Goal: Task Accomplishment & Management: Manage account settings

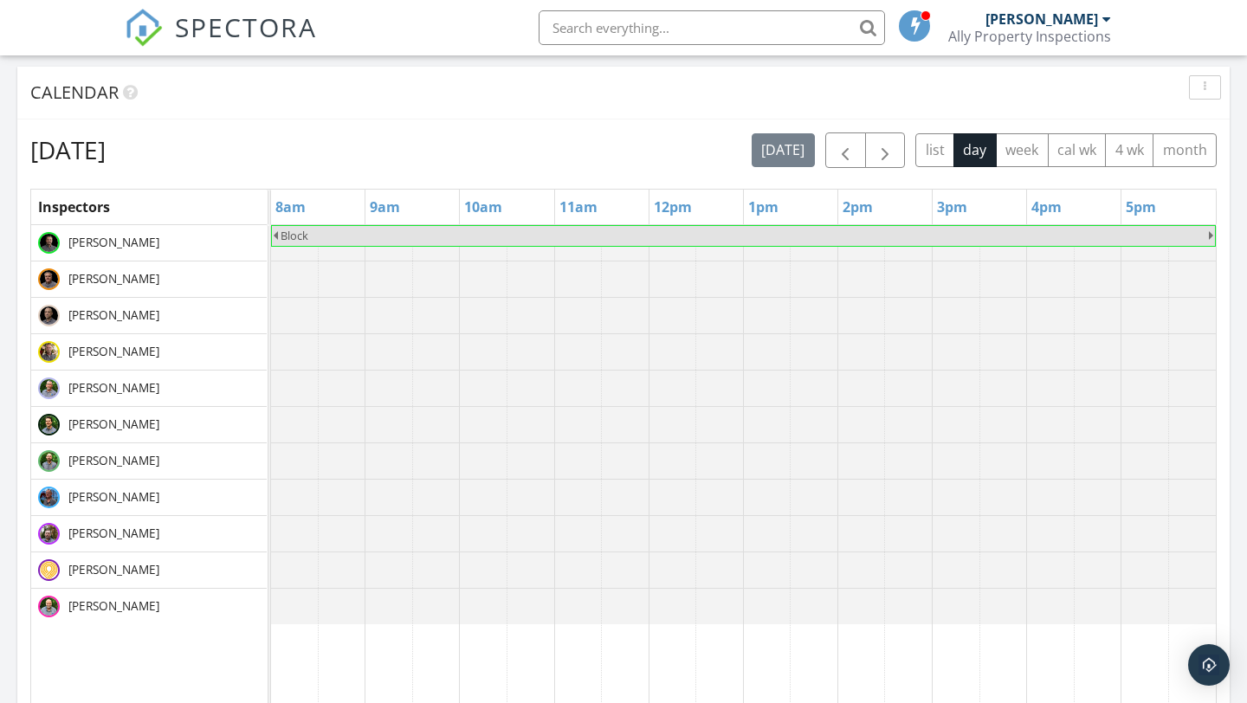
scroll to position [673, 0]
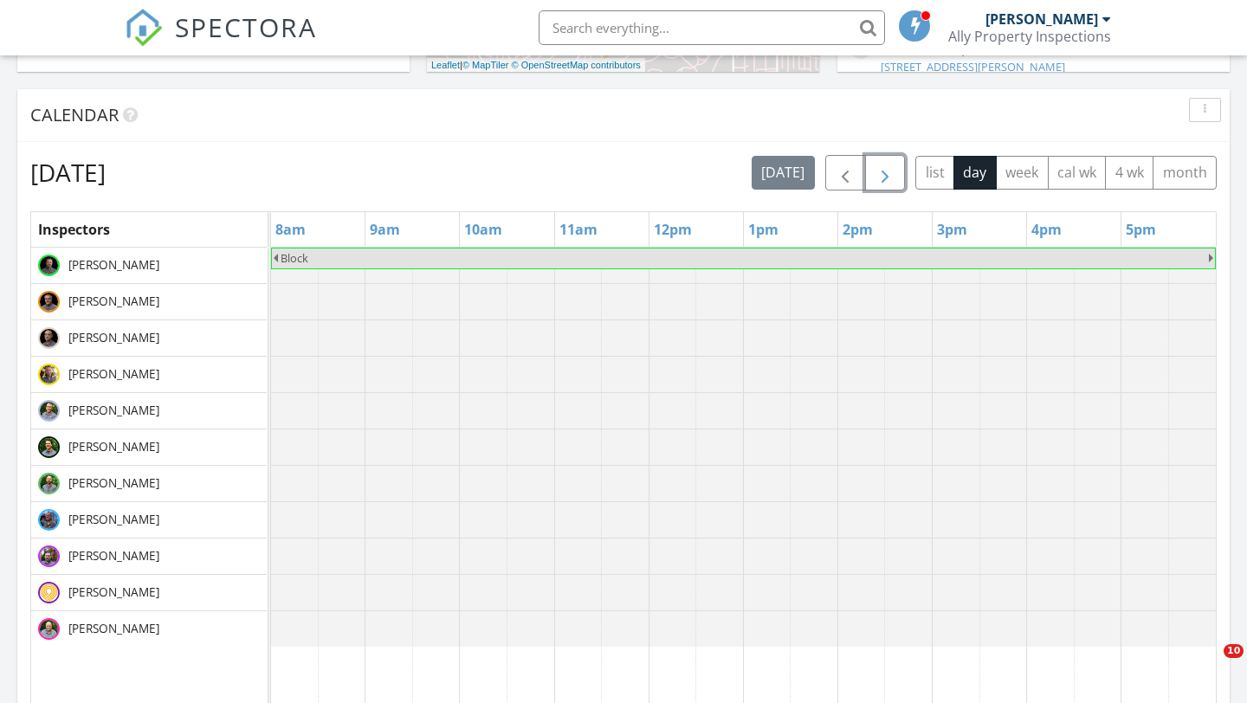
click at [886, 165] on span "button" at bounding box center [885, 173] width 21 height 21
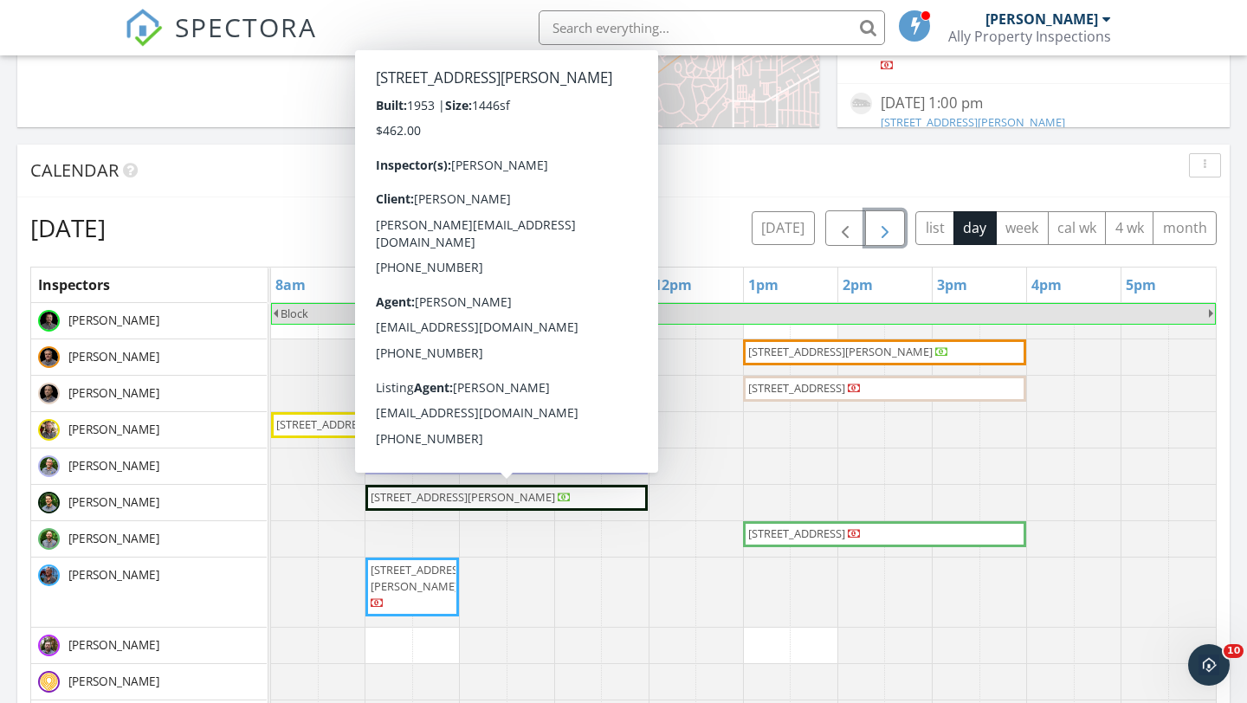
scroll to position [611, 0]
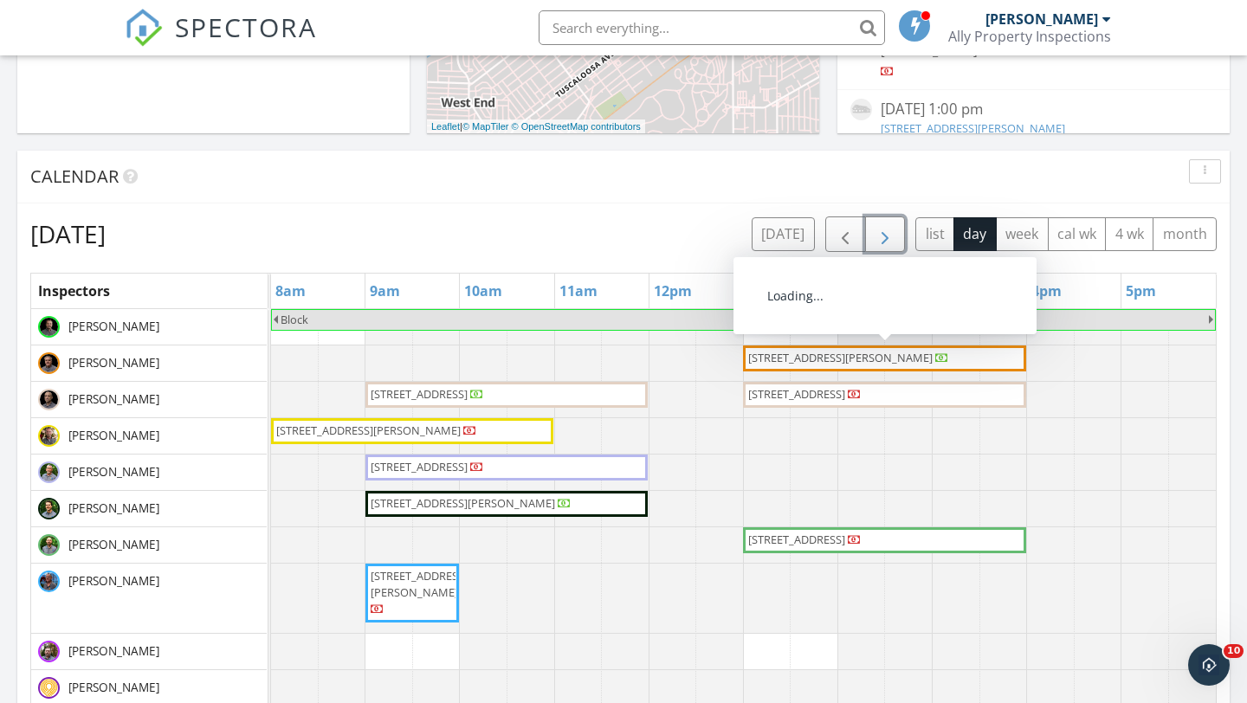
click at [787, 358] on span "5370 Tyler Loop Rd, Pinson 35126" at bounding box center [840, 358] width 184 height 16
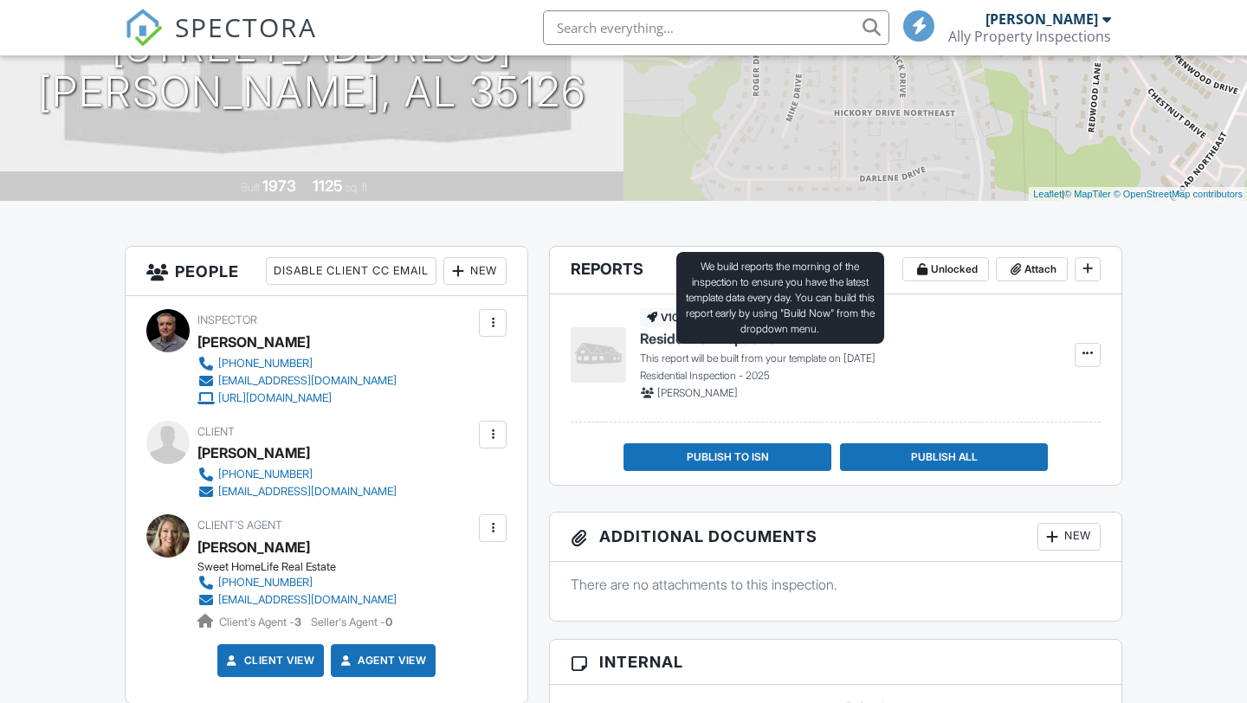
scroll to position [261, 0]
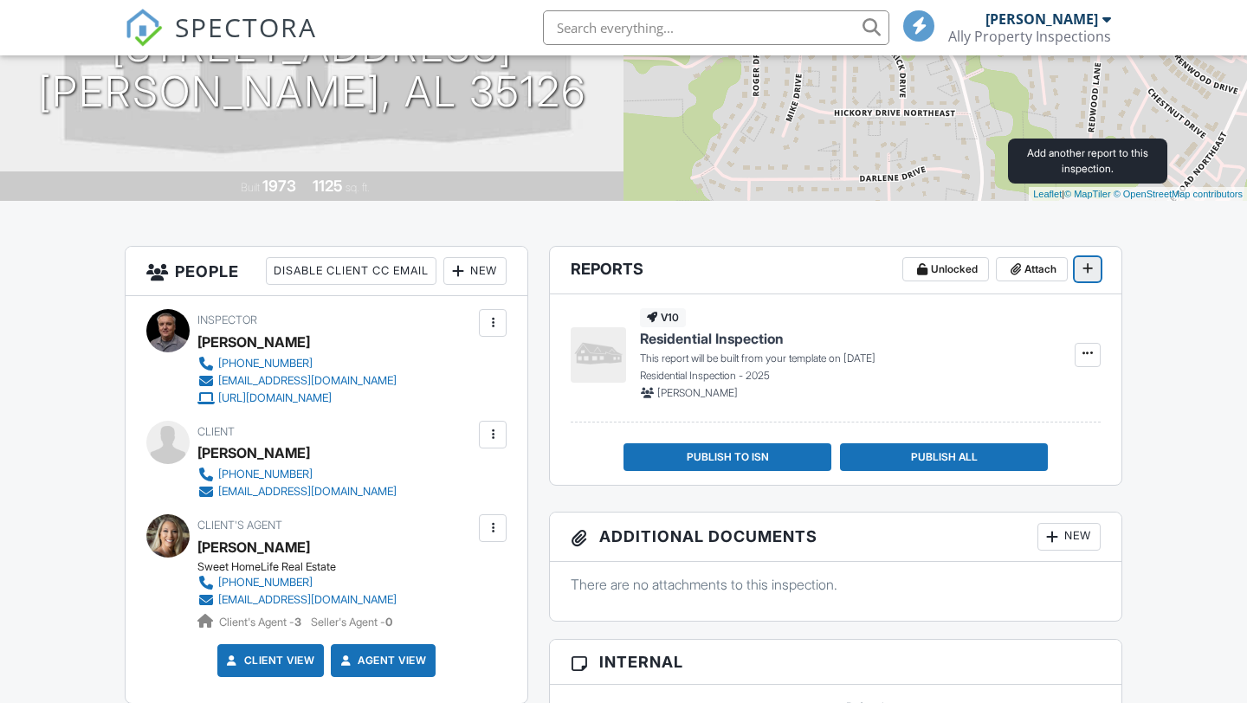
click at [1089, 262] on icon at bounding box center [1087, 268] width 10 height 12
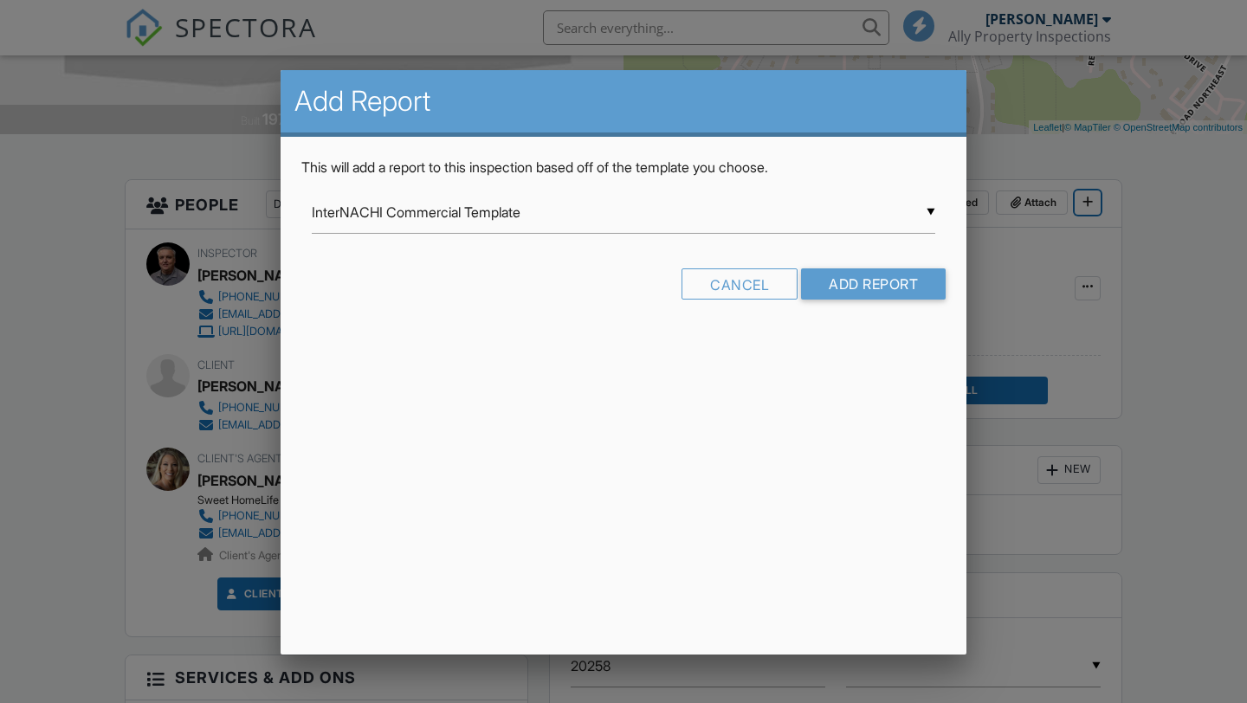
scroll to position [0, 0]
click at [576, 219] on input "InterNACHI Commercial Template" at bounding box center [623, 212] width 623 height 42
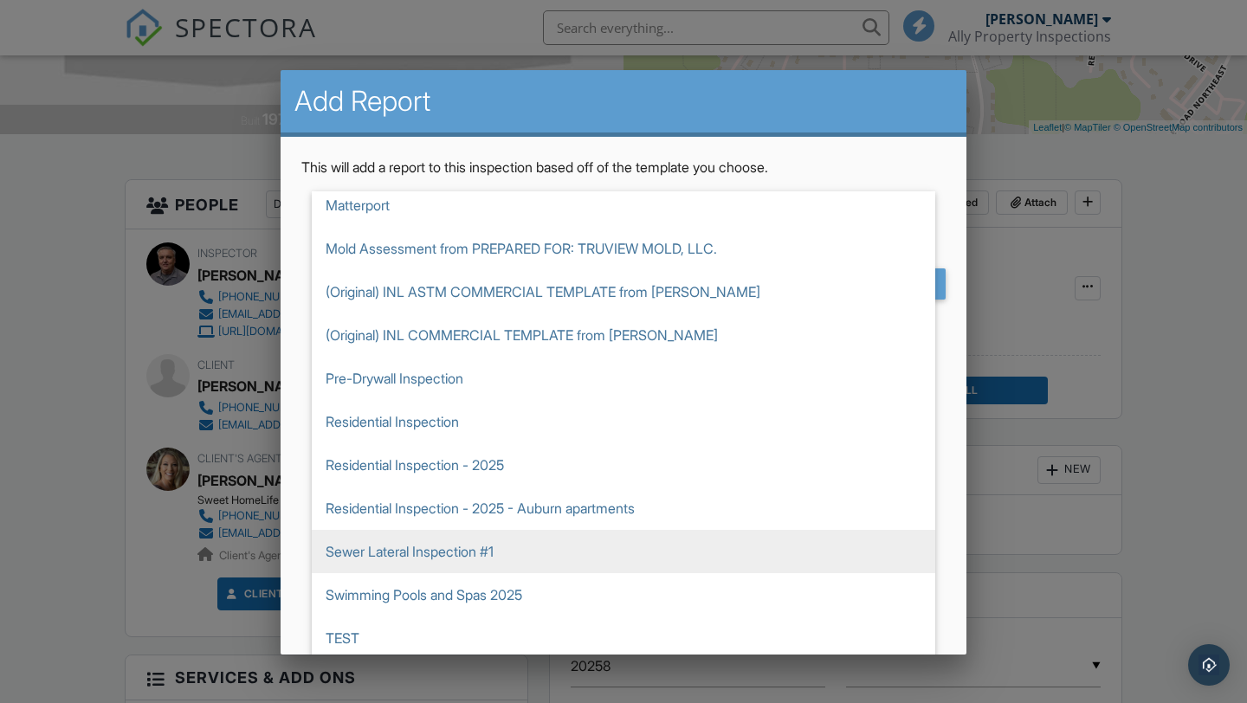
scroll to position [48, 0]
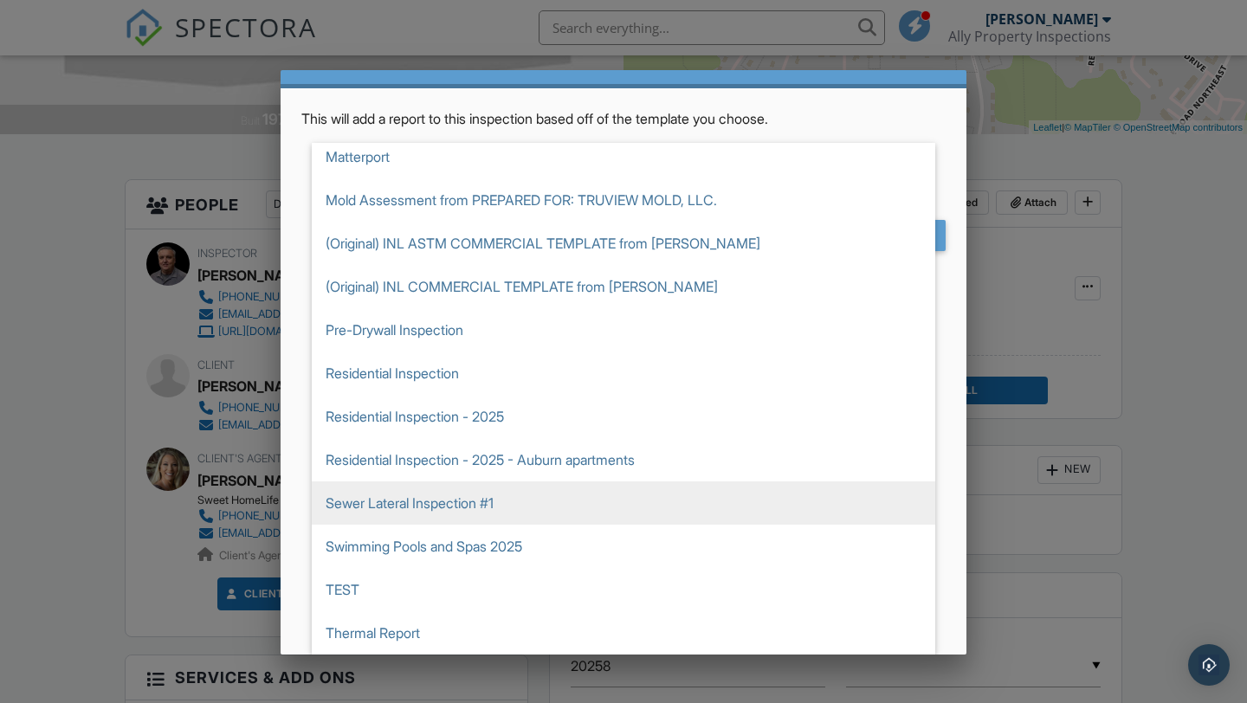
click at [394, 502] on span "Sewer Lateral Inspection #1" at bounding box center [623, 502] width 623 height 43
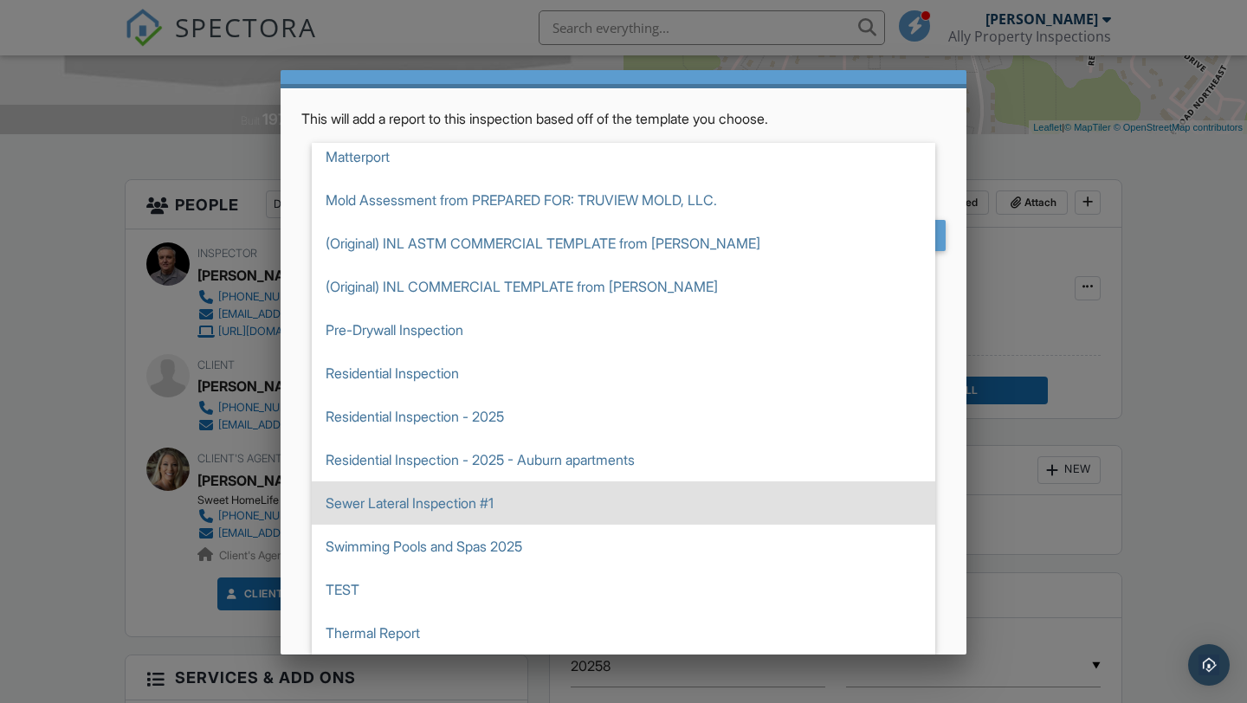
type input "Sewer Lateral Inspection #1"
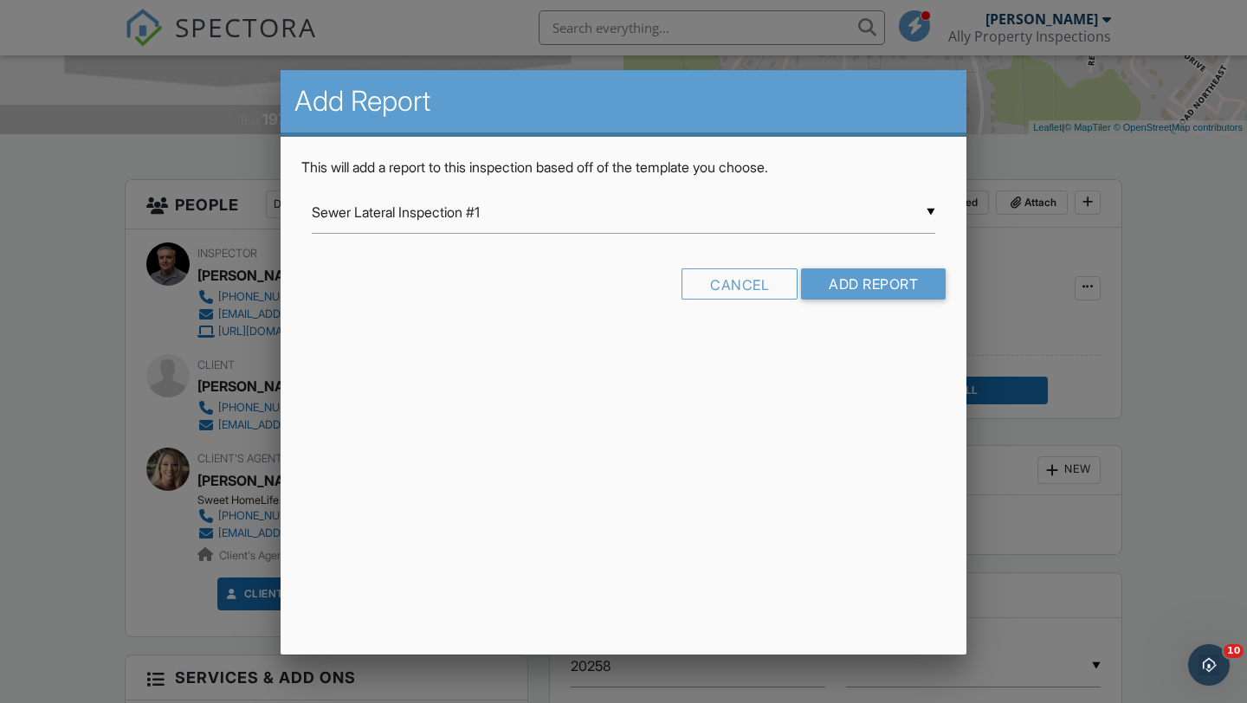
scroll to position [0, 0]
click at [852, 286] on input "Add Report" at bounding box center [873, 283] width 145 height 31
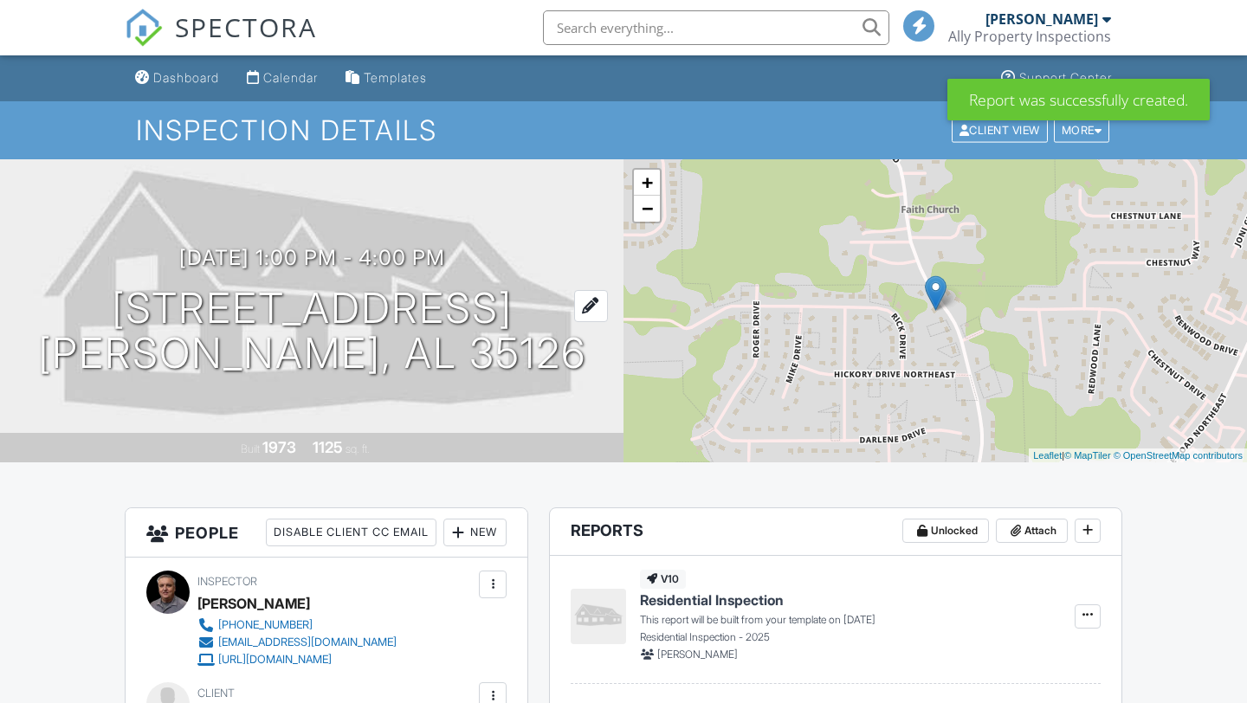
click at [278, 286] on h1 "5370 Tyler Loop Rd Pinson, AL 35126" at bounding box center [312, 332] width 548 height 92
click at [279, 84] on div at bounding box center [623, 352] width 1247 height 879
click at [279, 84] on div "Calendar" at bounding box center [290, 77] width 55 height 15
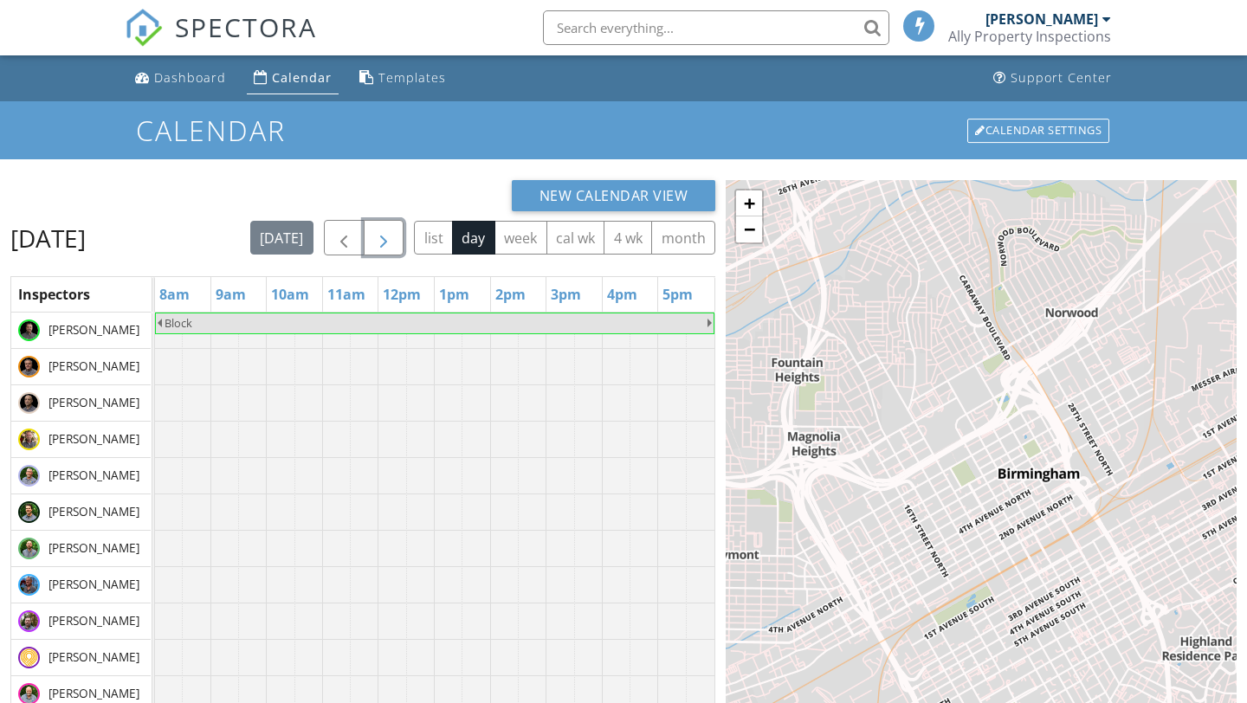
click at [394, 242] on span "button" at bounding box center [383, 238] width 21 height 21
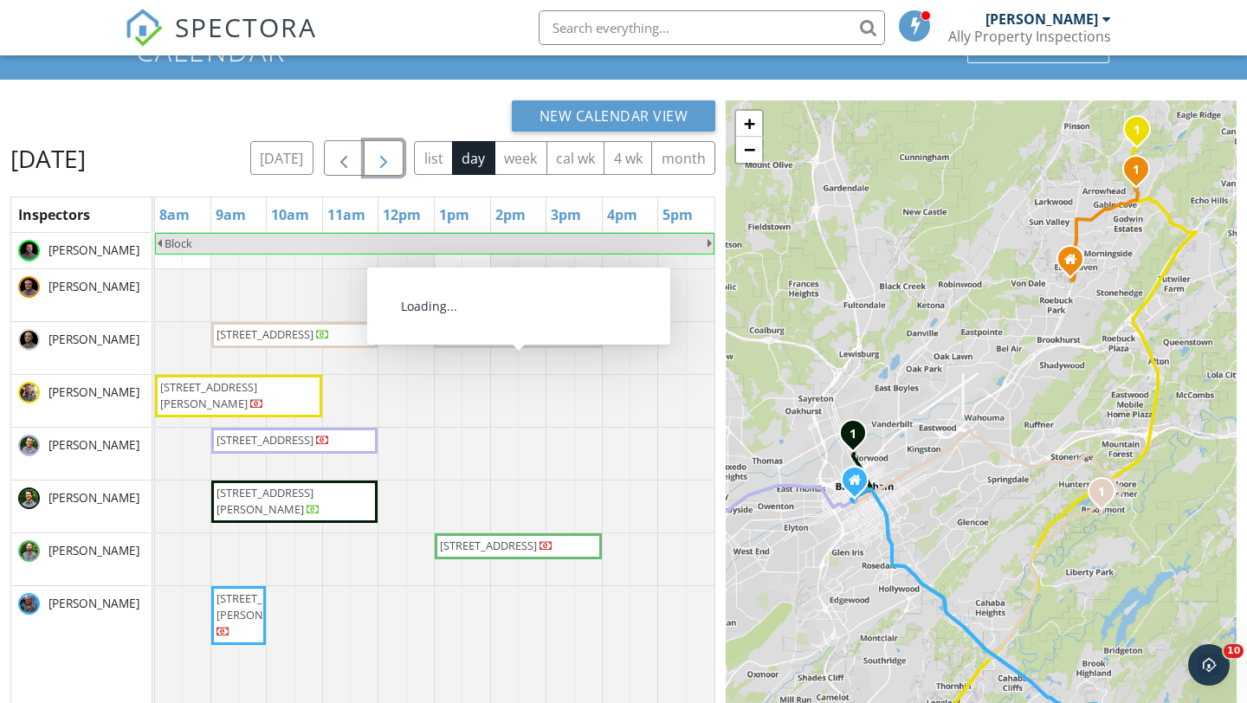
click at [492, 344] on span "17255 Highway 61, Wilsonville 35186" at bounding box center [496, 334] width 117 height 17
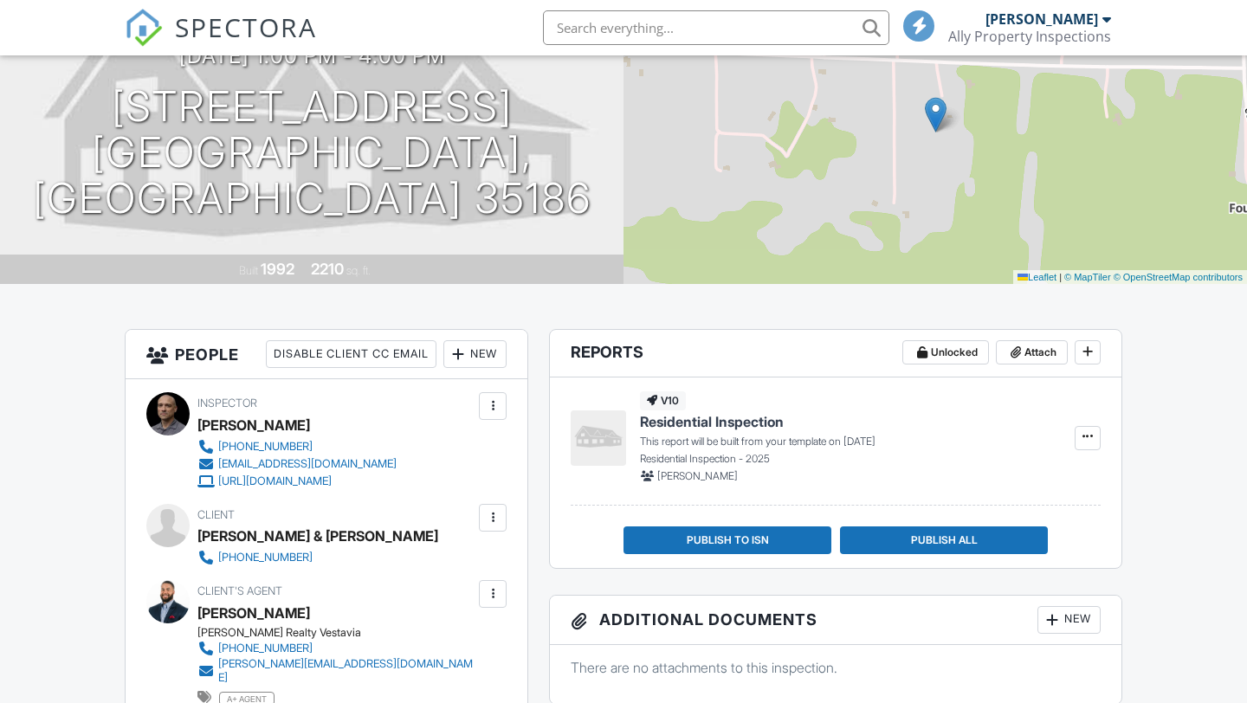
scroll to position [178, 0]
click at [1089, 343] on span at bounding box center [1087, 351] width 17 height 17
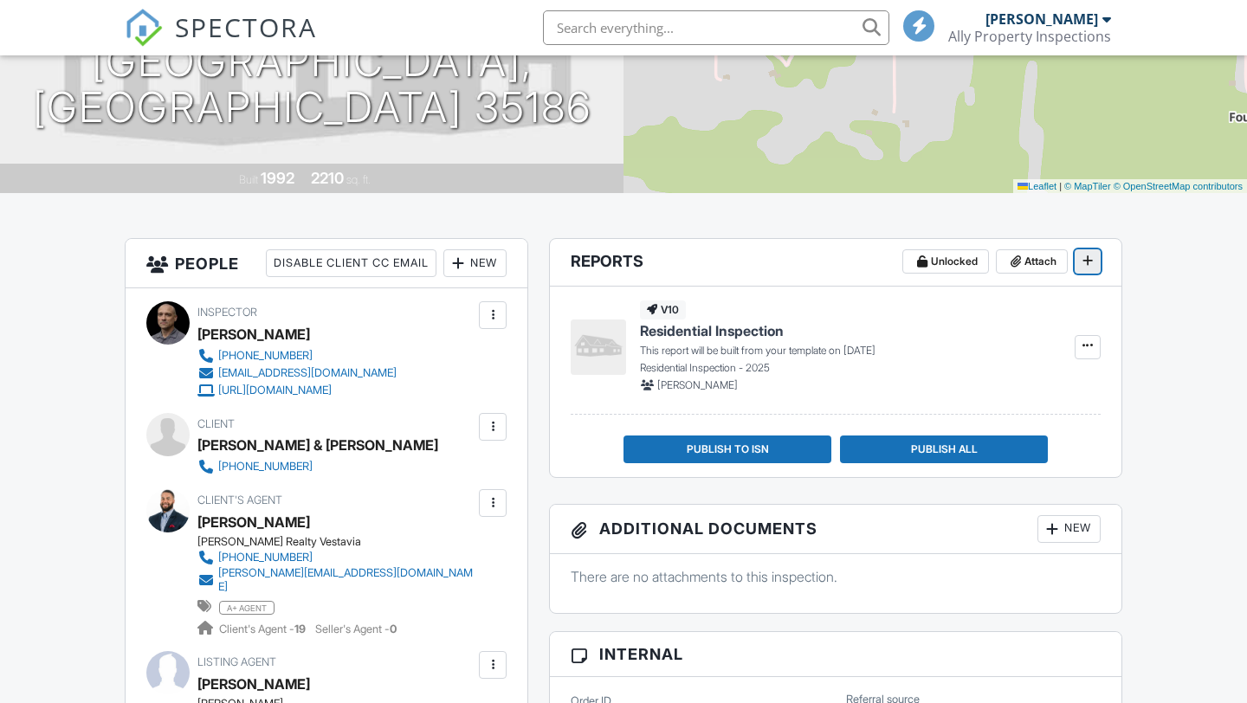
scroll to position [0, 0]
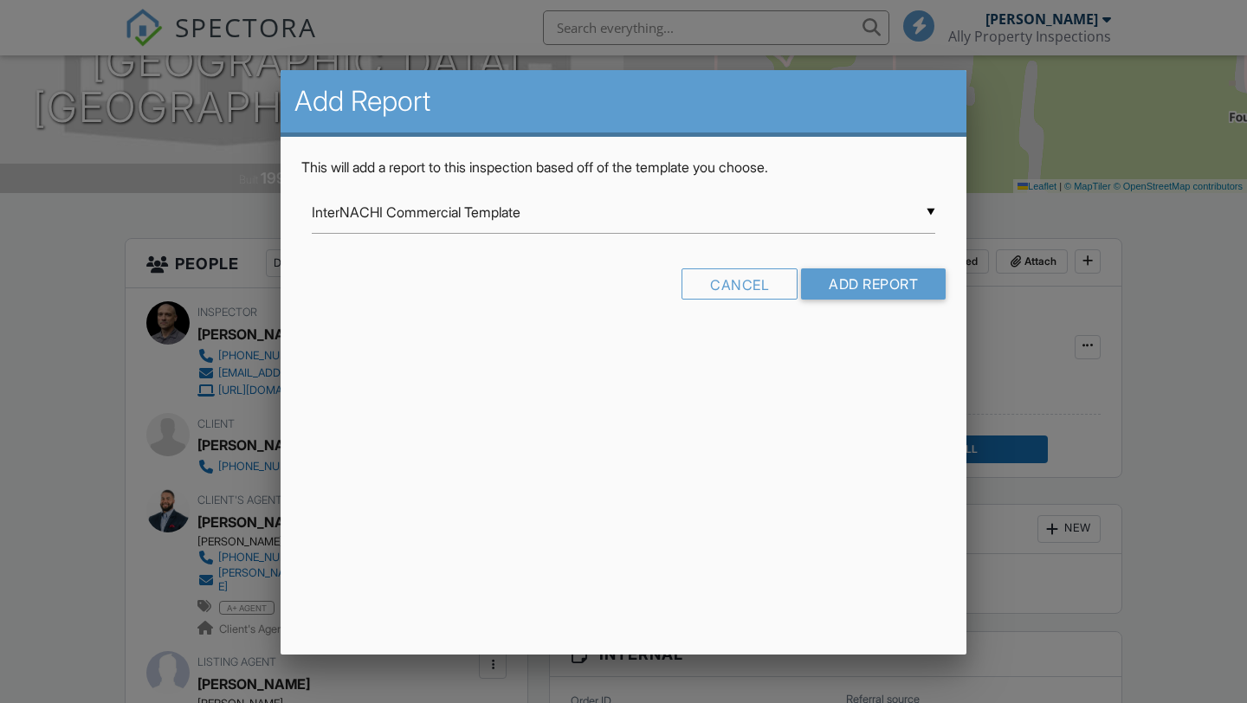
click at [554, 217] on input "InterNACHI Commercial Template" at bounding box center [623, 212] width 623 height 42
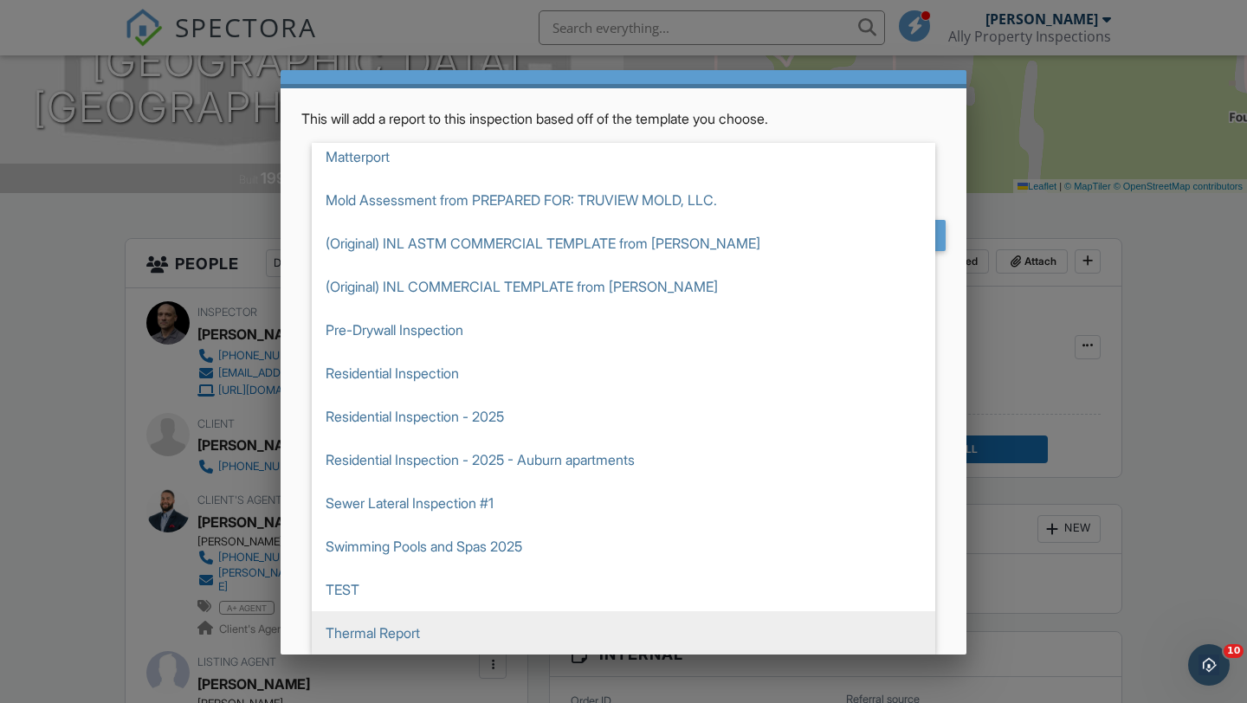
click at [351, 636] on span "Thermal Report" at bounding box center [623, 632] width 623 height 43
type input "Thermal Report"
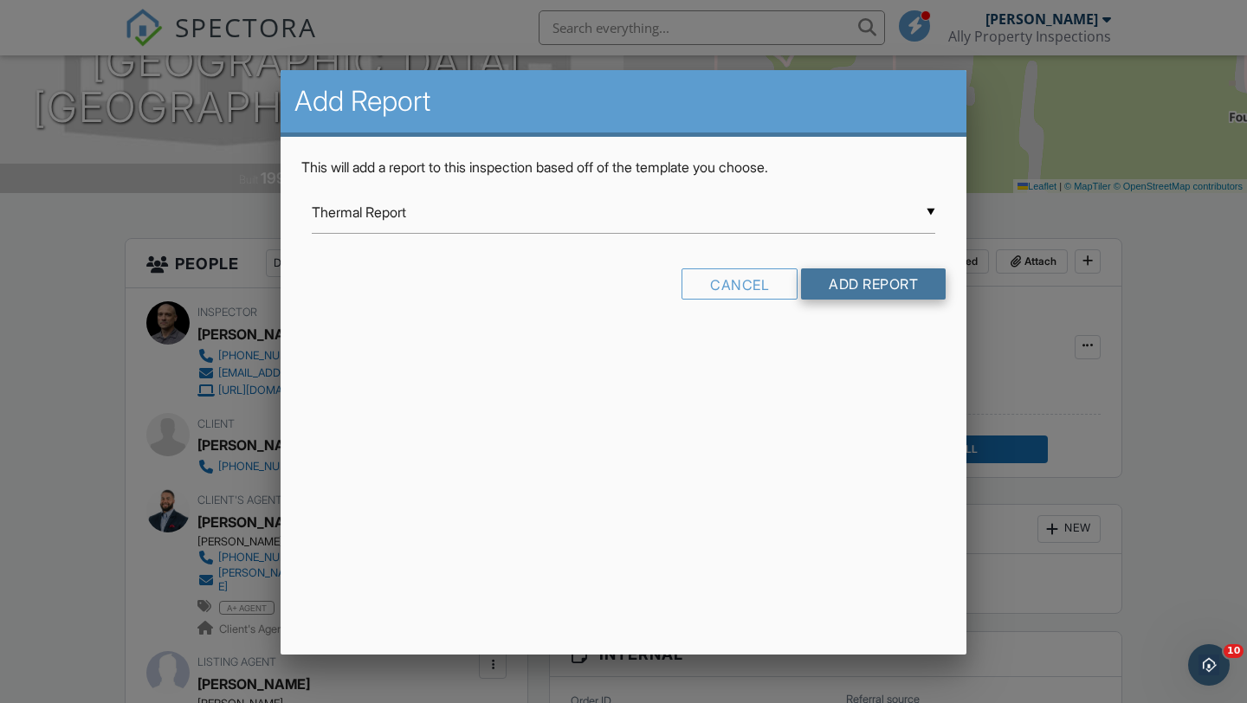
click at [859, 282] on input "Add Report" at bounding box center [873, 283] width 145 height 31
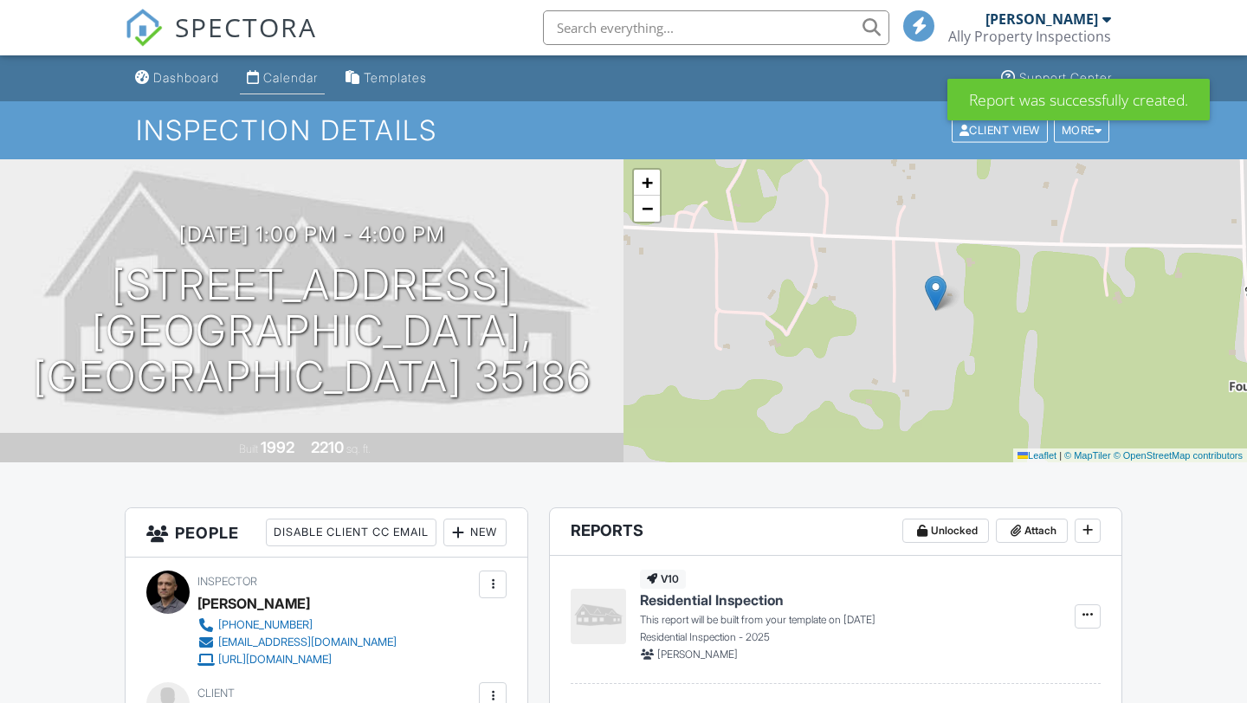
click at [293, 80] on div "Calendar" at bounding box center [290, 77] width 55 height 15
click at [0, 0] on div at bounding box center [0, 0] width 0 height 0
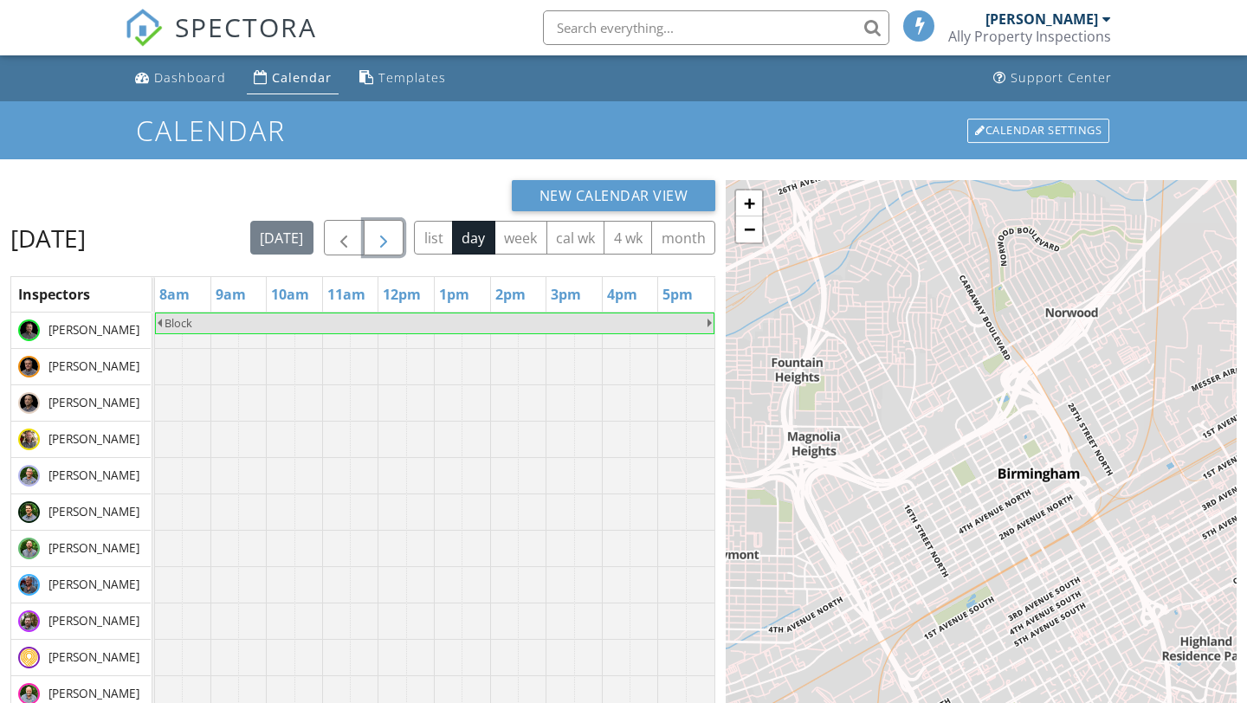
click at [394, 240] on span "button" at bounding box center [383, 238] width 21 height 21
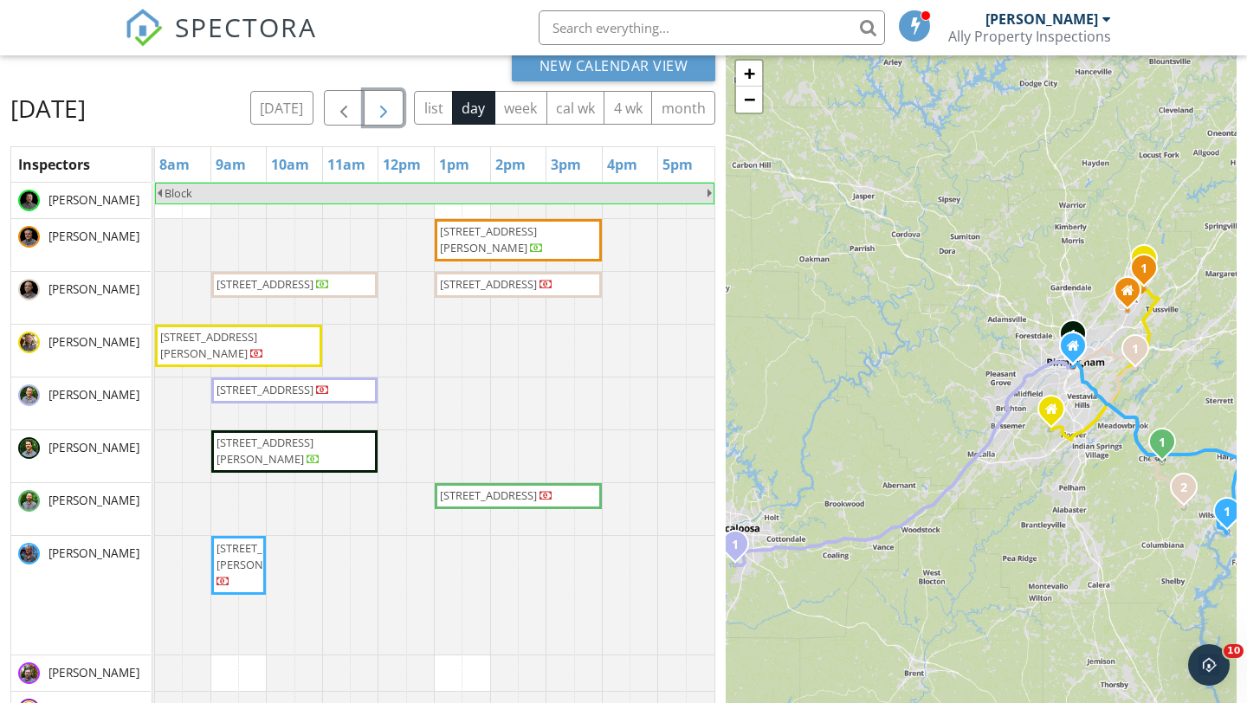
click at [198, 361] on span "5031 Summer Crest Dr, Pinson 35126" at bounding box center [208, 345] width 97 height 32
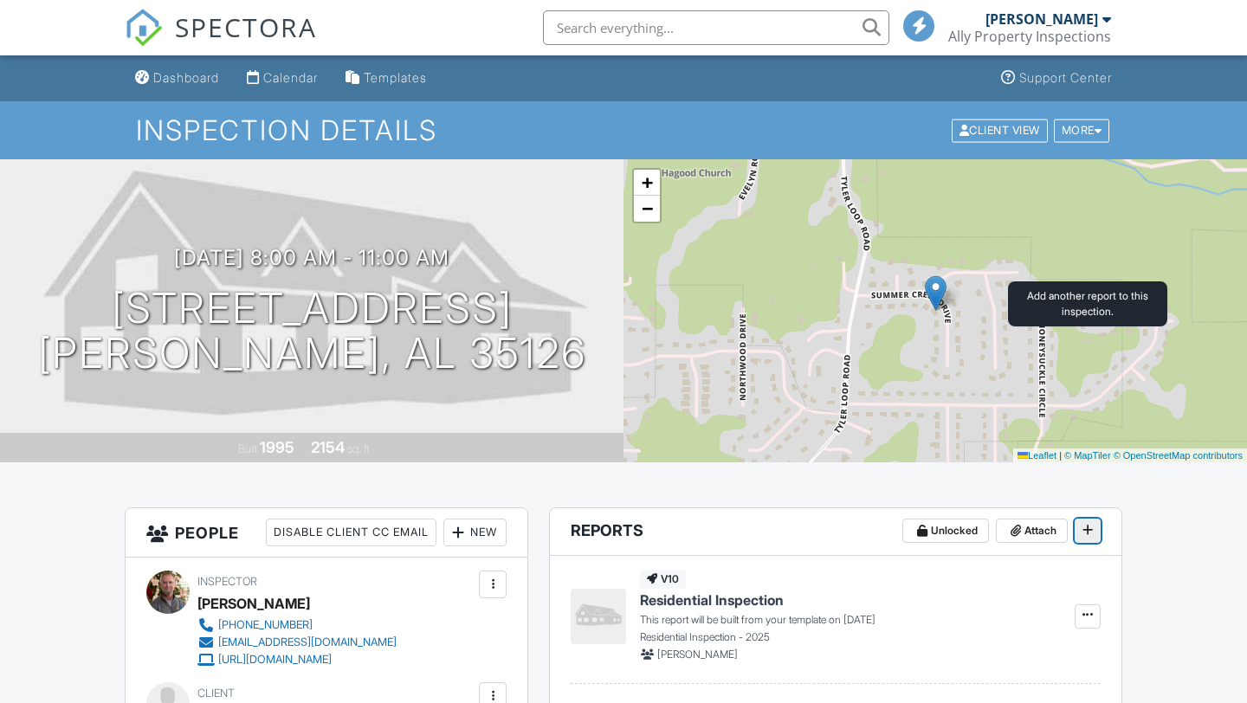
click at [1089, 524] on icon at bounding box center [1087, 530] width 10 height 12
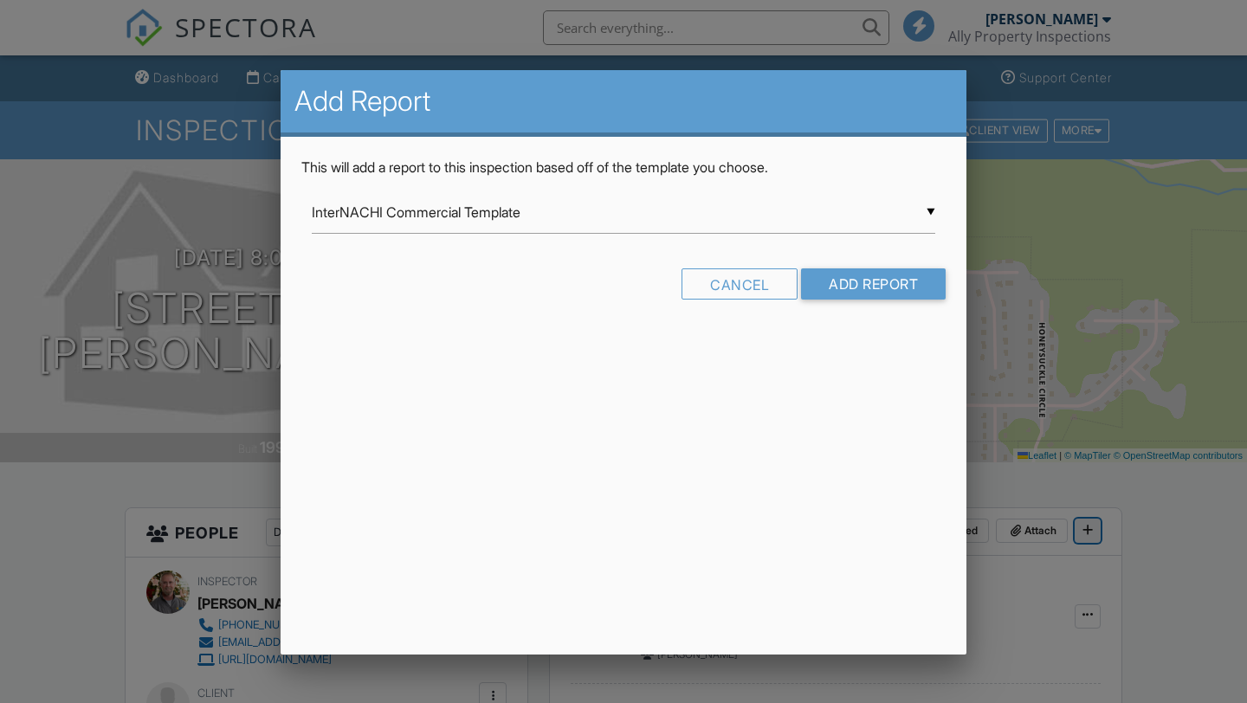
scroll to position [185, 0]
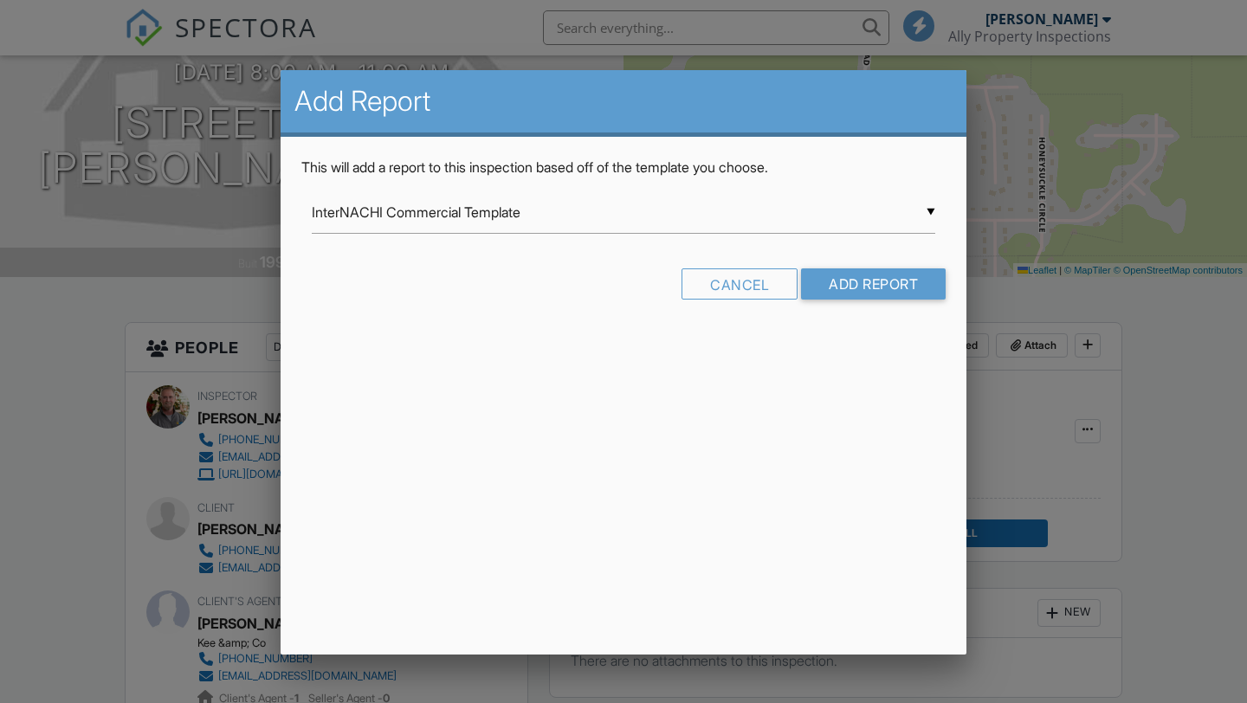
click at [578, 222] on input "InterNACHI Commercial Template" at bounding box center [623, 212] width 623 height 42
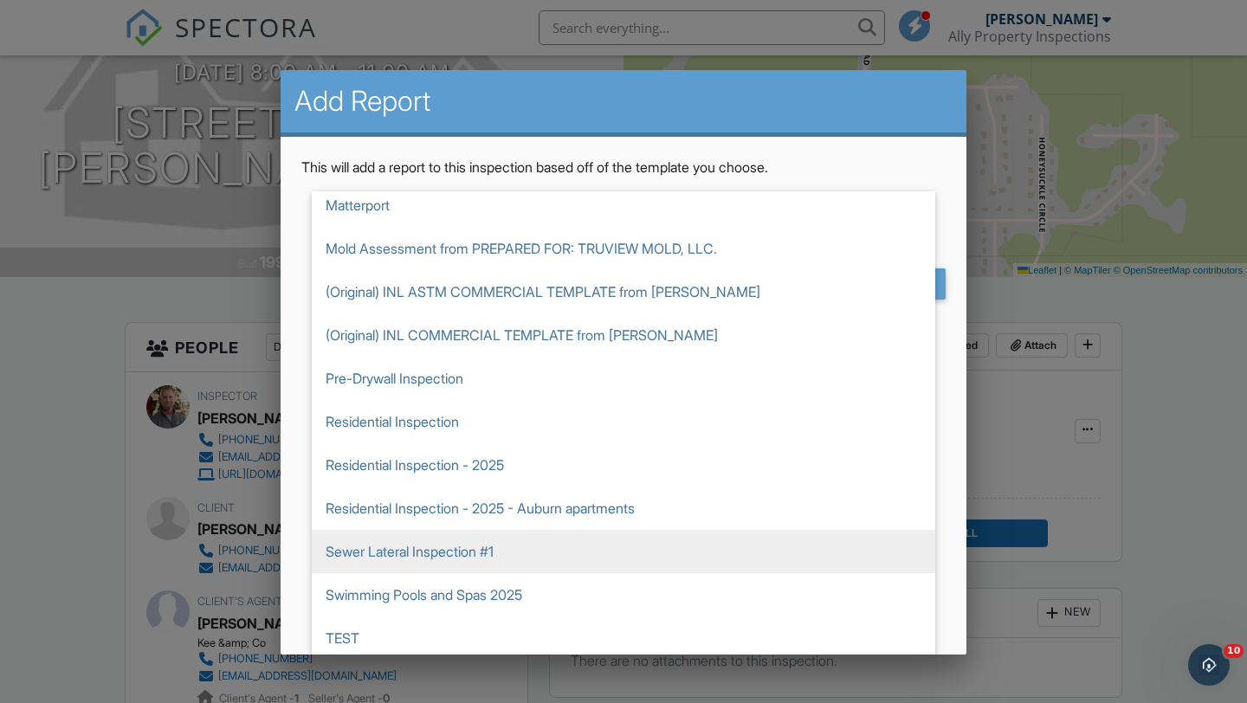
scroll to position [0, 0]
click at [368, 549] on span "Sewer Lateral Inspection #1" at bounding box center [623, 551] width 623 height 43
type input "Sewer Lateral Inspection #1"
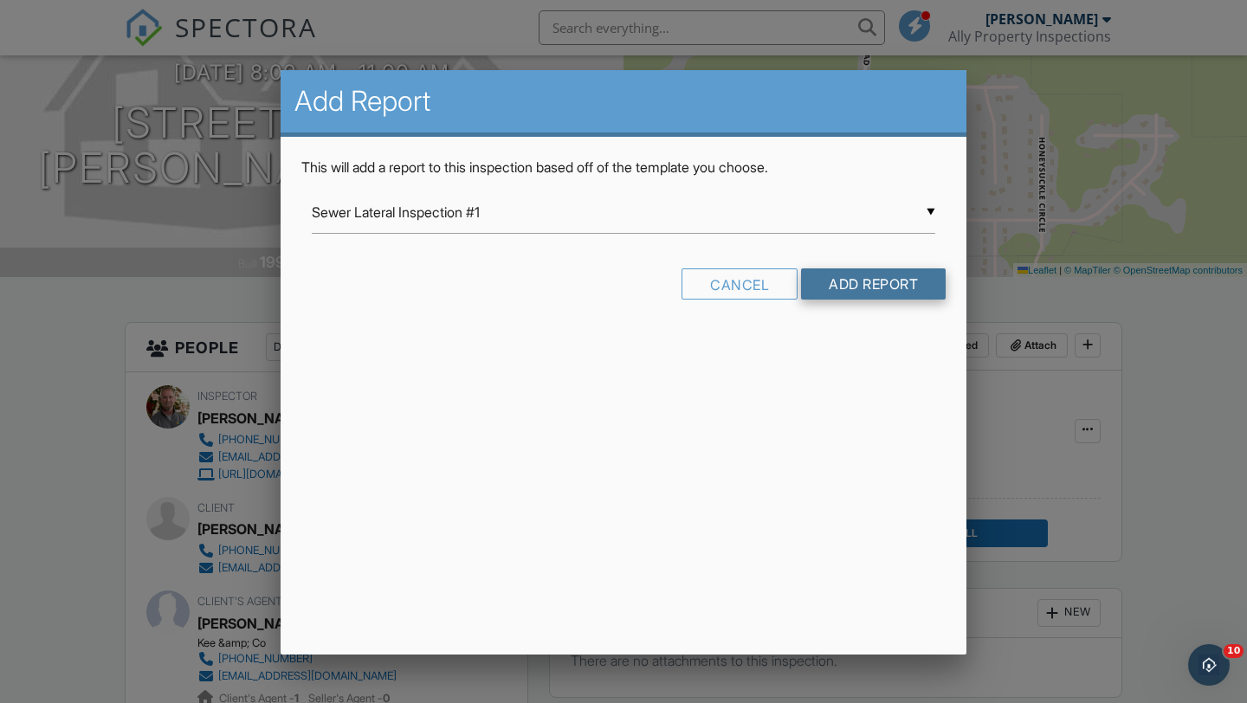
click at [864, 284] on input "Add Report" at bounding box center [873, 283] width 145 height 31
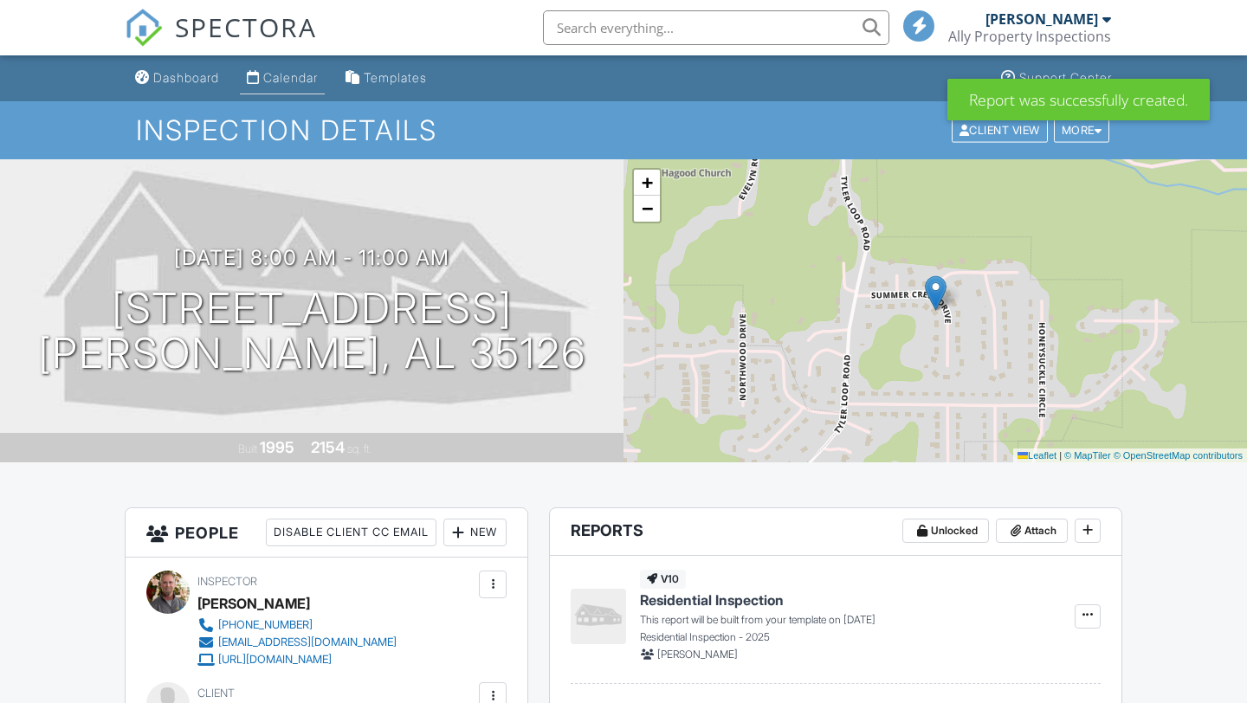
click at [288, 75] on div "Calendar" at bounding box center [290, 77] width 55 height 15
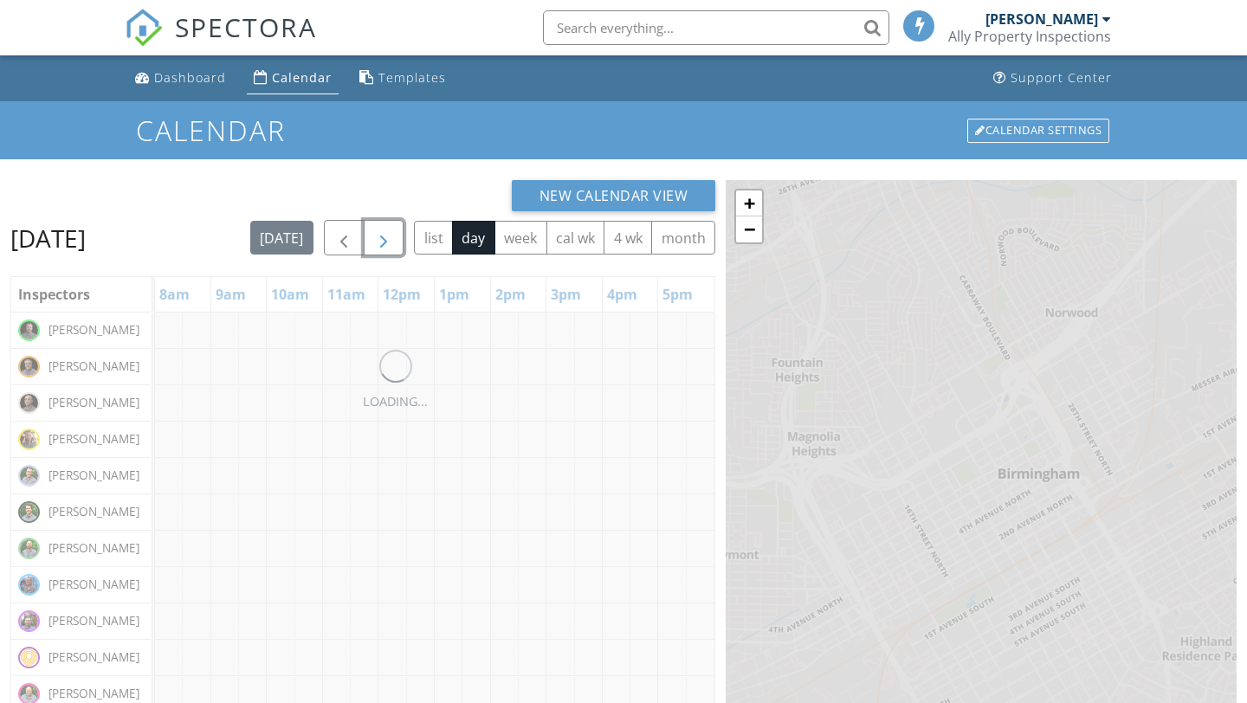
click at [394, 236] on span "button" at bounding box center [383, 238] width 21 height 21
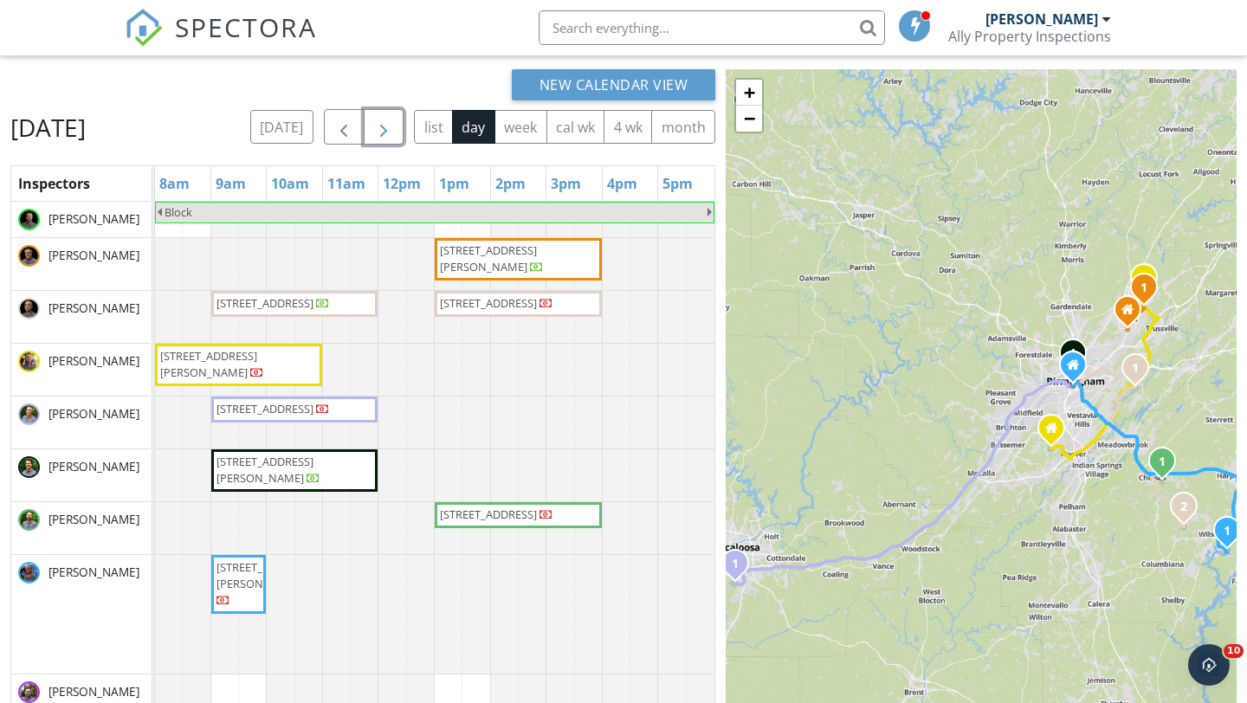
click at [255, 416] on span "[STREET_ADDRESS]" at bounding box center [264, 409] width 97 height 16
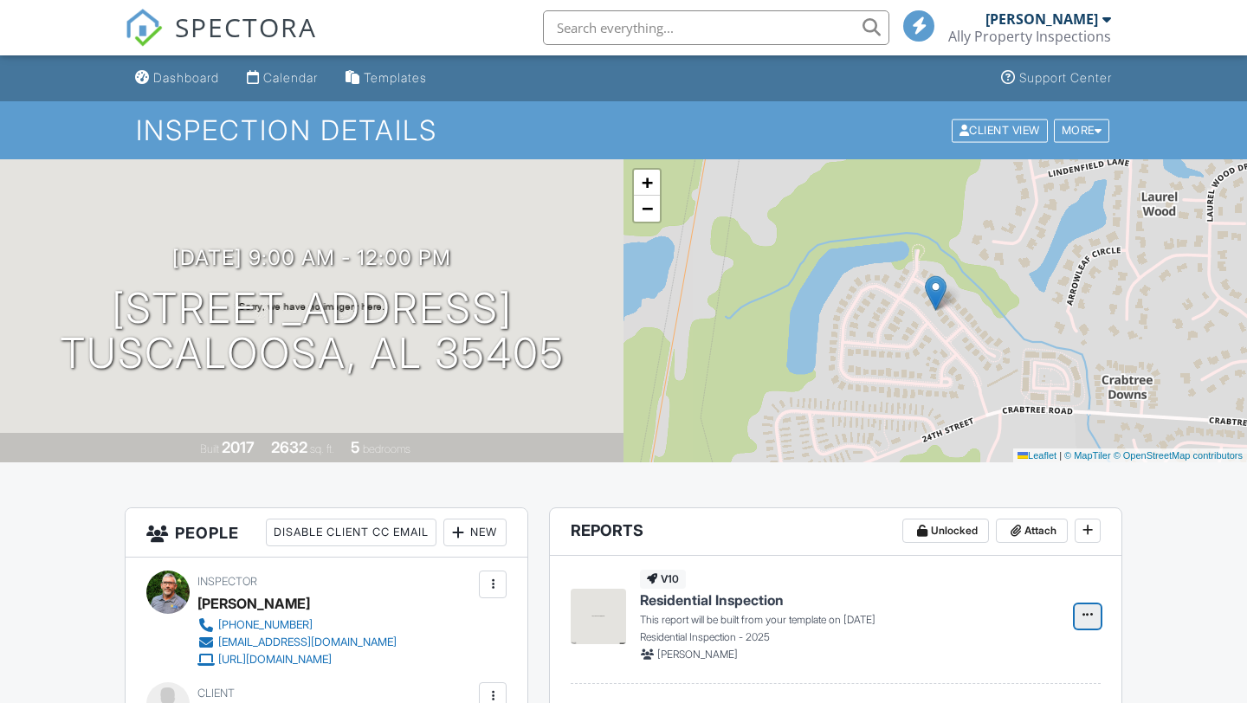
click at [1088, 609] on icon at bounding box center [1087, 615] width 10 height 12
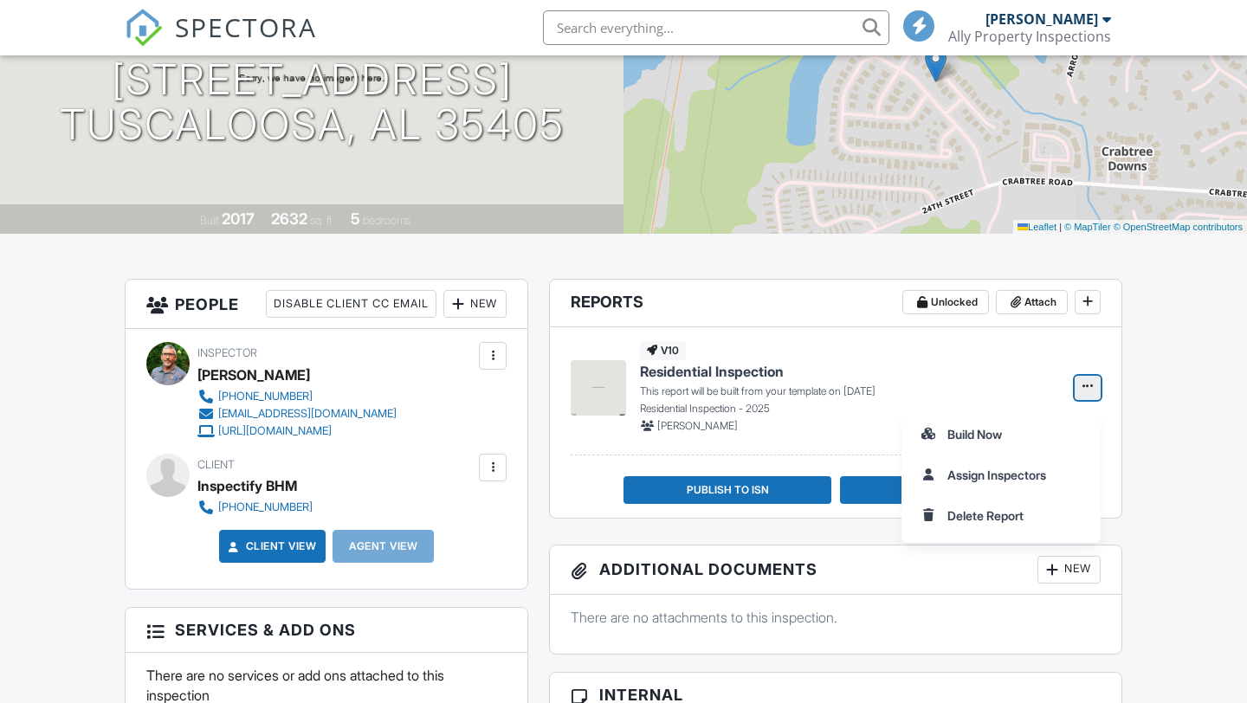
scroll to position [229, 0]
click at [980, 517] on input "Delete Report" at bounding box center [1001, 515] width 177 height 39
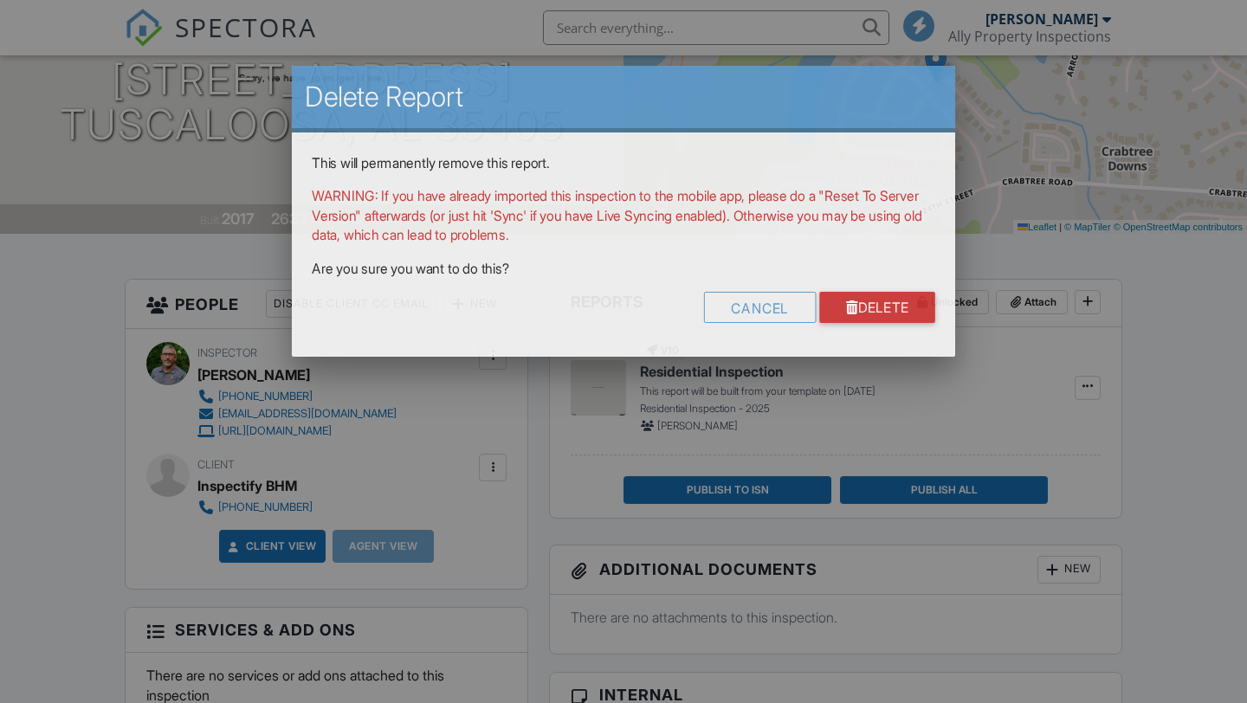
scroll to position [0, 0]
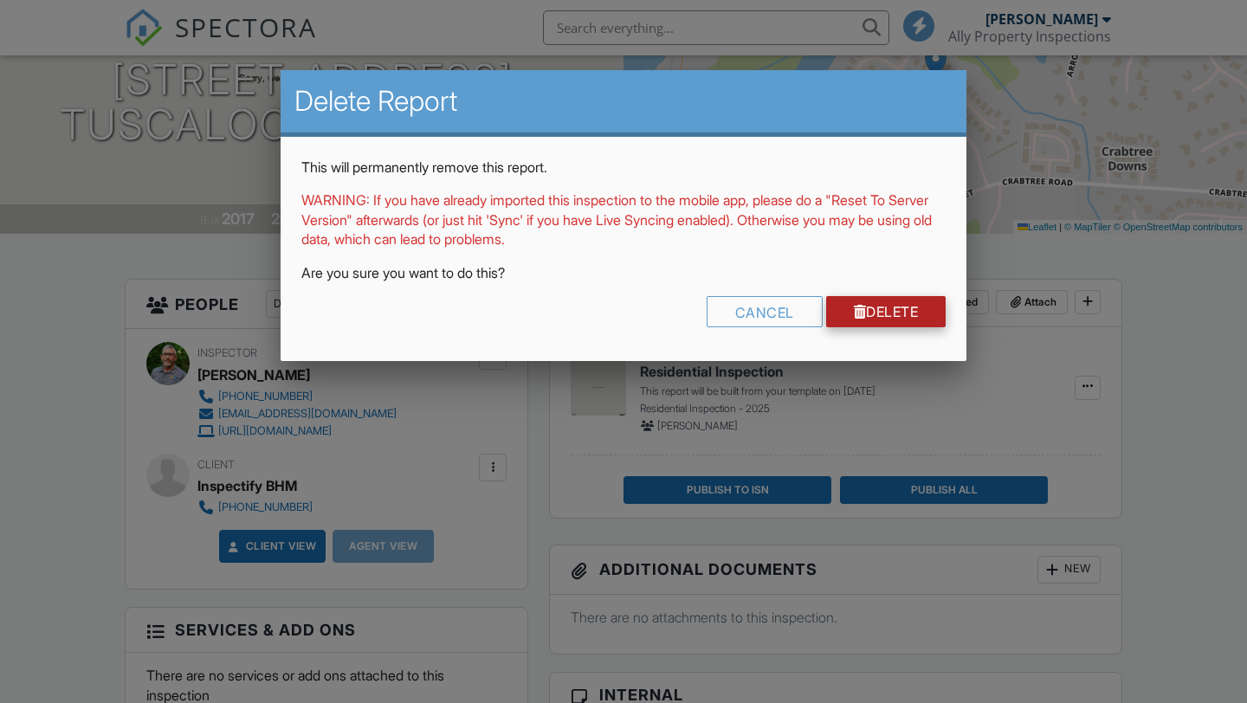
click at [877, 312] on link "Delete" at bounding box center [886, 311] width 120 height 31
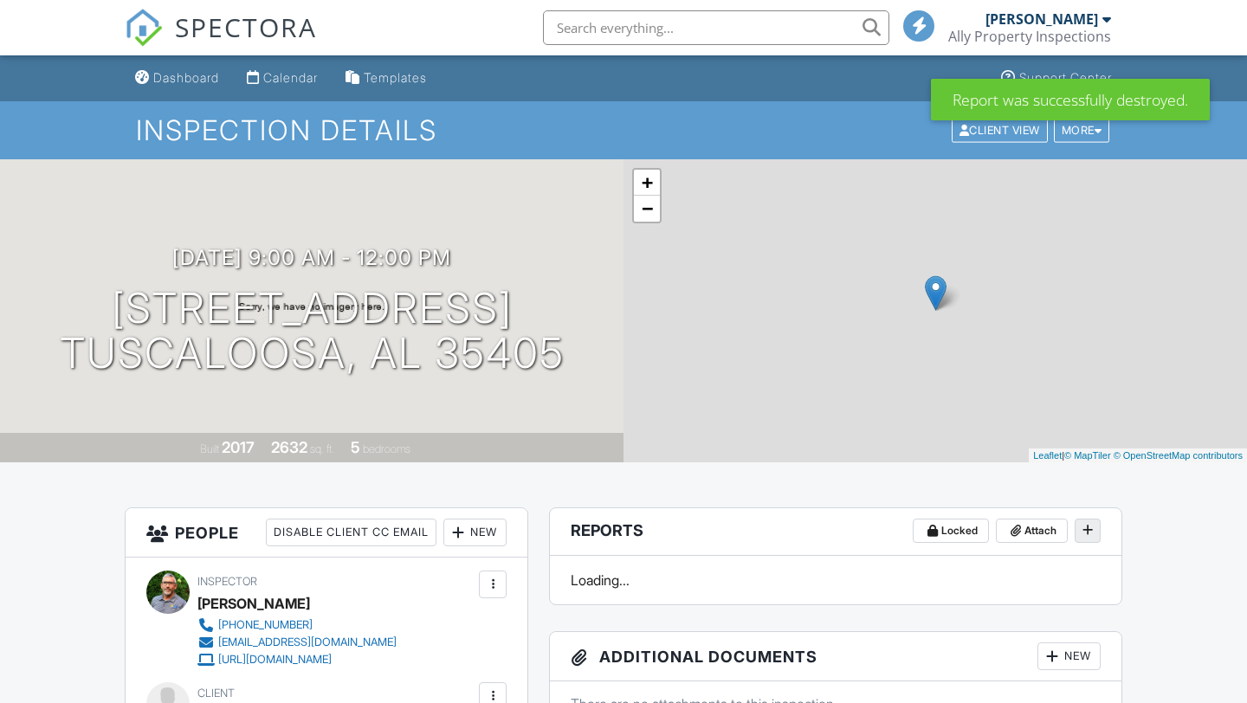
scroll to position [137, 0]
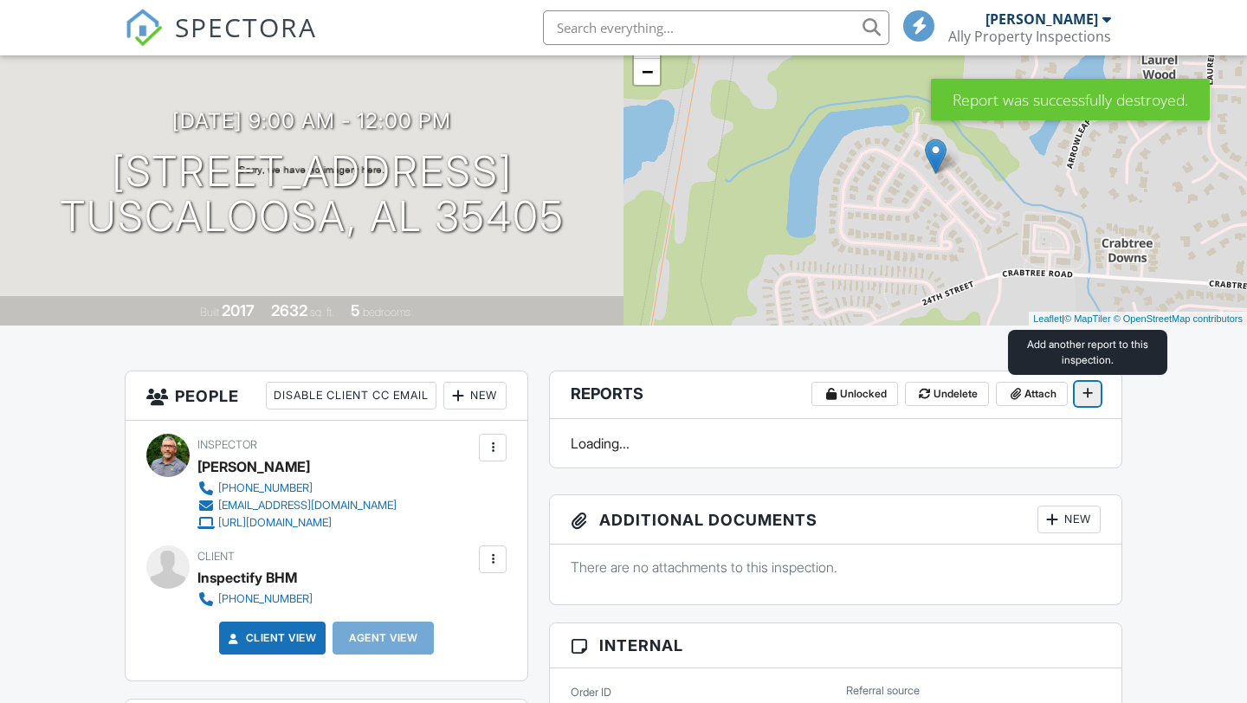
click at [1091, 397] on icon at bounding box center [1087, 393] width 10 height 12
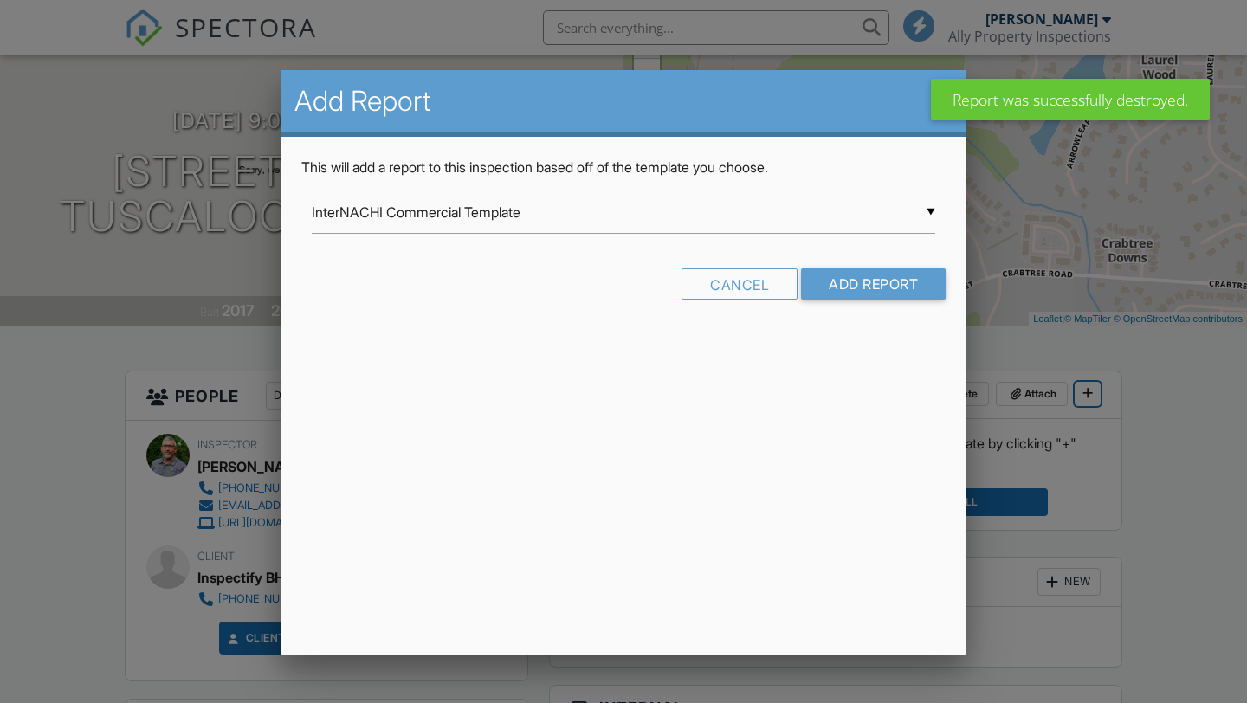
scroll to position [0, 0]
click at [571, 211] on input "InterNACHI Commercial Template" at bounding box center [623, 212] width 623 height 42
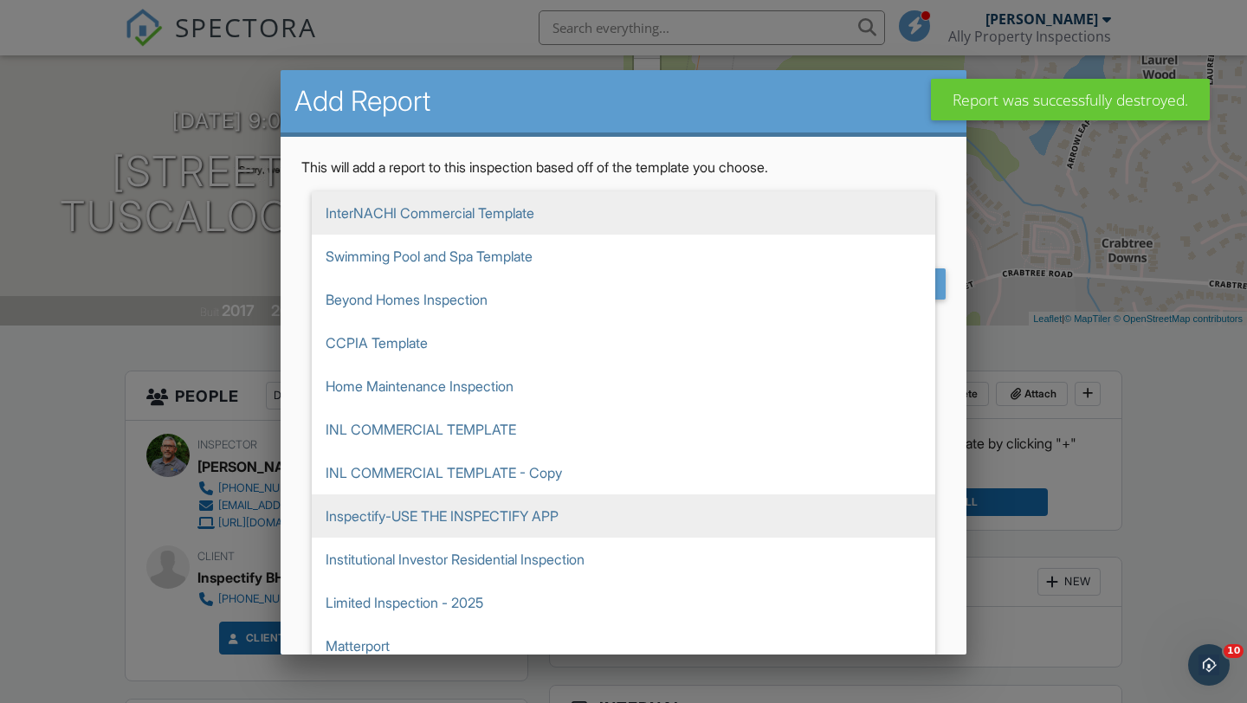
click at [386, 513] on span "Inspectify-USE THE INSPECTIFY APP" at bounding box center [623, 515] width 623 height 43
type input "Inspectify-USE THE INSPECTIFY APP"
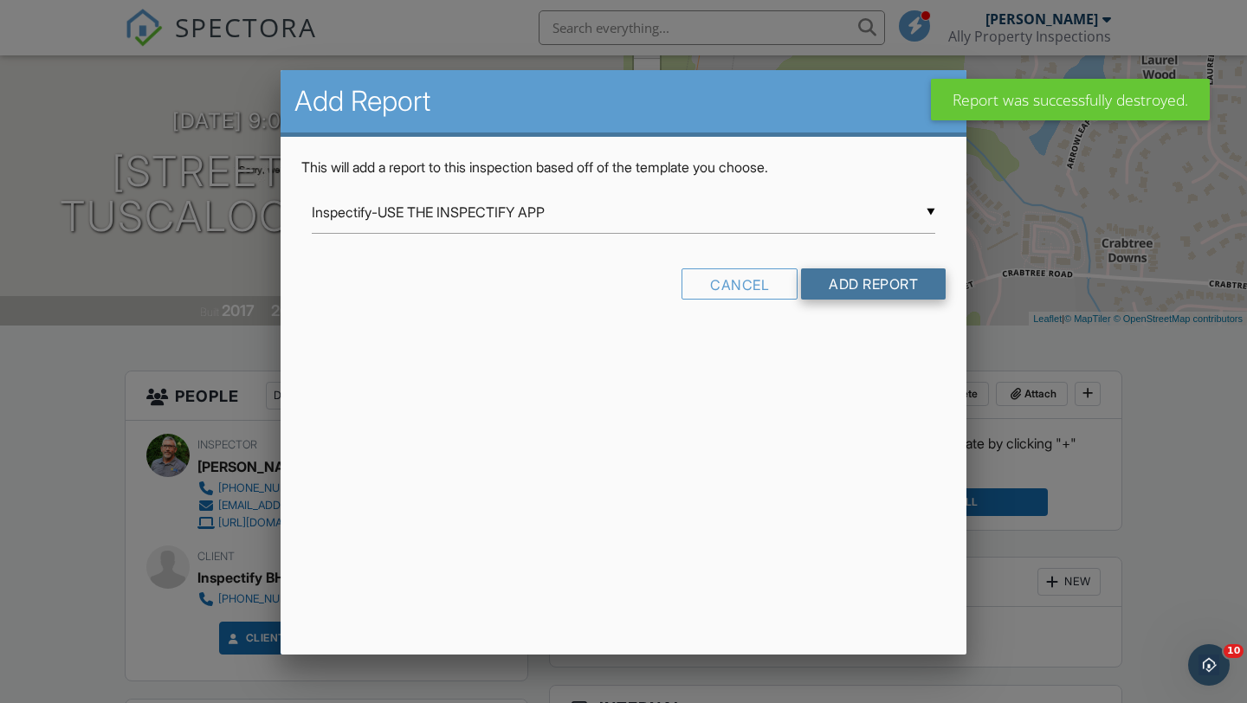
click at [853, 287] on input "Add Report" at bounding box center [873, 283] width 145 height 31
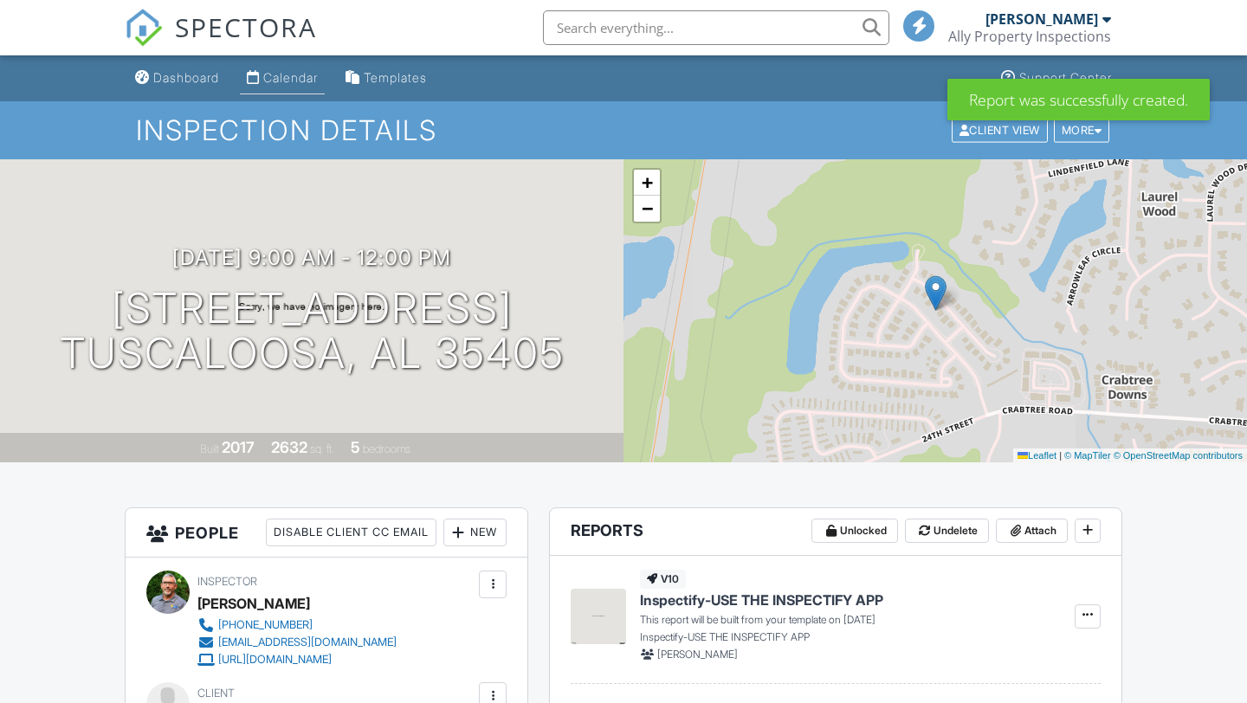
click at [280, 84] on div "Calendar" at bounding box center [290, 77] width 55 height 15
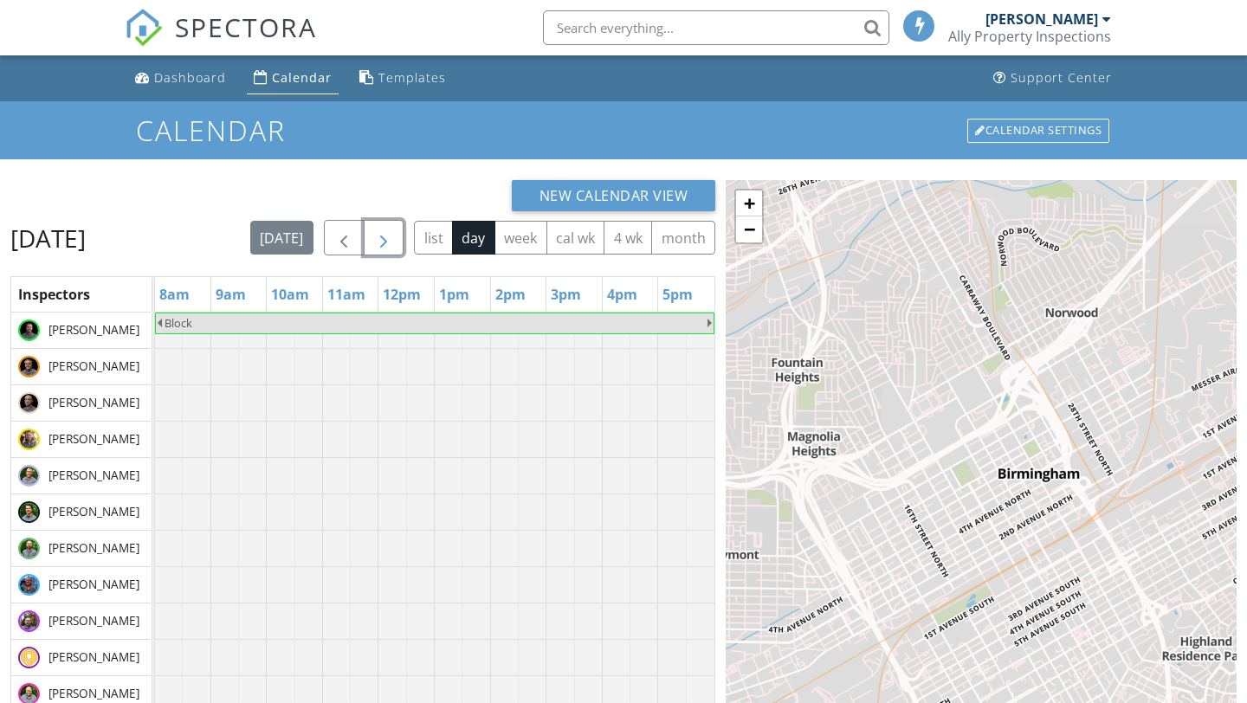
click at [394, 246] on span "button" at bounding box center [383, 238] width 21 height 21
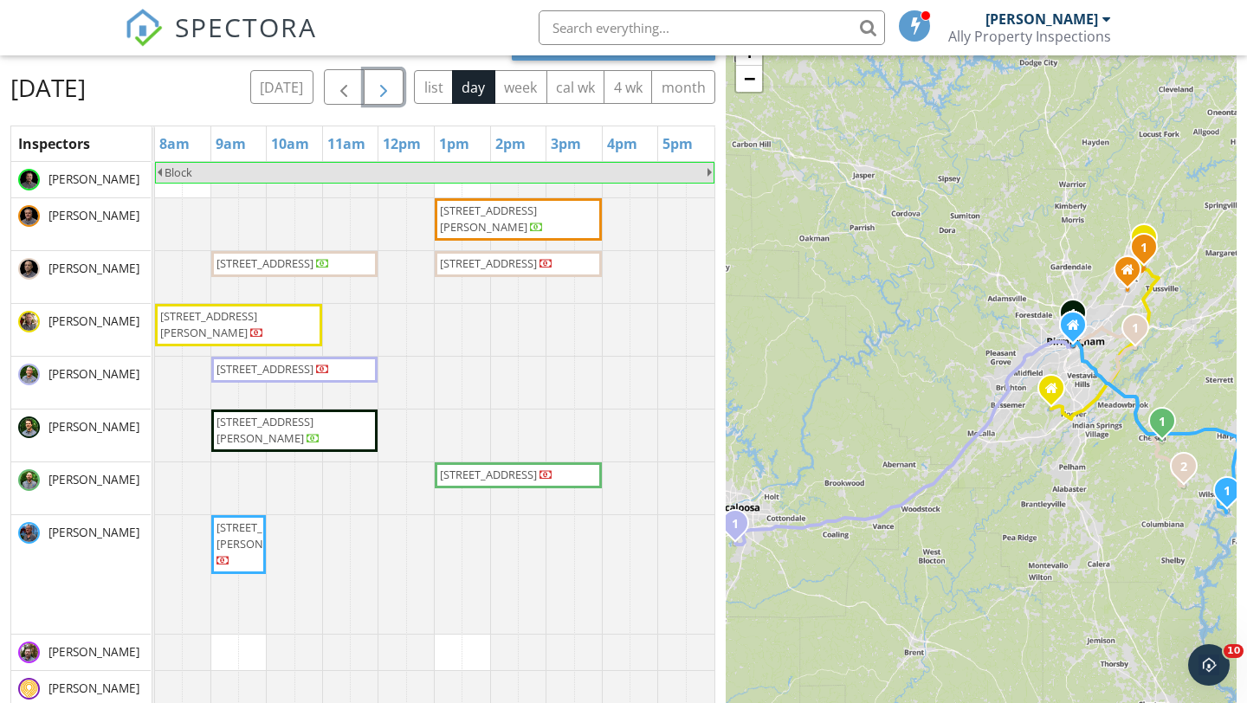
scroll to position [230, 0]
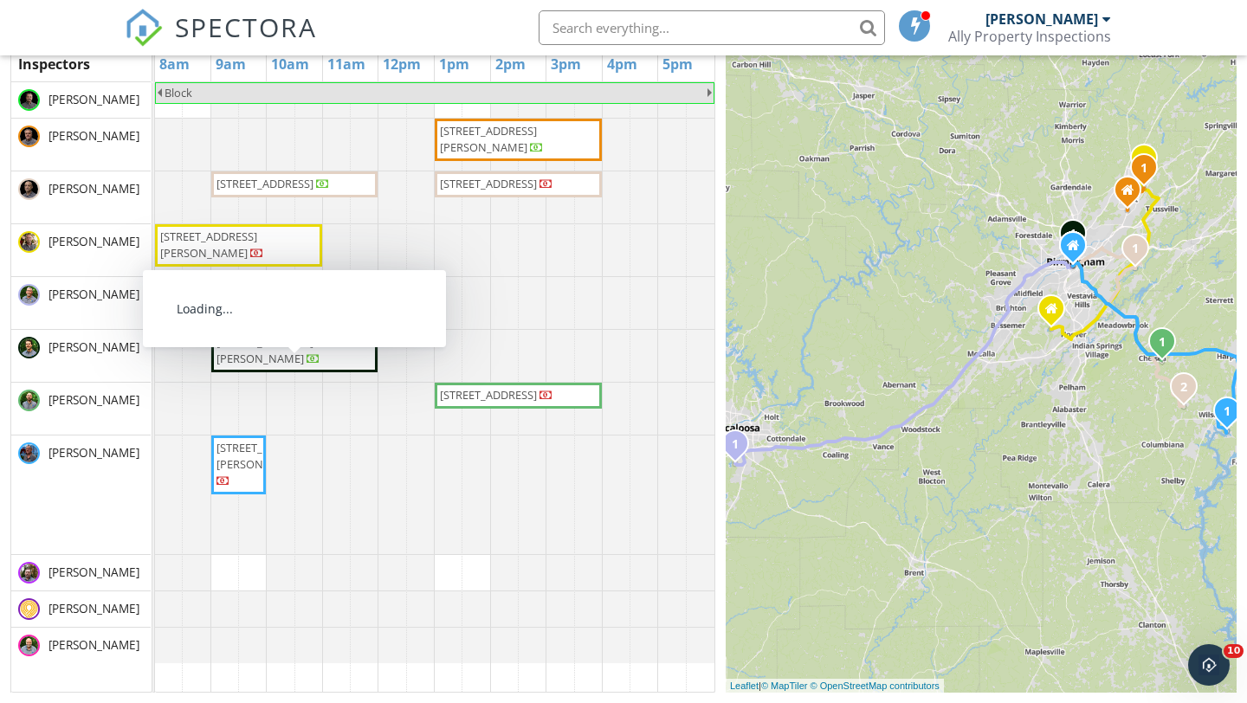
click at [239, 472] on span "326 Howard Hill Dr, Wilsonville 35186" at bounding box center [264, 456] width 97 height 32
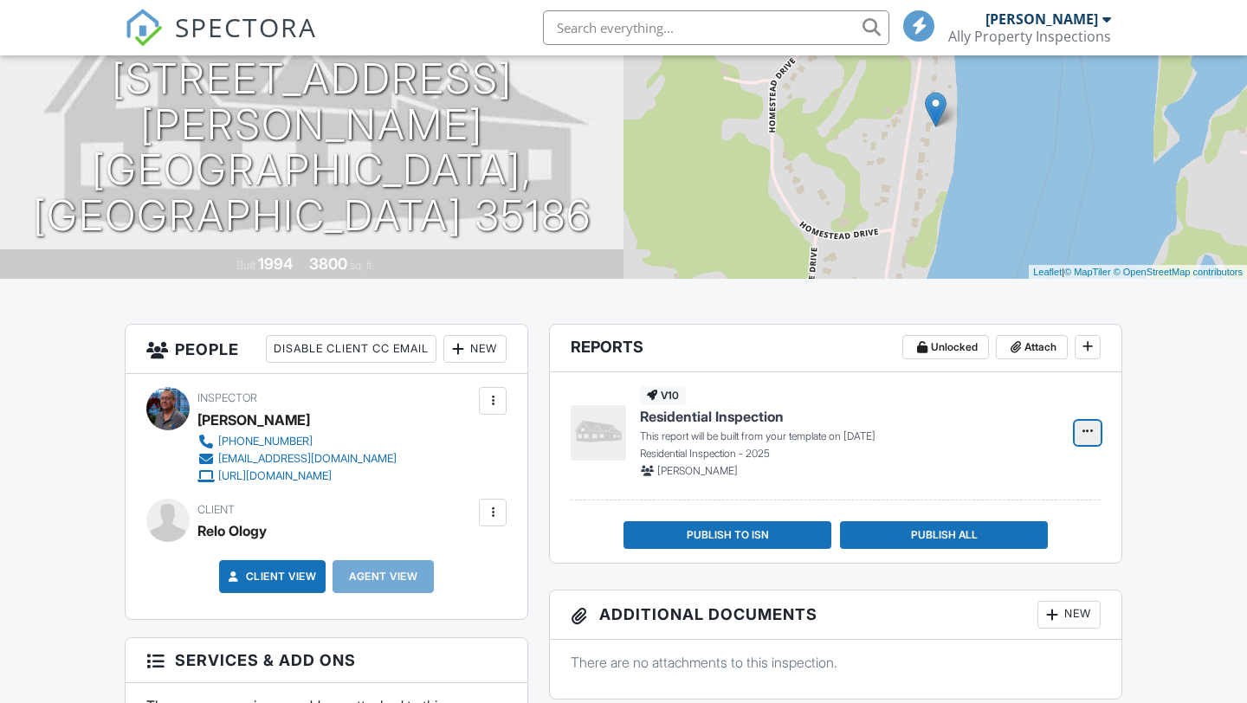
click at [1082, 425] on icon at bounding box center [1087, 431] width 10 height 12
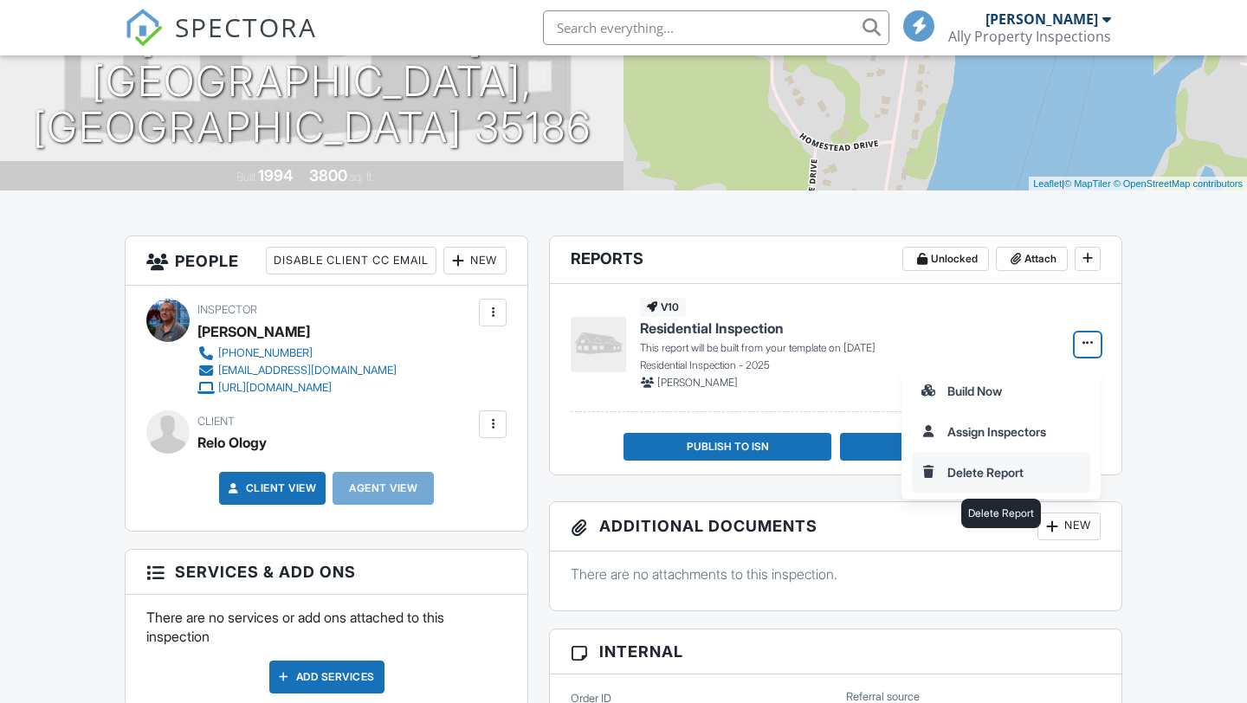
click at [968, 468] on input "Delete Report" at bounding box center [1001, 472] width 177 height 39
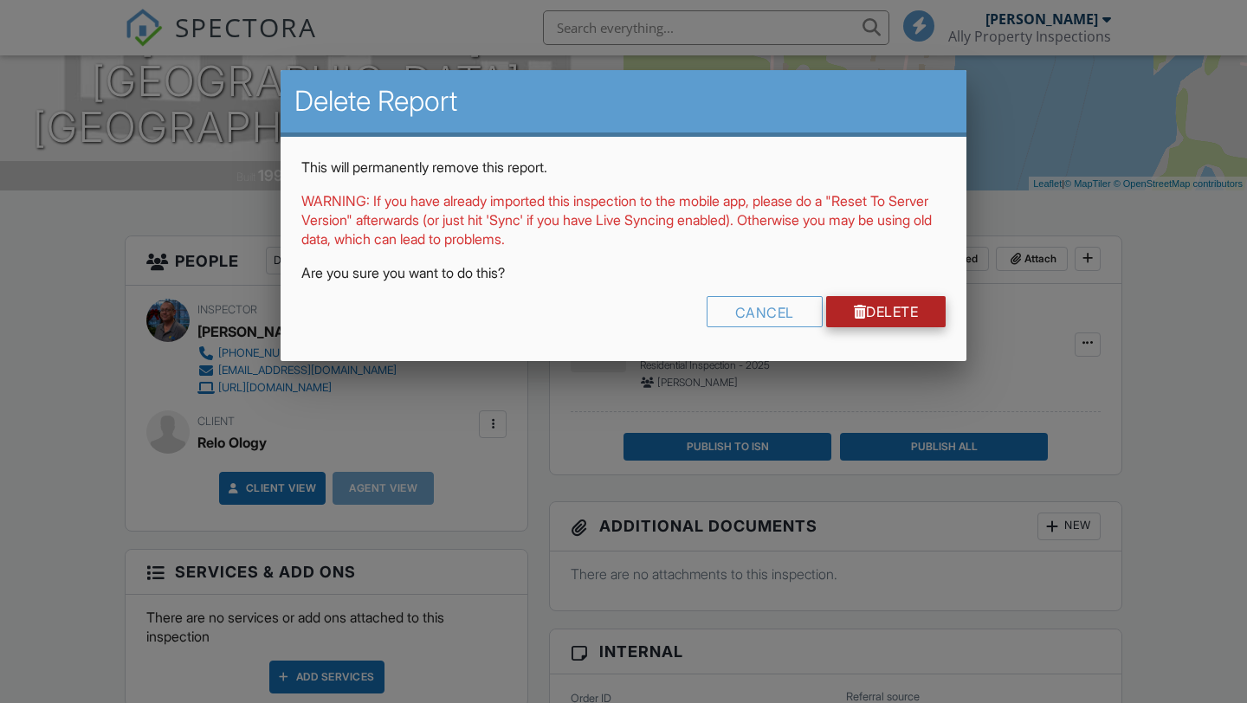
click at [888, 309] on link "Delete" at bounding box center [886, 311] width 120 height 31
click at [888, 309] on div at bounding box center [623, 351] width 1247 height 703
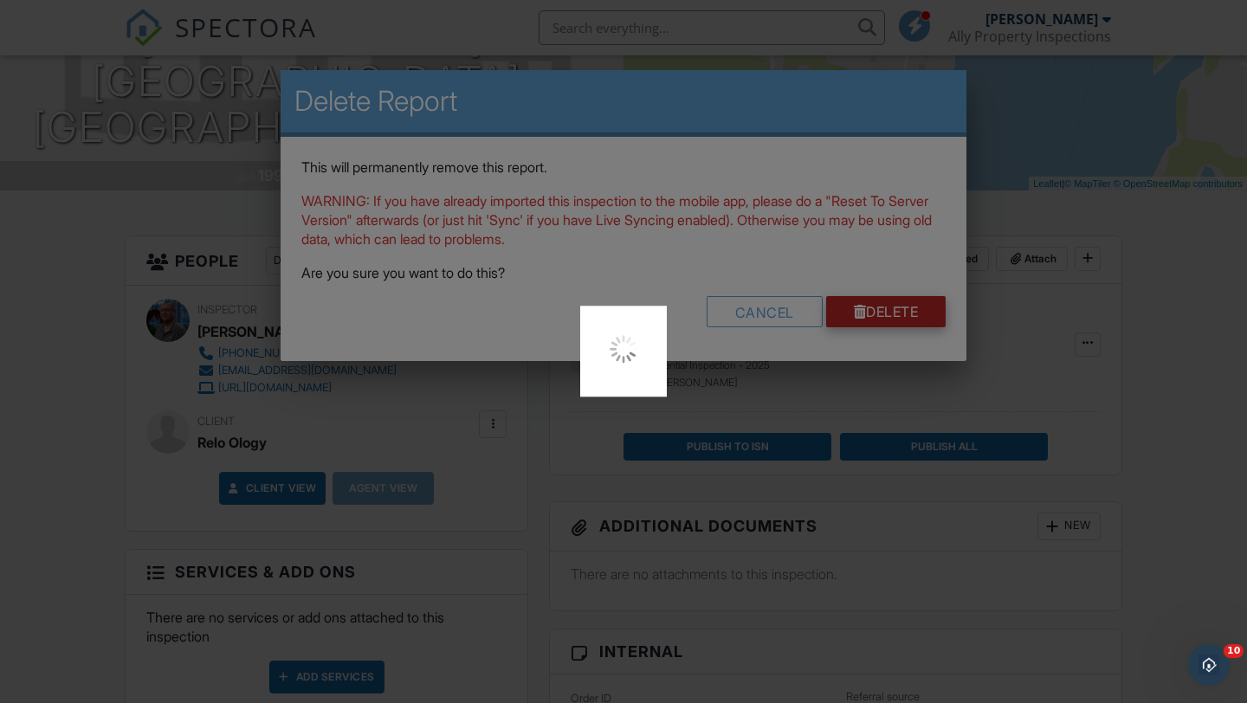
scroll to position [0, 0]
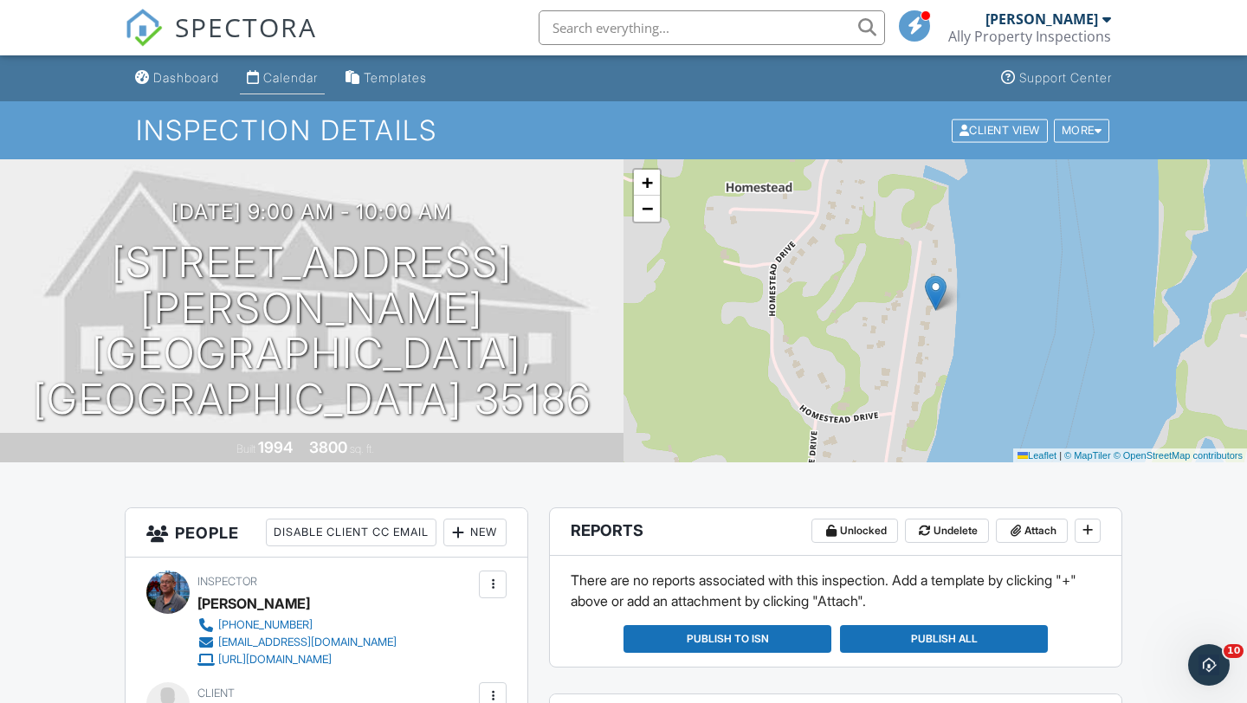
click at [282, 78] on div "Calendar" at bounding box center [290, 77] width 55 height 15
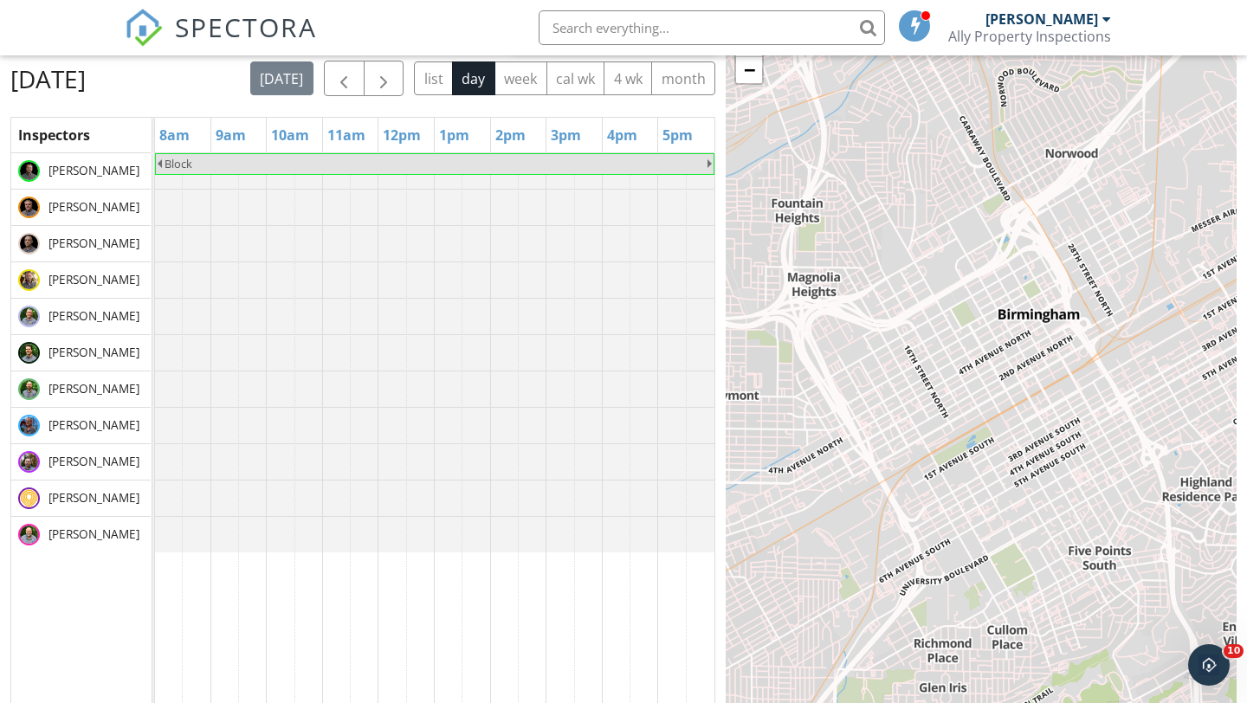
scroll to position [160, 0]
click at [394, 75] on span "button" at bounding box center [383, 78] width 21 height 21
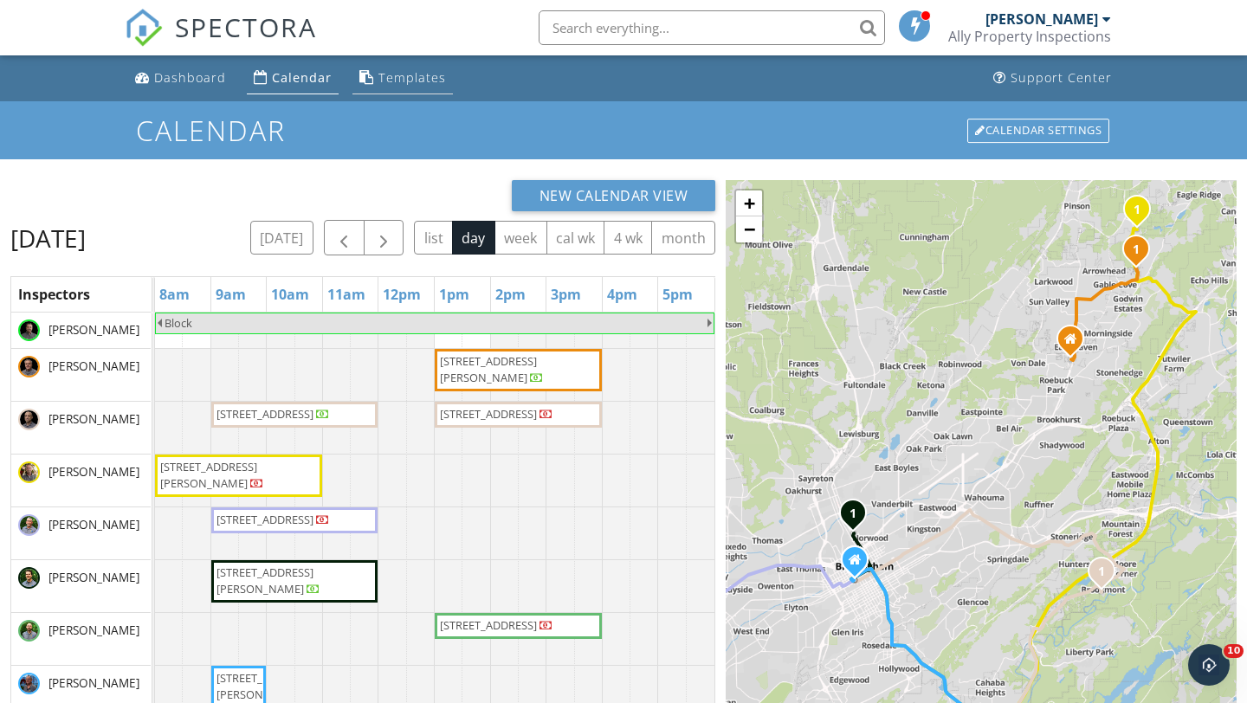
click at [394, 77] on div "Templates" at bounding box center [412, 77] width 68 height 16
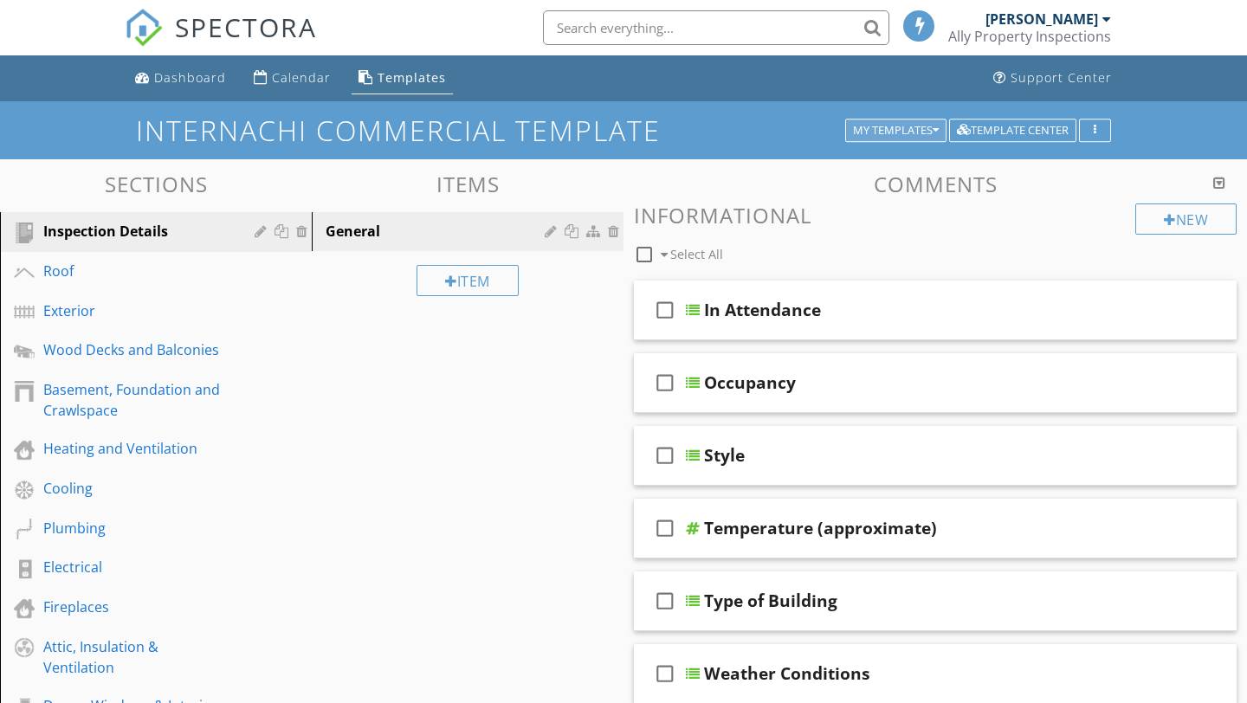
click at [894, 131] on div "My Templates" at bounding box center [896, 131] width 86 height 12
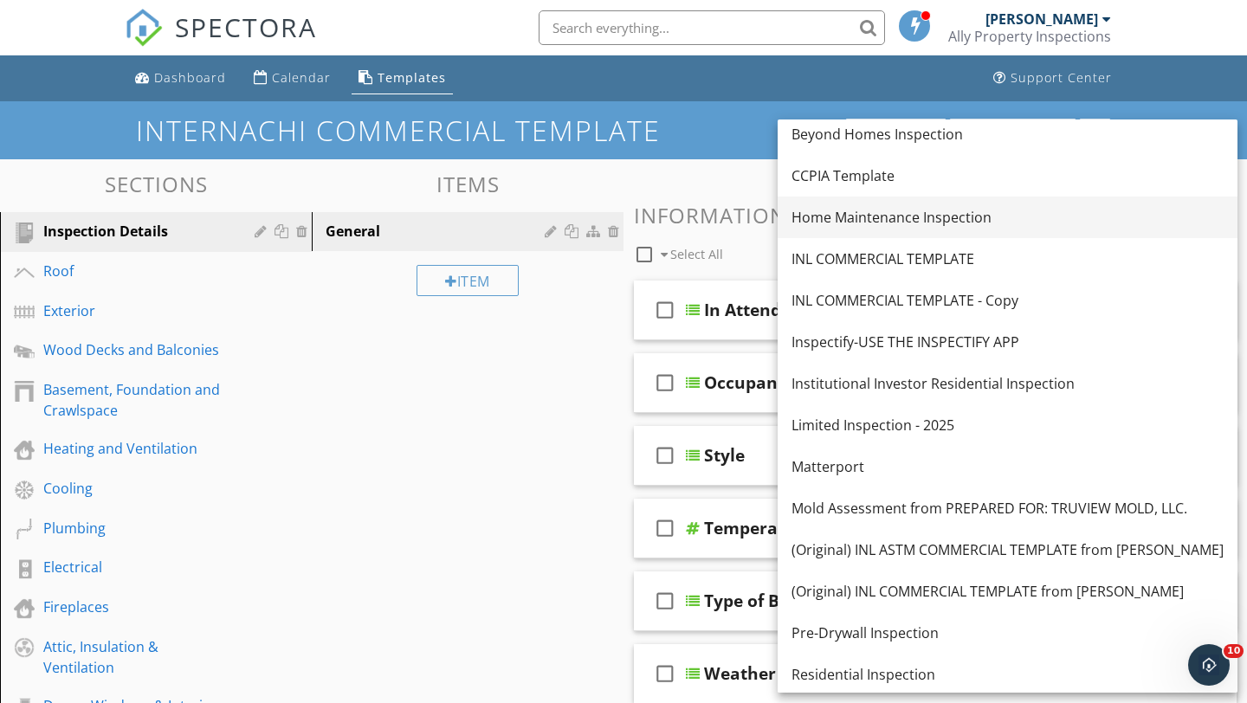
scroll to position [341, 0]
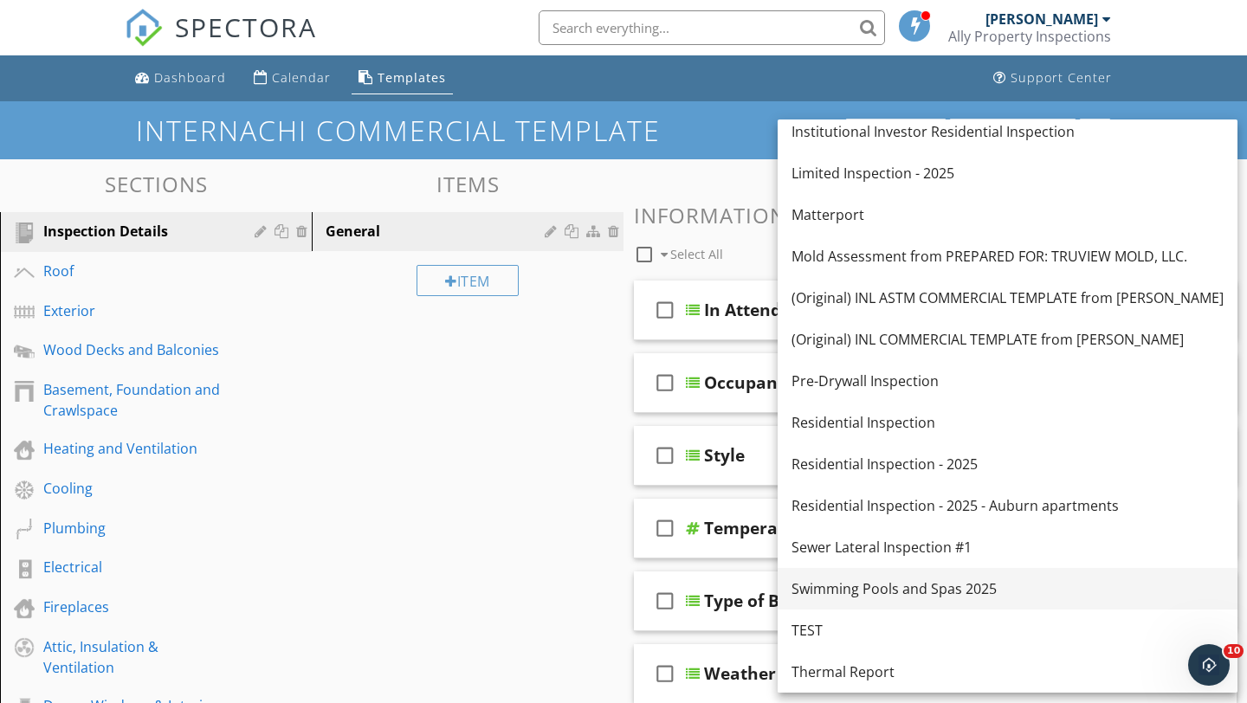
click at [862, 584] on div "Swimming Pools and Spas 2025" at bounding box center [1007, 588] width 432 height 21
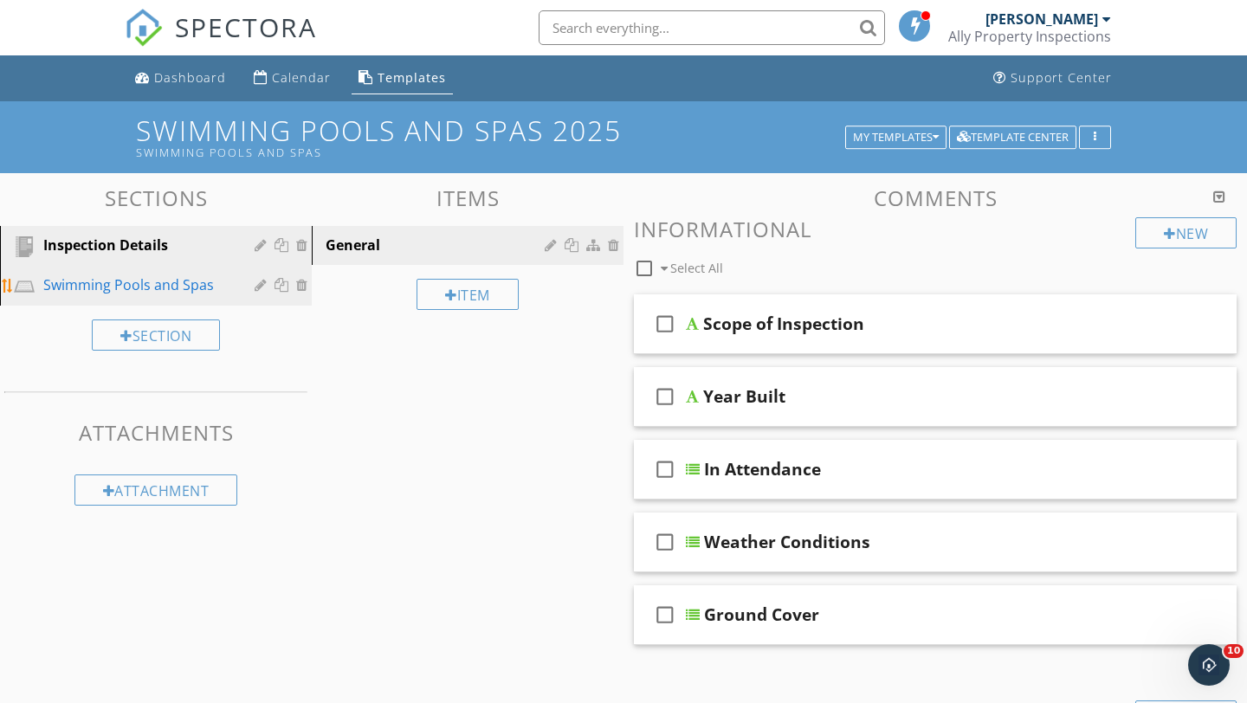
click at [132, 294] on div "Swimming Pools and Spas" at bounding box center [168, 285] width 251 height 23
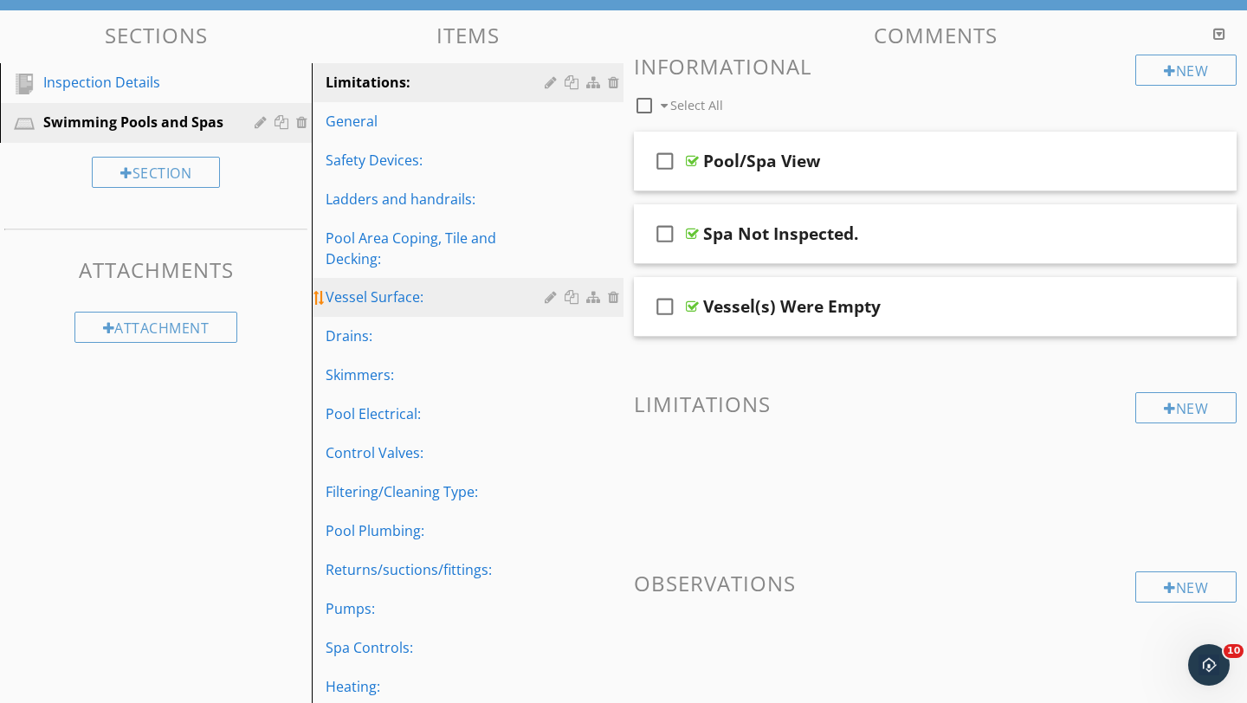
scroll to position [162, 0]
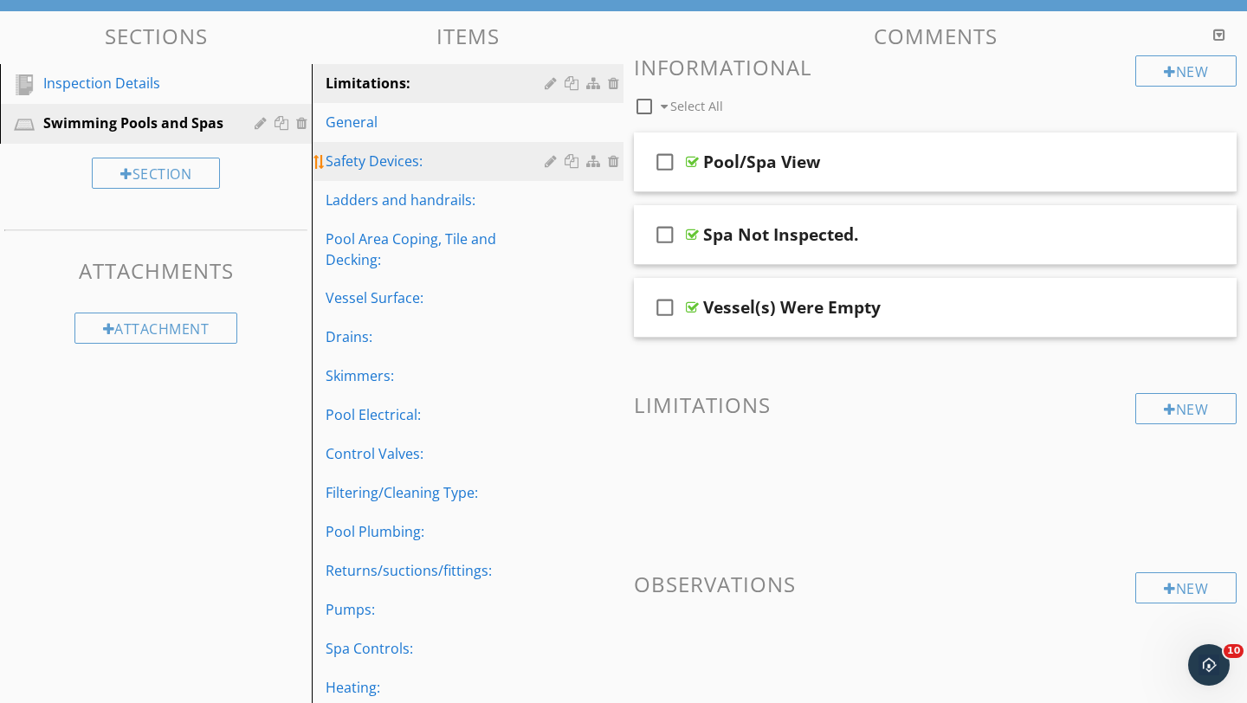
click at [391, 156] on div "Safety Devices:" at bounding box center [438, 161] width 224 height 21
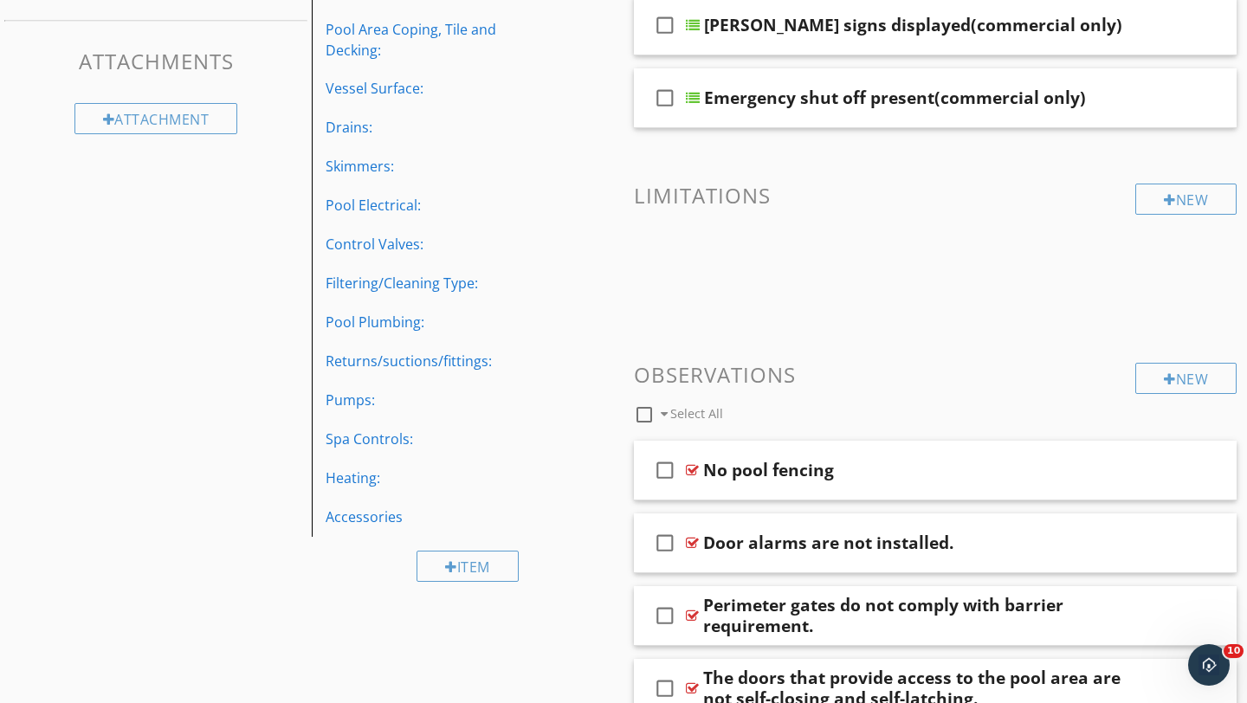
scroll to position [401, 0]
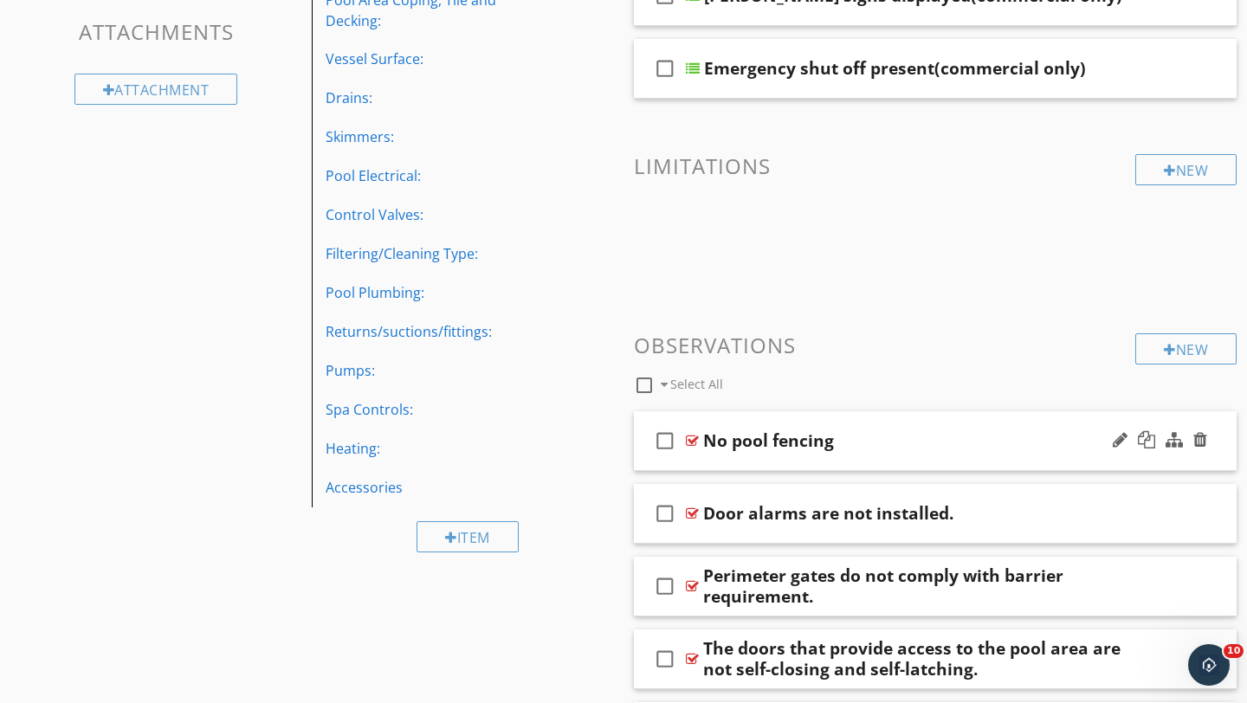
click at [948, 441] on div "No pool fencing" at bounding box center [916, 440] width 426 height 21
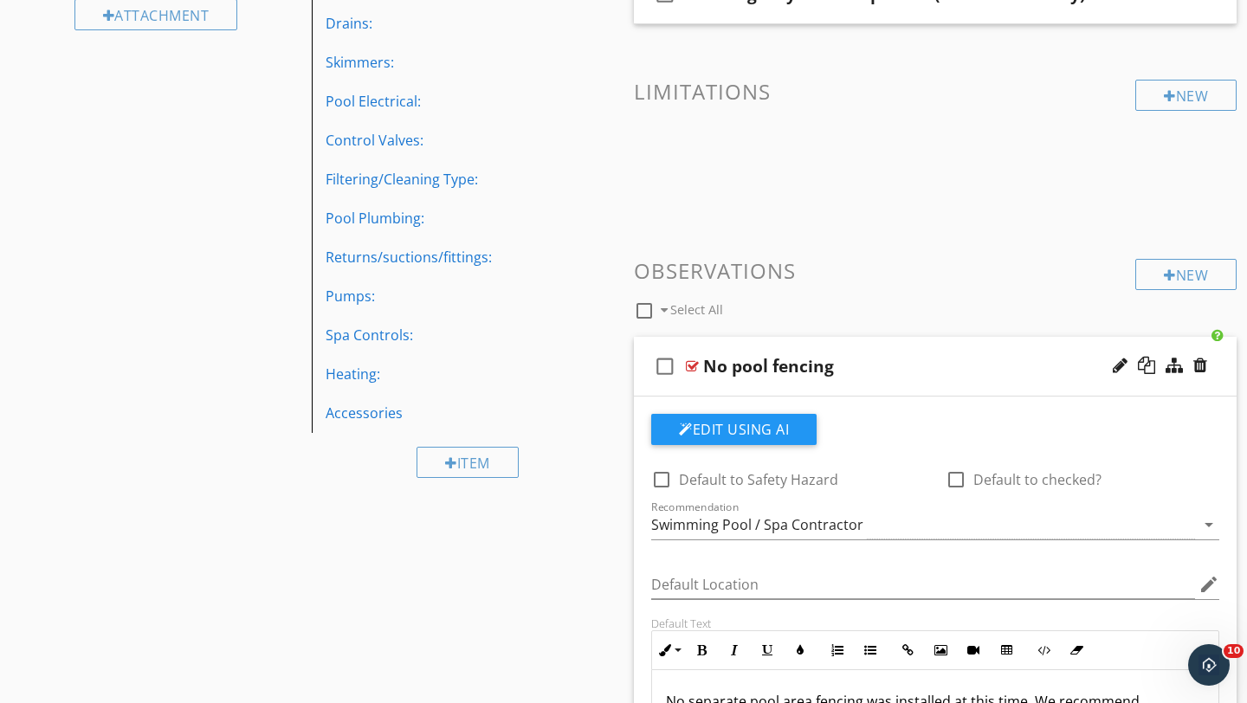
scroll to position [478, 0]
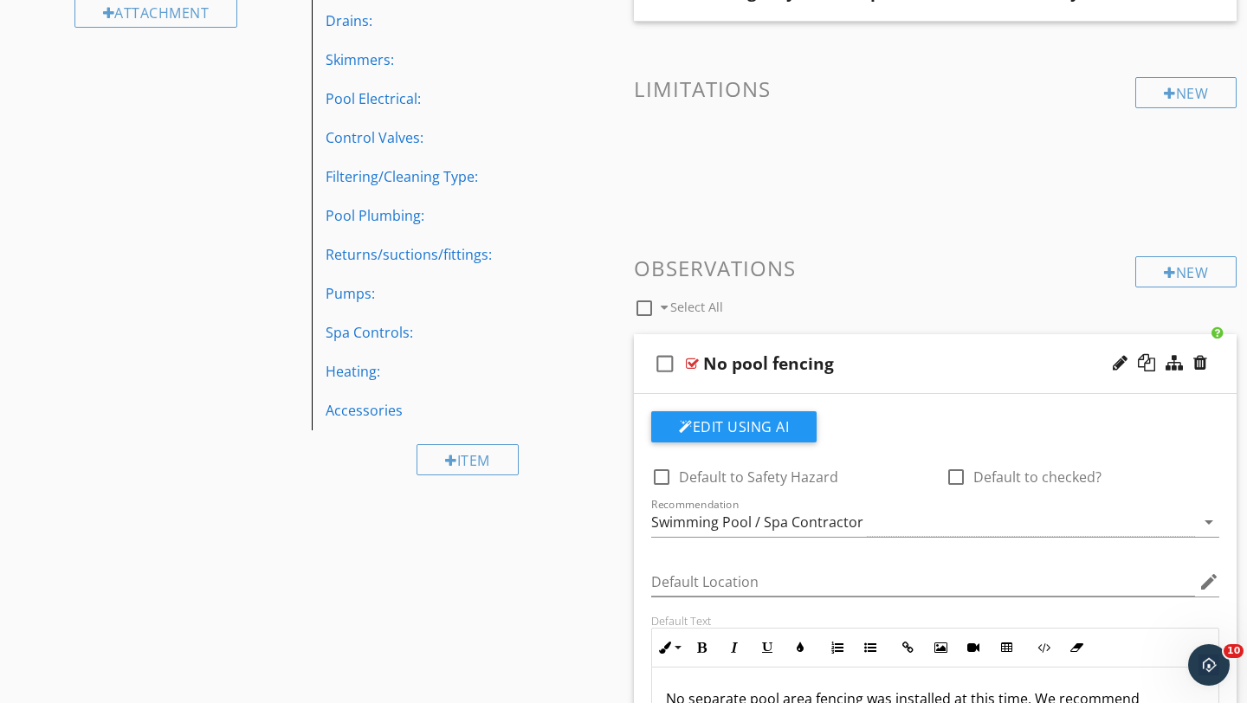
click at [962, 369] on div "No pool fencing" at bounding box center [916, 363] width 426 height 21
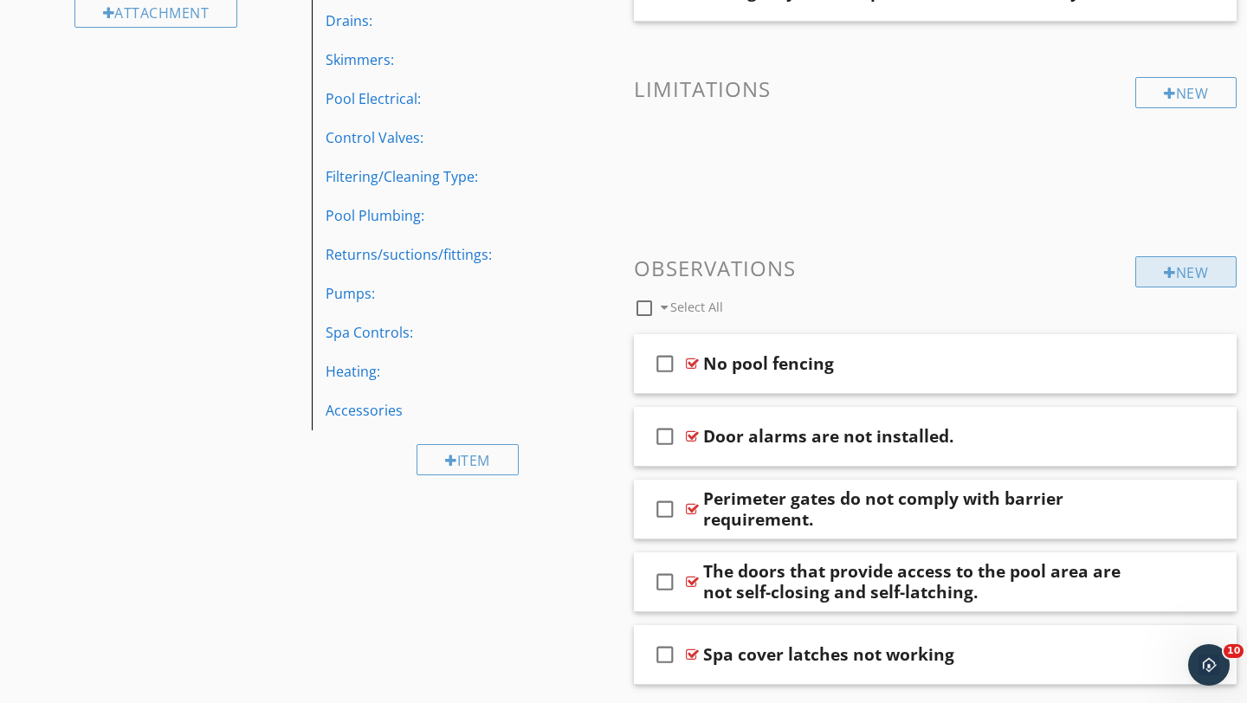
click at [1175, 279] on div "New" at bounding box center [1185, 271] width 101 height 31
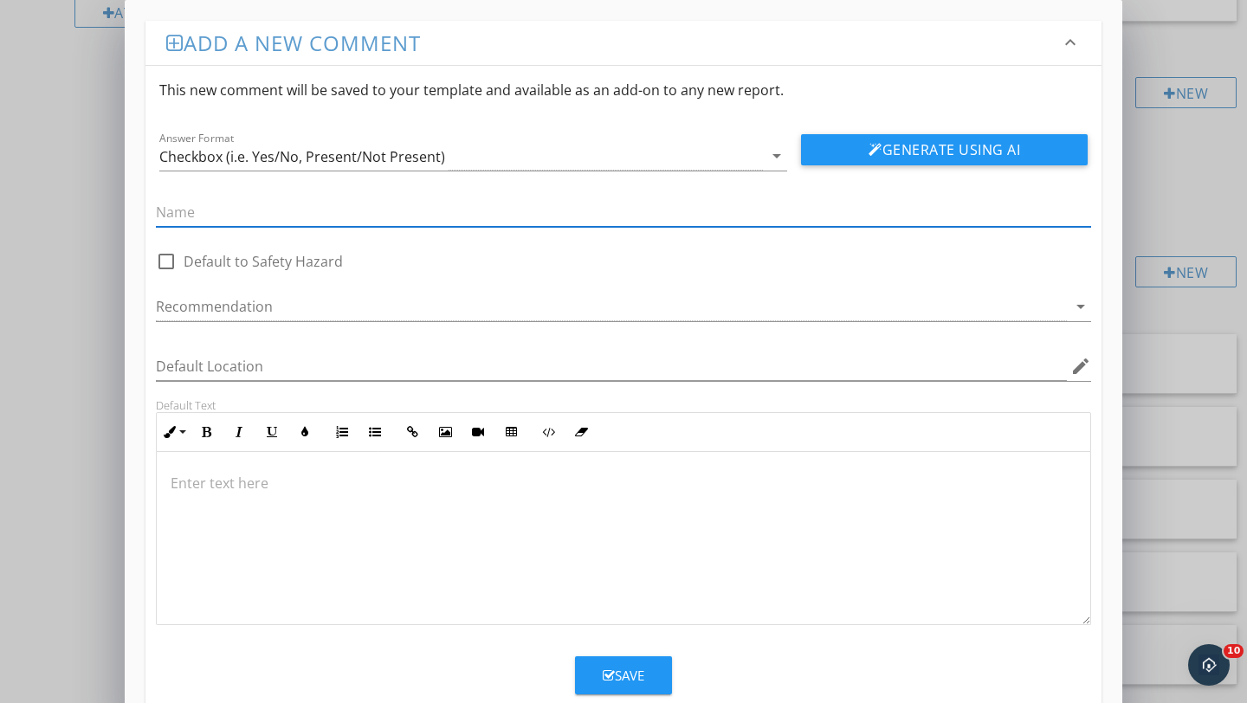
click at [1183, 178] on div "Add a new comment keyboard_arrow_down This new comment will be saved to your te…" at bounding box center [623, 371] width 1247 height 743
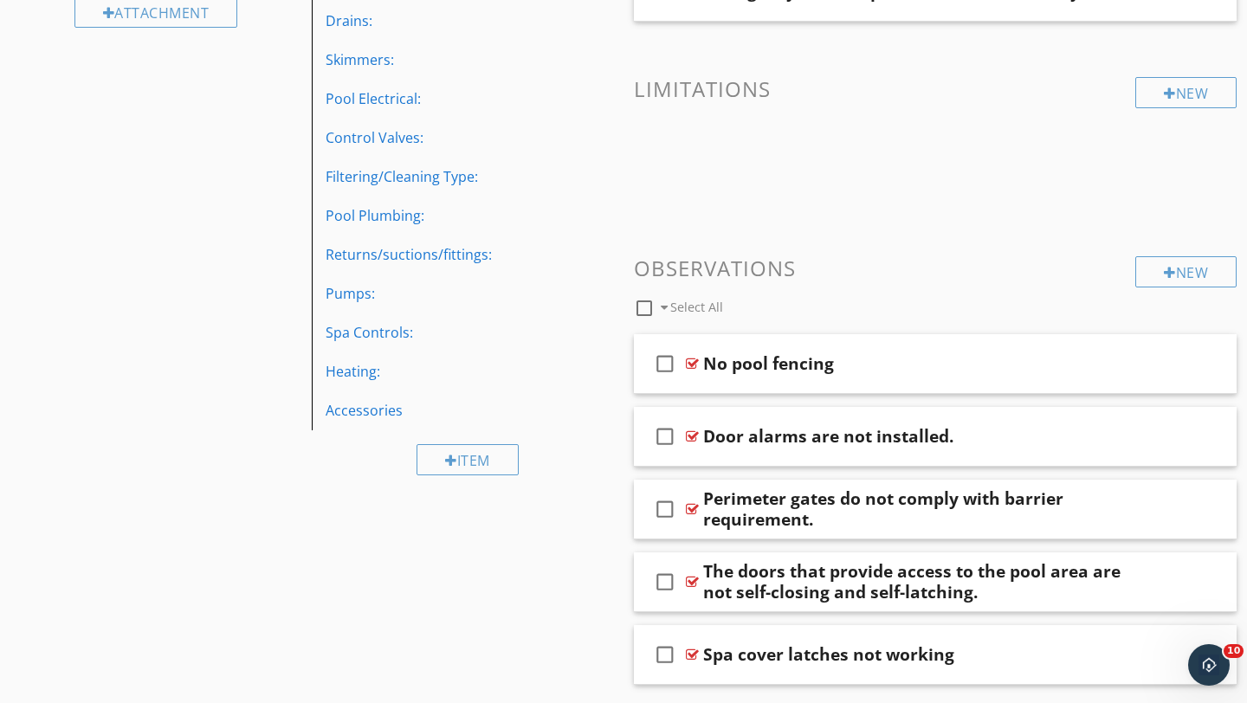
scroll to position [0, 0]
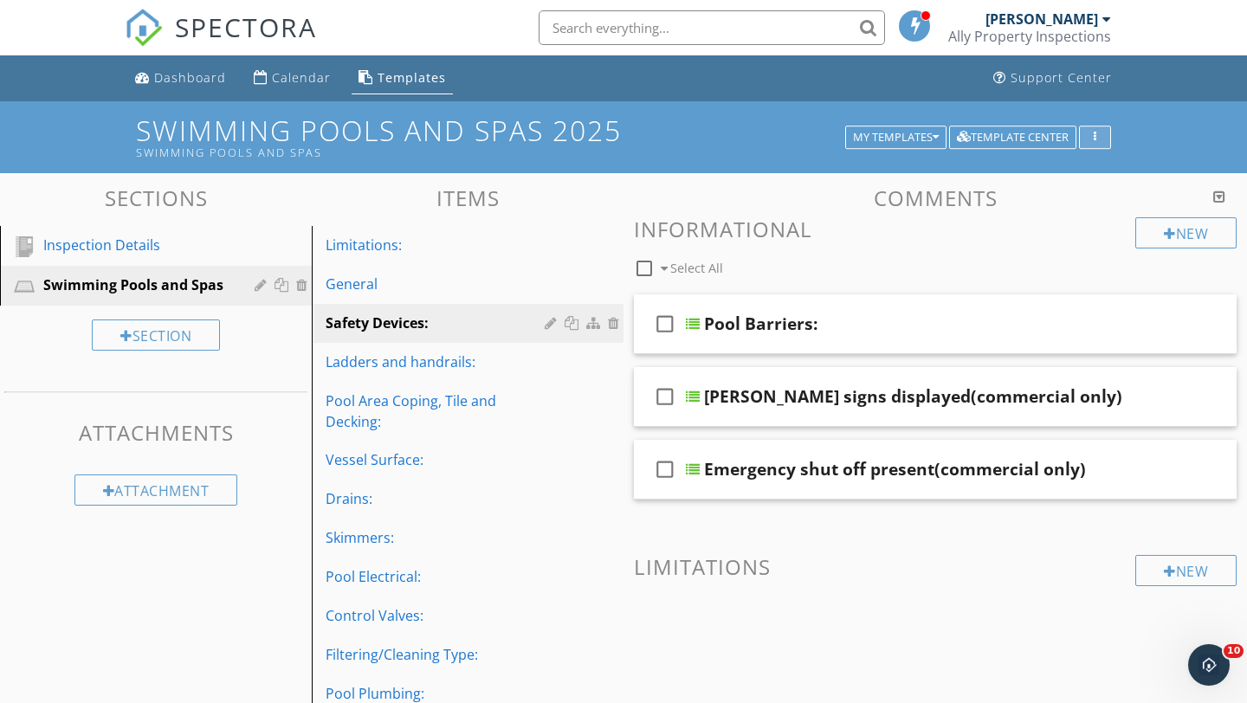
click at [1094, 138] on icon "button" at bounding box center [1095, 138] width 3 height 12
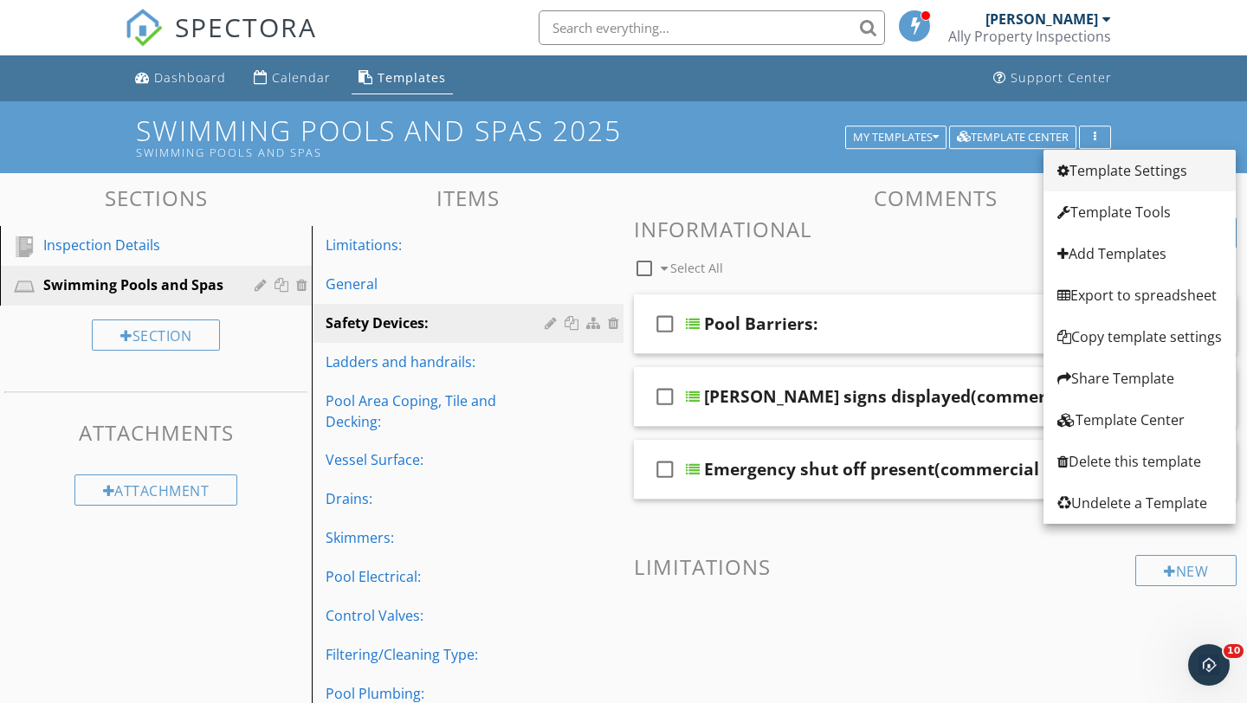
click at [1096, 171] on div "Template Settings" at bounding box center [1139, 170] width 165 height 21
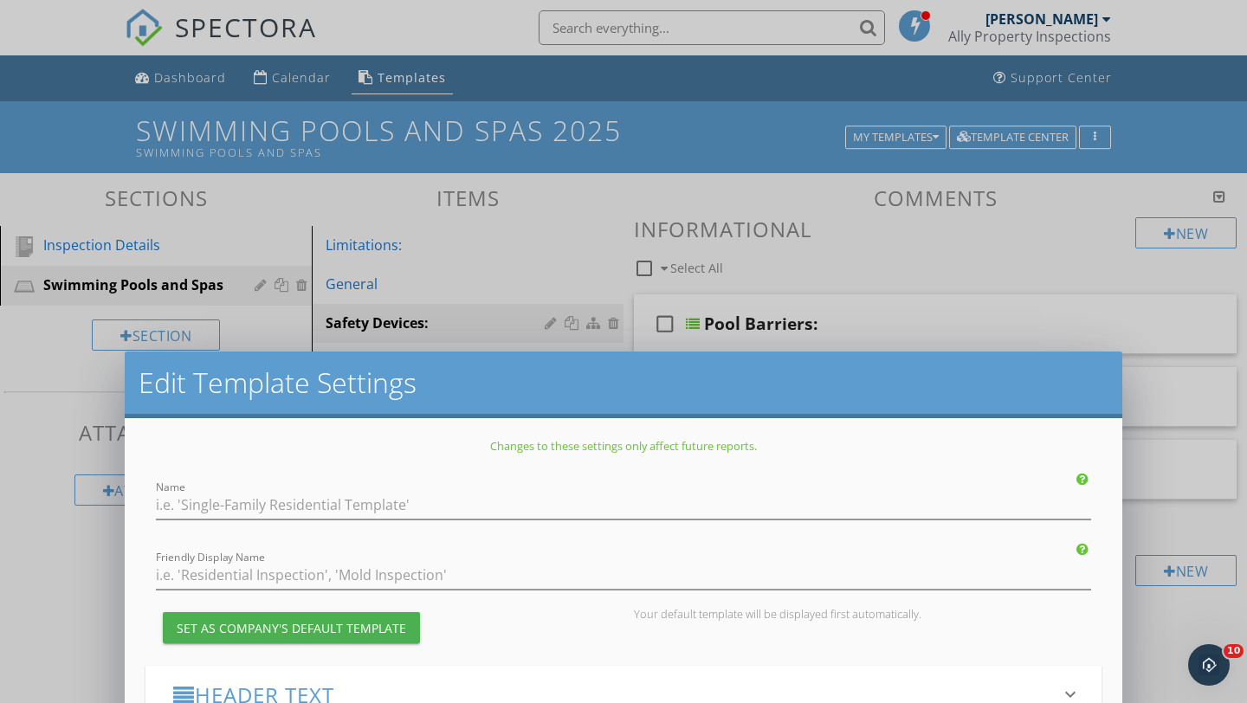
type input "Swimming Pools and Spas 2025"
type input "Swimming Pools and Spas"
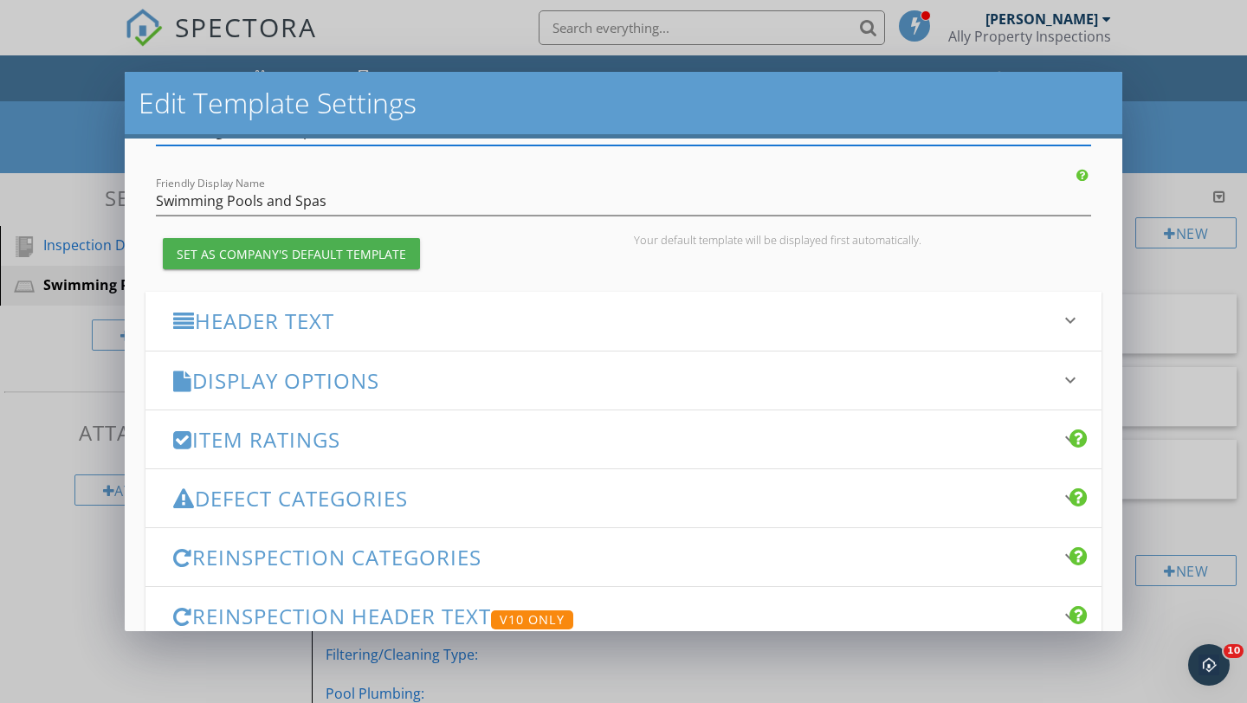
scroll to position [115, 0]
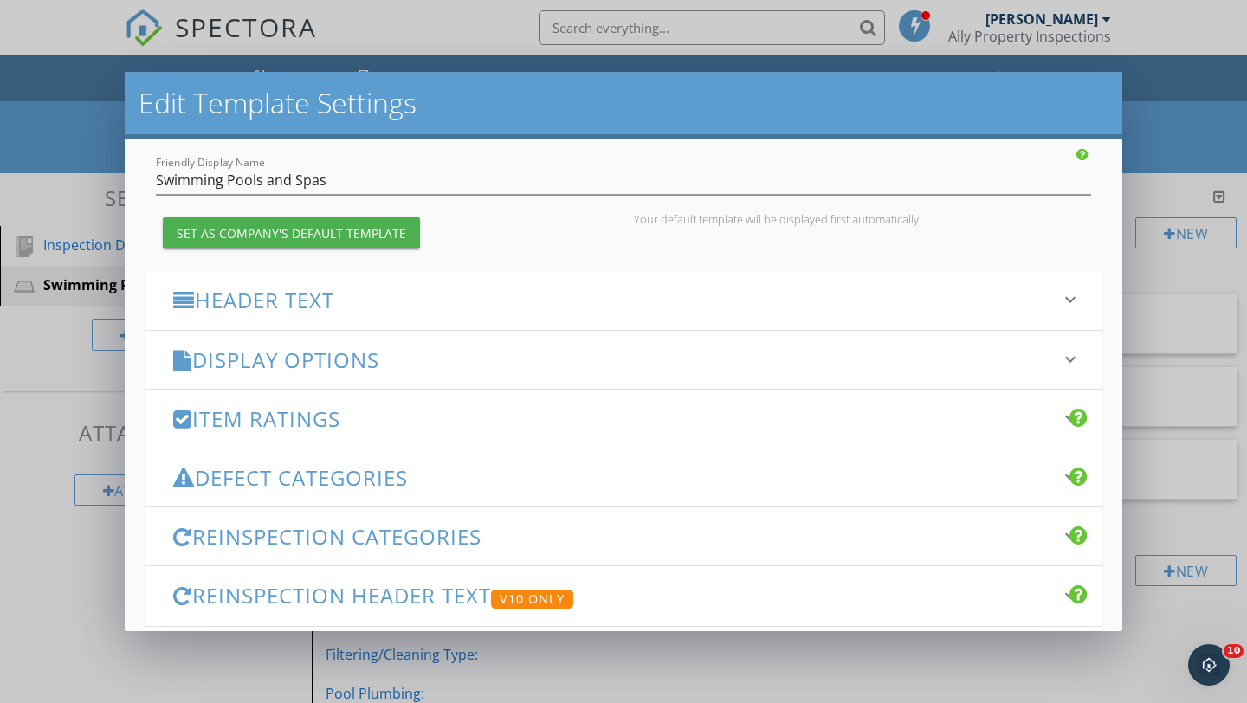
click at [747, 300] on h3 "Header Text" at bounding box center [613, 299] width 880 height 23
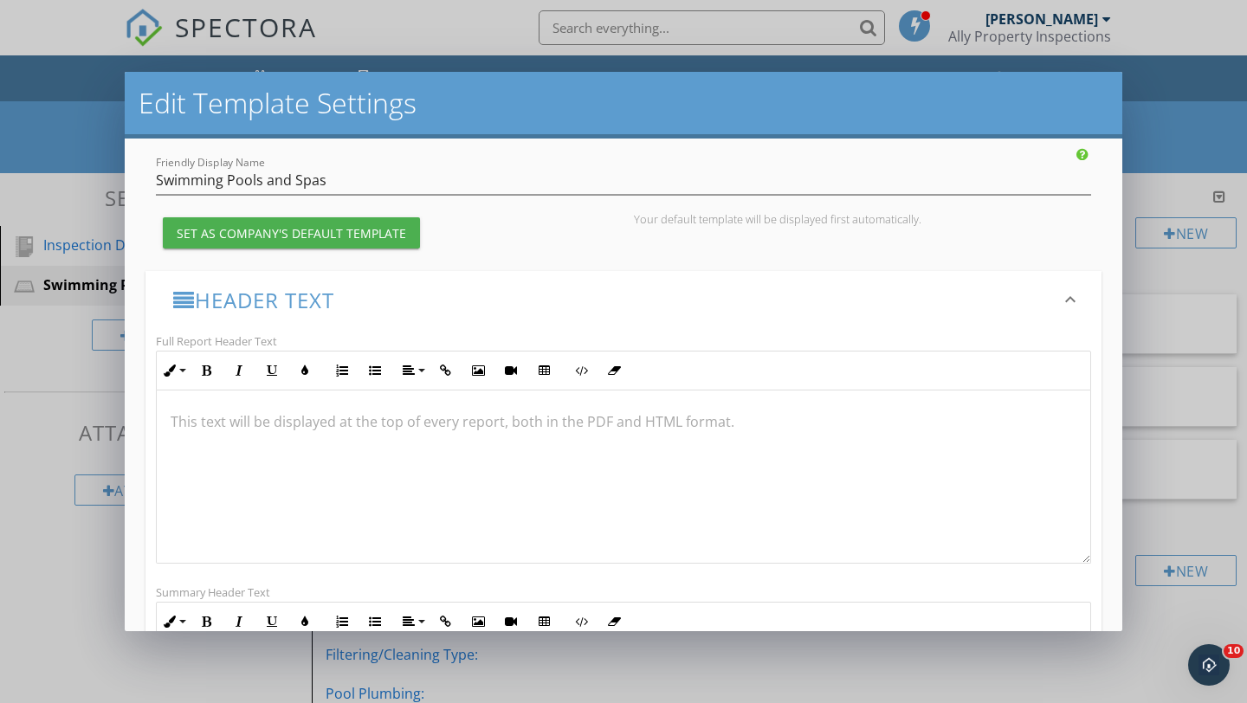
click at [747, 300] on h3 "Header Text" at bounding box center [613, 299] width 880 height 23
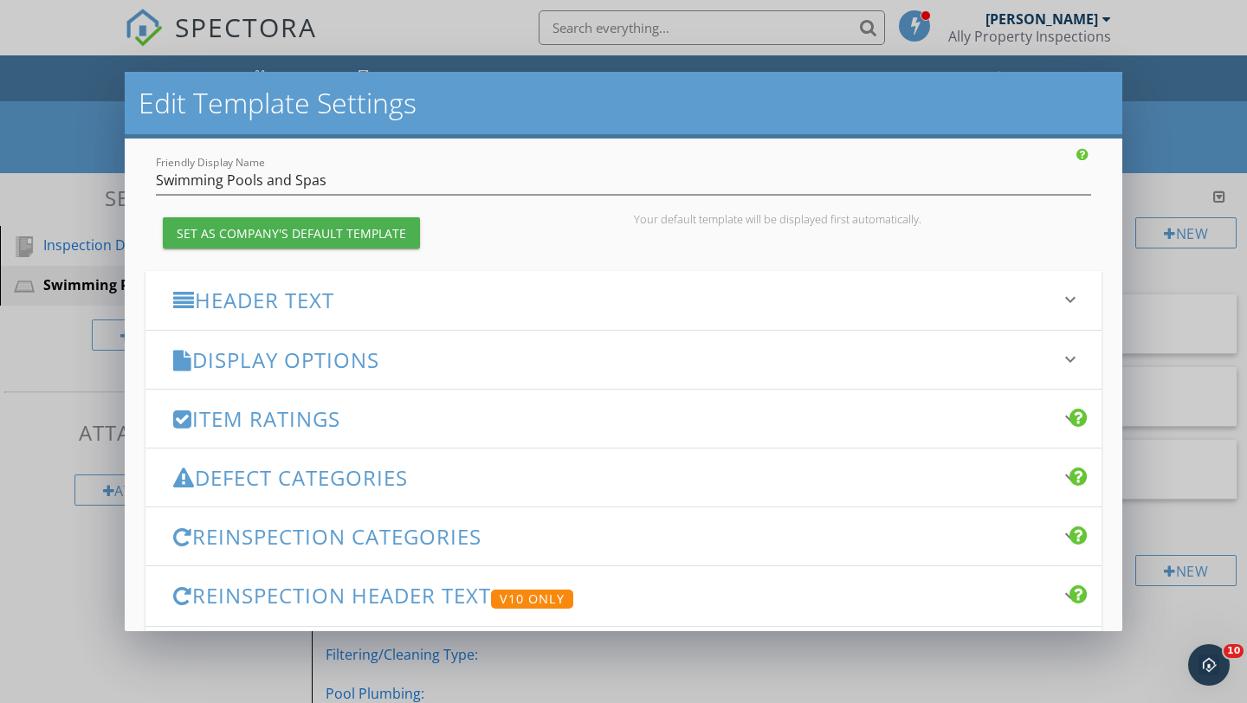
click at [761, 370] on h3 "Display Options" at bounding box center [613, 359] width 880 height 23
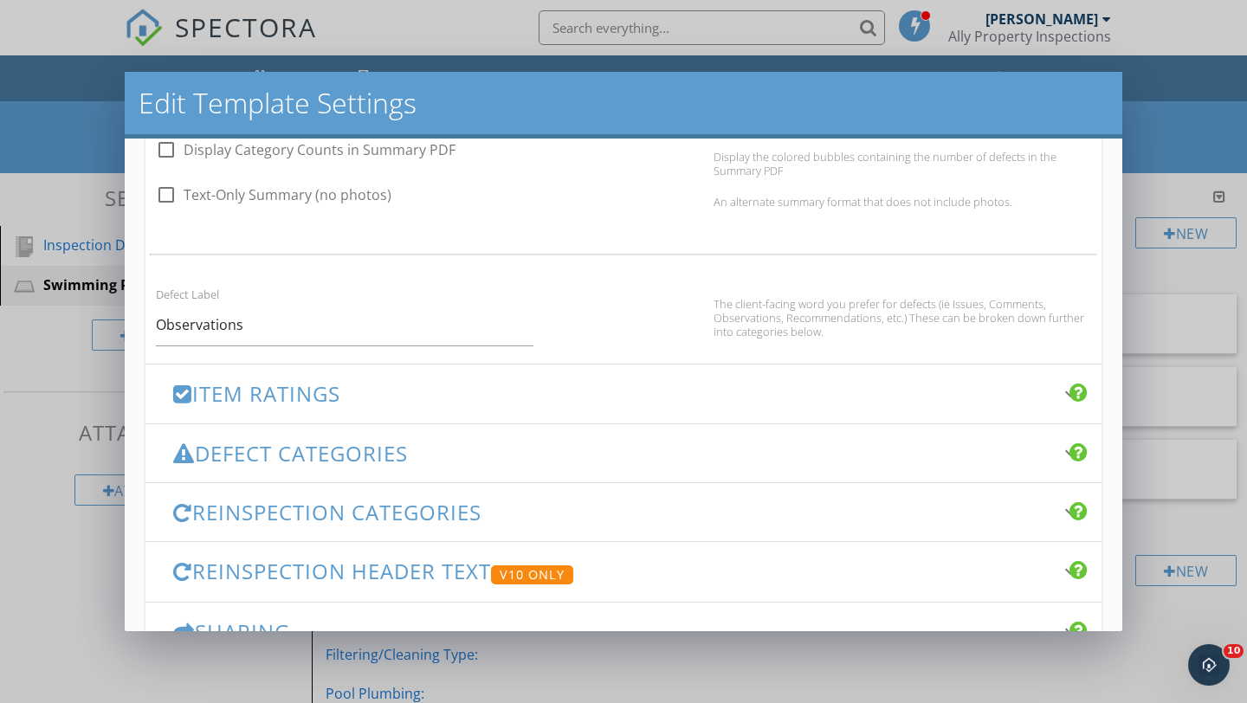
scroll to position [1094, 0]
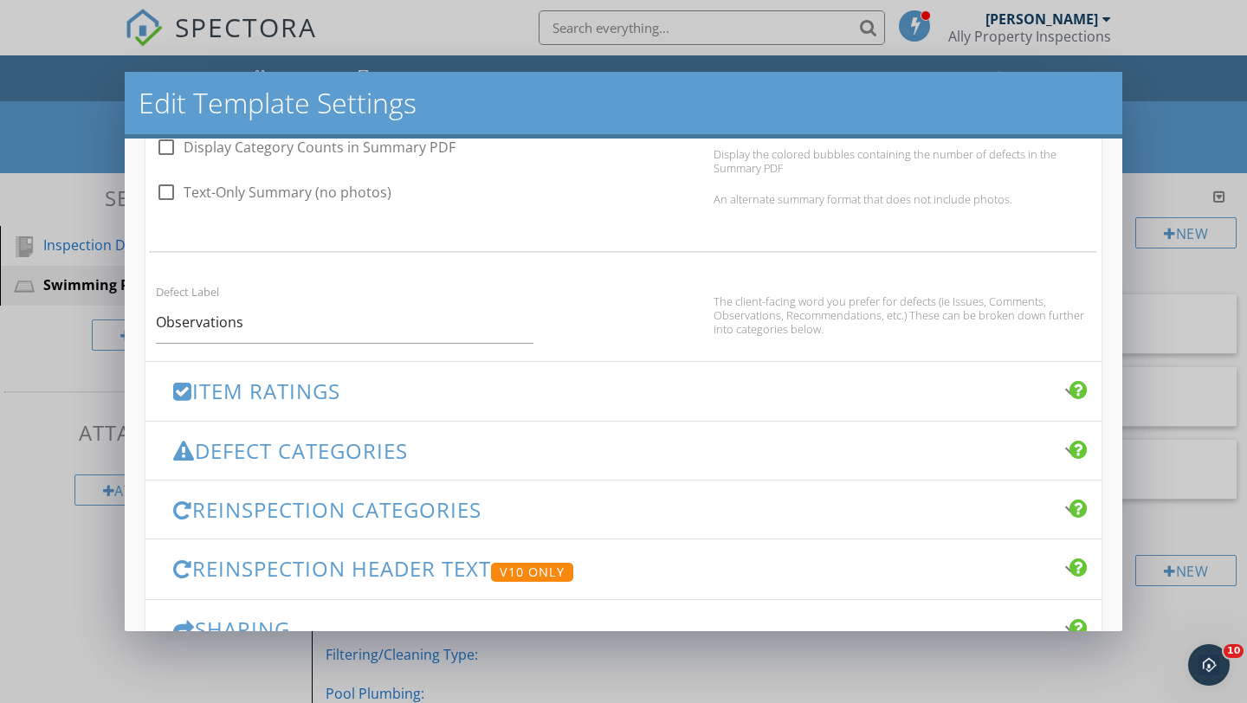
click at [274, 390] on h3 "Item Ratings" at bounding box center [613, 390] width 880 height 23
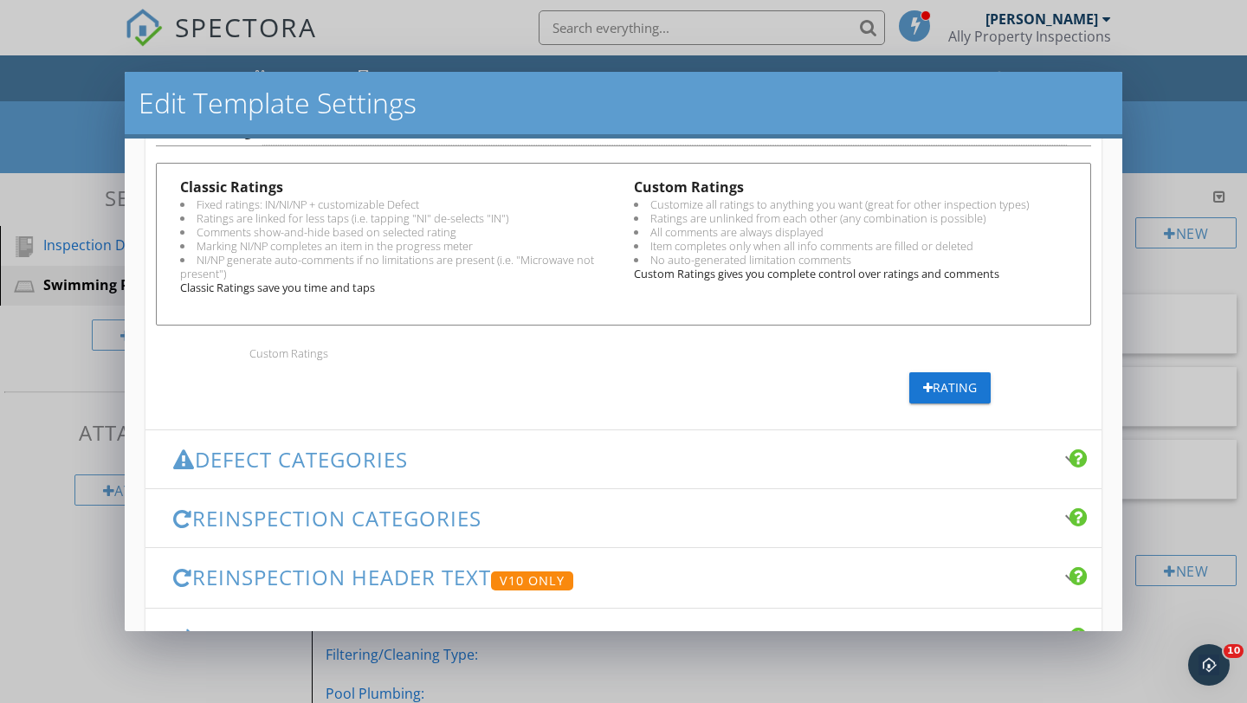
scroll to position [640, 0]
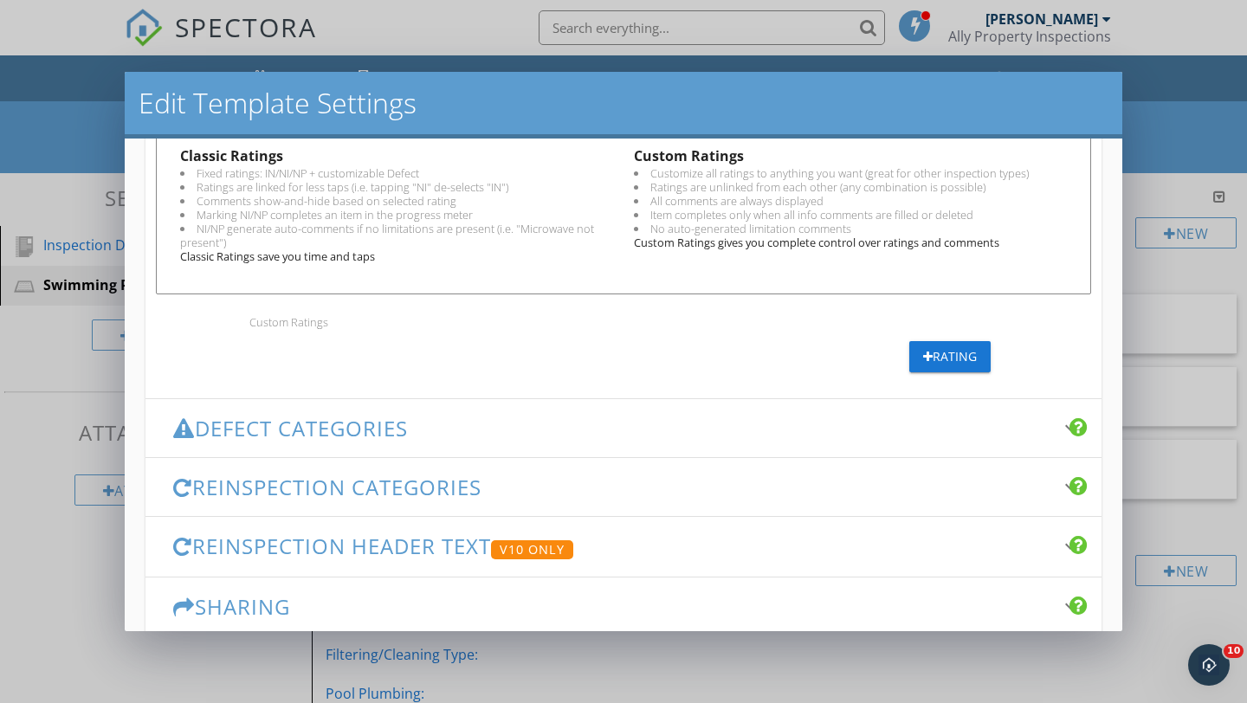
click at [386, 426] on h3 "Defect Categories" at bounding box center [613, 427] width 880 height 23
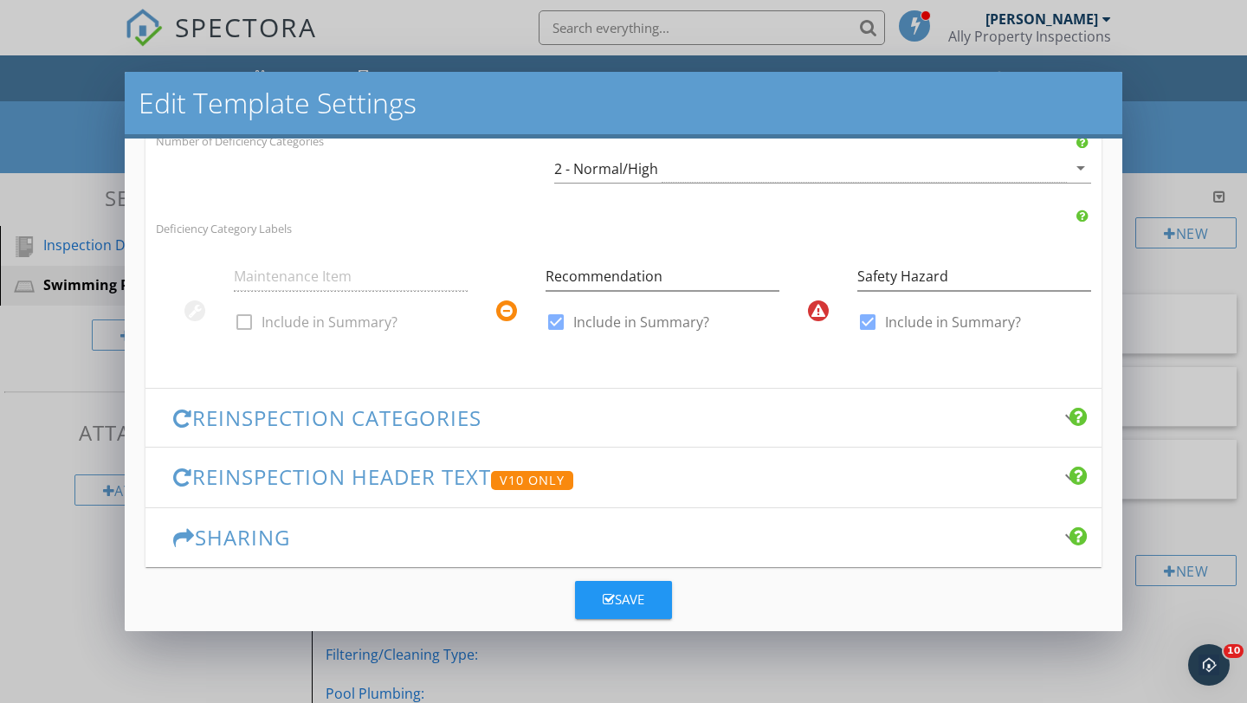
scroll to position [449, 0]
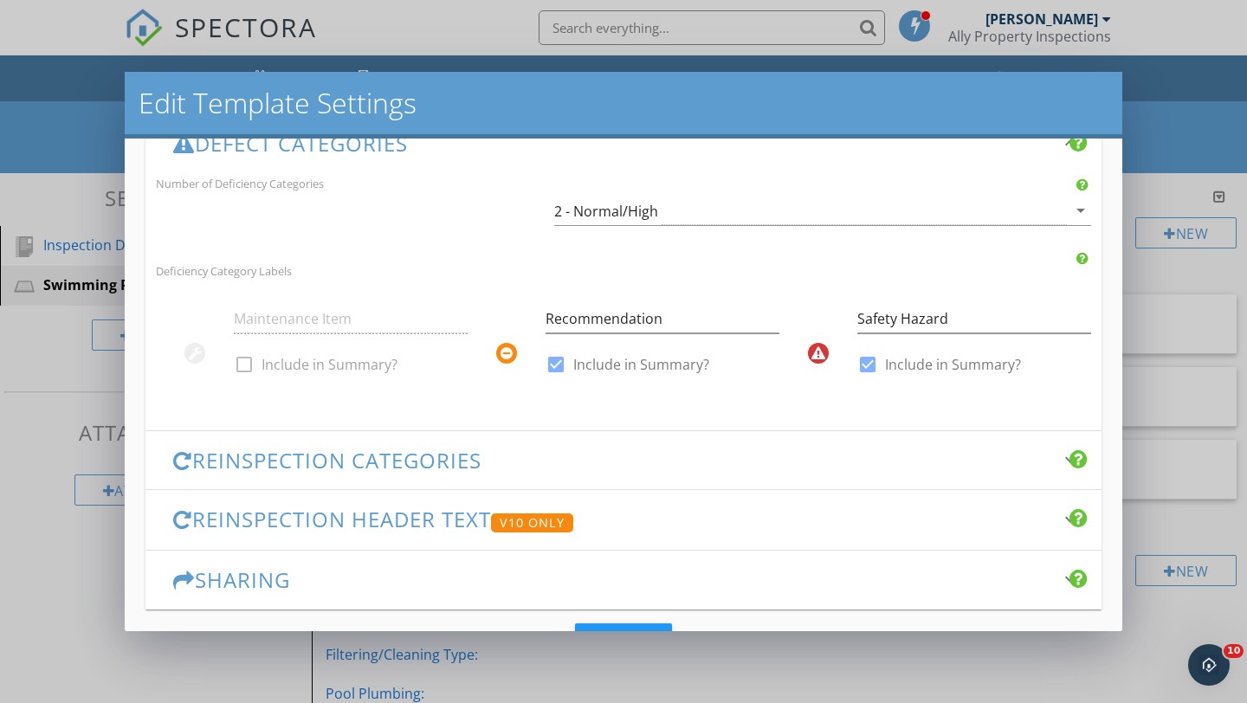
click at [242, 365] on div "Maintenance Item check_box_outline_blank Include in Summary?" at bounding box center [351, 344] width 234 height 101
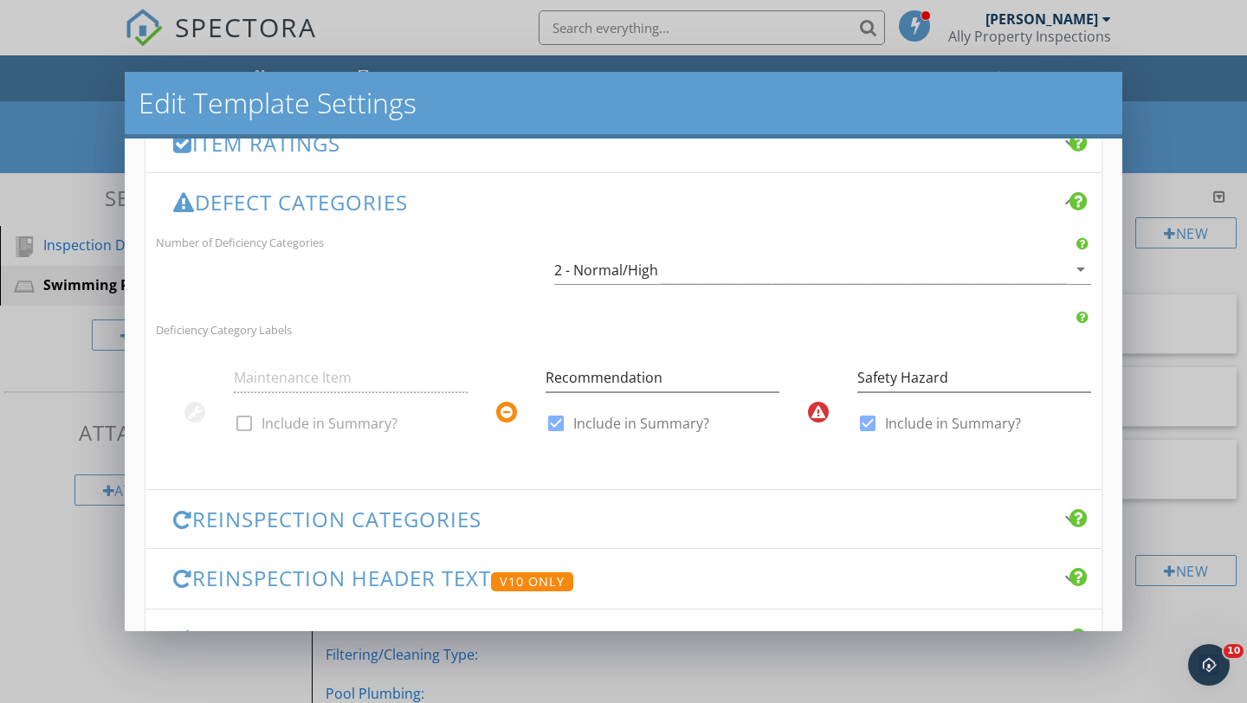
scroll to position [389, 0]
click at [756, 269] on div "2 - Normal/High" at bounding box center [810, 271] width 513 height 29
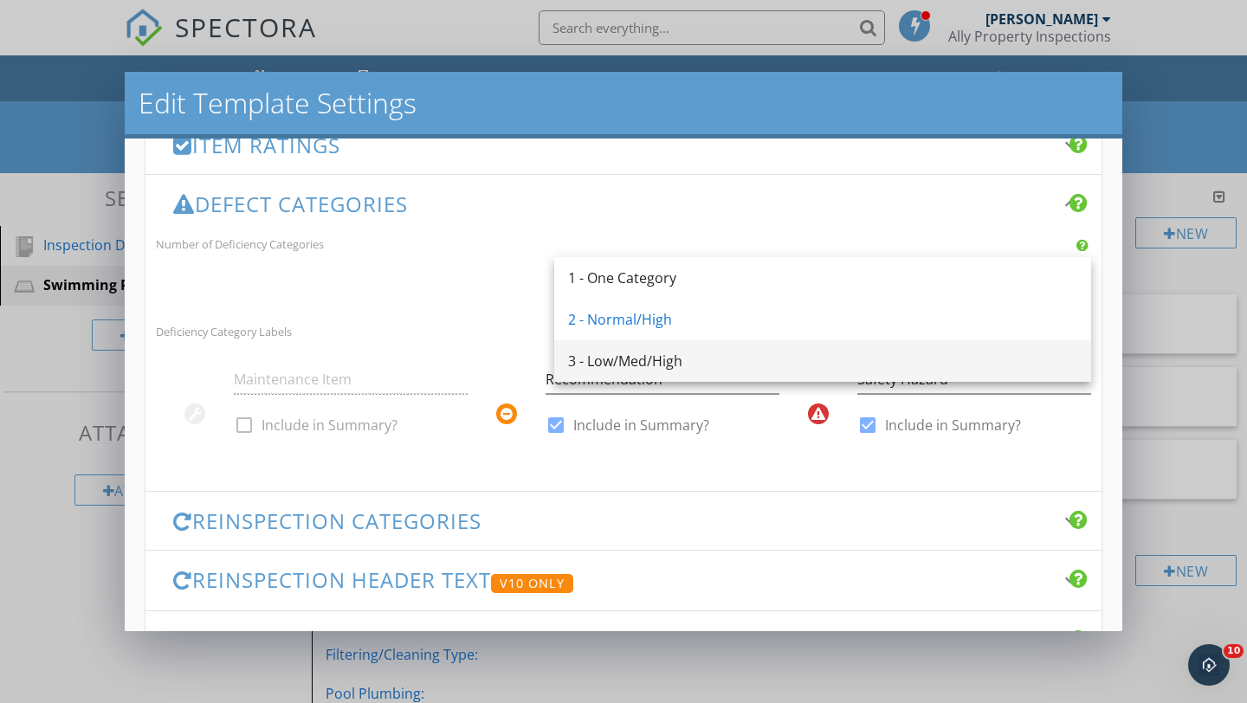
click at [599, 367] on div "3 - Low/Med/High" at bounding box center [822, 361] width 509 height 21
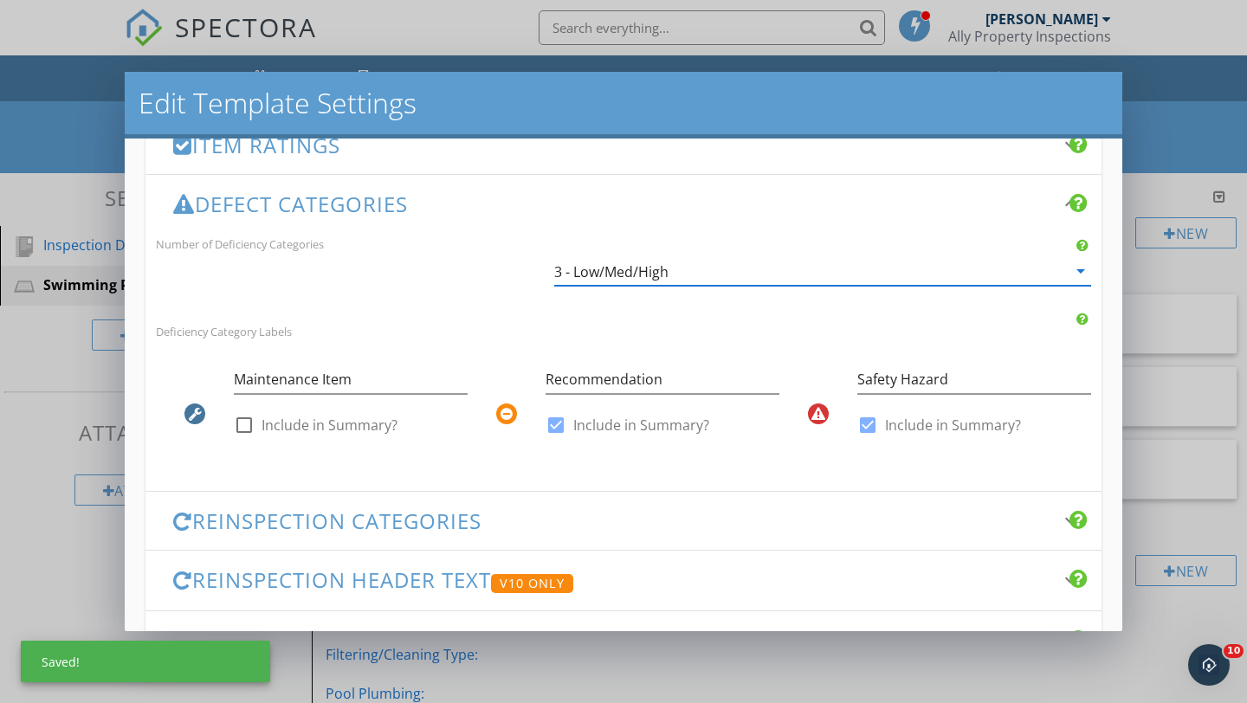
click at [239, 419] on div at bounding box center [243, 424] width 29 height 29
checkbox input "true"
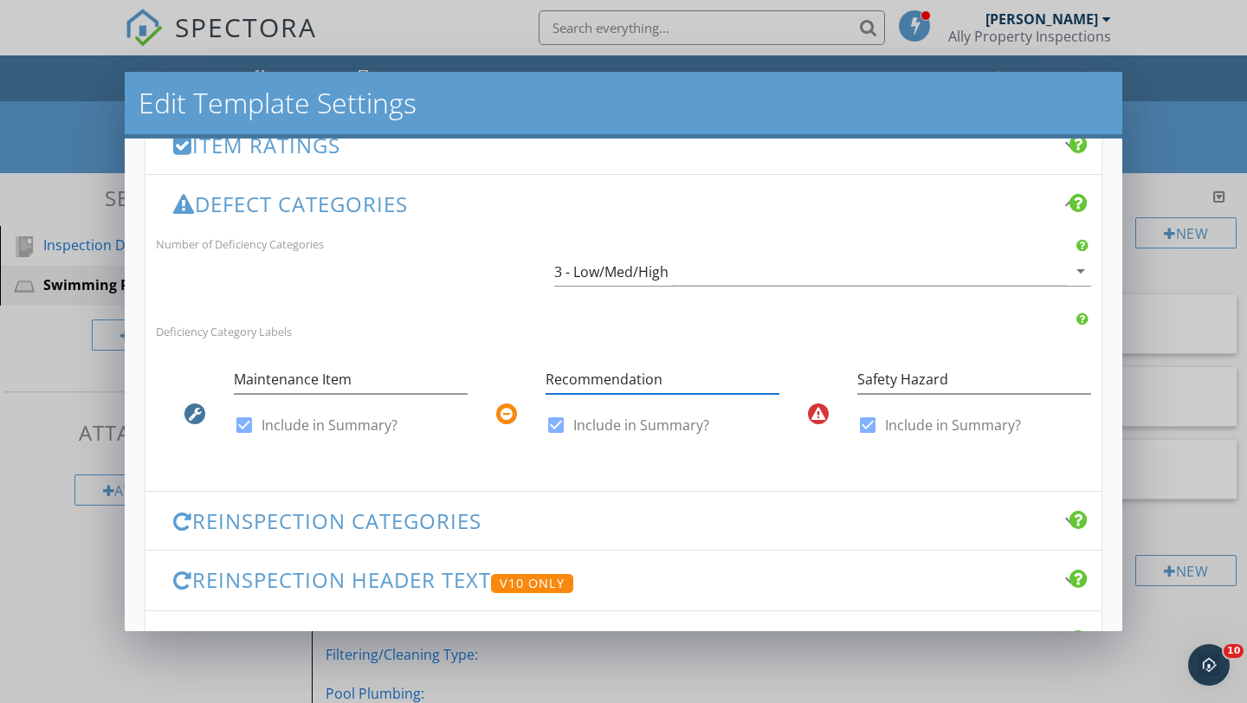
drag, startPoint x: 672, startPoint y: 380, endPoint x: 492, endPoint y: 374, distance: 180.2
click at [492, 378] on div "Recommendation check_box Include in Summary?" at bounding box center [624, 405] width 312 height 101
type input "Major Concern"
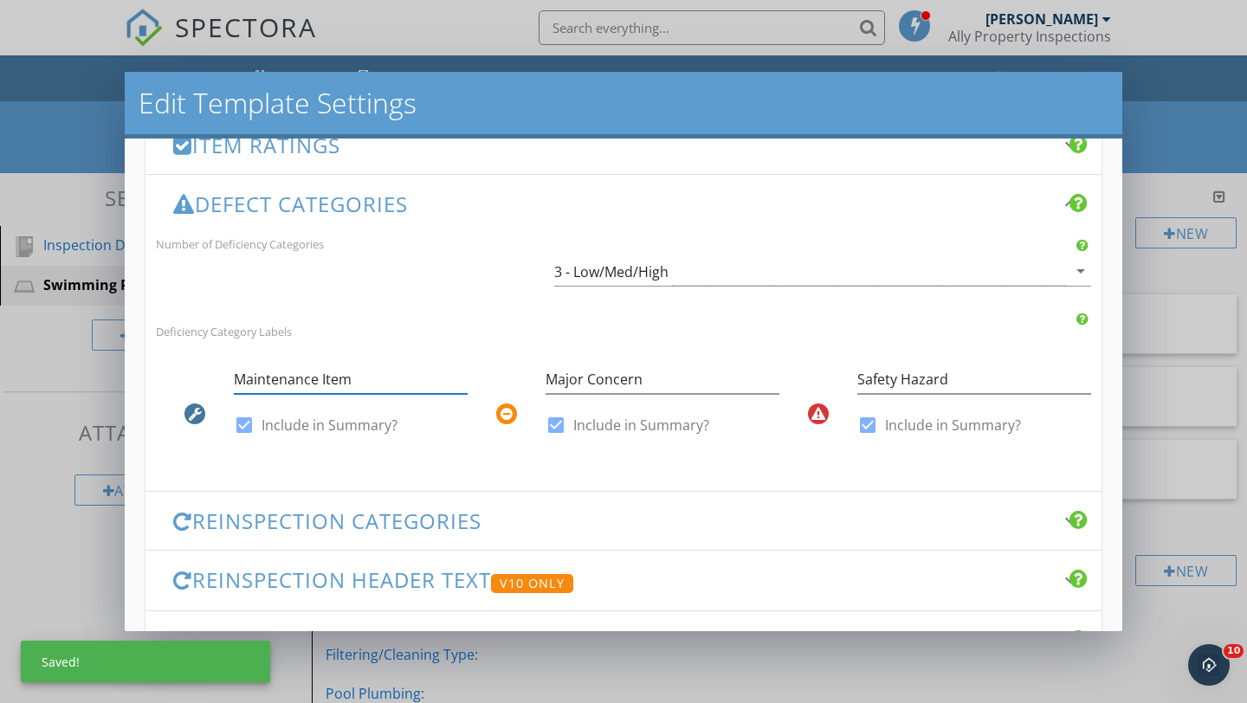
drag, startPoint x: 360, startPoint y: 382, endPoint x: 307, endPoint y: 357, distance: 59.3
click at [305, 357] on div "Maintenance Item" at bounding box center [351, 383] width 234 height 56
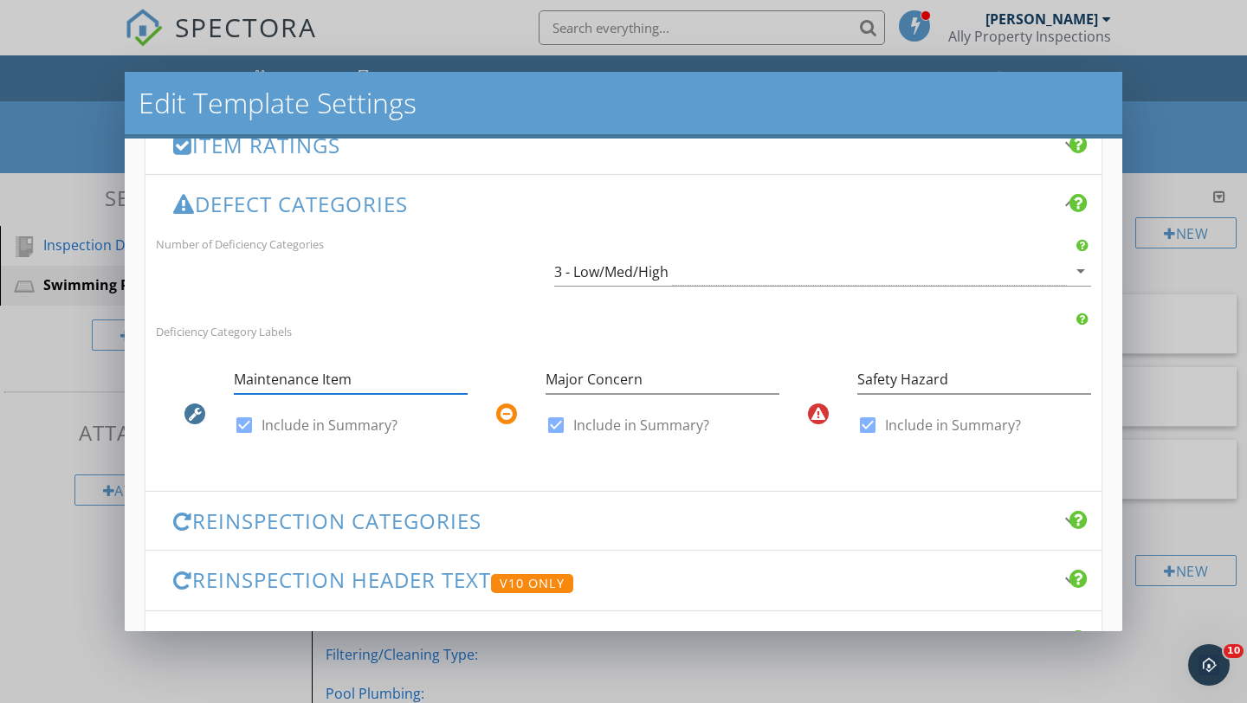
drag, startPoint x: 352, startPoint y: 378, endPoint x: 229, endPoint y: 383, distance: 123.0
click at [229, 383] on div "Maintenance Item check_box Include in Summary?" at bounding box center [312, 405] width 312 height 101
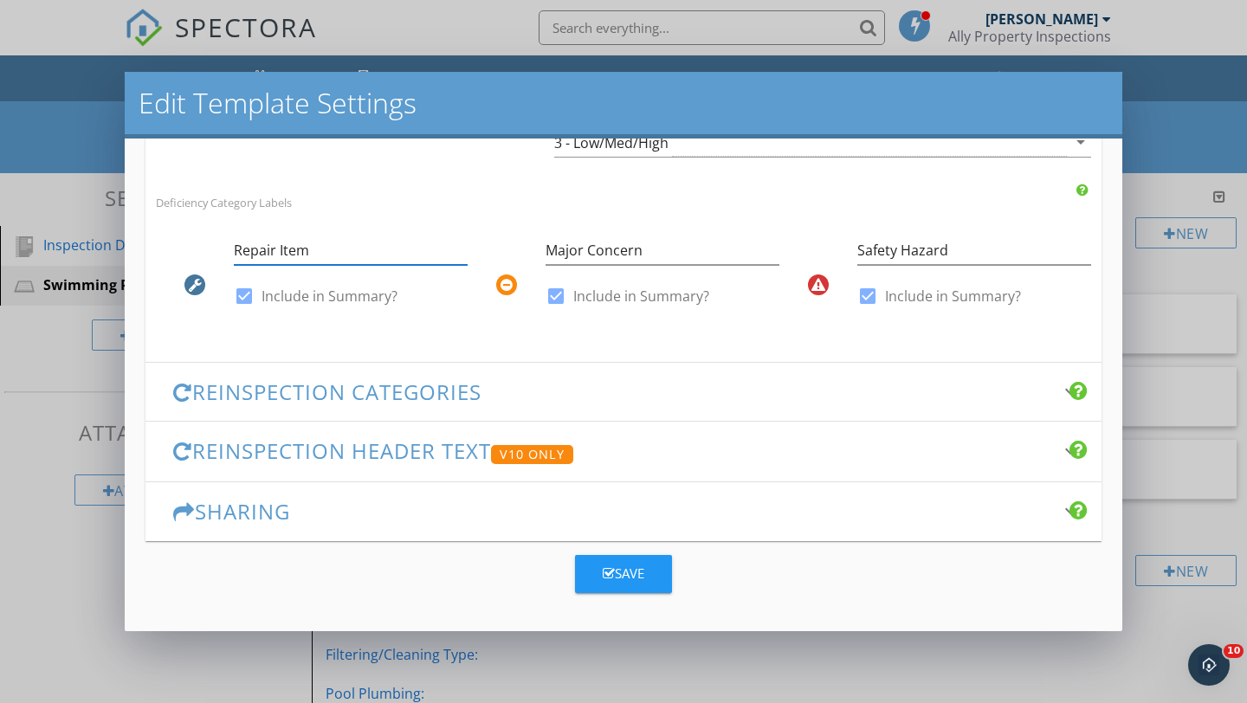
type input "Repair Item"
click at [590, 390] on h3 "Reinspection Categories" at bounding box center [613, 391] width 880 height 23
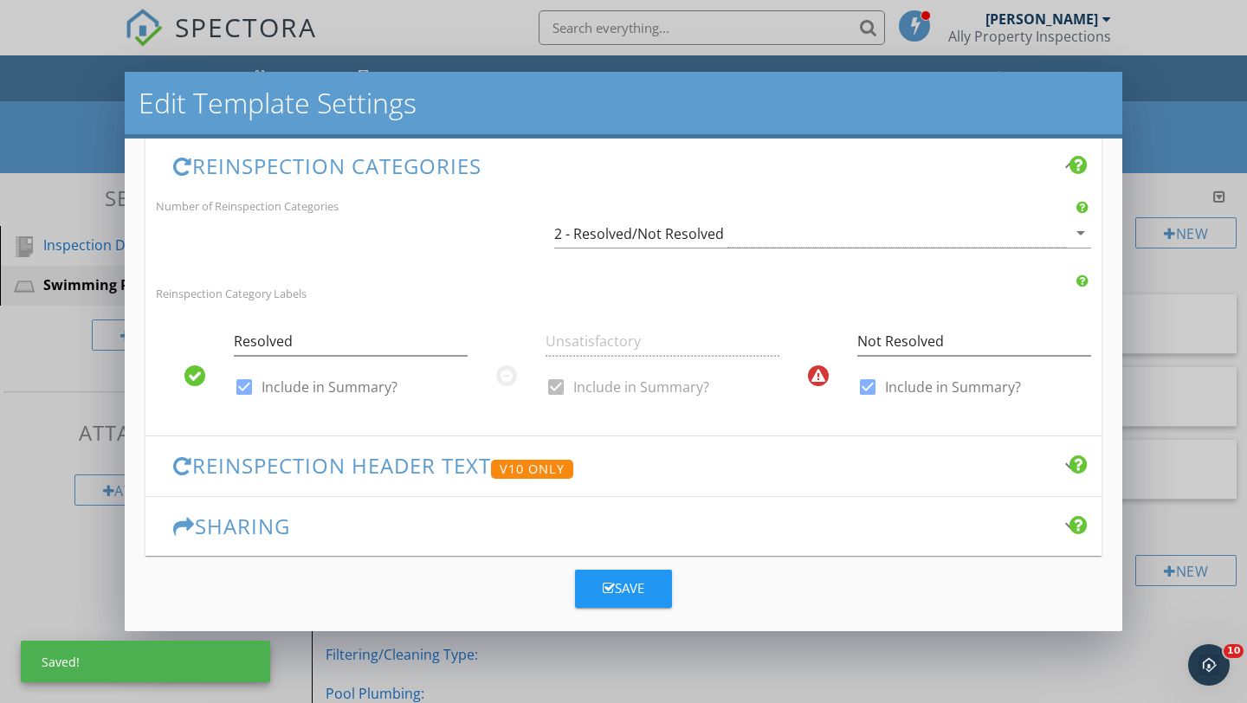
scroll to position [485, 0]
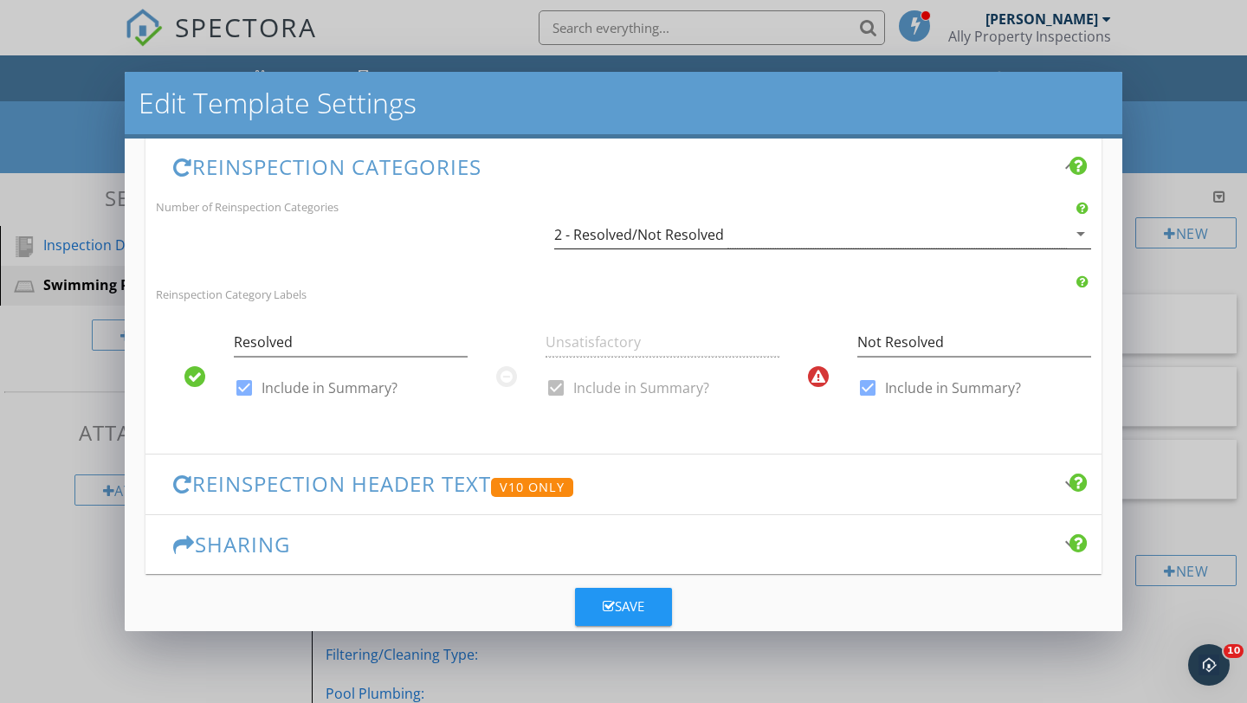
click at [772, 229] on div "2 - Resolved/Not Resolved" at bounding box center [810, 234] width 513 height 29
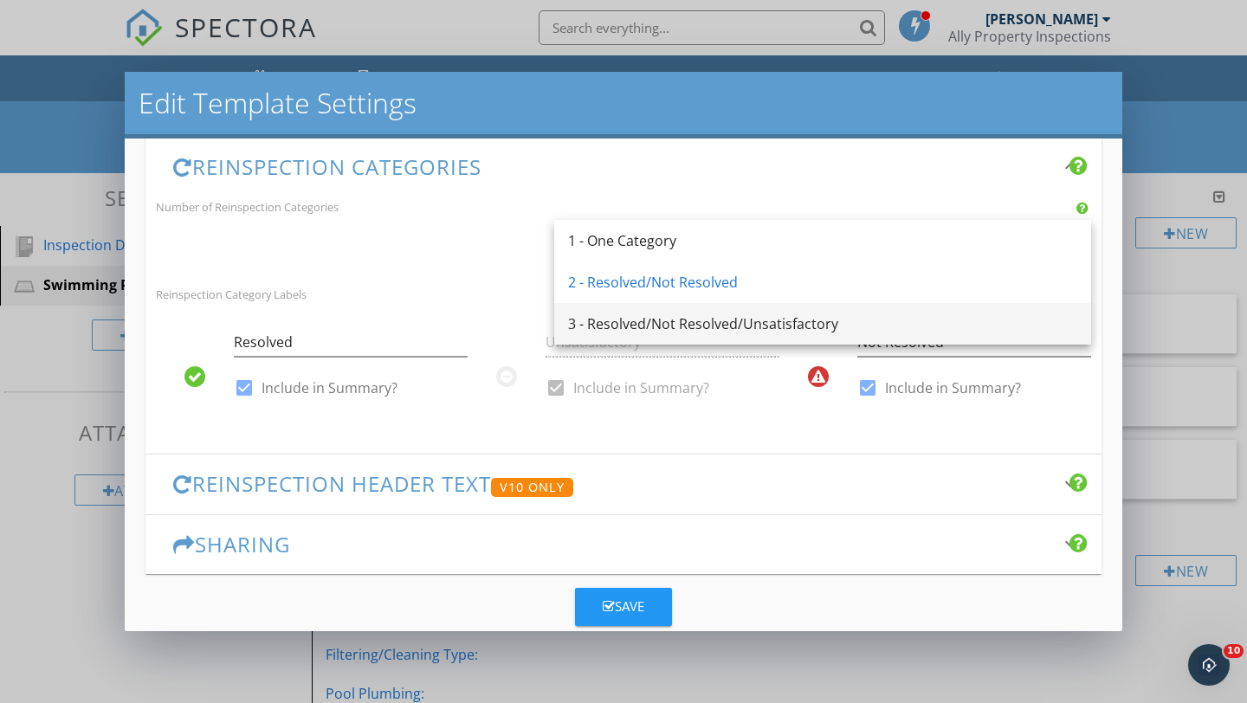
click at [610, 324] on div "3 - Resolved/Not Resolved/Unsatisfactory" at bounding box center [822, 323] width 509 height 21
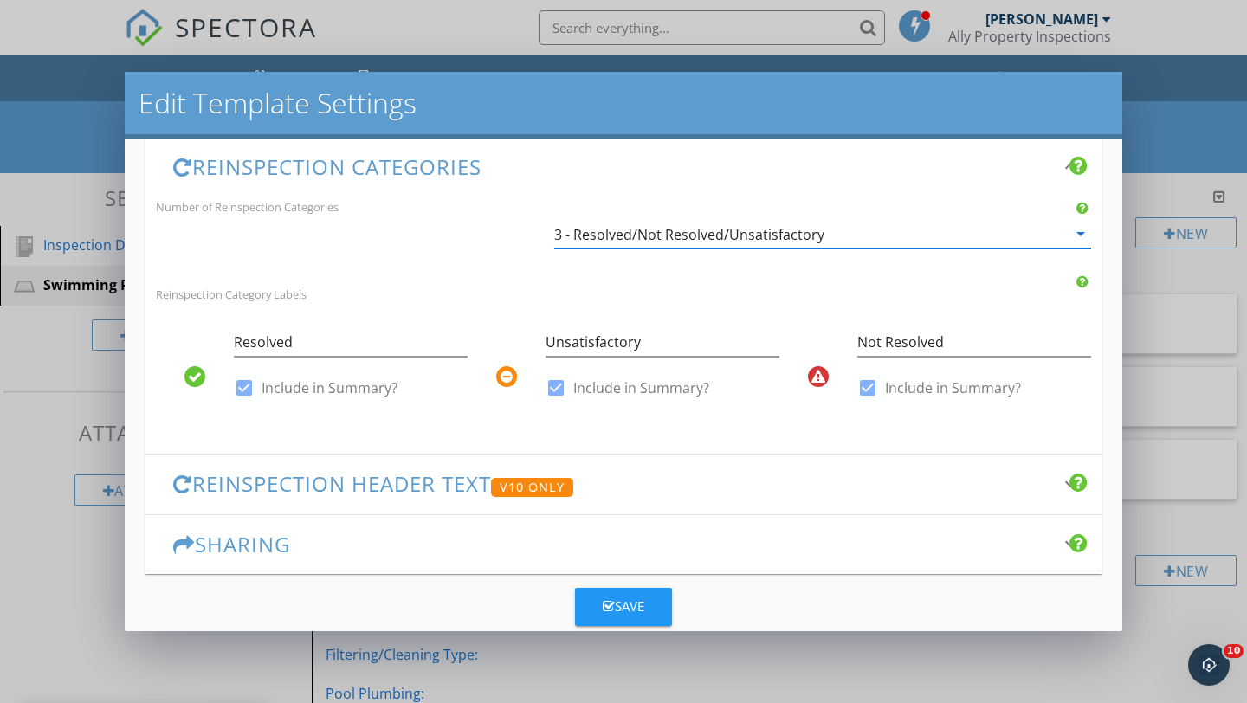
click at [878, 222] on div "3 - Resolved/Not Resolved/Unsatisfactory" at bounding box center [810, 234] width 513 height 29
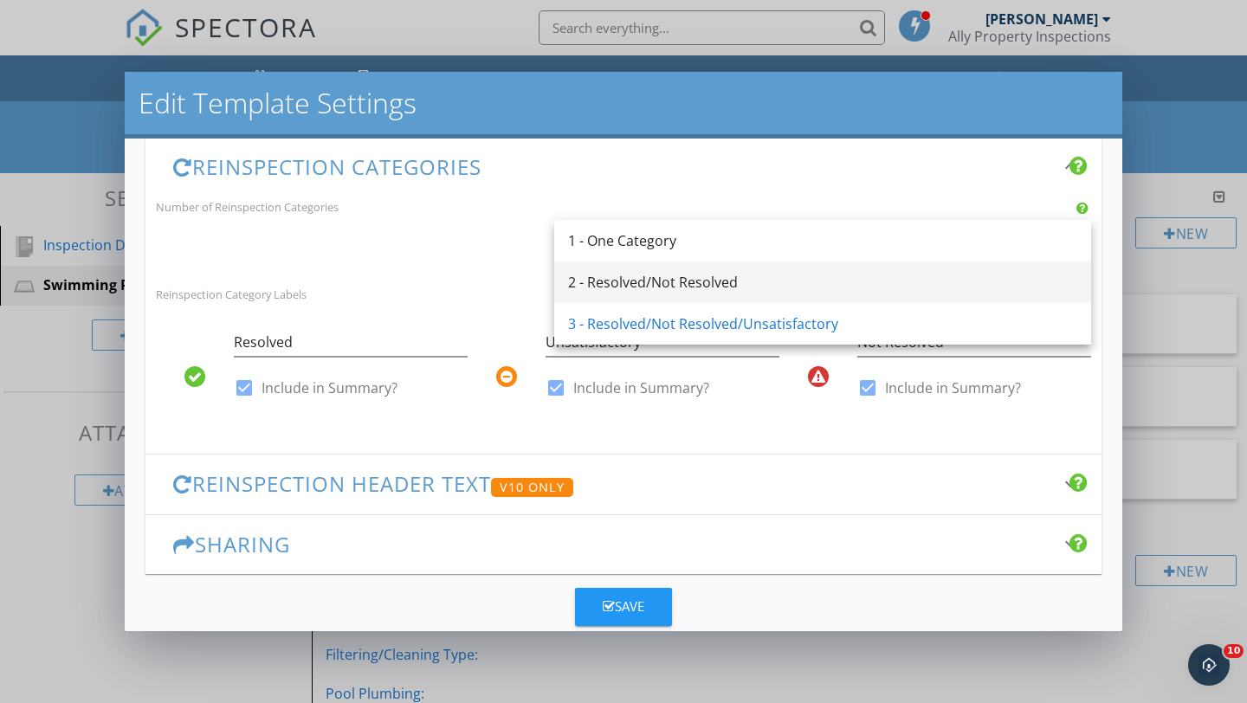
click at [649, 284] on div "2 - Resolved/Not Resolved" at bounding box center [822, 282] width 509 height 21
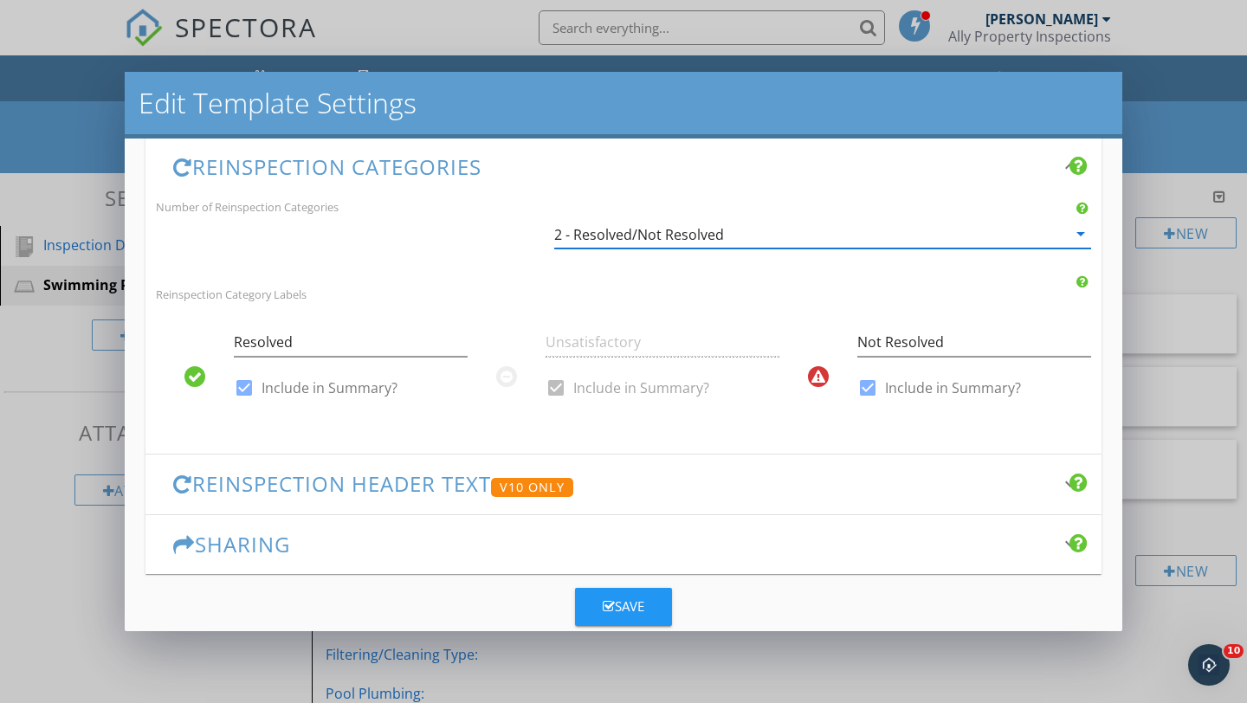
scroll to position [518, 0]
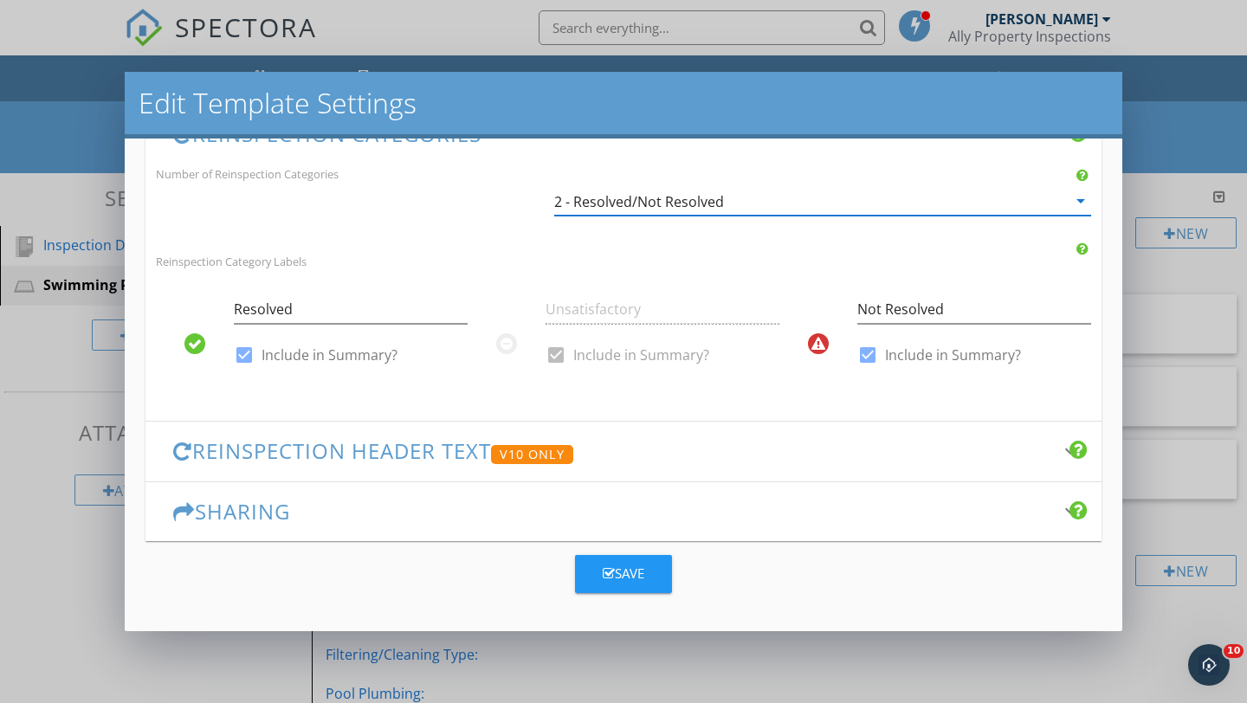
click at [613, 571] on div "Save" at bounding box center [624, 574] width 42 height 20
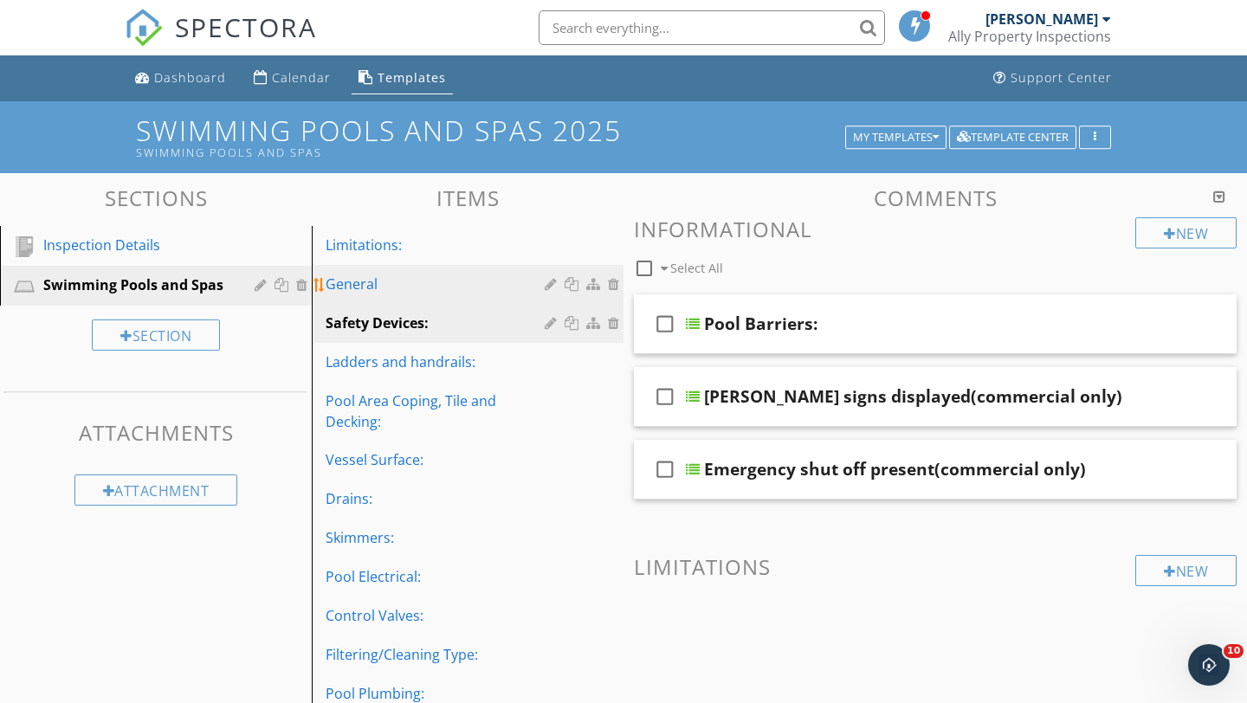
click at [367, 285] on div "General" at bounding box center [438, 284] width 224 height 21
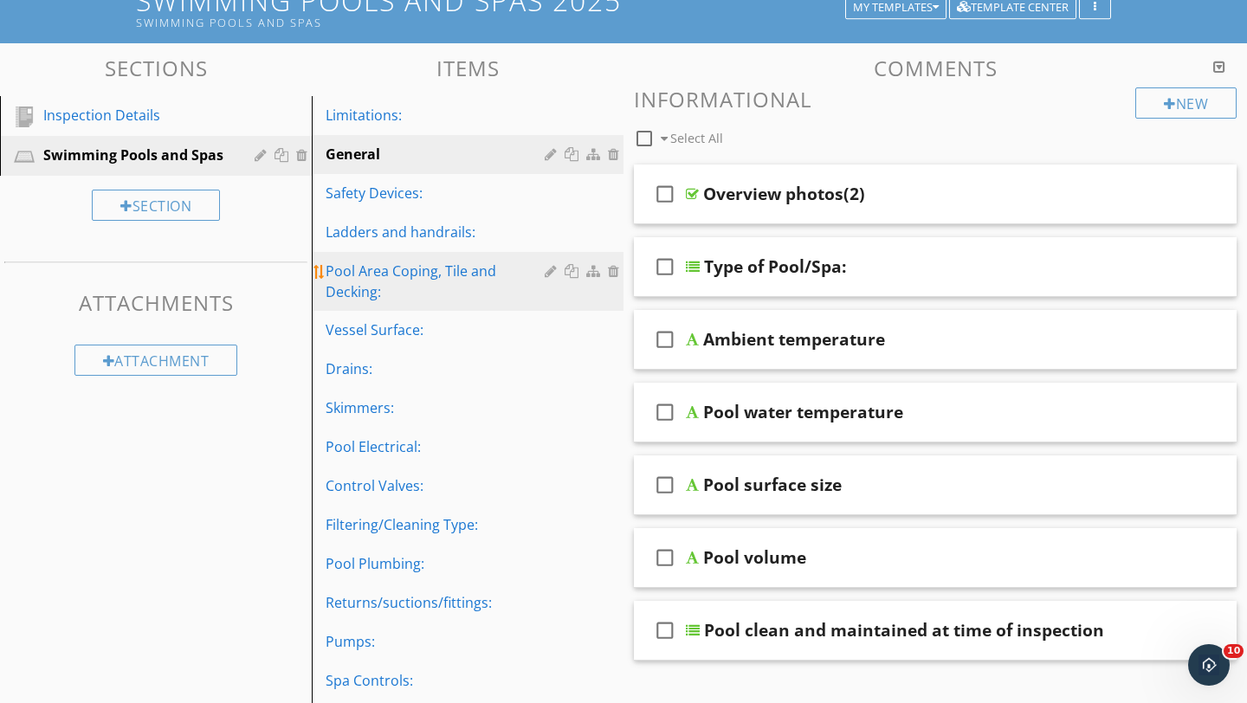
scroll to position [0, 0]
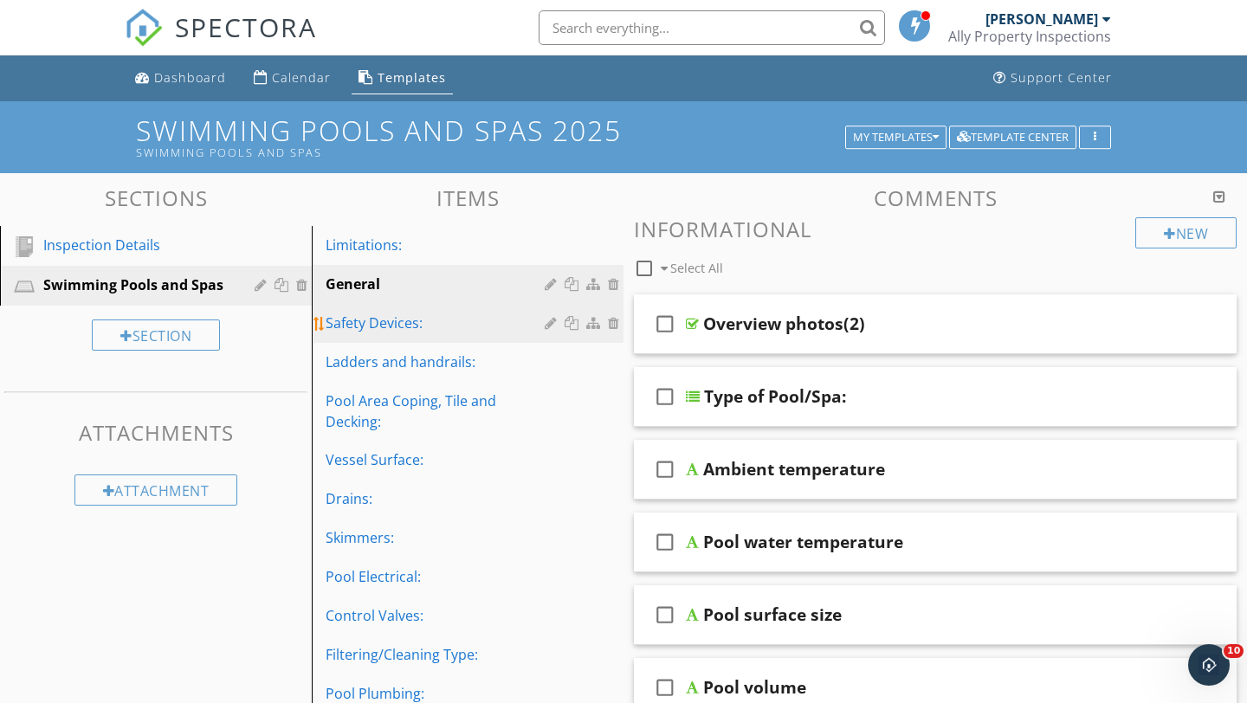
click at [396, 322] on div "Safety Devices:" at bounding box center [438, 323] width 224 height 21
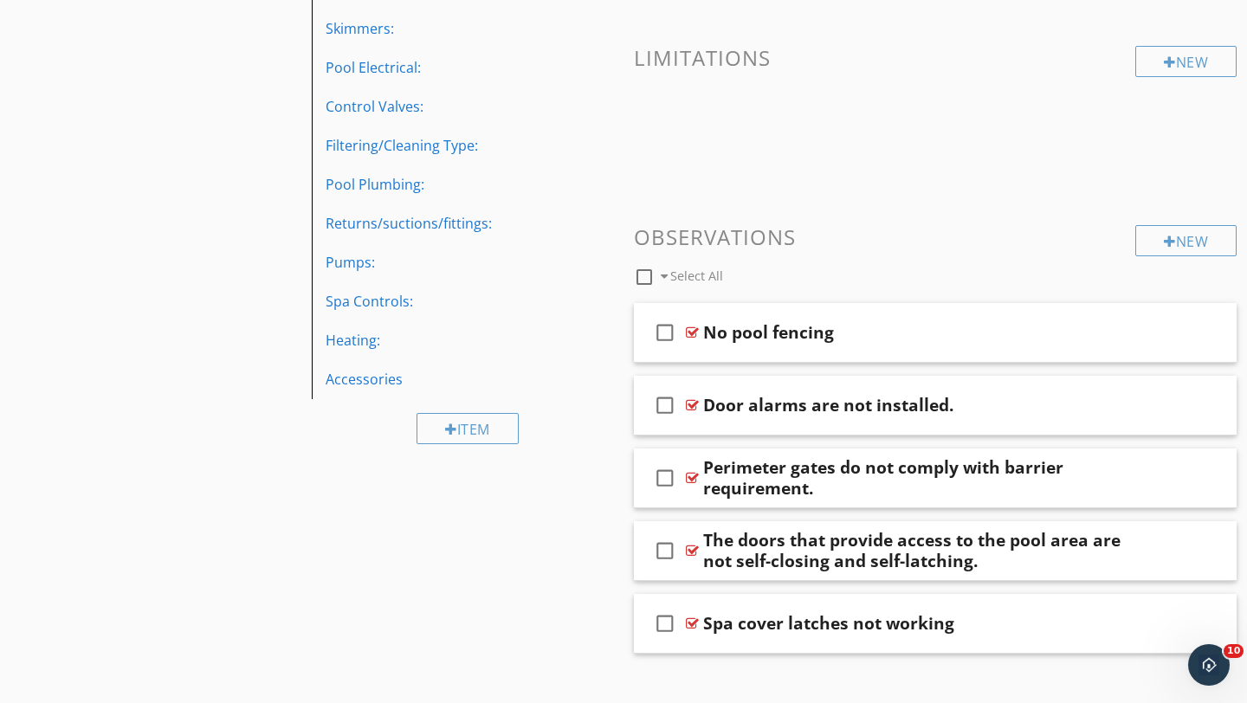
scroll to position [533, 0]
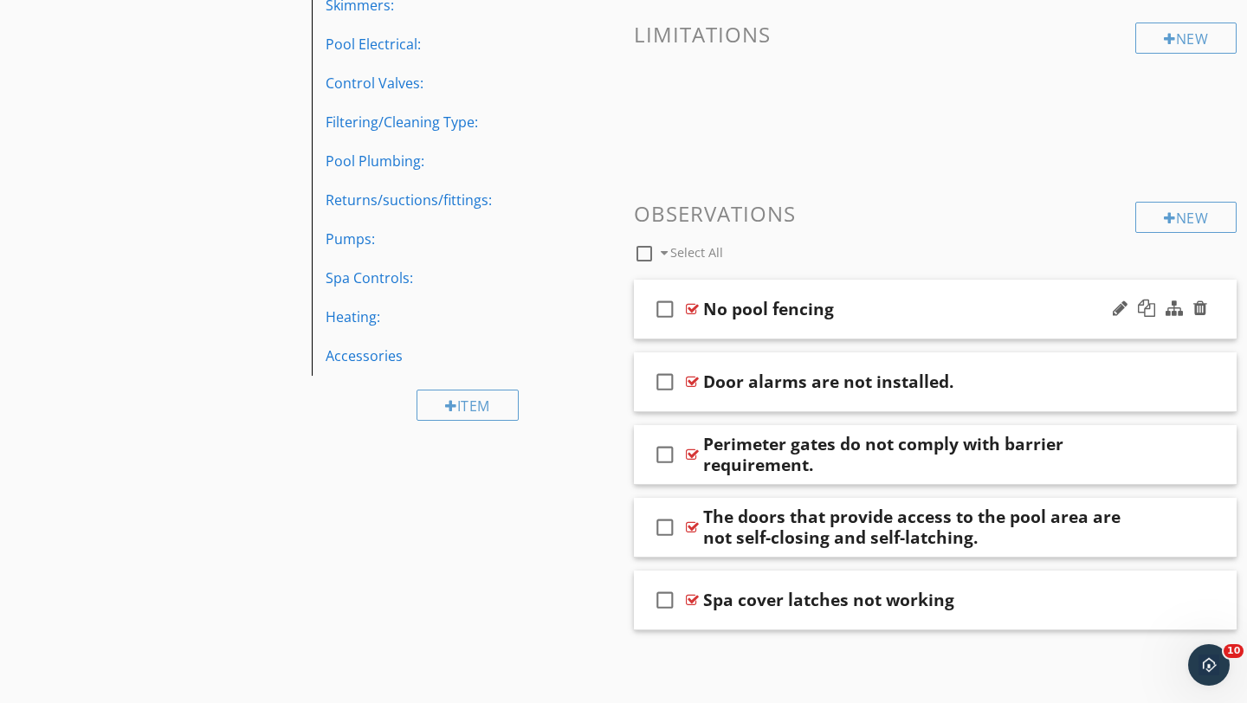
click at [987, 307] on div "No pool fencing" at bounding box center [916, 309] width 426 height 21
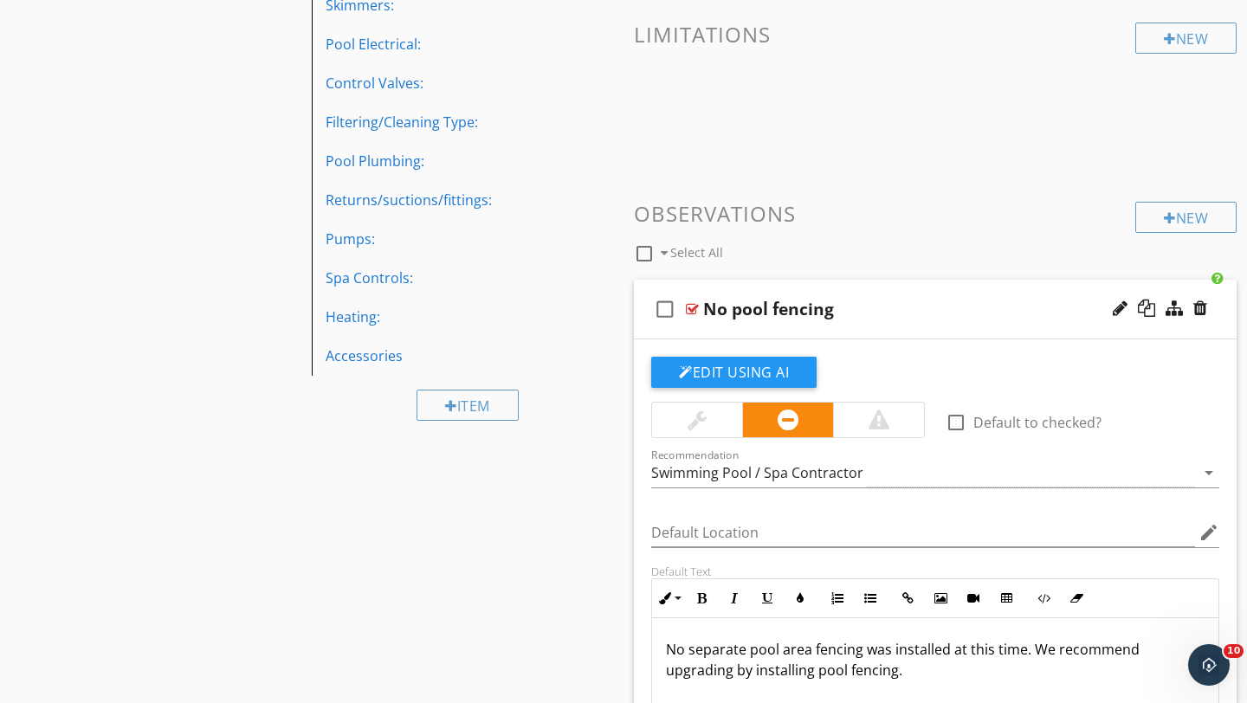
click at [866, 431] on div at bounding box center [878, 420] width 91 height 35
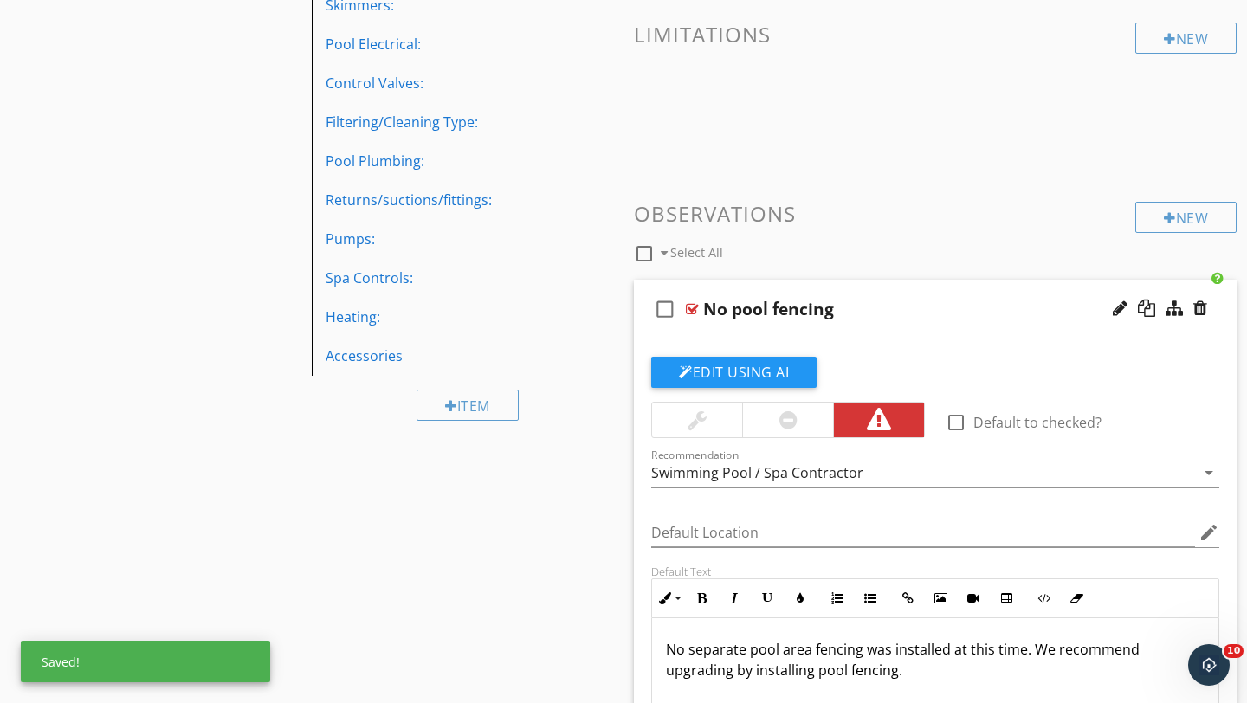
click at [940, 322] on div "check_box_outline_blank No pool fencing" at bounding box center [935, 310] width 603 height 60
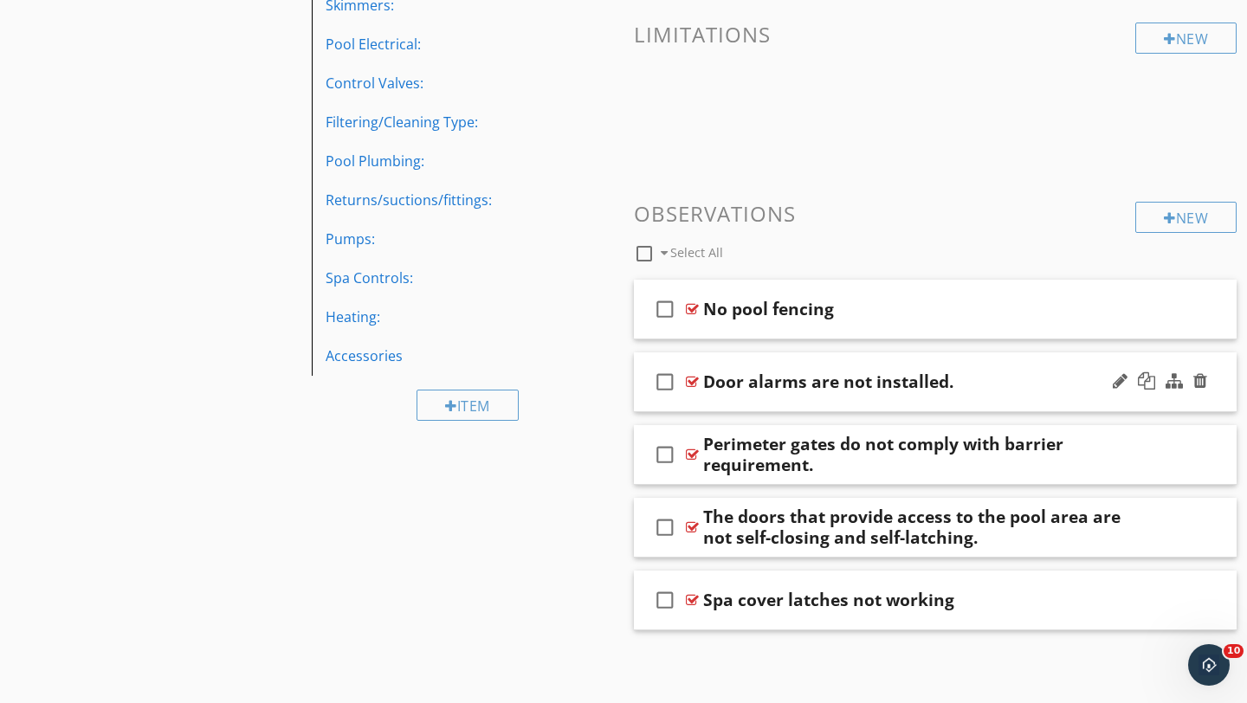
click at [1035, 360] on div "check_box_outline_blank Door alarms are not installed." at bounding box center [935, 382] width 603 height 60
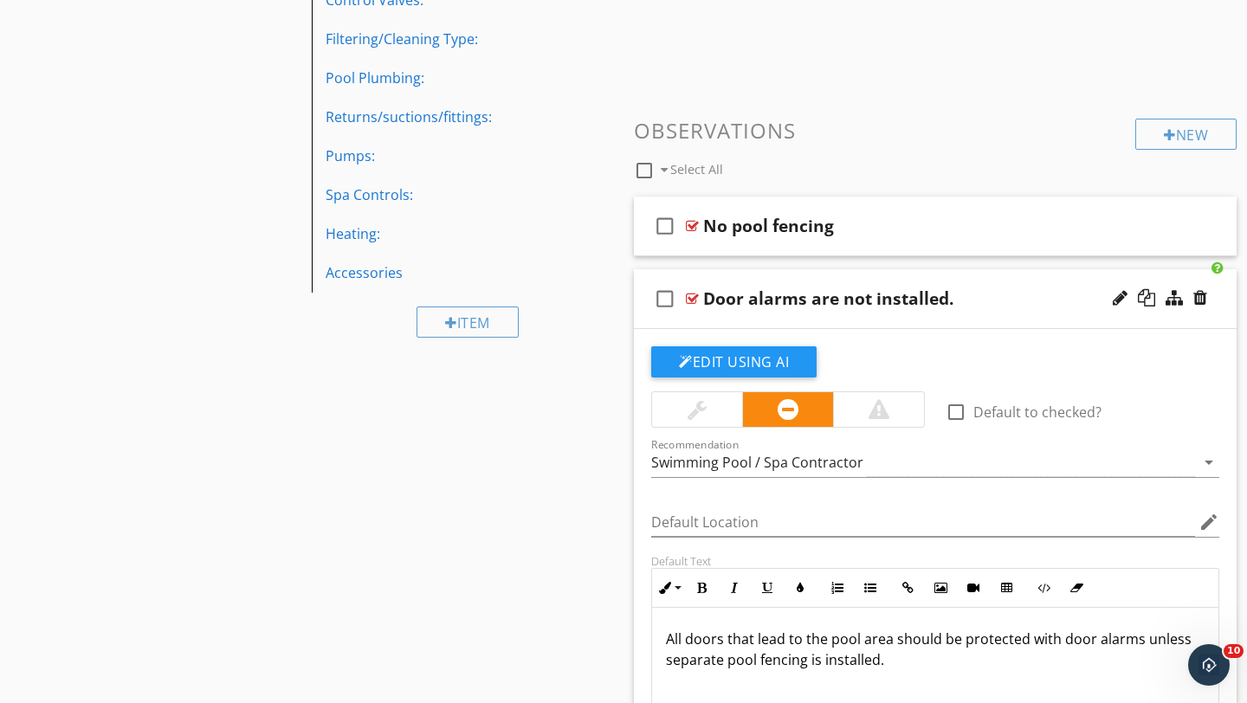
scroll to position [650, 0]
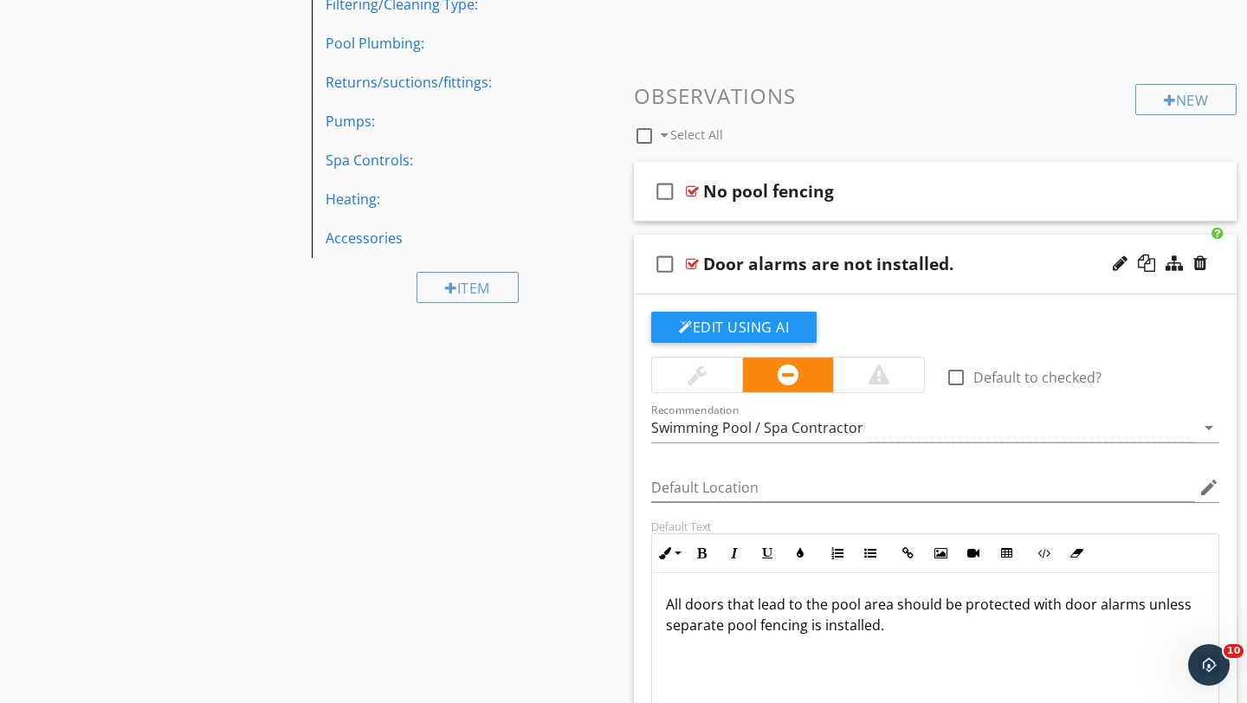
click at [882, 373] on div at bounding box center [878, 375] width 21 height 21
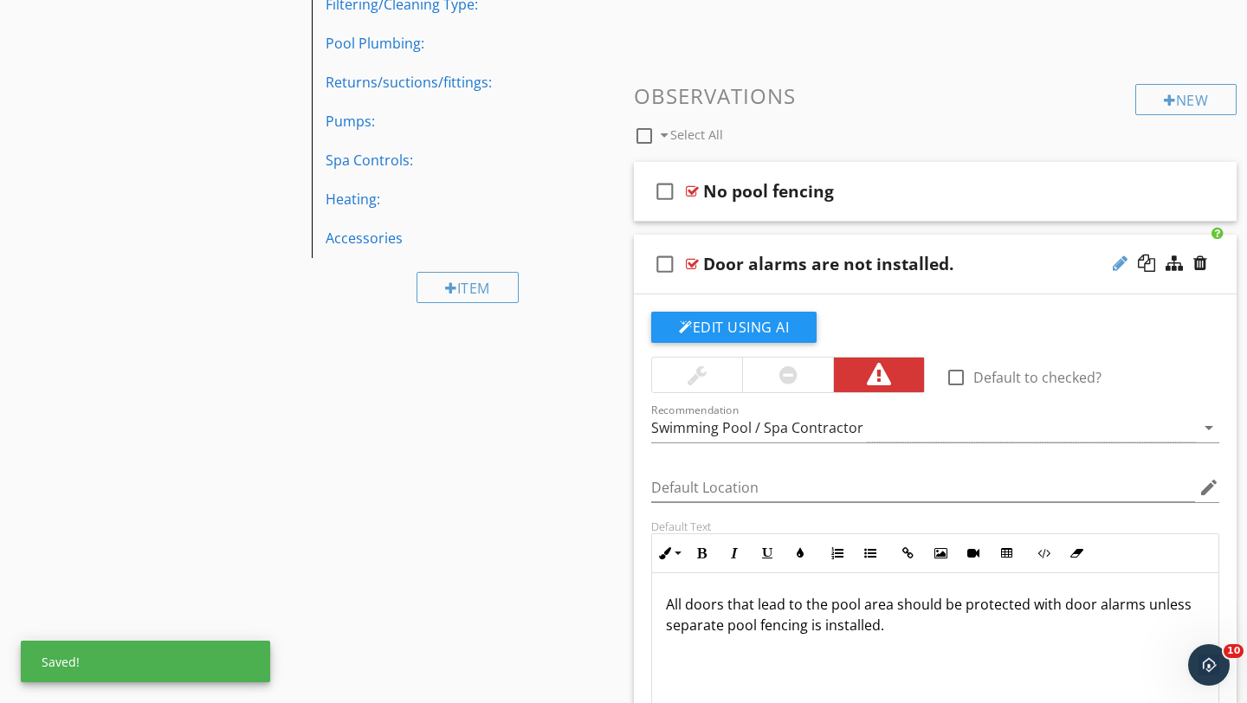
click at [1122, 260] on div at bounding box center [1120, 263] width 15 height 17
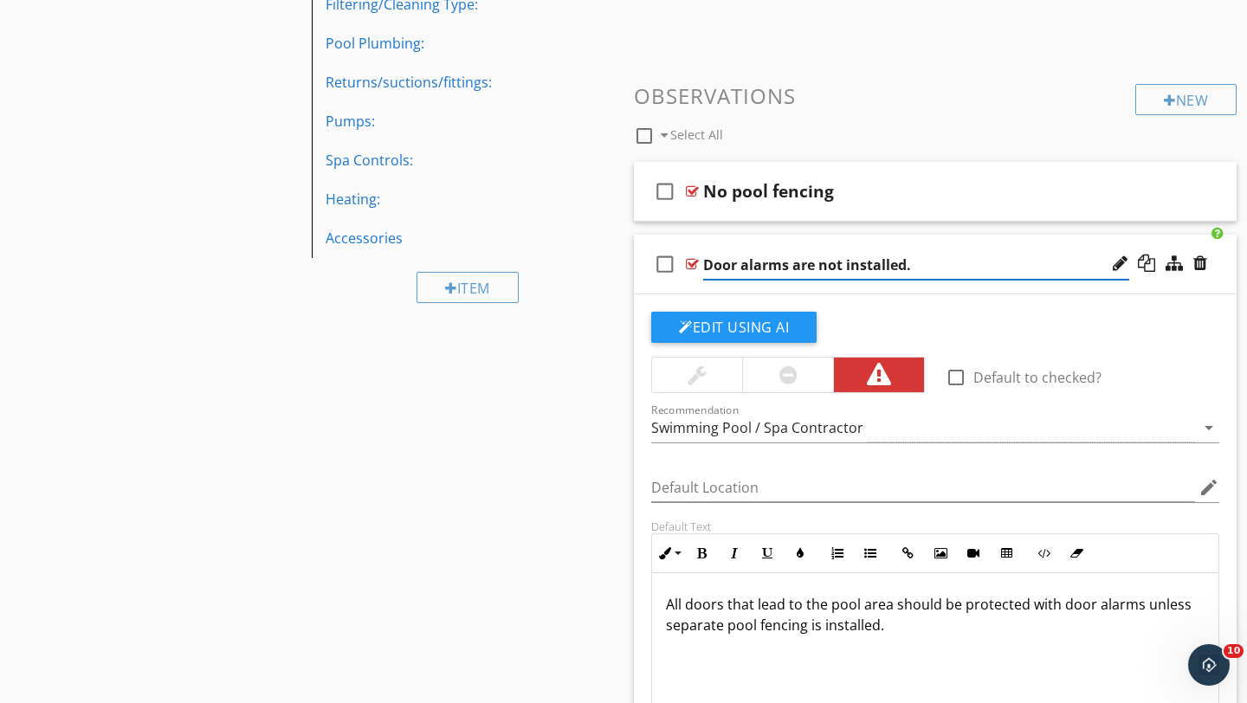
type input "Door alarms are not installed"
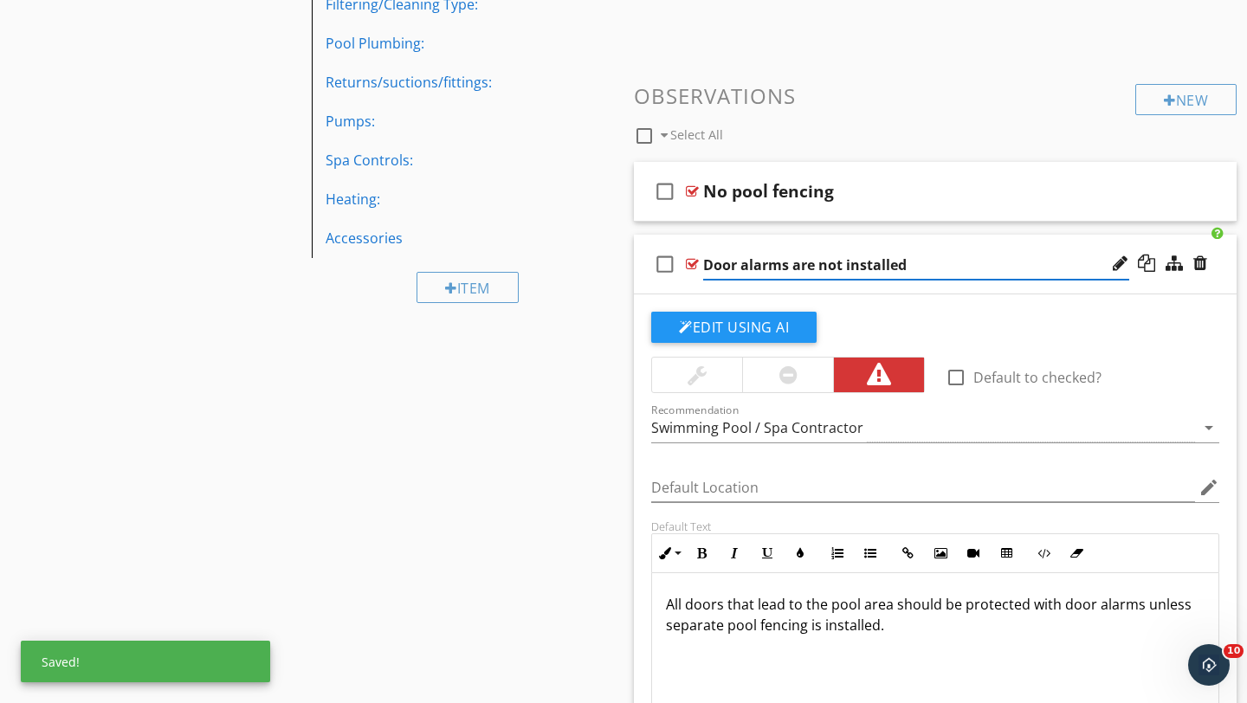
click at [1218, 278] on div "check_box_outline_blank Door alarms are not installed" at bounding box center [935, 265] width 603 height 60
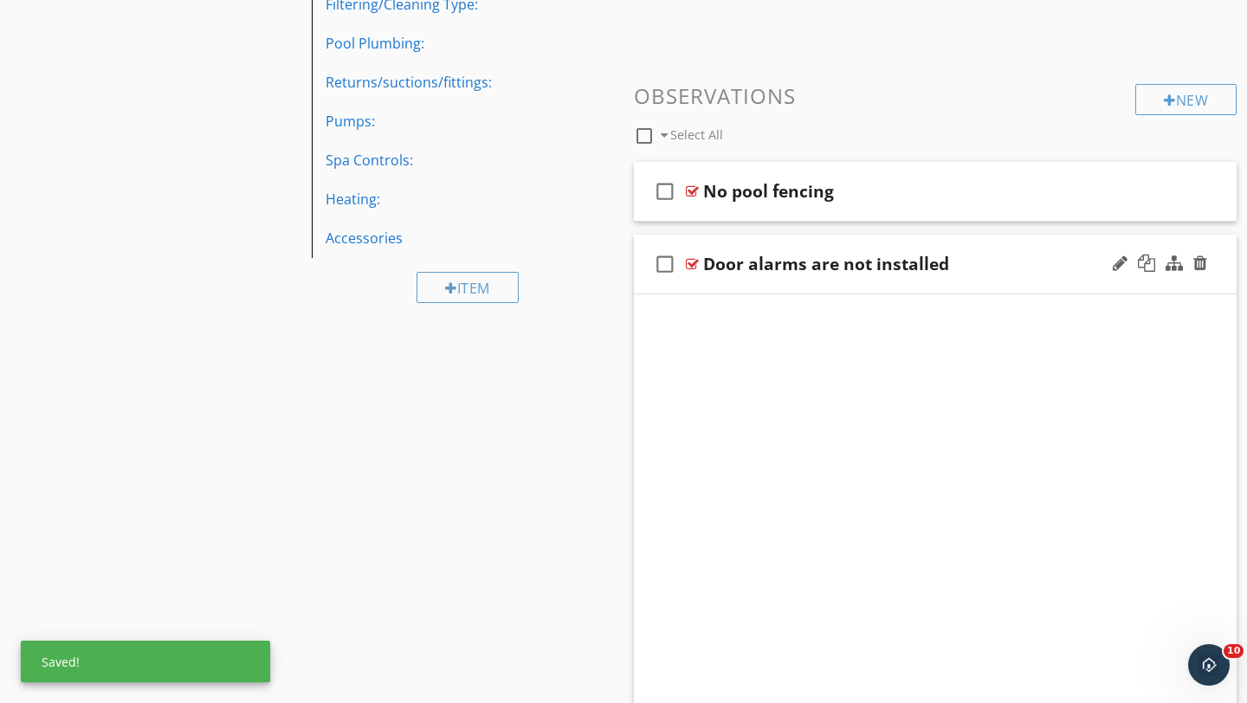
scroll to position [533, 0]
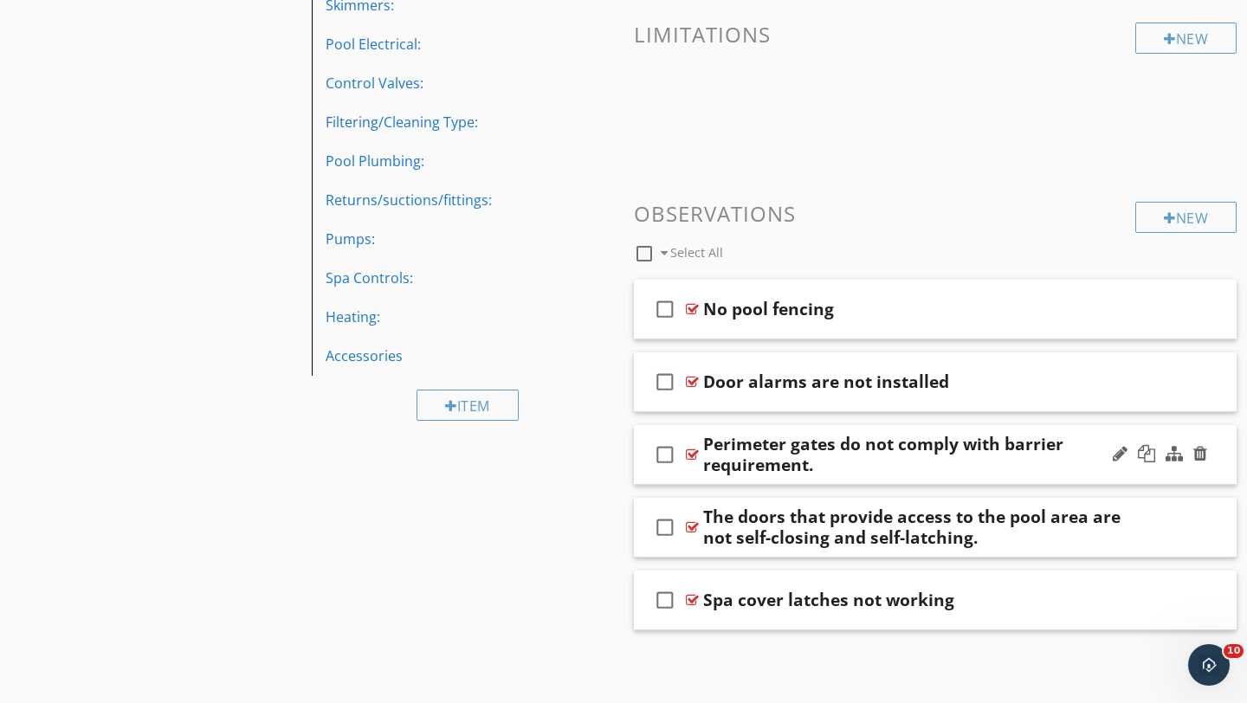
click at [1050, 462] on div "Perimeter gates do not comply with barrier requirement." at bounding box center [916, 455] width 426 height 42
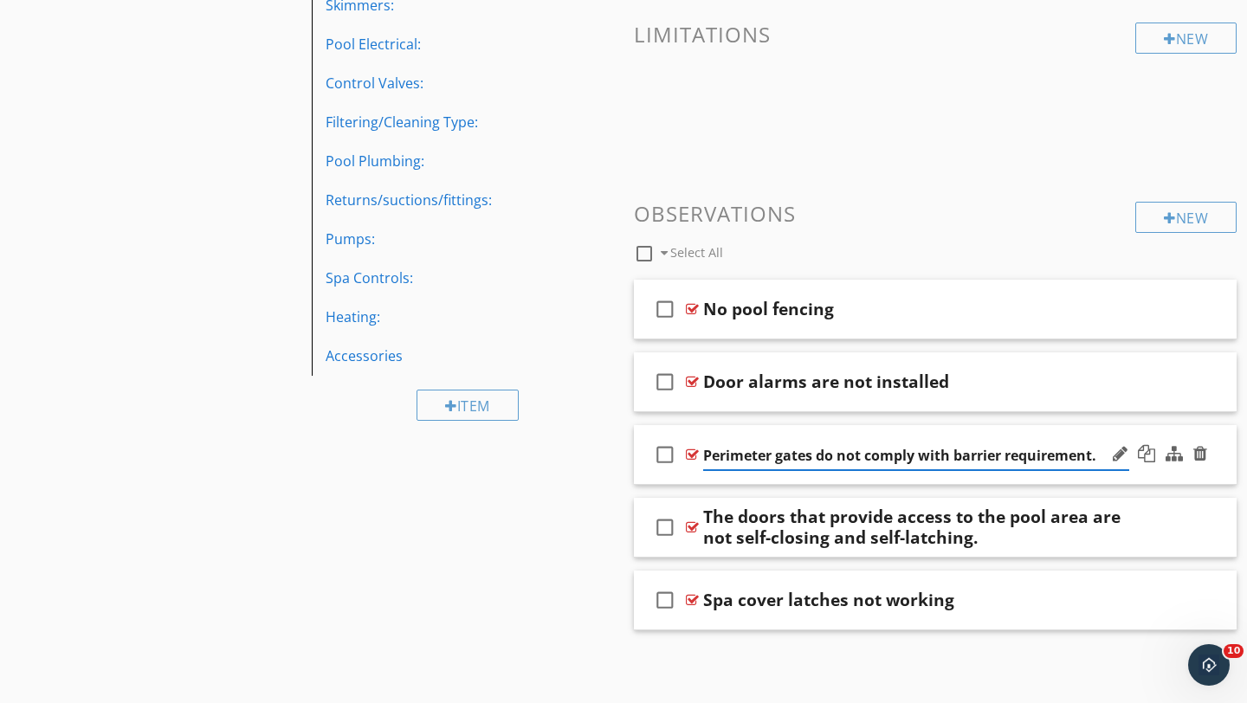
click at [1215, 468] on div "check_box_outline_blank Perimeter gates do not comply with barrier requirement." at bounding box center [935, 455] width 603 height 60
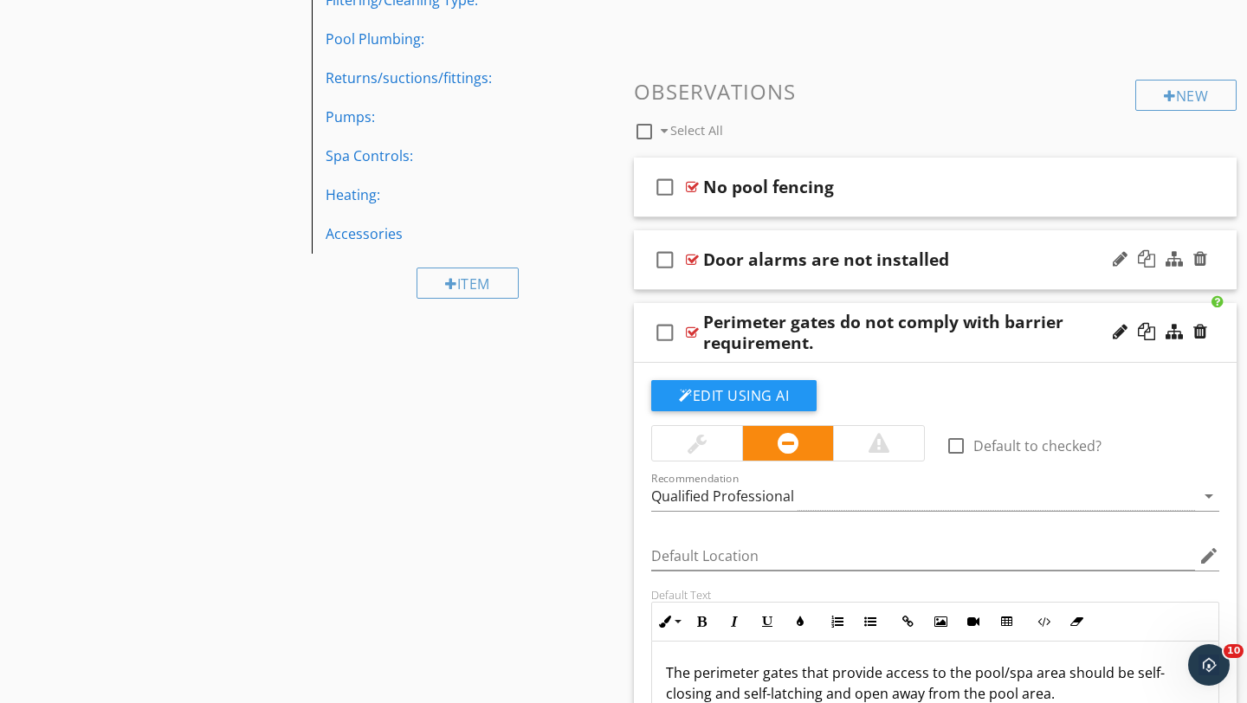
scroll to position [694, 0]
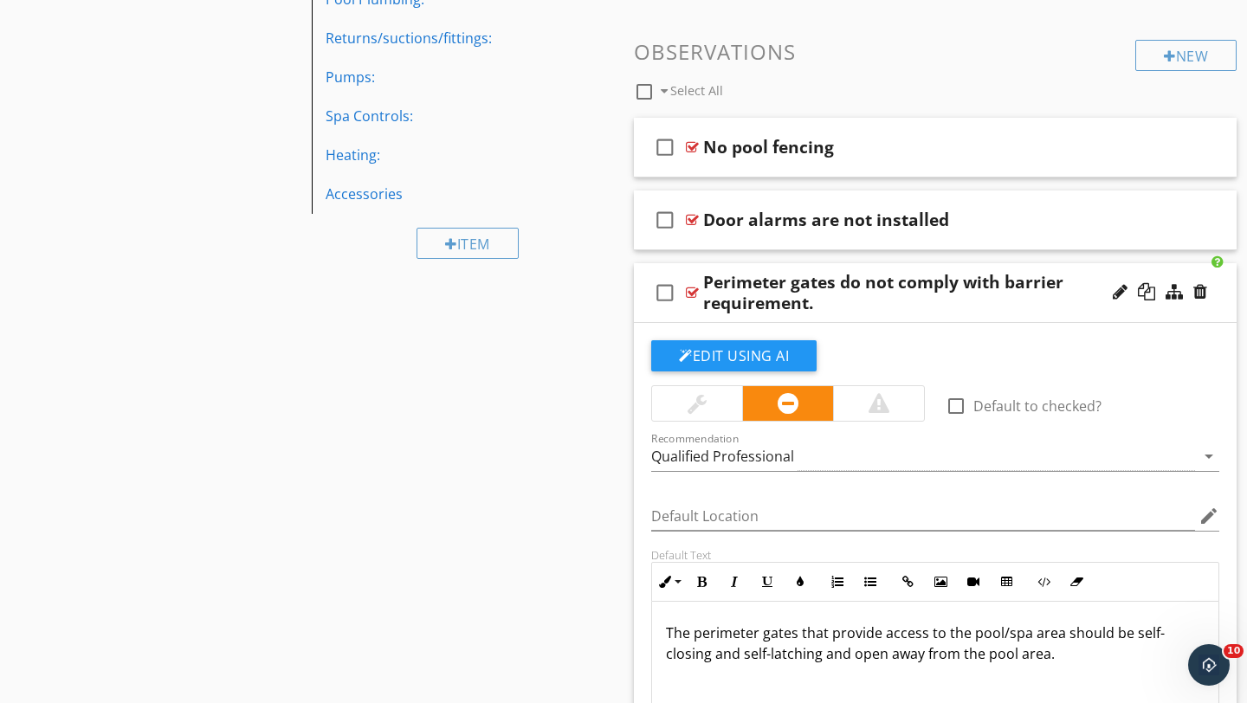
click at [831, 301] on div "Perimeter gates do not comply with barrier requirement." at bounding box center [916, 293] width 426 height 42
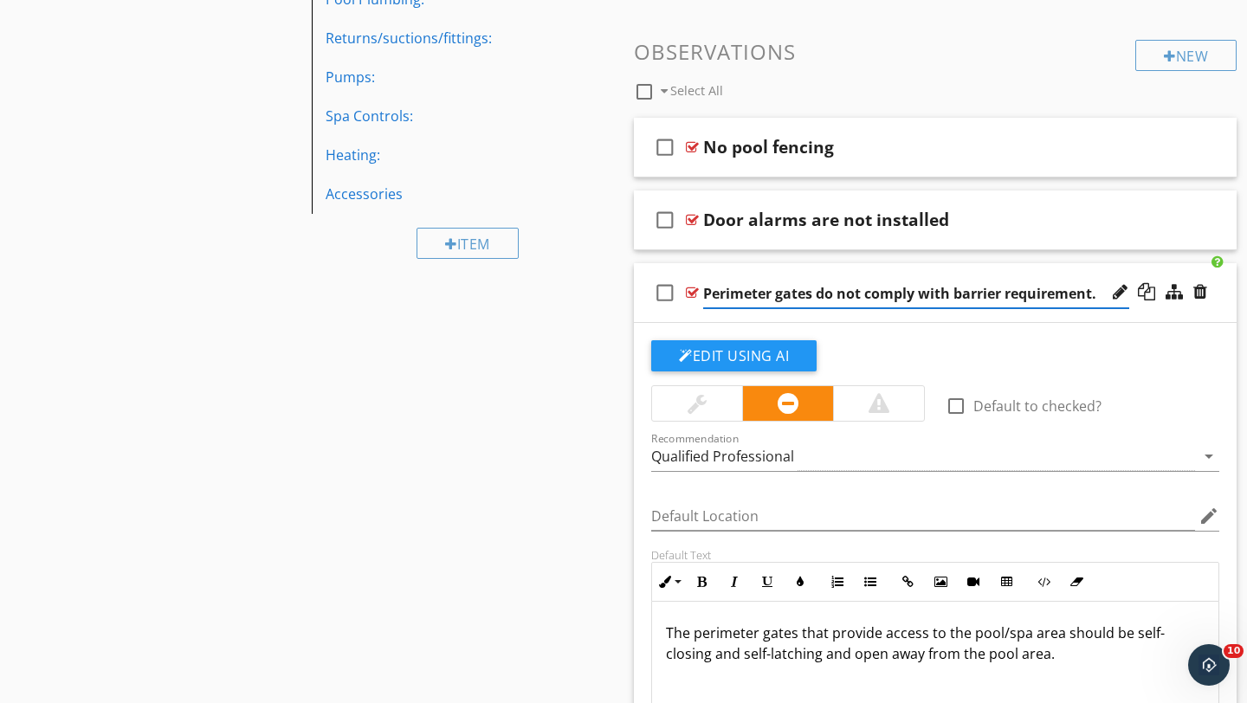
type input "Perimeter gates do not comply with barrier requirement"
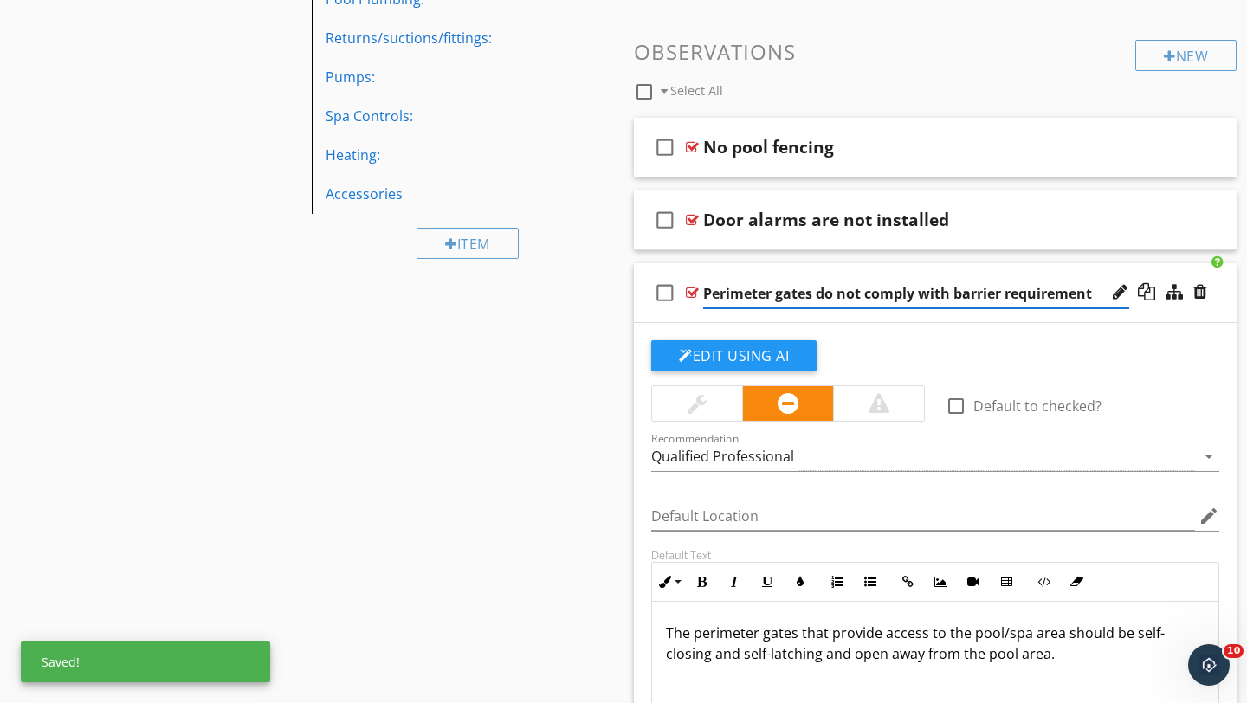
click at [871, 404] on div at bounding box center [878, 403] width 21 height 21
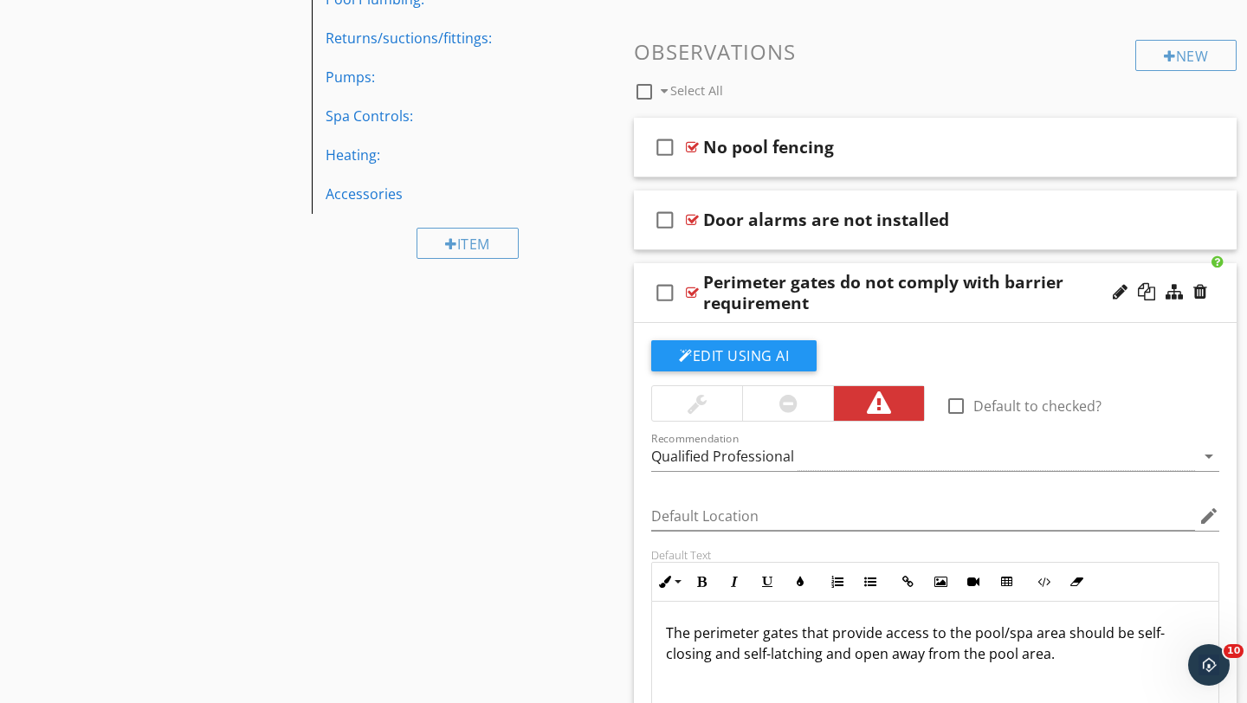
click at [1217, 303] on div "check_box_outline_blank Perimeter gates do not comply with barrier requirement" at bounding box center [935, 293] width 603 height 60
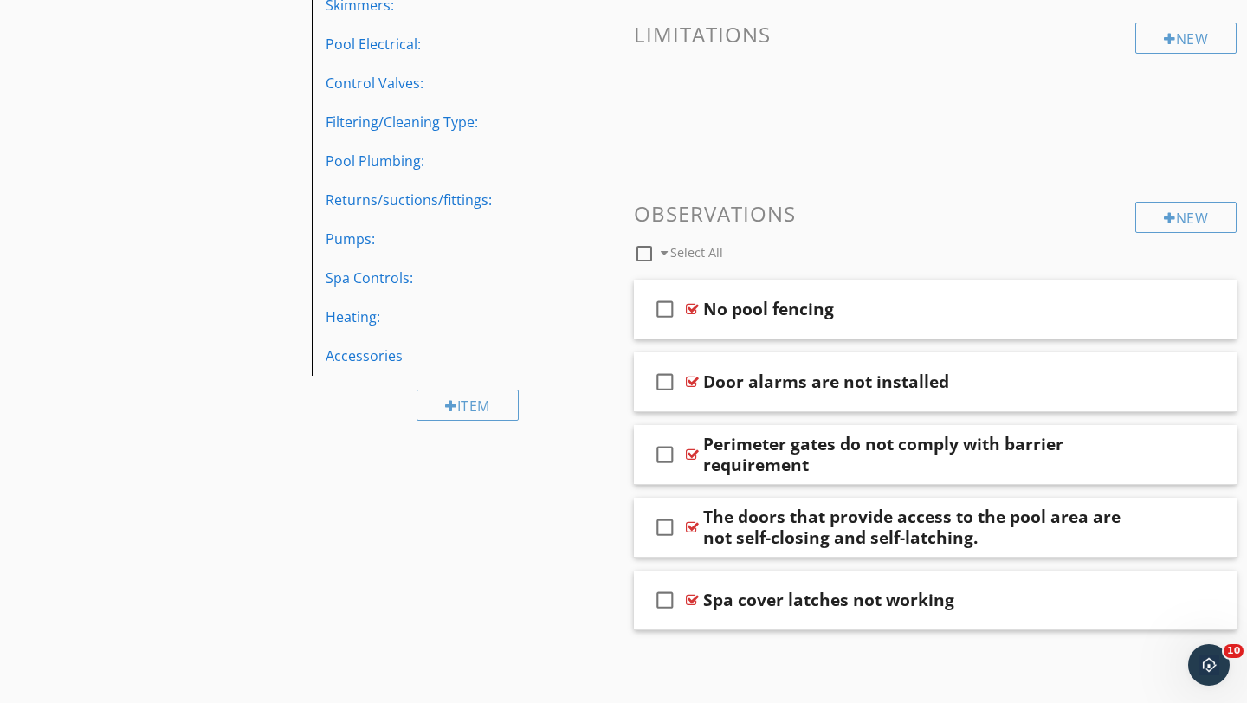
scroll to position [533, 0]
click at [1216, 534] on div "check_box_outline_blank The doors that provide access to the pool area are not …" at bounding box center [935, 528] width 603 height 60
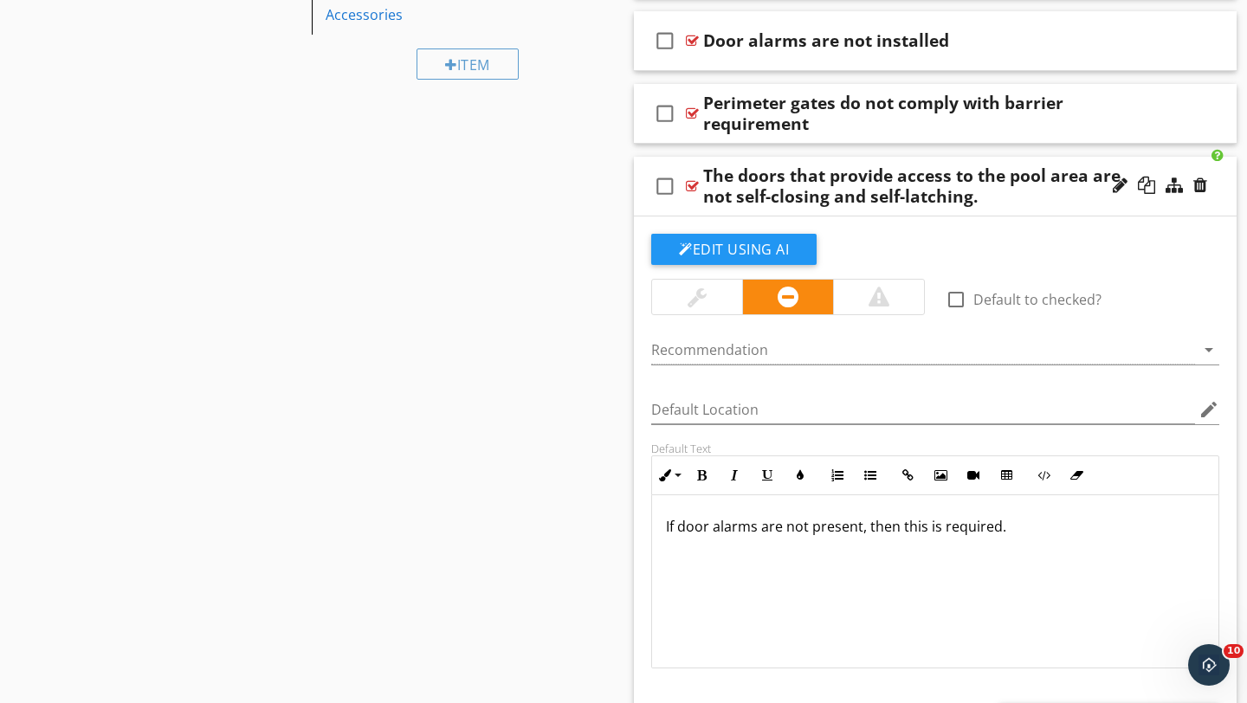
scroll to position [873, 0]
click at [1115, 186] on div at bounding box center [1120, 186] width 15 height 17
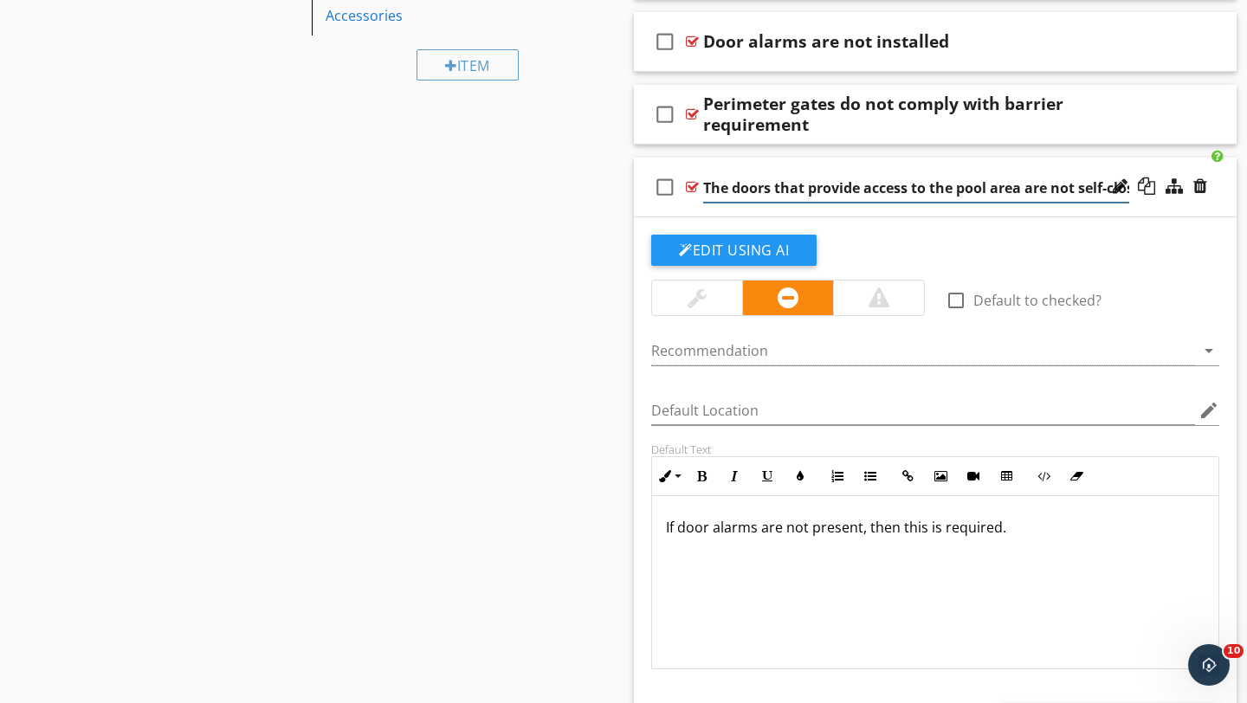
scroll to position [0, 150]
type input "The doors that provide access to the pool area are not self-closing and self-la…"
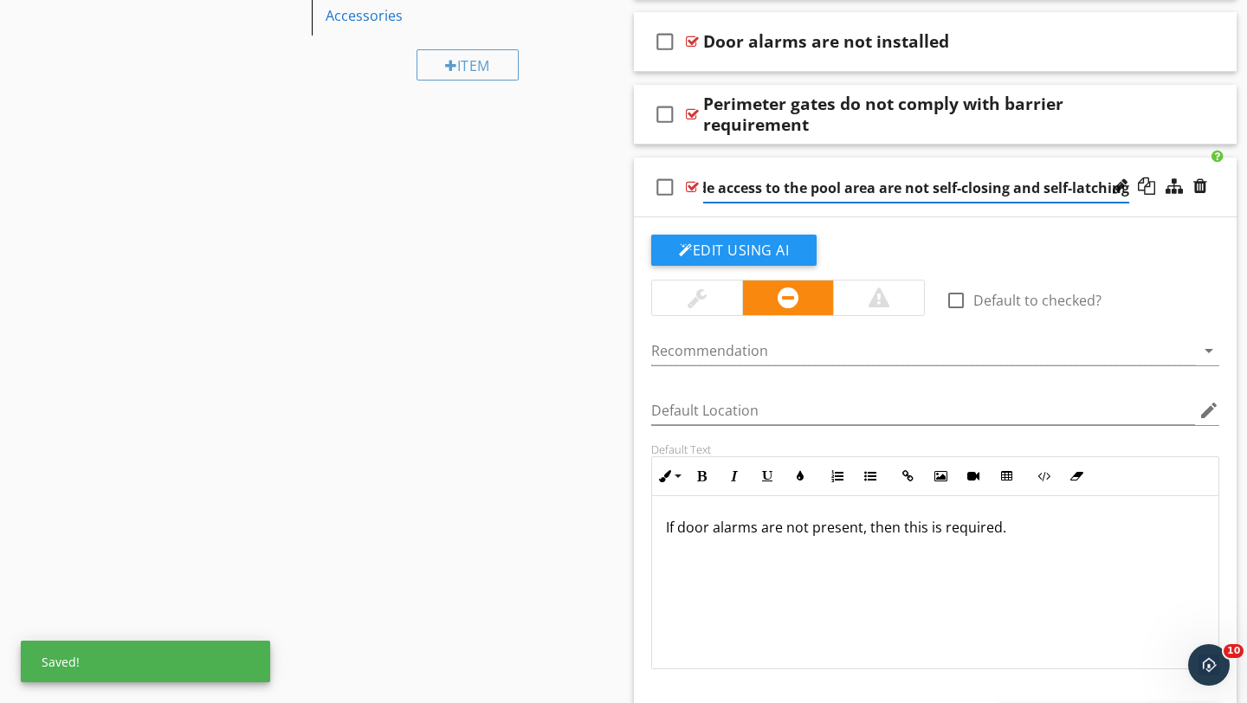
click at [867, 297] on div at bounding box center [878, 298] width 91 height 35
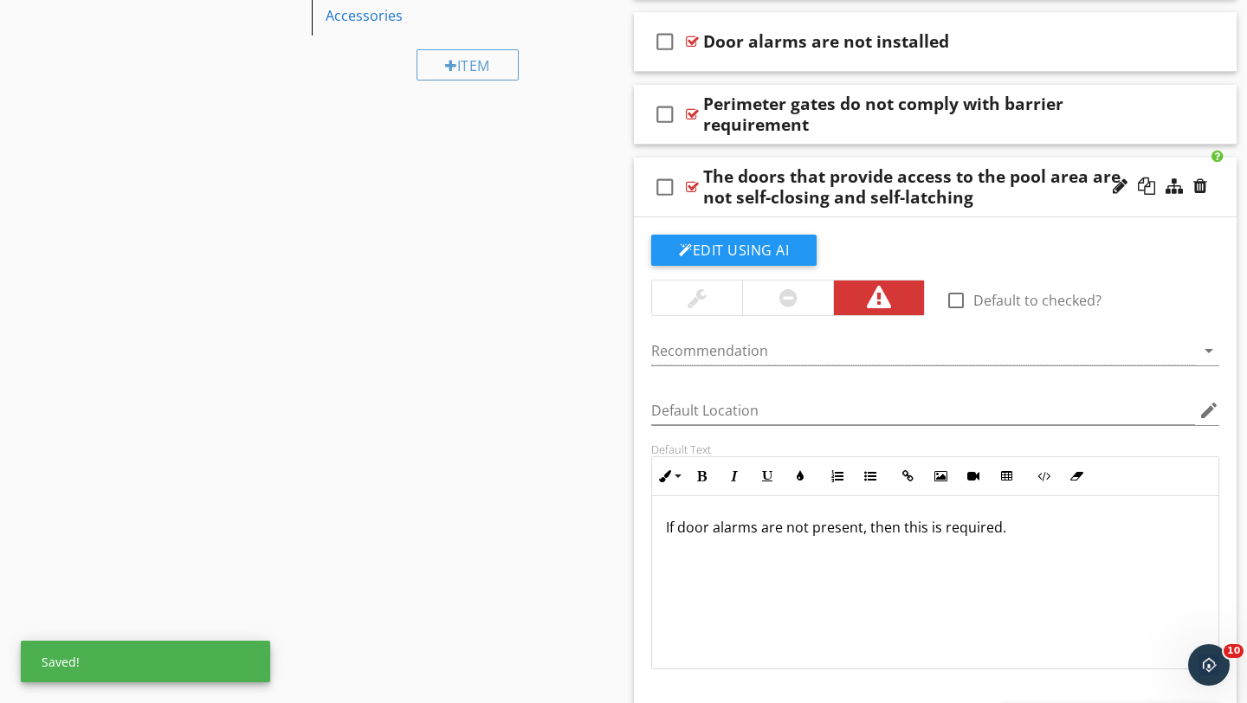
click at [1215, 197] on div "check_box_outline_blank The doors that provide access to the pool area are not …" at bounding box center [935, 188] width 603 height 60
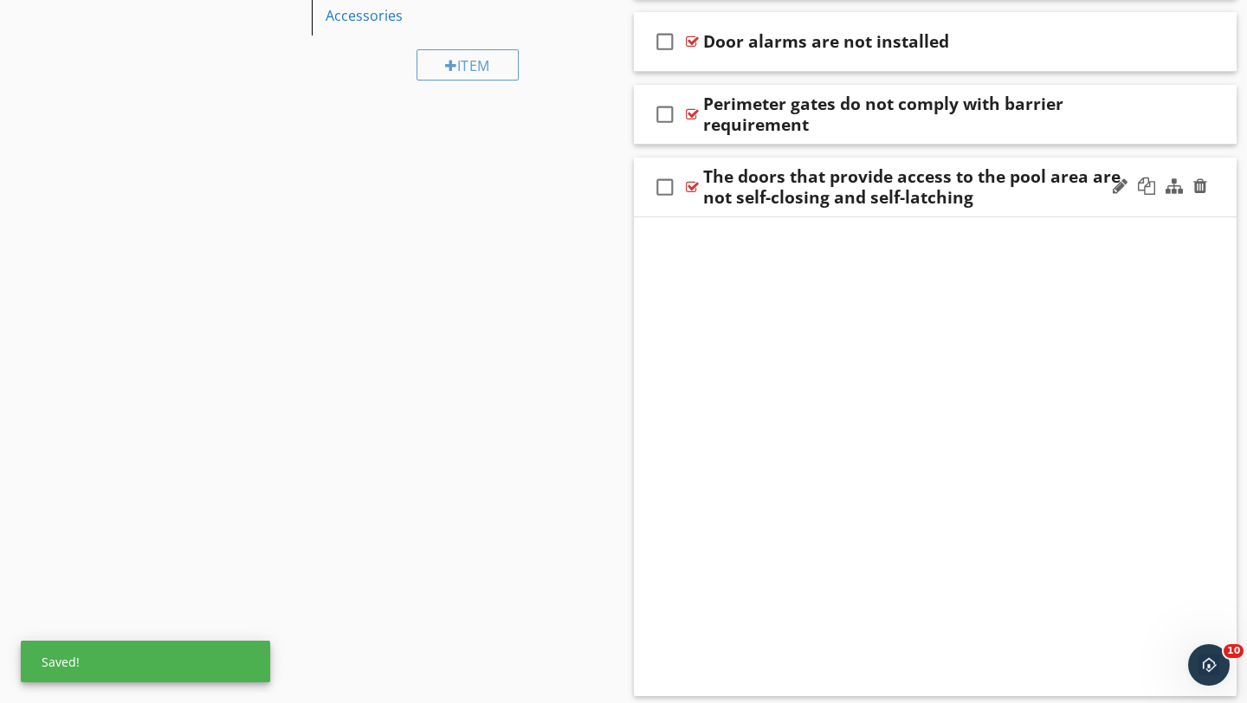
scroll to position [533, 0]
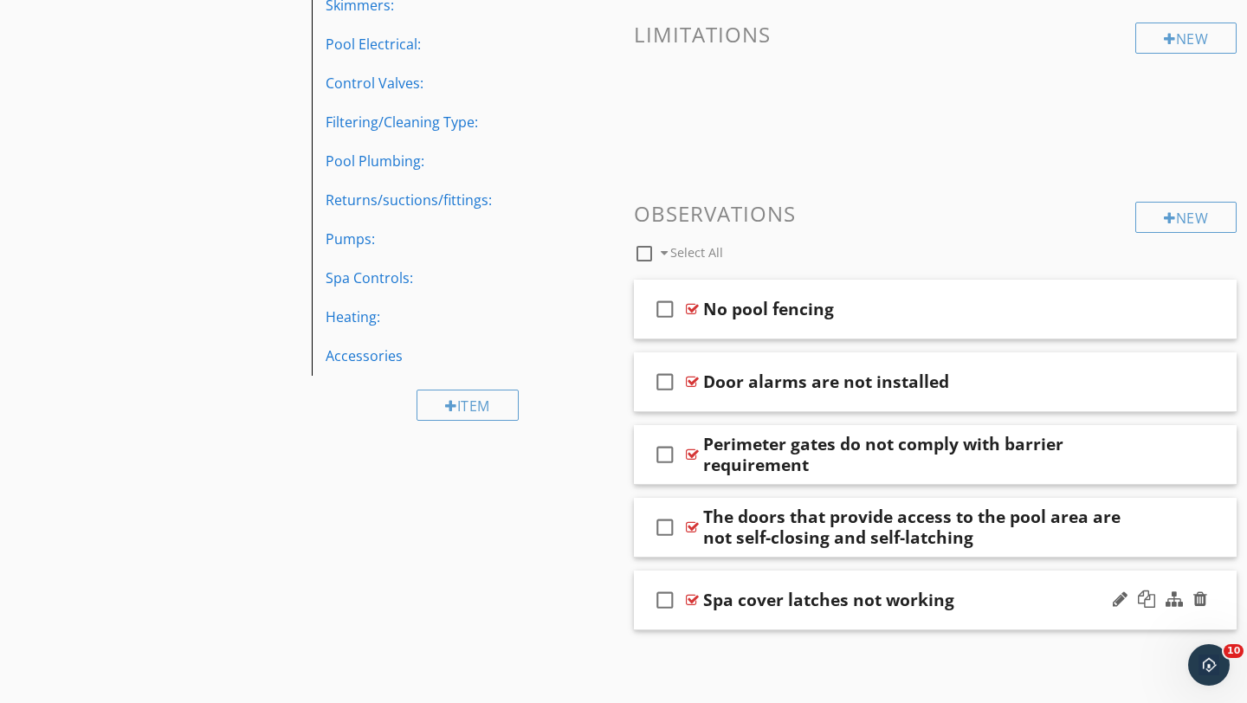
click at [1213, 608] on div "check_box_outline_blank Spa cover latches not working" at bounding box center [935, 601] width 603 height 60
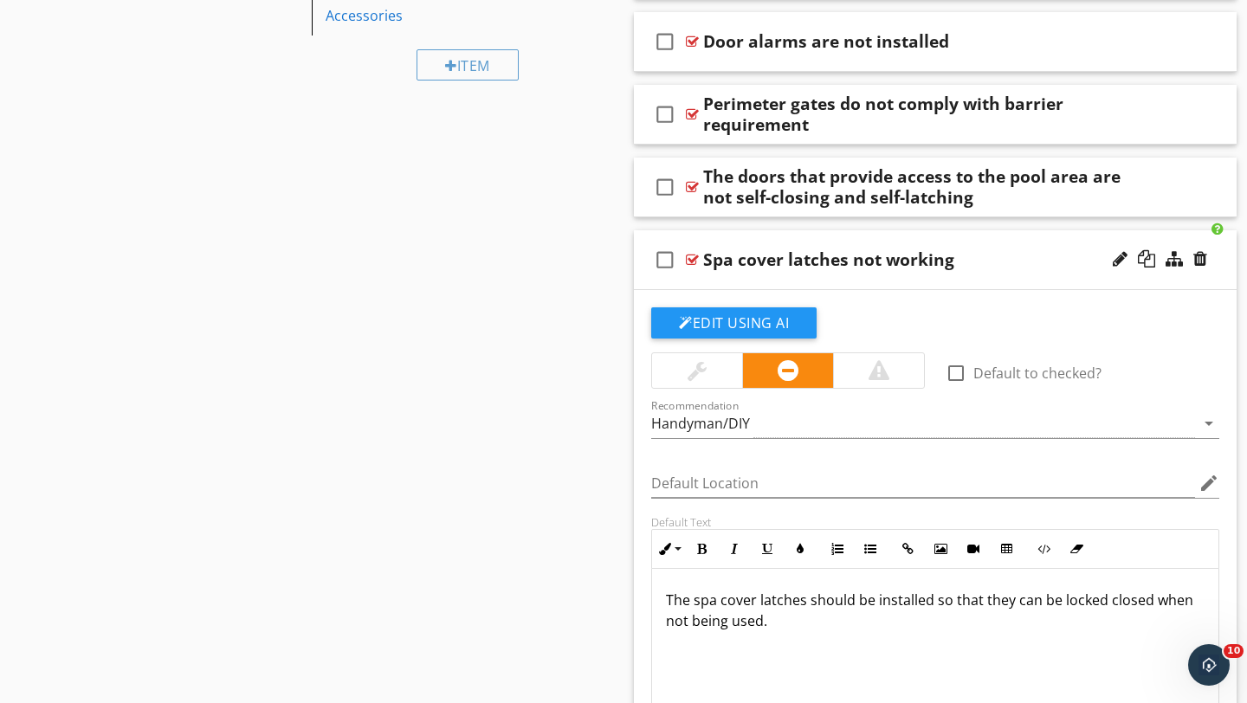
click at [874, 370] on div at bounding box center [878, 370] width 21 height 21
click at [812, 429] on div "Handyman/DIY" at bounding box center [923, 424] width 544 height 29
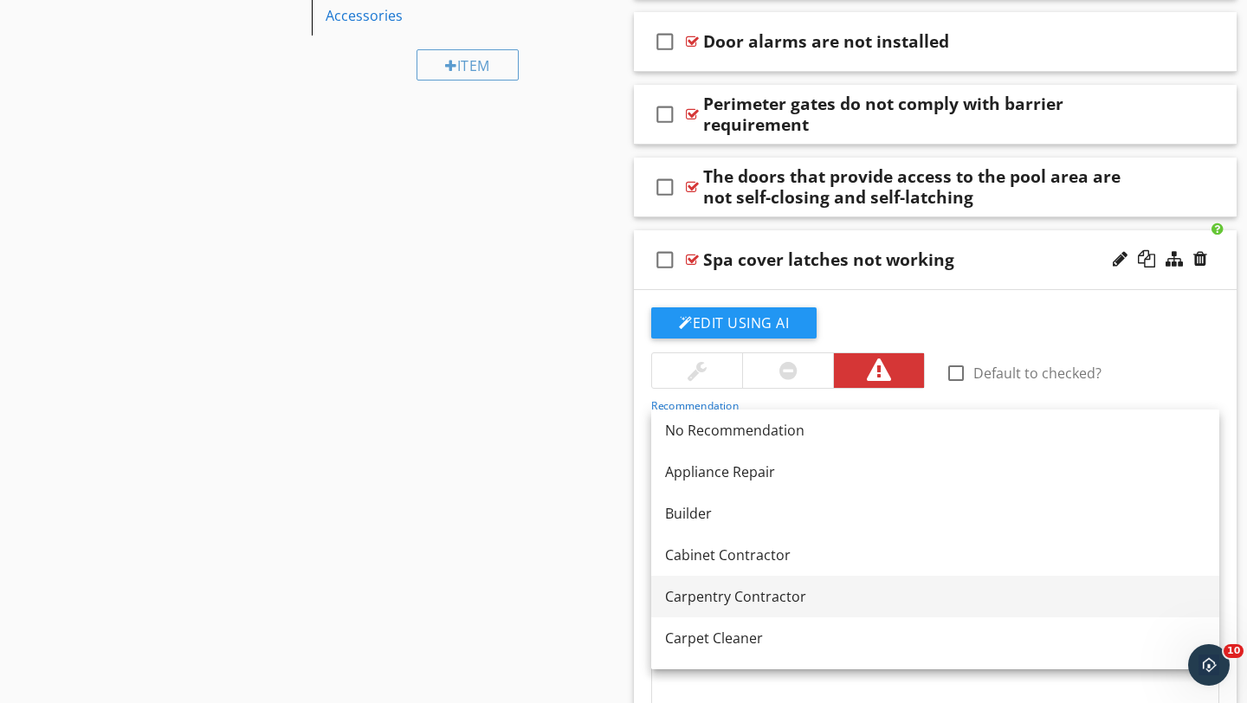
click at [701, 588] on div "Carpentry Contractor" at bounding box center [935, 596] width 540 height 21
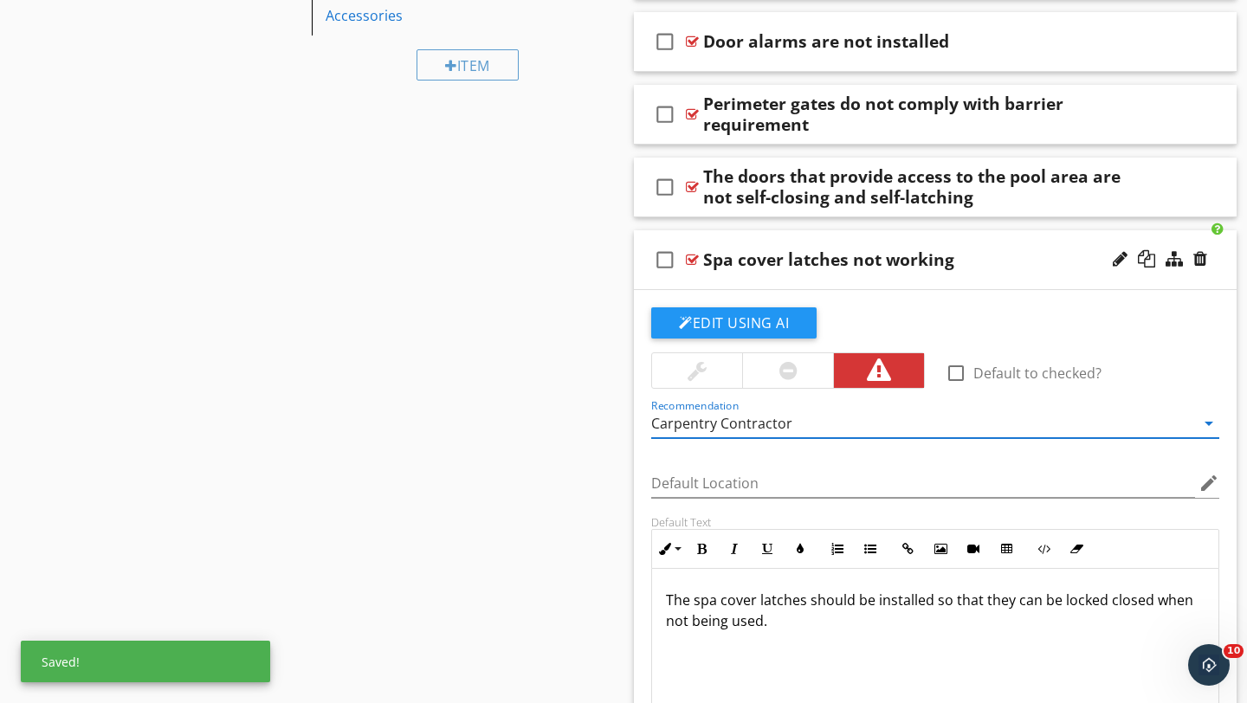
click at [1214, 267] on div "check_box_outline_blank Spa cover latches not working" at bounding box center [935, 260] width 603 height 60
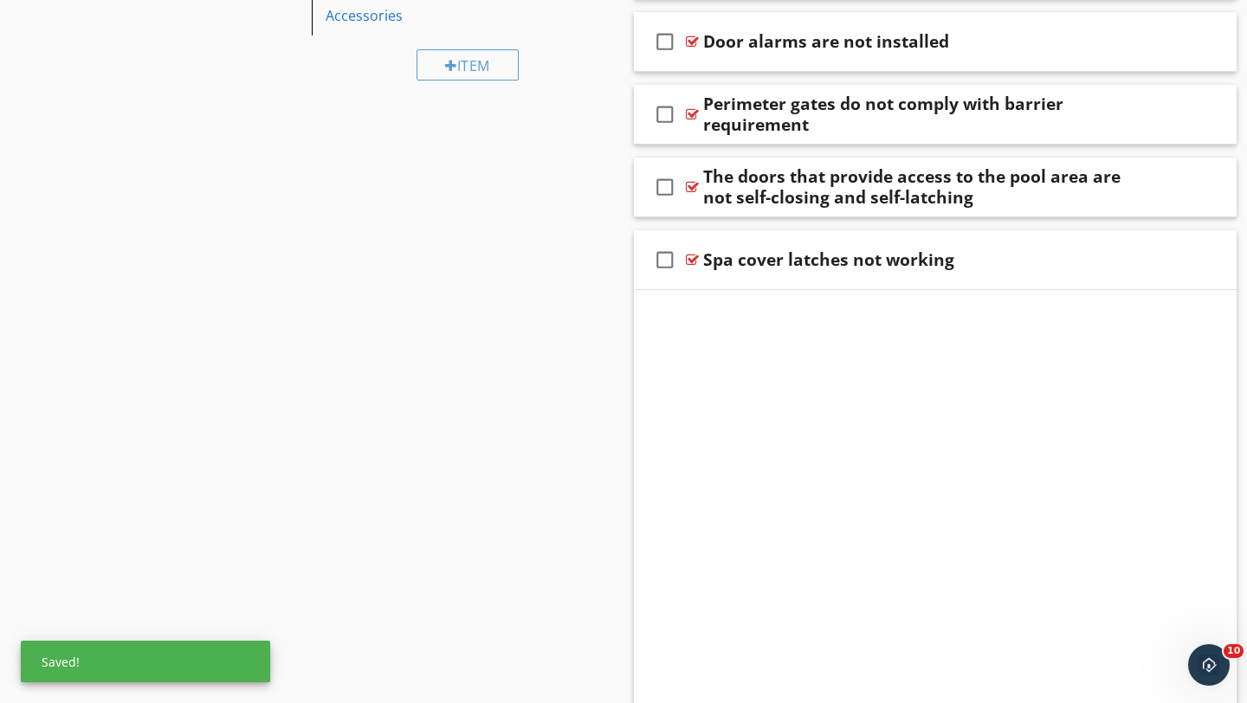
scroll to position [533, 0]
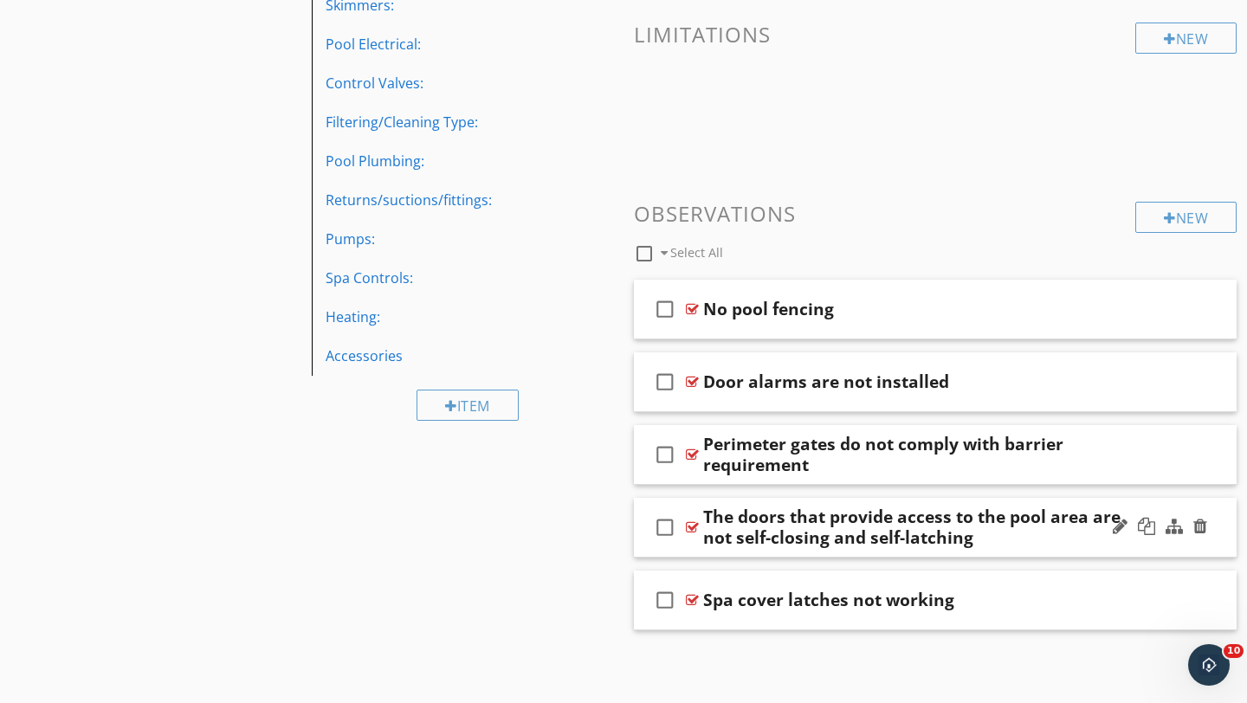
click at [1221, 523] on div "check_box_outline_blank The doors that provide access to the pool area are not …" at bounding box center [935, 528] width 603 height 60
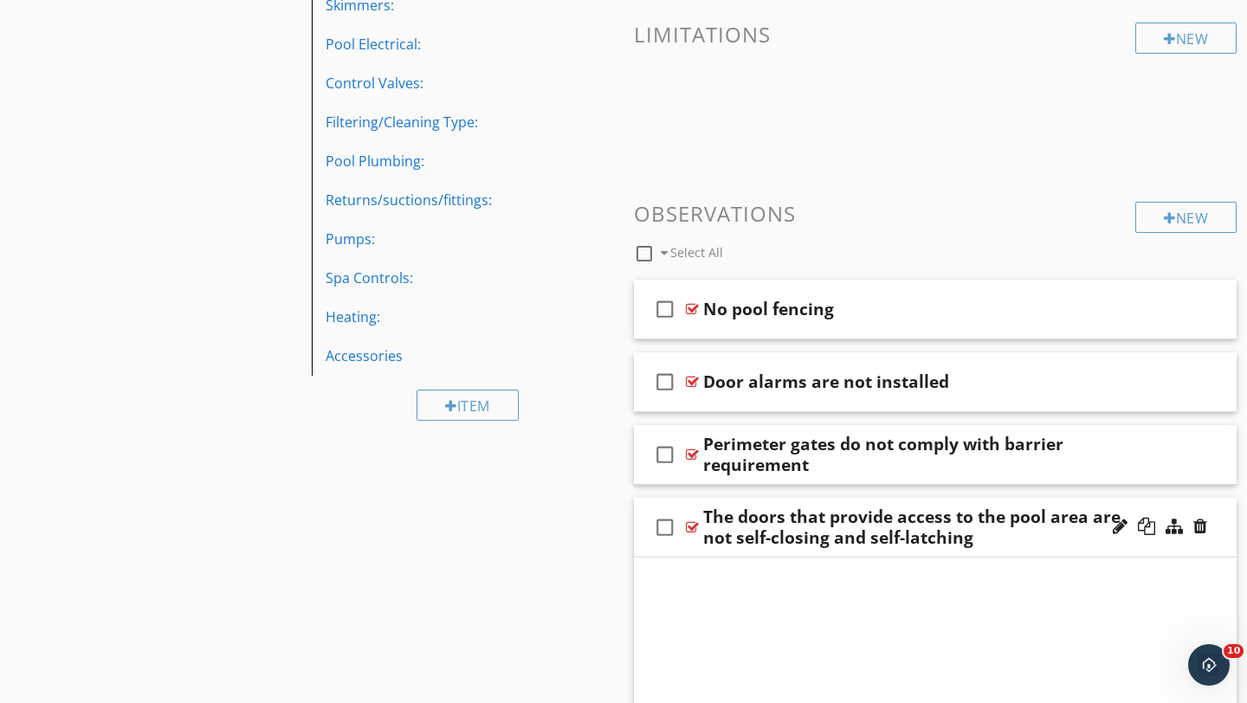
scroll to position [873, 0]
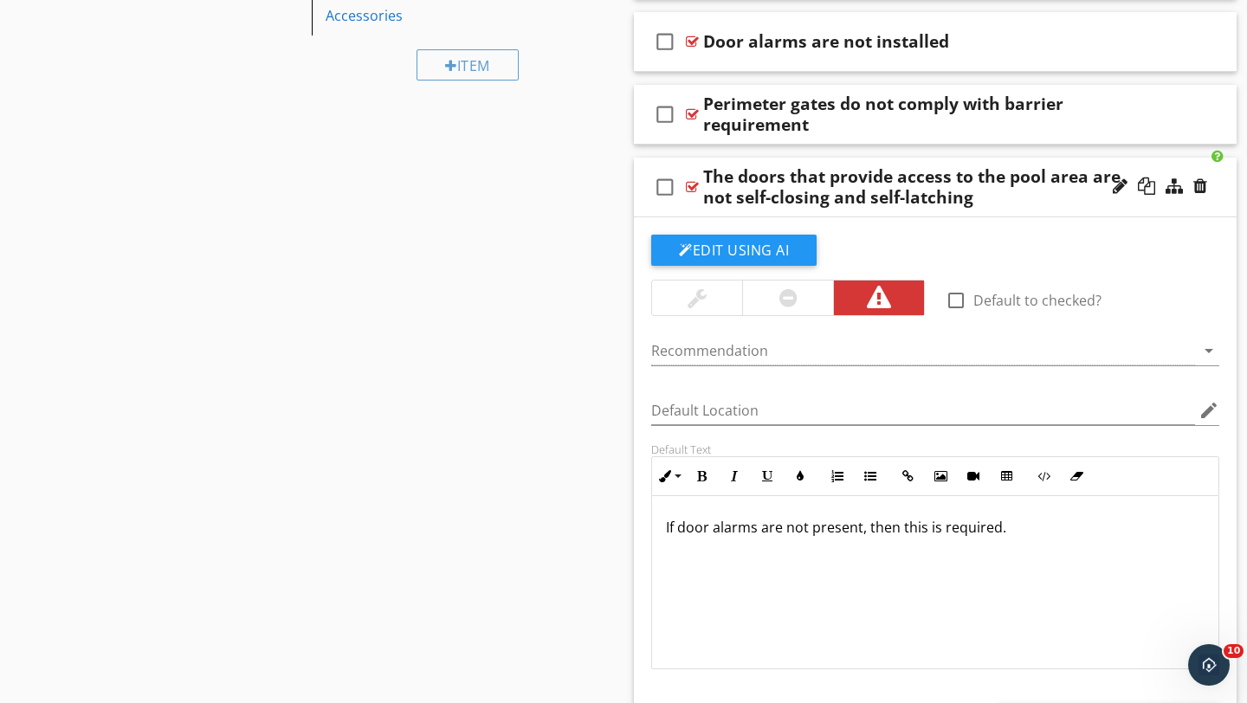
click at [1214, 195] on div "check_box_outline_blank The doors that provide access to the pool area are not …" at bounding box center [935, 188] width 603 height 60
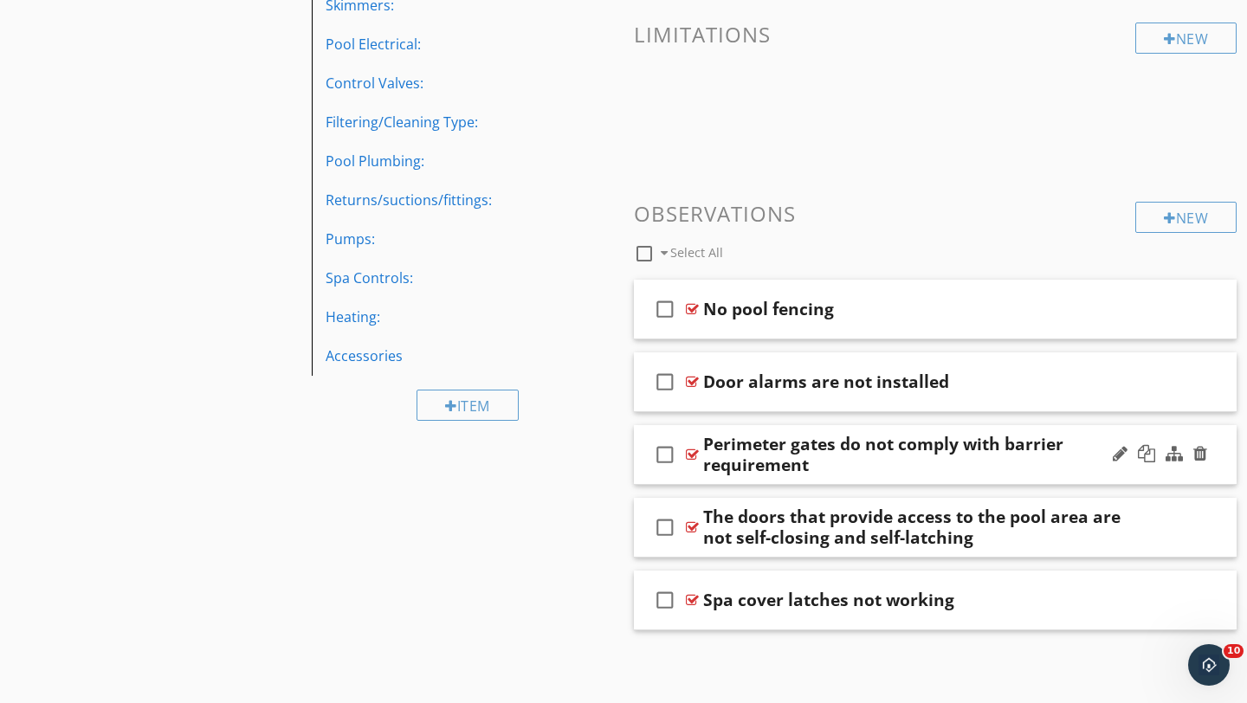
scroll to position [533, 0]
click at [1212, 614] on div "check_box_outline_blank Spa cover latches not working" at bounding box center [935, 601] width 603 height 60
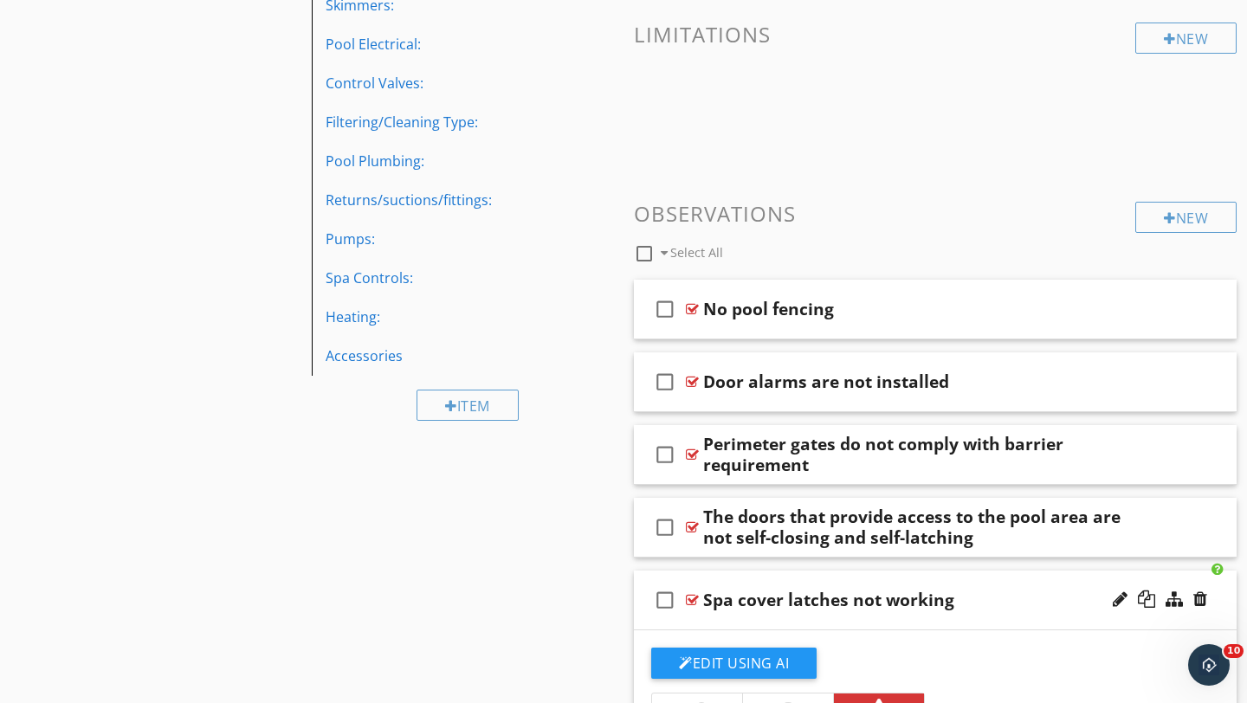
scroll to position [873, 0]
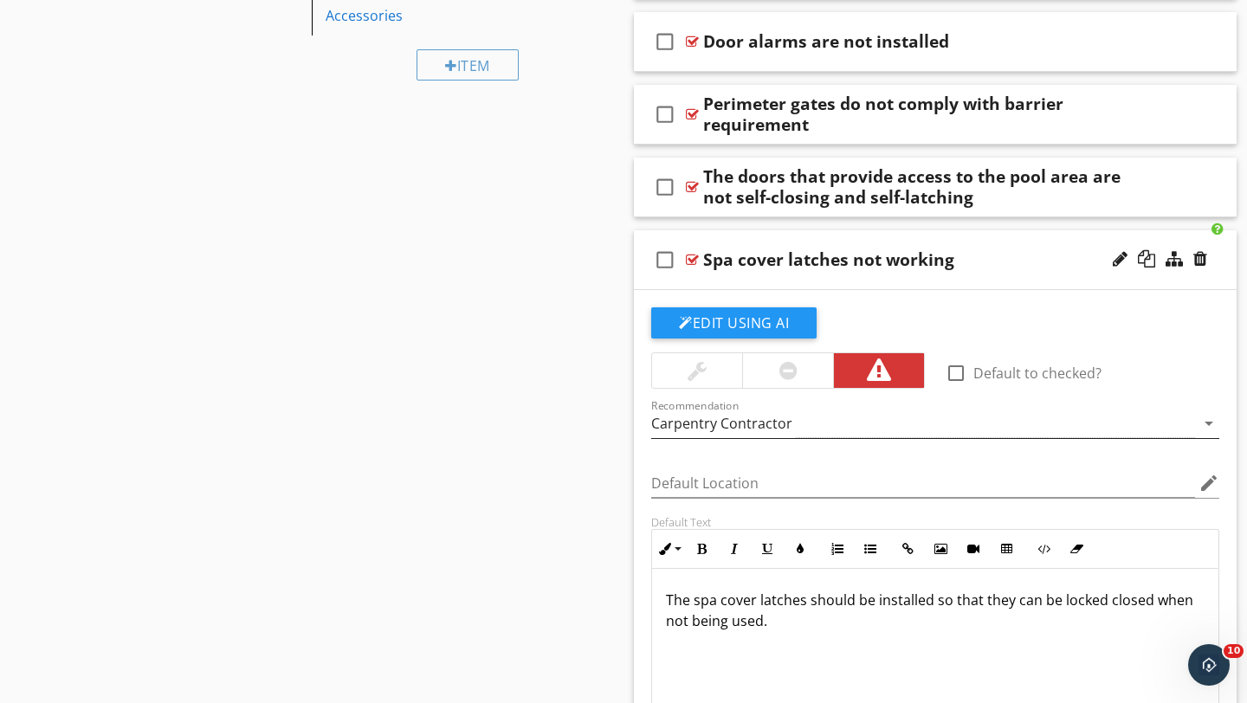
click at [792, 427] on div "Carpentry Contractor" at bounding box center [923, 424] width 544 height 29
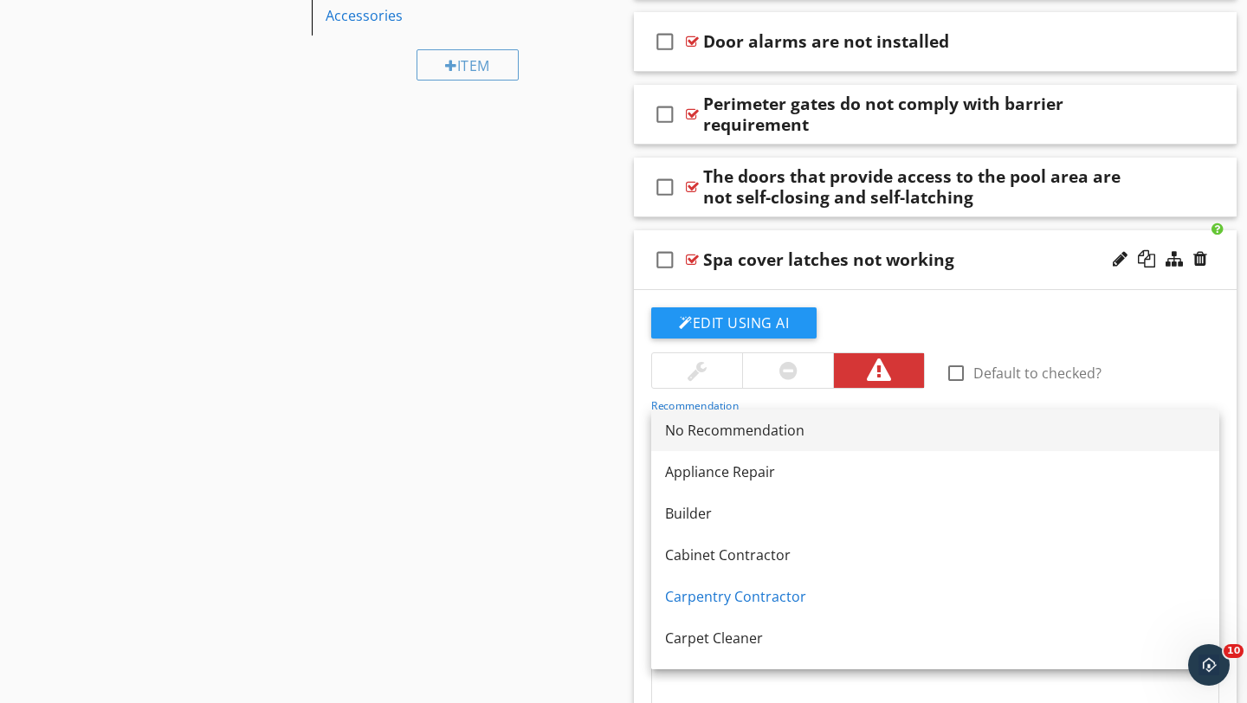
click at [706, 421] on div "No Recommendation" at bounding box center [935, 430] width 540 height 21
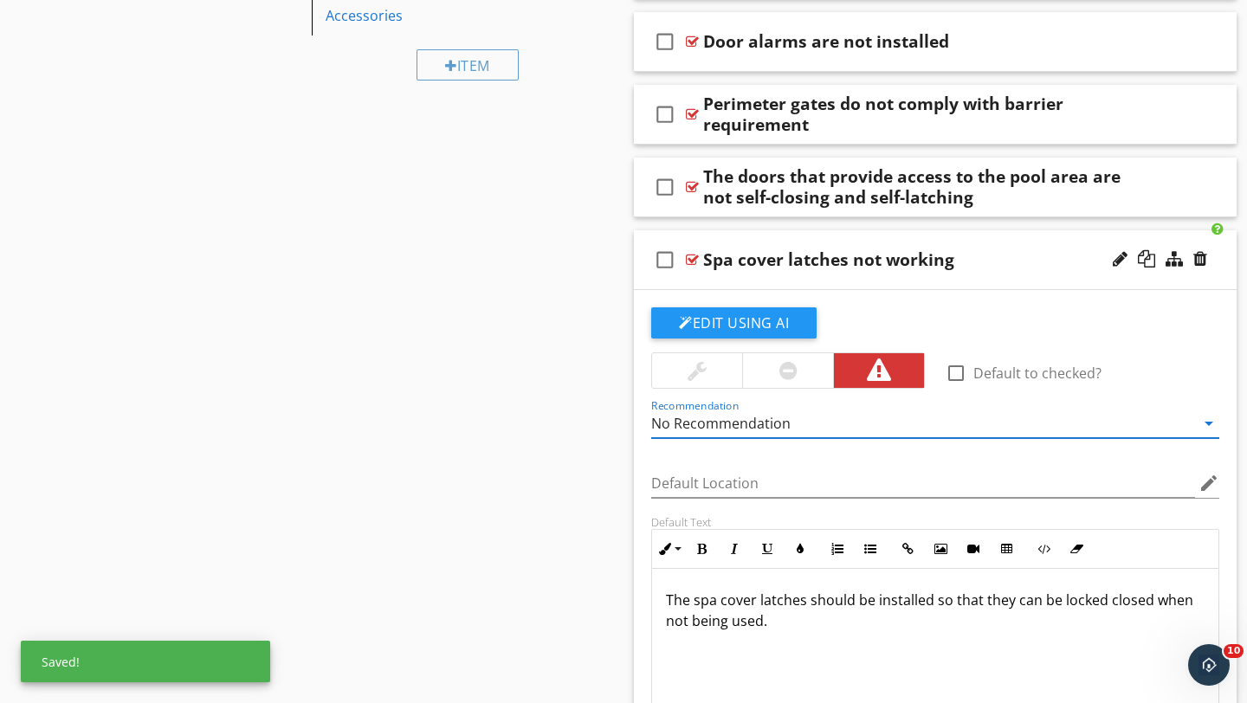
click at [1215, 271] on div "check_box_outline_blank Spa cover latches not working" at bounding box center [935, 260] width 603 height 60
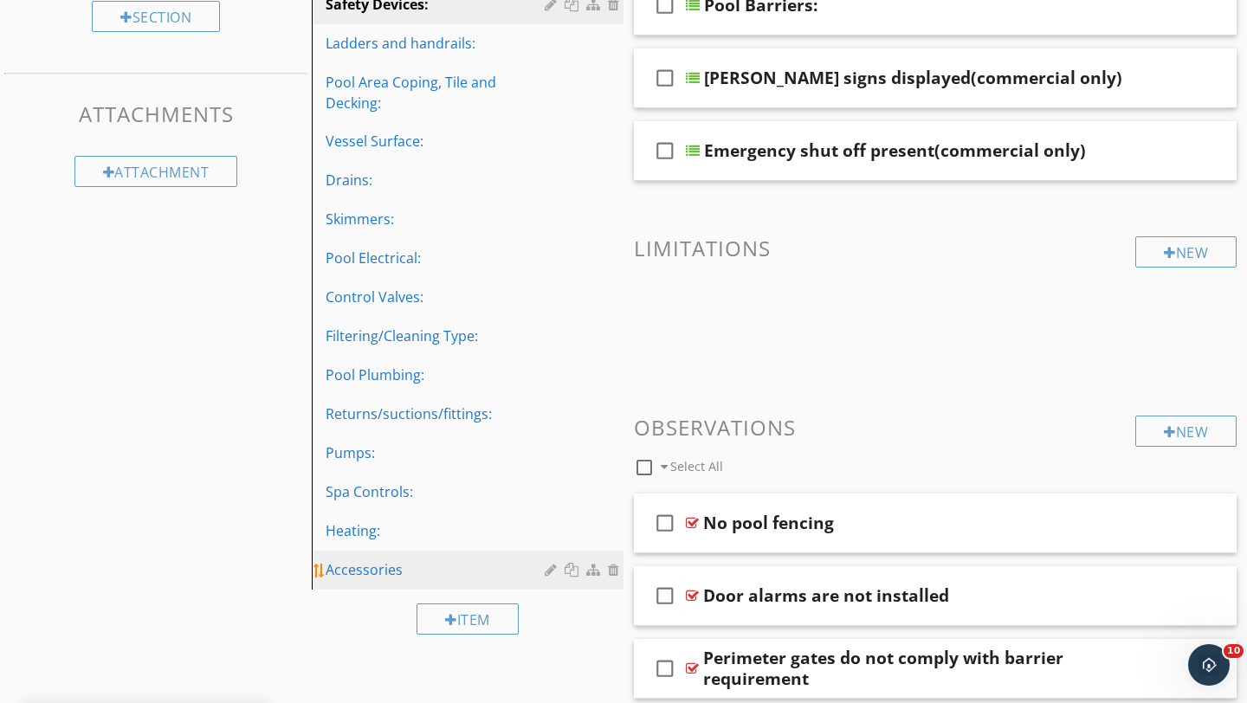
scroll to position [236, 0]
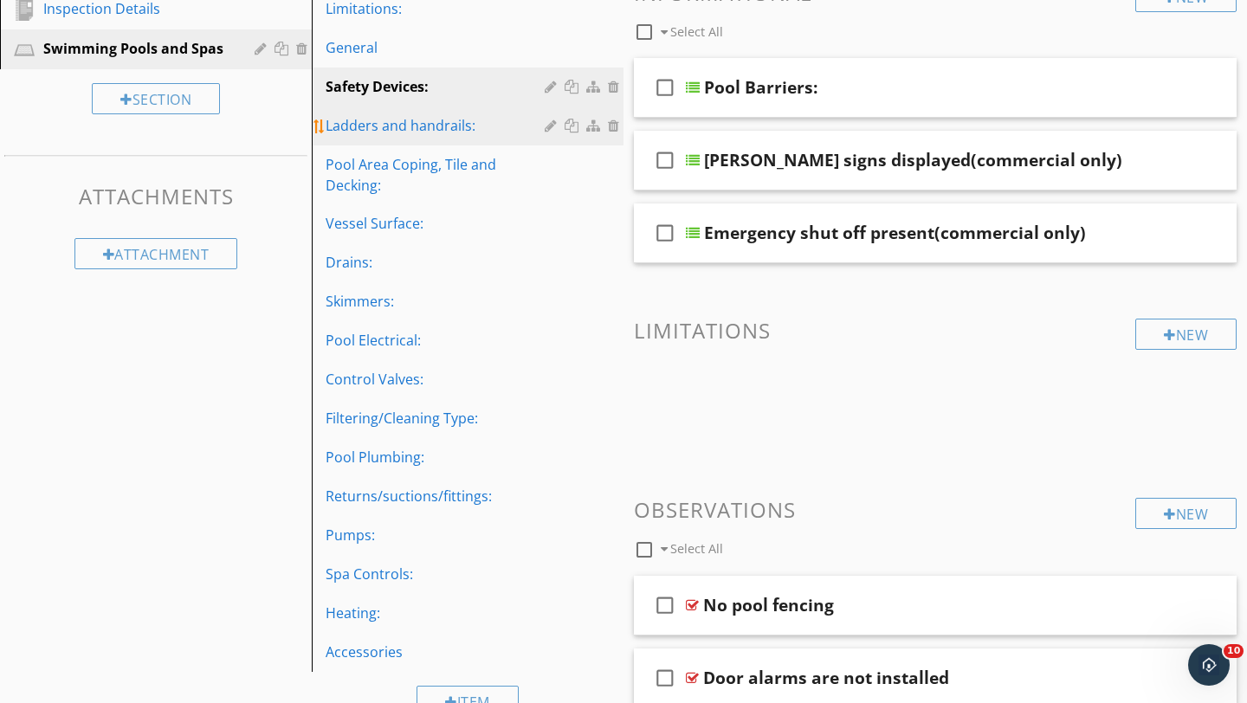
click at [392, 121] on div "Ladders and handrails:" at bounding box center [438, 125] width 224 height 21
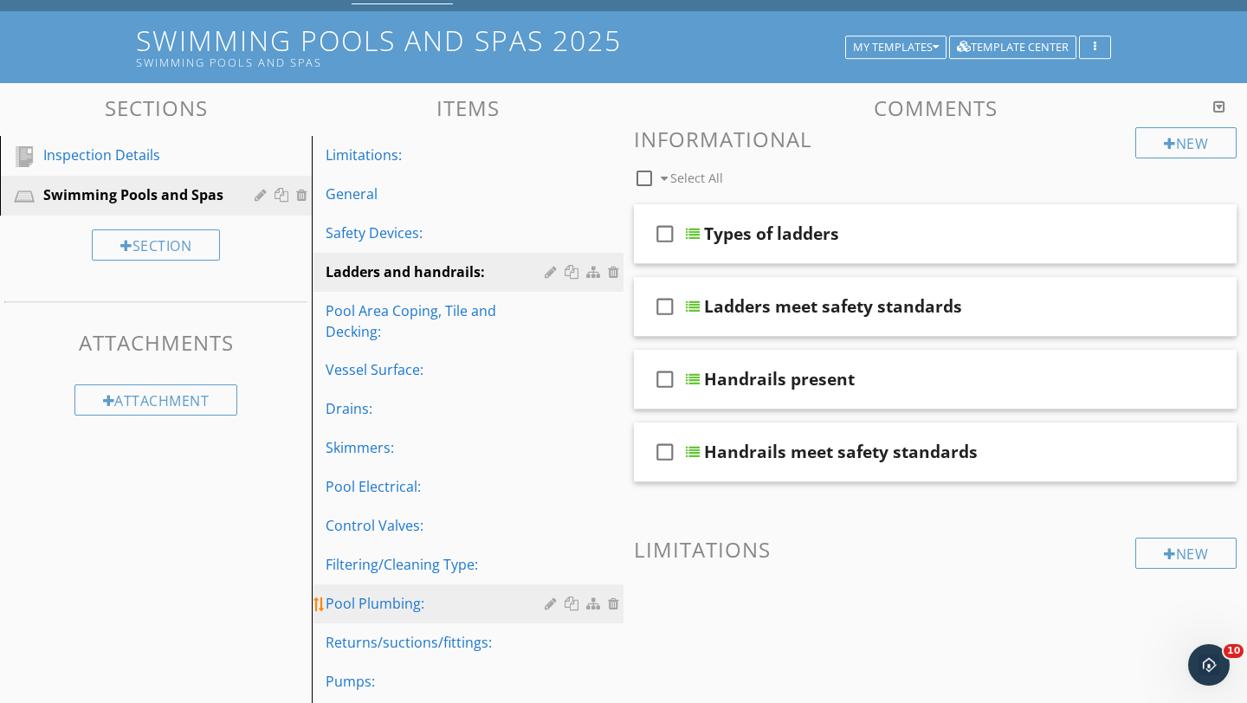
scroll to position [91, 0]
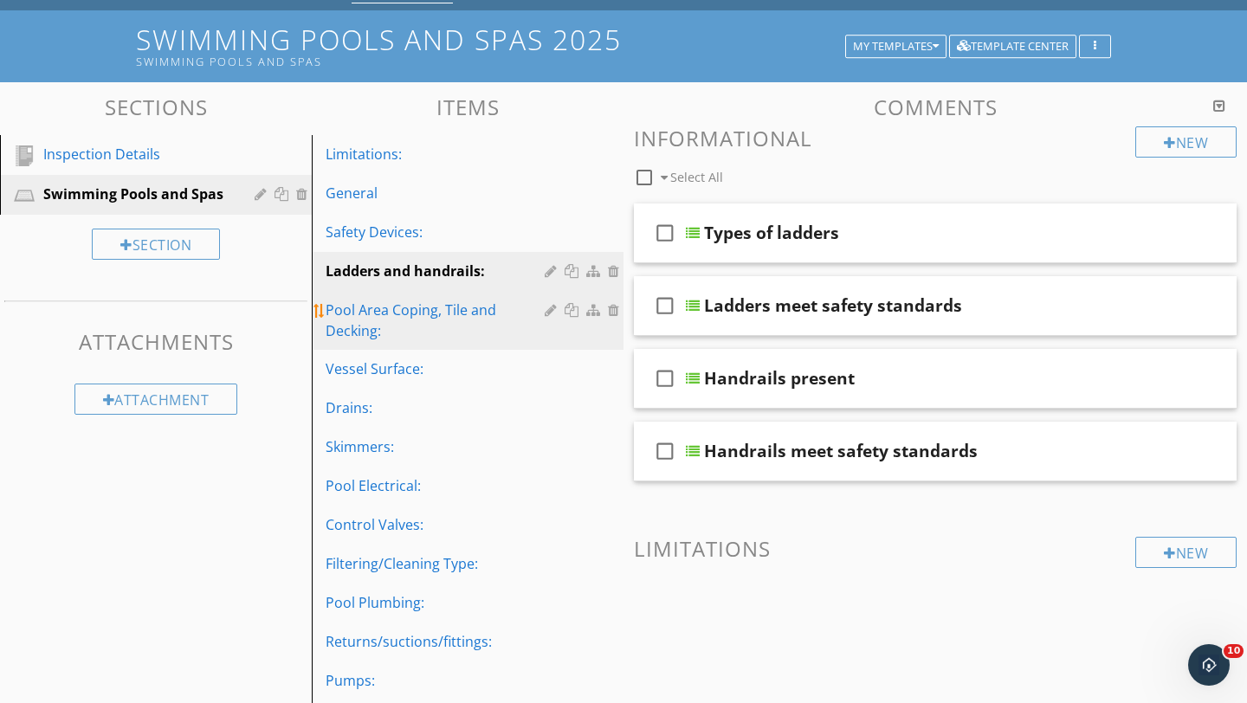
click at [367, 307] on div "Pool Area Coping, Tile and Decking:" at bounding box center [438, 321] width 224 height 42
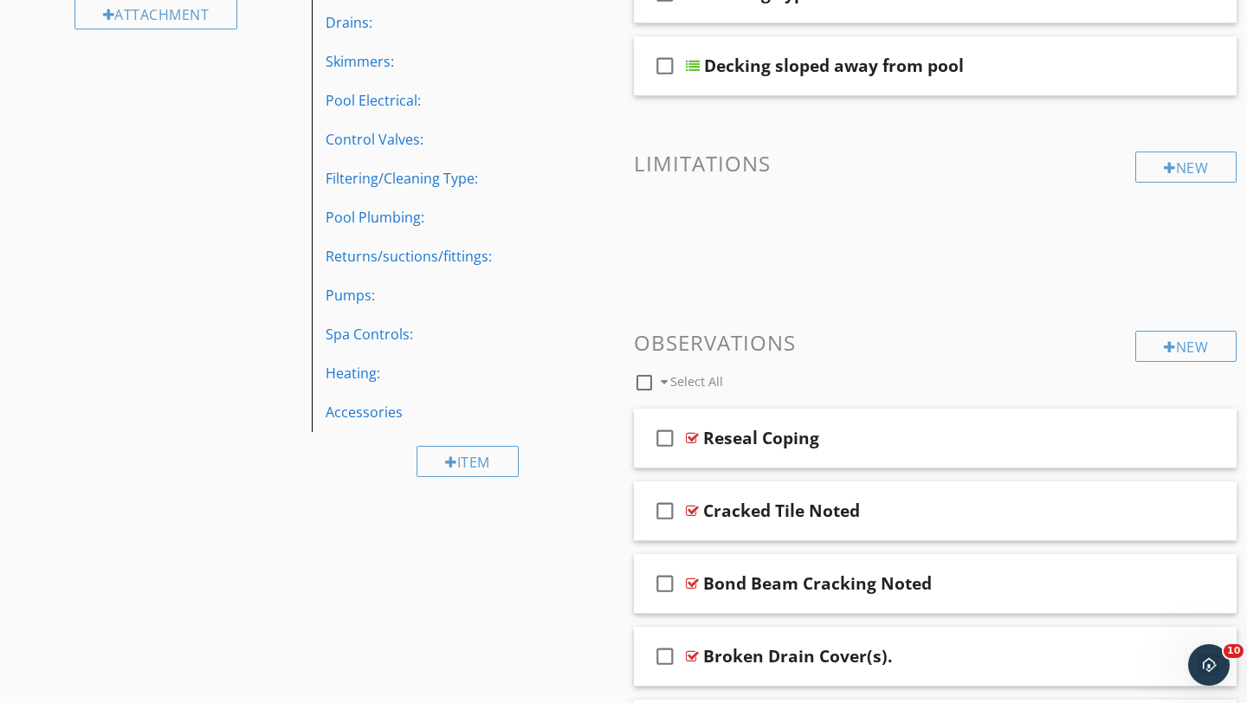
scroll to position [678, 0]
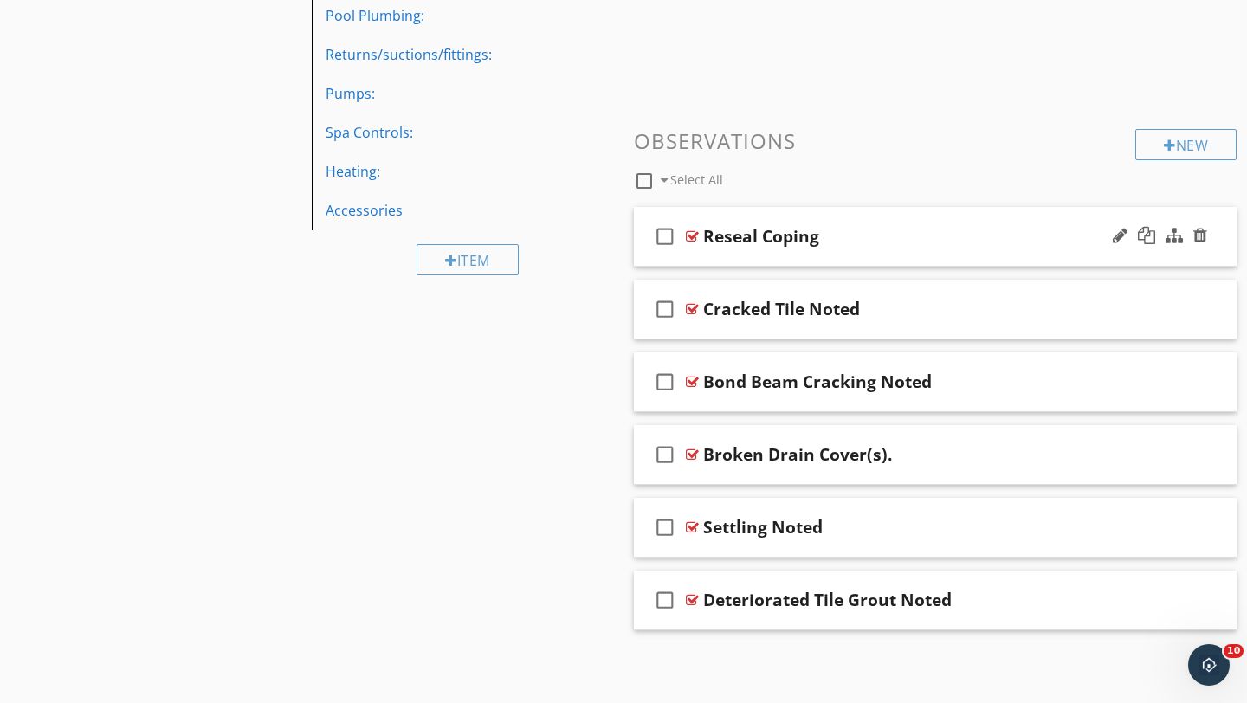
click at [1224, 251] on div "check_box_outline_blank Reseal Coping" at bounding box center [935, 237] width 603 height 60
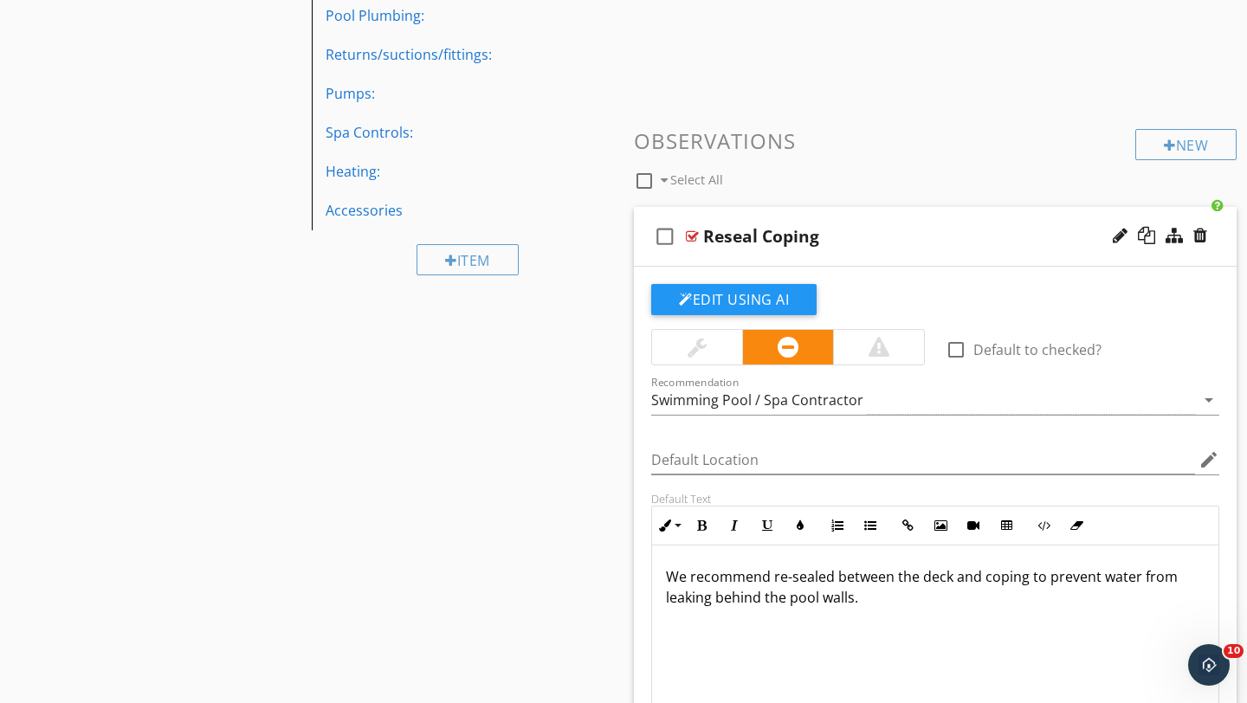
click at [699, 347] on div at bounding box center [697, 347] width 19 height 21
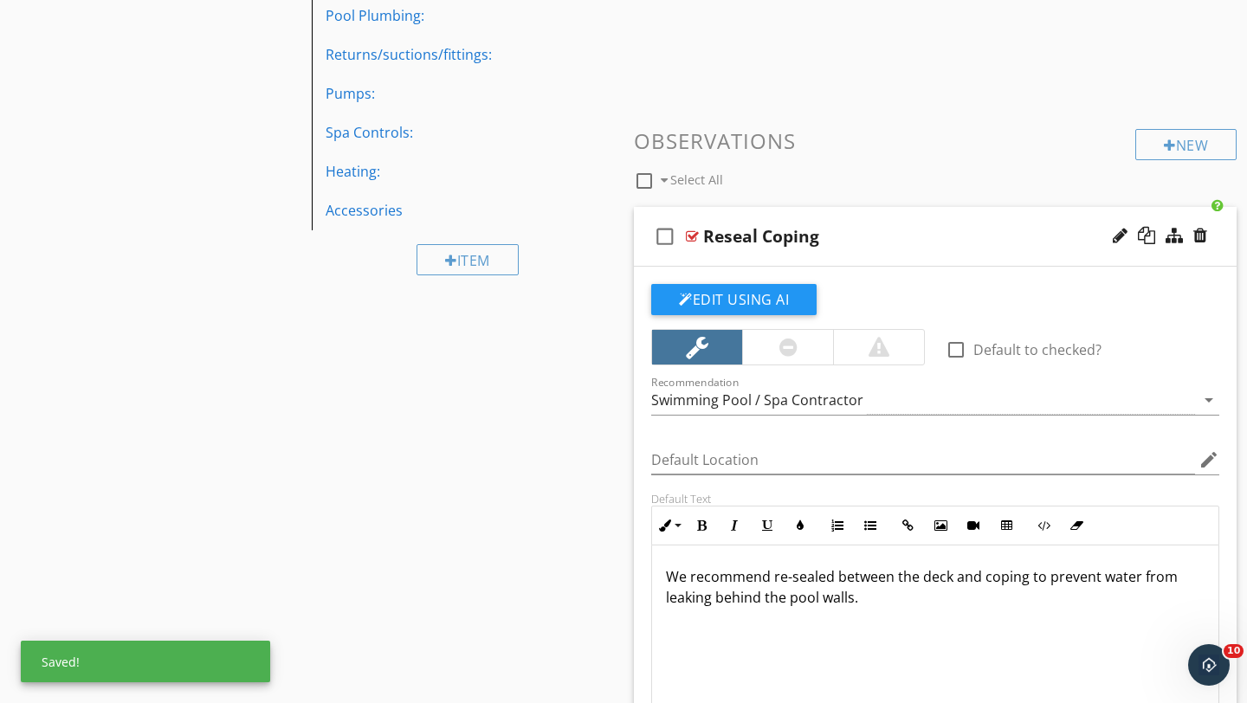
click at [1217, 248] on div "check_box_outline_blank Reseal Coping" at bounding box center [935, 237] width 603 height 60
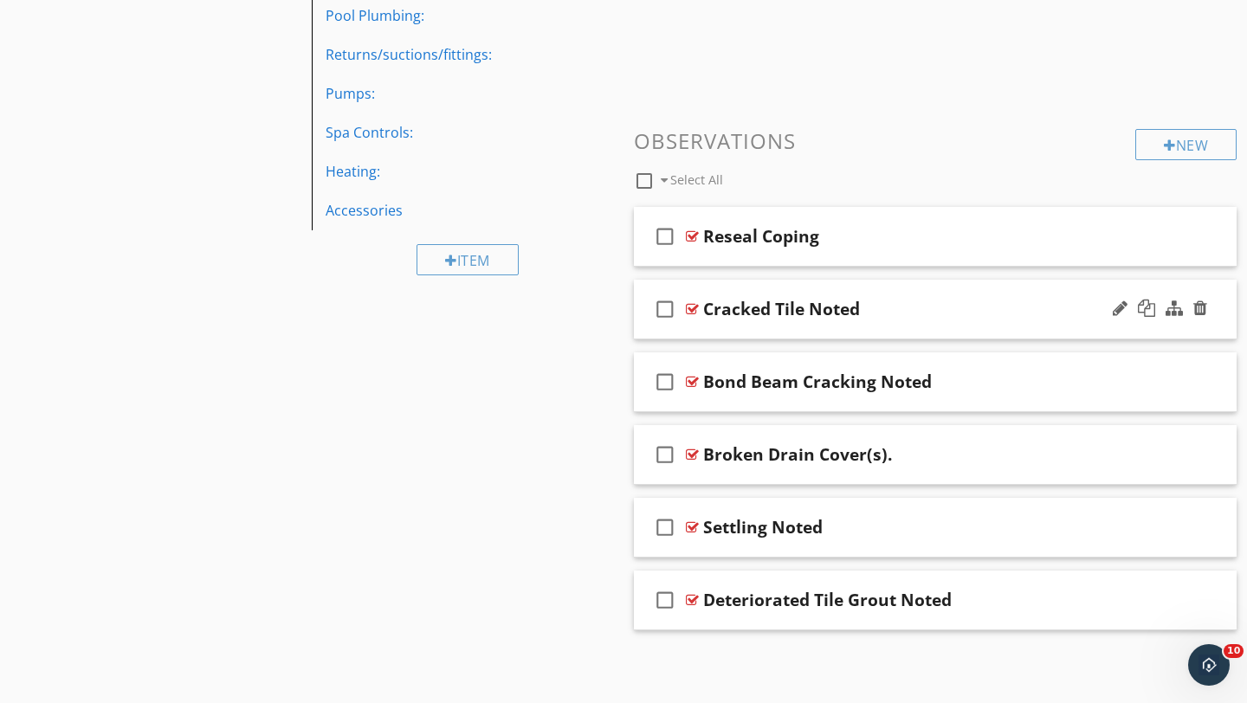
click at [989, 326] on div "check_box_outline_blank Cracked Tile Noted" at bounding box center [935, 310] width 603 height 60
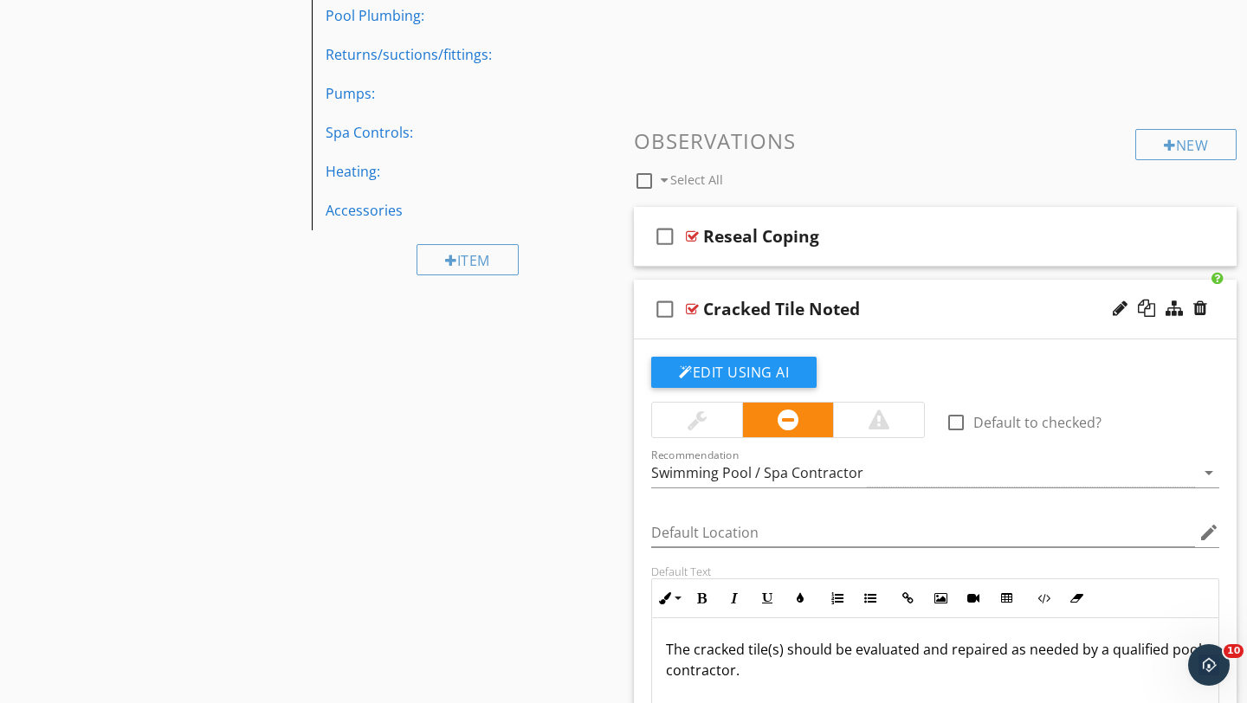
click at [693, 417] on div at bounding box center [697, 420] width 19 height 21
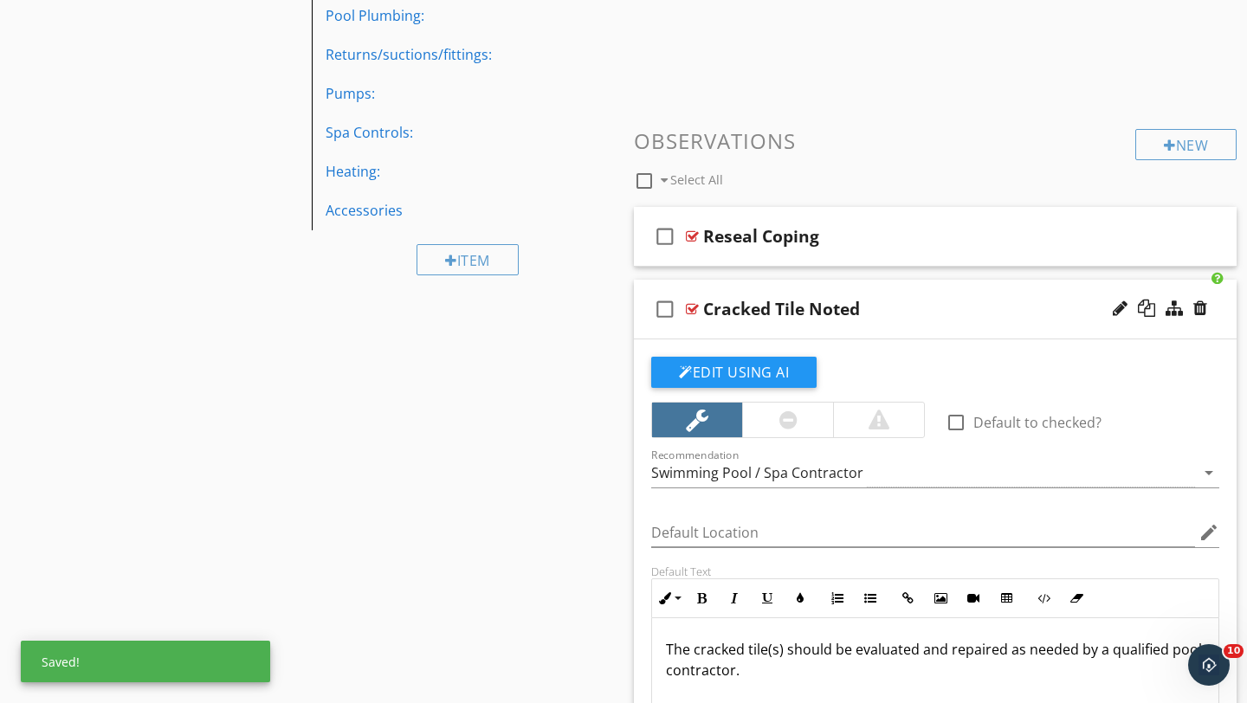
click at [1047, 313] on div "Cracked Tile Noted" at bounding box center [916, 309] width 426 height 21
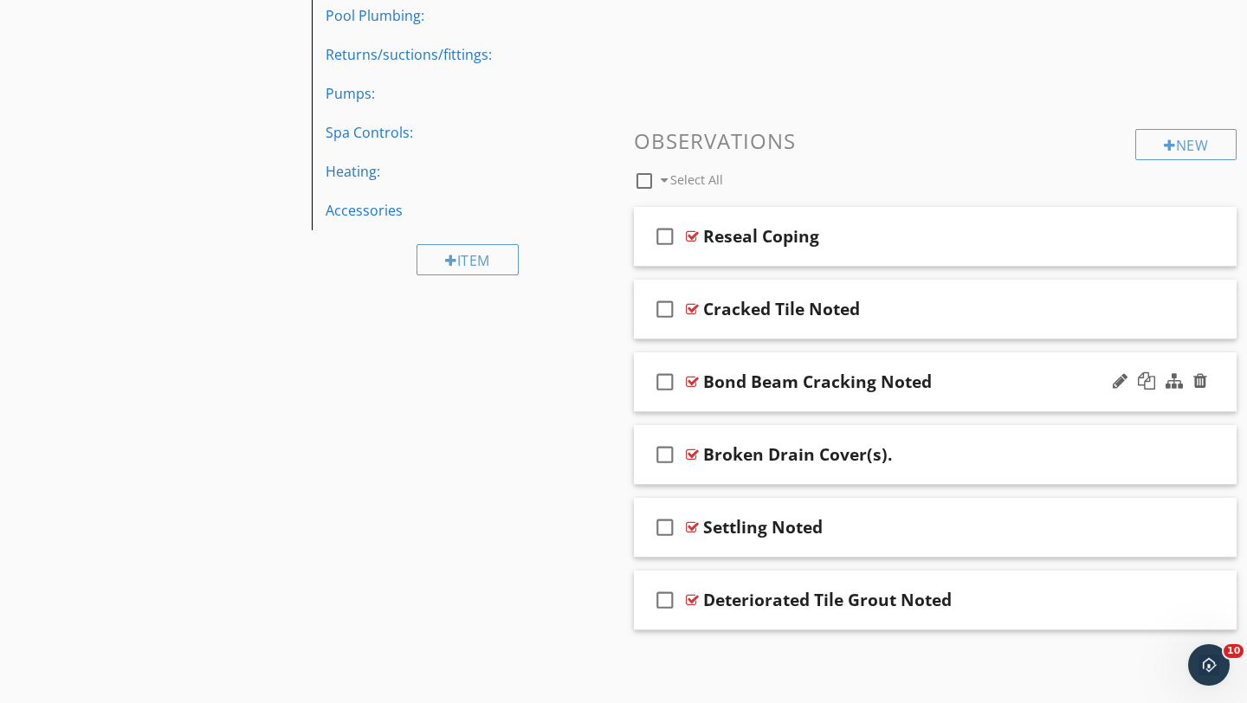
click at [1043, 388] on div "Bond Beam Cracking Noted" at bounding box center [916, 381] width 426 height 21
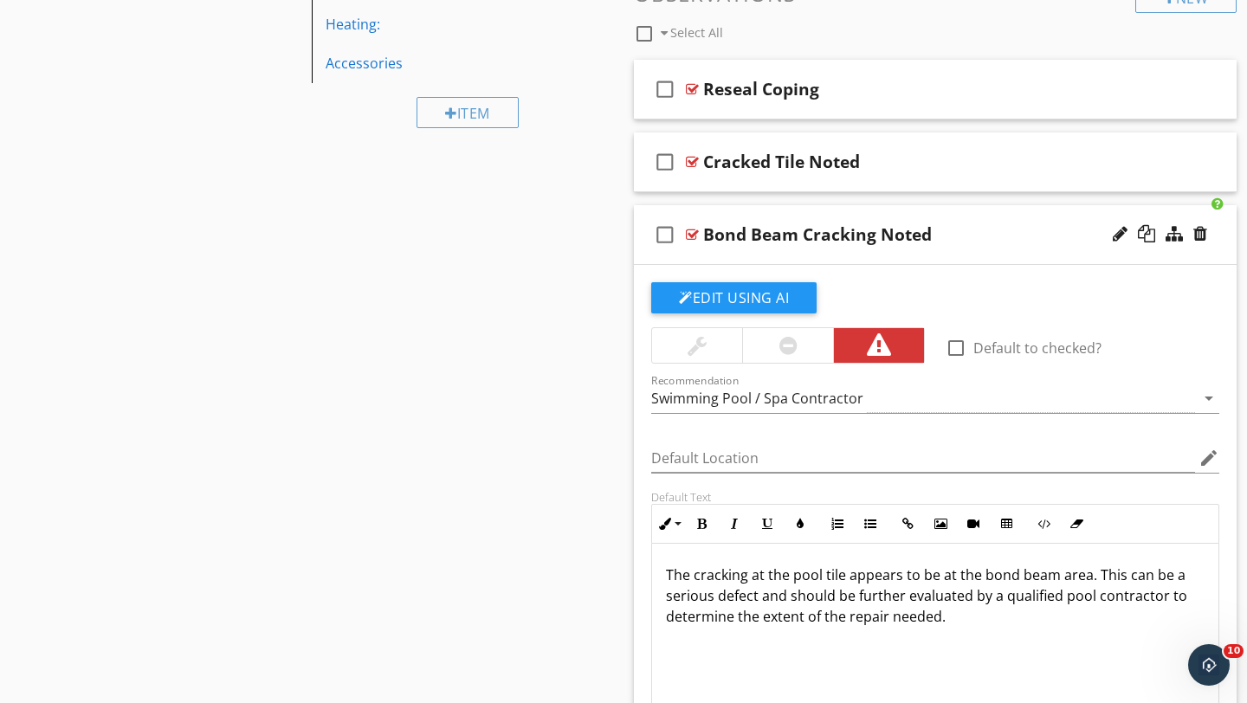
scroll to position [830, 0]
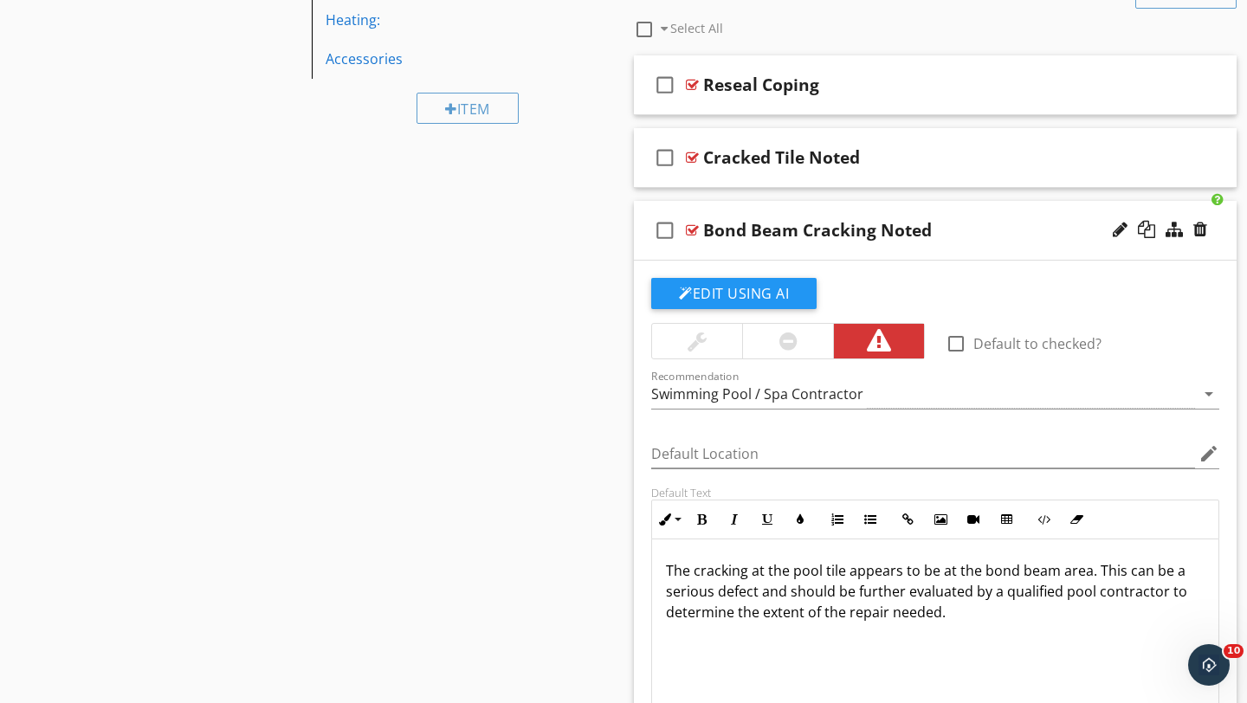
click at [688, 345] on div at bounding box center [697, 341] width 19 height 21
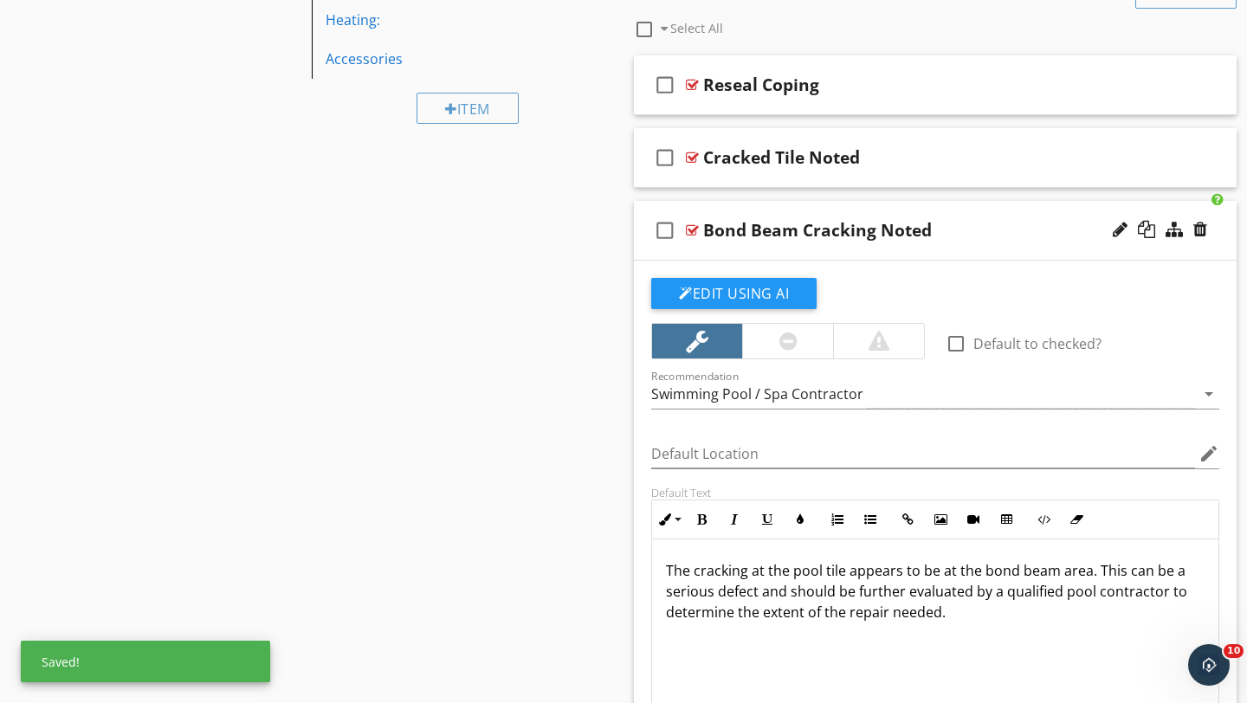
click at [1036, 234] on div "Bond Beam Cracking Noted" at bounding box center [916, 230] width 426 height 21
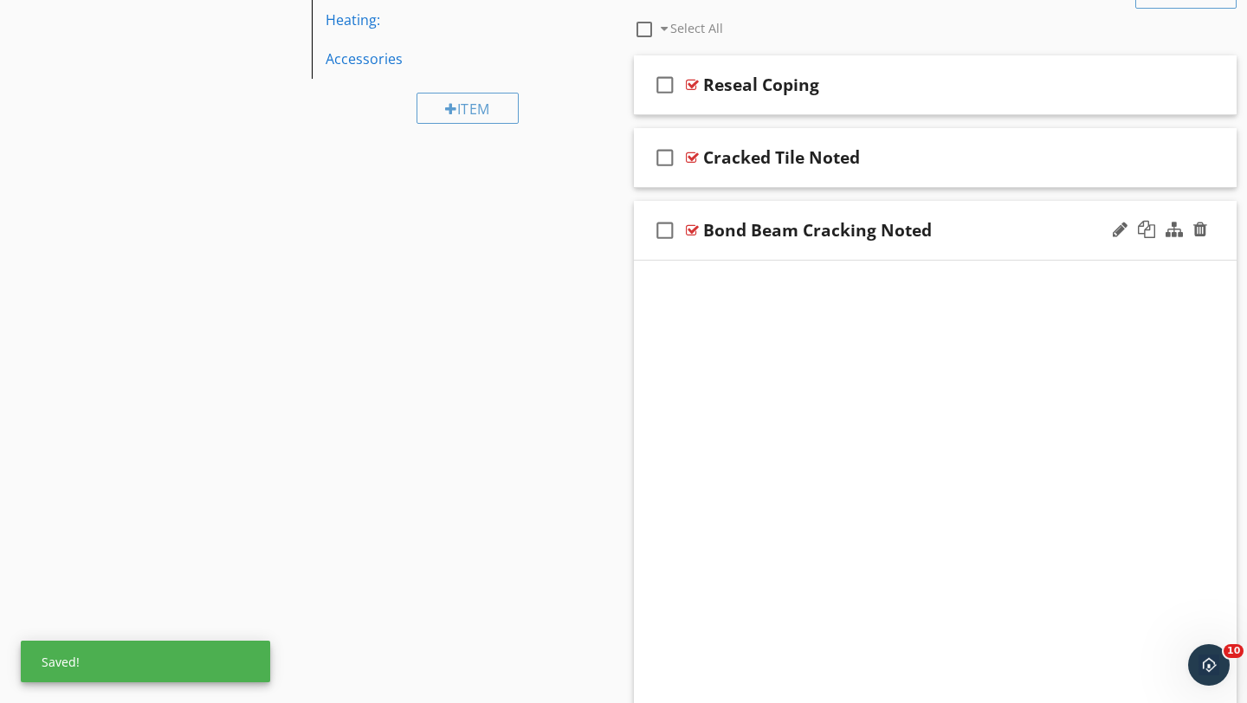
scroll to position [678, 0]
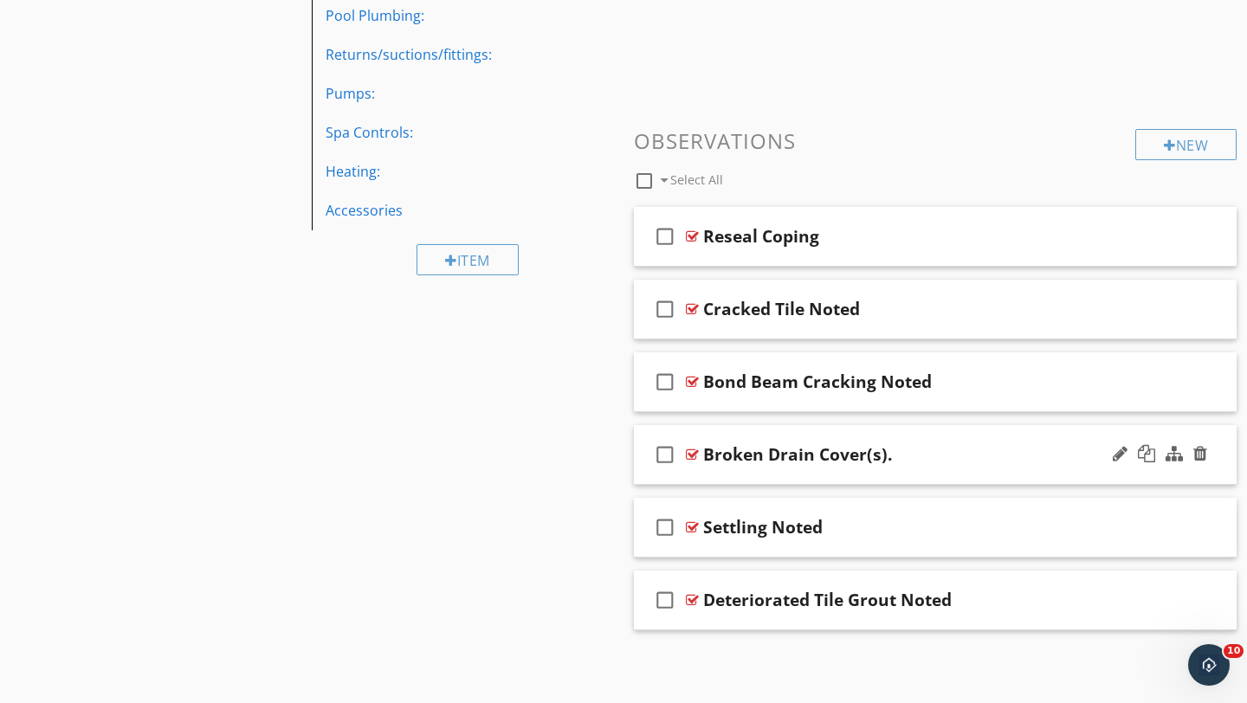
click at [1073, 461] on div "Broken Drain Cover(s)." at bounding box center [916, 454] width 426 height 21
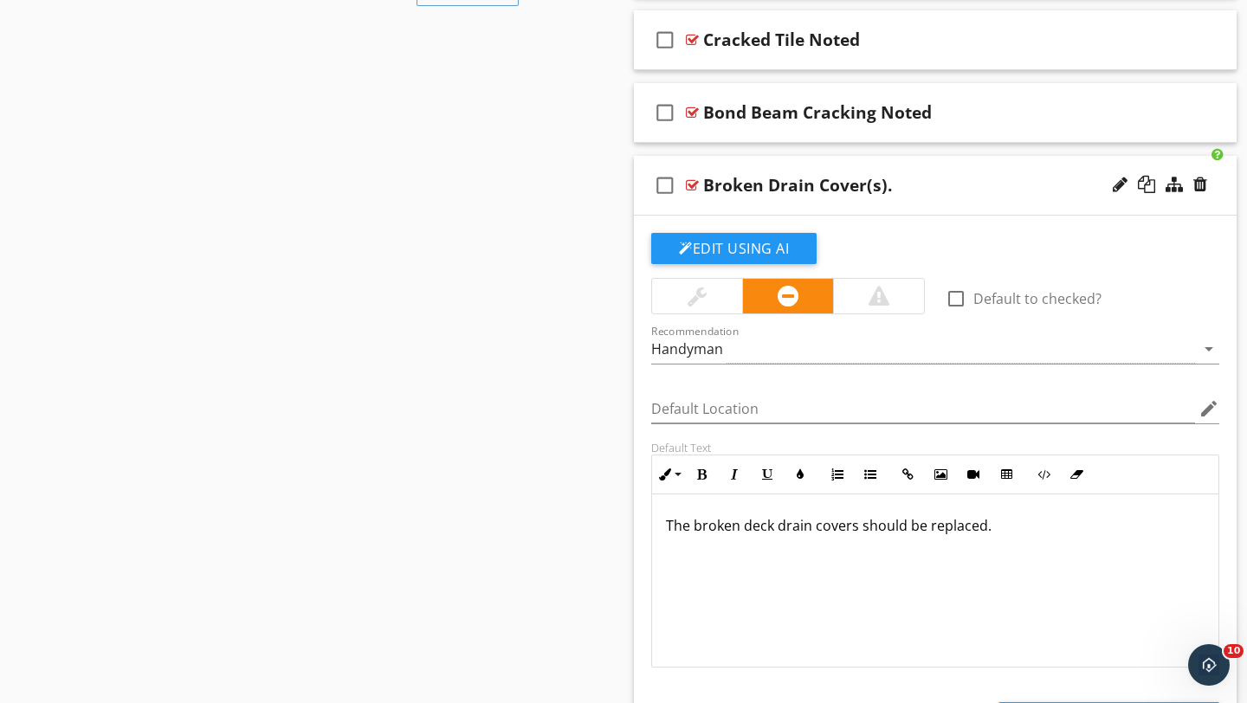
scroll to position [954, 0]
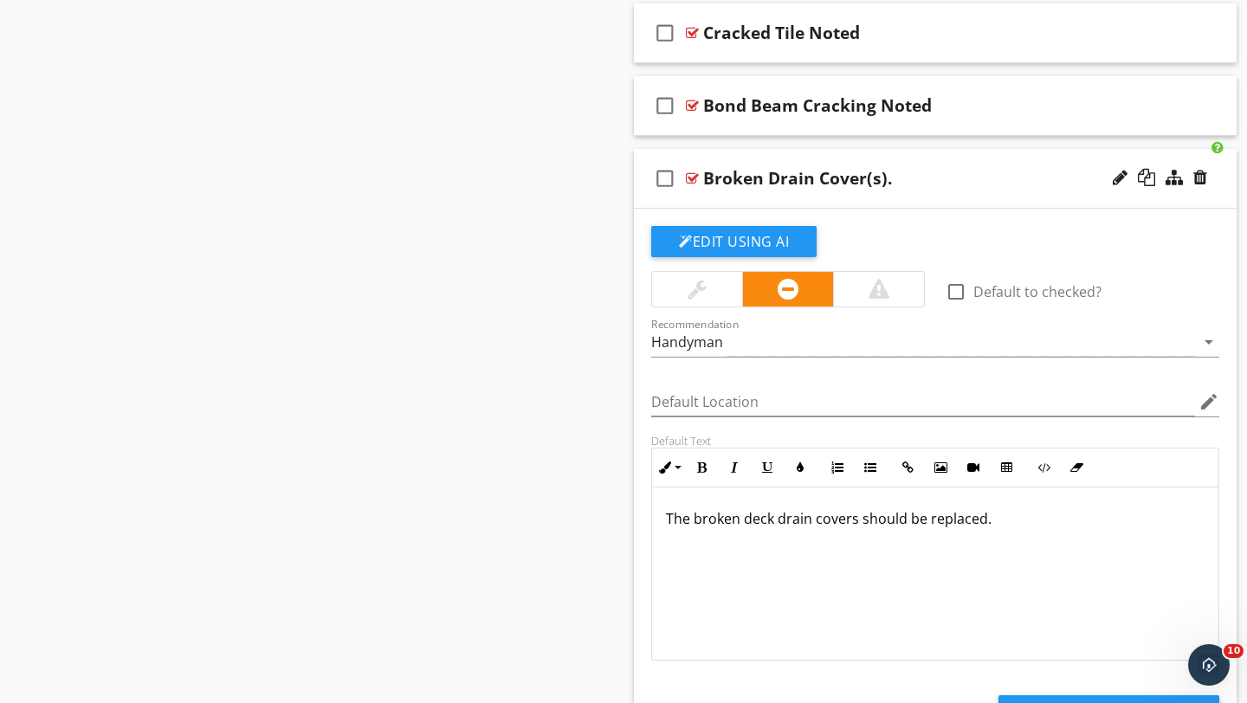
click at [696, 295] on div at bounding box center [697, 289] width 19 height 21
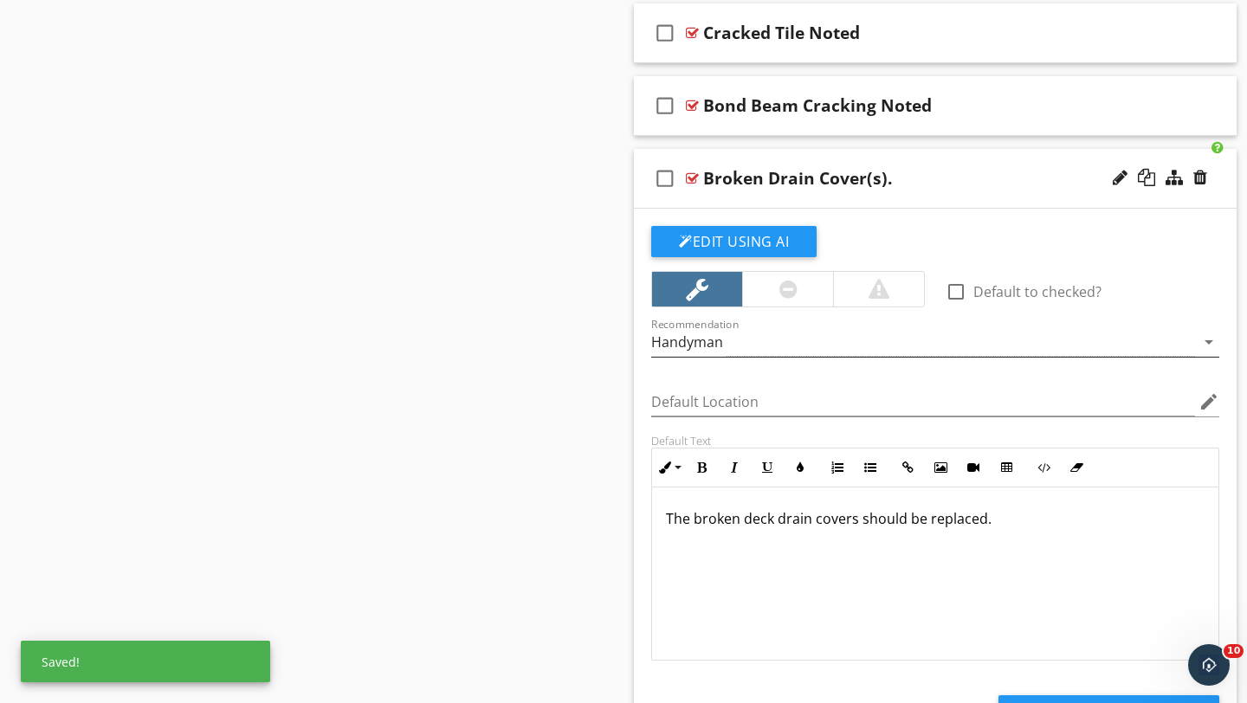
click at [781, 345] on div "Handyman" at bounding box center [923, 342] width 544 height 29
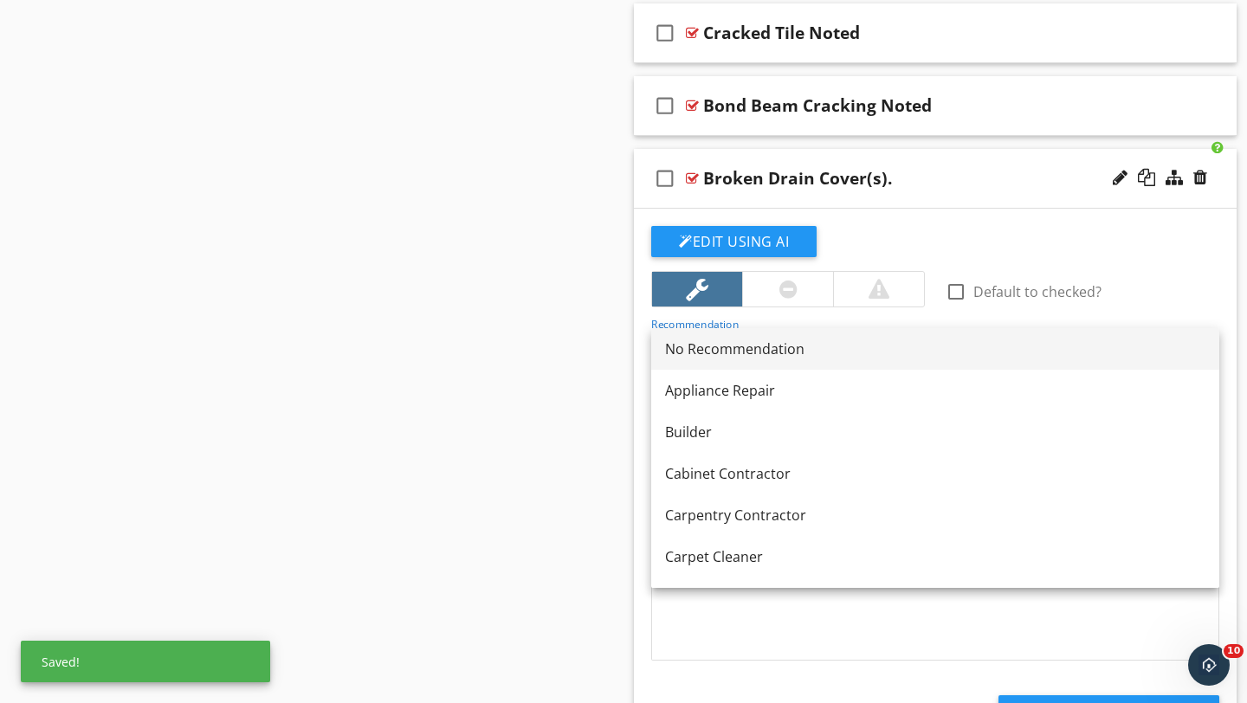
click at [715, 342] on div "No Recommendation" at bounding box center [935, 349] width 540 height 21
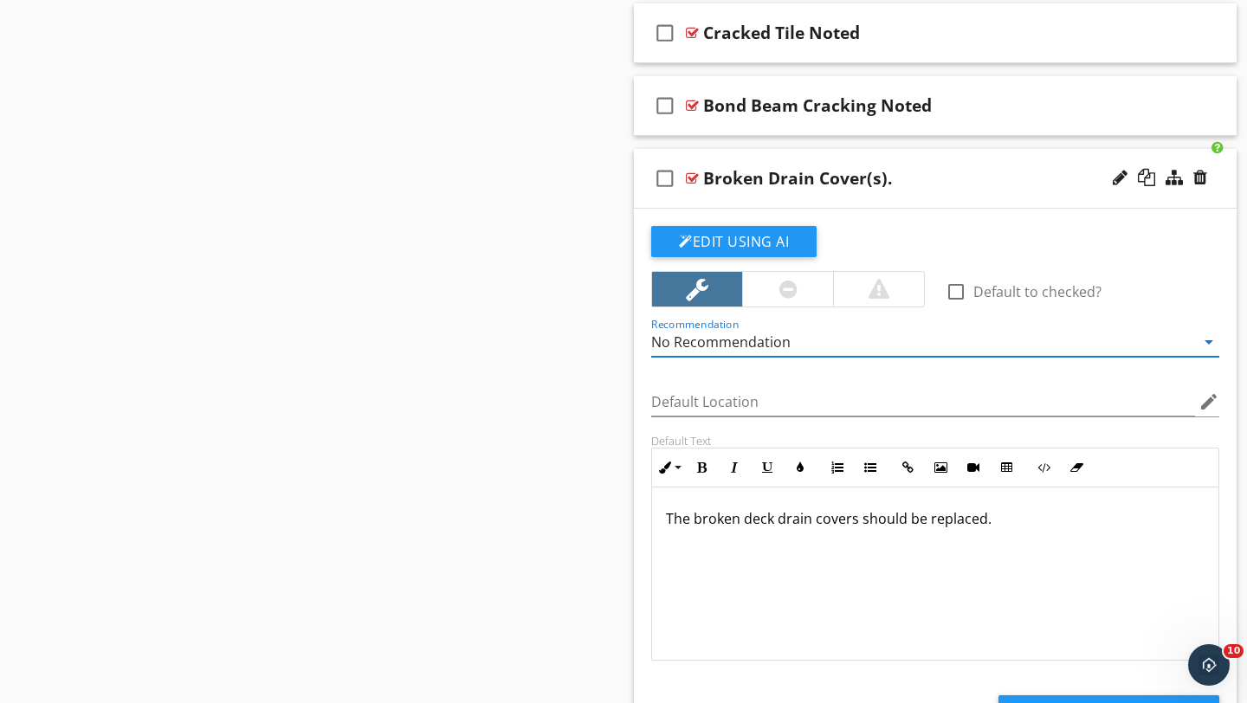
click at [1036, 195] on div "check_box_outline_blank Broken Drain Cover(s)." at bounding box center [935, 179] width 603 height 60
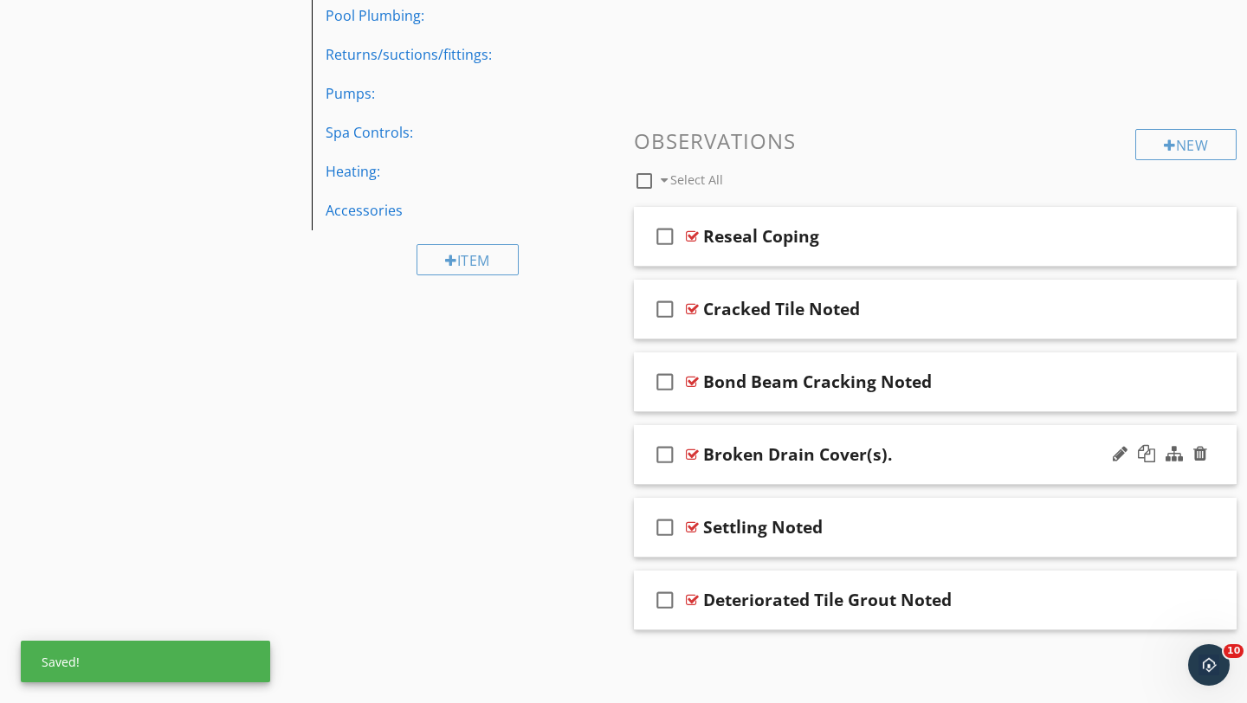
scroll to position [678, 0]
click at [1041, 528] on div "Settling Noted" at bounding box center [916, 527] width 426 height 21
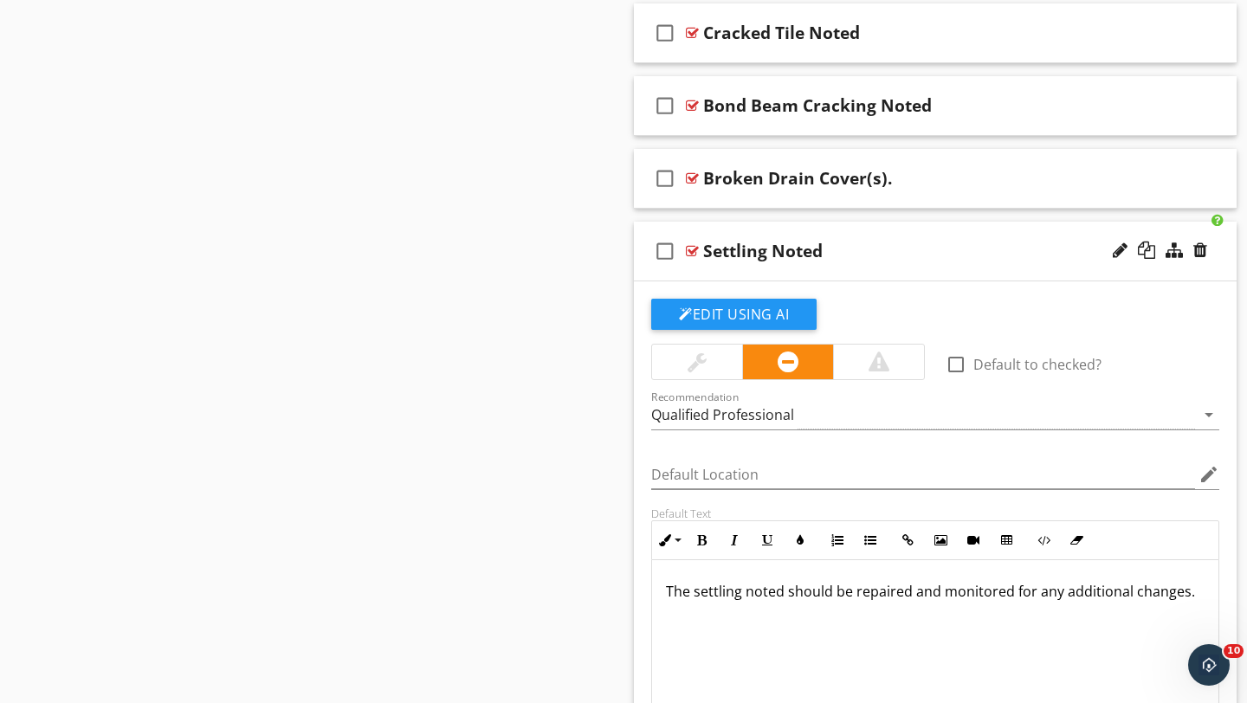
click at [693, 362] on div at bounding box center [697, 362] width 19 height 21
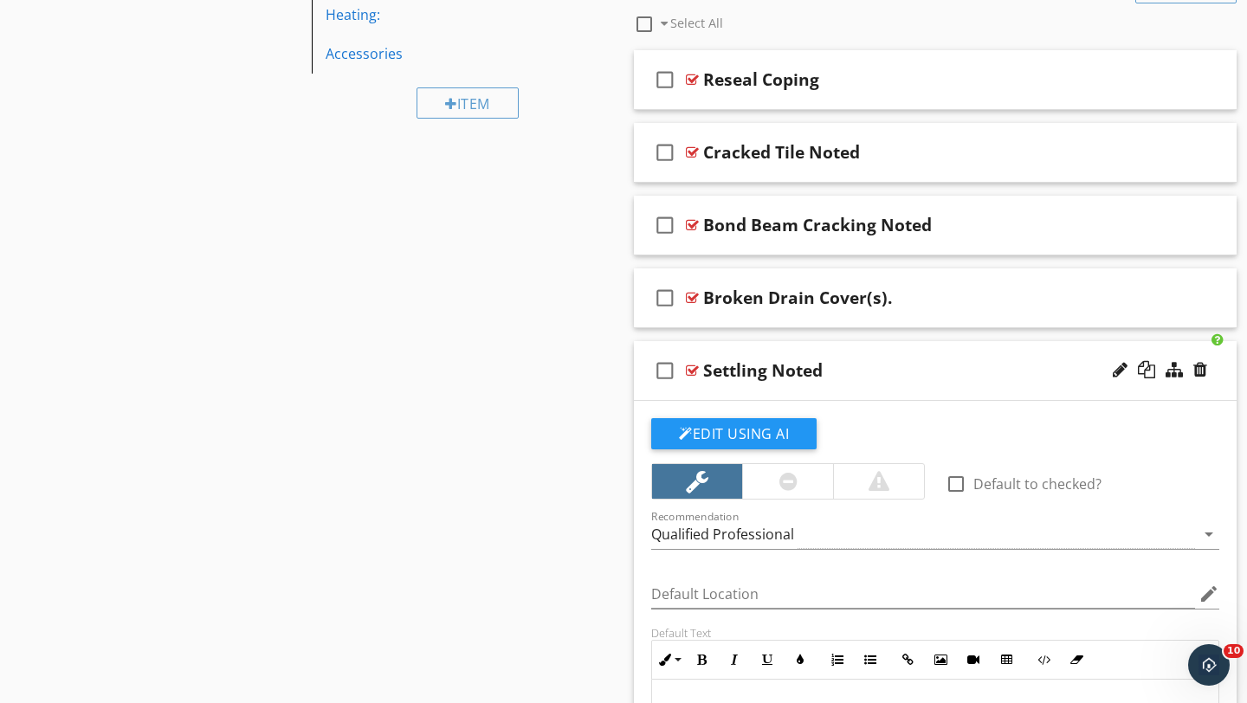
scroll to position [823, 0]
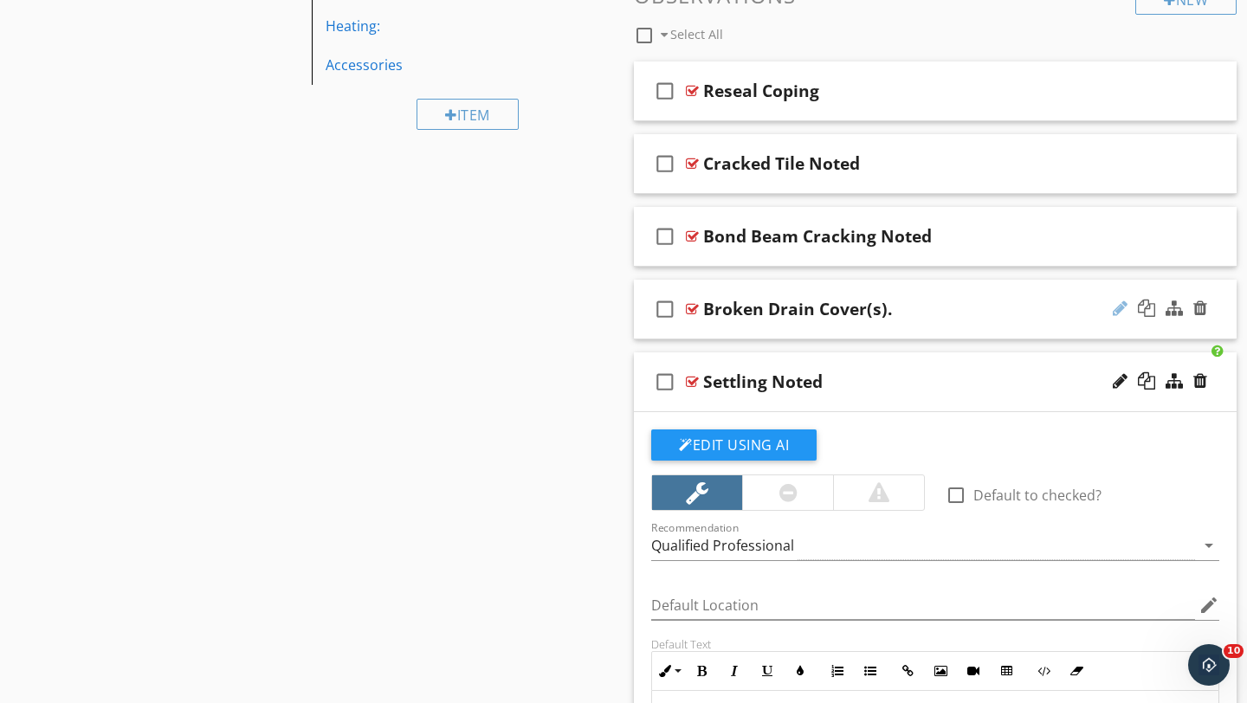
click at [1119, 305] on div at bounding box center [1120, 308] width 15 height 17
type input "Broken Drain Cover(s)"
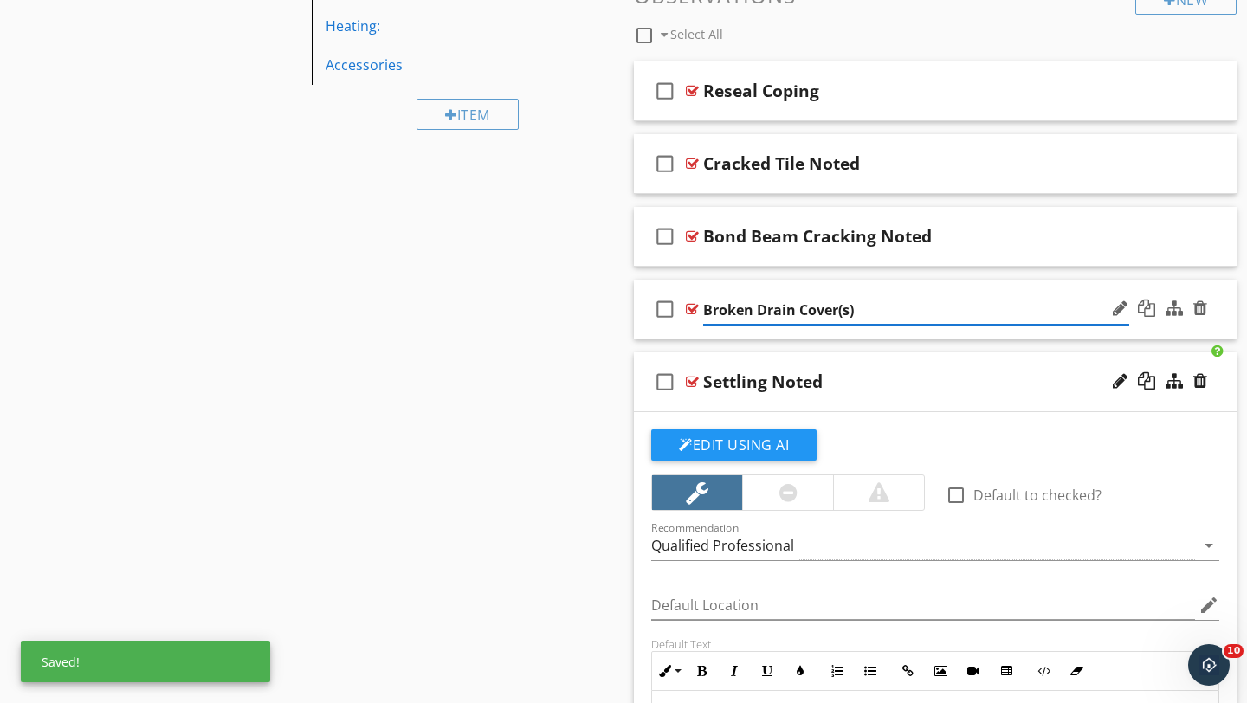
click at [1224, 306] on div "check_box_outline_blank Broken Drain Cover(s)" at bounding box center [935, 310] width 603 height 60
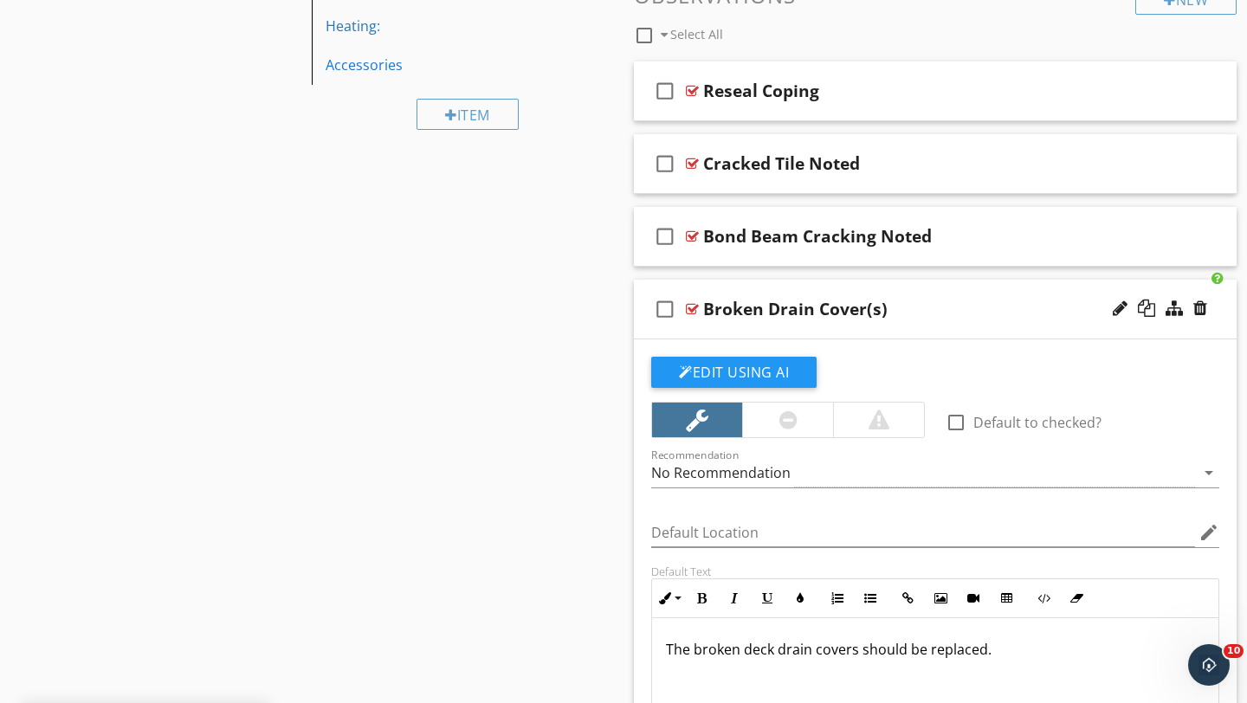
click at [993, 315] on div "Broken Drain Cover(s)" at bounding box center [916, 309] width 426 height 21
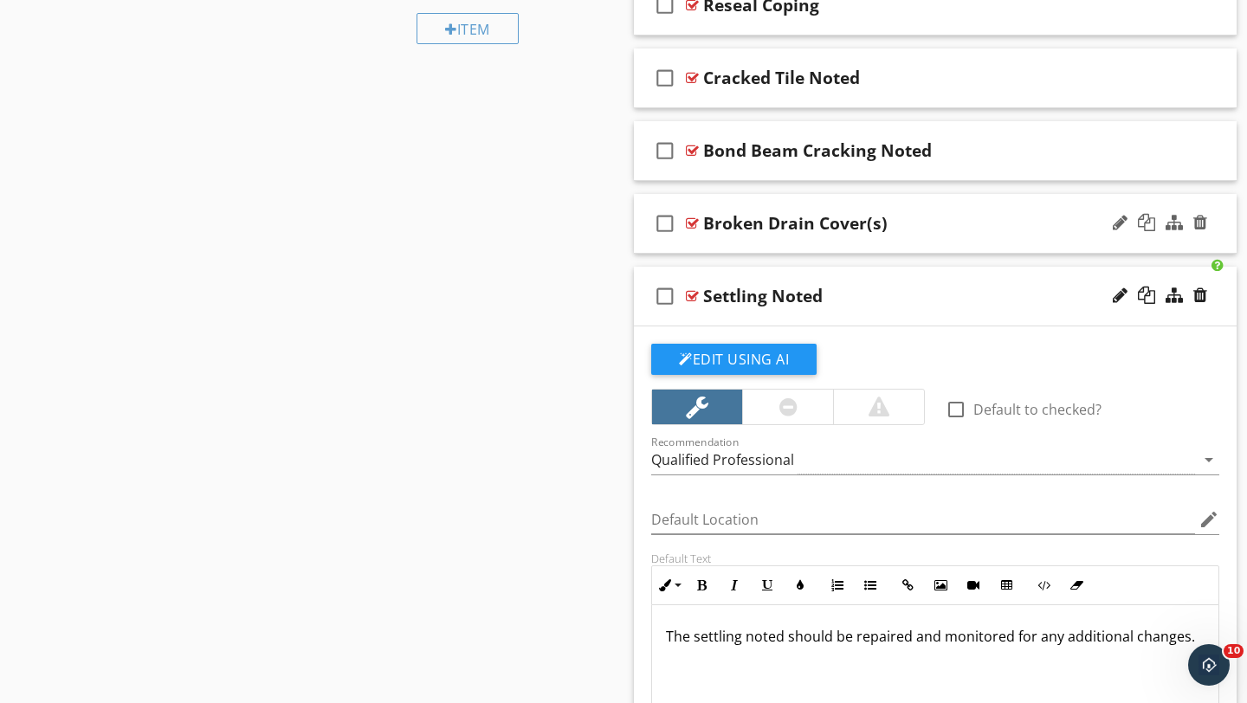
scroll to position [935, 0]
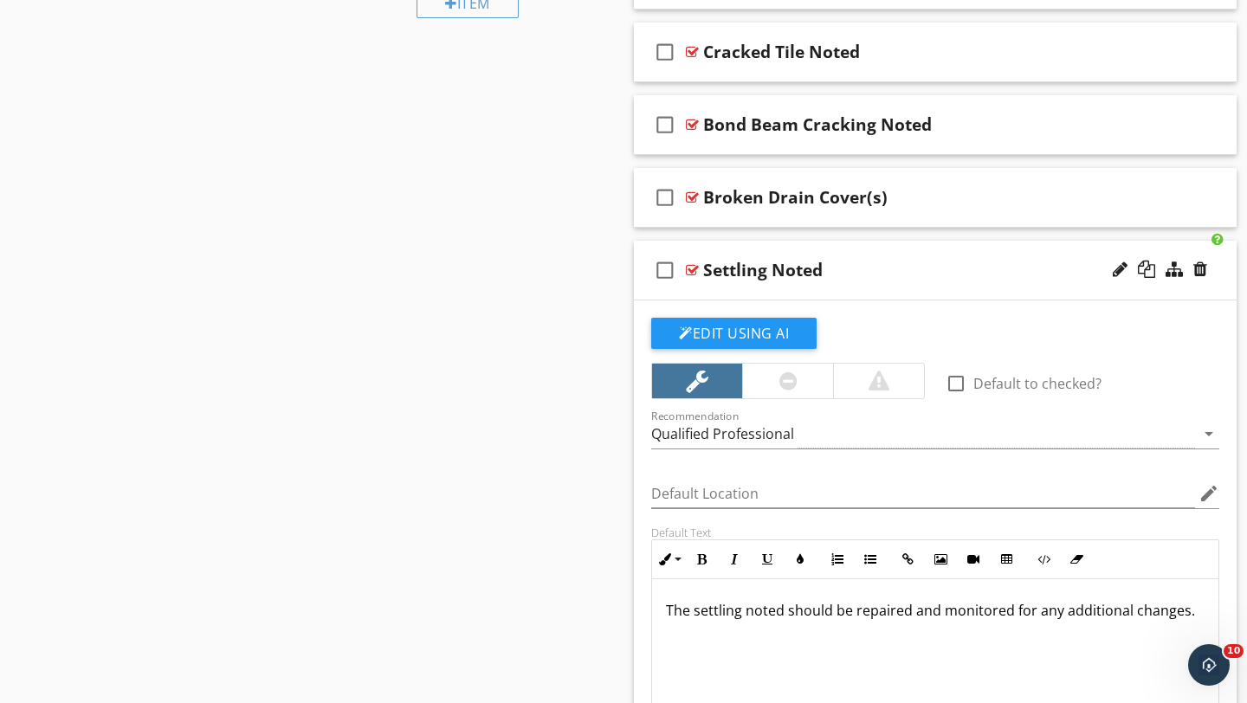
click at [992, 276] on div "Settling Noted" at bounding box center [916, 270] width 426 height 21
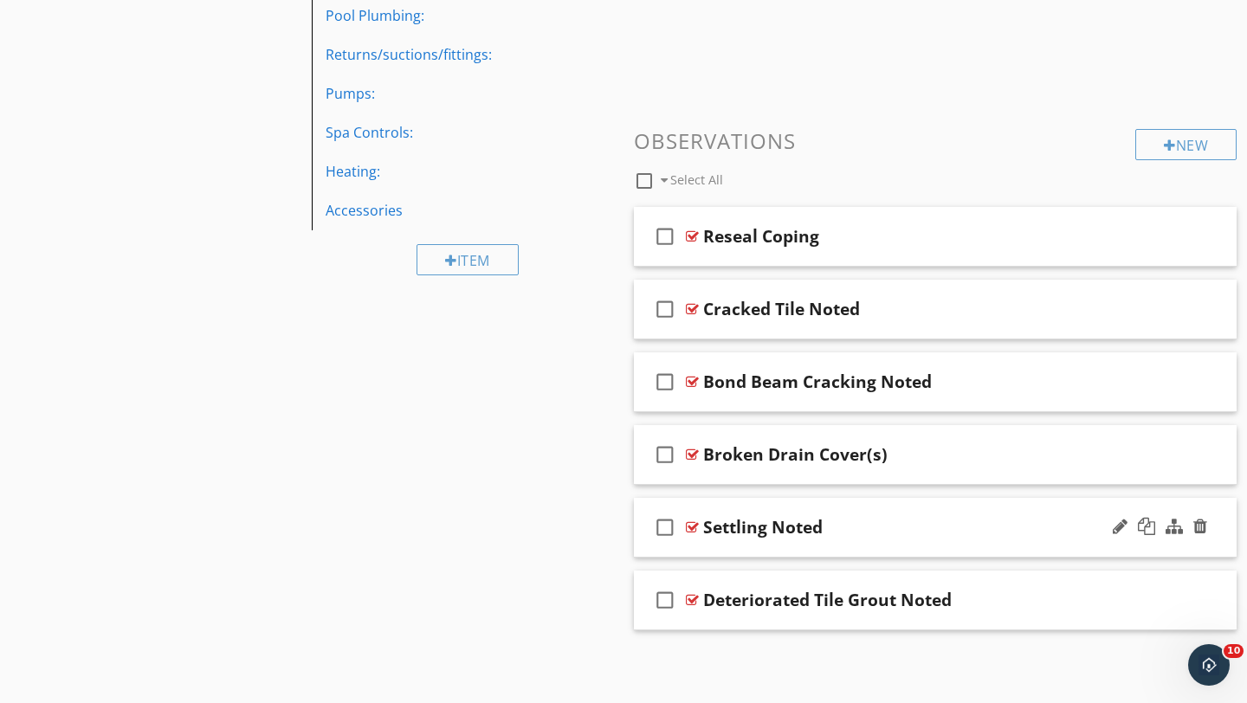
scroll to position [678, 0]
click at [1026, 601] on div "Deteriorated Tile Grout Noted" at bounding box center [916, 600] width 426 height 21
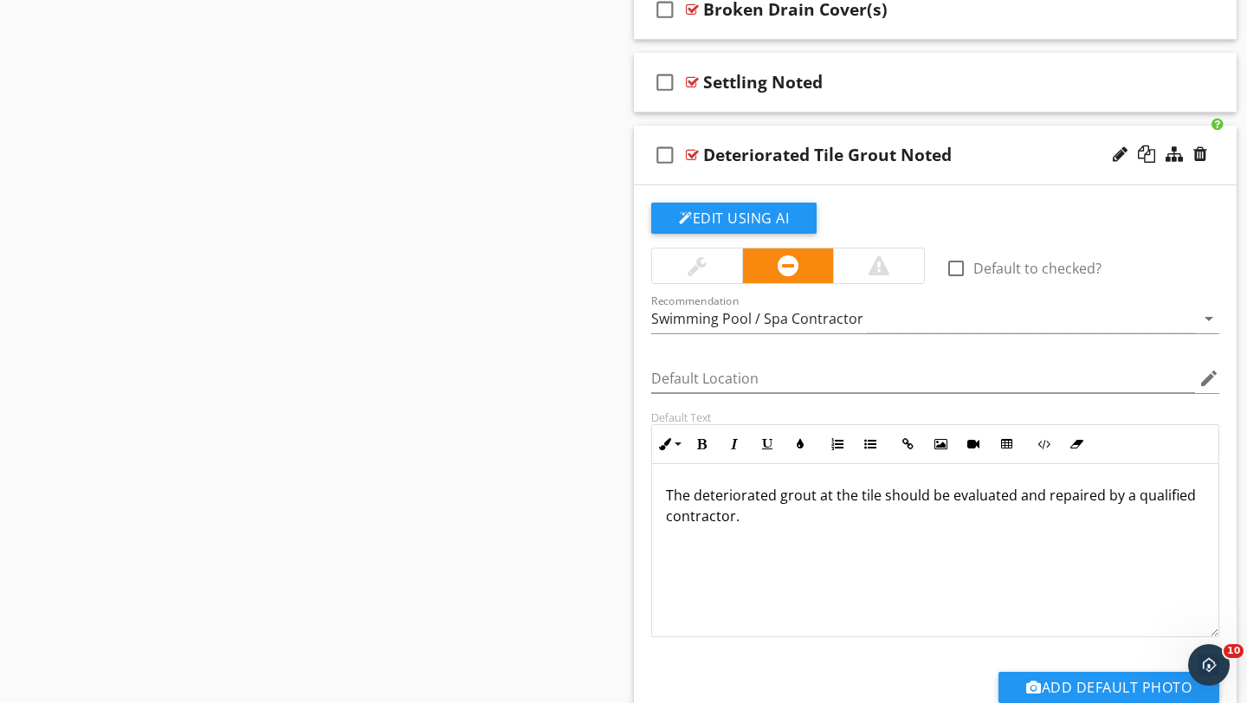
scroll to position [1147, 0]
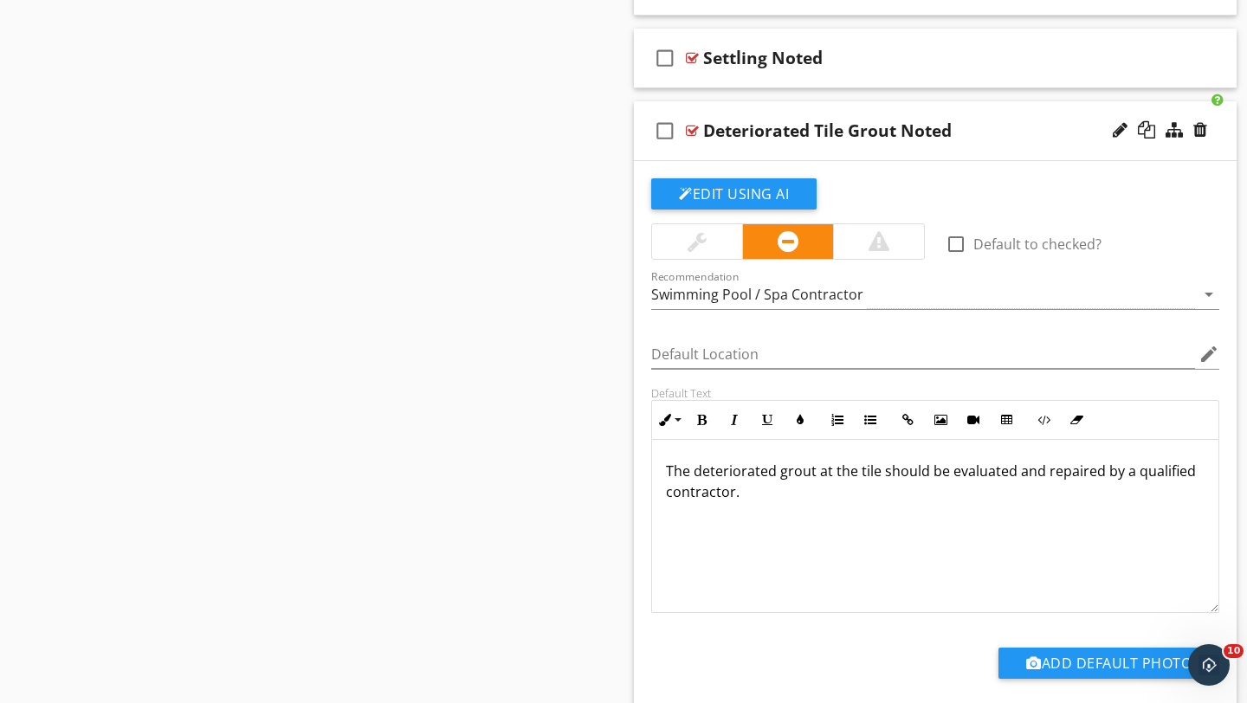
click at [694, 228] on div at bounding box center [697, 241] width 90 height 35
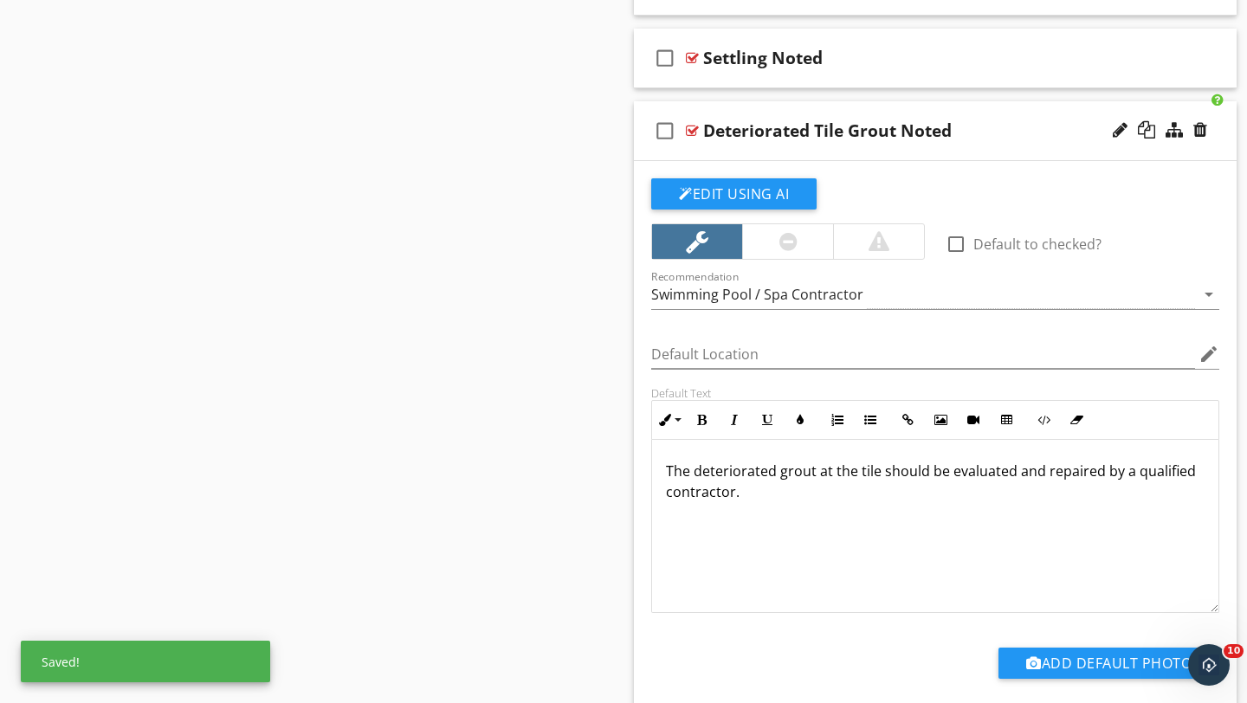
click at [992, 143] on div "check_box_outline_blank Deteriorated Tile Grout Noted" at bounding box center [935, 131] width 603 height 60
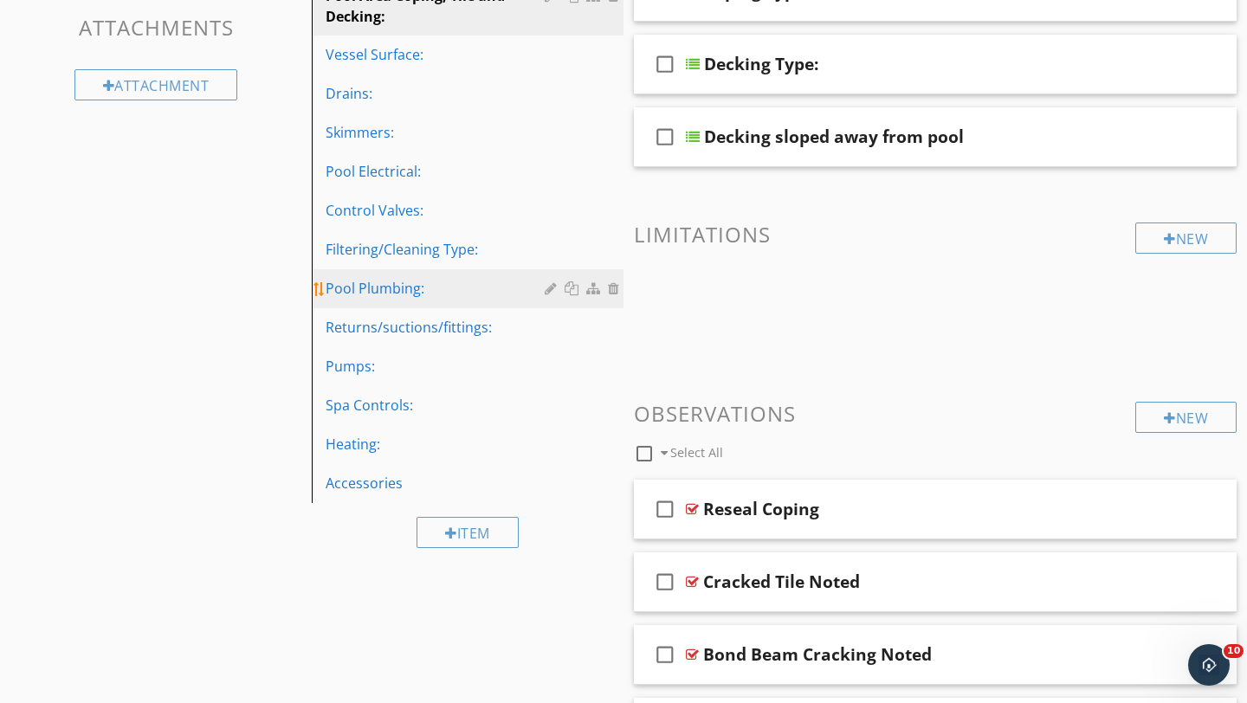
scroll to position [285, 0]
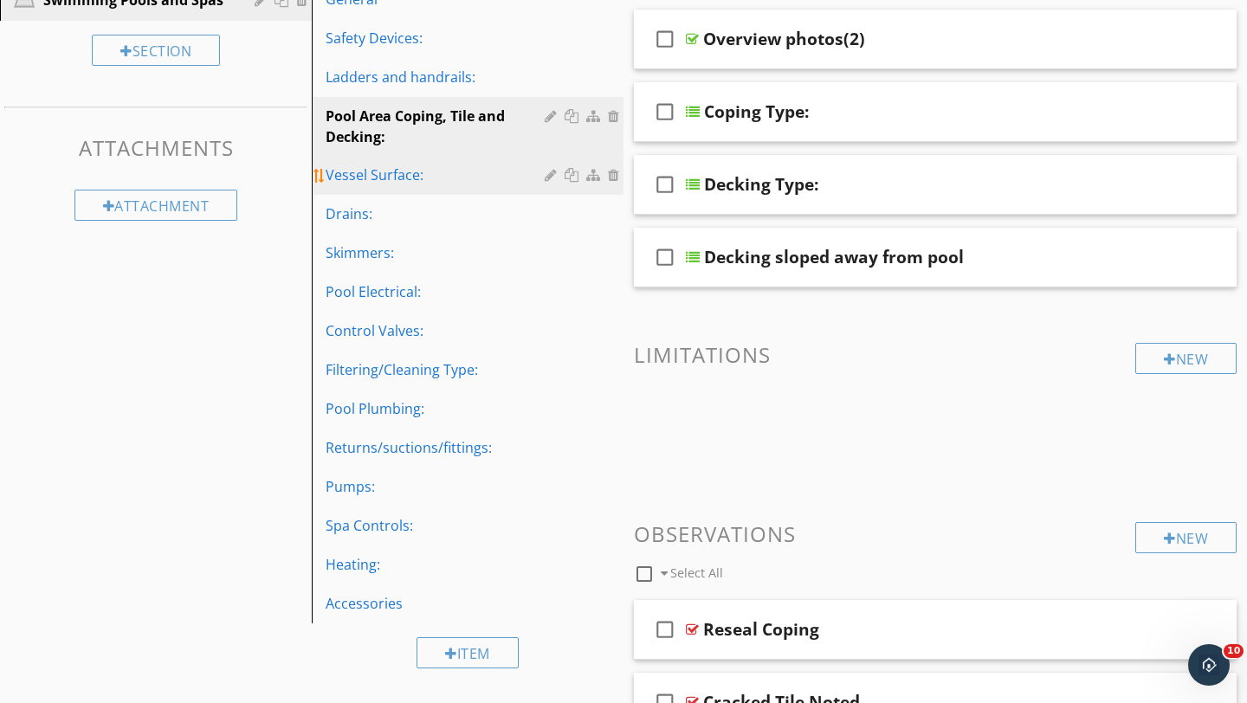
click at [368, 174] on div "Vessel Surface:" at bounding box center [438, 175] width 224 height 21
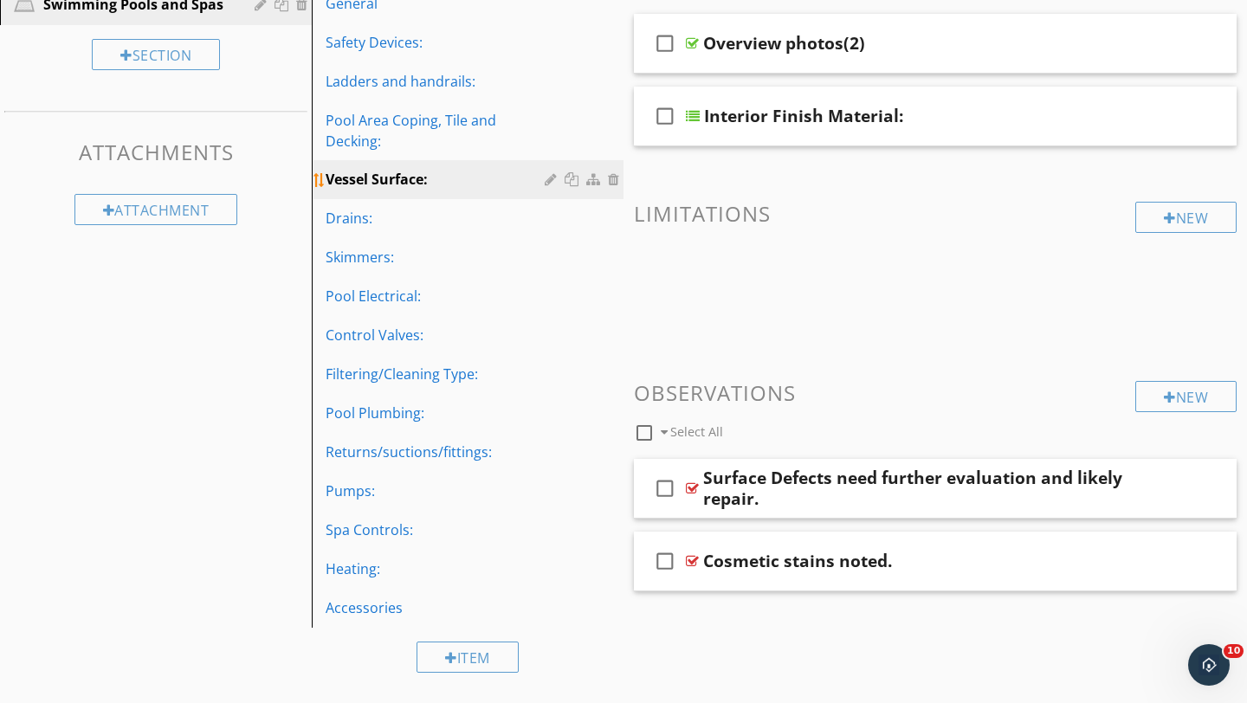
scroll to position [281, 0]
click at [1216, 497] on div "check_box_outline_blank Surface Defects need further evaluation and likely repa…" at bounding box center [935, 489] width 603 height 60
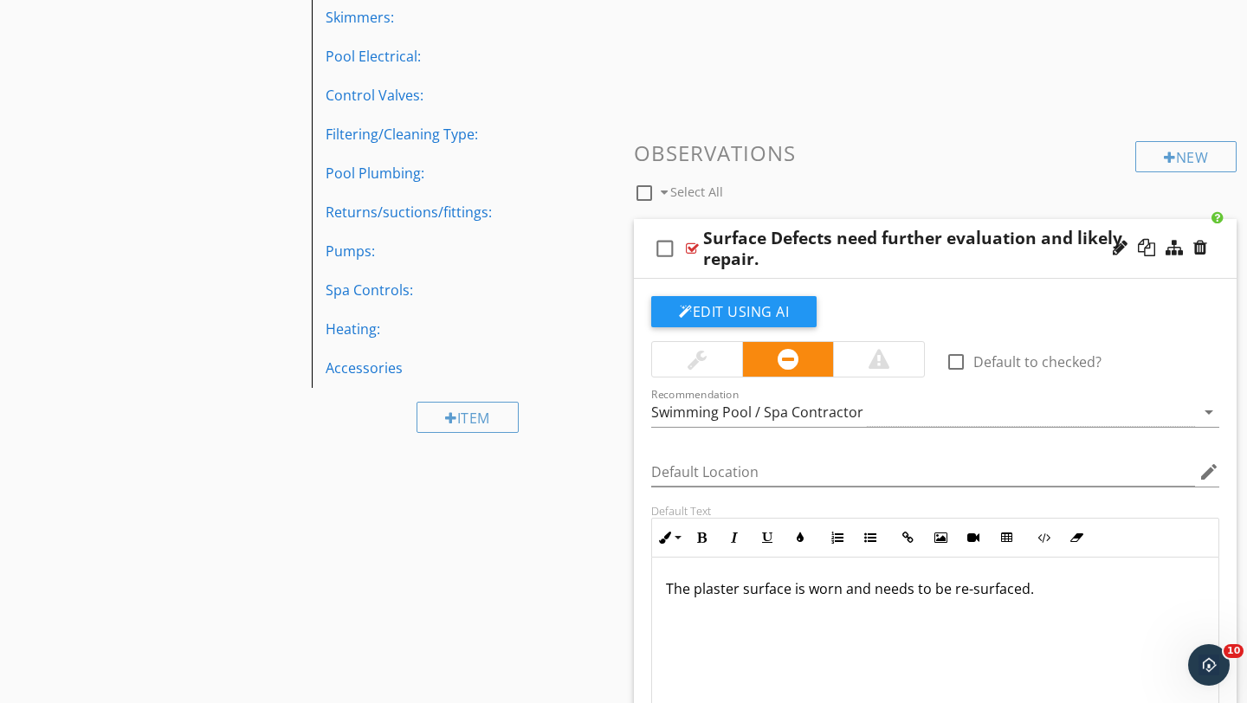
scroll to position [526, 0]
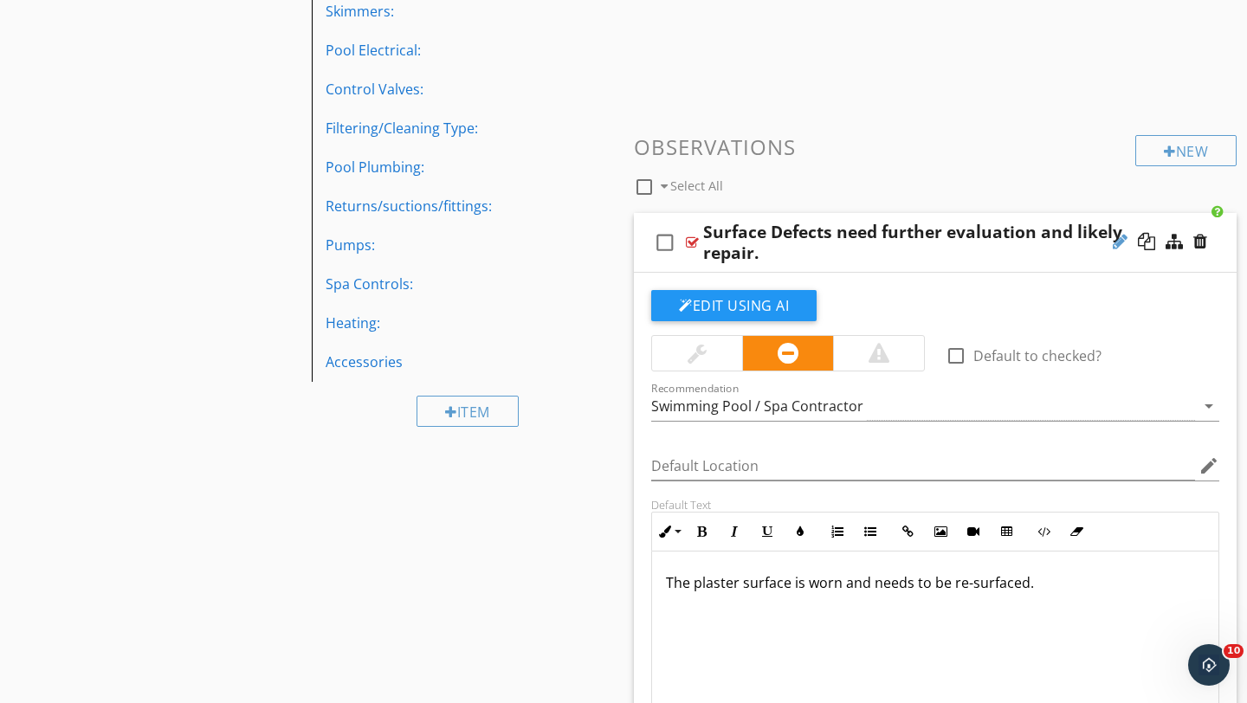
click at [1119, 236] on div at bounding box center [1120, 241] width 15 height 17
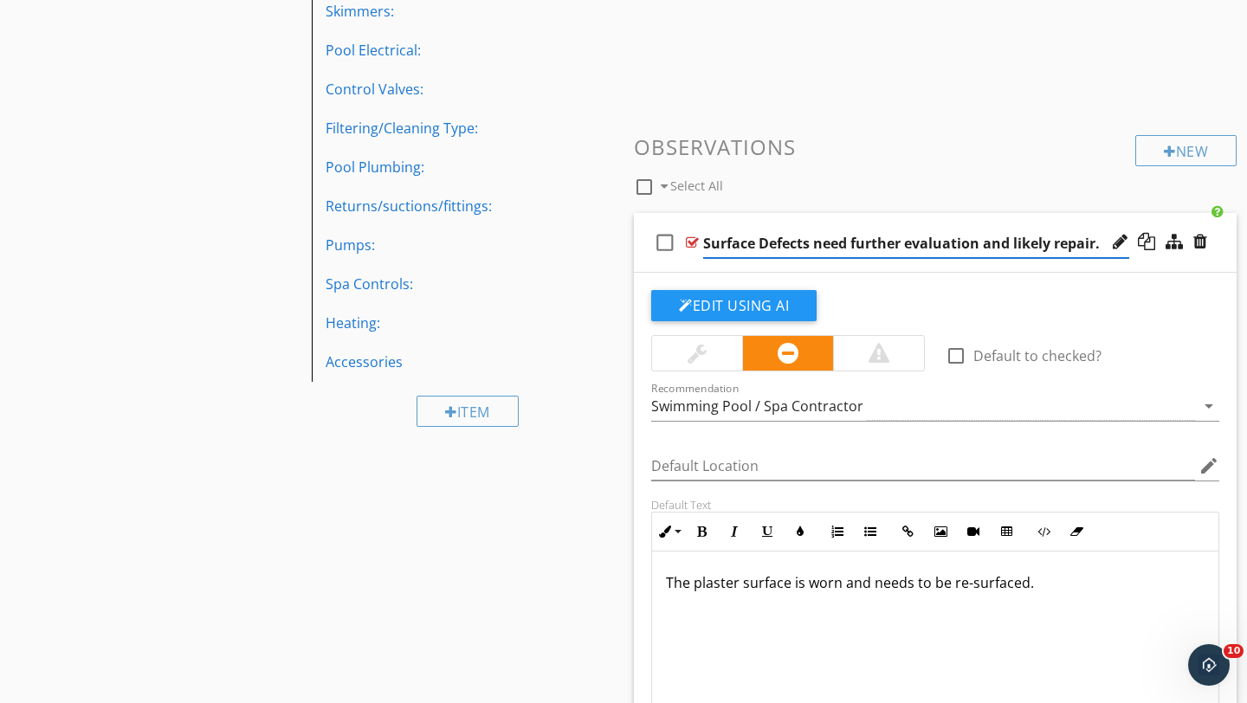
click at [768, 240] on input "Surface Defects need further evaluation and likely repair." at bounding box center [916, 243] width 426 height 29
click at [1102, 244] on input "Surface defects need further evaluation and likely repair." at bounding box center [916, 243] width 426 height 29
type input "Surface defects need further evaluation and likely repair"
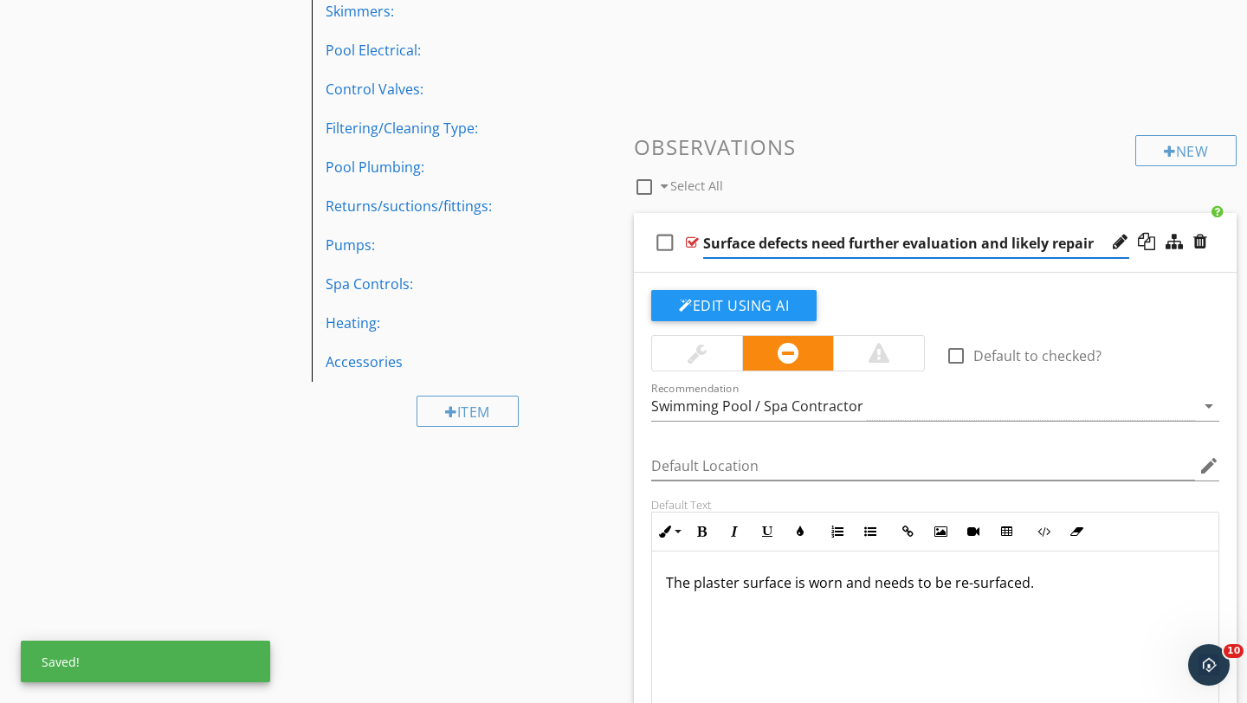
click at [1220, 251] on div "check_box_outline_blank Surface defects need further evaluation and likely repa…" at bounding box center [935, 243] width 603 height 60
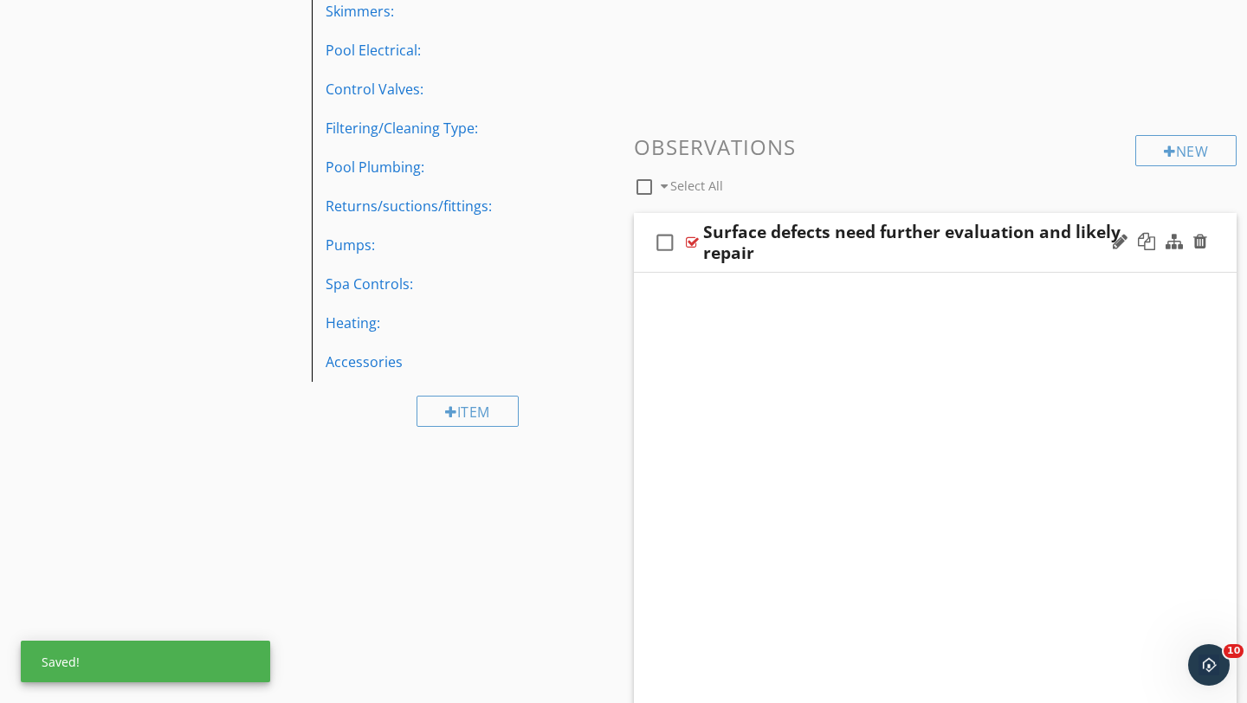
scroll to position [281, 0]
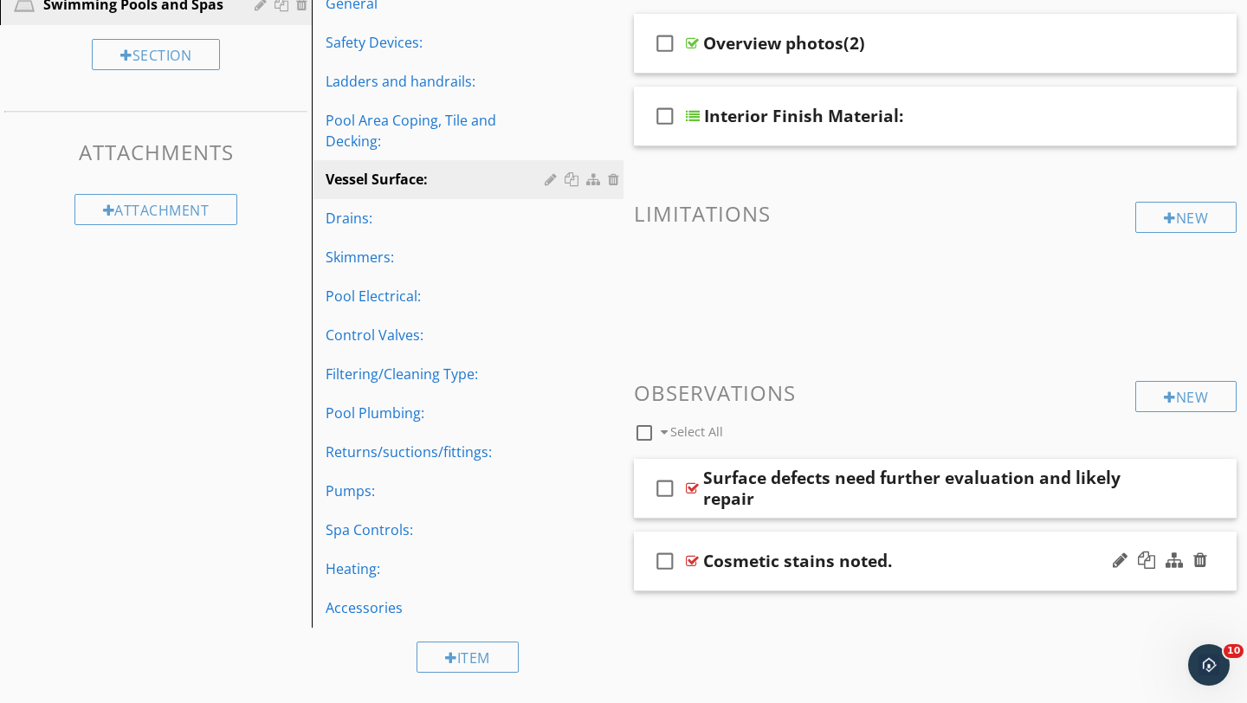
click at [1036, 561] on div "Cosmetic stains noted." at bounding box center [916, 561] width 426 height 21
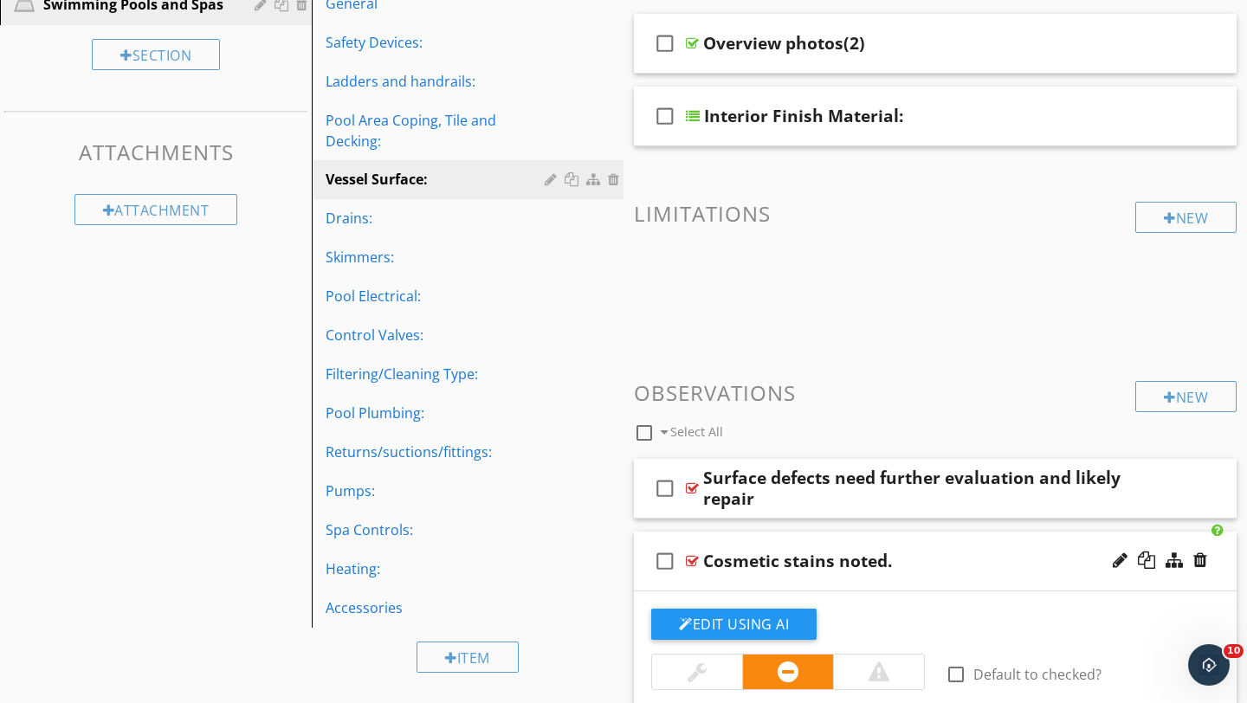
scroll to position [526, 0]
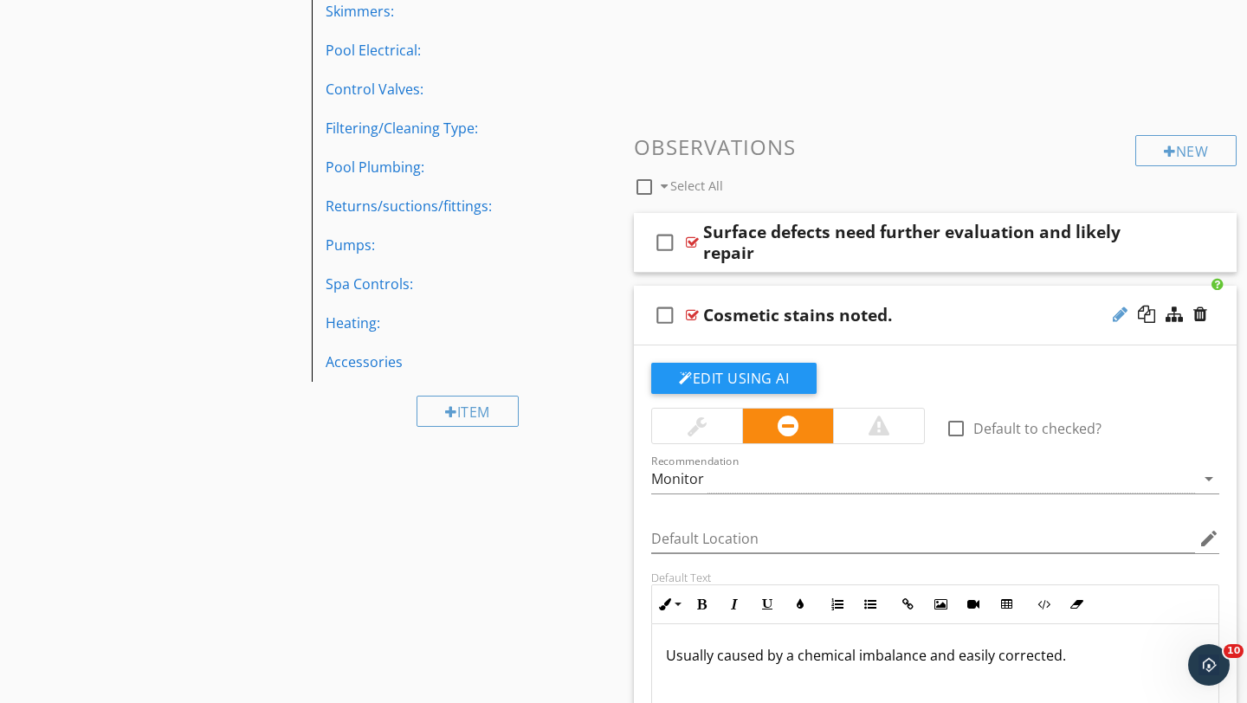
click at [1113, 312] on div at bounding box center [1120, 314] width 15 height 17
click at [868, 315] on input "Cosmetic stains noted." at bounding box center [916, 316] width 426 height 29
type input "Cosmetic stains noted"
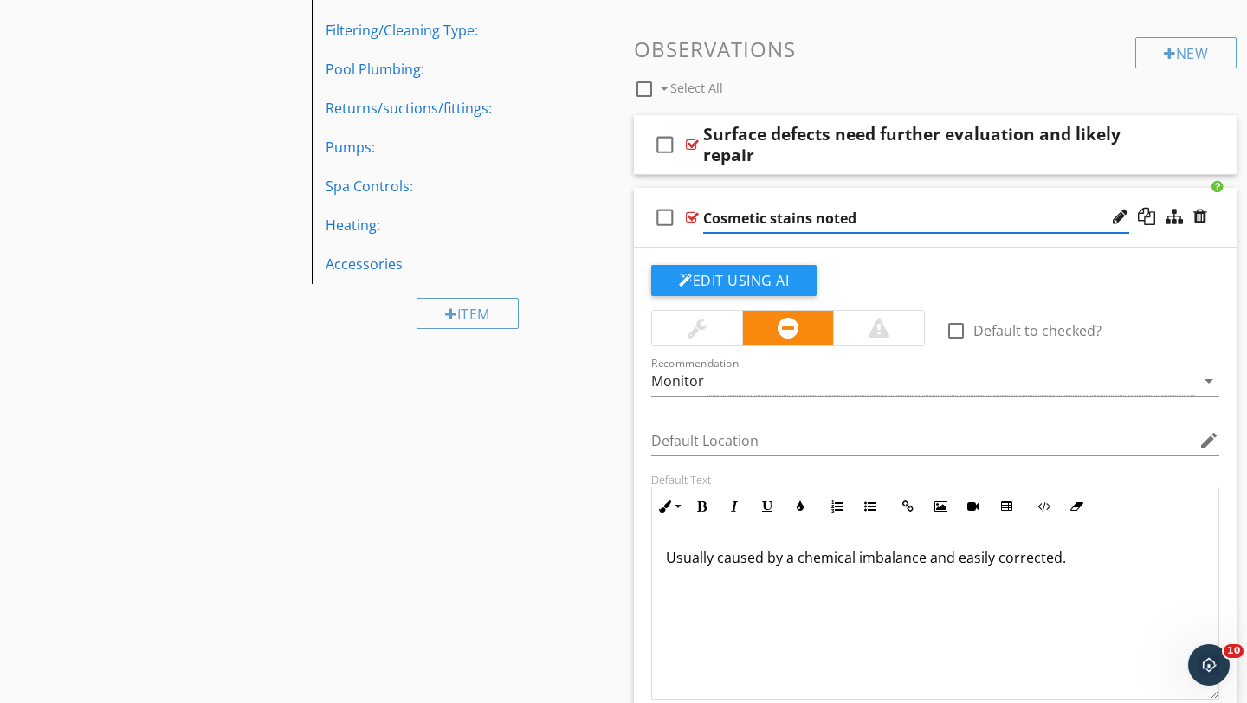
scroll to position [626, 0]
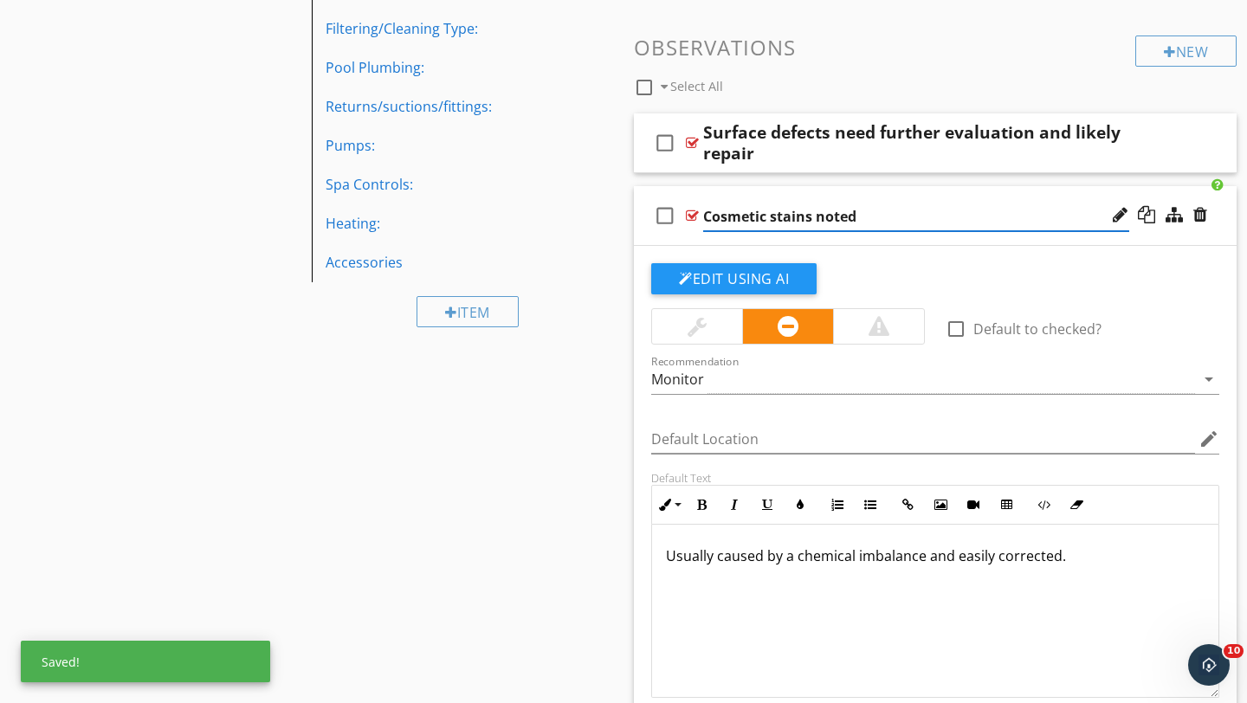
click at [703, 326] on div at bounding box center [697, 326] width 19 height 21
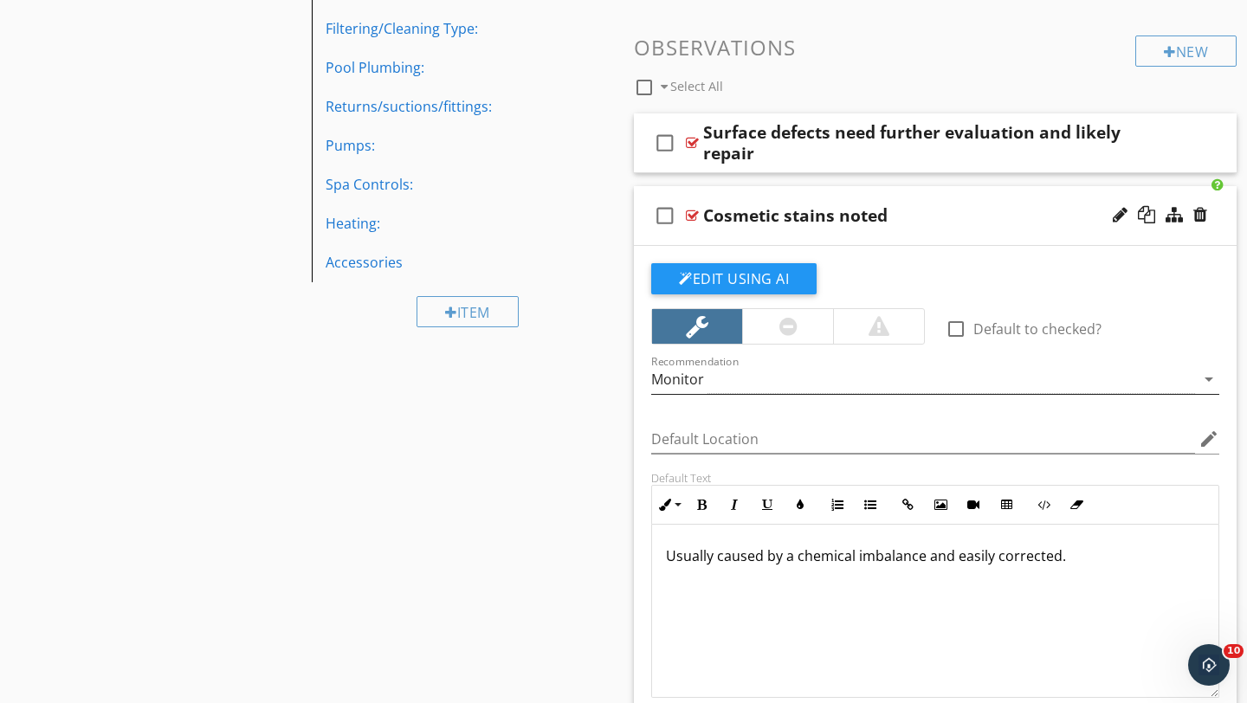
click at [737, 381] on div "Monitor" at bounding box center [923, 379] width 544 height 29
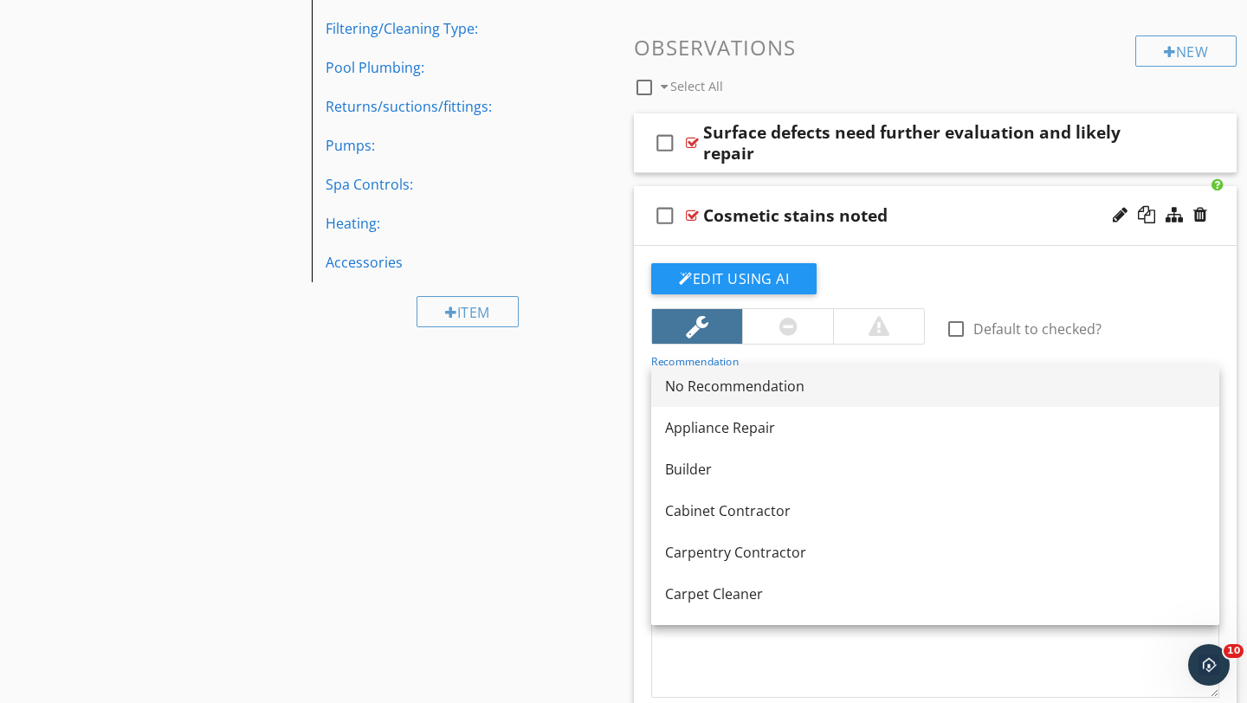
click at [727, 382] on div "No Recommendation" at bounding box center [935, 386] width 540 height 21
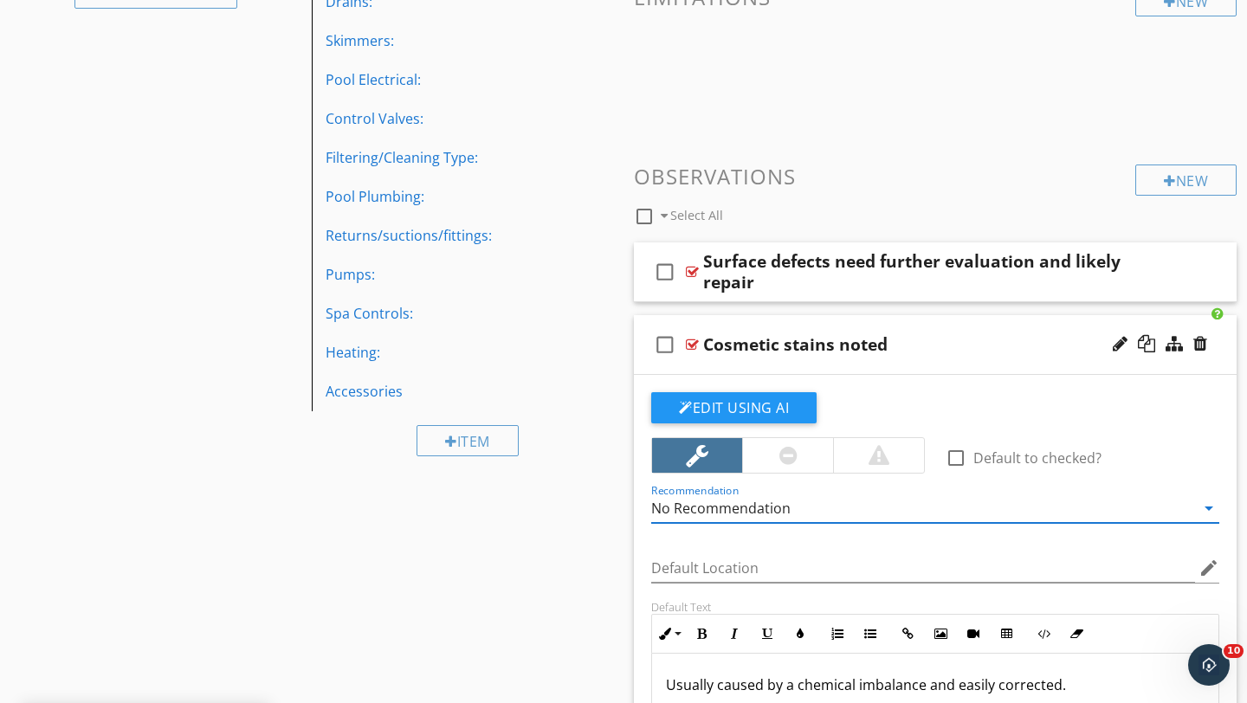
scroll to position [483, 0]
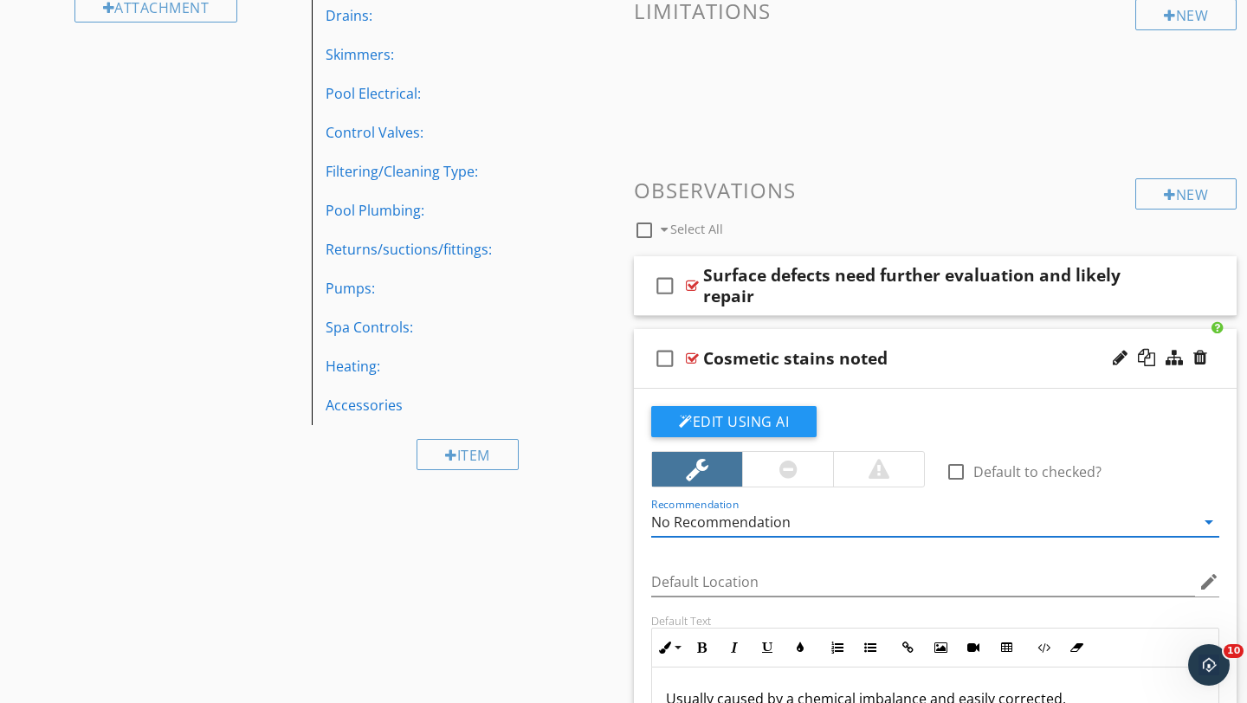
click at [1009, 358] on div "Cosmetic stains noted" at bounding box center [916, 358] width 426 height 21
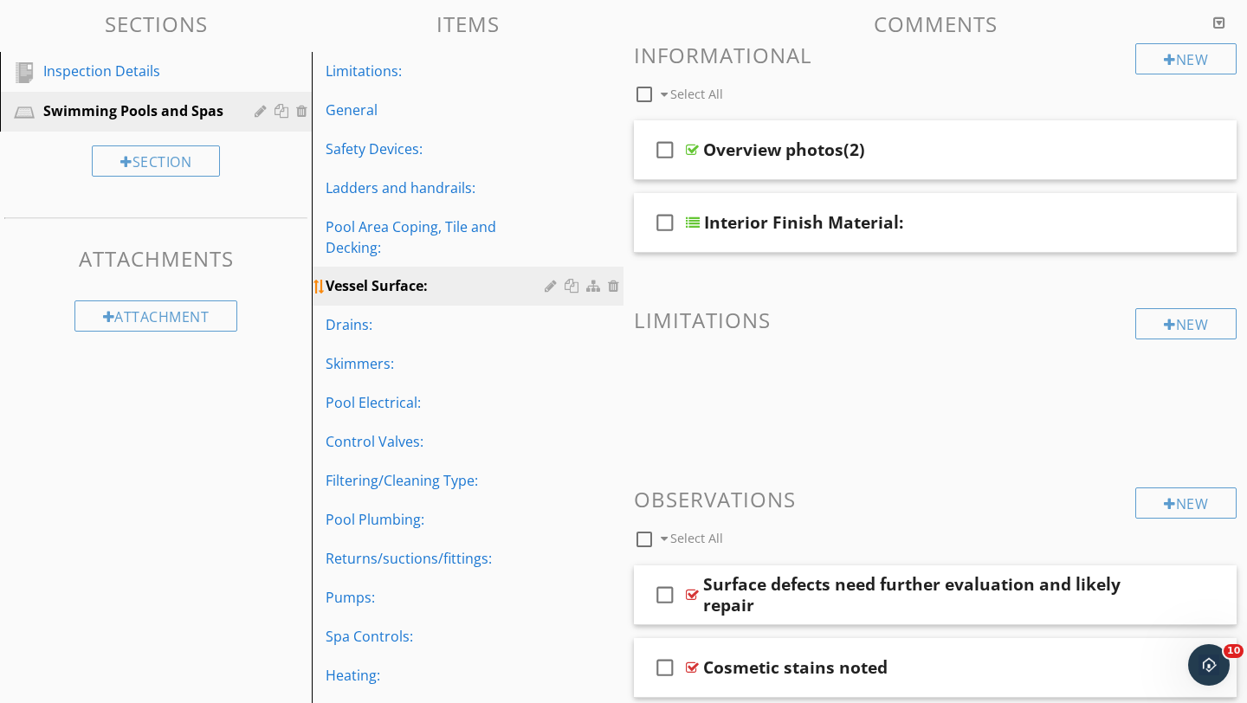
scroll to position [116, 0]
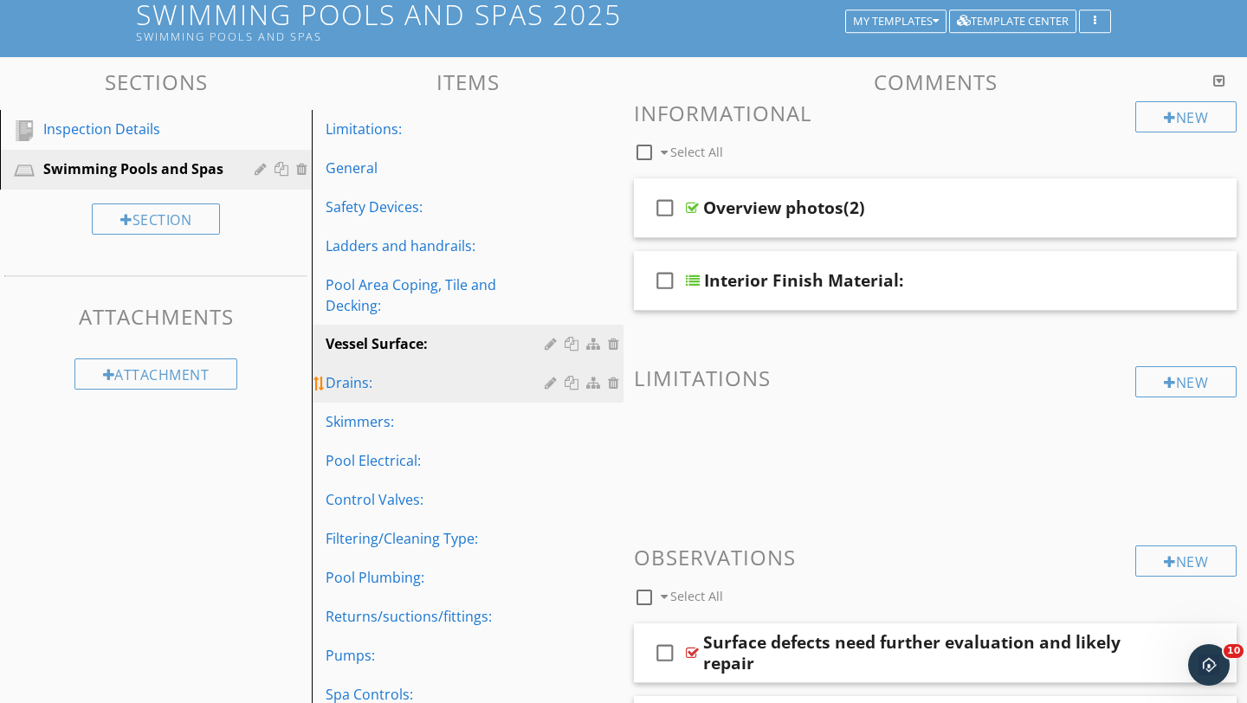
click at [355, 386] on div "Drains:" at bounding box center [438, 382] width 224 height 21
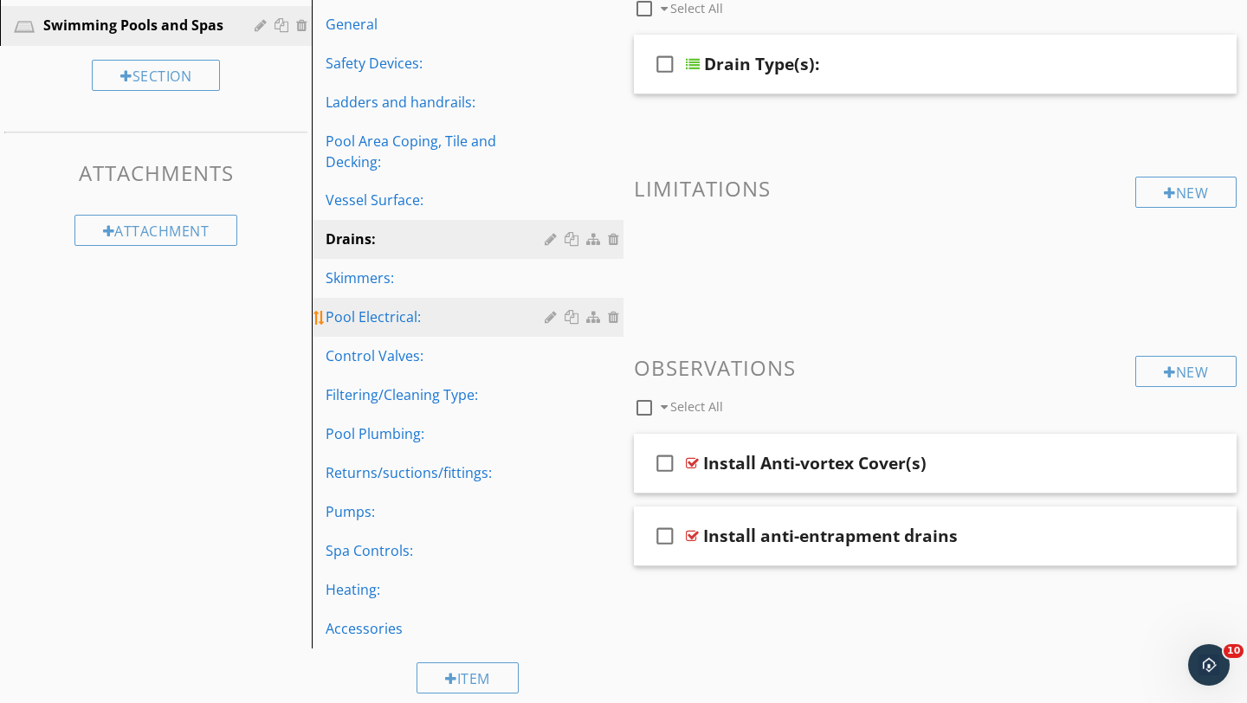
scroll to position [281, 0]
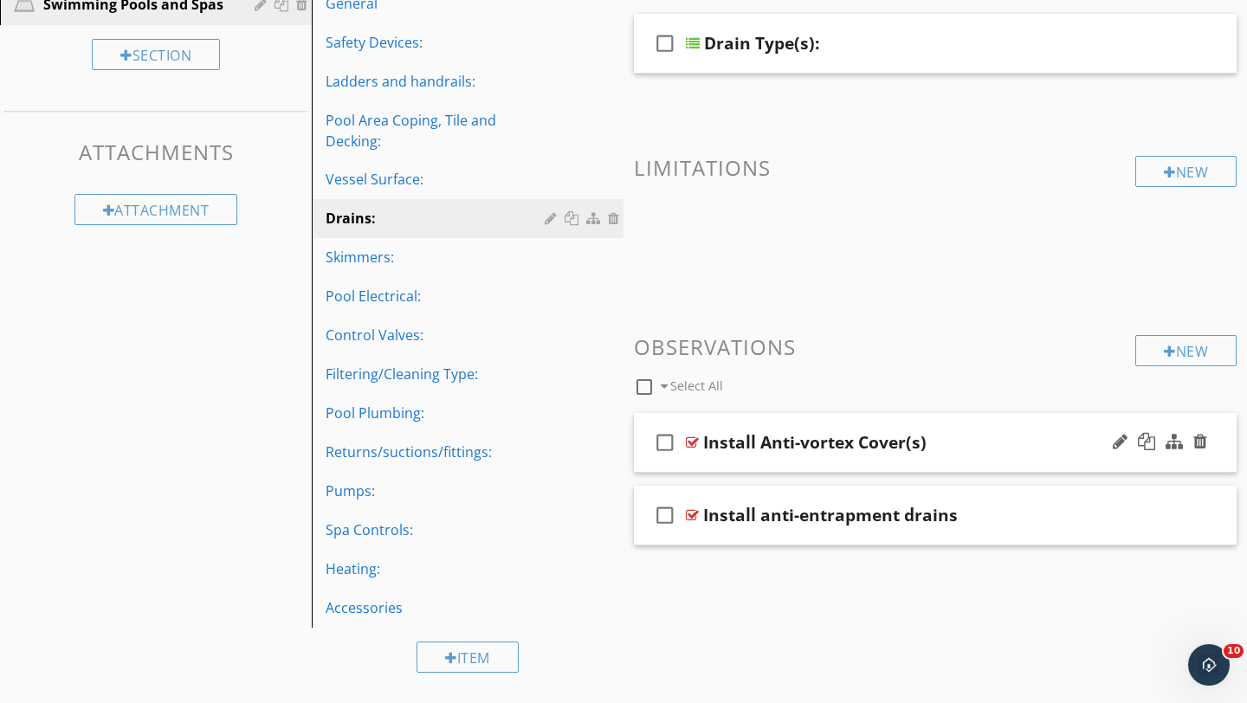
click at [1082, 449] on div "Install Anti-vortex Cover(s)" at bounding box center [916, 442] width 426 height 21
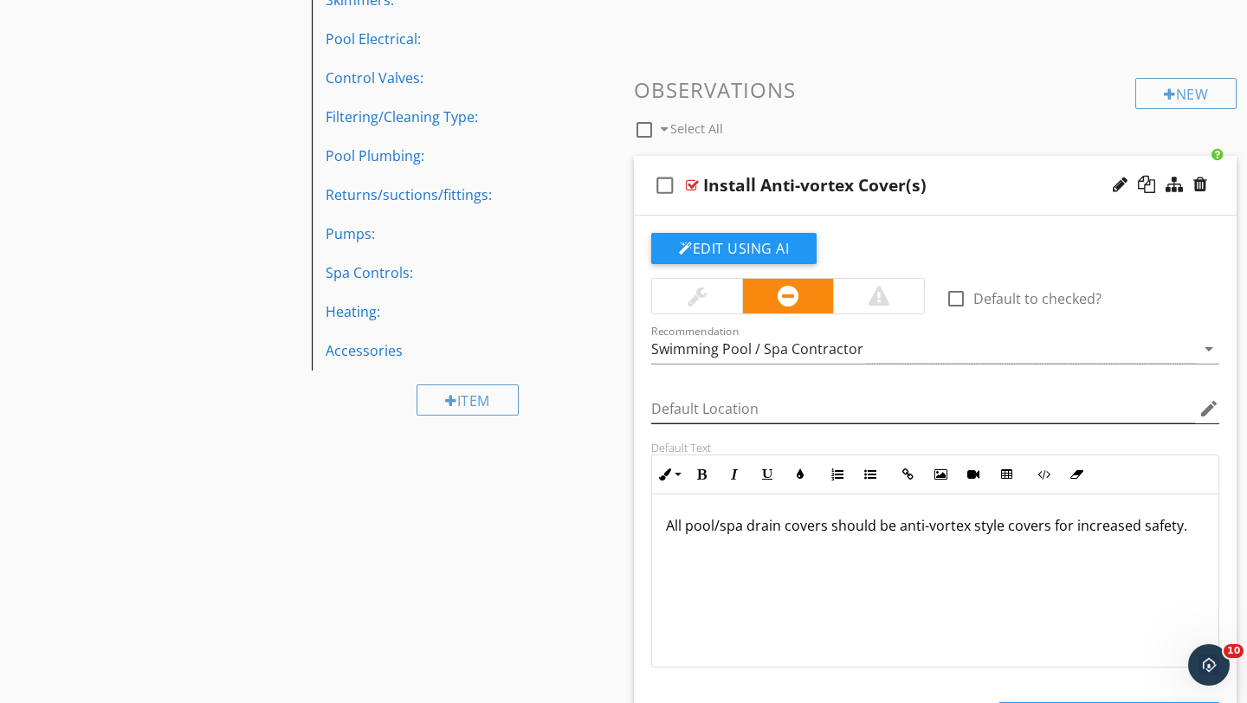
scroll to position [558, 0]
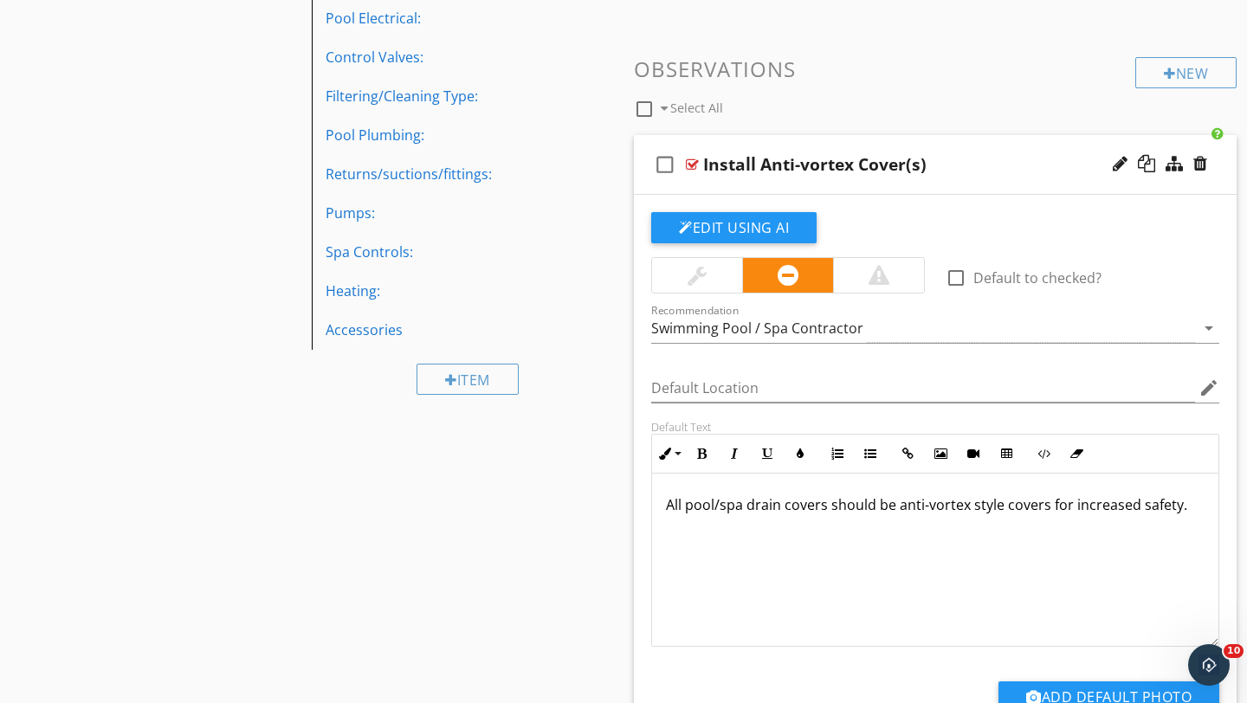
click at [692, 274] on div at bounding box center [697, 275] width 19 height 21
click at [1033, 164] on div "Install Anti-vortex Cover(s)" at bounding box center [916, 164] width 426 height 21
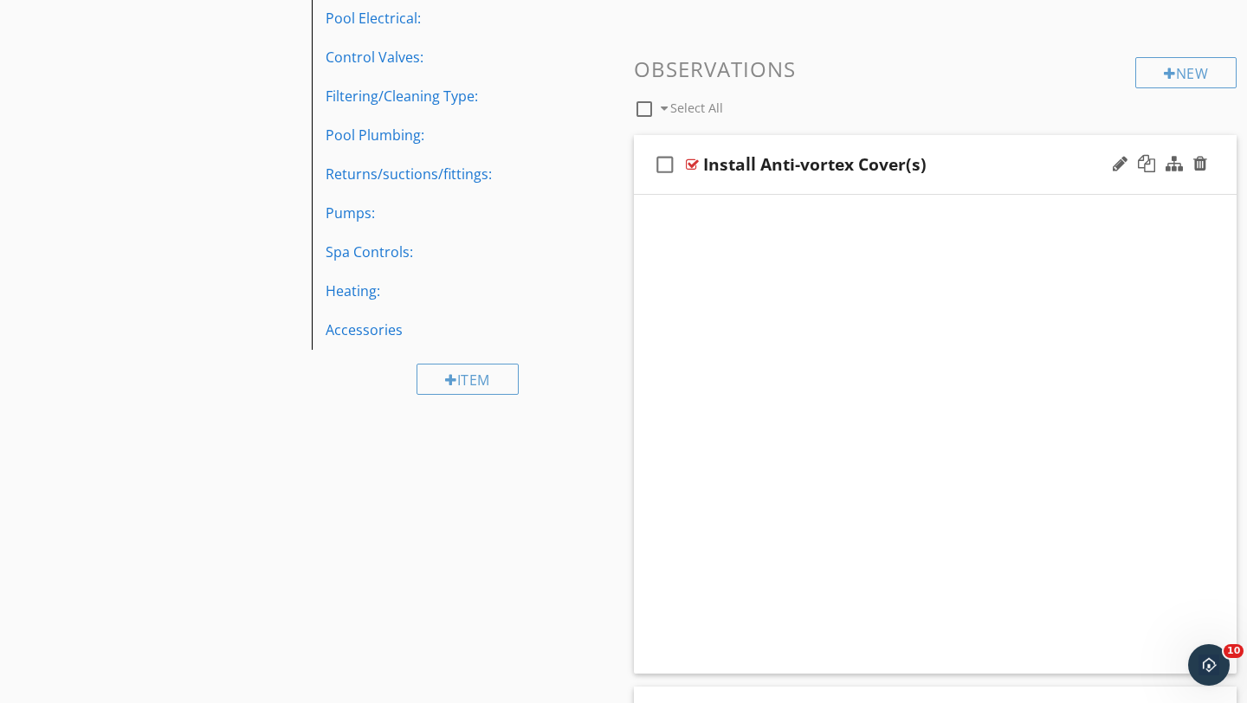
scroll to position [281, 0]
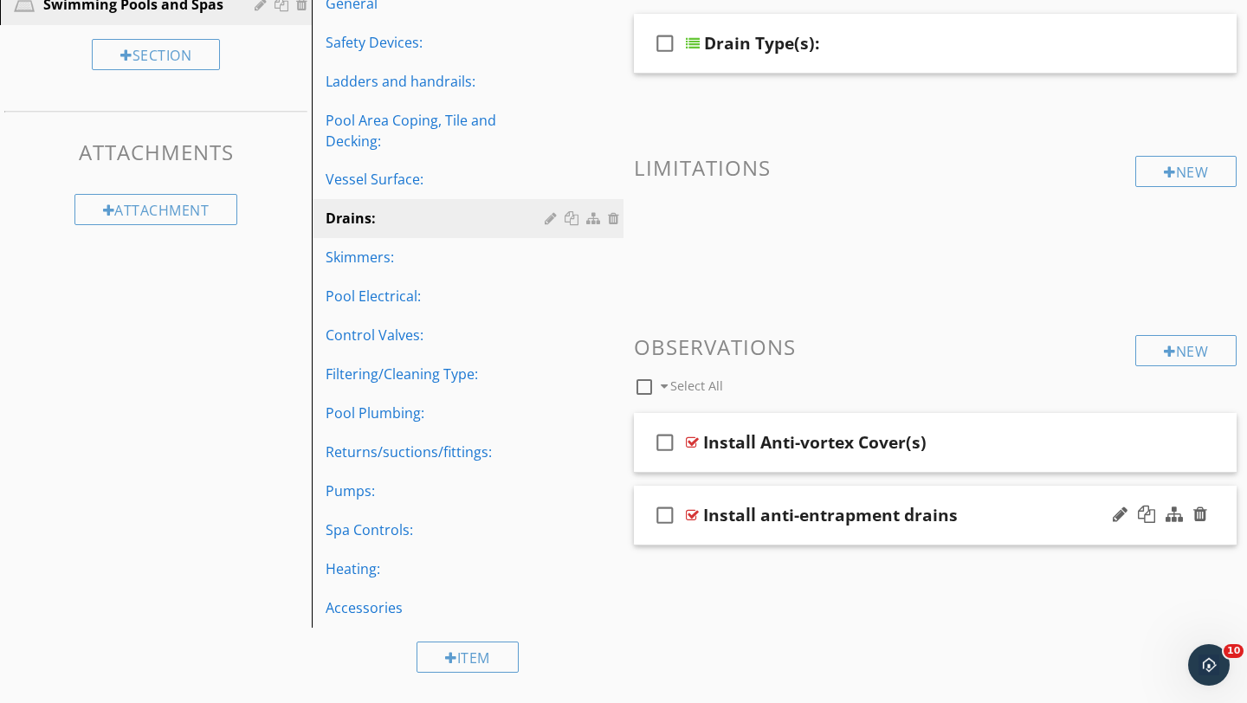
click at [1008, 524] on div "Install anti-entrapment drains" at bounding box center [916, 515] width 426 height 21
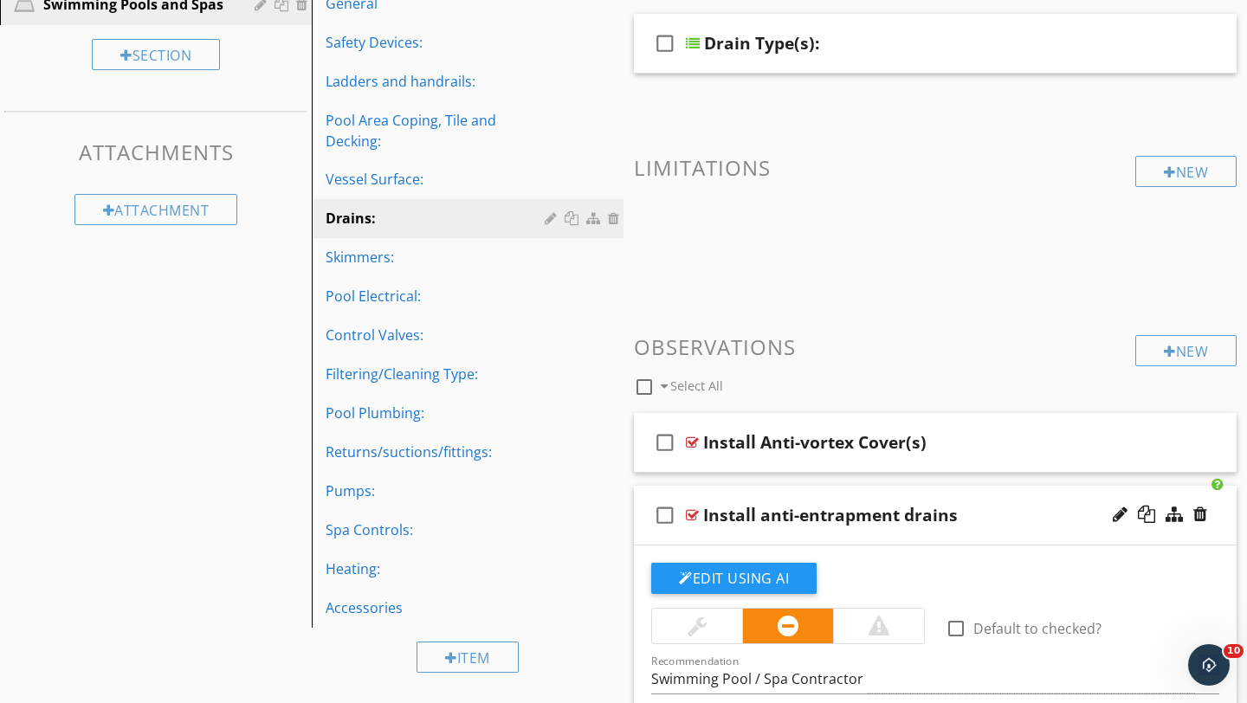
scroll to position [558, 0]
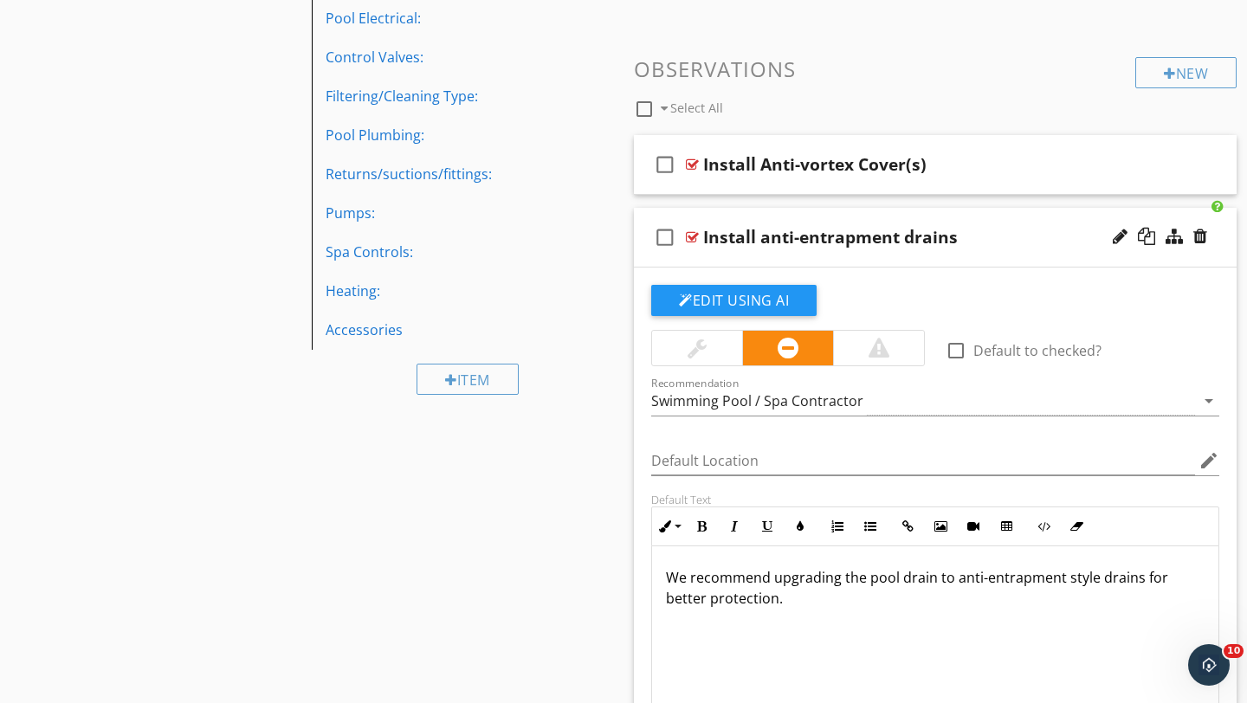
click at [705, 350] on div at bounding box center [697, 348] width 19 height 21
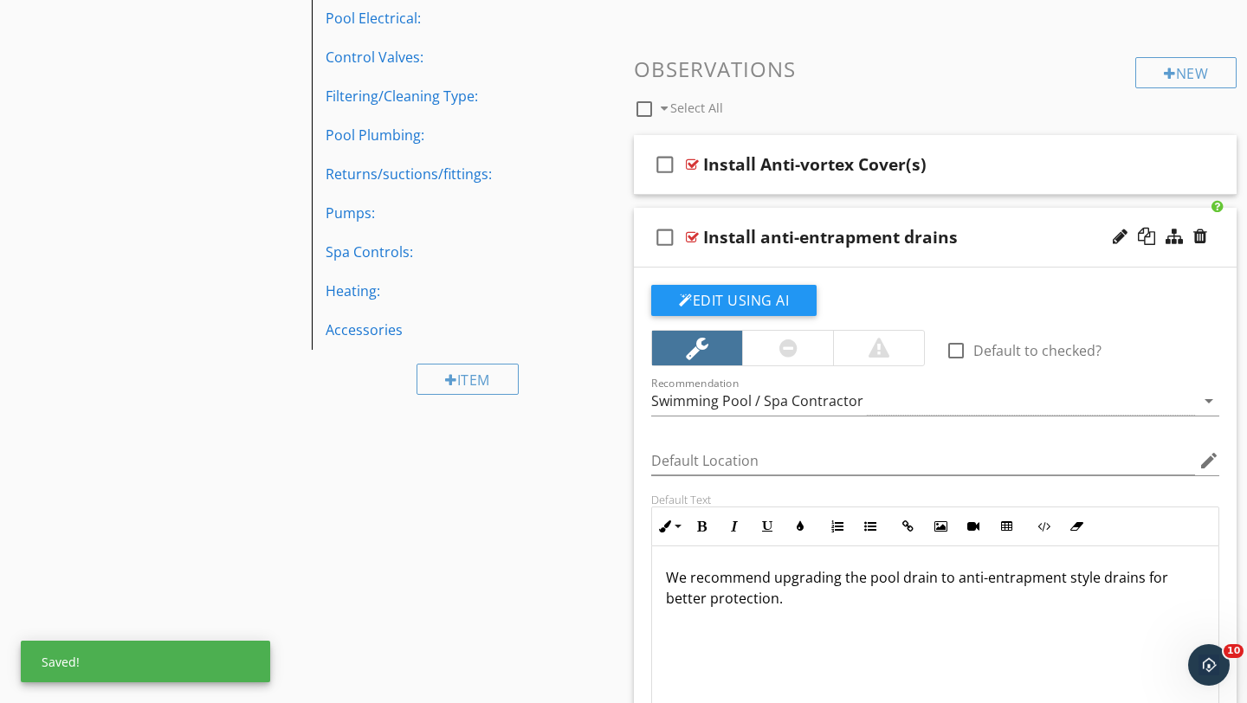
click at [1018, 243] on div "Install anti-entrapment drains" at bounding box center [916, 237] width 426 height 21
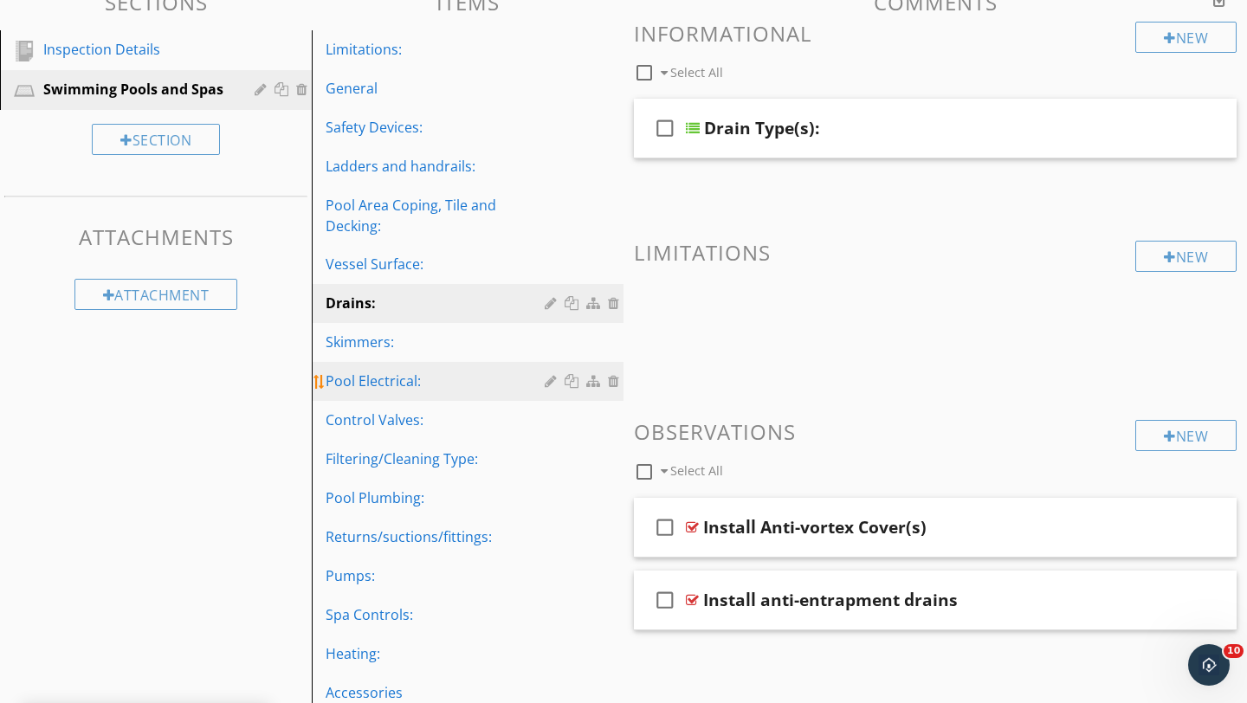
scroll to position [191, 0]
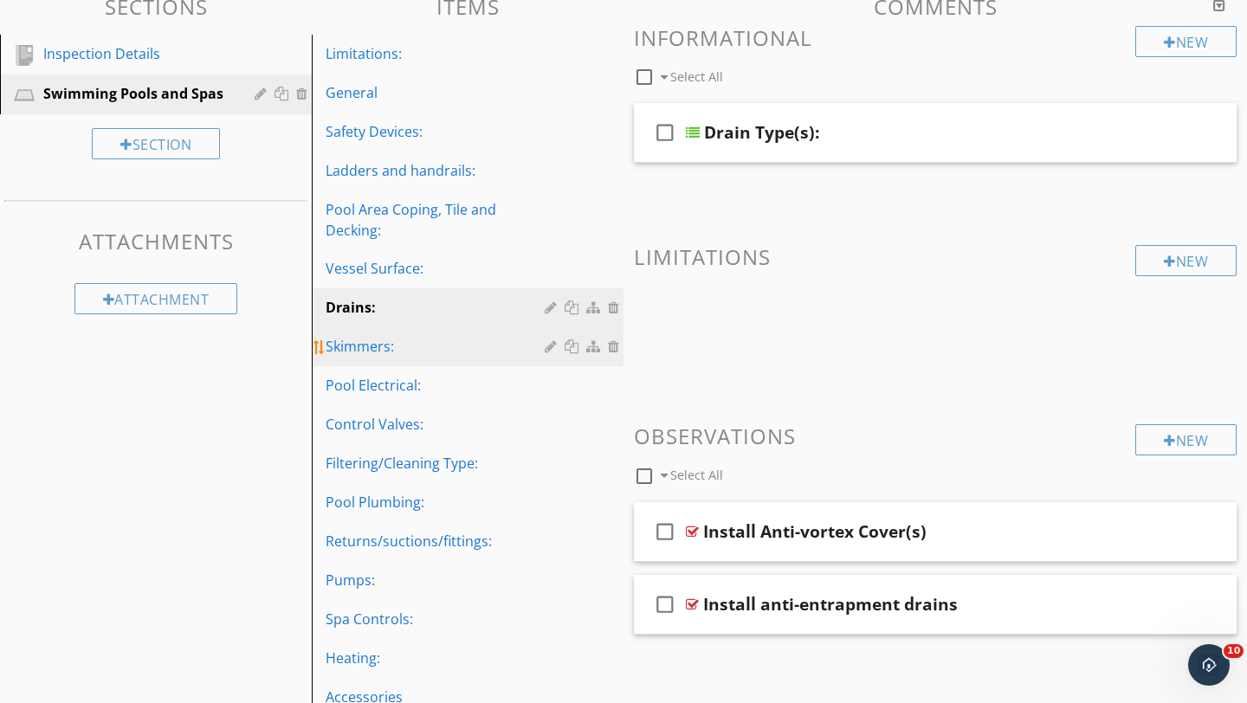
click at [365, 348] on div "Skimmers:" at bounding box center [438, 346] width 224 height 21
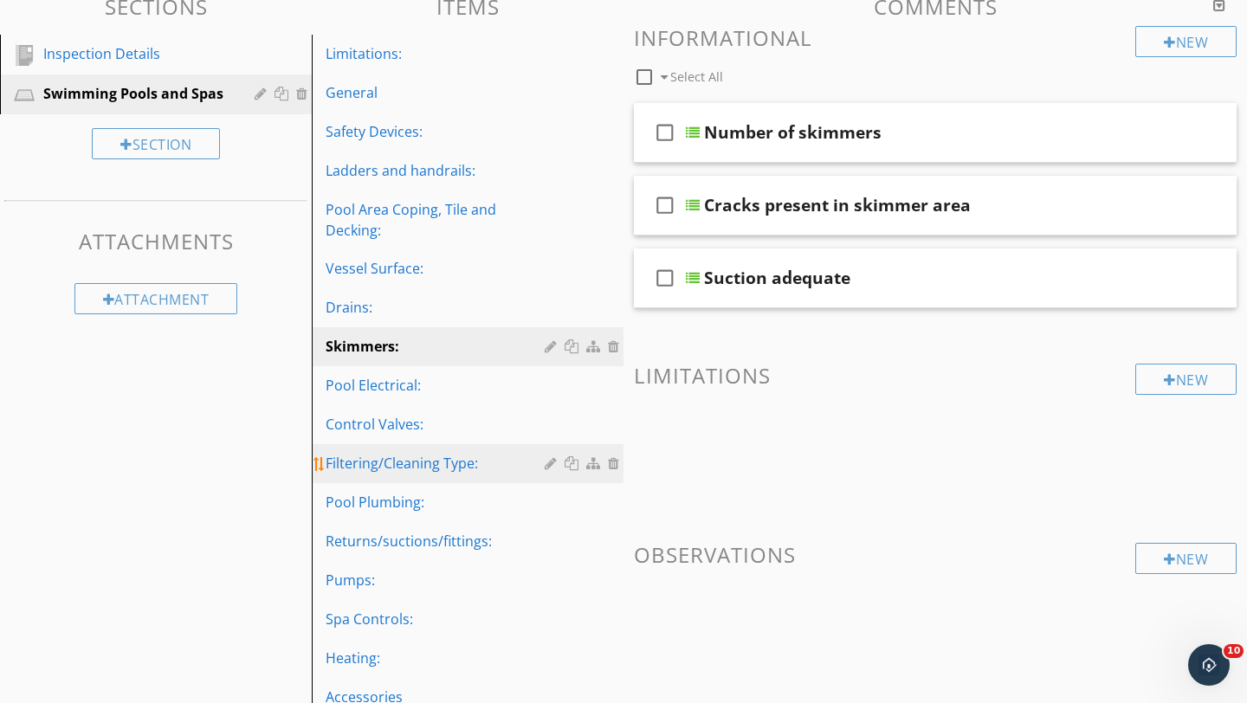
scroll to position [281, 0]
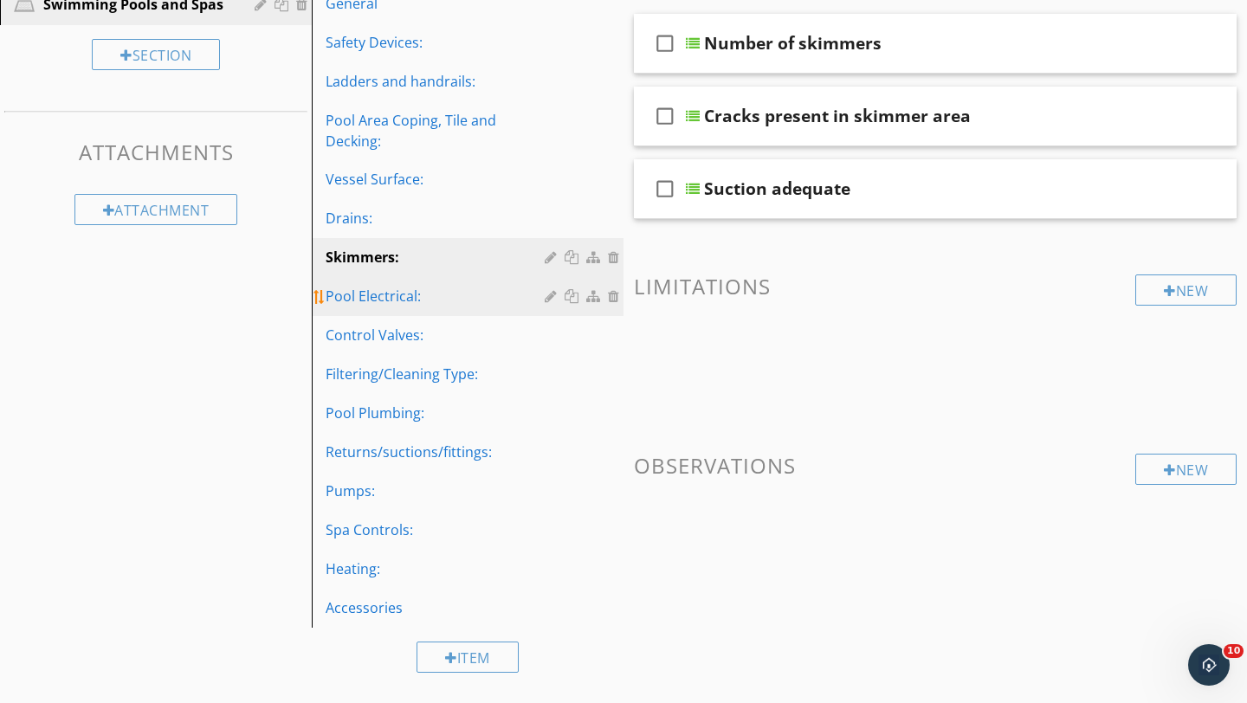
click at [374, 300] on div "Pool Electrical:" at bounding box center [438, 296] width 224 height 21
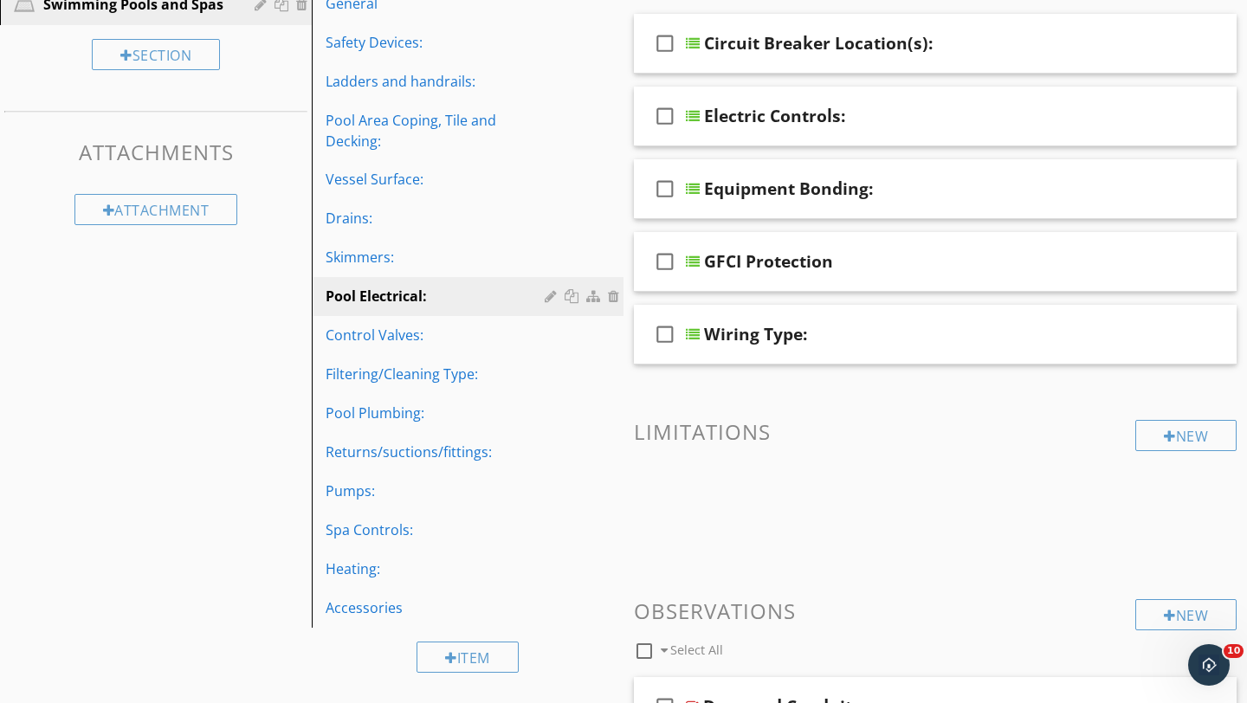
scroll to position [678, 0]
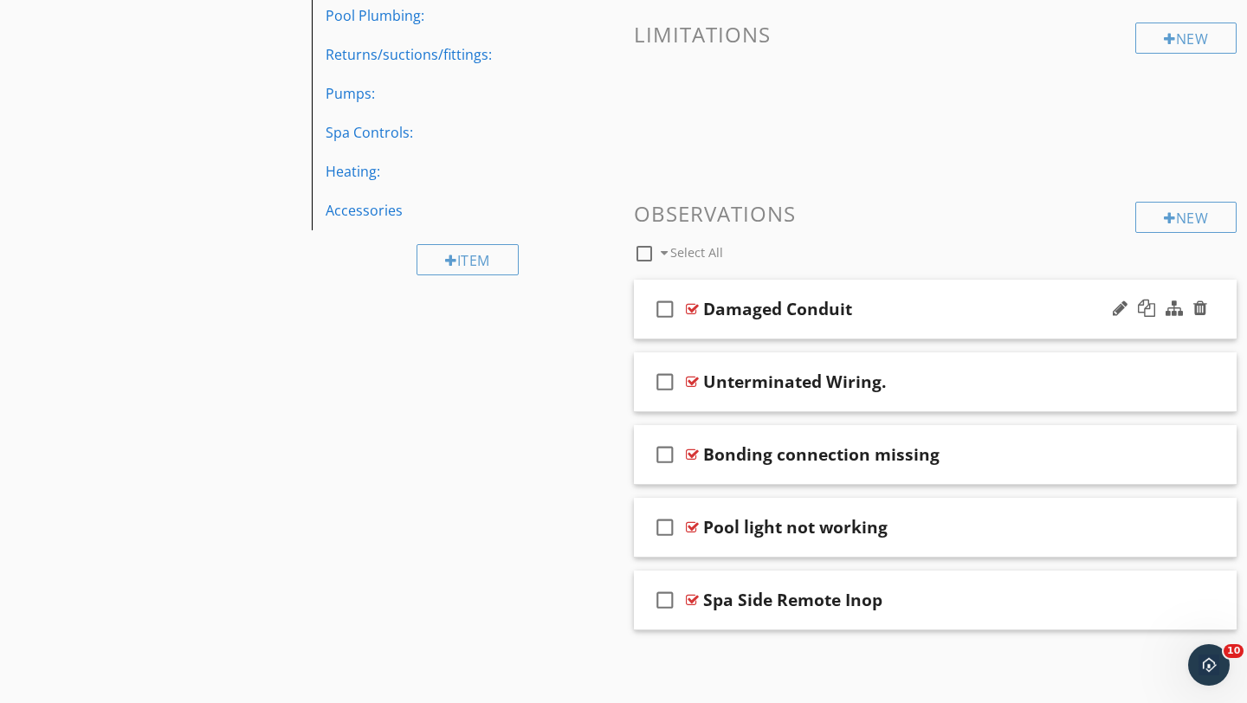
click at [1024, 314] on div "Damaged Conduit" at bounding box center [916, 309] width 426 height 21
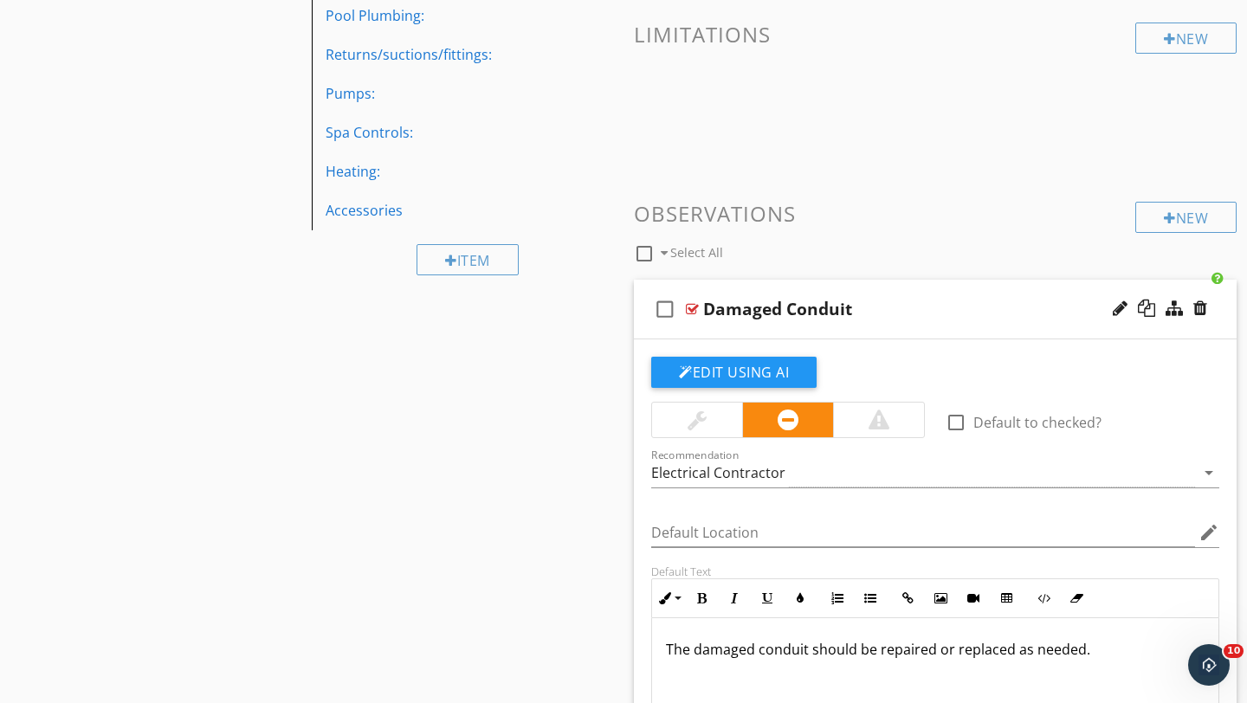
click at [878, 421] on div at bounding box center [878, 420] width 21 height 21
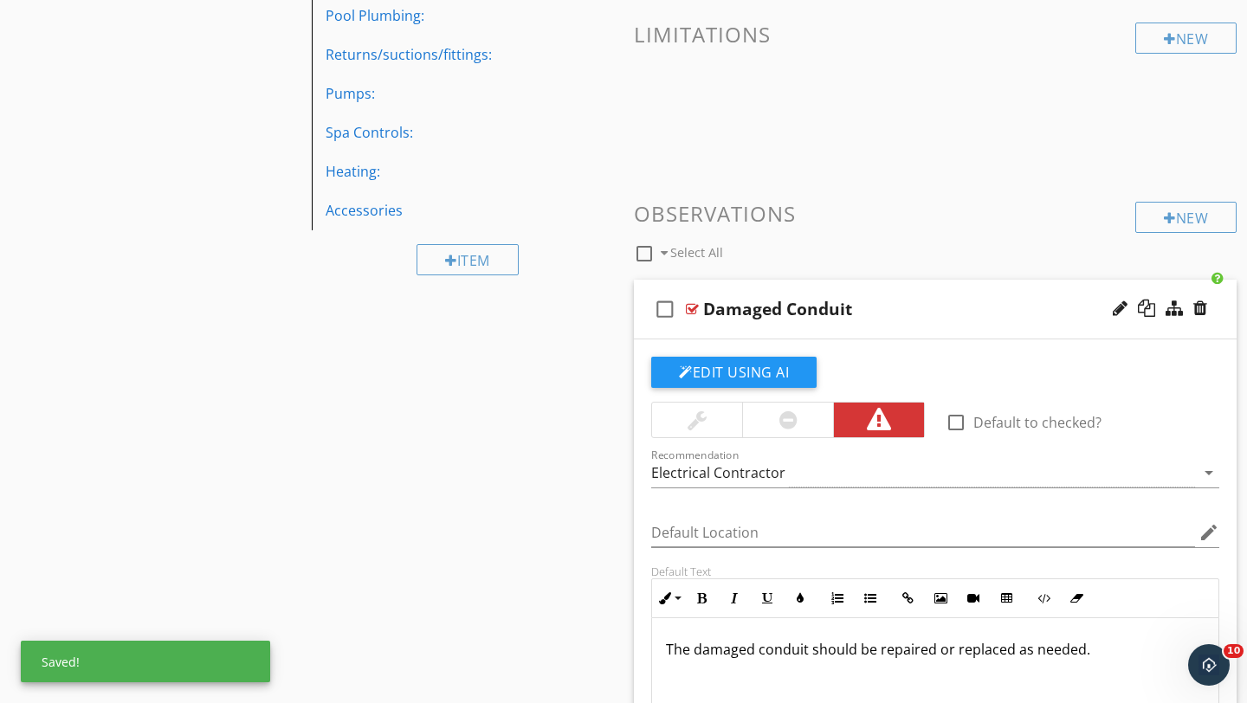
click at [969, 319] on div "Damaged Conduit" at bounding box center [916, 309] width 426 height 21
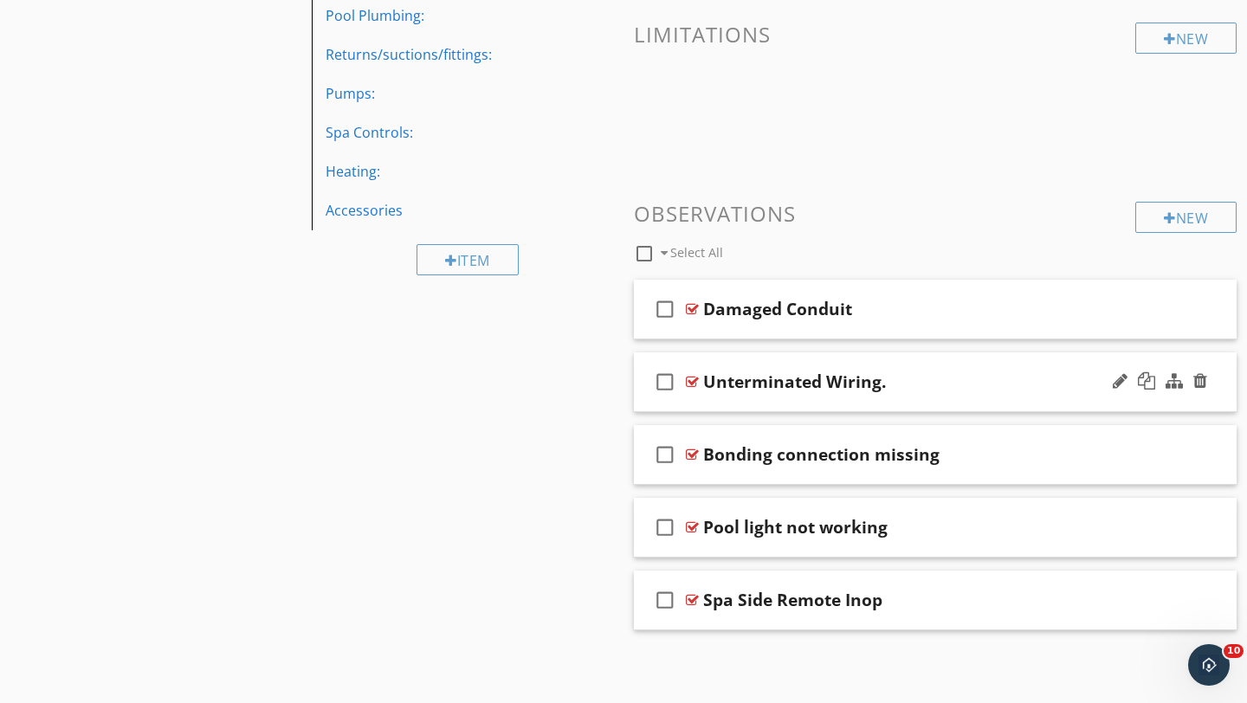
click at [996, 377] on div "Unterminated Wiring." at bounding box center [916, 381] width 426 height 21
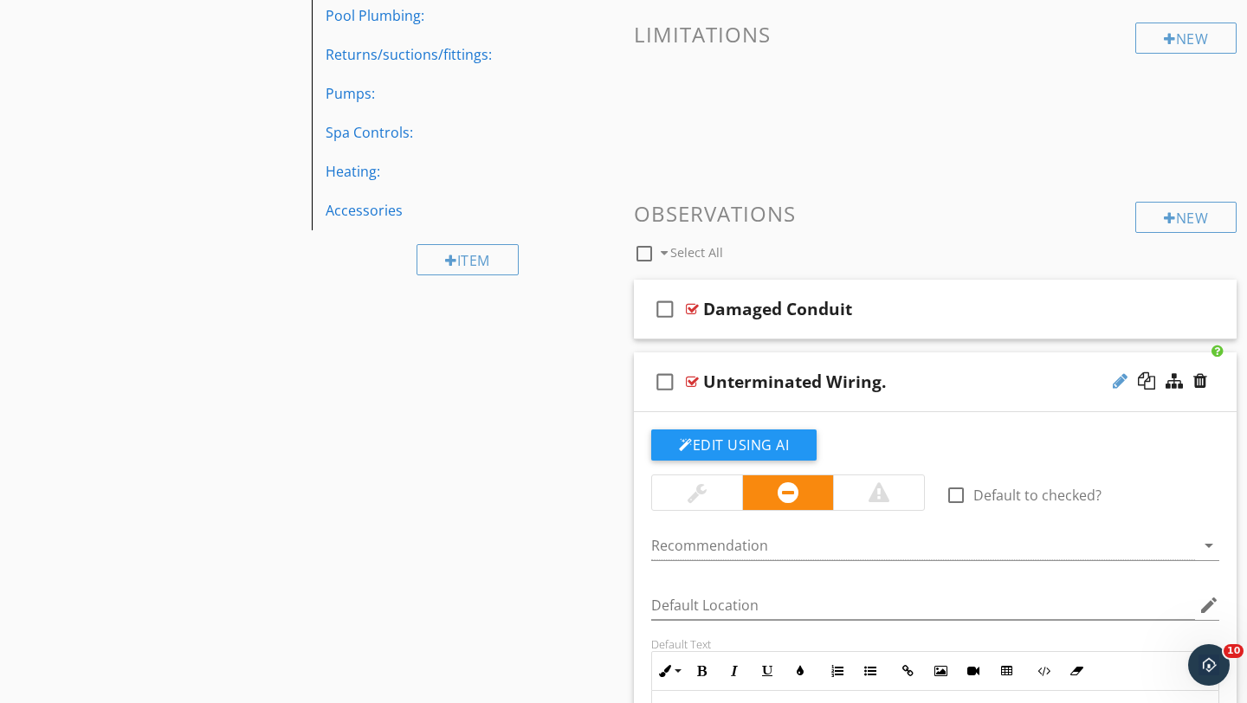
click at [1115, 386] on div at bounding box center [1120, 380] width 15 height 17
type input "Unterminated Wiring"
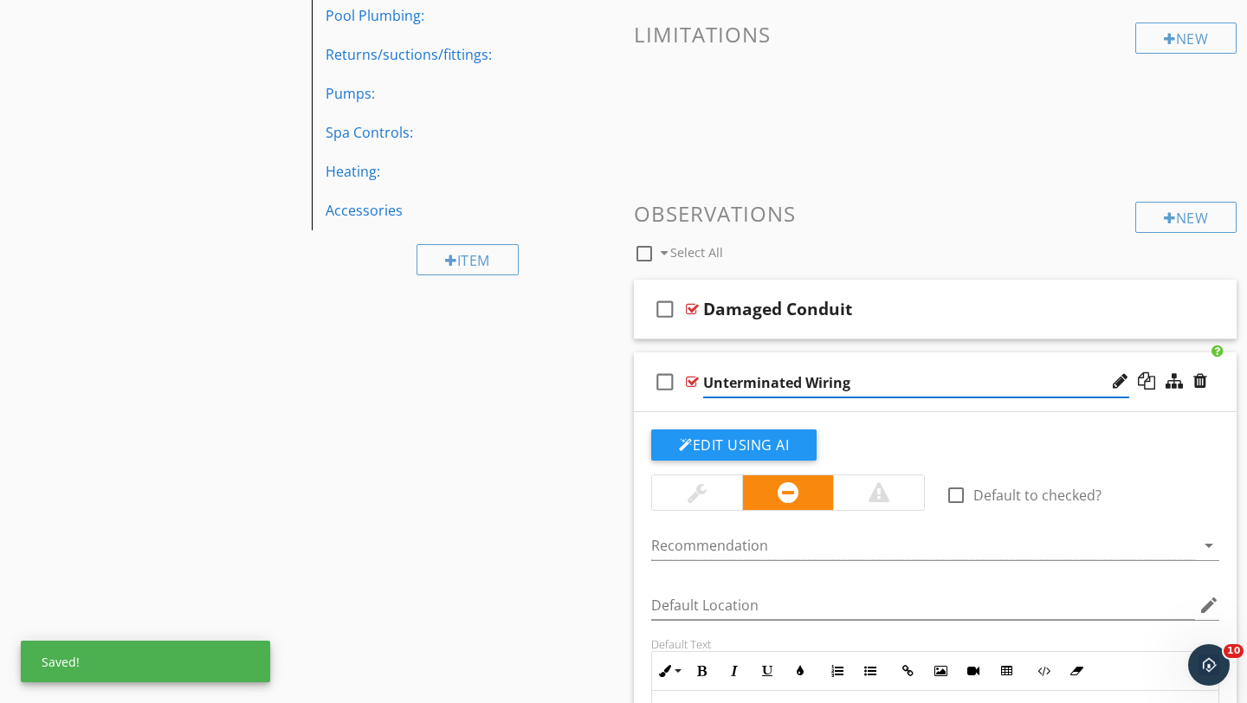
click at [1220, 394] on div "check_box_outline_blank Unterminated Wiring" at bounding box center [935, 382] width 603 height 60
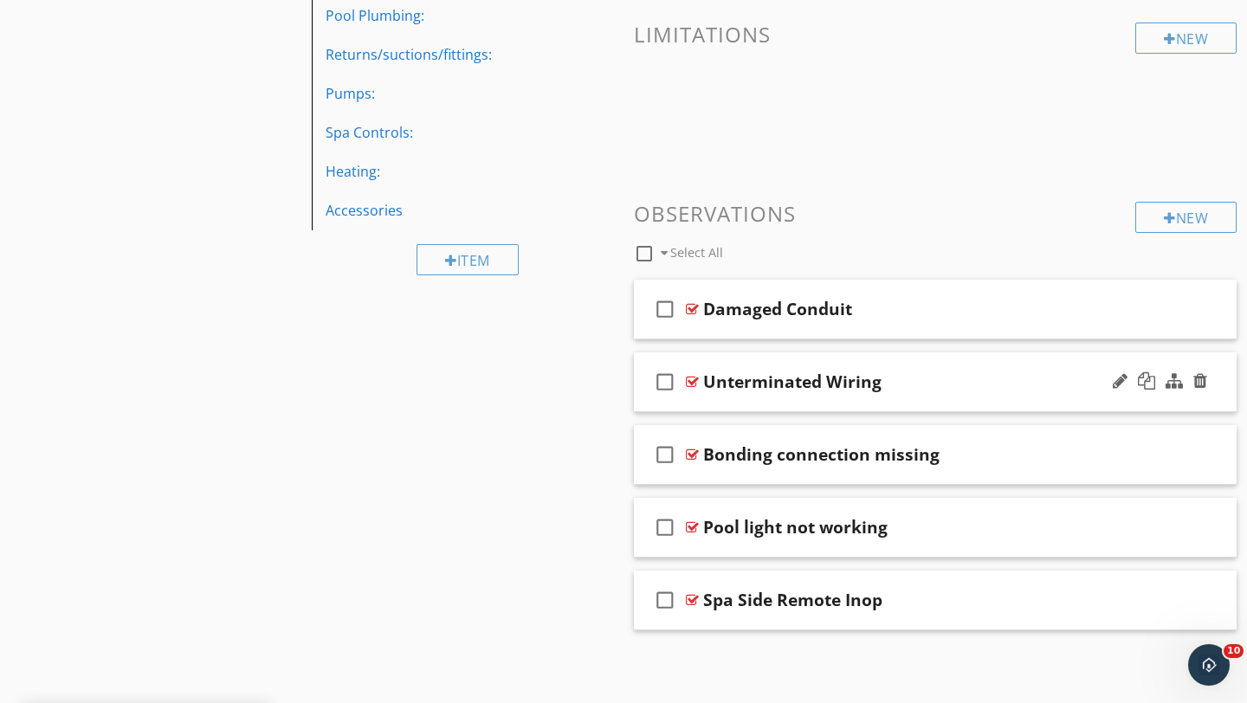
click at [951, 386] on div "Unterminated Wiring" at bounding box center [916, 381] width 426 height 21
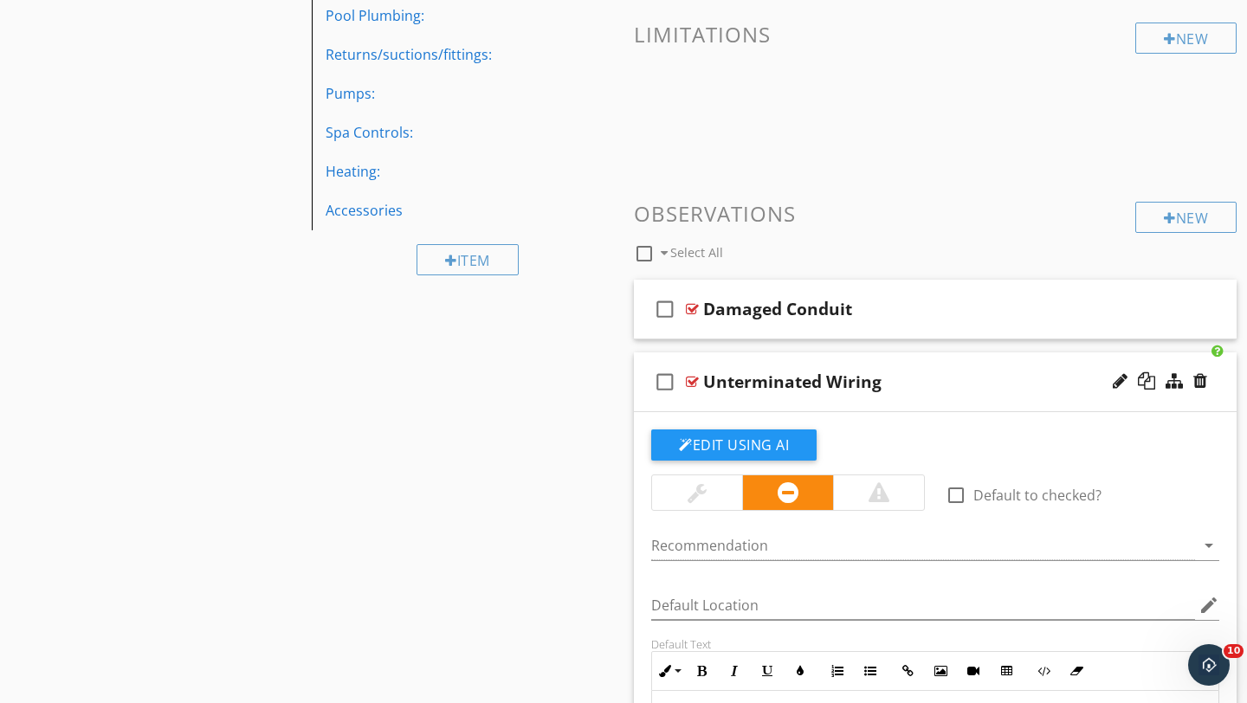
click at [875, 496] on div at bounding box center [878, 492] width 21 height 21
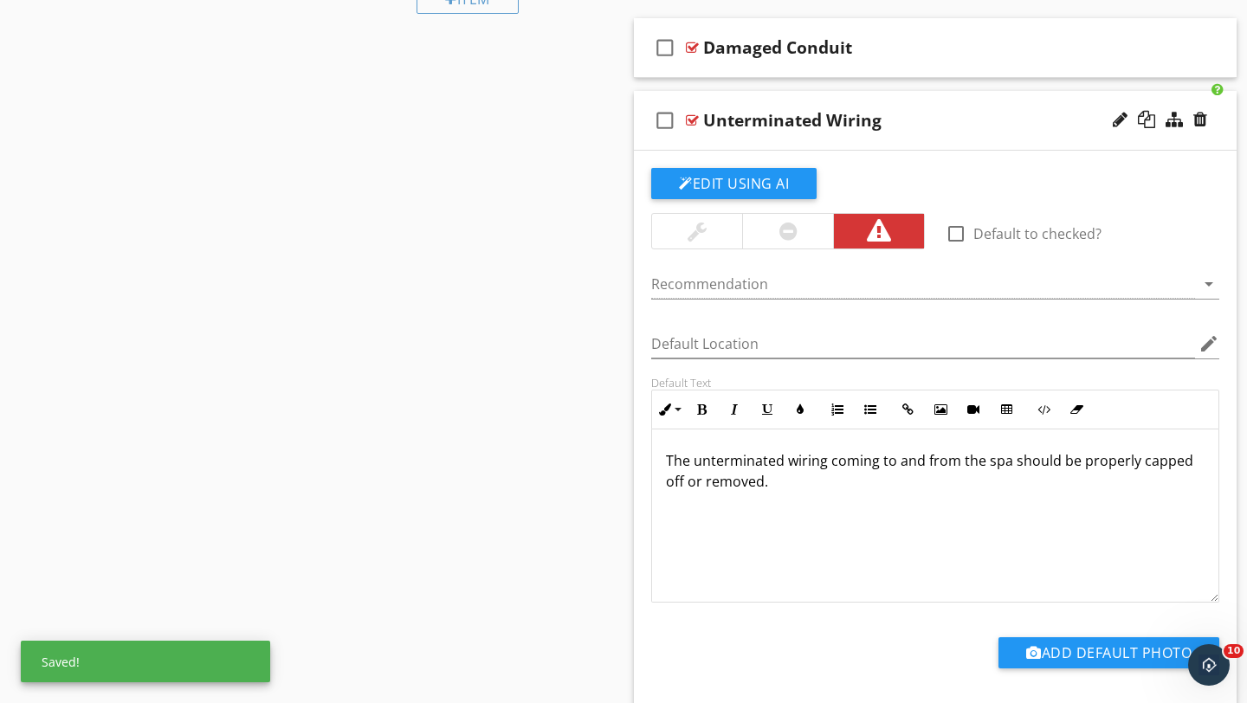
scroll to position [945, 0]
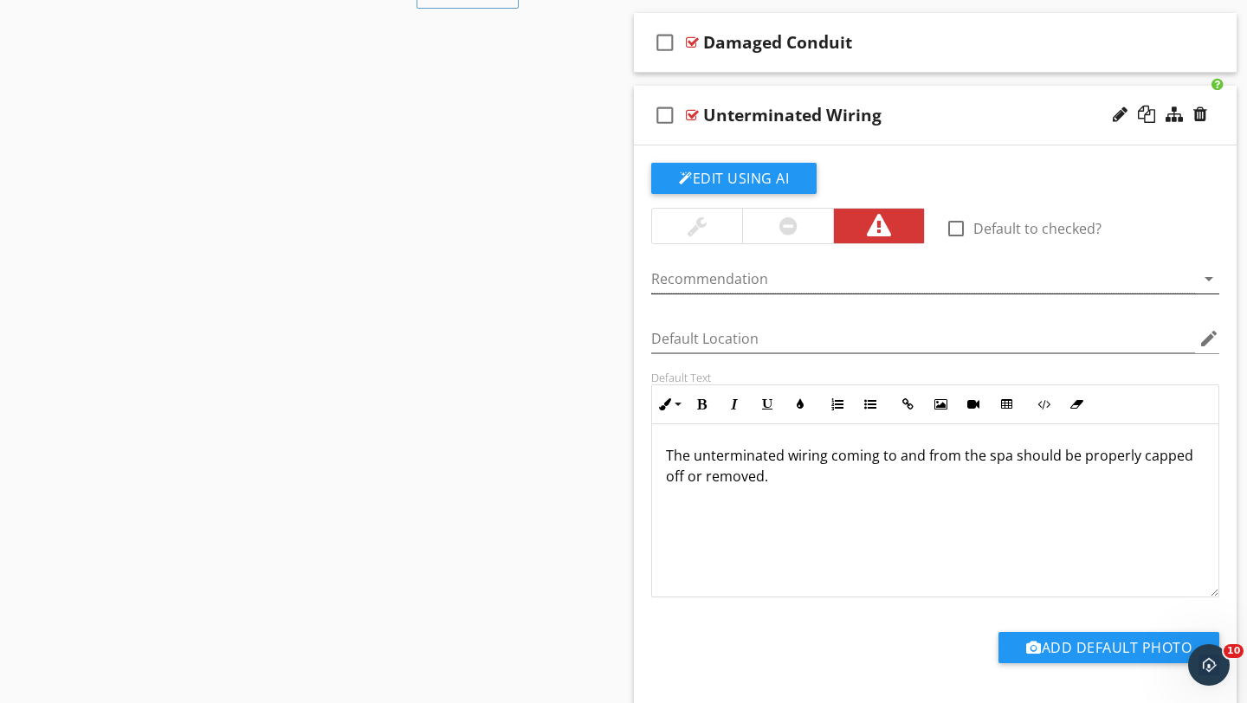
click at [797, 281] on div at bounding box center [923, 279] width 544 height 29
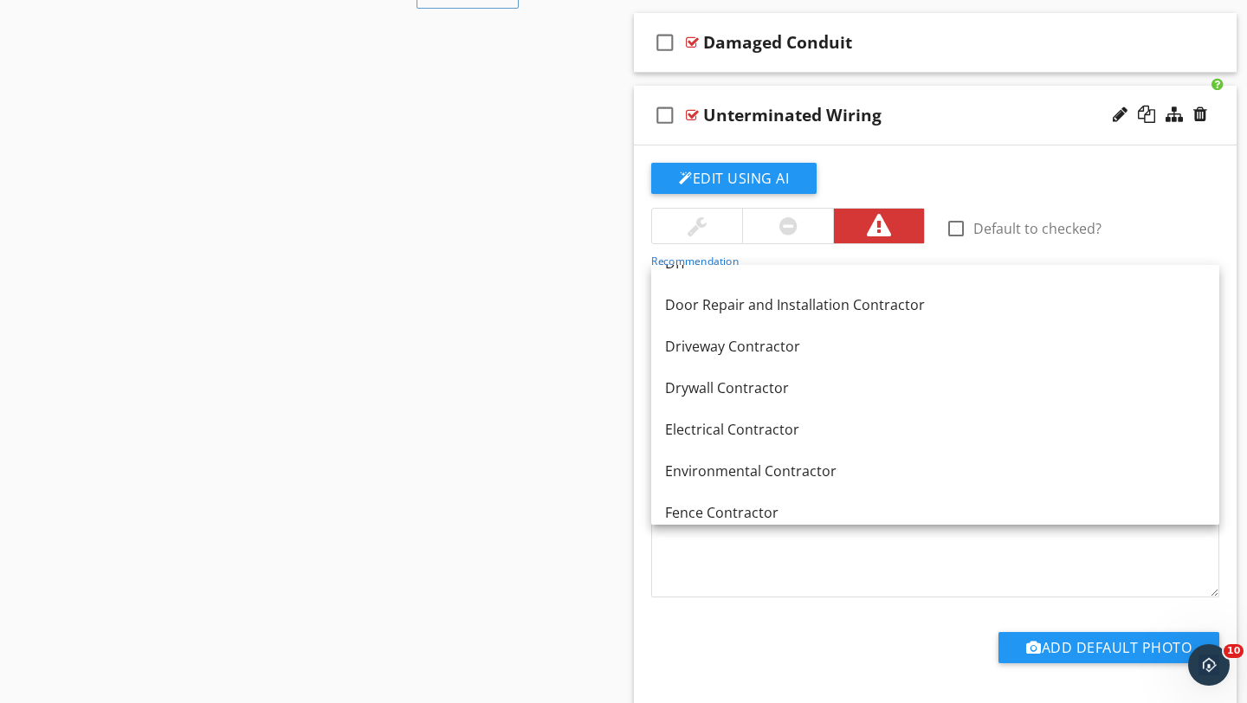
scroll to position [531, 0]
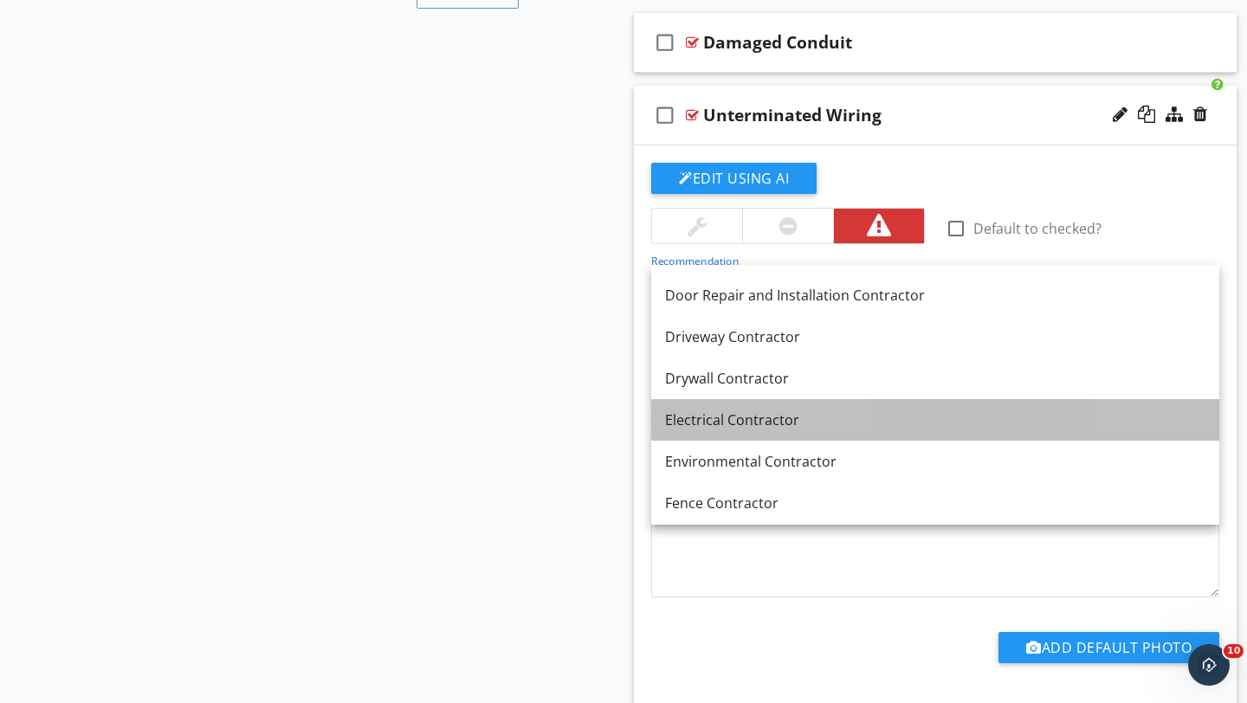
click at [722, 430] on link "Electrical Contractor" at bounding box center [935, 420] width 568 height 42
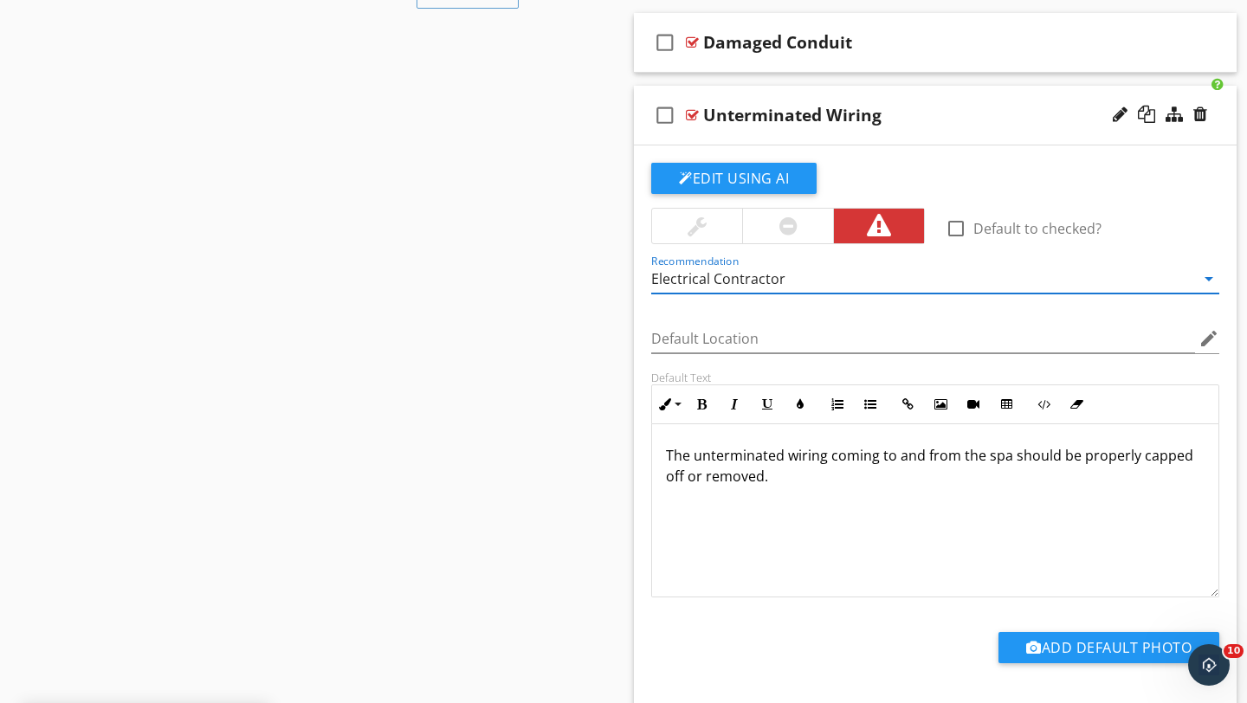
click at [1037, 127] on div "check_box_outline_blank Unterminated Wiring" at bounding box center [935, 116] width 603 height 60
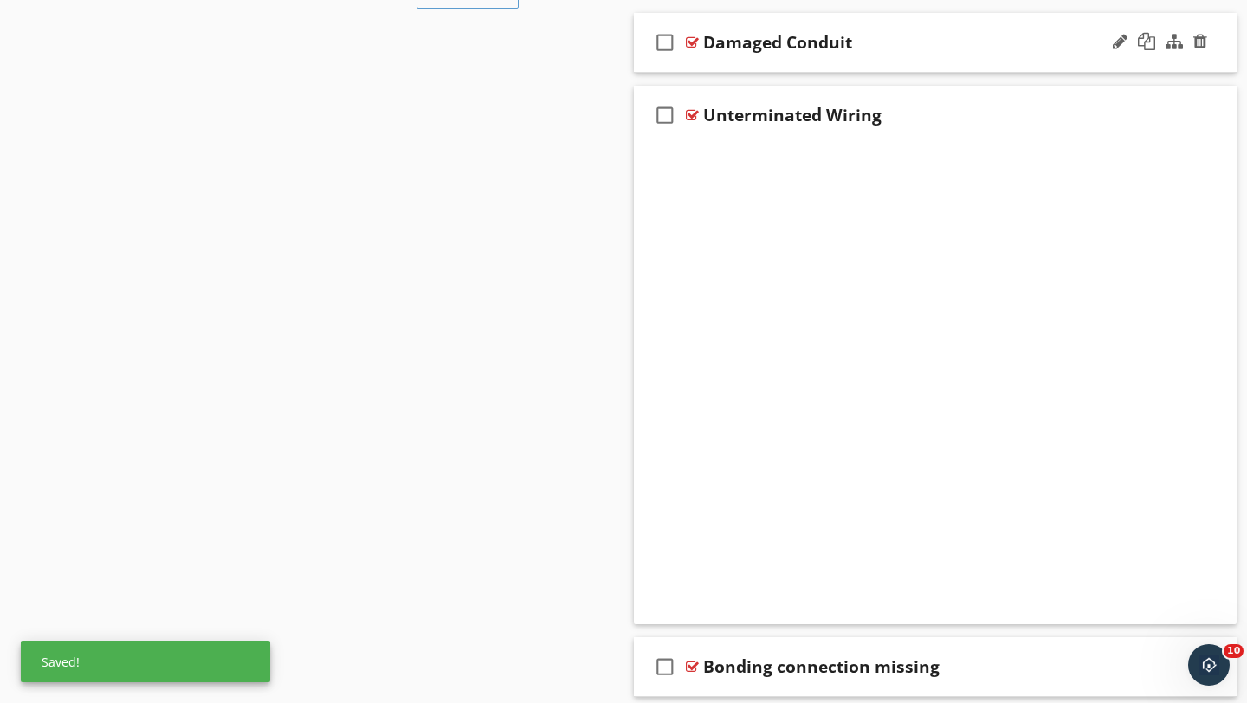
scroll to position [678, 0]
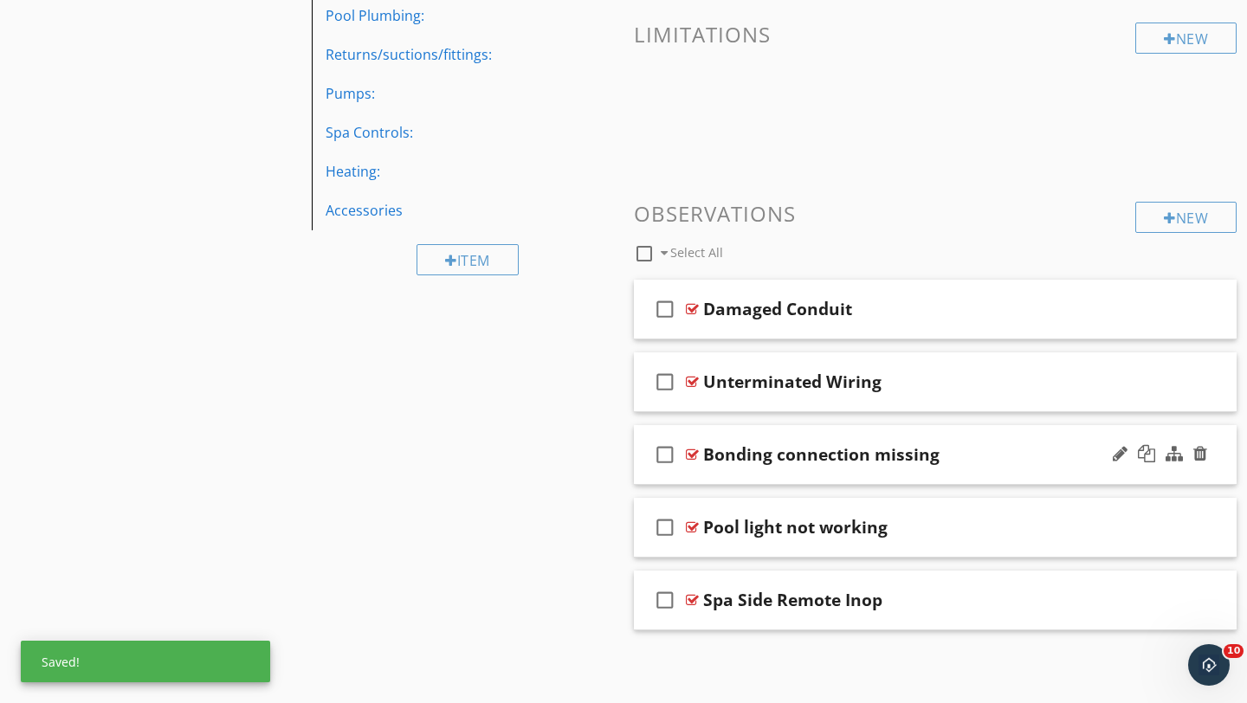
click at [1043, 463] on div "Bonding connection missing" at bounding box center [916, 454] width 426 height 21
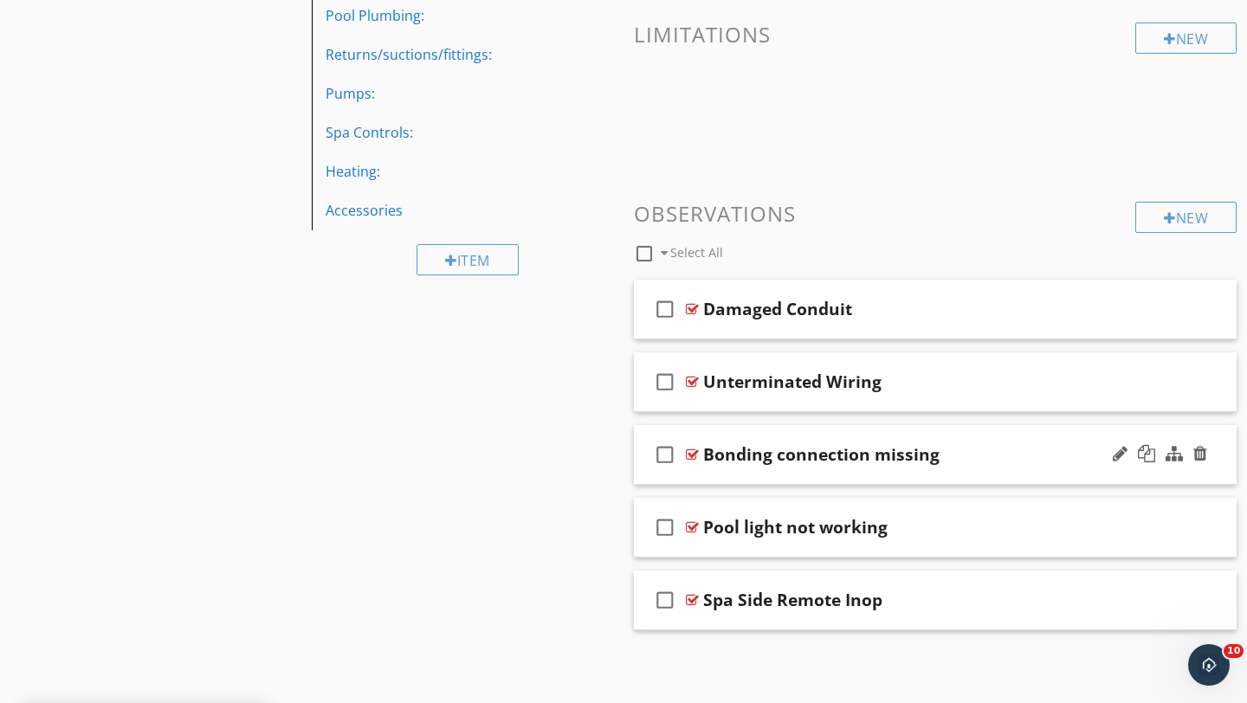
scroll to position [945, 0]
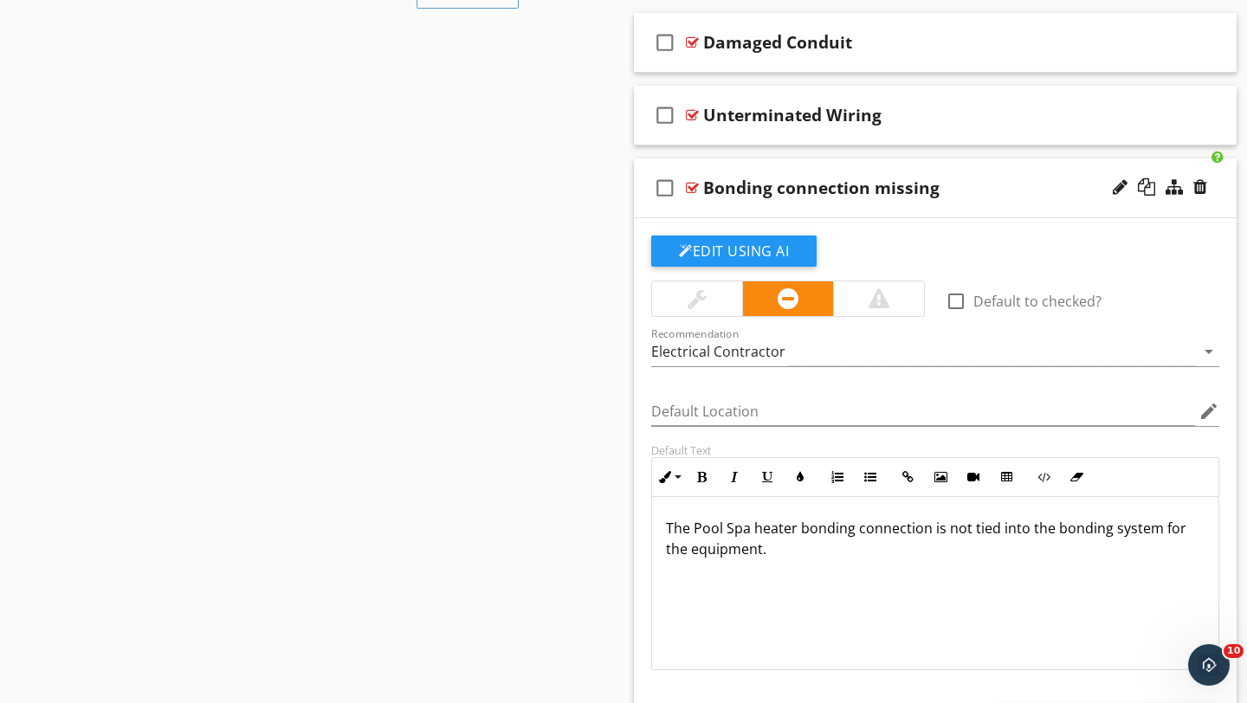
click at [872, 293] on div at bounding box center [878, 298] width 21 height 21
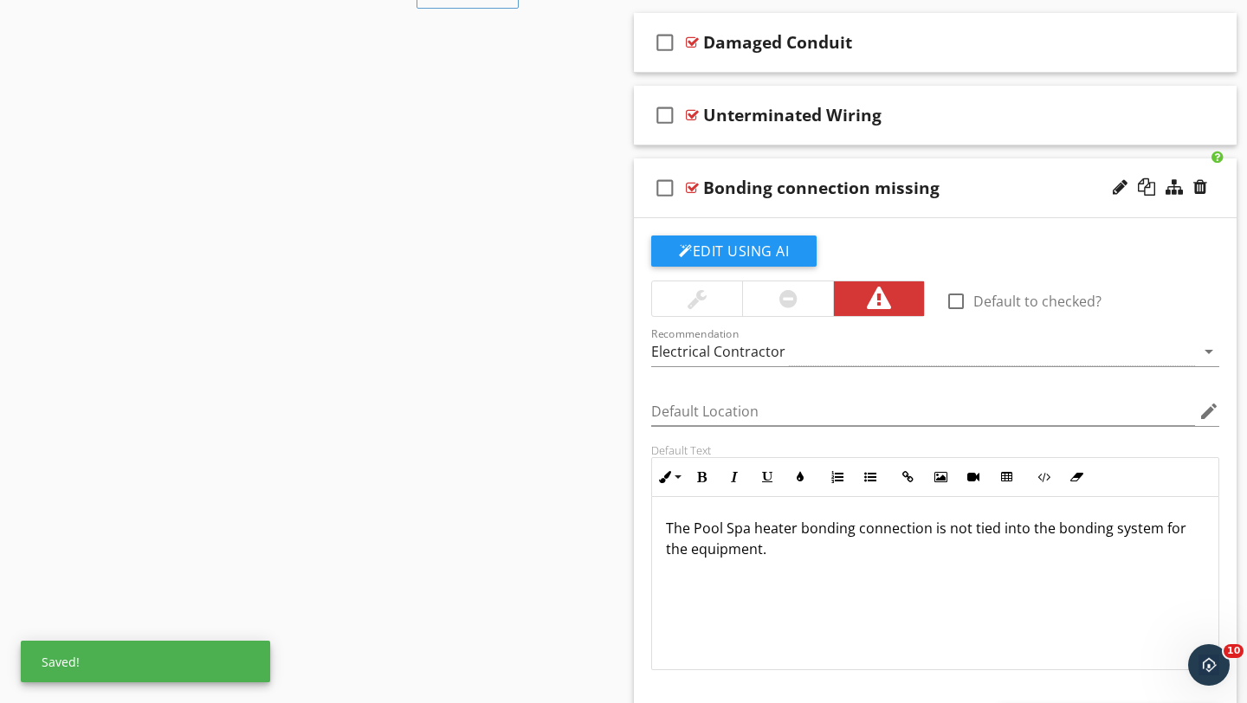
click at [1026, 188] on div "Bonding connection missing" at bounding box center [916, 188] width 426 height 21
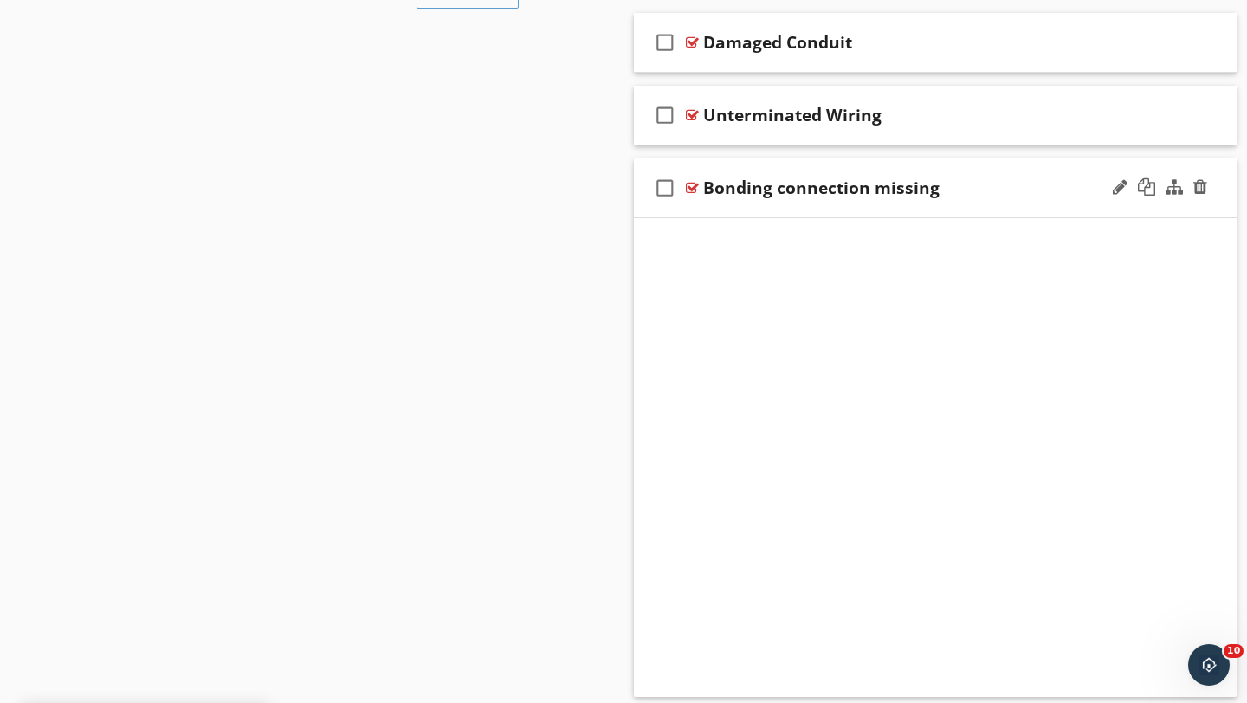
scroll to position [678, 0]
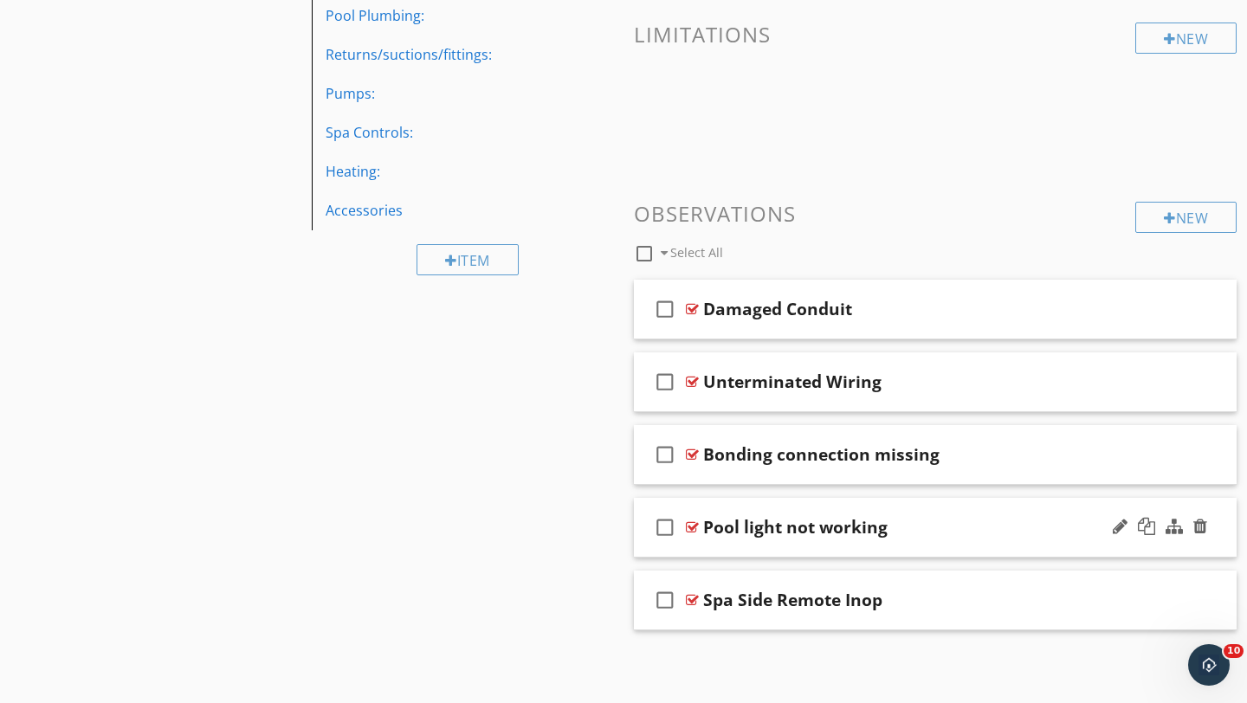
click at [991, 528] on div "Pool light not working" at bounding box center [916, 527] width 426 height 21
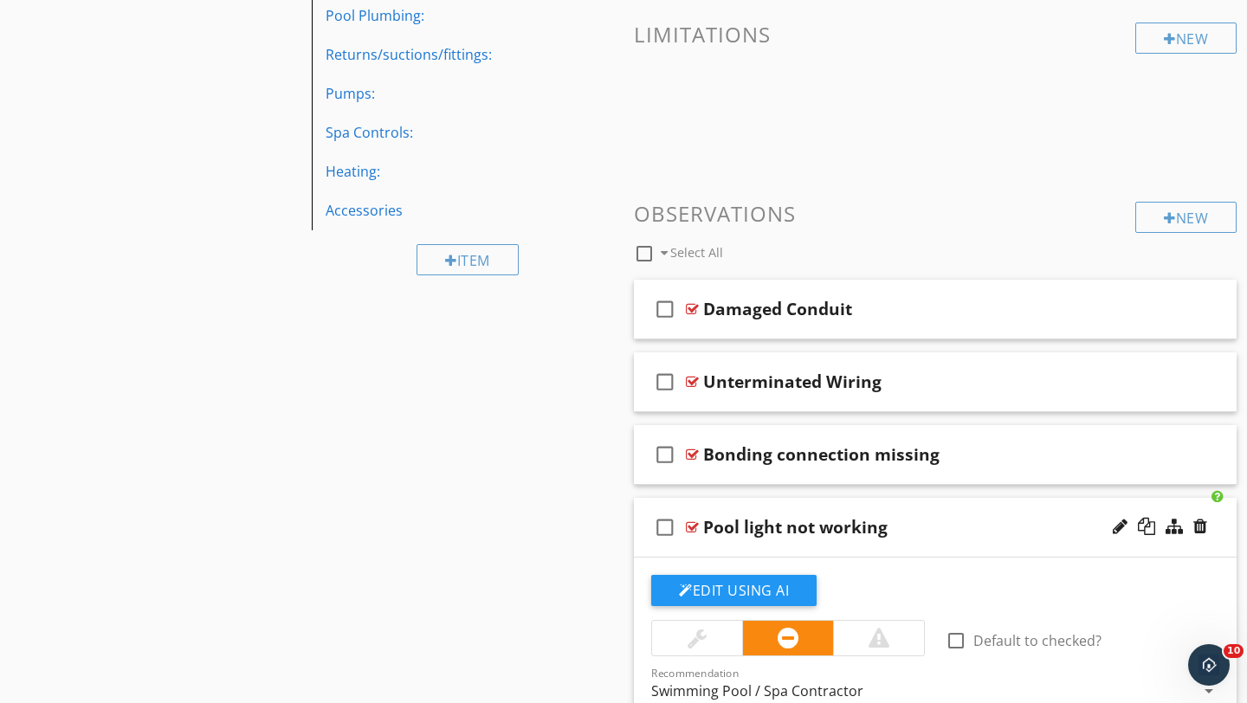
scroll to position [945, 0]
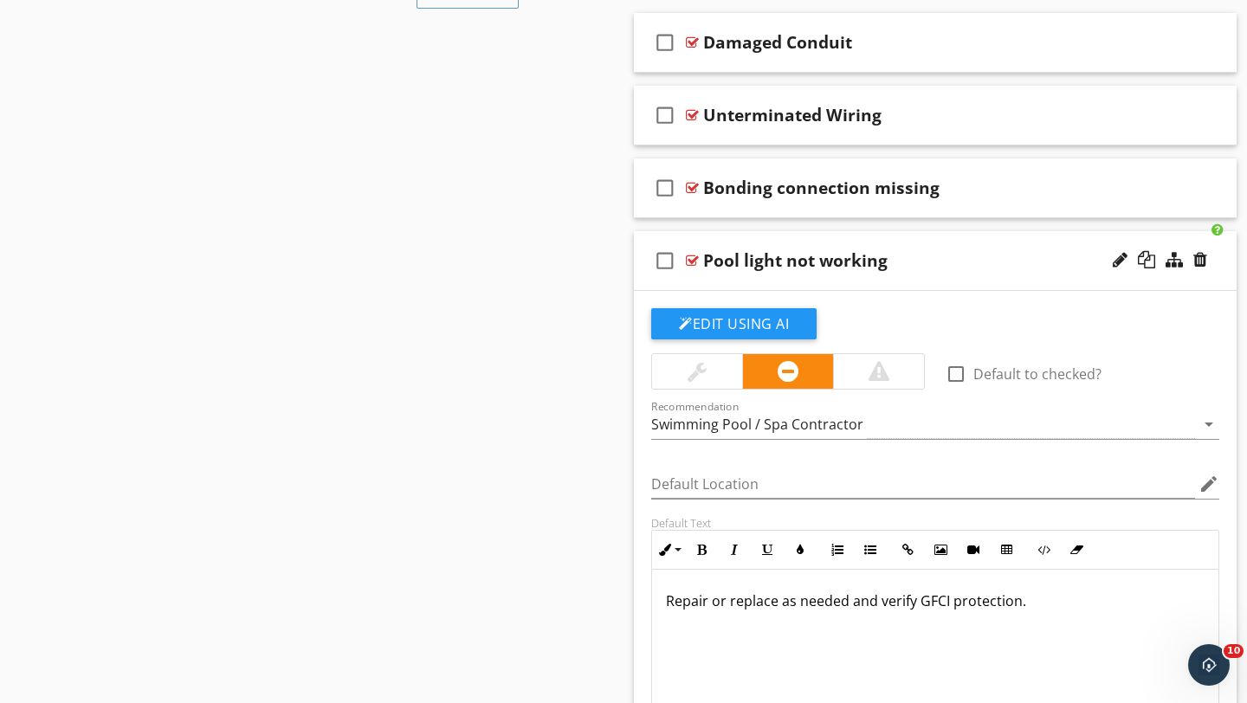
click at [693, 370] on div at bounding box center [697, 371] width 19 height 21
click at [997, 272] on div "check_box_outline_blank Pool light not working" at bounding box center [935, 261] width 603 height 60
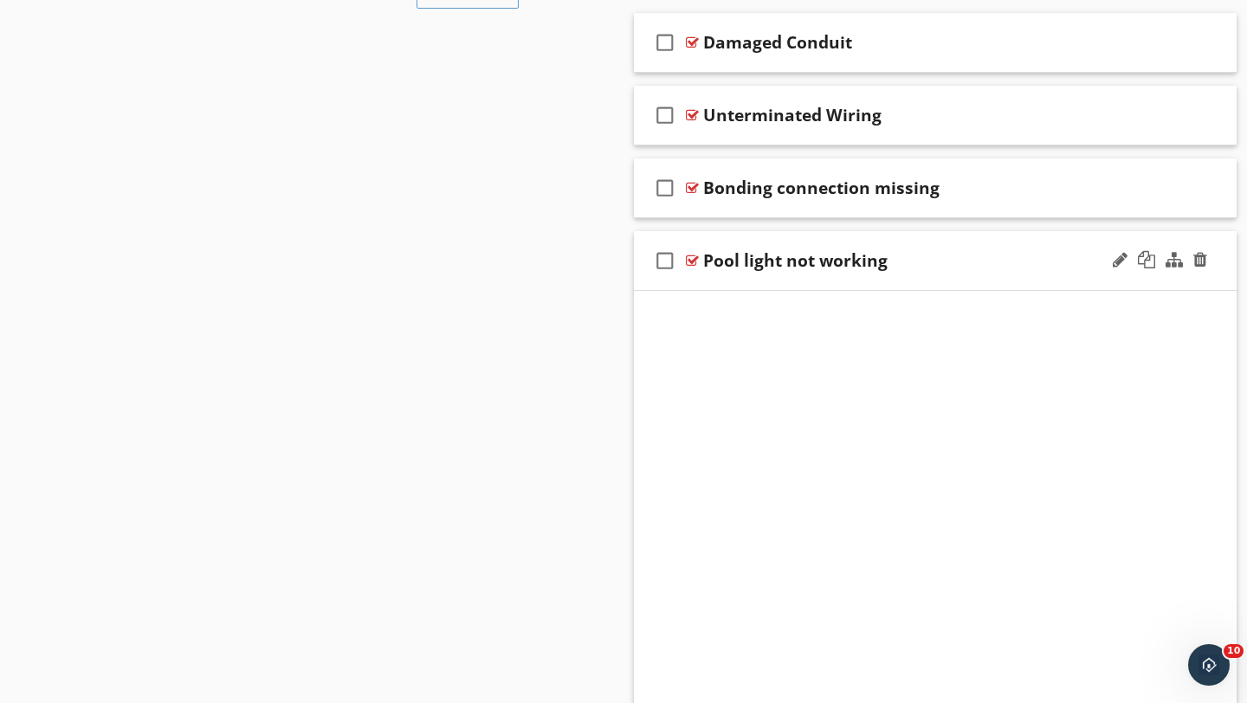
scroll to position [678, 0]
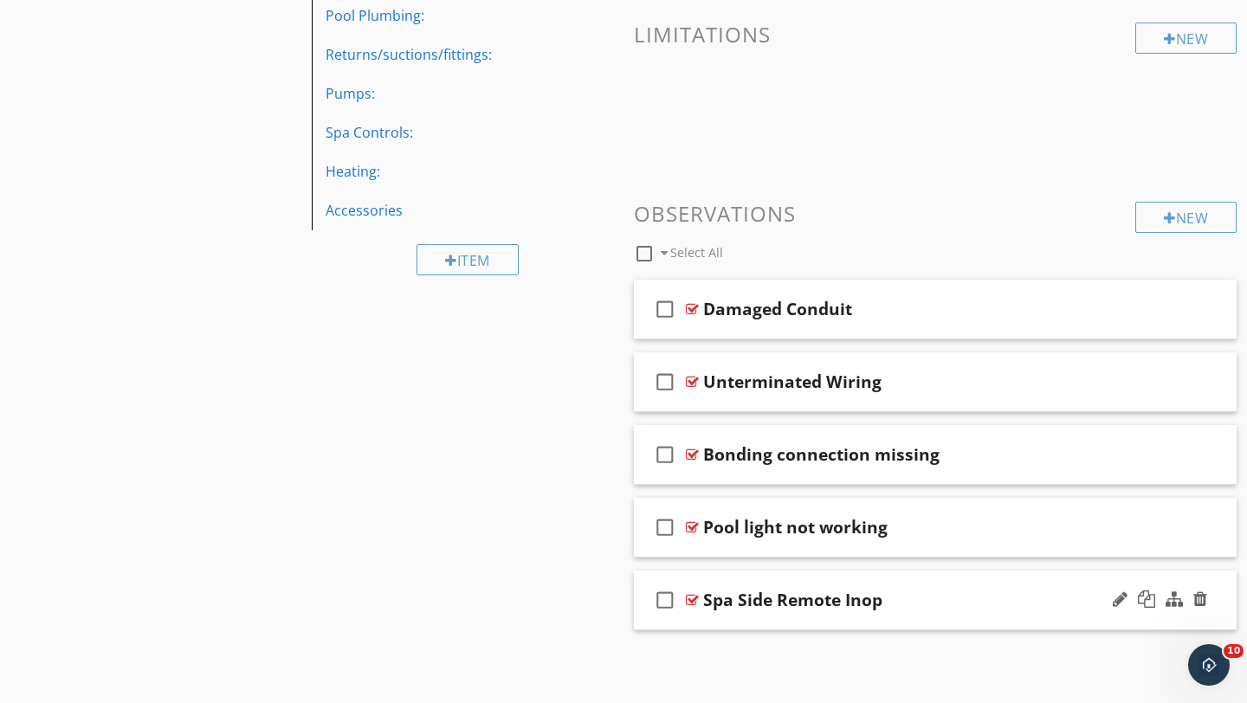
click at [1014, 588] on div "check_box_outline_blank Spa Side Remote Inop" at bounding box center [935, 601] width 603 height 60
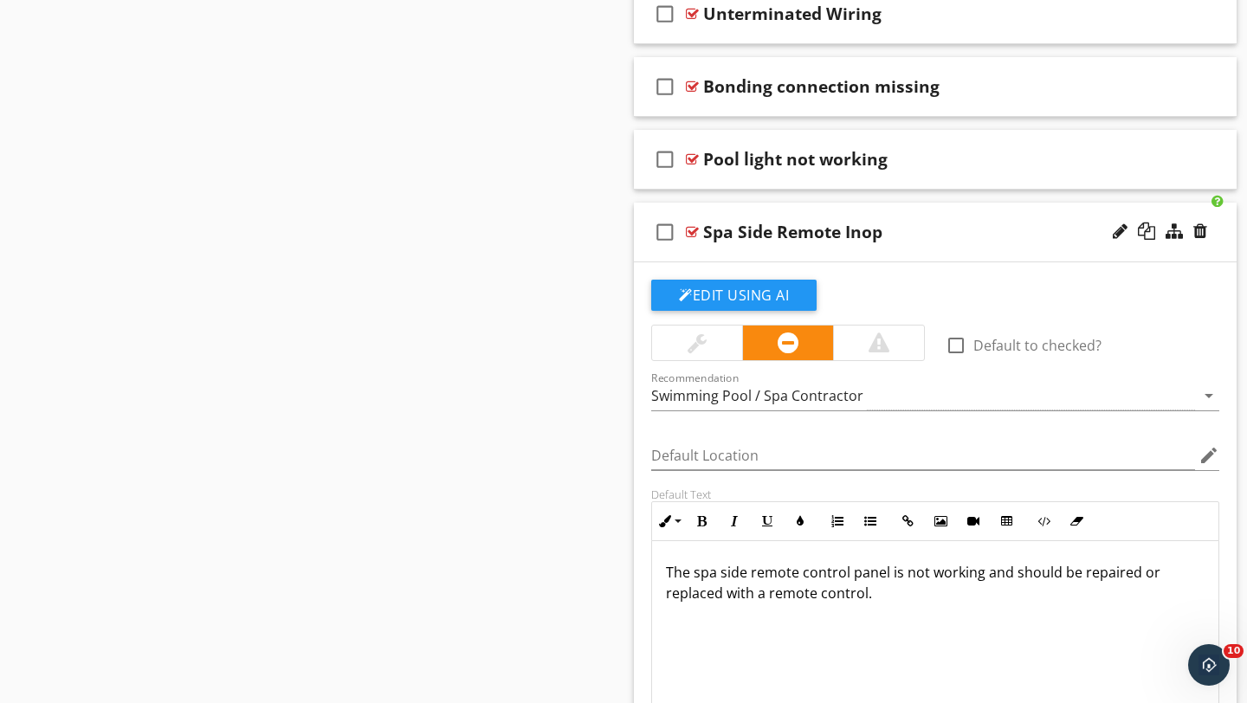
scroll to position [1053, 0]
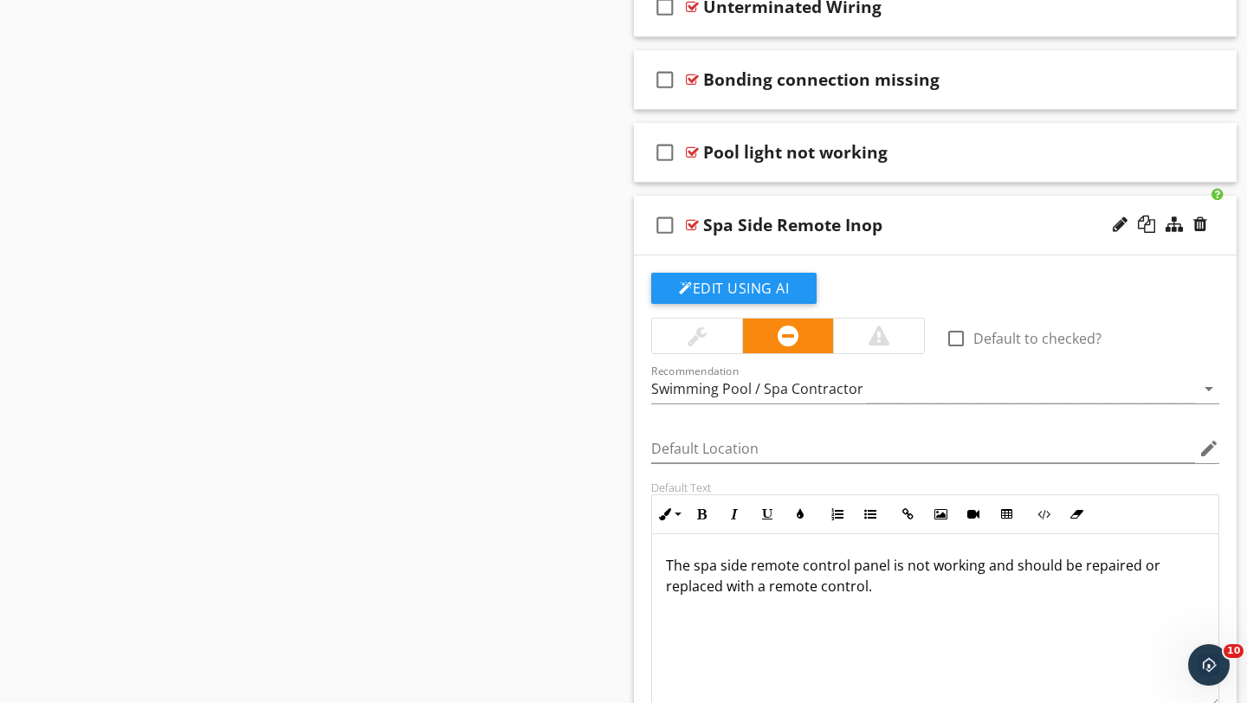
click at [893, 223] on div "Spa Side Remote Inop" at bounding box center [916, 225] width 426 height 21
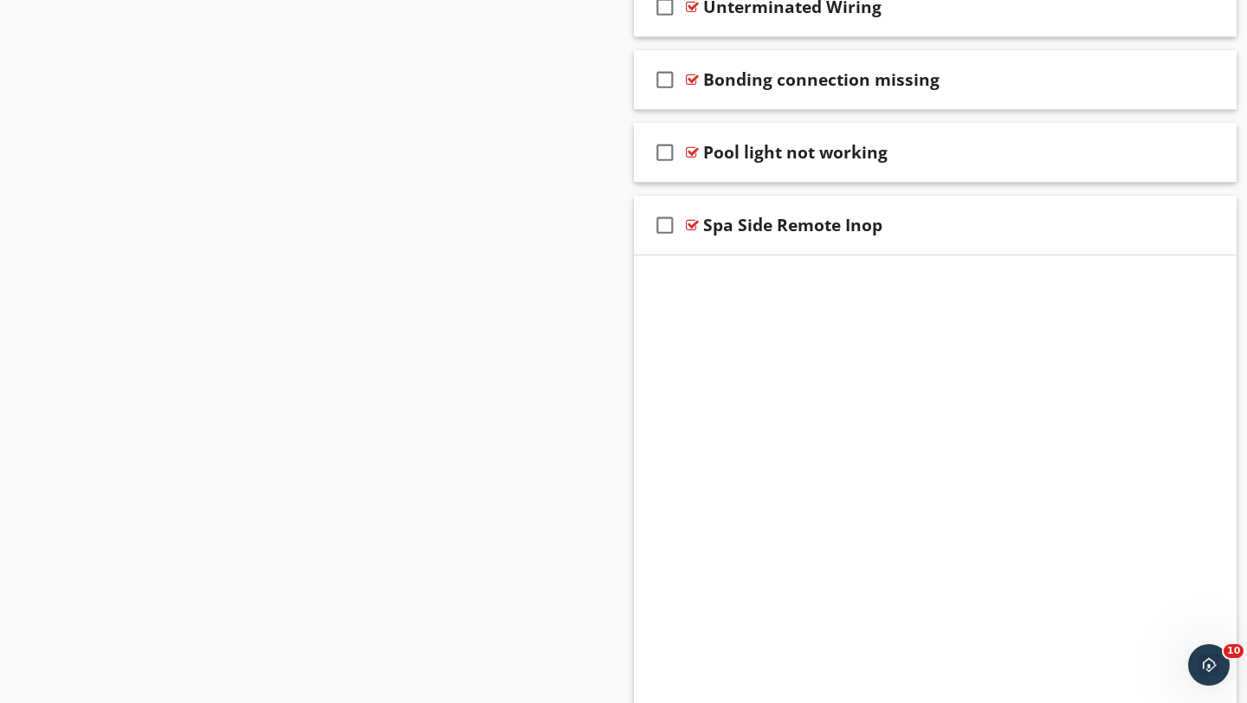
scroll to position [678, 0]
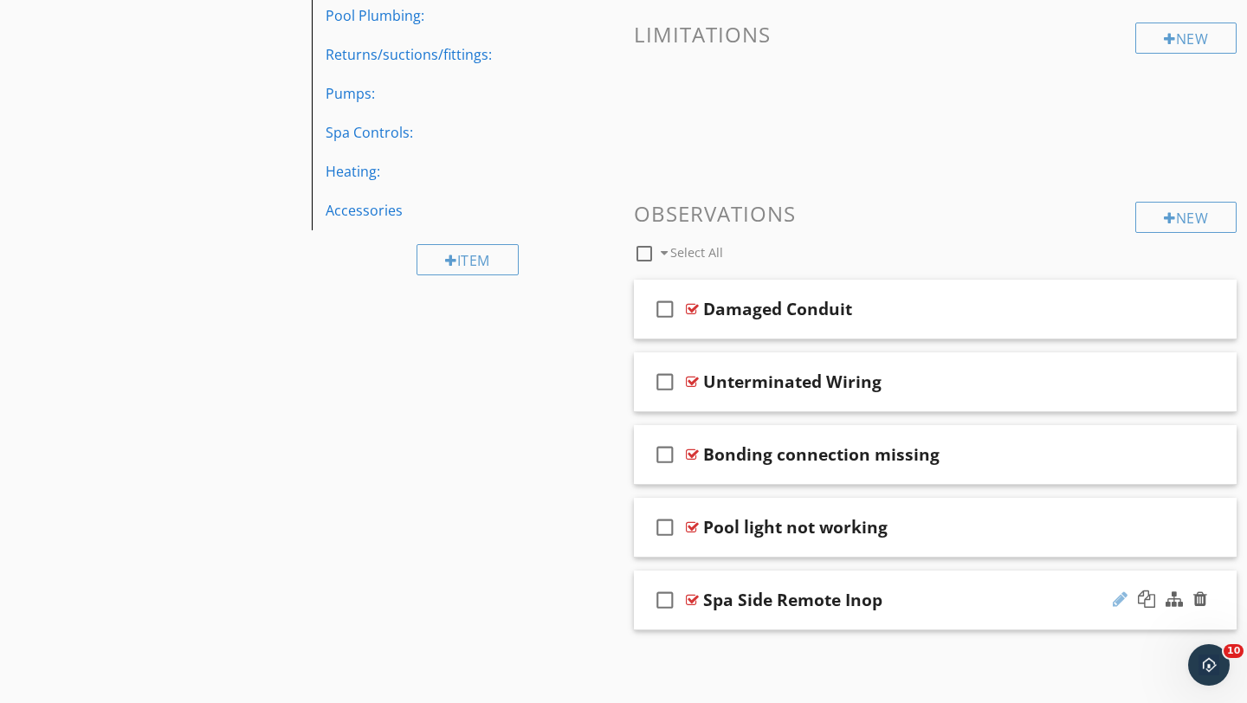
click at [1116, 599] on div at bounding box center [1120, 599] width 15 height 17
type input "Spa Side Remote Inoperable"
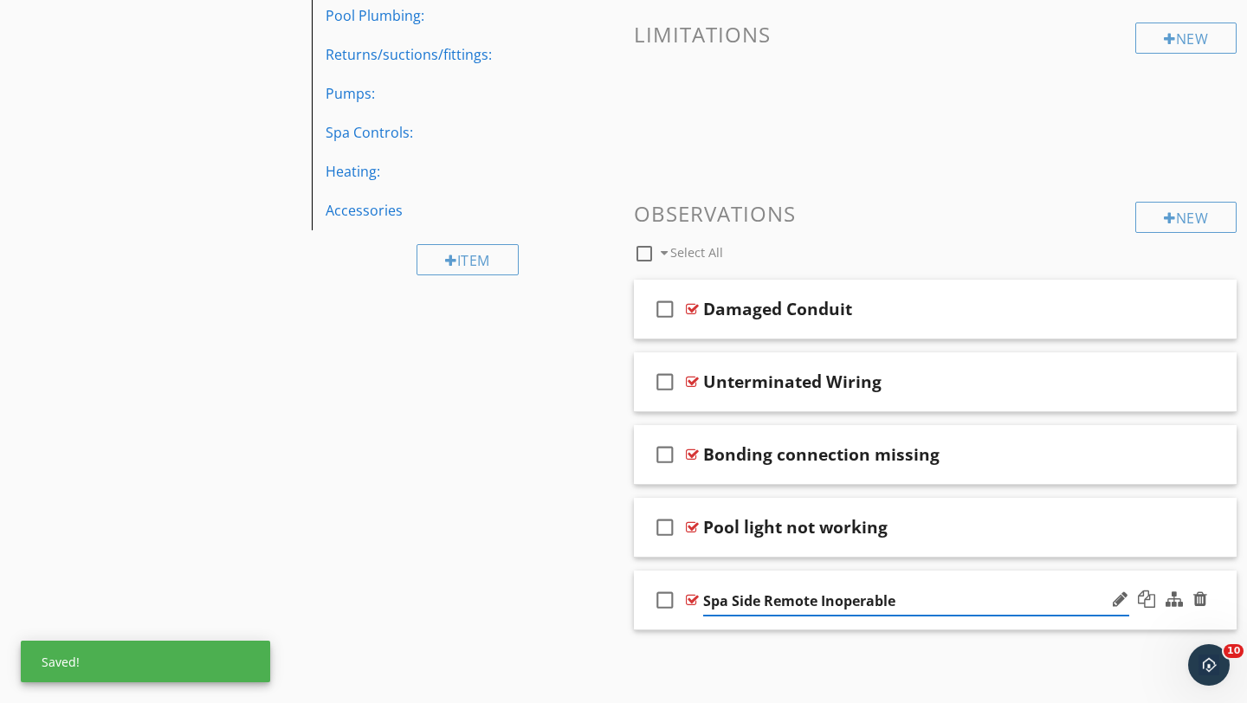
click at [1220, 581] on div "check_box_outline_blank Spa Side Remote Inoperable" at bounding box center [935, 601] width 603 height 60
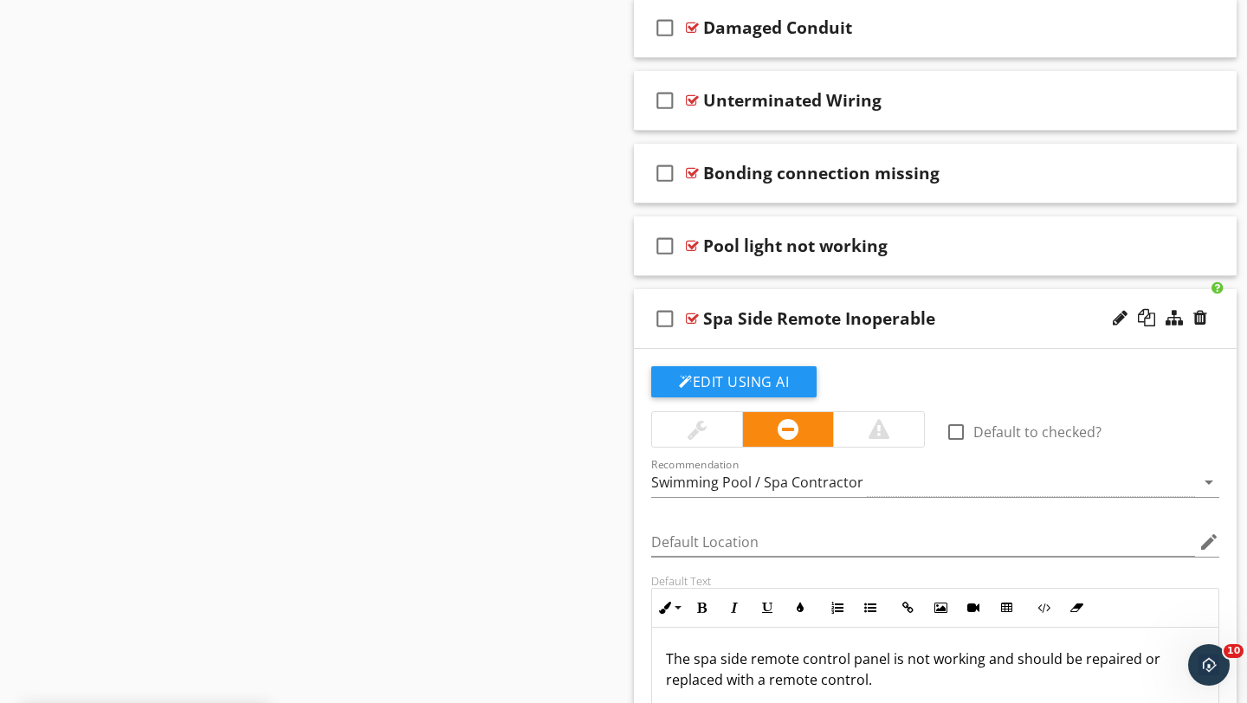
scroll to position [971, 0]
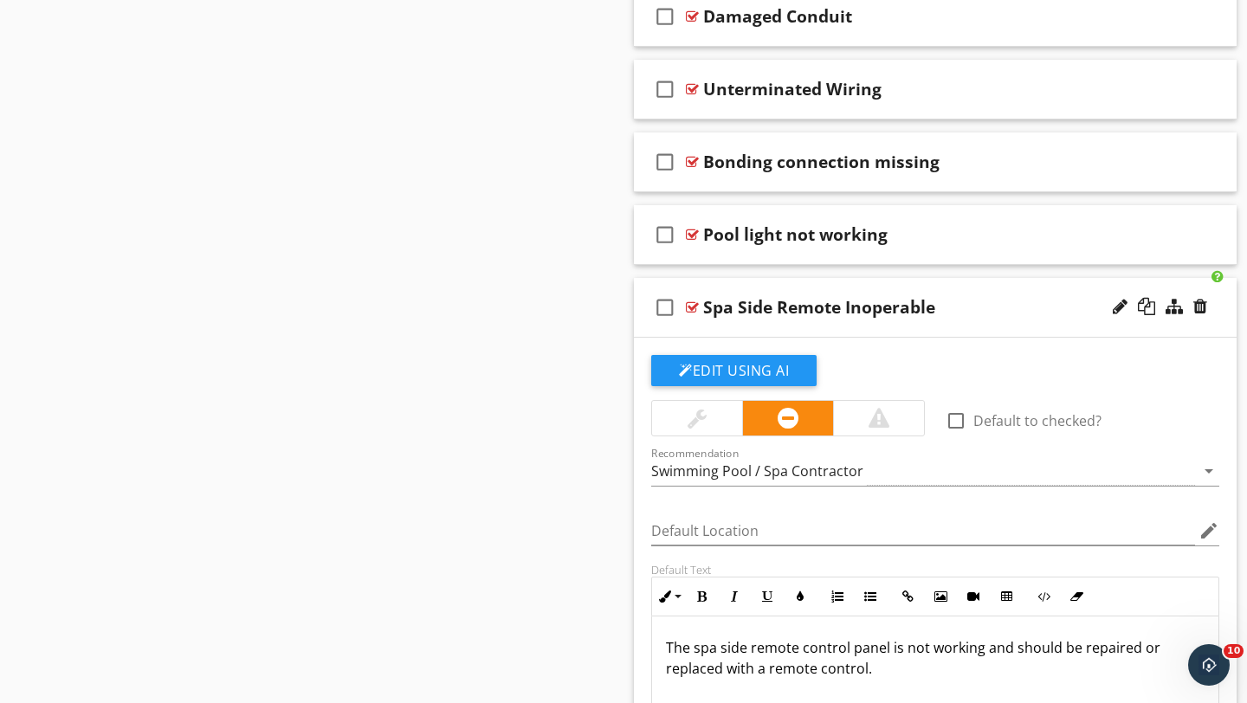
click at [693, 416] on div at bounding box center [697, 418] width 19 height 21
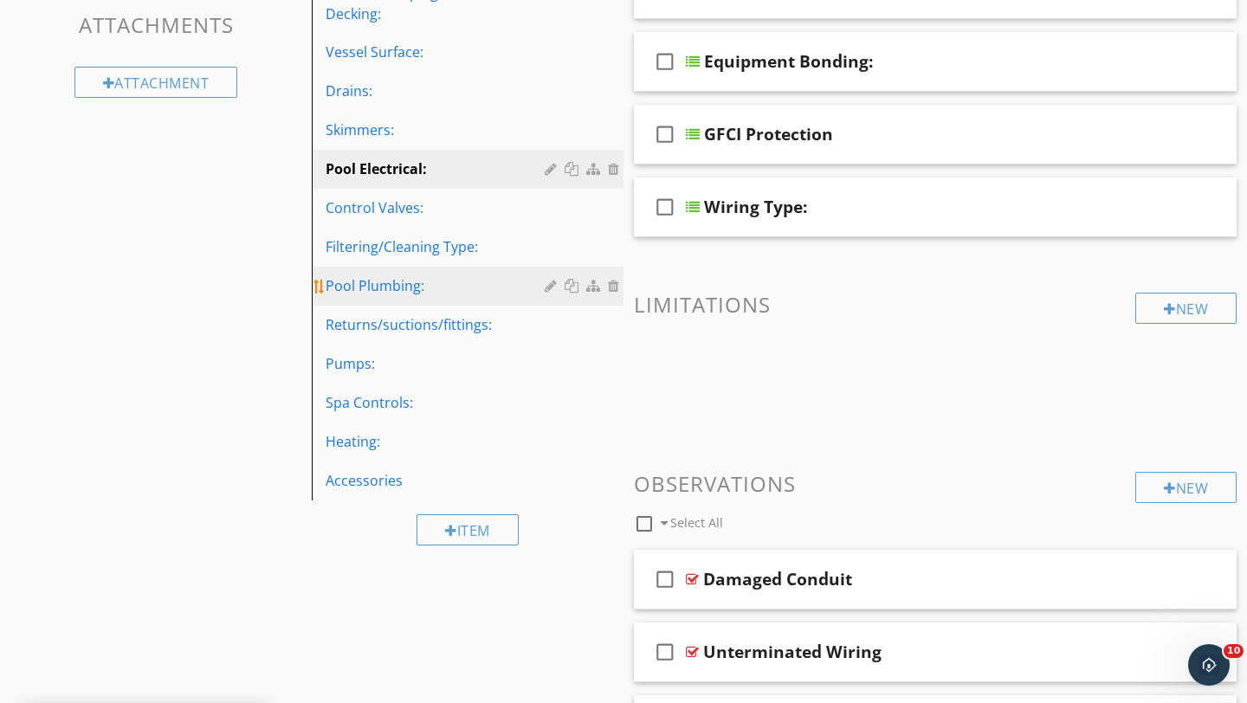
scroll to position [406, 0]
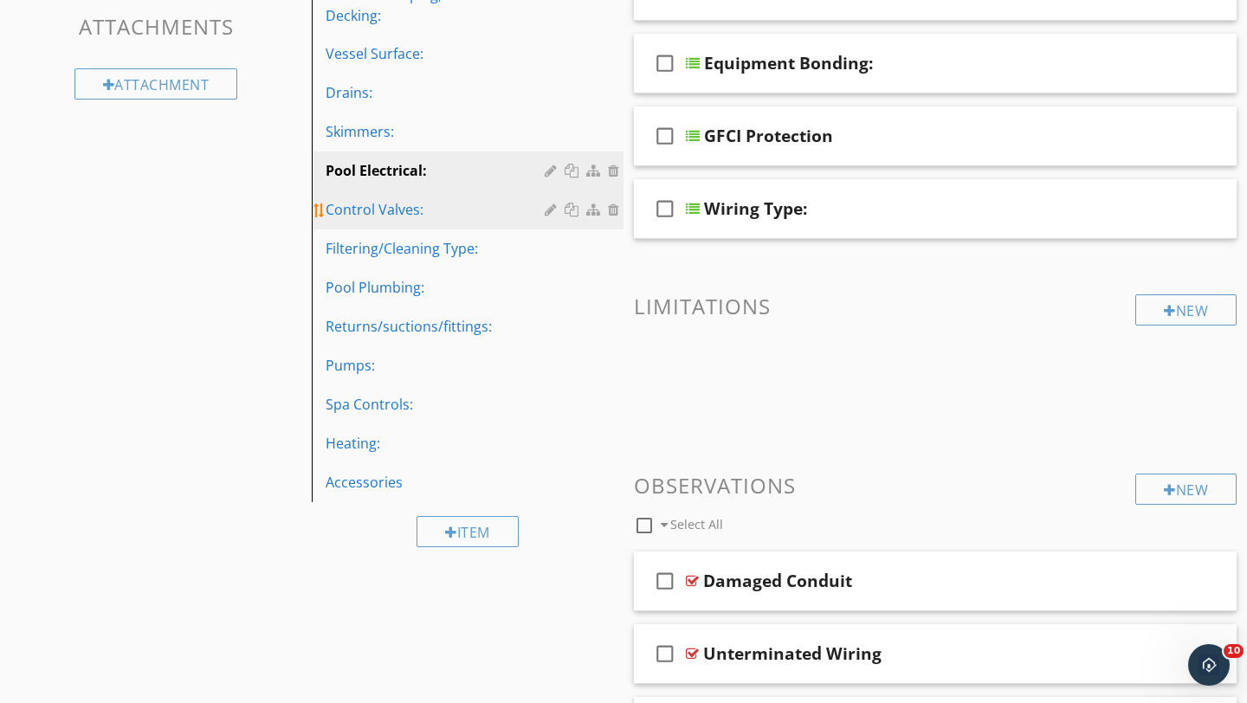
click at [384, 214] on div "Control Valves:" at bounding box center [438, 209] width 224 height 21
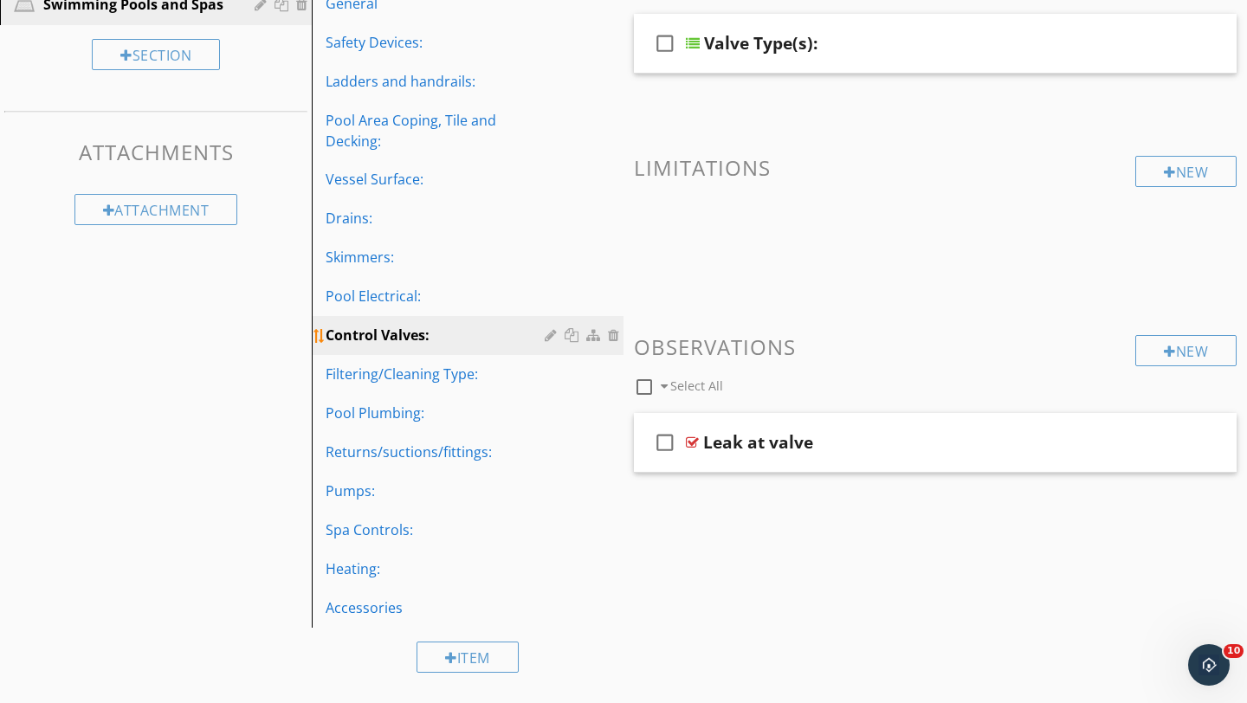
scroll to position [281, 0]
click at [920, 439] on div "Leak at valve" at bounding box center [916, 442] width 426 height 21
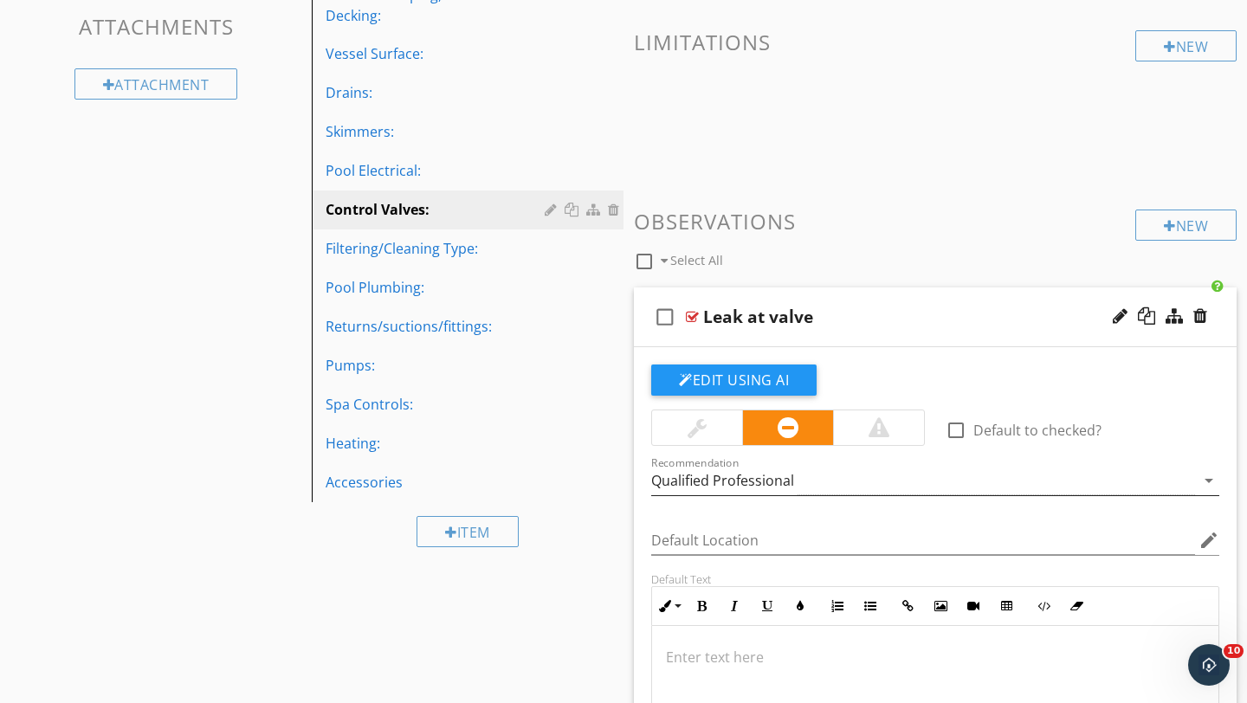
click at [825, 475] on div "Qualified Professional" at bounding box center [923, 481] width 544 height 29
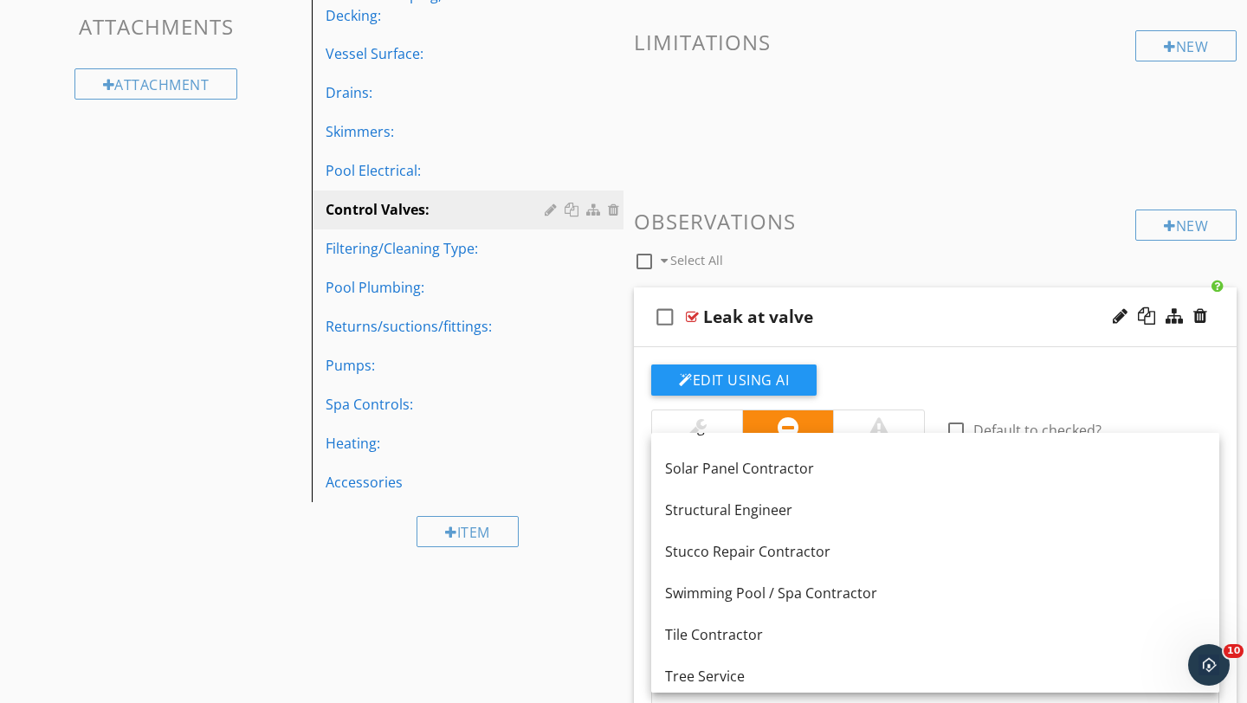
scroll to position [2321, 0]
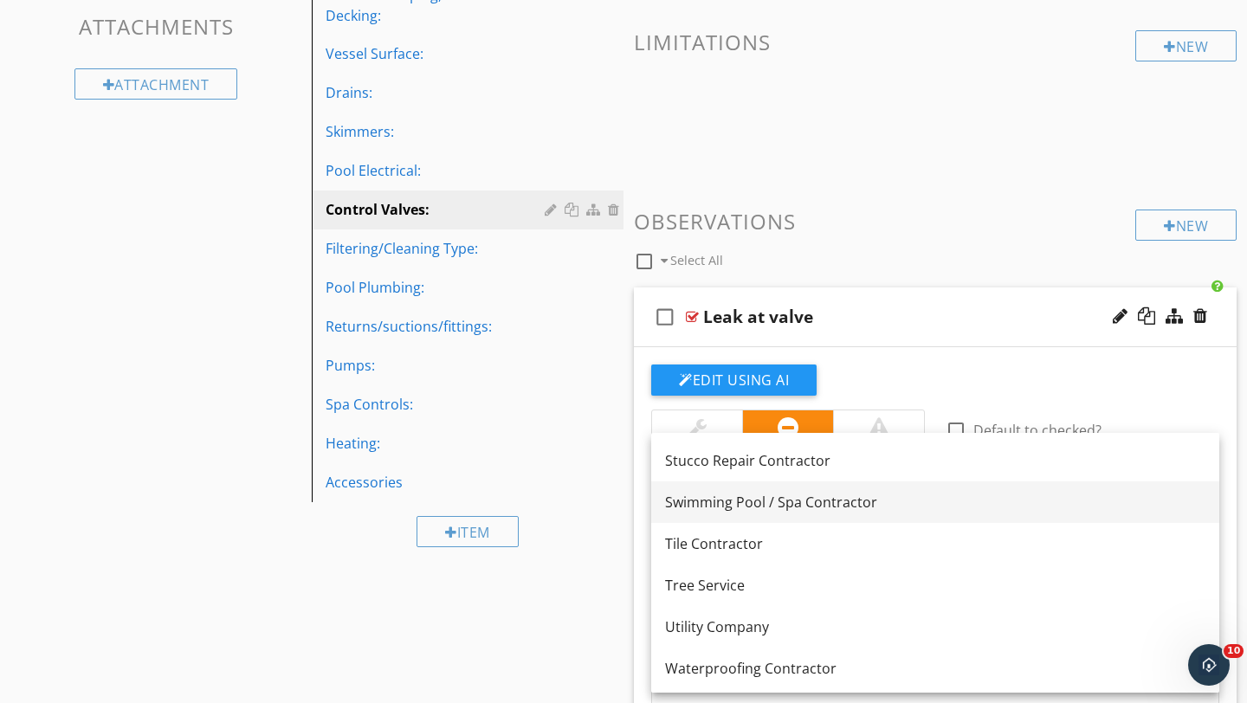
click at [731, 502] on div "Swimming Pool / Spa Contractor" at bounding box center [935, 502] width 540 height 21
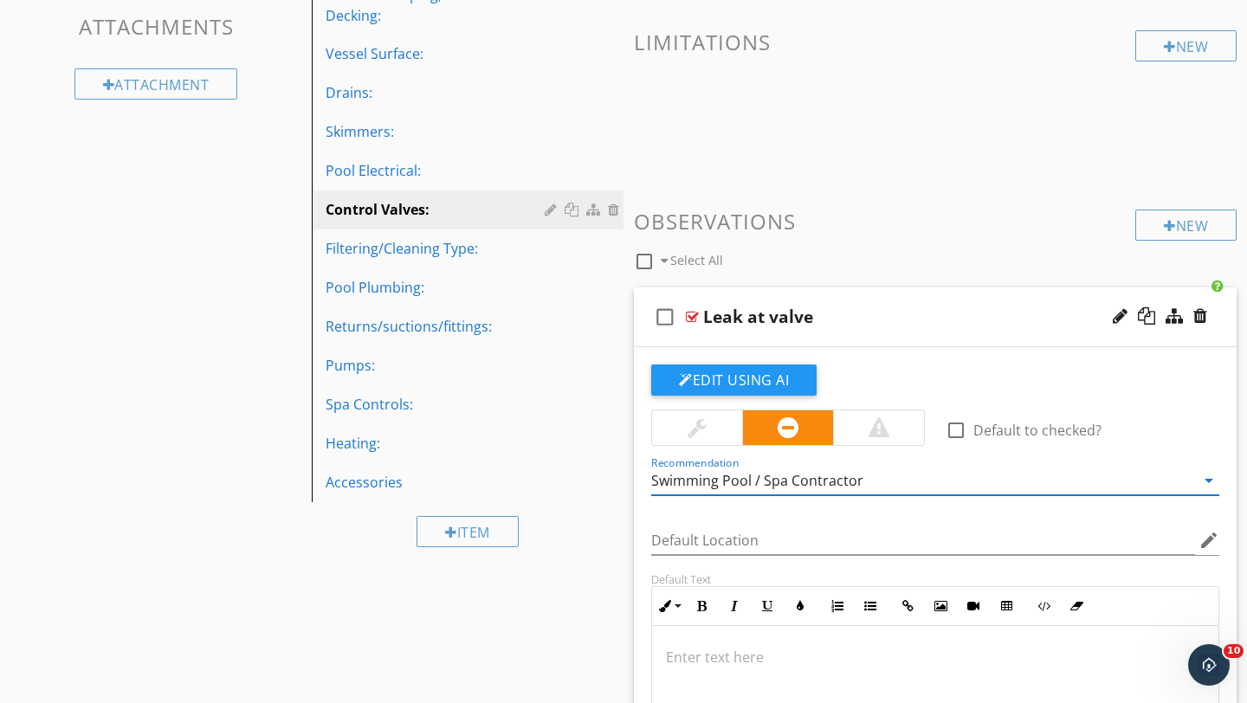
click at [703, 429] on div at bounding box center [697, 427] width 19 height 21
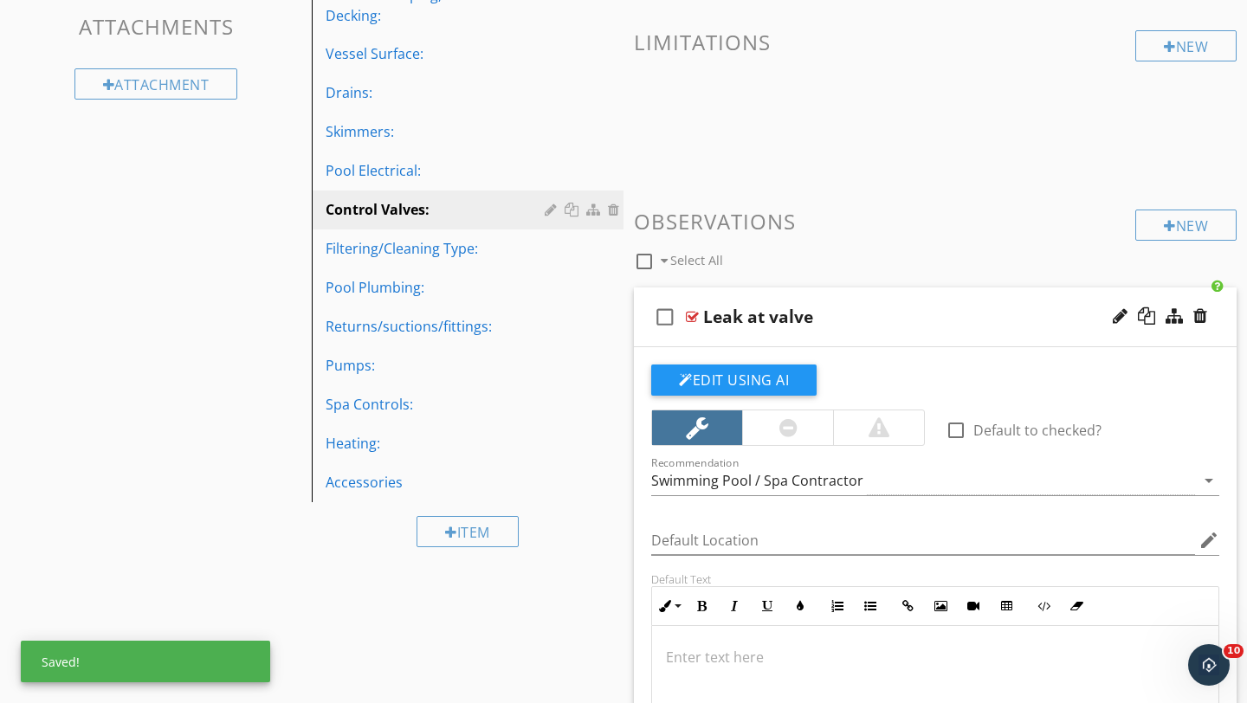
scroll to position [1, 0]
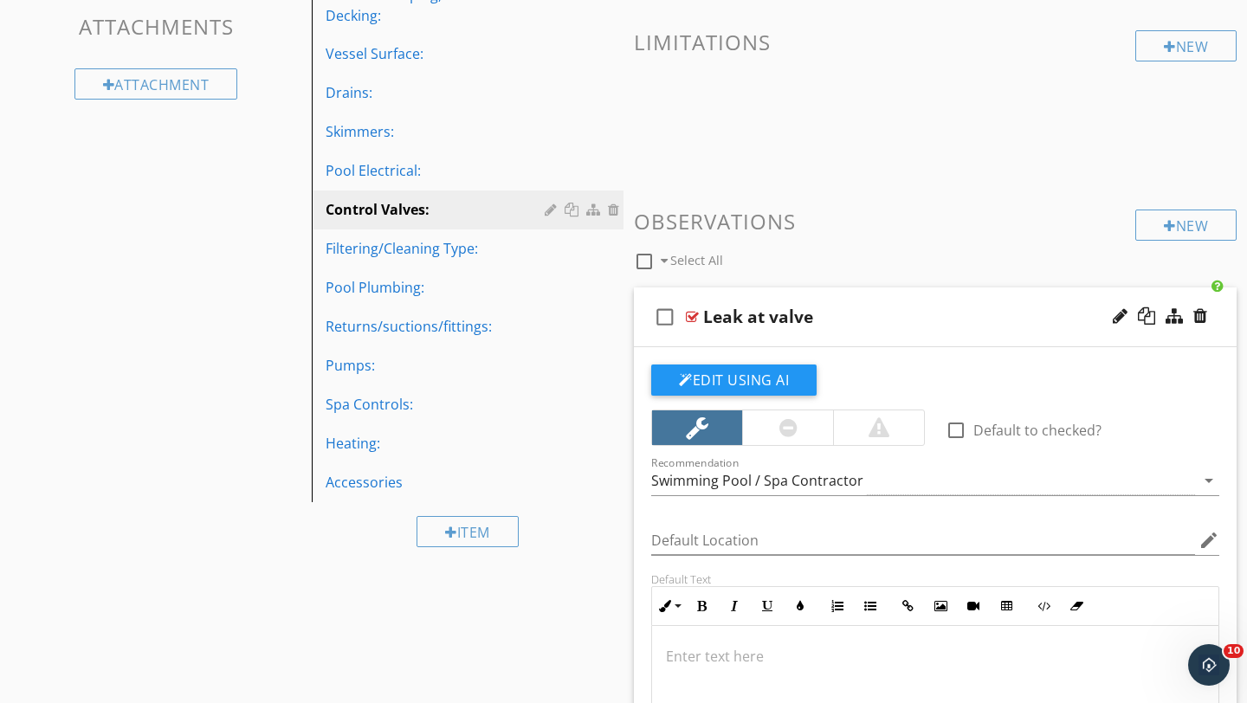
click at [700, 673] on div at bounding box center [935, 711] width 566 height 173
type textarea "<p>There was a leak at the valvle.</p>"
click at [1002, 308] on div "Leak at valve" at bounding box center [916, 317] width 426 height 21
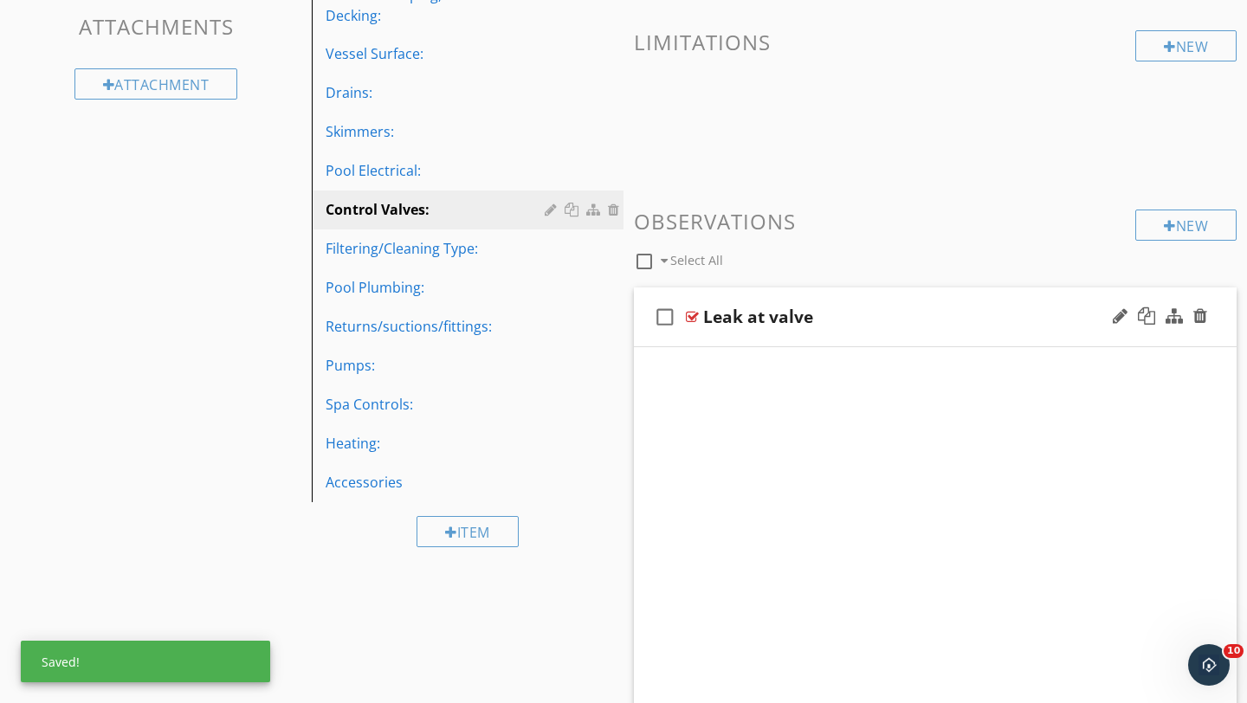
scroll to position [281, 0]
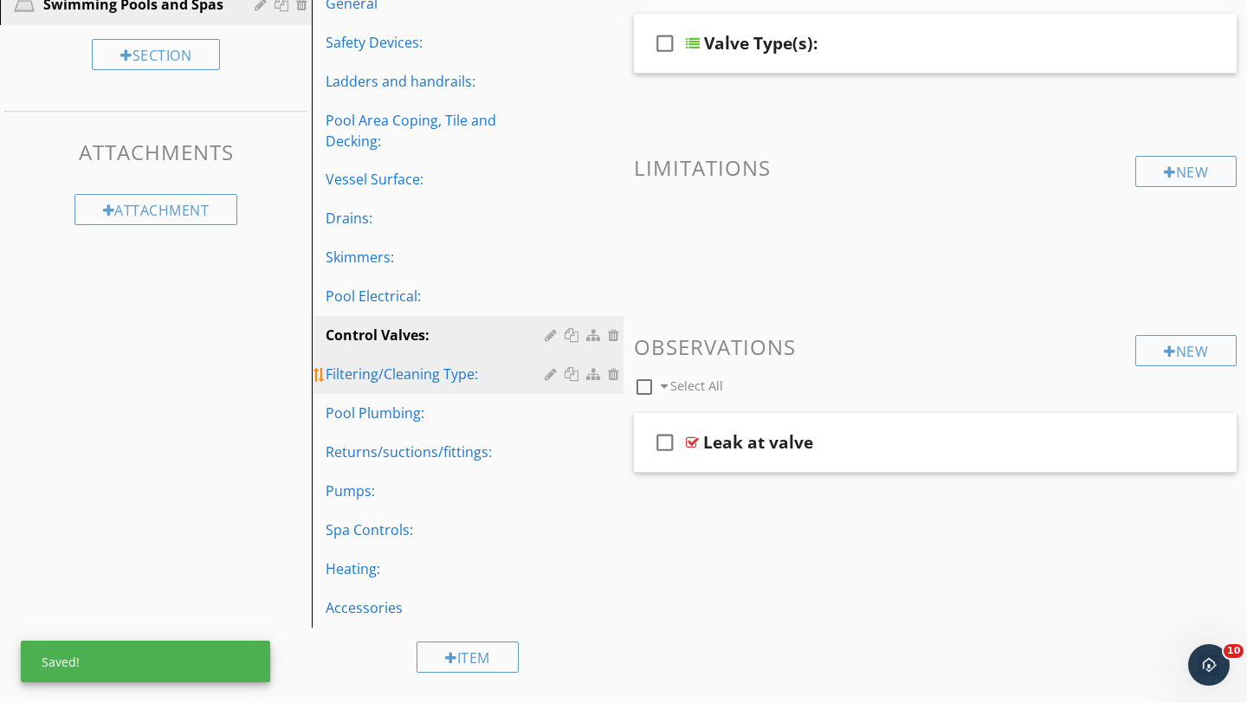
click at [378, 366] on div "Filtering/Cleaning Type:" at bounding box center [438, 374] width 224 height 21
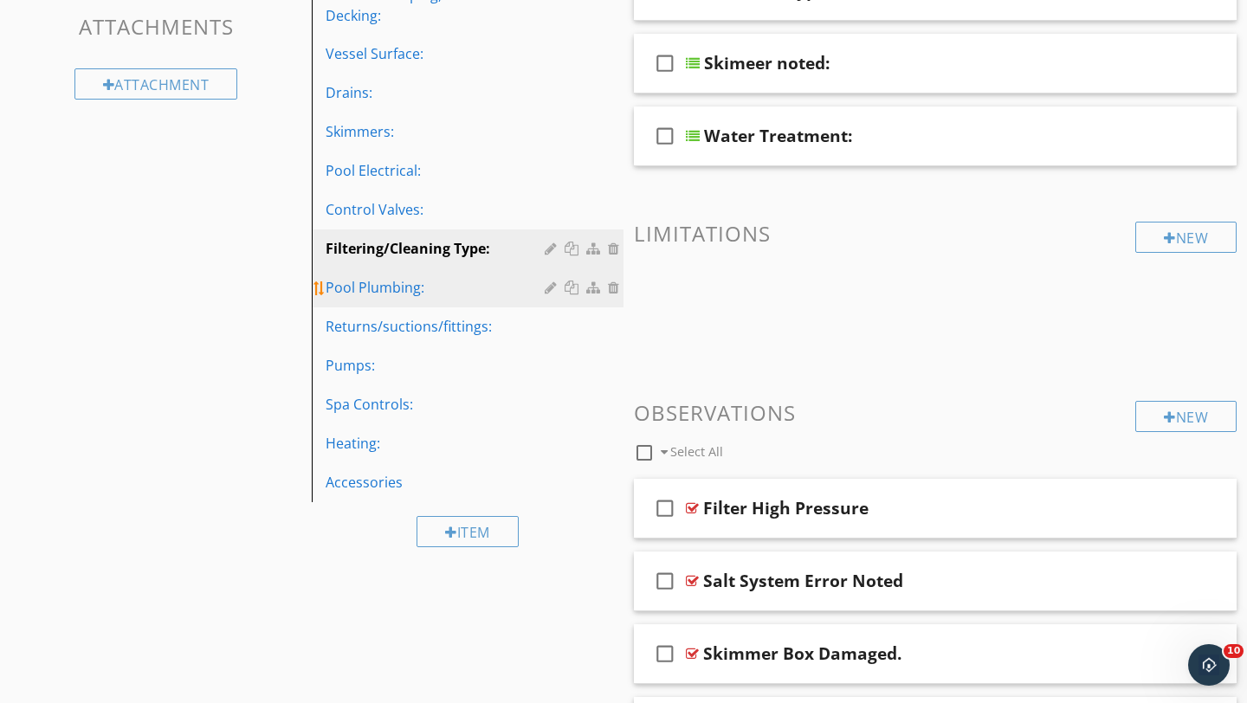
click at [374, 283] on div "Pool Plumbing:" at bounding box center [438, 287] width 224 height 21
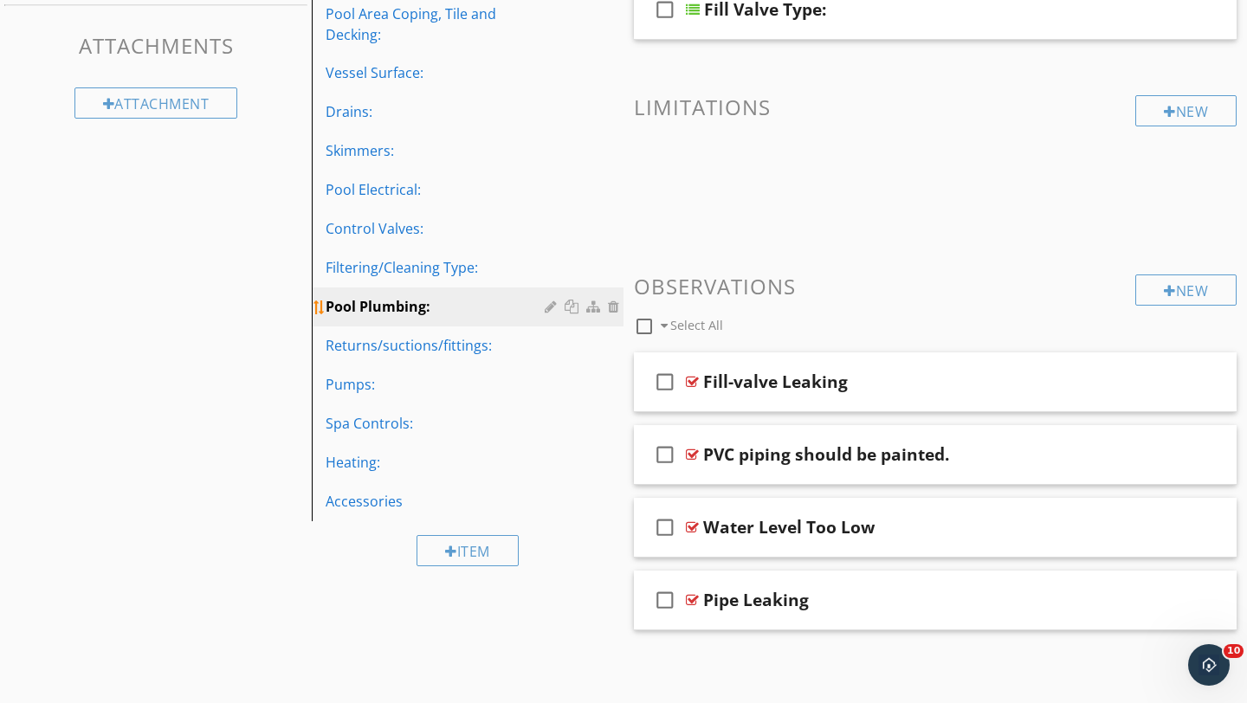
scroll to position [387, 0]
click at [1037, 384] on div "Fill-valve Leaking" at bounding box center [916, 381] width 426 height 21
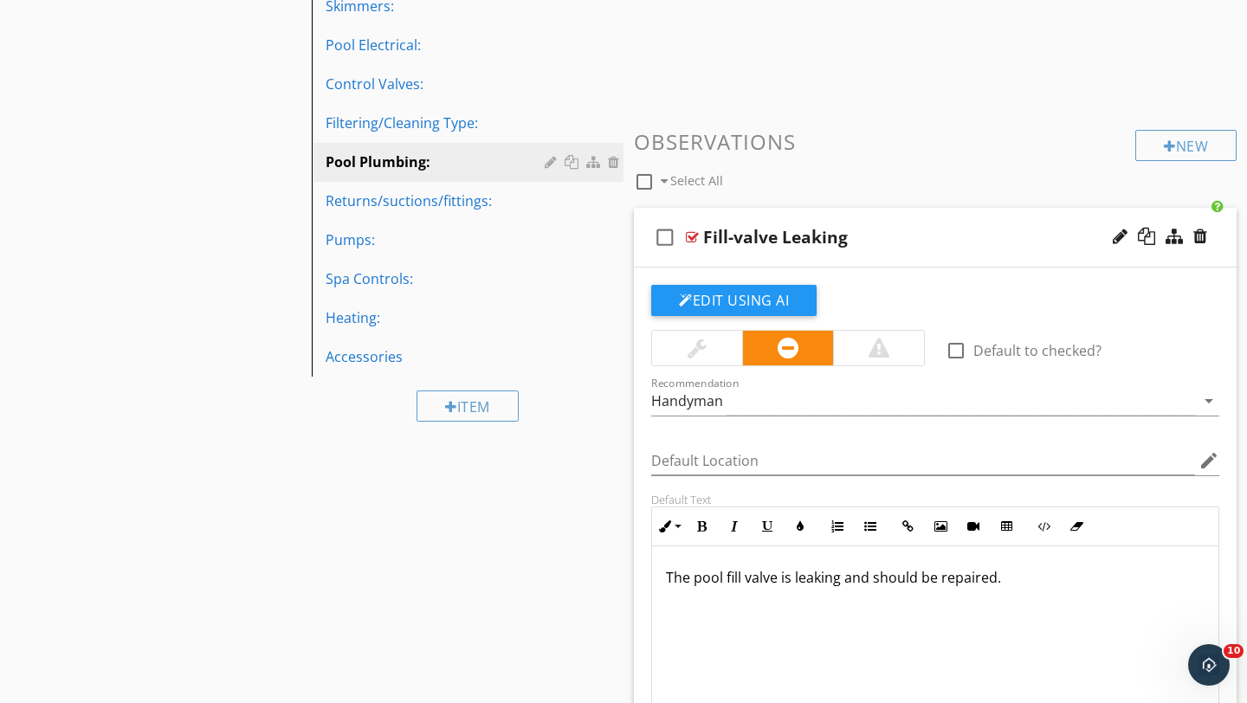
scroll to position [538, 0]
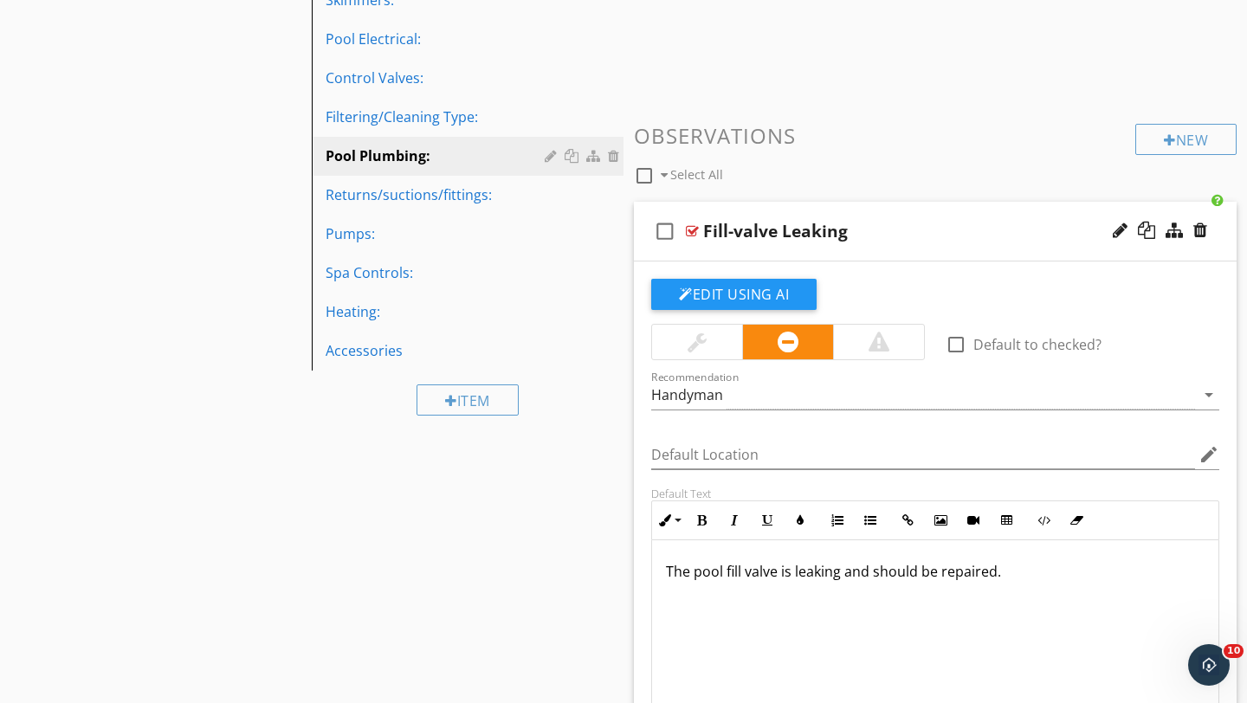
click at [688, 337] on div at bounding box center [697, 342] width 19 height 21
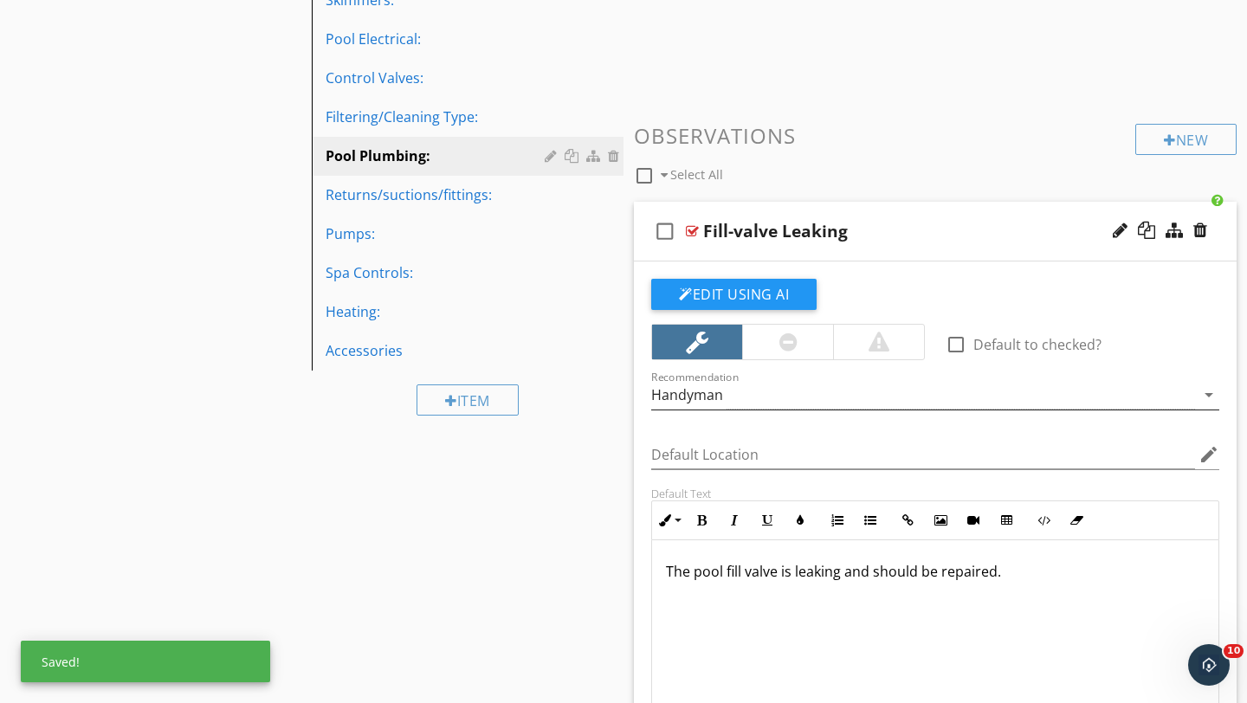
click at [765, 396] on div "Handyman" at bounding box center [923, 395] width 544 height 29
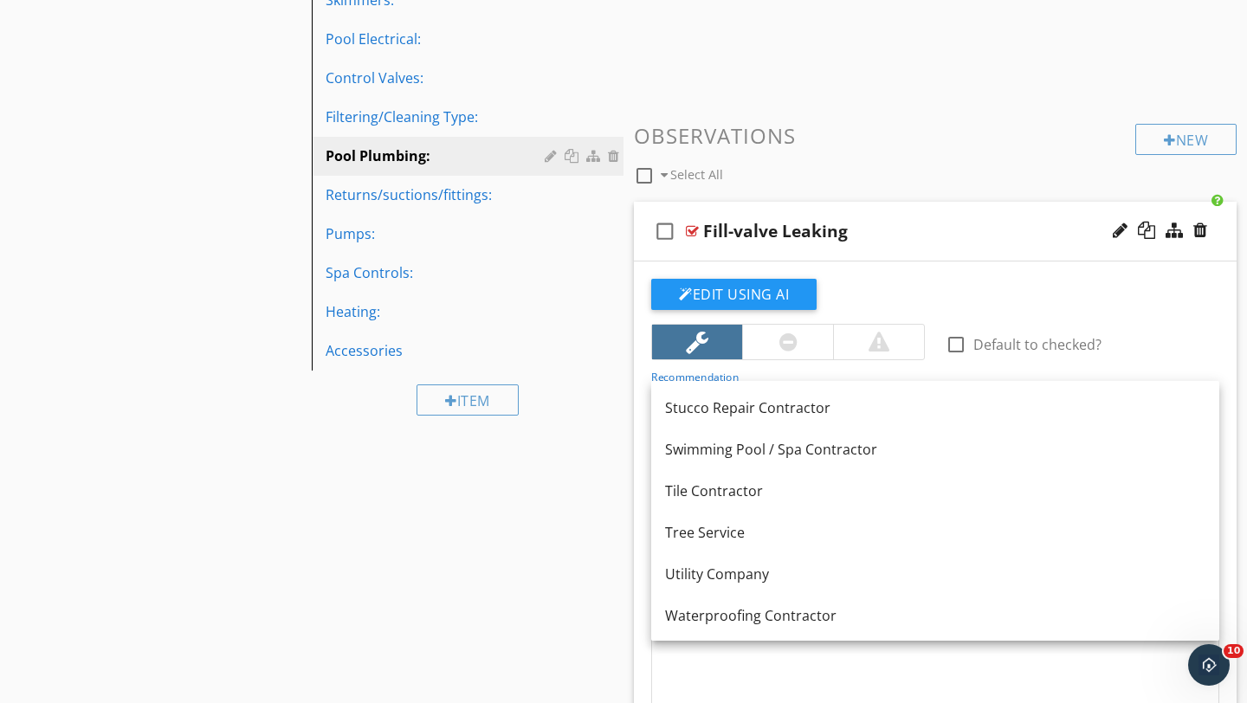
scroll to position [2319, 0]
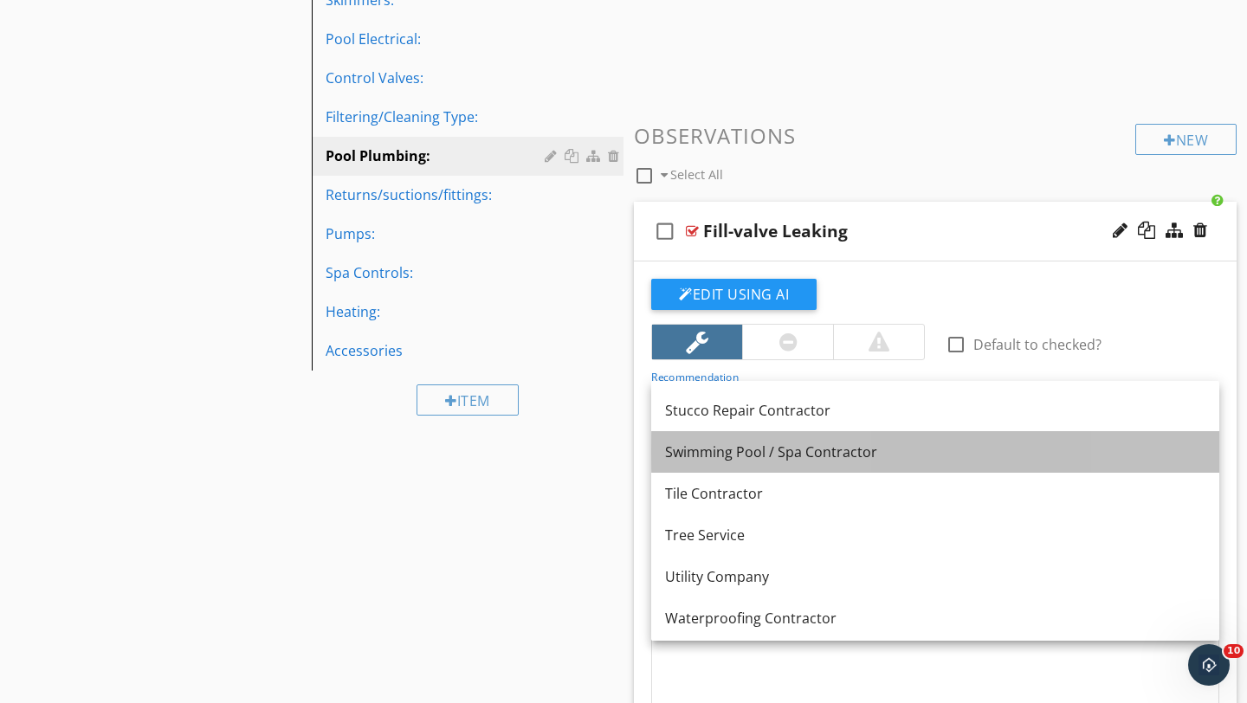
click at [737, 454] on div "Swimming Pool / Spa Contractor" at bounding box center [935, 452] width 540 height 21
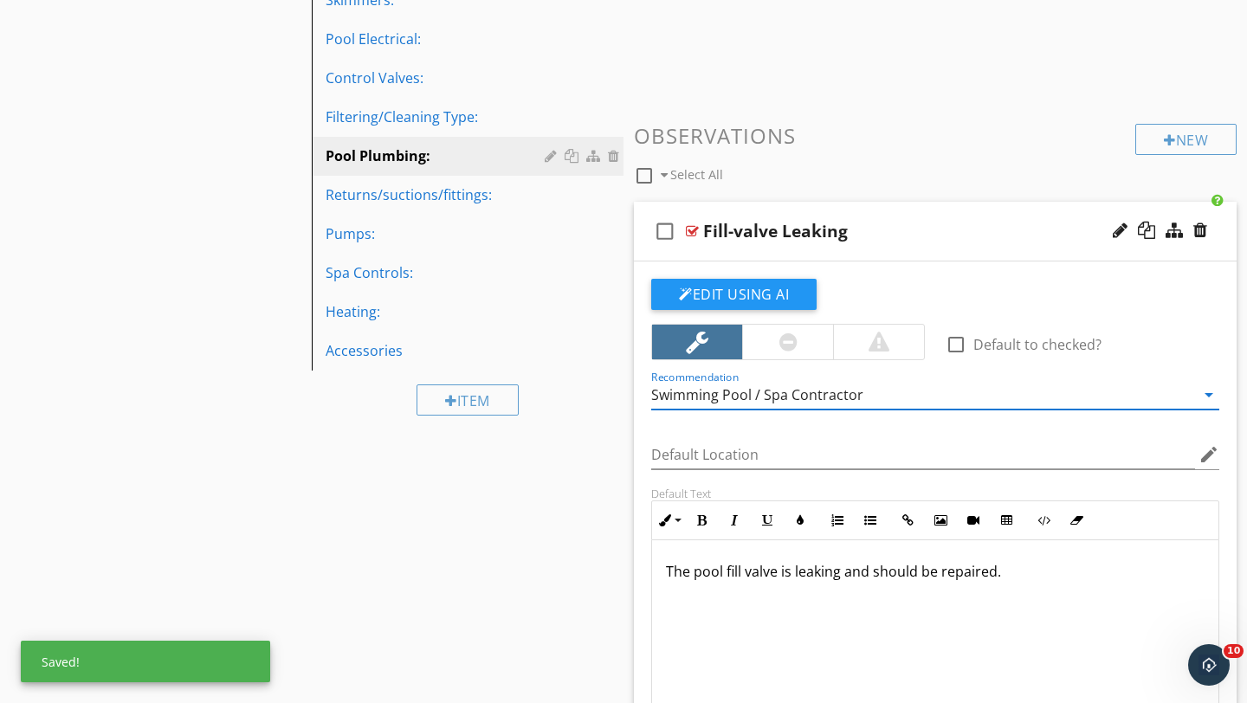
click at [967, 228] on div "Fill-valve Leaking" at bounding box center [916, 231] width 426 height 21
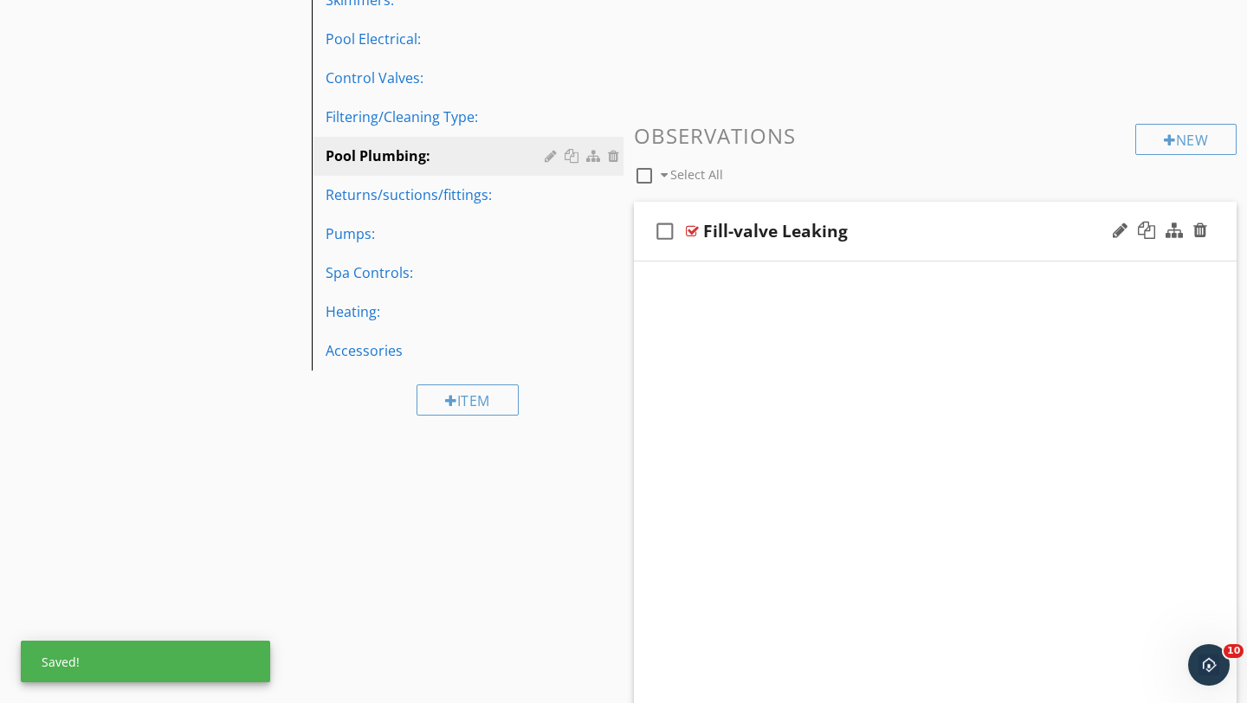
scroll to position [387, 0]
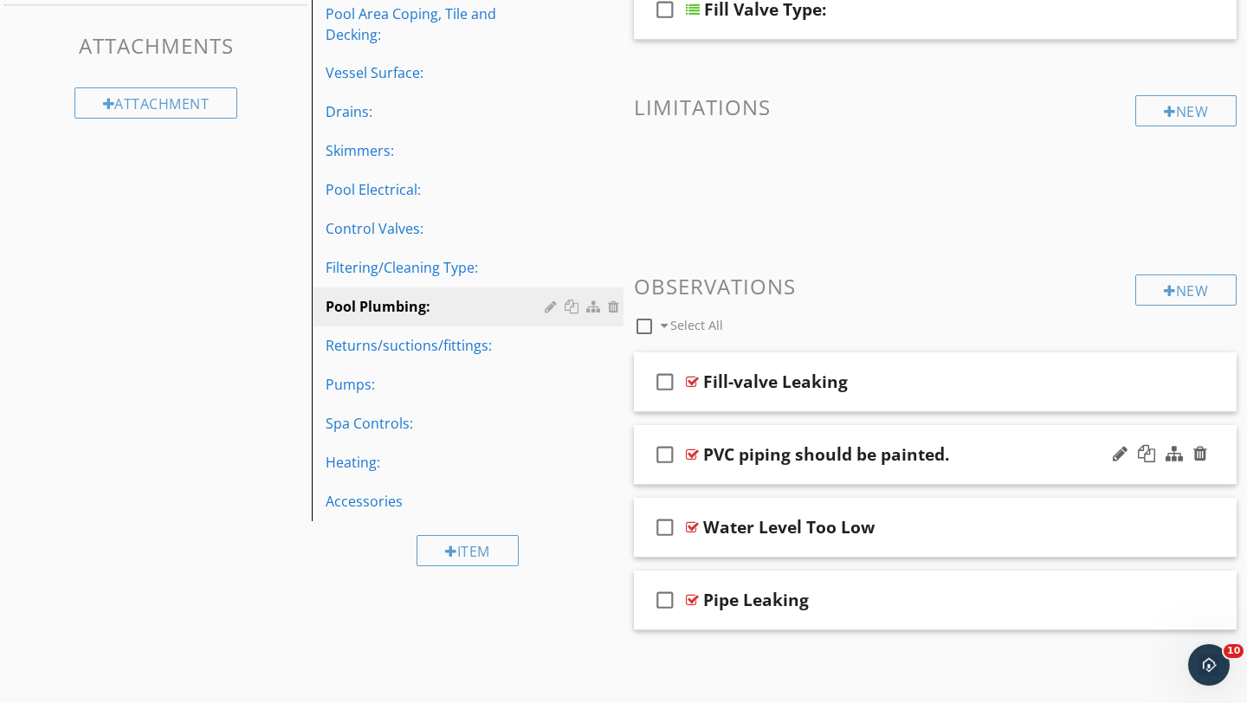
click at [1054, 455] on div "PVC piping should be painted." at bounding box center [916, 454] width 426 height 21
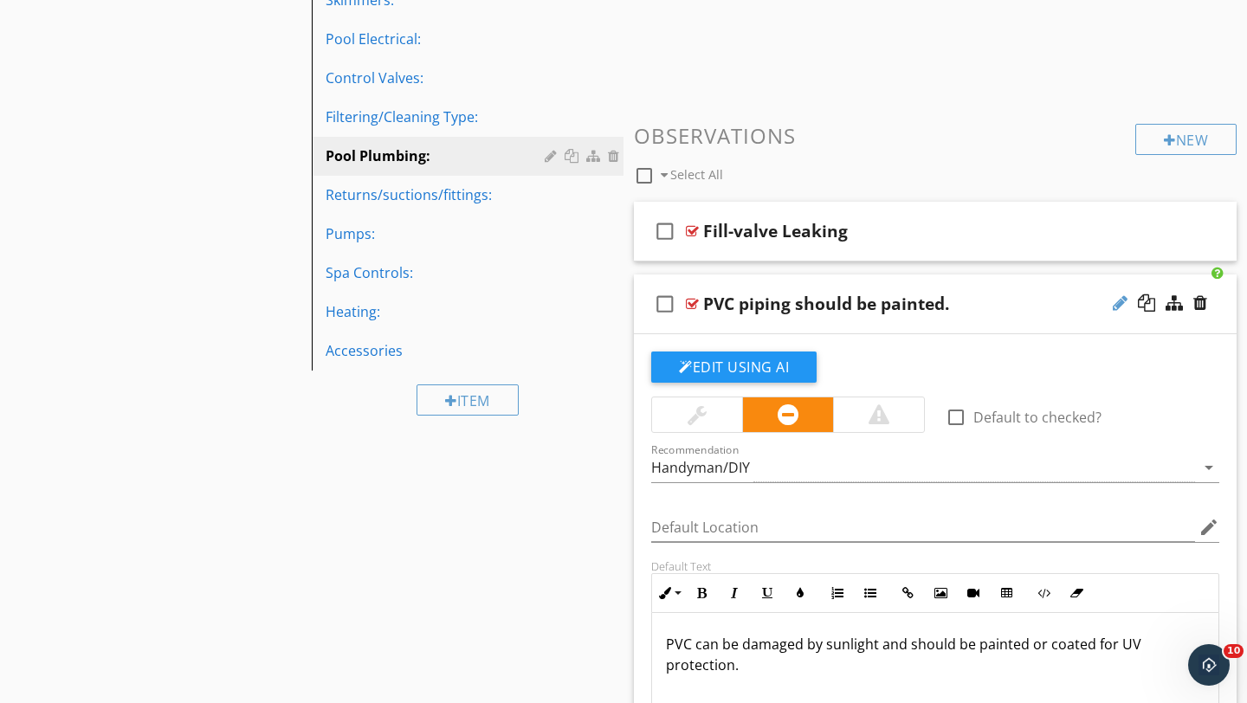
click at [1117, 307] on div at bounding box center [1120, 302] width 15 height 17
click at [933, 307] on input "PVC piping should be painted." at bounding box center [916, 305] width 426 height 29
type input "PVC piping should be painted"
click at [680, 413] on div at bounding box center [697, 414] width 90 height 35
click at [808, 468] on div "Handyman/DIY" at bounding box center [923, 468] width 544 height 29
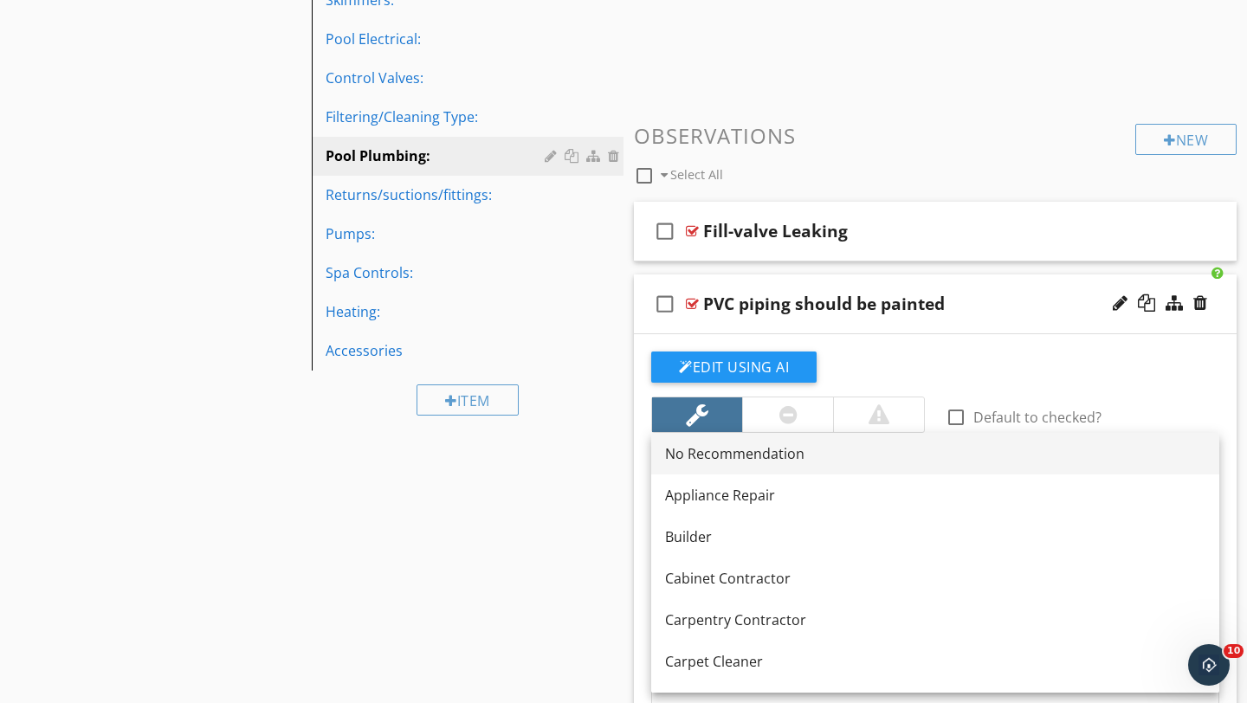
click at [729, 459] on div "No Recommendation" at bounding box center [935, 453] width 540 height 21
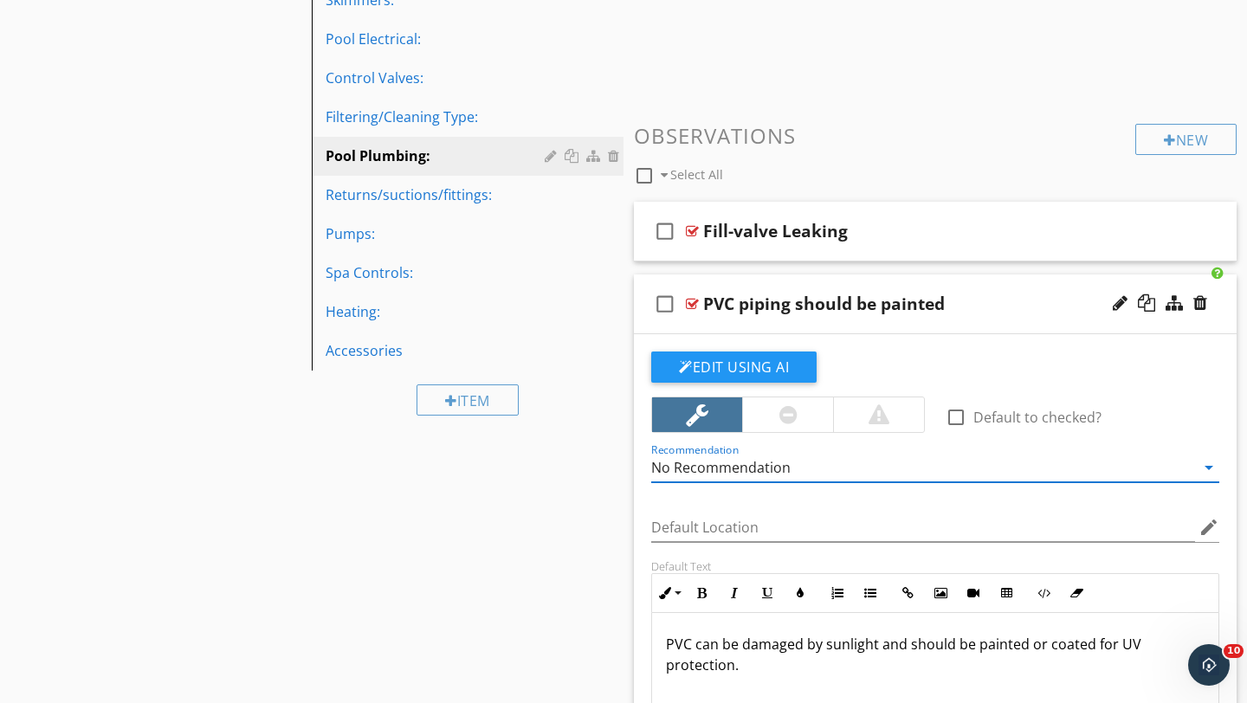
click at [1038, 306] on div "PVC piping should be painted" at bounding box center [916, 304] width 426 height 21
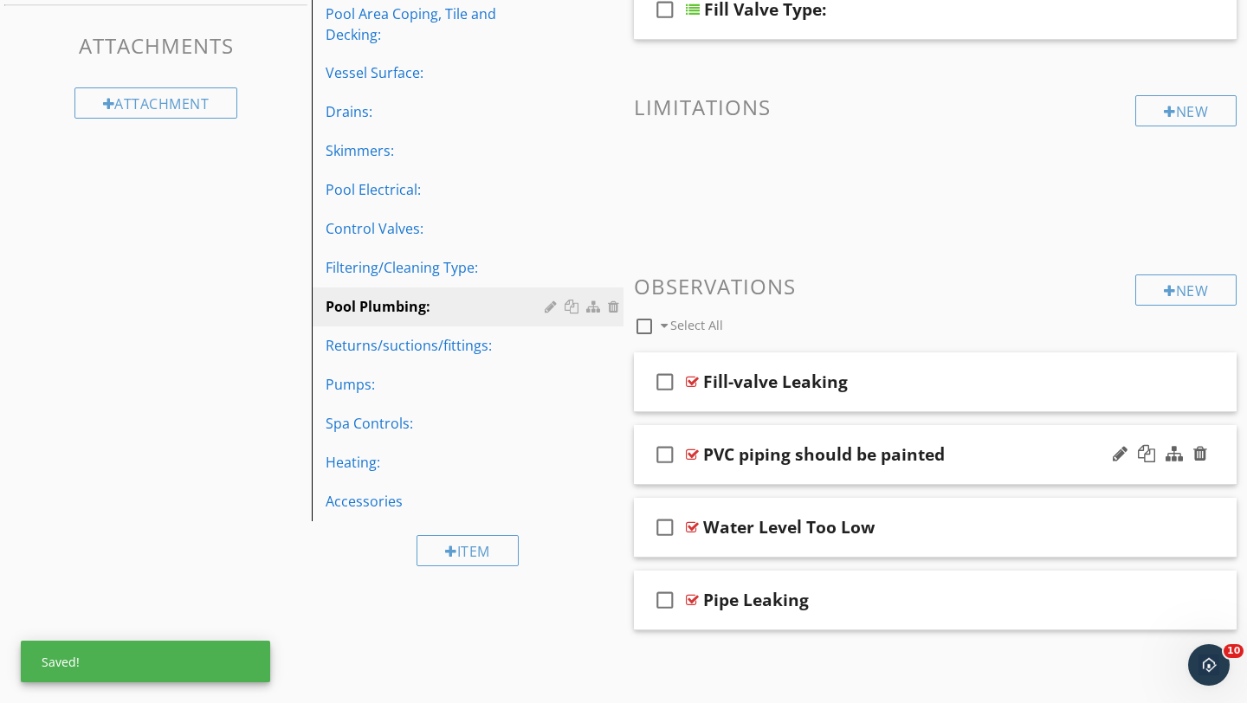
scroll to position [387, 0]
click at [1070, 535] on div "Water Level Too Low" at bounding box center [916, 527] width 426 height 21
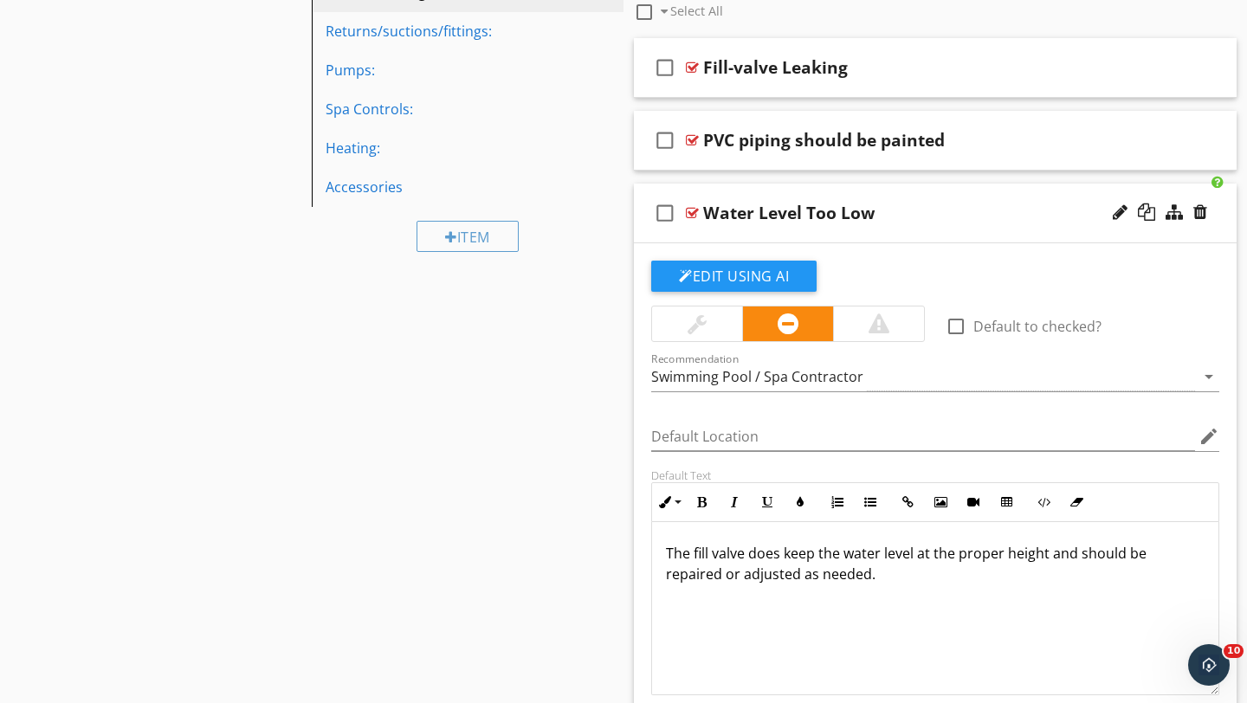
scroll to position [720, 0]
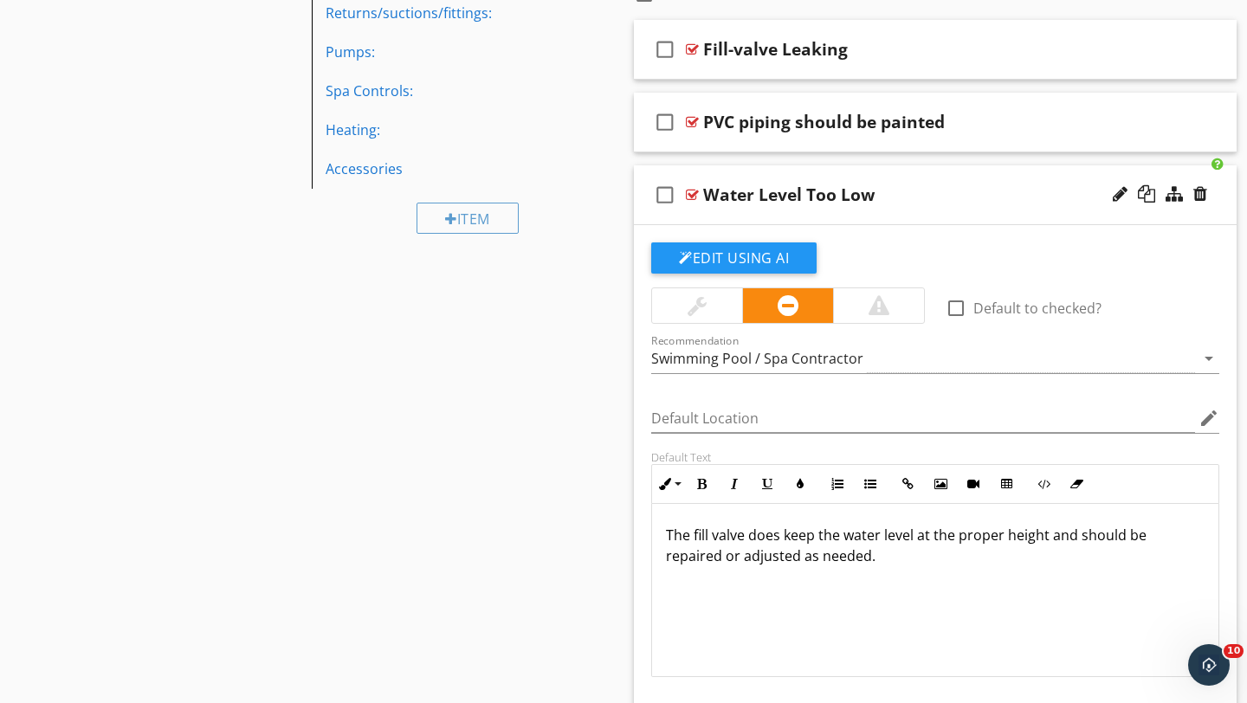
click at [694, 303] on div at bounding box center [697, 305] width 19 height 21
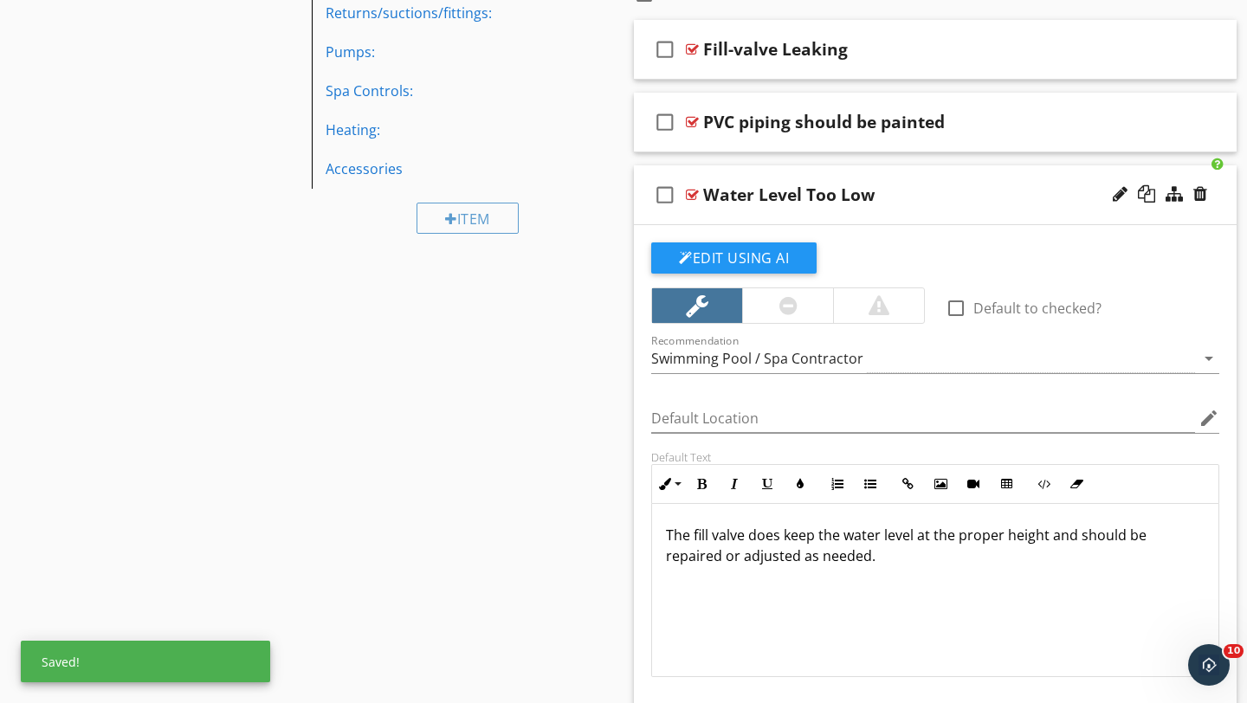
click at [1019, 190] on div "Water Level Too Low" at bounding box center [916, 194] width 426 height 21
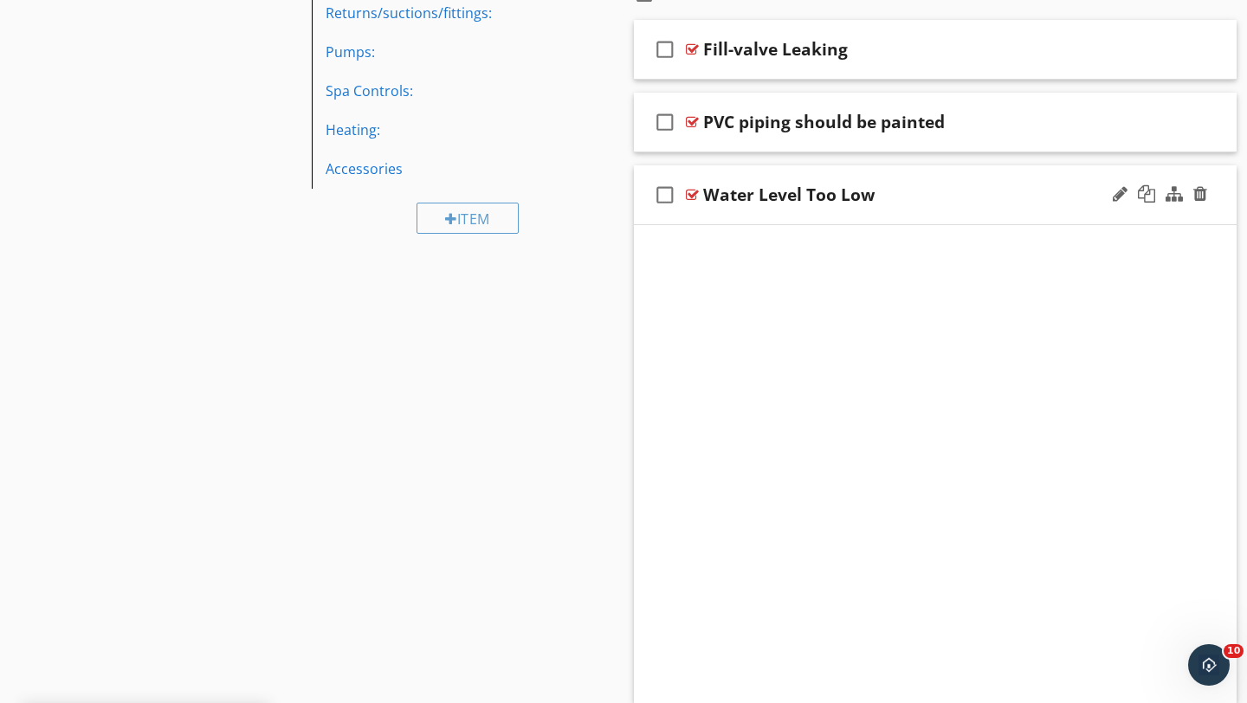
scroll to position [387, 0]
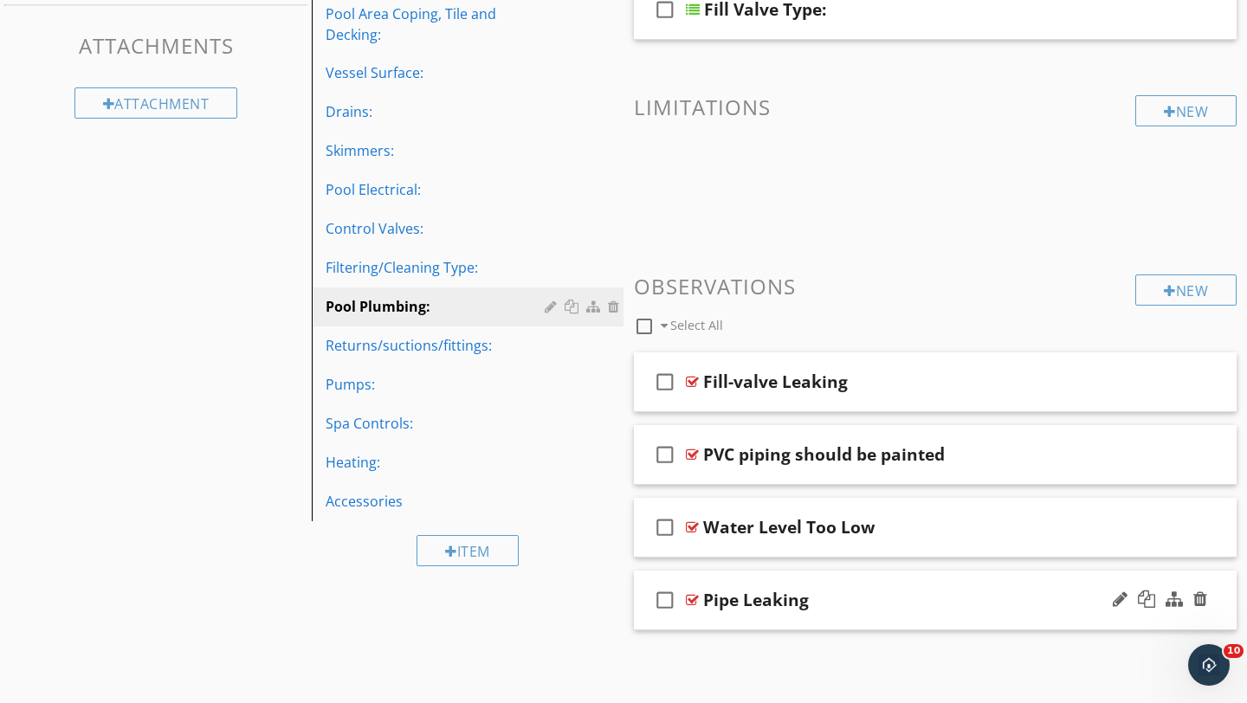
click at [1033, 592] on div "Pipe Leaking" at bounding box center [916, 600] width 426 height 21
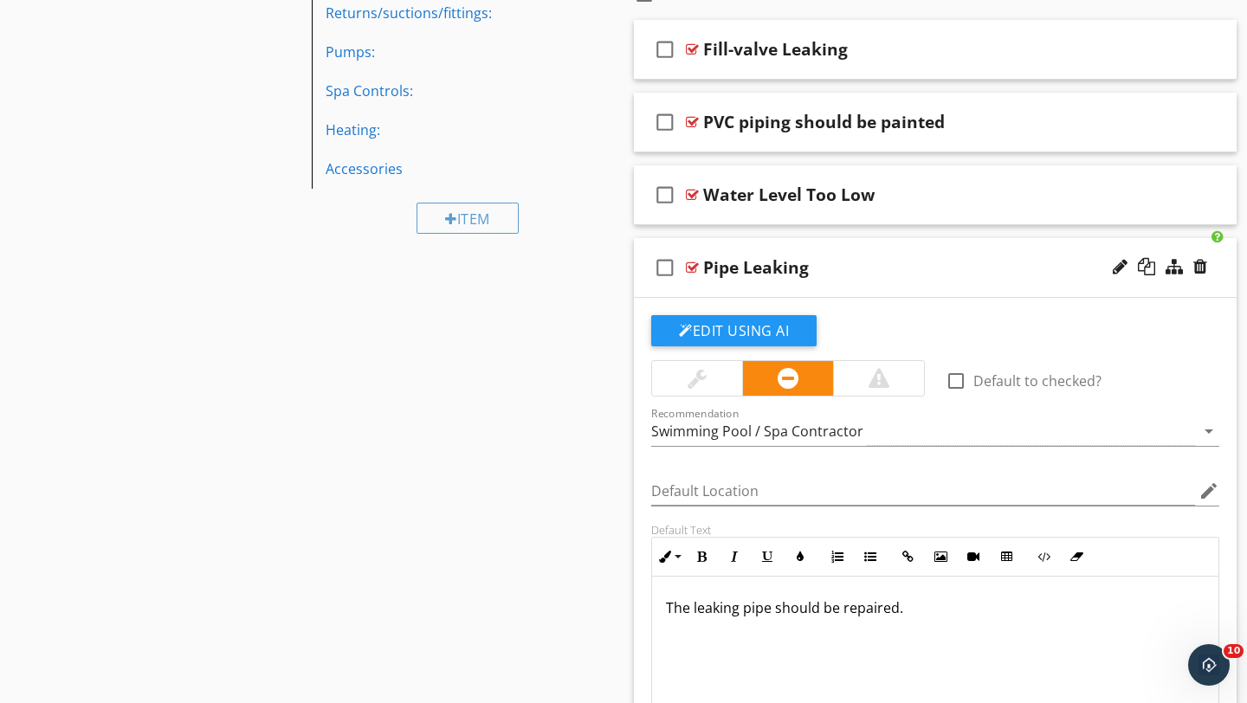
click at [685, 379] on div at bounding box center [697, 378] width 90 height 35
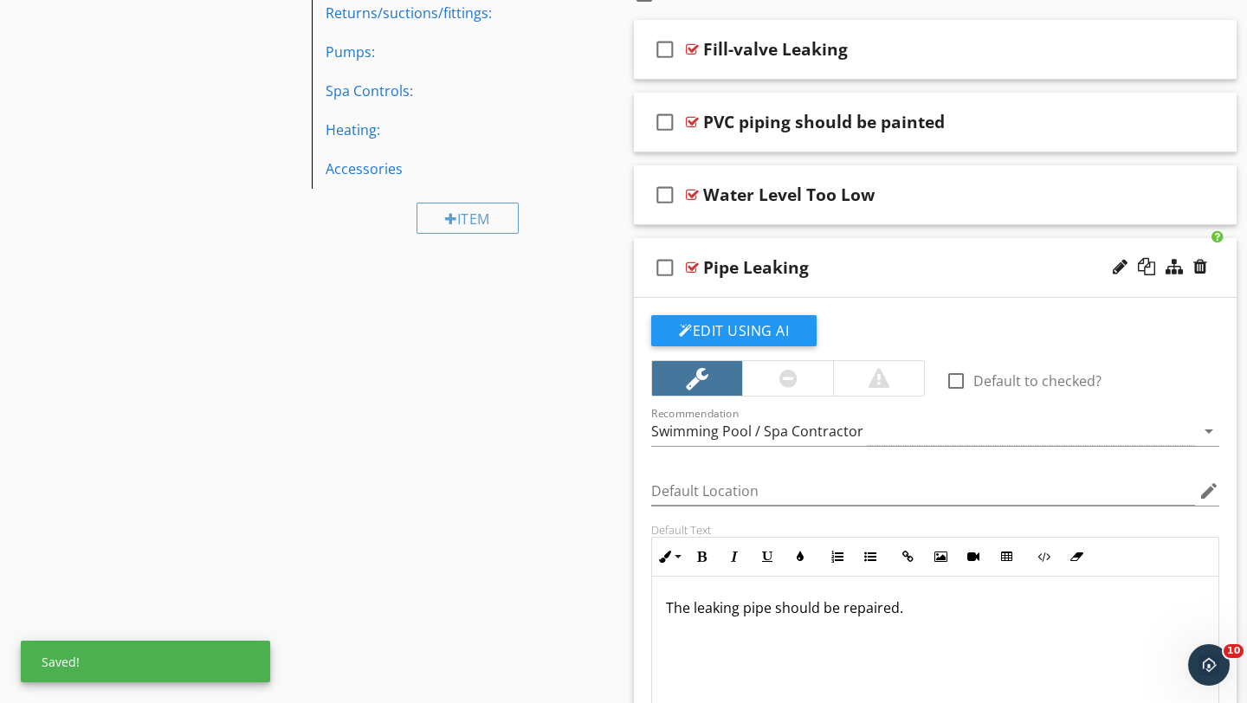
click at [999, 258] on div "Pipe Leaking" at bounding box center [916, 267] width 426 height 21
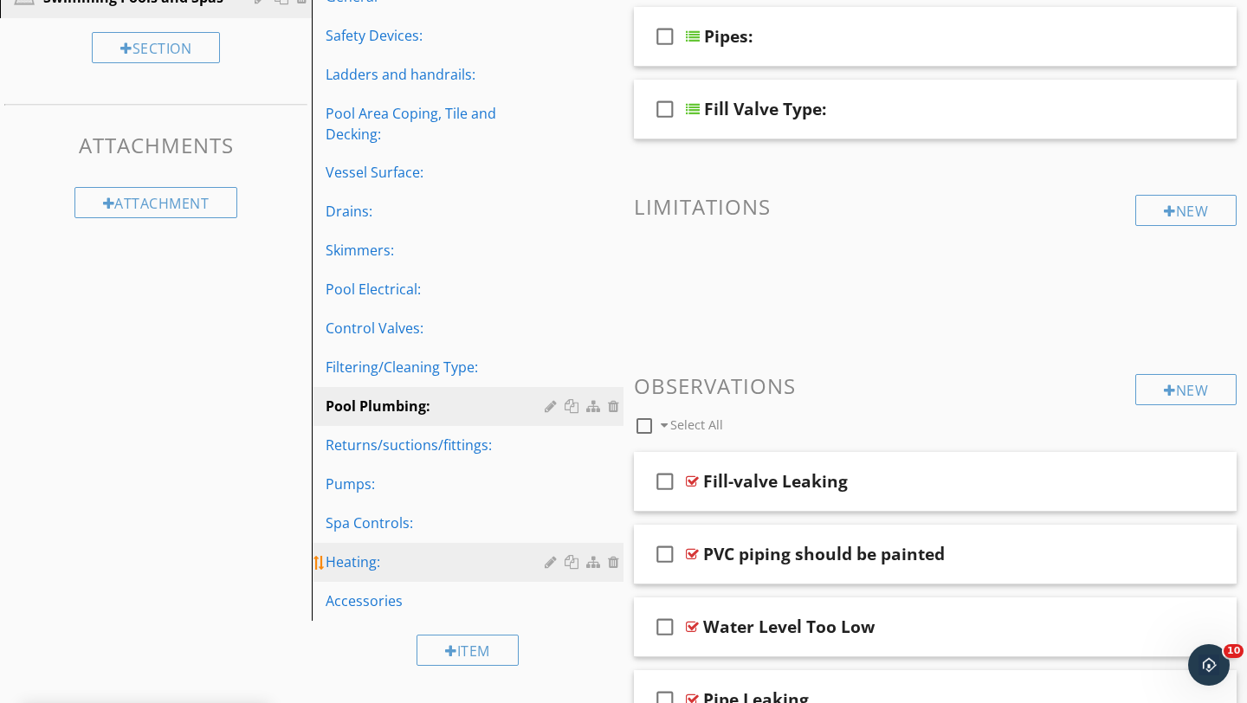
scroll to position [292, 0]
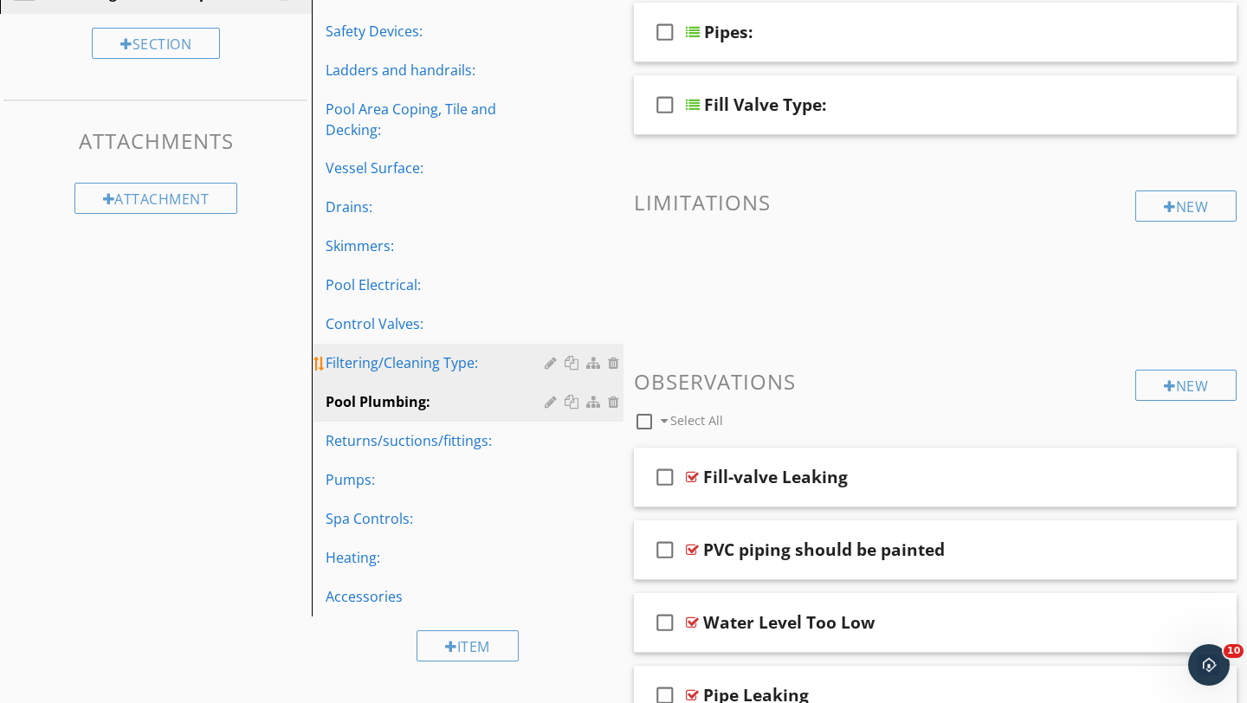
click at [380, 363] on div "Filtering/Cleaning Type:" at bounding box center [438, 362] width 224 height 21
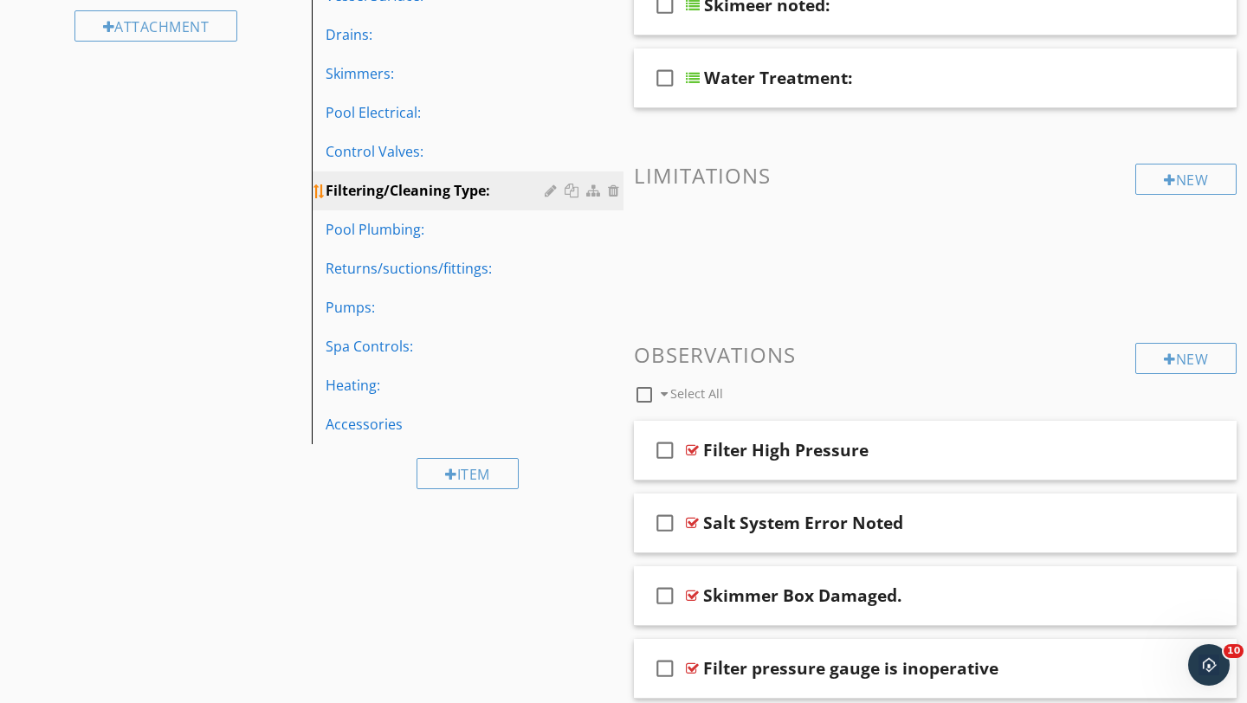
scroll to position [503, 0]
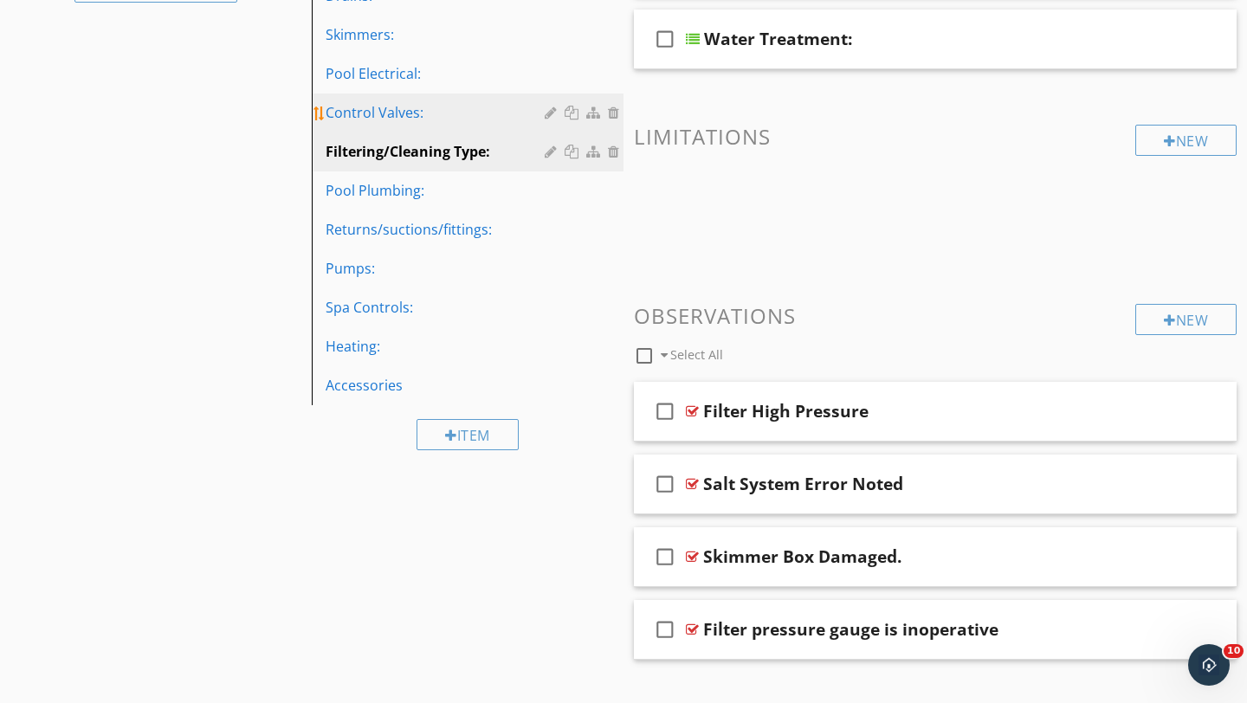
click at [396, 122] on div "Control Valves:" at bounding box center [438, 112] width 224 height 21
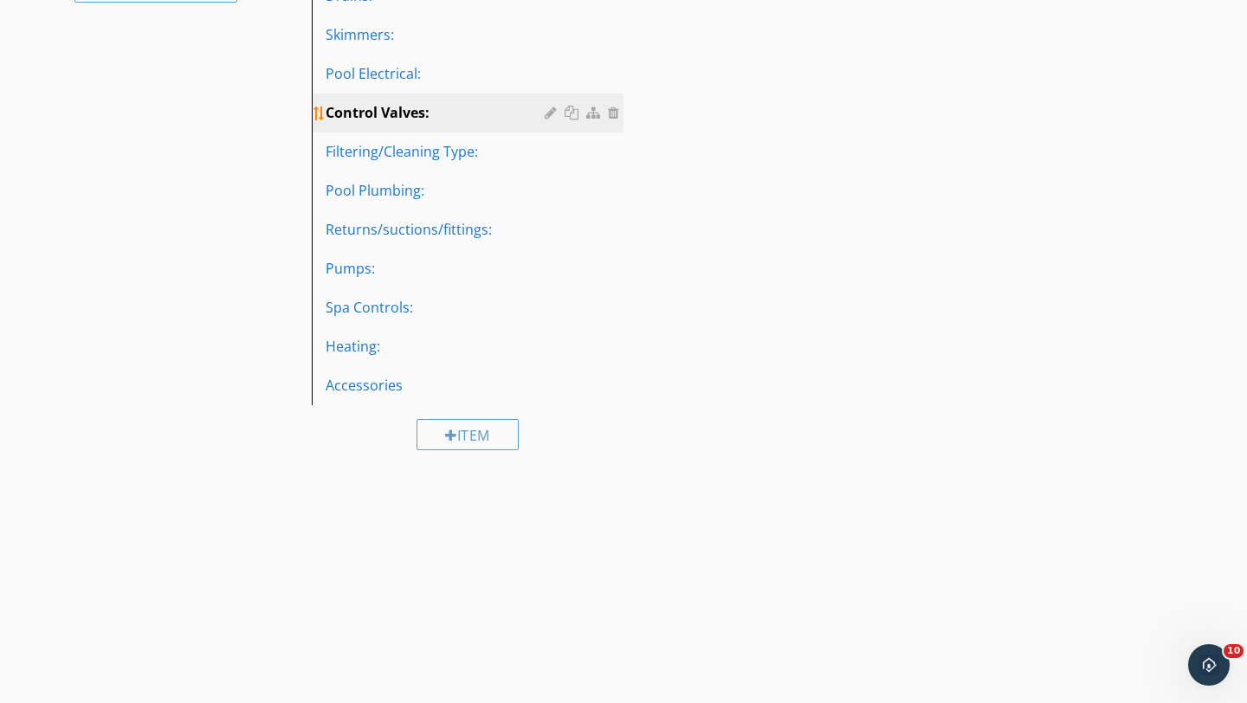
scroll to position [281, 0]
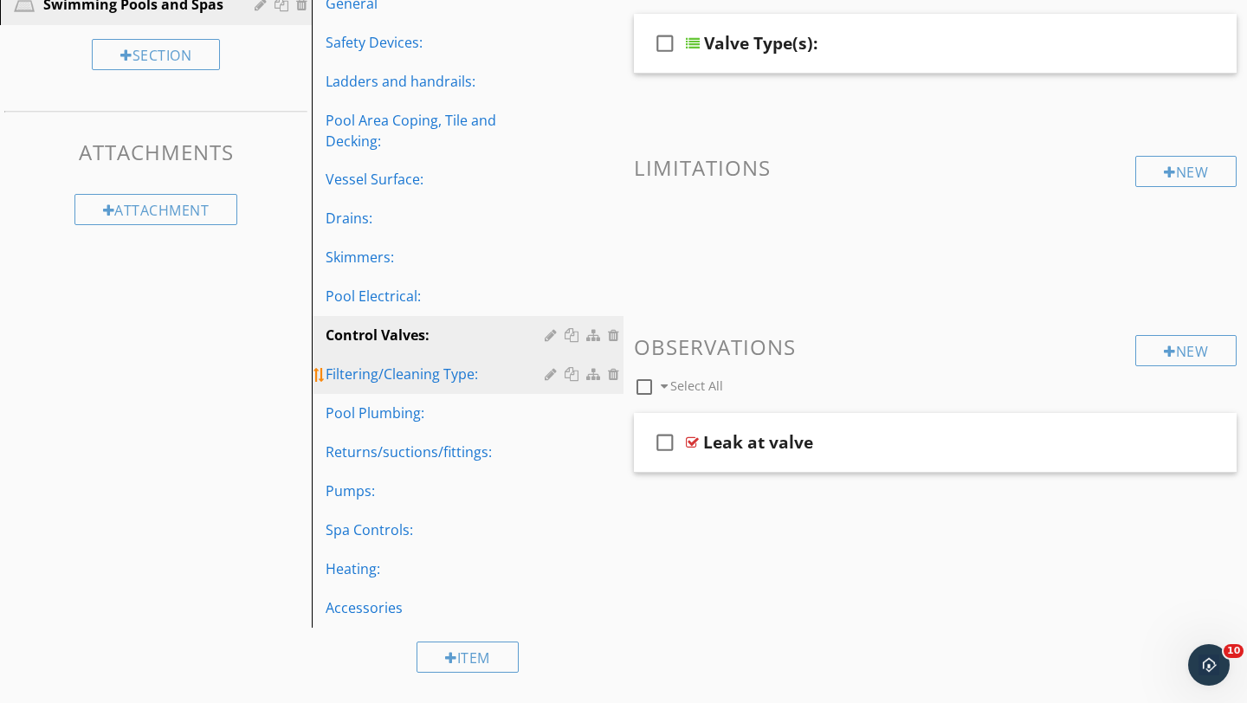
click at [376, 377] on div "Filtering/Cleaning Type:" at bounding box center [438, 374] width 224 height 21
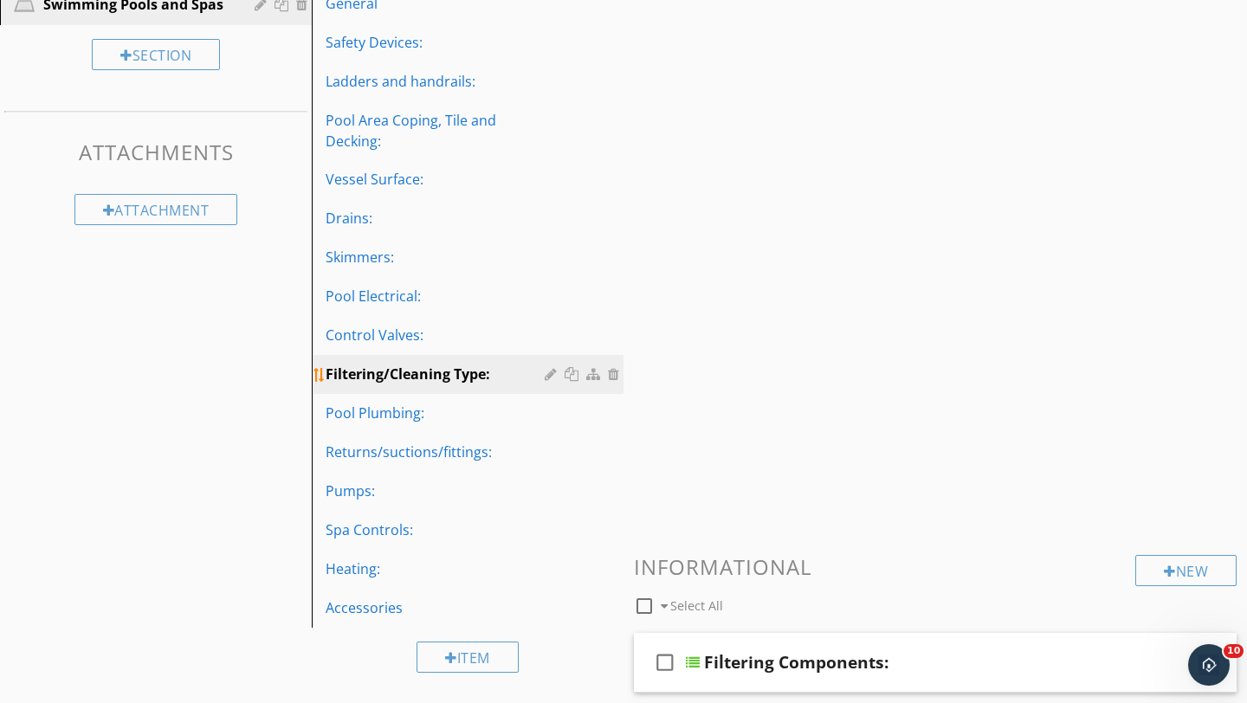
scroll to position [503, 0]
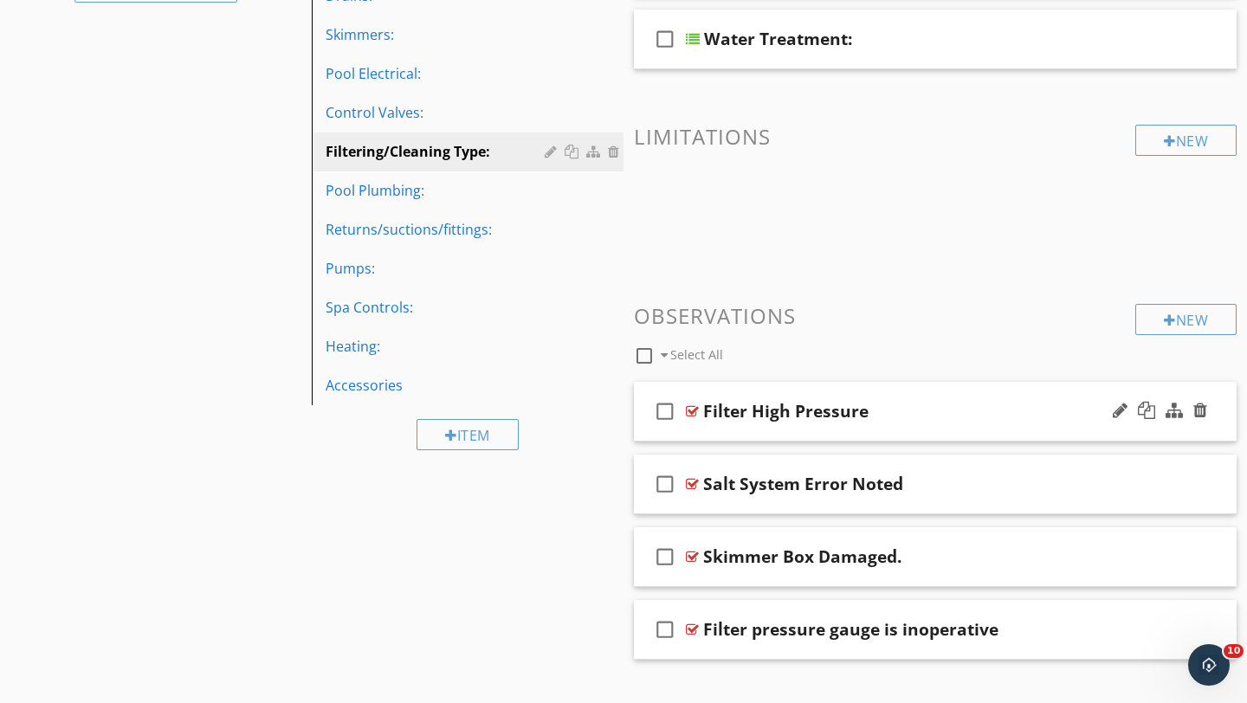
click at [1043, 408] on div "Filter High Pressure" at bounding box center [916, 411] width 426 height 21
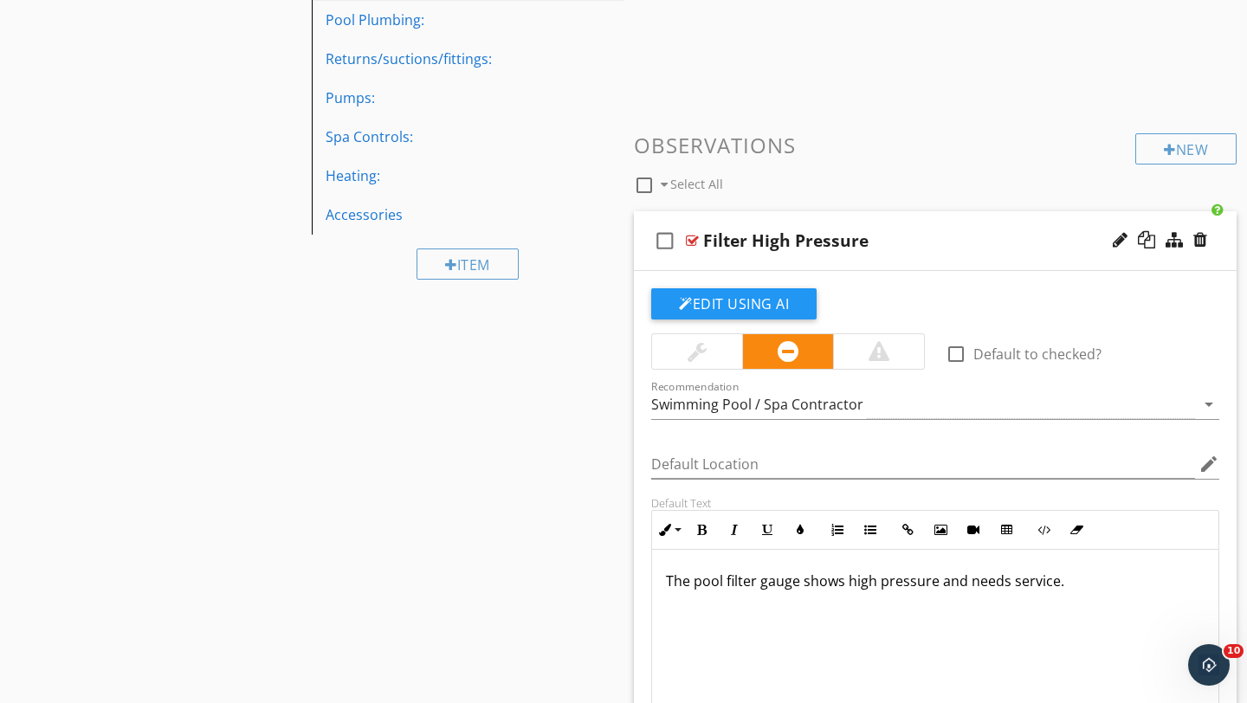
scroll to position [677, 0]
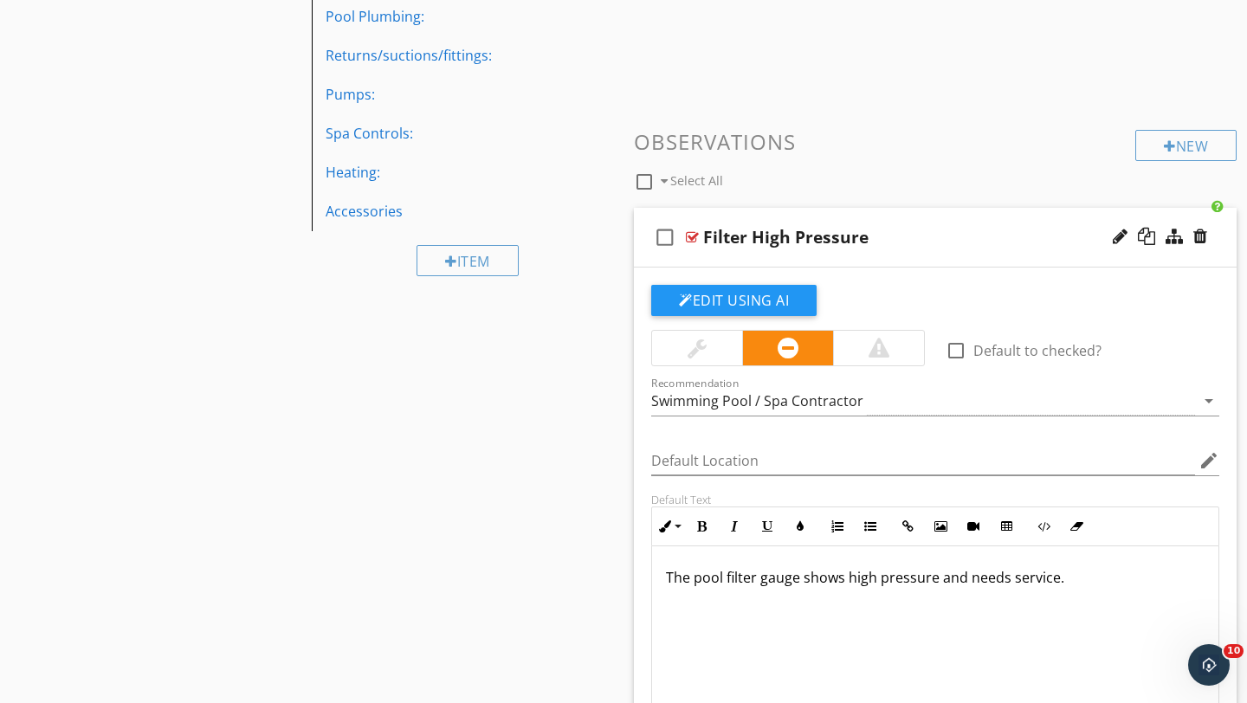
click at [692, 349] on div at bounding box center [697, 348] width 19 height 21
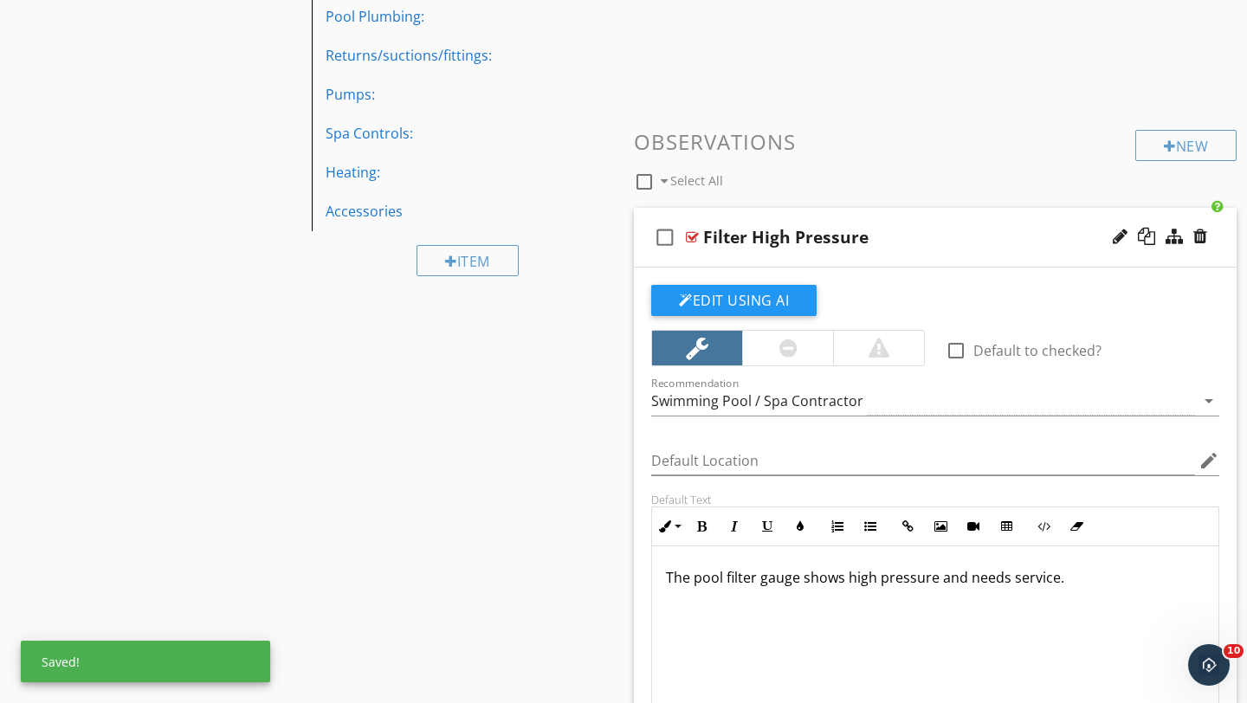
click at [1017, 247] on div "Filter High Pressure" at bounding box center [916, 237] width 426 height 21
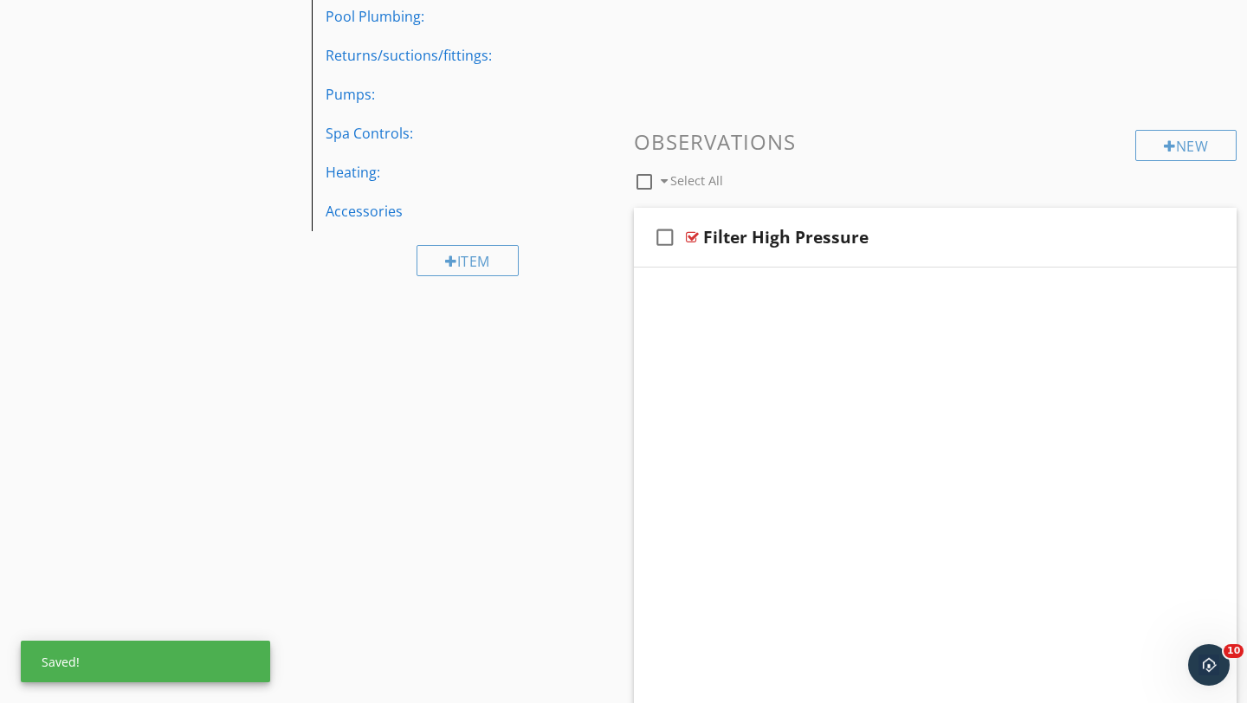
scroll to position [533, 0]
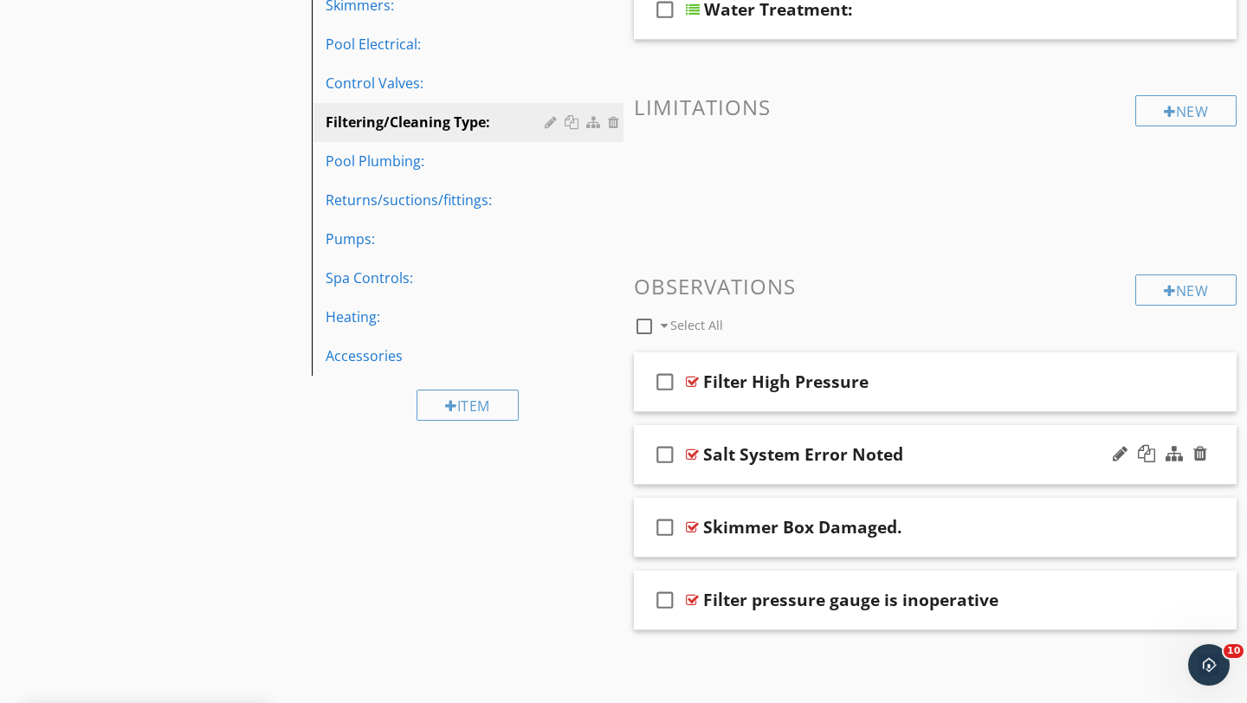
click at [1059, 464] on div "Salt System Error Noted" at bounding box center [916, 454] width 426 height 21
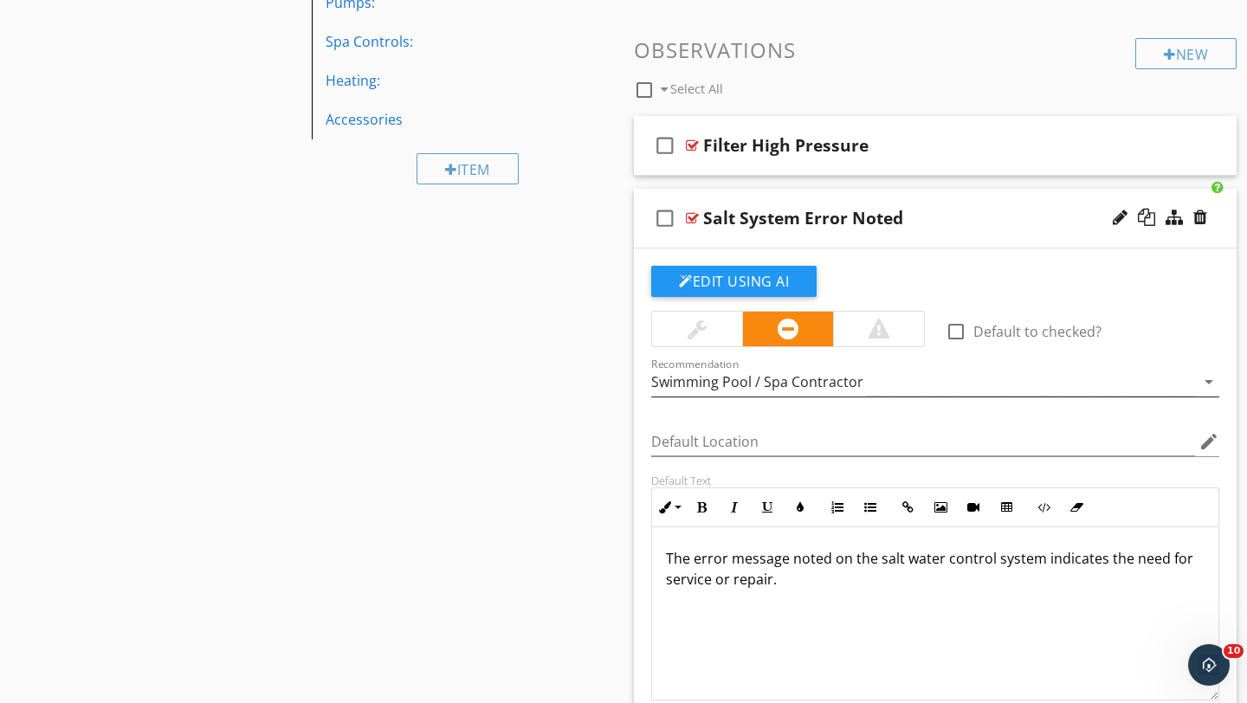
scroll to position [805, 0]
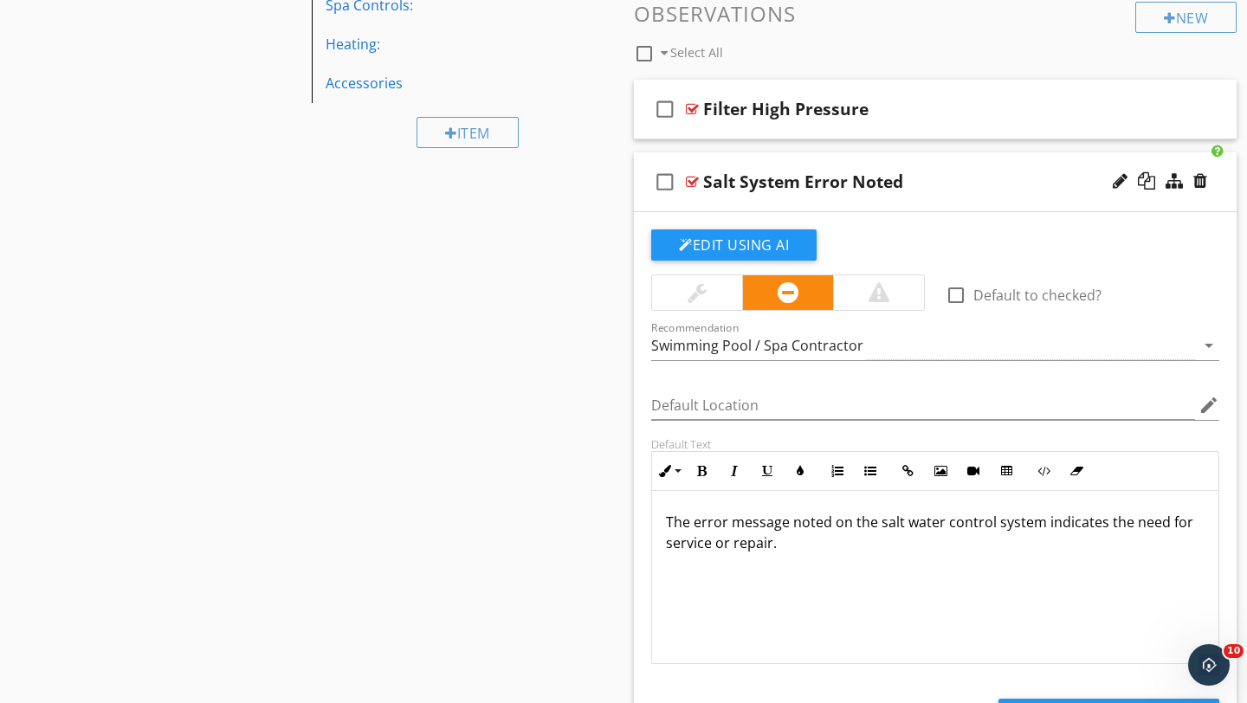
click at [677, 301] on div at bounding box center [697, 292] width 90 height 35
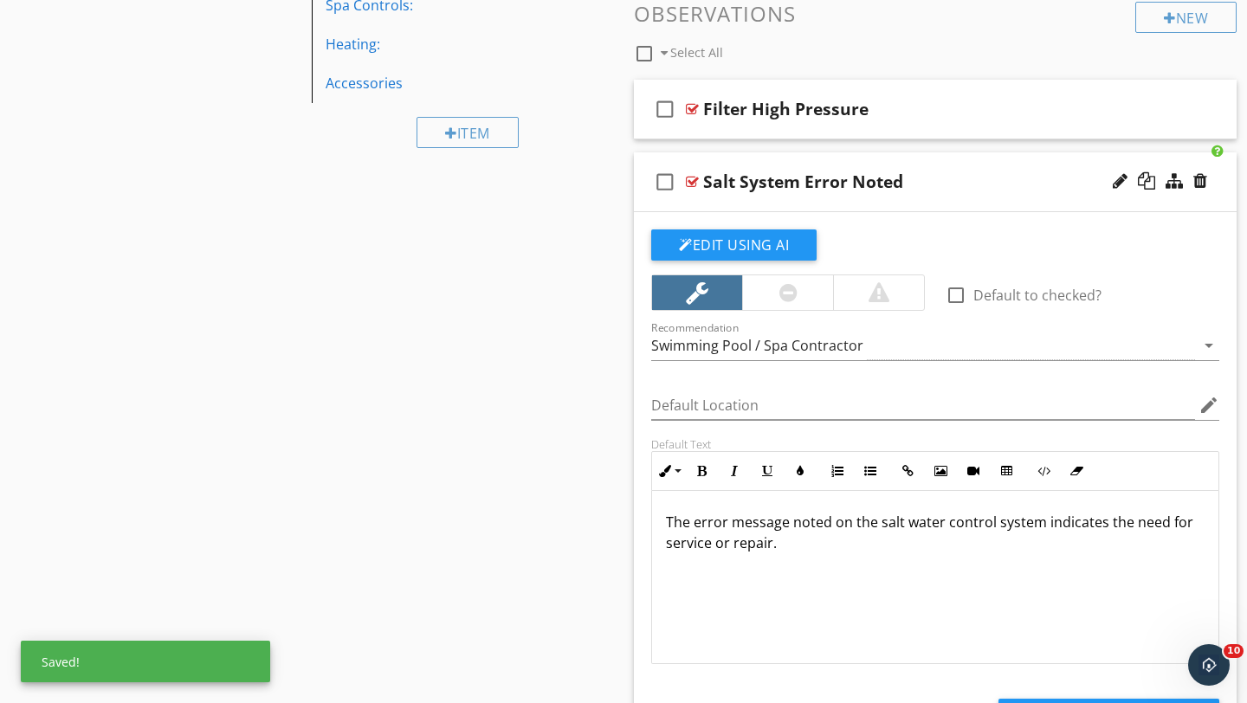
click at [1026, 192] on div "check_box_outline_blank Salt System Error Noted" at bounding box center [935, 182] width 603 height 60
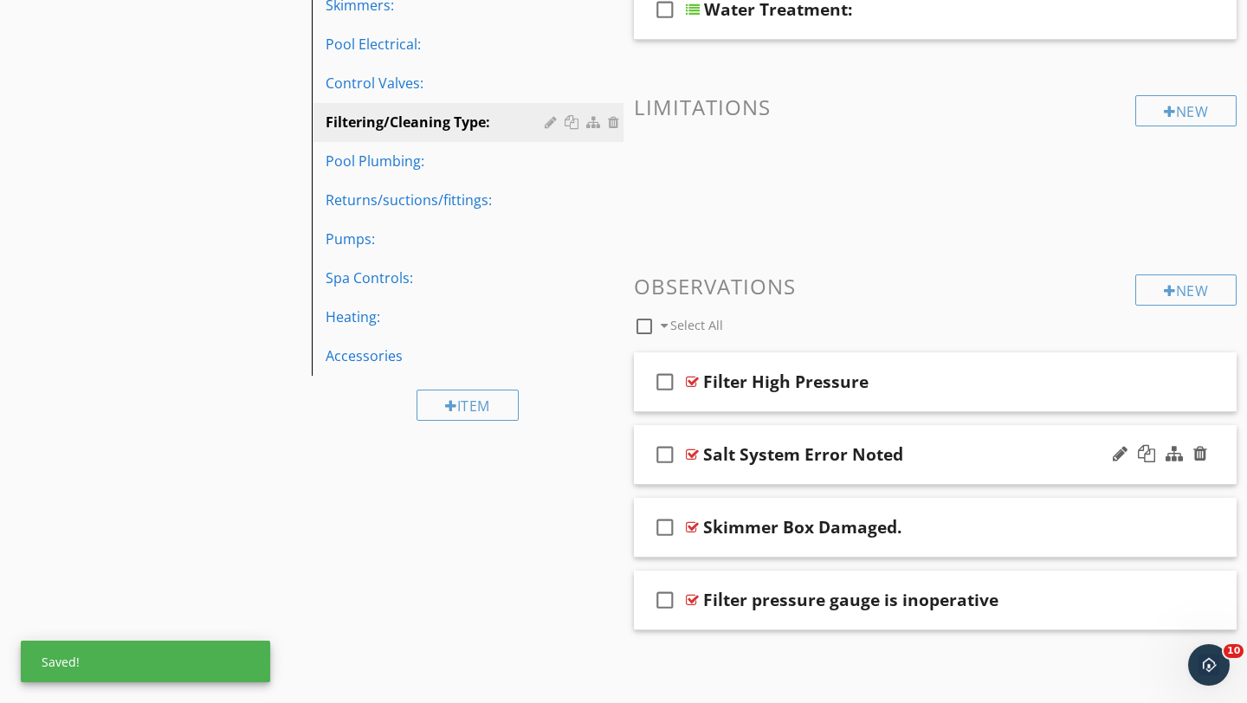
scroll to position [533, 0]
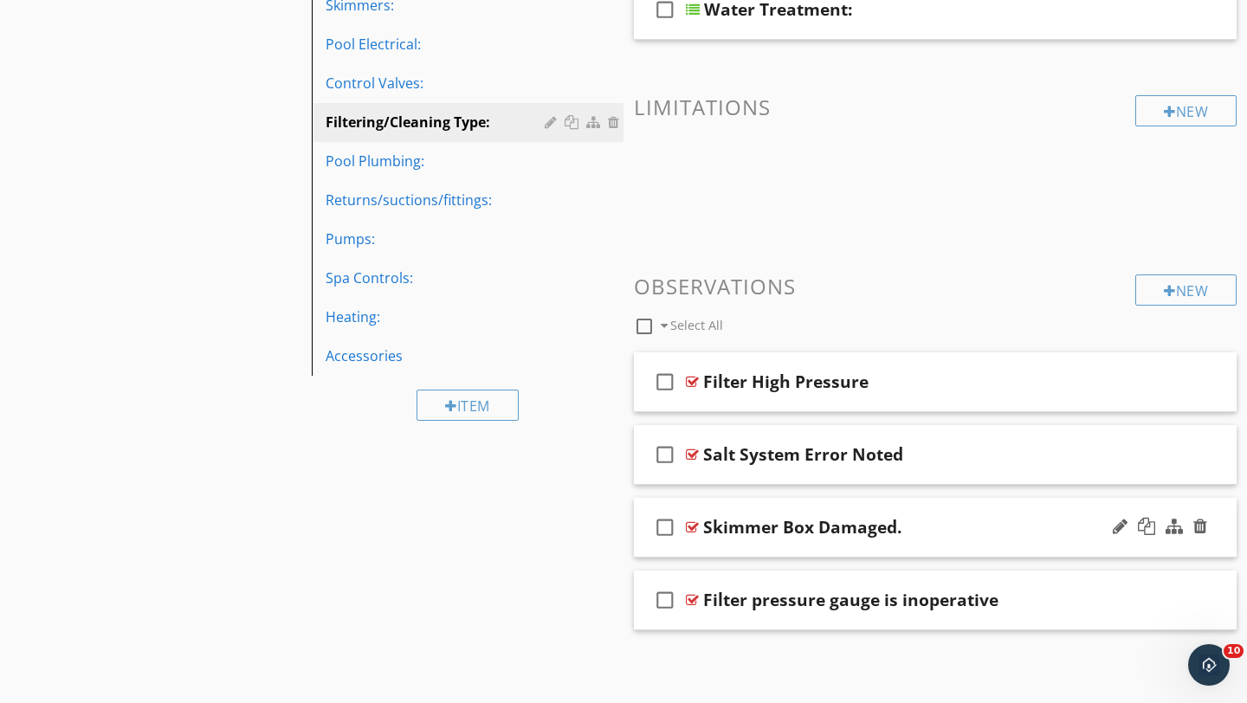
click at [1045, 515] on div "check_box_outline_blank Skimmer Box Damaged." at bounding box center [935, 528] width 603 height 60
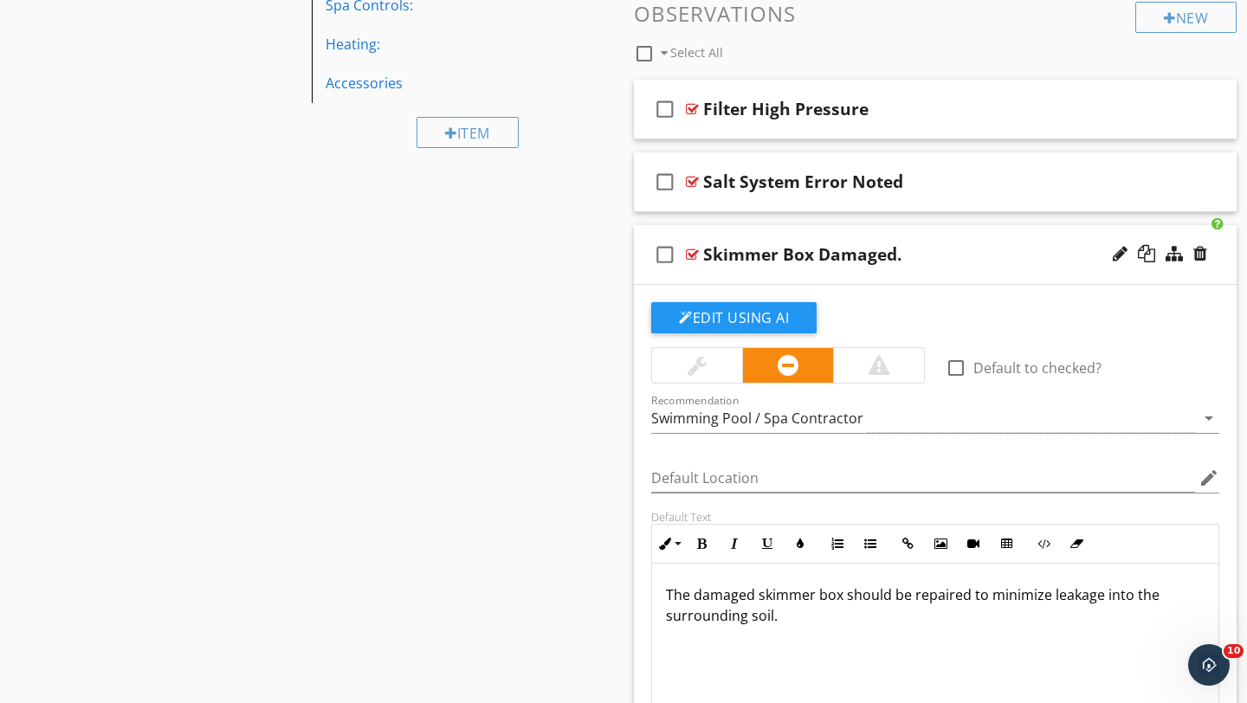
click at [703, 371] on div at bounding box center [697, 365] width 19 height 21
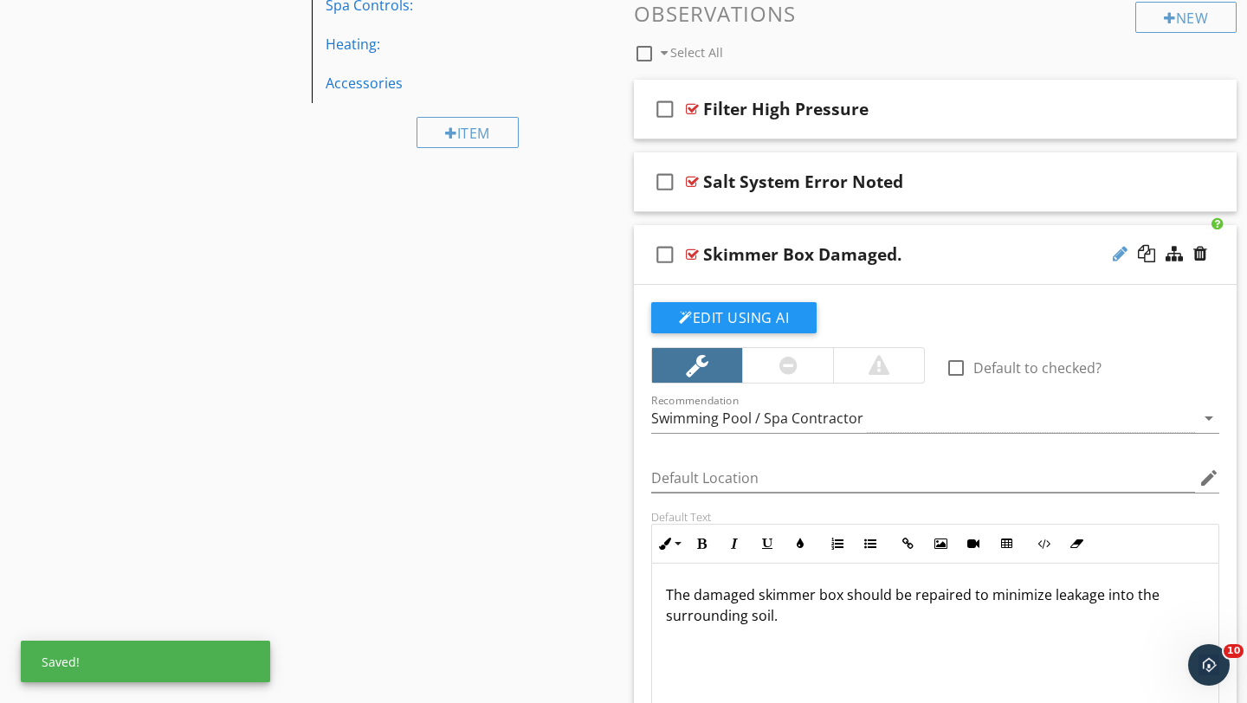
click at [1117, 249] on div at bounding box center [1120, 253] width 15 height 17
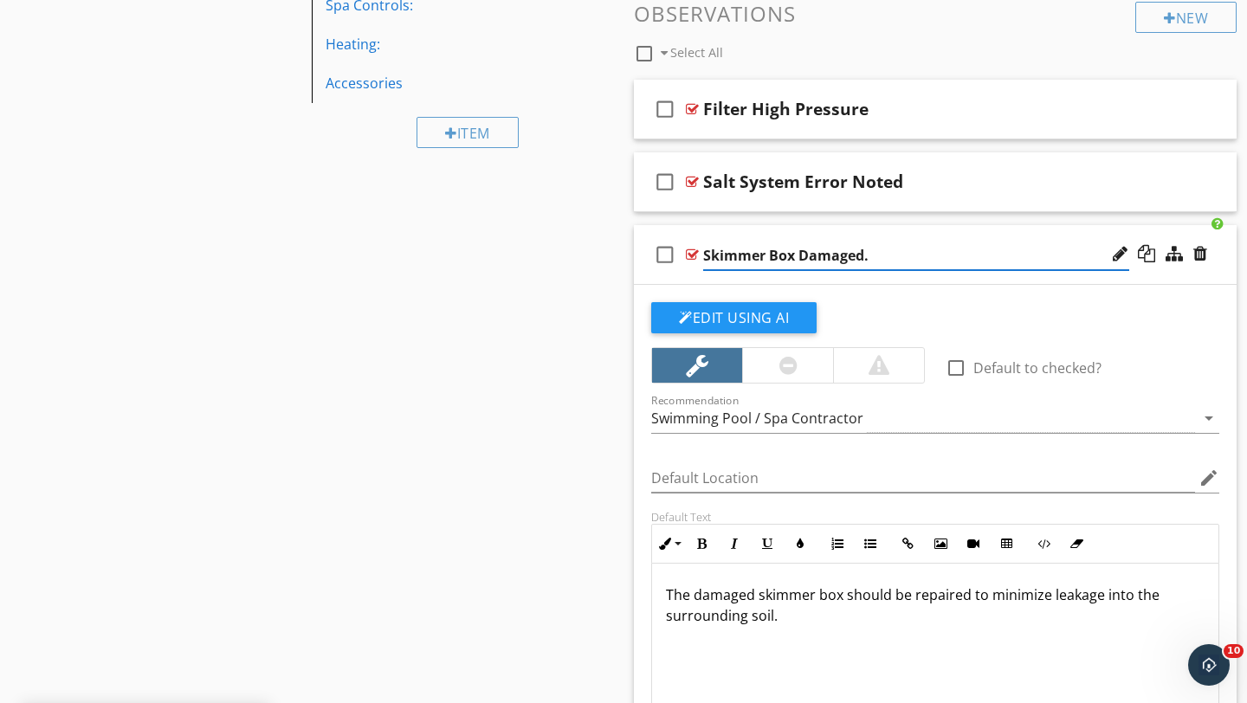
click at [904, 255] on input "Skimmer Box Damaged." at bounding box center [916, 256] width 426 height 29
type input "Skimmer Box Damaged"
click at [1219, 261] on div "check_box_outline_blank Skimmer Box Damaged" at bounding box center [935, 255] width 603 height 60
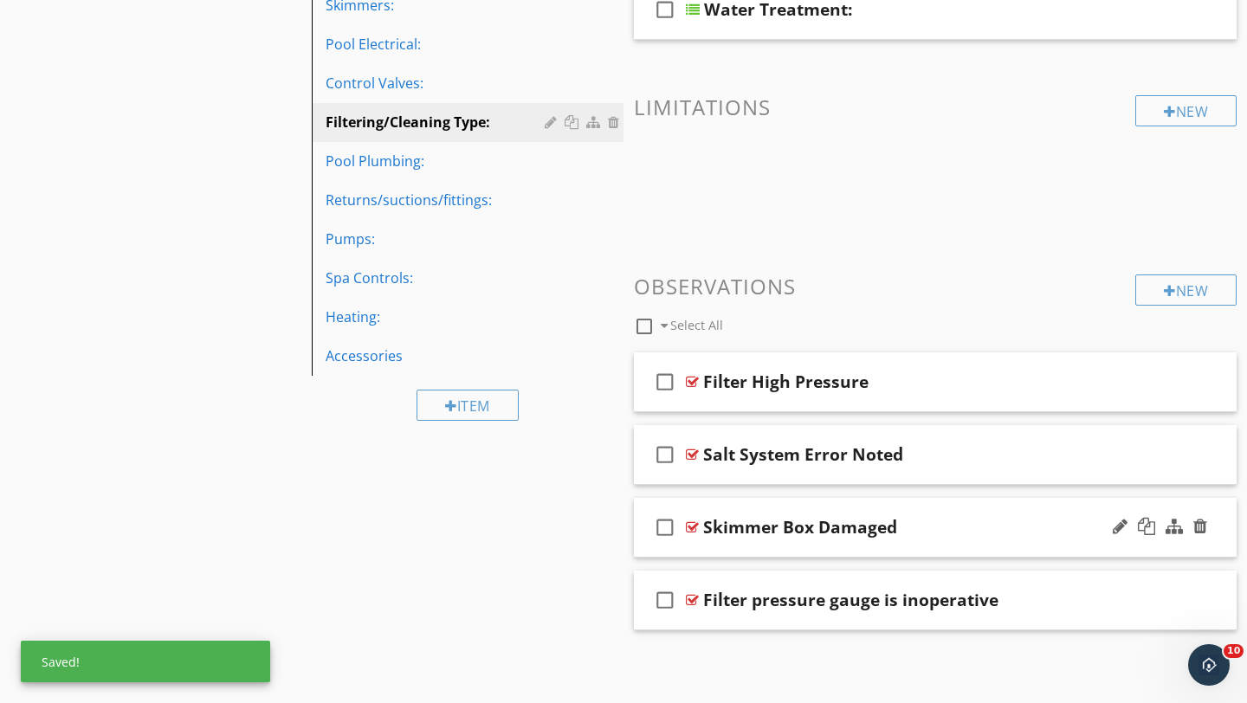
scroll to position [533, 0]
click at [1062, 593] on div "Filter pressure gauge is inoperative" at bounding box center [916, 600] width 426 height 21
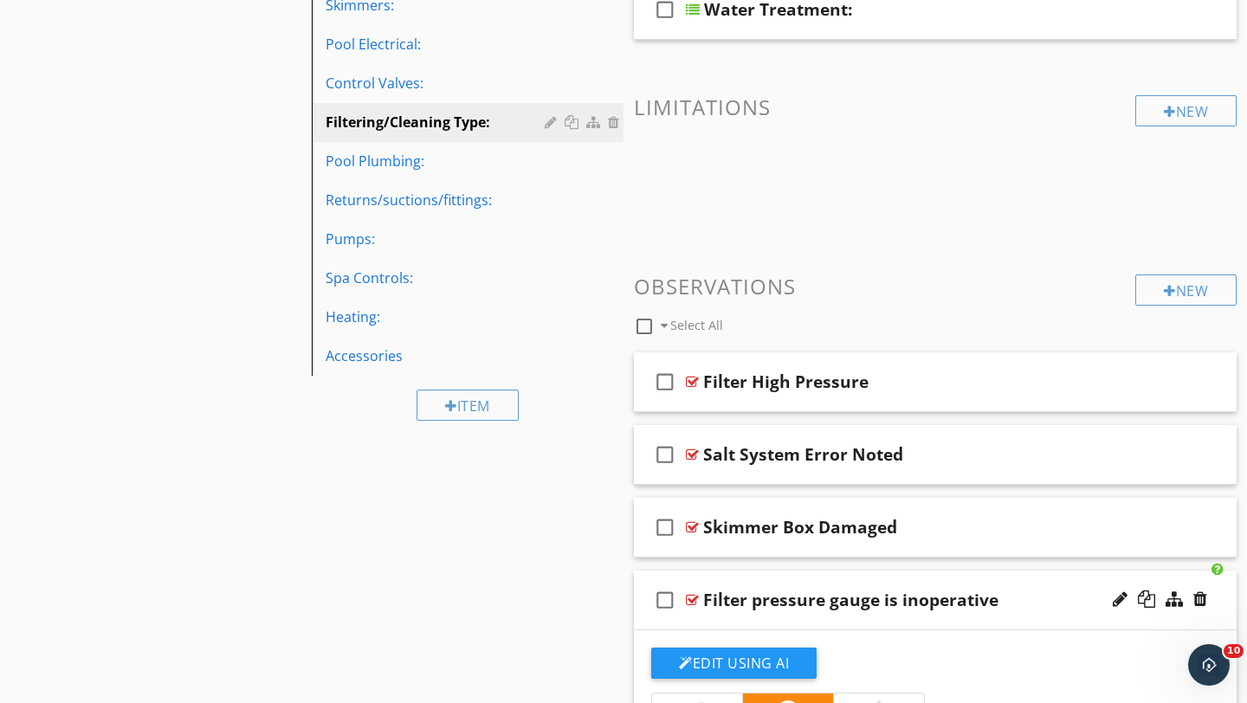
scroll to position [805, 0]
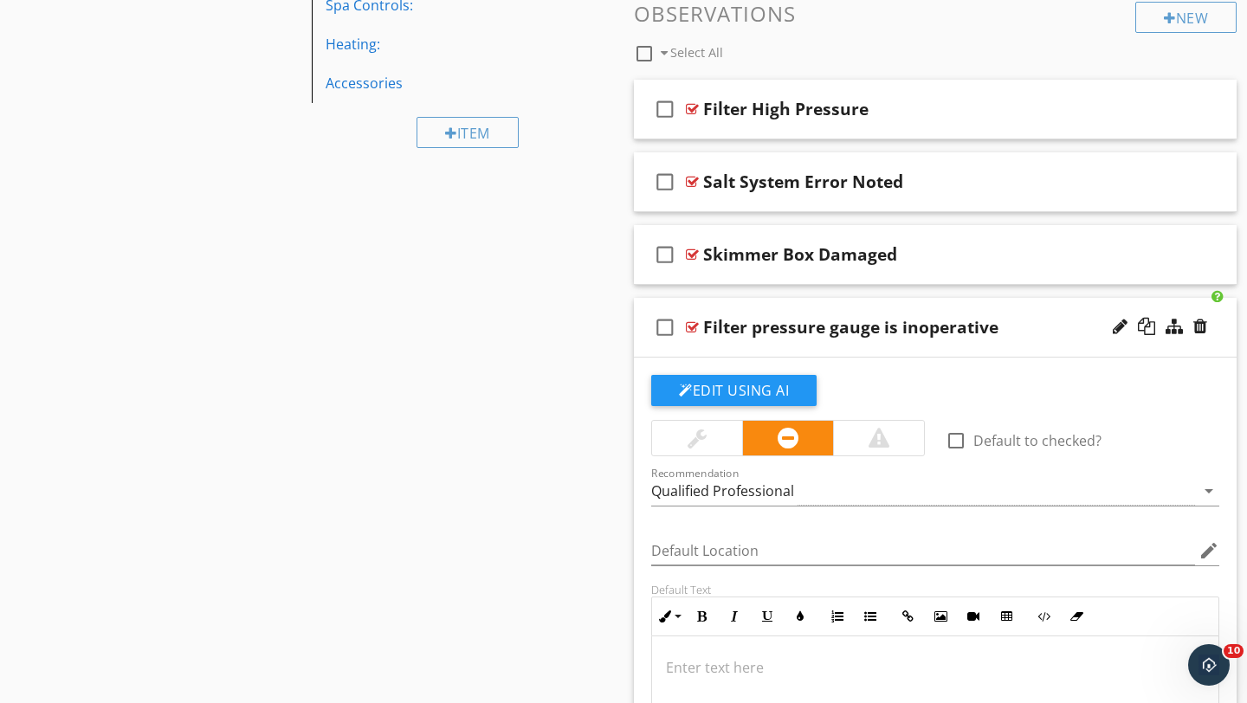
click at [700, 433] on div at bounding box center [697, 438] width 19 height 21
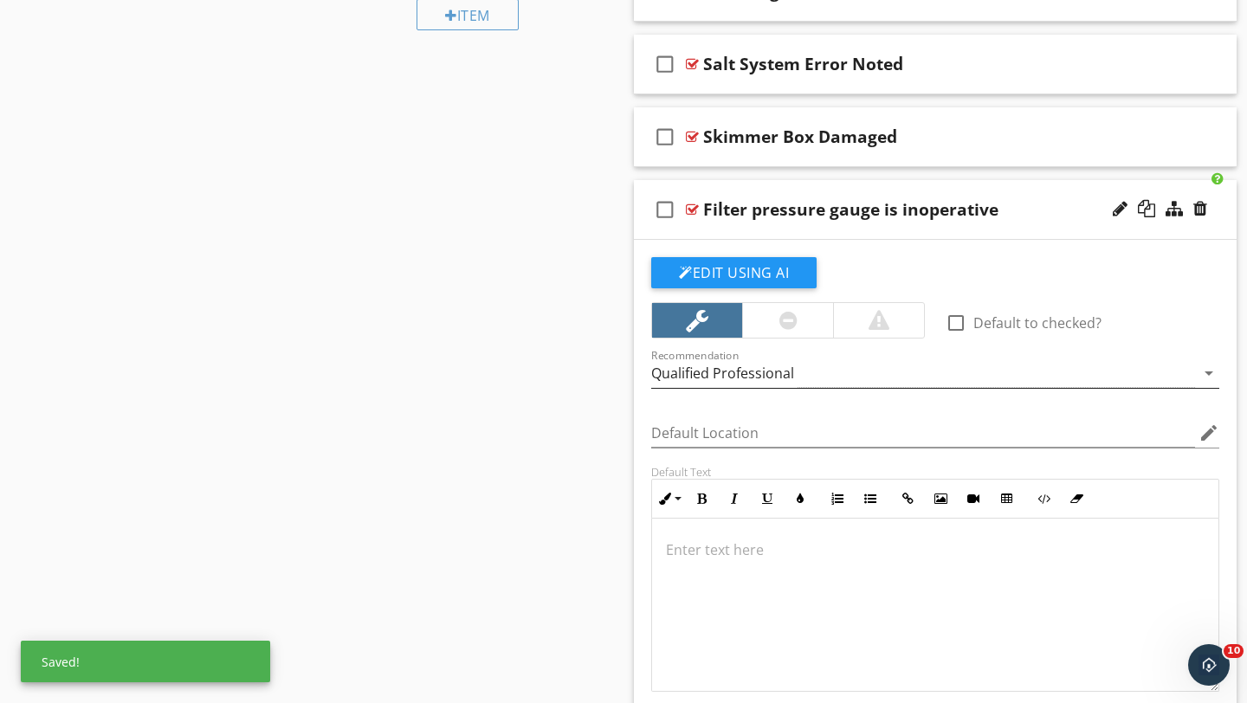
scroll to position [926, 0]
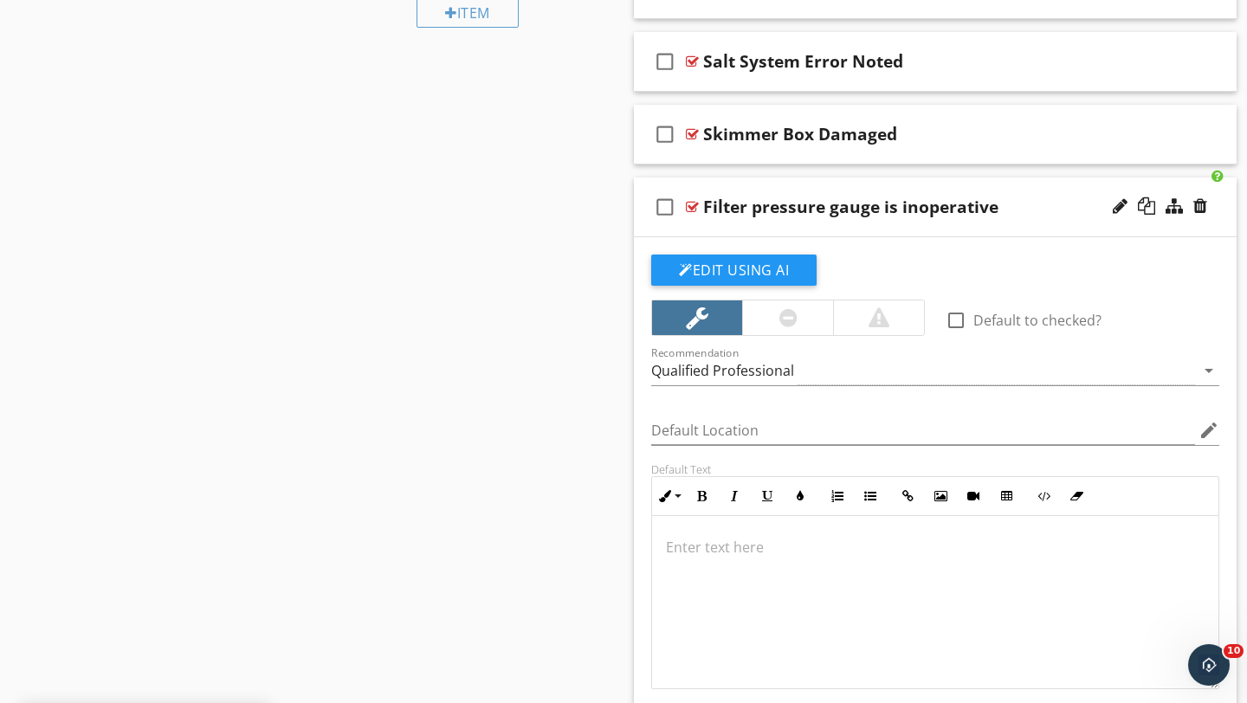
click at [714, 551] on p at bounding box center [935, 547] width 539 height 21
click at [845, 368] on div "Qualified Professional" at bounding box center [923, 371] width 544 height 29
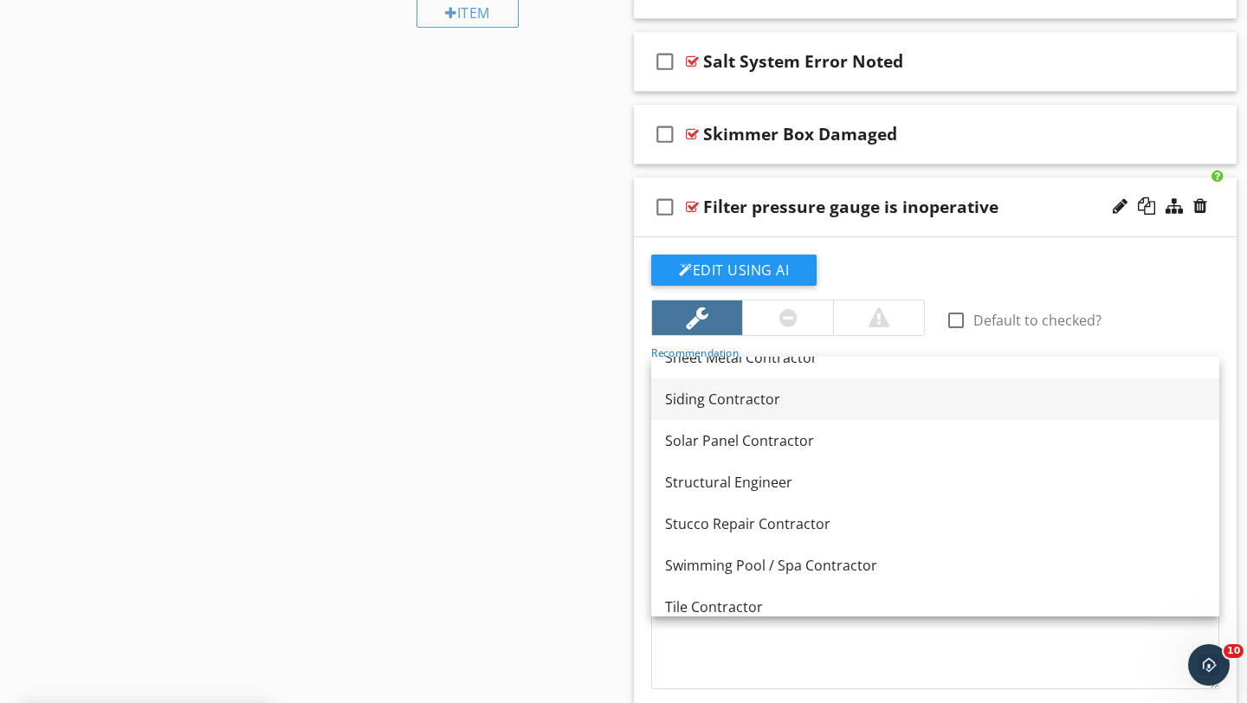
scroll to position [2182, 0]
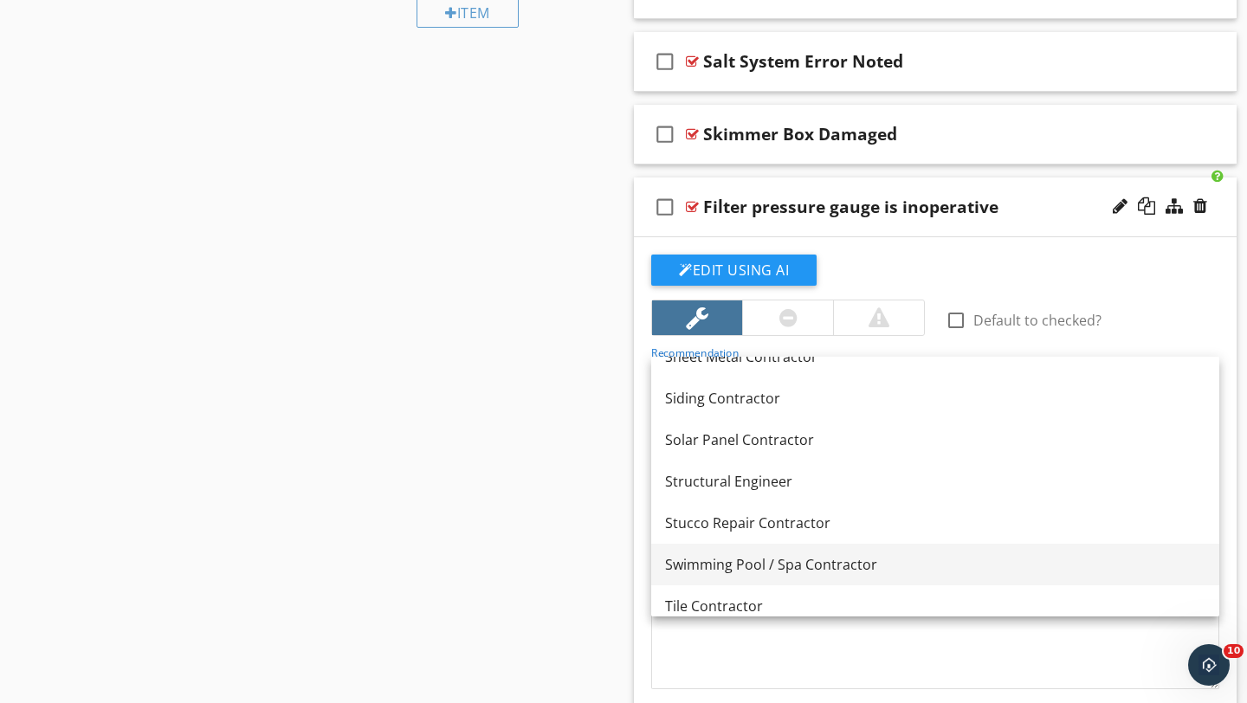
click at [727, 554] on div "Swimming Pool / Spa Contractor" at bounding box center [935, 564] width 540 height 21
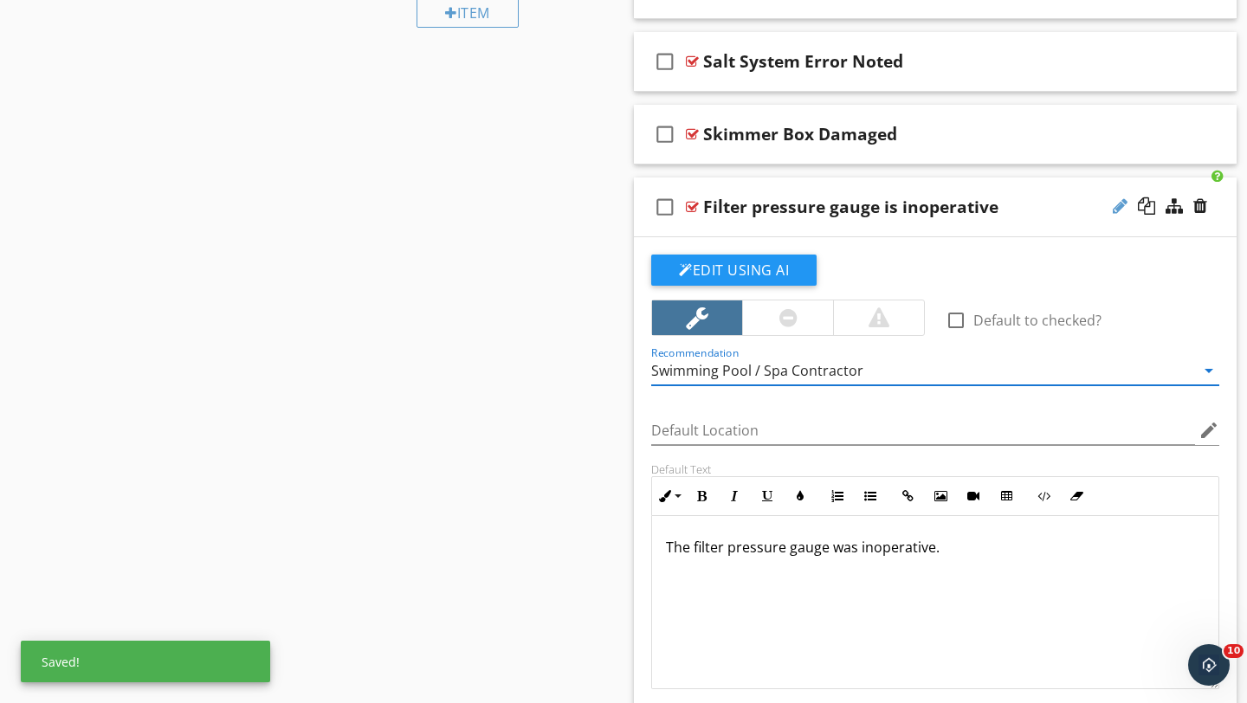
click at [1115, 207] on div at bounding box center [1120, 205] width 15 height 17
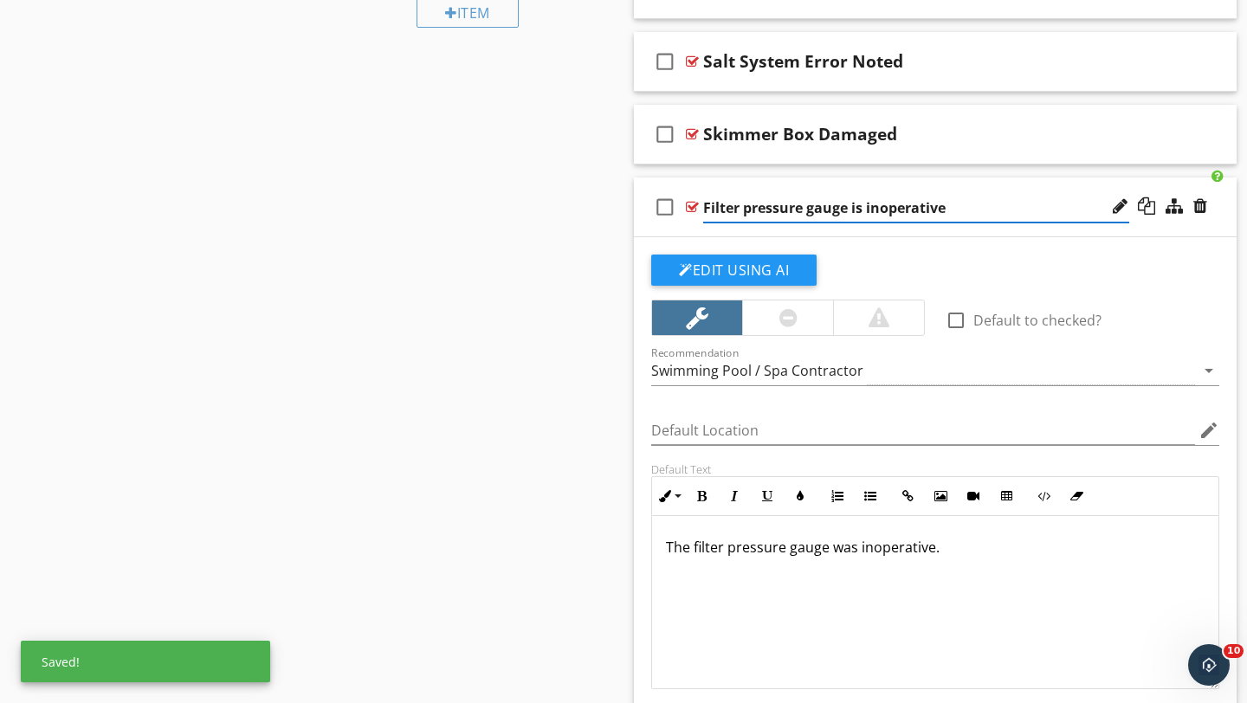
click at [862, 208] on input "Filter pressure gauge is inoperative" at bounding box center [916, 208] width 426 height 29
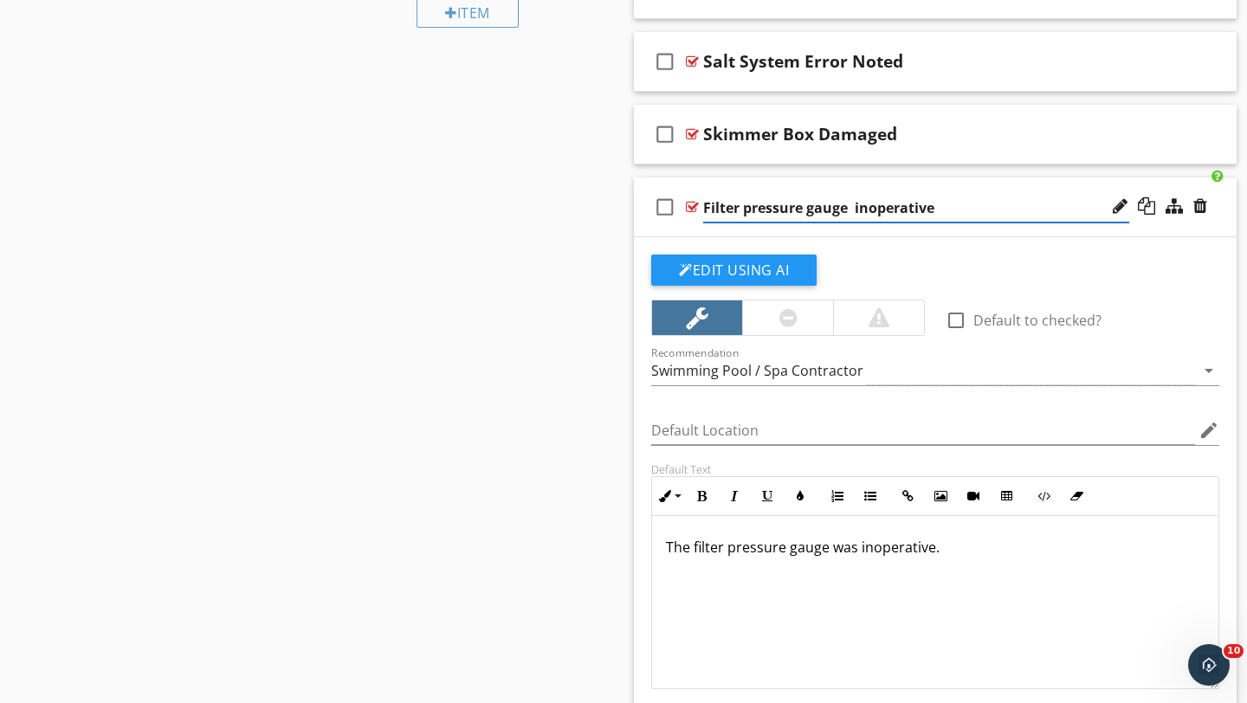
type input "Filter pressure gauge inoperative"
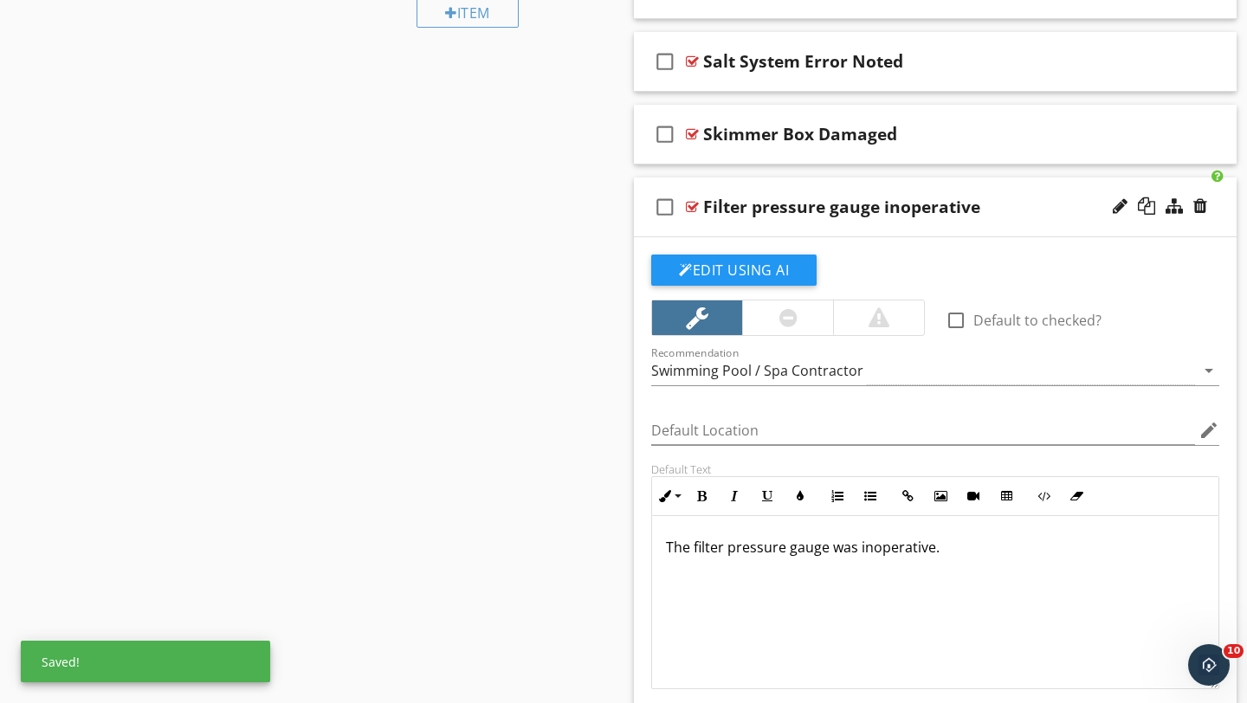
click at [1217, 217] on div "check_box_outline_blank Filter pressure gauge inoperative" at bounding box center [935, 208] width 603 height 60
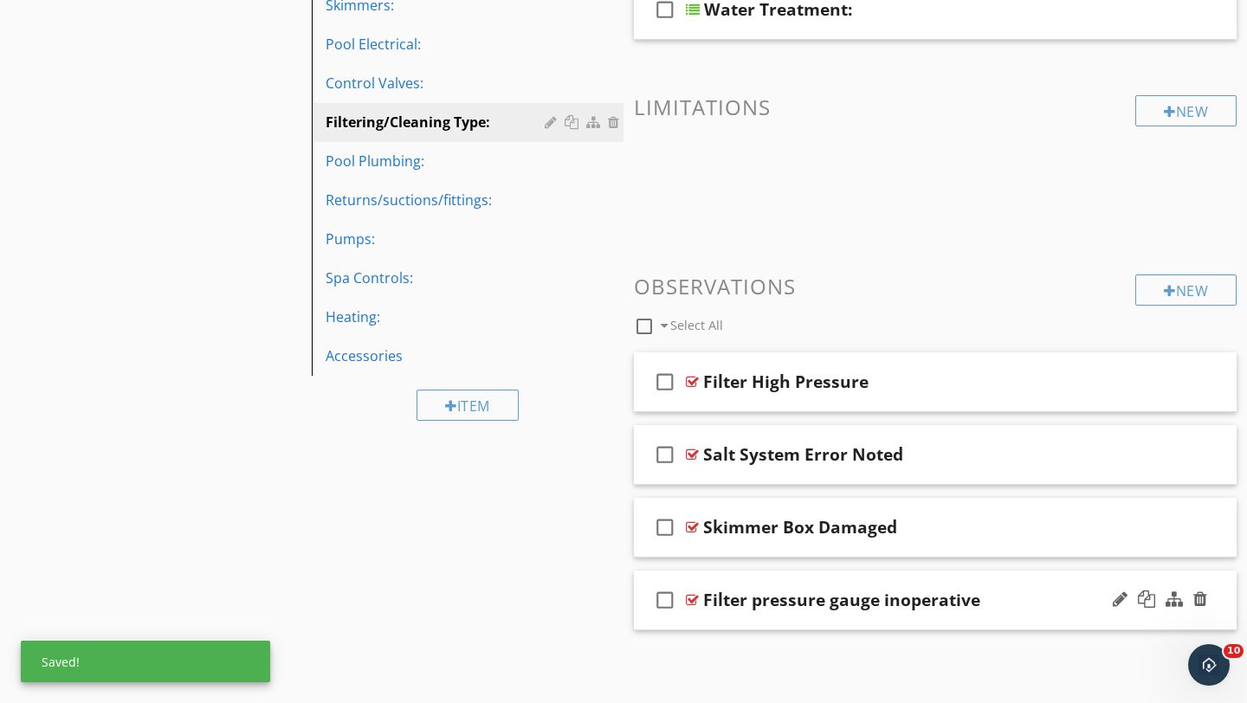
scroll to position [533, 0]
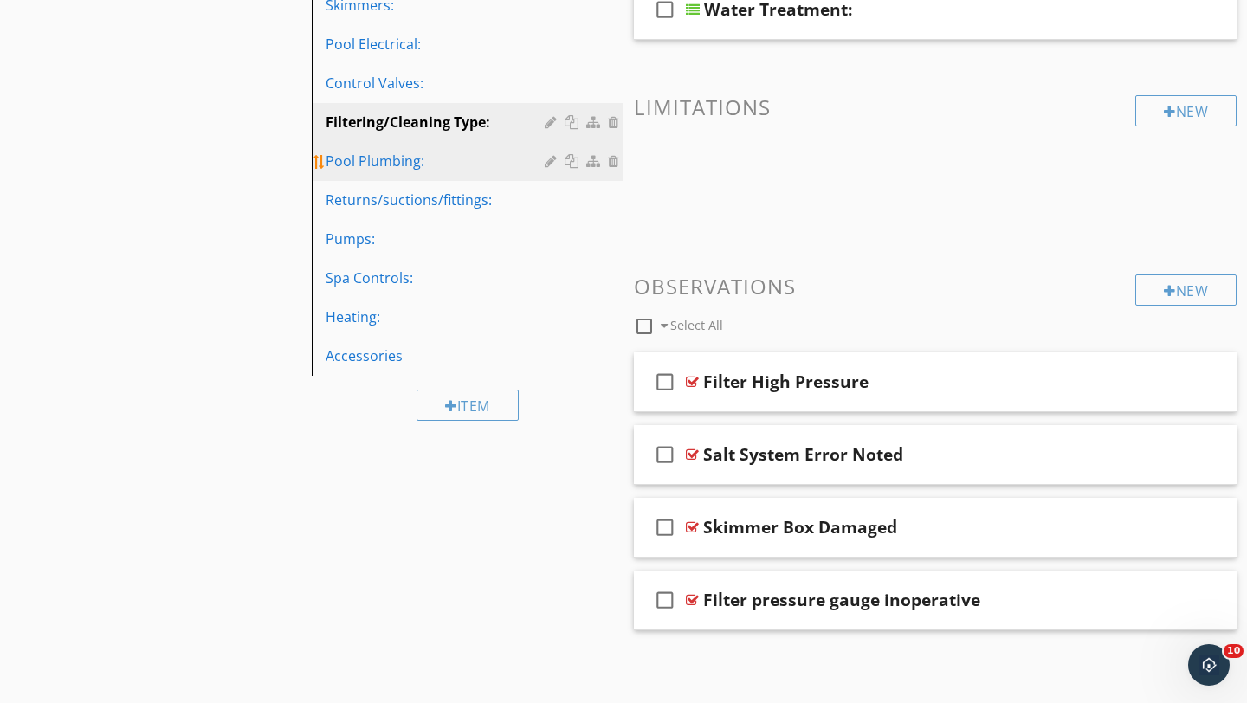
click at [375, 177] on link "Pool Plumbing:" at bounding box center [470, 161] width 307 height 38
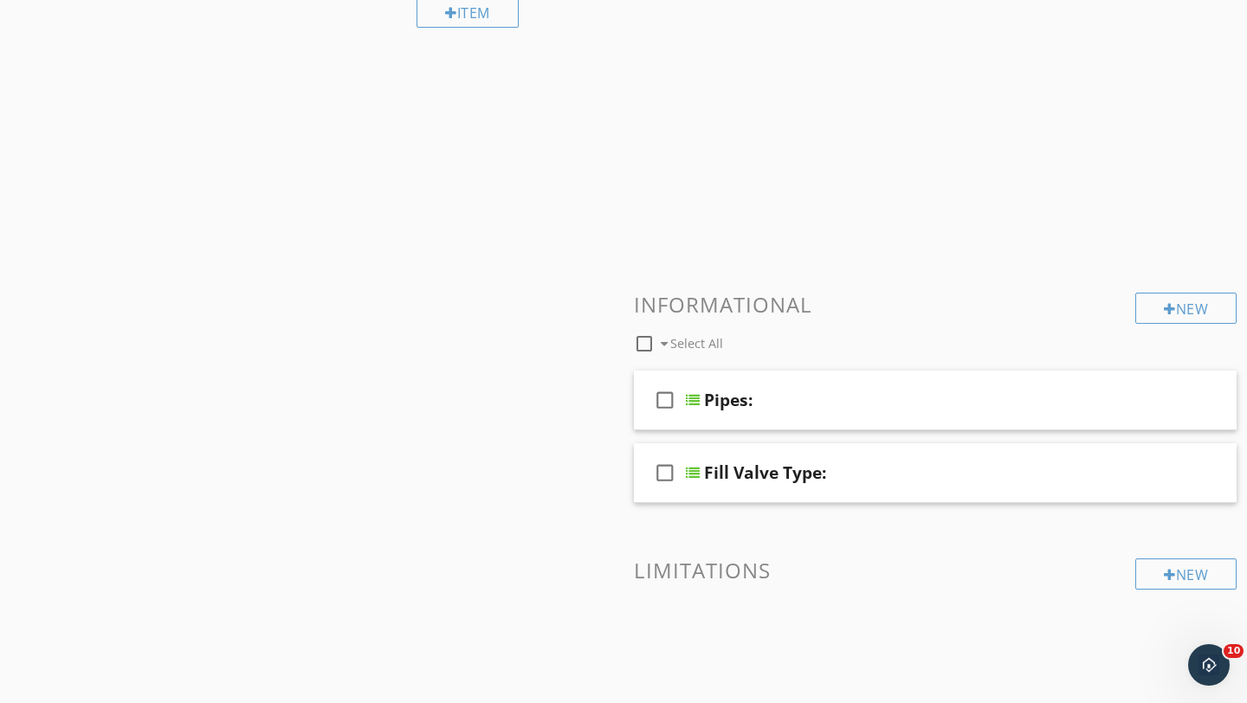
scroll to position [387, 0]
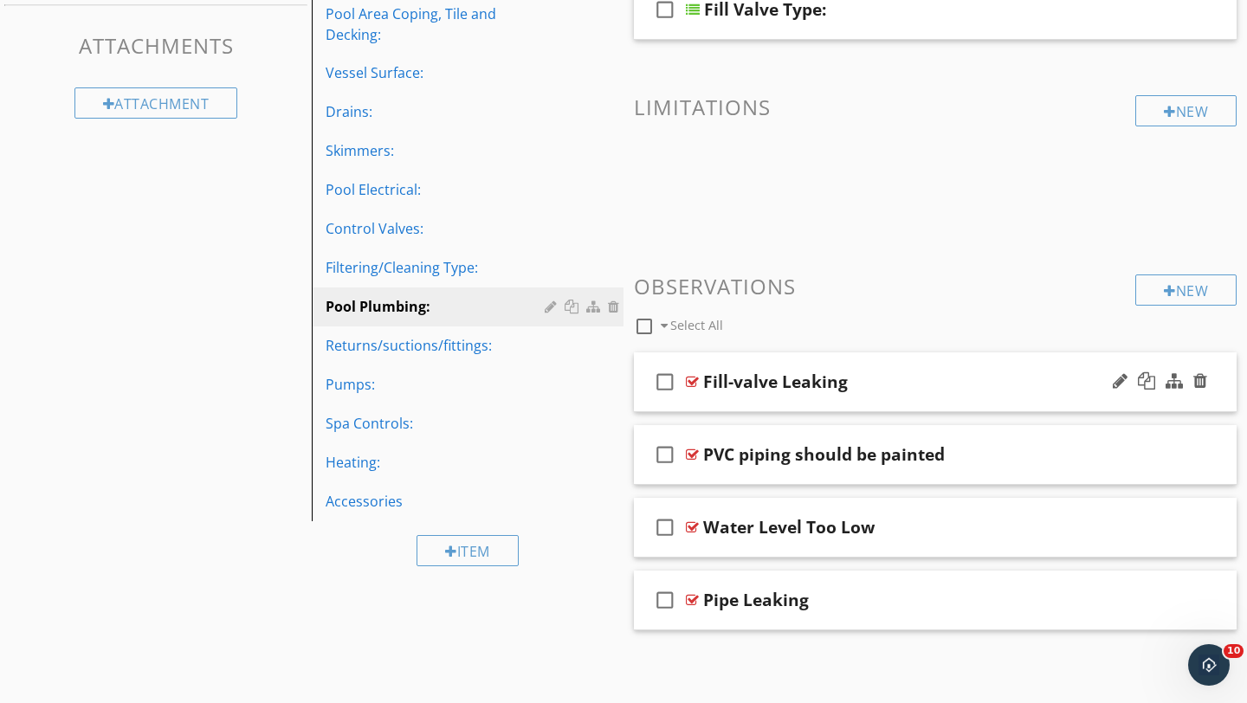
click at [949, 375] on div "Fill-valve Leaking" at bounding box center [916, 381] width 426 height 21
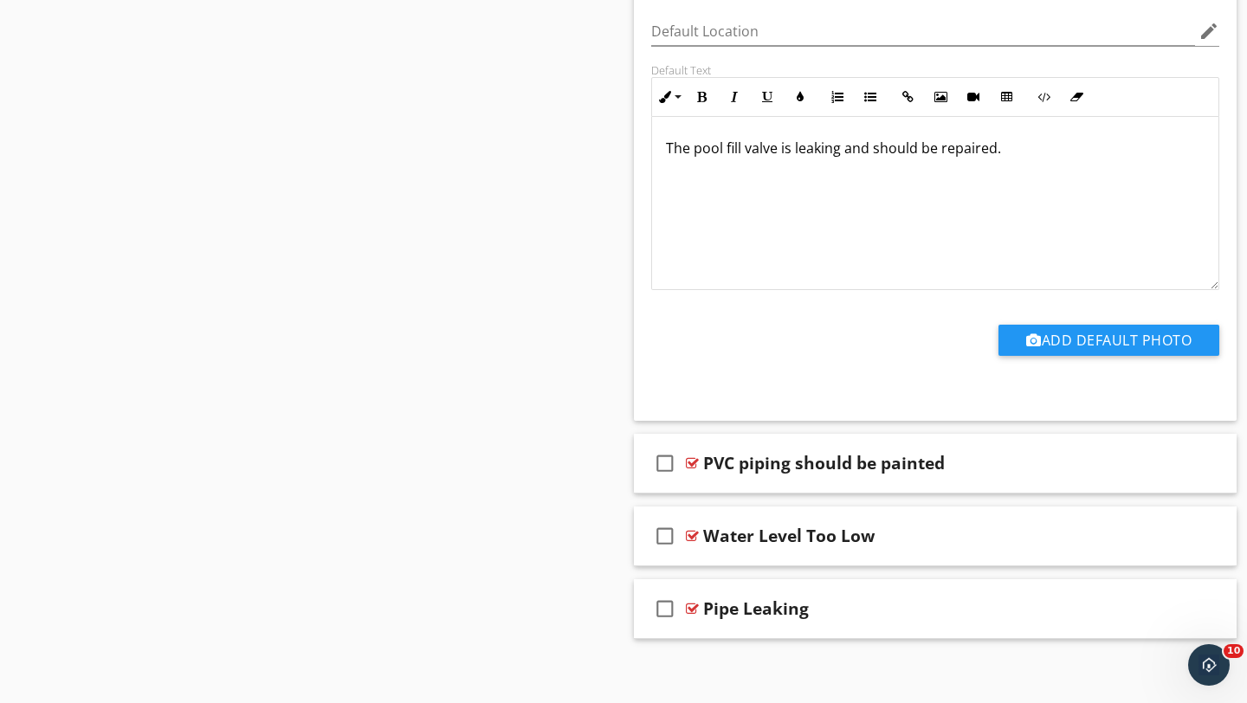
scroll to position [969, 0]
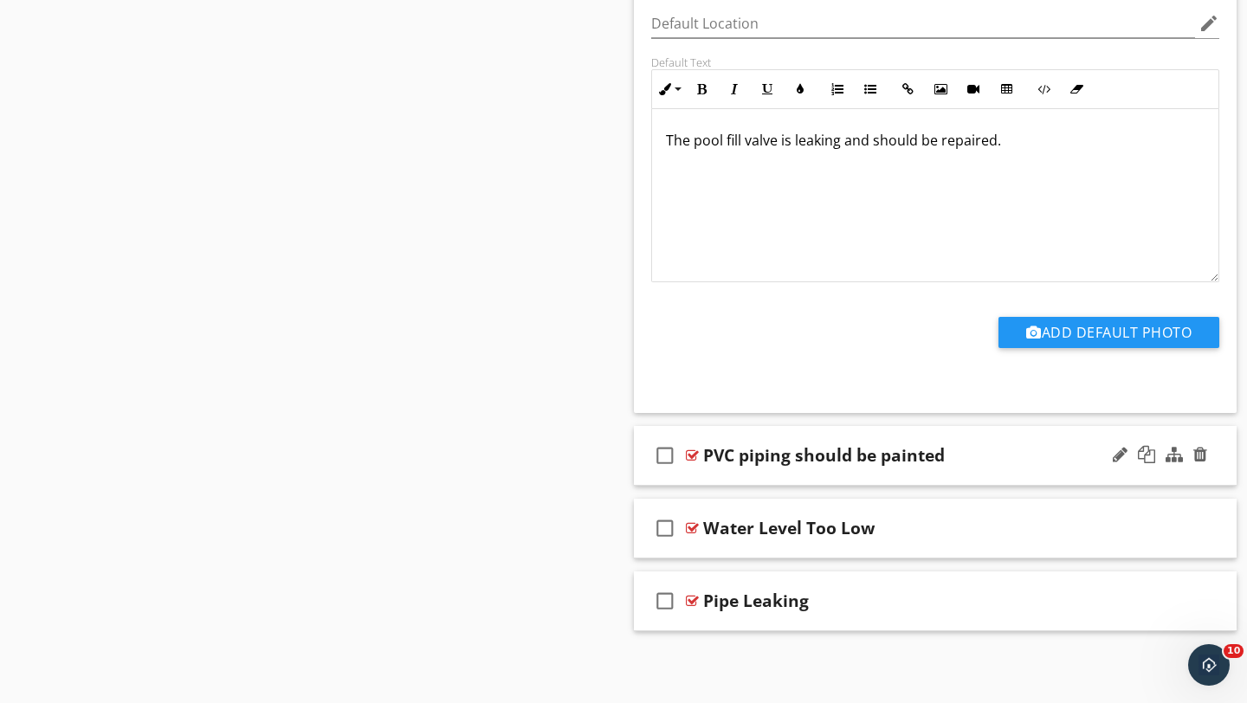
click at [992, 450] on div "PVC piping should be painted" at bounding box center [916, 455] width 426 height 21
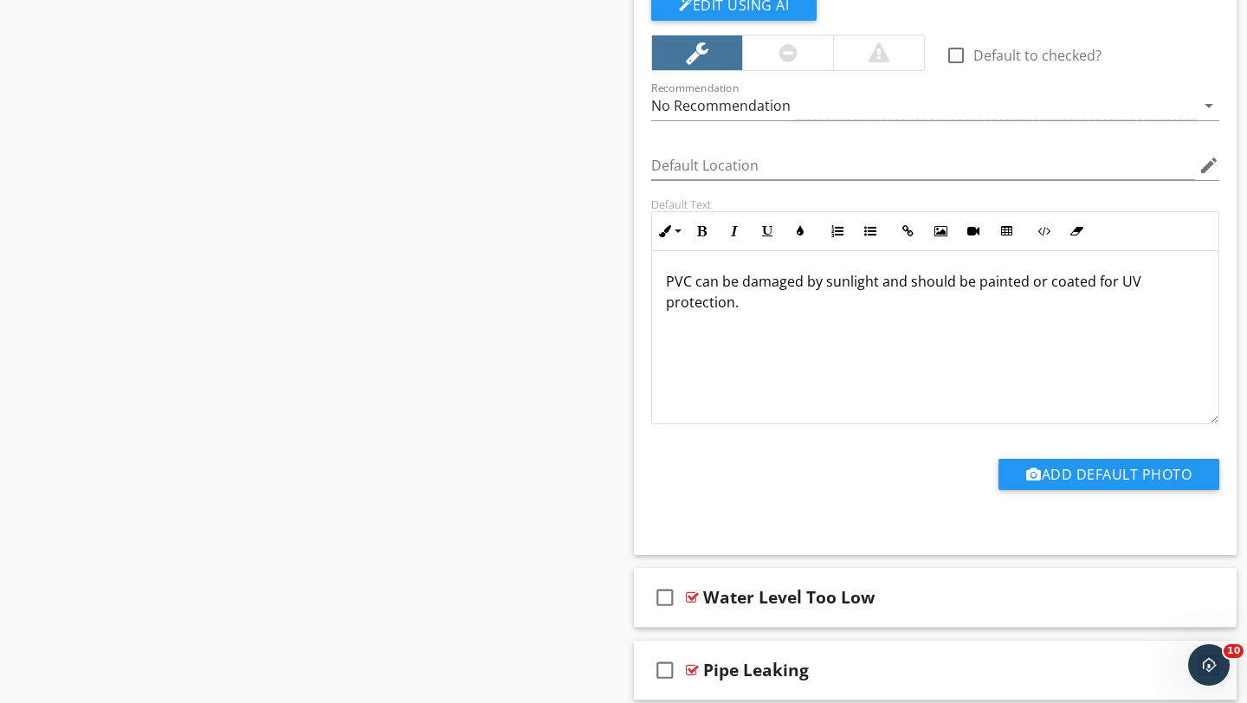
scroll to position [1553, 0]
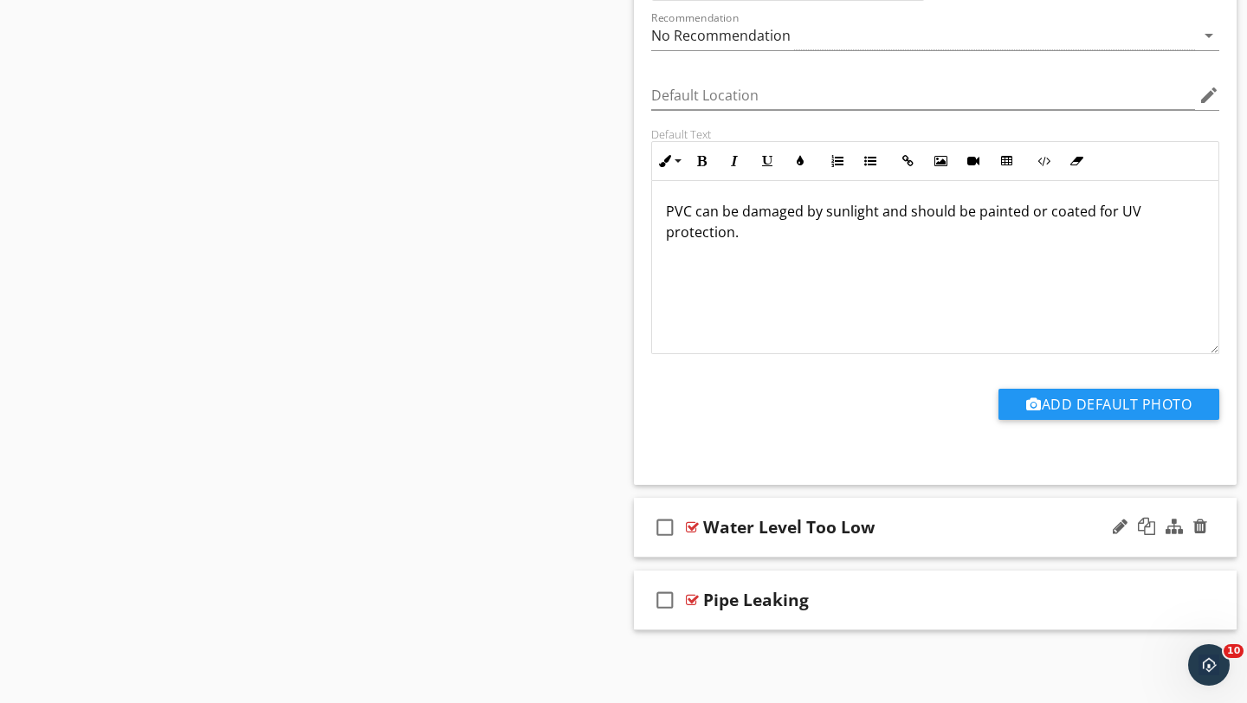
click at [926, 539] on div "check_box_outline_blank Water Level Too Low" at bounding box center [935, 528] width 603 height 60
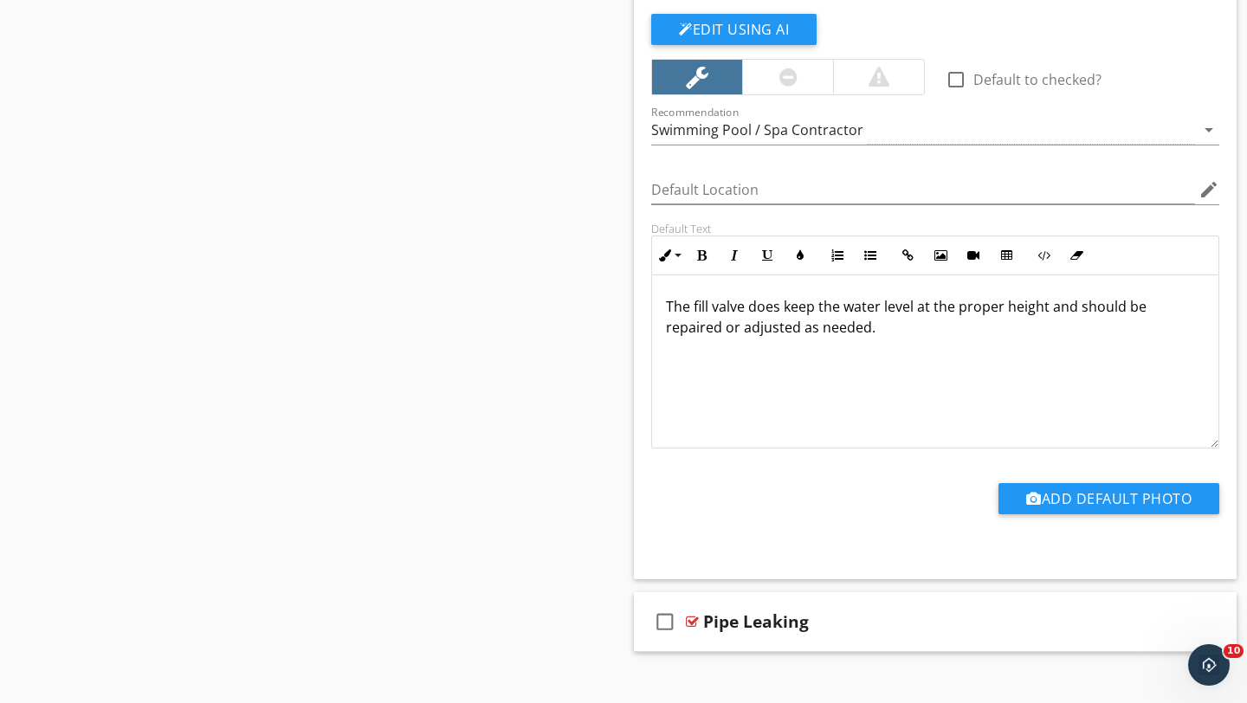
scroll to position [2135, 0]
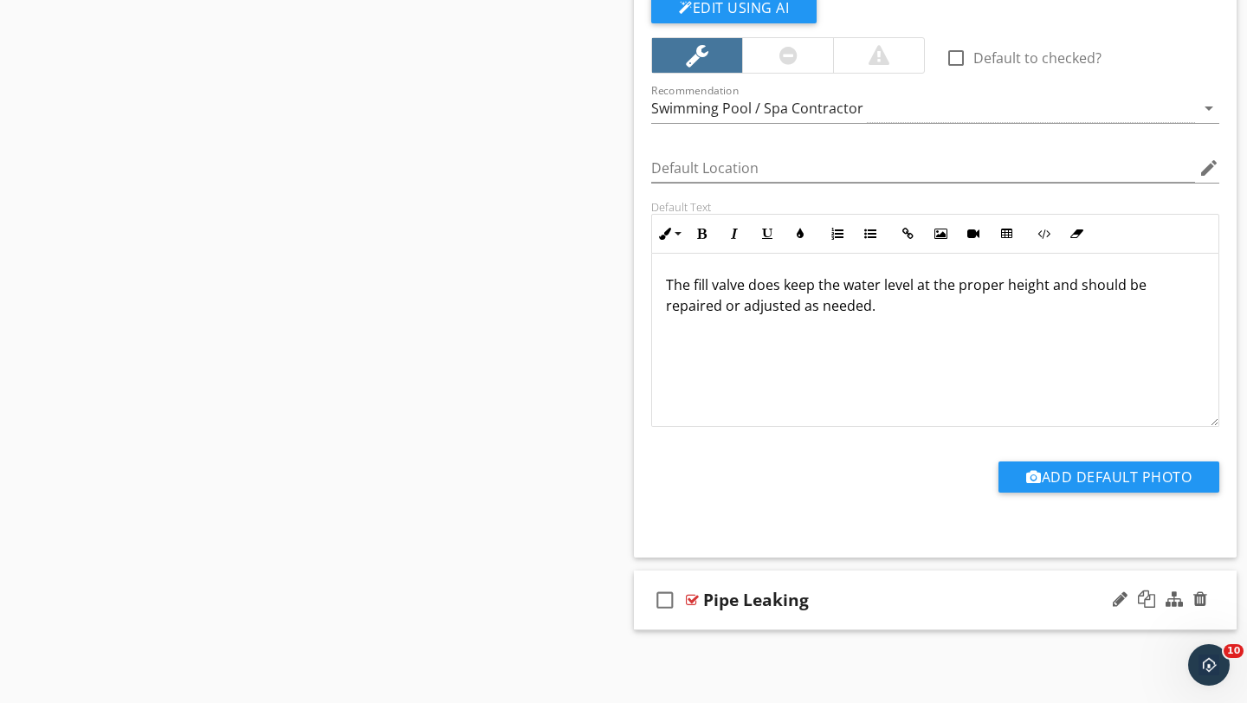
click at [915, 604] on div "Pipe Leaking" at bounding box center [916, 600] width 426 height 21
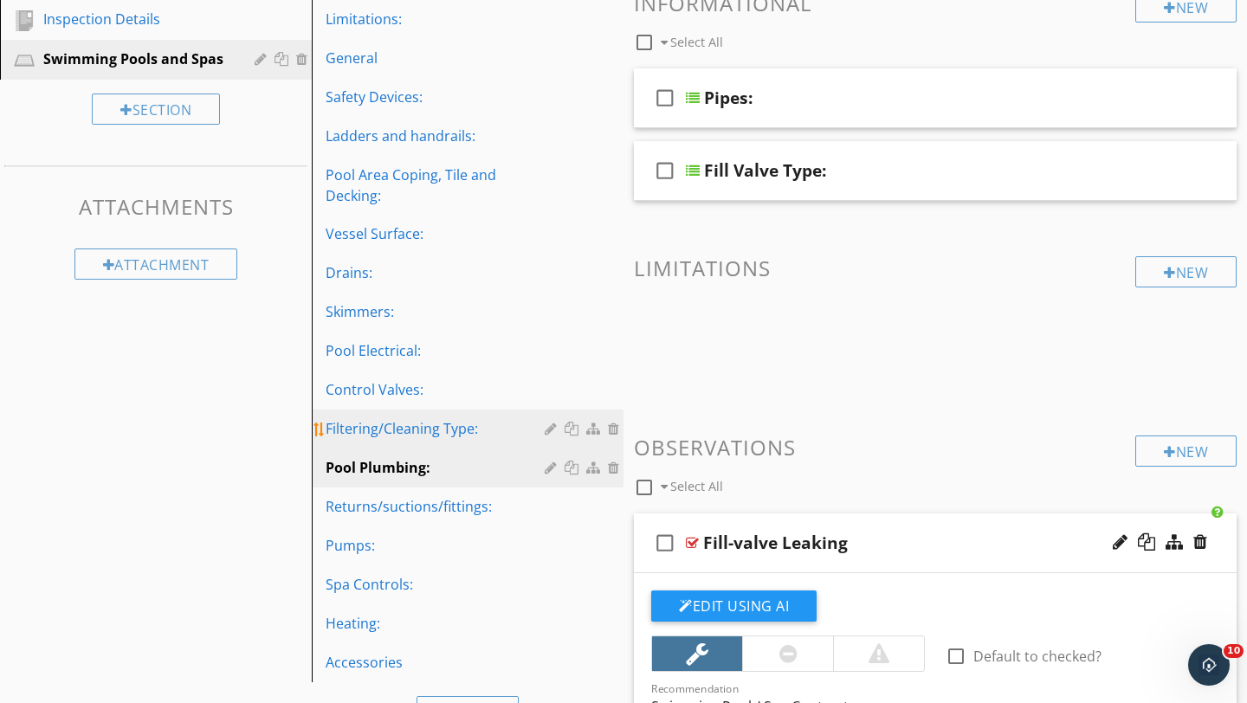
scroll to position [249, 0]
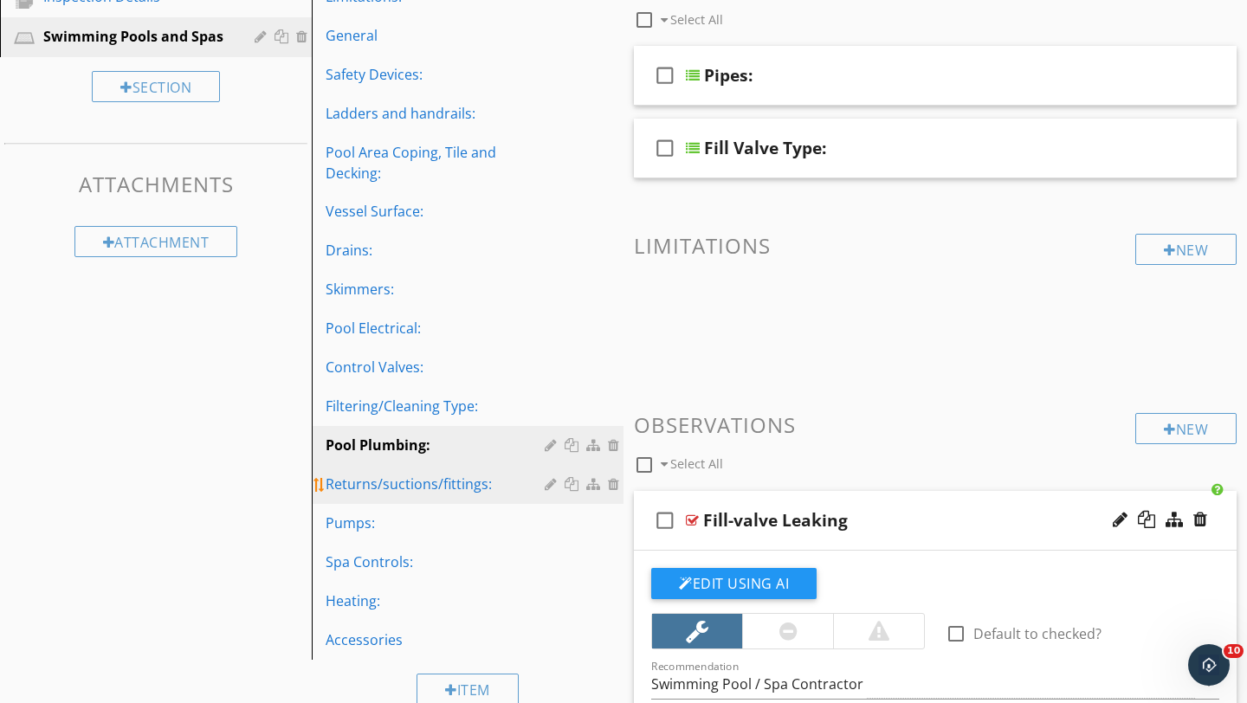
click at [392, 480] on div "Returns/suctions/fittings:" at bounding box center [438, 484] width 224 height 21
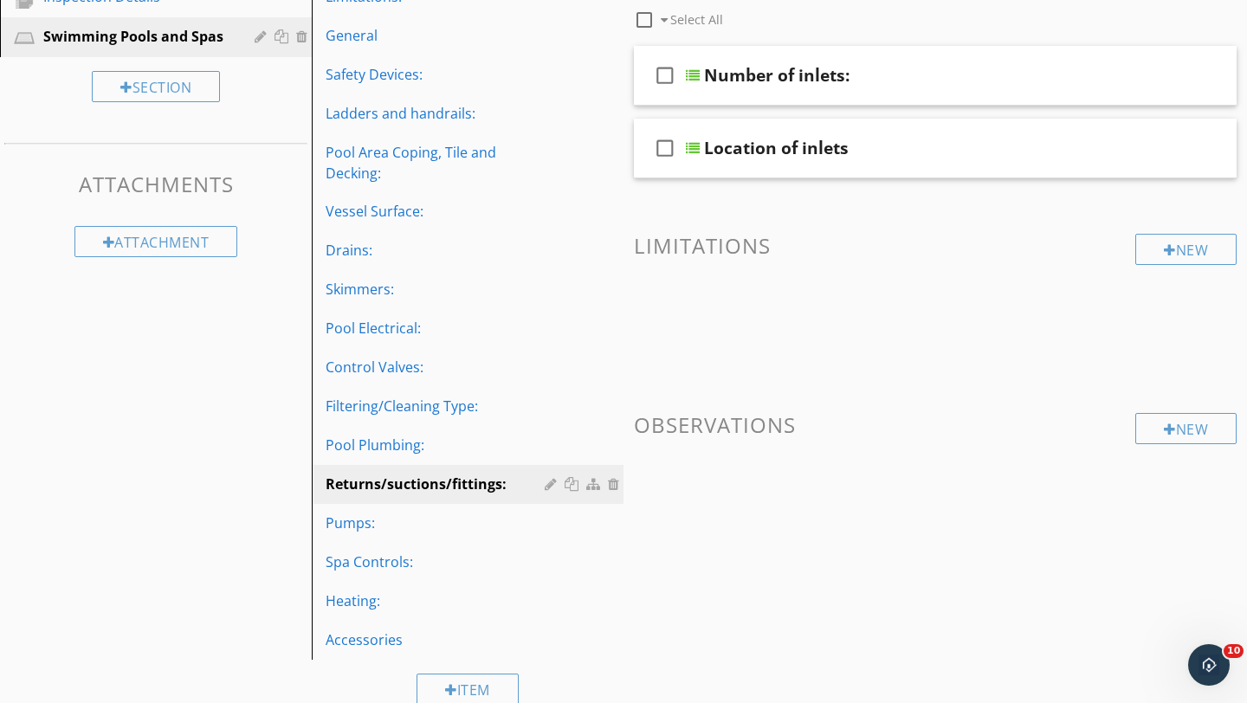
scroll to position [281, 0]
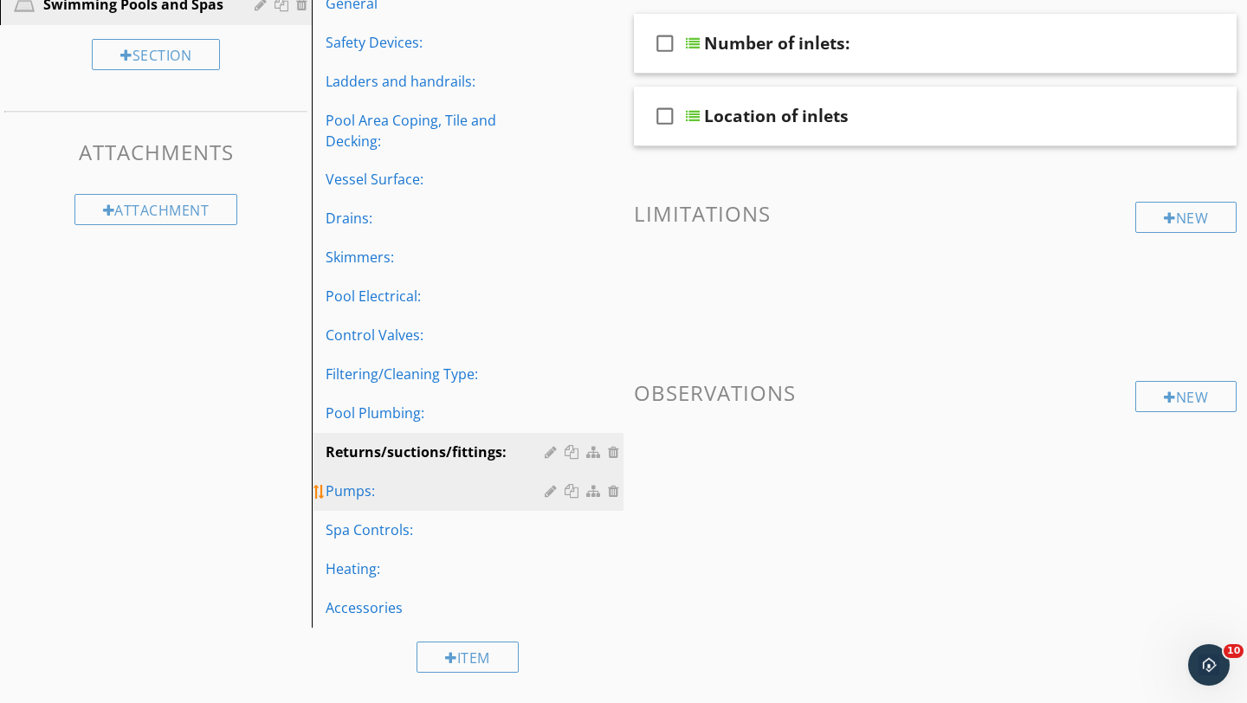
click at [371, 496] on div "Pumps:" at bounding box center [438, 491] width 224 height 21
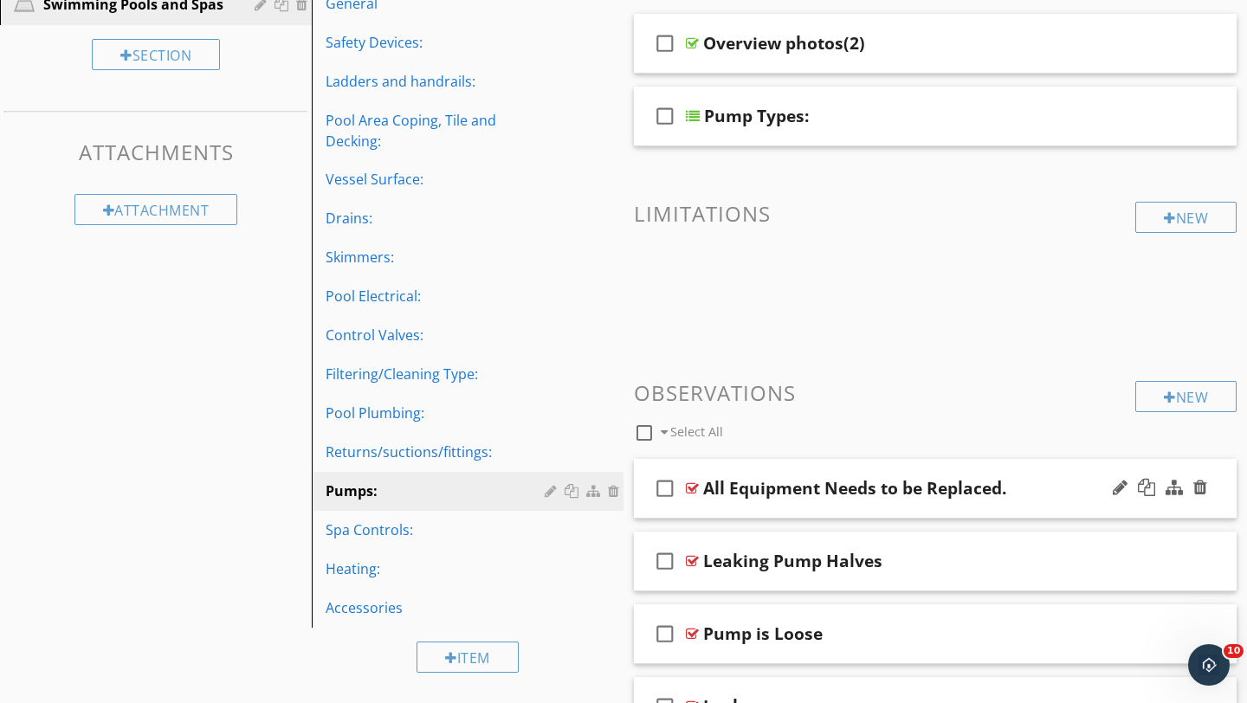
click at [1057, 487] on div "All Equipment Needs to be Replaced." at bounding box center [916, 488] width 426 height 21
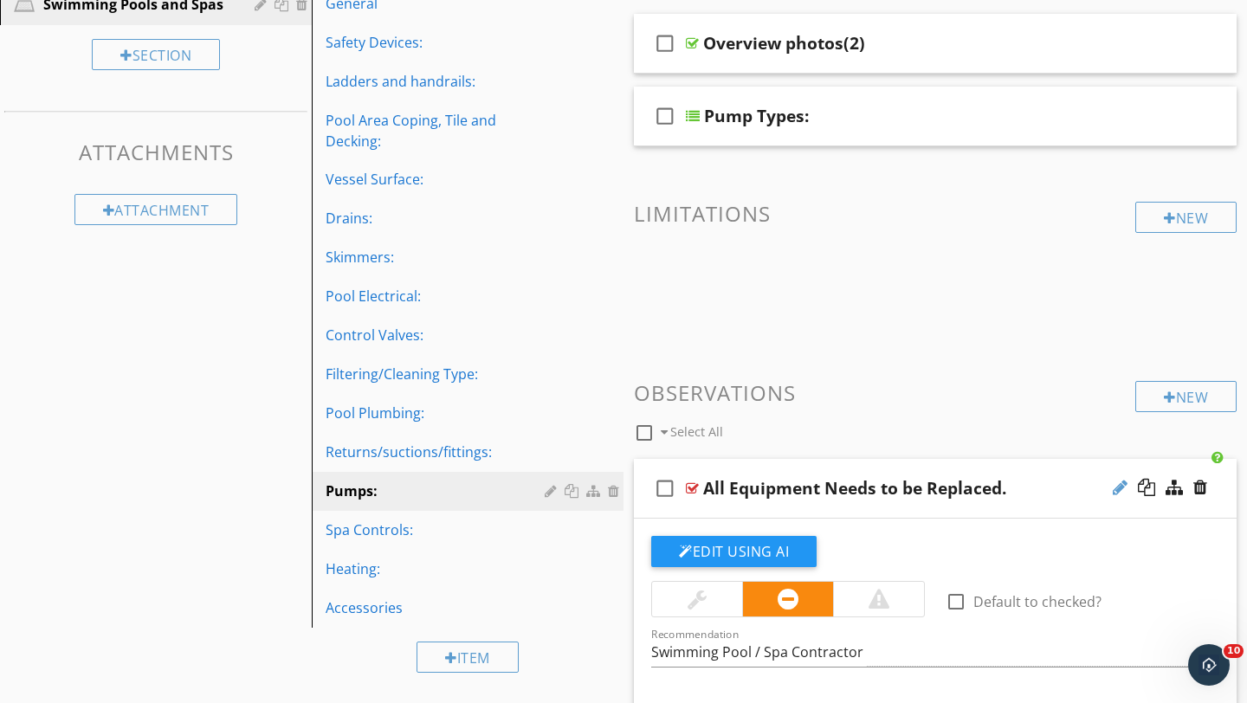
click at [1118, 494] on div at bounding box center [1120, 487] width 15 height 17
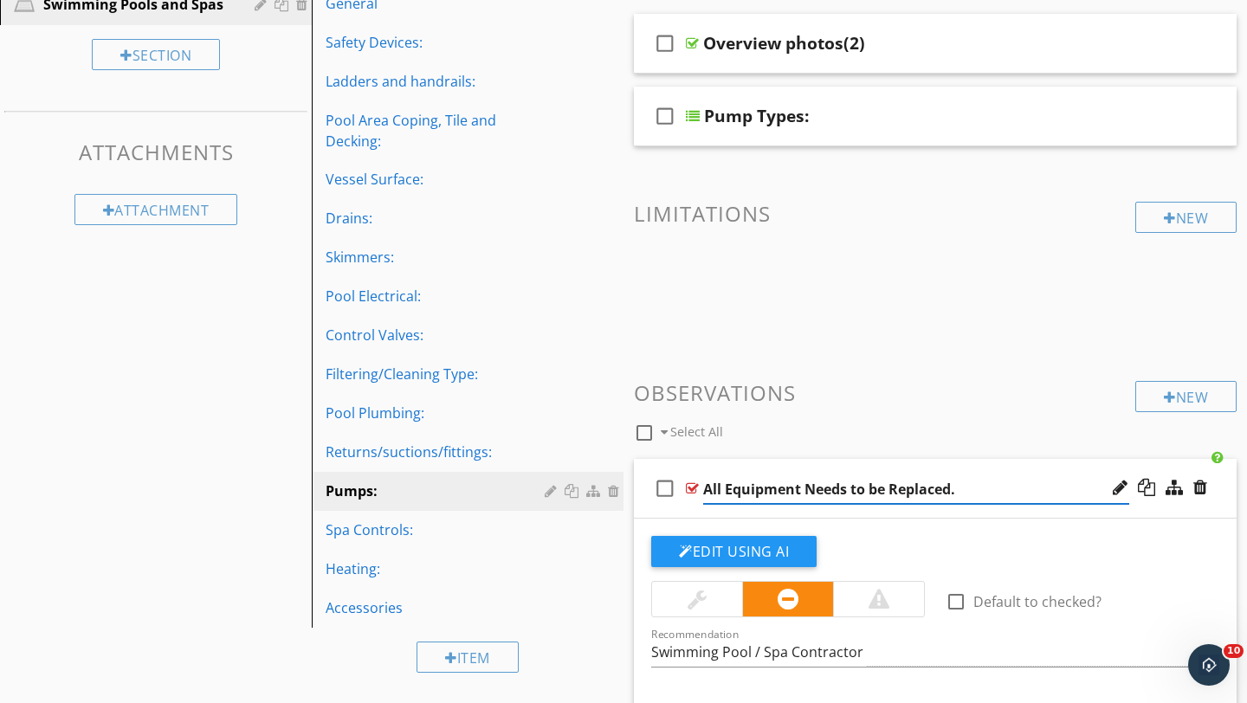
click at [966, 484] on input "All Equipment Needs to be Replaced." at bounding box center [916, 489] width 426 height 29
type input "All Equipment Needs to be Replaced"
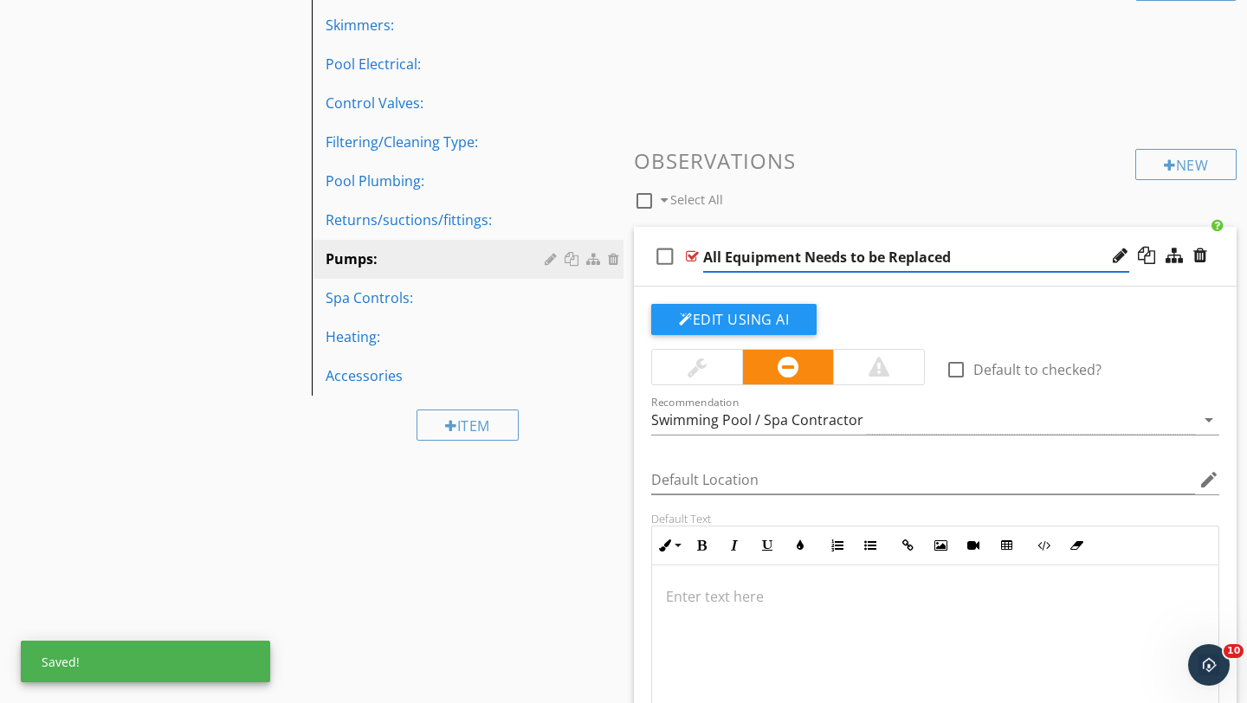
scroll to position [652, 0]
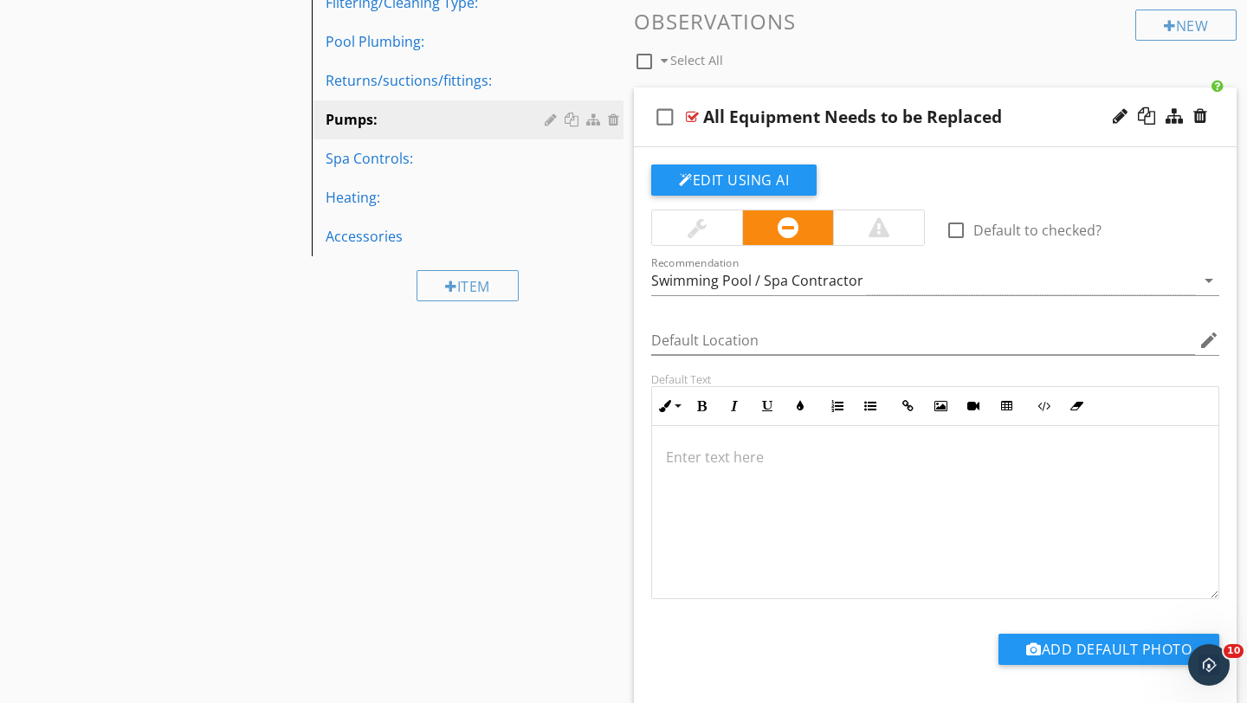
click at [700, 459] on p at bounding box center [935, 457] width 539 height 21
click at [1043, 120] on div "All Equipment Needs to be Replaced" at bounding box center [916, 117] width 426 height 21
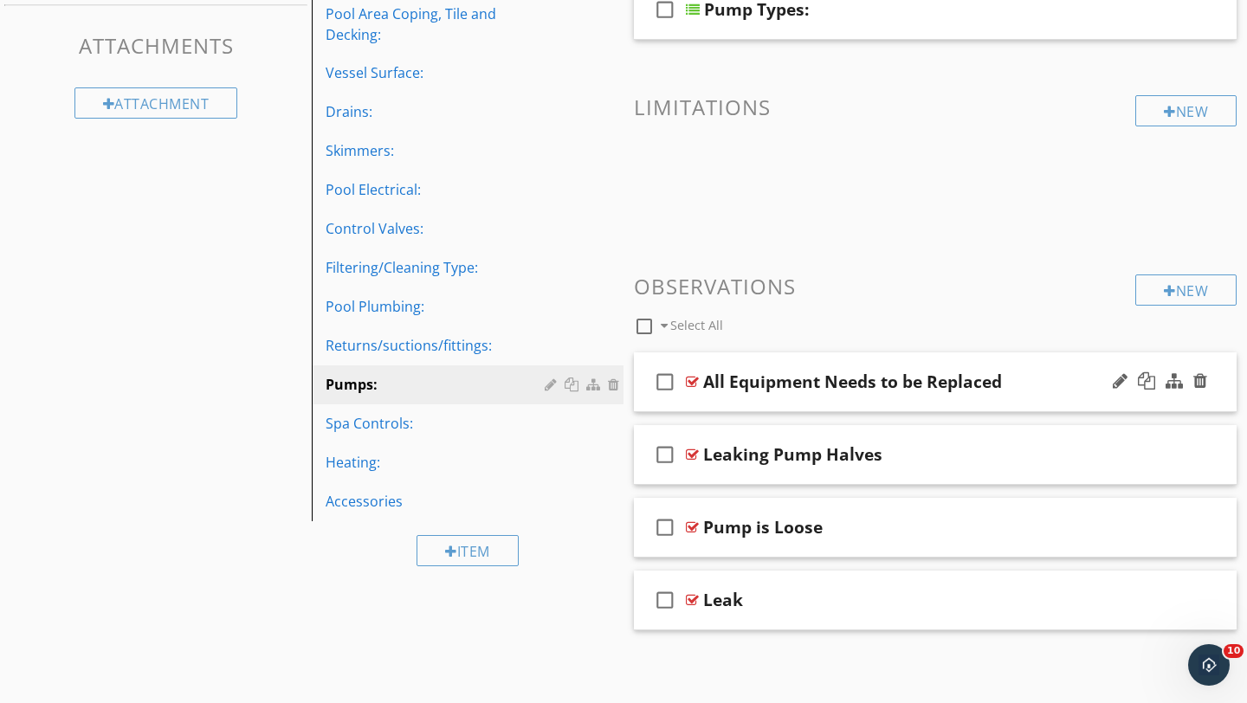
scroll to position [387, 0]
click at [1017, 462] on div "Leaking Pump Halves" at bounding box center [916, 454] width 426 height 21
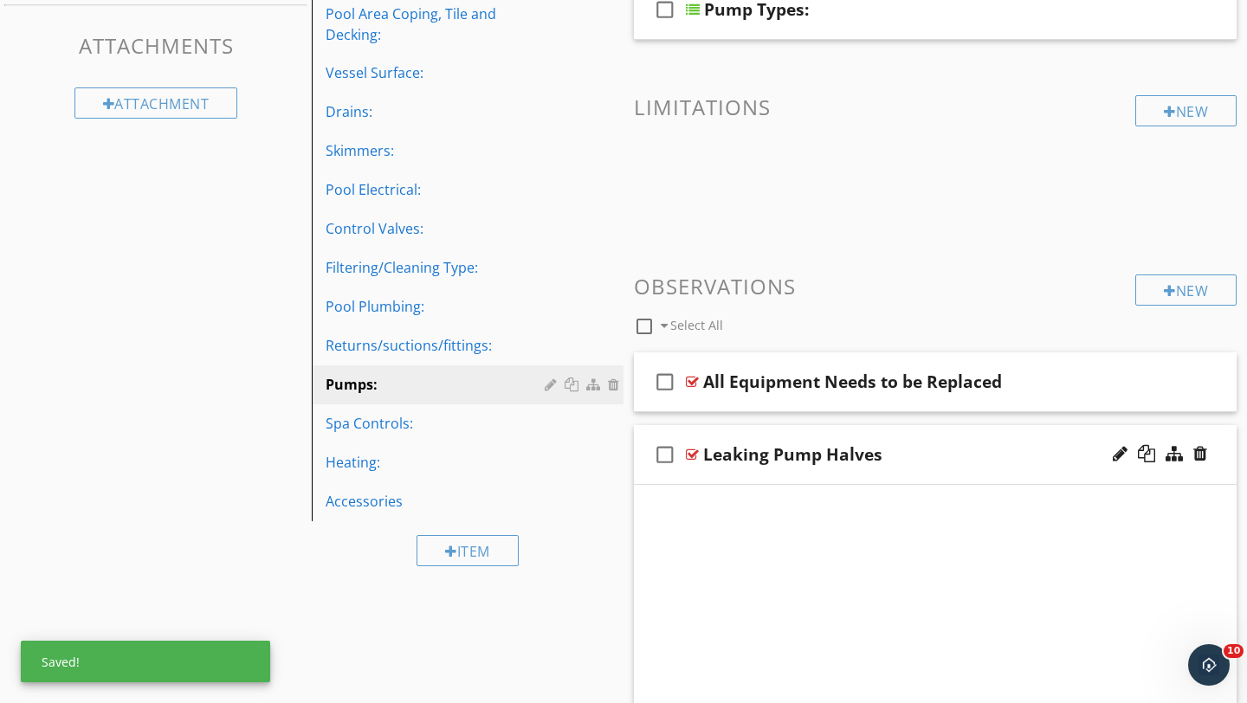
scroll to position [652, 0]
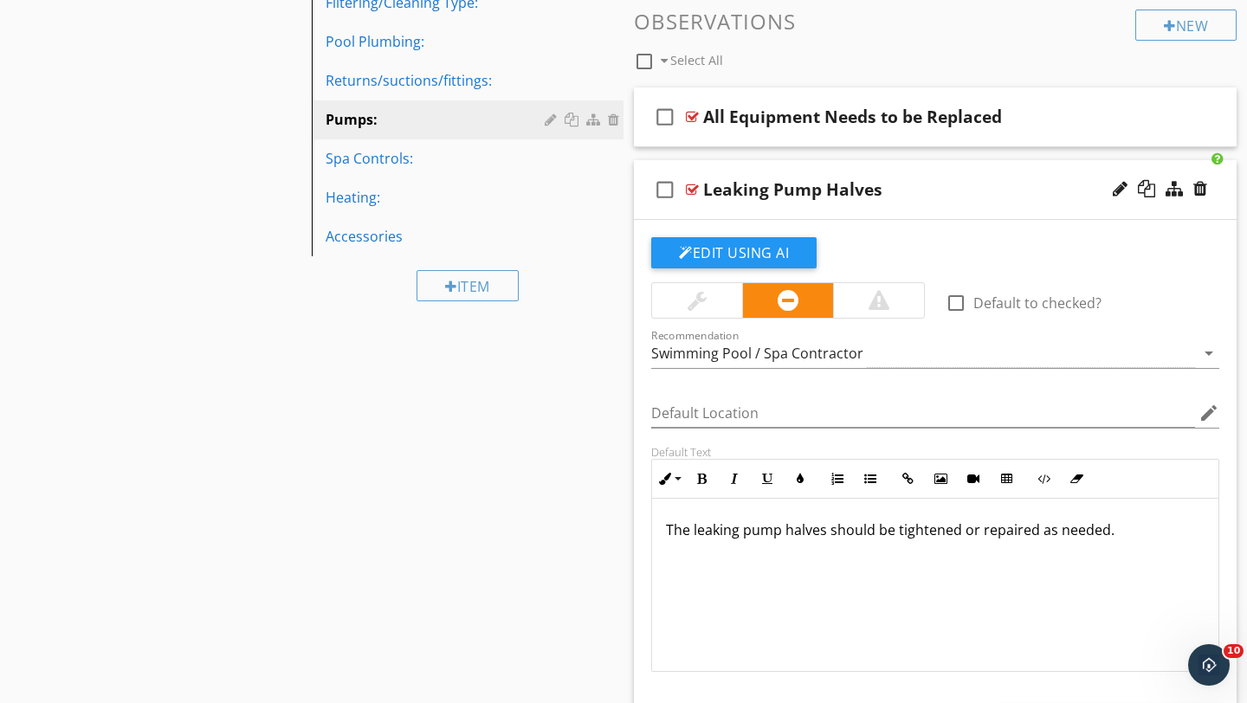
click at [694, 309] on div at bounding box center [697, 300] width 19 height 21
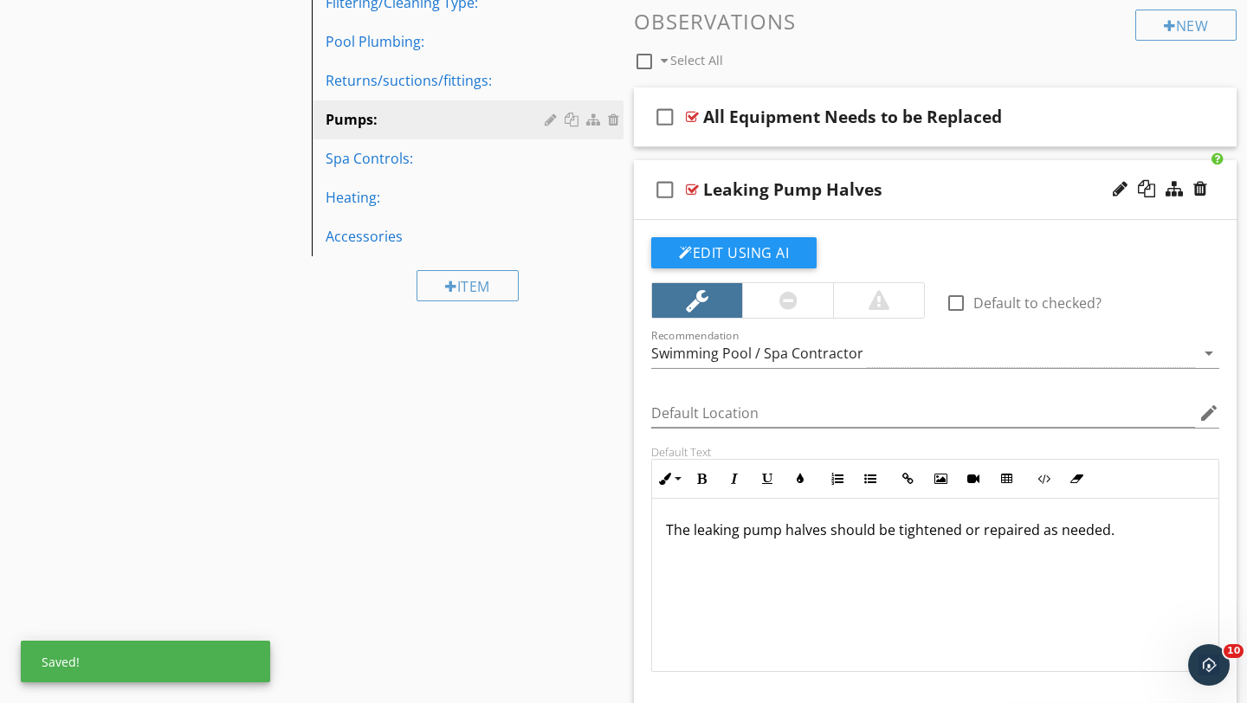
click at [972, 195] on div "Leaking Pump Halves" at bounding box center [916, 189] width 426 height 21
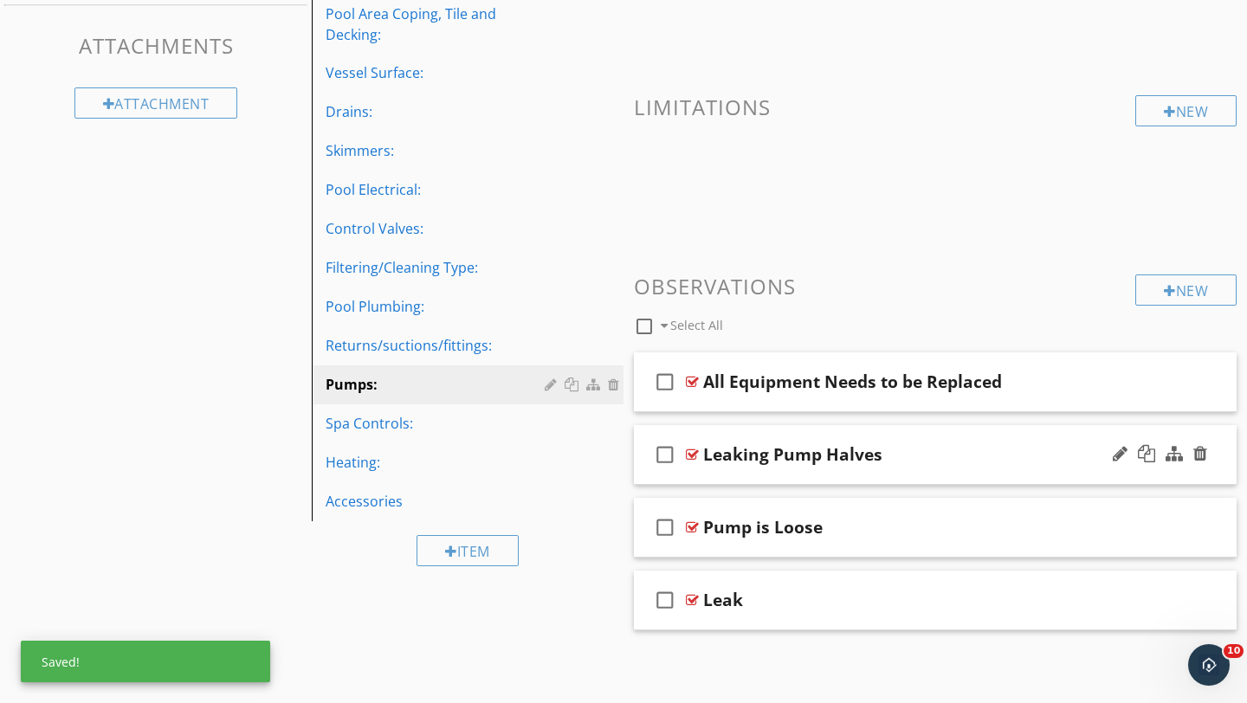
scroll to position [387, 0]
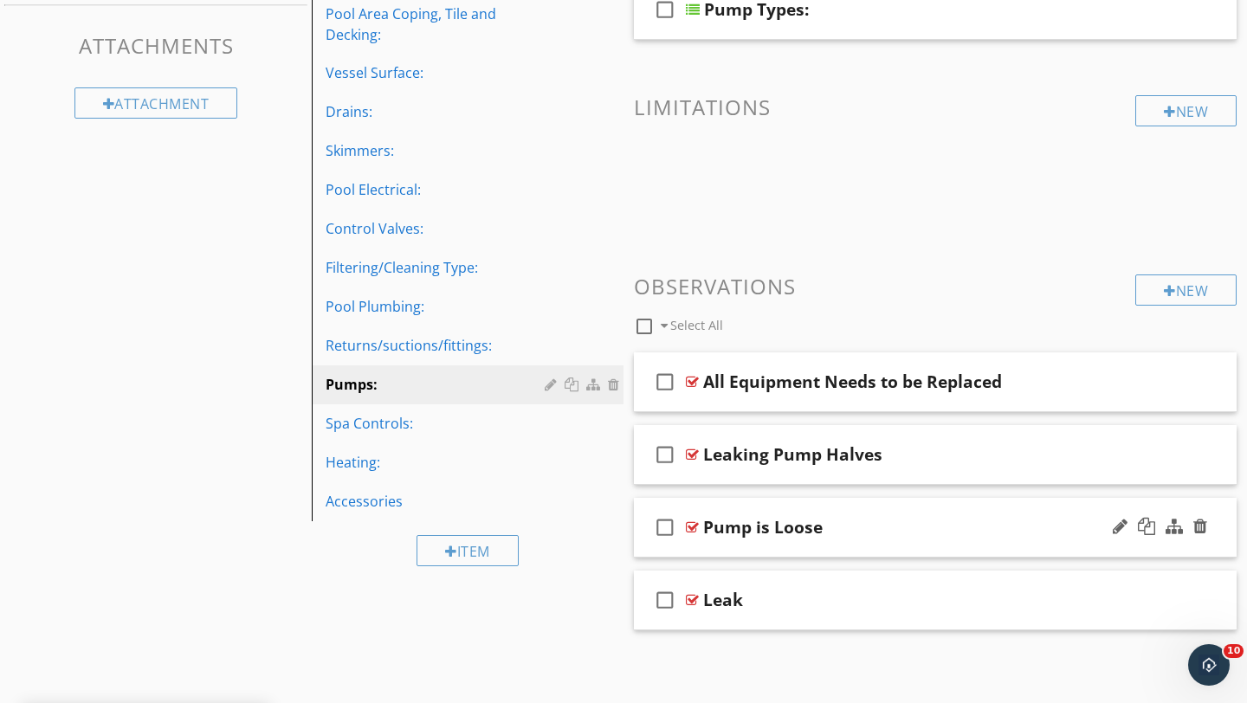
click at [997, 535] on div "Pump is Loose" at bounding box center [916, 527] width 426 height 21
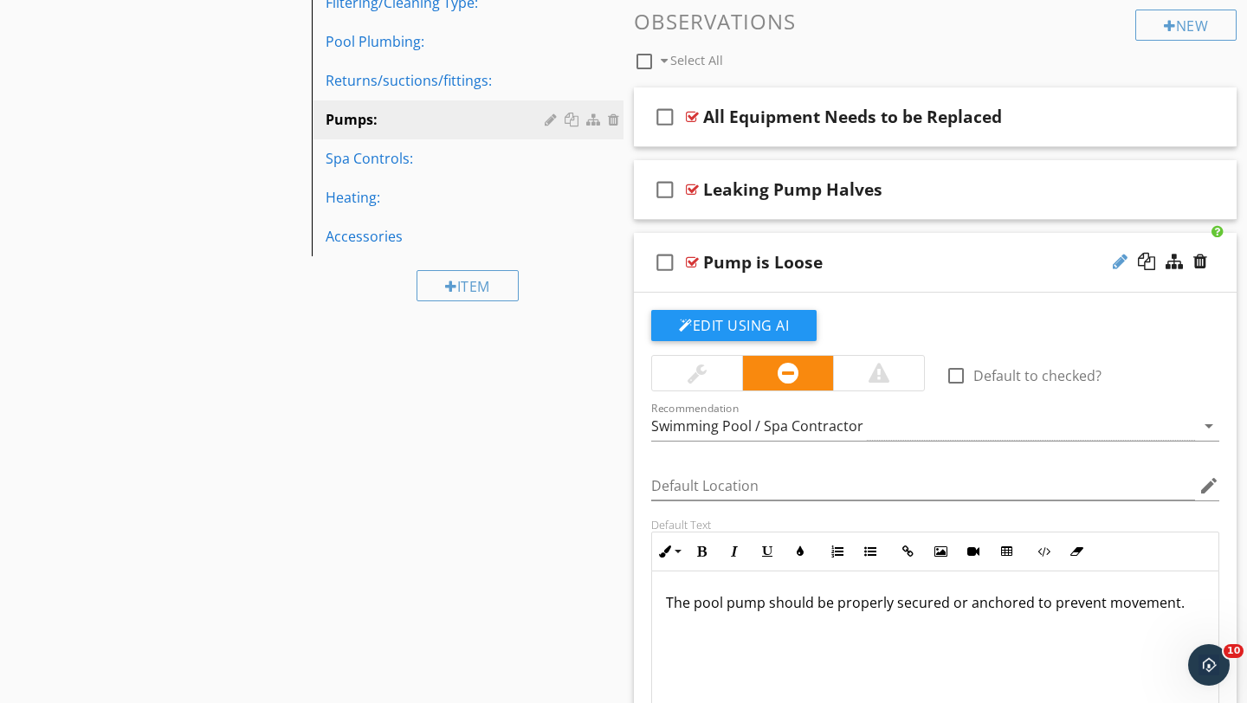
click at [1116, 266] on div at bounding box center [1120, 261] width 15 height 17
click at [759, 261] on input "Pump is Loose" at bounding box center [916, 263] width 426 height 29
type input "Pump Loose"
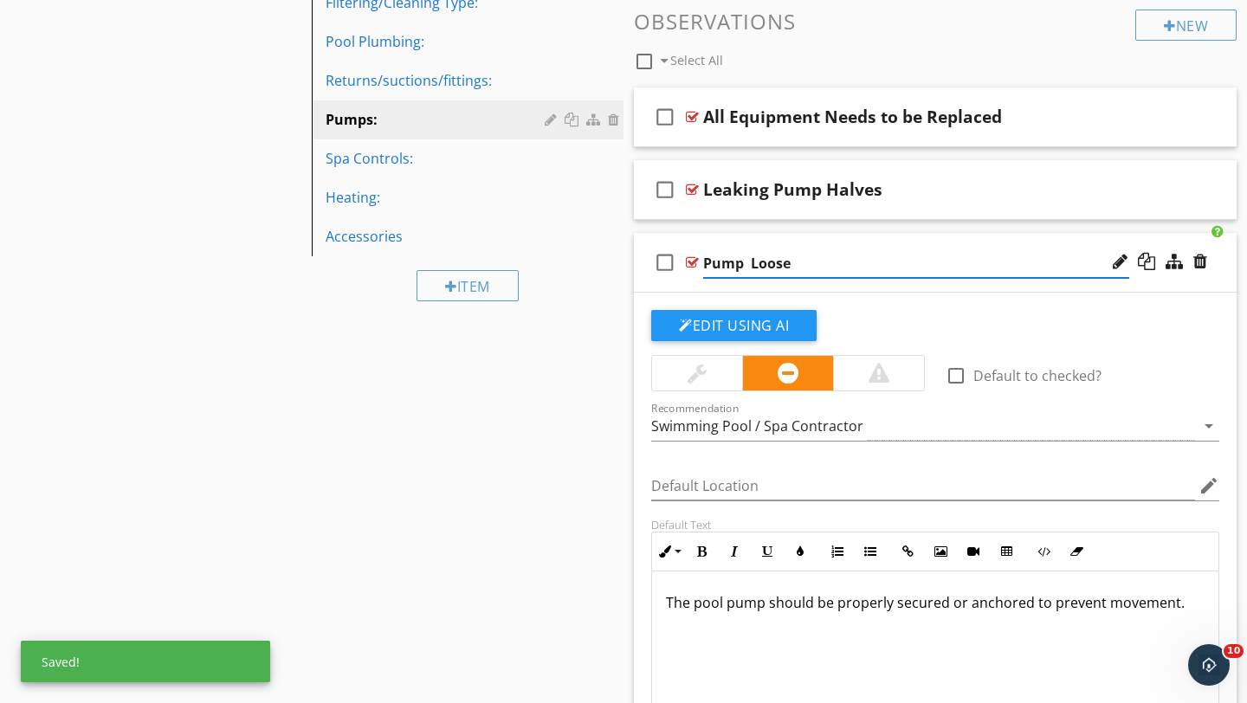
click at [697, 374] on div at bounding box center [697, 373] width 19 height 21
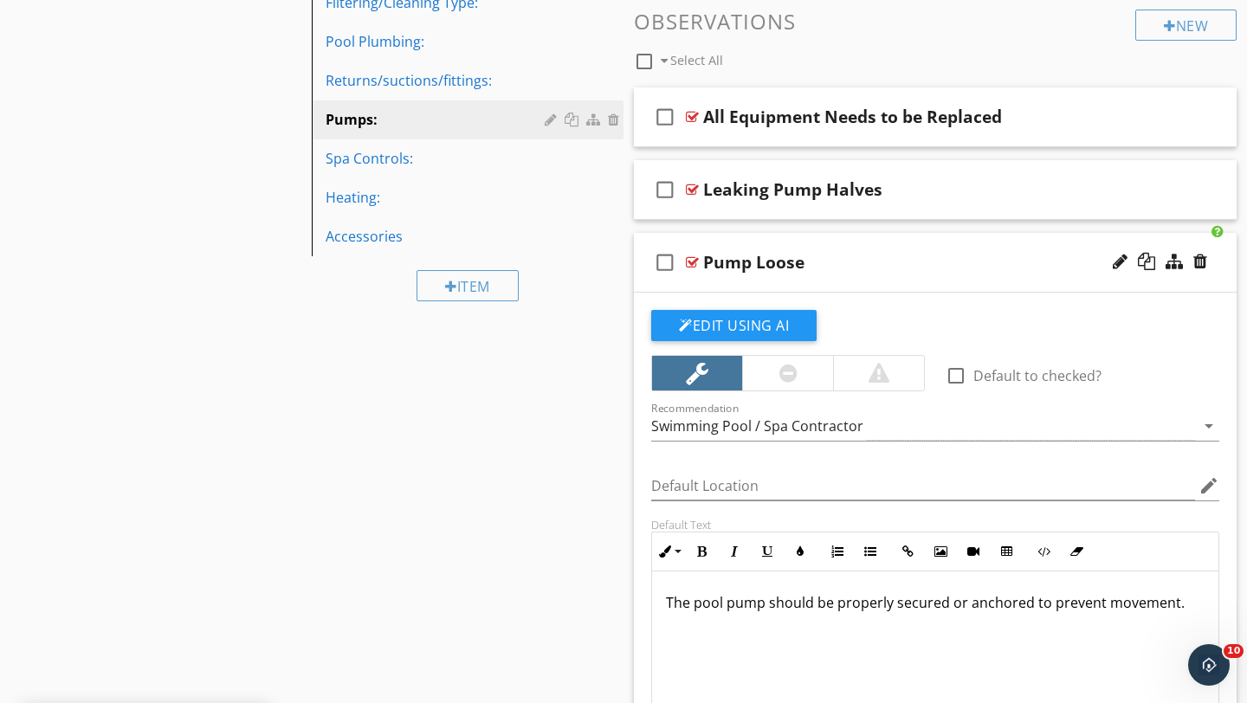
click at [995, 269] on div "Pump Loose" at bounding box center [916, 262] width 426 height 21
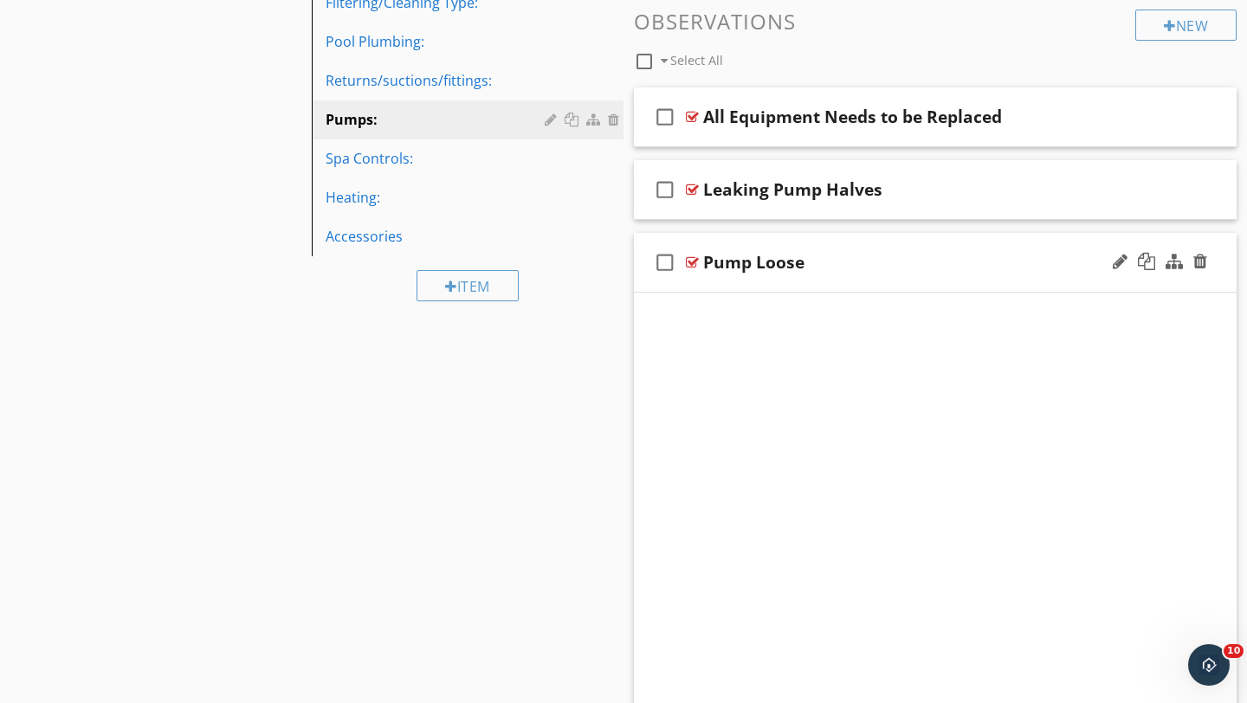
scroll to position [387, 0]
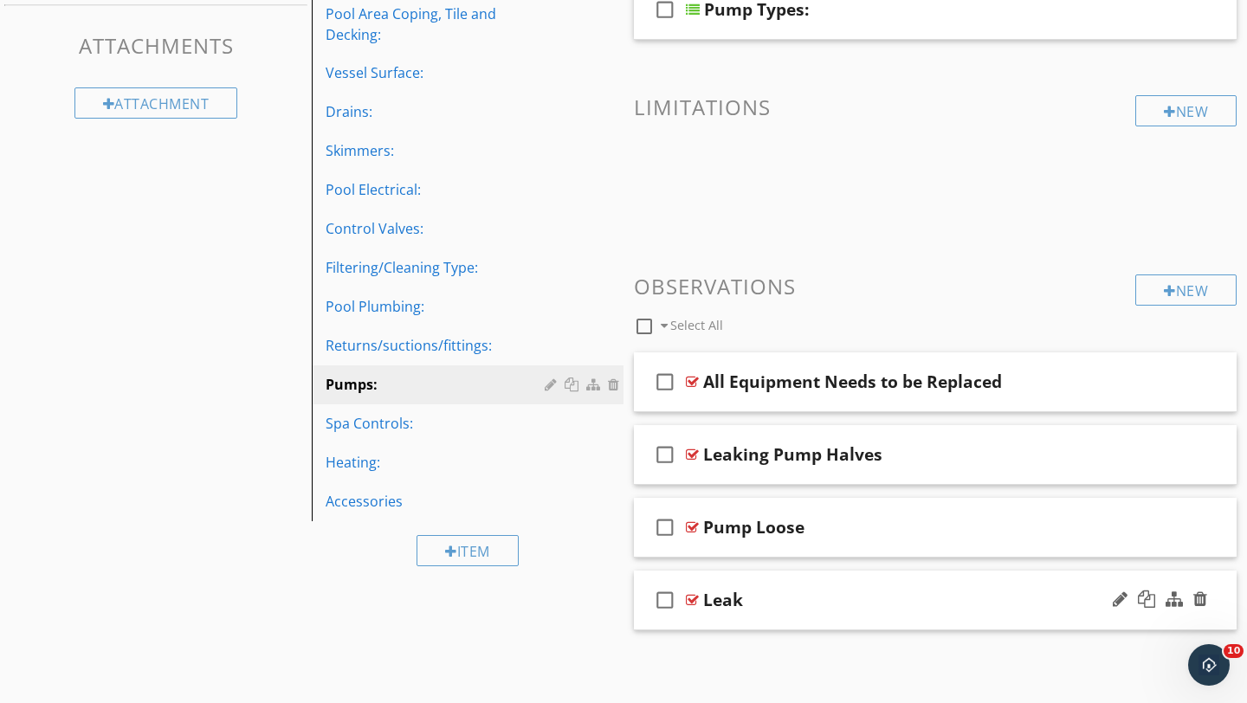
click at [1049, 591] on div "Leak" at bounding box center [916, 600] width 426 height 21
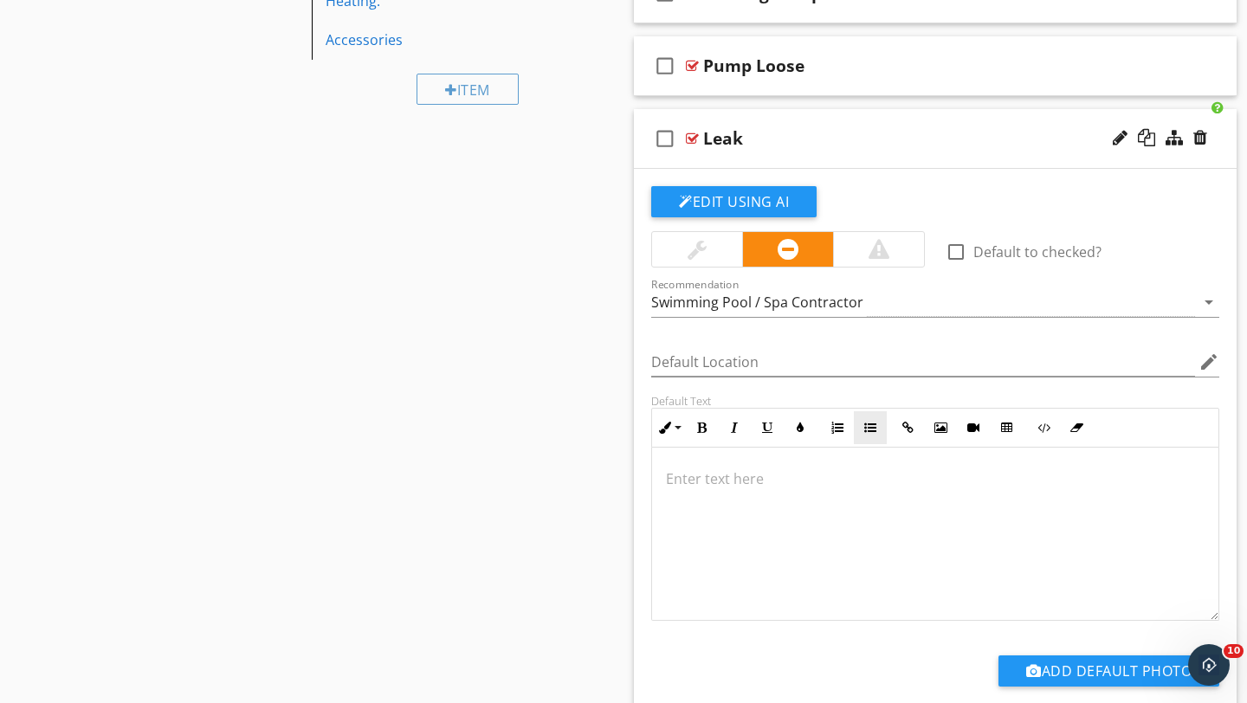
scroll to position [860, 0]
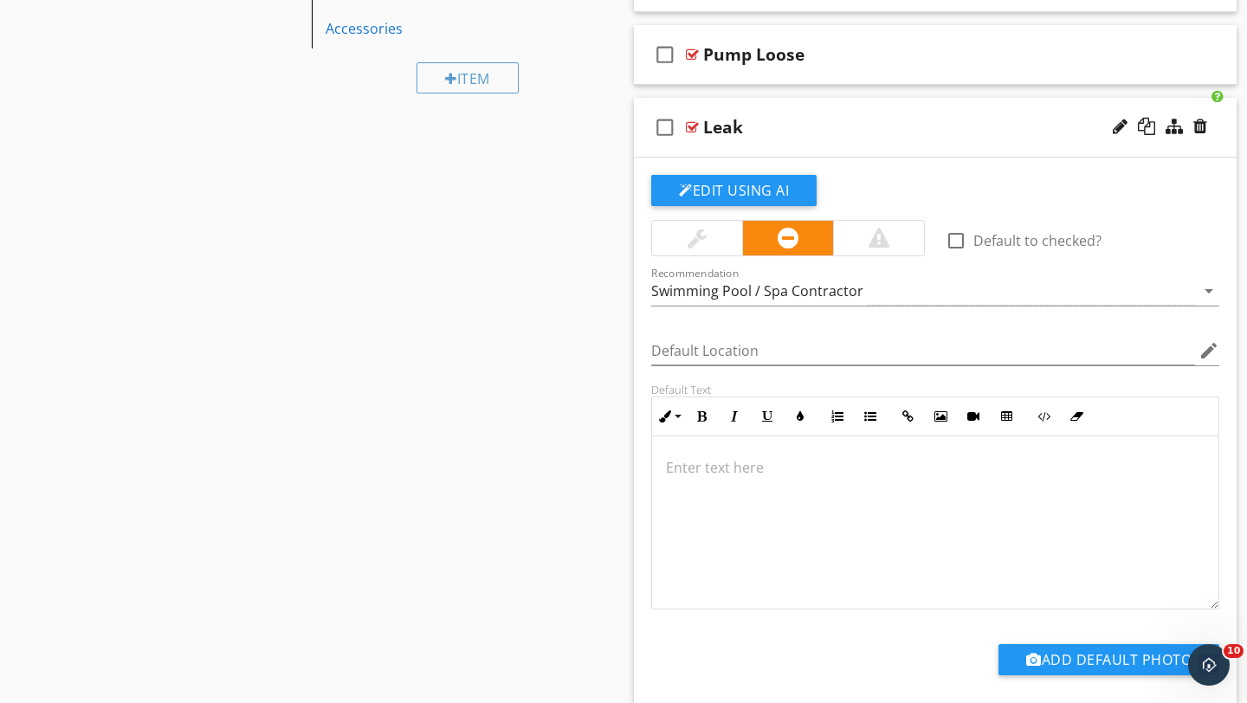
click at [695, 237] on div at bounding box center [697, 238] width 19 height 21
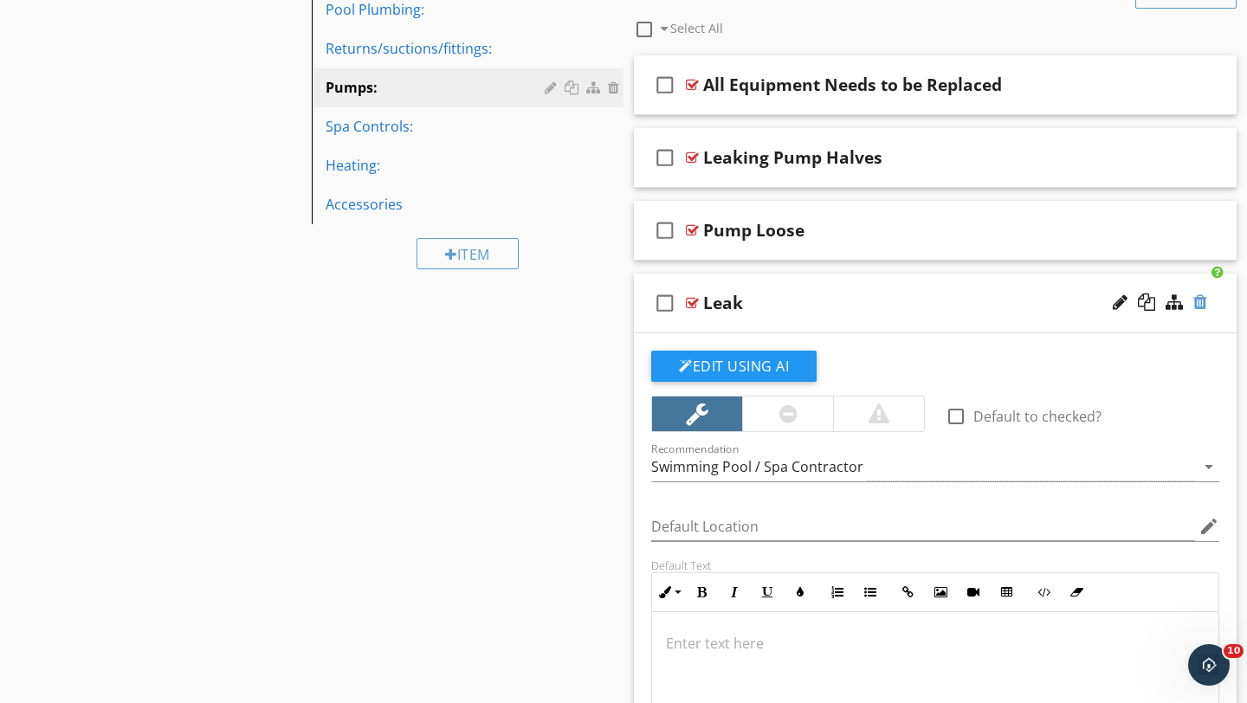
scroll to position [701, 0]
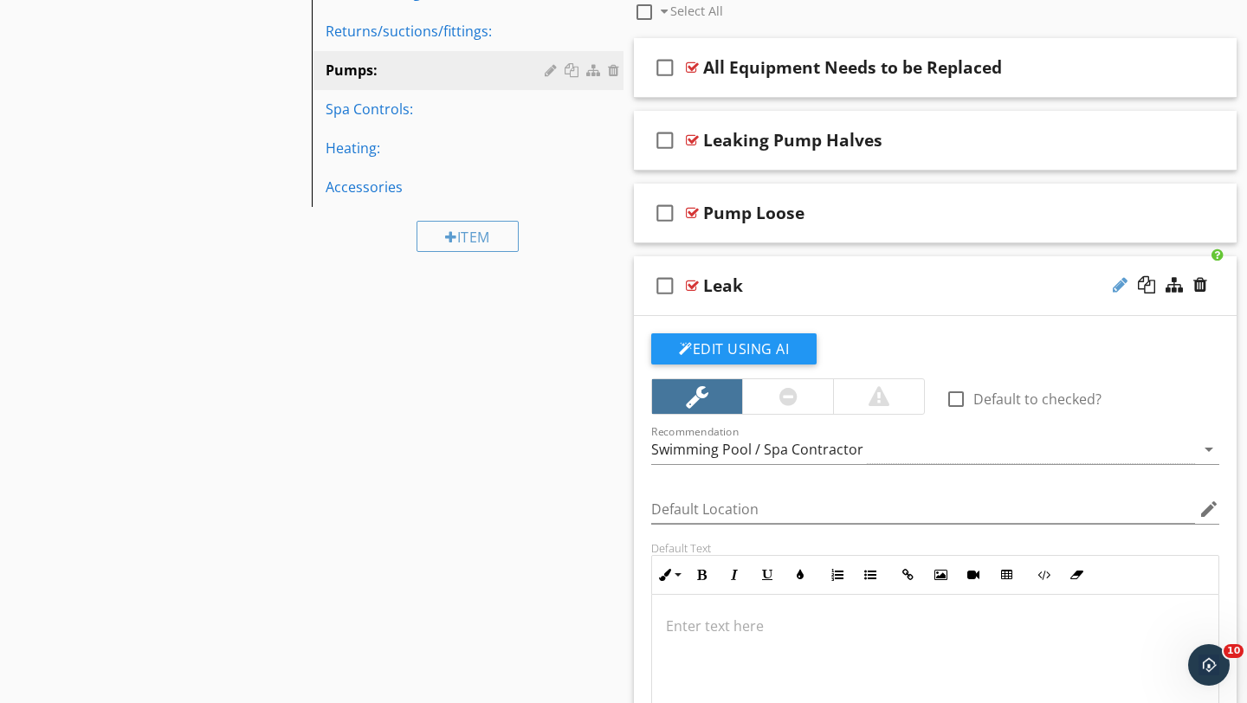
click at [1117, 280] on div at bounding box center [1120, 284] width 15 height 17
type input "L"
type input "Pump Leaking"
click at [682, 623] on p at bounding box center [935, 626] width 539 height 21
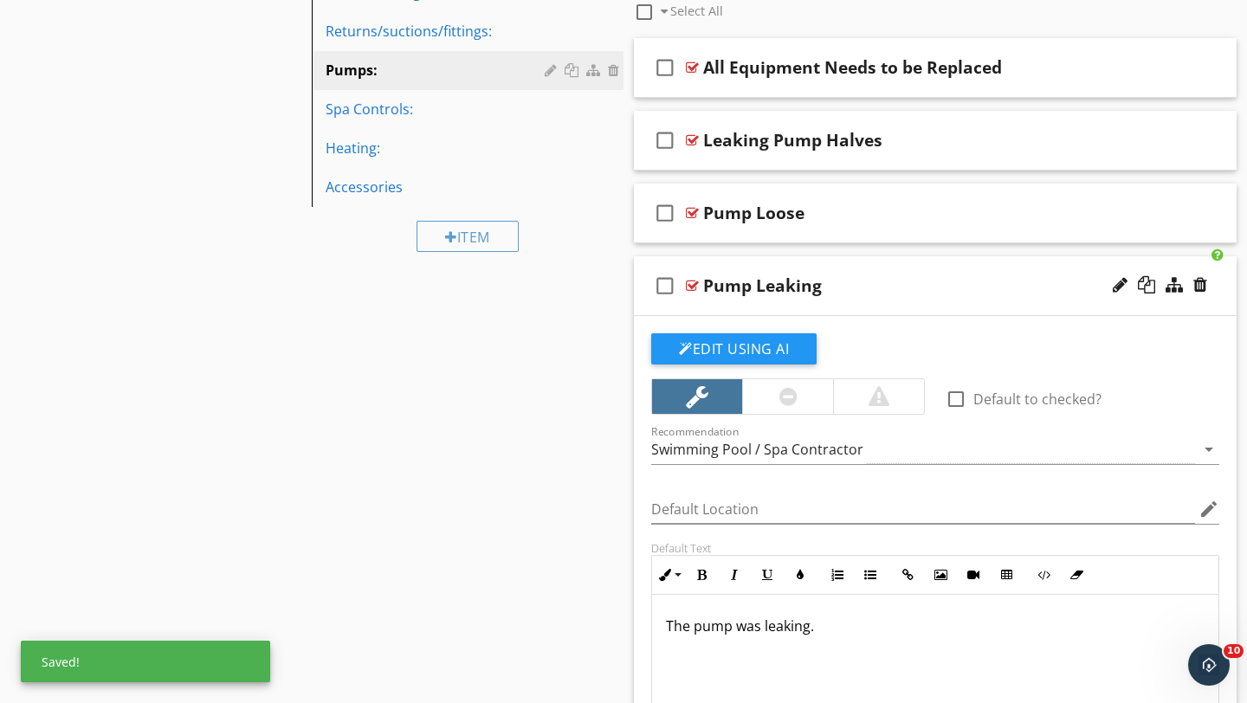
click at [1022, 276] on div "Pump Leaking" at bounding box center [916, 285] width 426 height 21
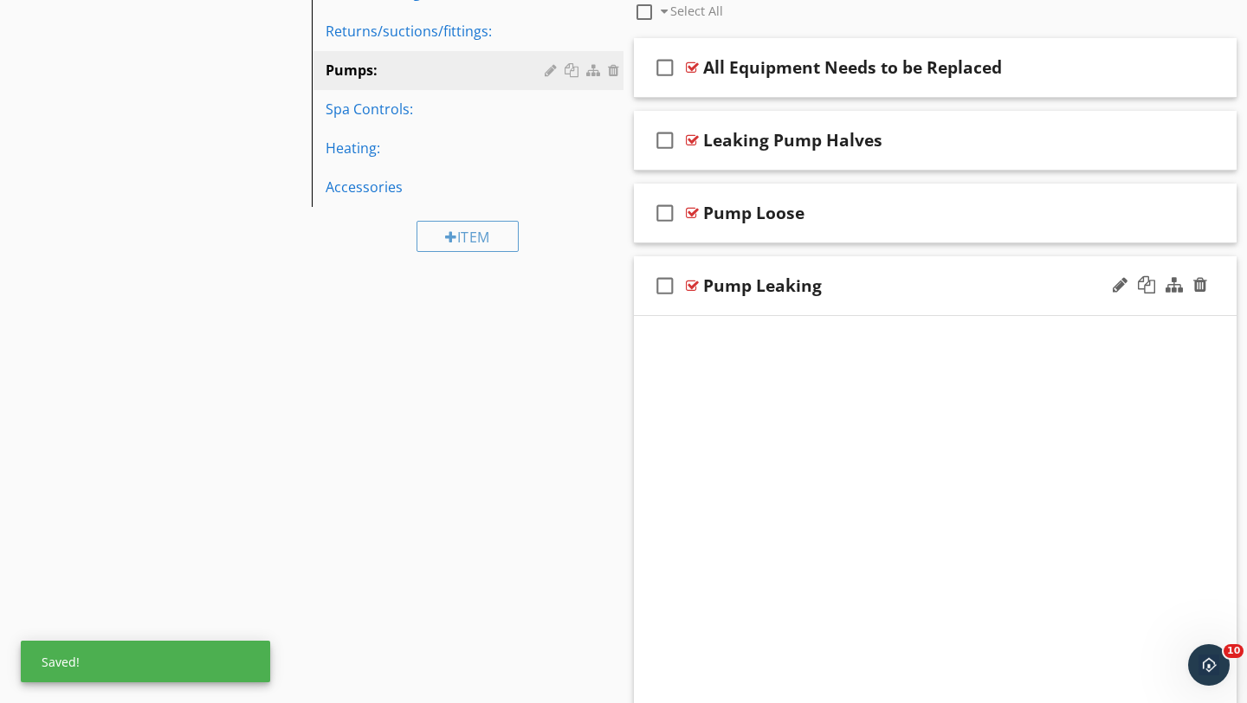
scroll to position [387, 0]
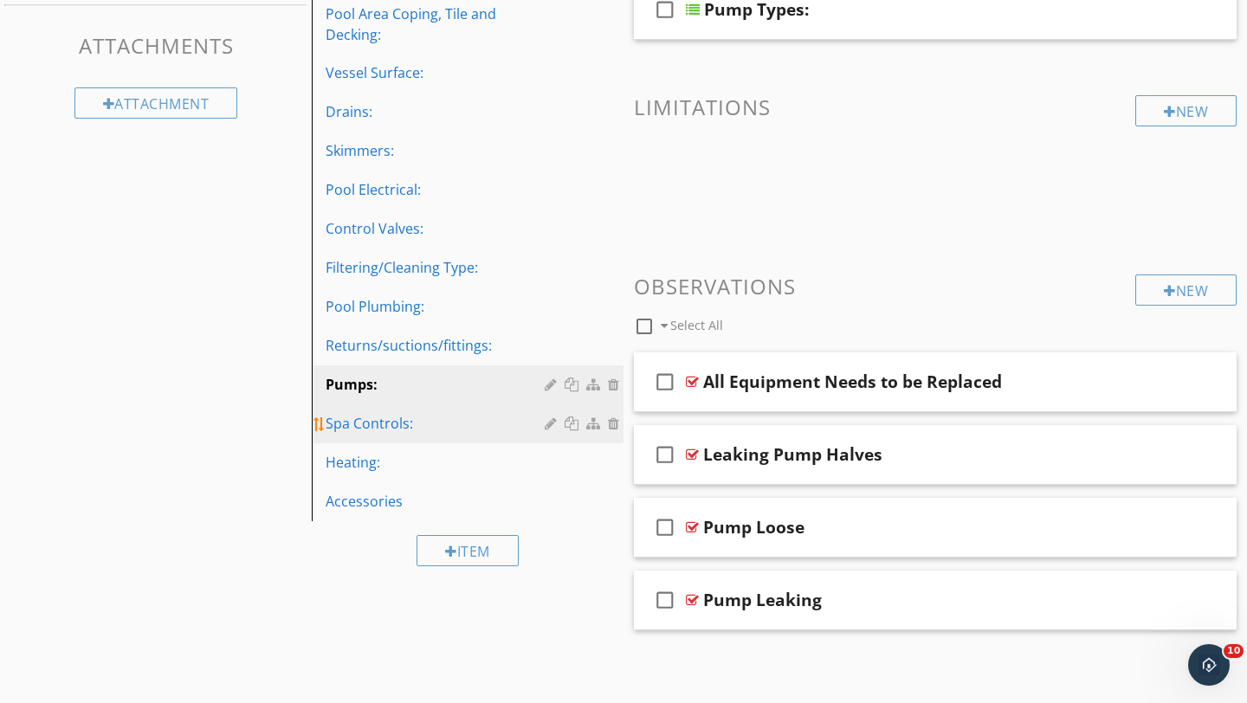
click at [359, 422] on div "Spa Controls:" at bounding box center [438, 423] width 224 height 21
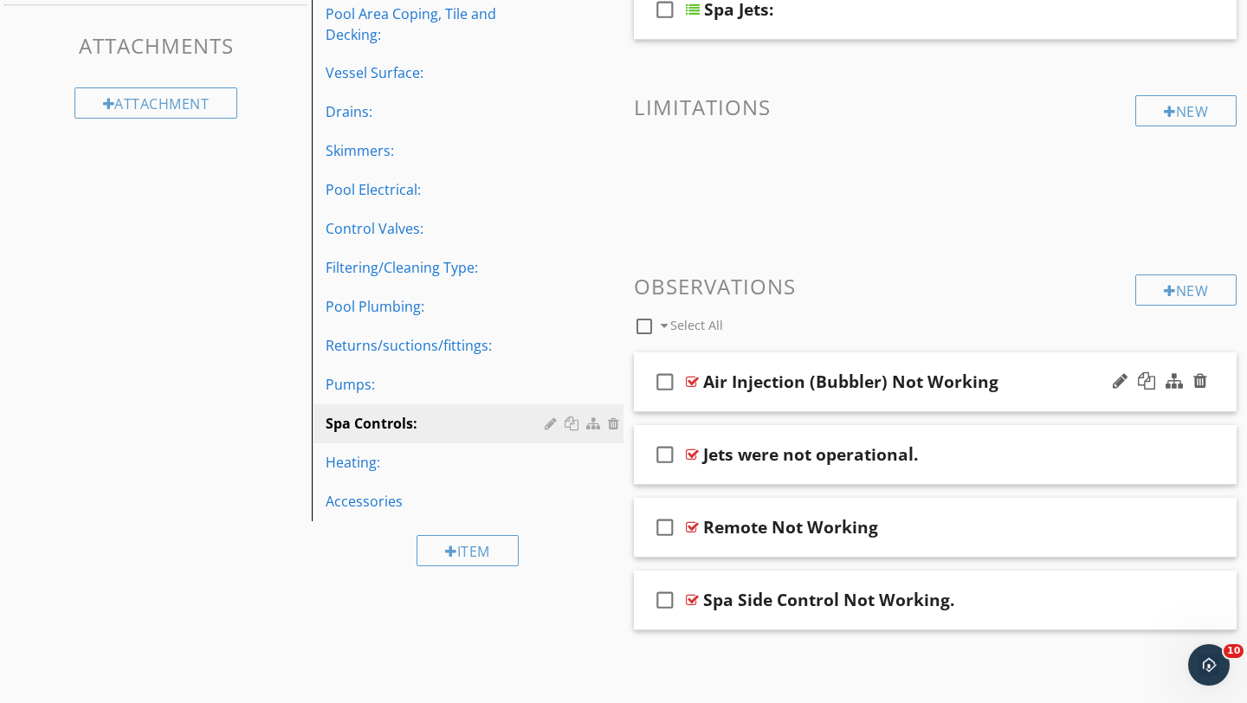
click at [1045, 384] on div "Air Injection (Bubbler) Not Working" at bounding box center [916, 381] width 426 height 21
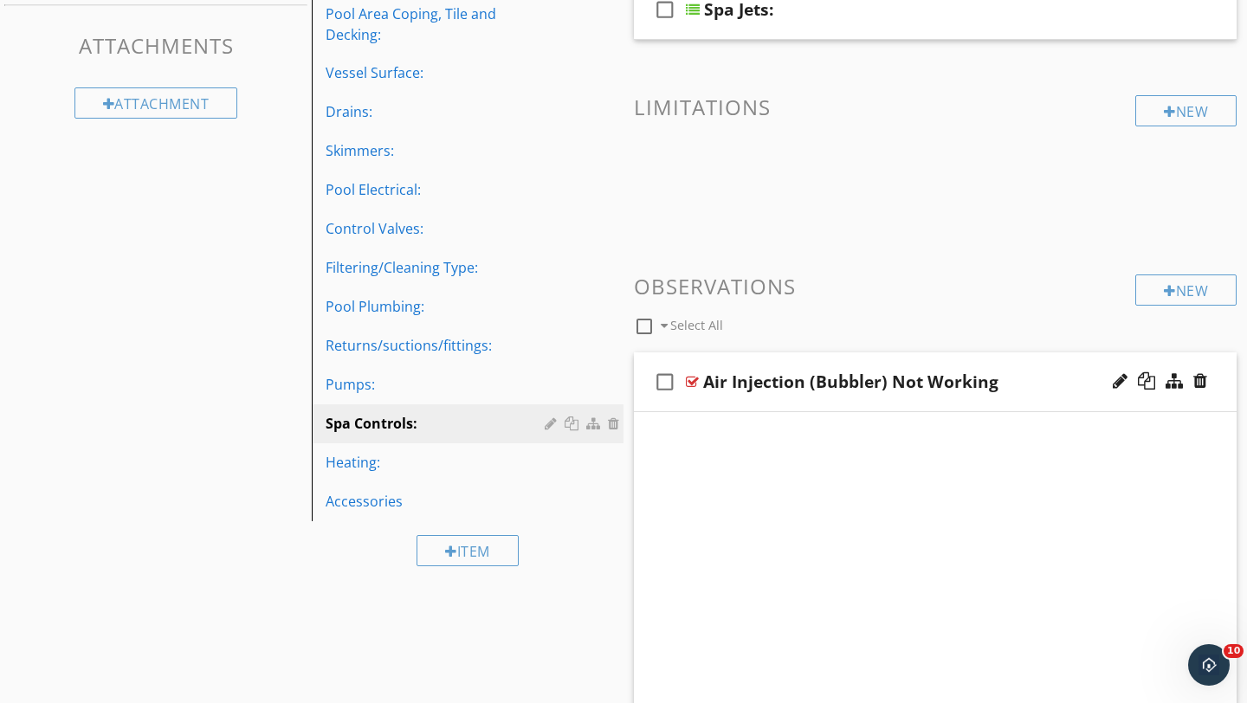
scroll to position [701, 0]
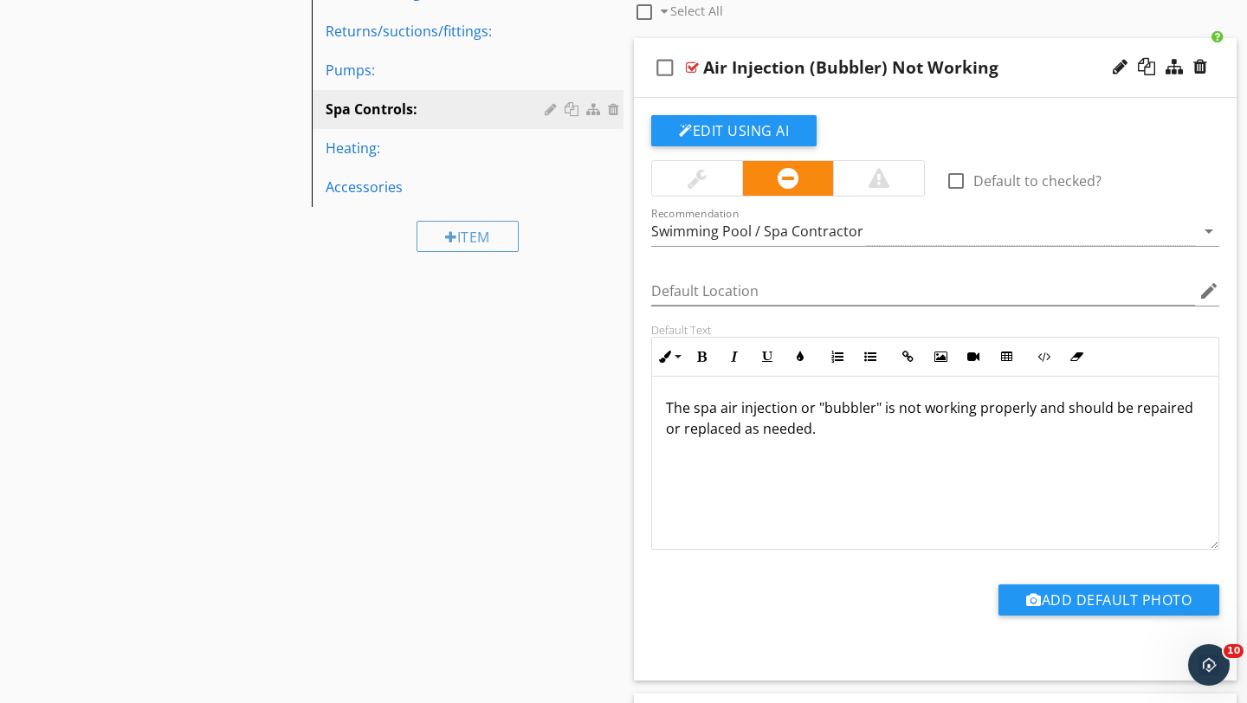
click at [695, 168] on div at bounding box center [697, 178] width 19 height 21
click at [1029, 70] on div "Air Injection (Bubbler) Not Working" at bounding box center [916, 67] width 426 height 21
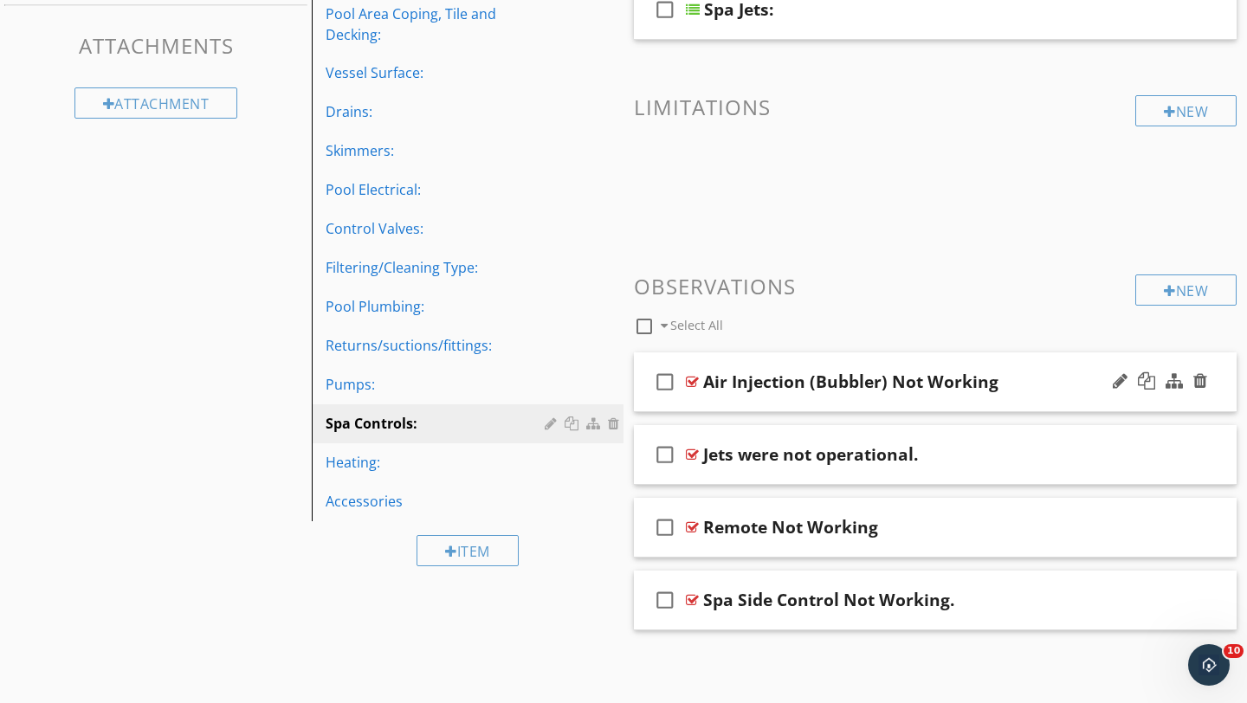
scroll to position [387, 0]
click at [1024, 464] on div "Jets were not operational." at bounding box center [916, 454] width 426 height 21
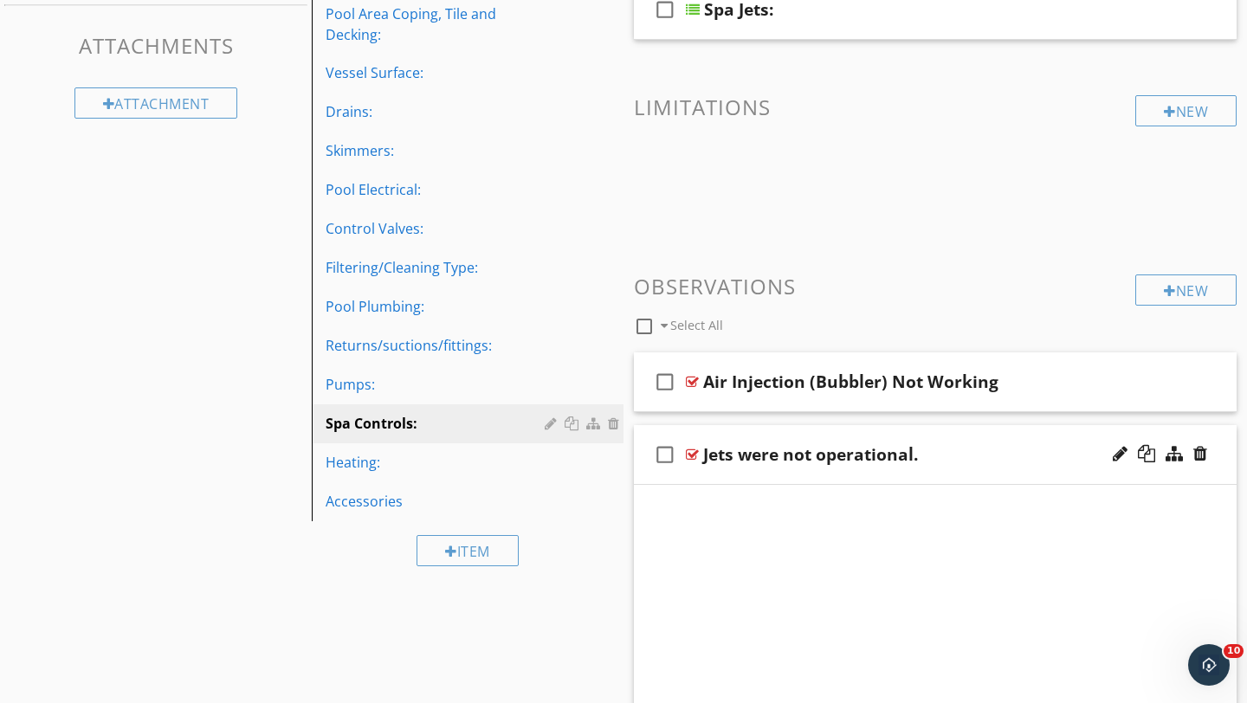
scroll to position [701, 0]
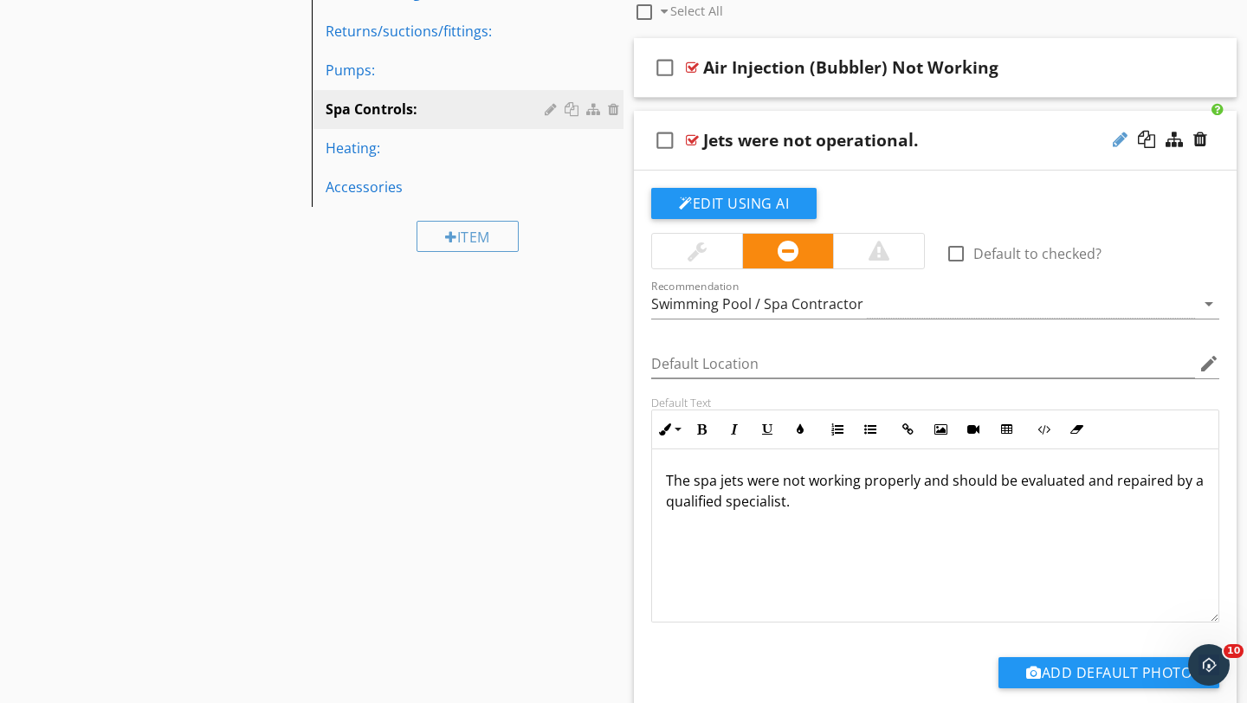
click at [1122, 139] on div at bounding box center [1120, 139] width 15 height 17
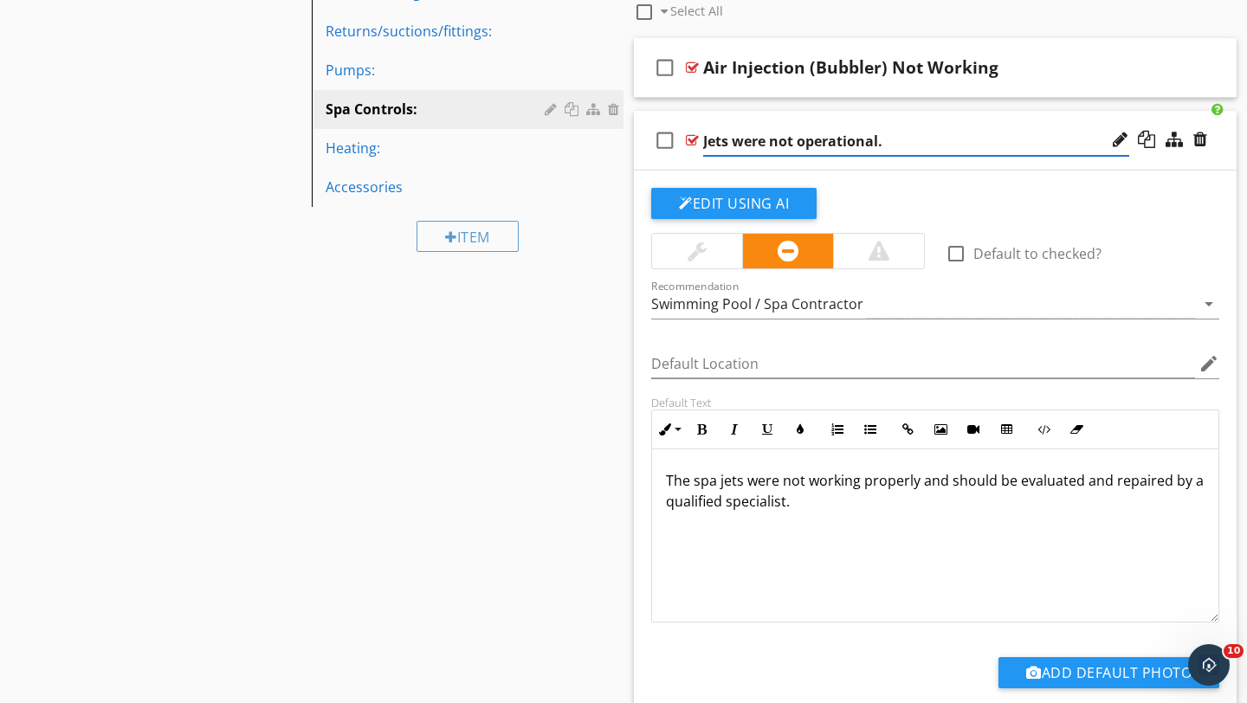
type input "Jets were not operational"
click at [699, 249] on div at bounding box center [697, 251] width 19 height 21
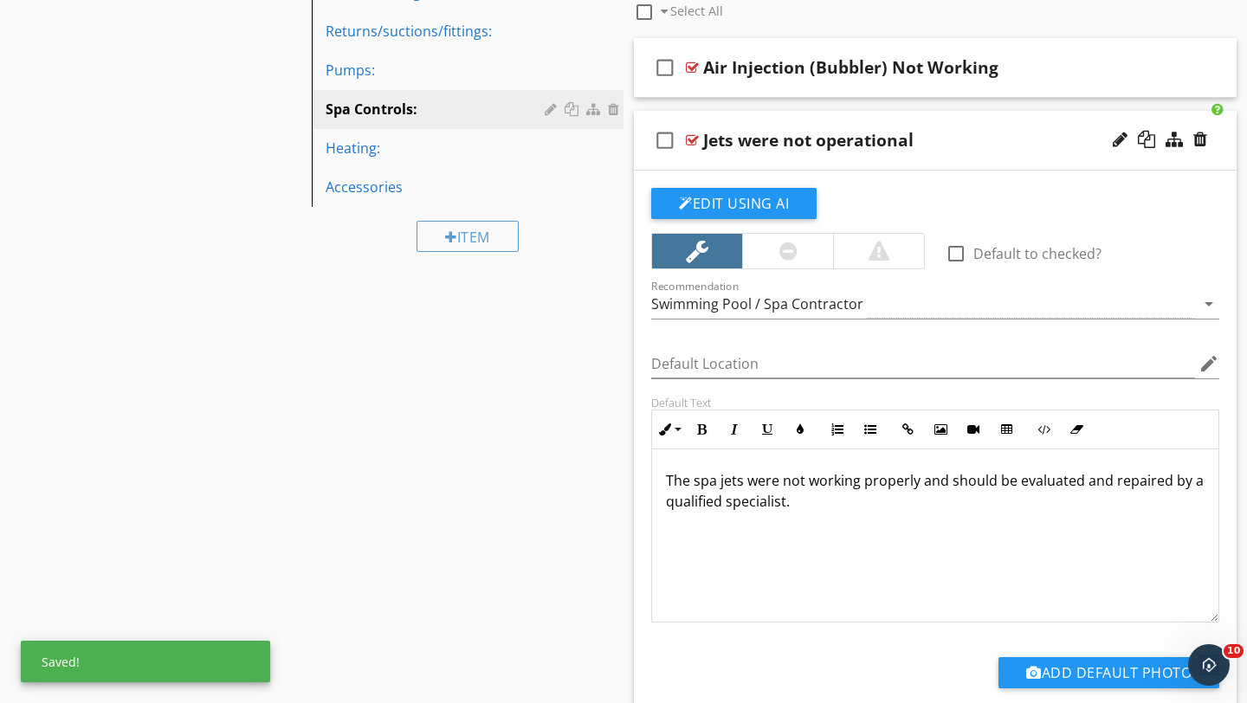
click at [1002, 142] on div "Jets were not operational" at bounding box center [916, 140] width 426 height 21
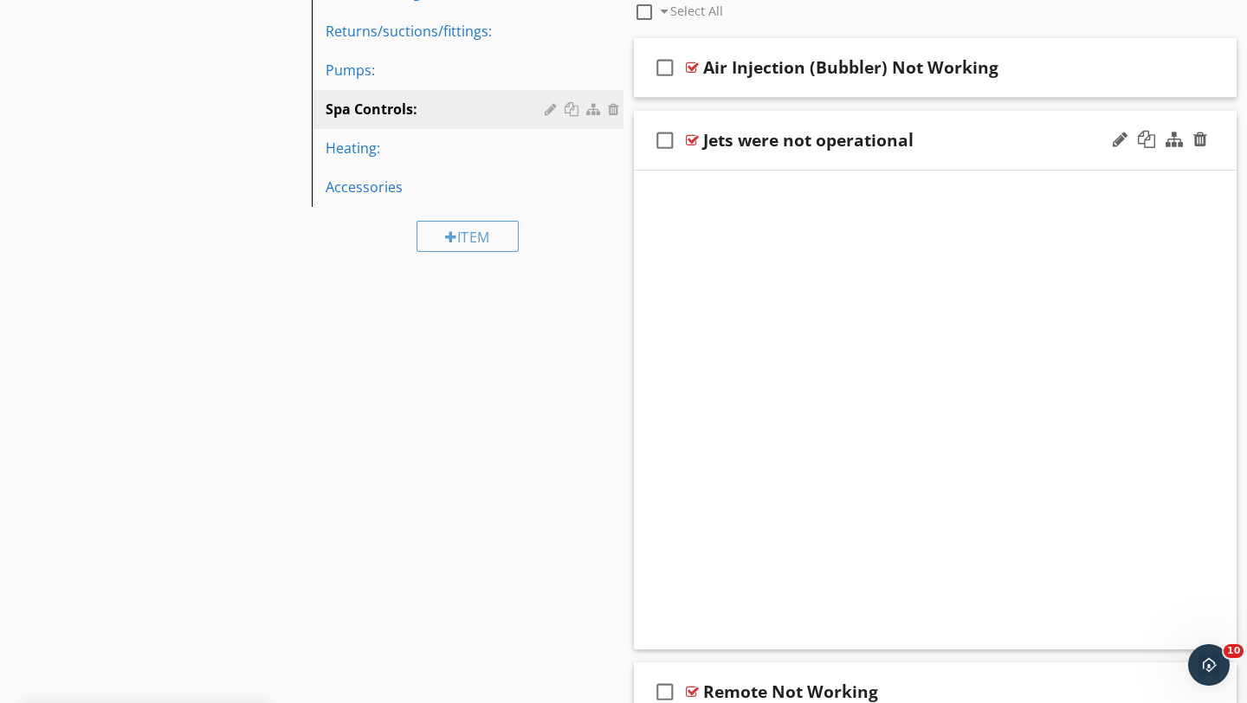
scroll to position [387, 0]
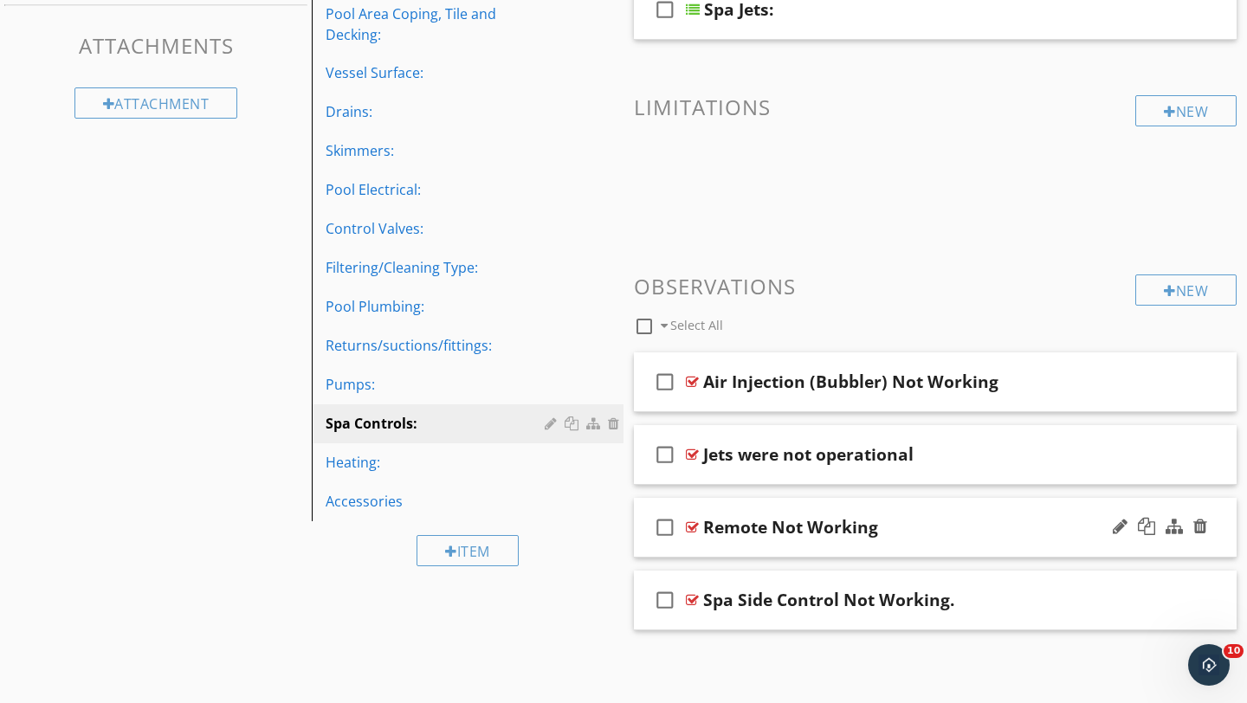
click at [1032, 527] on div "Remote Not Working" at bounding box center [916, 527] width 426 height 21
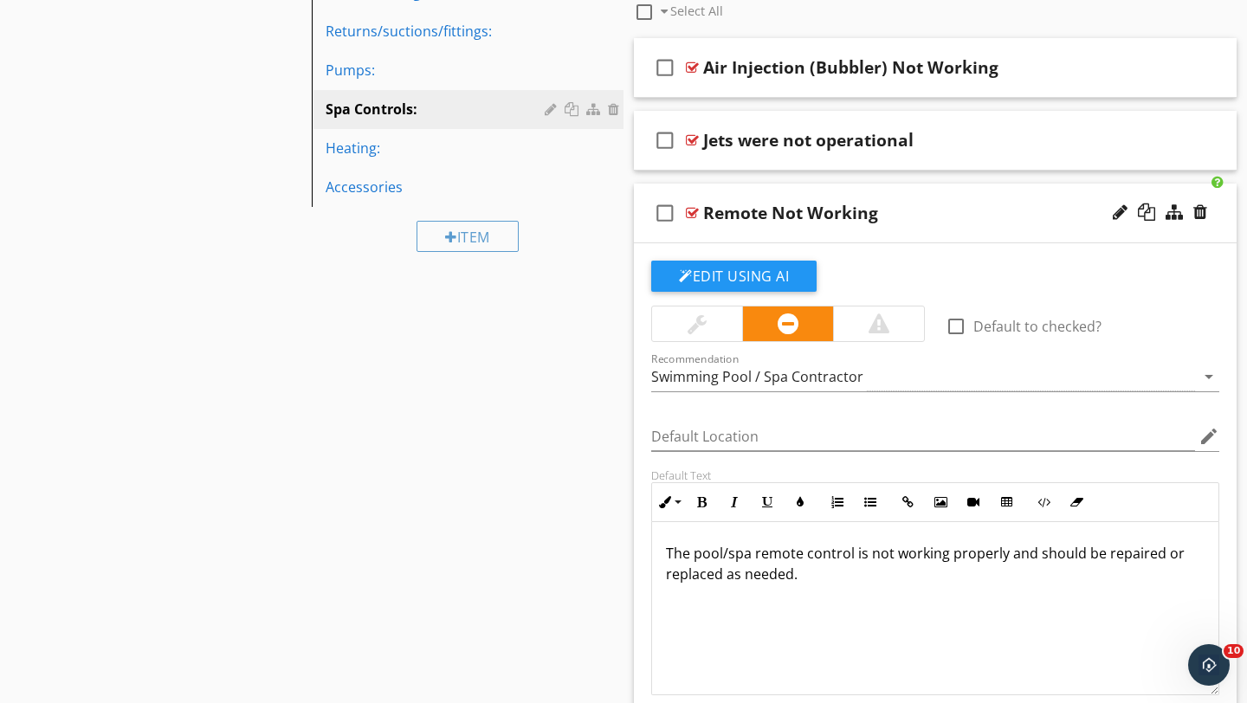
click at [694, 322] on div at bounding box center [697, 323] width 19 height 21
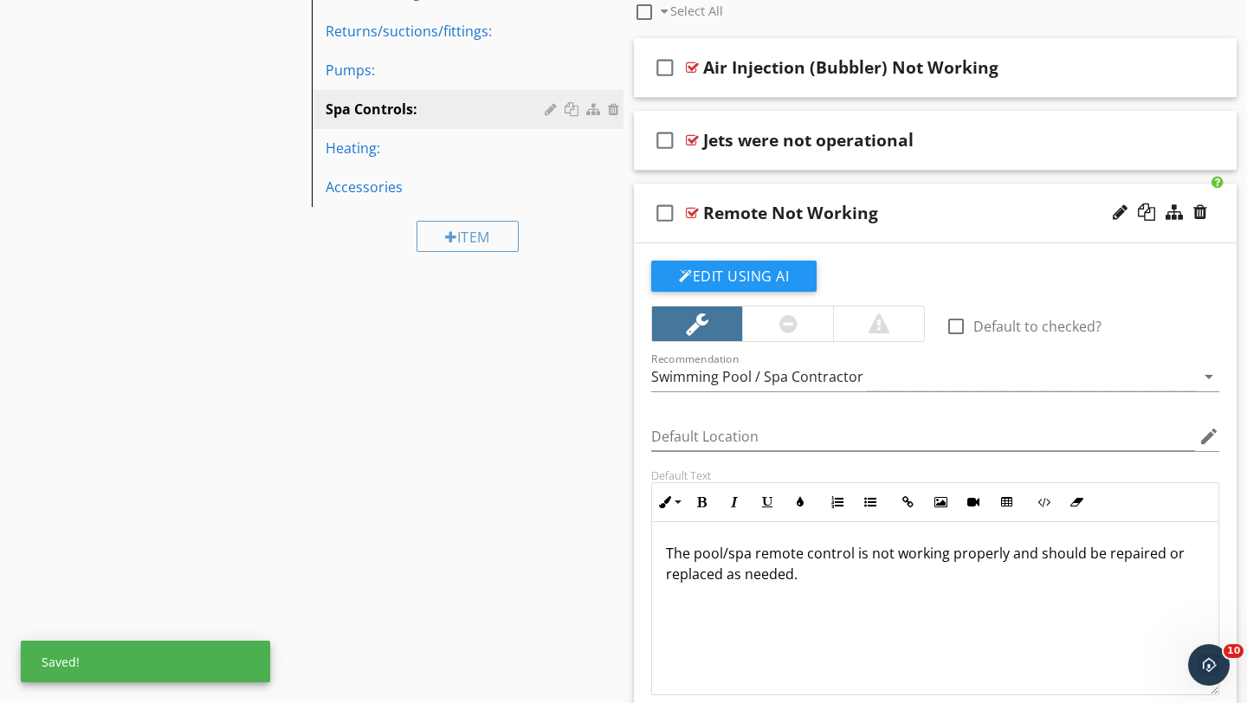
click at [1024, 209] on div "Remote Not Working" at bounding box center [916, 213] width 426 height 21
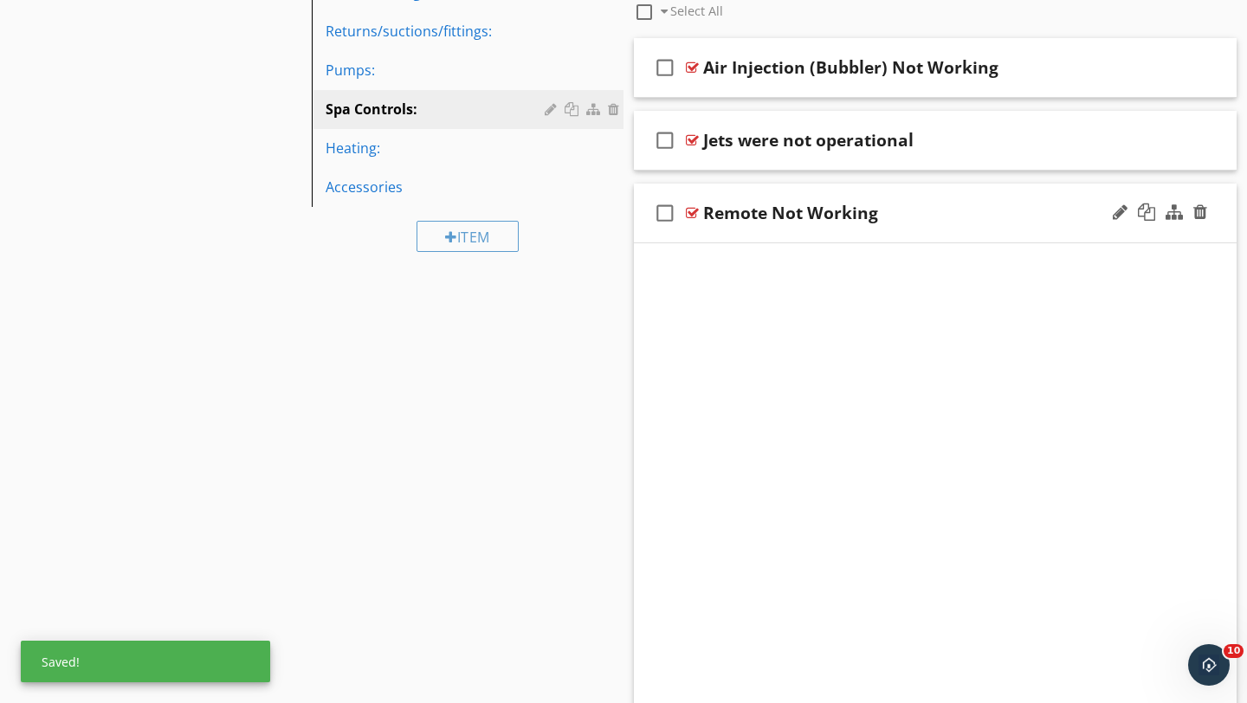
scroll to position [387, 0]
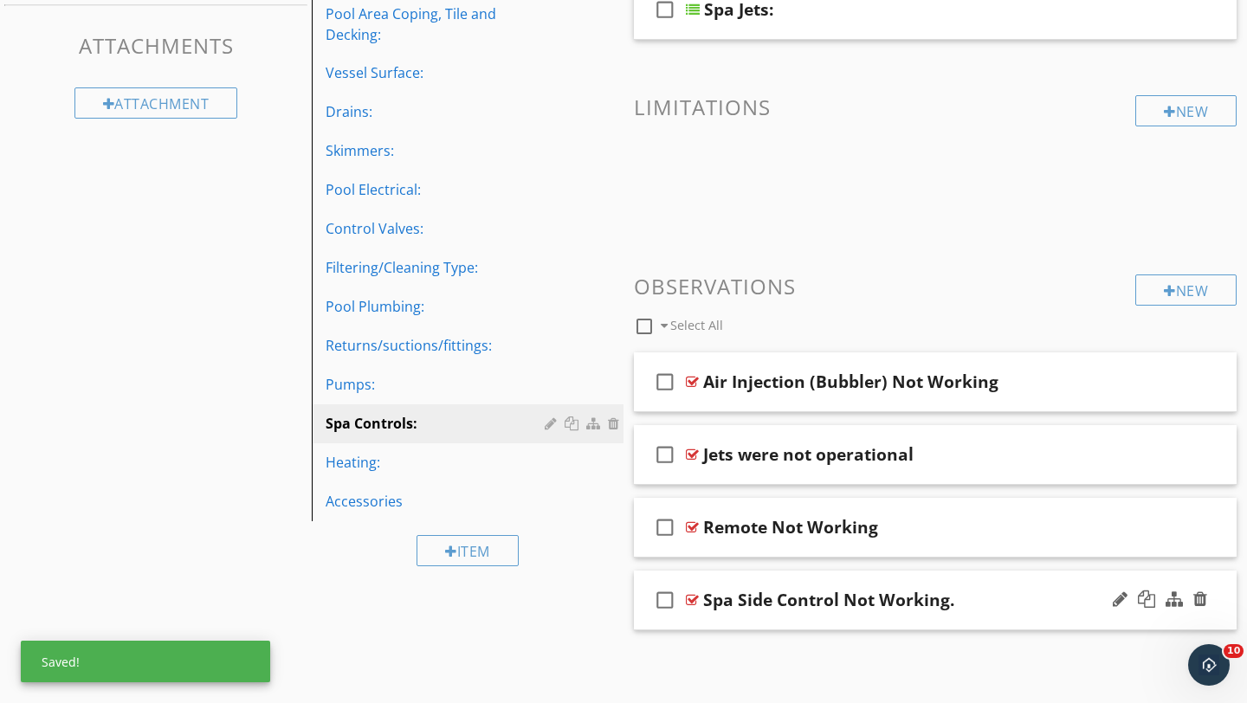
click at [1043, 599] on div "Spa Side Control Not Working." at bounding box center [916, 600] width 426 height 21
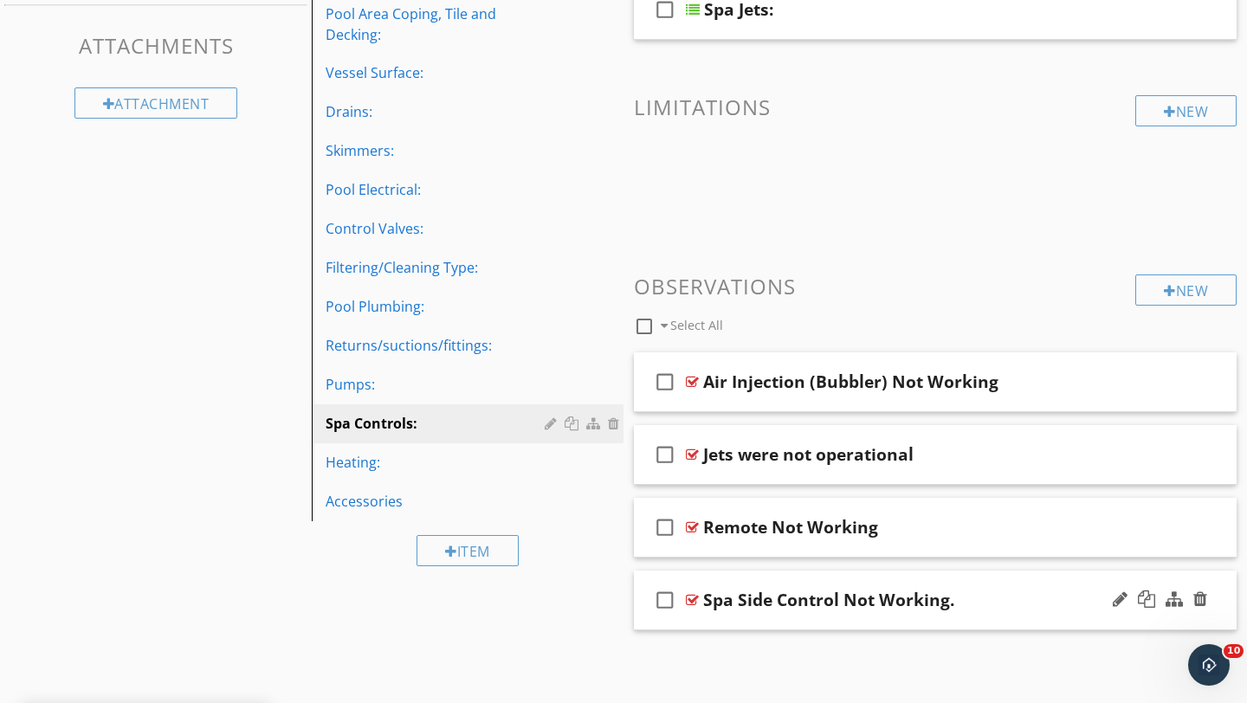
scroll to position [701, 0]
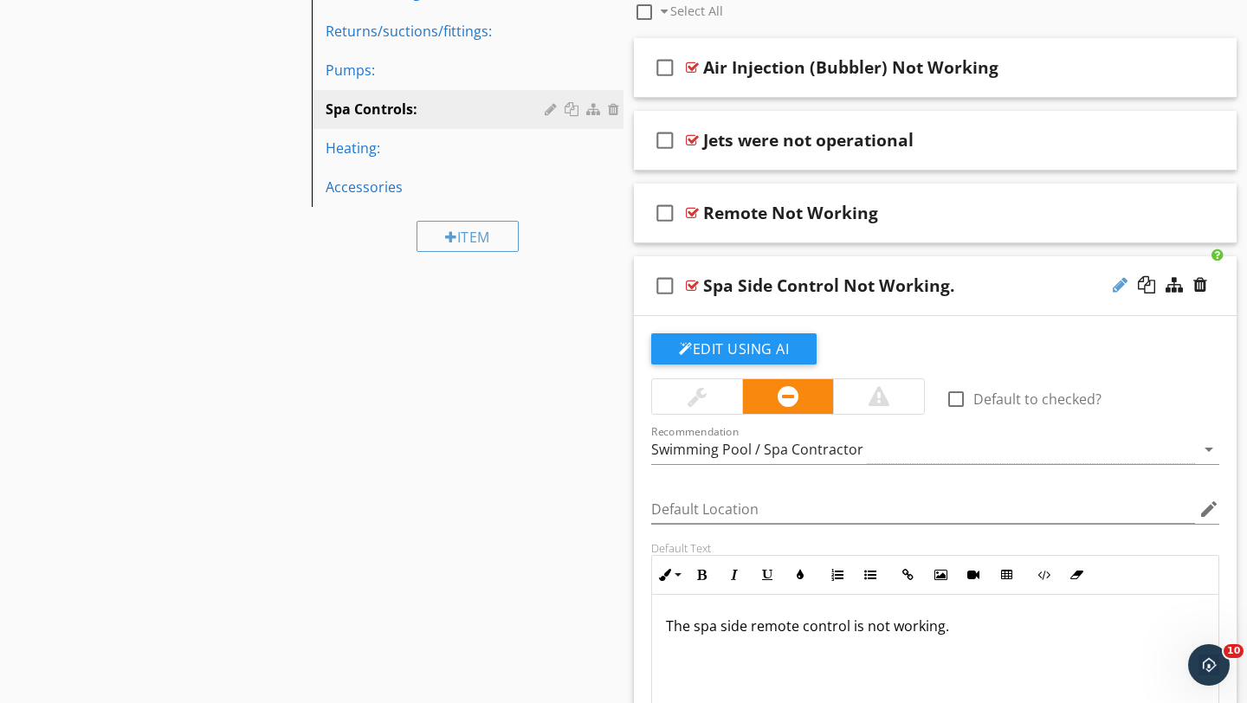
click at [1118, 287] on div at bounding box center [1120, 284] width 15 height 17
click at [953, 285] on input "Spa Side Control Not Working." at bounding box center [916, 287] width 426 height 29
type input "Spa Side Control Not Working"
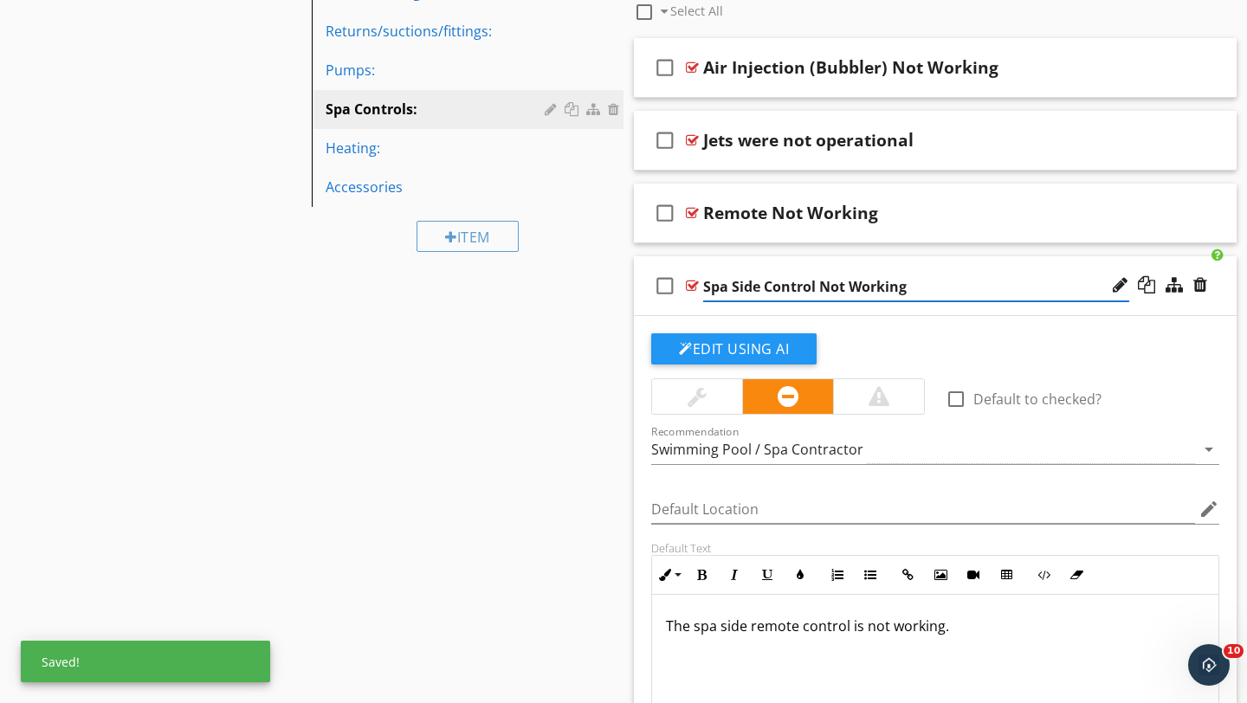
click at [707, 394] on div at bounding box center [697, 396] width 19 height 21
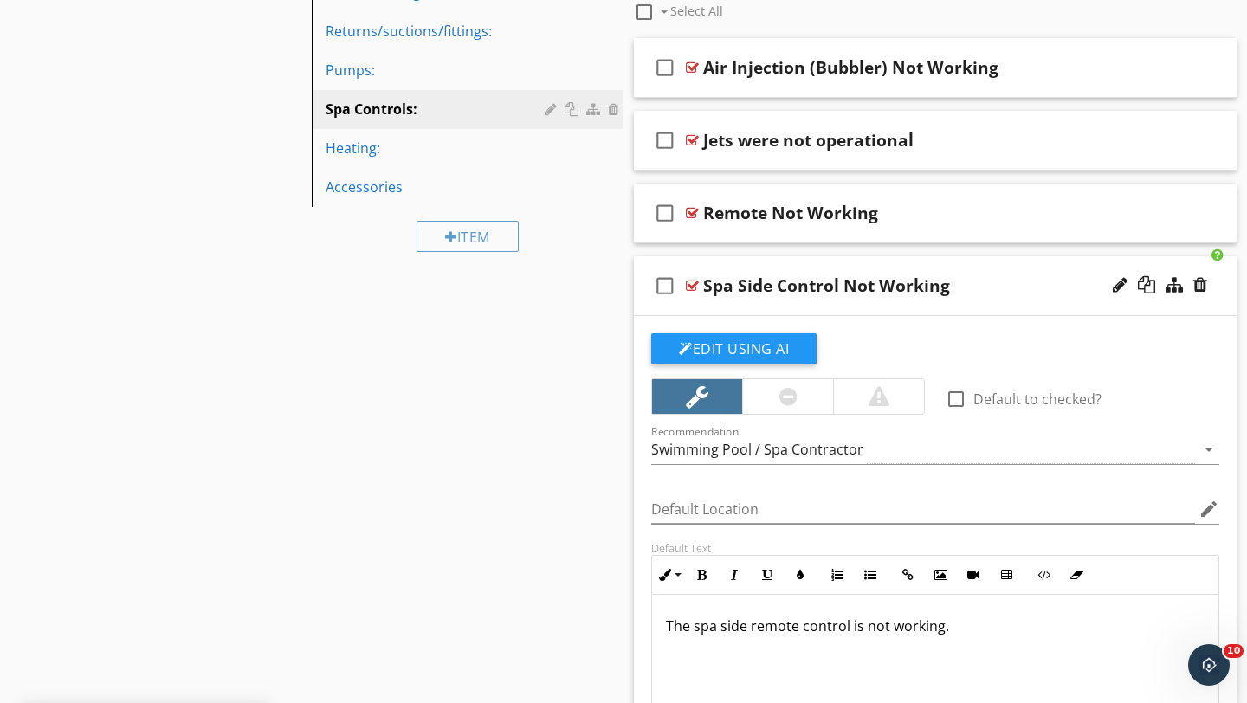
click at [860, 624] on p "The spa side remote control is not working." at bounding box center [935, 626] width 539 height 21
click at [1030, 286] on div "Spa Side Control Not Working" at bounding box center [916, 285] width 426 height 21
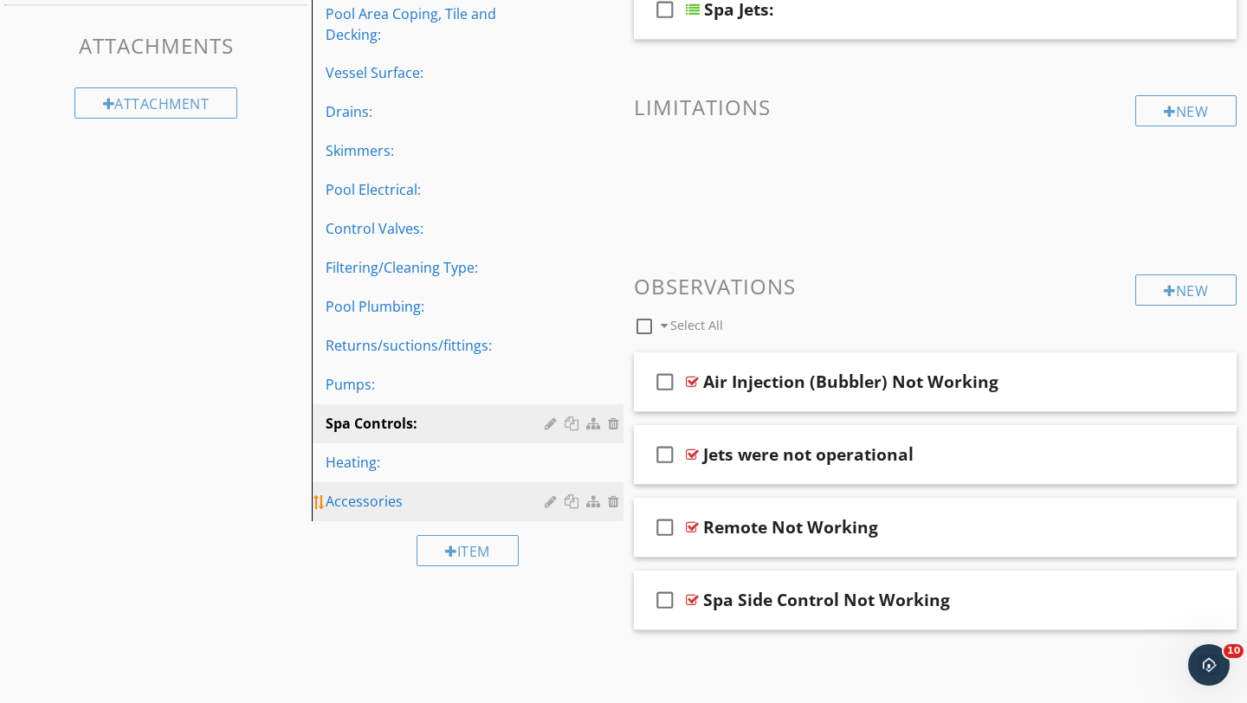
scroll to position [387, 0]
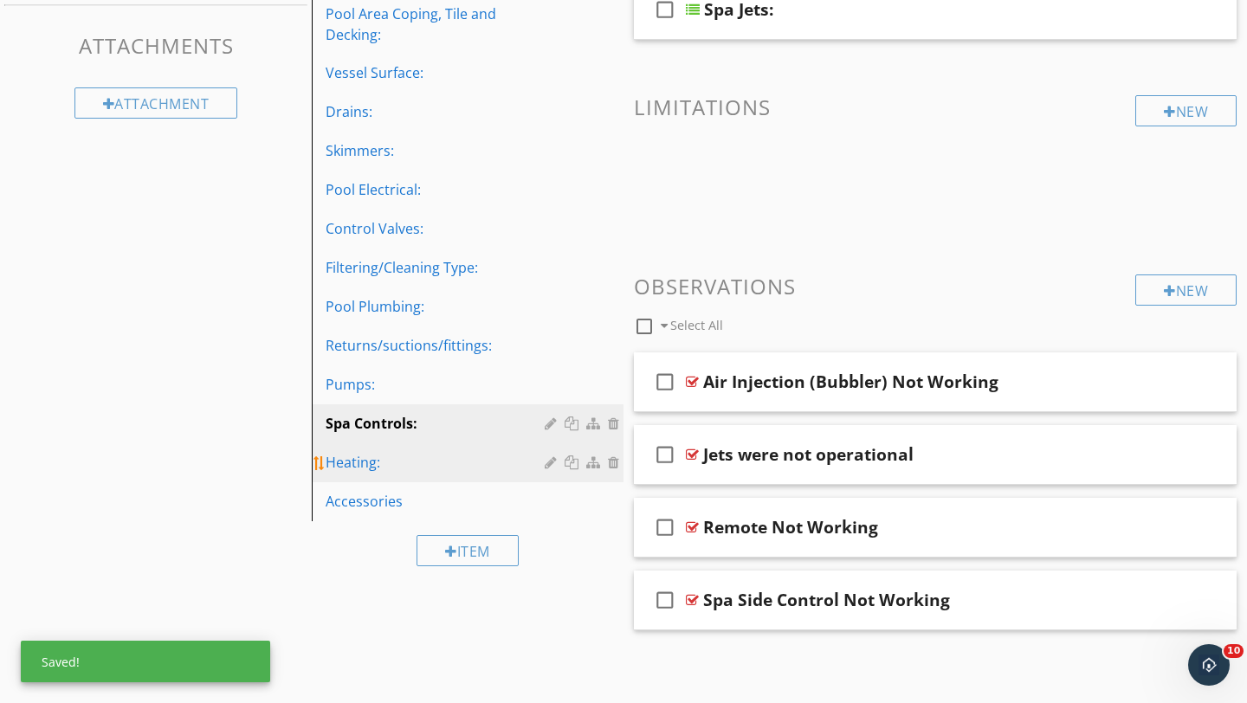
click at [356, 461] on div "Heating:" at bounding box center [438, 462] width 224 height 21
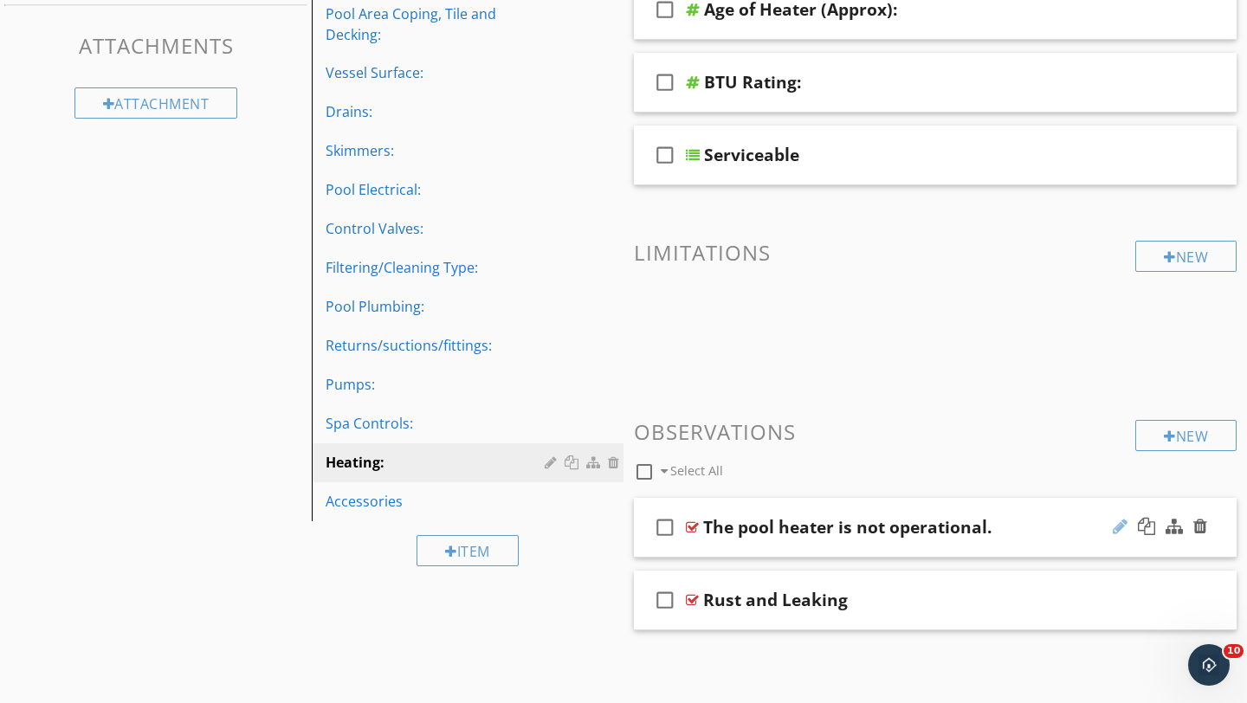
click at [1119, 524] on div at bounding box center [1120, 526] width 15 height 17
click at [830, 526] on input "The pool heater is not operational." at bounding box center [916, 528] width 426 height 29
click at [949, 526] on input "The pool heater not operational." at bounding box center [916, 528] width 426 height 29
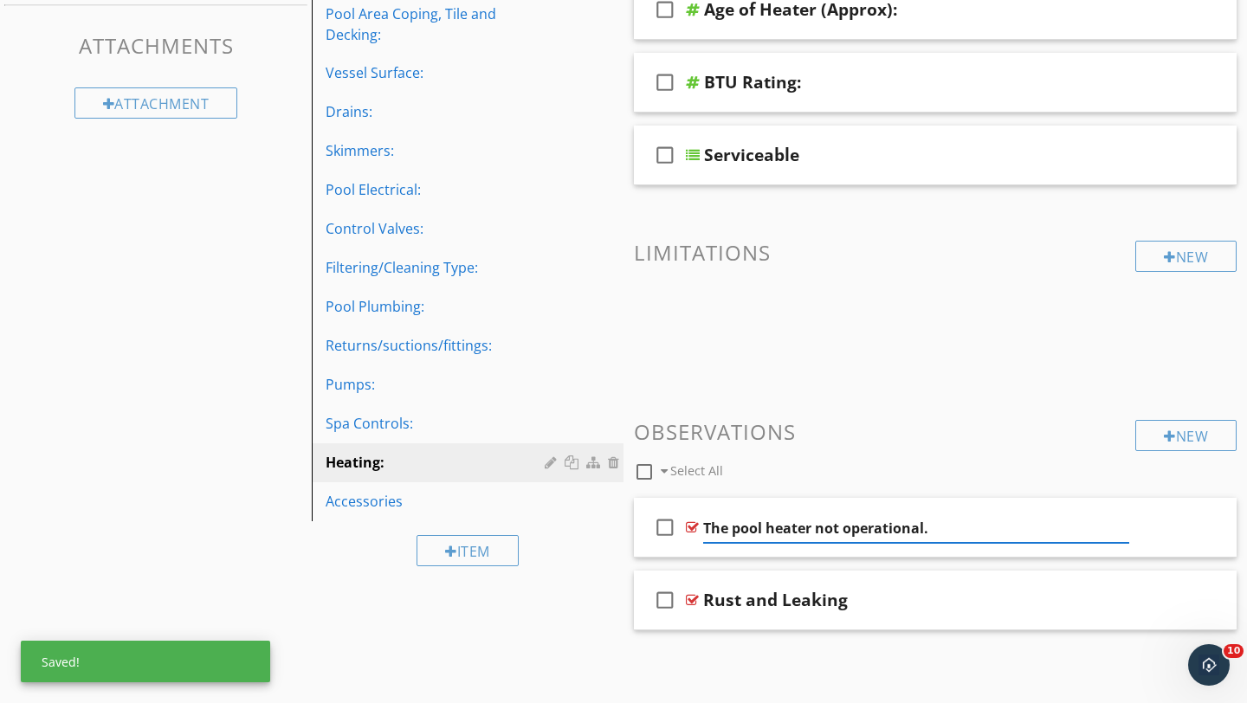
type input "The pool heater not operational"
click at [1216, 531] on div "check_box_outline_blank The pool heater not operational" at bounding box center [935, 528] width 603 height 60
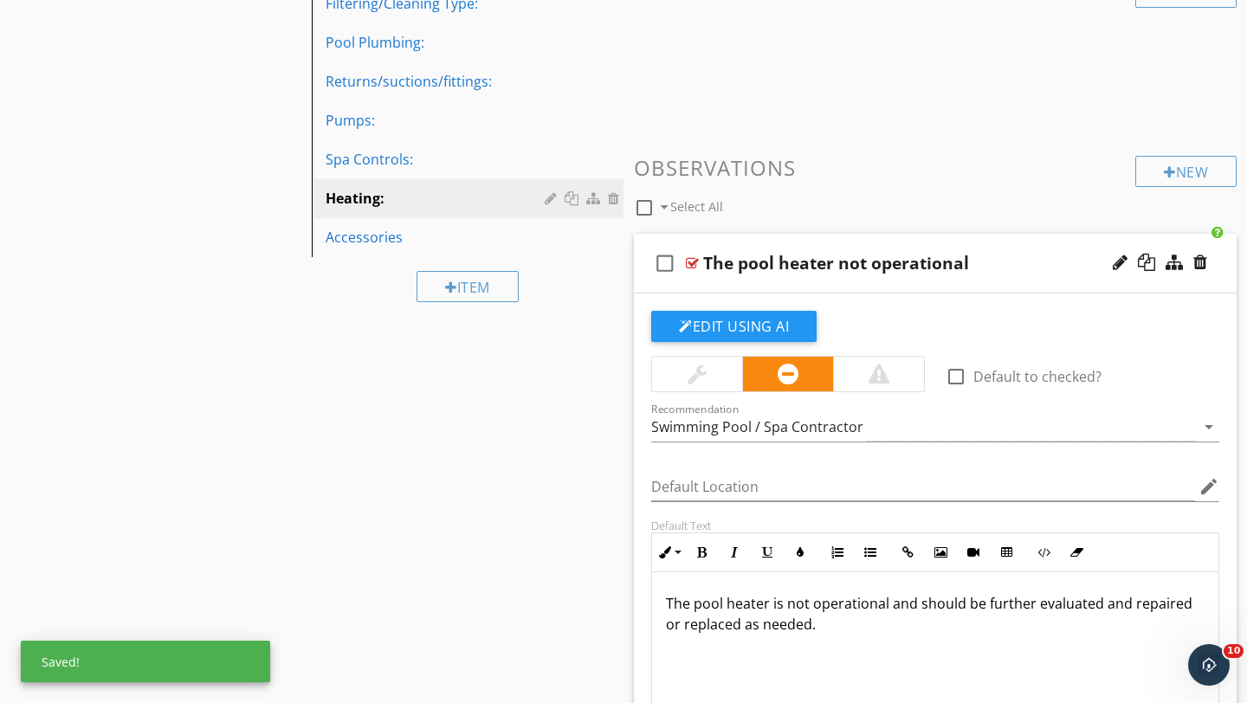
scroll to position [655, 0]
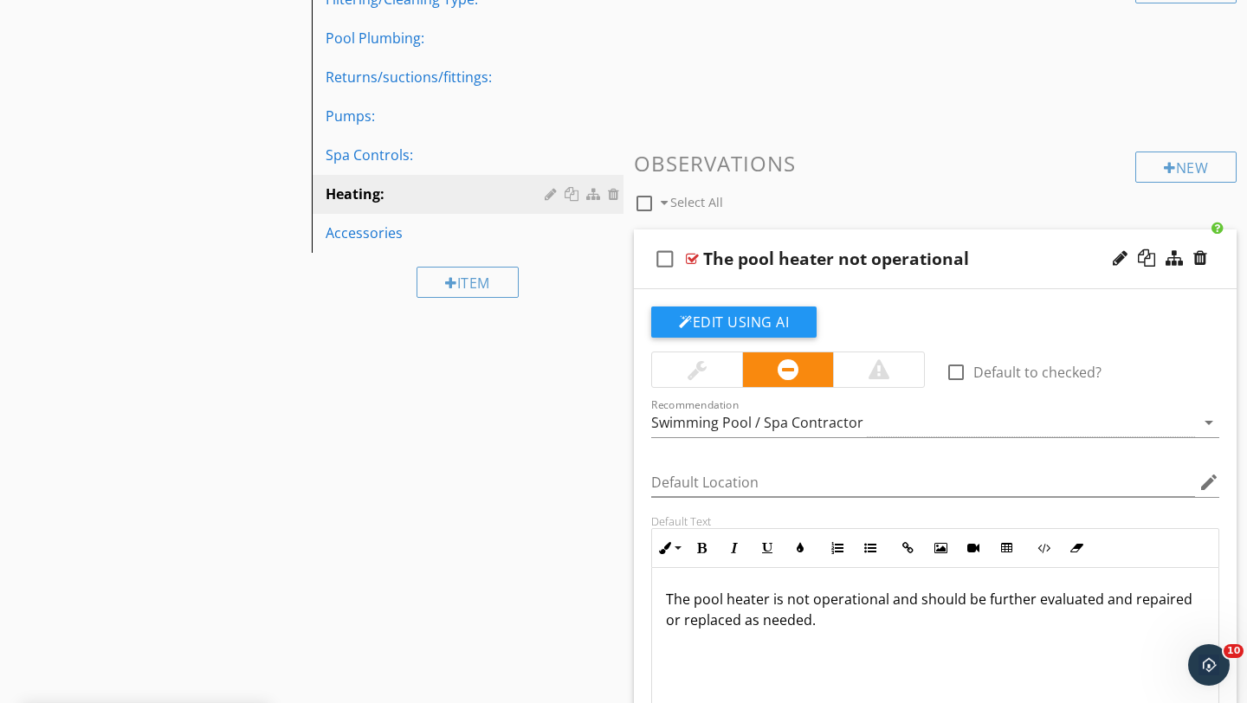
click at [690, 363] on div at bounding box center [697, 369] width 19 height 21
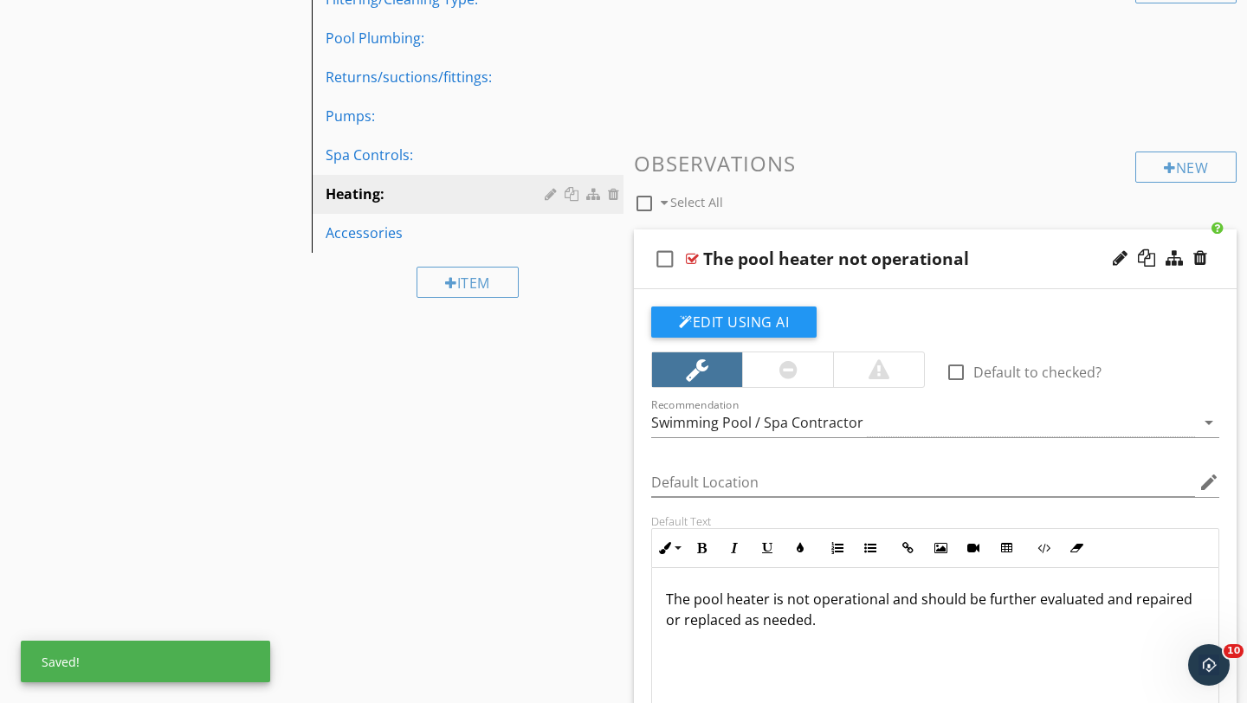
click at [783, 599] on p "The pool heater is not operational and should be further evaluated and repaired…" at bounding box center [935, 610] width 539 height 42
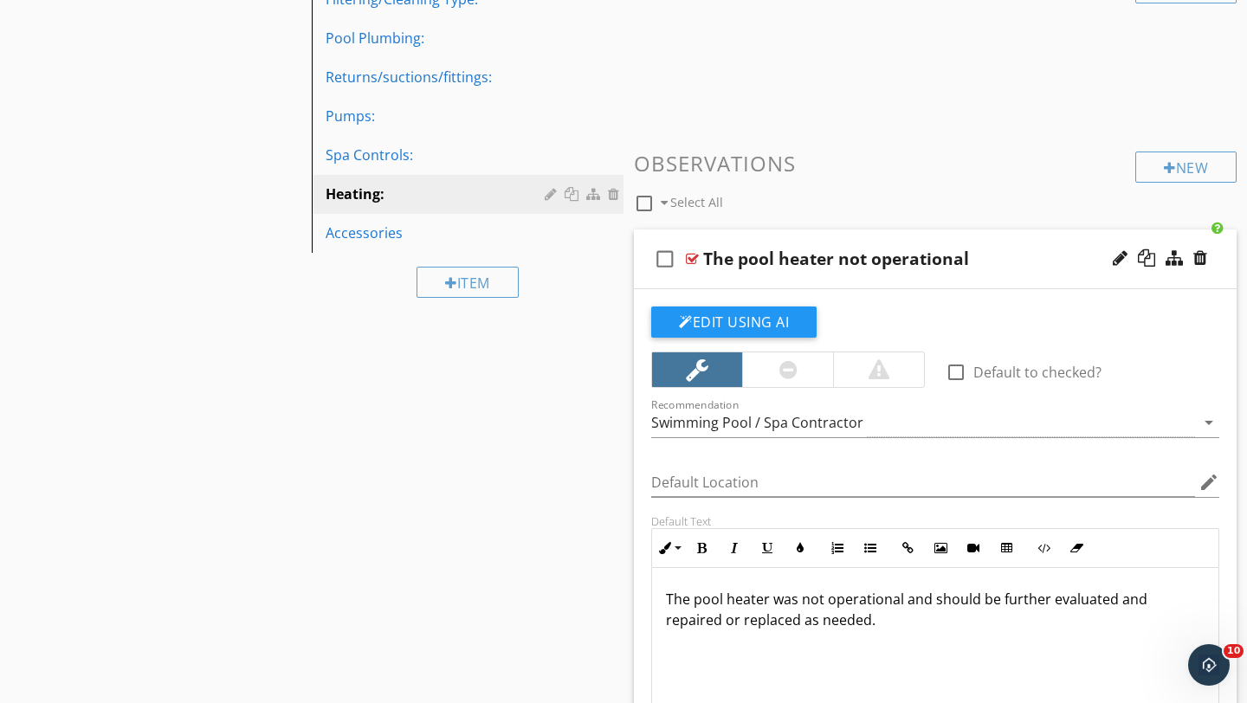
scroll to position [1, 0]
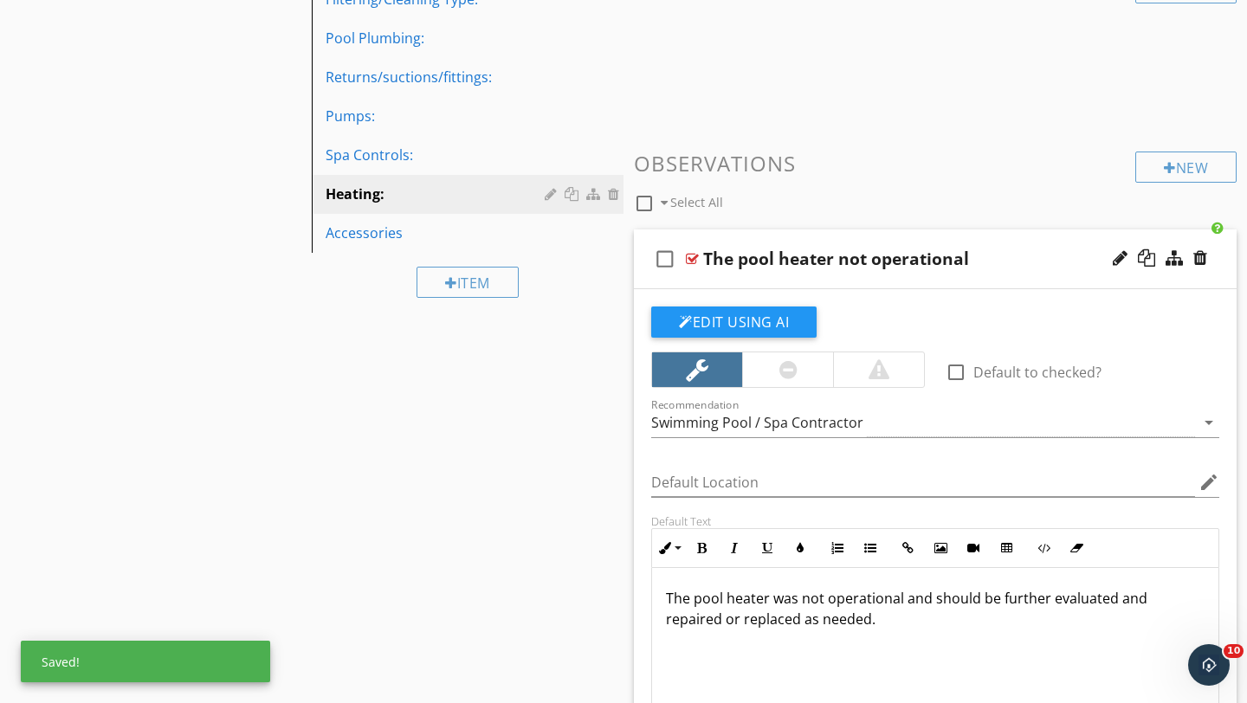
click at [1016, 264] on div "The pool heater not operational" at bounding box center [916, 259] width 426 height 21
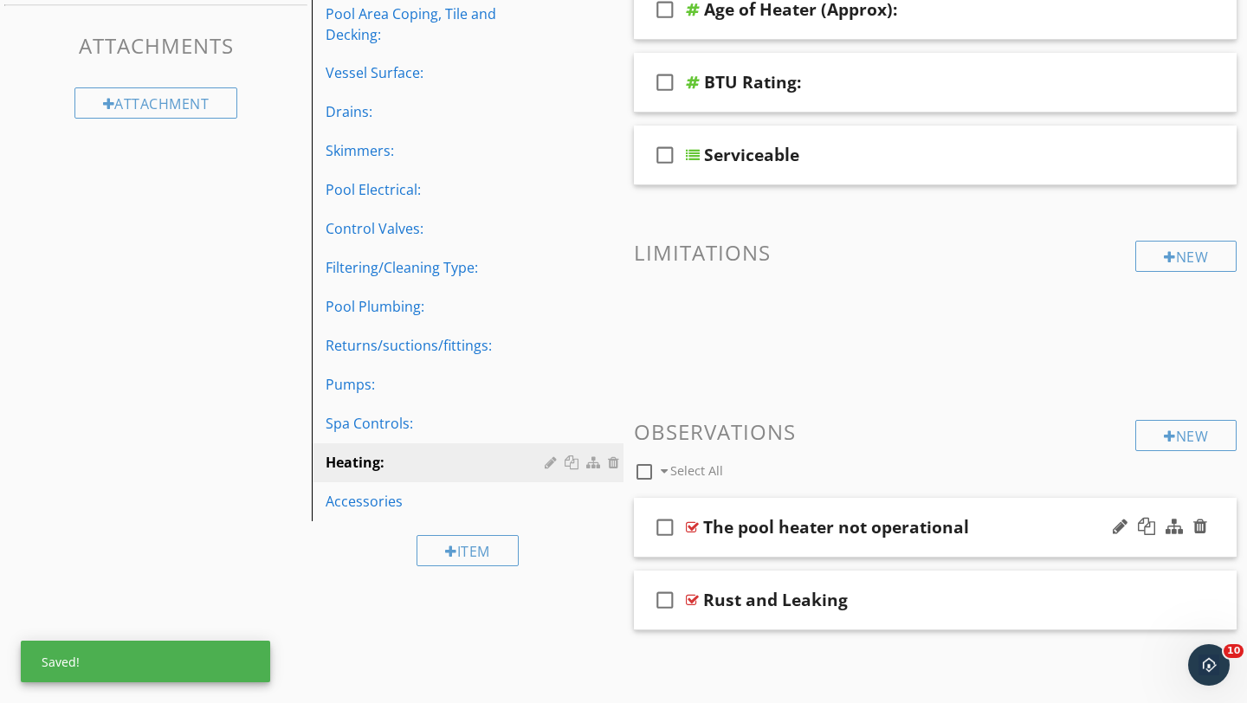
scroll to position [387, 0]
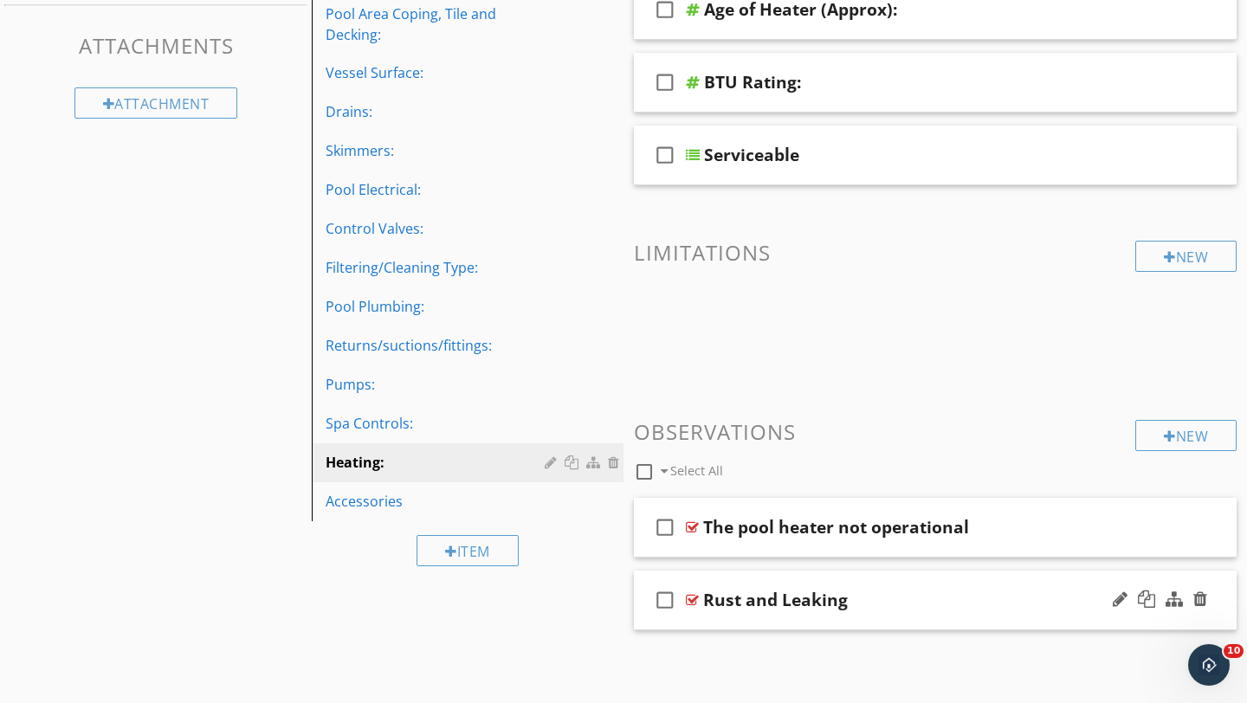
click at [1010, 598] on div "Rust and Leaking" at bounding box center [916, 600] width 426 height 21
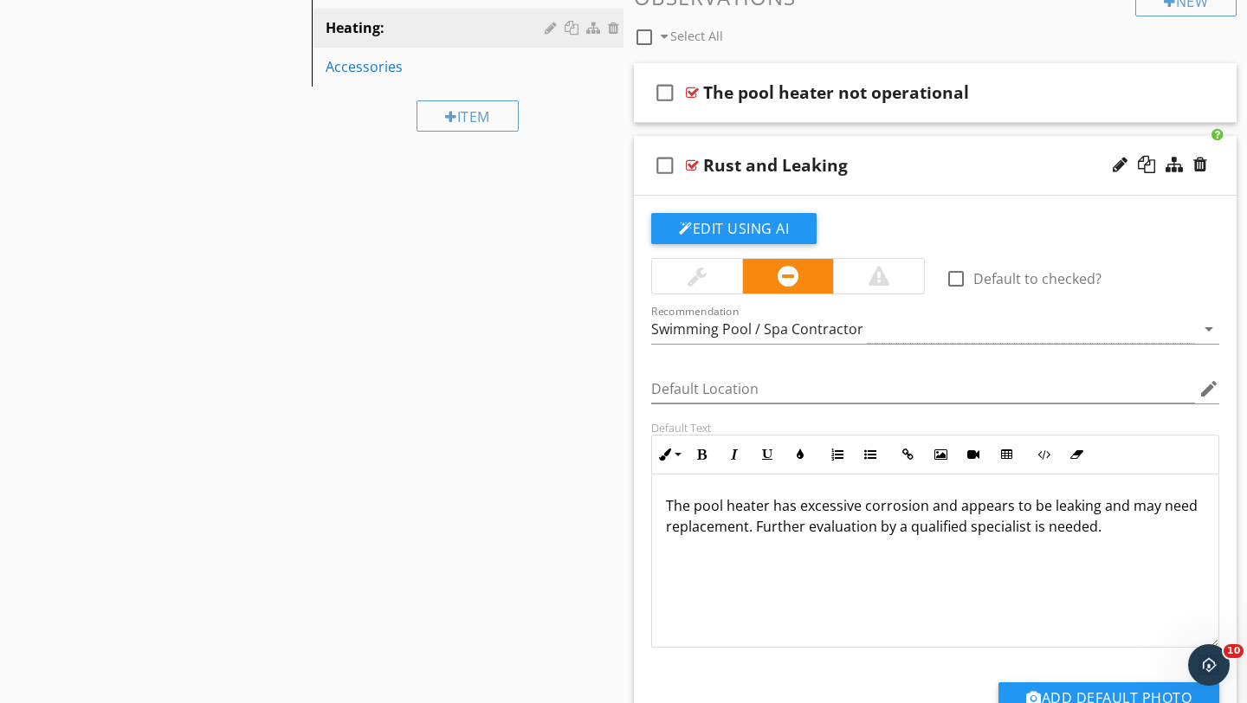
scroll to position [906, 0]
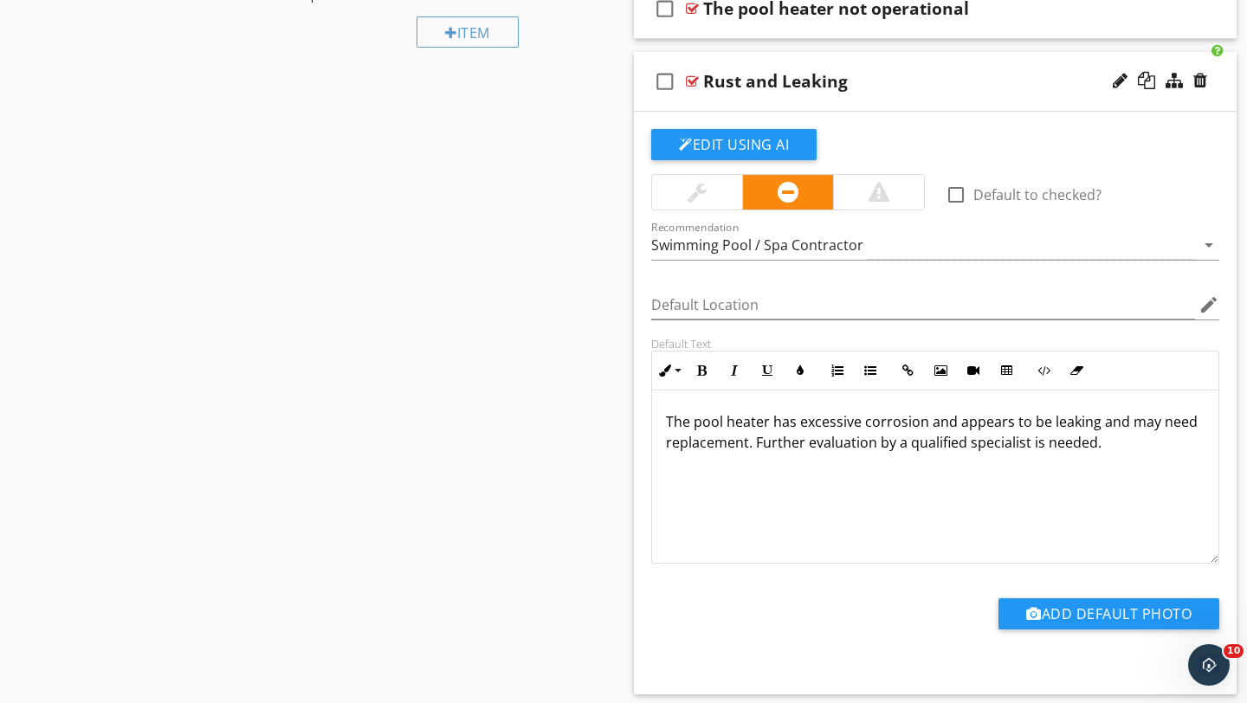
click at [694, 197] on div at bounding box center [697, 192] width 19 height 21
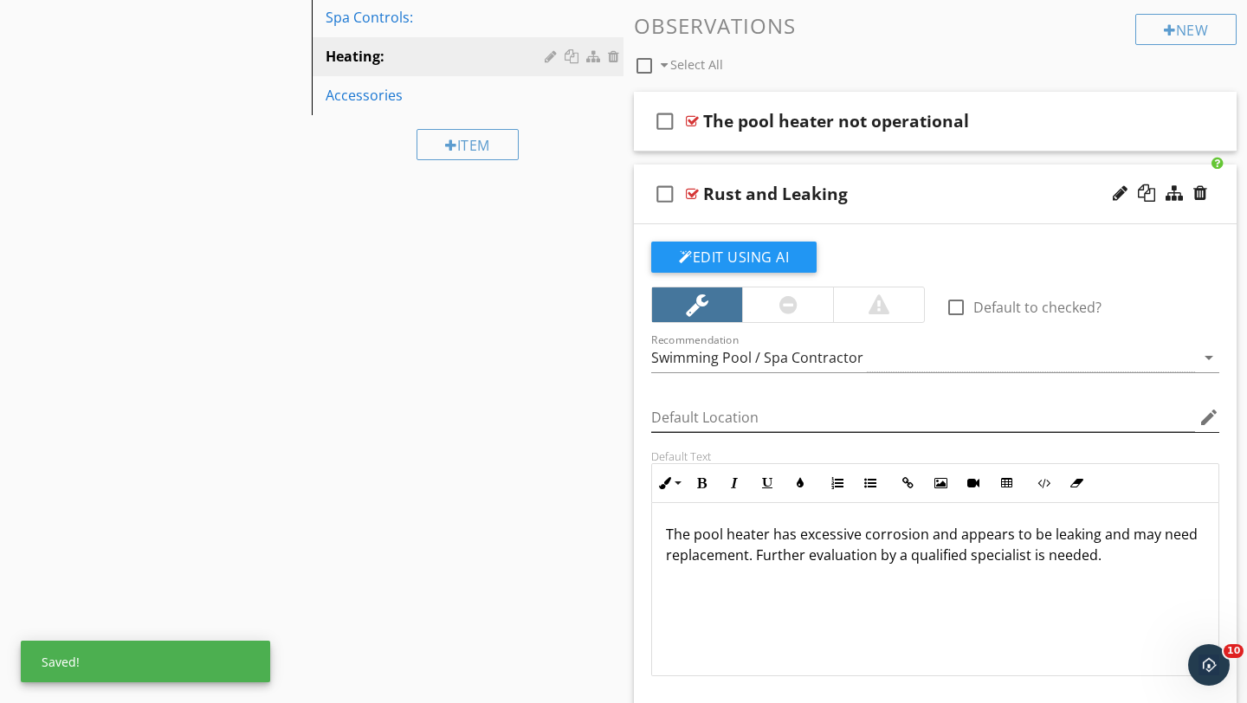
scroll to position [772, 0]
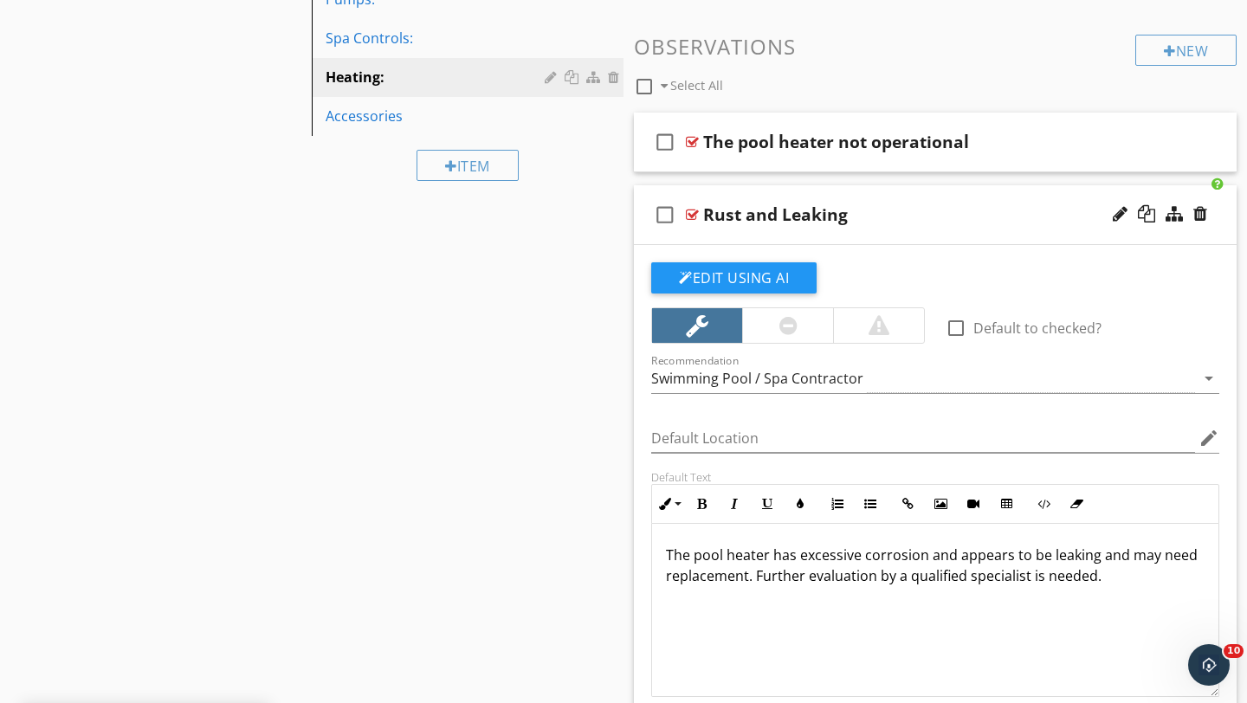
click at [953, 216] on div "Rust and Leaking" at bounding box center [916, 214] width 426 height 21
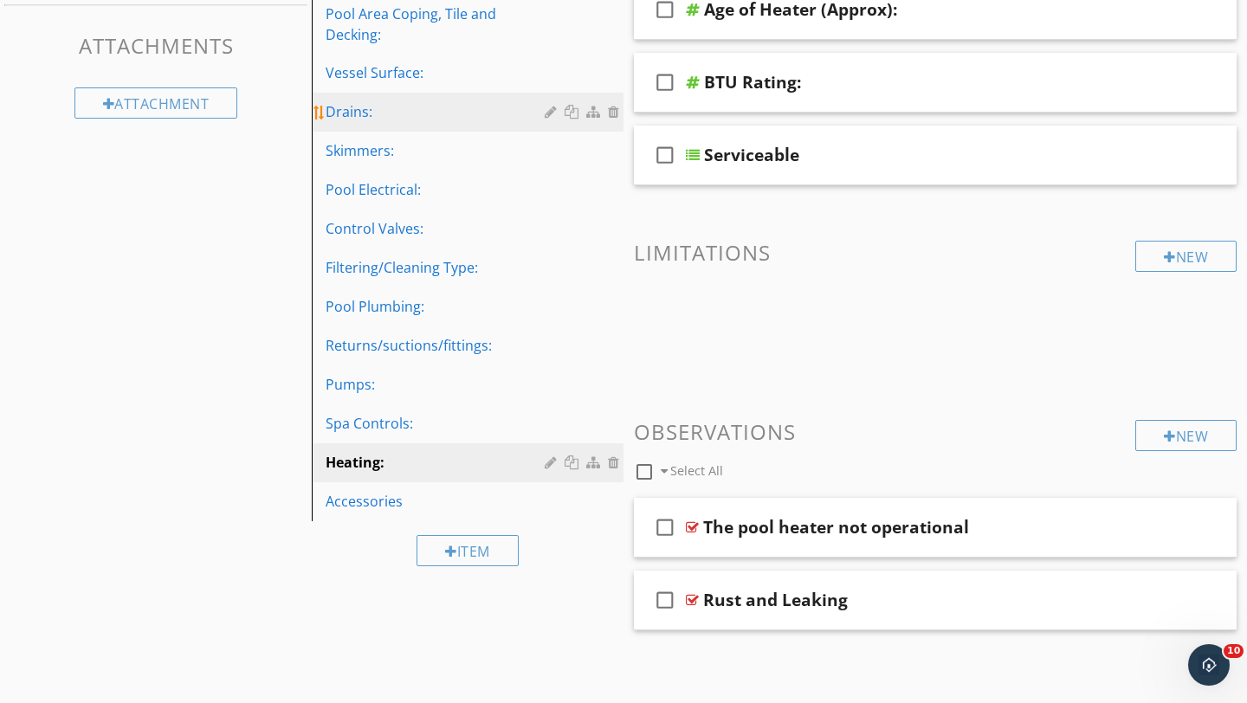
scroll to position [387, 0]
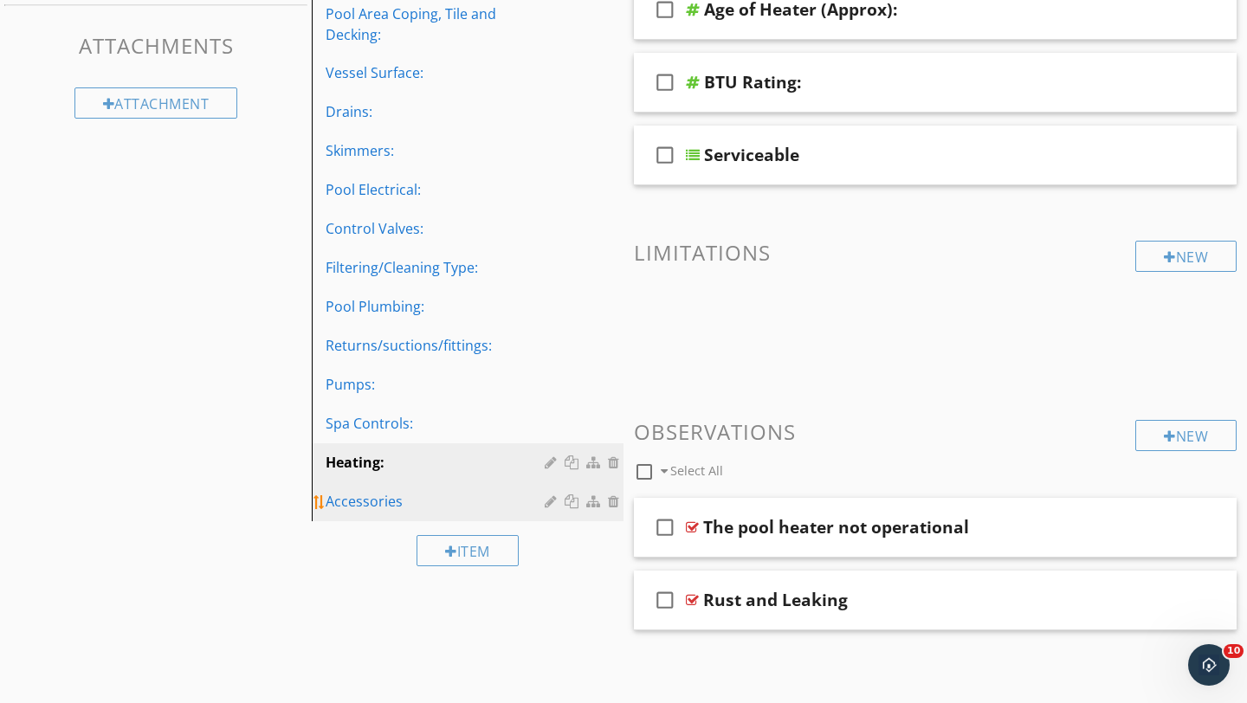
click at [360, 497] on div "Accessories" at bounding box center [438, 501] width 224 height 21
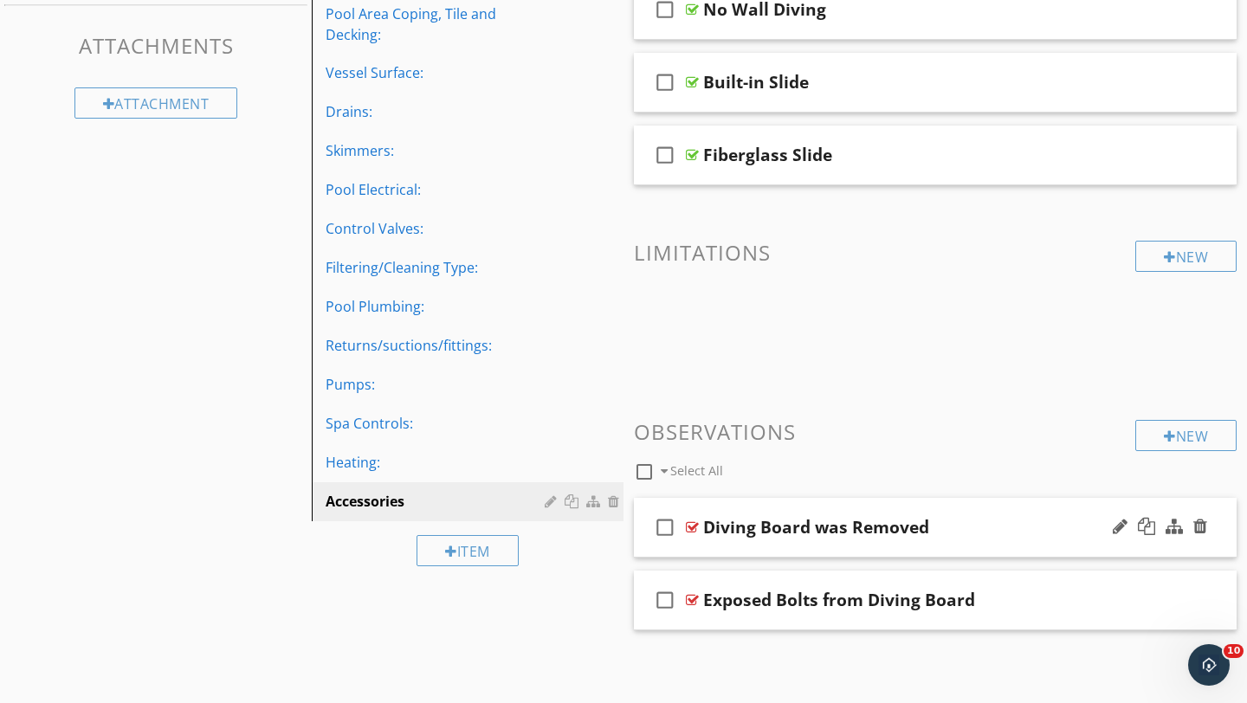
click at [1024, 544] on div "check_box_outline_blank Diving Board was Removed" at bounding box center [935, 528] width 603 height 60
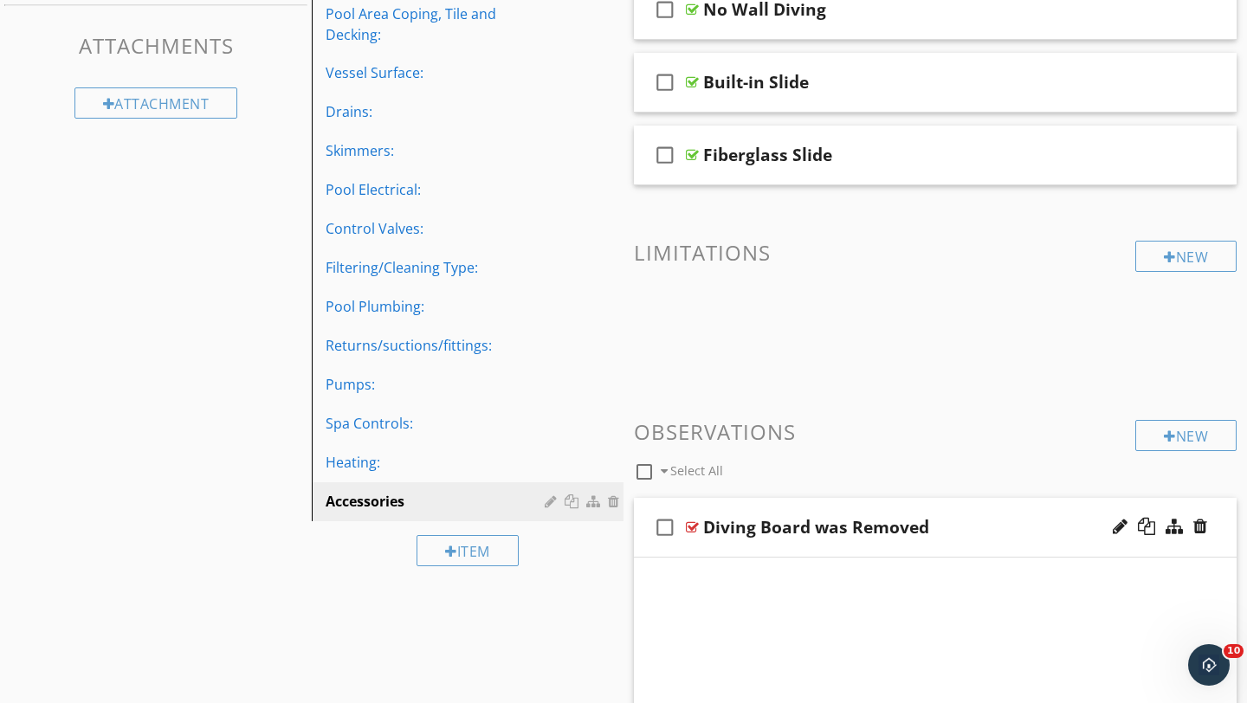
scroll to position [772, 0]
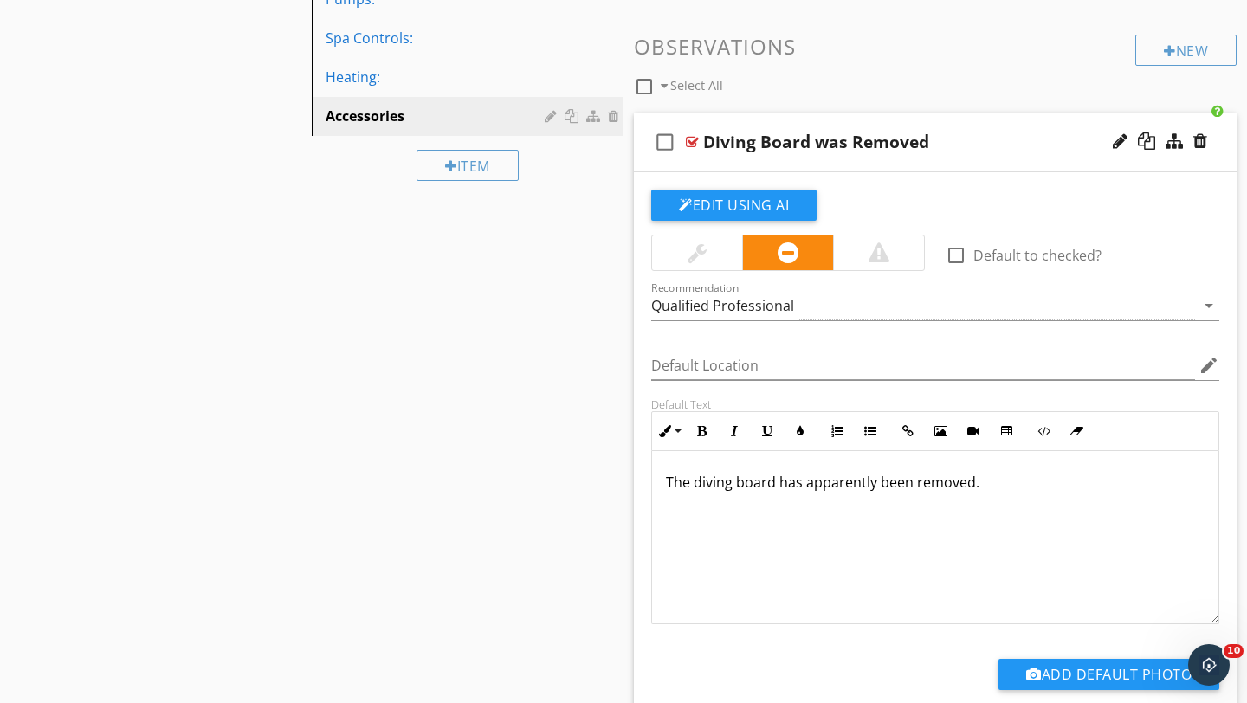
click at [692, 244] on div at bounding box center [697, 252] width 19 height 21
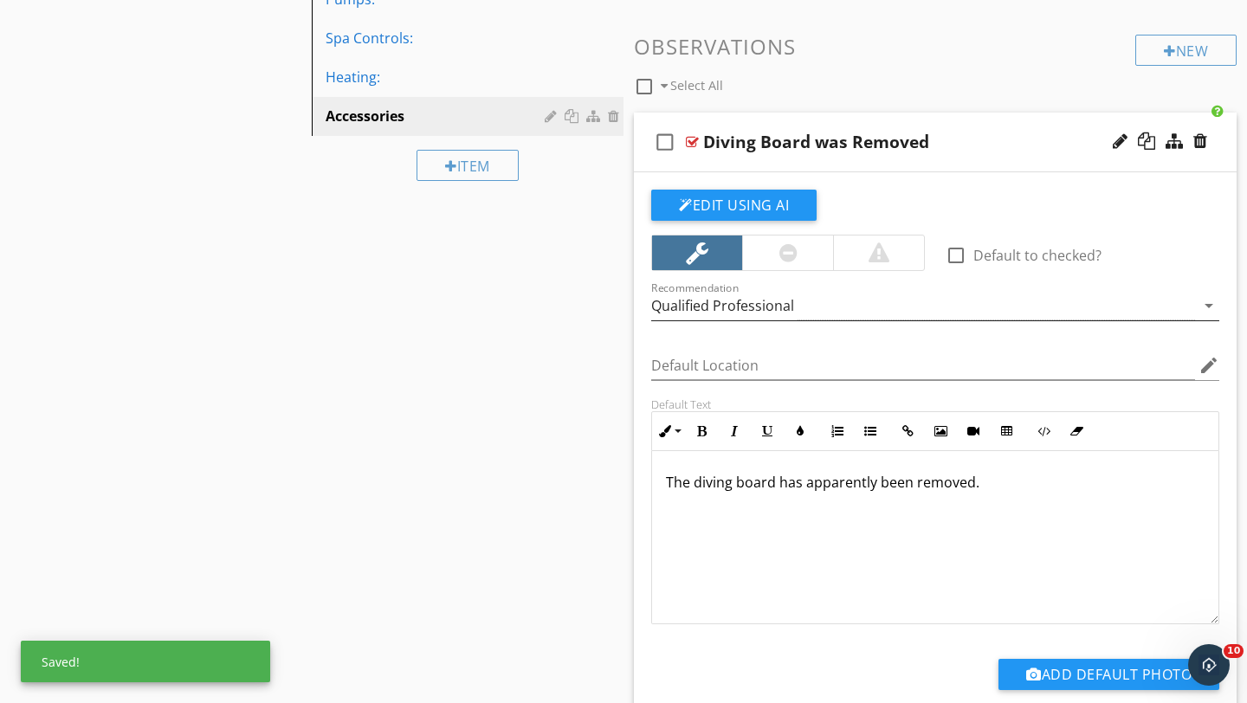
click at [772, 310] on div "Qualified Professional" at bounding box center [722, 306] width 143 height 16
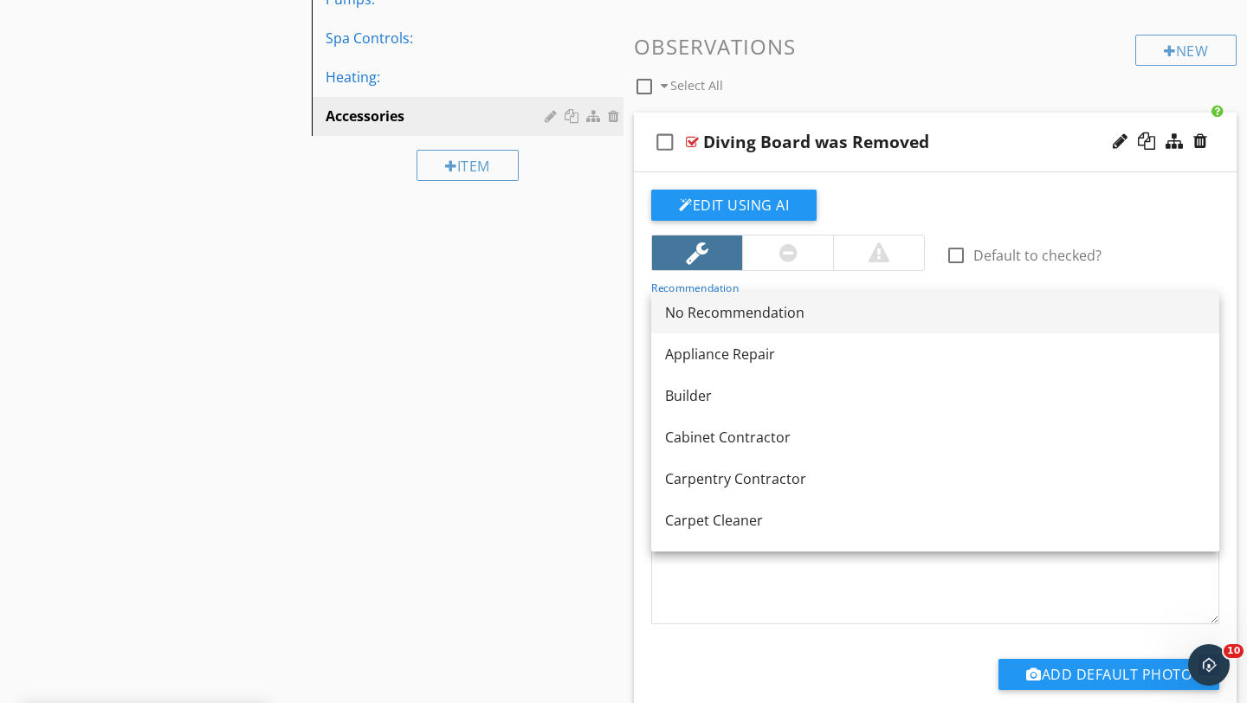
click at [732, 315] on div "No Recommendation" at bounding box center [935, 312] width 540 height 21
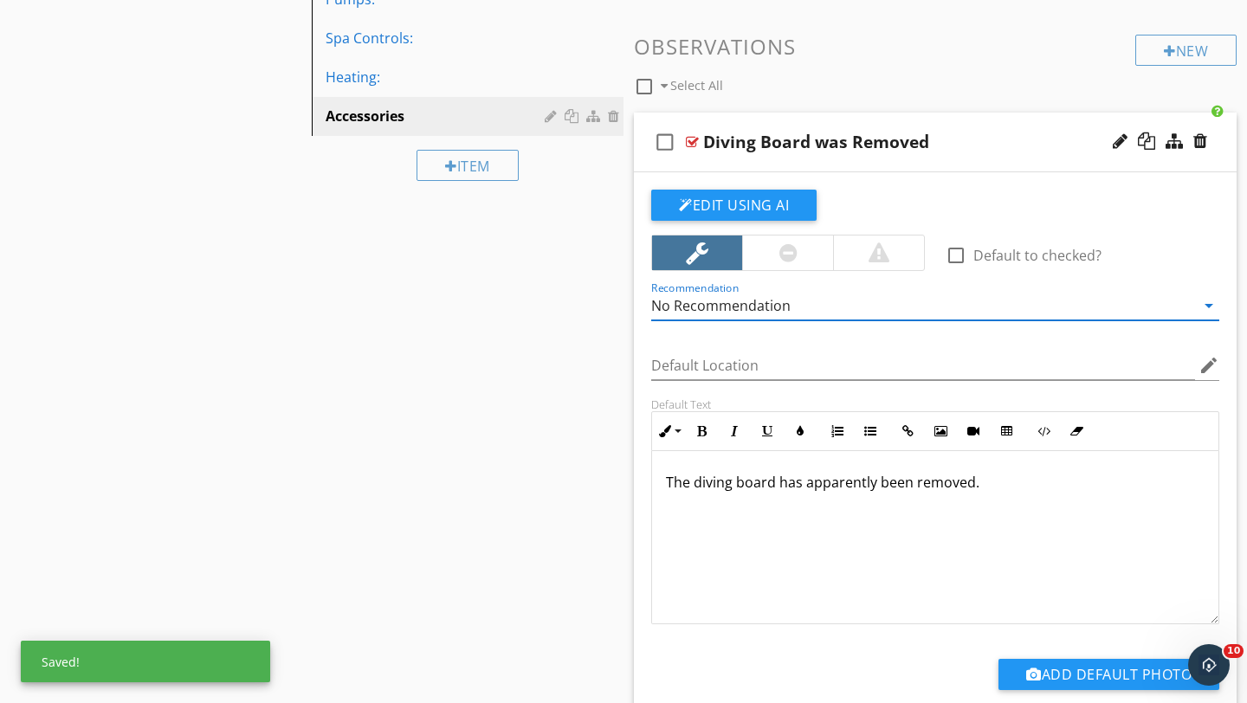
click at [1024, 143] on div "Diving Board was Removed" at bounding box center [916, 142] width 426 height 21
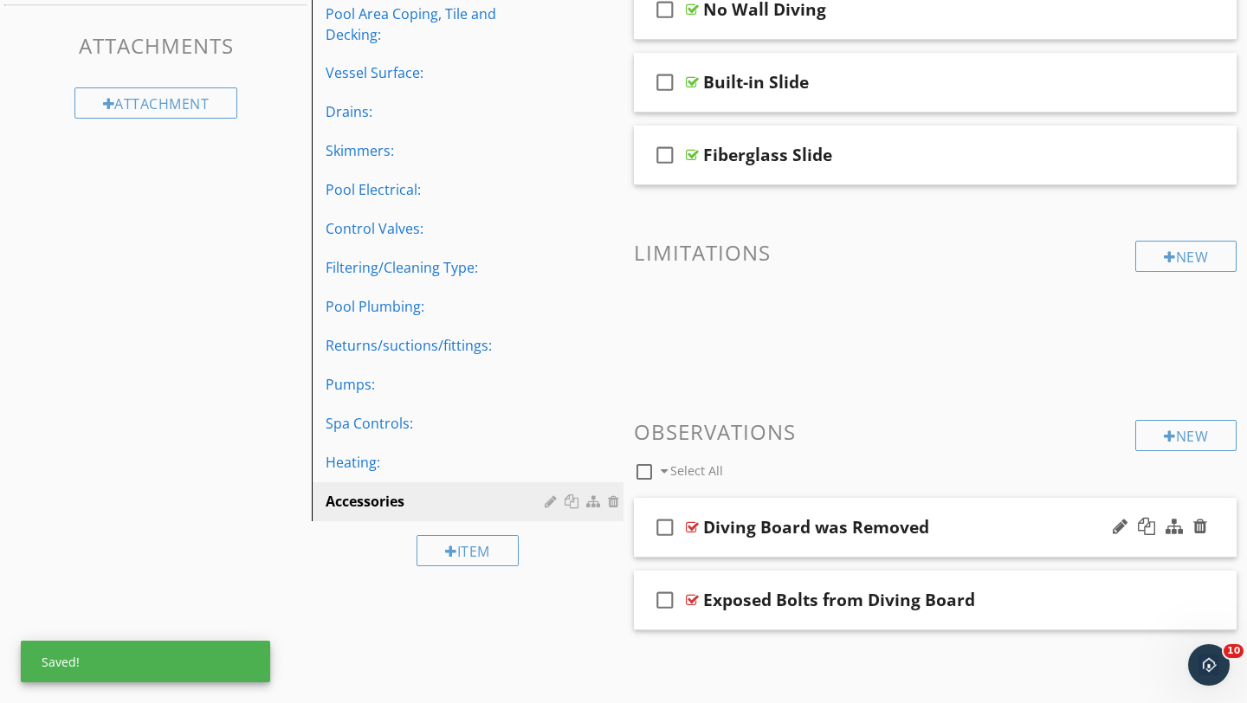
scroll to position [387, 0]
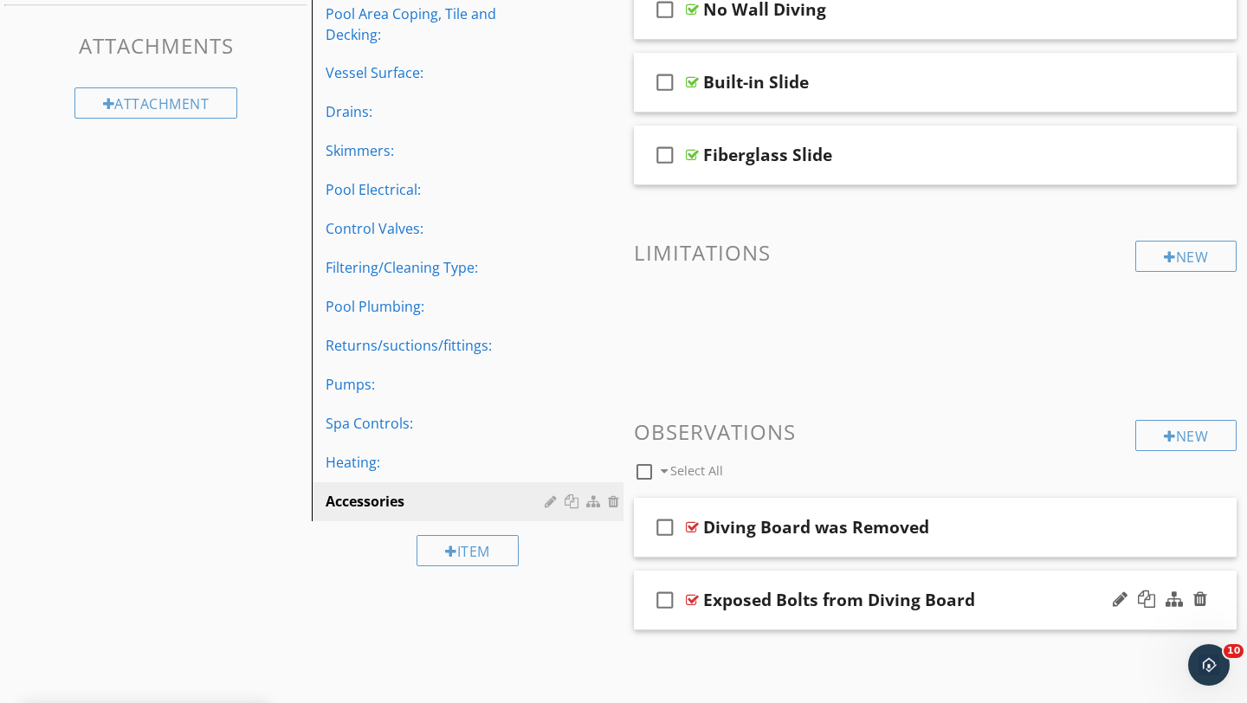
click at [1035, 598] on div "Exposed Bolts from Diving Board" at bounding box center [916, 600] width 426 height 21
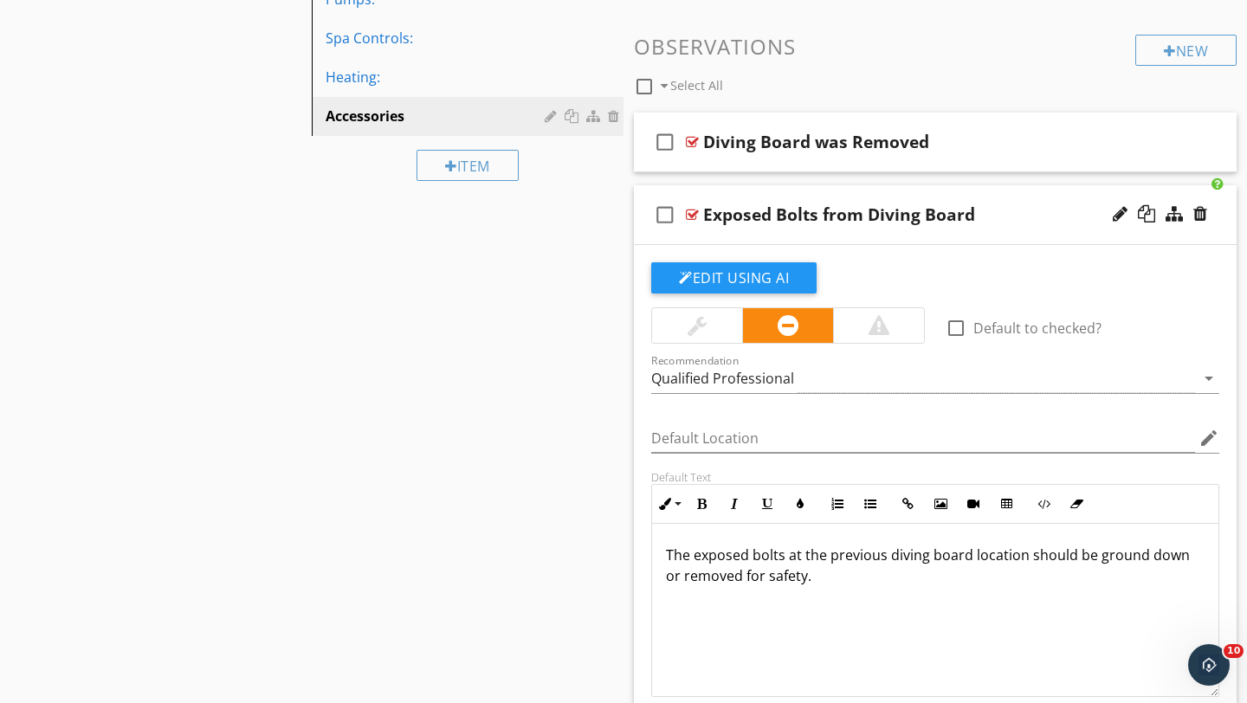
click at [868, 328] on div at bounding box center [878, 325] width 21 height 21
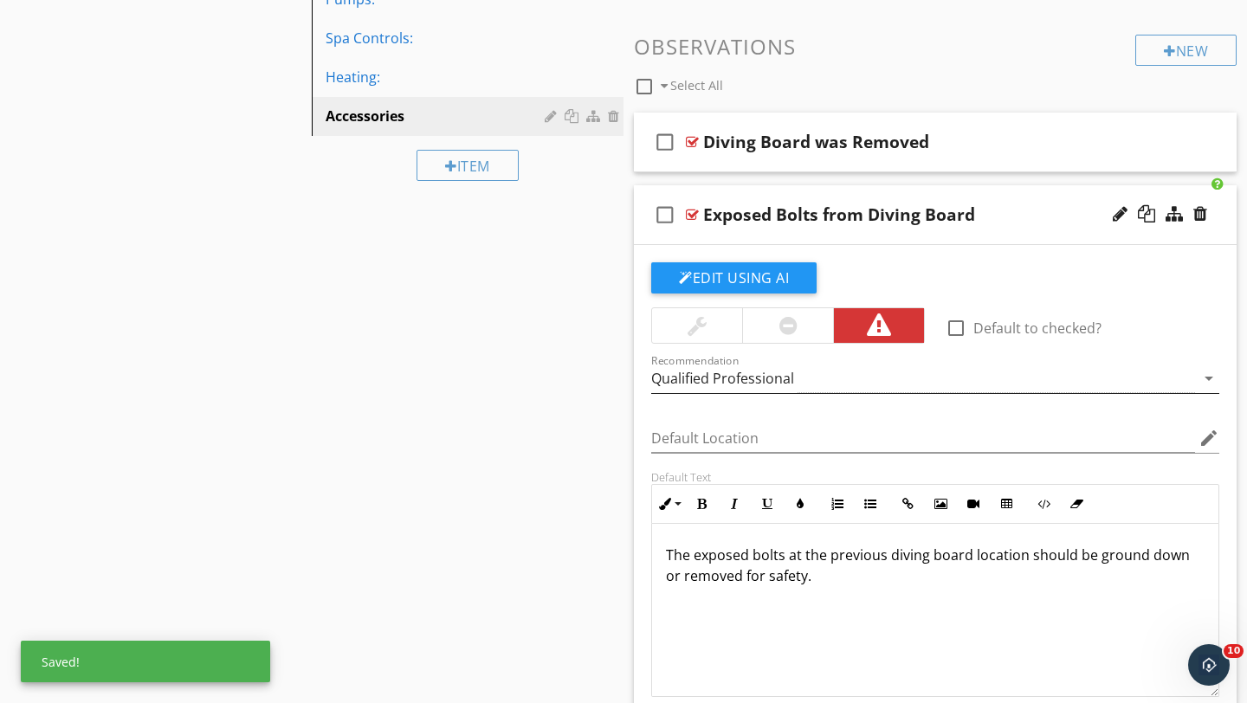
click at [814, 370] on div "Qualified Professional" at bounding box center [923, 379] width 544 height 29
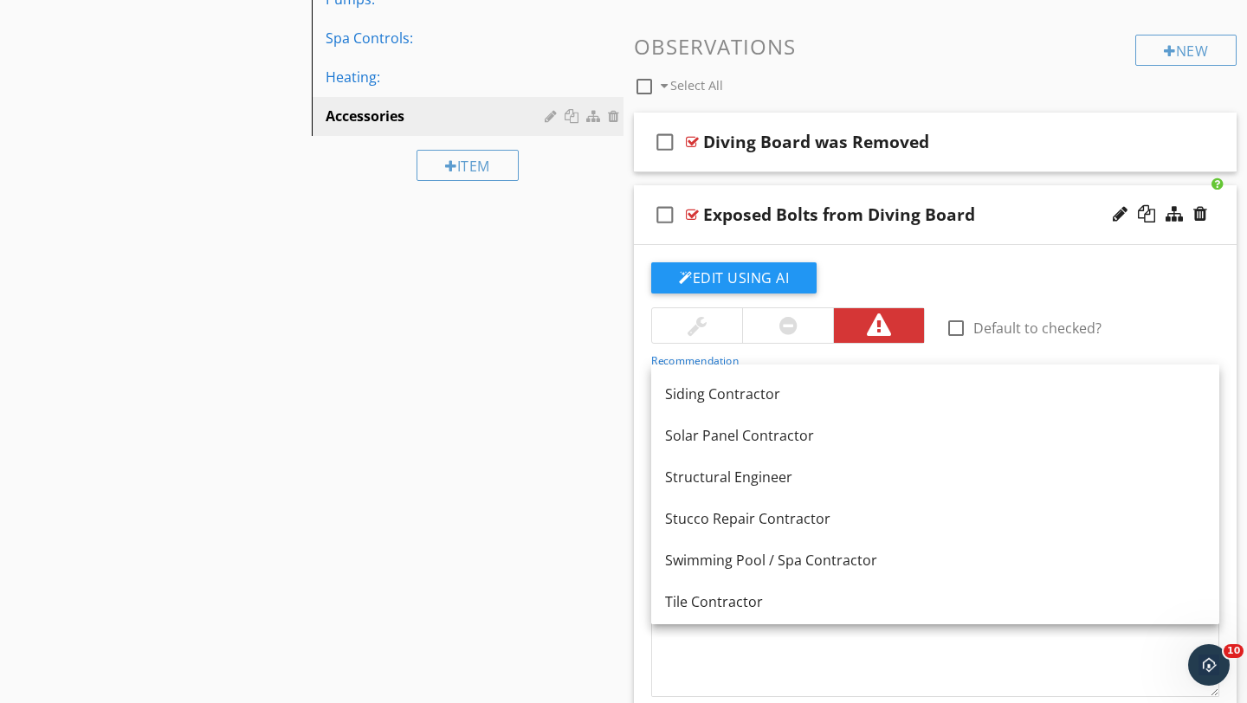
scroll to position [2195, 0]
click at [725, 556] on div "Swimming Pool / Spa Contractor" at bounding box center [935, 559] width 540 height 21
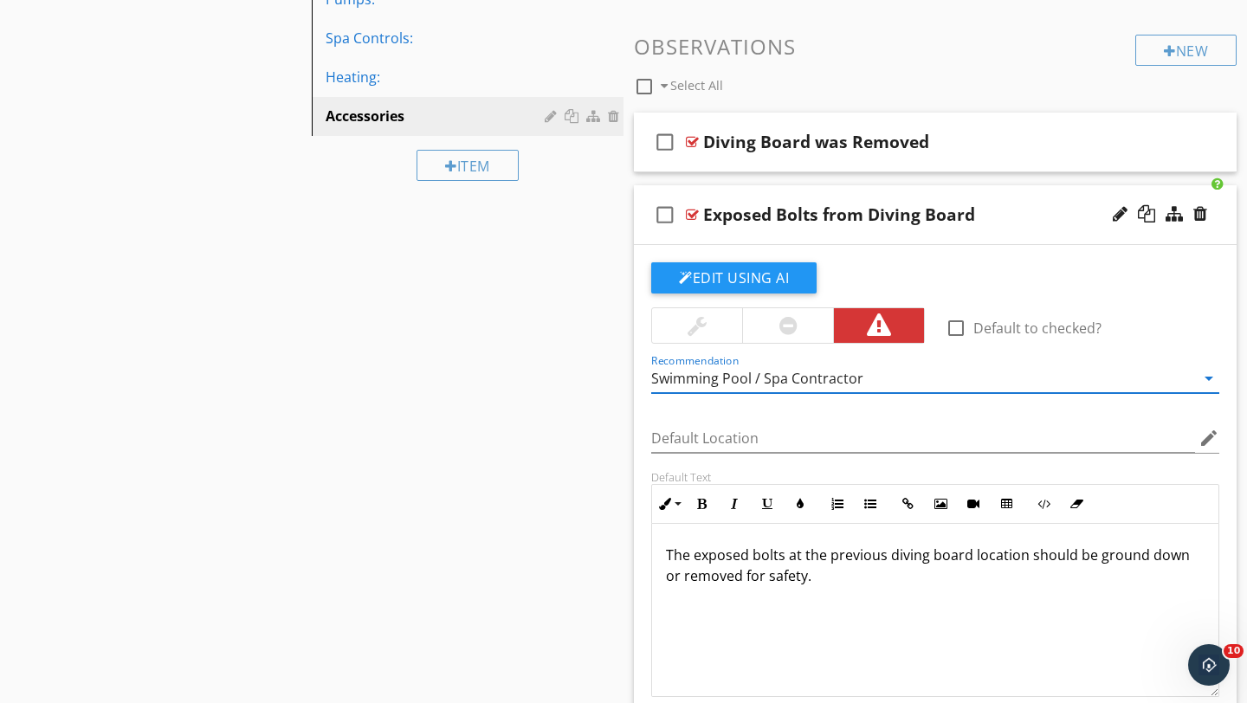
click at [1061, 216] on div "Exposed Bolts from Diving Board" at bounding box center [916, 214] width 426 height 21
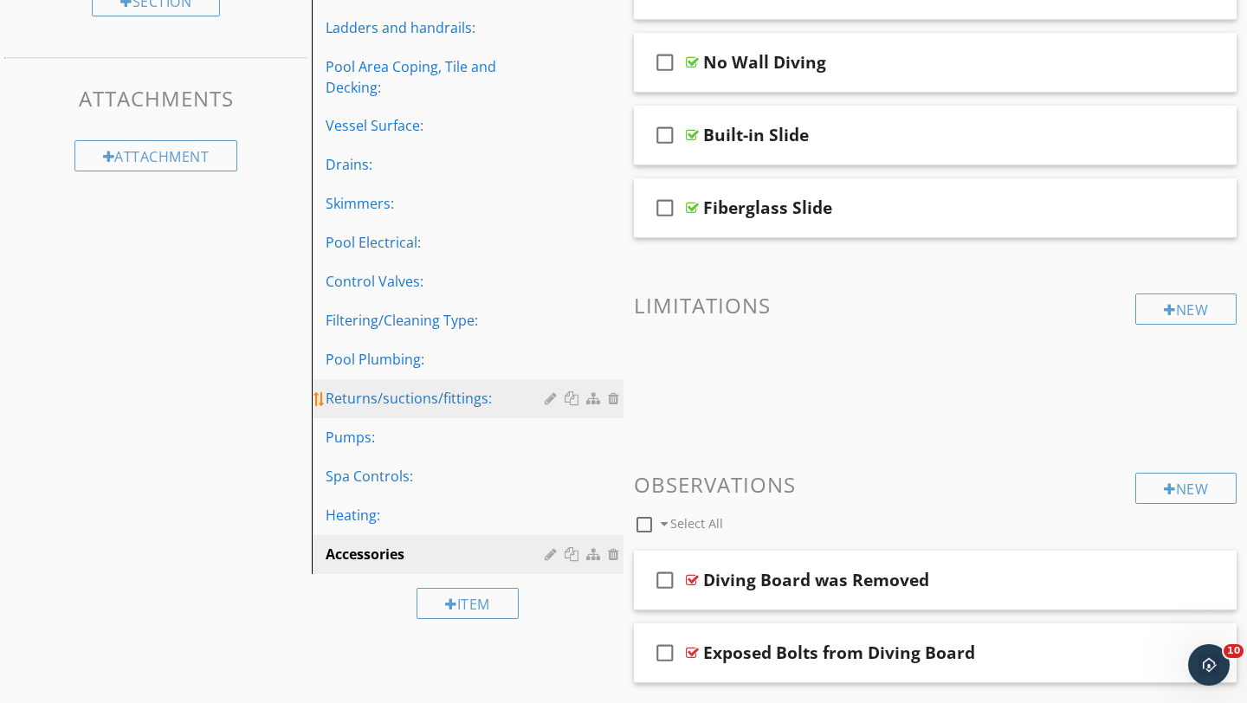
scroll to position [0, 0]
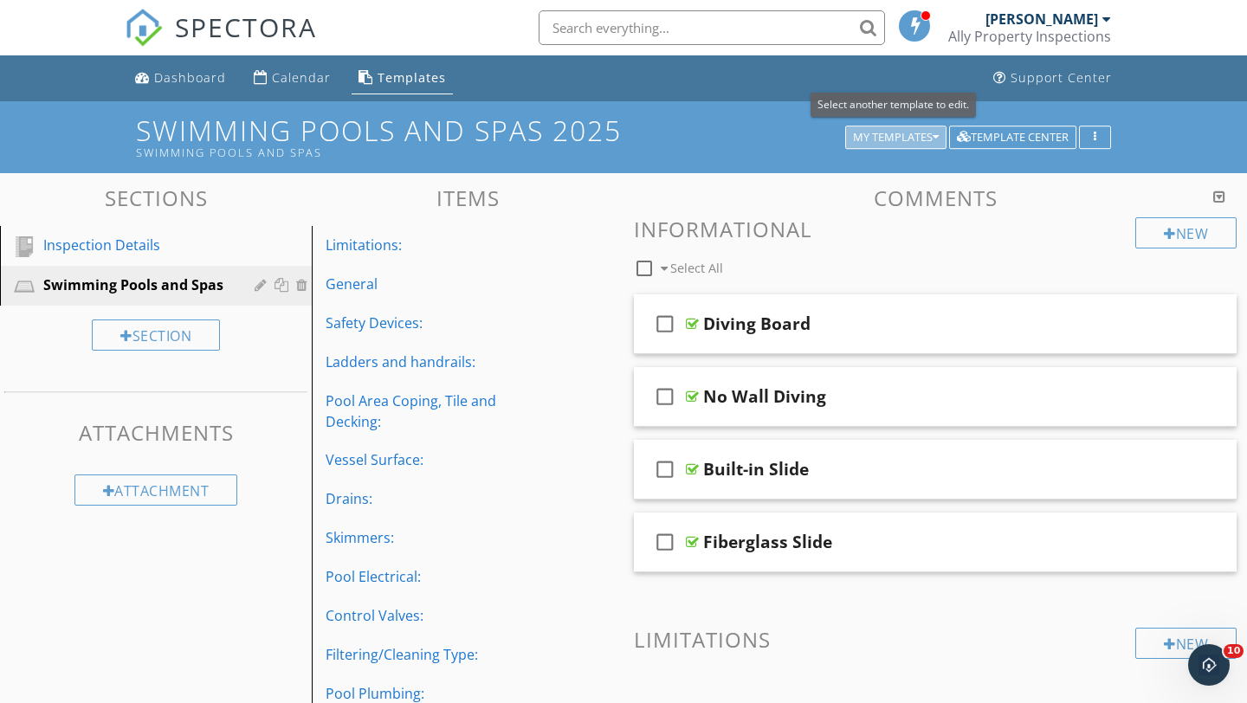
click at [914, 135] on div "My Templates" at bounding box center [896, 138] width 86 height 12
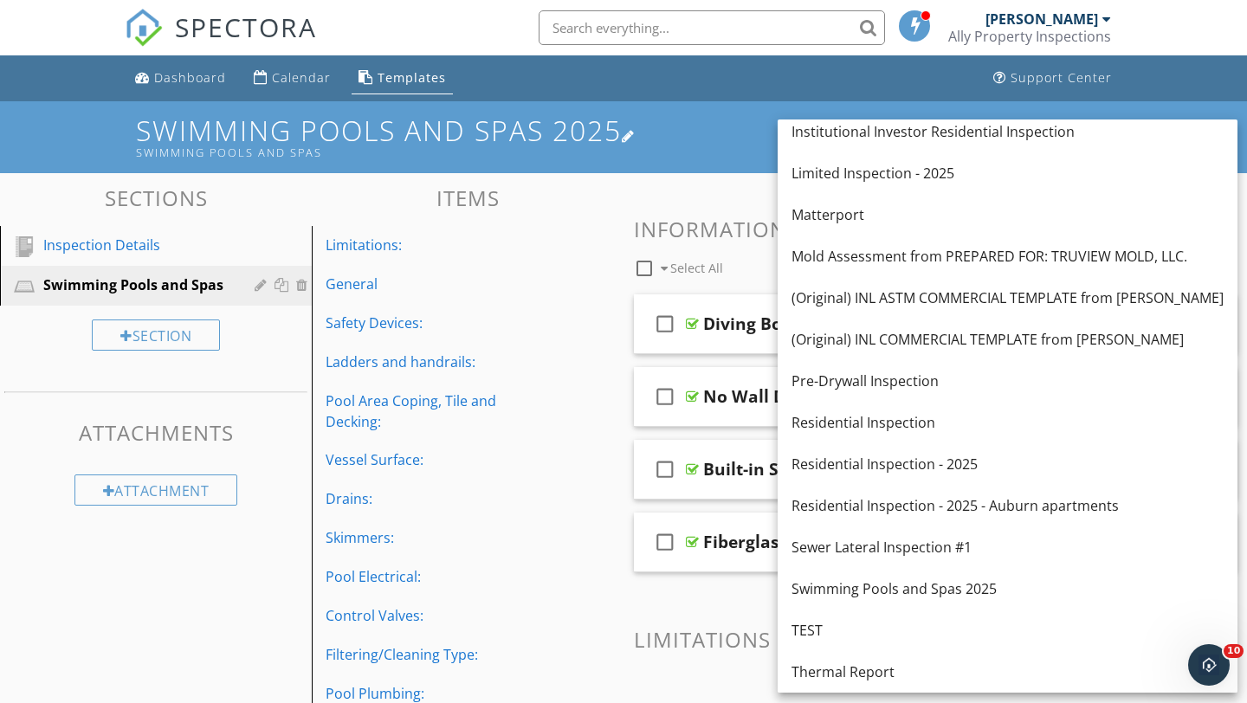
click at [707, 123] on h1 "Swimming Pools and Spas 2025 Swimming Pools and Spas" at bounding box center [623, 137] width 975 height 44
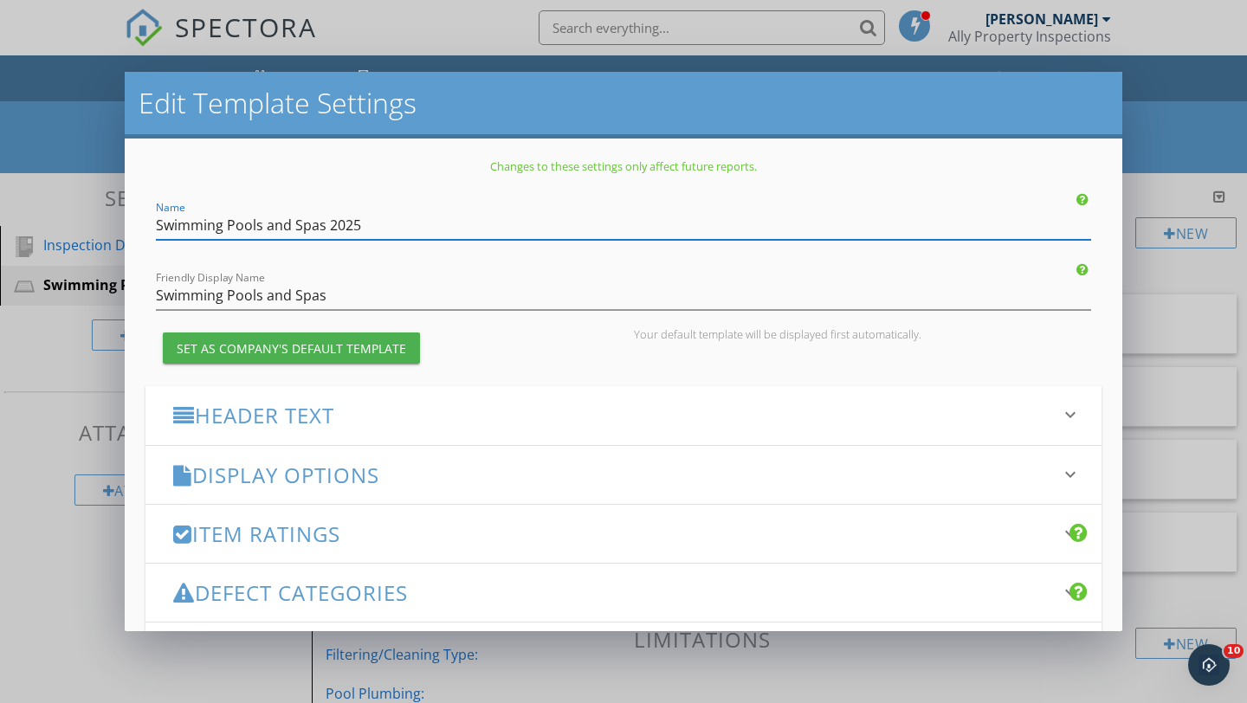
click at [1182, 139] on div "Edit Template Settings Changes to these settings only affect future reports. Na…" at bounding box center [623, 351] width 1247 height 703
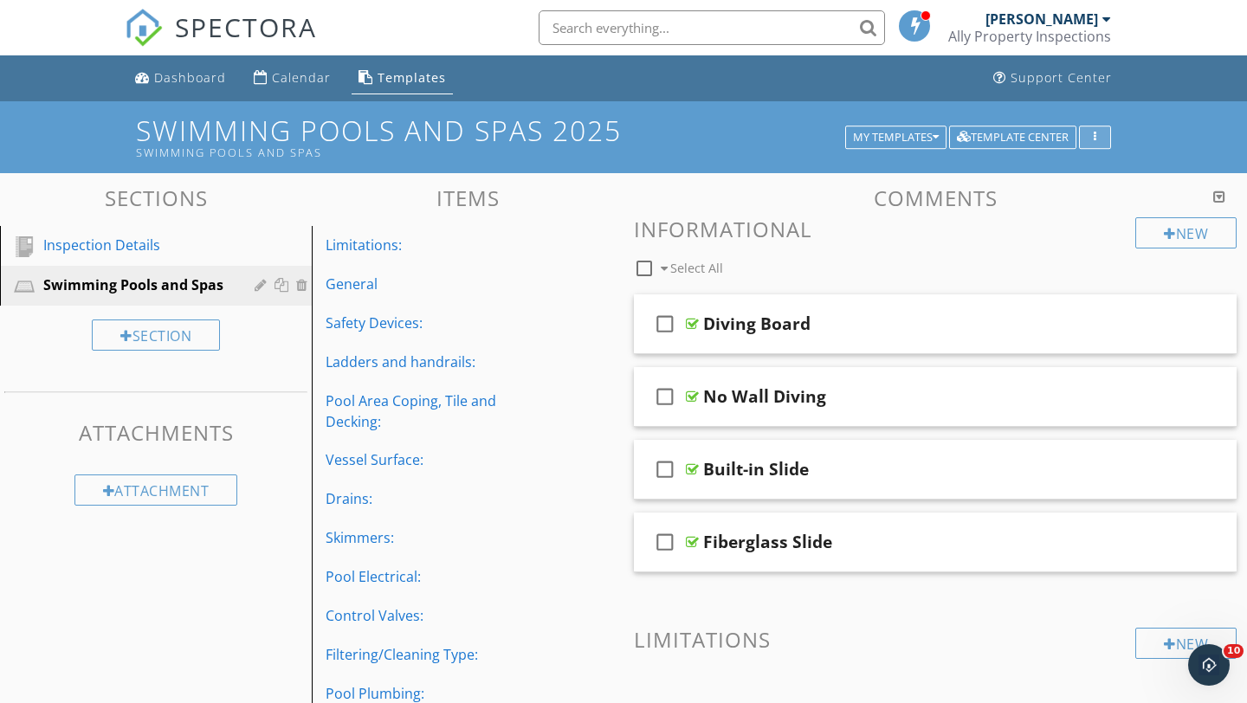
click at [1095, 140] on icon "button" at bounding box center [1095, 138] width 3 height 12
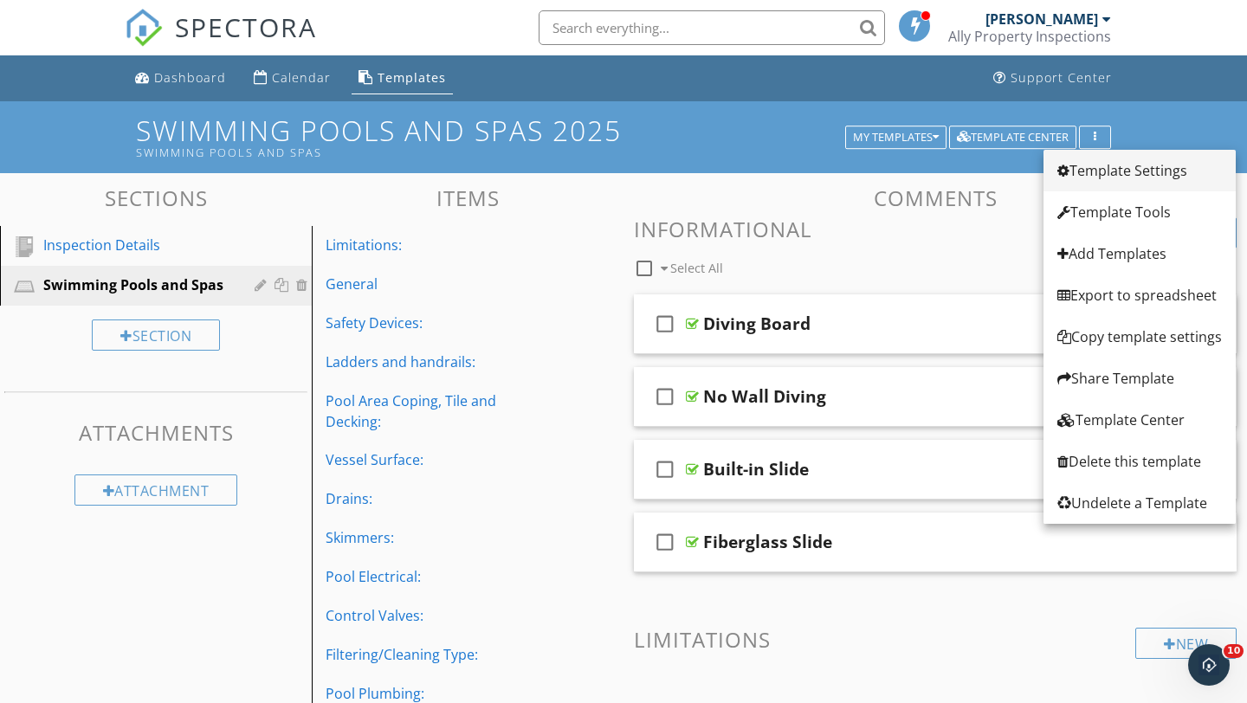
click at [1101, 173] on div "Template Settings" at bounding box center [1139, 170] width 165 height 21
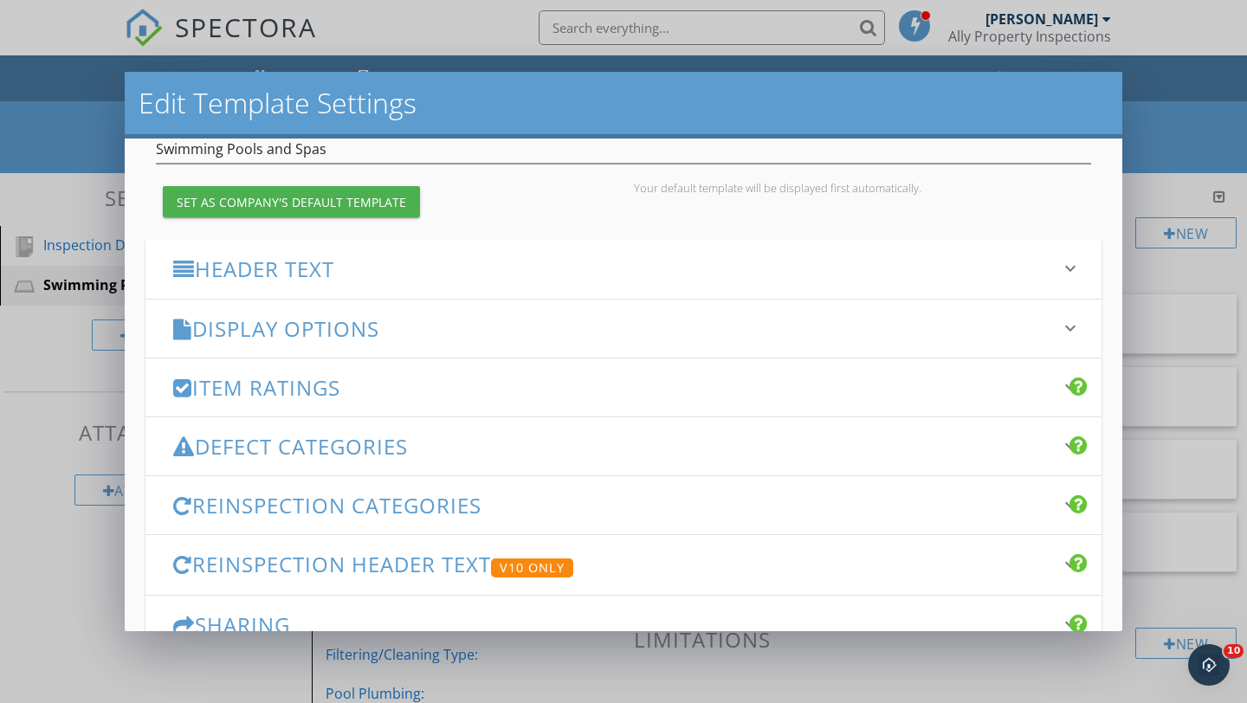
scroll to position [149, 0]
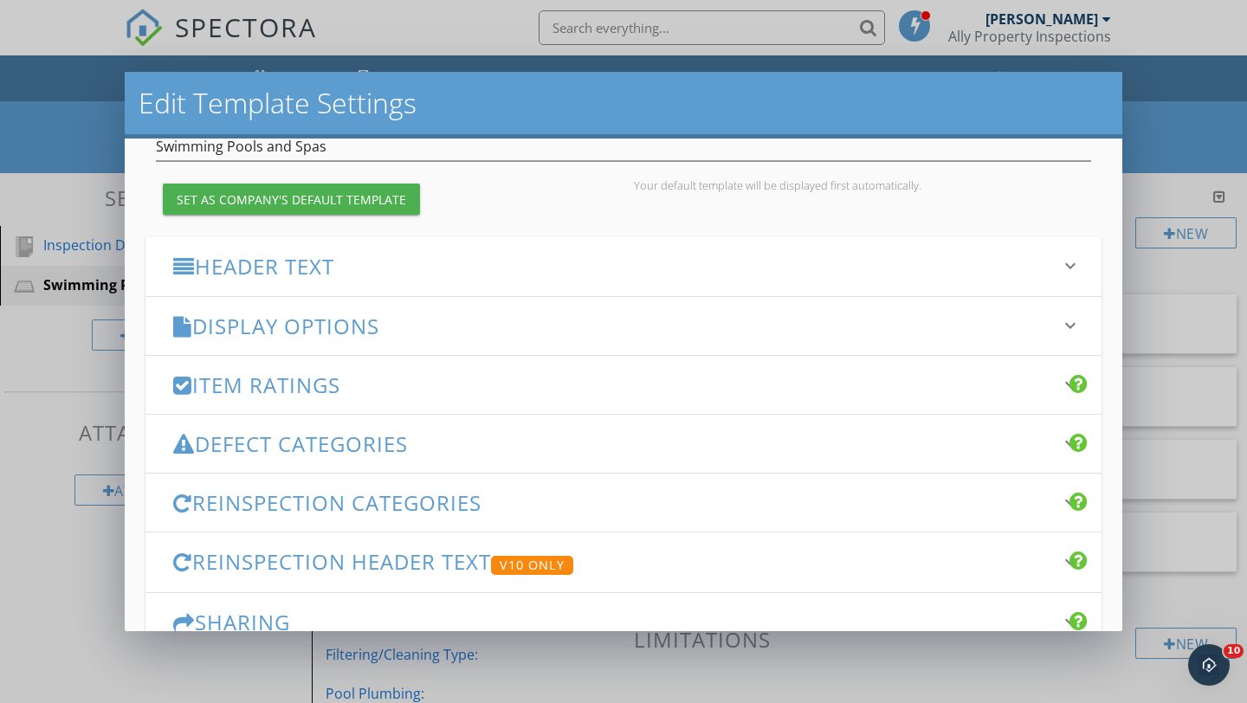
click at [423, 328] on h3 "Display Options" at bounding box center [613, 325] width 880 height 23
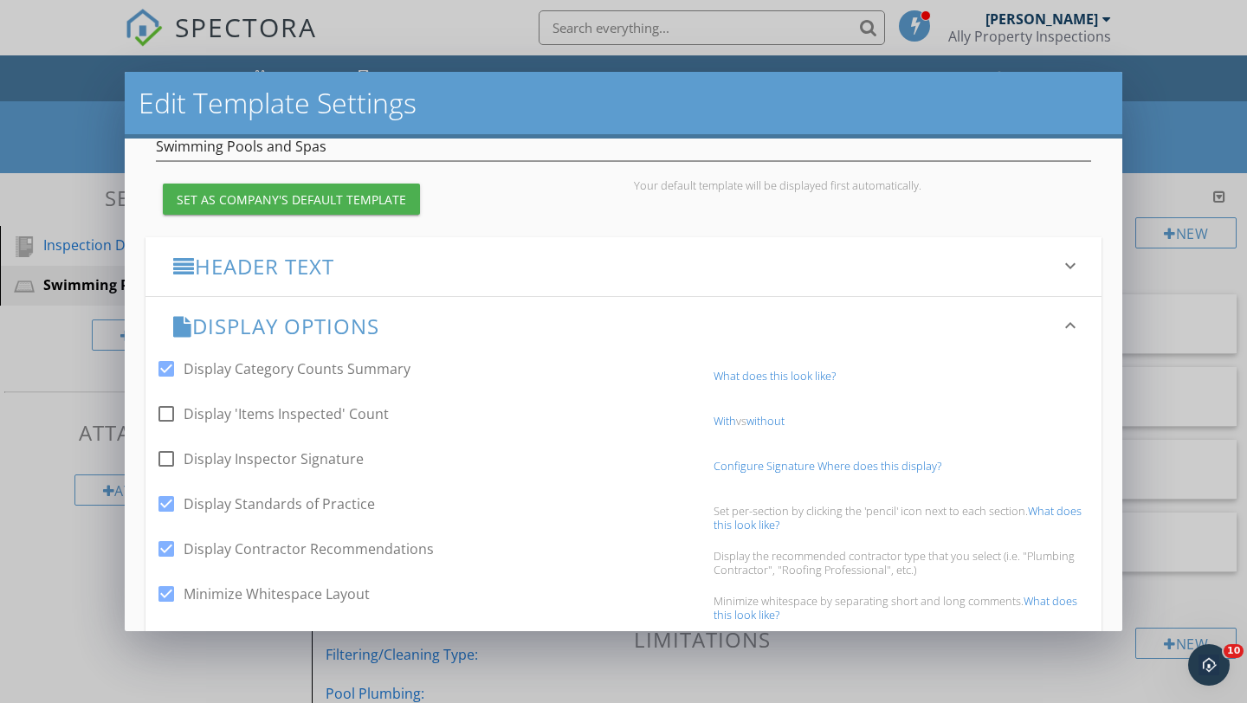
scroll to position [220, 0]
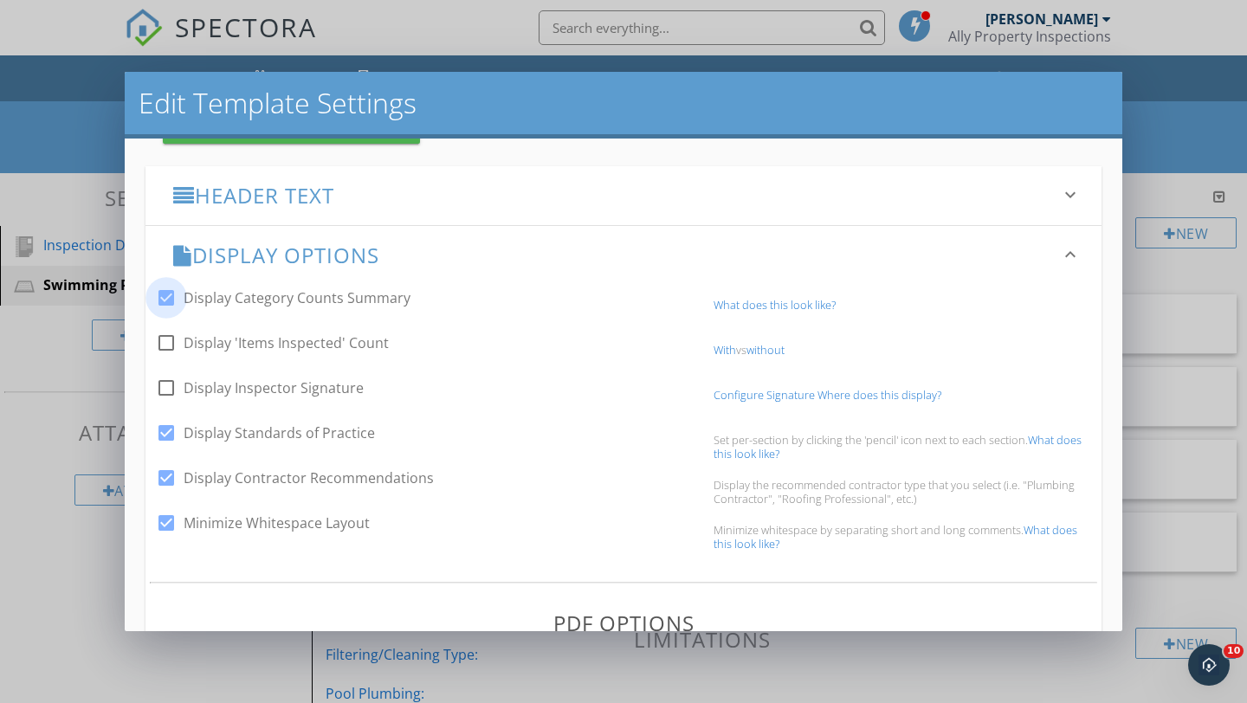
click at [169, 300] on div at bounding box center [166, 297] width 29 height 29
checkbox input "false"
click at [752, 541] on link "What does this look like?" at bounding box center [895, 536] width 364 height 29
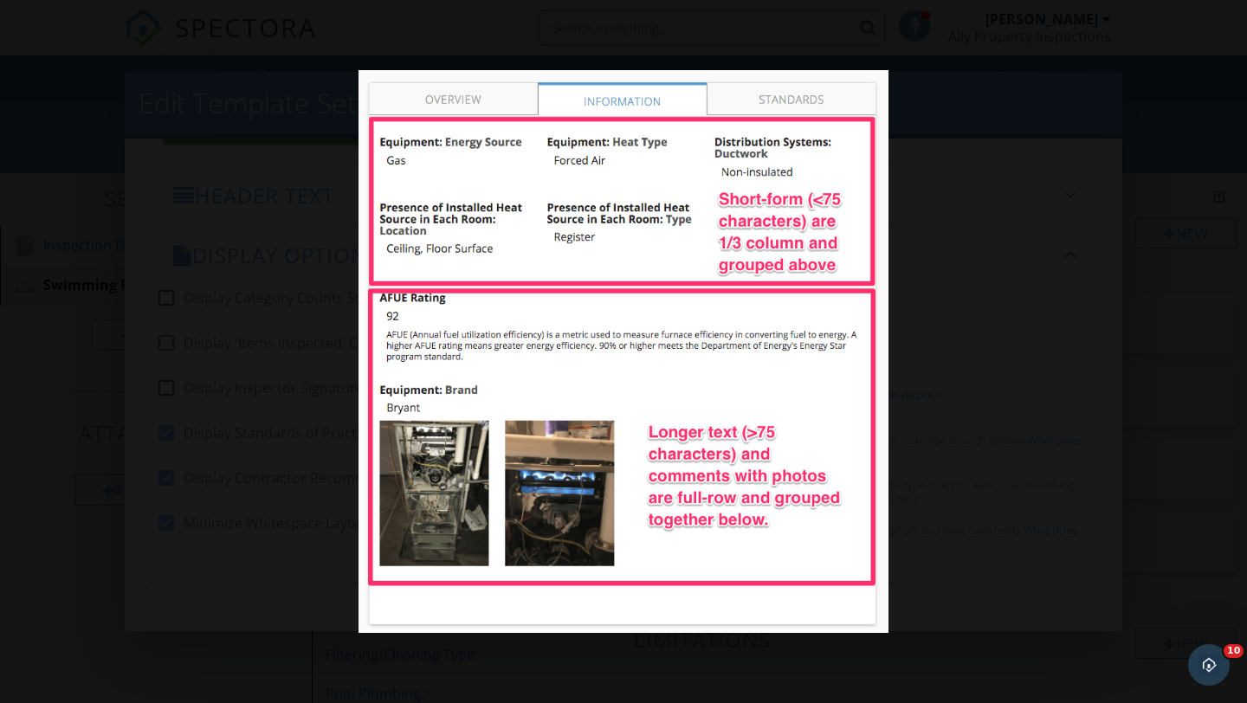
click at [946, 302] on div at bounding box center [623, 351] width 1247 height 703
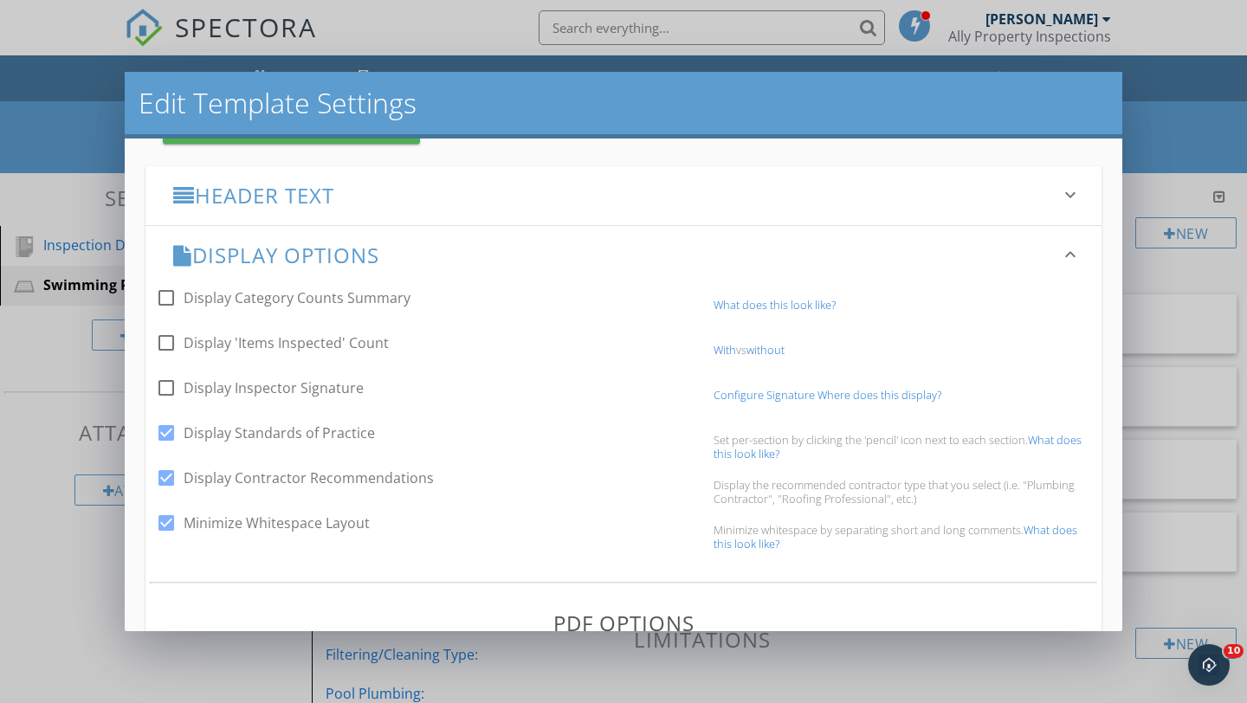
click at [746, 544] on link "What does this look like?" at bounding box center [895, 536] width 364 height 29
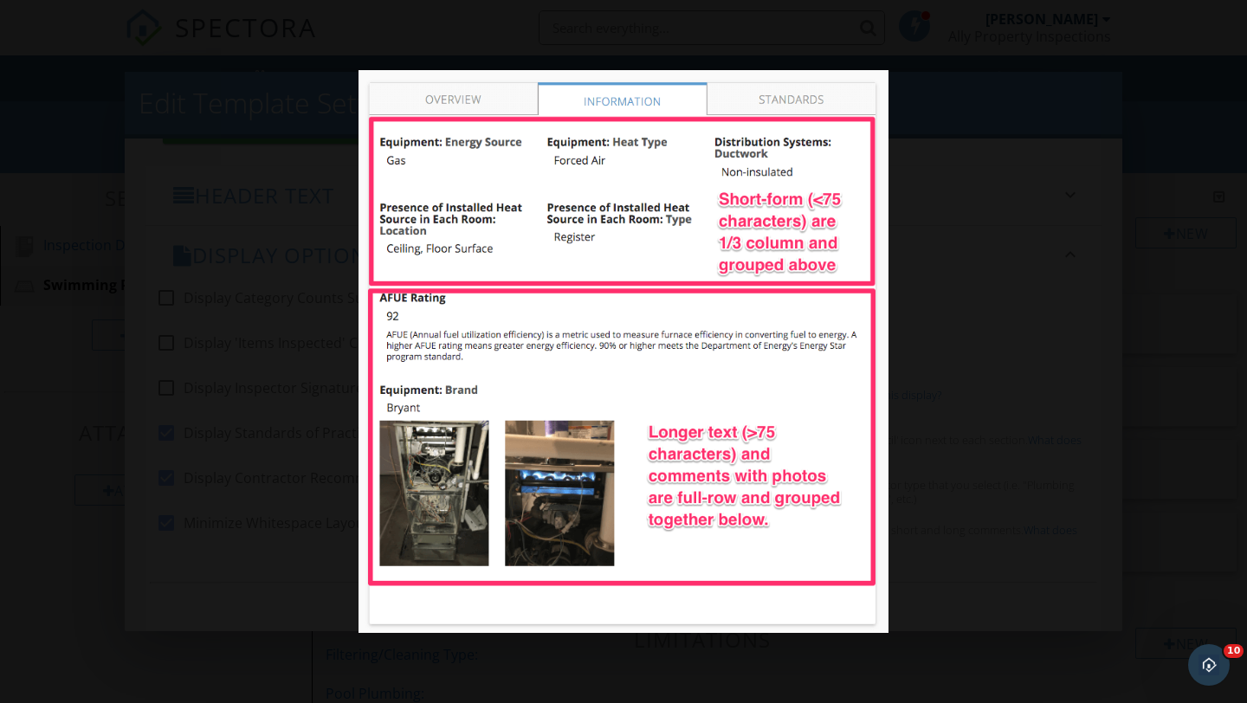
click at [913, 455] on div at bounding box center [623, 351] width 1247 height 703
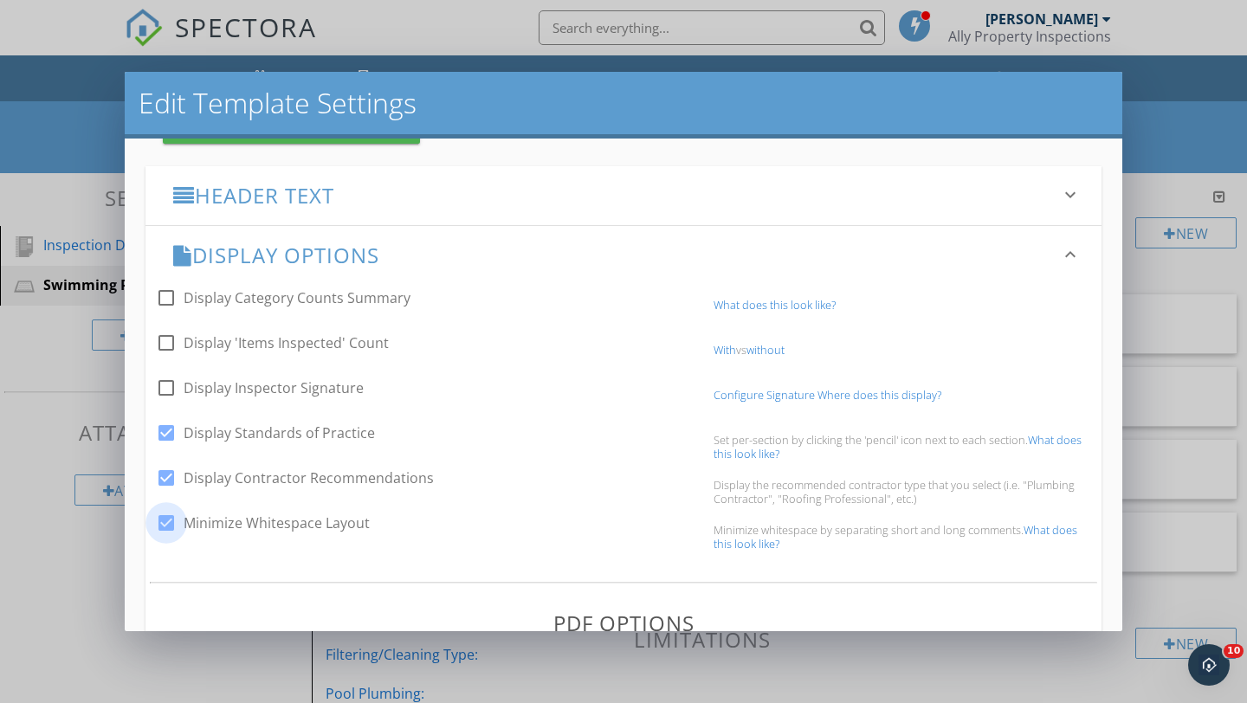
click at [171, 522] on div at bounding box center [166, 522] width 29 height 29
checkbox input "false"
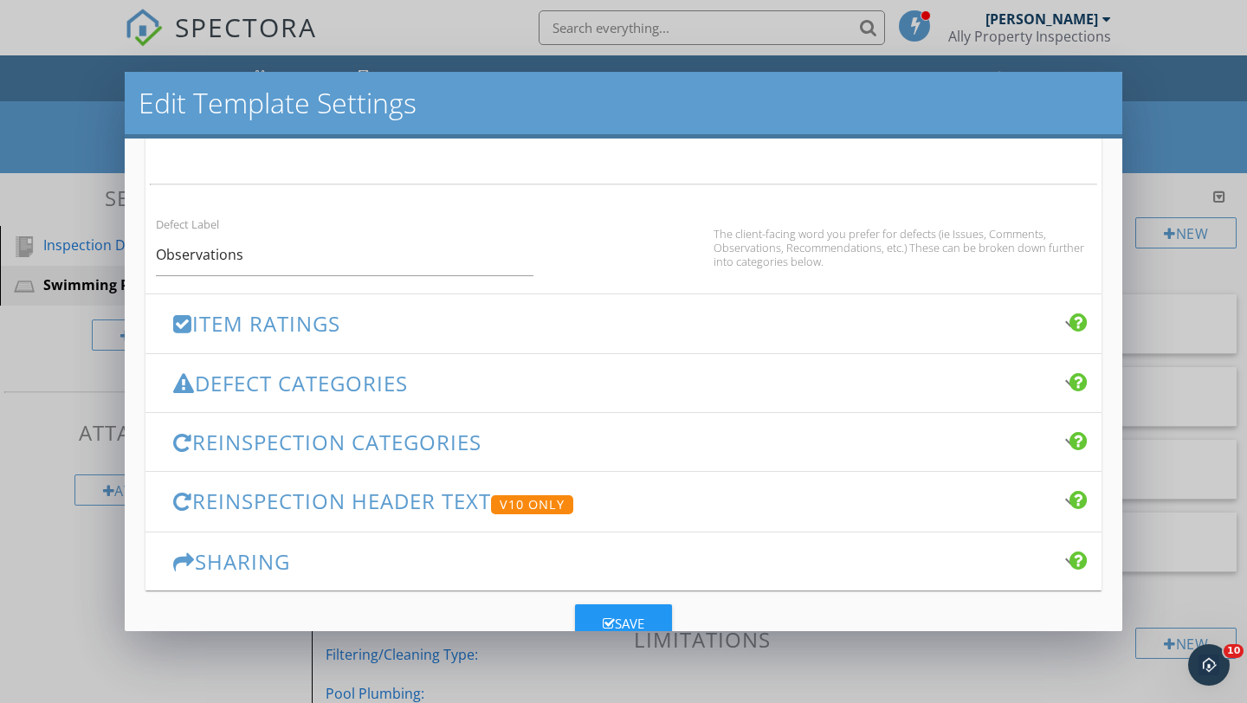
scroll to position [1211, 0]
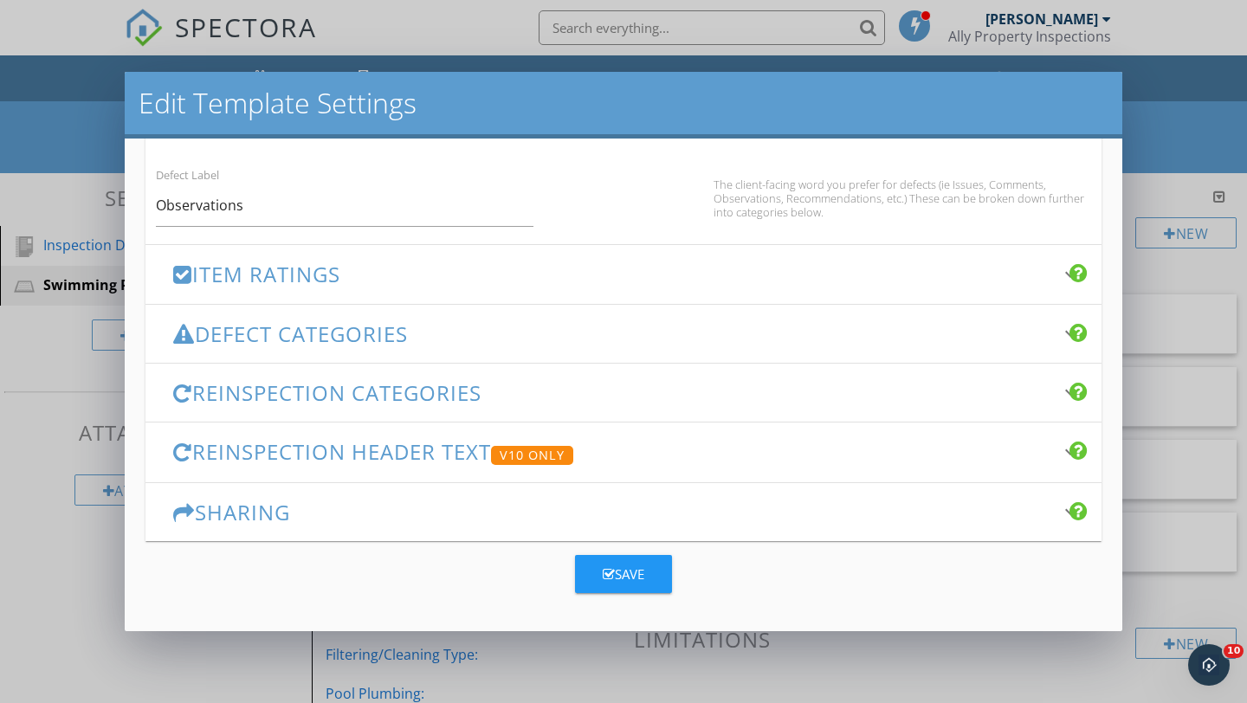
click at [634, 577] on div "Save" at bounding box center [624, 575] width 42 height 20
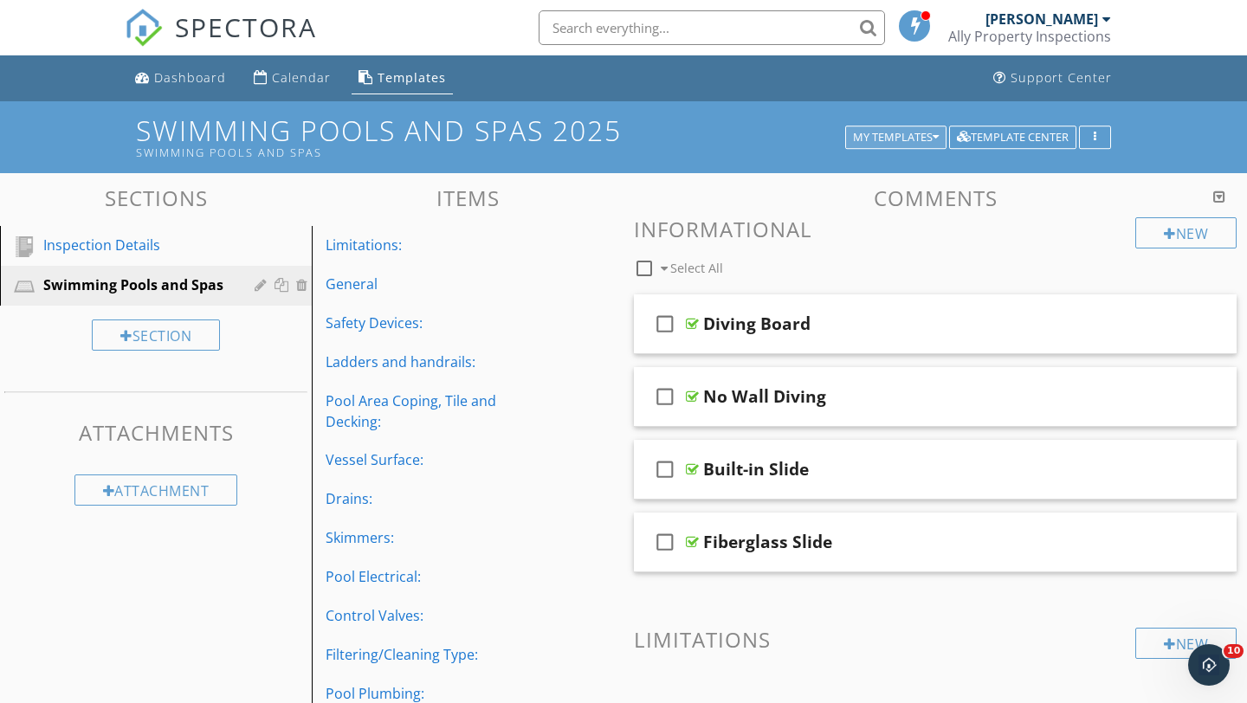
click at [872, 143] on div "My Templates" at bounding box center [896, 138] width 86 height 12
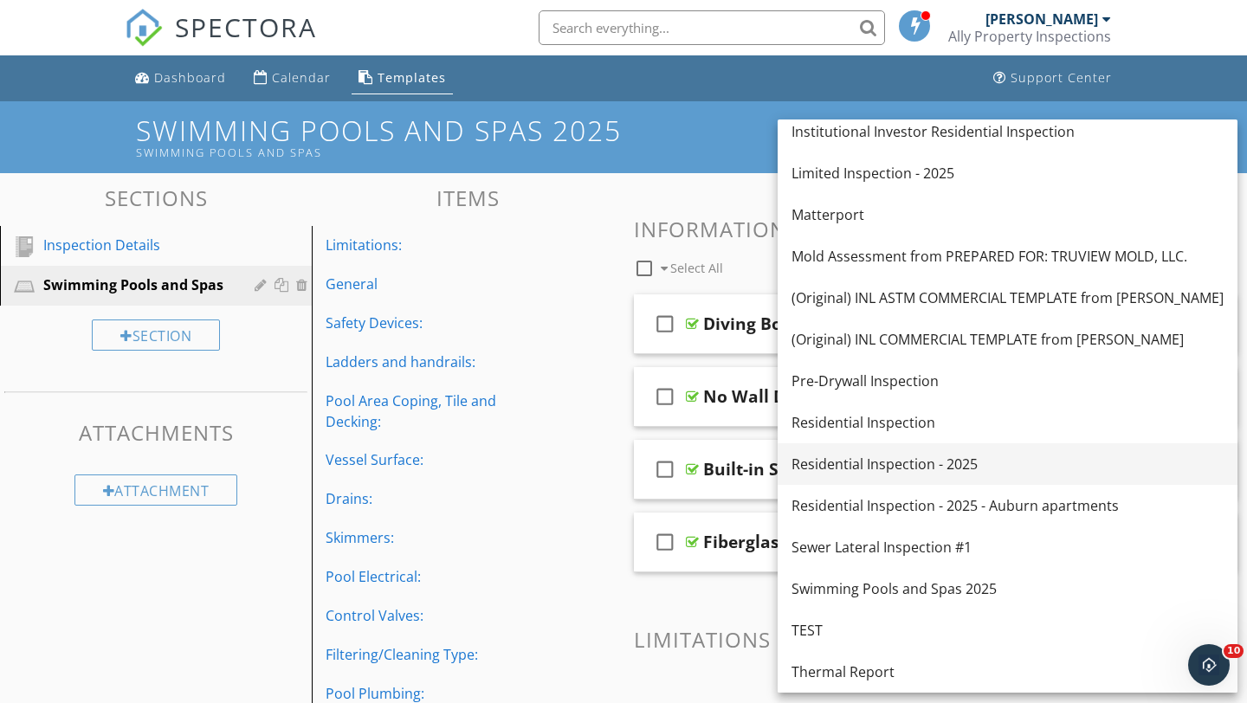
click at [844, 465] on div "Residential Inspection - 2025" at bounding box center [1007, 464] width 432 height 21
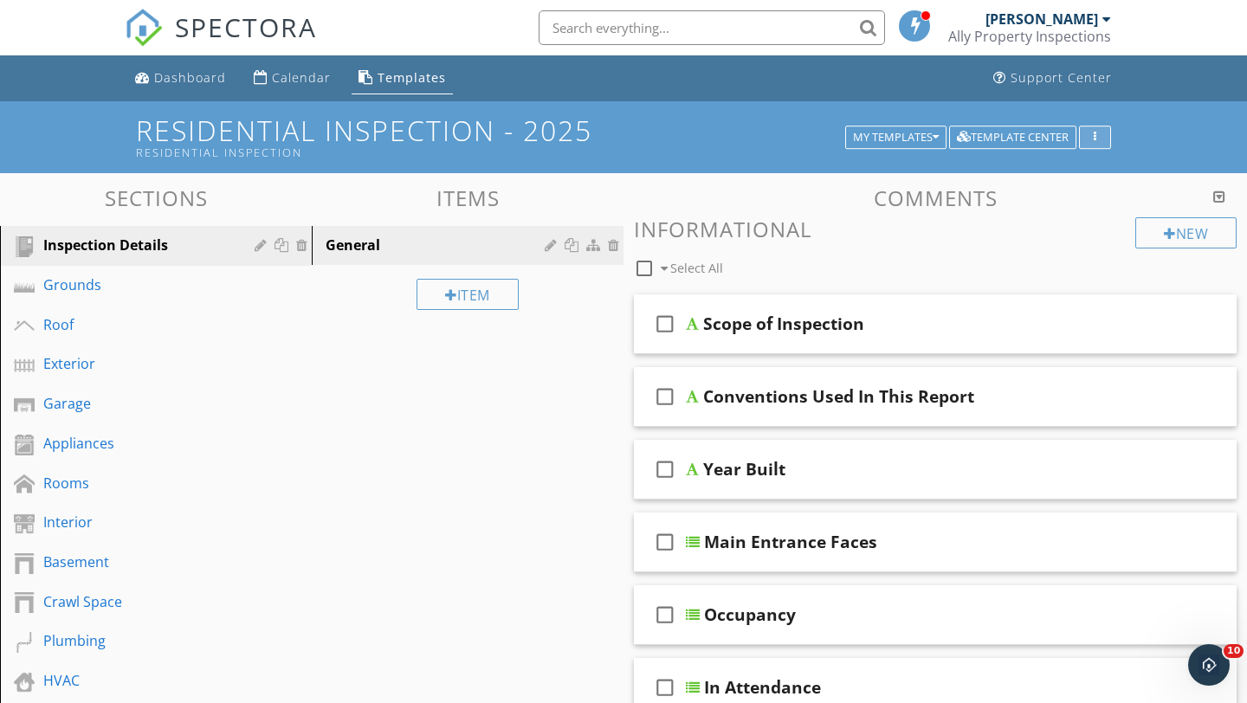
click at [1101, 140] on div "button" at bounding box center [1095, 138] width 16 height 12
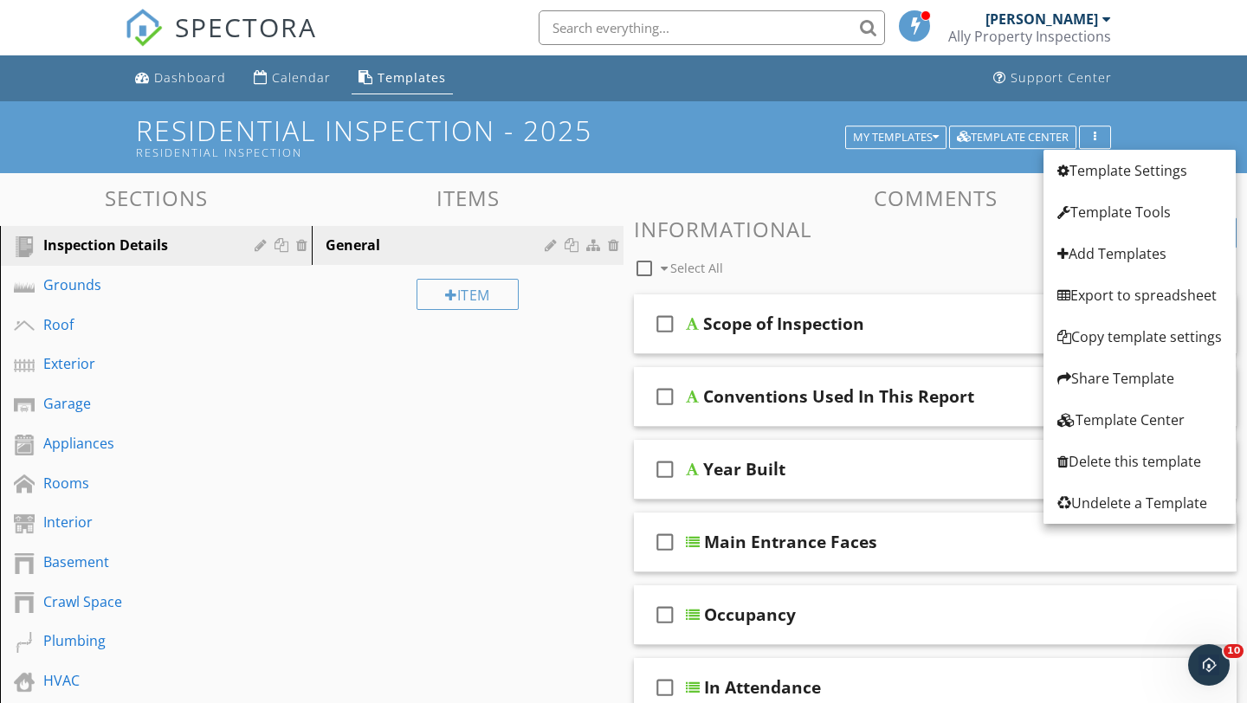
click at [1160, 119] on div "Residential Inspection - 2025 Residential Inspection My Templates Template Cent…" at bounding box center [623, 137] width 1247 height 72
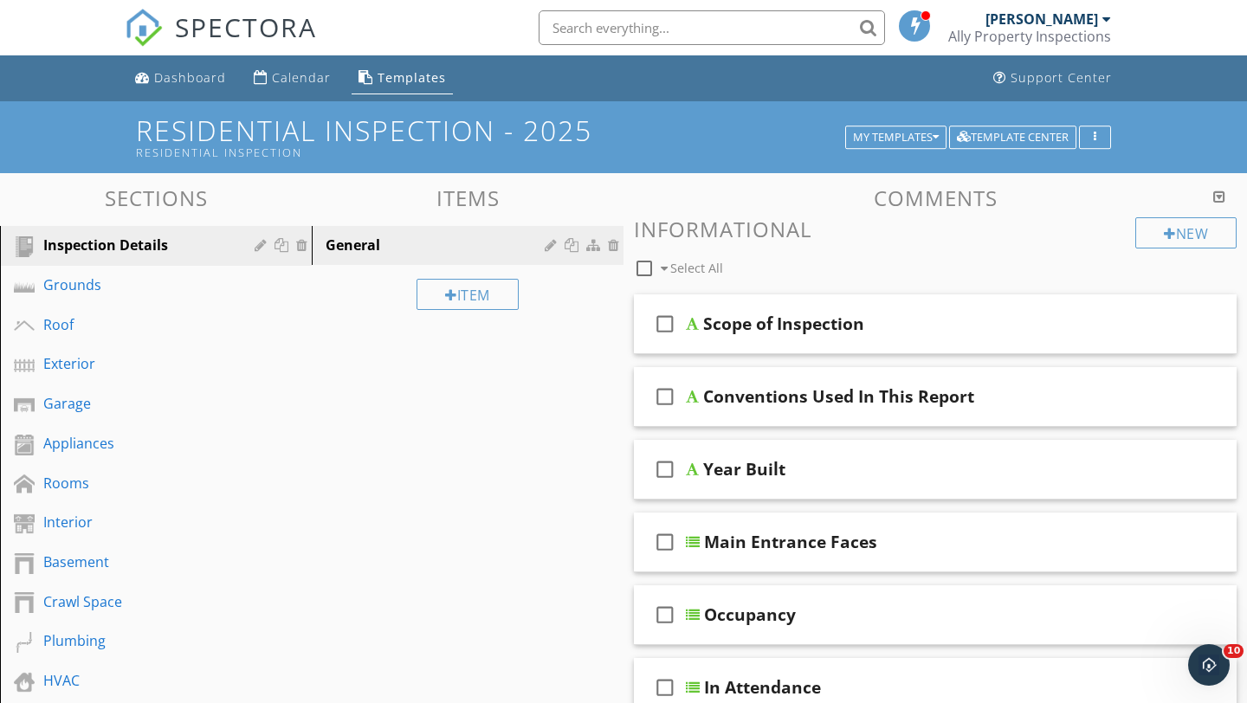
click at [1085, 30] on div "Ally Property Inspections" at bounding box center [1029, 36] width 163 height 17
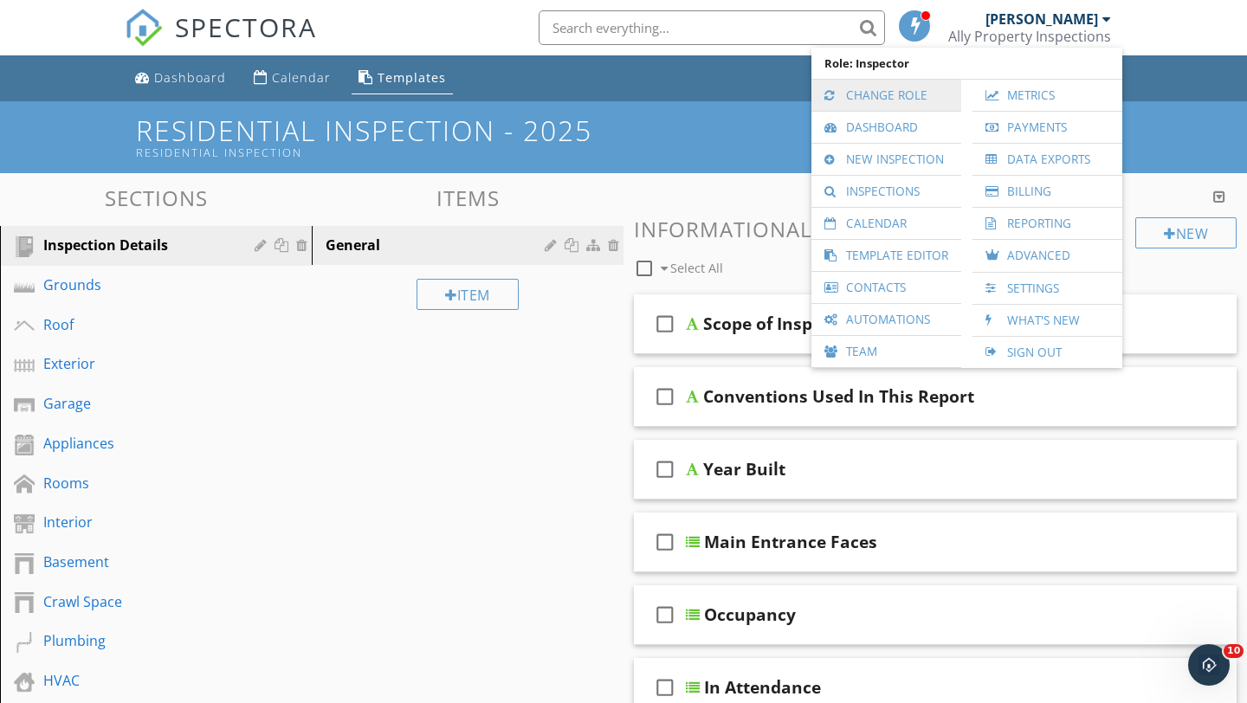
click at [888, 97] on link "Change Role" at bounding box center [886, 95] width 132 height 31
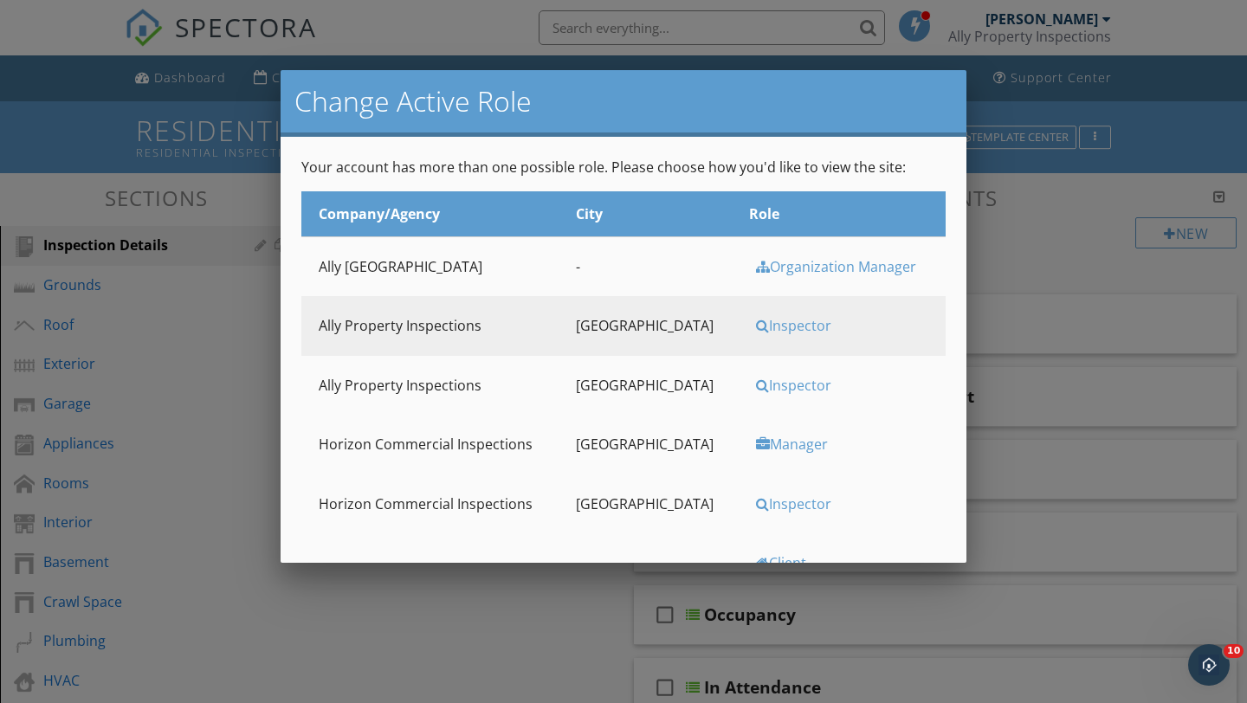
click at [766, 384] on div "Inspector" at bounding box center [845, 385] width 178 height 19
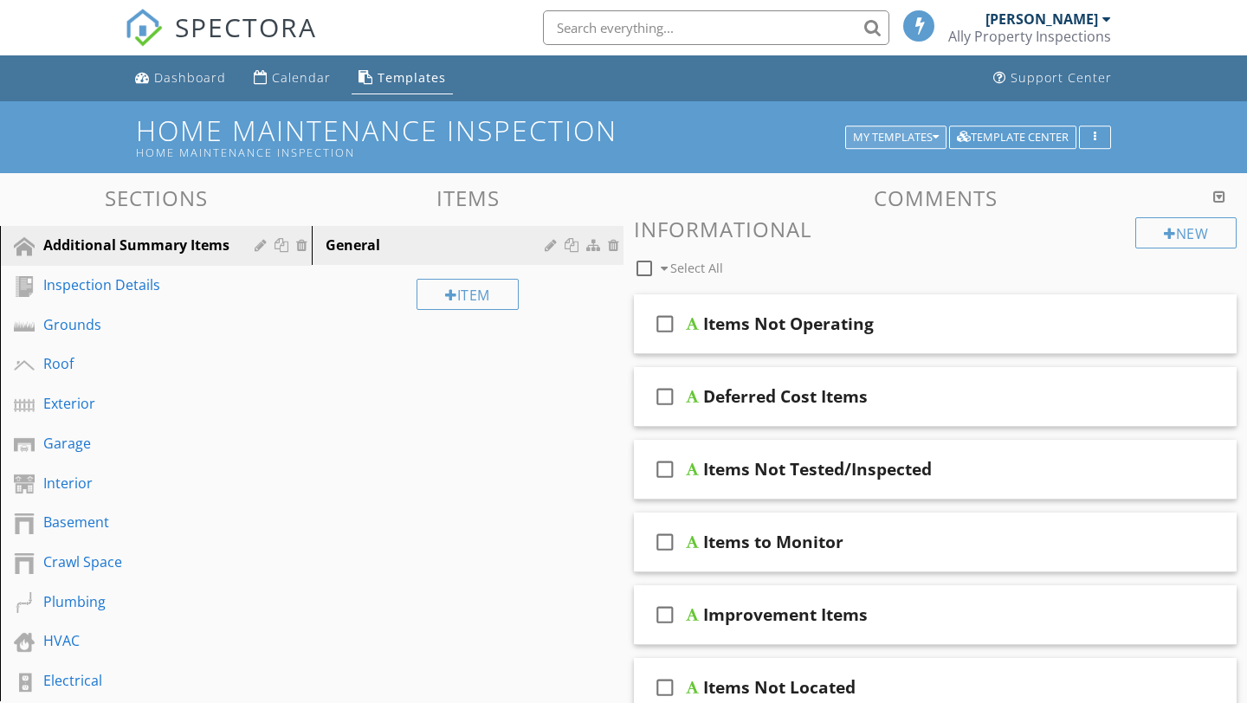
click at [910, 133] on div "My Templates" at bounding box center [896, 138] width 86 height 12
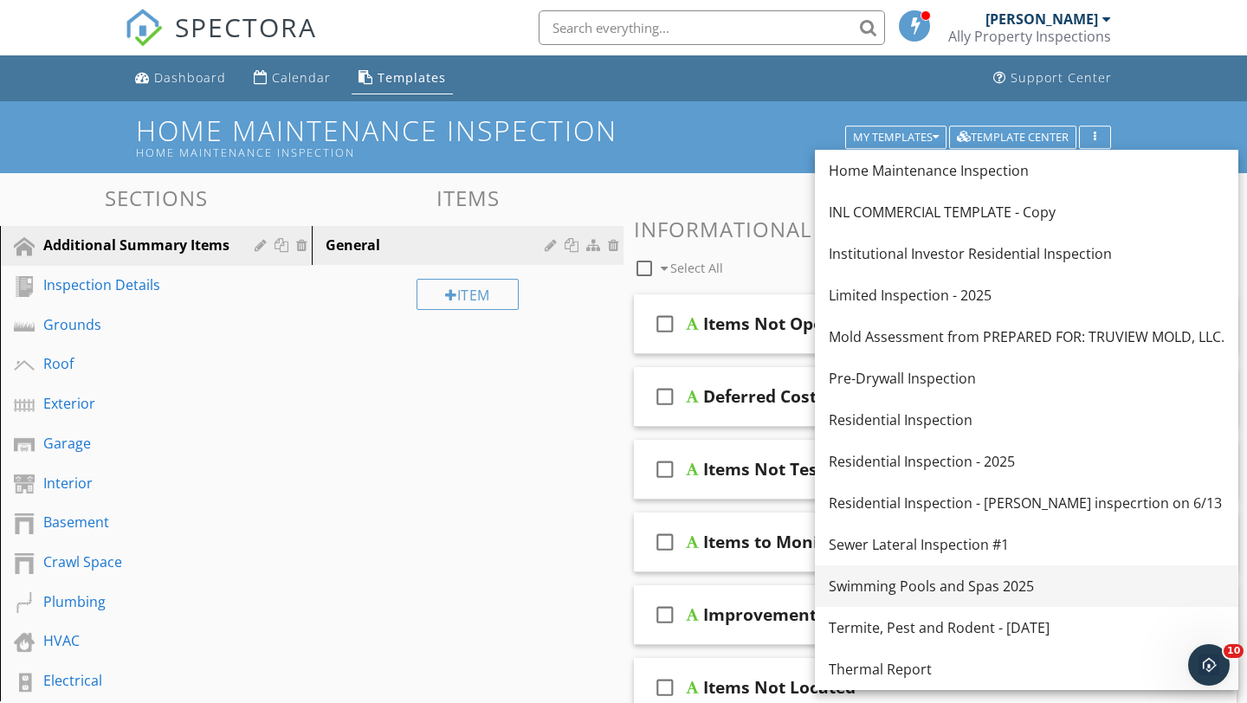
click at [882, 586] on div "Swimming Pools and Spas 2025" at bounding box center [1027, 586] width 396 height 21
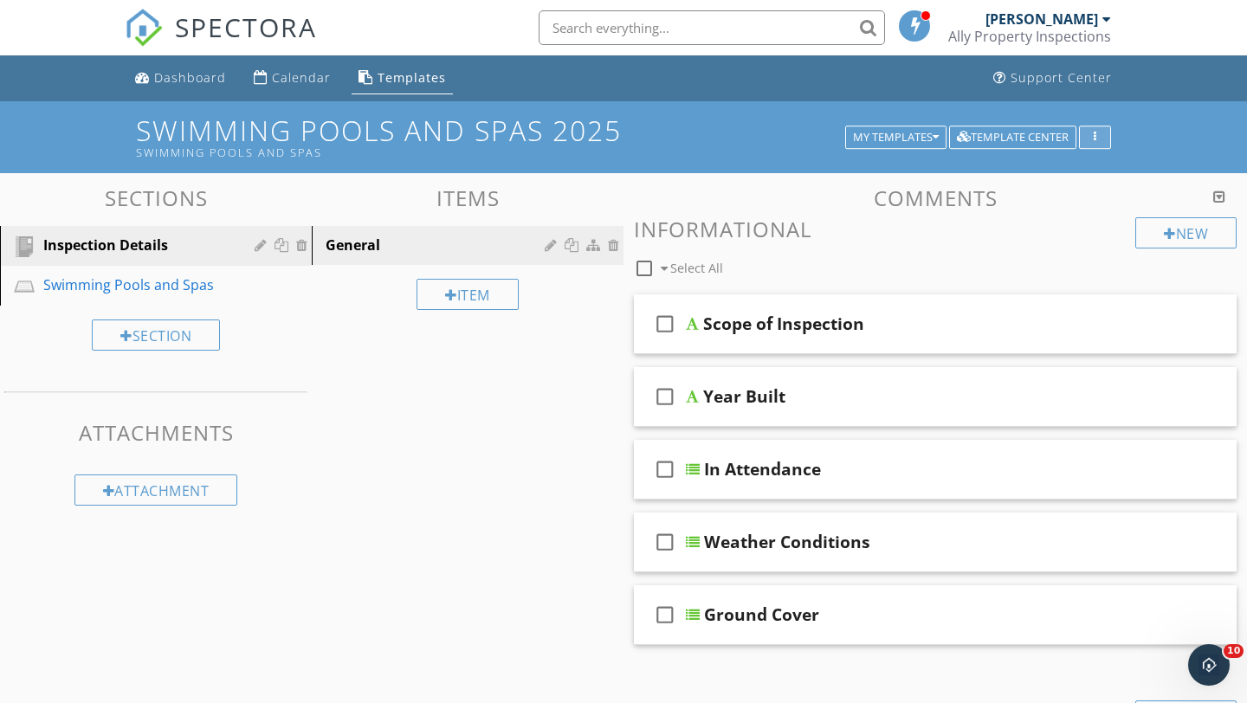
click at [1098, 139] on div "button" at bounding box center [1095, 138] width 16 height 12
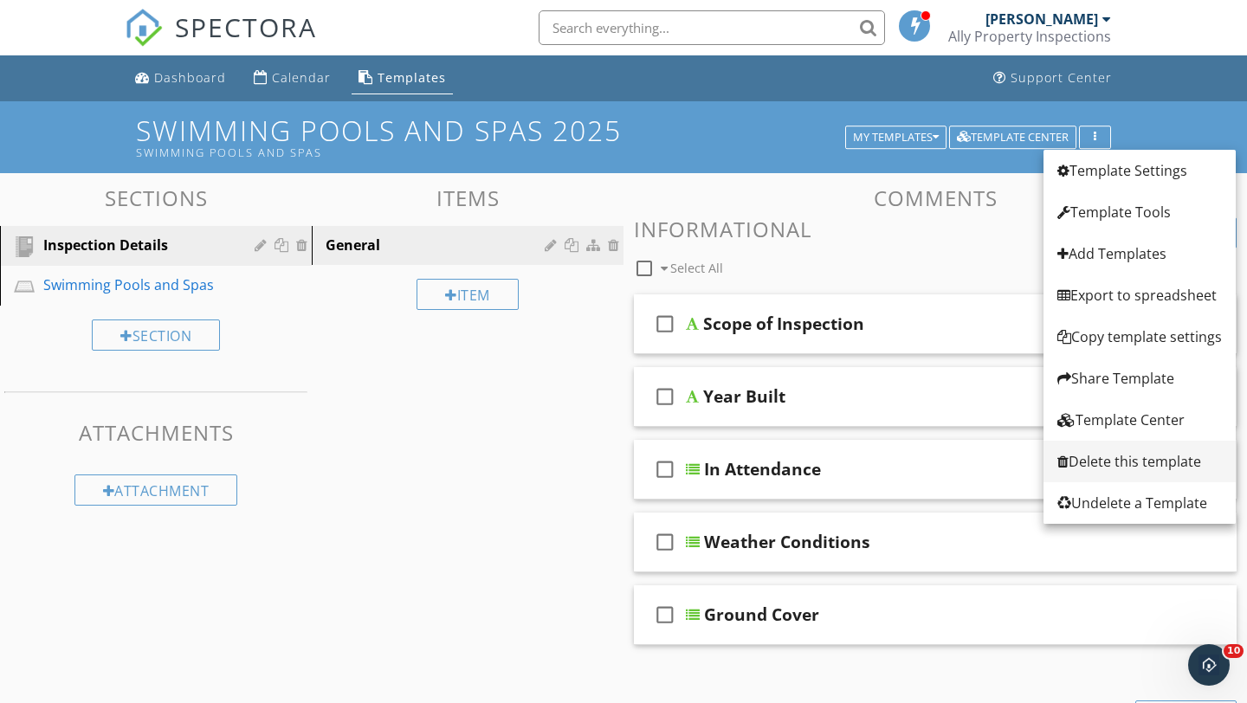
click at [1111, 459] on div "Delete this template" at bounding box center [1139, 461] width 165 height 21
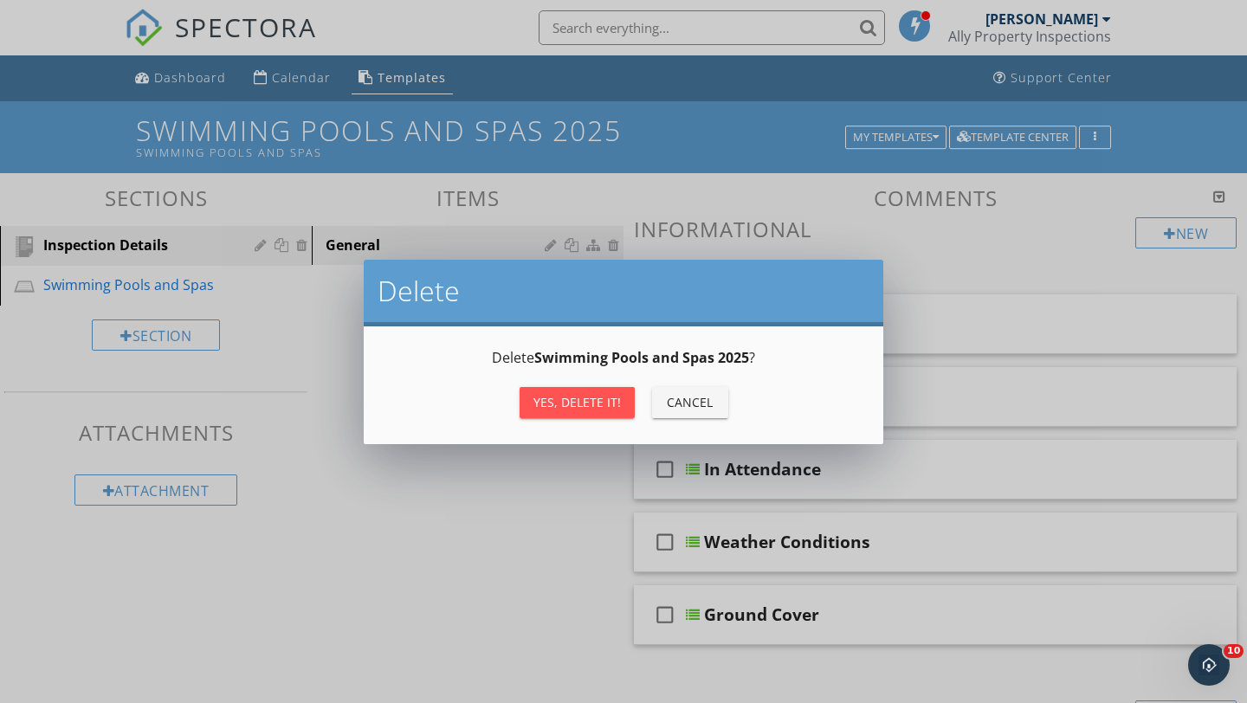
click at [578, 401] on div "Yes, Delete it!" at bounding box center [576, 402] width 87 height 18
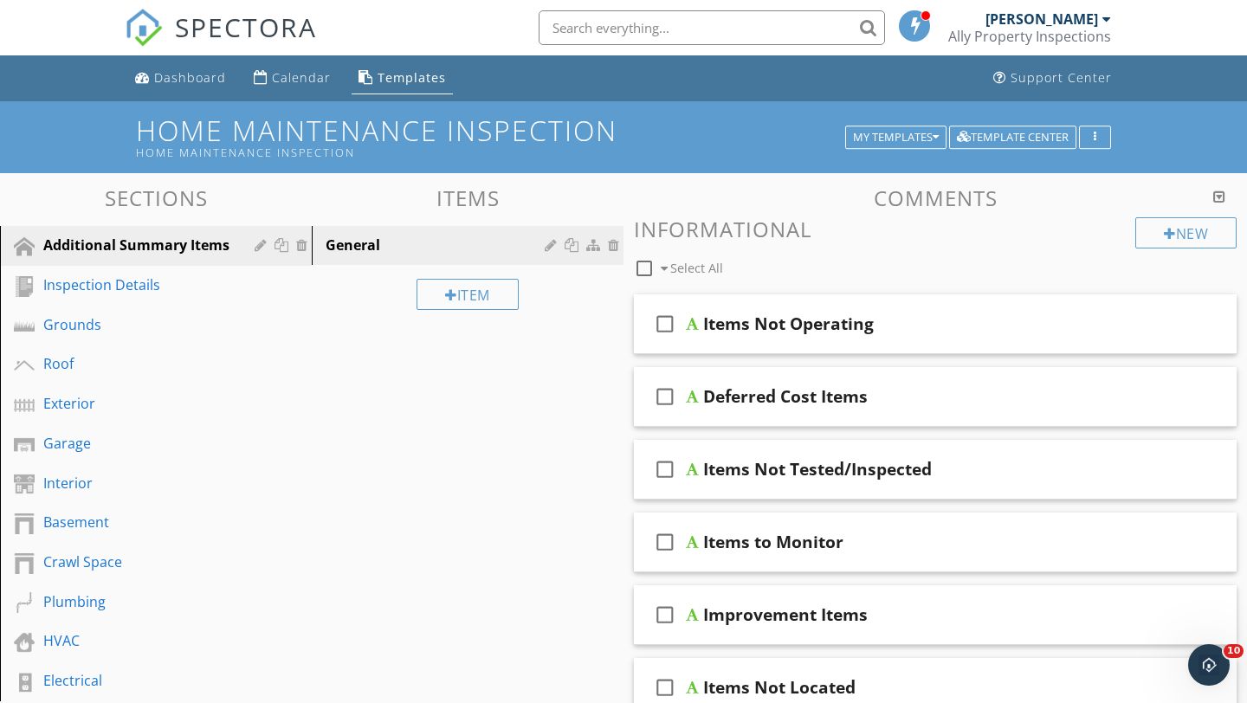
click at [1087, 28] on div "Ally Property Inspections" at bounding box center [1029, 36] width 163 height 17
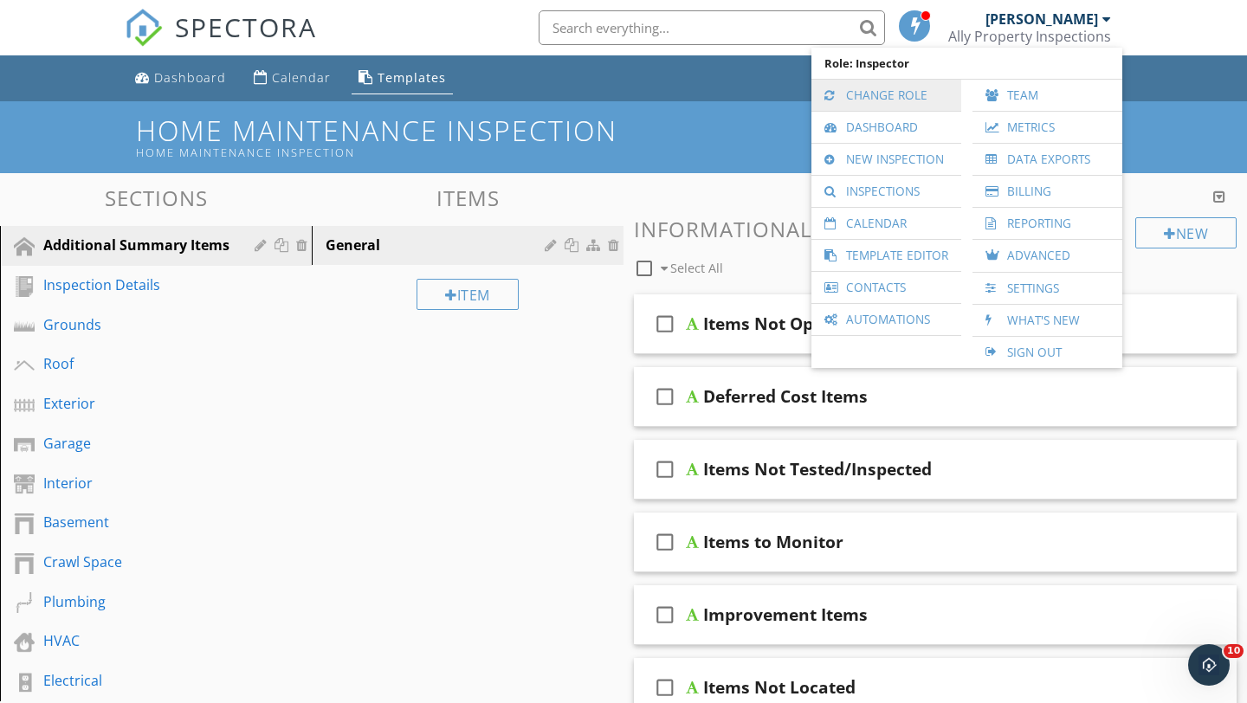
click at [894, 95] on link "Change Role" at bounding box center [886, 95] width 132 height 31
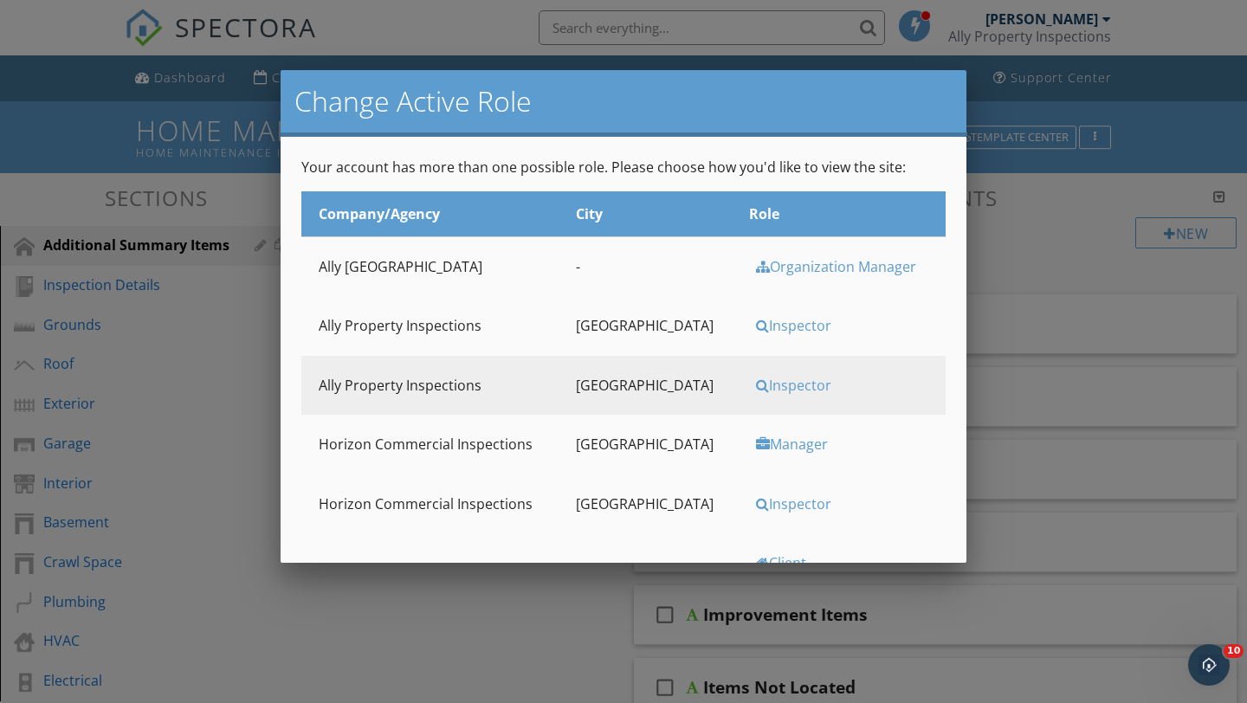
click at [775, 262] on div "Organization Manager" at bounding box center [845, 266] width 178 height 19
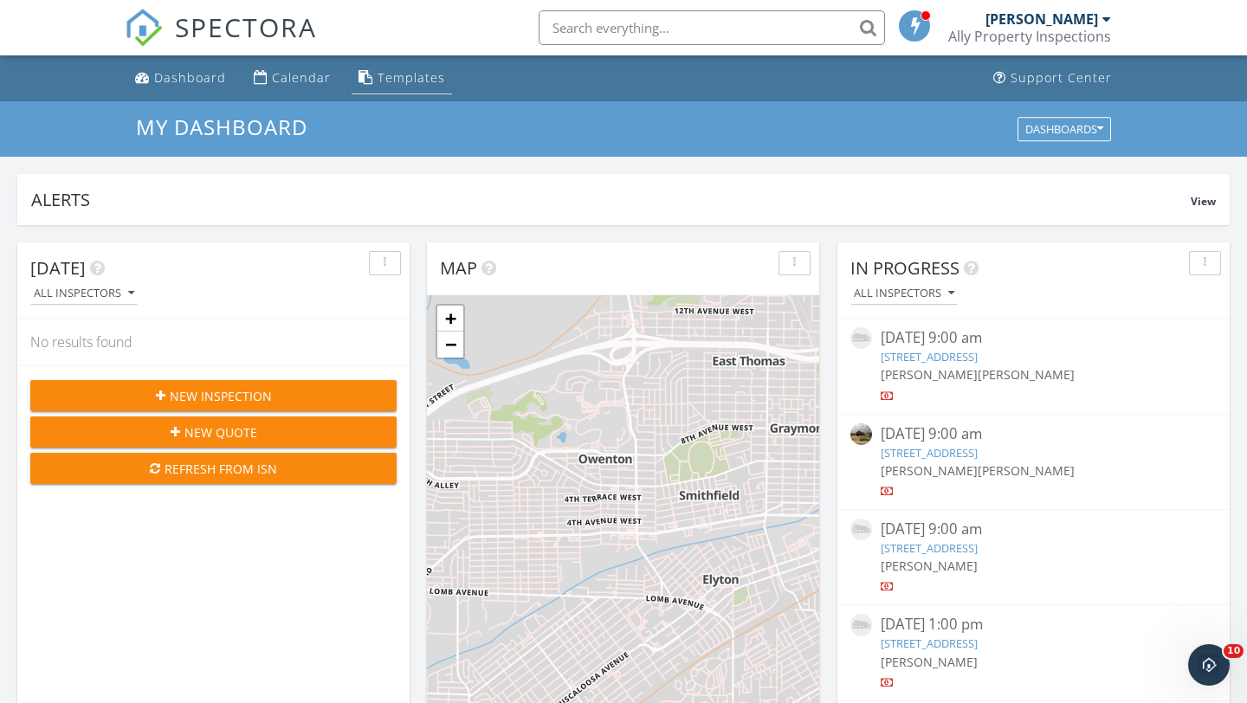
click at [403, 79] on div "Templates" at bounding box center [412, 77] width 68 height 16
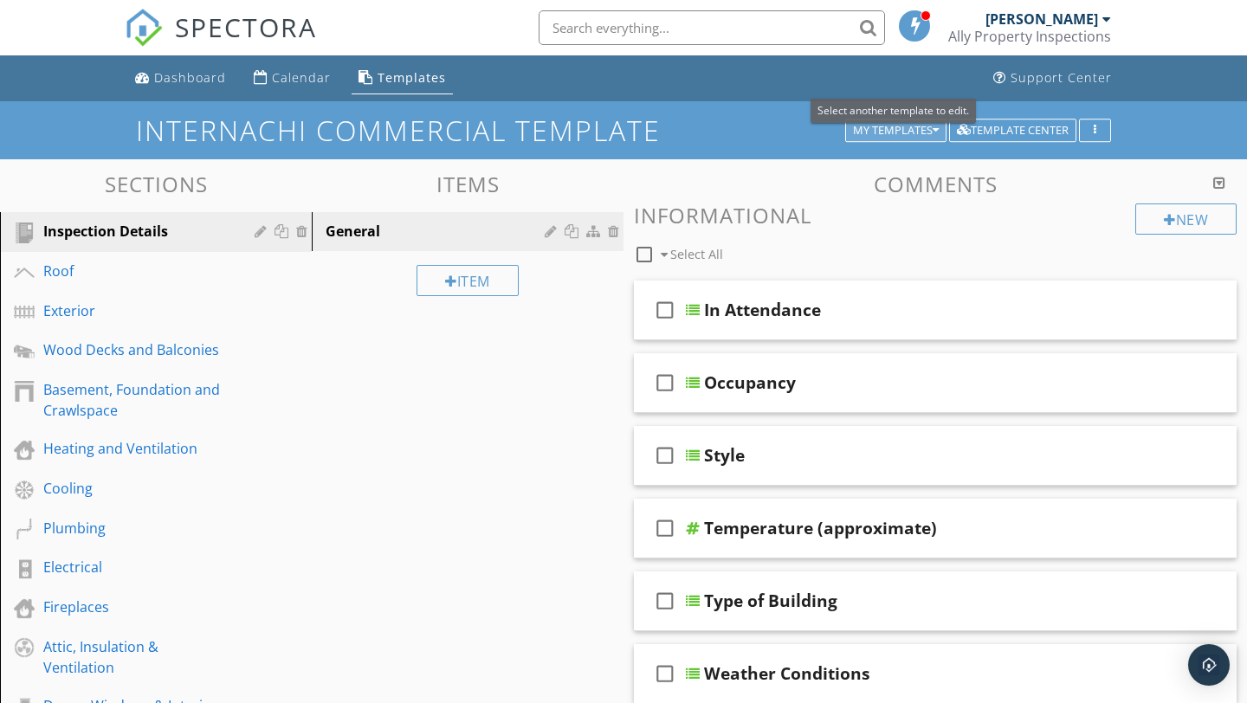
click at [901, 130] on div "My Templates" at bounding box center [896, 131] width 86 height 12
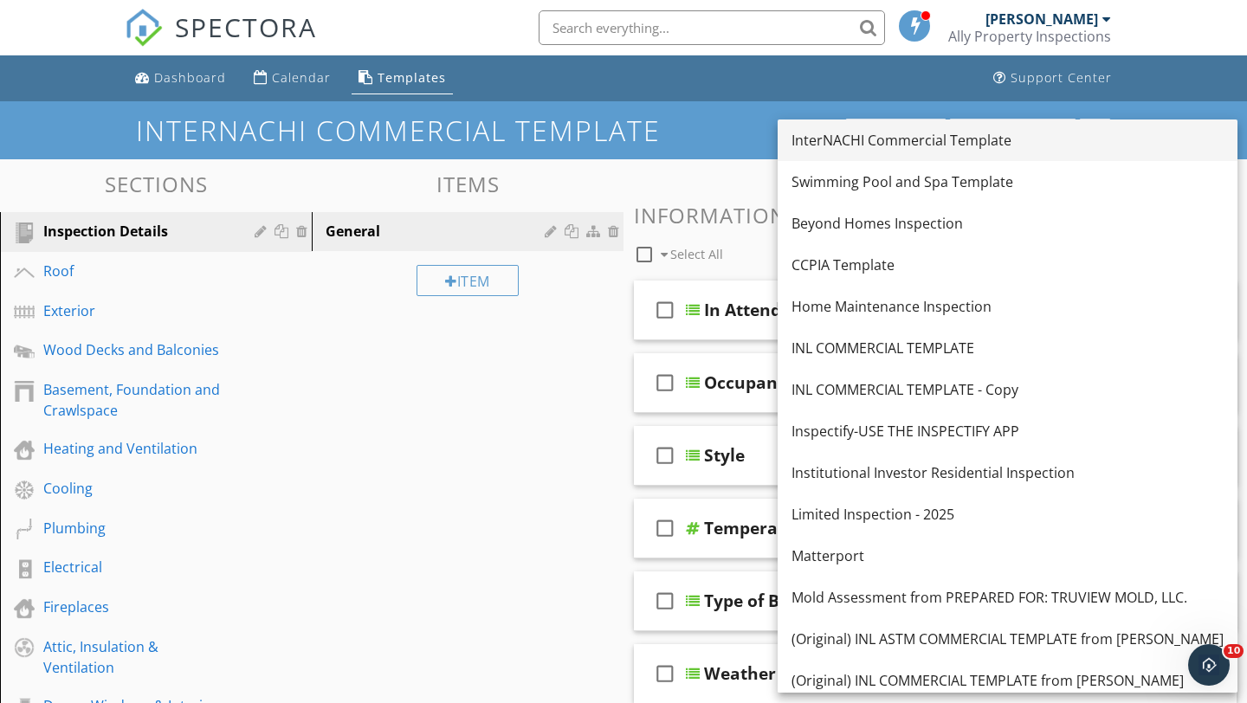
click at [873, 136] on div "InterNACHI Commercial Template" at bounding box center [1007, 140] width 432 height 21
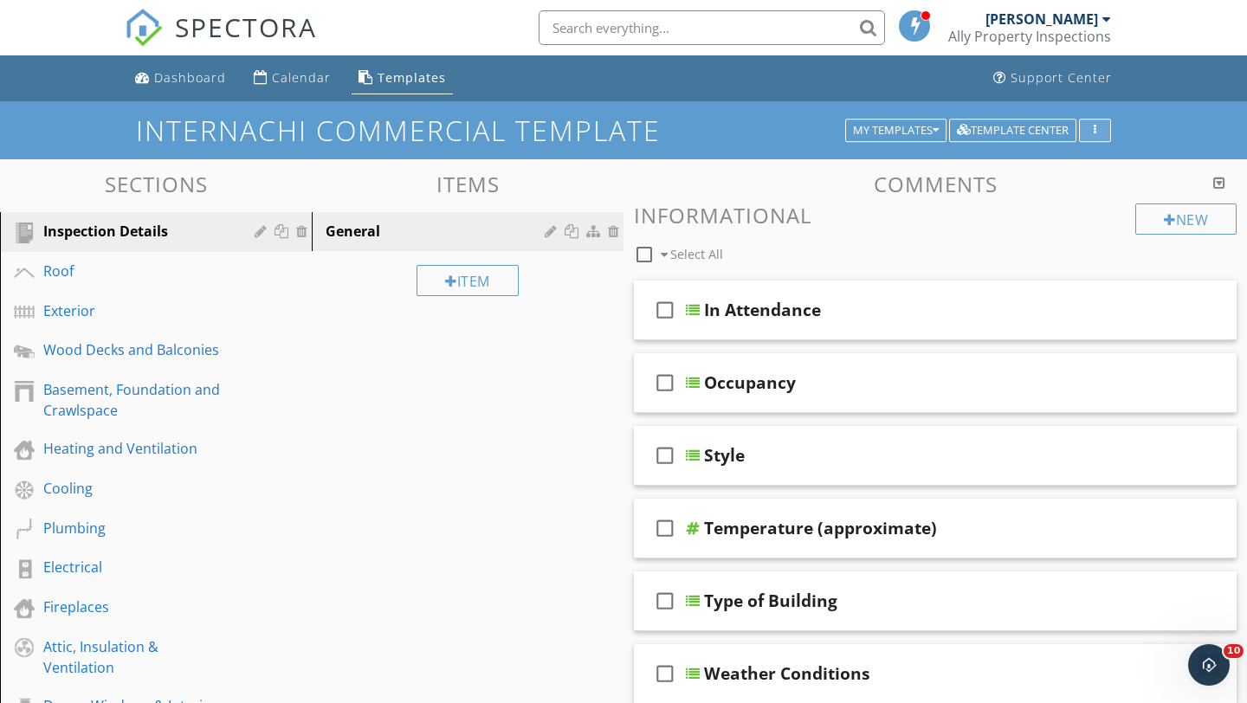
click at [1092, 125] on div "button" at bounding box center [1095, 131] width 16 height 12
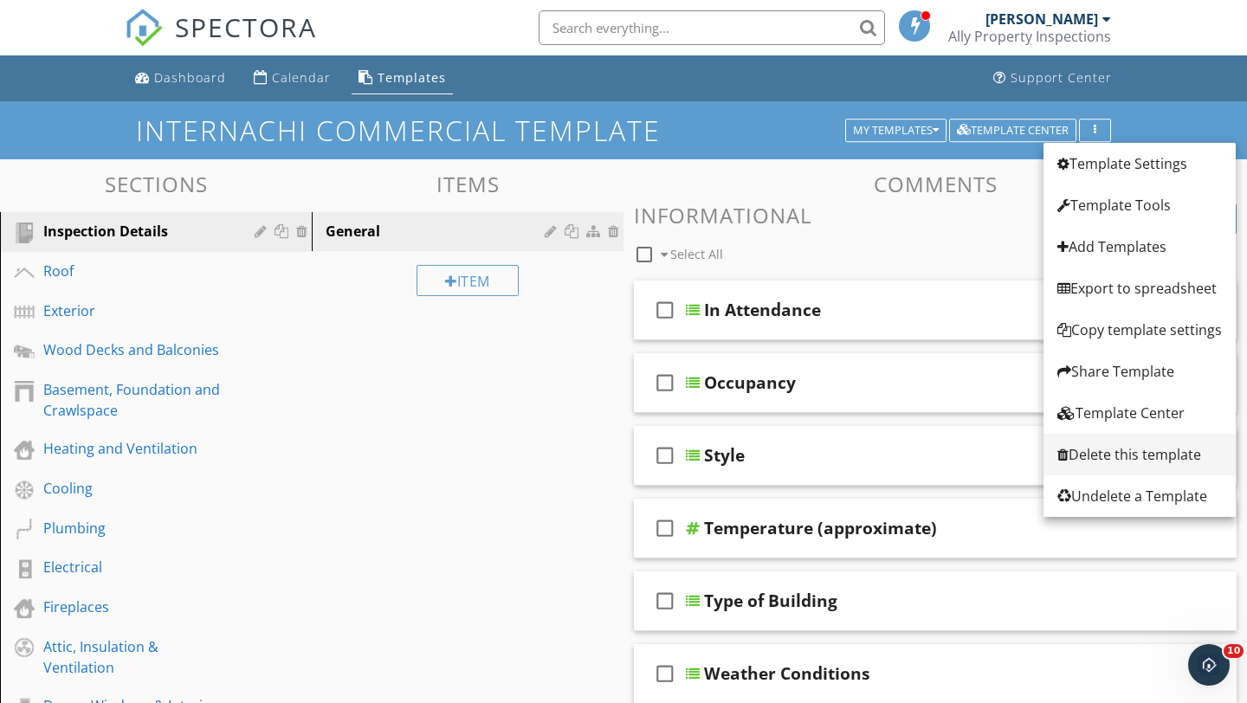
click at [1107, 453] on div "Delete this template" at bounding box center [1139, 454] width 165 height 21
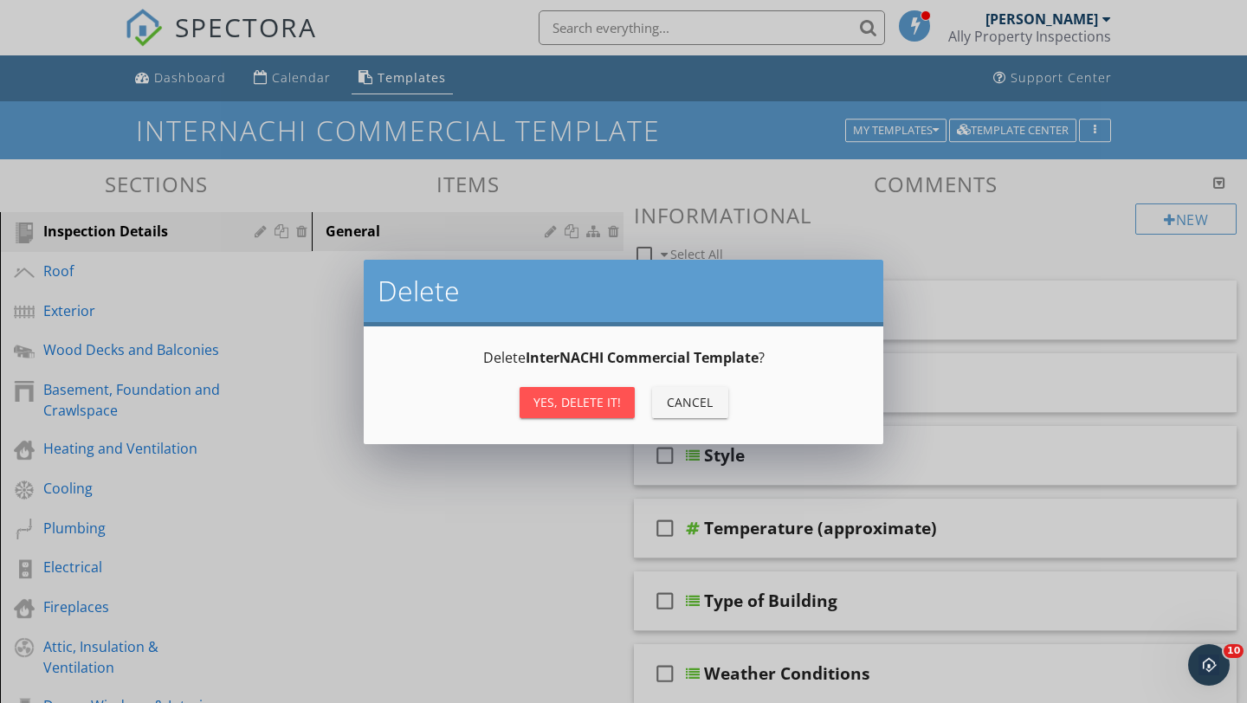
click at [562, 405] on div "Yes, Delete it!" at bounding box center [576, 402] width 87 height 18
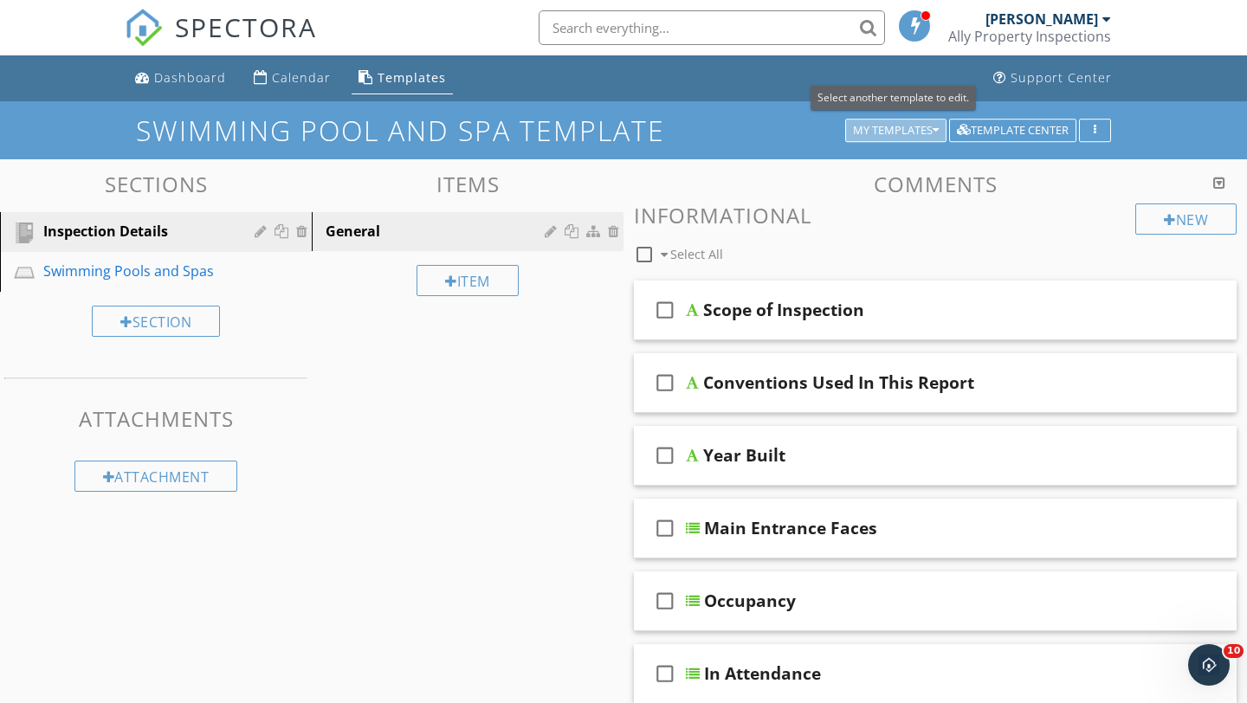
click at [920, 127] on div "My Templates" at bounding box center [896, 131] width 86 height 12
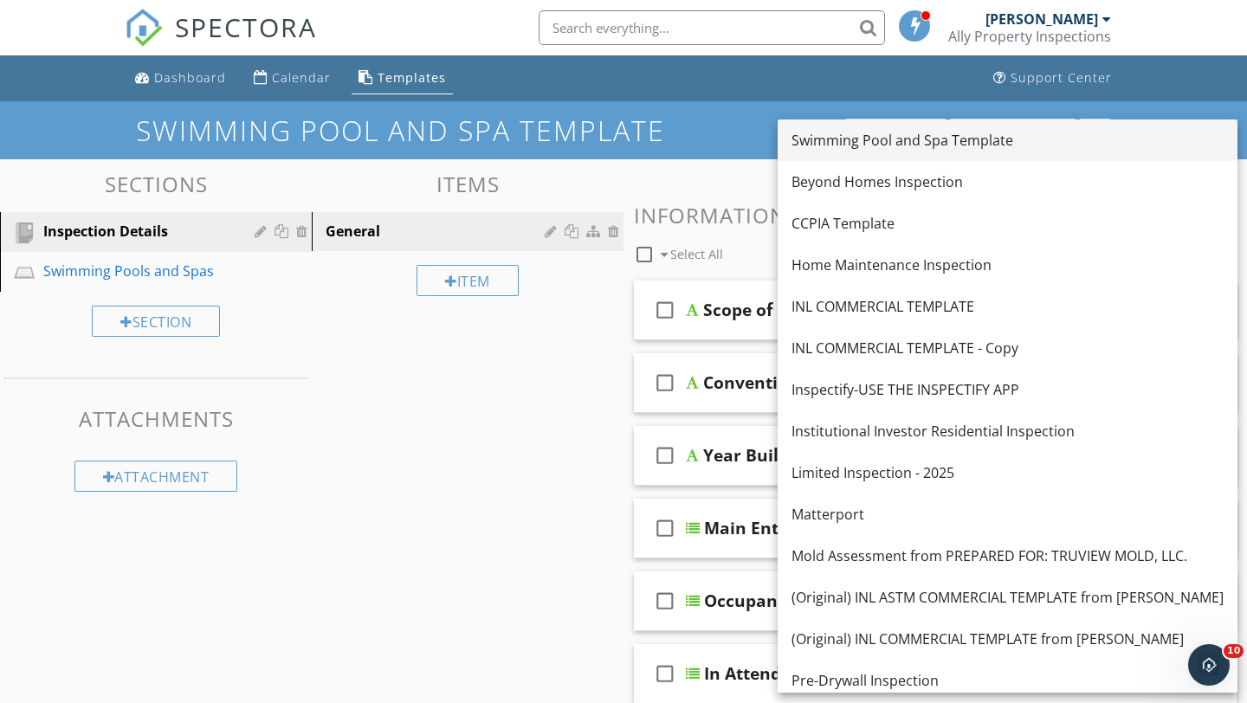
click at [858, 145] on div "Swimming Pool and Spa Template" at bounding box center [1007, 140] width 432 height 21
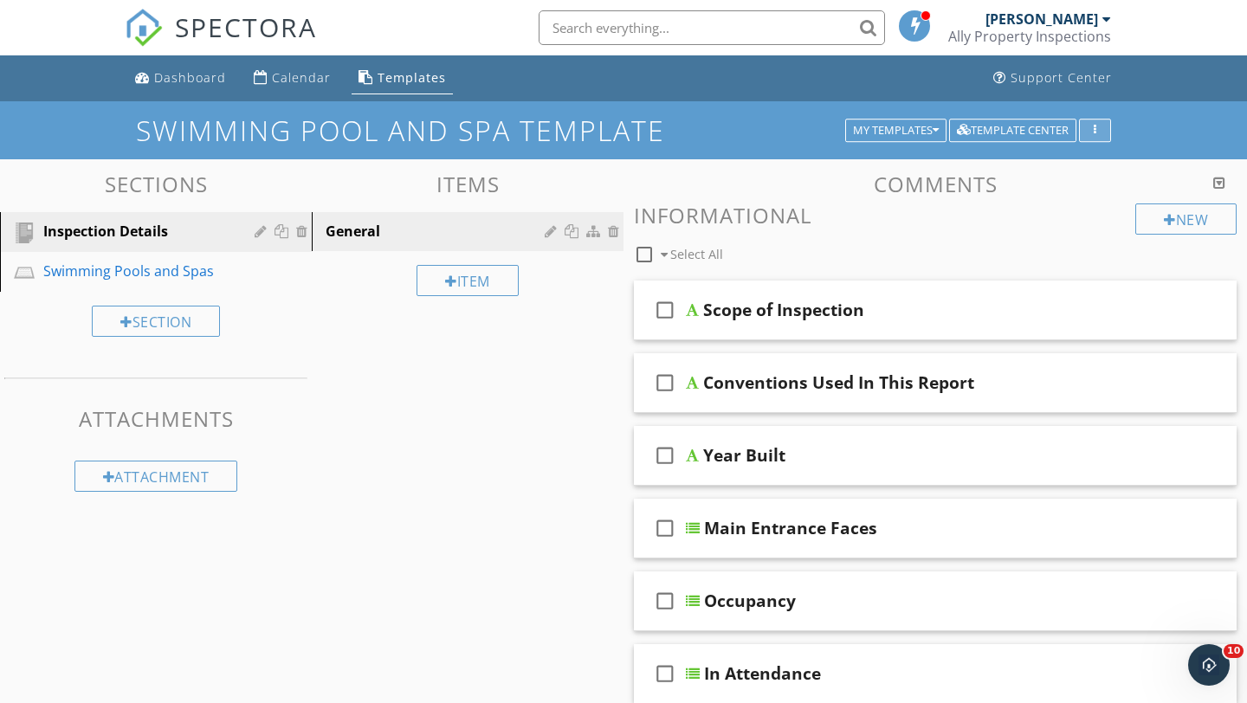
click at [1101, 132] on div "button" at bounding box center [1095, 131] width 16 height 12
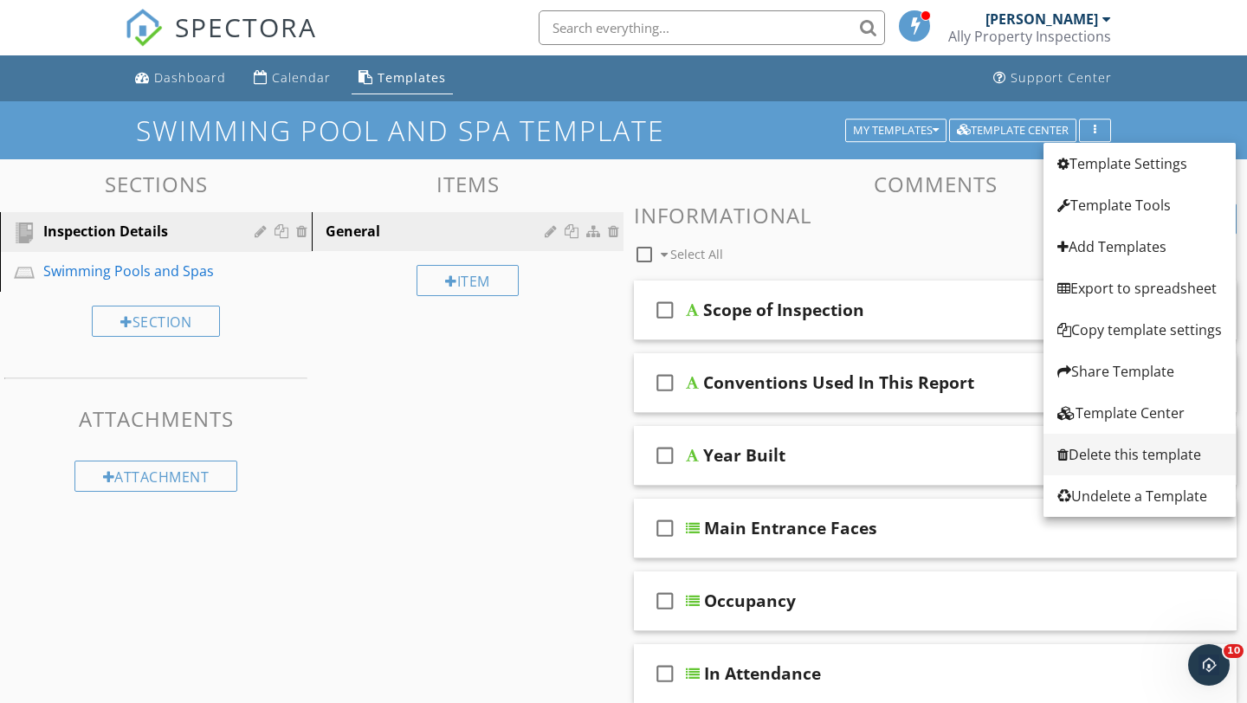
click at [1103, 462] on div "Delete this template" at bounding box center [1139, 454] width 165 height 21
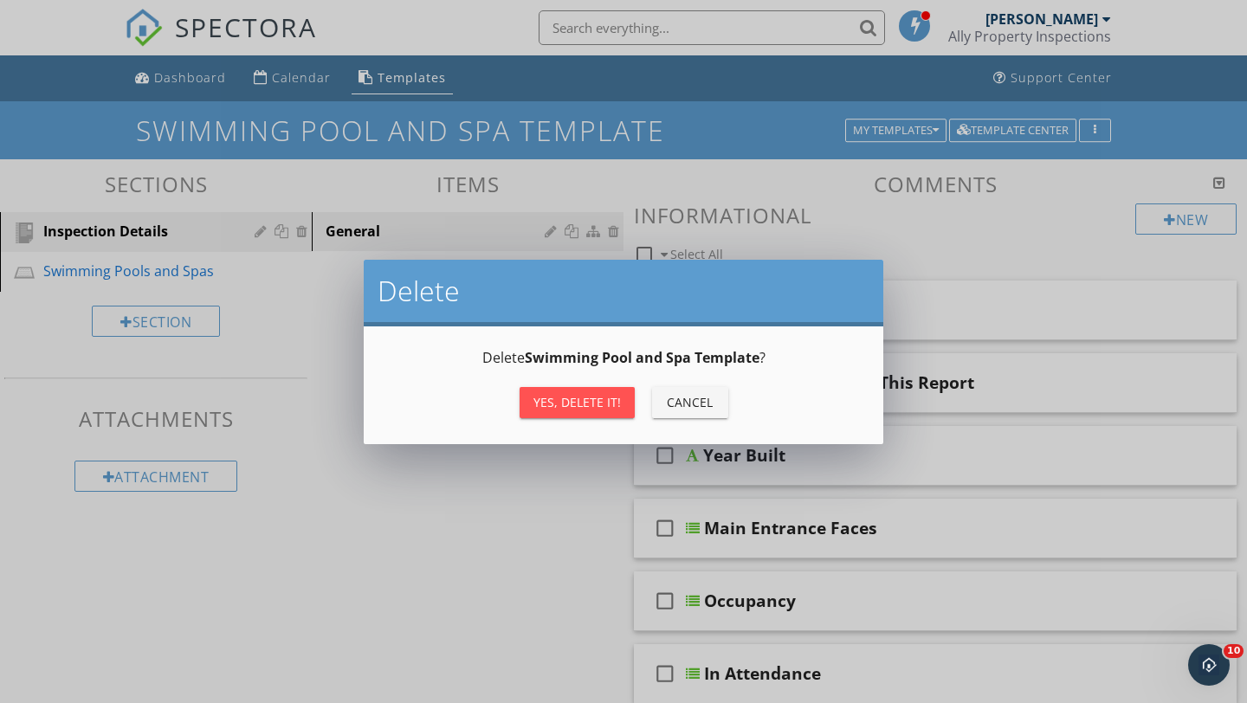
click at [596, 400] on div "Yes, Delete it!" at bounding box center [576, 402] width 87 height 18
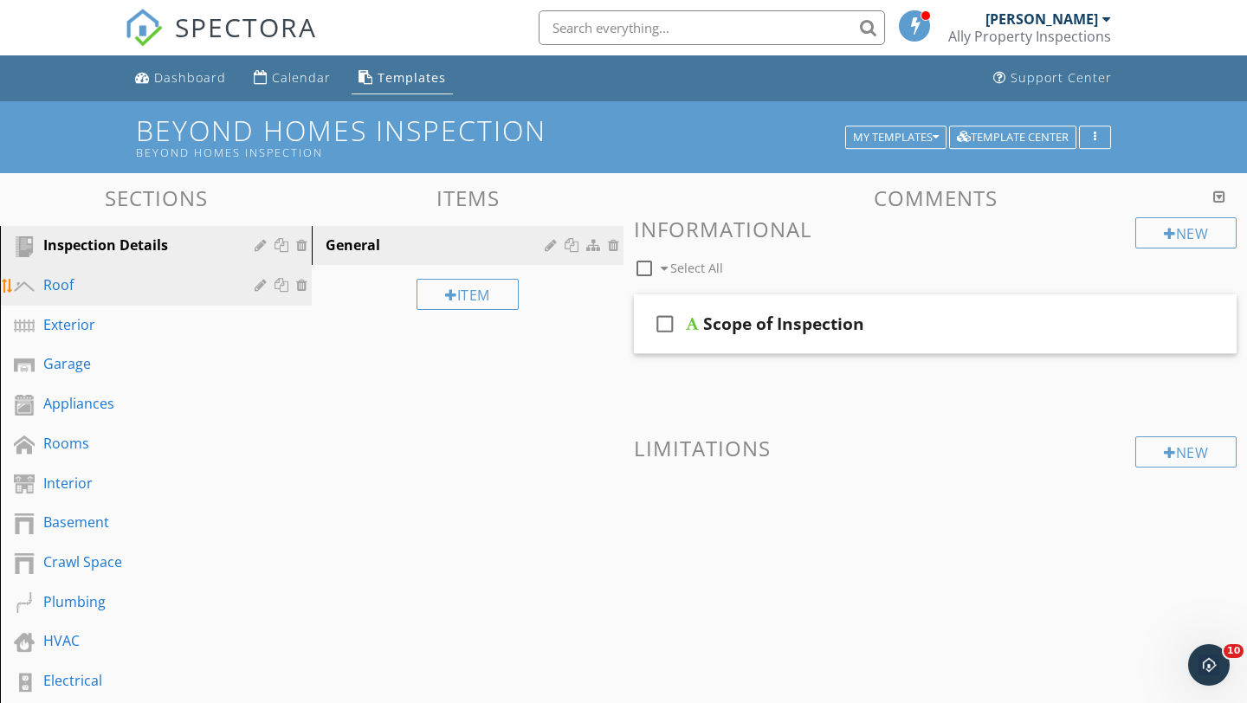
click at [74, 294] on div "Roof" at bounding box center [136, 284] width 186 height 21
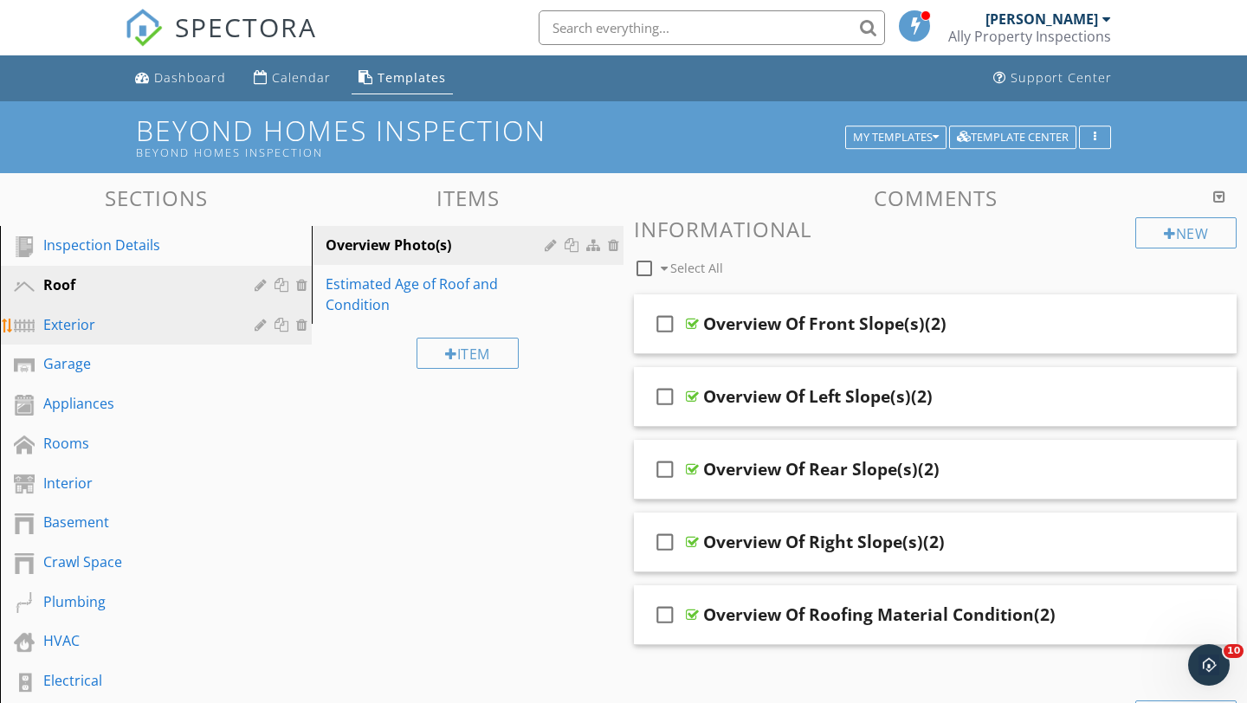
click at [50, 324] on div "Exterior" at bounding box center [136, 324] width 186 height 21
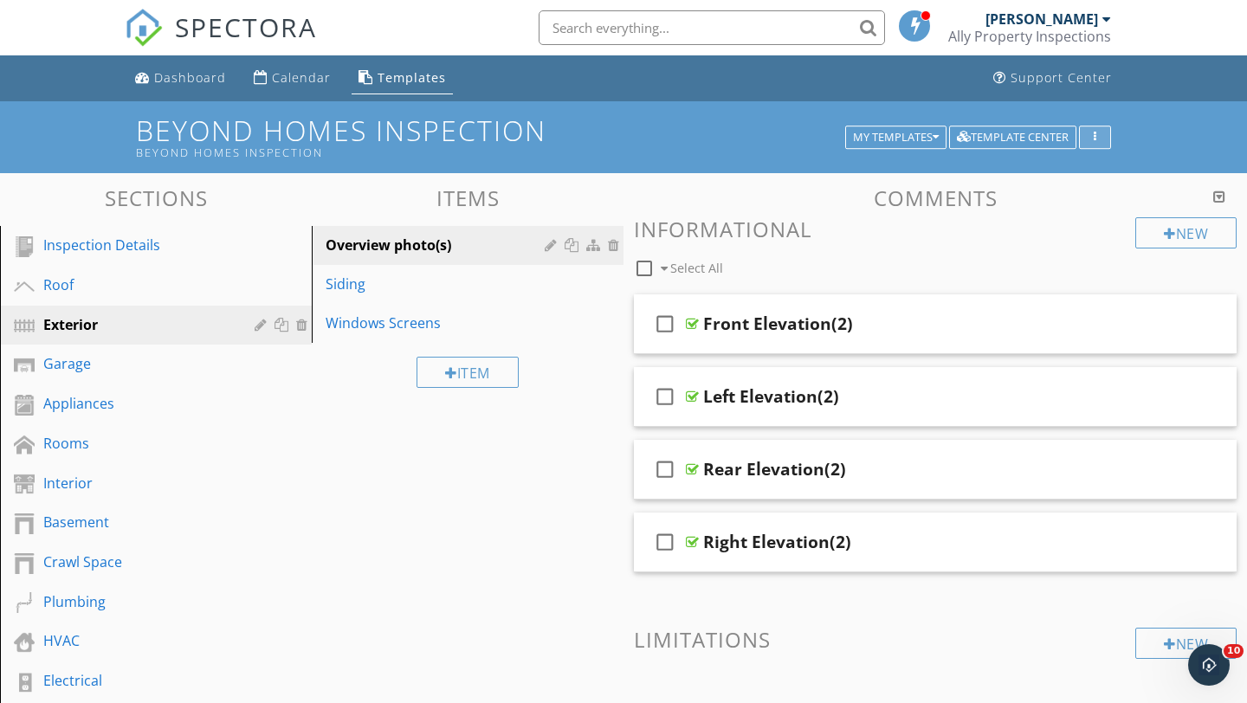
click at [1100, 136] on div "button" at bounding box center [1095, 138] width 16 height 12
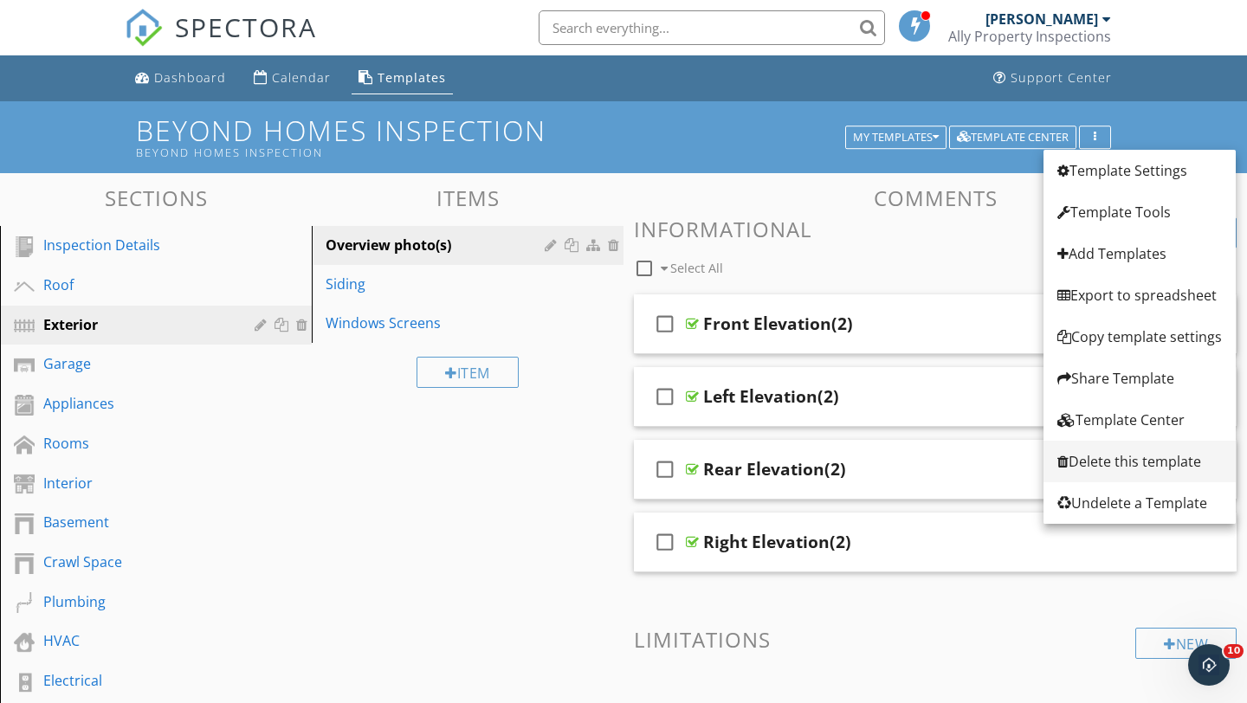
click at [1099, 460] on div "Delete this template" at bounding box center [1139, 461] width 165 height 21
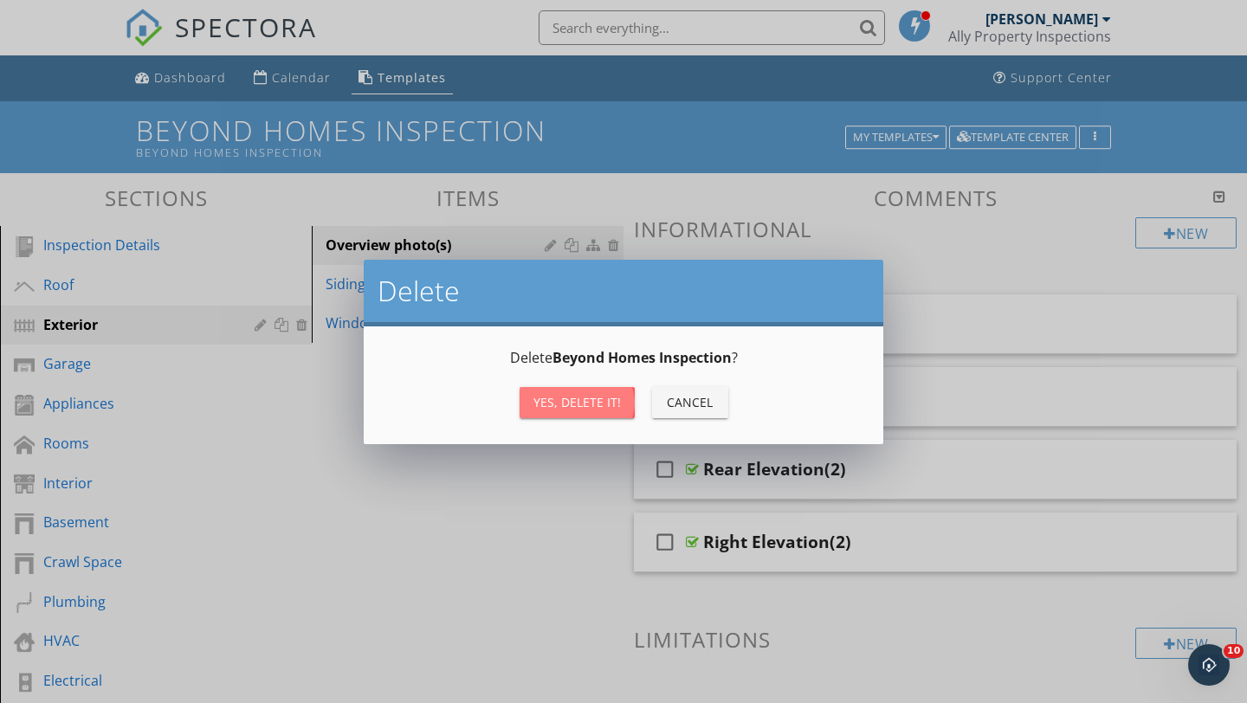
click at [564, 401] on div "Yes, Delete it!" at bounding box center [576, 402] width 87 height 18
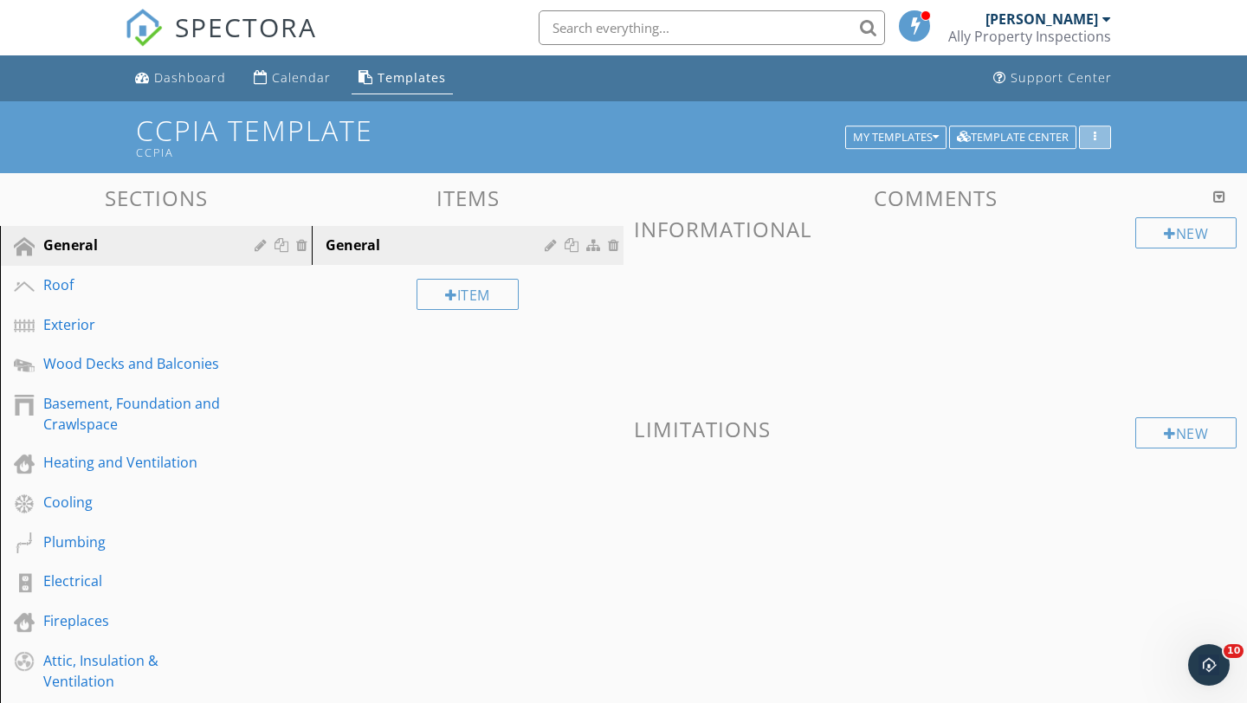
click at [1099, 137] on div "button" at bounding box center [1095, 138] width 16 height 12
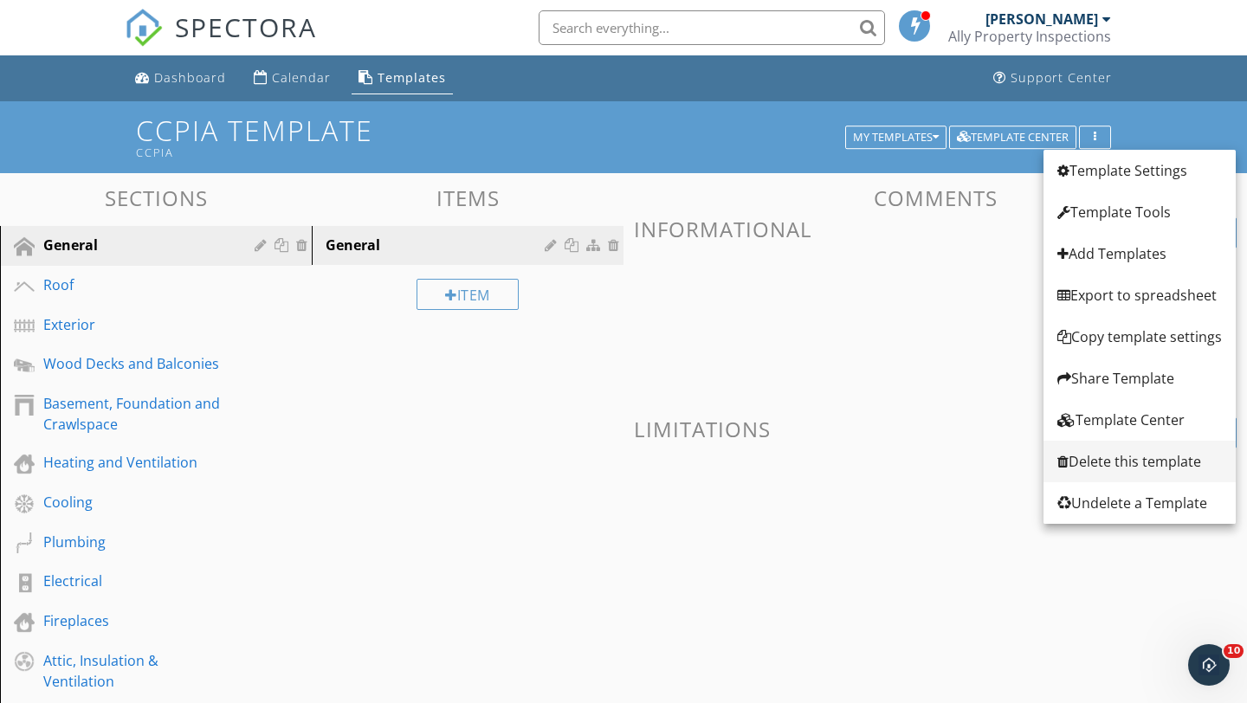
click at [1101, 468] on div "Delete this template" at bounding box center [1139, 461] width 165 height 21
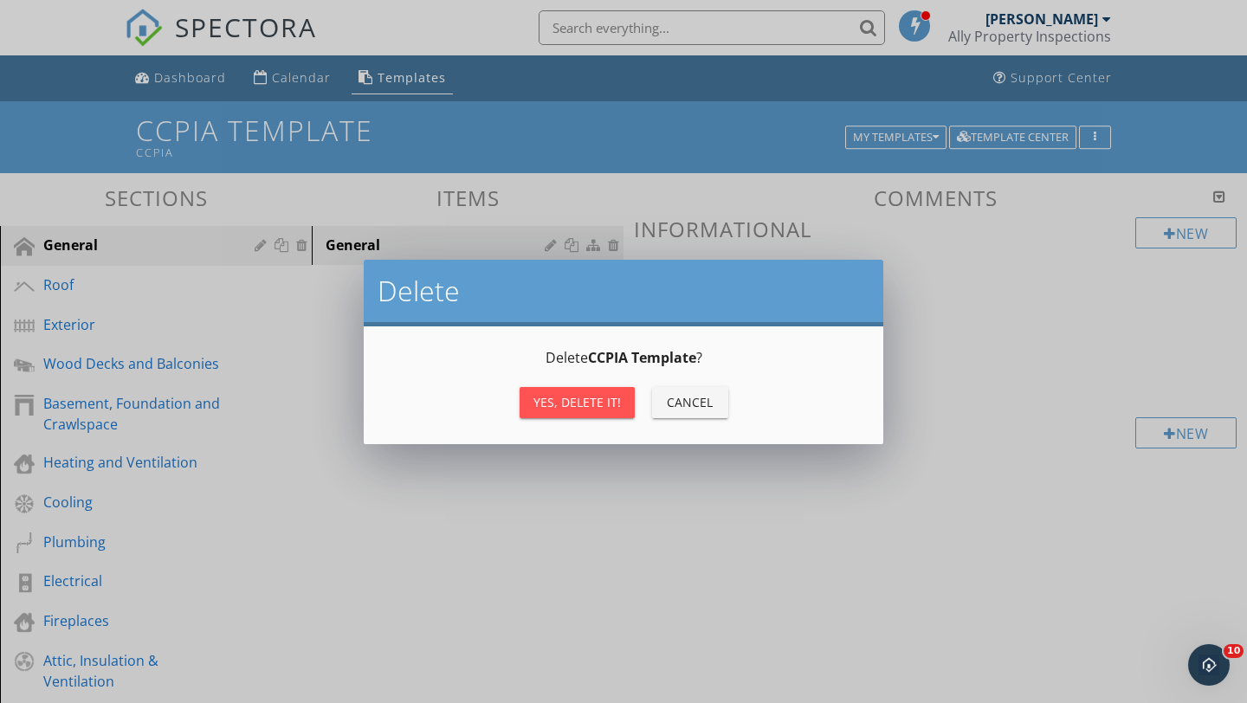
click at [594, 403] on div "Yes, Delete it!" at bounding box center [576, 402] width 87 height 18
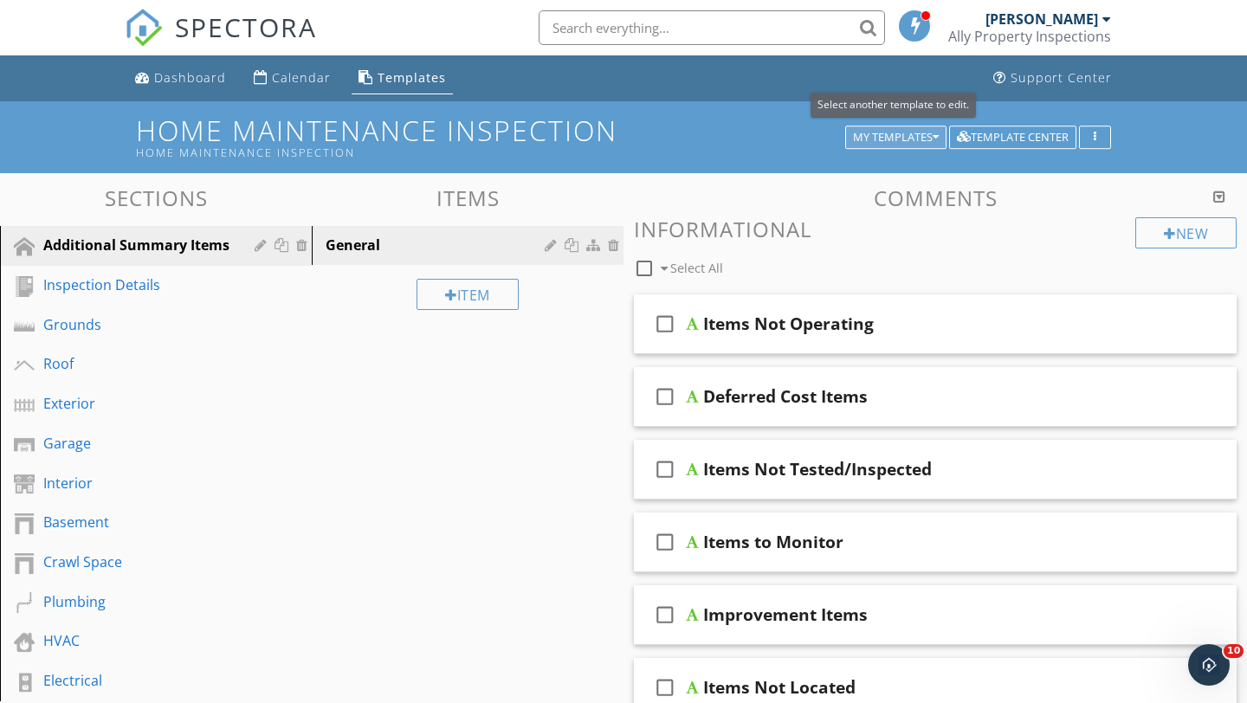
click at [897, 135] on div "My Templates" at bounding box center [896, 138] width 86 height 12
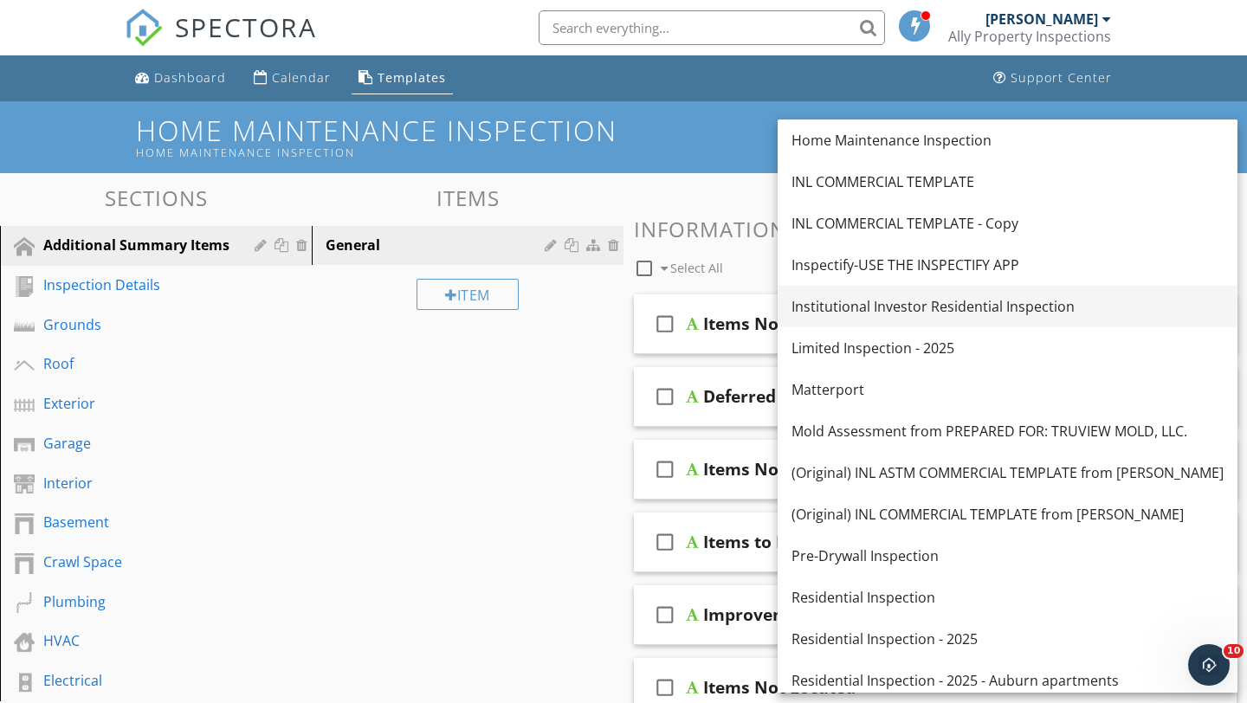
click at [881, 304] on div "Institutional Investor Residential Inspection" at bounding box center [1007, 306] width 432 height 21
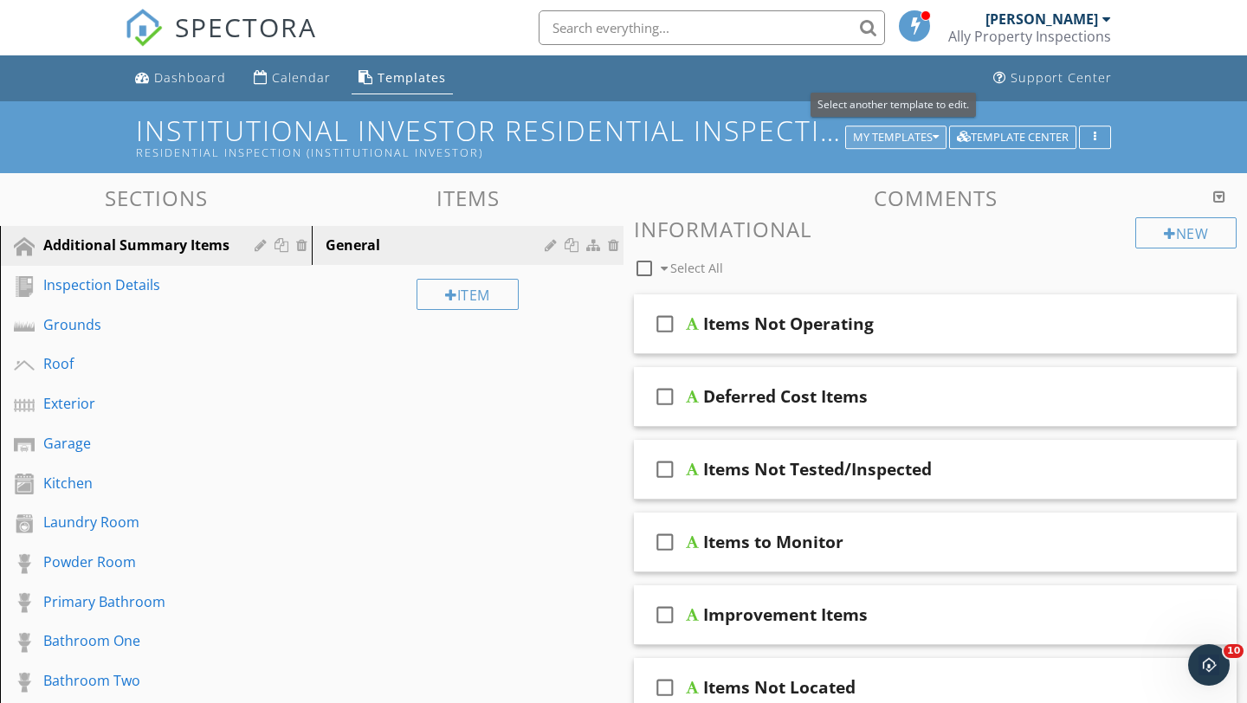
click at [904, 138] on div "My Templates" at bounding box center [896, 138] width 86 height 12
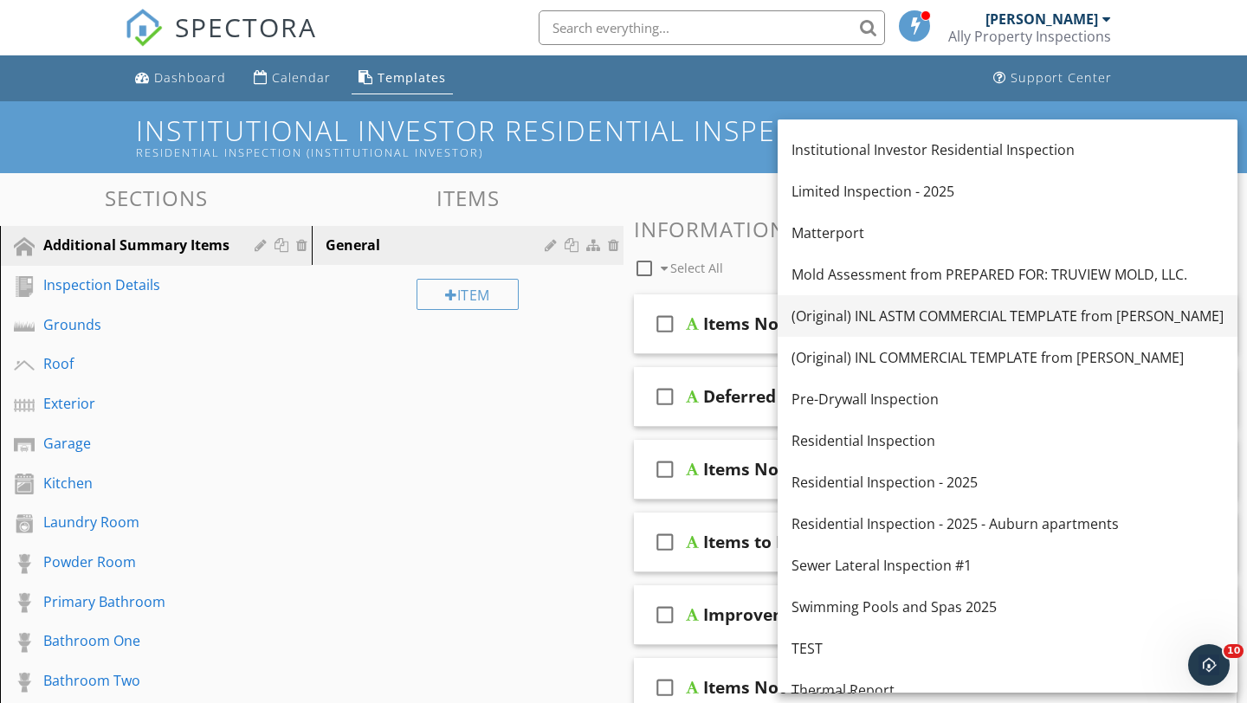
scroll to position [166, 0]
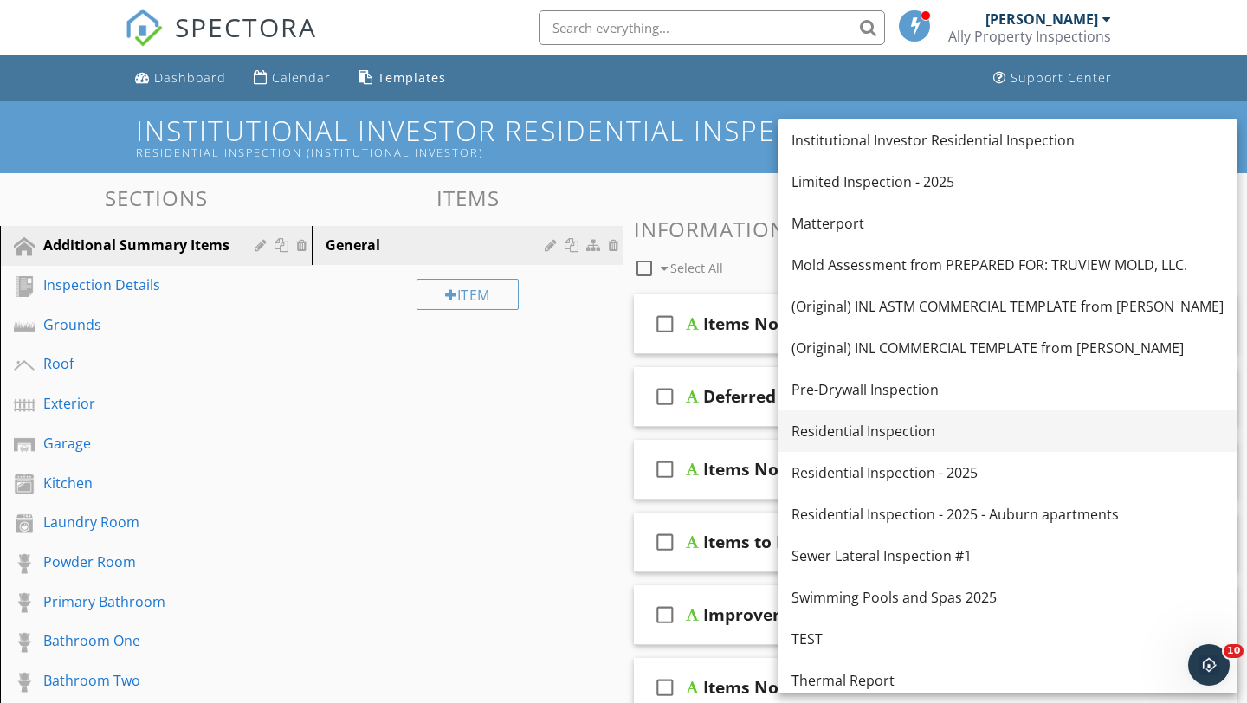
click at [853, 428] on div "Residential Inspection" at bounding box center [1007, 431] width 432 height 21
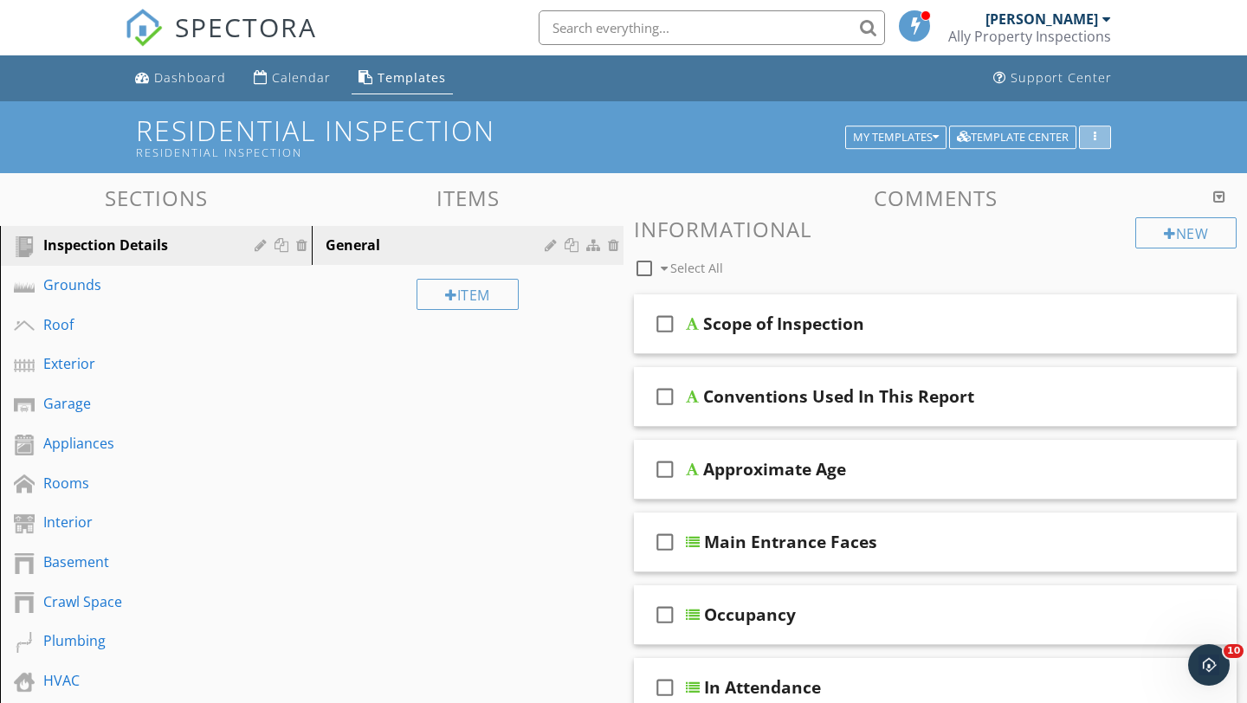
click at [1095, 137] on icon "button" at bounding box center [1095, 138] width 3 height 12
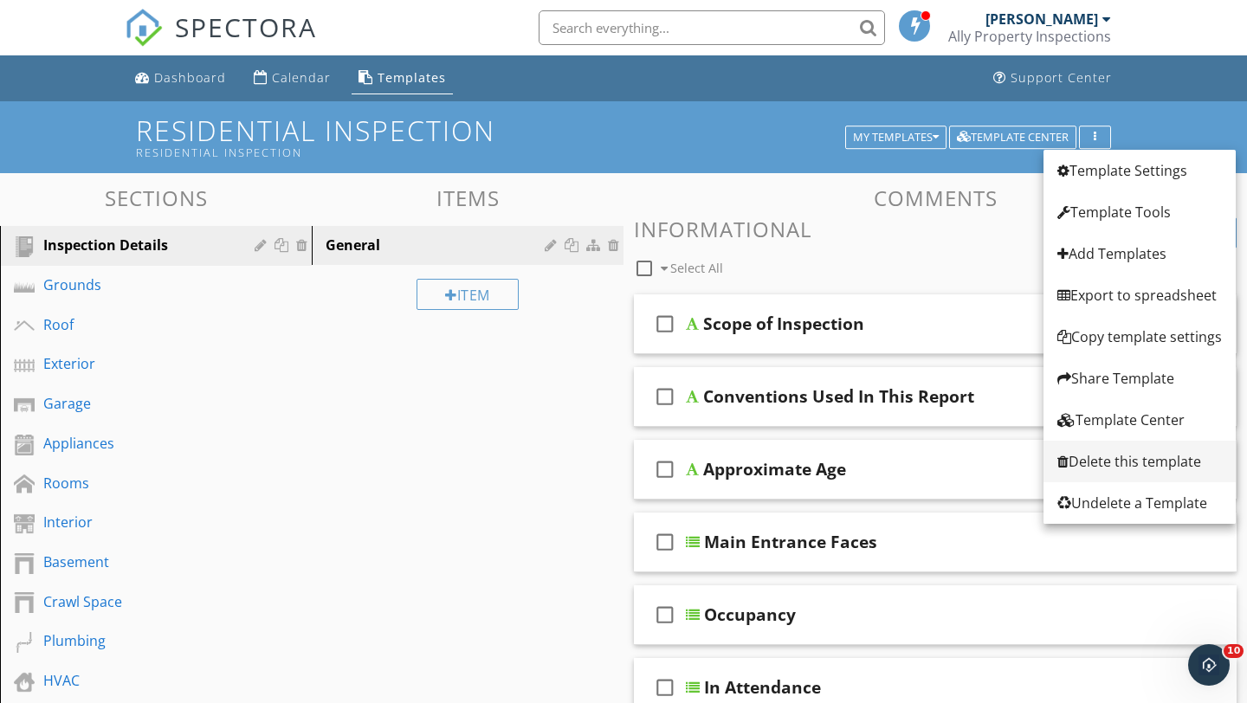
click at [1101, 460] on div "Delete this template" at bounding box center [1139, 461] width 165 height 21
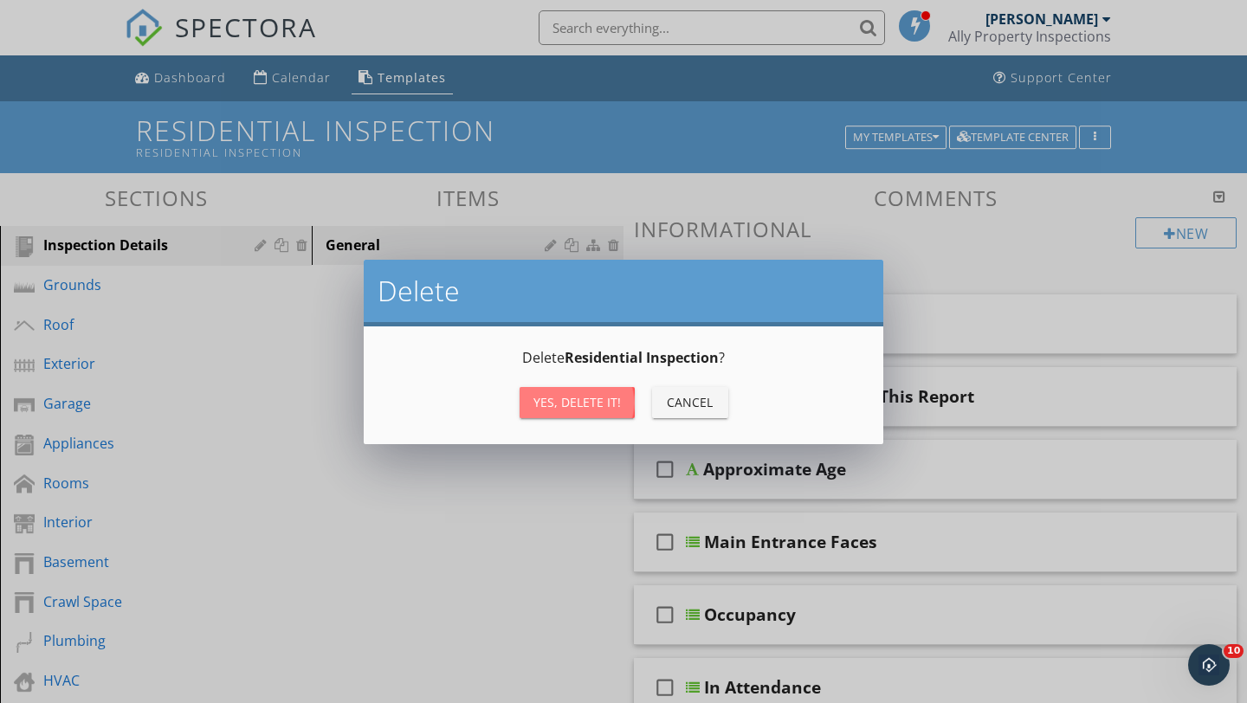
click at [548, 406] on div "Yes, Delete it!" at bounding box center [576, 402] width 87 height 18
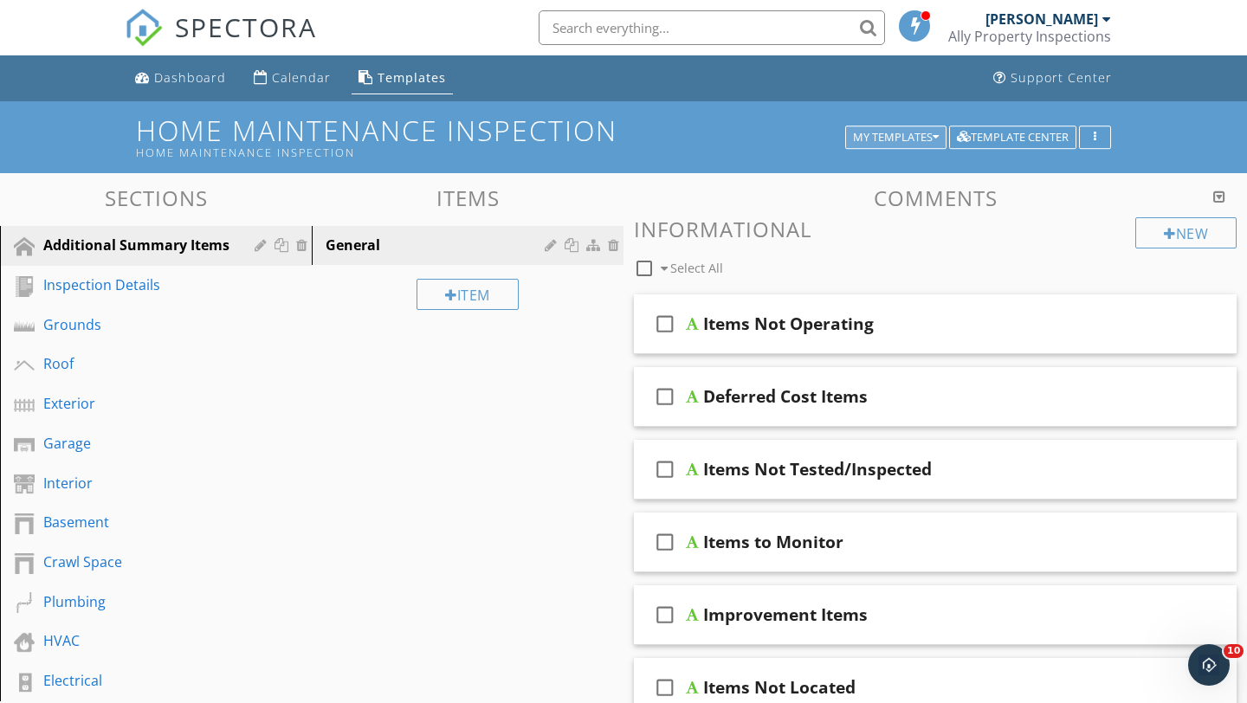
click at [897, 141] on div "My Templates" at bounding box center [896, 138] width 86 height 12
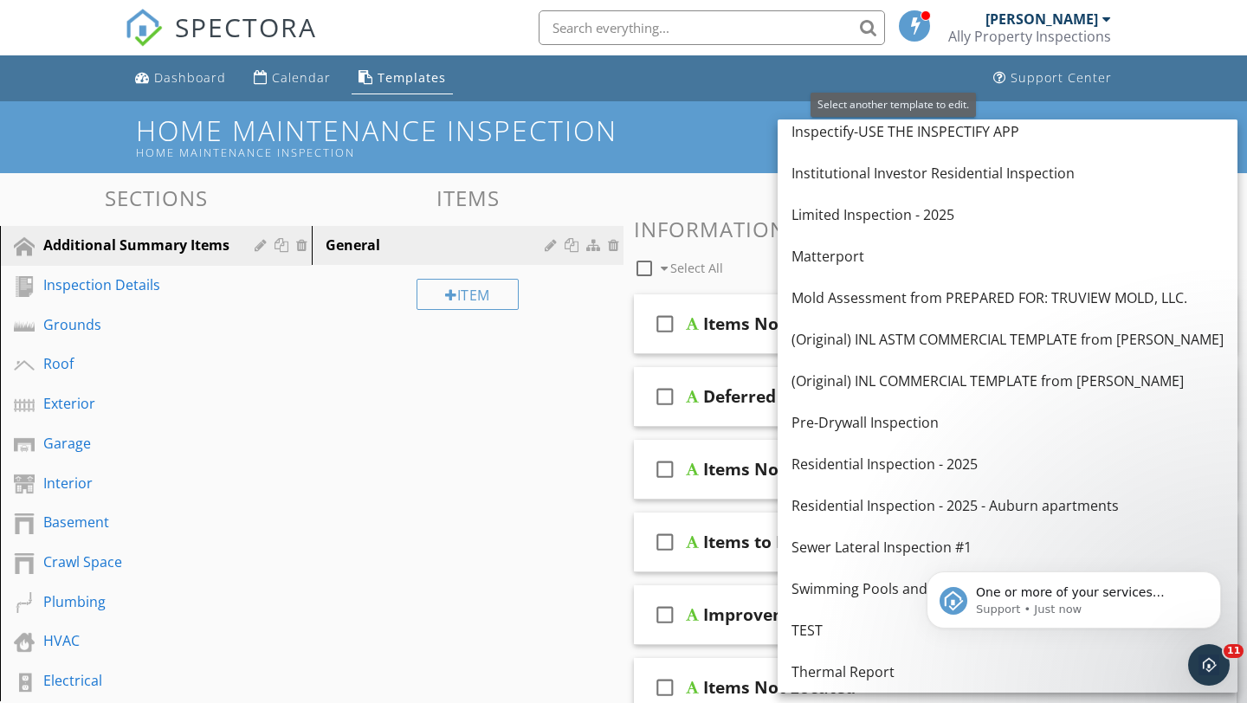
scroll to position [0, 0]
click at [1059, 595] on span "One or more of your services required a template (Residential Inspection ), whi…" at bounding box center [1074, 635] width 196 height 100
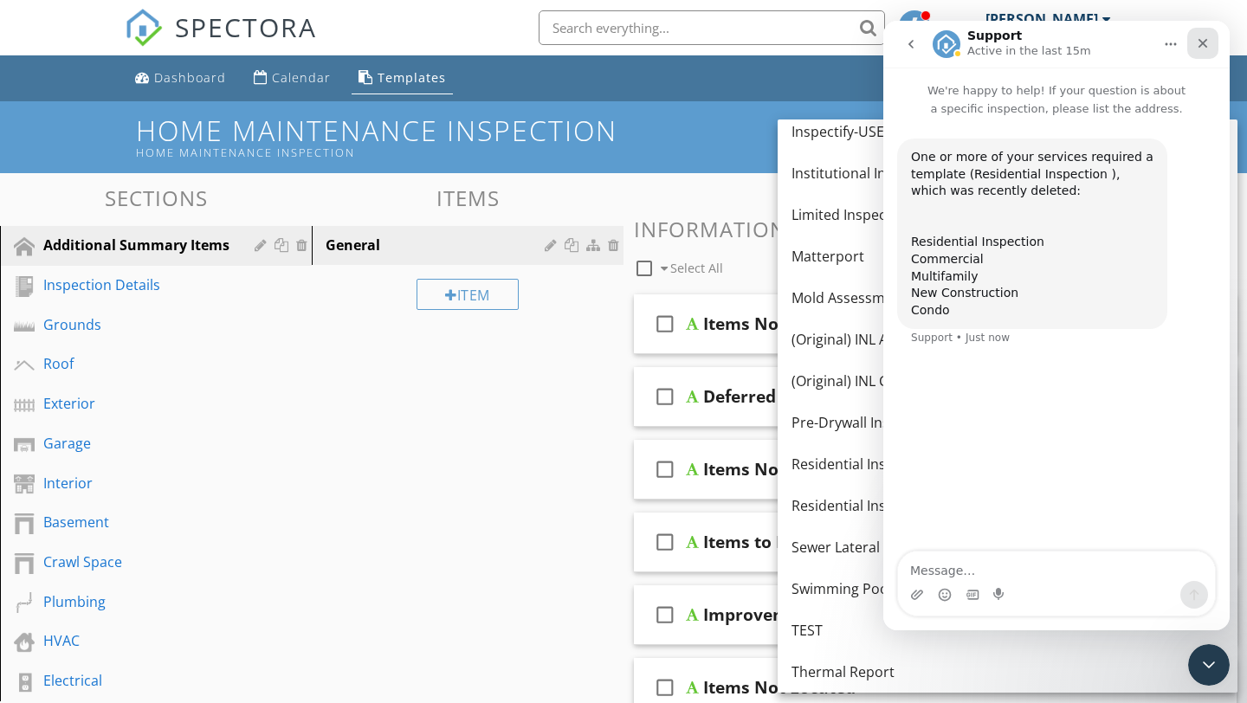
click at [1204, 43] on icon "Close" at bounding box center [1203, 44] width 10 height 10
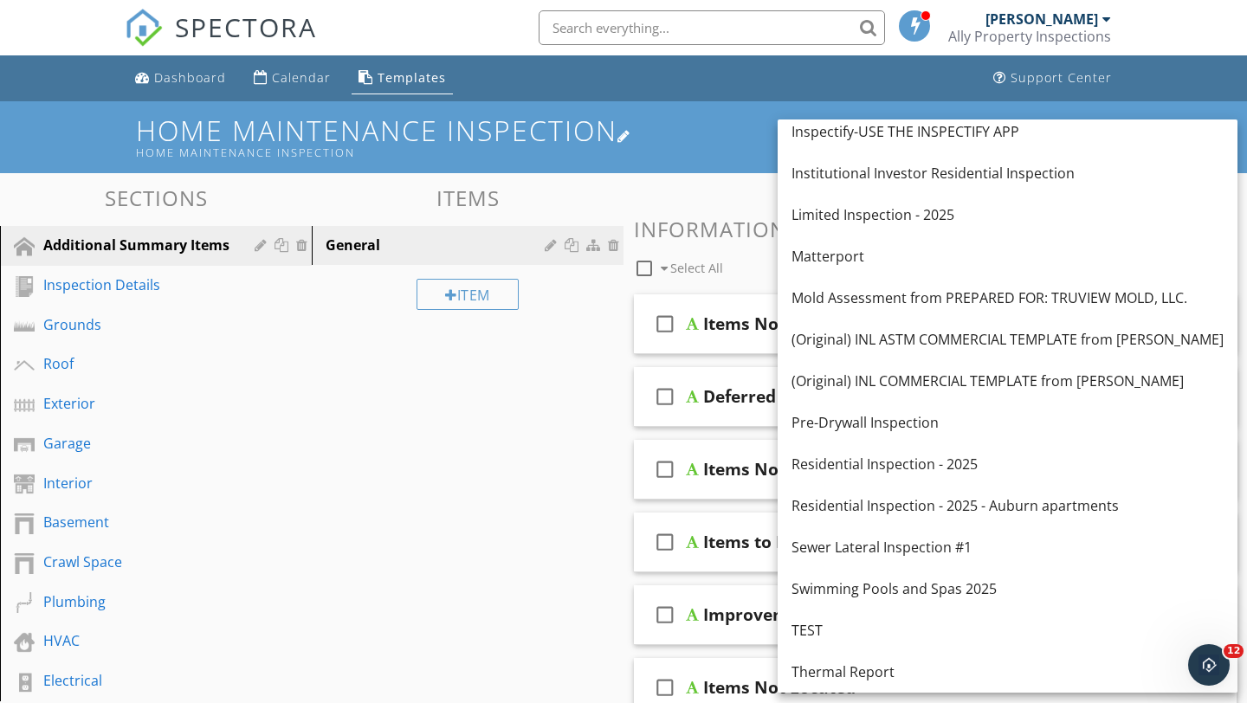
click at [714, 132] on h1 "Home Maintenance Inspection Home Maintenance Inspection" at bounding box center [623, 137] width 975 height 44
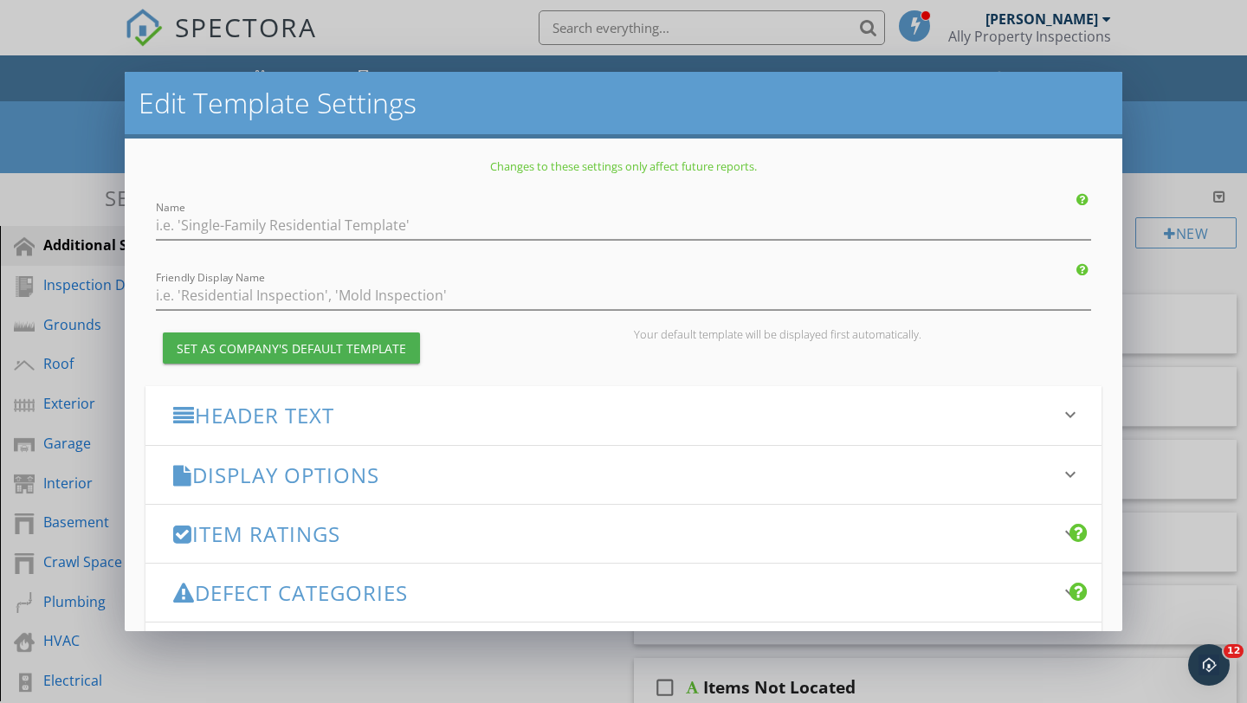
type input "Home Maintenance Inspection"
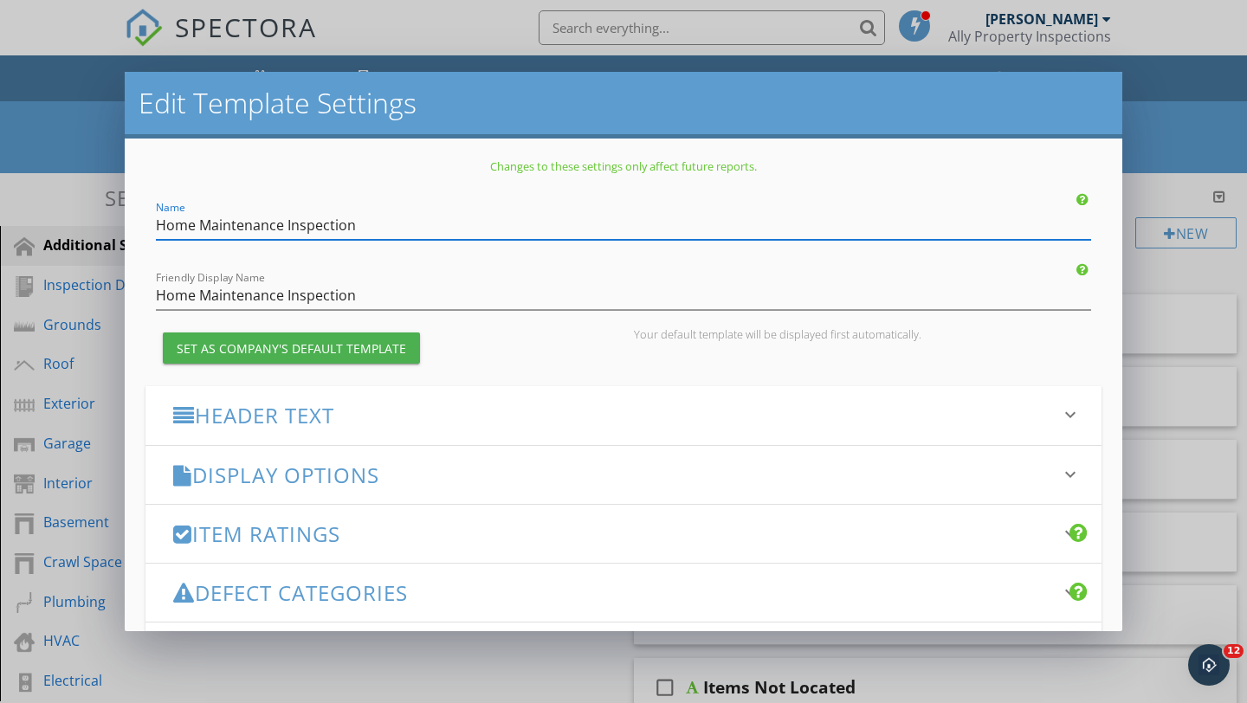
click at [1173, 112] on div "Edit Template Settings Changes to these settings only affect future reports. Na…" at bounding box center [623, 351] width 1247 height 703
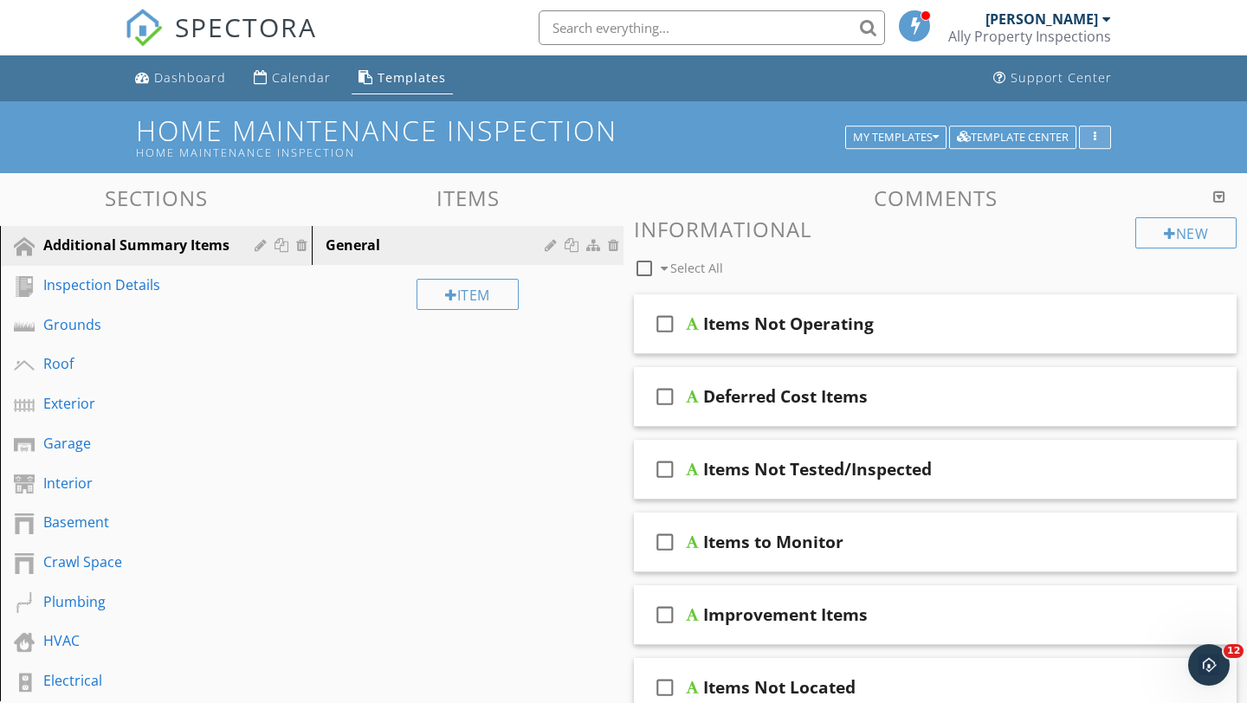
click at [1095, 135] on icon "button" at bounding box center [1095, 138] width 3 height 12
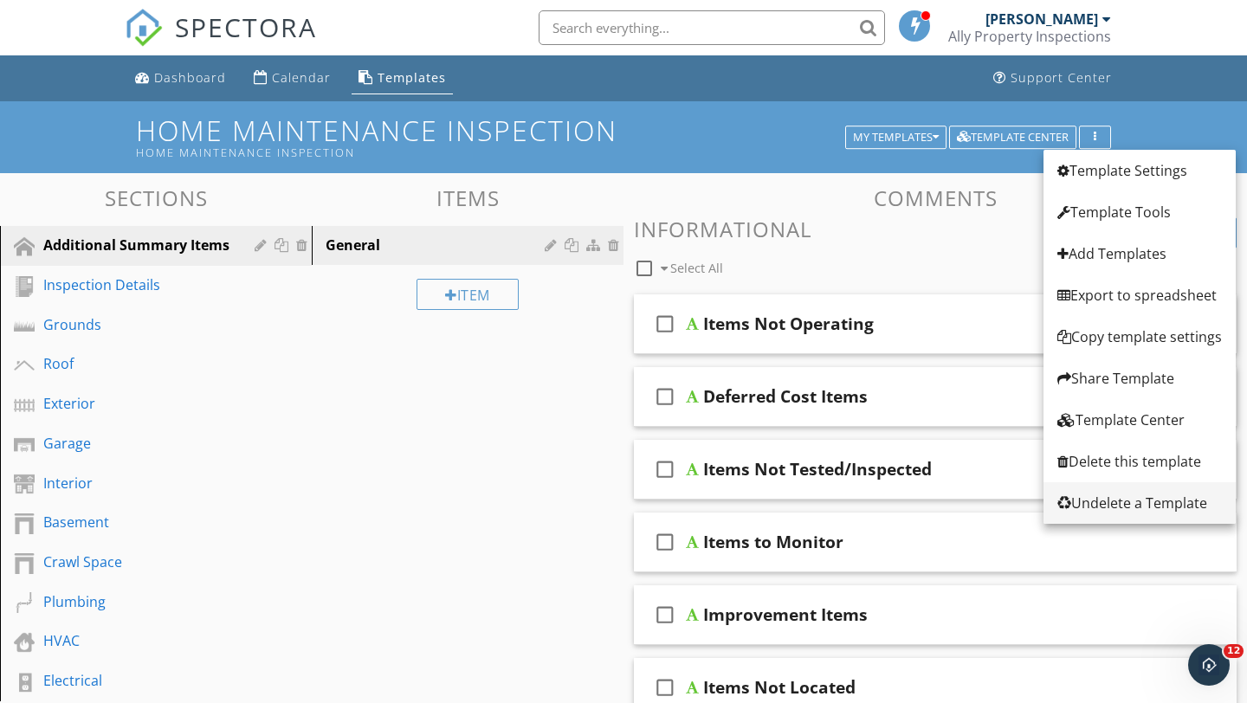
click at [1096, 502] on div "Undelete a Template" at bounding box center [1139, 503] width 165 height 21
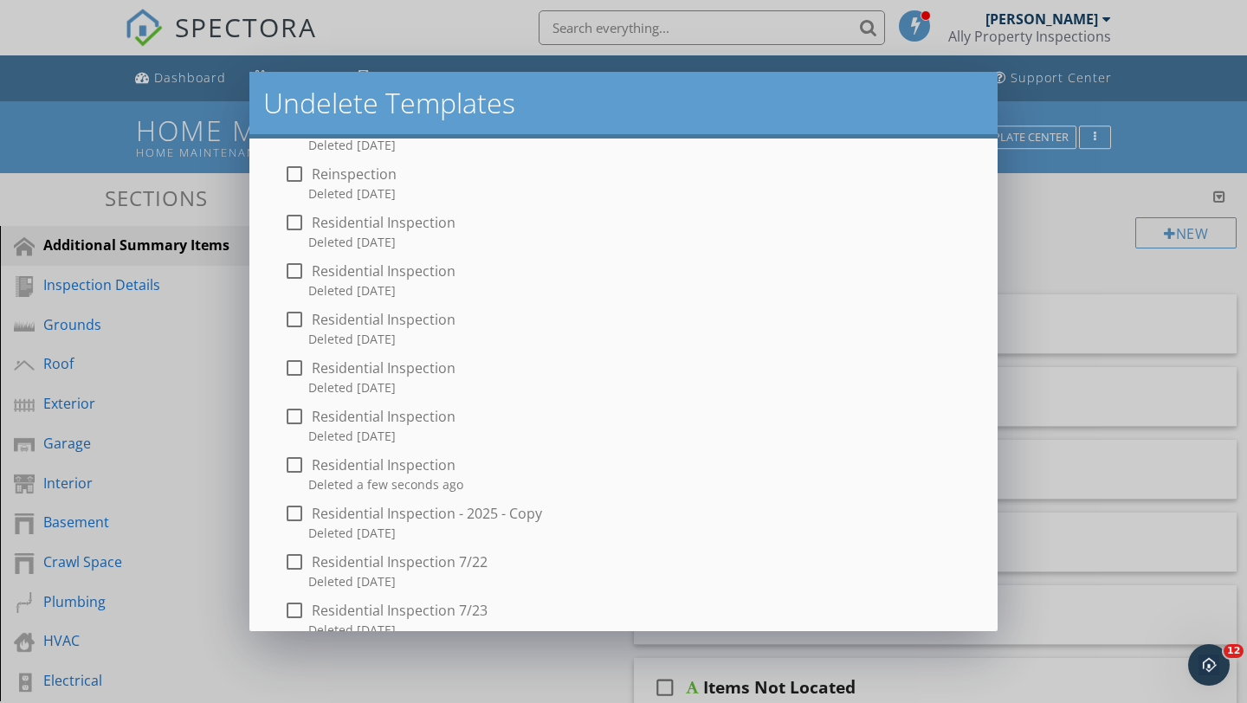
scroll to position [940, 0]
click at [292, 468] on div at bounding box center [294, 463] width 29 height 29
checkbox input "true"
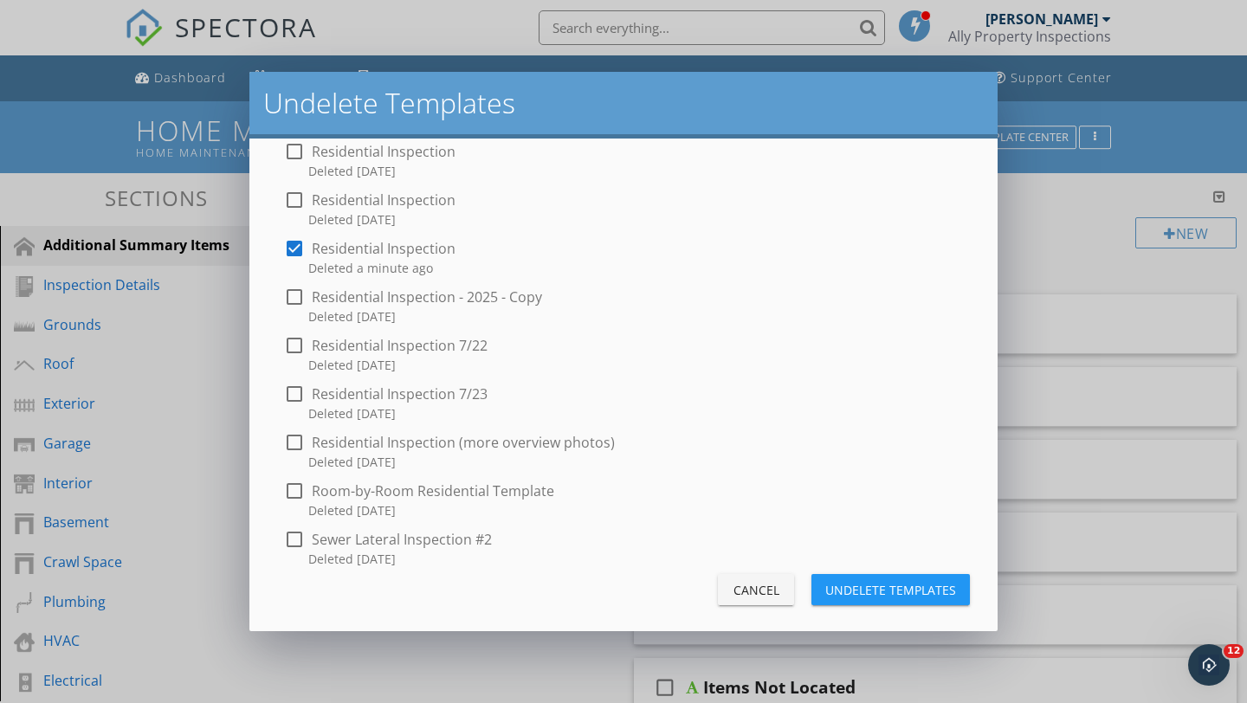
click at [874, 583] on div "Undelete Templates" at bounding box center [890, 590] width 131 height 18
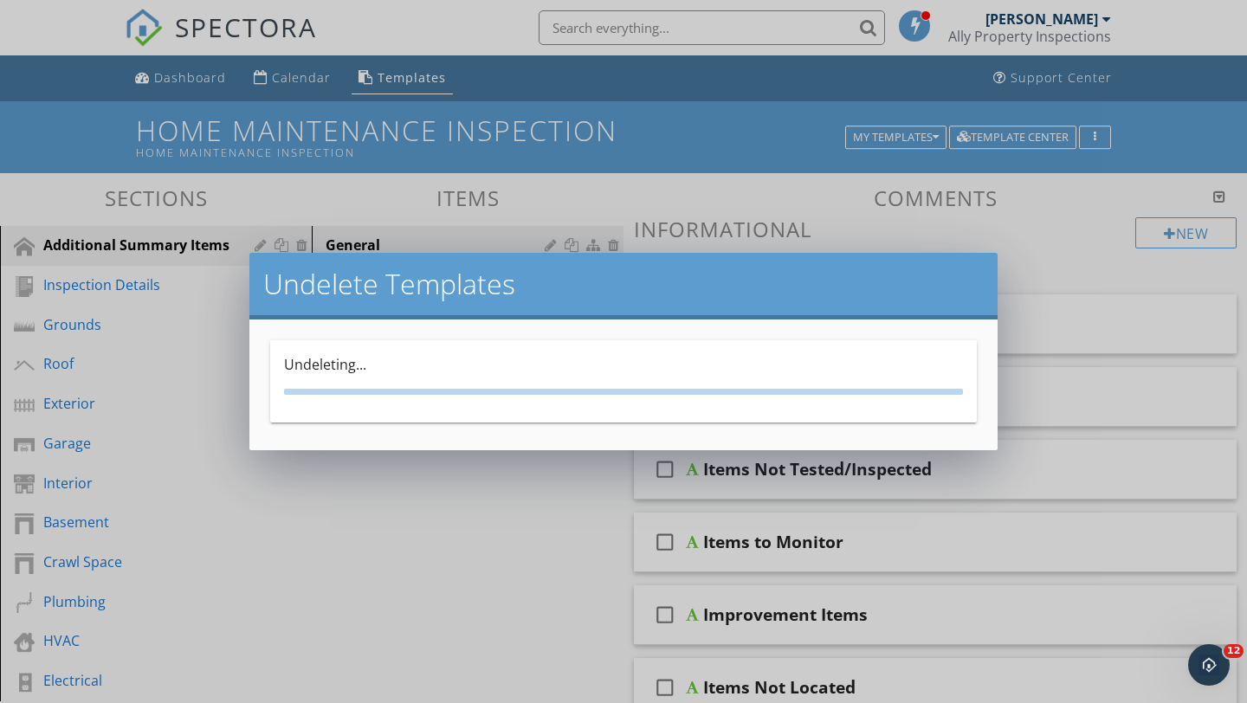
scroll to position [0, 0]
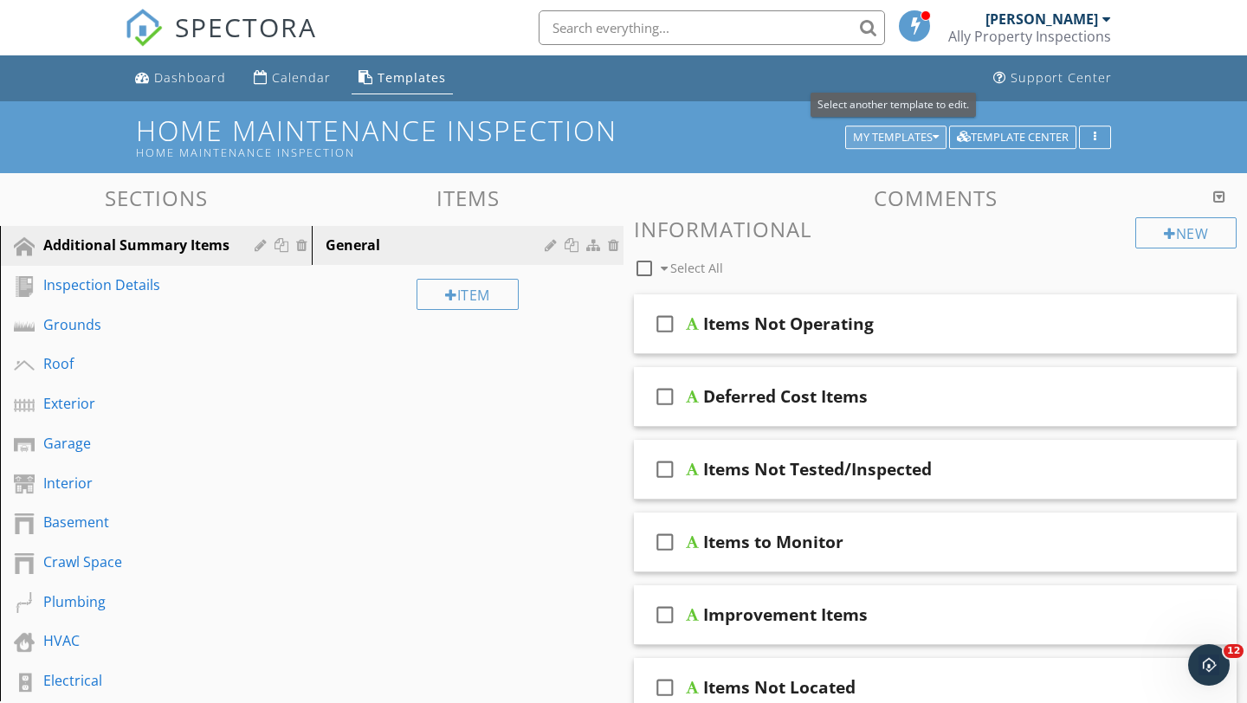
click at [926, 132] on div "My Templates" at bounding box center [896, 138] width 86 height 12
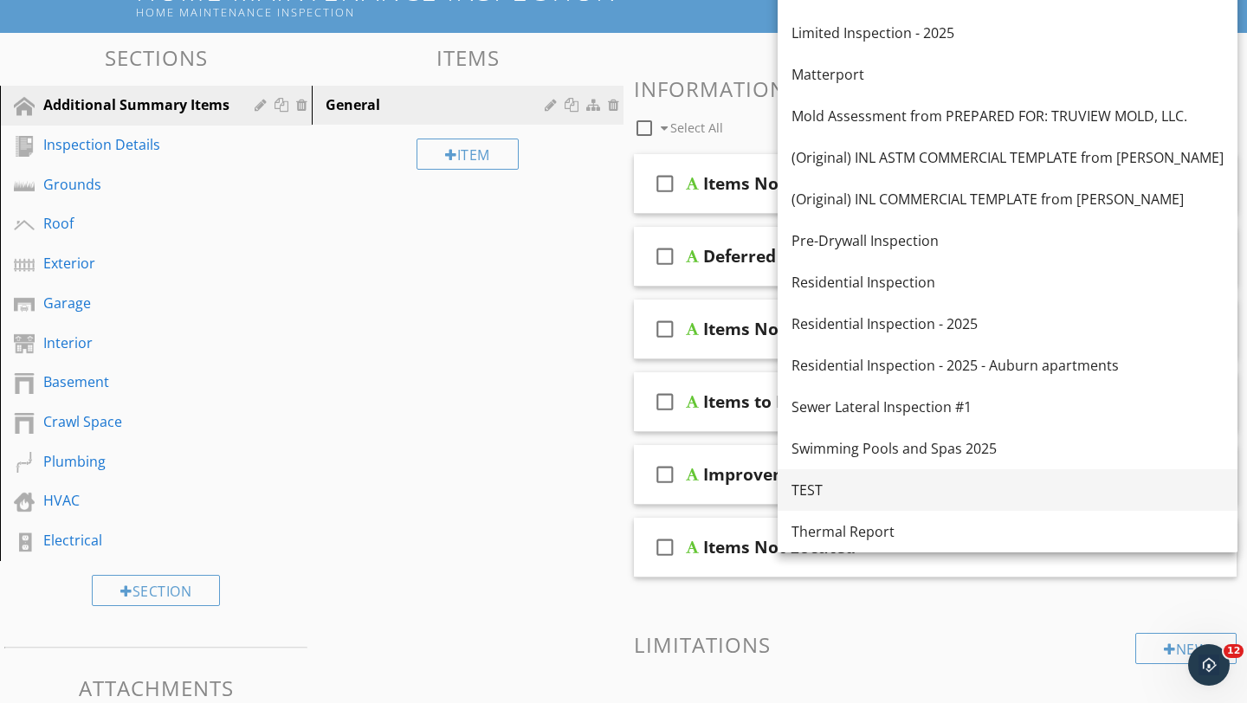
scroll to position [105, 0]
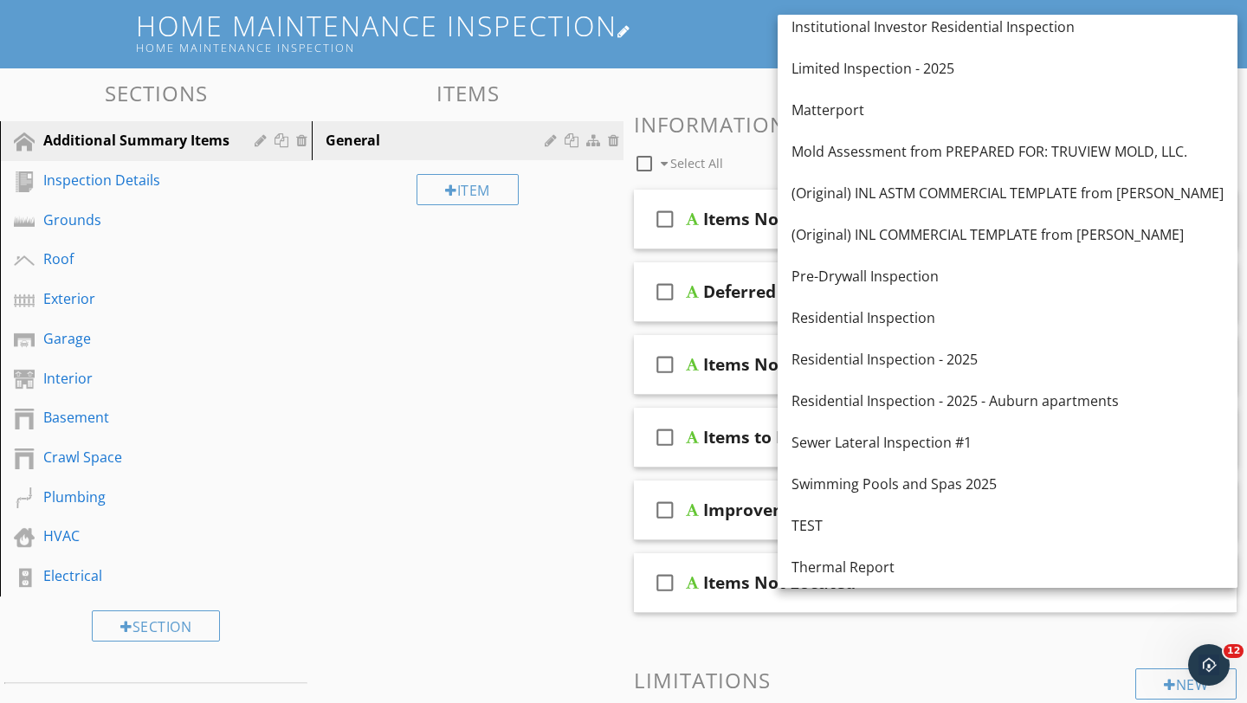
click at [698, 48] on div "Home Maintenance Inspection" at bounding box center [493, 48] width 715 height 14
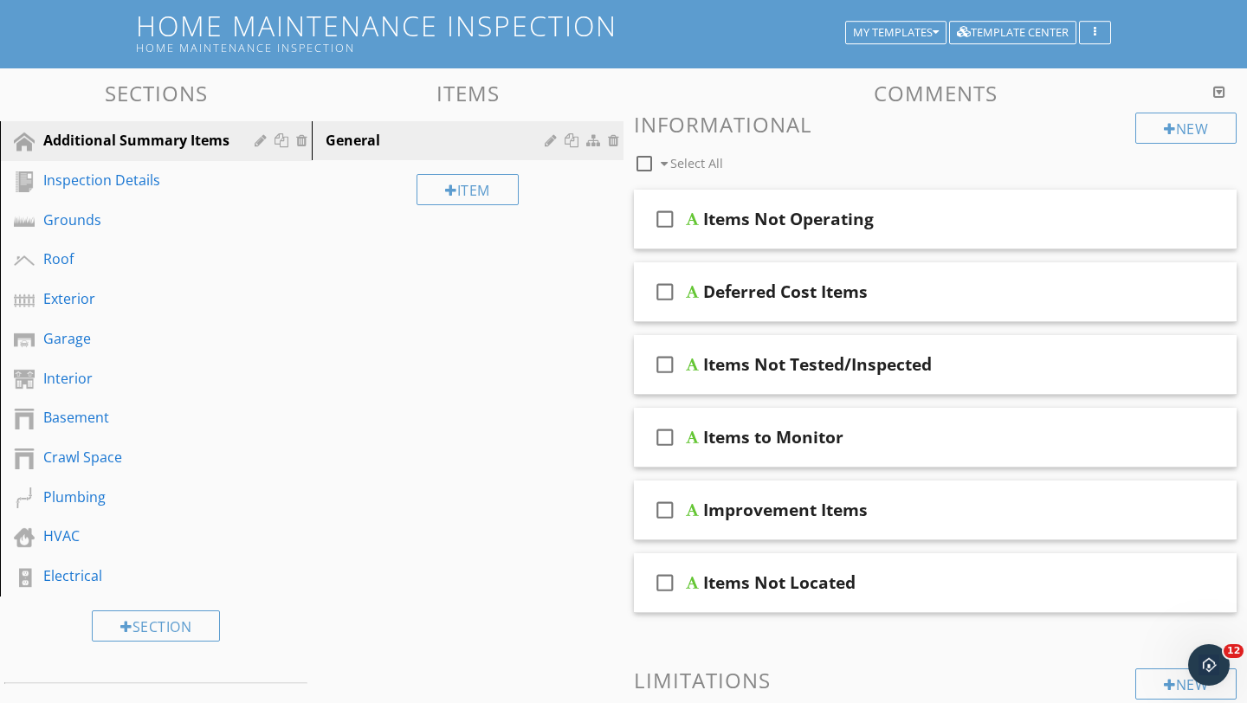
click at [1165, 69] on div at bounding box center [623, 351] width 1247 height 703
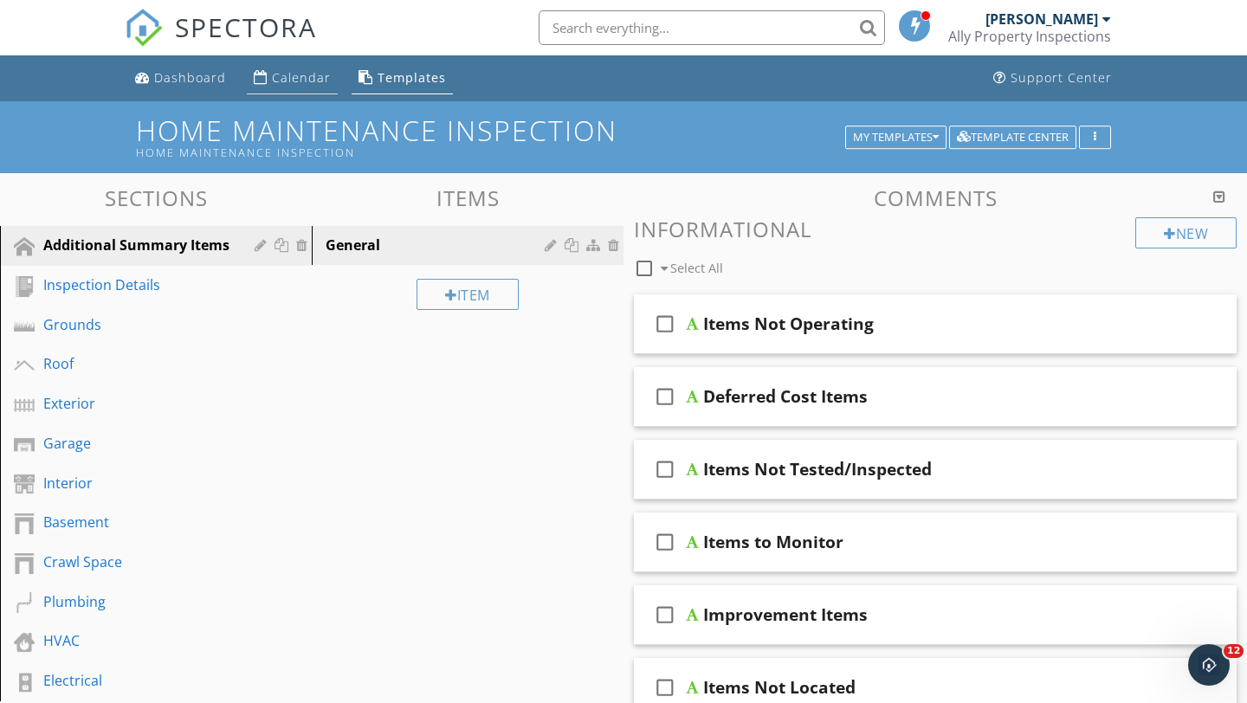
click at [290, 79] on div "Calendar" at bounding box center [301, 77] width 59 height 16
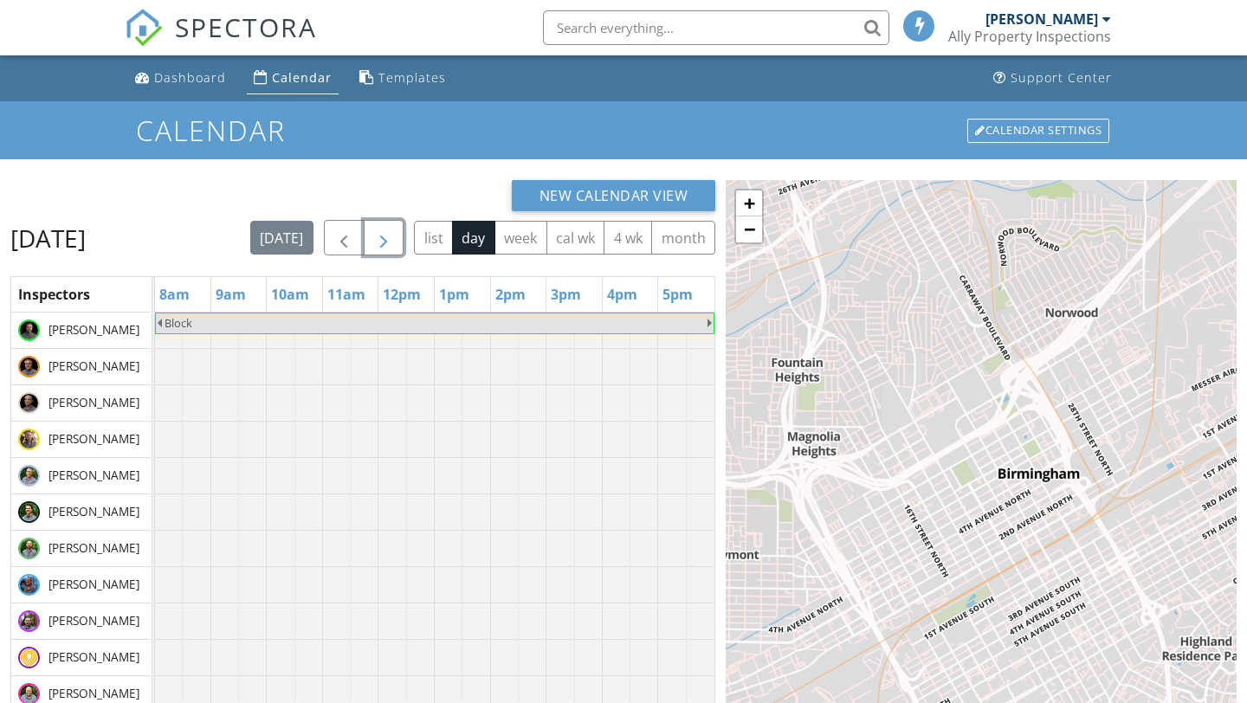
click at [394, 230] on span "button" at bounding box center [383, 238] width 21 height 21
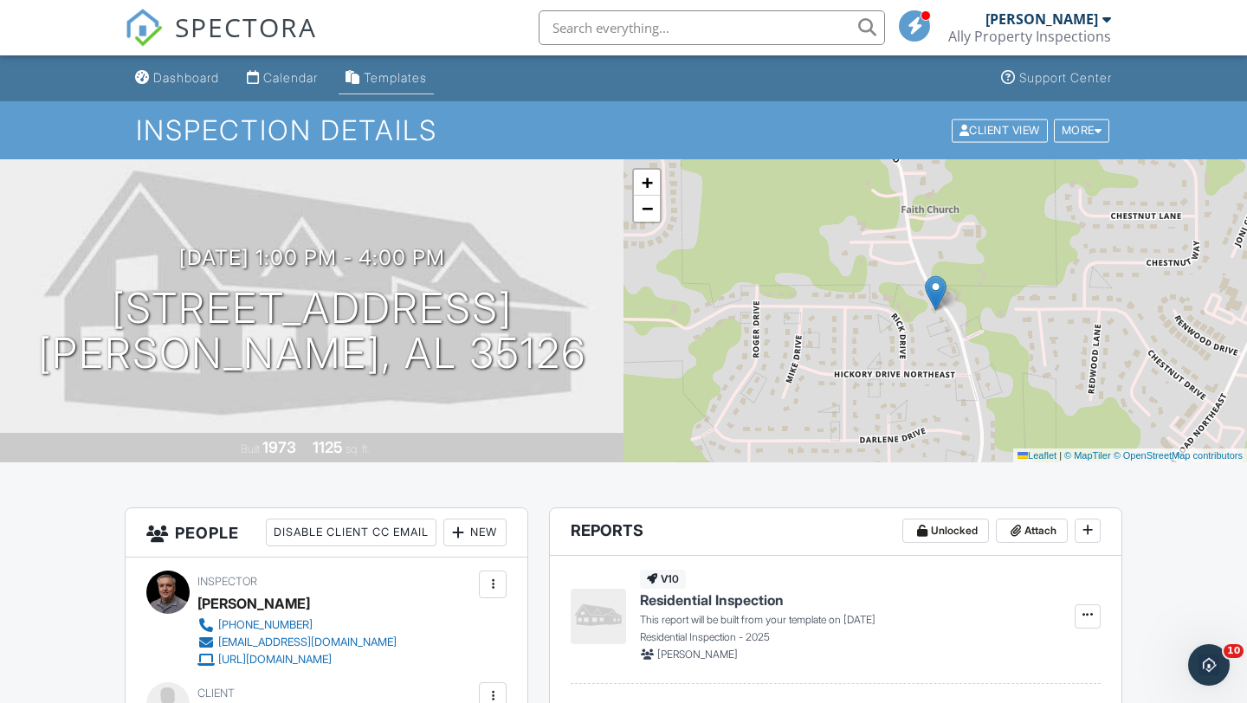
click at [393, 81] on div "Templates" at bounding box center [395, 77] width 63 height 15
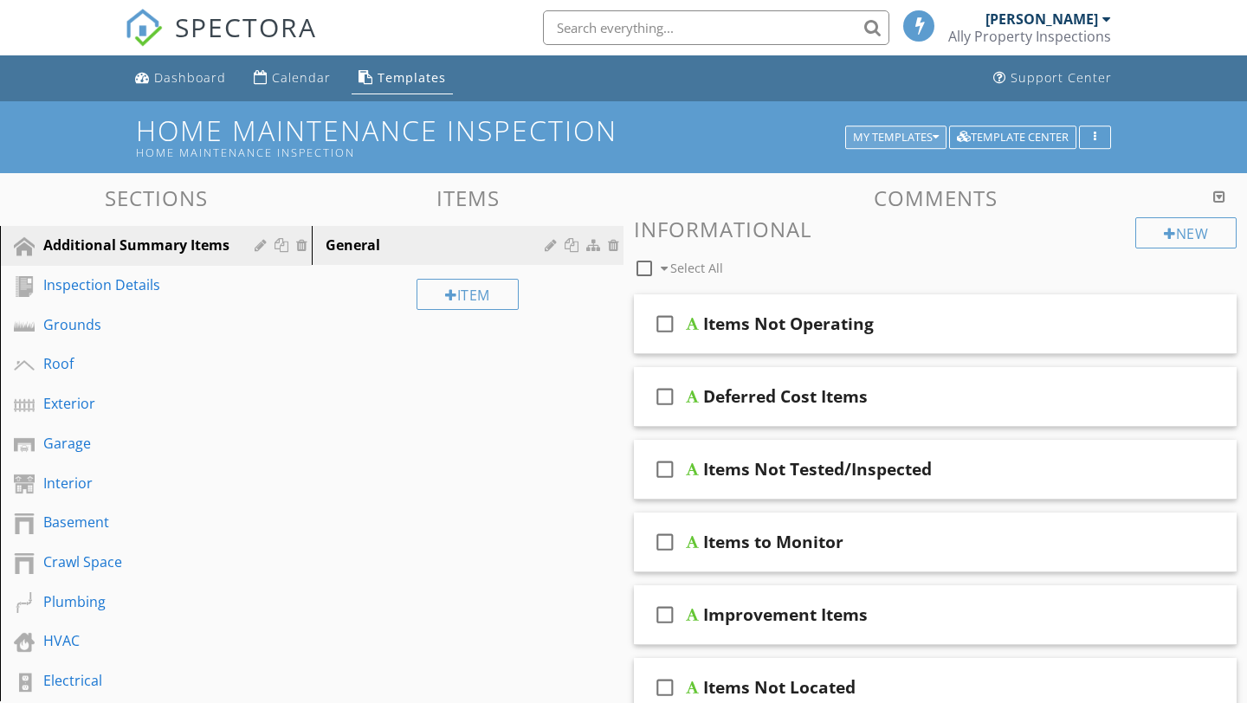
click at [914, 146] on button "My Templates" at bounding box center [895, 138] width 101 height 24
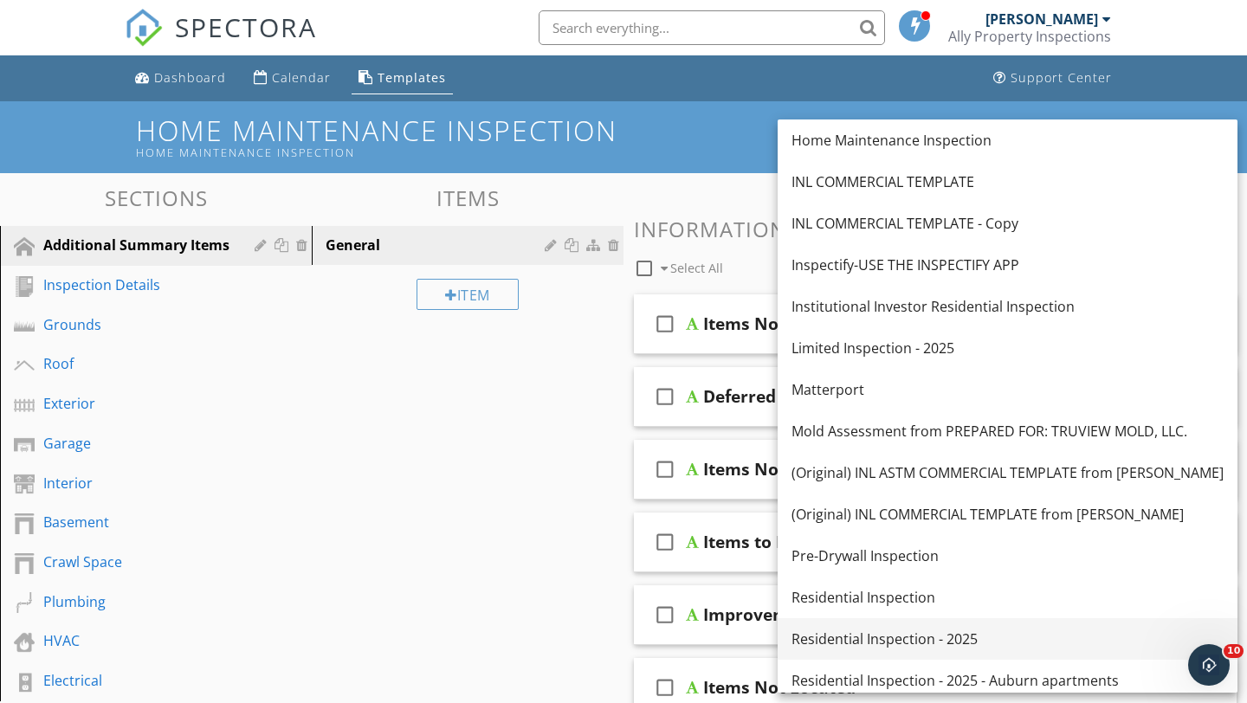
click at [850, 641] on div "Residential Inspection - 2025" at bounding box center [1007, 639] width 432 height 21
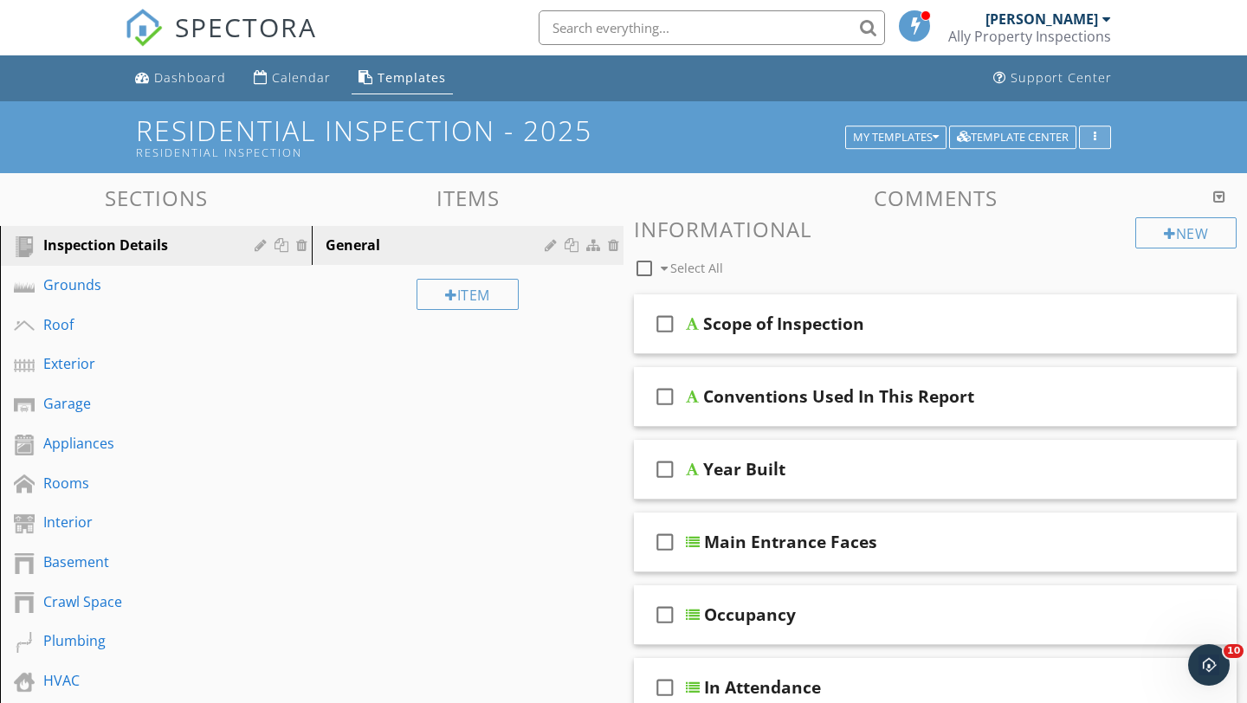
click at [1099, 139] on div "button" at bounding box center [1095, 138] width 16 height 12
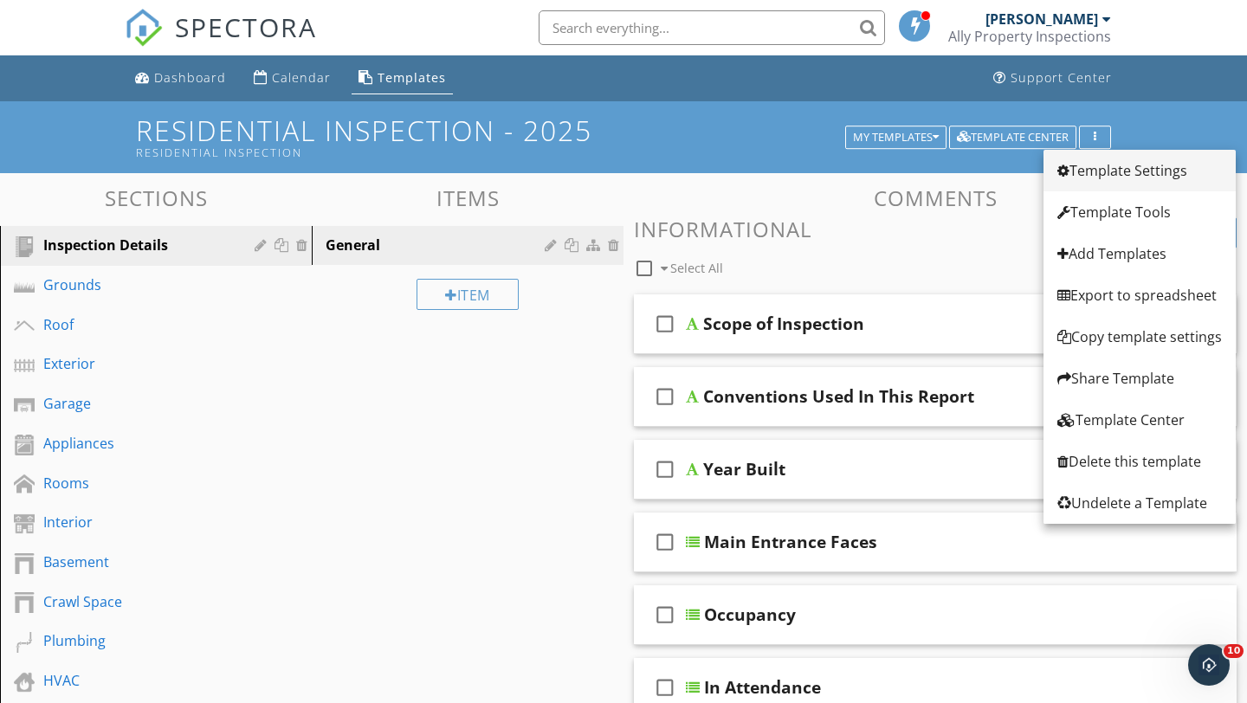
click at [1096, 171] on div "Template Settings" at bounding box center [1139, 170] width 165 height 21
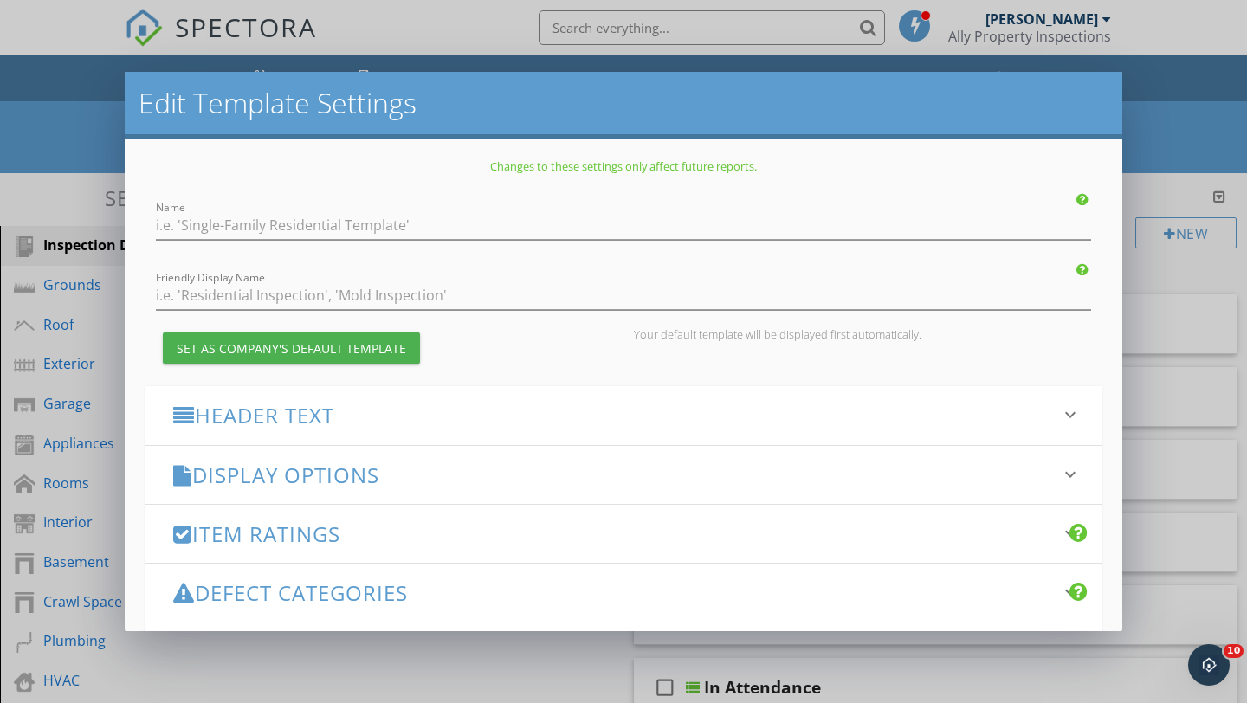
type input "Residential Inspection - 2025"
type input "Residential Inspection"
checkbox input "true"
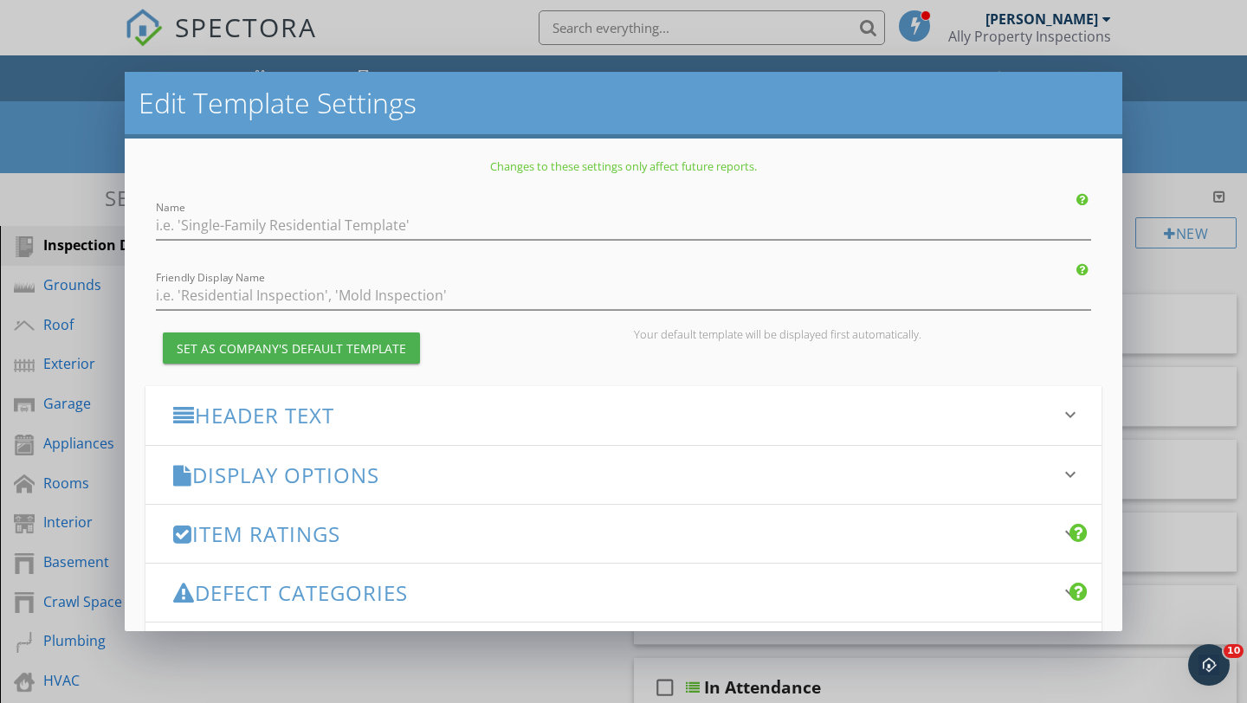
checkbox input "true"
type input "Deficiencies"
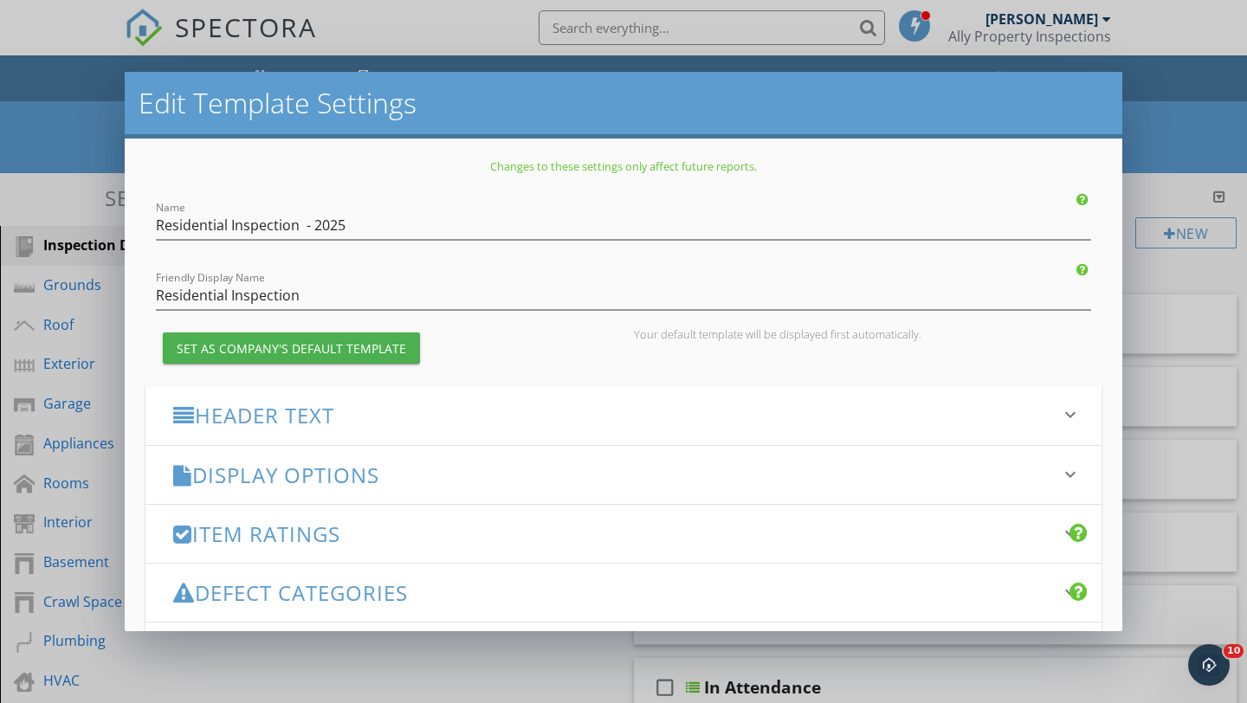
click at [428, 481] on h3 "Display Options" at bounding box center [613, 474] width 880 height 23
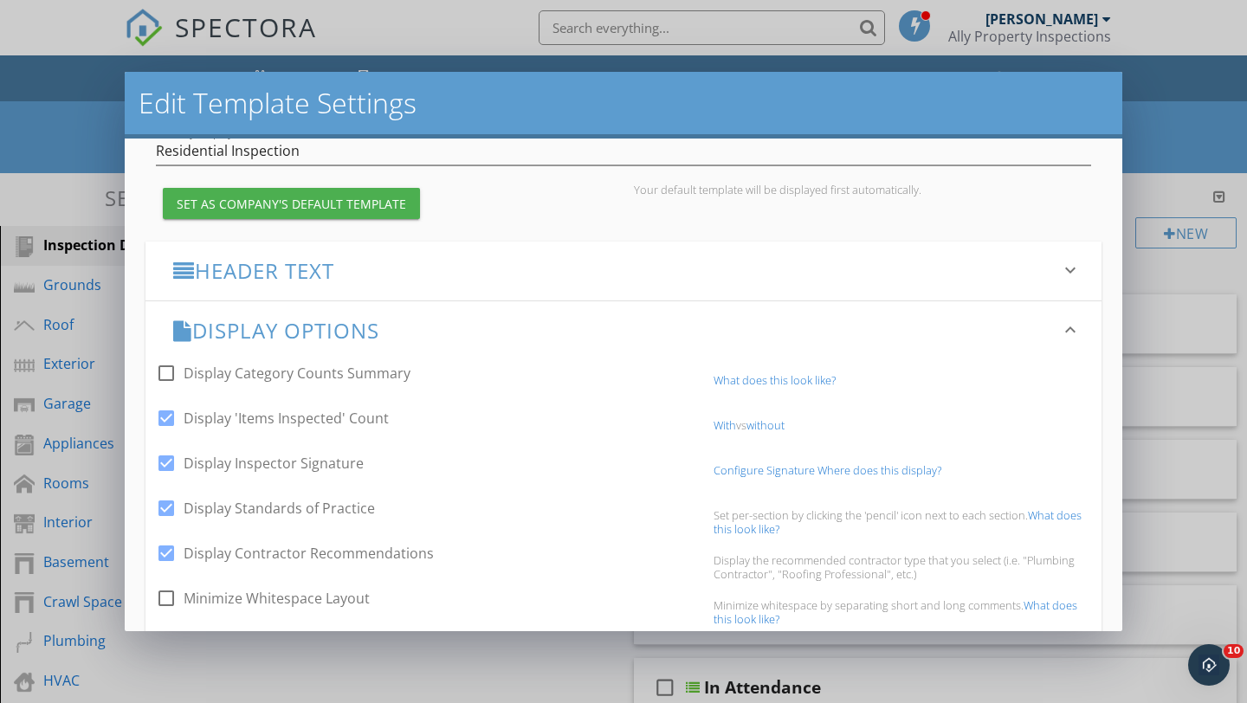
scroll to position [145, 0]
click at [720, 426] on link "With" at bounding box center [724, 424] width 23 height 16
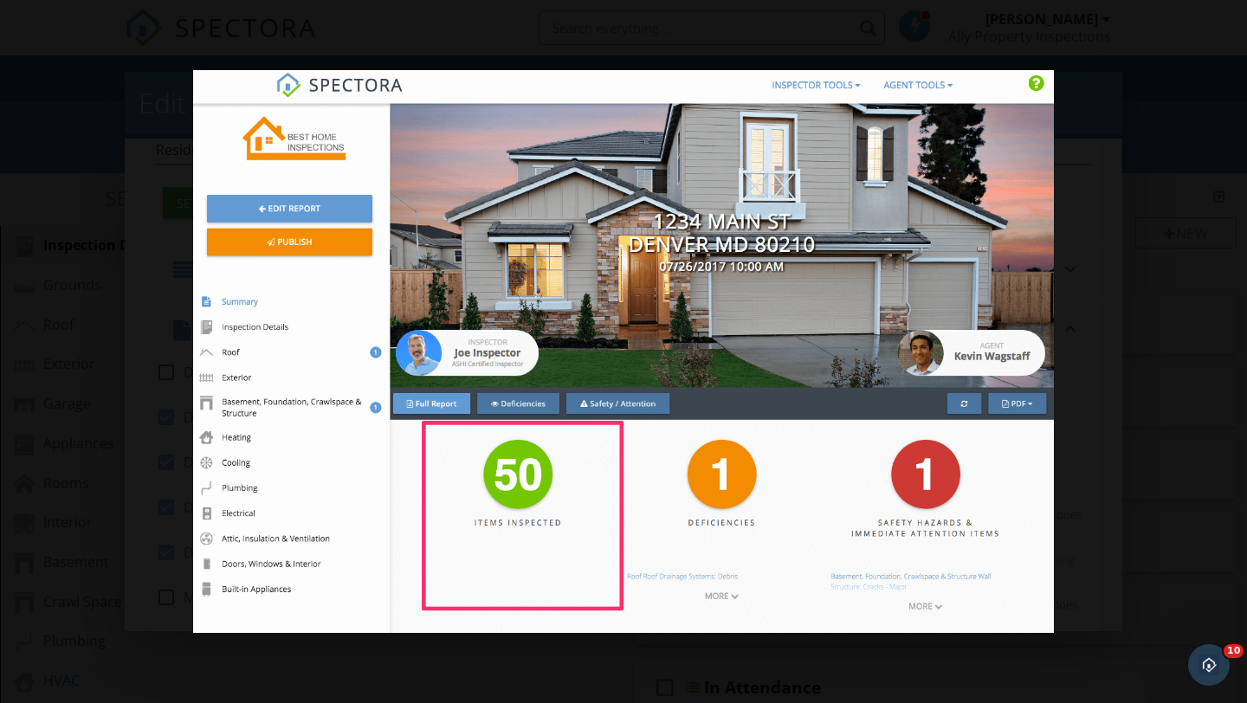
click at [1094, 371] on div at bounding box center [623, 351] width 1247 height 703
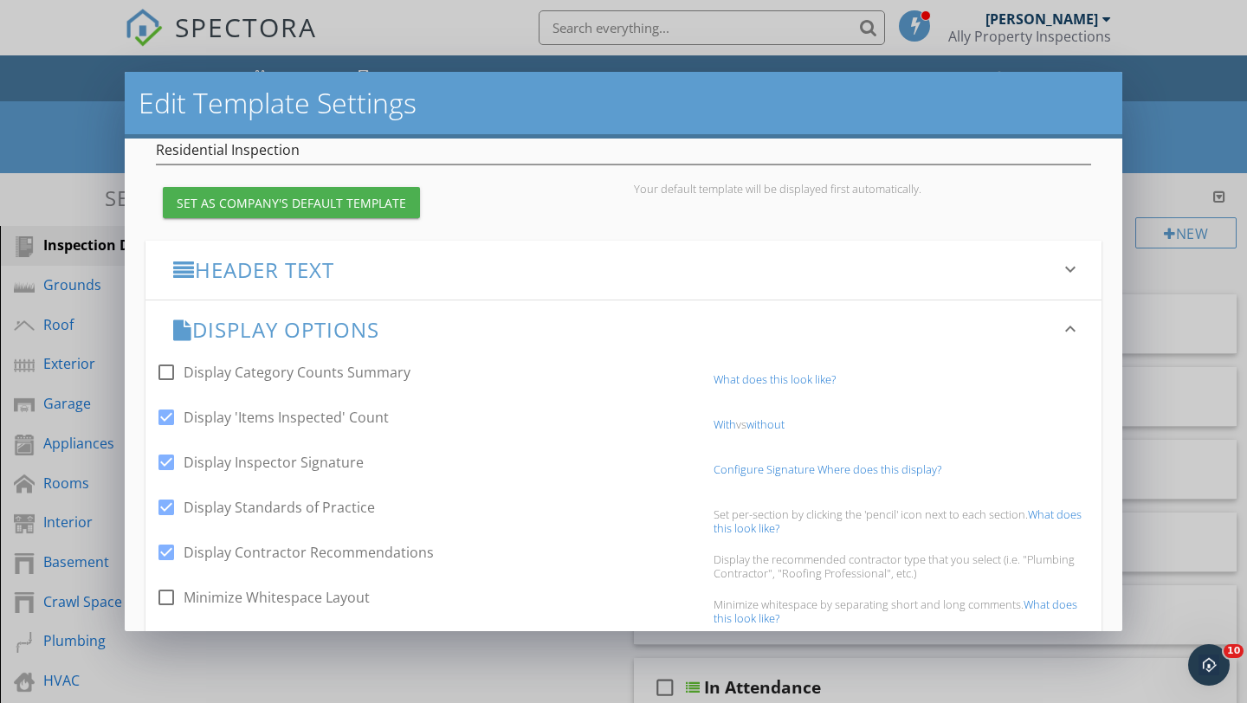
click at [1193, 116] on div "Edit Template Settings Changes to these settings only affect future reports. Na…" at bounding box center [623, 351] width 1247 height 703
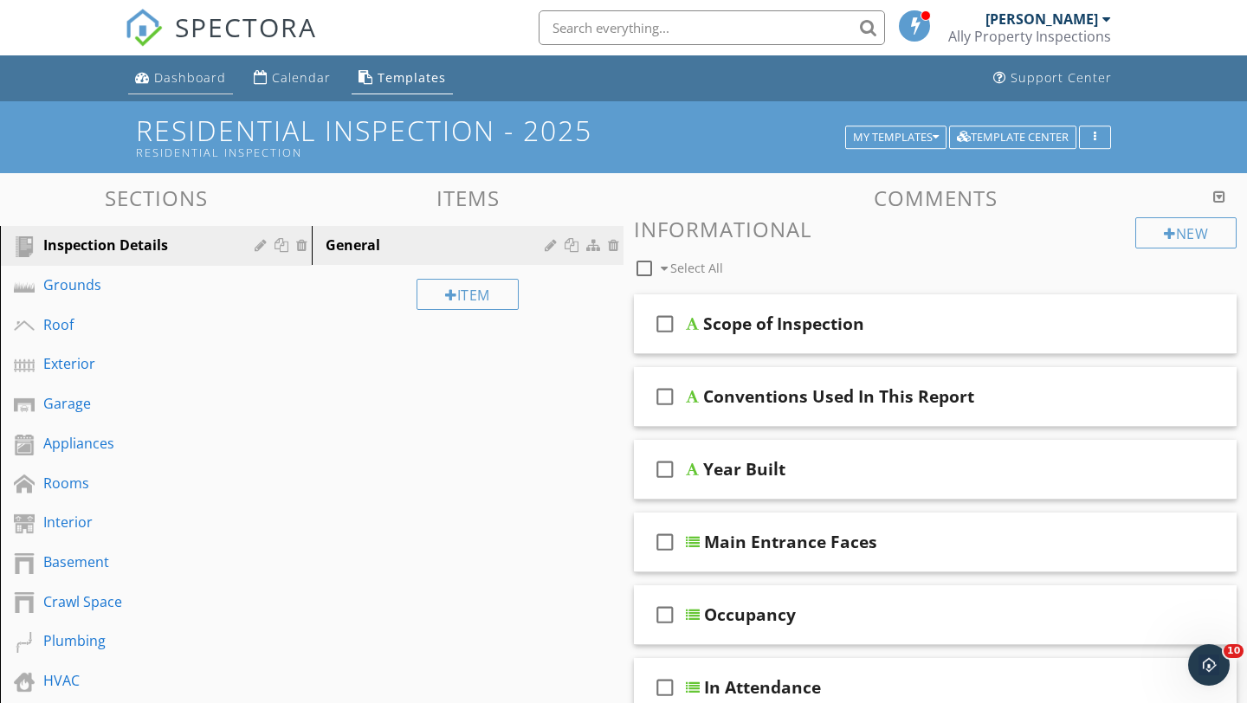
click at [155, 81] on div "Dashboard" at bounding box center [190, 77] width 72 height 16
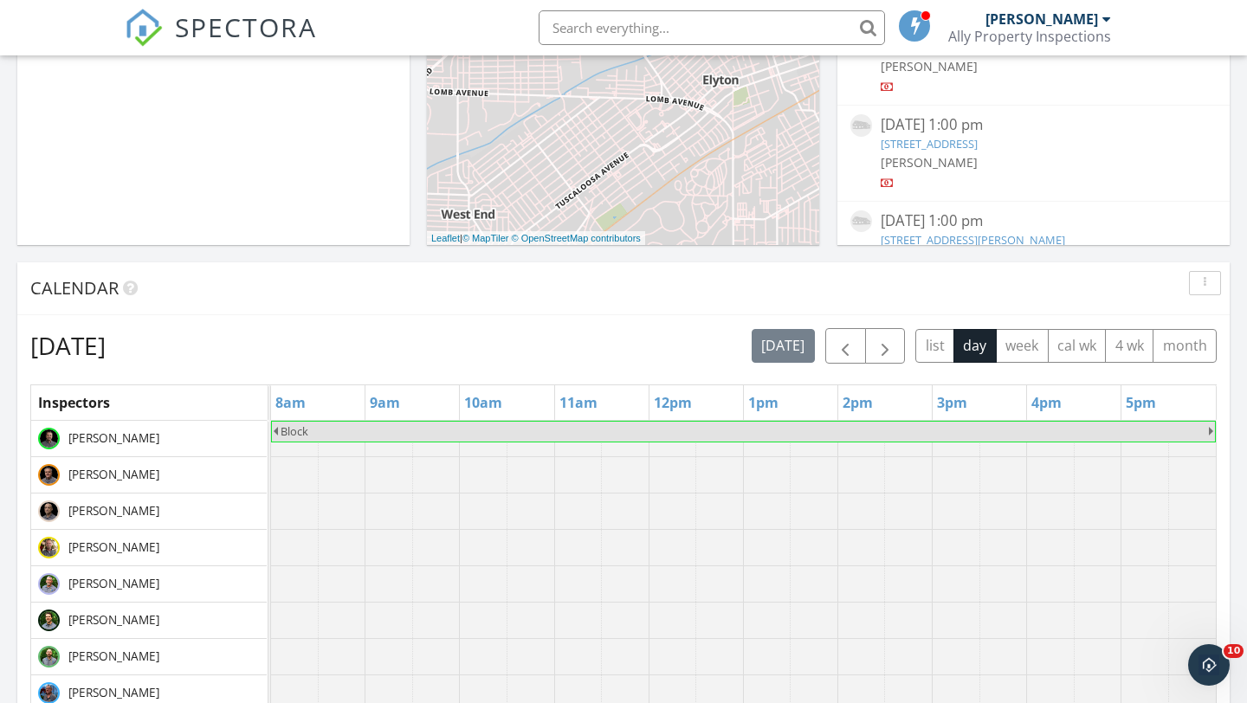
scroll to position [533, 0]
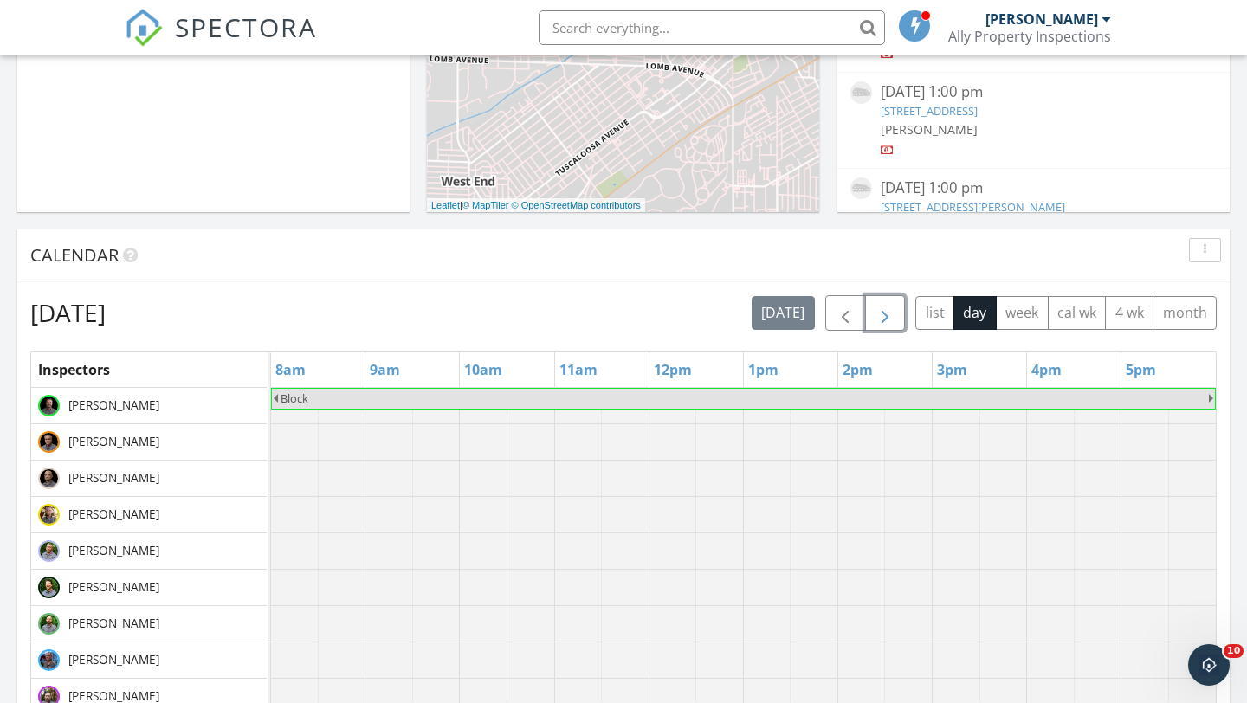
click at [878, 307] on span "button" at bounding box center [885, 313] width 21 height 21
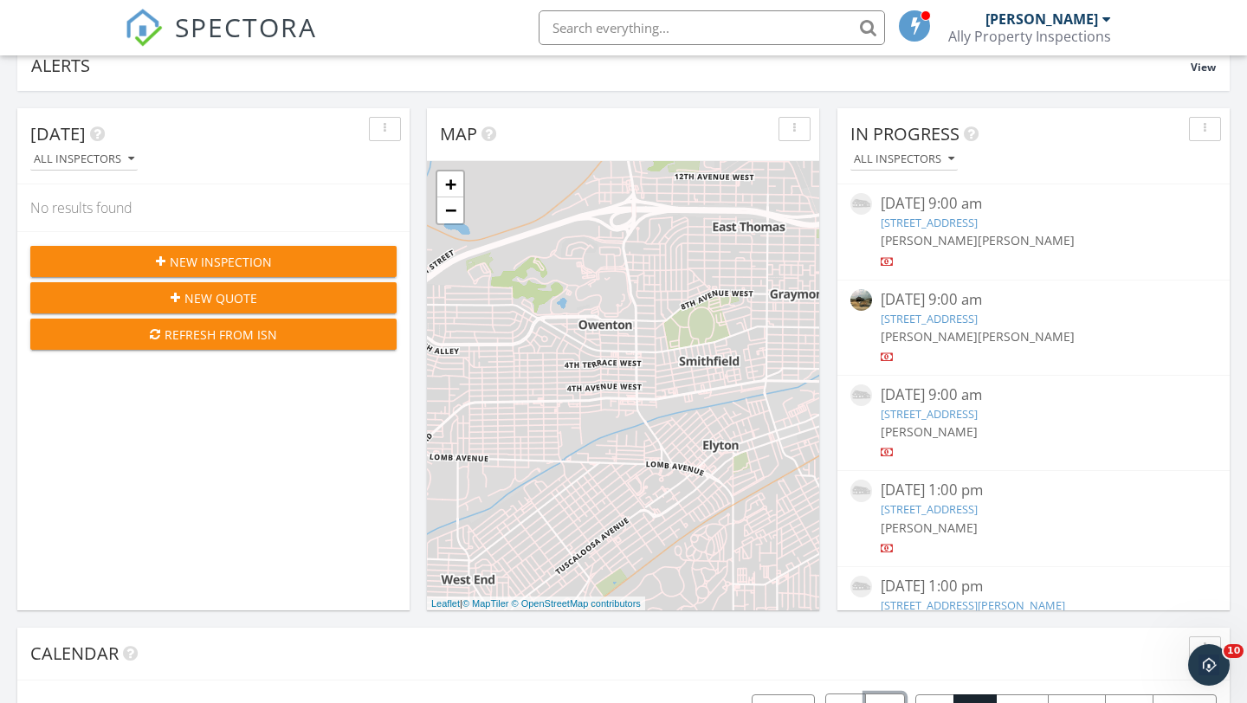
scroll to position [0, 0]
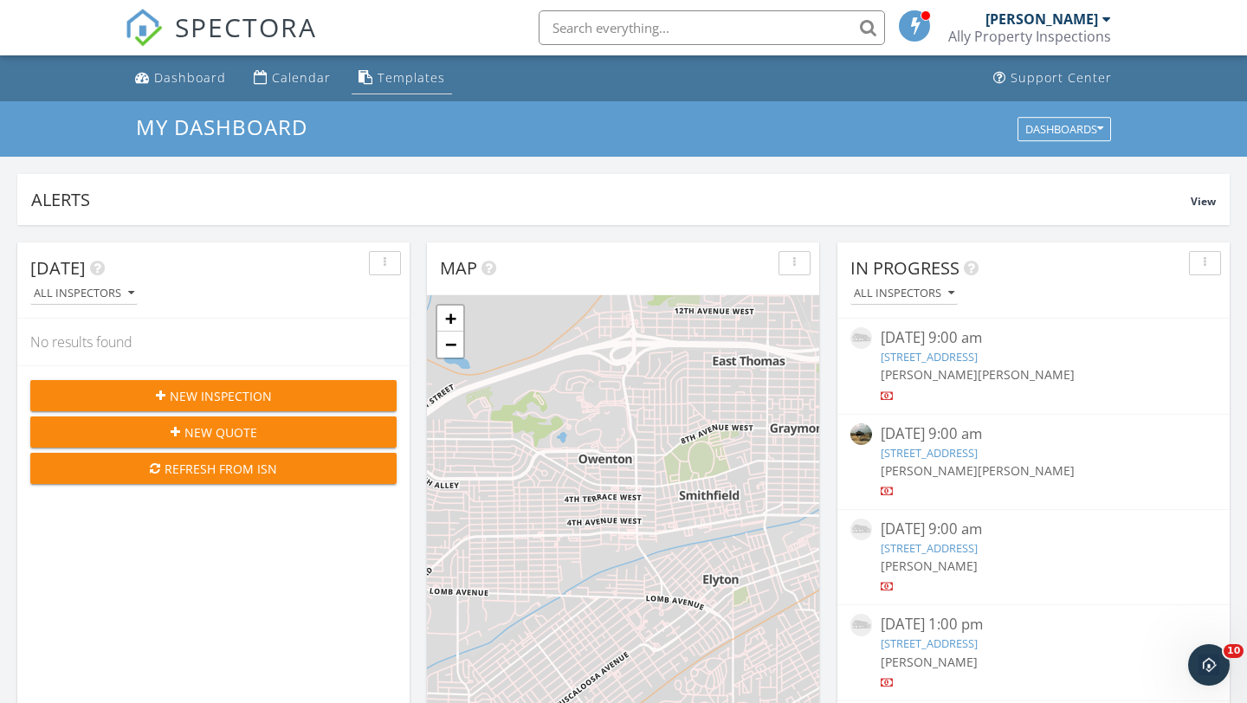
click at [399, 75] on div "Templates" at bounding box center [412, 77] width 68 height 16
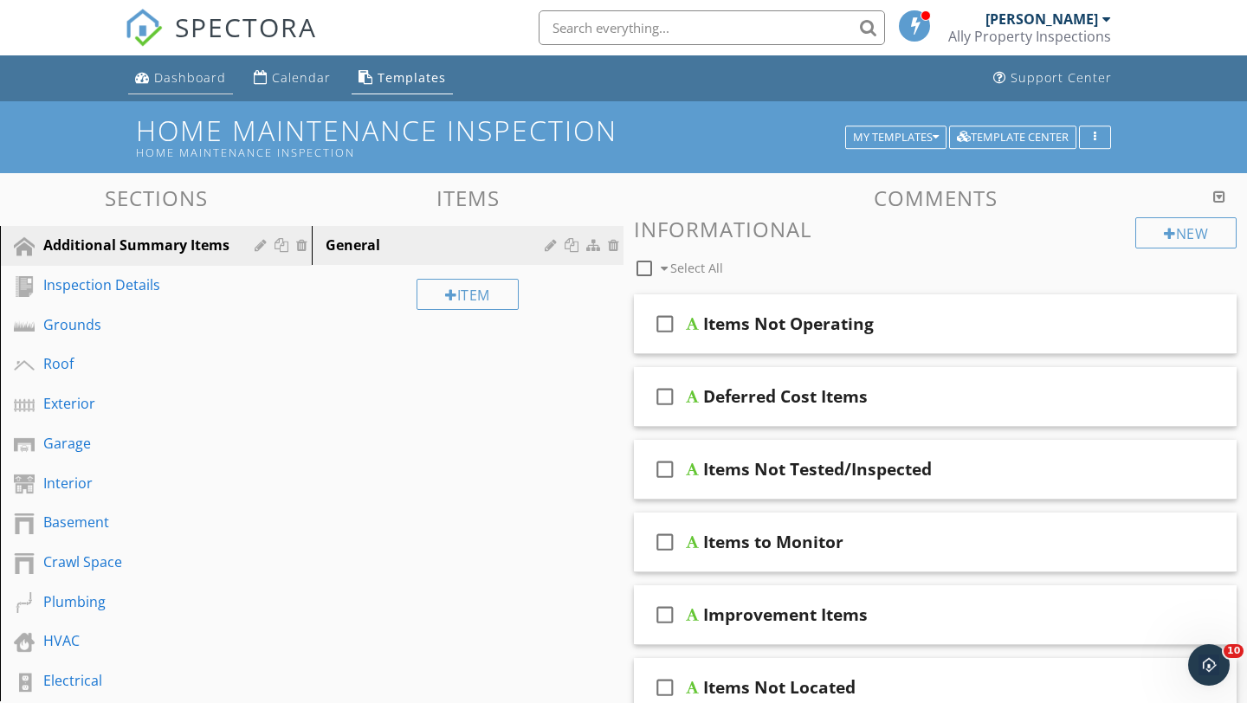
click at [190, 75] on div "Dashboard" at bounding box center [190, 77] width 72 height 16
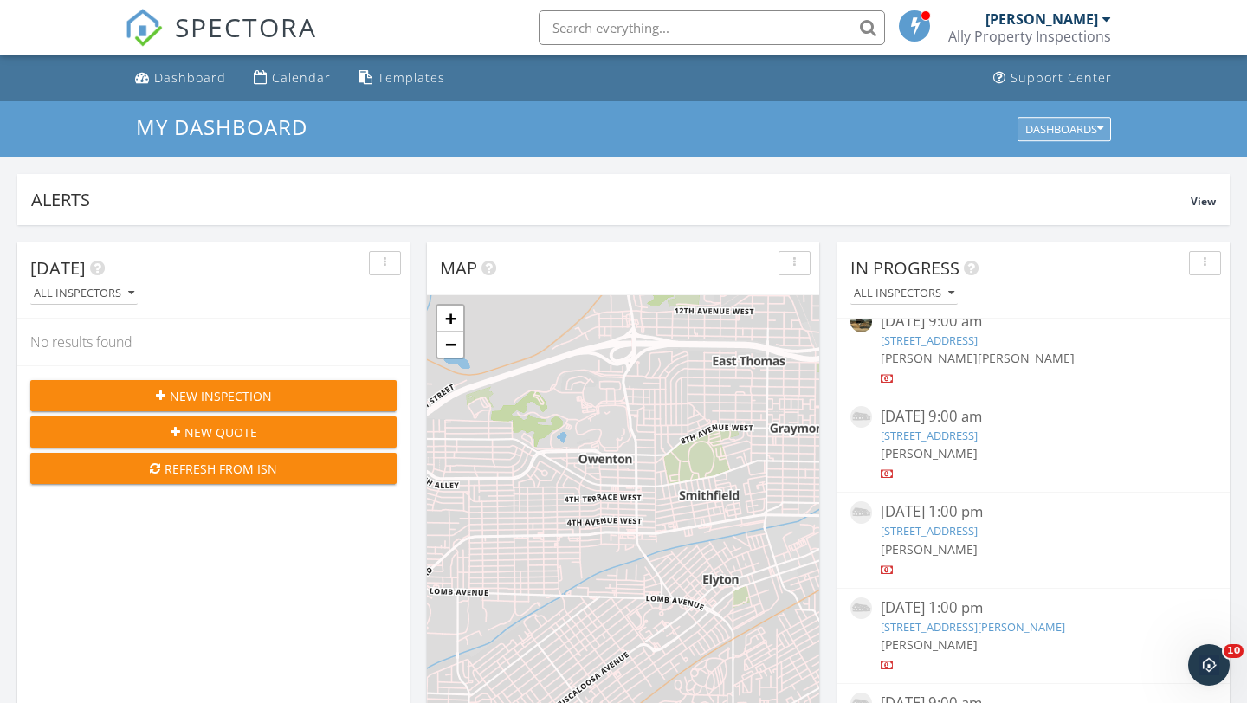
click at [1092, 135] on div "Dashboards" at bounding box center [1064, 129] width 78 height 12
click at [1205, 204] on span "View" at bounding box center [1203, 201] width 25 height 15
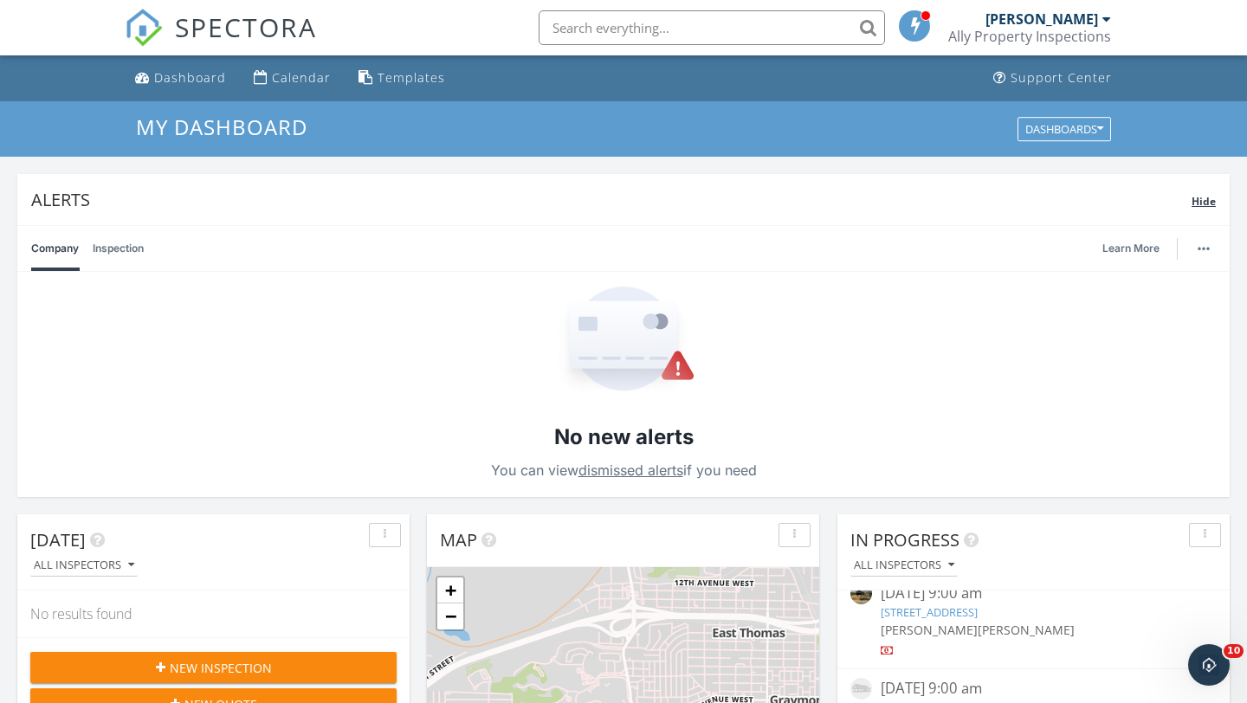
click at [1204, 199] on span "Hide" at bounding box center [1203, 201] width 24 height 15
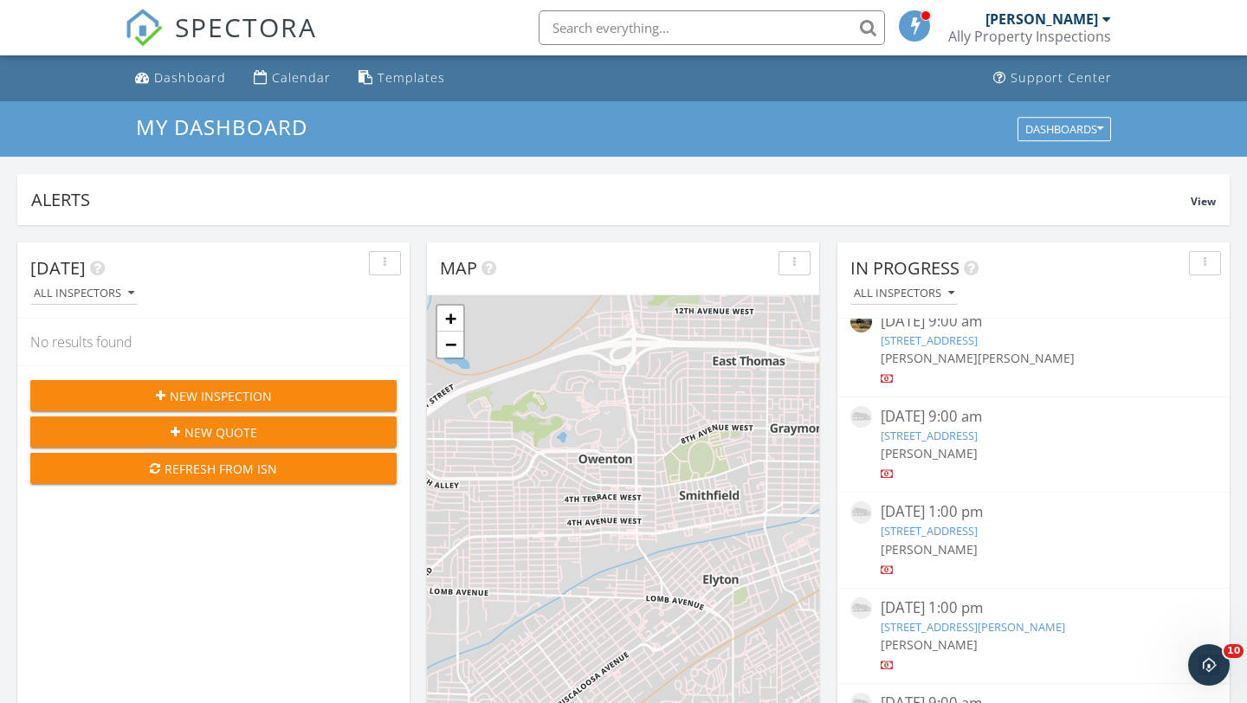
click at [919, 26] on span at bounding box center [915, 25] width 17 height 16
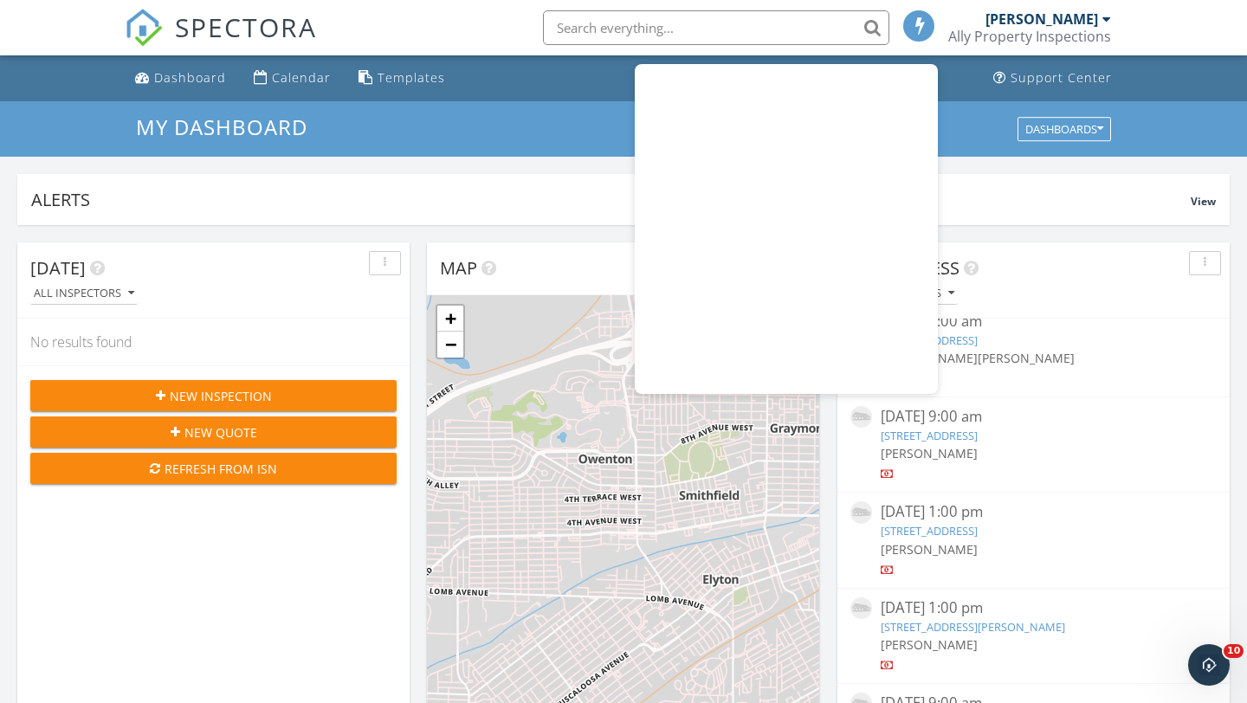
click at [919, 26] on span at bounding box center [919, 25] width 17 height 16
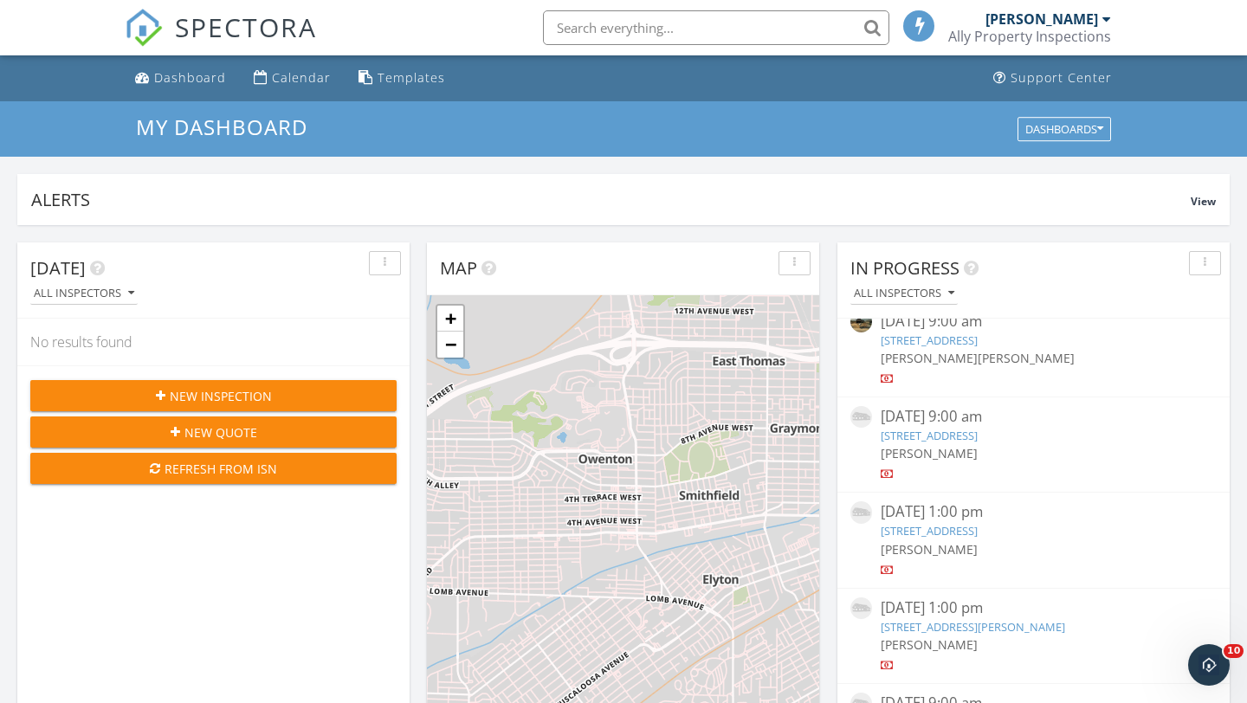
click at [1081, 25] on div "[PERSON_NAME]" at bounding box center [1041, 18] width 113 height 17
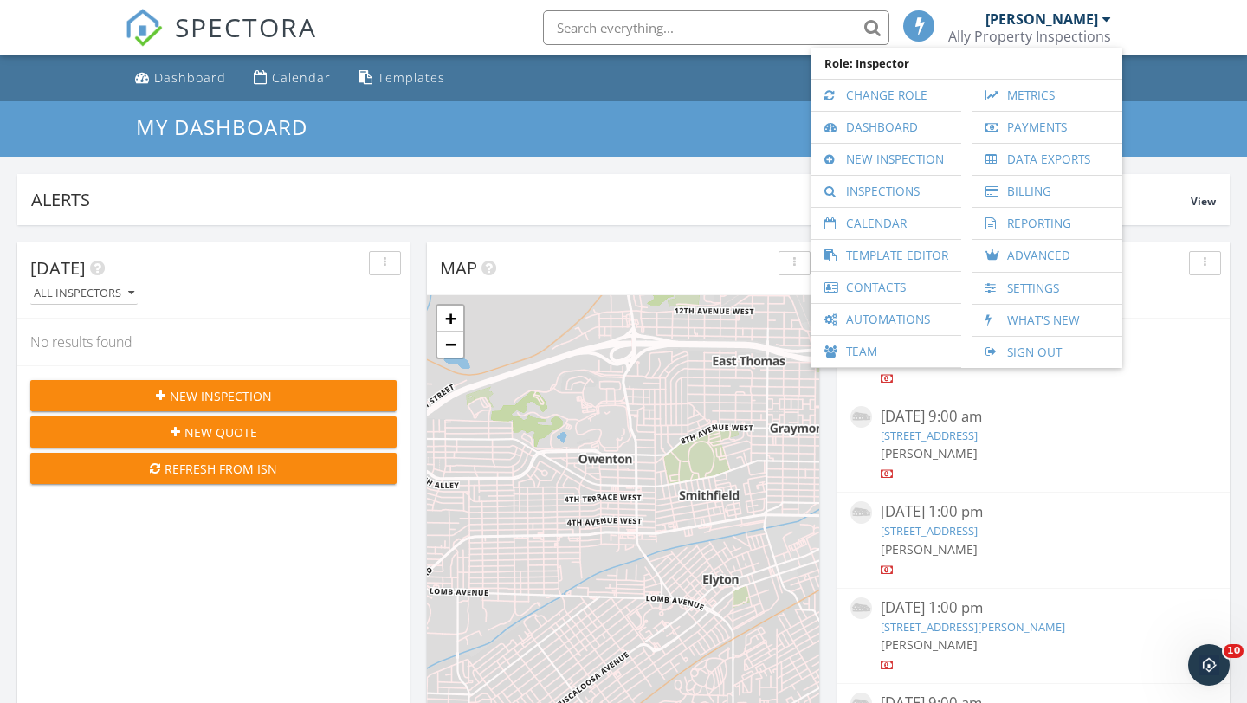
click at [464, 39] on div "SPECTORA Allen Warren Ally Property Inspections Role: Inspector Change Role Das…" at bounding box center [624, 27] width 998 height 55
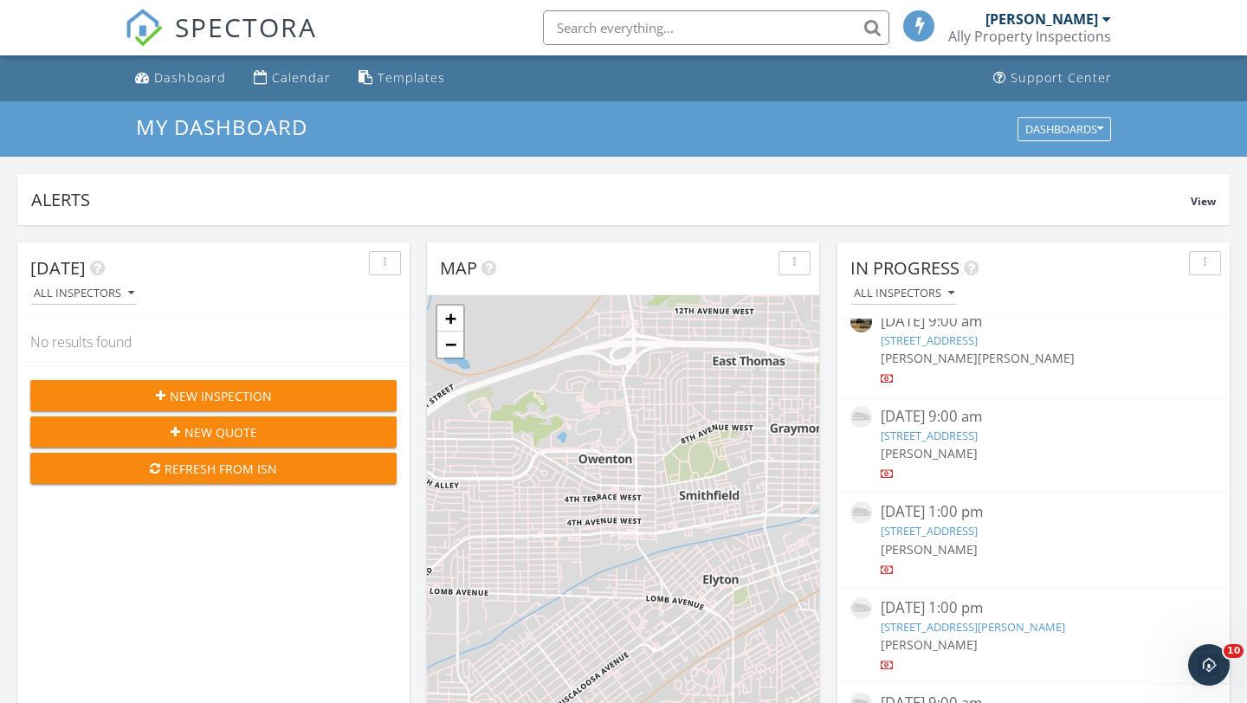
click at [1086, 36] on div "Ally Property Inspections" at bounding box center [1029, 36] width 163 height 17
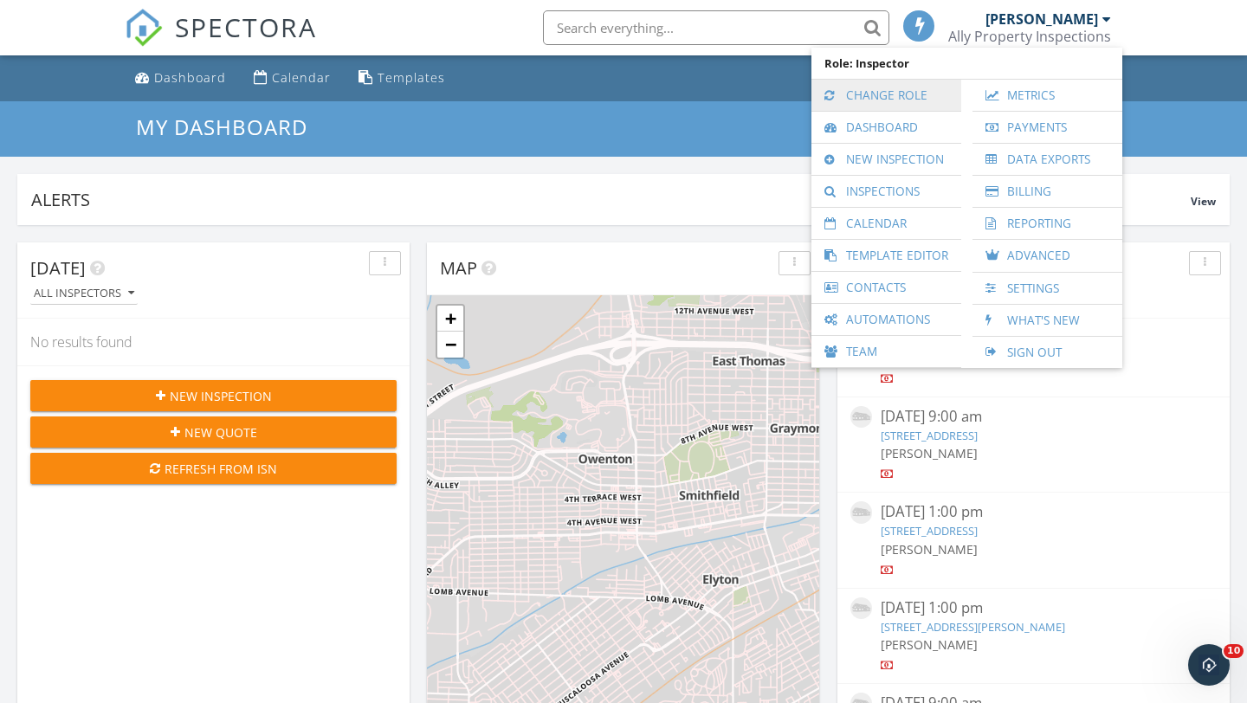
click at [855, 91] on link "Change Role" at bounding box center [886, 95] width 132 height 31
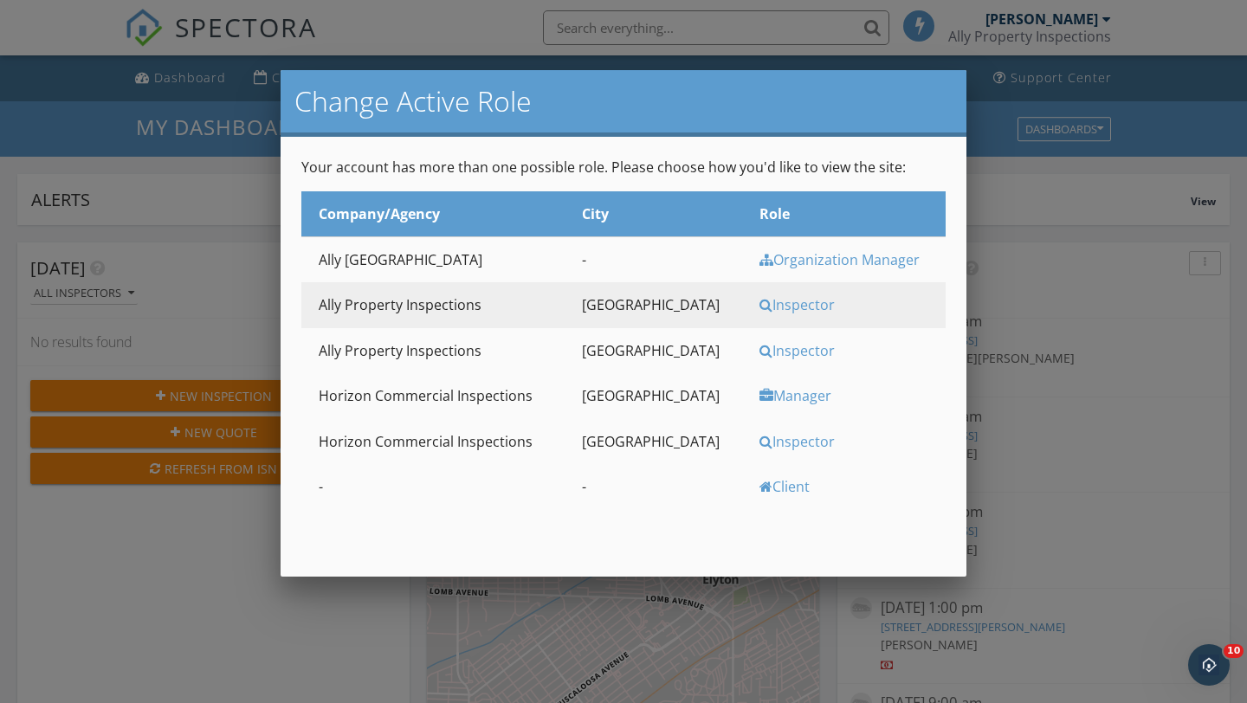
click at [784, 347] on div "Inspector" at bounding box center [850, 350] width 182 height 19
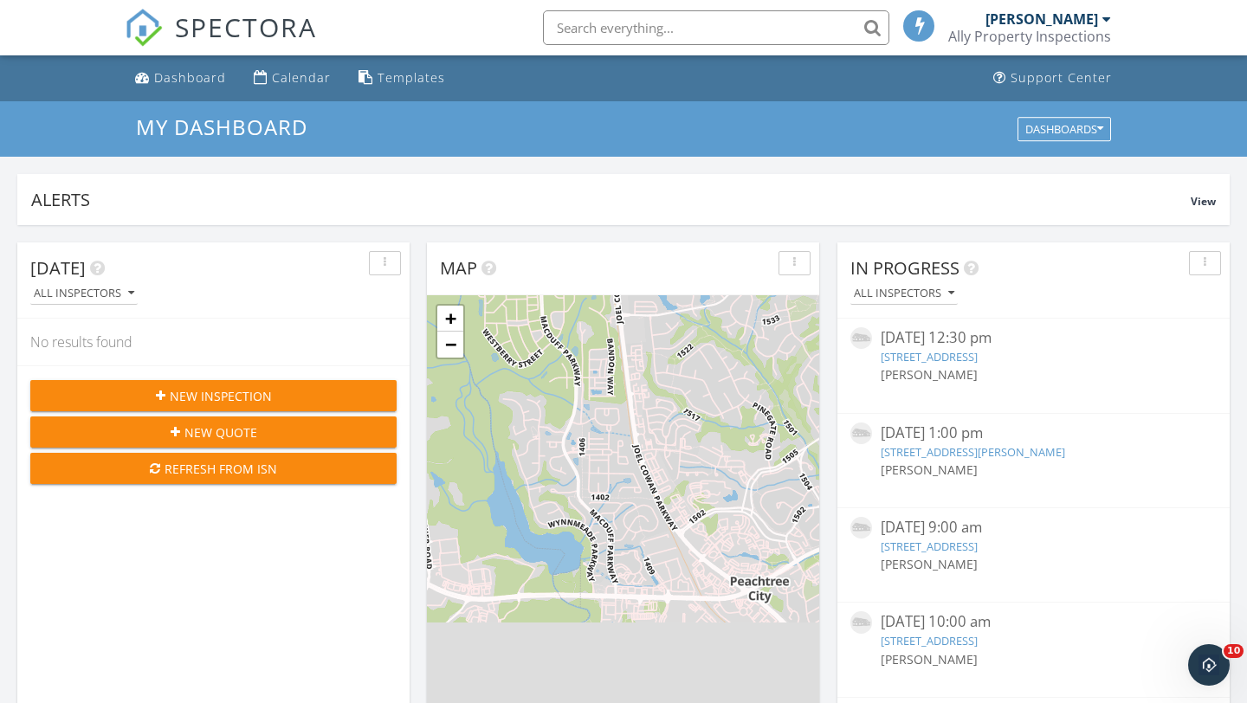
click at [1070, 28] on div "Ally Property Inspections" at bounding box center [1029, 36] width 163 height 17
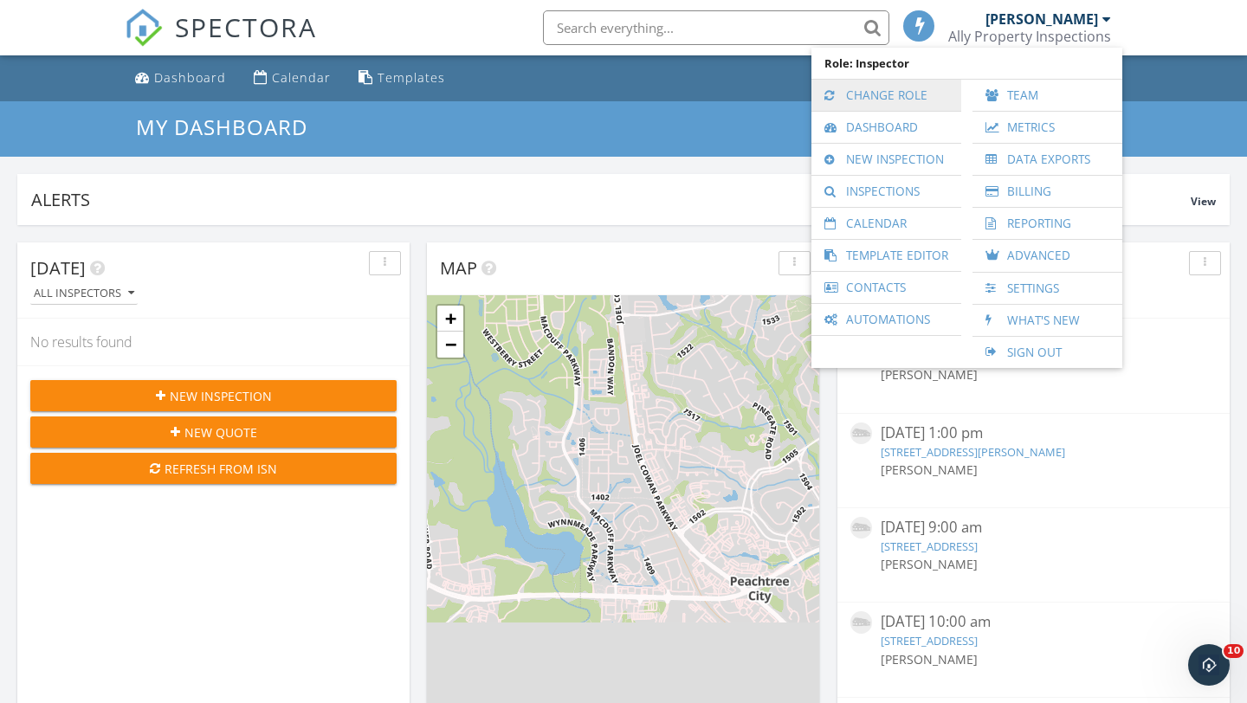
click at [859, 91] on link "Change Role" at bounding box center [886, 95] width 132 height 31
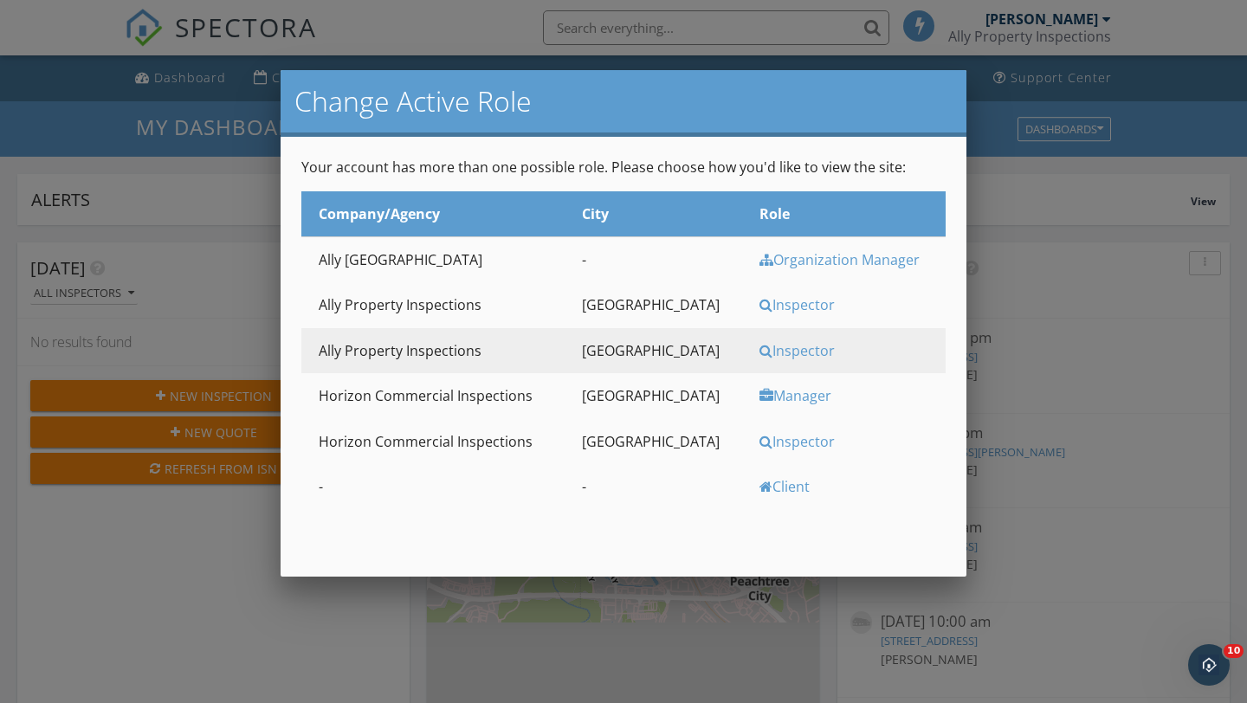
click at [772, 348] on div "Inspector" at bounding box center [850, 350] width 182 height 19
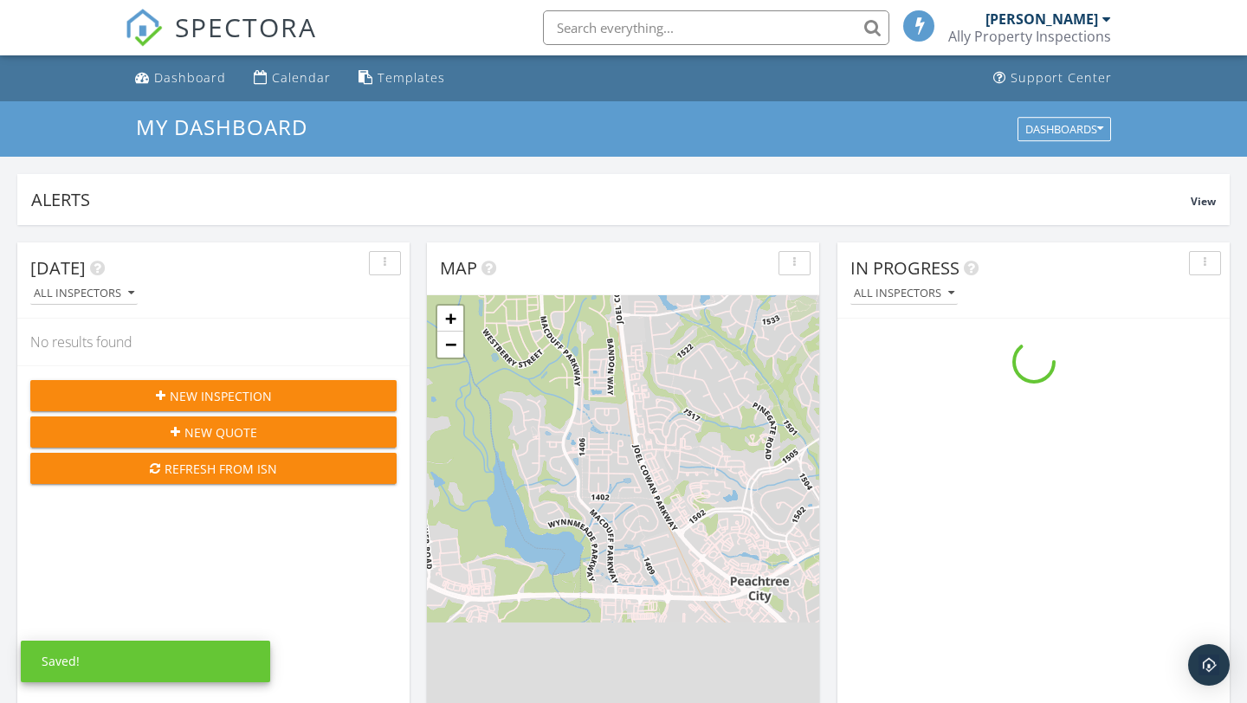
scroll to position [1577, 1248]
click at [1088, 23] on div "[PERSON_NAME]" at bounding box center [1041, 18] width 113 height 17
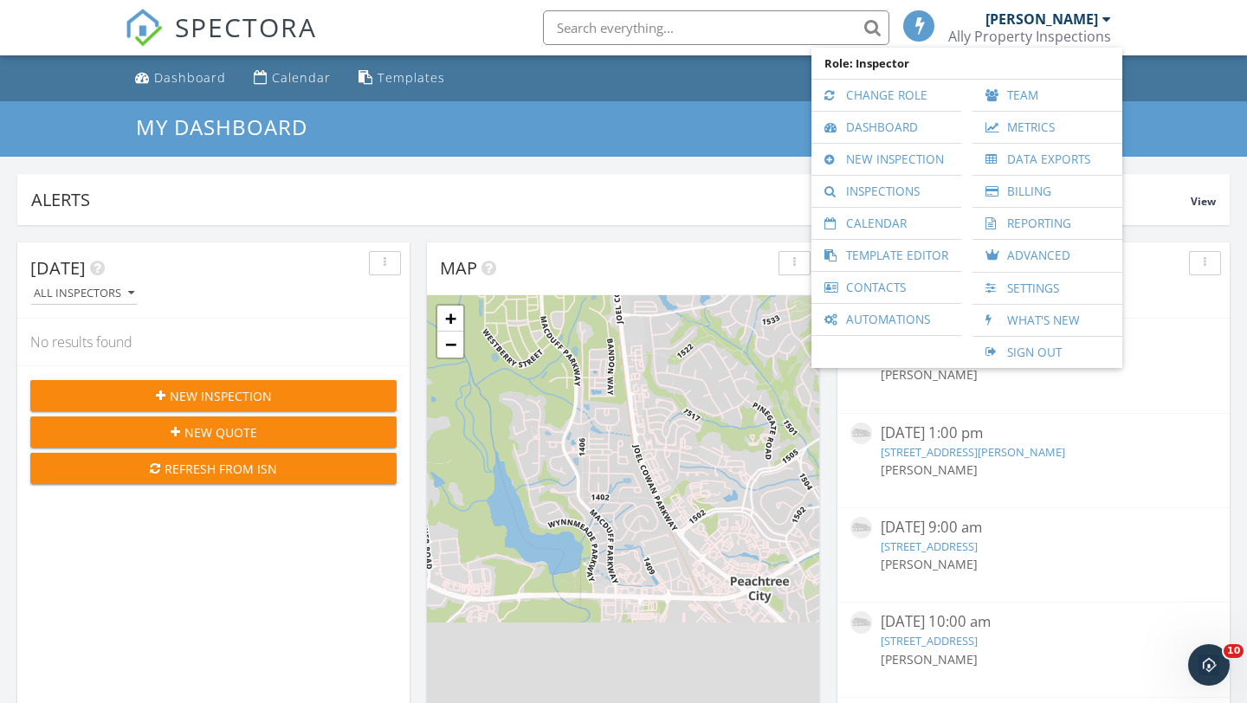
scroll to position [0, 0]
click at [1027, 95] on link "Team" at bounding box center [1047, 95] width 132 height 31
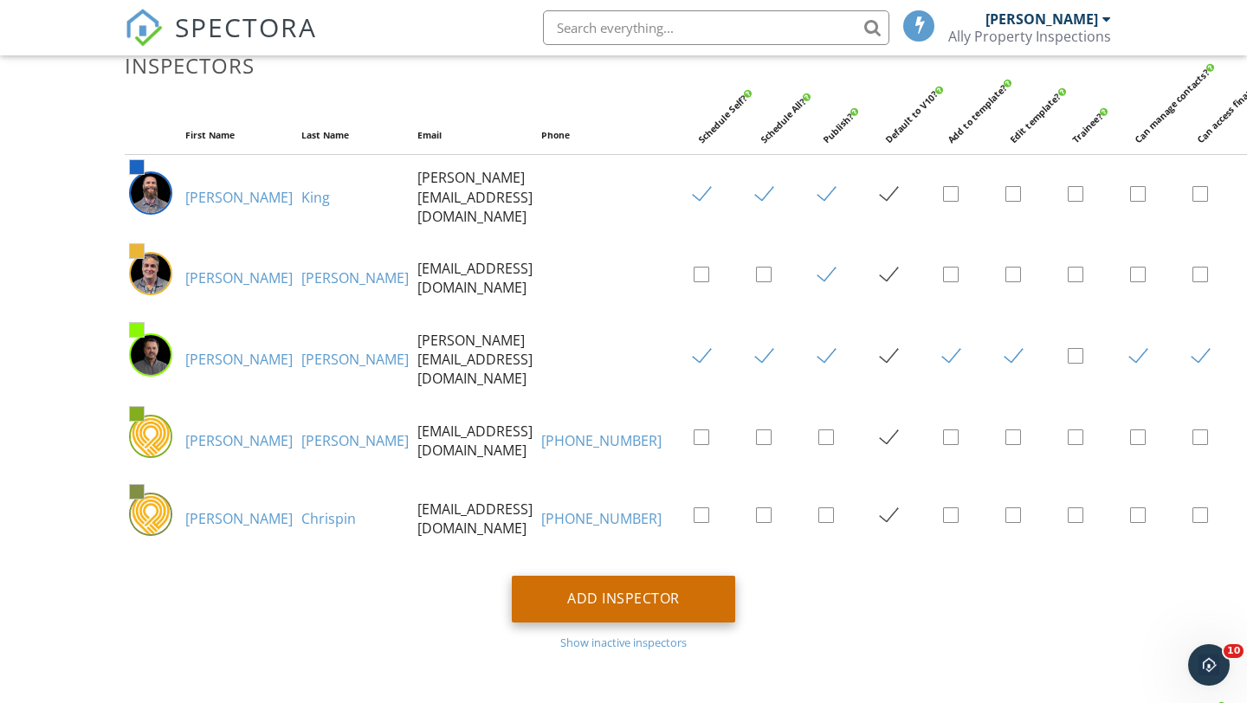
scroll to position [143, 0]
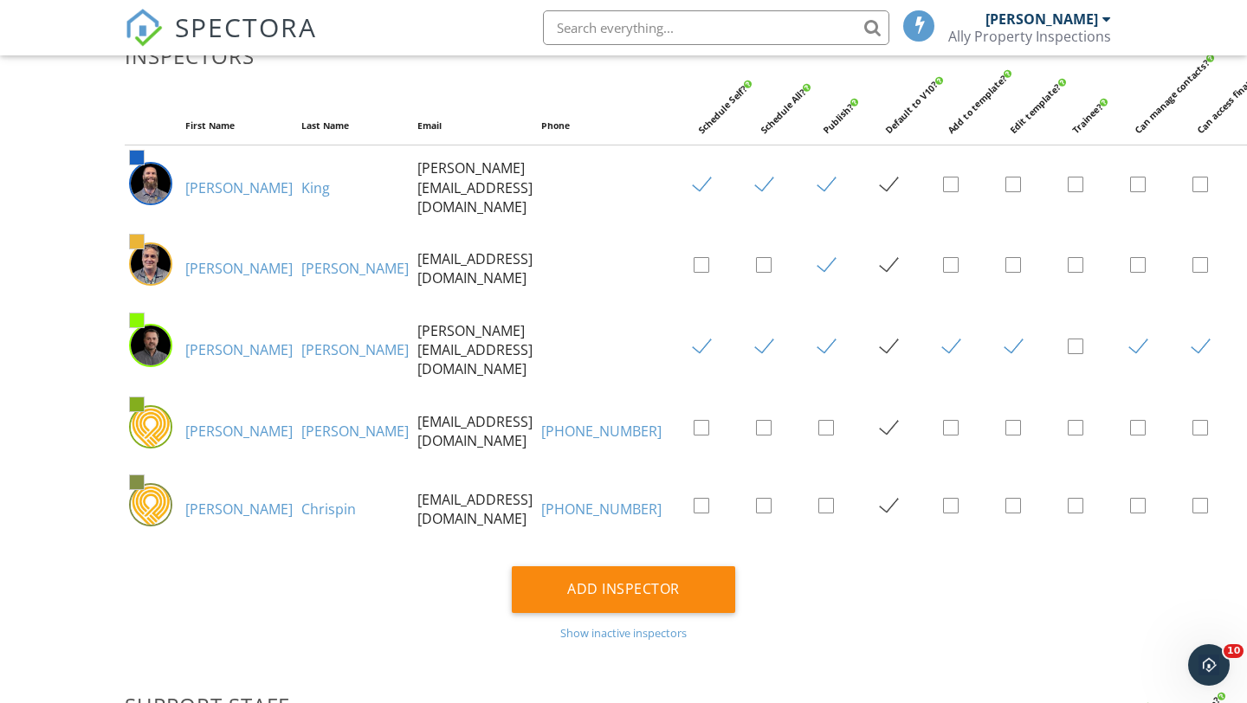
click at [605, 633] on div "Show inactive inspectors" at bounding box center [624, 633] width 998 height 14
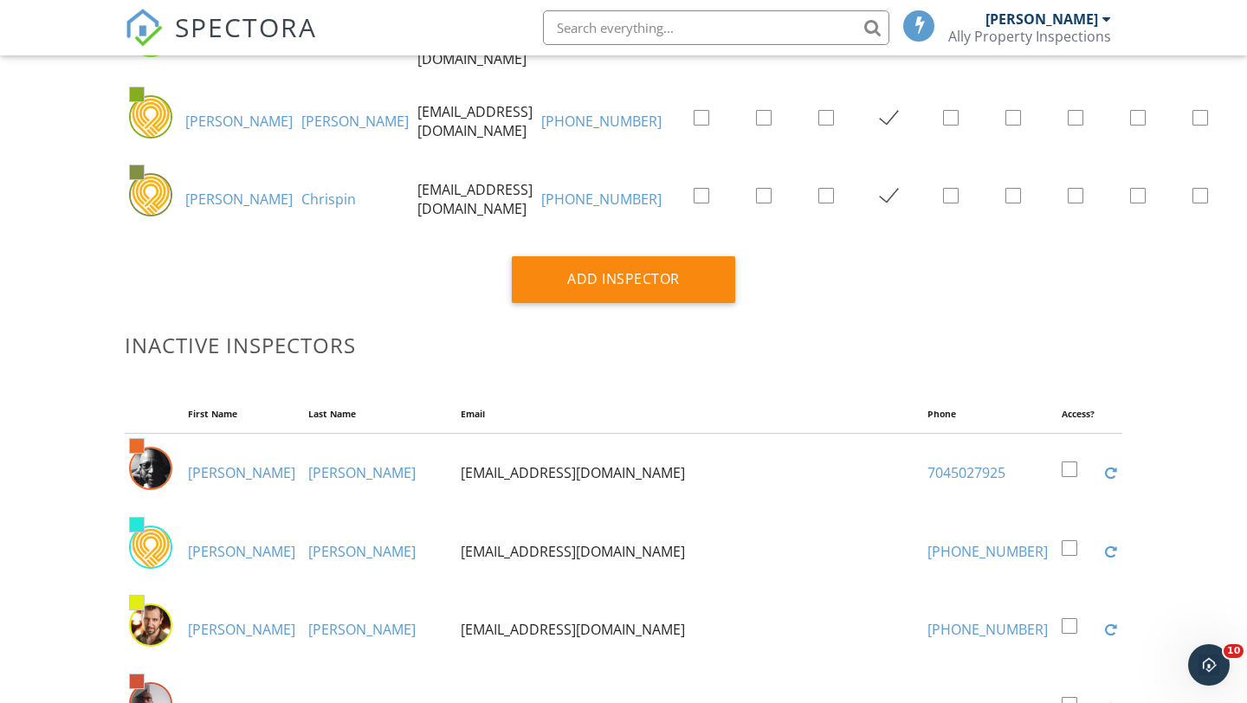
scroll to position [451, 0]
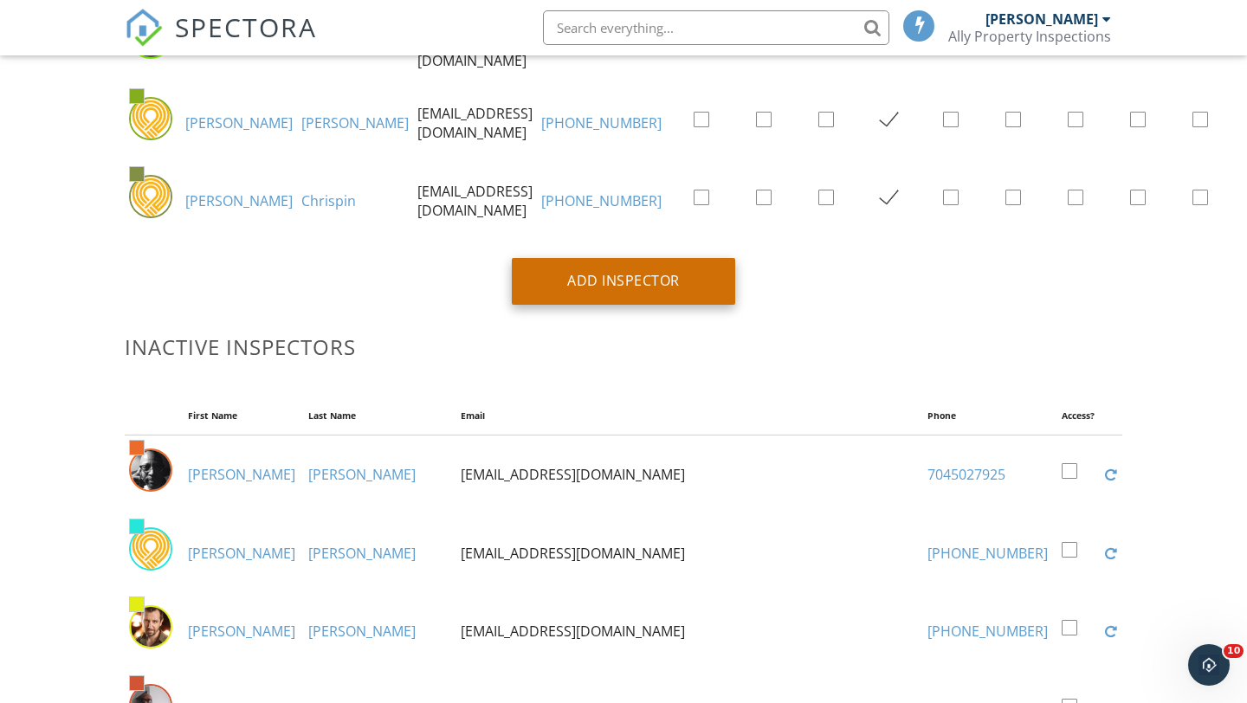
click at [637, 277] on div "Add Inspector" at bounding box center [623, 281] width 223 height 47
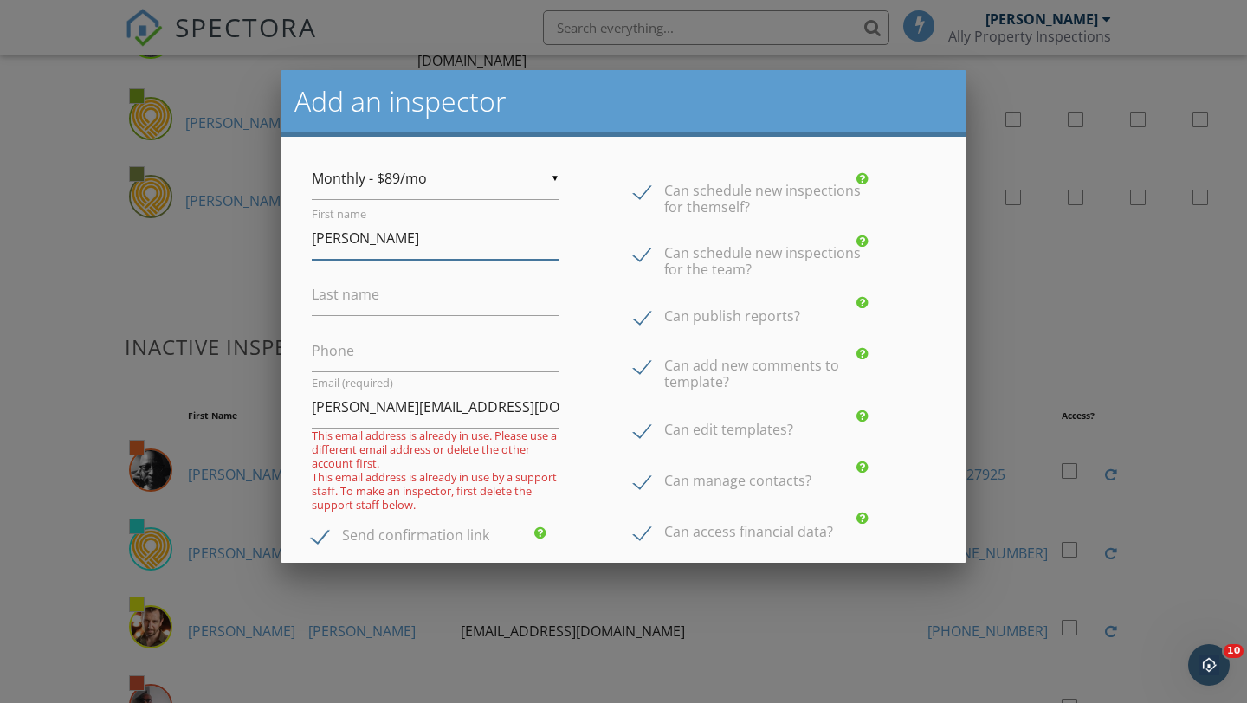
type input "[PERSON_NAME]"
type input "[PHONE_NUMBER]"
click at [541, 416] on input "[PERSON_NAME][EMAIL_ADDRESS][DOMAIN_NAME]" at bounding box center [436, 407] width 248 height 42
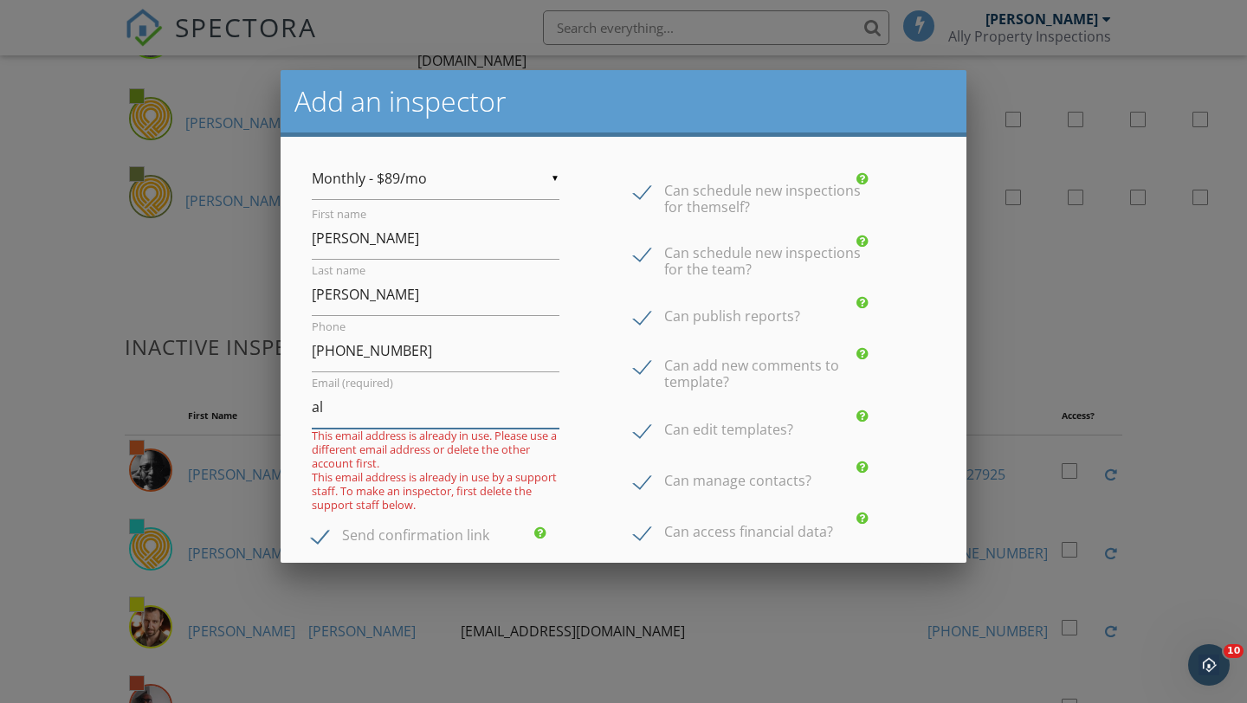
type input "a"
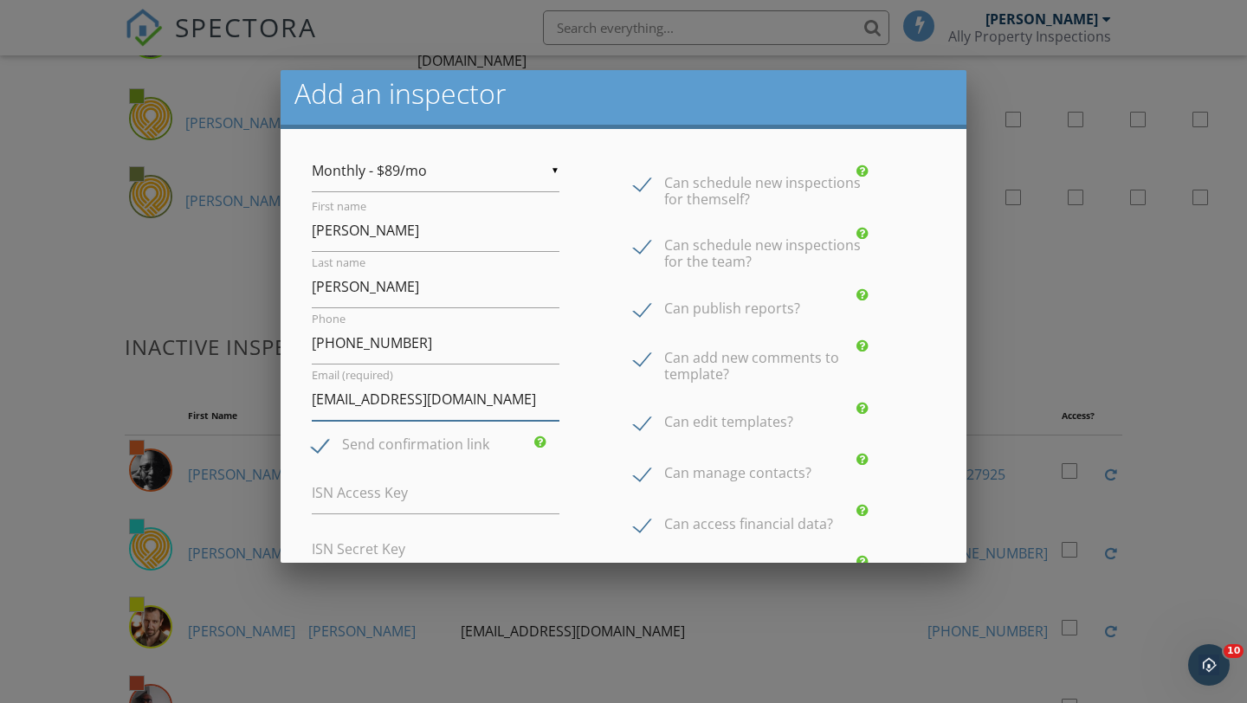
scroll to position [16, 0]
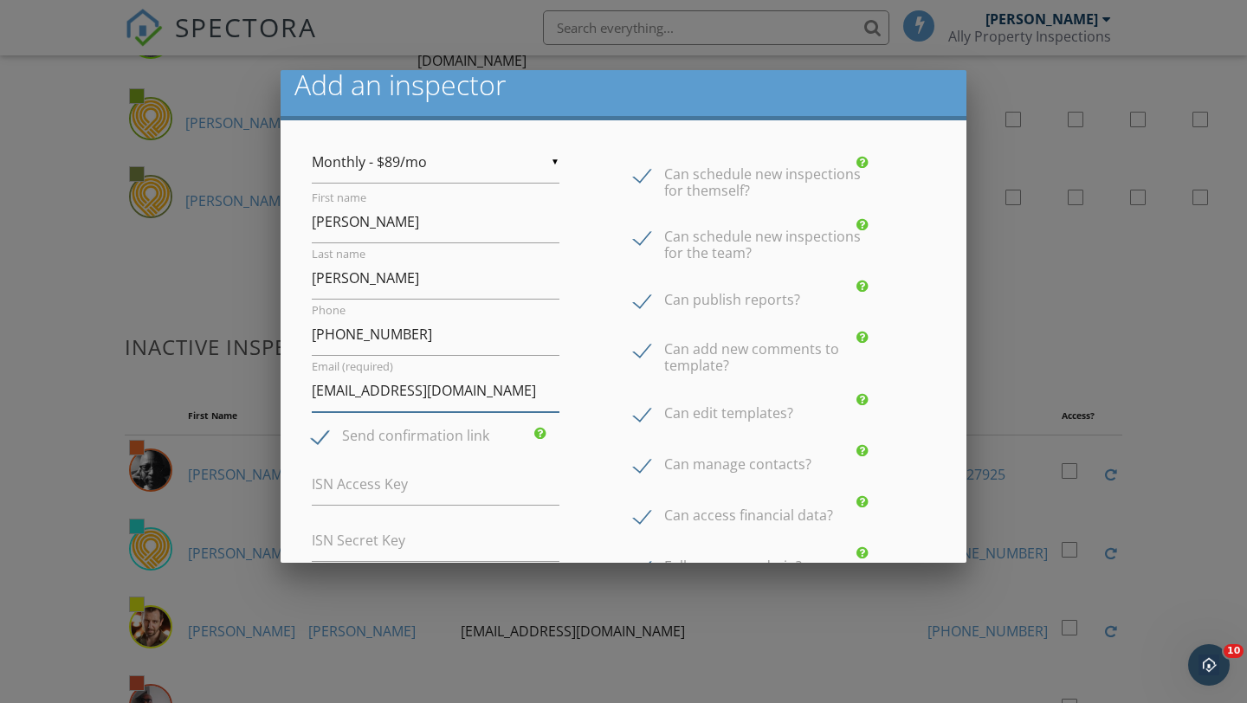
type input "ERICLBARROS27@GMAIL.COM"
click at [642, 170] on label "Can schedule new inspections for themself?" at bounding box center [758, 177] width 248 height 22
checkbox input "false"
click at [642, 234] on label "Can schedule new inspections for the team?" at bounding box center [758, 240] width 248 height 22
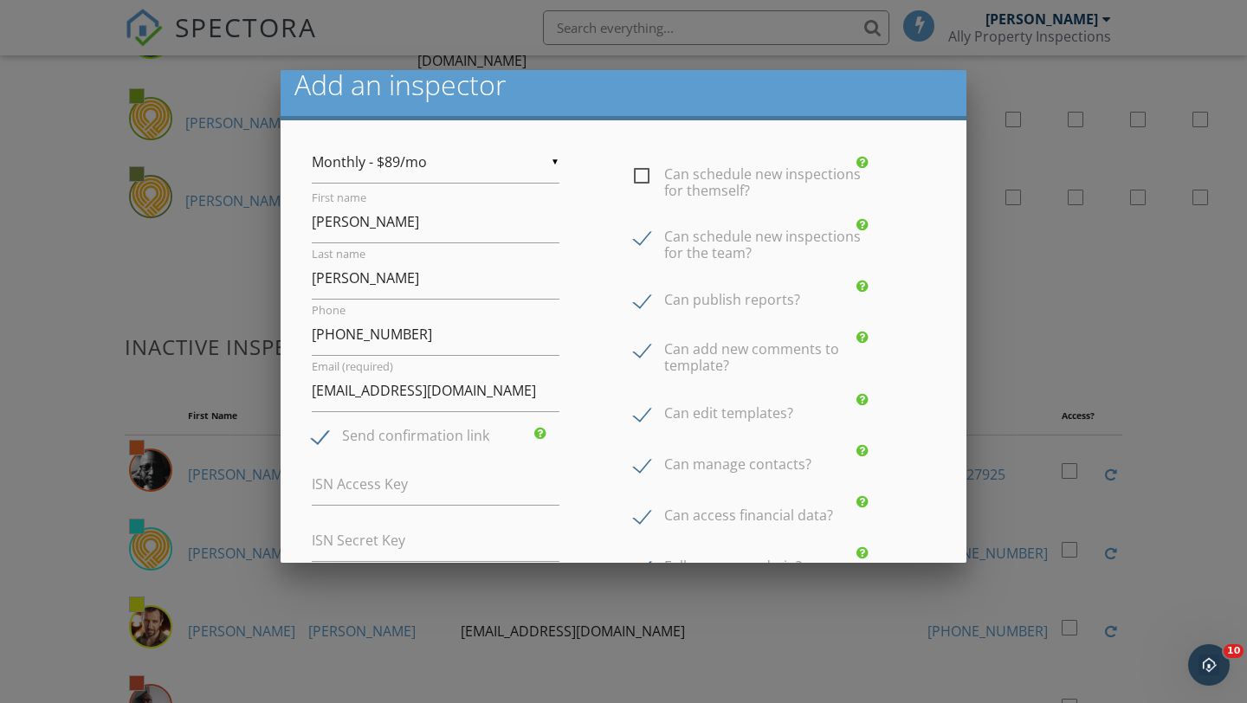
checkbox input "false"
click at [643, 307] on label "Can publish reports?" at bounding box center [717, 303] width 166 height 22
checkbox input "false"
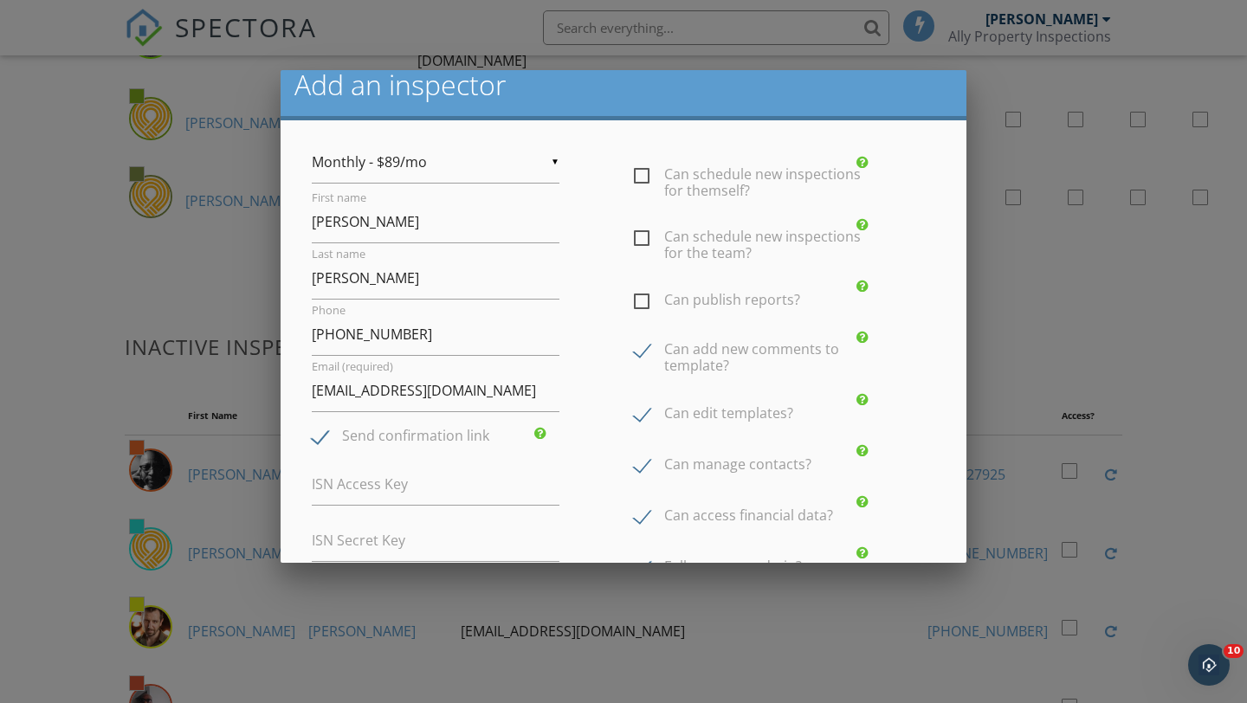
click at [642, 352] on label "Can add new comments to template?" at bounding box center [758, 352] width 248 height 22
checkbox input "false"
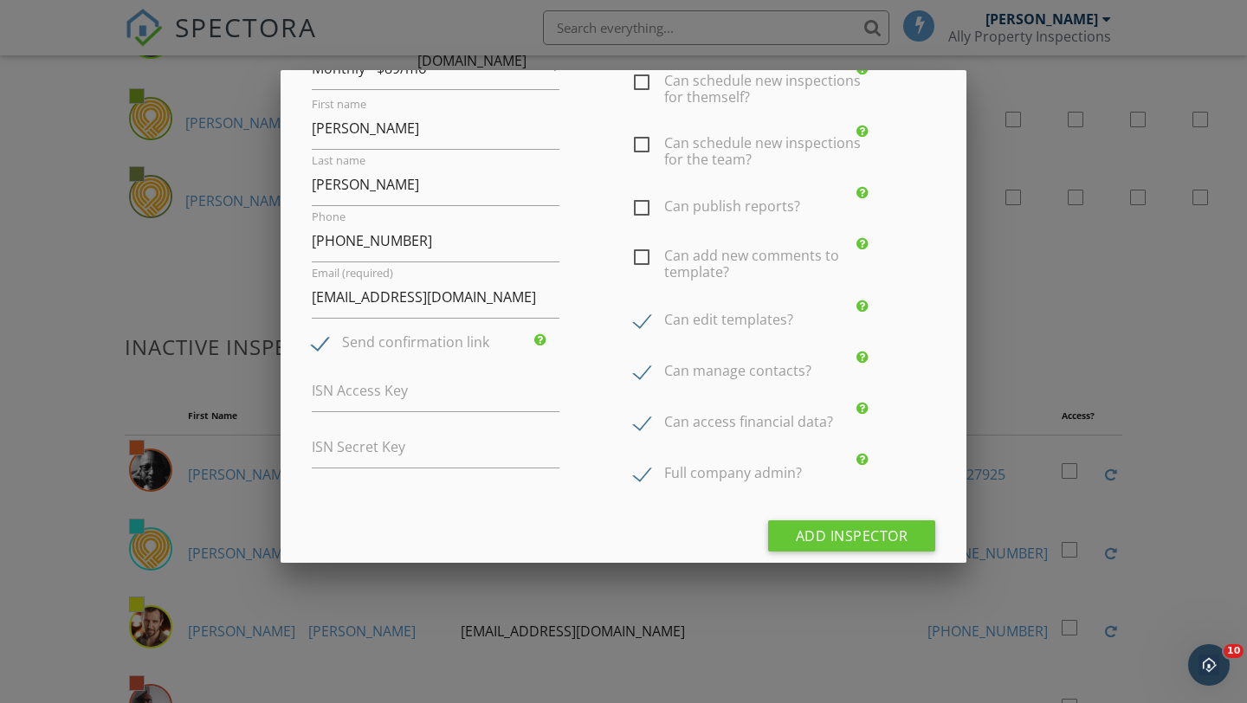
click at [647, 312] on label "Can edit templates?" at bounding box center [713, 323] width 159 height 22
checkbox input "false"
click at [640, 372] on label "Can manage contacts?" at bounding box center [723, 374] width 178 height 22
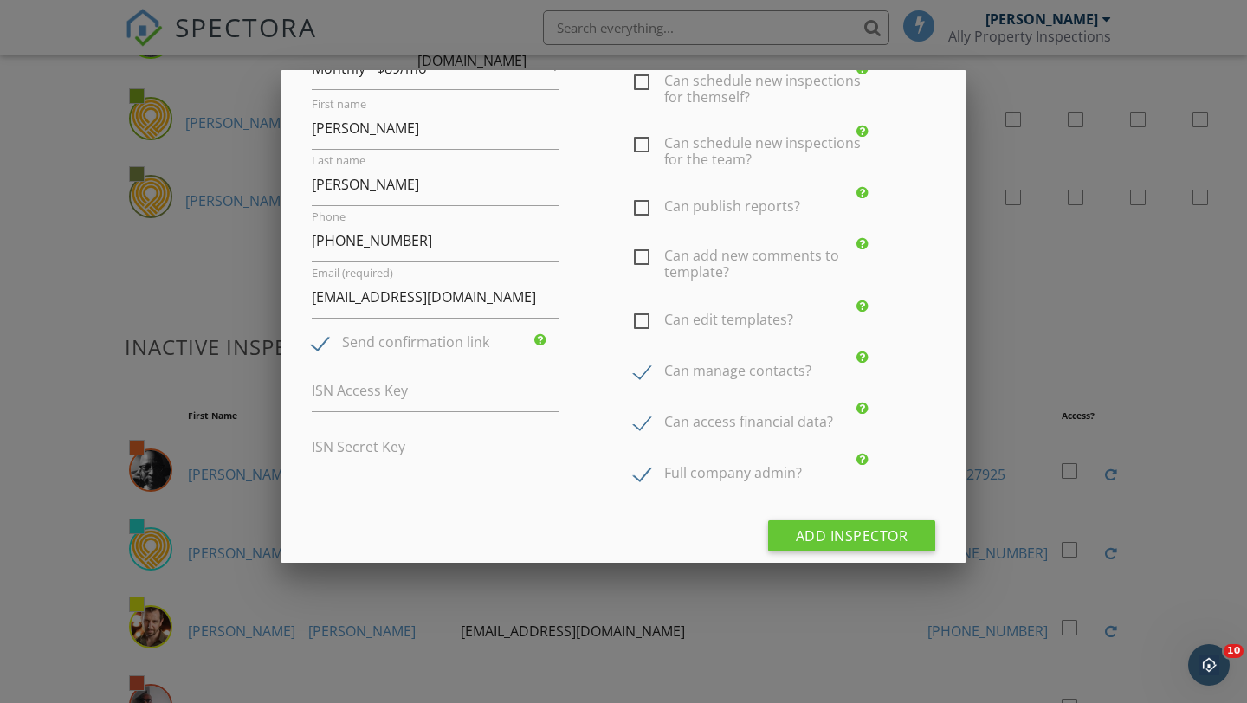
checkbox input "false"
click at [641, 415] on label "Can access financial data?" at bounding box center [733, 425] width 199 height 22
checkbox input "false"
click at [642, 466] on label "Full company admin?" at bounding box center [718, 476] width 168 height 22
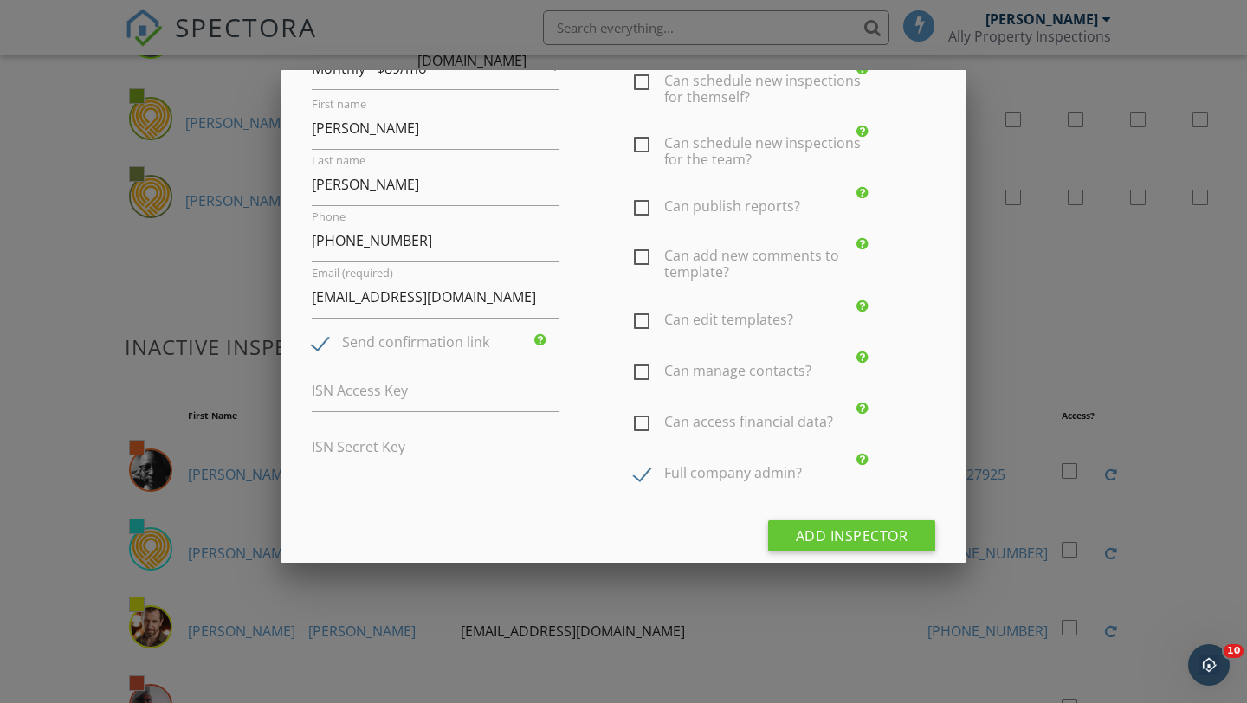
checkbox input "false"
click at [342, 396] on label "ISN Access Key" at bounding box center [360, 390] width 96 height 19
click at [342, 396] on input "ISN Access Key" at bounding box center [436, 391] width 248 height 42
paste input "92073020-5398-48a9-b2ea-49a446e075a2"
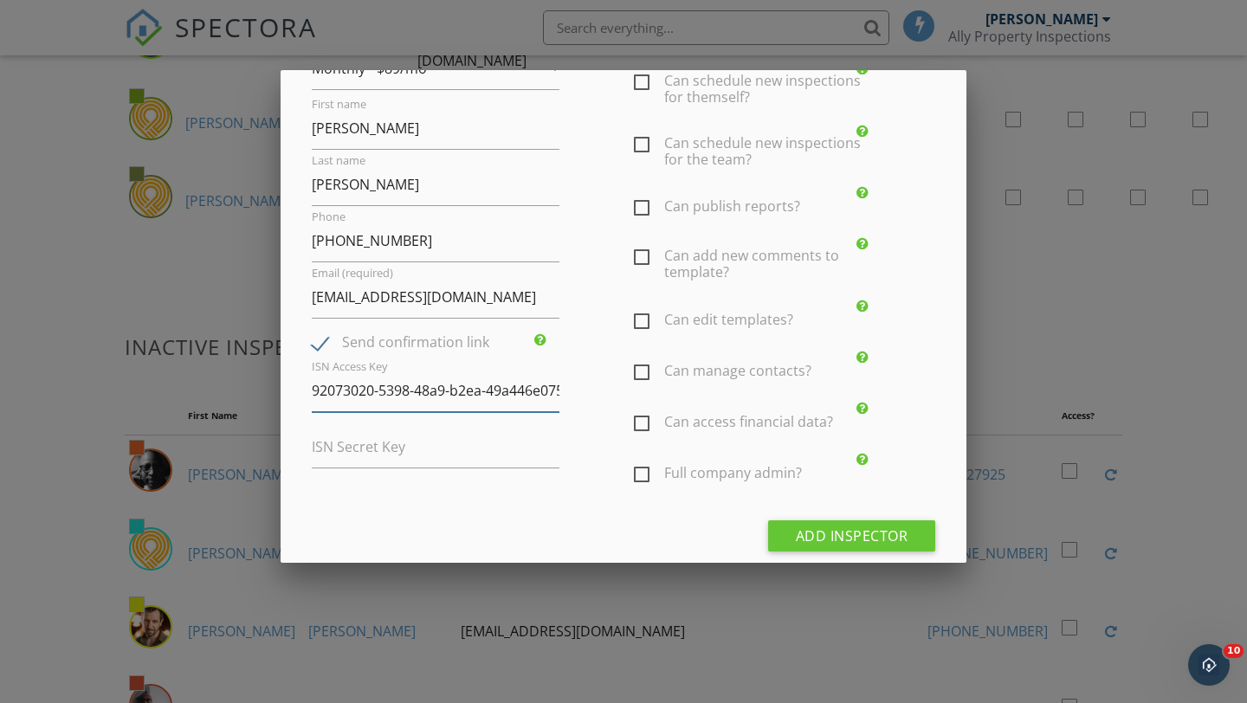
scroll to position [0, 23]
type input "92073020-5398-48a9-b2ea-49a446e075a2"
click at [324, 445] on label "ISN Secret Key" at bounding box center [359, 446] width 94 height 19
click at [324, 445] on input "ISN Secret Key" at bounding box center [436, 447] width 248 height 42
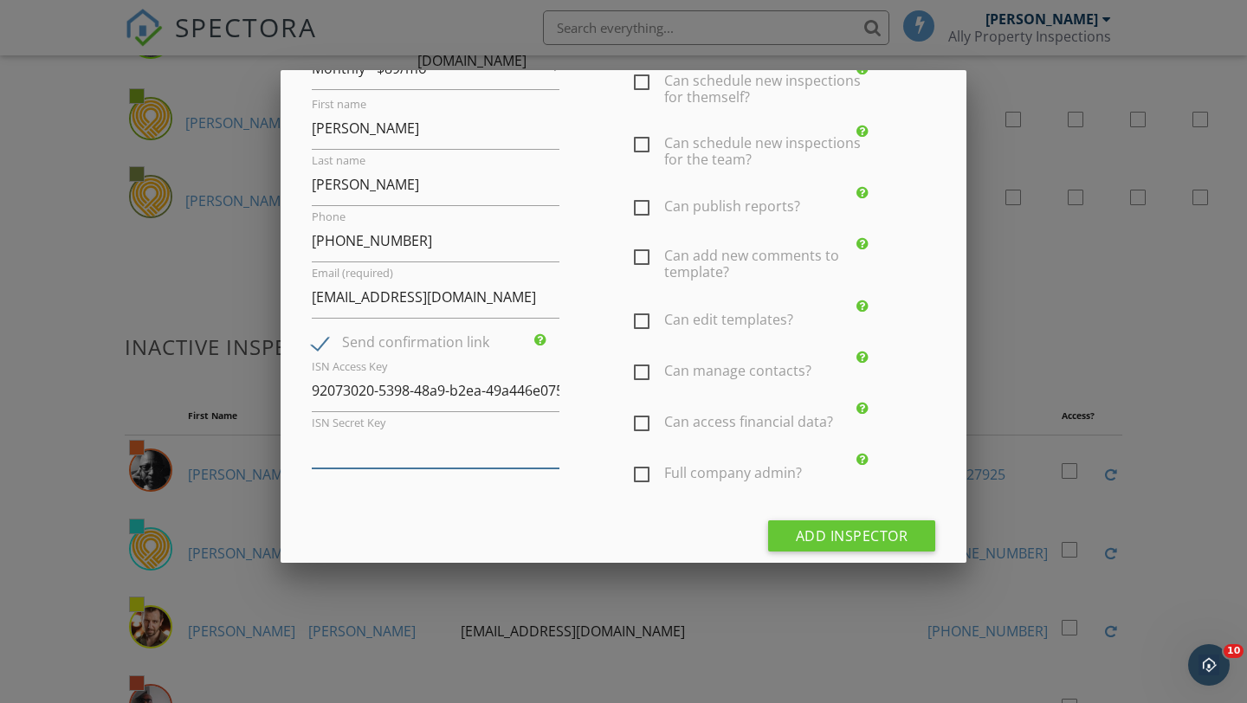
paste input "770cecb8-6845-4b1c-bdb6-99ec39fc6752"
type input "770cecb8-6845-4b1c-bdb6-99ec39fc6752"
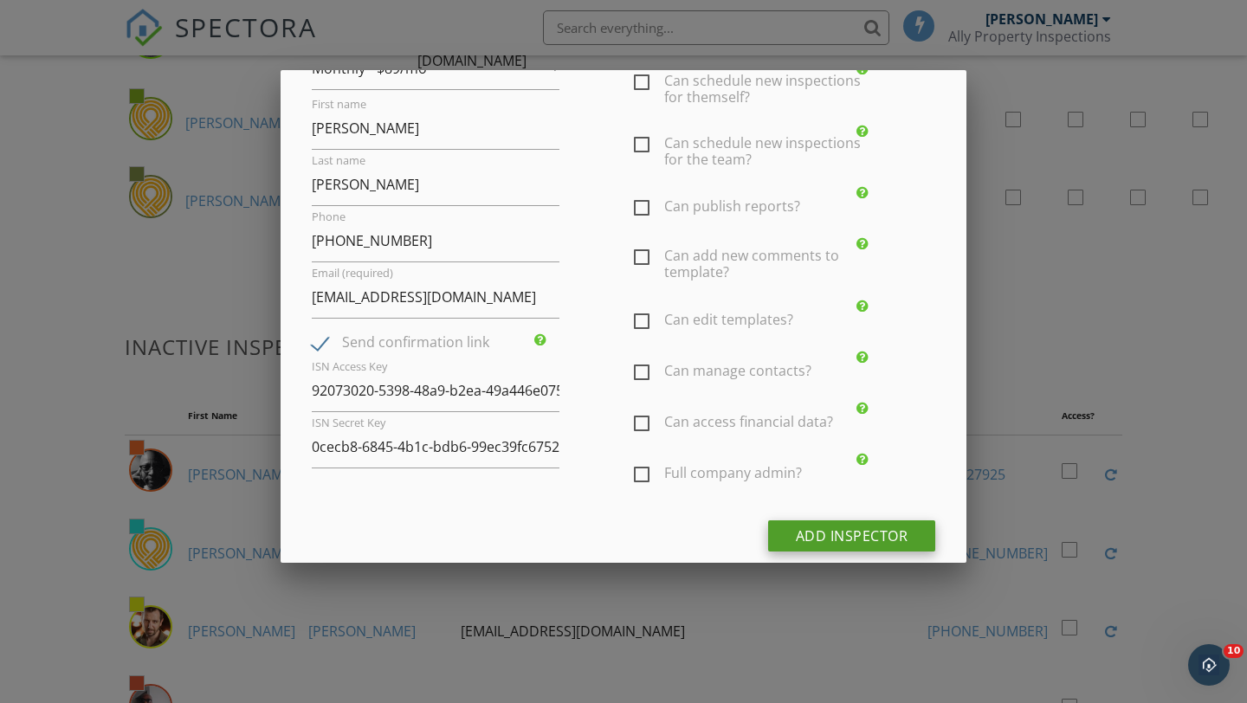
click at [822, 536] on div "Add Inspector" at bounding box center [852, 535] width 168 height 31
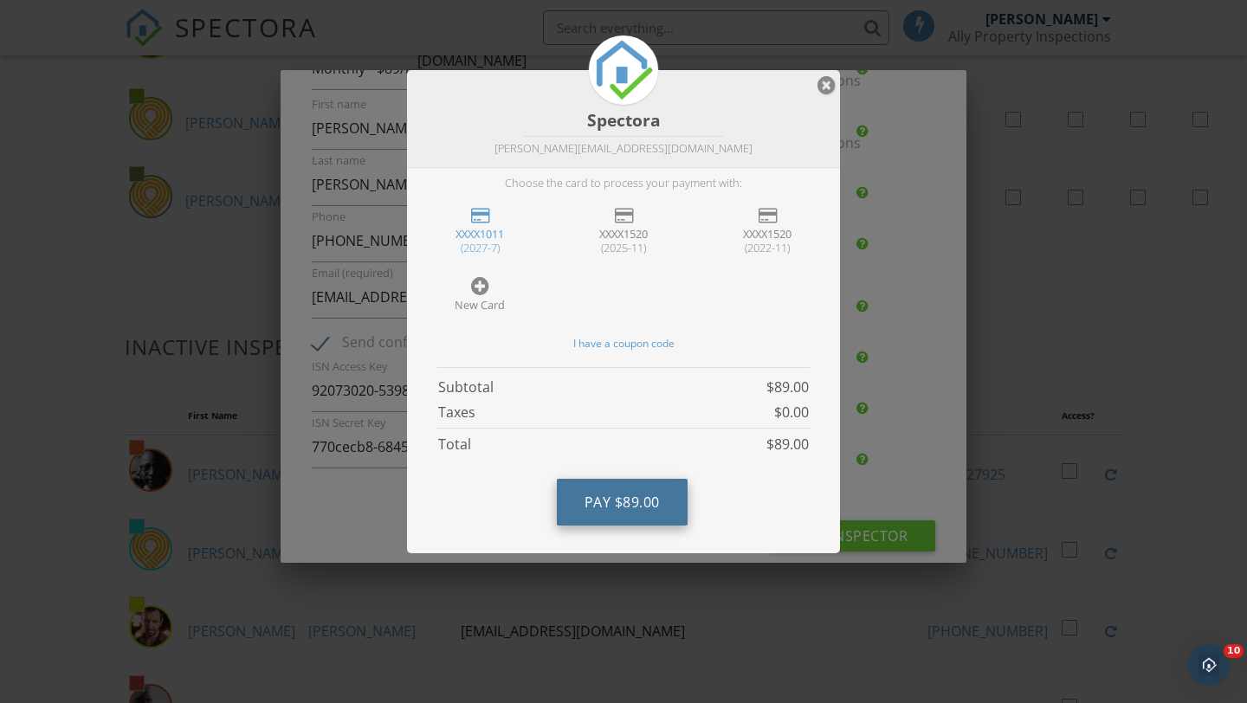
click at [615, 494] on span "$89.00" at bounding box center [637, 502] width 45 height 19
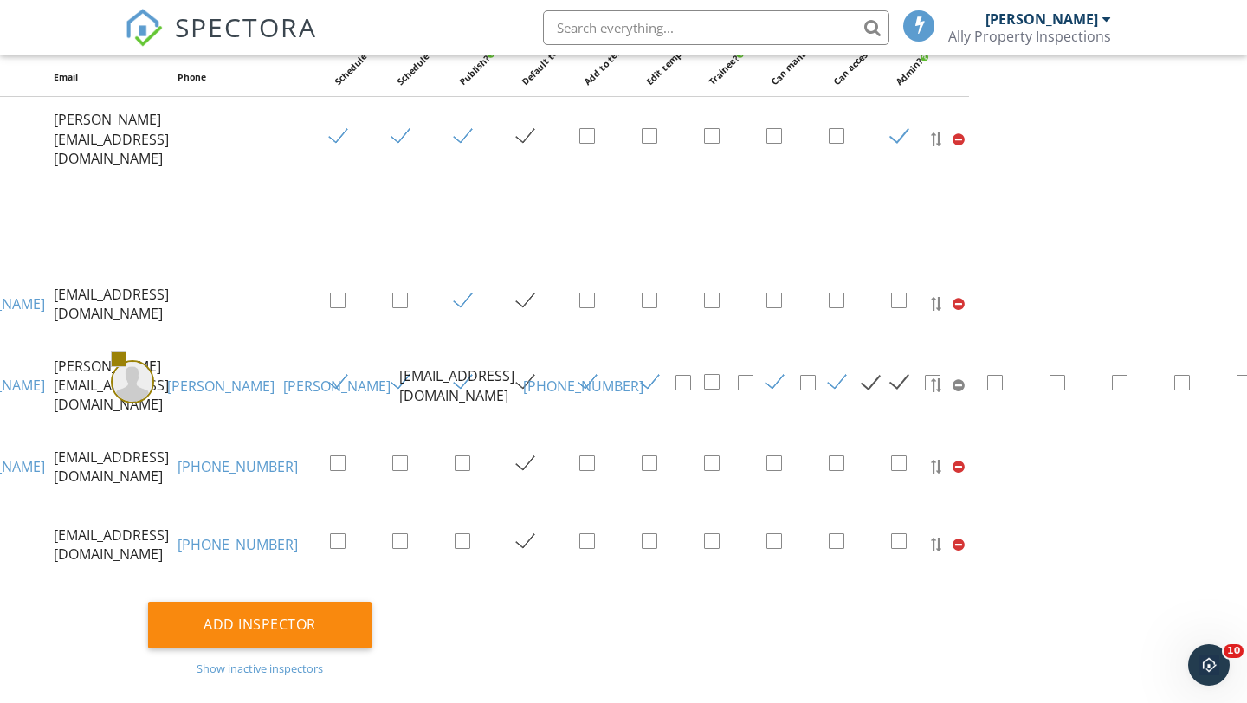
scroll to position [191, 66]
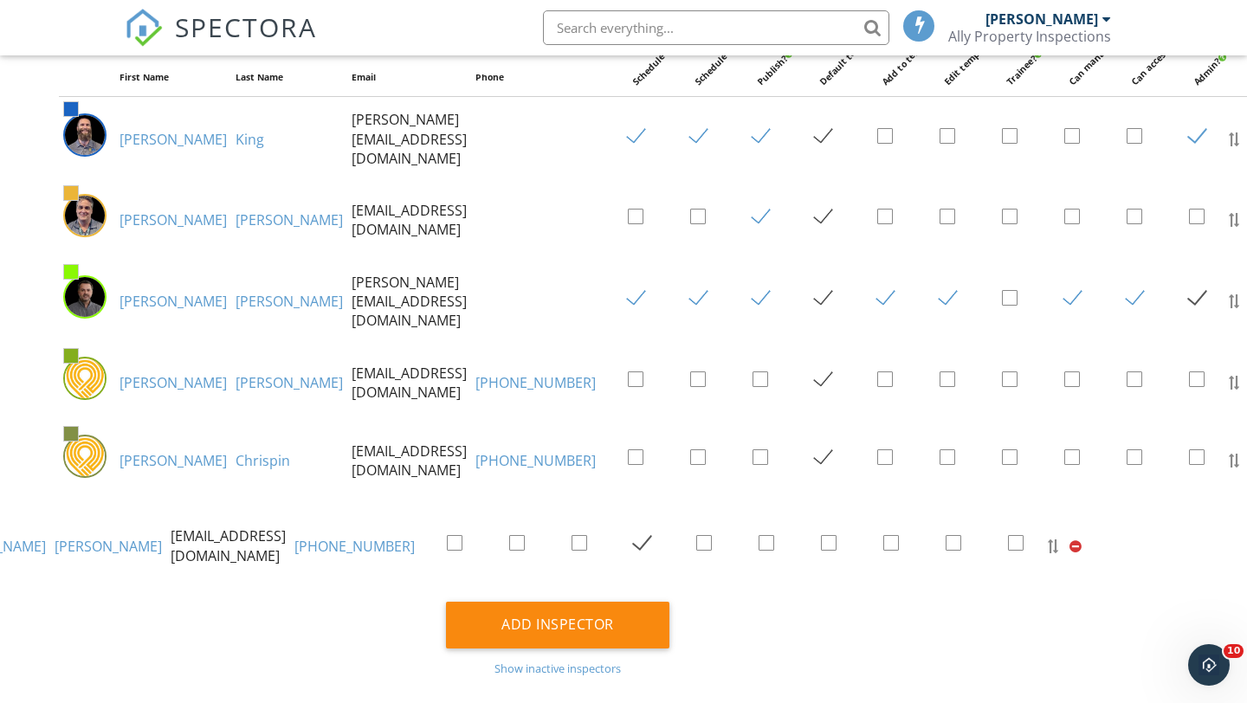
drag, startPoint x: 1238, startPoint y: 219, endPoint x: 991, endPoint y: 551, distance: 413.4
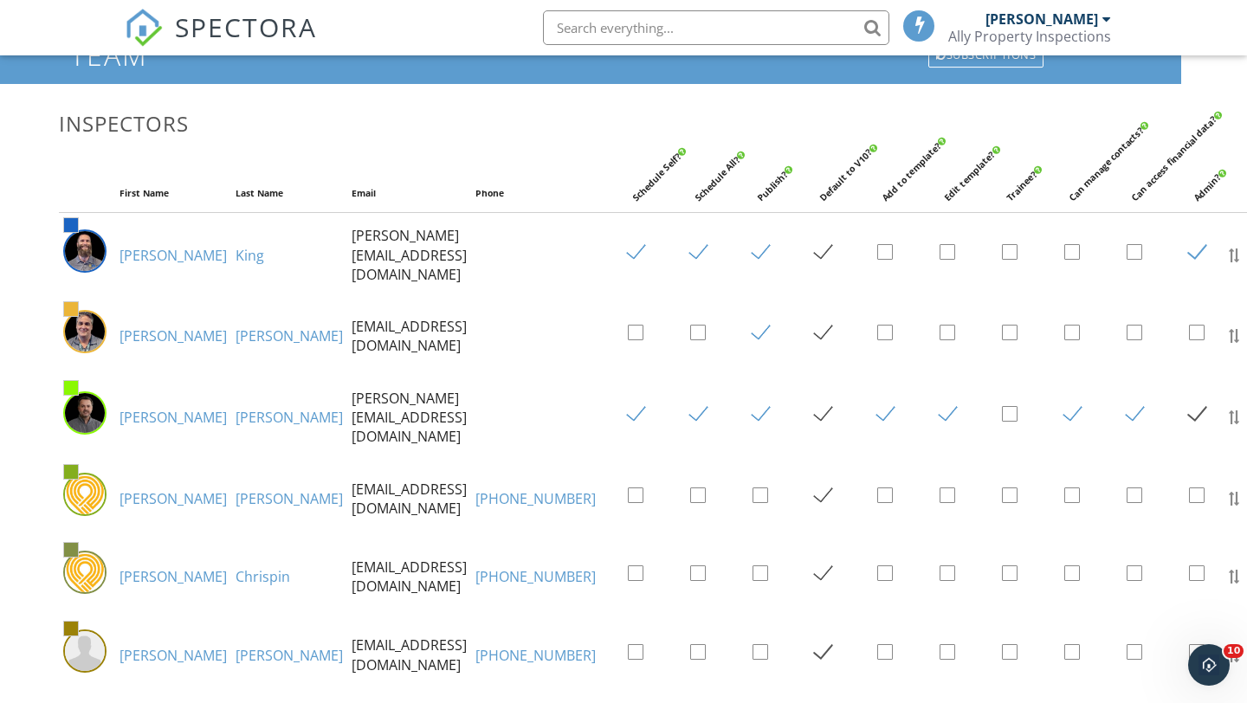
scroll to position [188, 66]
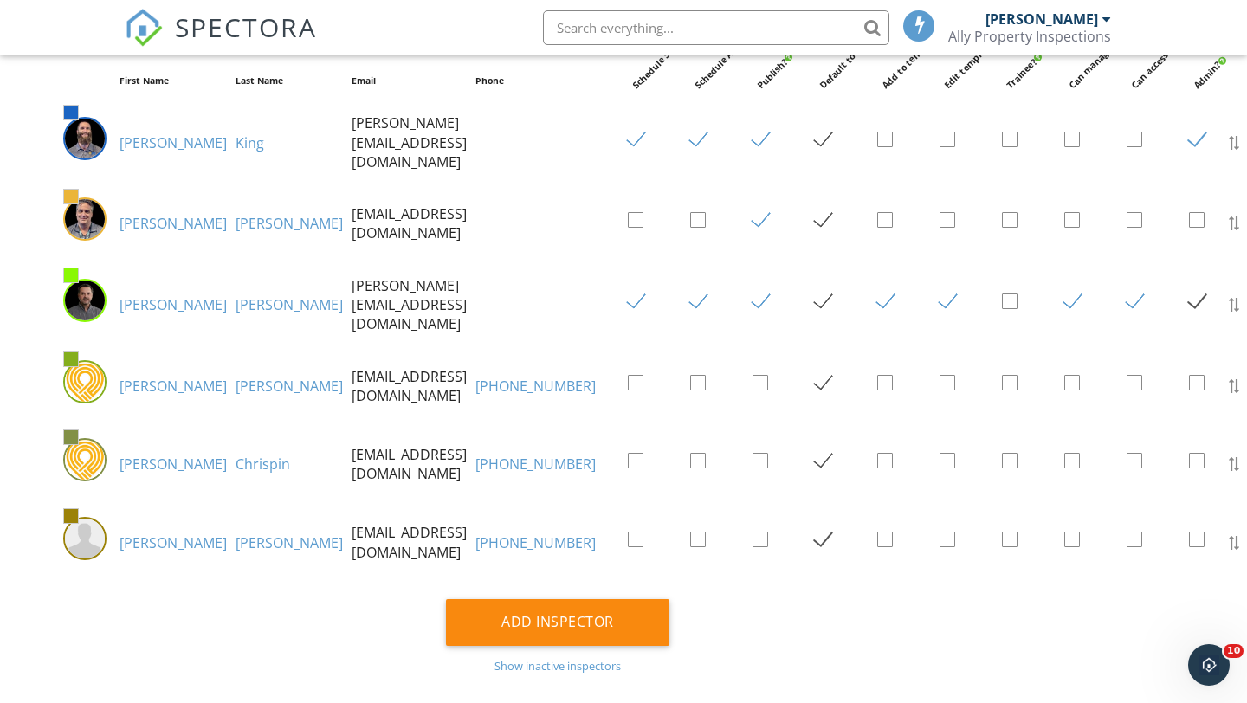
click at [236, 544] on link "[PERSON_NAME]" at bounding box center [289, 542] width 107 height 19
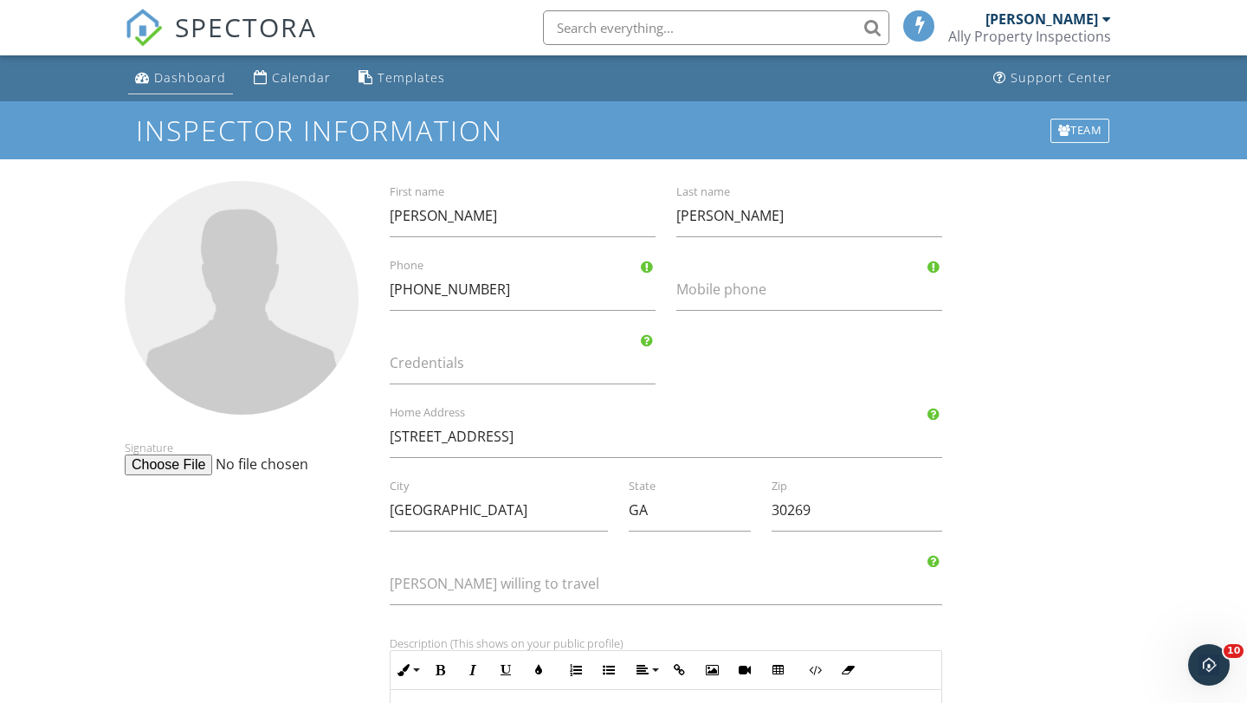
click at [184, 75] on div "Dashboard" at bounding box center [190, 77] width 72 height 16
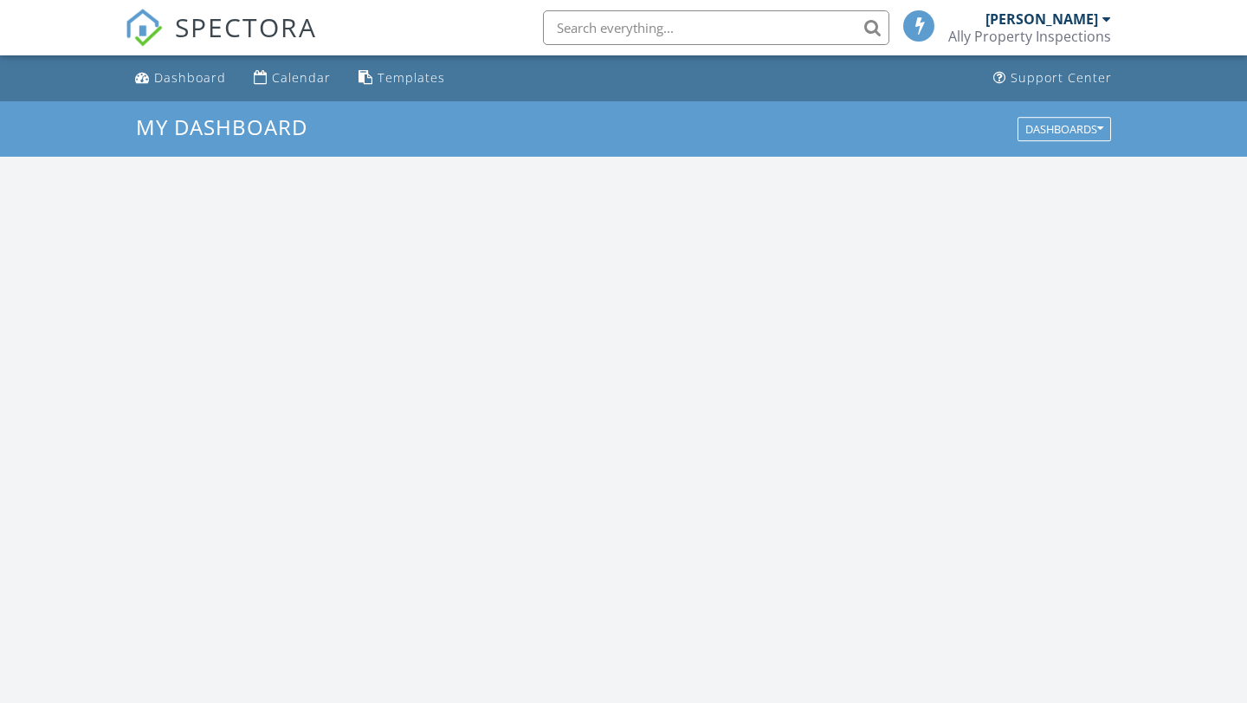
click at [1083, 35] on div "Ally Property Inspections" at bounding box center [1029, 36] width 163 height 17
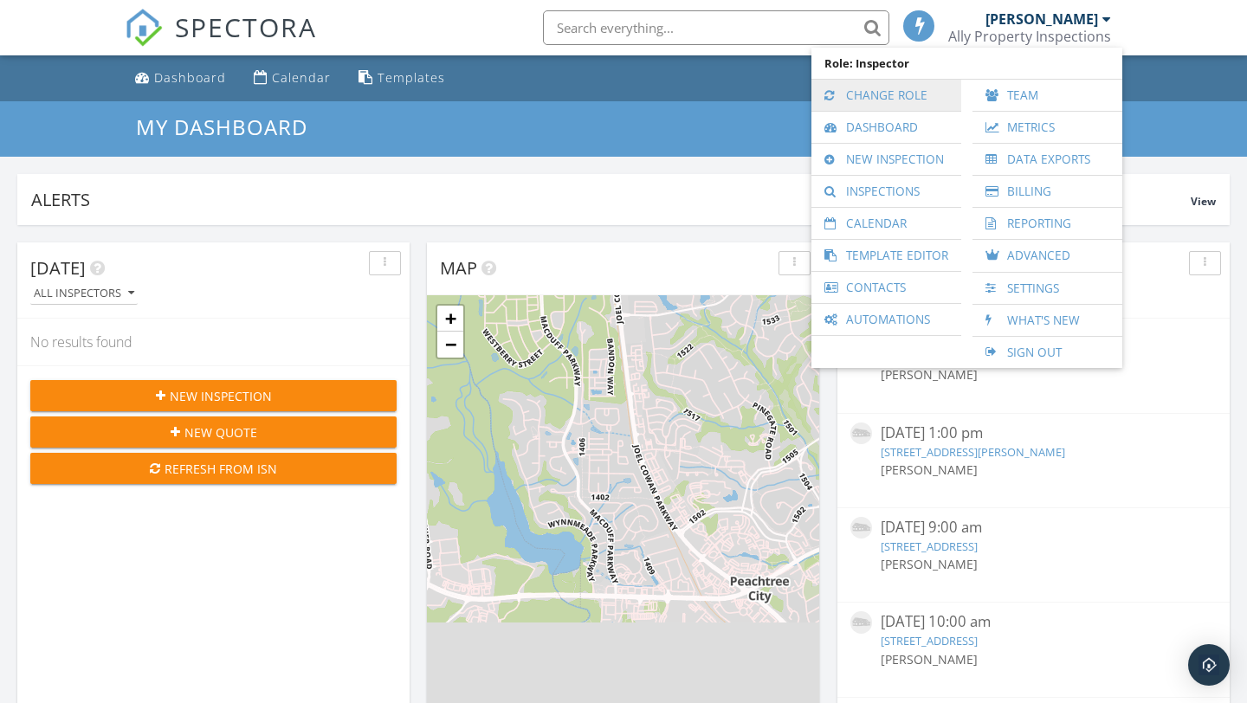
scroll to position [1577, 1248]
click at [881, 93] on link "Change Role" at bounding box center [886, 95] width 132 height 31
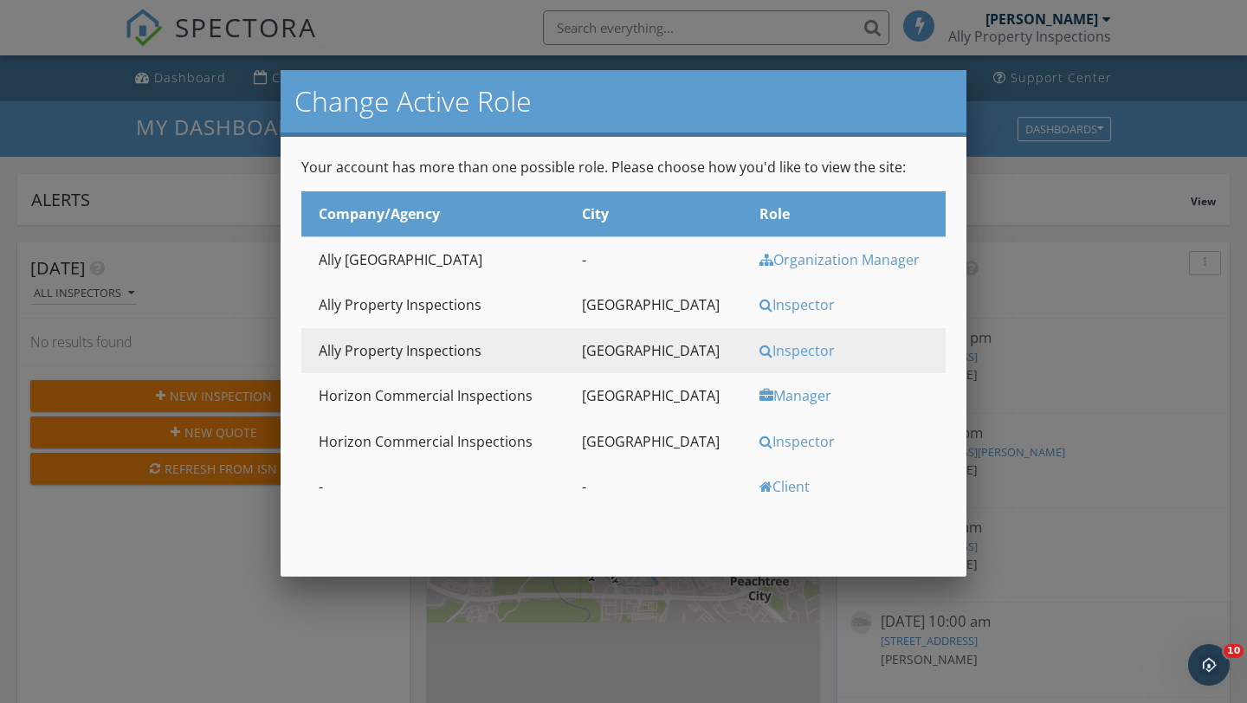
click at [1216, 103] on div at bounding box center [623, 352] width 1247 height 879
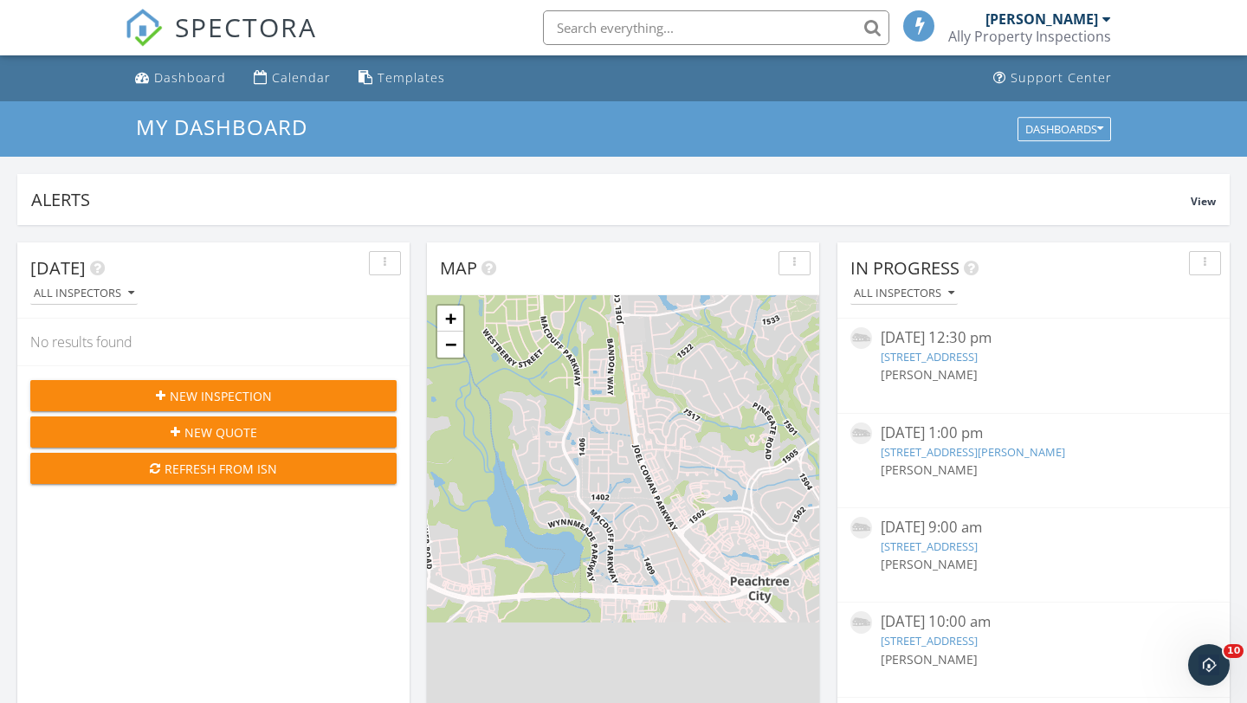
click at [1091, 43] on div "Ally Property Inspections" at bounding box center [1029, 36] width 163 height 17
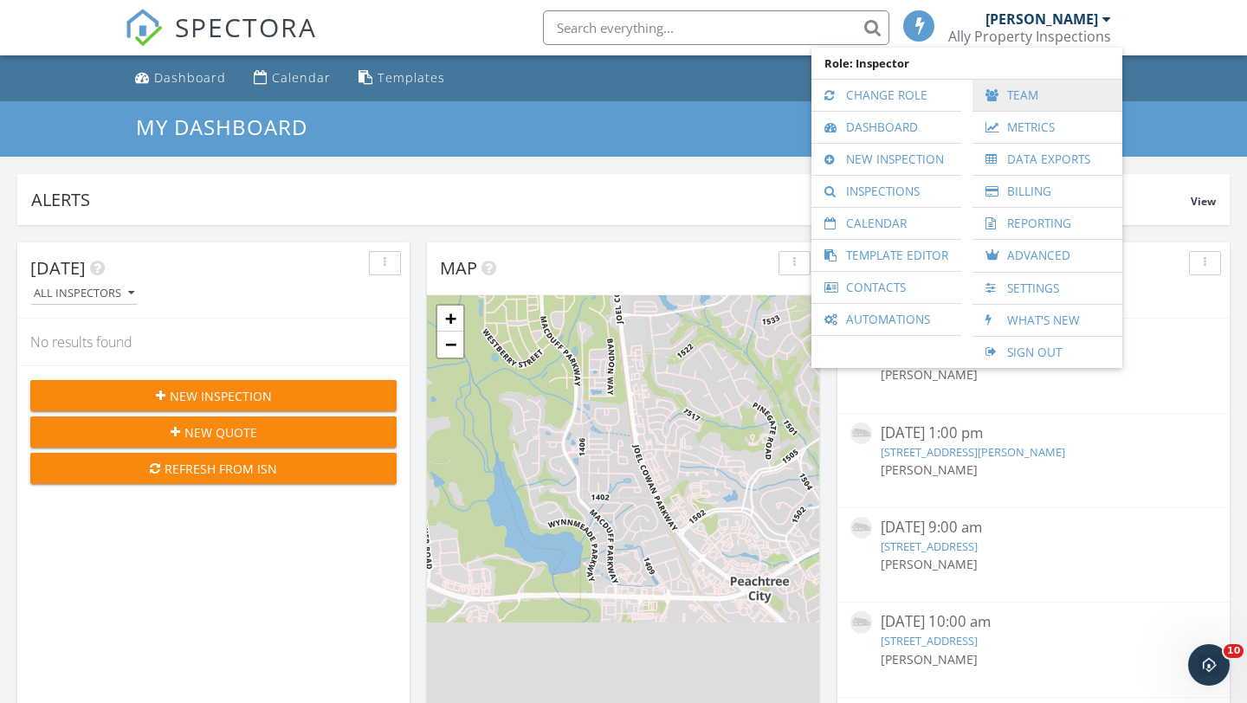
click at [1036, 99] on link "Team" at bounding box center [1047, 95] width 132 height 31
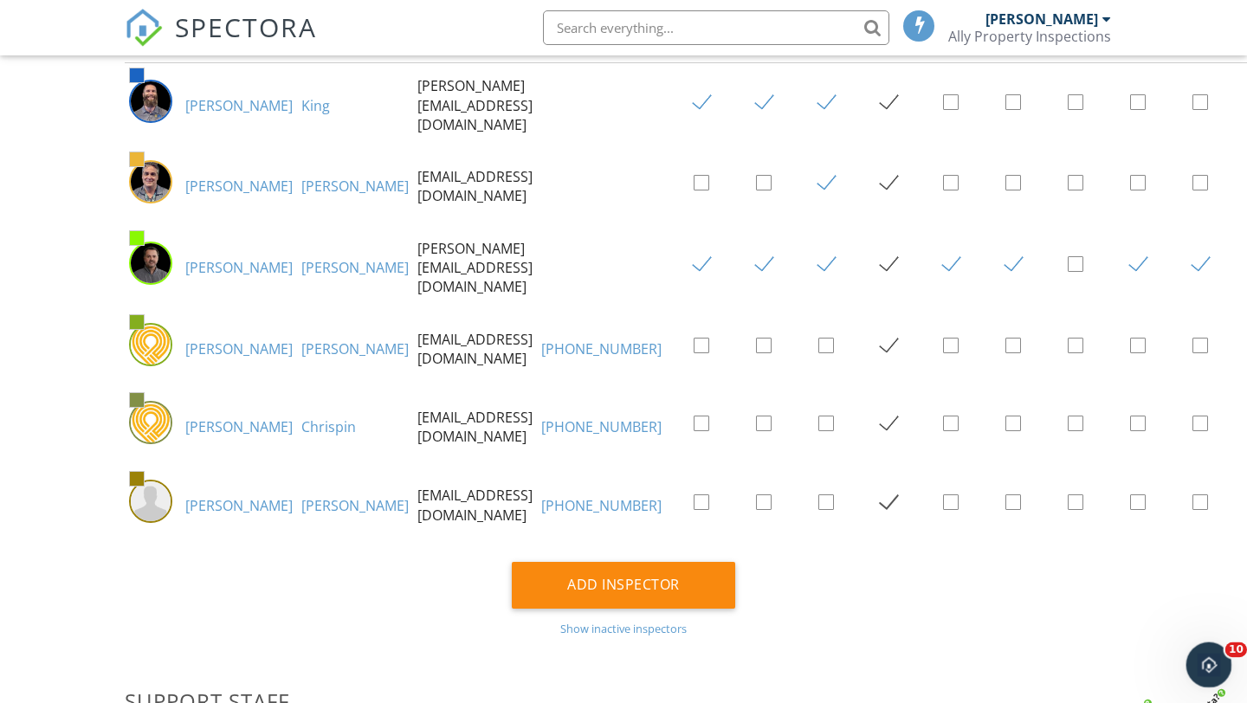
click at [1210, 652] on icon "Open Intercom Messenger" at bounding box center [1206, 663] width 29 height 29
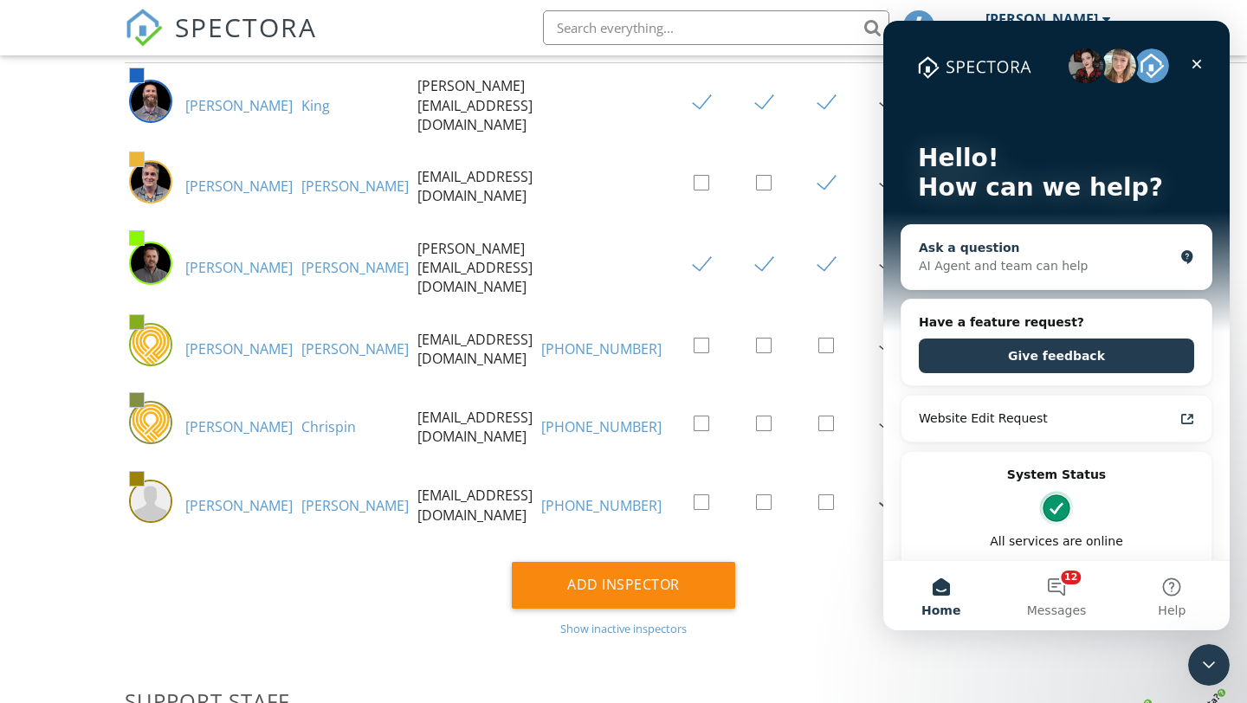
click at [1095, 268] on div "AI Agent and team can help" at bounding box center [1046, 266] width 255 height 18
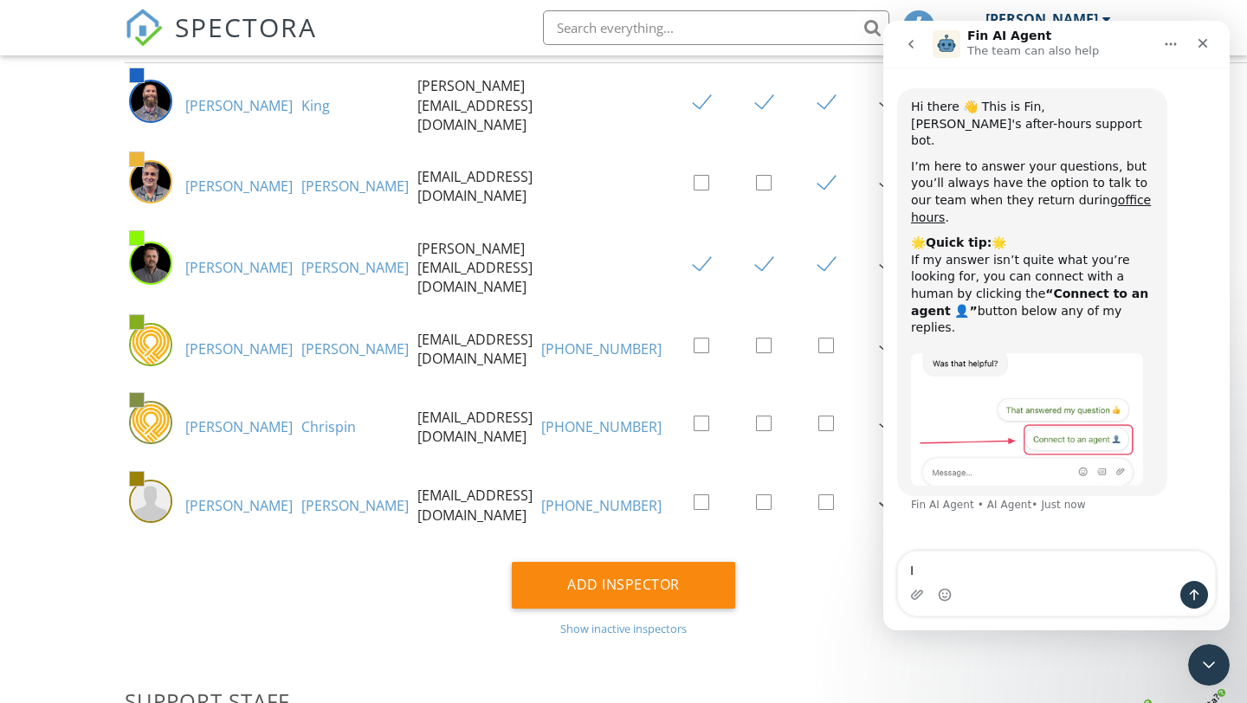
type textarea "I"
type textarea "I used the wrong email address when adding a new inspector. What do I need to d…"
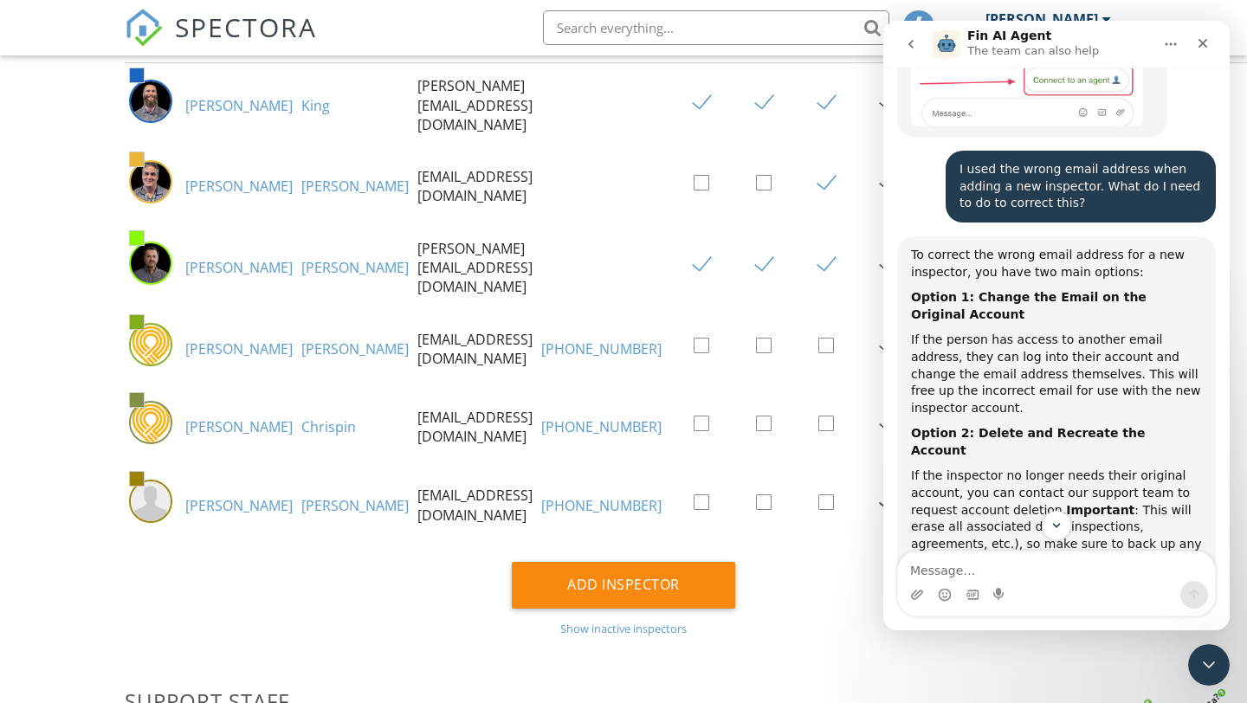
scroll to position [550, 0]
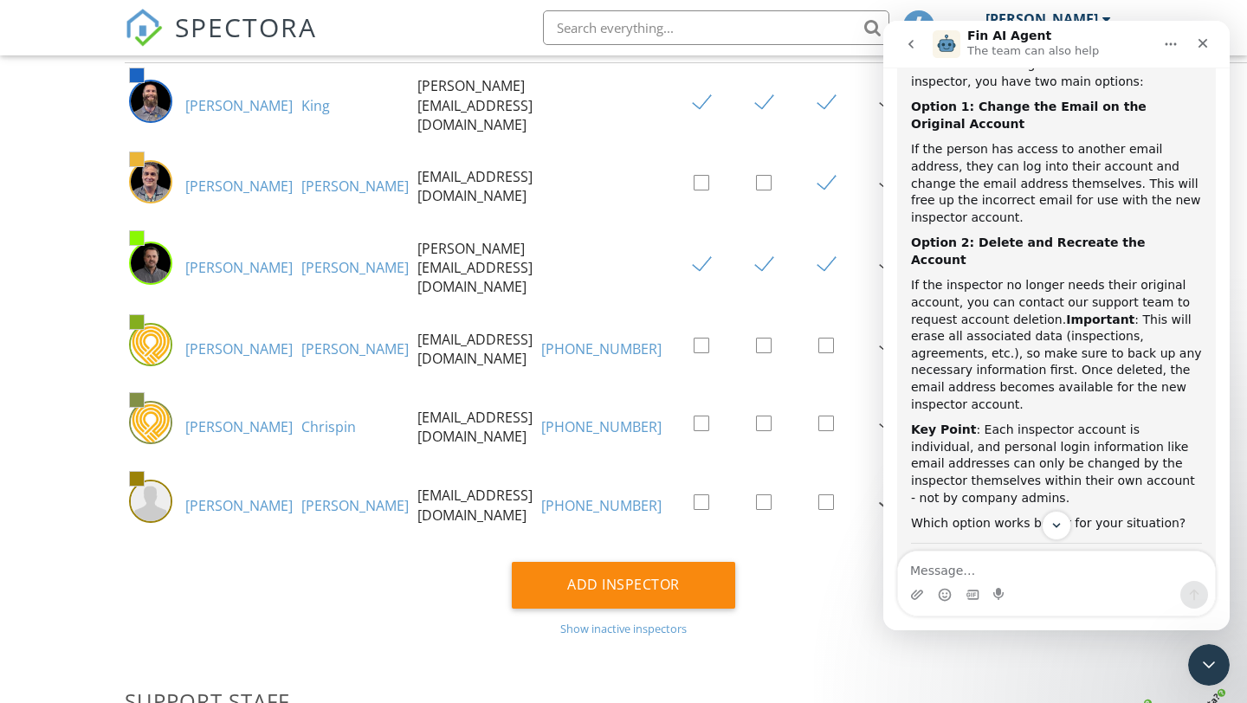
click at [937, 573] on textarea "Message…" at bounding box center [1056, 566] width 317 height 29
type textarea "I did this on the initial invitation for them to create their Spectora account"
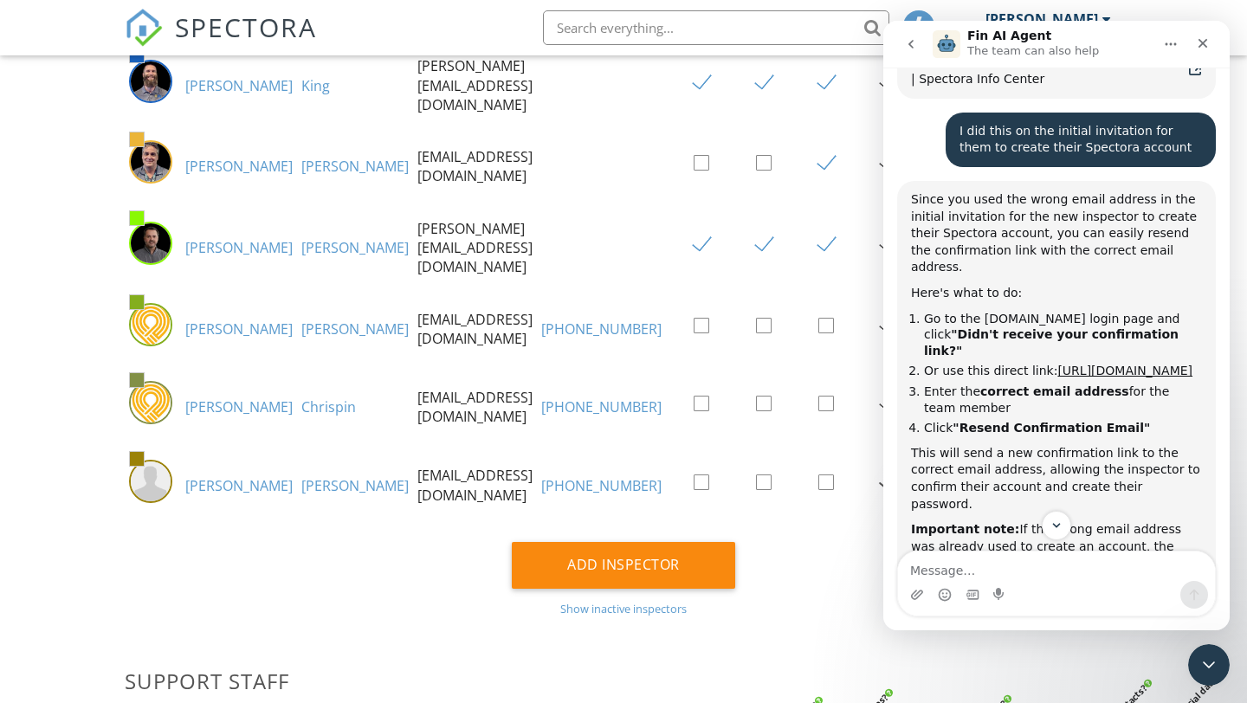
scroll to position [1138, 0]
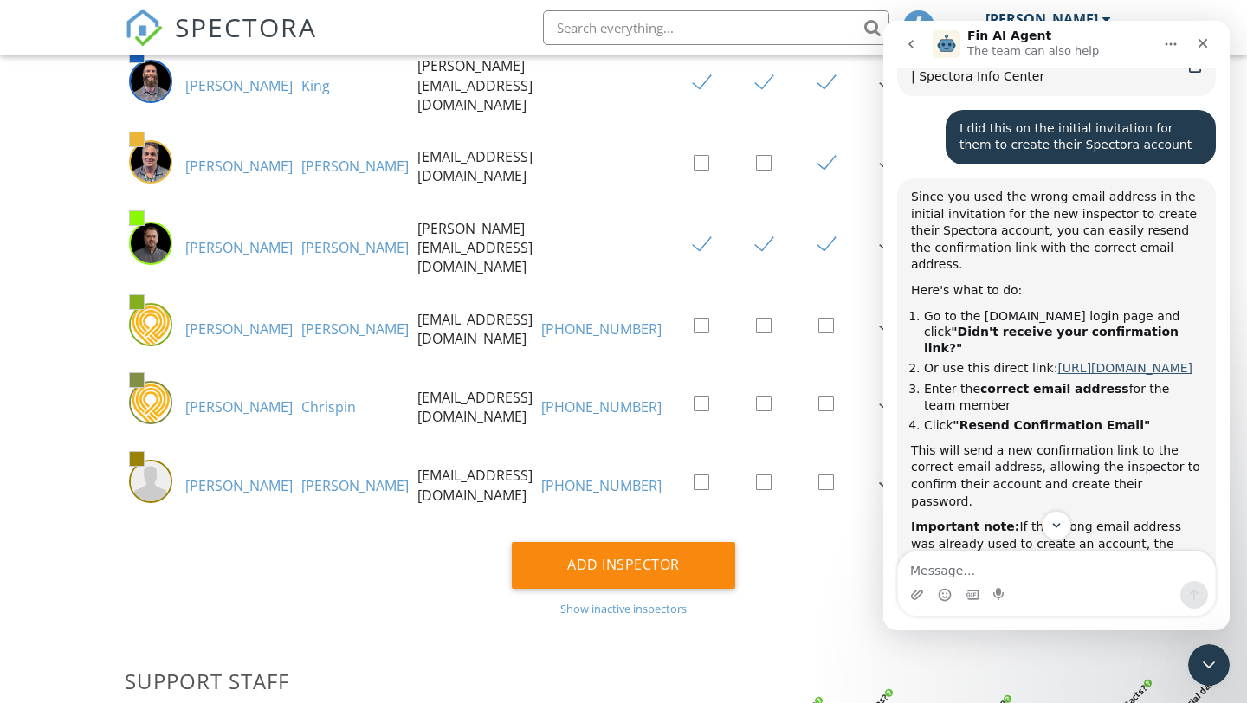
click at [1057, 361] on link "https://app.spectora.com/confirmation/new" at bounding box center [1124, 368] width 135 height 14
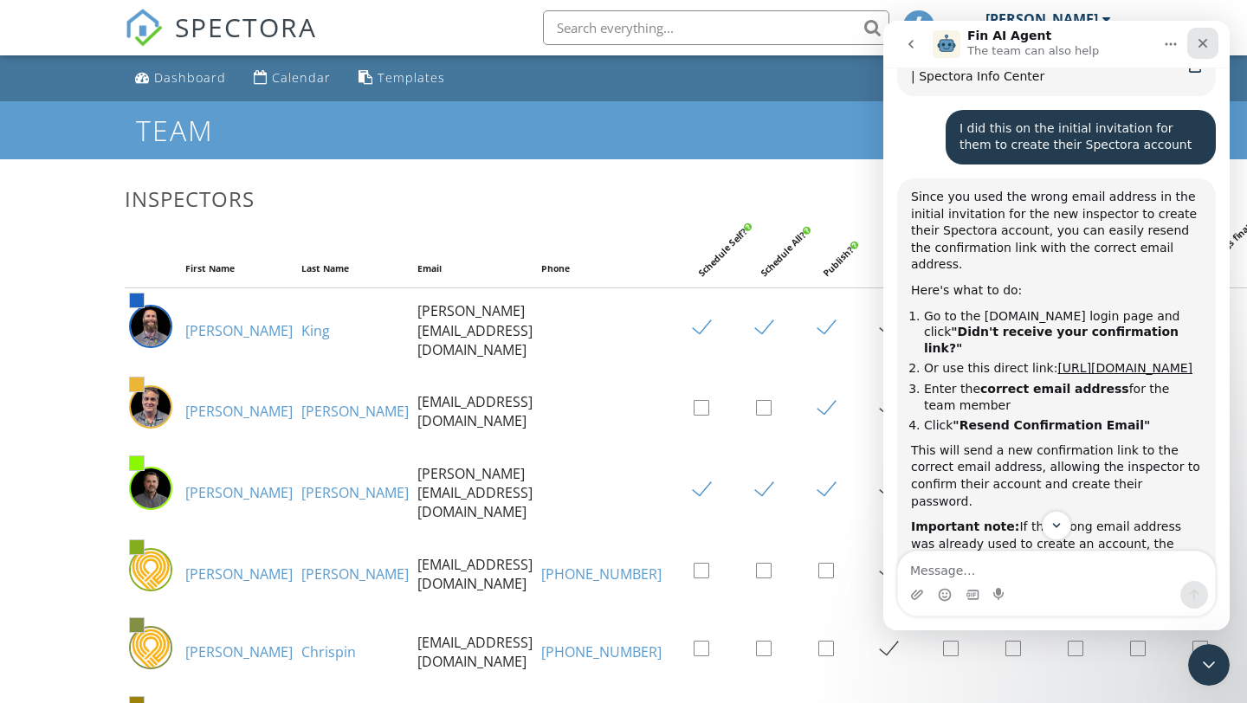
click at [1200, 42] on icon "Close" at bounding box center [1203, 43] width 14 height 14
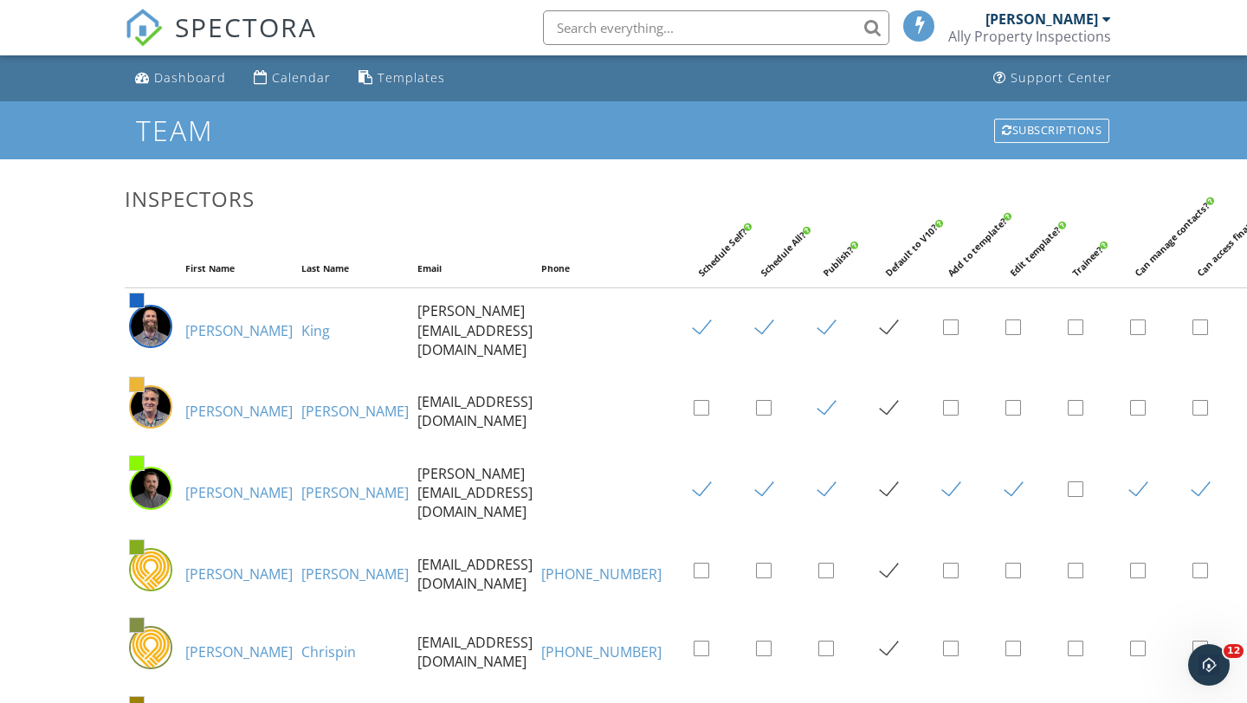
scroll to position [1346, 0]
click at [1090, 19] on div "[PERSON_NAME]" at bounding box center [1041, 18] width 113 height 17
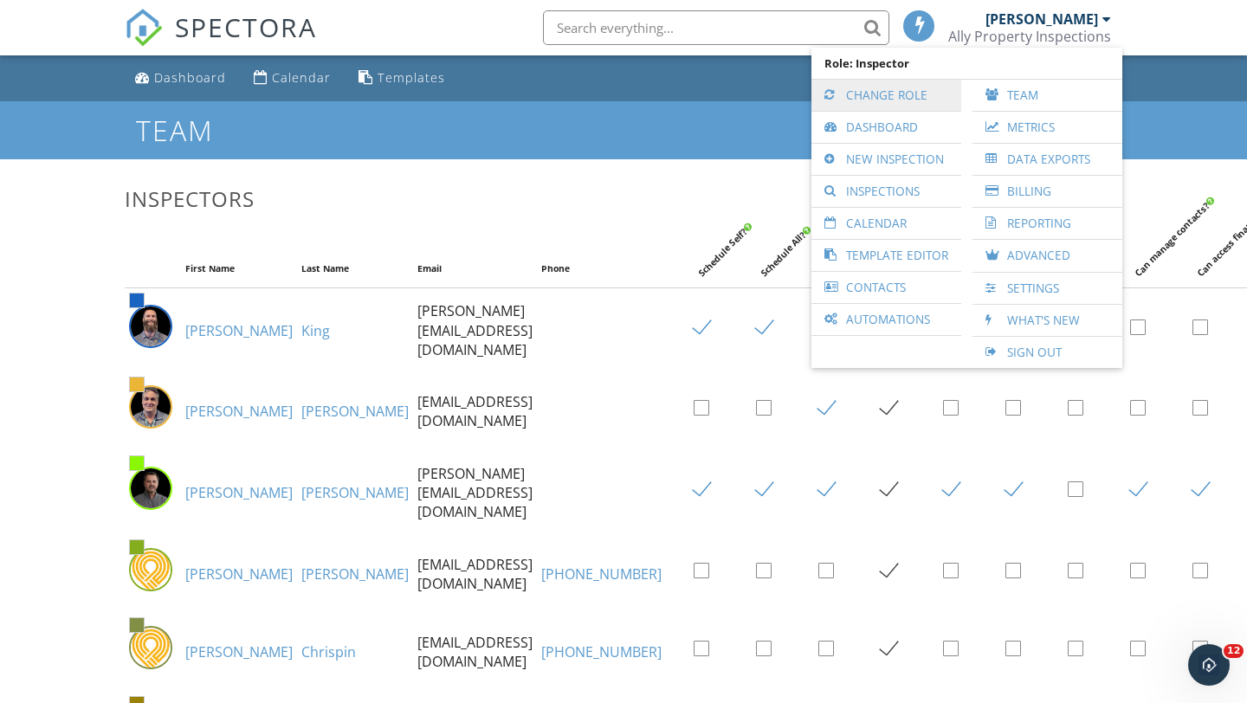
click at [870, 94] on link "Change Role" at bounding box center [886, 95] width 132 height 31
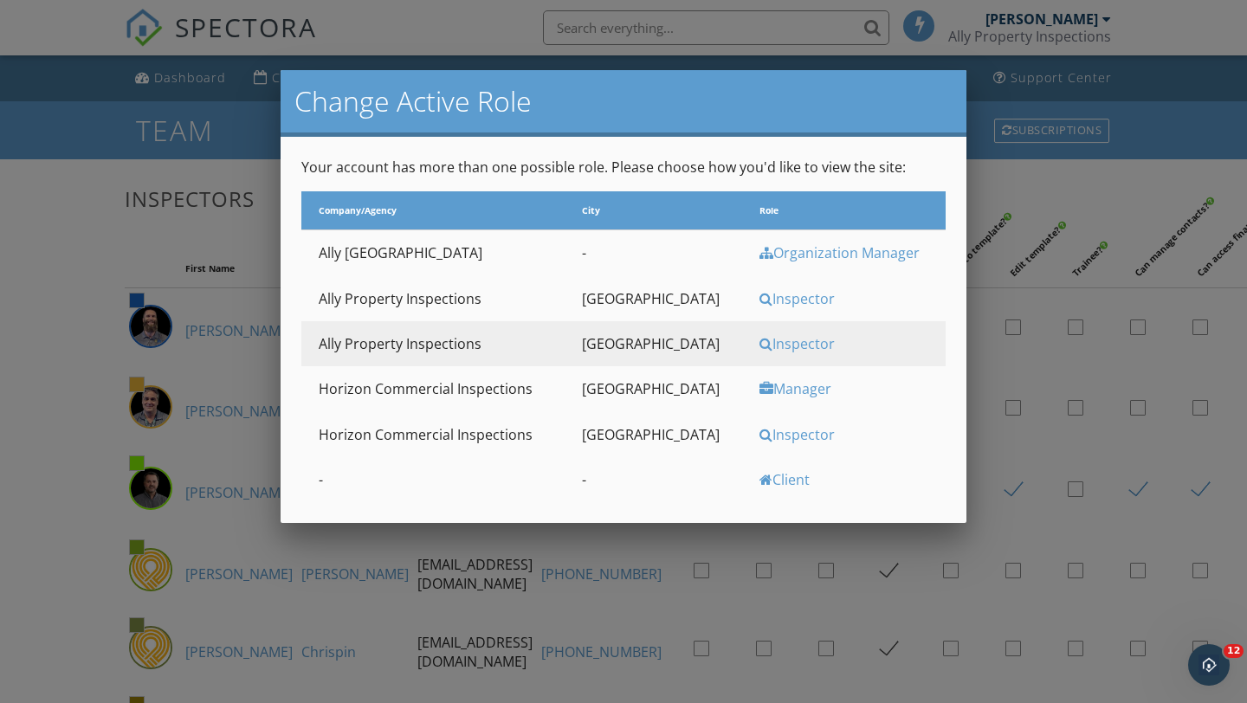
click at [773, 350] on div "Inspector" at bounding box center [850, 343] width 182 height 19
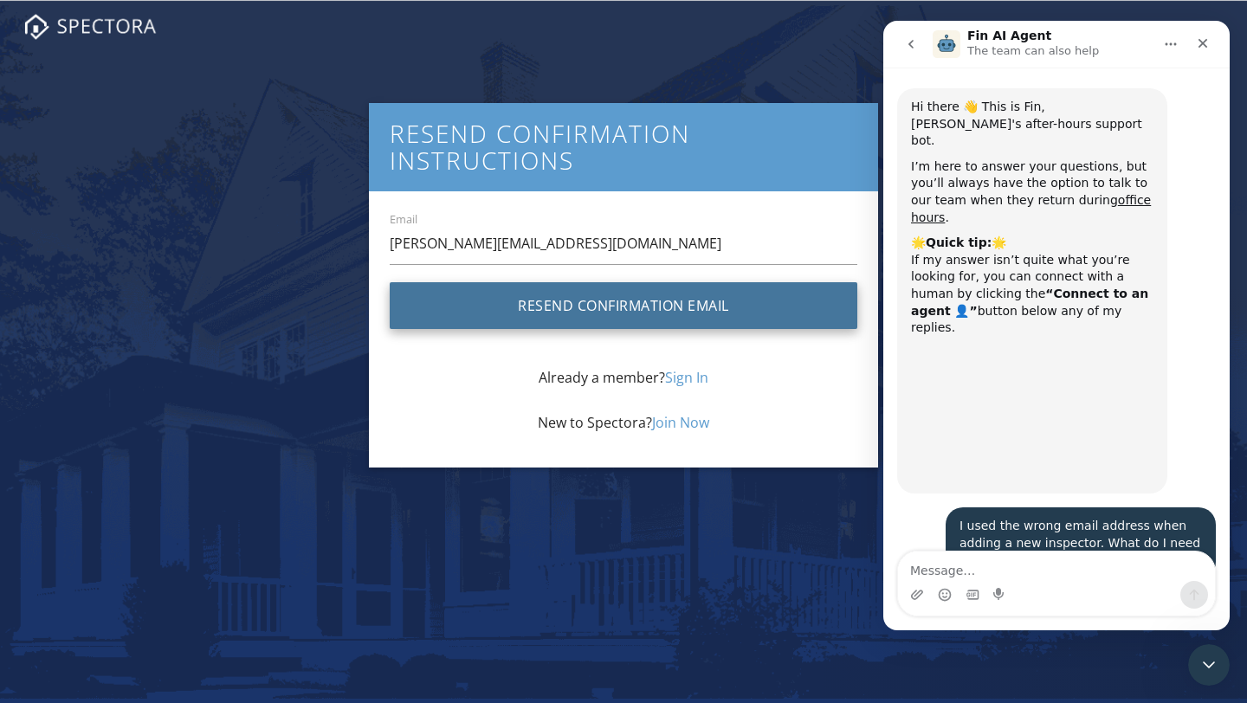
scroll to position [1346, 0]
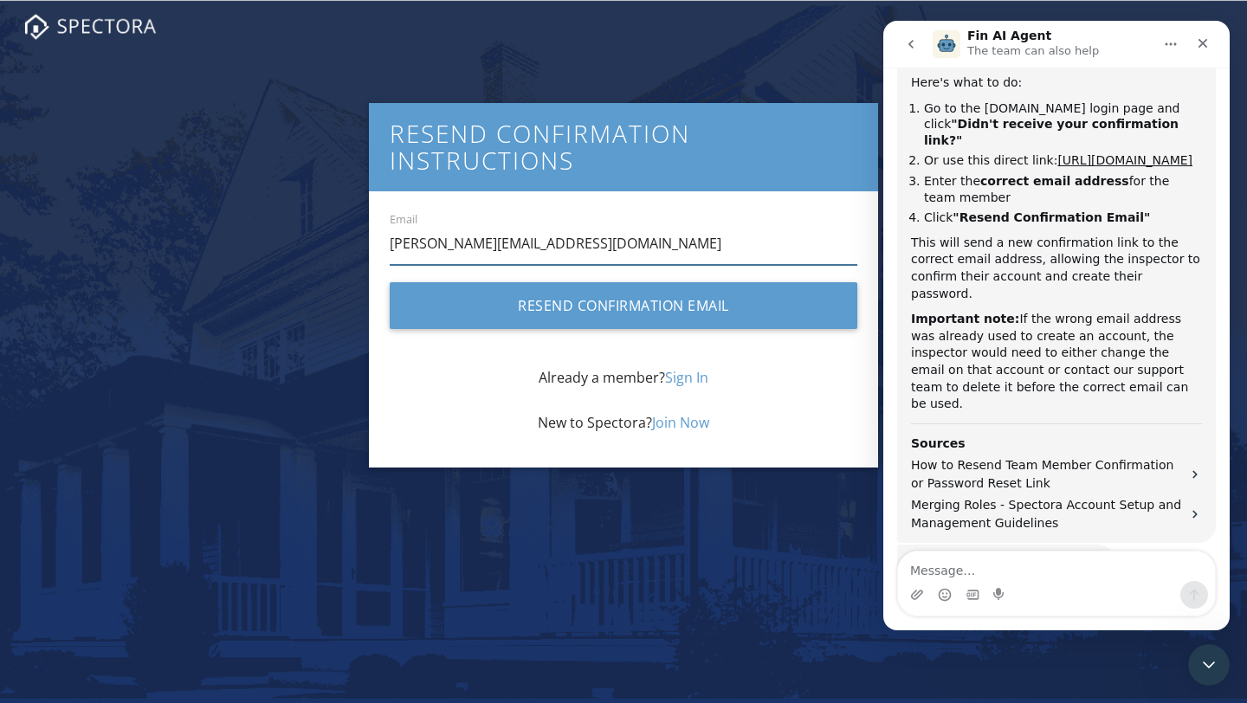
drag, startPoint x: 631, startPoint y: 246, endPoint x: 388, endPoint y: 239, distance: 243.4
click at [388, 239] on div "Email [PERSON_NAME][EMAIL_ADDRESS][DOMAIN_NAME]" at bounding box center [623, 244] width 488 height 42
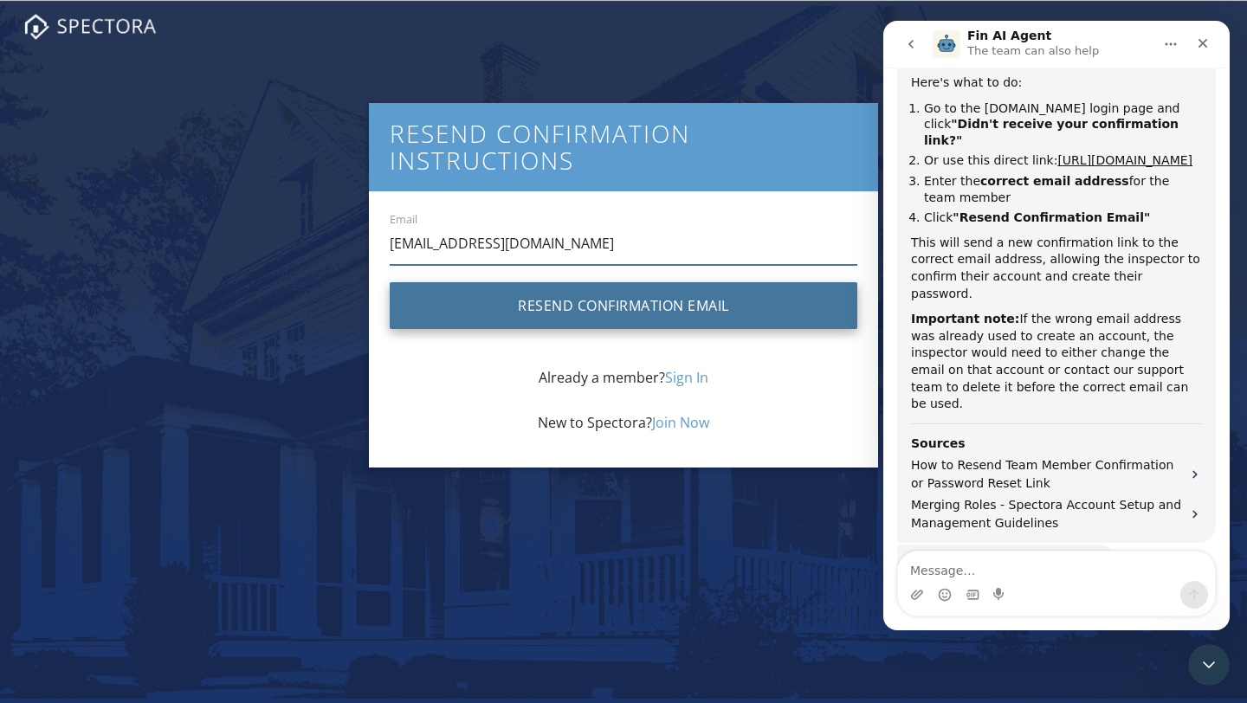
type input "[EMAIL_ADDRESS][DOMAIN_NAME]"
click at [597, 307] on button "Resend Confirmation Email" at bounding box center [624, 305] width 468 height 47
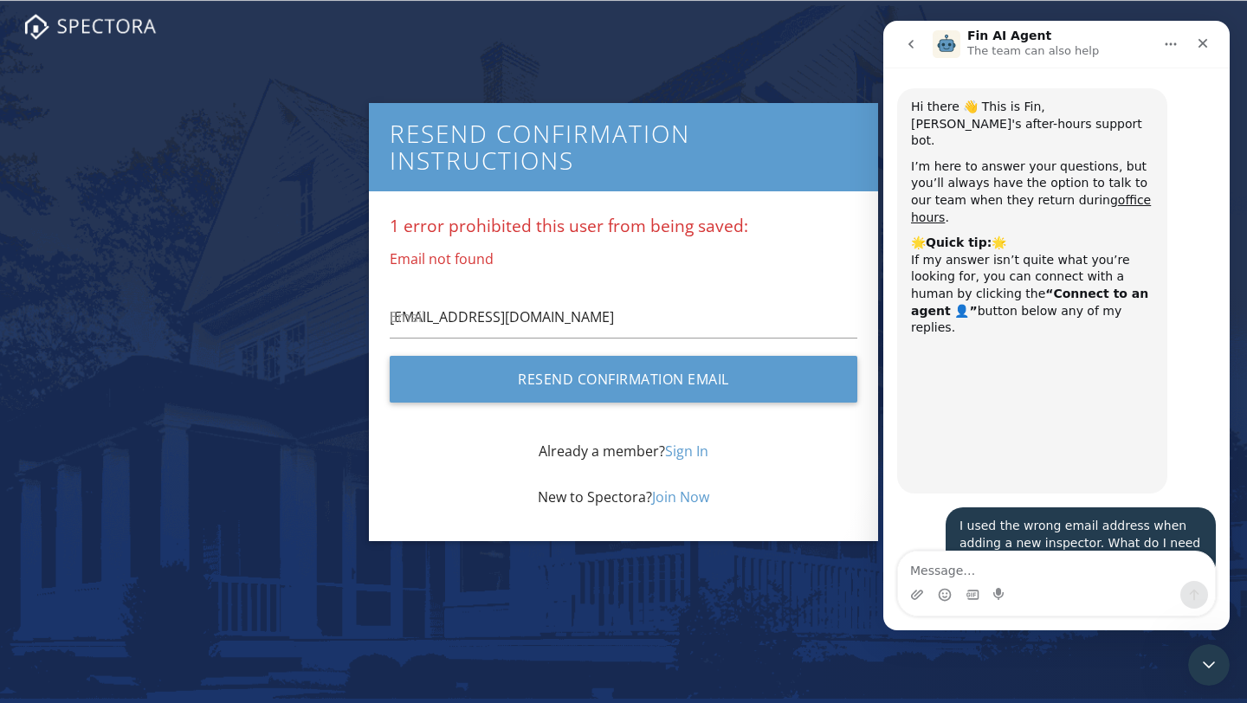
scroll to position [1346, 0]
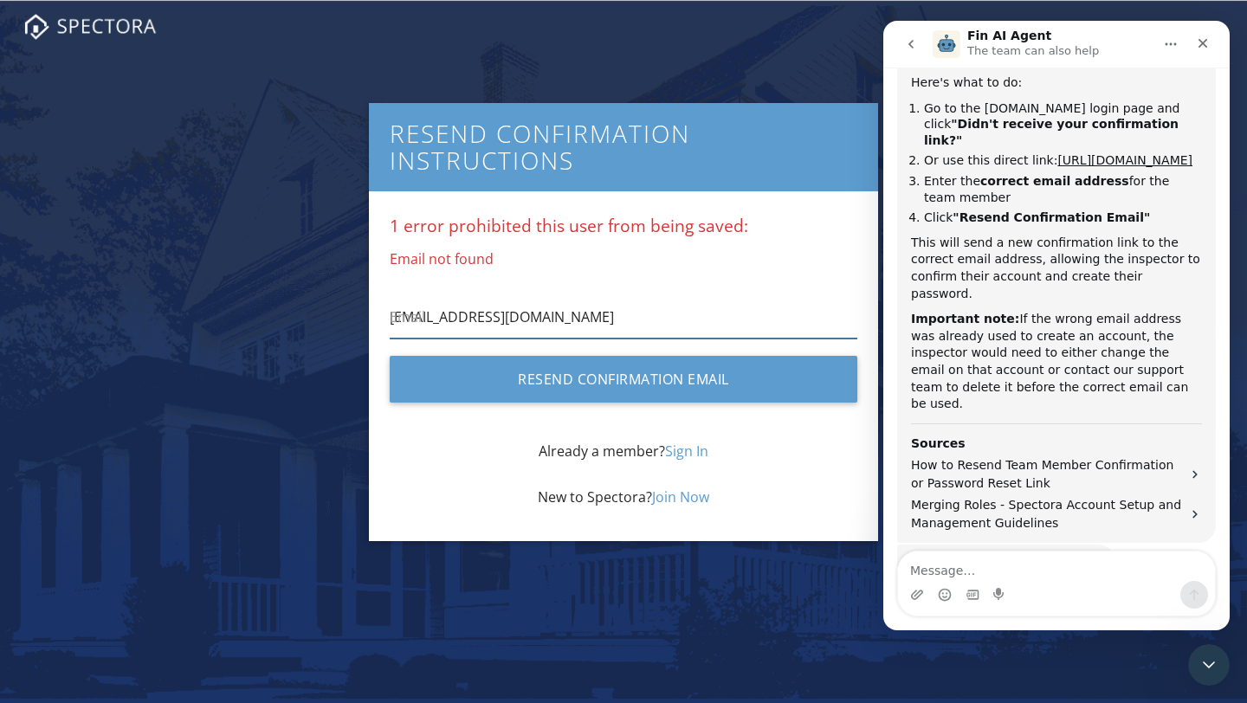
drag, startPoint x: 569, startPoint y: 320, endPoint x: 363, endPoint y: 296, distance: 207.4
click at [359, 297] on div "Resend confirmation instructions 1 error prohibited this user from being saved:…" at bounding box center [623, 322] width 1018 height 494
type input "E"
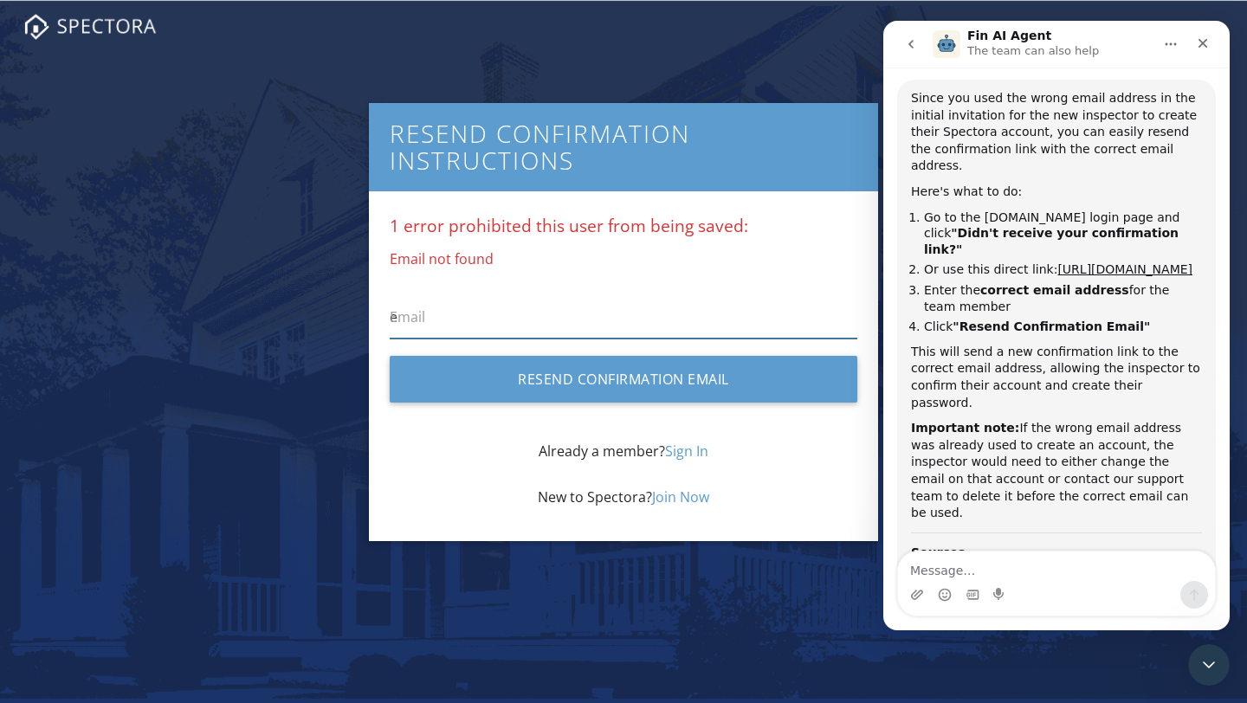
scroll to position [1198, 0]
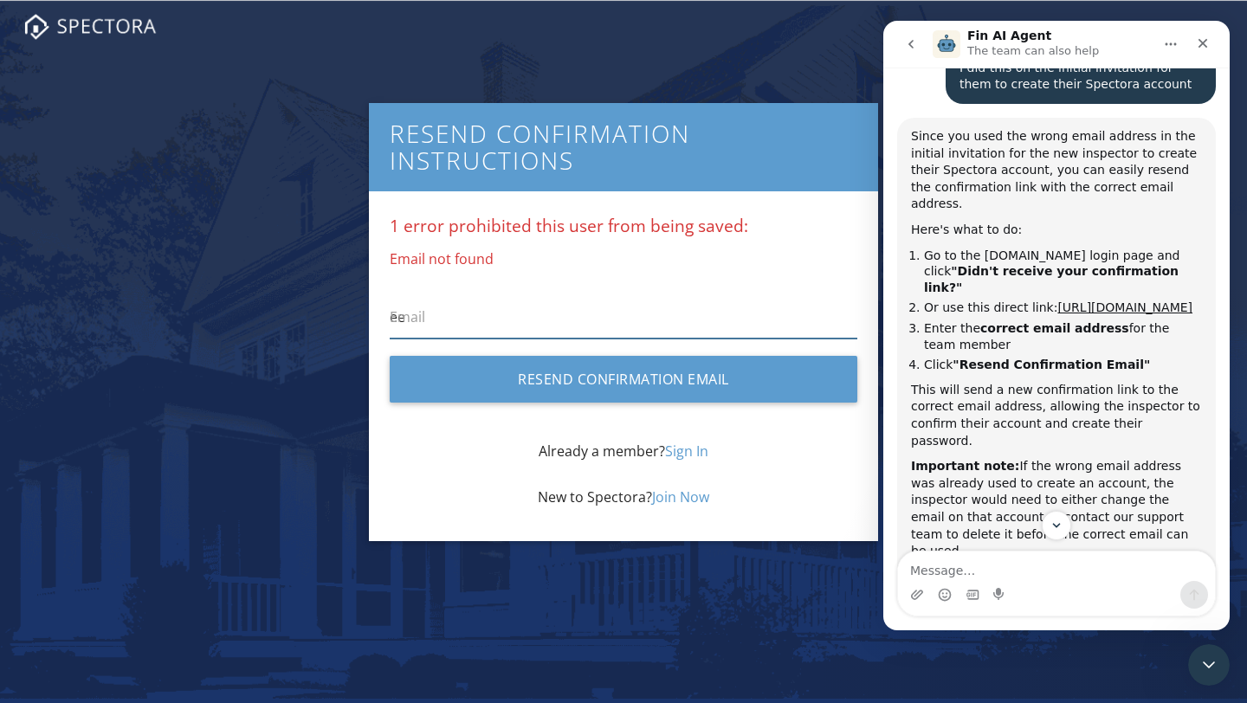
type input "e"
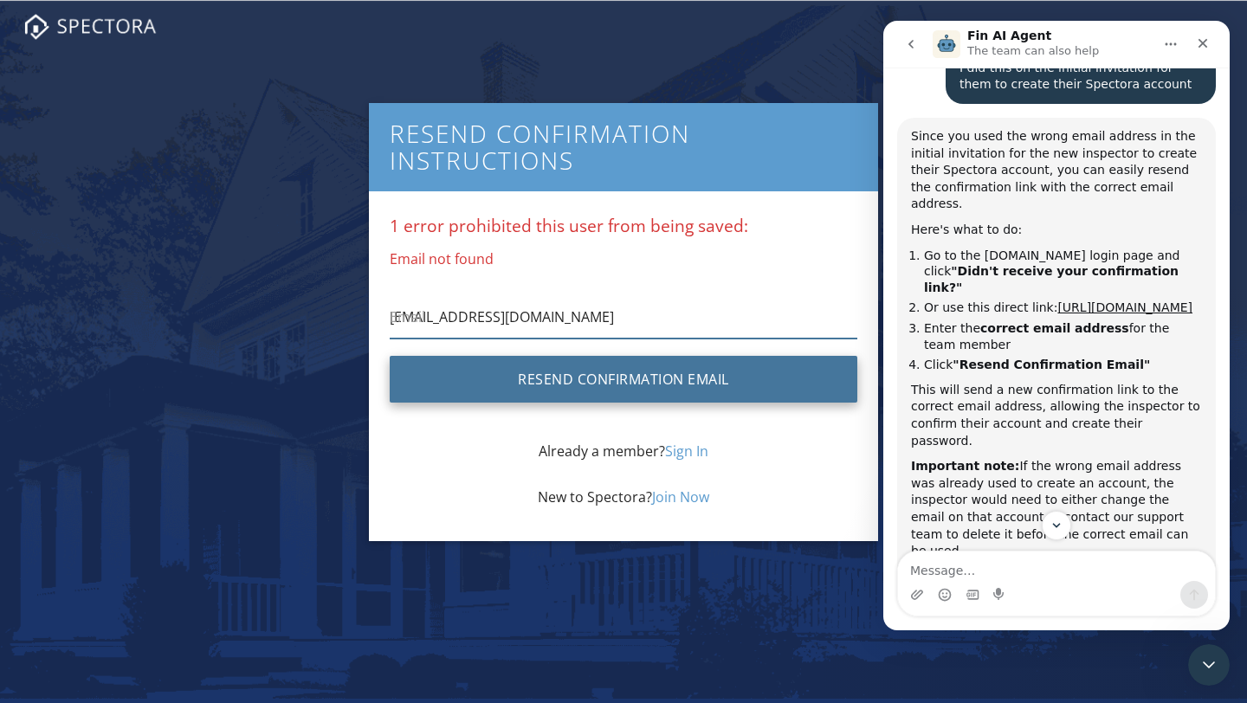
type input "ericlbarros27@gmail.com"
click at [576, 391] on button "Resend Confirmation Email" at bounding box center [624, 379] width 468 height 47
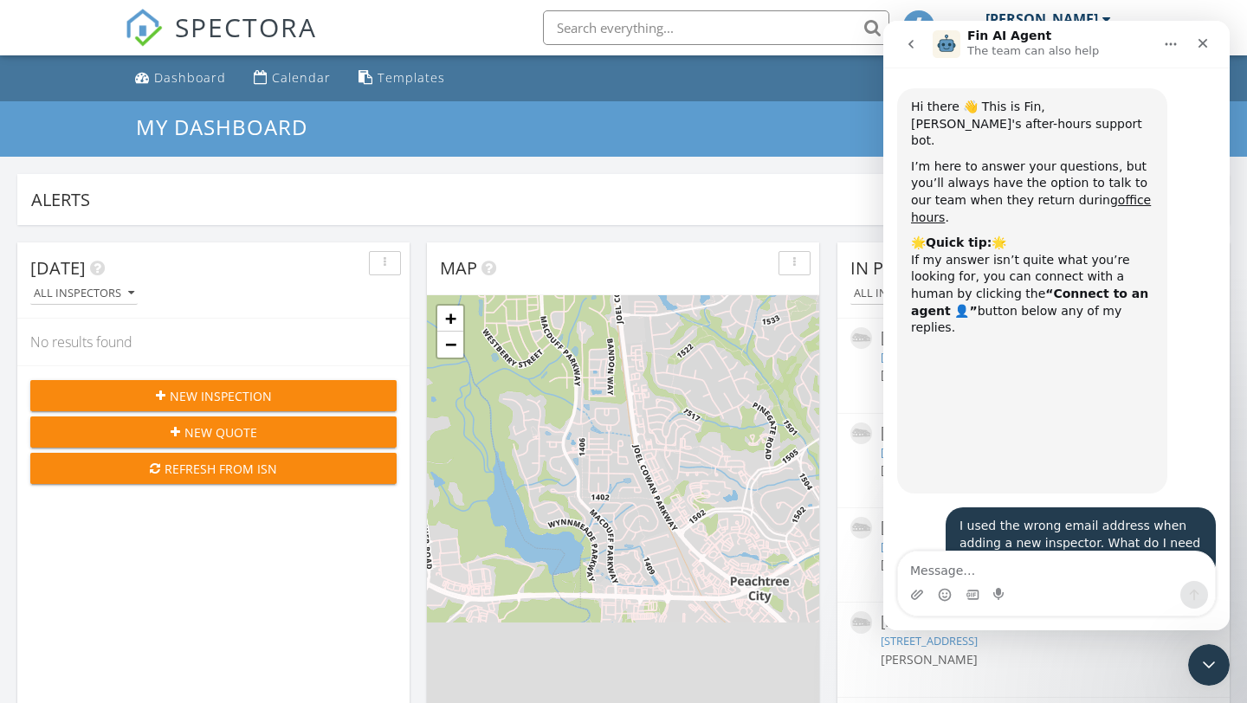
scroll to position [1346, 0]
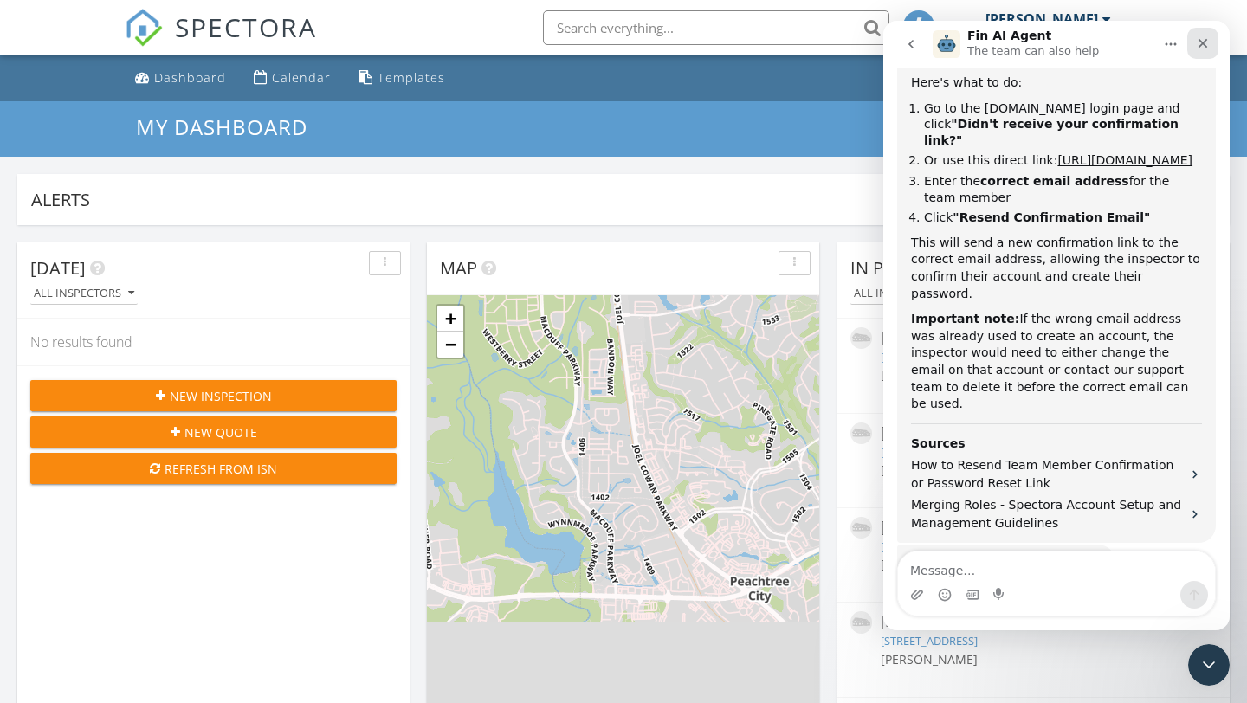
click at [1204, 42] on icon "Close" at bounding box center [1203, 43] width 14 height 14
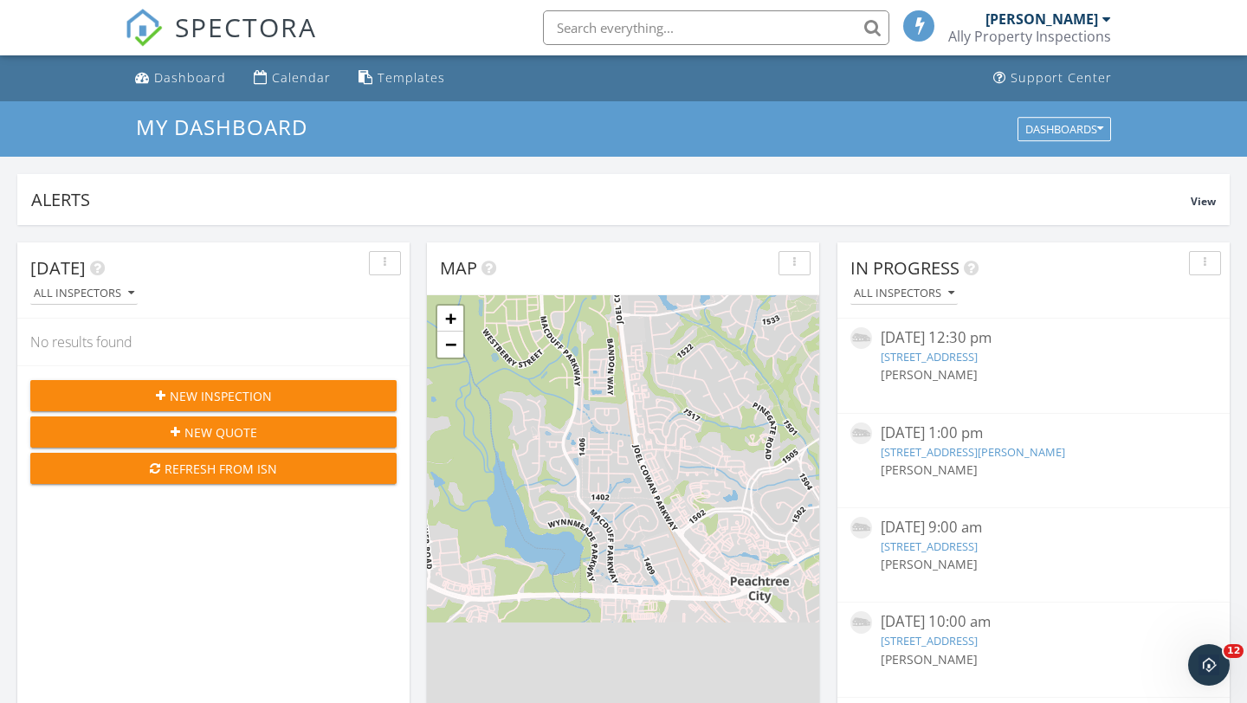
click at [1082, 24] on div "[PERSON_NAME]" at bounding box center [1041, 18] width 113 height 17
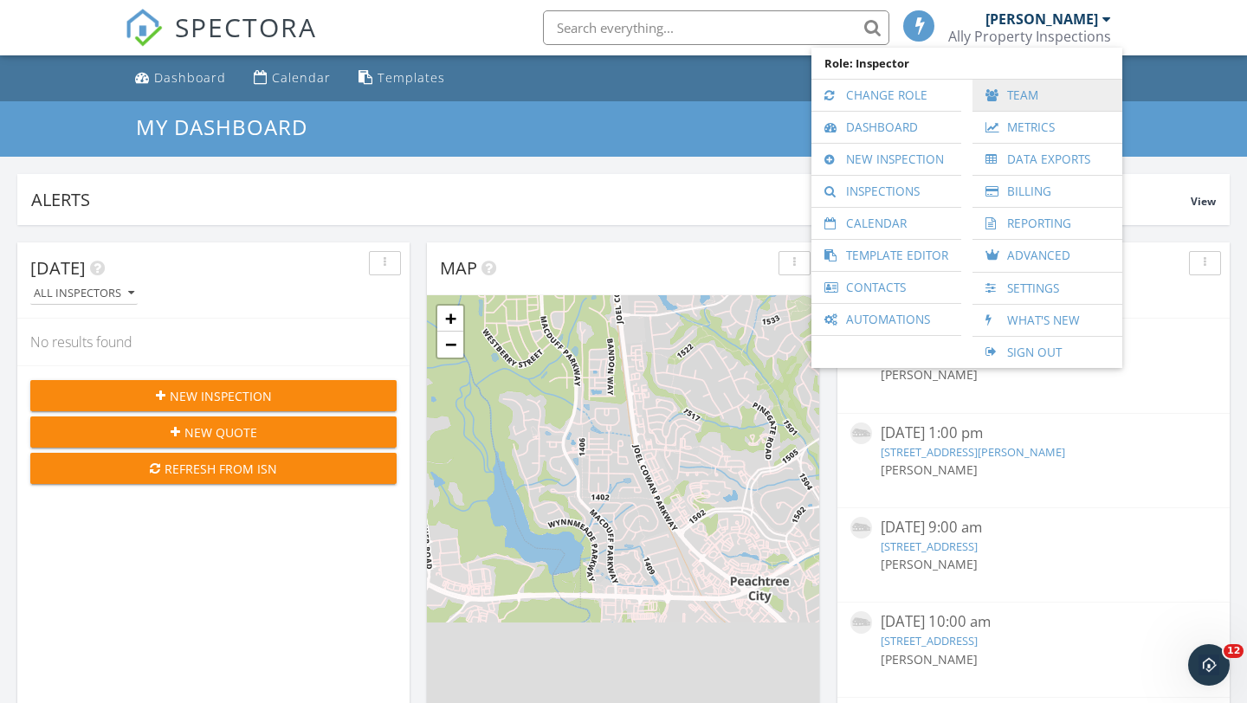
click at [1026, 94] on link "Team" at bounding box center [1047, 95] width 132 height 31
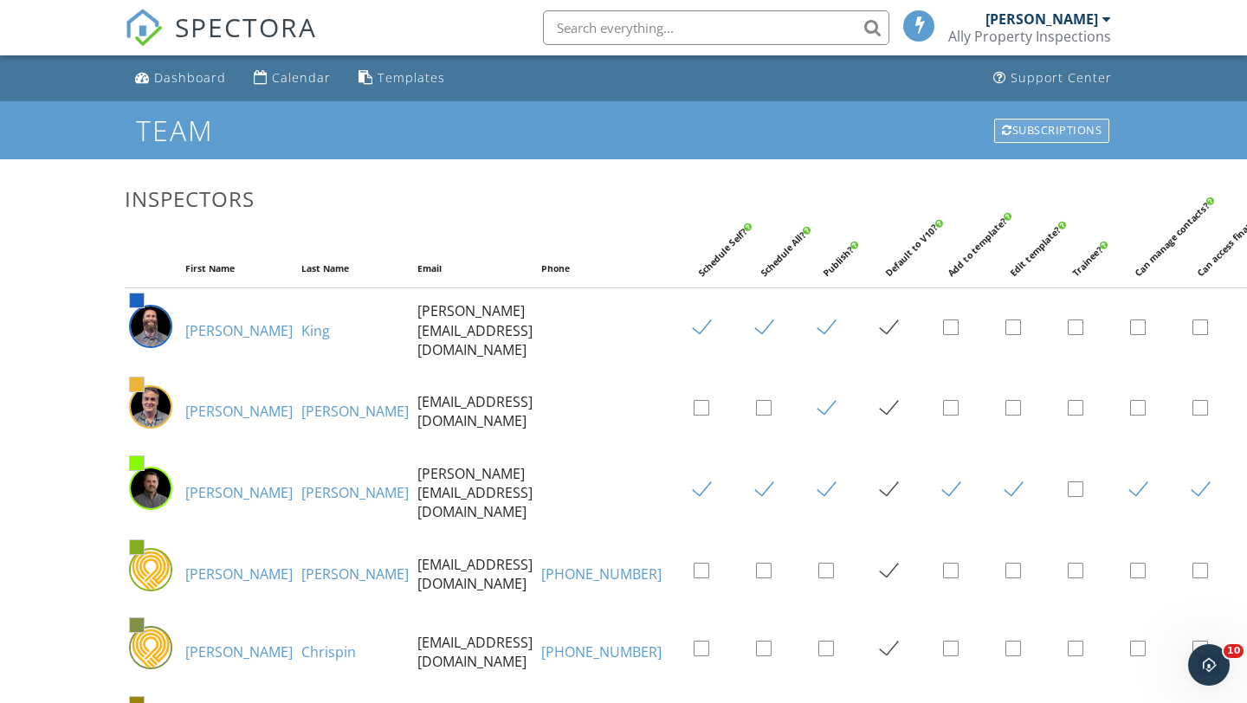
click at [1035, 128] on div "Subscriptions" at bounding box center [1051, 131] width 115 height 24
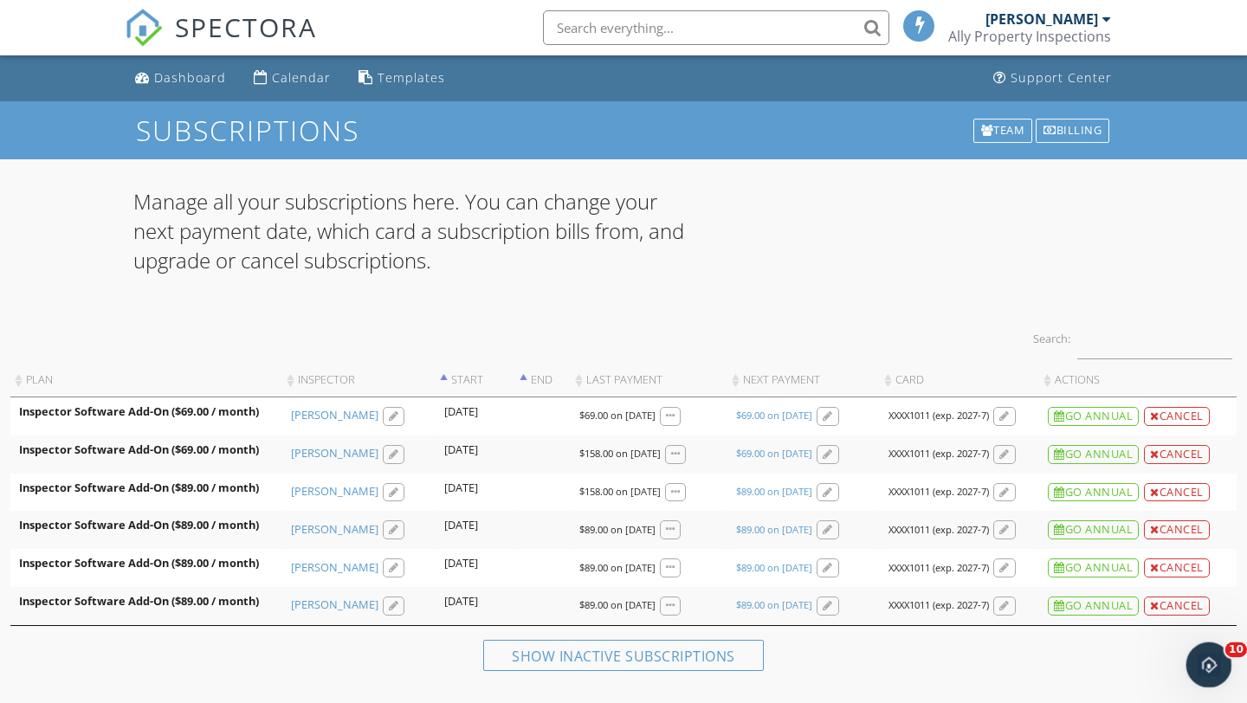
click at [1216, 655] on icon "Open Intercom Messenger" at bounding box center [1206, 663] width 29 height 29
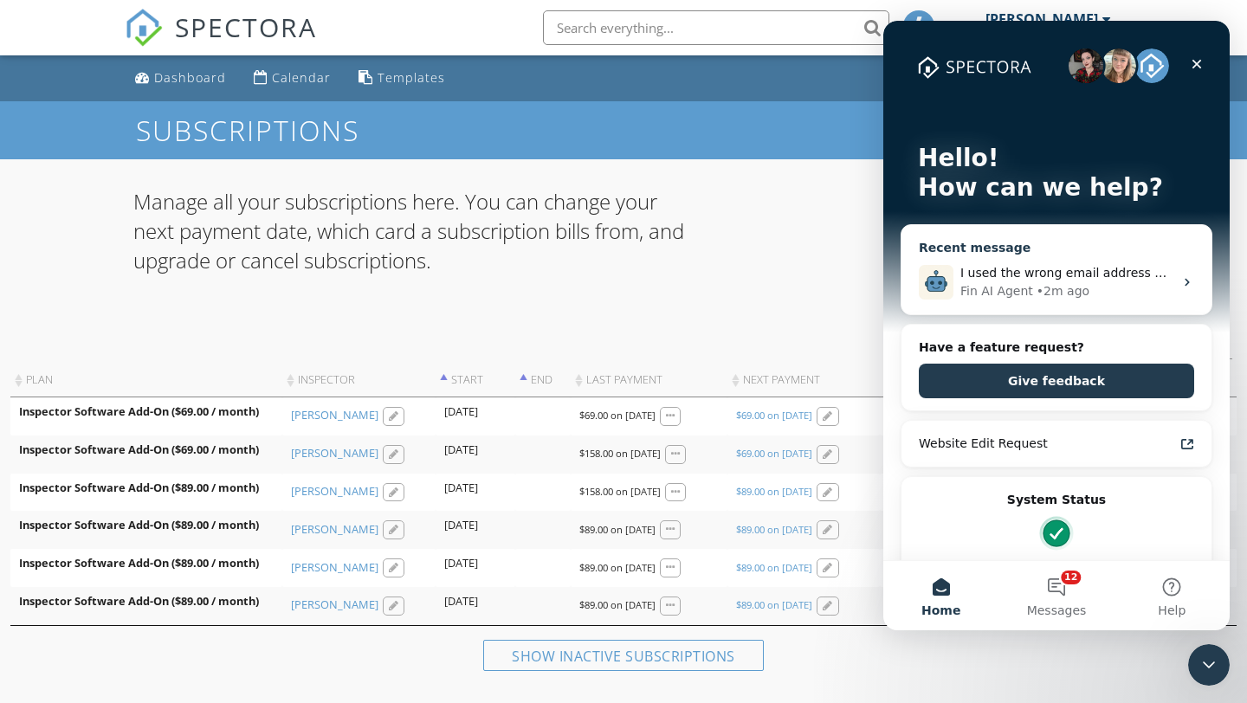
click at [1184, 284] on icon "Intercom messenger" at bounding box center [1187, 282] width 14 height 14
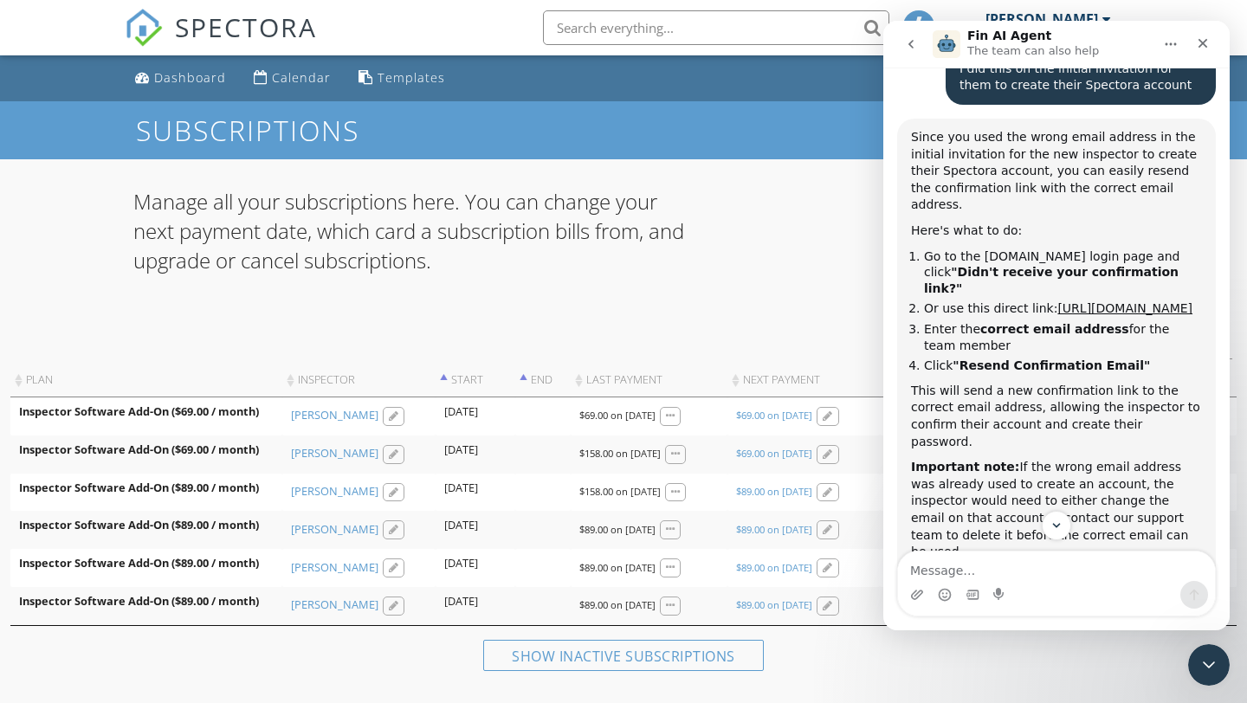
scroll to position [1136, 0]
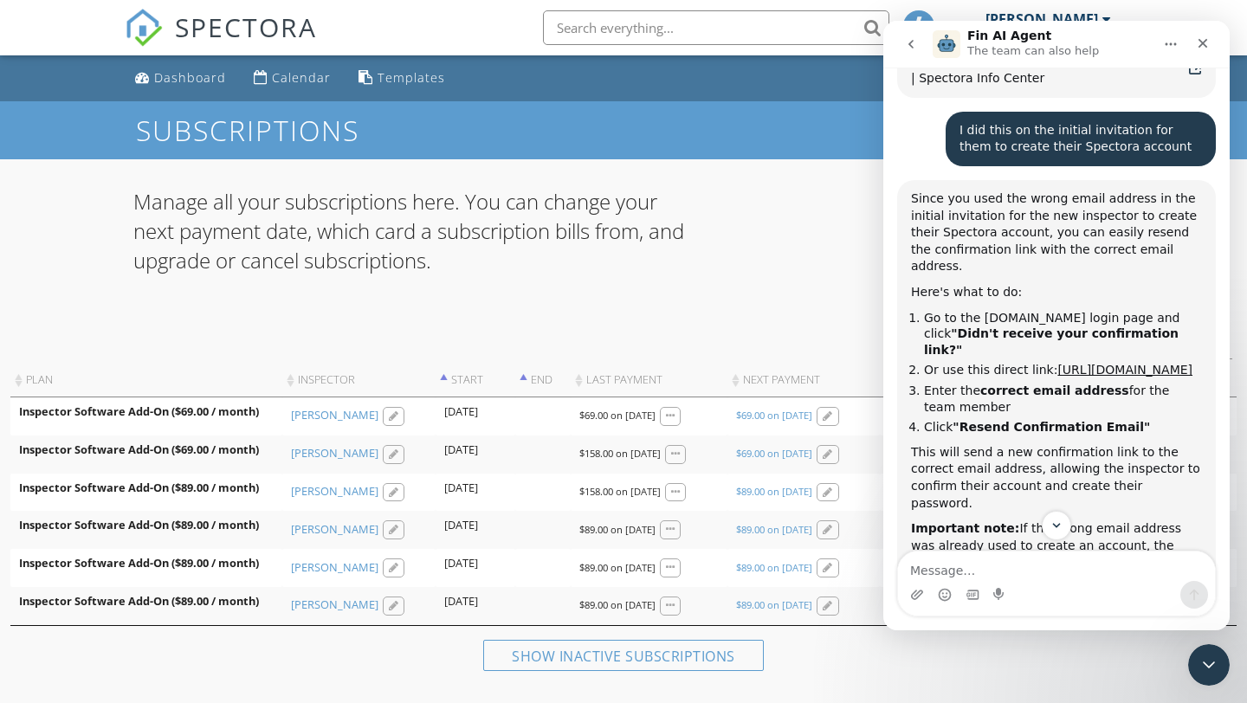
click at [653, 94] on div "Dashboard Calendar Templates Support Center" at bounding box center [624, 78] width 998 height 46
click at [1199, 41] on icon "Close" at bounding box center [1203, 44] width 10 height 10
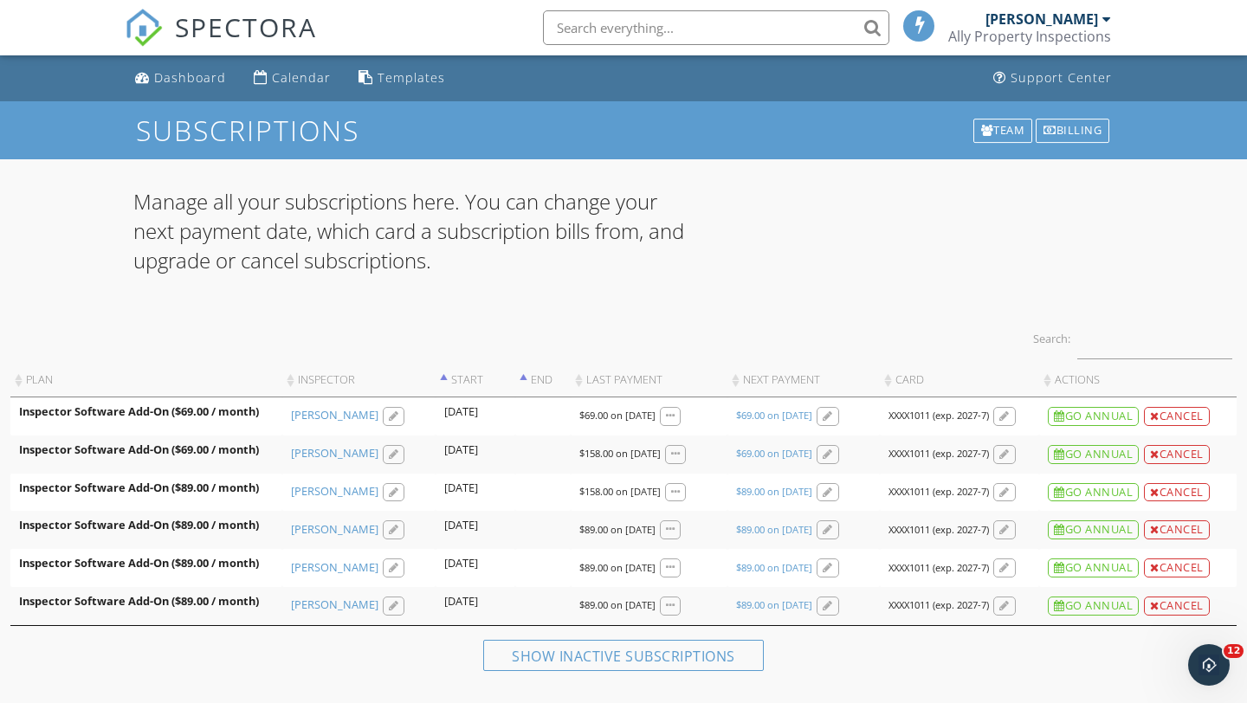
scroll to position [1346, 0]
click at [1100, 23] on div "[PERSON_NAME]" at bounding box center [1048, 18] width 126 height 17
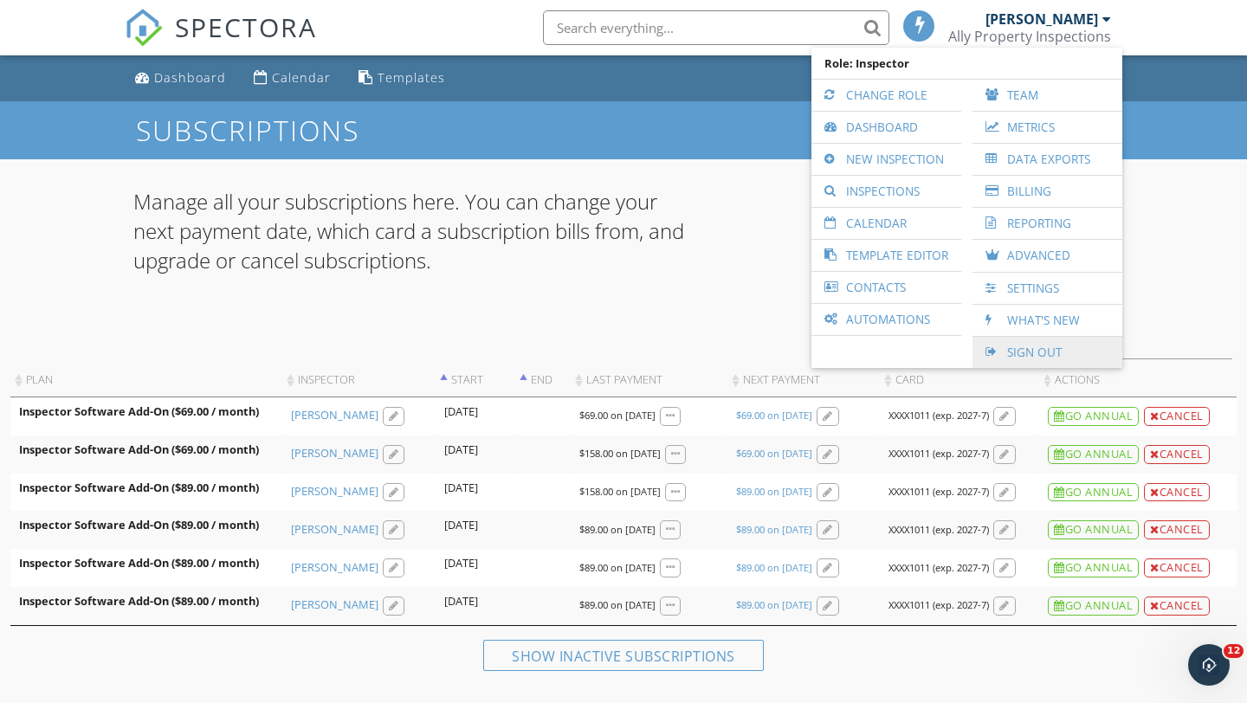
click at [1032, 352] on link "Sign Out" at bounding box center [1047, 352] width 132 height 31
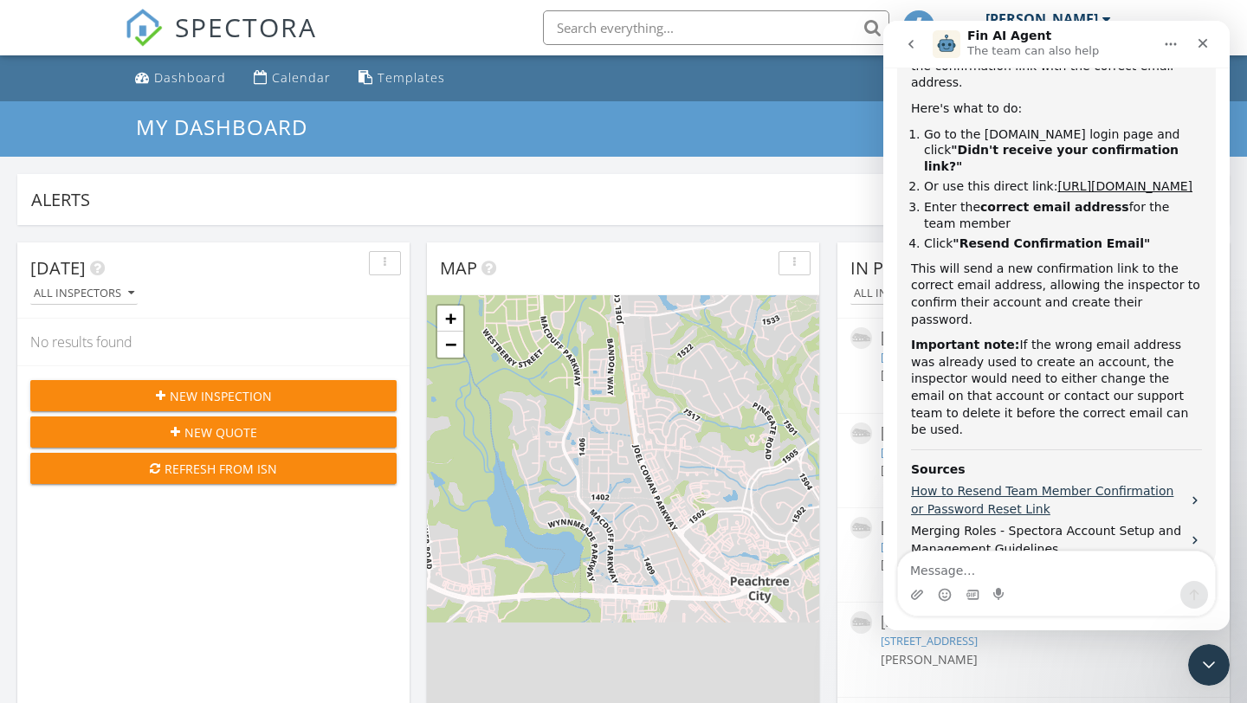
scroll to position [1346, 0]
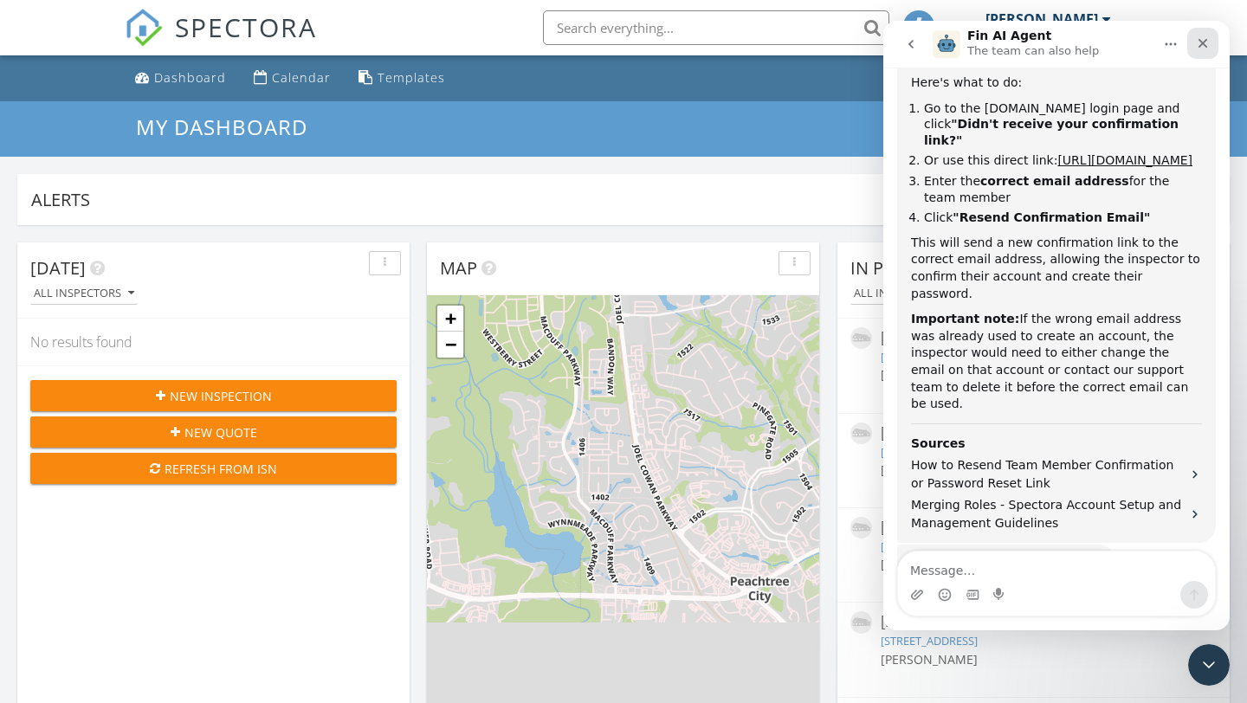
click at [1203, 42] on icon "Close" at bounding box center [1203, 44] width 10 height 10
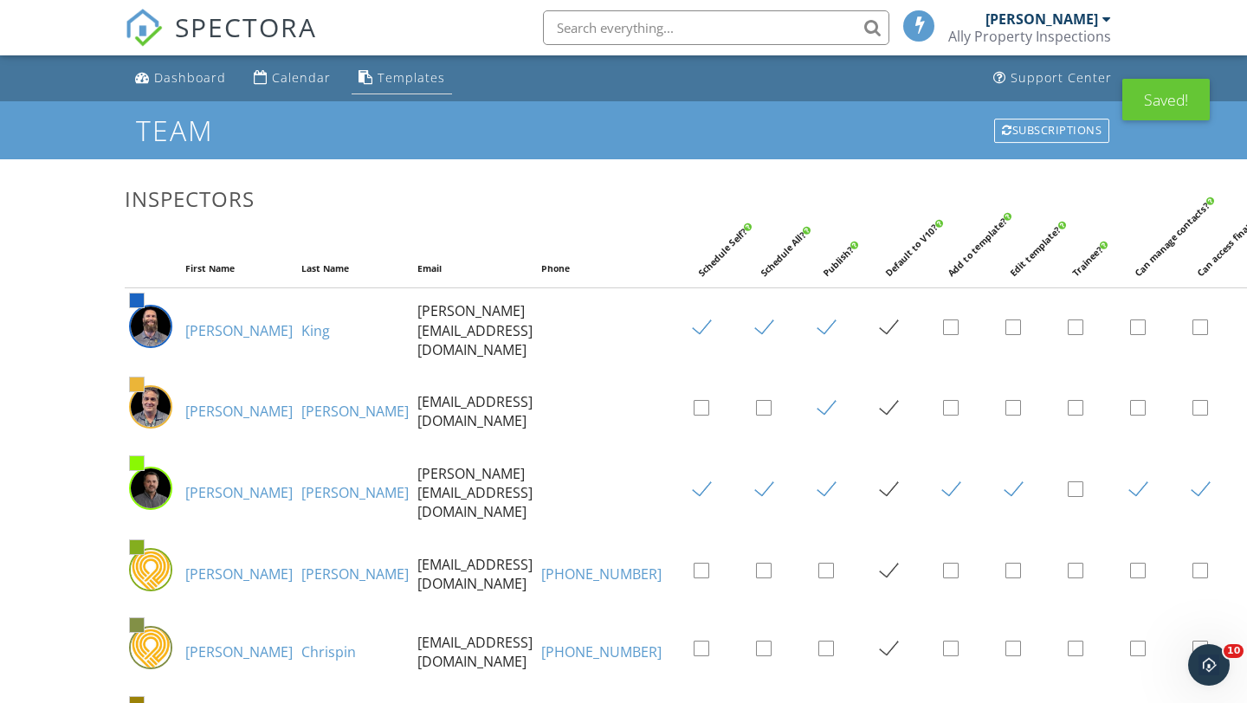
click at [397, 76] on div "Templates" at bounding box center [412, 77] width 68 height 16
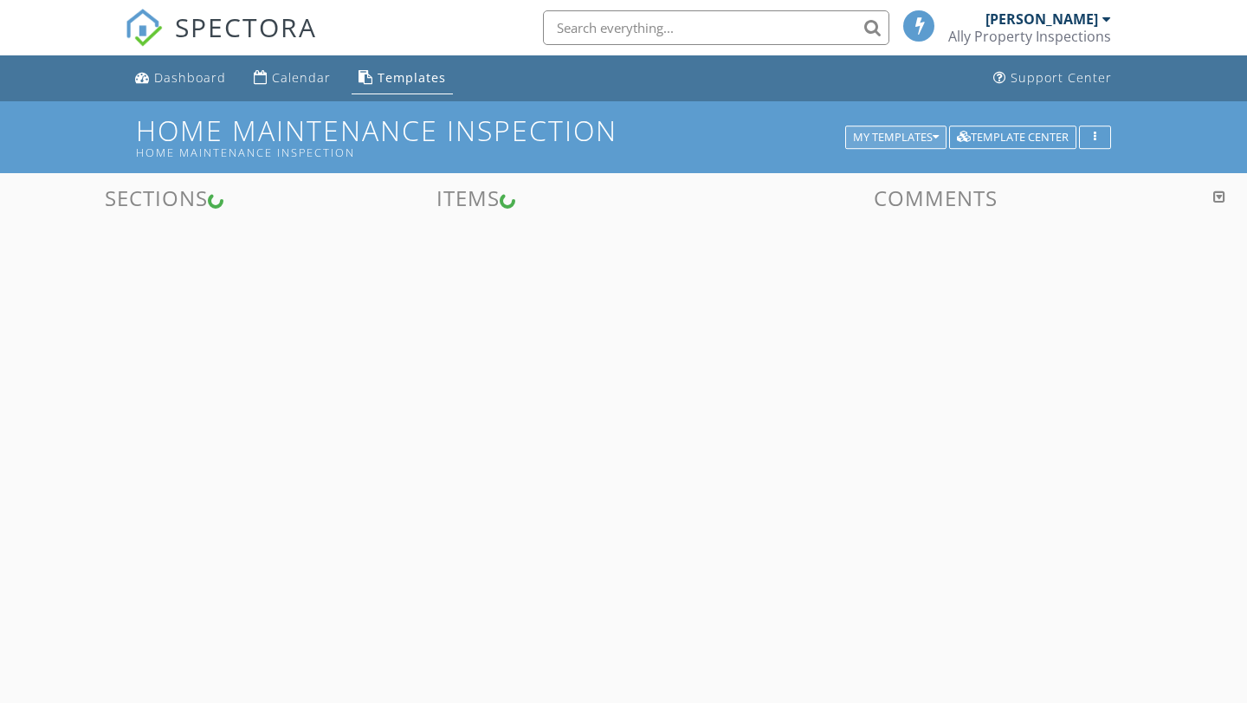
click at [890, 139] on div "My Templates" at bounding box center [896, 138] width 86 height 12
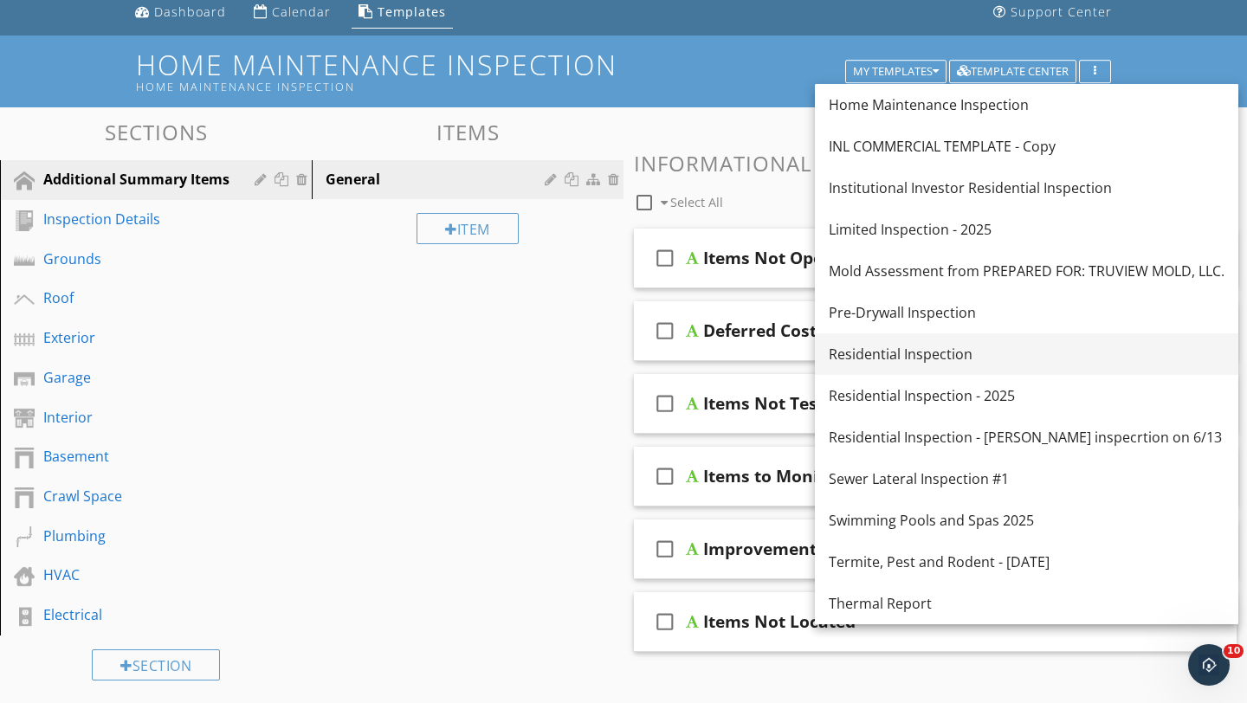
scroll to position [29, 0]
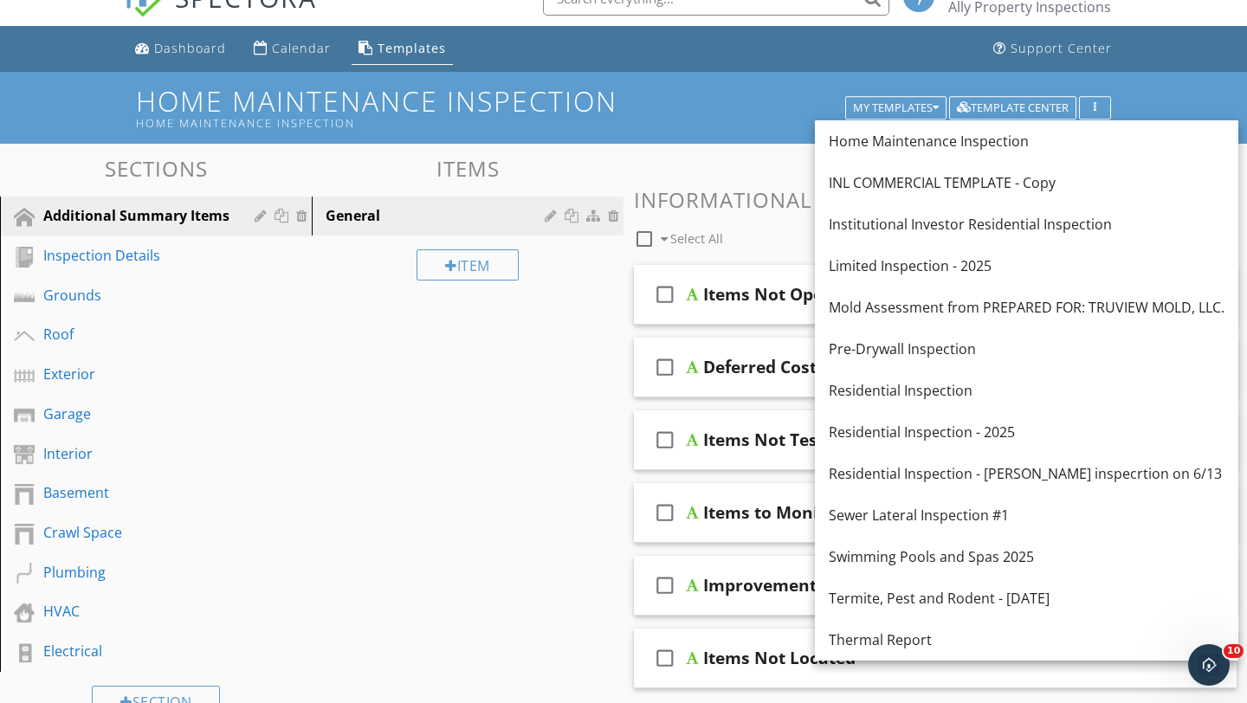
click at [744, 84] on div "Home Maintenance Inspection Home Maintenance Inspection My Templates Template C…" at bounding box center [623, 108] width 1247 height 72
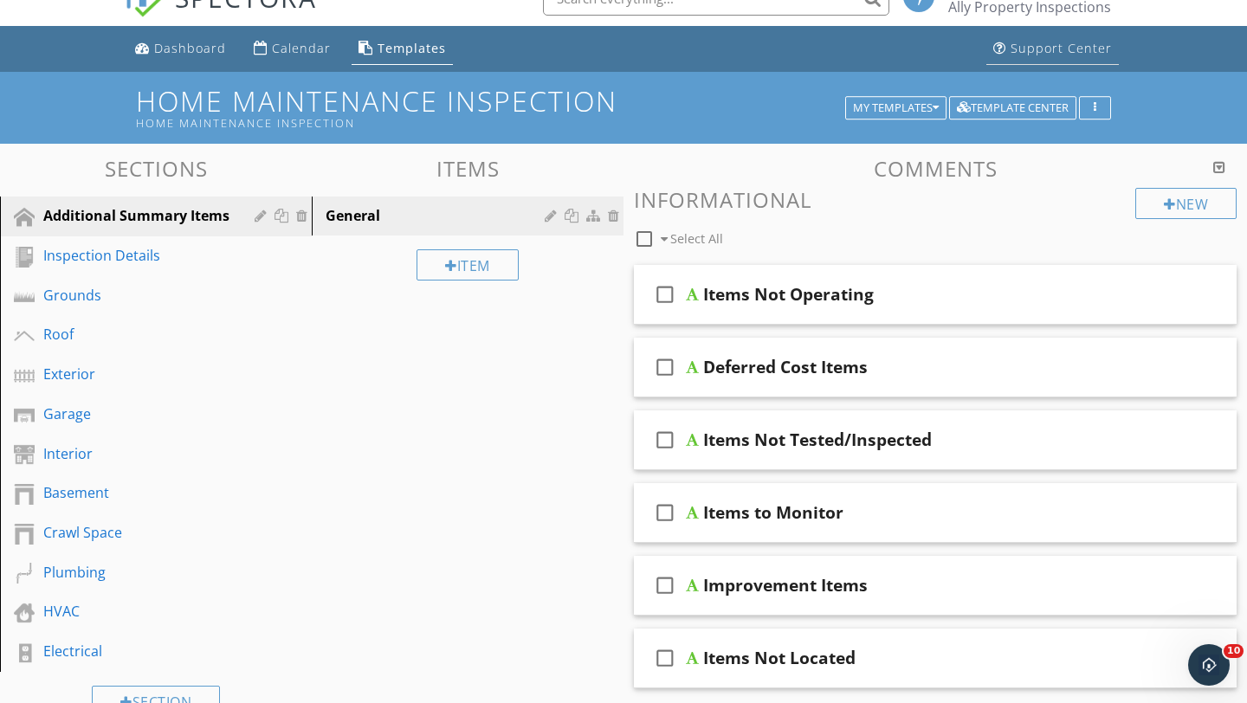
scroll to position [0, 0]
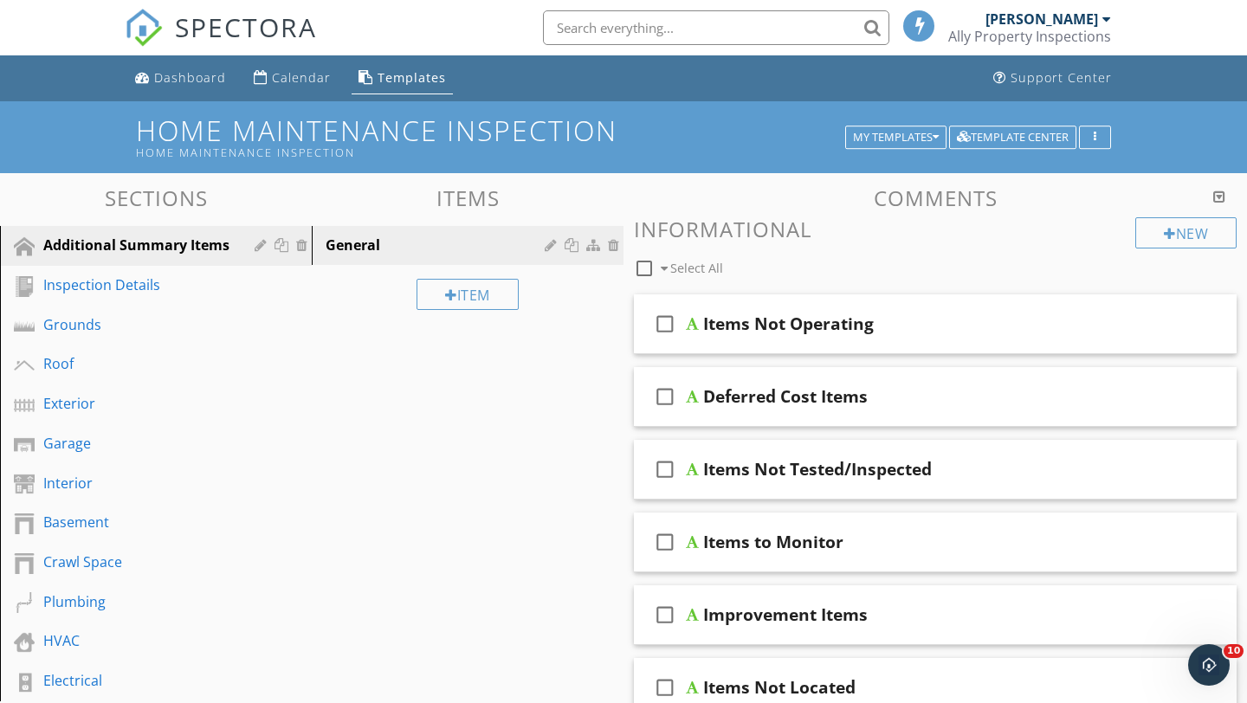
click at [1067, 33] on div "Ally Property Inspections" at bounding box center [1029, 36] width 163 height 17
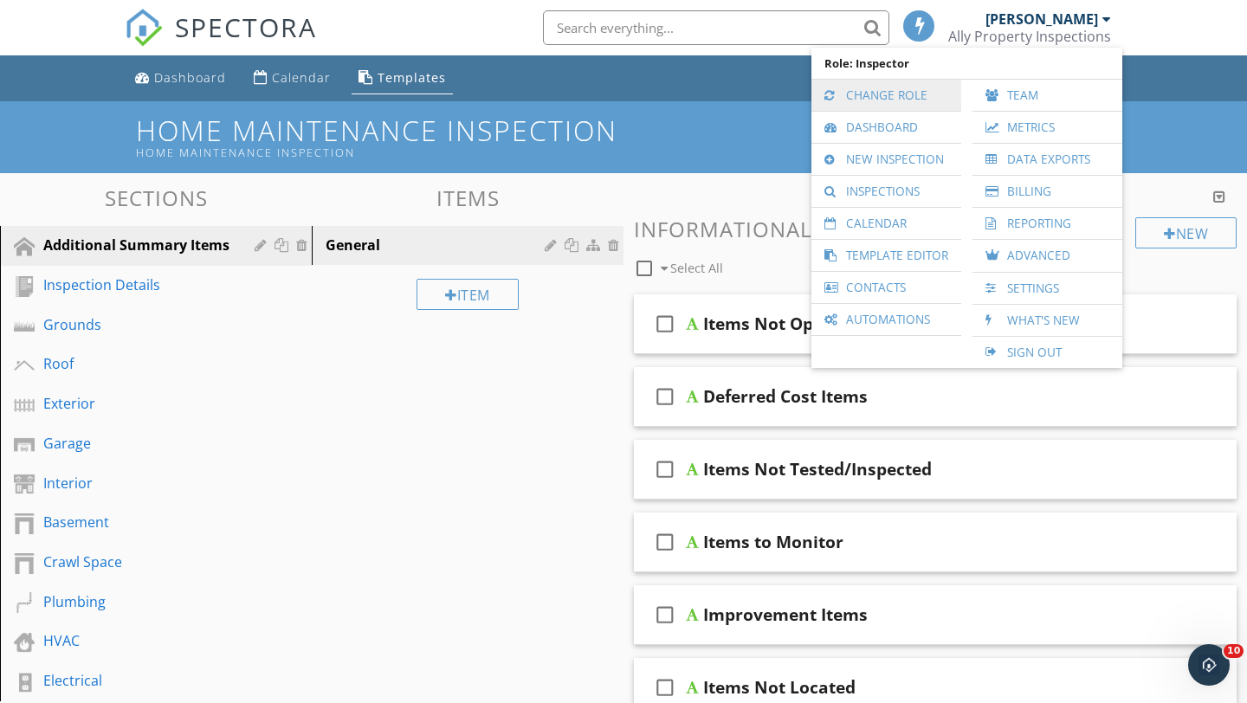
click at [874, 90] on link "Change Role" at bounding box center [886, 95] width 132 height 31
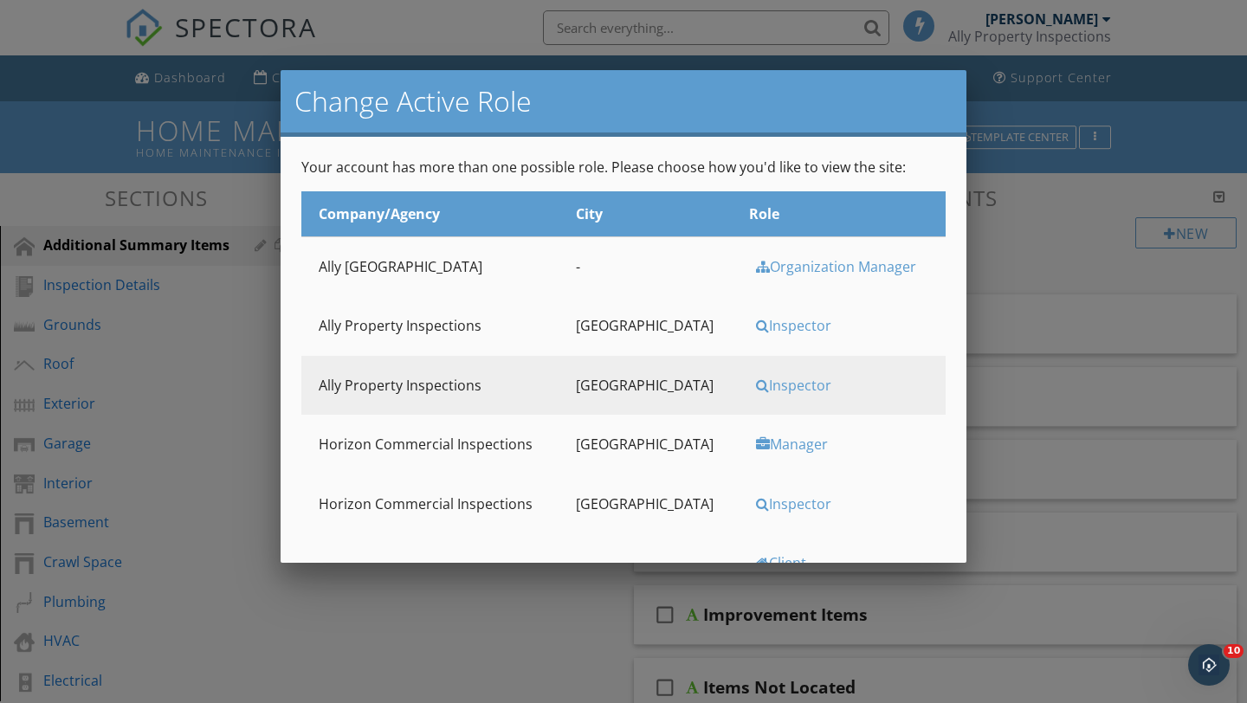
click at [783, 279] on td "Organization Manager" at bounding box center [839, 266] width 214 height 60
click at [785, 269] on div "Organization Manager" at bounding box center [845, 266] width 178 height 19
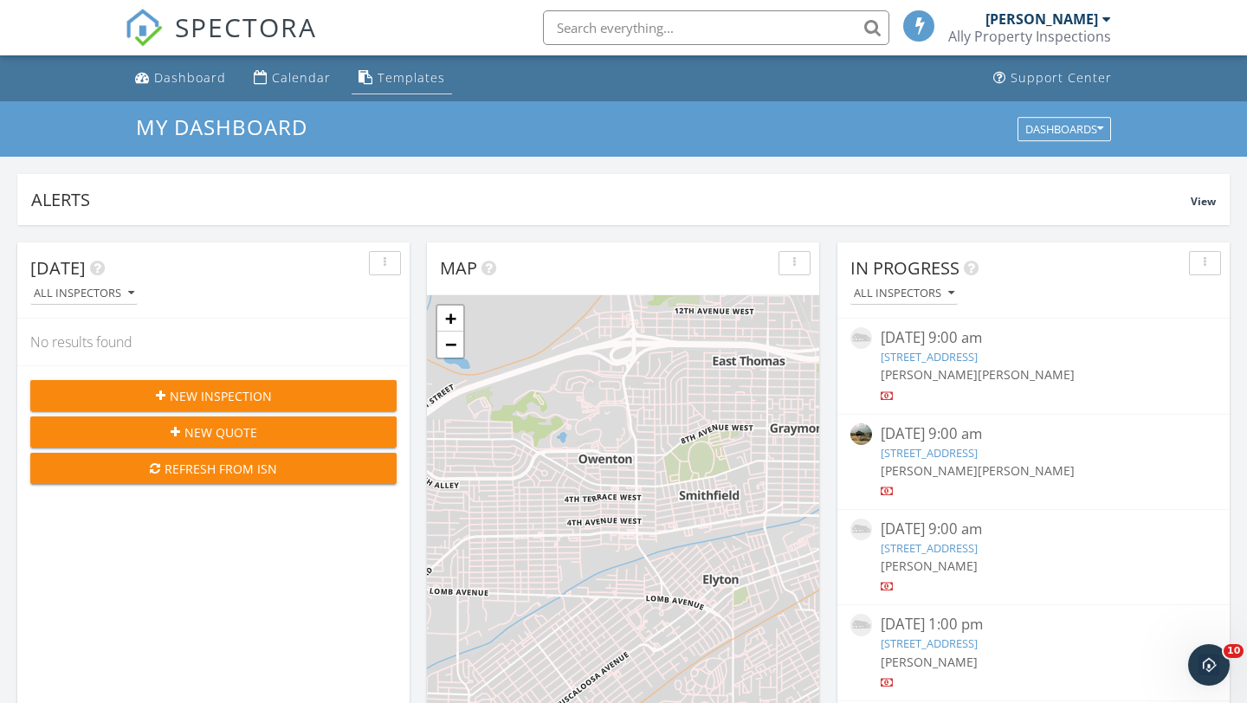
click at [407, 73] on div "Templates" at bounding box center [412, 77] width 68 height 16
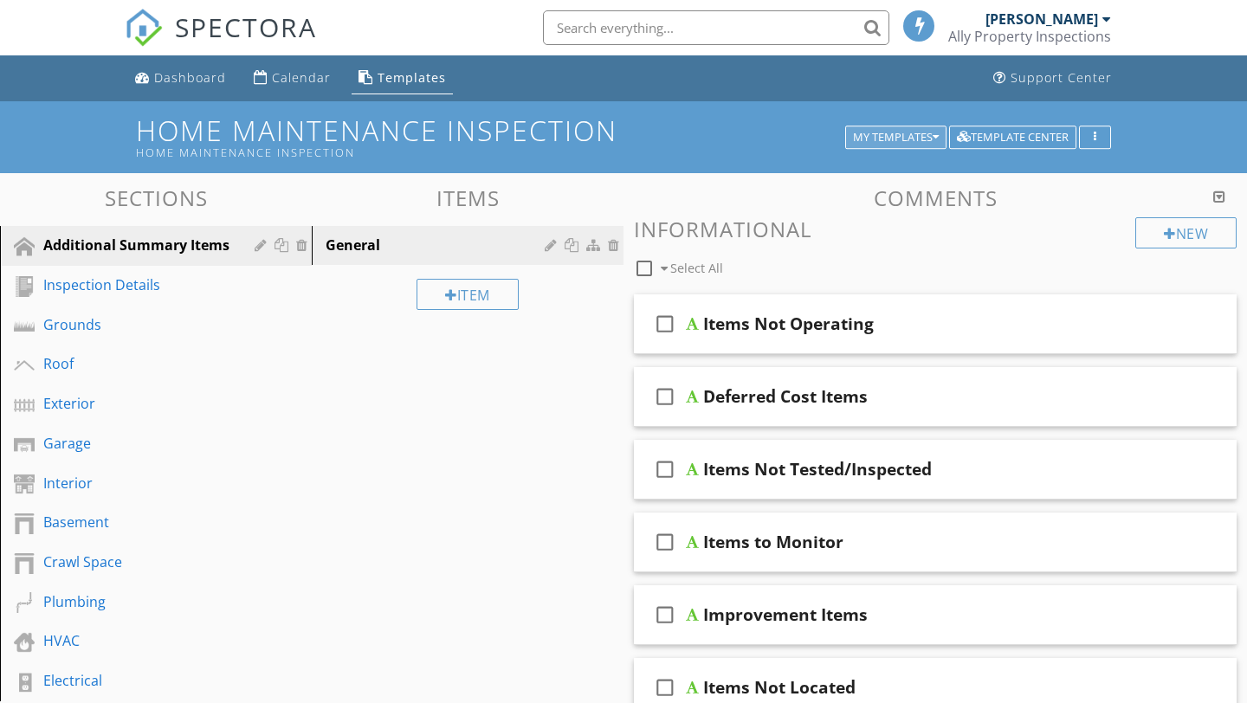
click at [907, 137] on div "My Templates" at bounding box center [896, 138] width 86 height 12
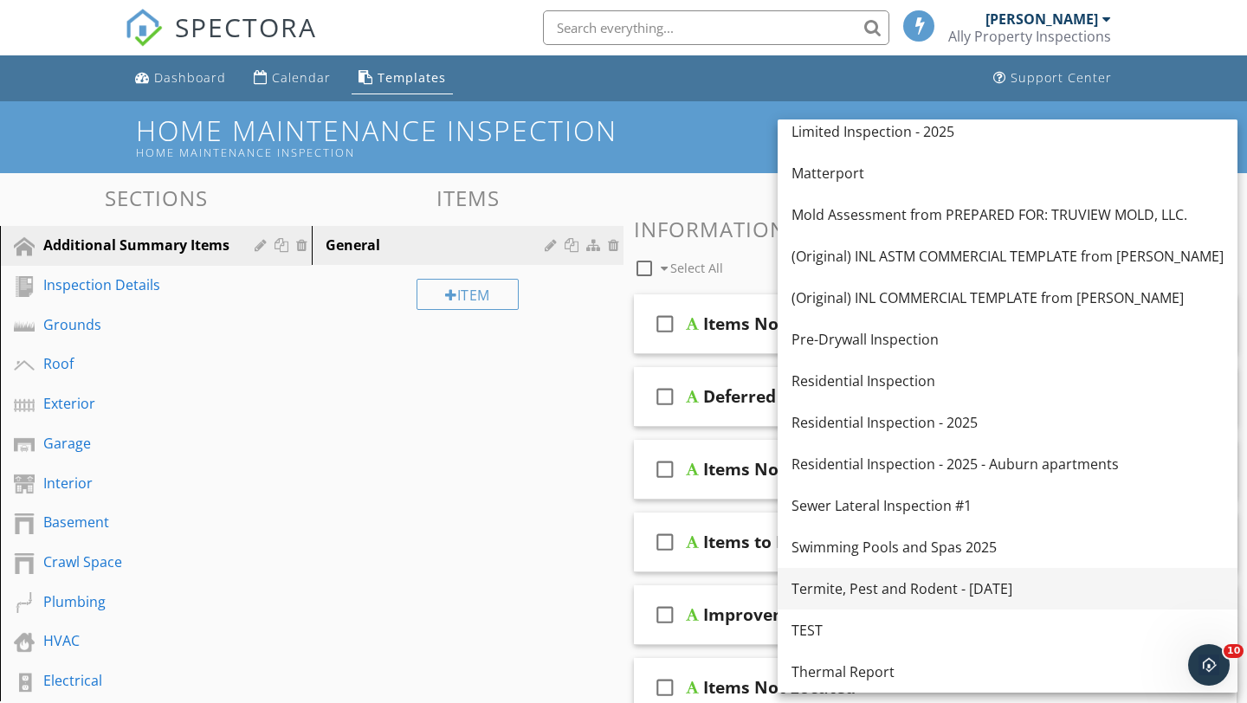
click at [849, 588] on div "Termite, Pest and Rodent - [DATE]" at bounding box center [1007, 588] width 432 height 21
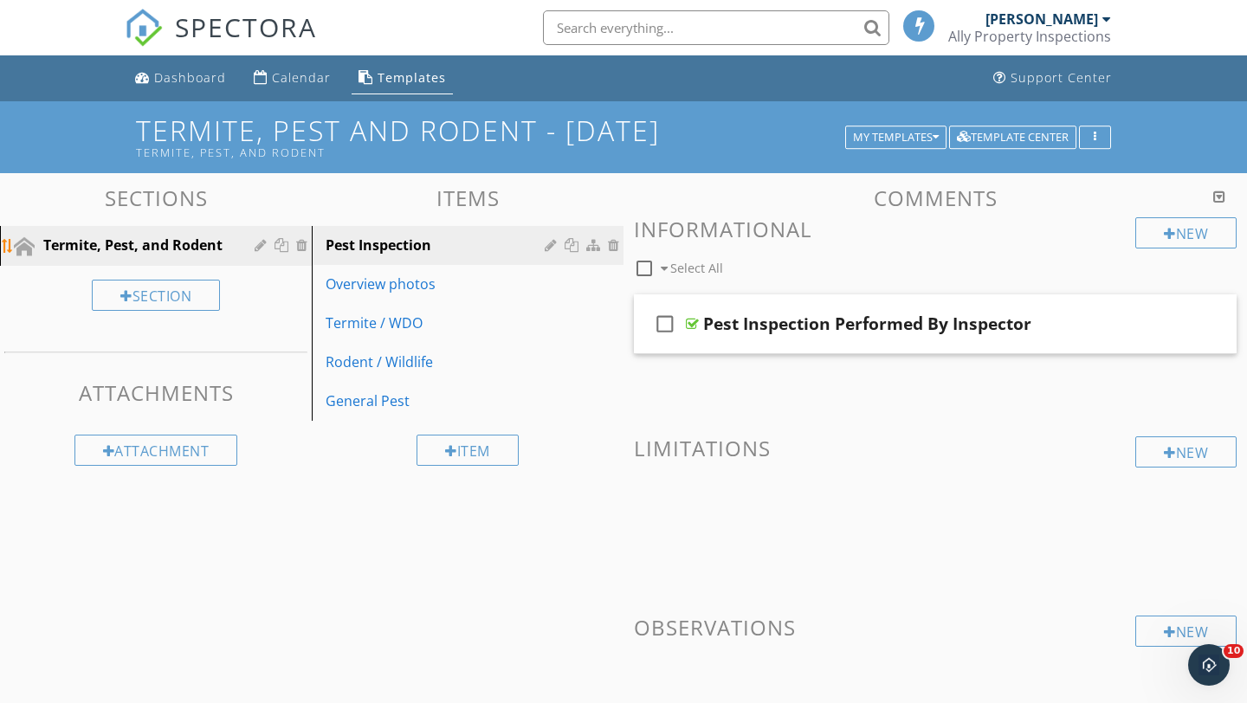
click at [278, 244] on div at bounding box center [283, 245] width 18 height 14
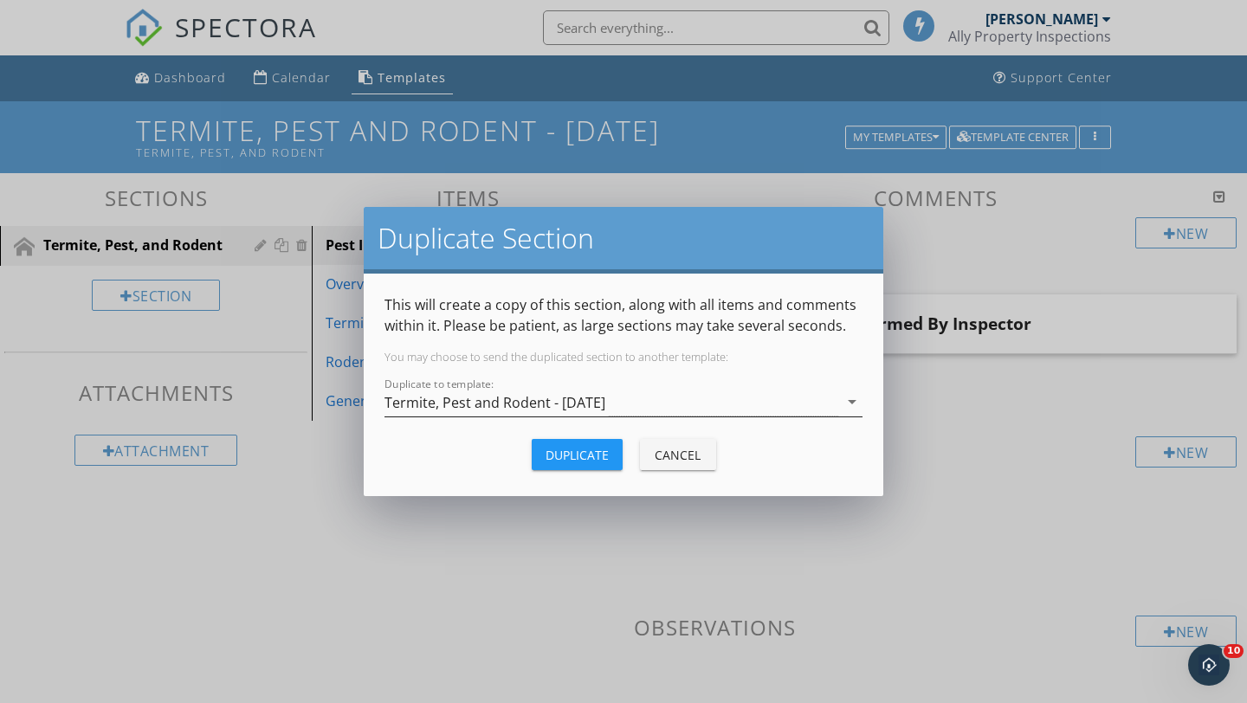
click at [748, 405] on div "Termite, Pest and Rodent - [DATE]" at bounding box center [611, 402] width 454 height 29
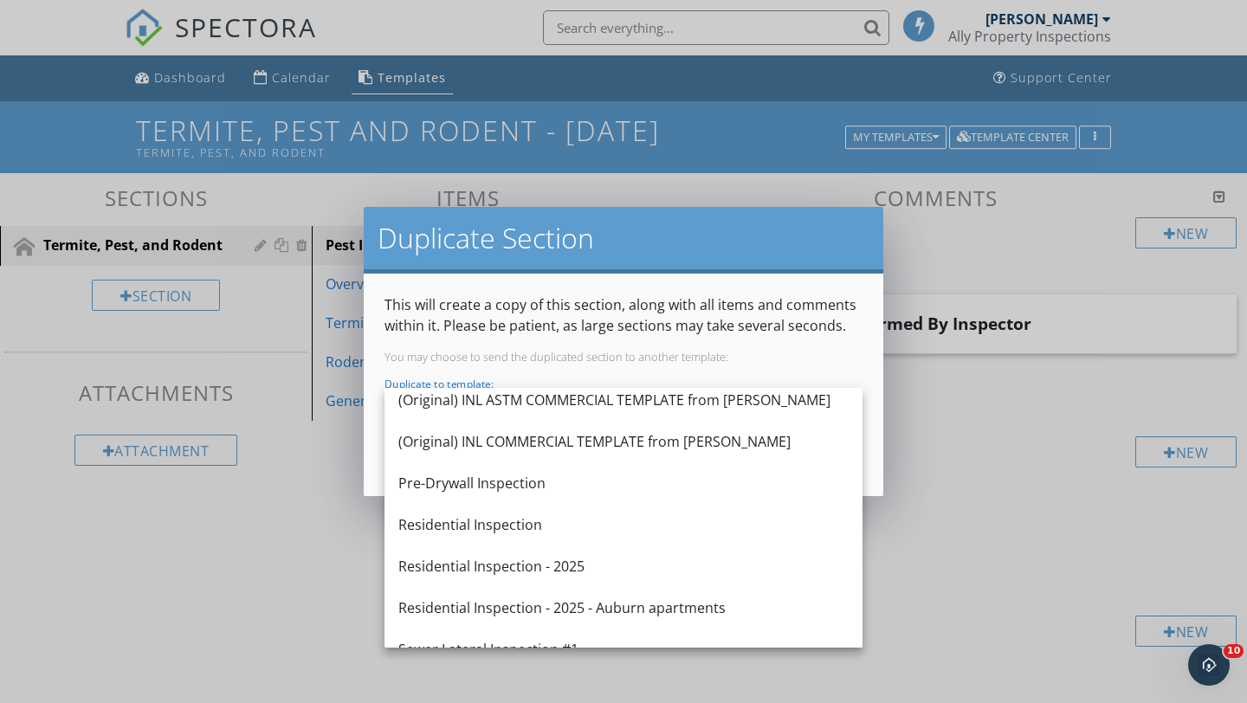
scroll to position [348, 0]
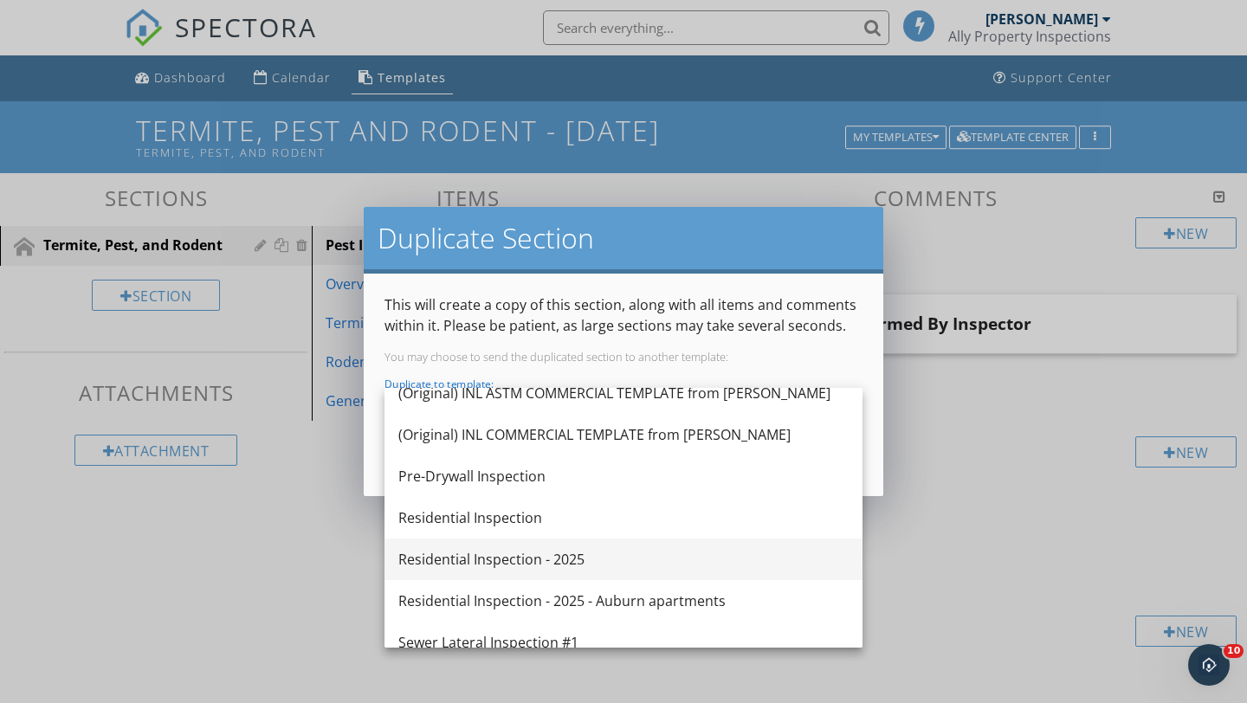
click at [468, 562] on div "Residential Inspection - 2025" at bounding box center [623, 559] width 450 height 21
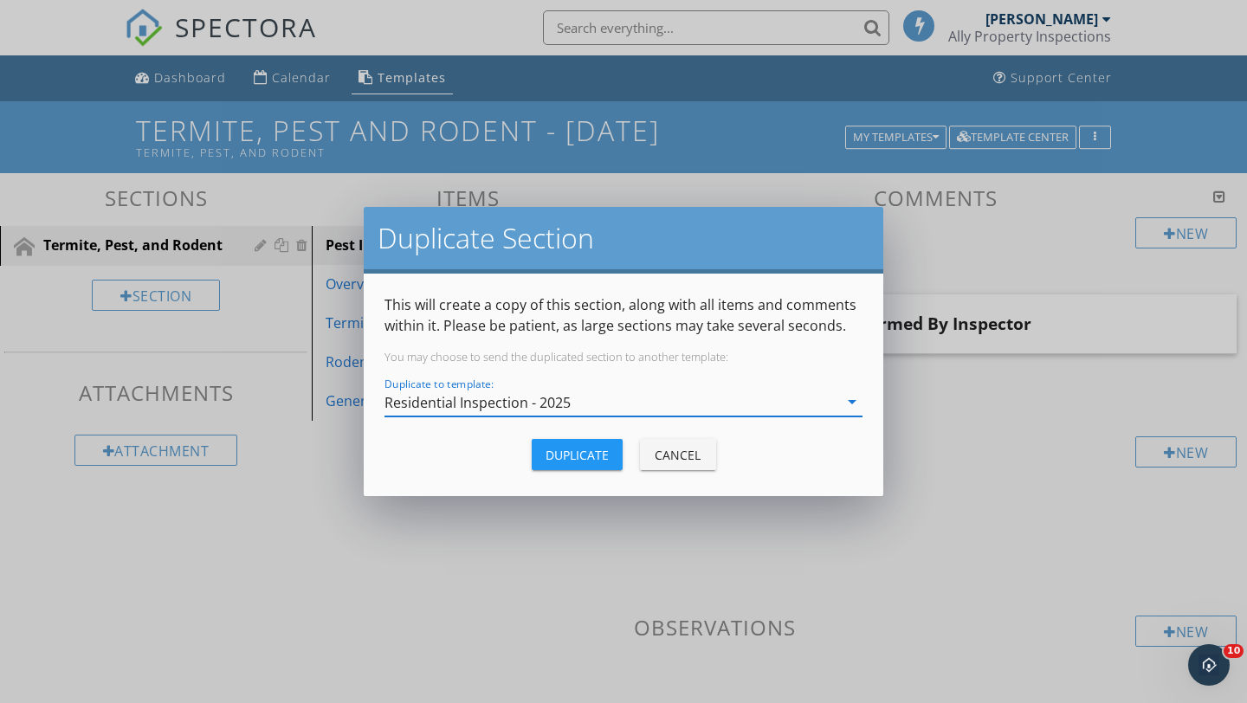
click at [573, 450] on div "Duplicate" at bounding box center [577, 455] width 63 height 18
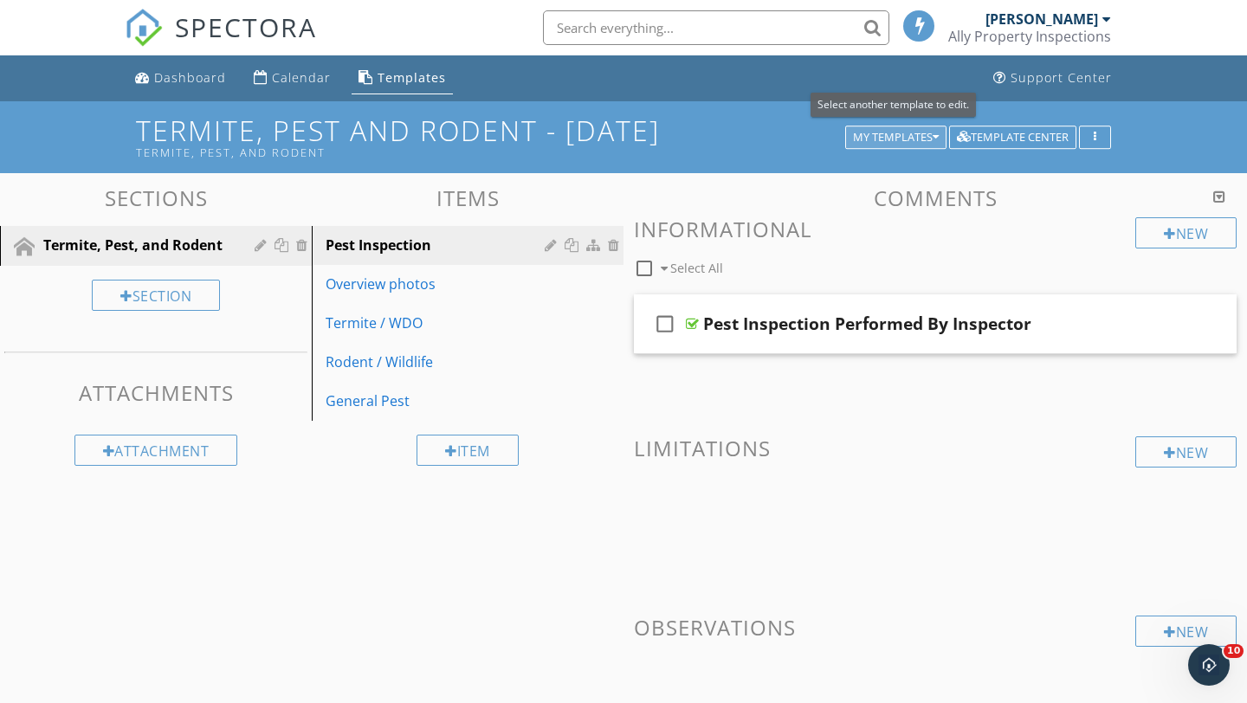
click at [901, 138] on div "My Templates" at bounding box center [896, 138] width 86 height 12
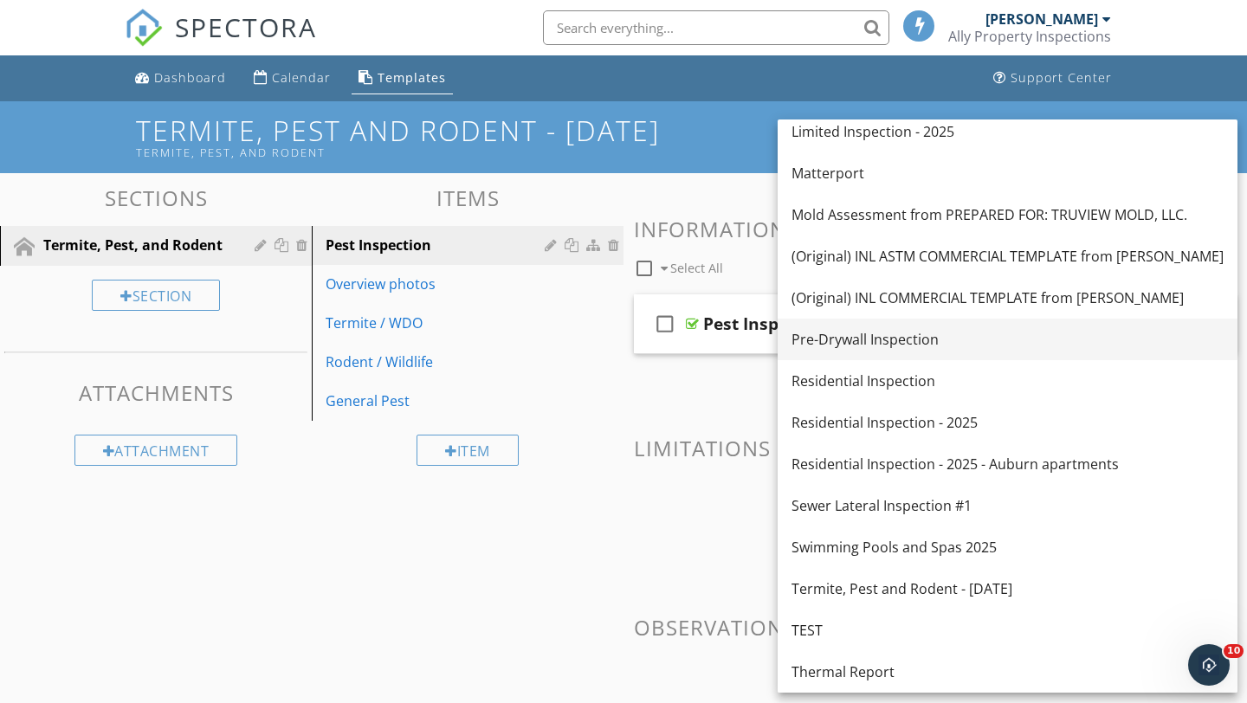
scroll to position [110, 0]
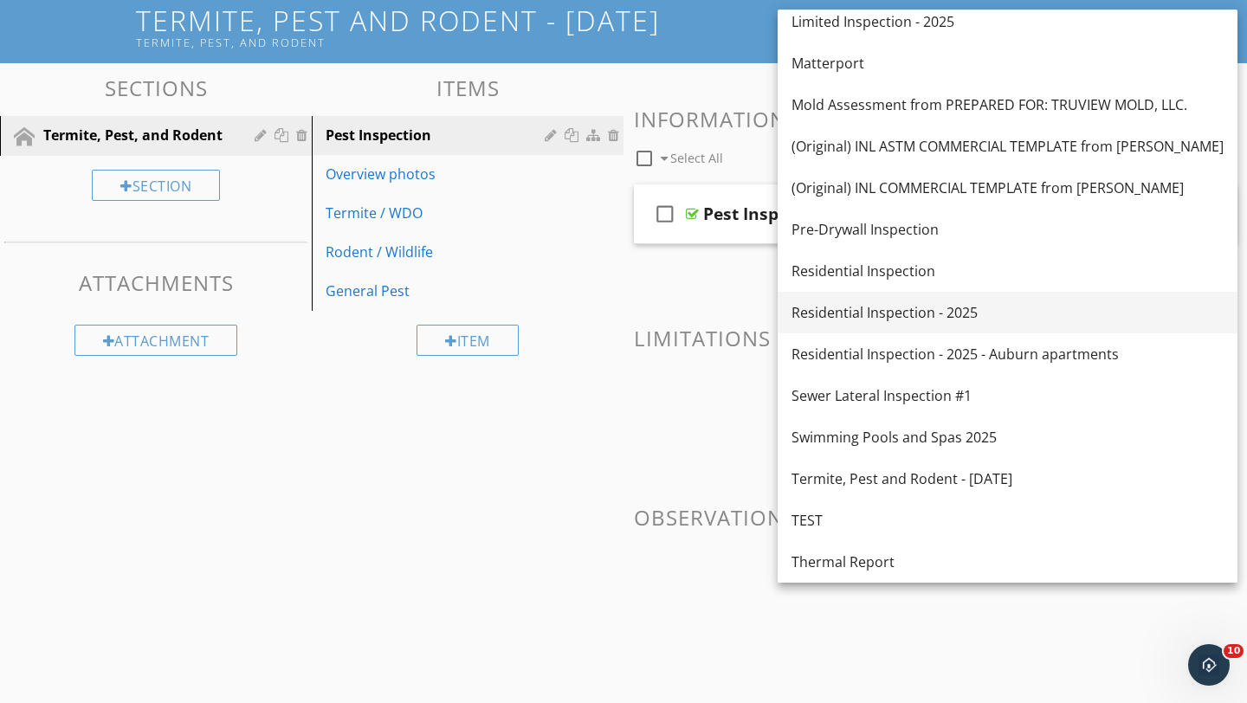
click at [847, 308] on div "Residential Inspection - 2025" at bounding box center [1007, 312] width 432 height 21
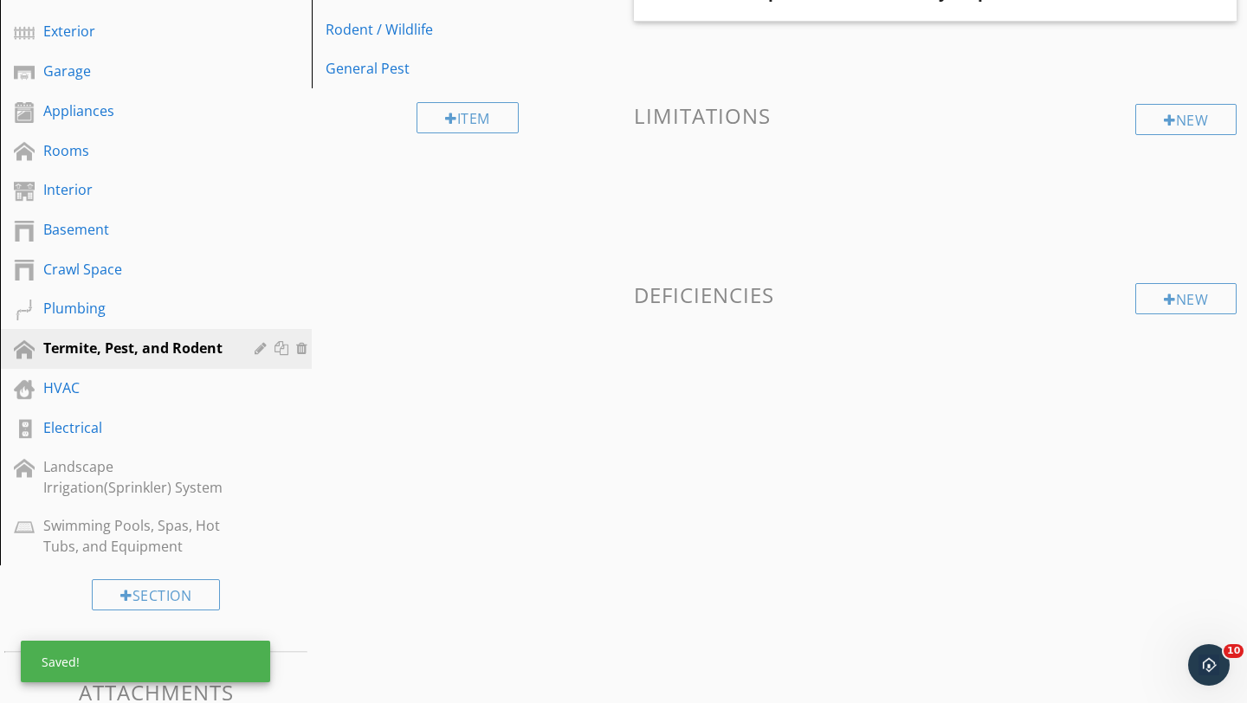
scroll to position [385, 0]
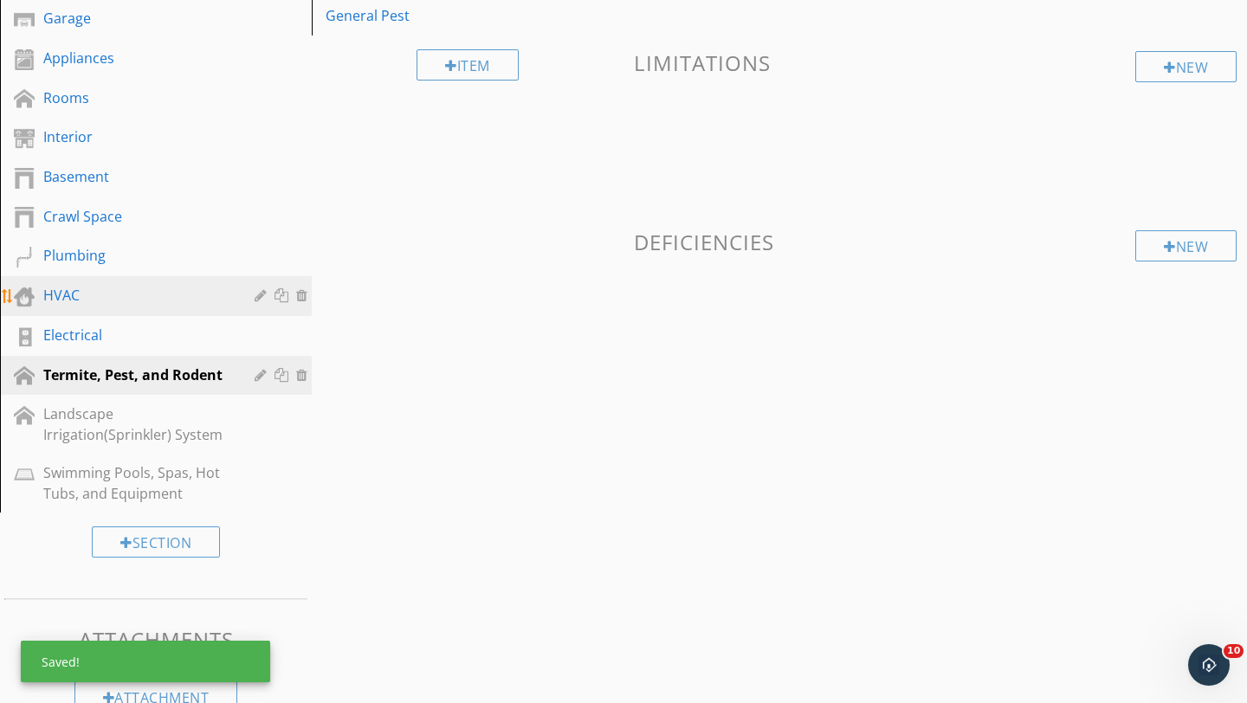
click at [113, 313] on link "HVAC" at bounding box center [158, 296] width 307 height 40
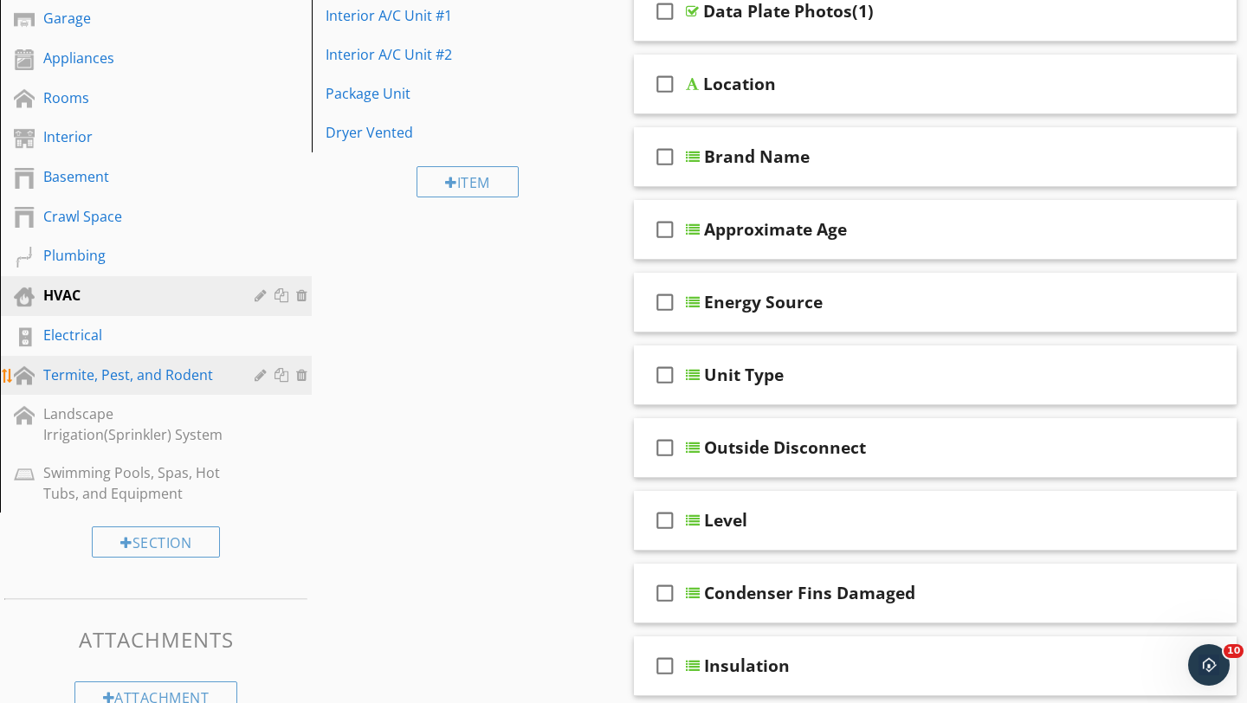
click at [116, 369] on div "Termite, Pest, and Rodent" at bounding box center [136, 375] width 186 height 21
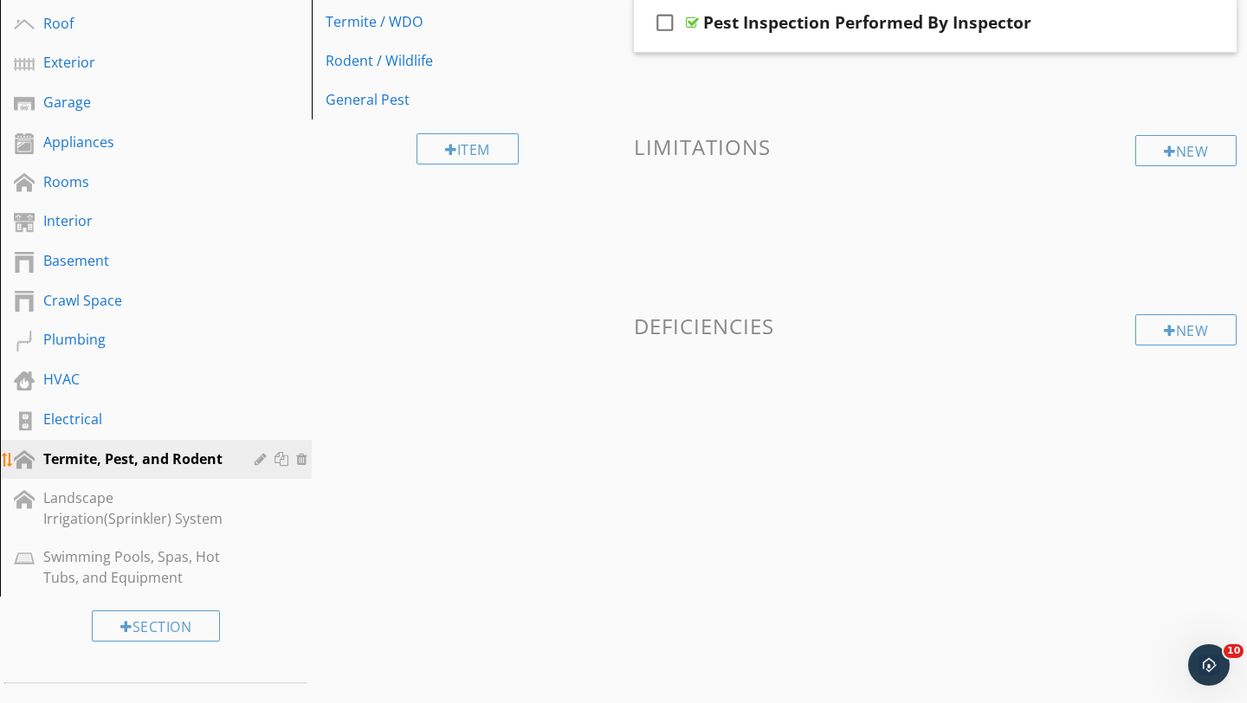
scroll to position [425, 0]
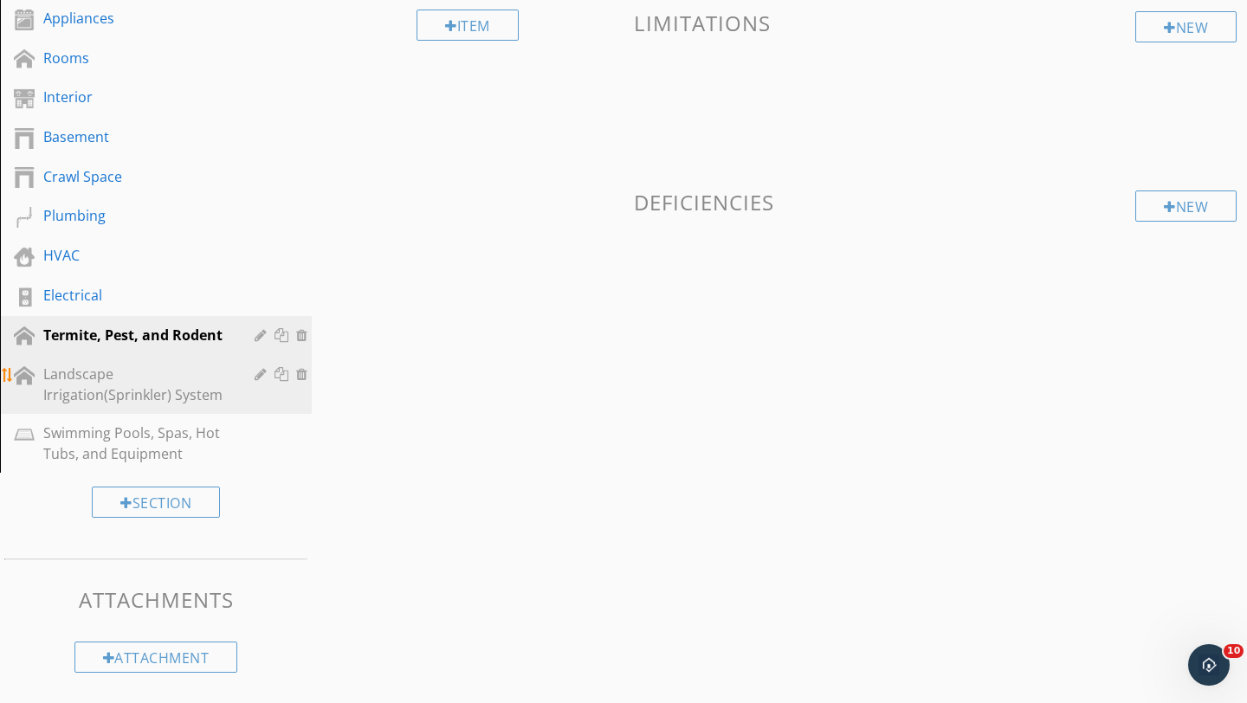
click at [100, 372] on div "Landscape Irrigation(Sprinkler) System" at bounding box center [136, 385] width 186 height 42
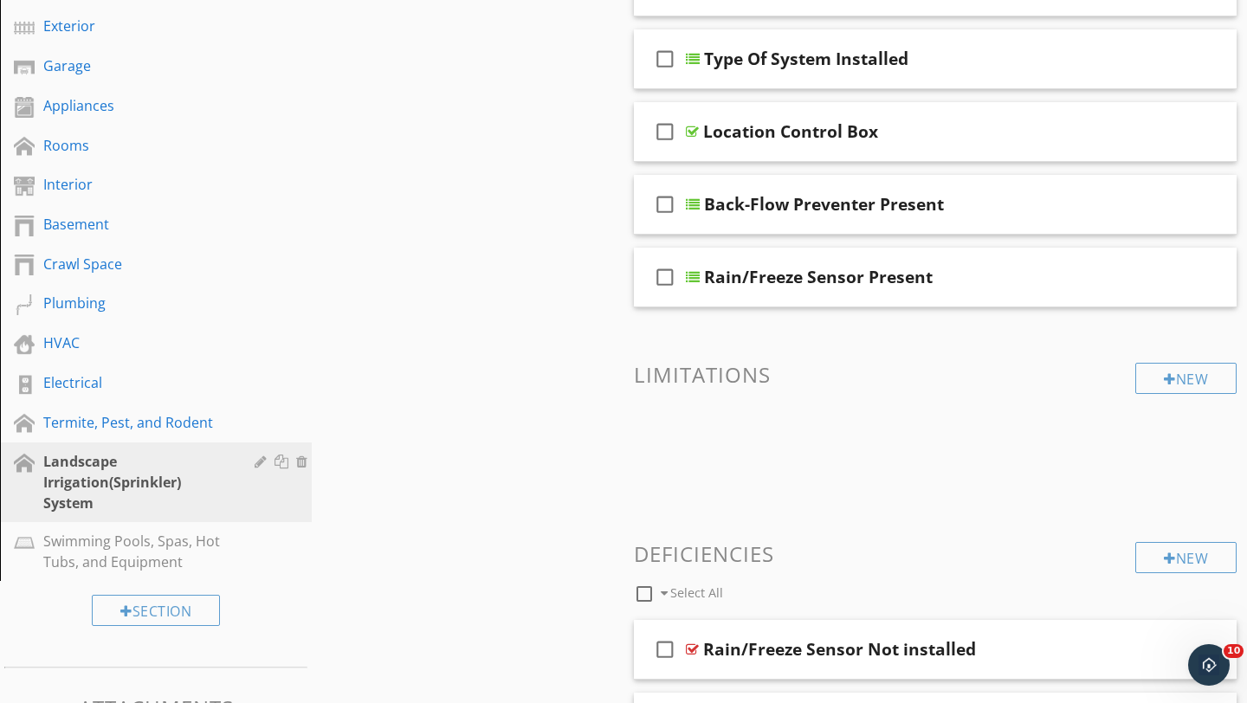
scroll to position [460, 0]
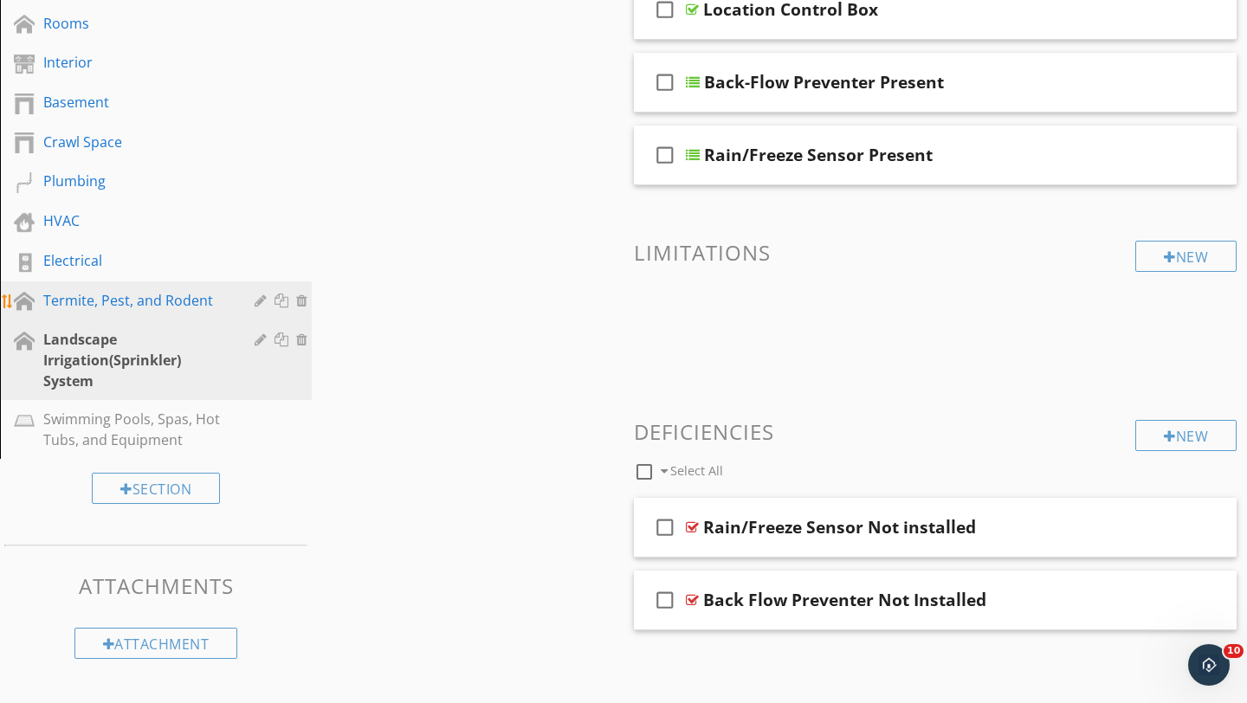
click at [258, 300] on div at bounding box center [263, 301] width 16 height 14
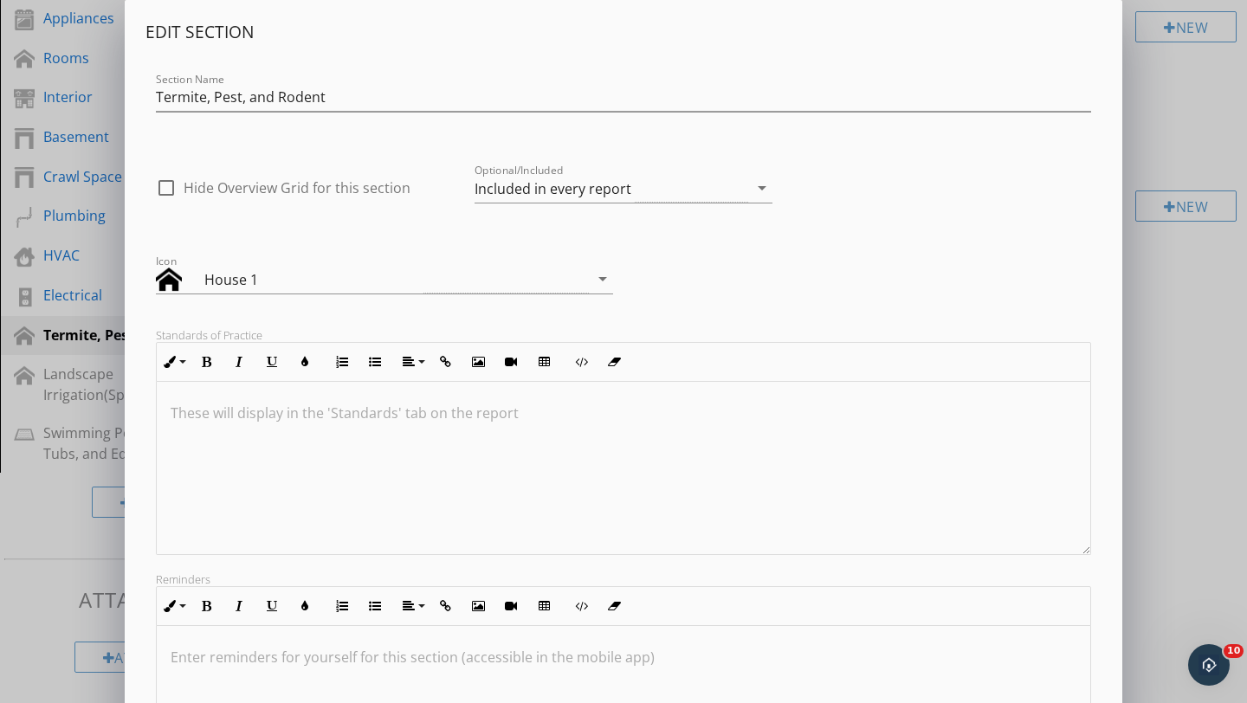
scroll to position [425, 0]
click at [663, 189] on div "Included in every report" at bounding box center [612, 188] width 274 height 29
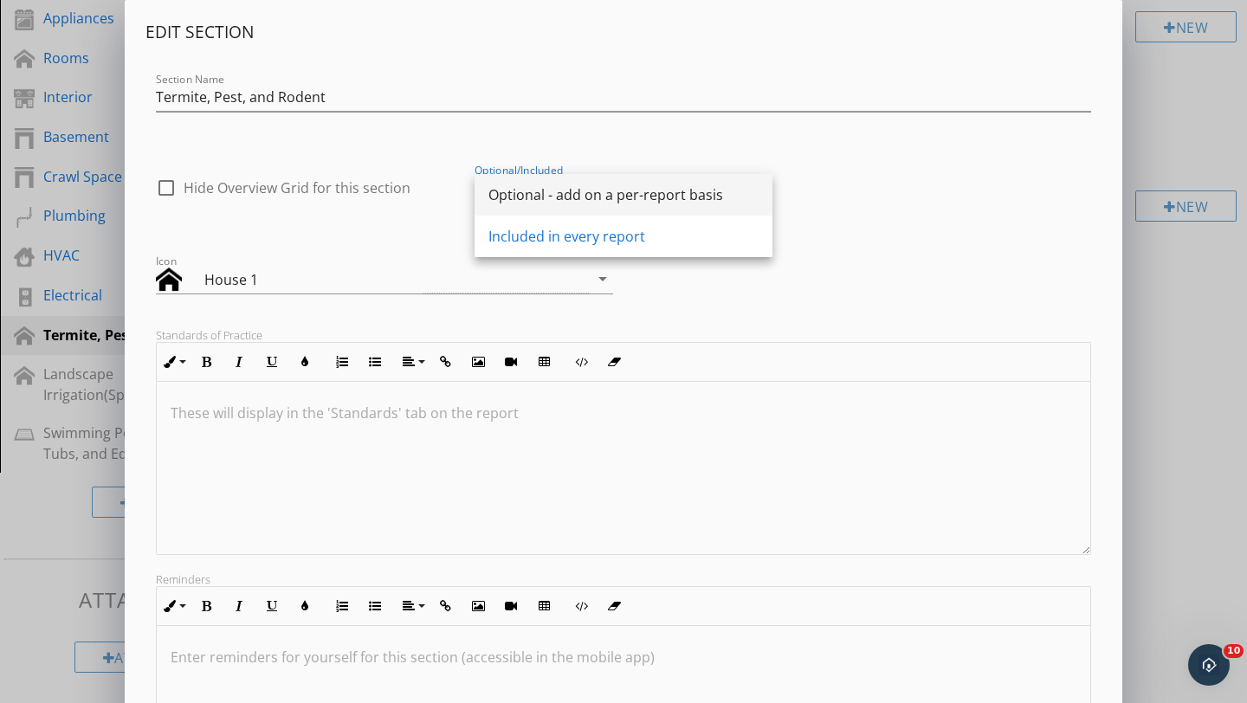
click at [536, 204] on div "Optional - add on a per-report basis" at bounding box center [623, 194] width 270 height 21
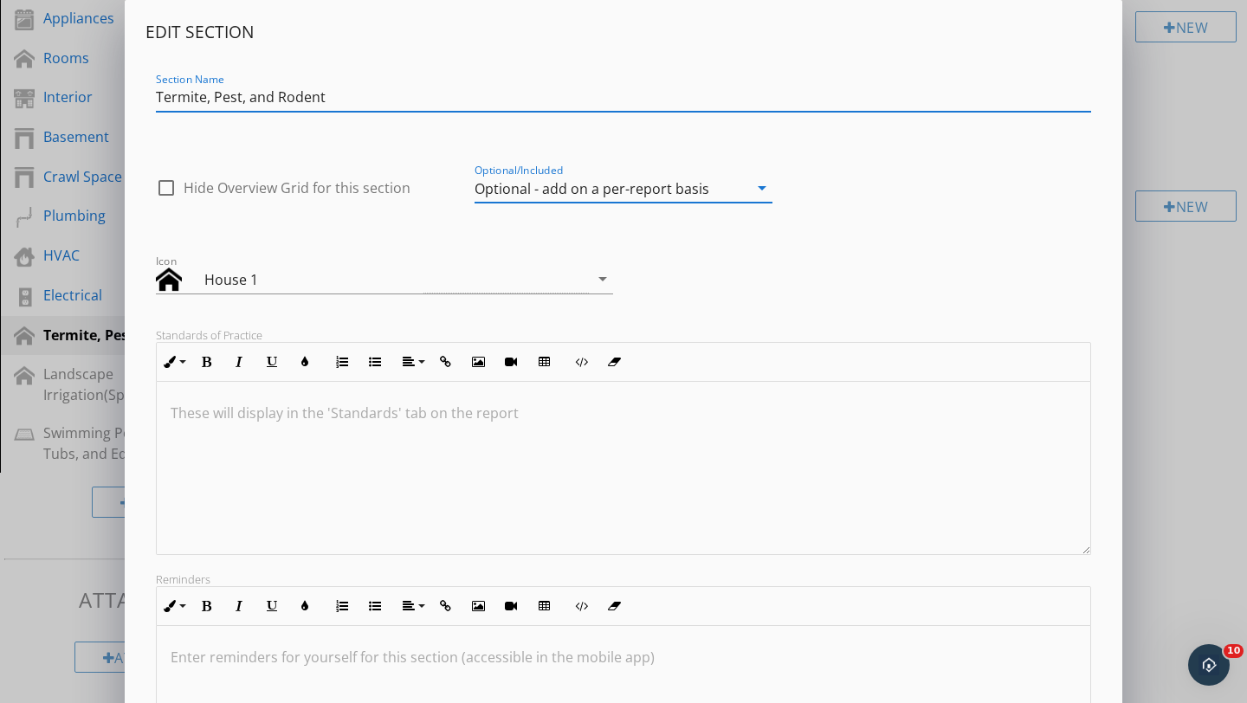
drag, startPoint x: 350, startPoint y: 100, endPoint x: 143, endPoint y: 88, distance: 207.3
click at [142, 88] on div "Edit Section Section Name Termite, Pest, and Rodent check_box_outline_blank Hid…" at bounding box center [624, 453] width 998 height 907
type input "Pest Observations"
click at [894, 221] on div "Edit Section Section Name Pest Observations check_box_outline_blank Hide Overvi…" at bounding box center [623, 410] width 956 height 778
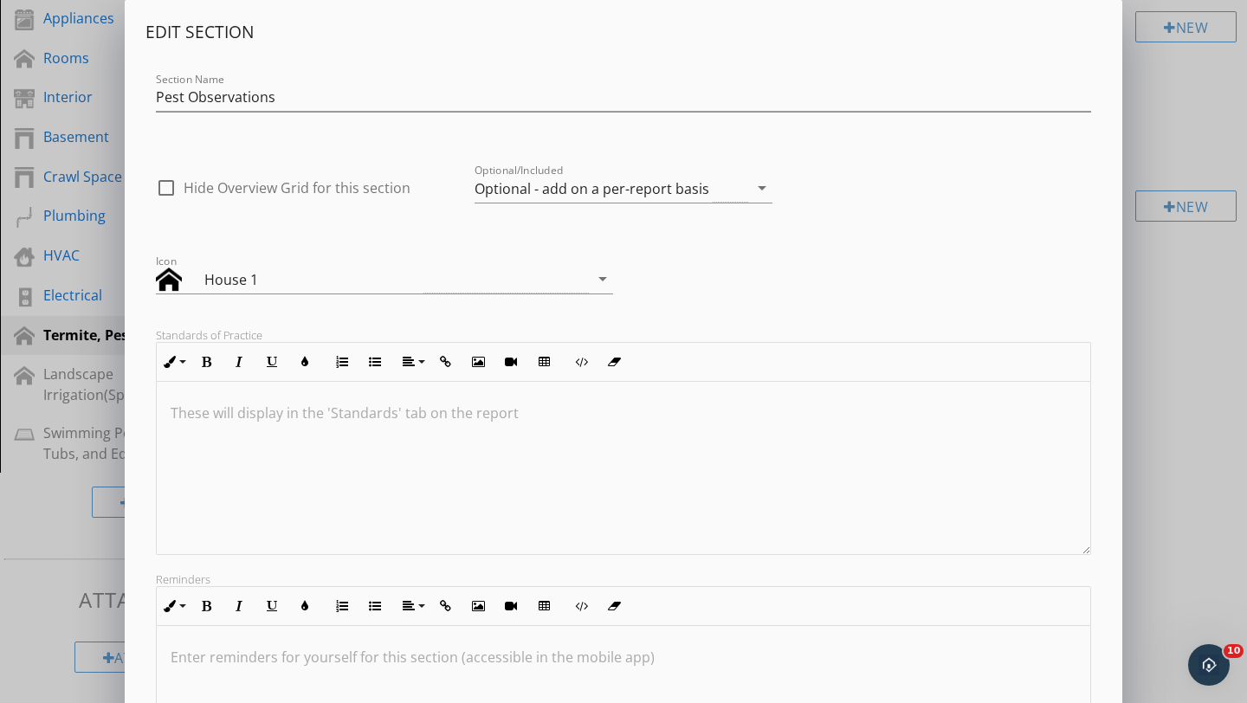
scroll to position [214, 0]
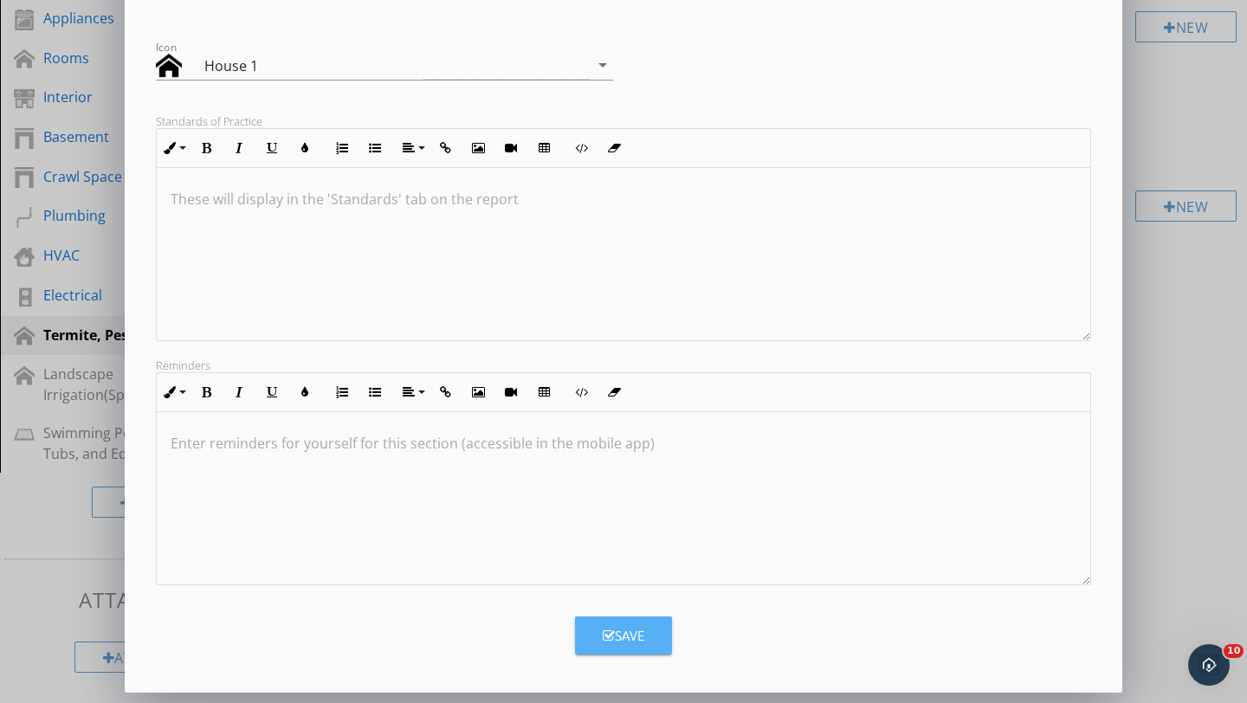
click at [620, 633] on div "Save" at bounding box center [624, 636] width 42 height 20
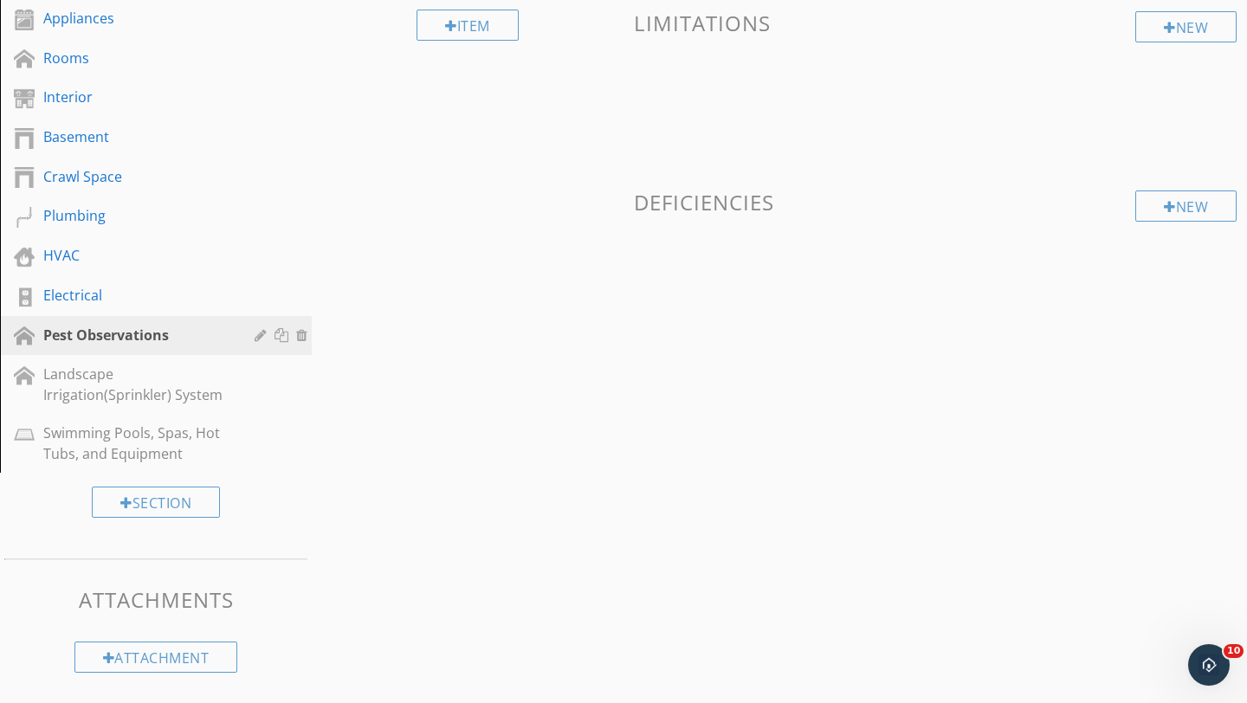
scroll to position [26, 0]
click at [155, 336] on div "Pest Observations" at bounding box center [136, 335] width 186 height 21
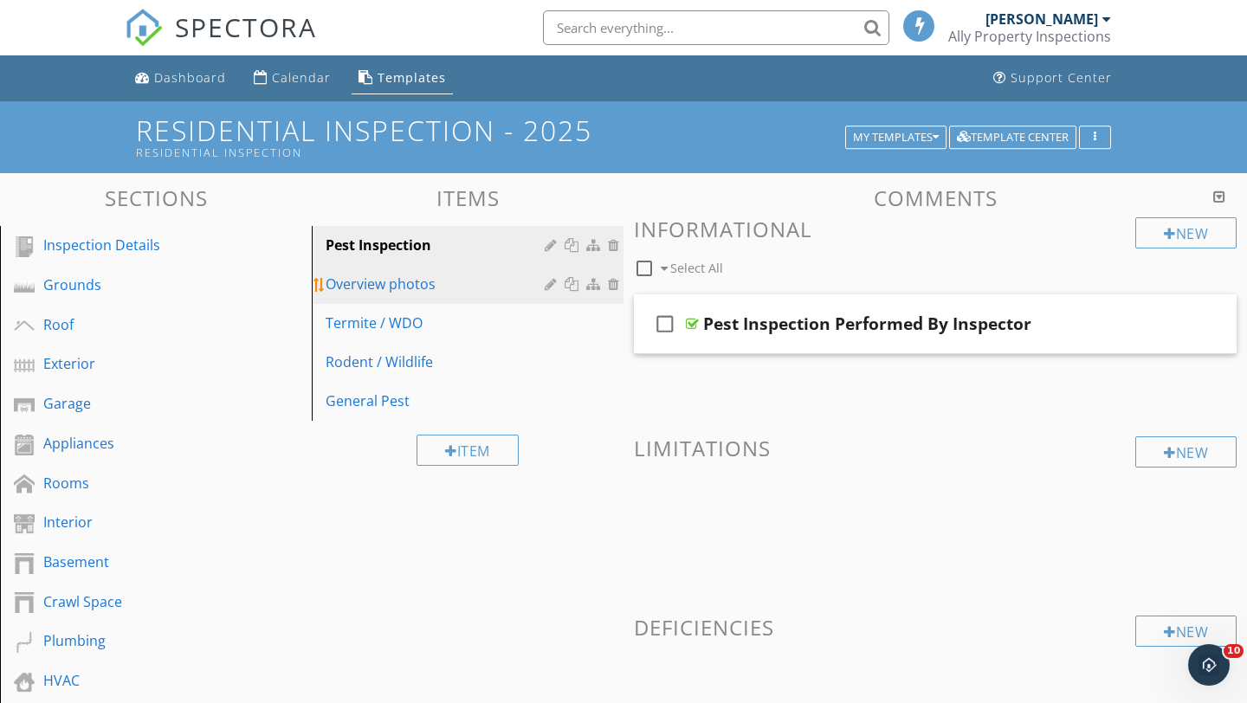
click at [390, 293] on div "Overview photos" at bounding box center [438, 284] width 224 height 21
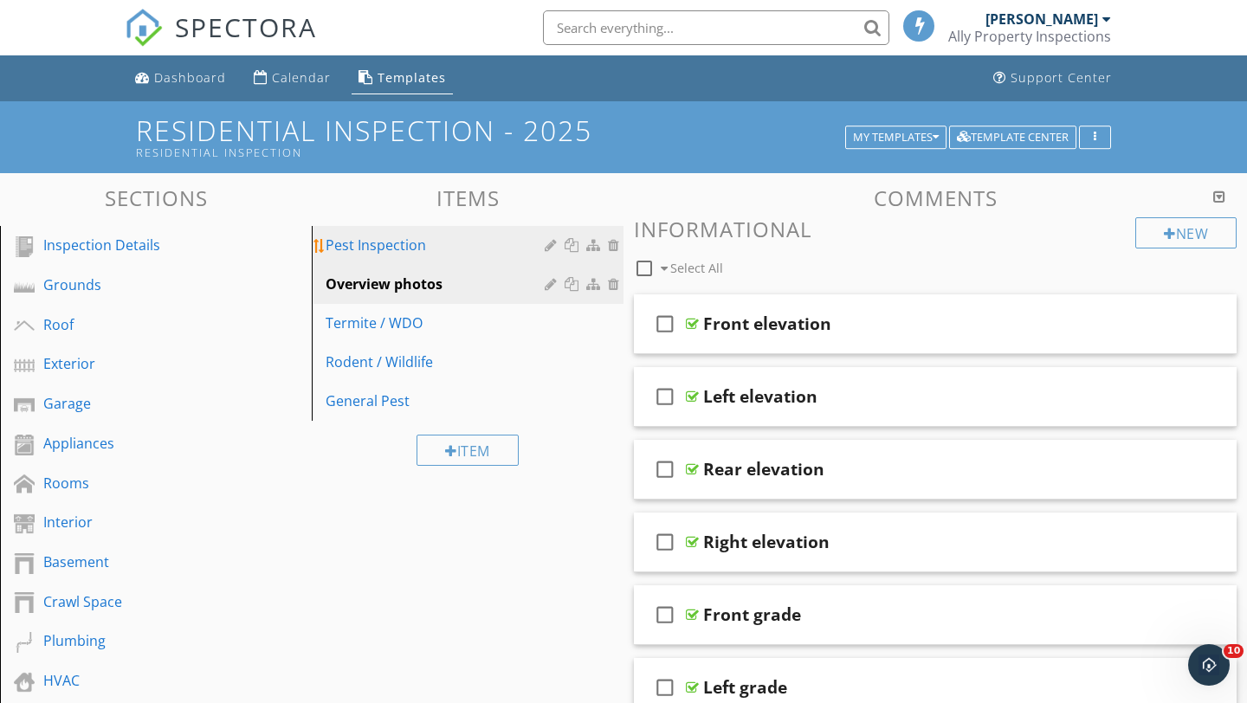
click at [391, 243] on div "Pest Inspection" at bounding box center [438, 245] width 224 height 21
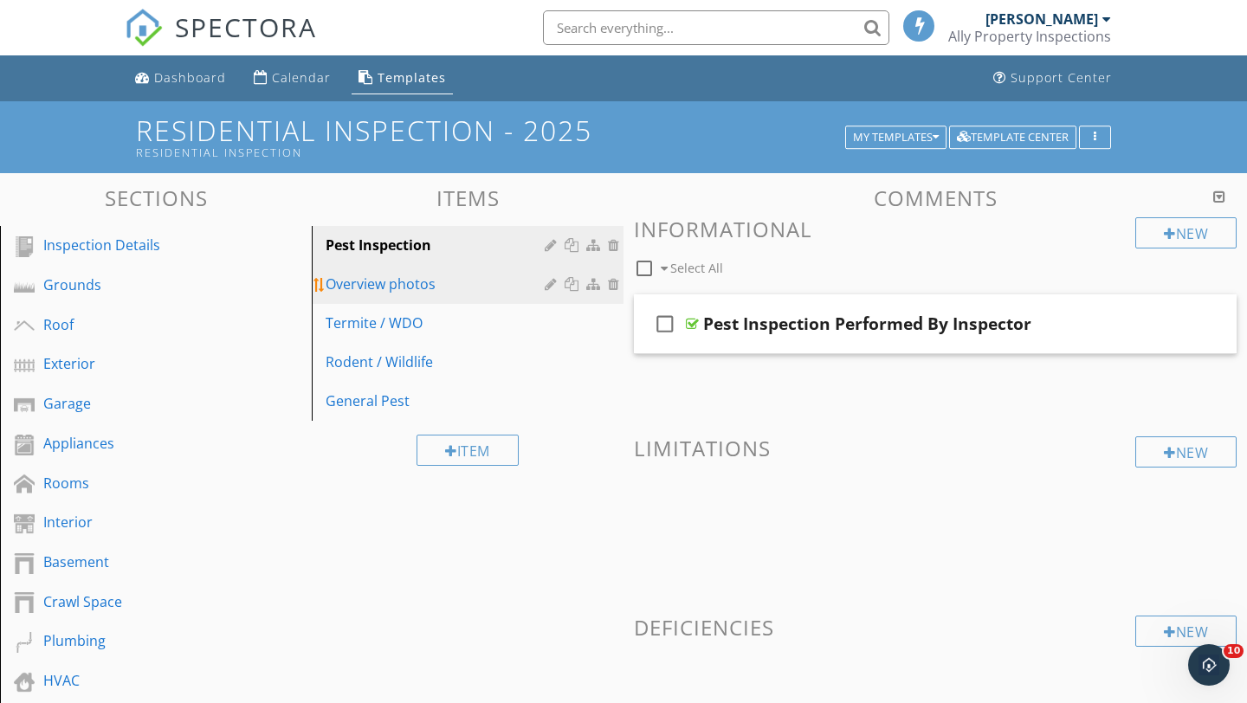
click at [416, 286] on div "Overview photos" at bounding box center [438, 284] width 224 height 21
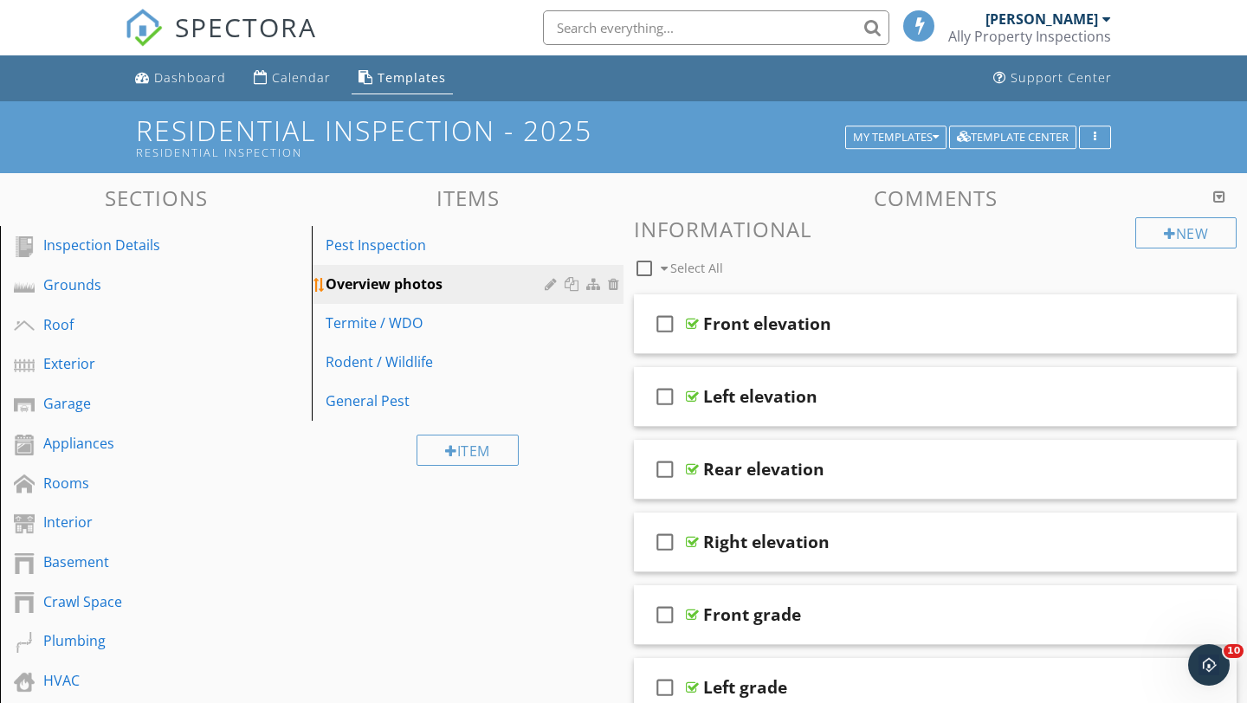
click at [614, 285] on div at bounding box center [616, 284] width 16 height 14
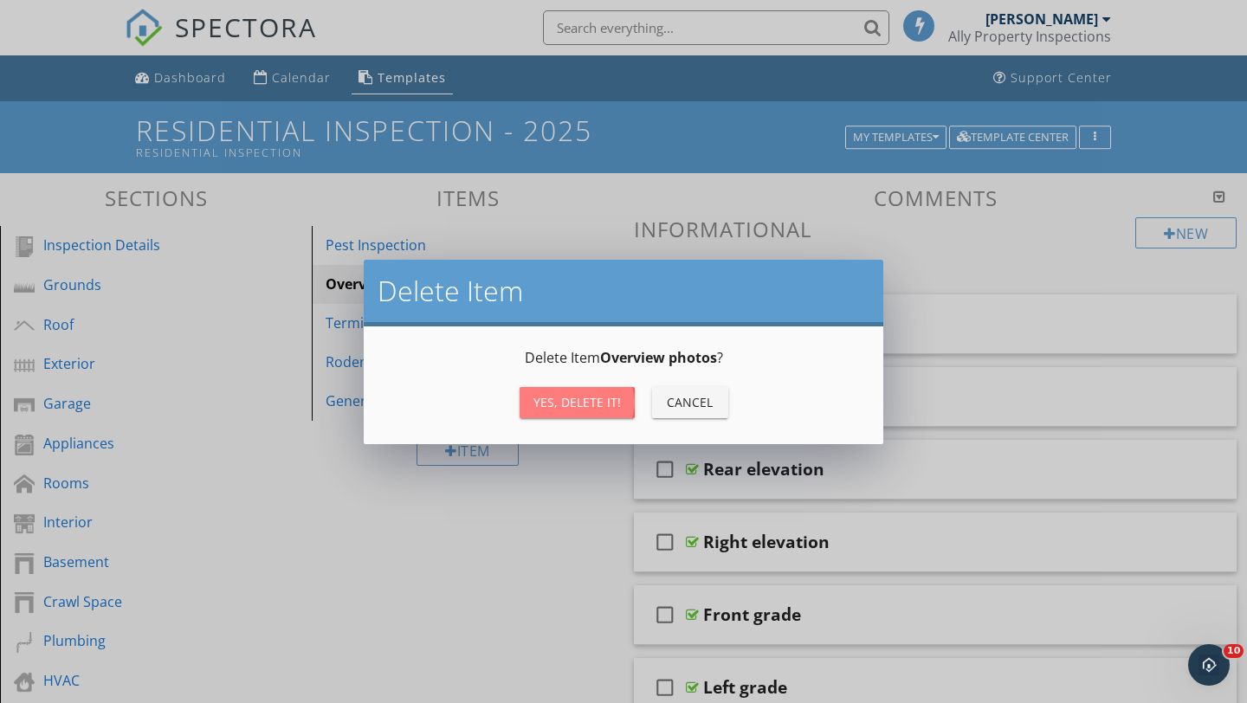
click at [567, 402] on div "Yes, Delete it!" at bounding box center [576, 402] width 87 height 18
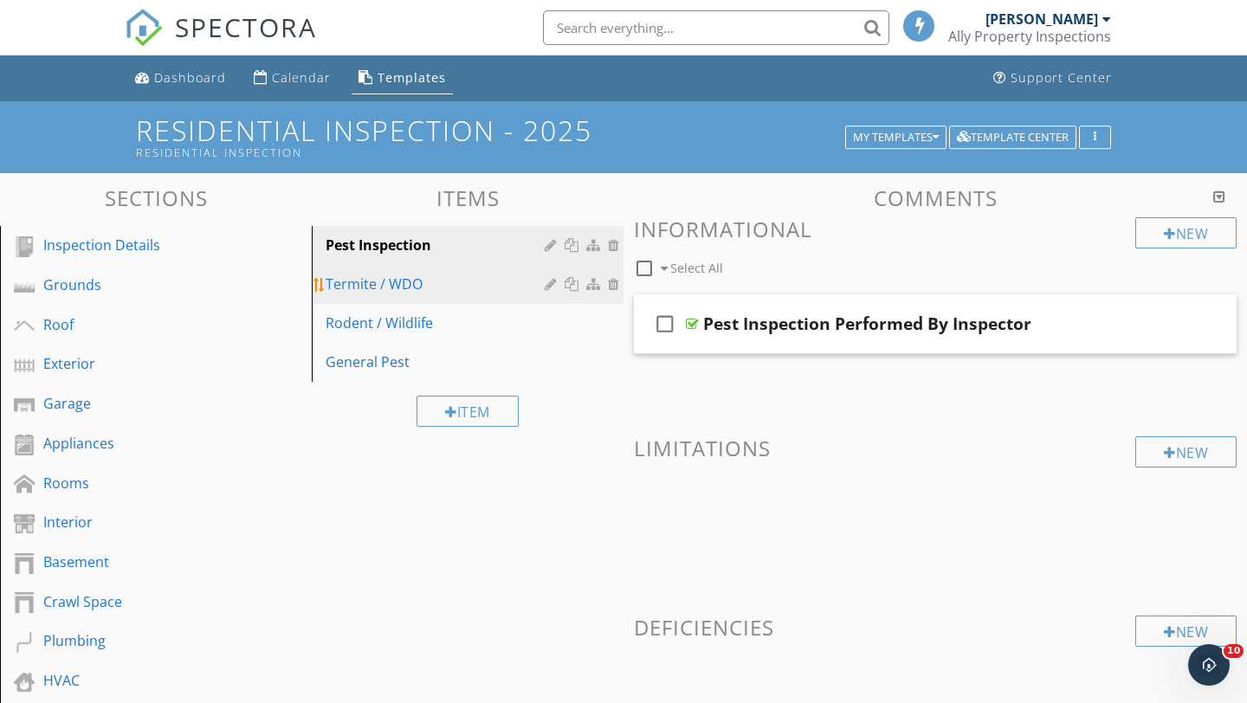
click at [397, 291] on div "Termite / WDO" at bounding box center [438, 284] width 224 height 21
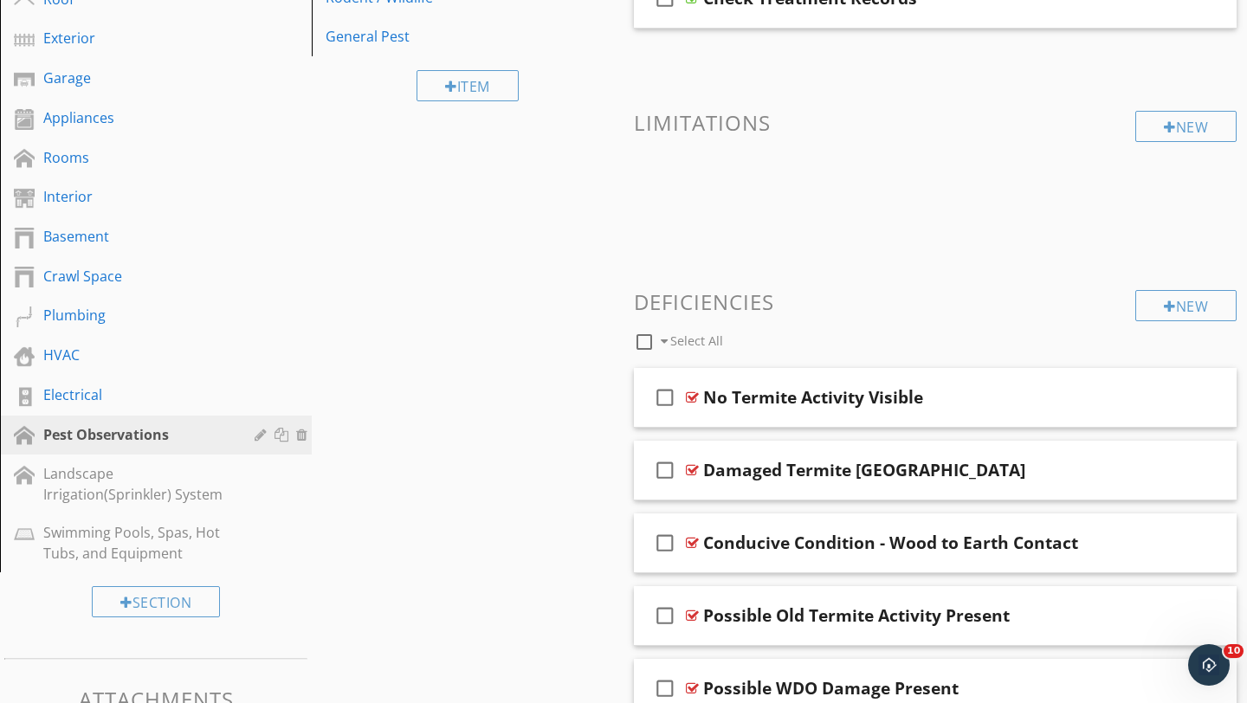
scroll to position [628, 0]
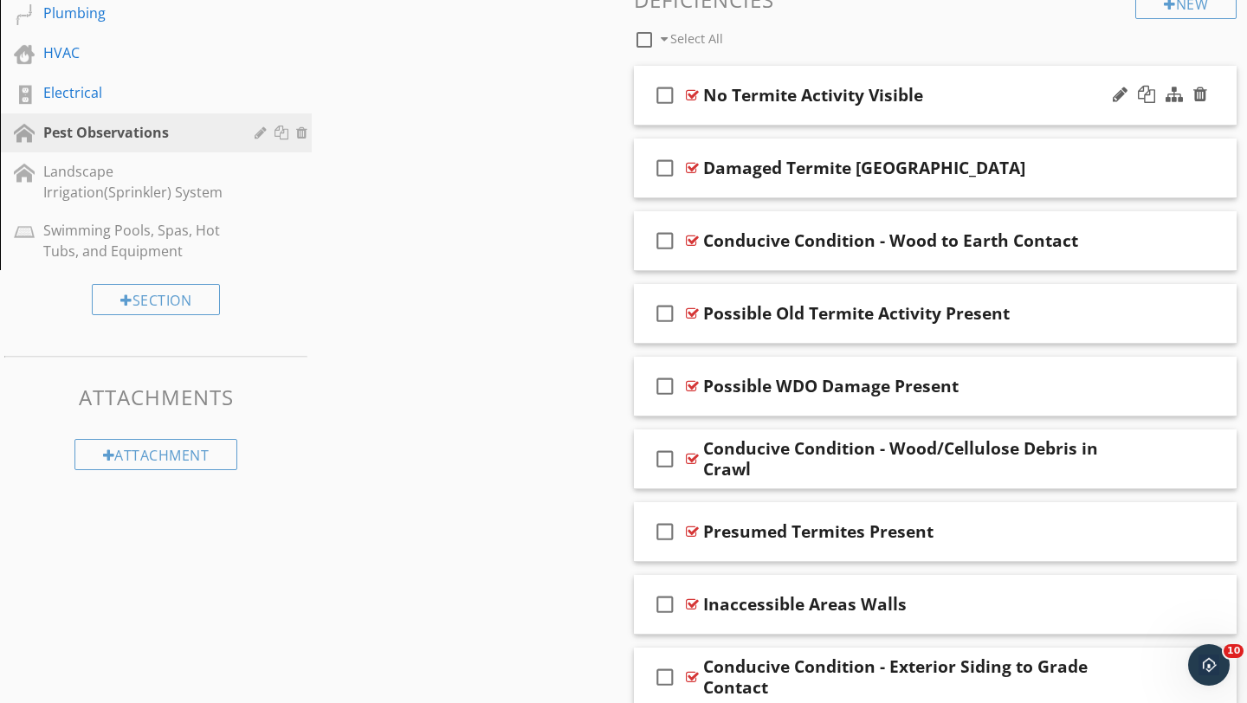
click at [1043, 101] on div "No Termite Activity Visible" at bounding box center [916, 95] width 426 height 21
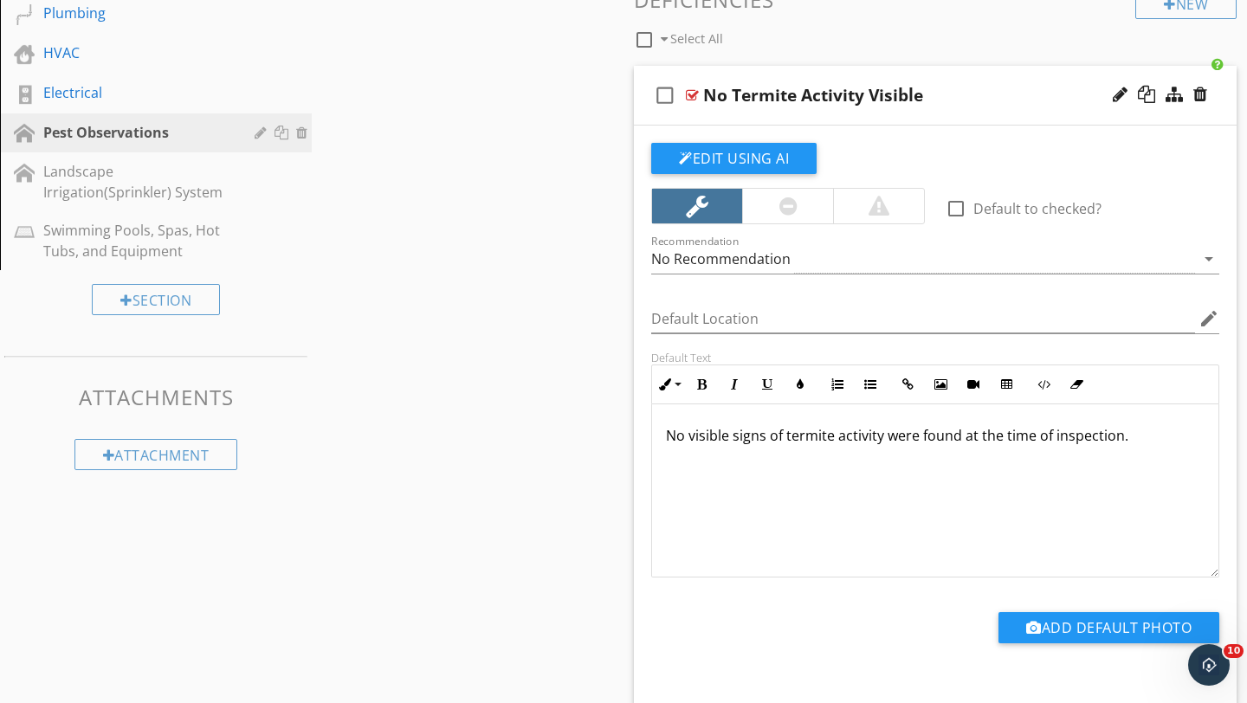
click at [1043, 101] on div "No Termite Activity Visible" at bounding box center [916, 95] width 426 height 21
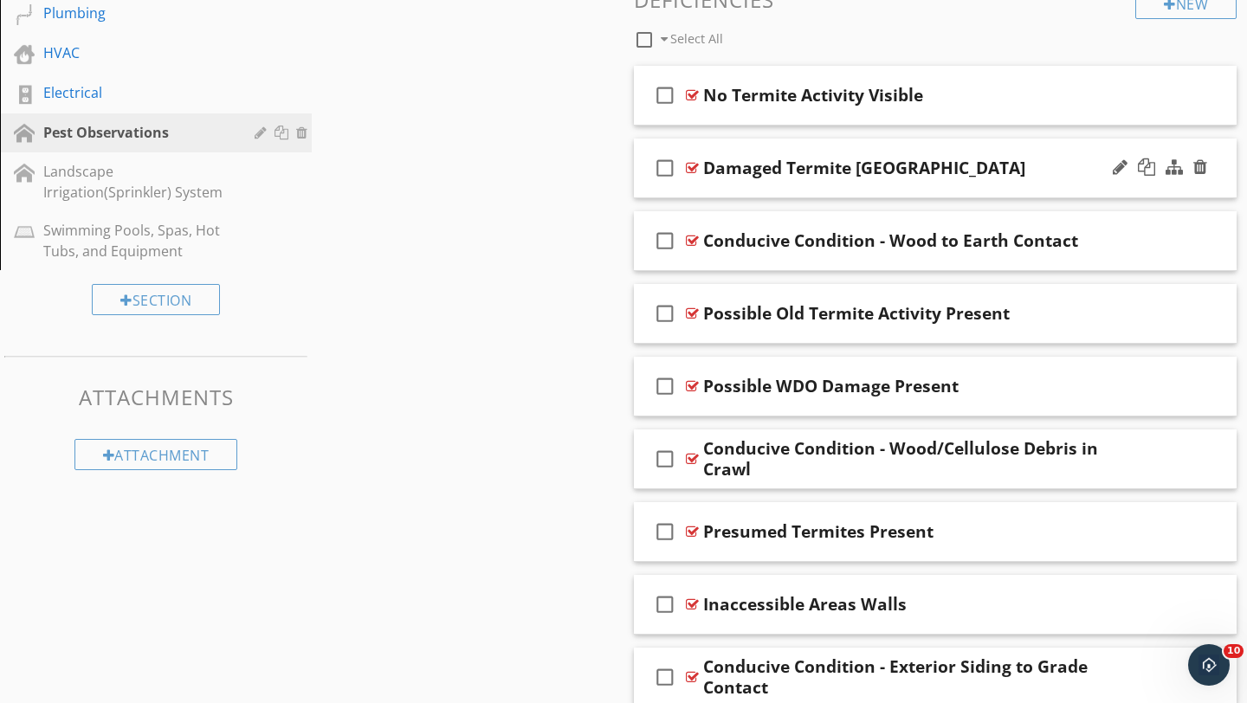
click at [1058, 172] on div "Damaged Termite Bait Station" at bounding box center [916, 168] width 426 height 21
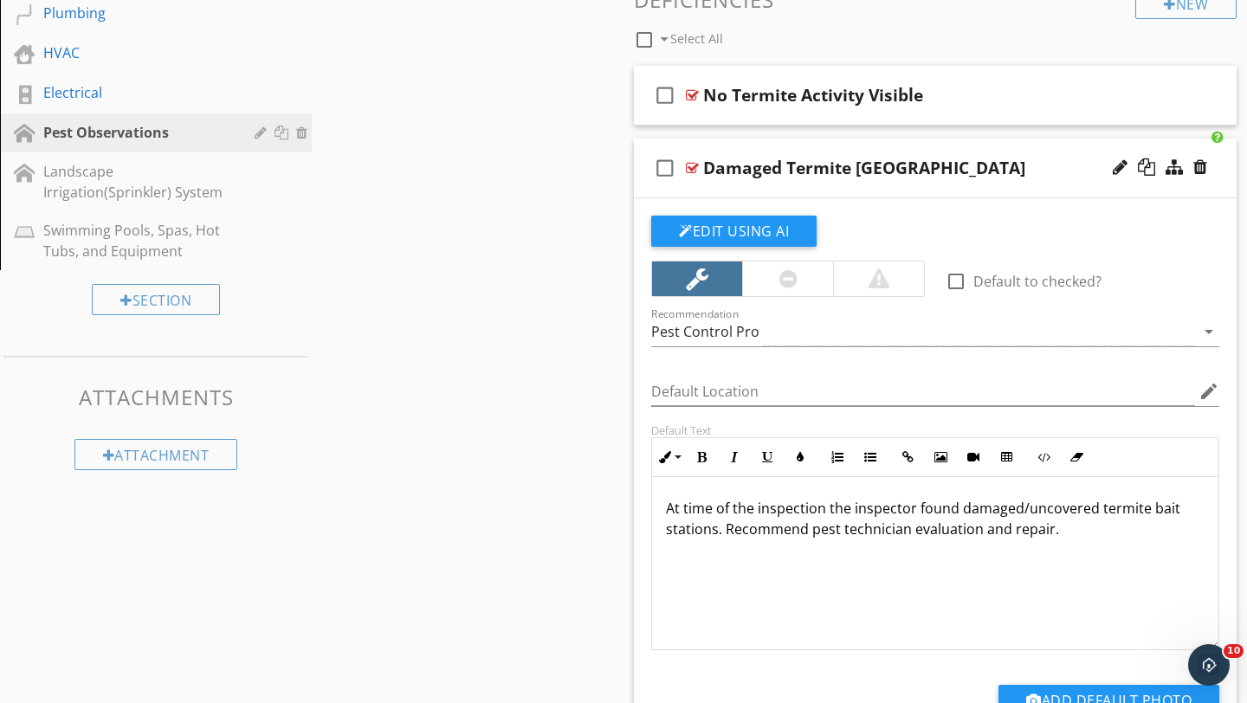
click at [1058, 172] on div "Damaged Termite Bait Station" at bounding box center [916, 168] width 426 height 21
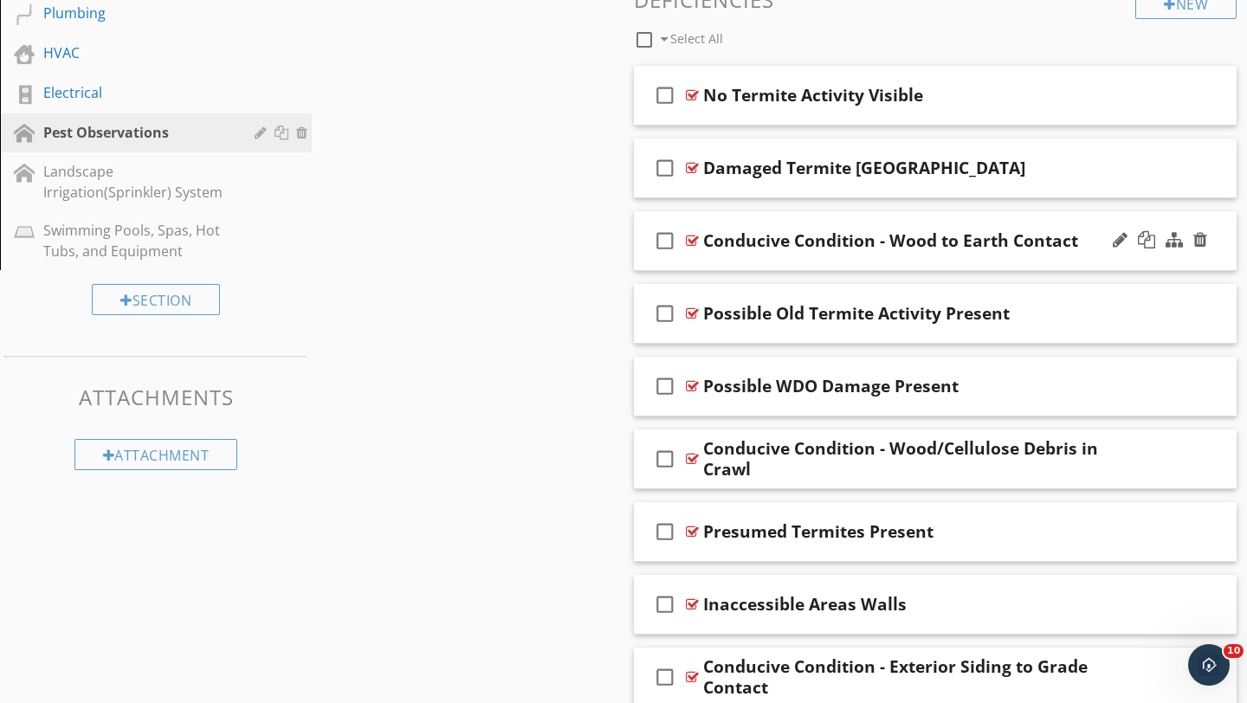
click at [1087, 242] on div "Conducive Condition - Wood to Earth Contact" at bounding box center [916, 240] width 426 height 21
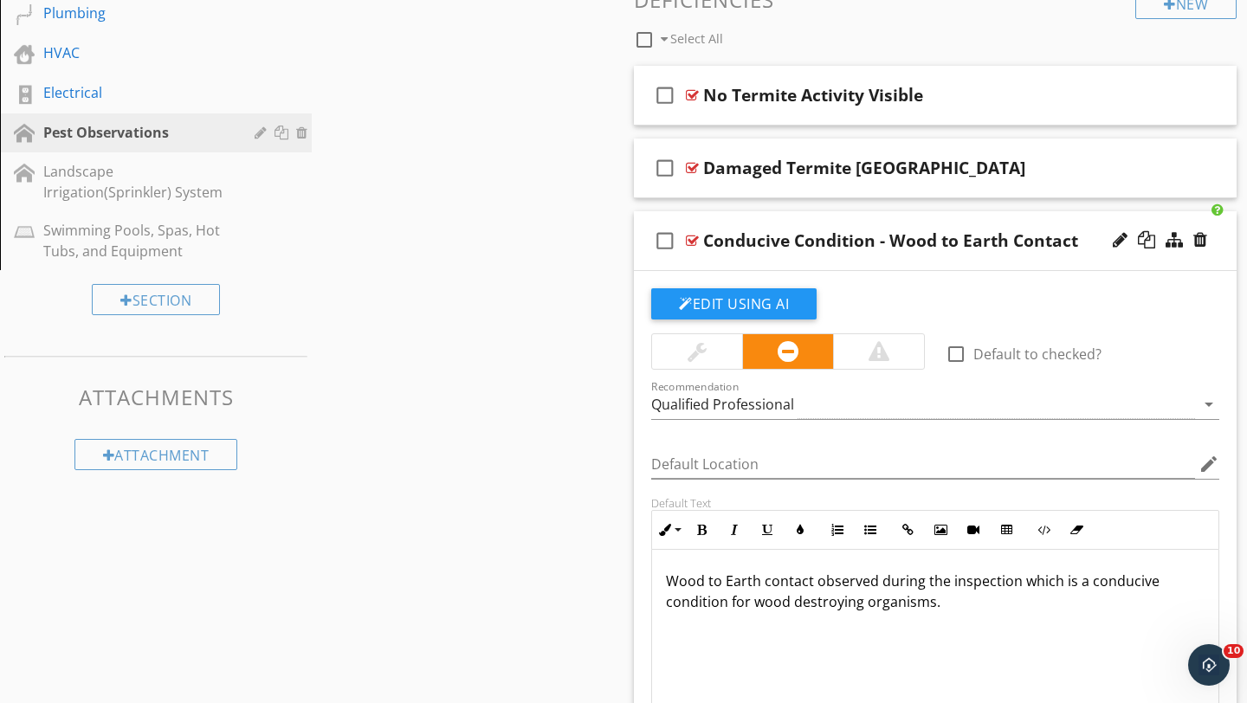
click at [689, 354] on div at bounding box center [697, 351] width 19 height 21
click at [850, 408] on div "Qualified Professional" at bounding box center [923, 405] width 544 height 29
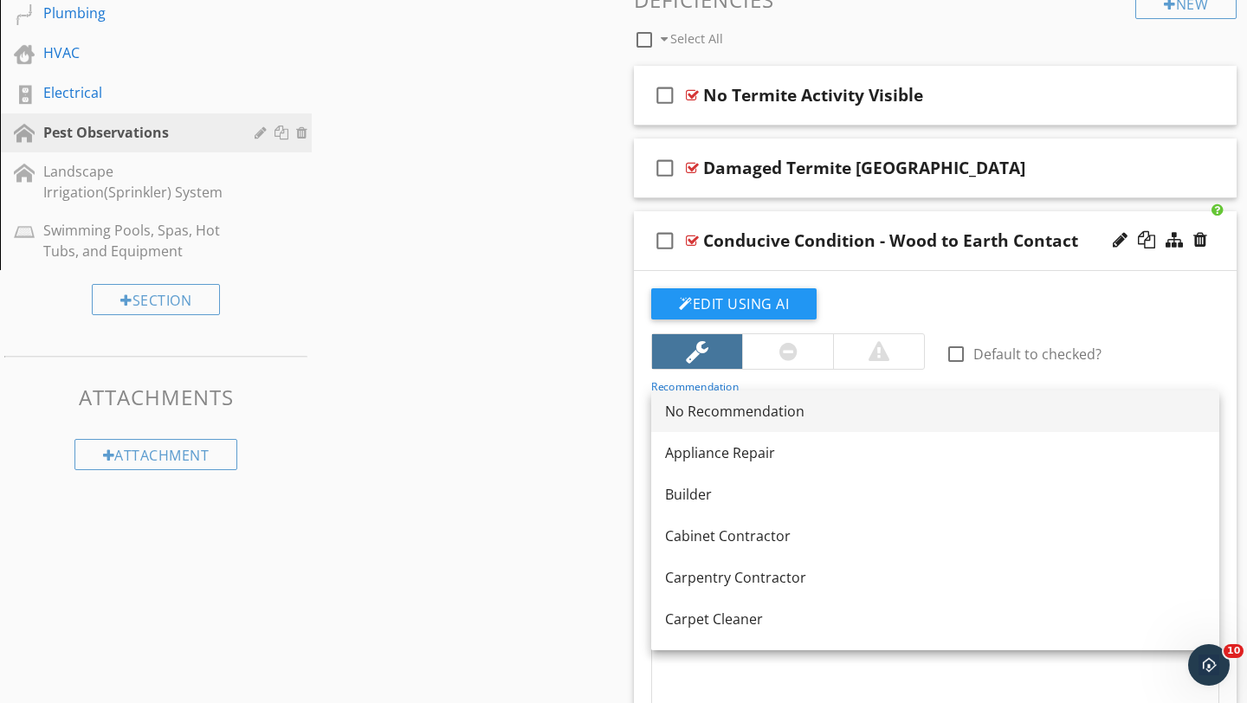
click at [743, 417] on div "No Recommendation" at bounding box center [935, 411] width 540 height 21
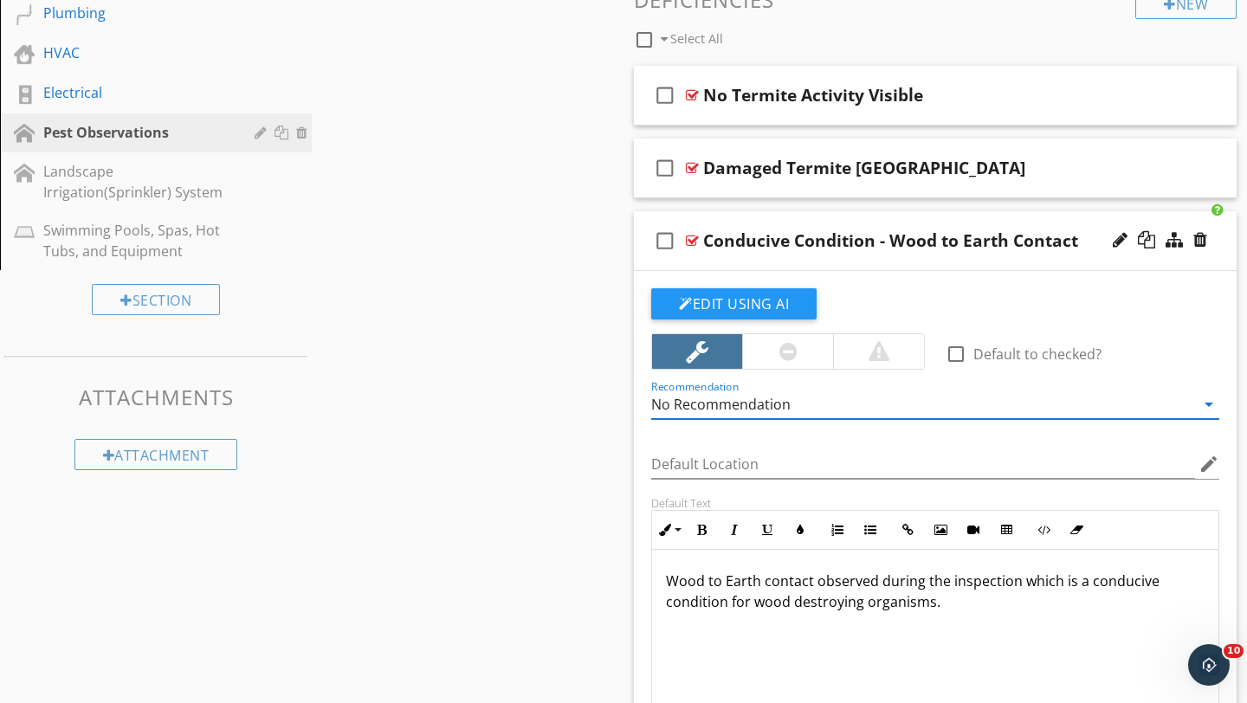
click at [1097, 254] on div "check_box_outline_blank Conducive Condition - Wood to Earth Contact" at bounding box center [935, 241] width 603 height 60
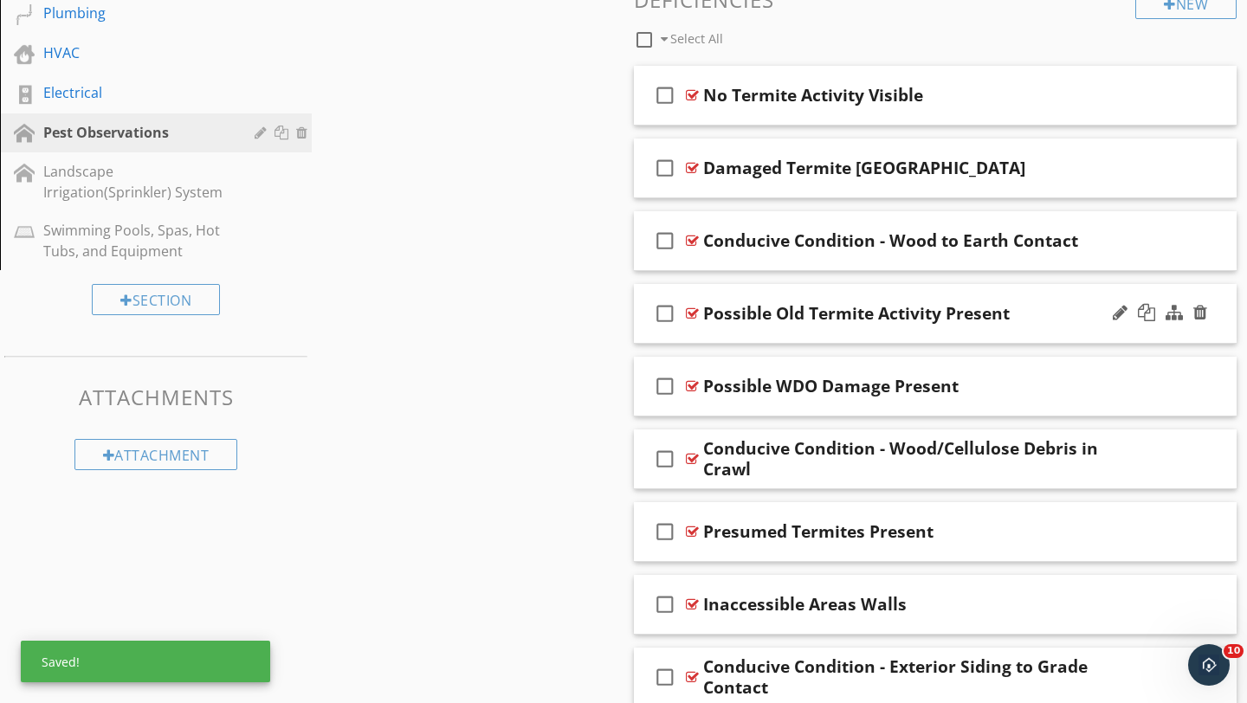
click at [1068, 322] on div "Possible Old Termite Activity Present" at bounding box center [916, 313] width 426 height 21
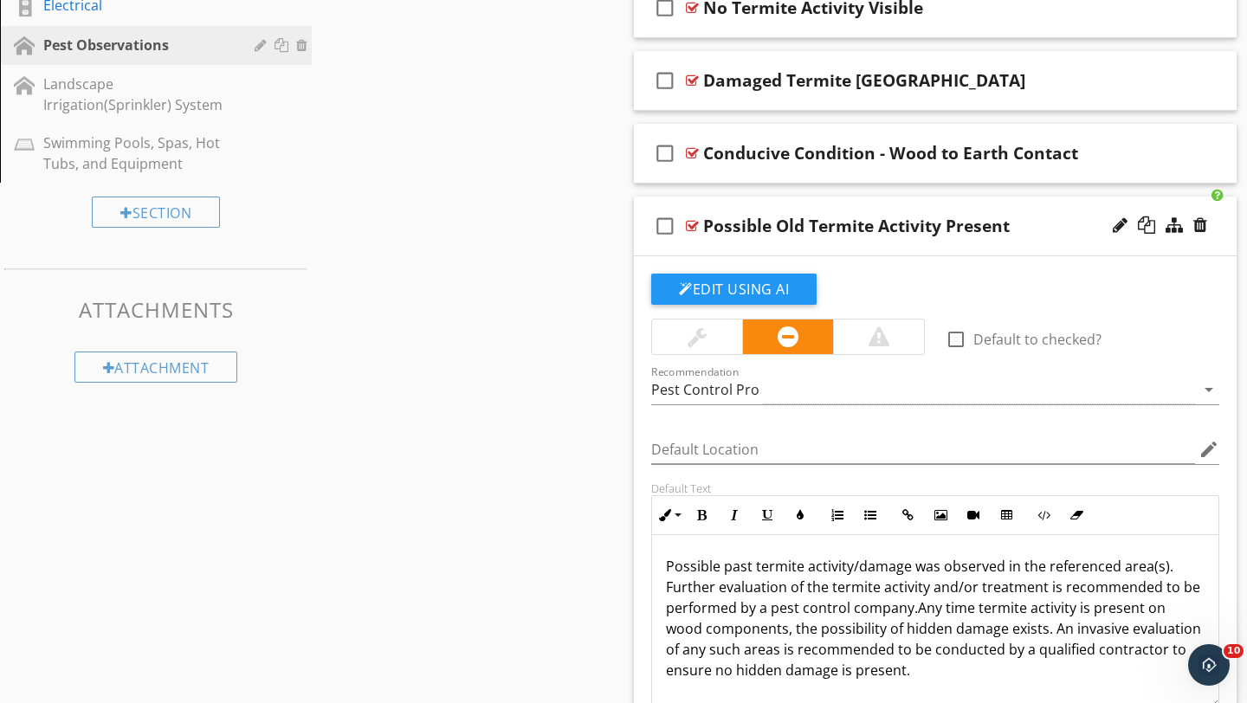
scroll to position [717, 0]
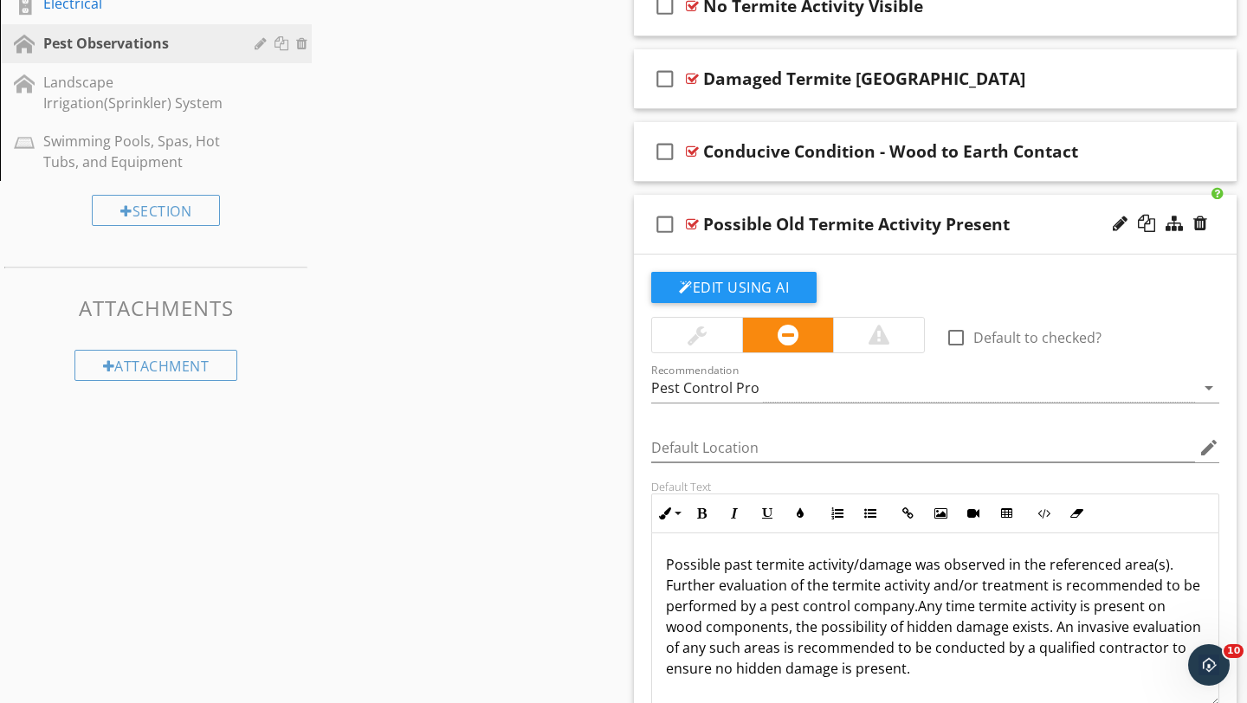
click at [689, 344] on div at bounding box center [697, 335] width 19 height 21
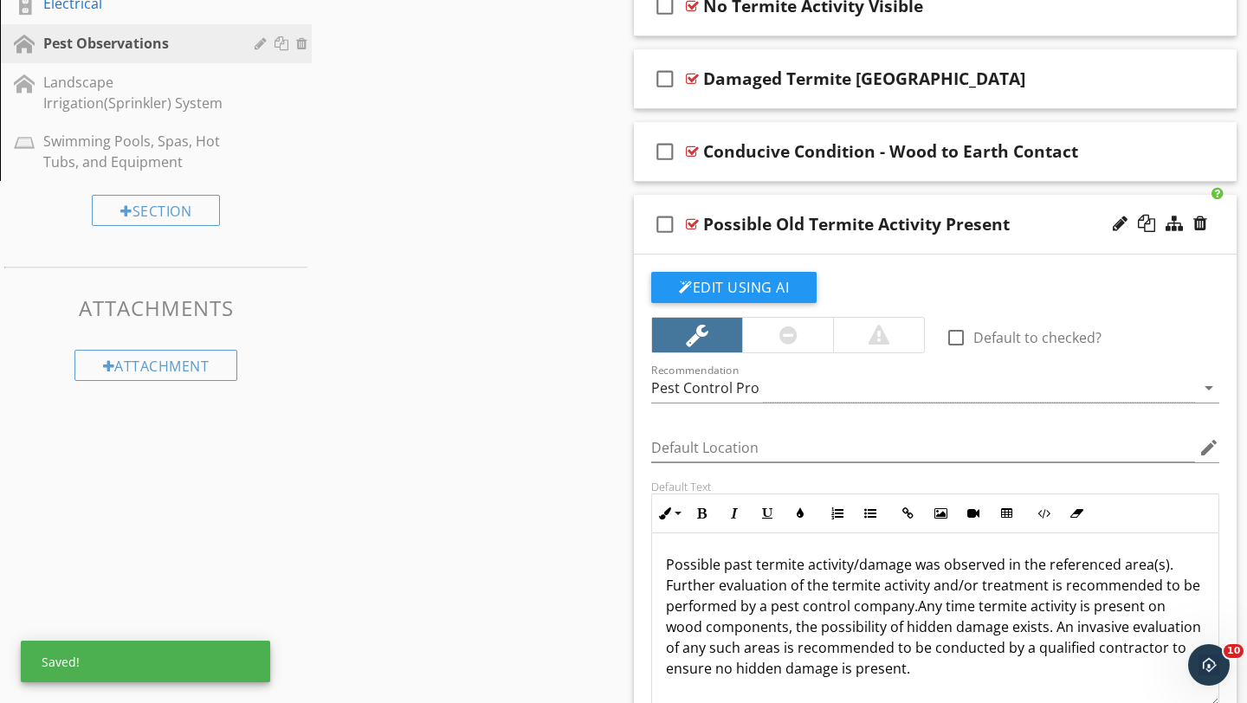
click at [1067, 235] on div "check_box_outline_blank Possible Old Termite Activity Present" at bounding box center [935, 225] width 603 height 60
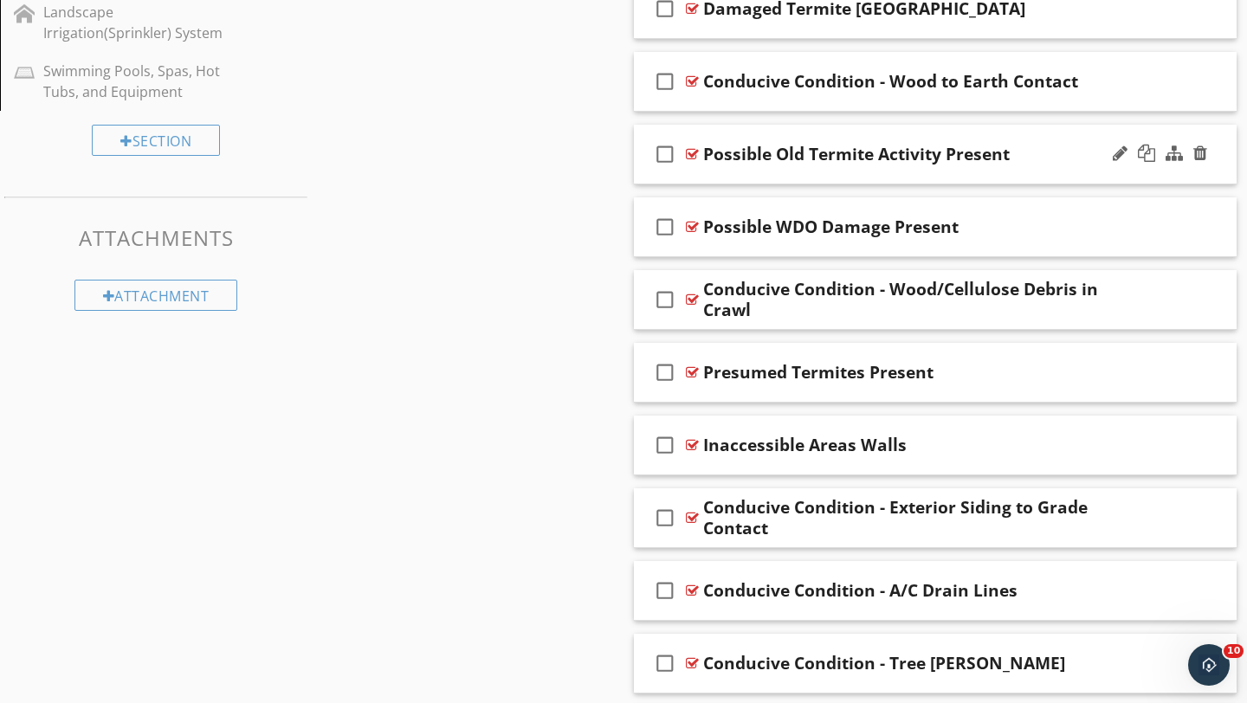
scroll to position [795, 0]
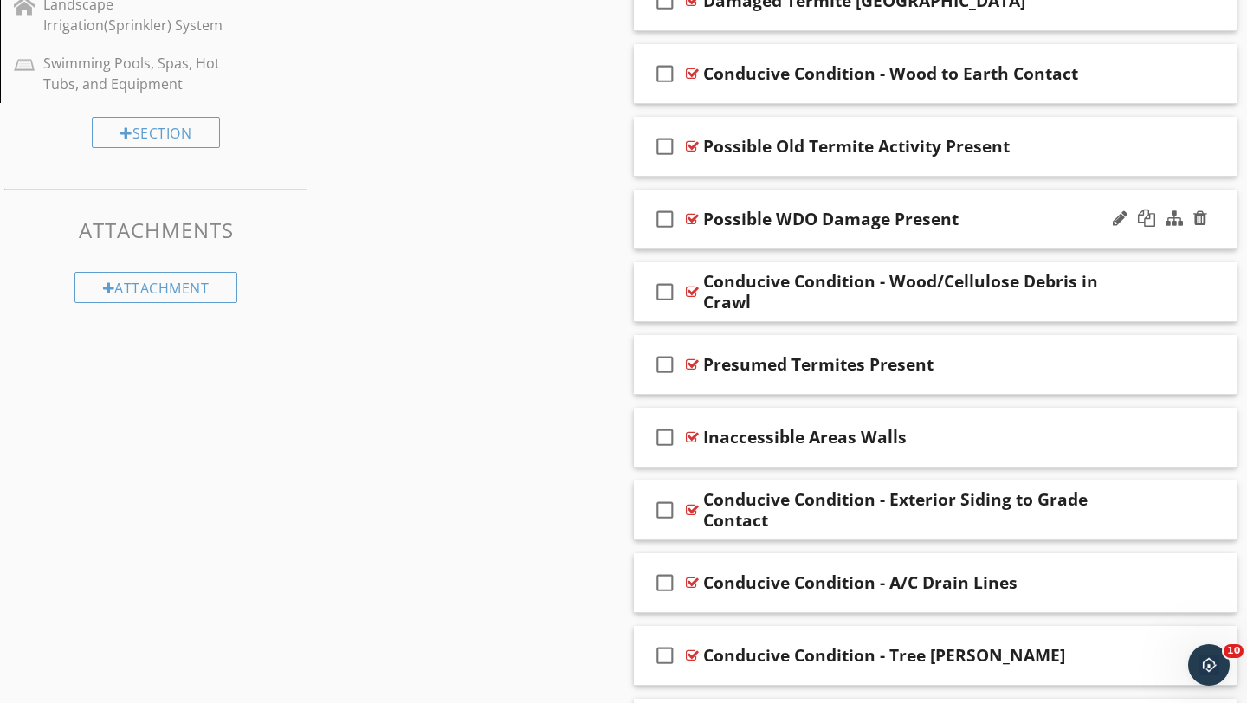
click at [1064, 228] on div "Possible WDO Damage Present" at bounding box center [916, 219] width 426 height 21
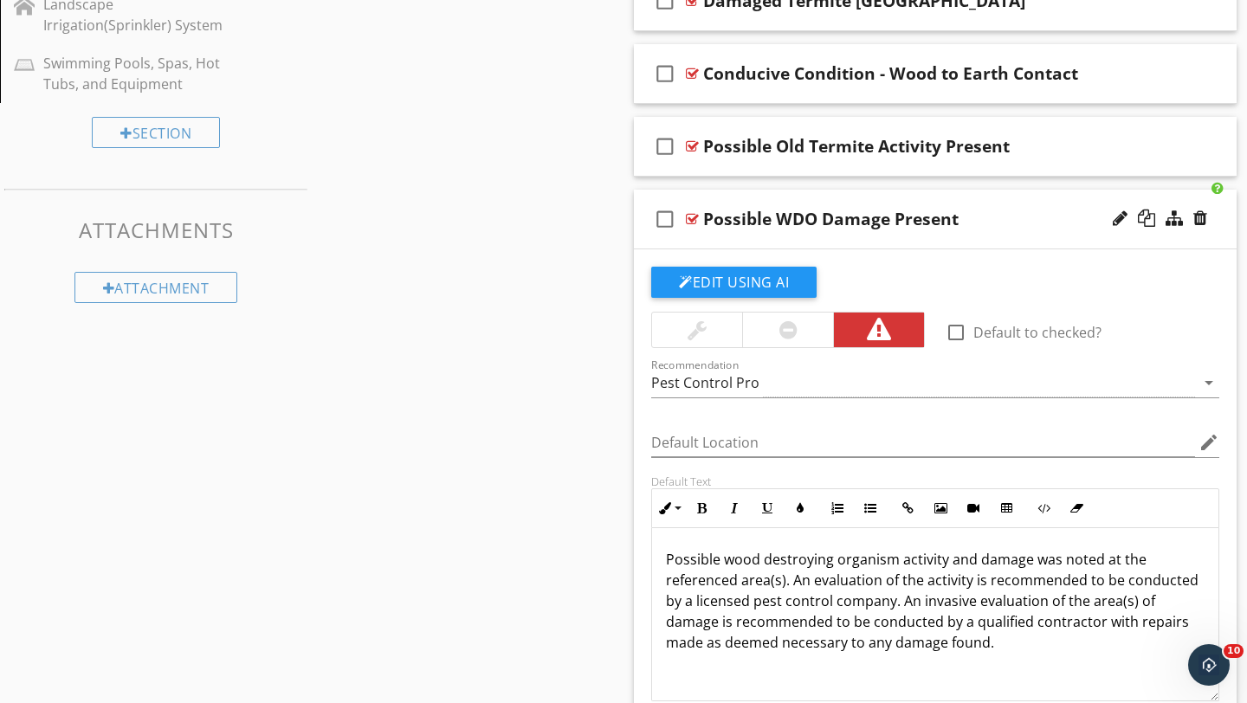
click at [681, 327] on div at bounding box center [697, 330] width 90 height 35
click at [774, 335] on div at bounding box center [787, 330] width 91 height 35
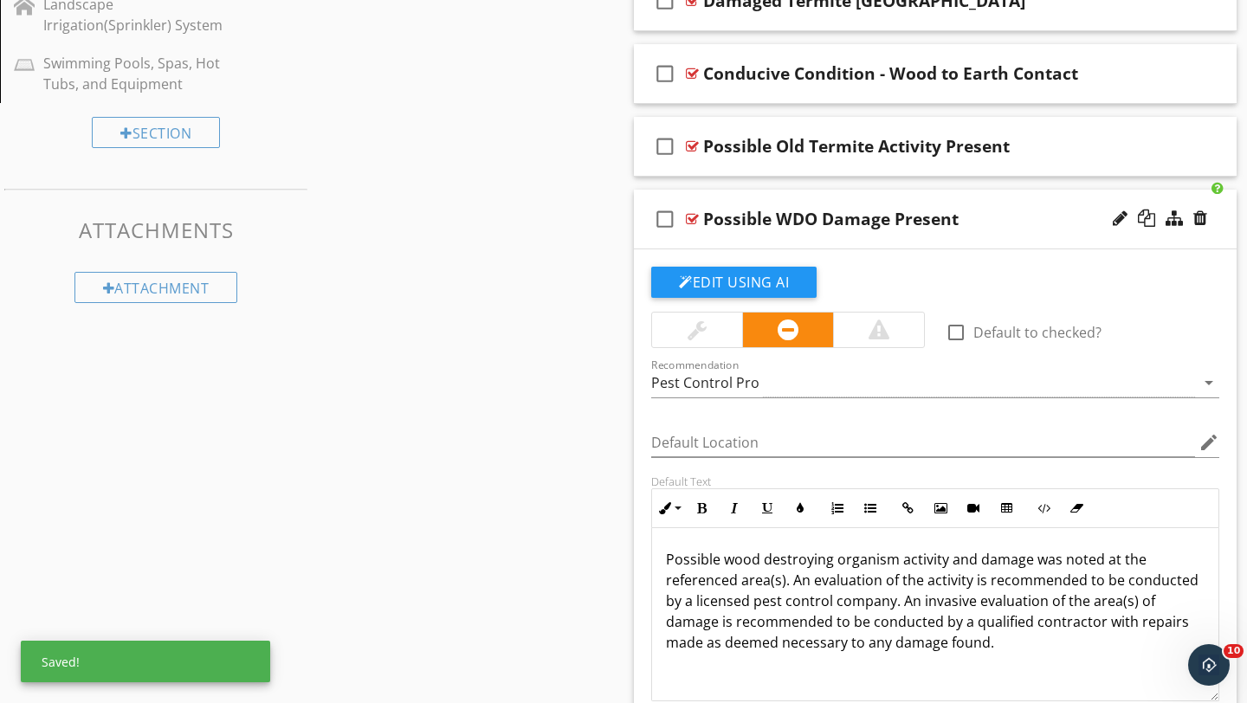
click at [1062, 216] on div "Possible WDO Damage Present" at bounding box center [916, 219] width 426 height 21
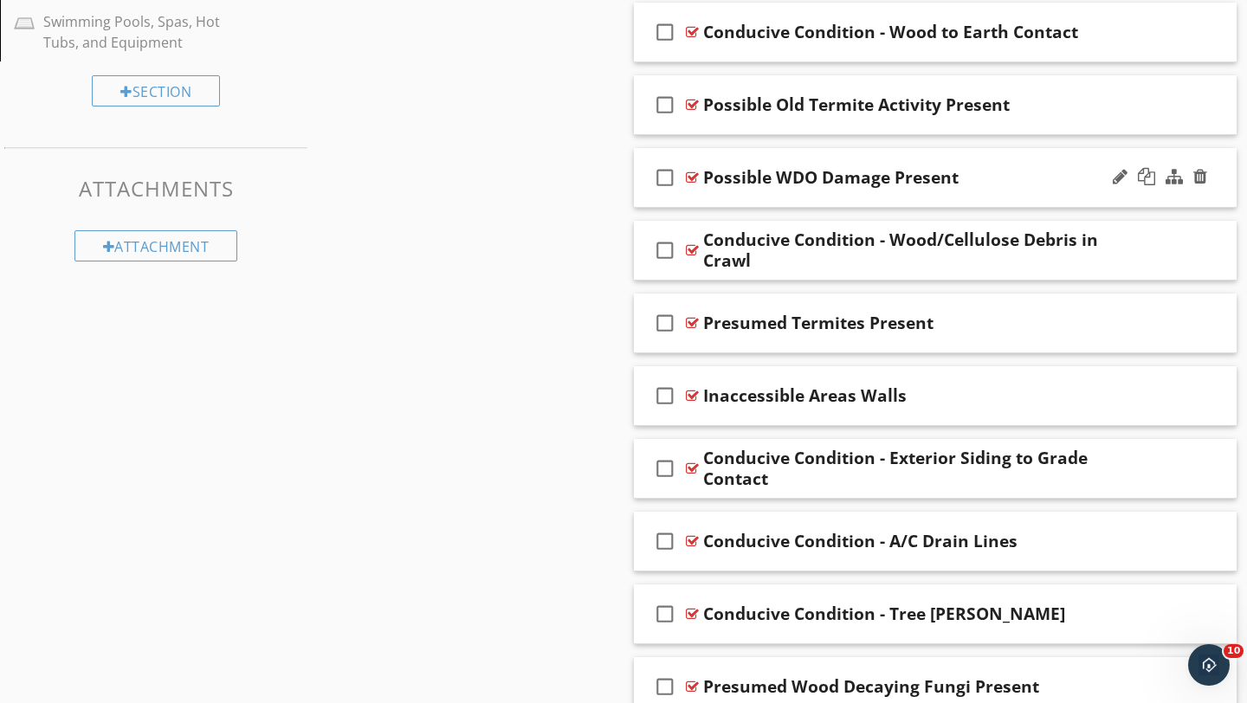
scroll to position [844, 0]
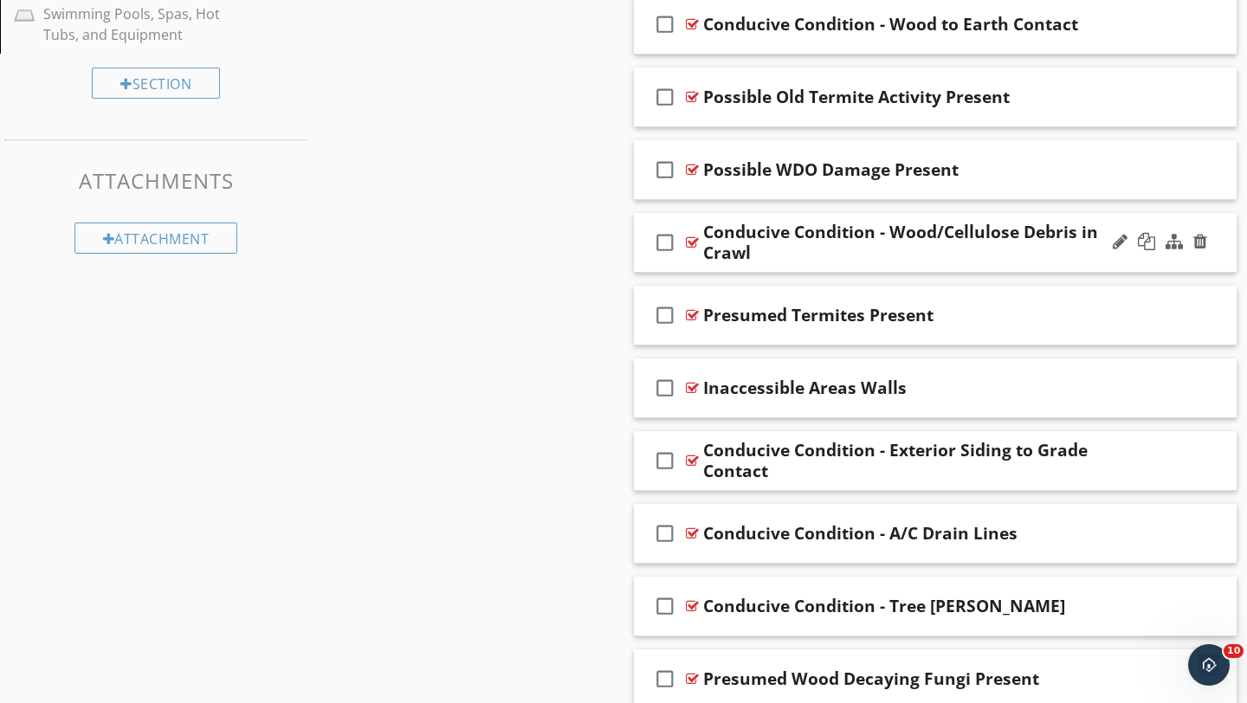
click at [1082, 255] on div "Conducive Condition - Wood/Cellulose Debris in Crawl" at bounding box center [916, 243] width 426 height 42
click at [1158, 264] on div "check_box_outline_blank Conducive Condition - Wood/Cellulose Debris in Crawl" at bounding box center [935, 243] width 603 height 60
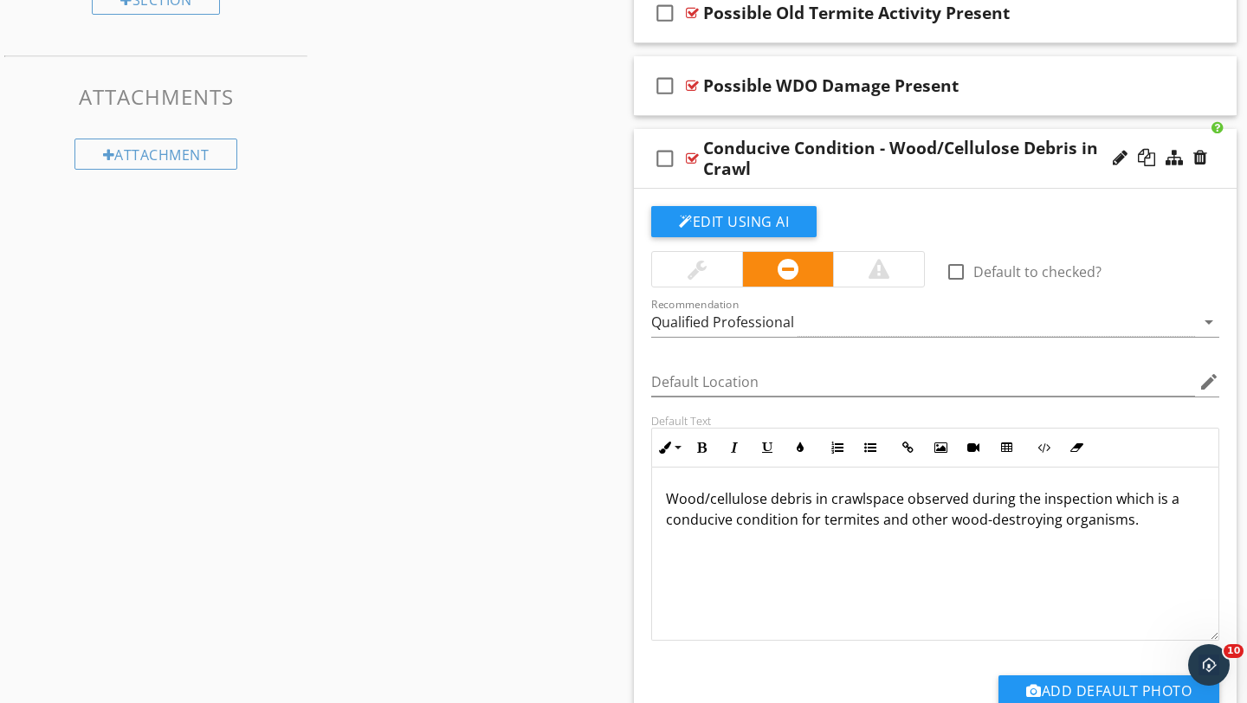
scroll to position [930, 0]
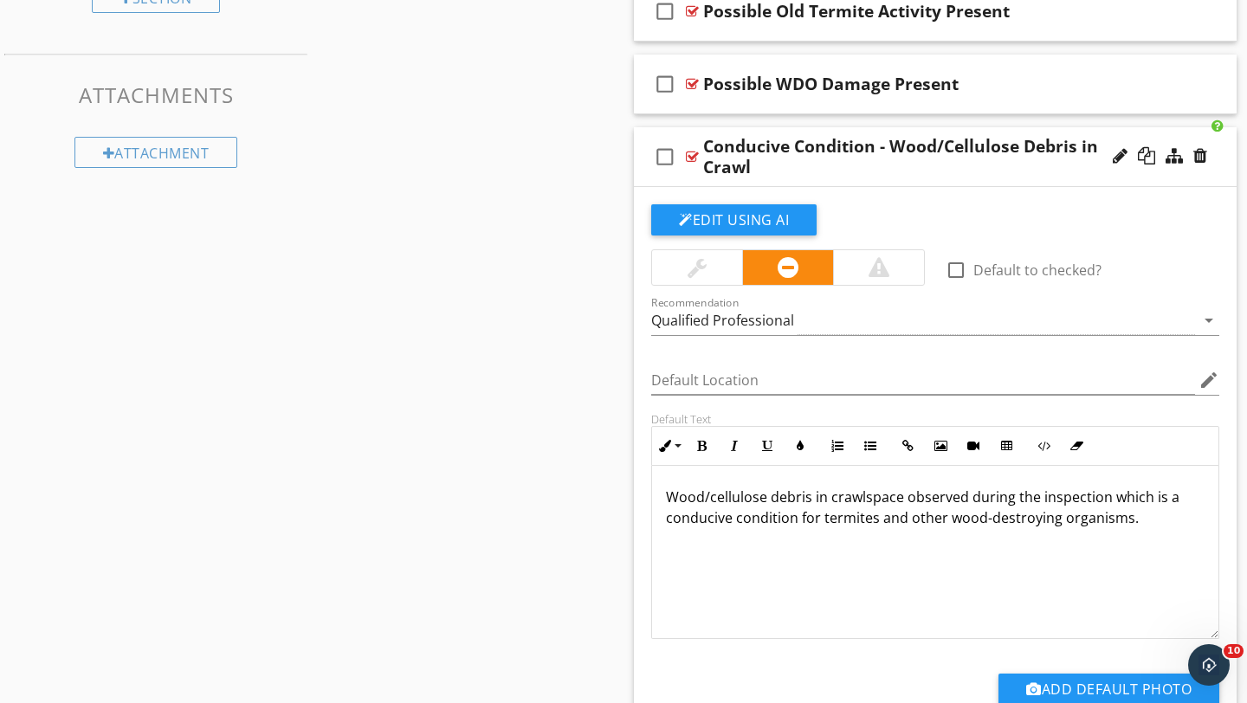
click at [696, 266] on div at bounding box center [697, 267] width 19 height 21
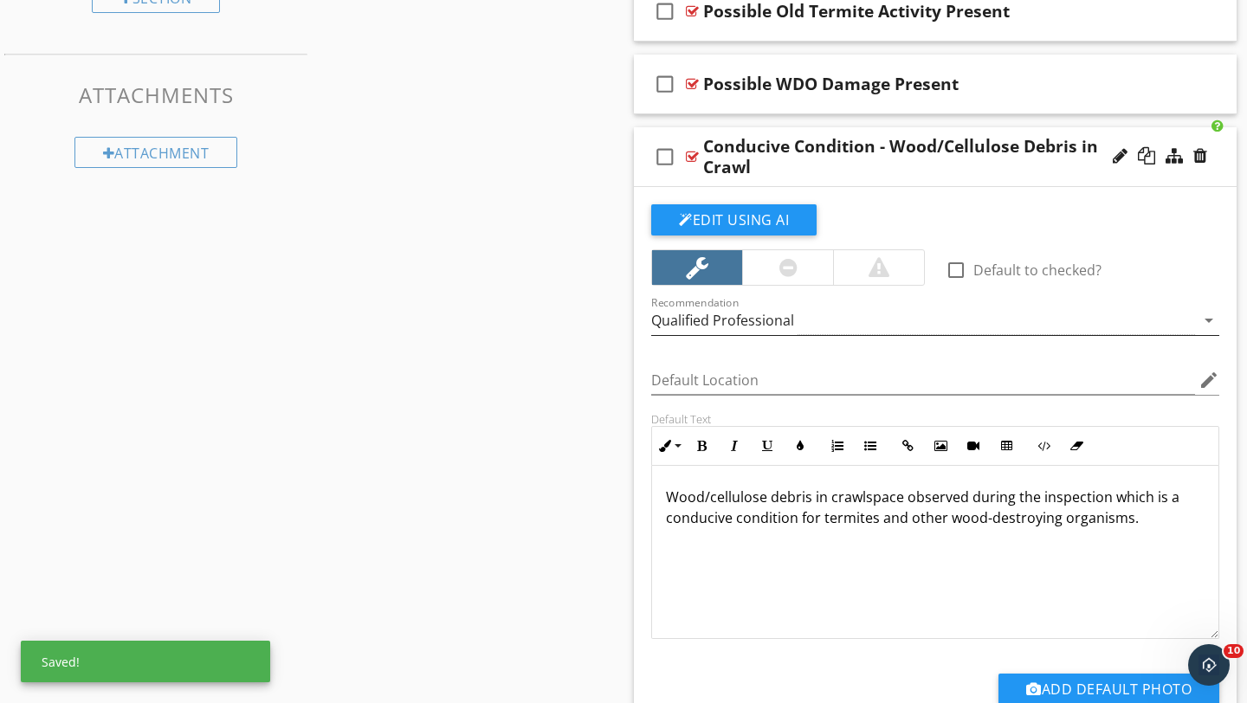
click at [809, 319] on div "Qualified Professional" at bounding box center [923, 321] width 544 height 29
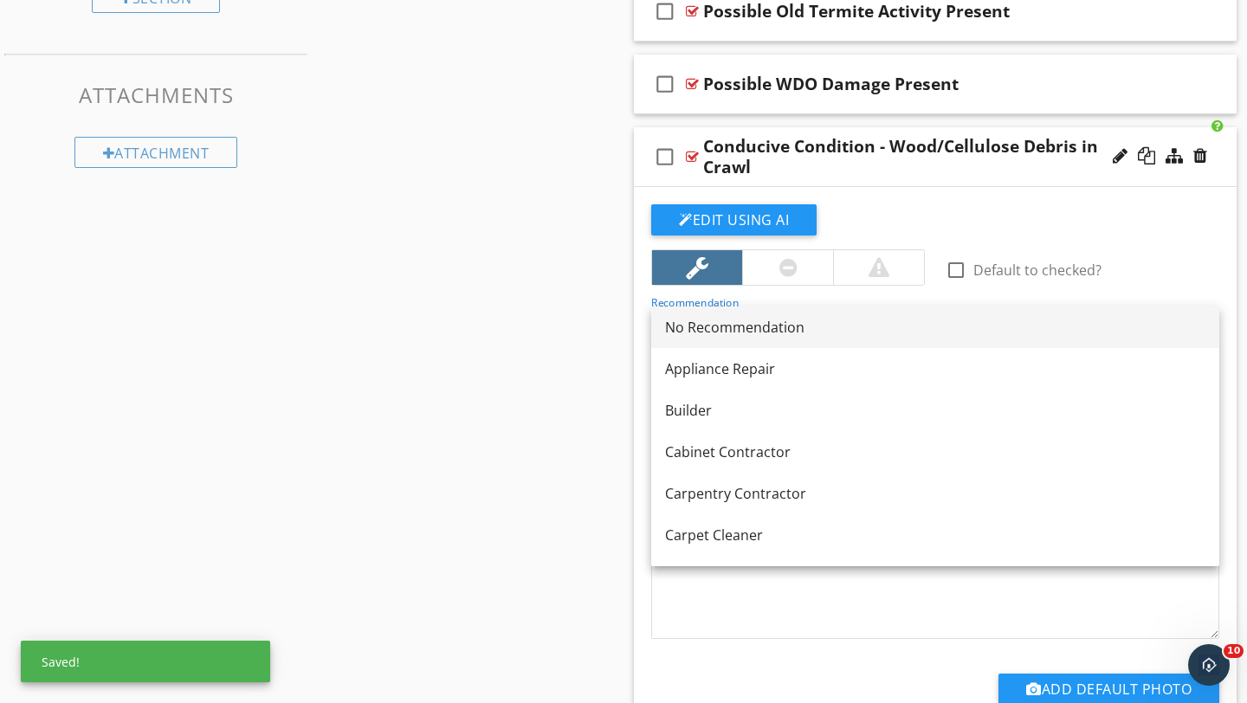
click at [724, 328] on div "No Recommendation" at bounding box center [935, 327] width 540 height 21
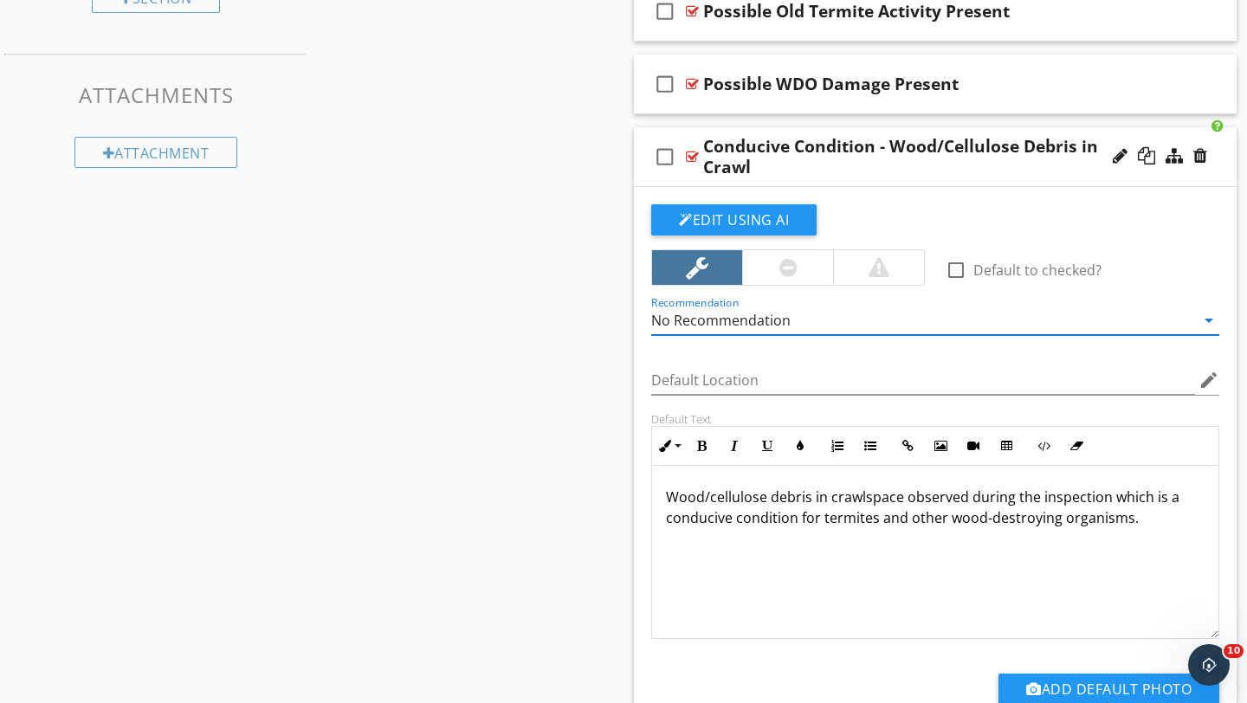
click at [1040, 165] on div "Conducive Condition - Wood/Cellulose Debris in Crawl" at bounding box center [916, 157] width 426 height 42
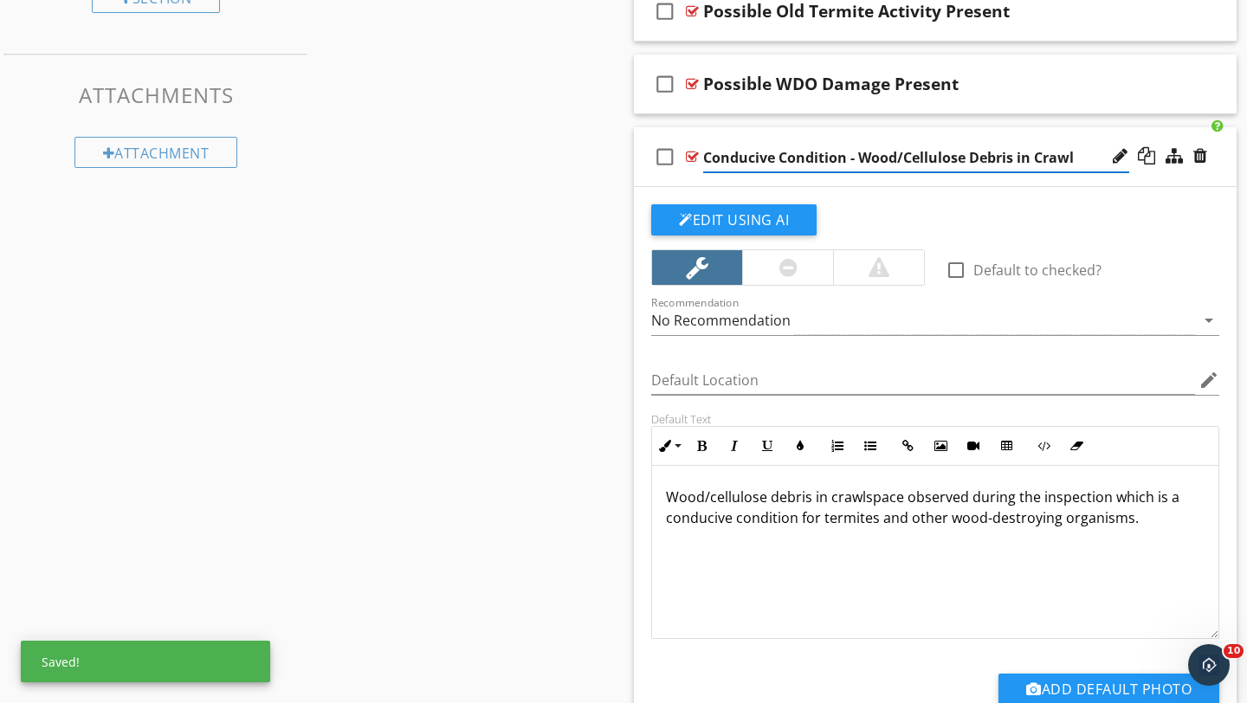
click at [1214, 164] on div "check_box_outline_blank Conducive Condition - Wood/Cellulose Debris in Crawl" at bounding box center [935, 157] width 603 height 60
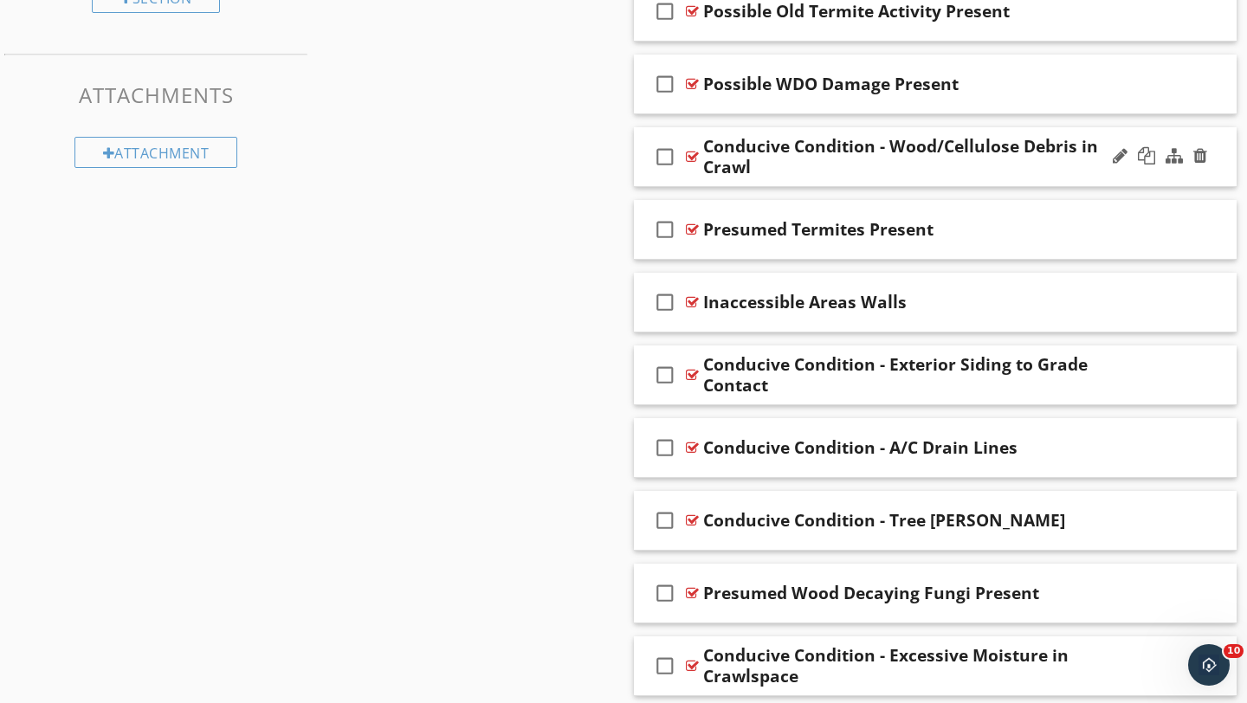
scroll to position [1026, 0]
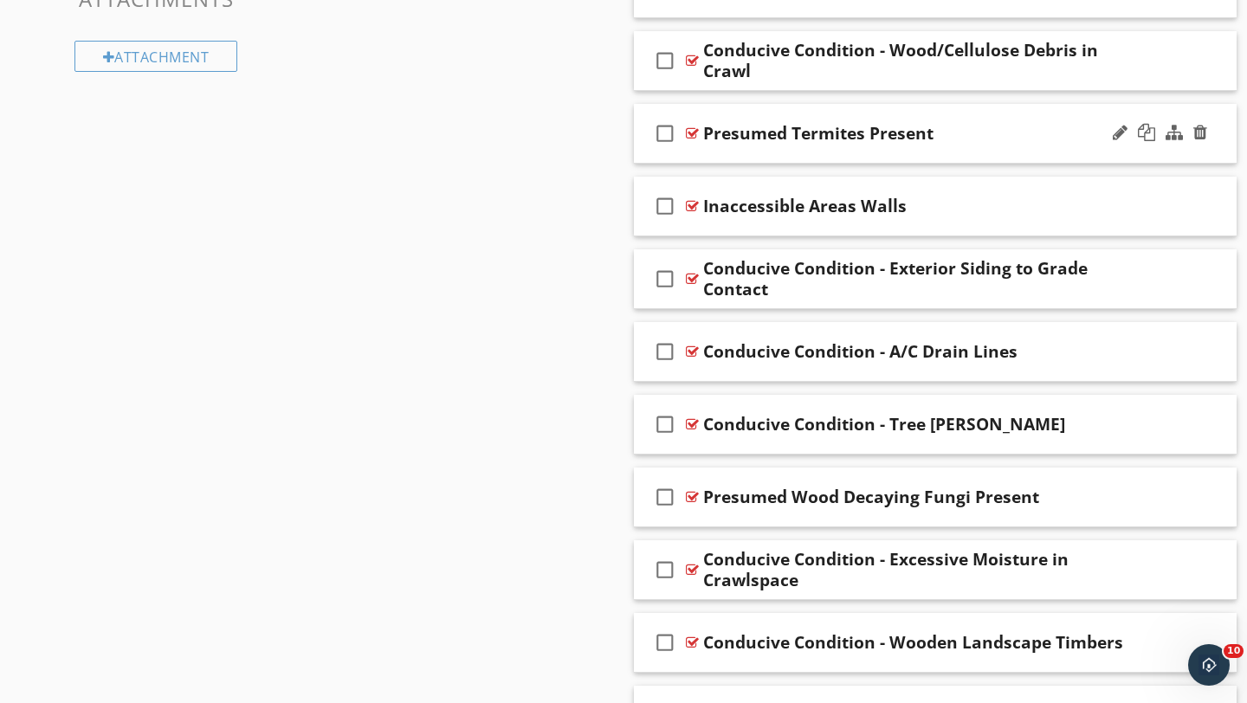
click at [1045, 141] on div "Presumed Termites Present" at bounding box center [916, 133] width 426 height 21
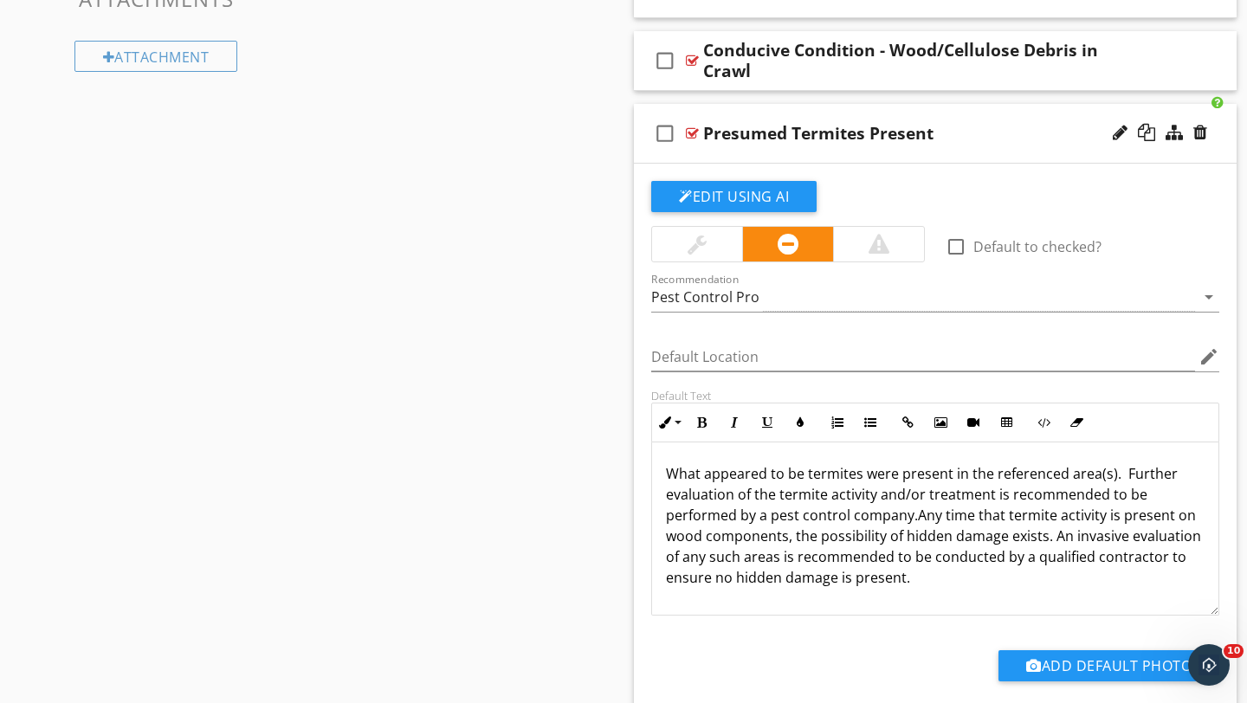
click at [1072, 132] on div "Presumed Termites Present" at bounding box center [916, 133] width 426 height 21
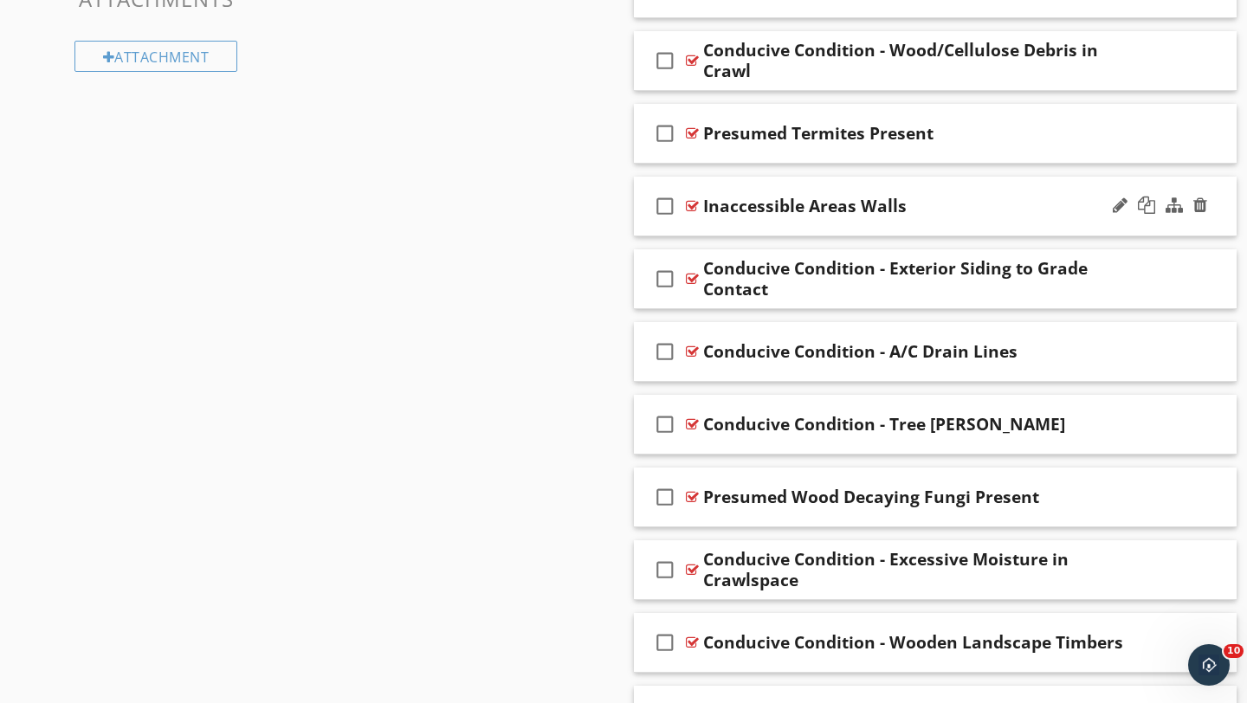
click at [1056, 217] on div "check_box_outline_blank Inaccessible Areas Walls" at bounding box center [935, 207] width 603 height 60
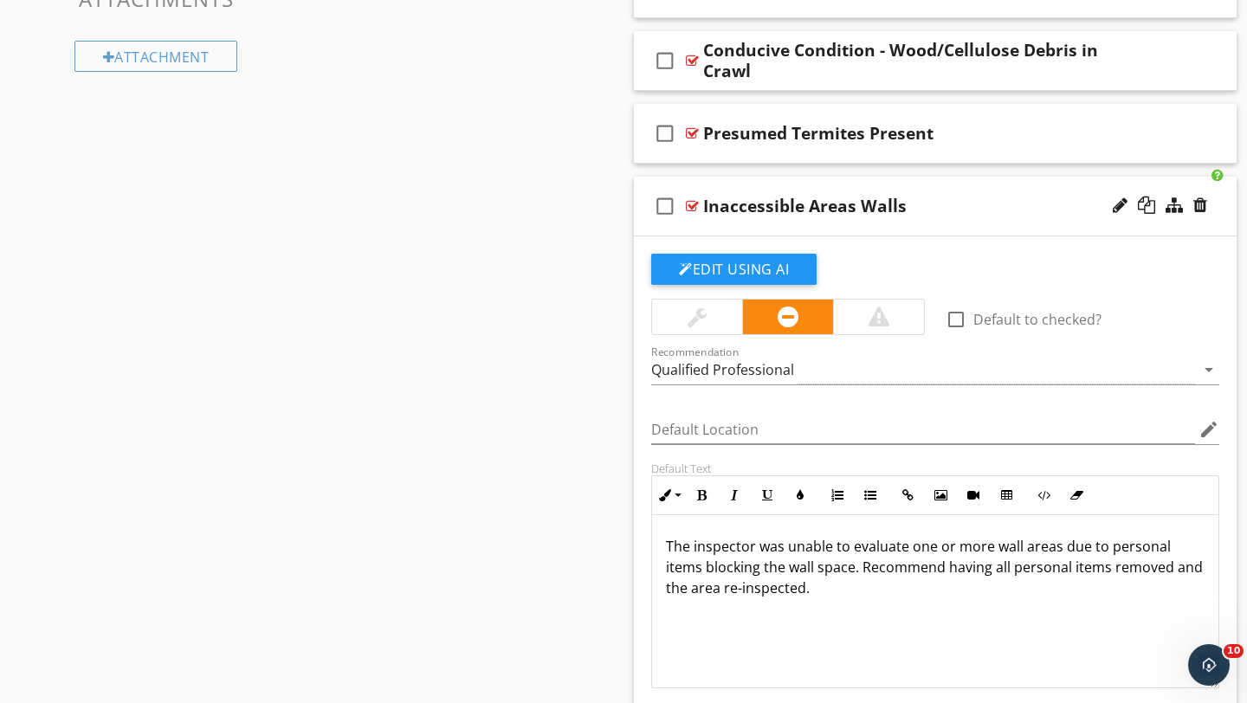
click at [689, 317] on div at bounding box center [697, 317] width 19 height 21
click at [803, 364] on div "Qualified Professional" at bounding box center [923, 370] width 544 height 29
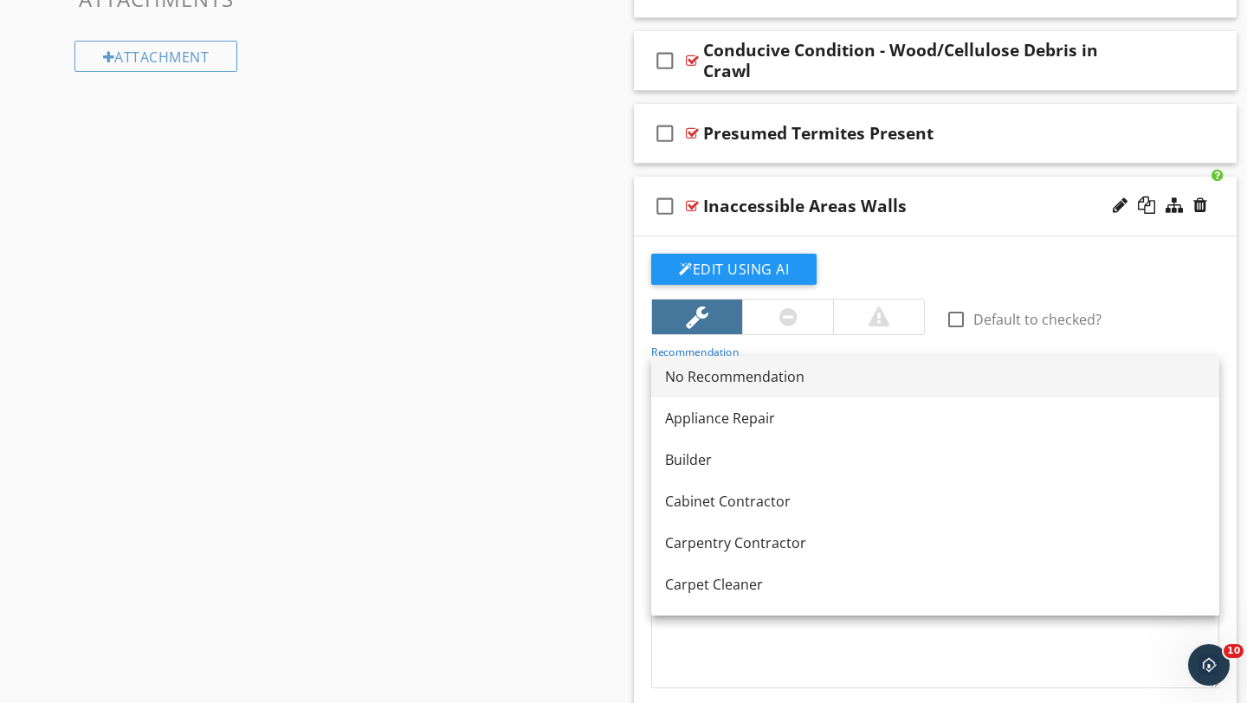
click at [722, 379] on div "No Recommendation" at bounding box center [935, 376] width 540 height 21
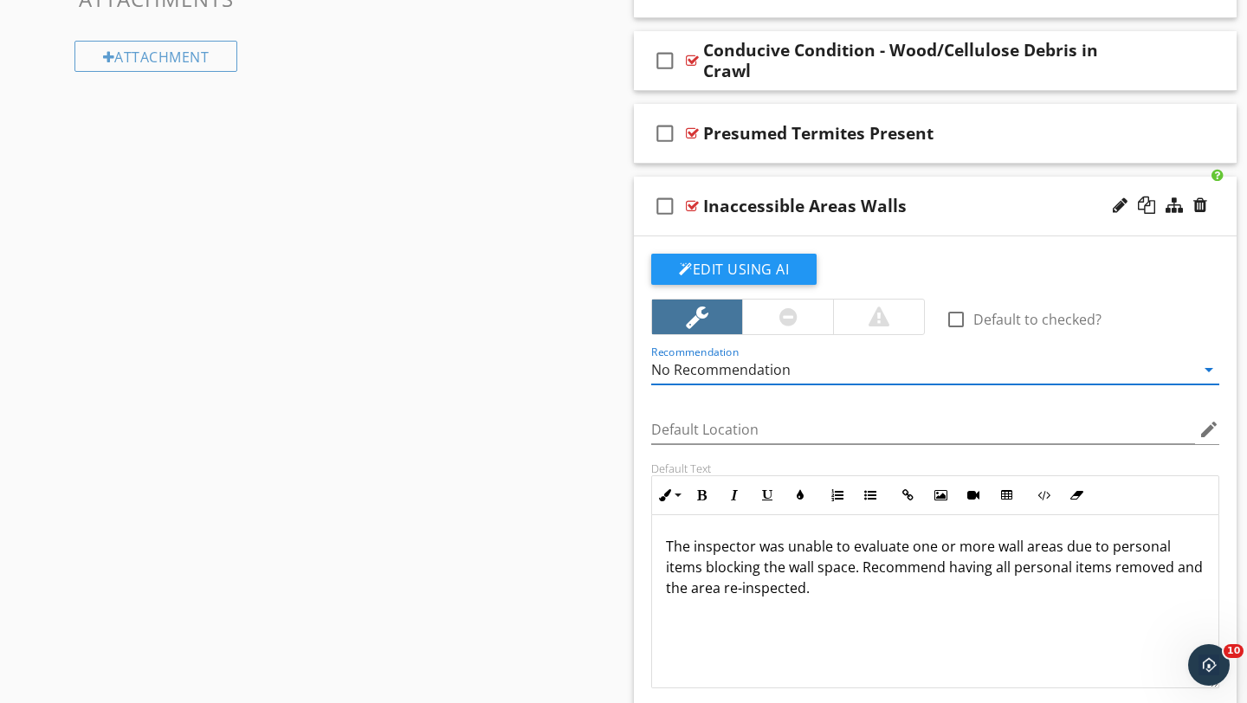
click at [1040, 205] on div "Inaccessible Areas Walls" at bounding box center [916, 206] width 426 height 21
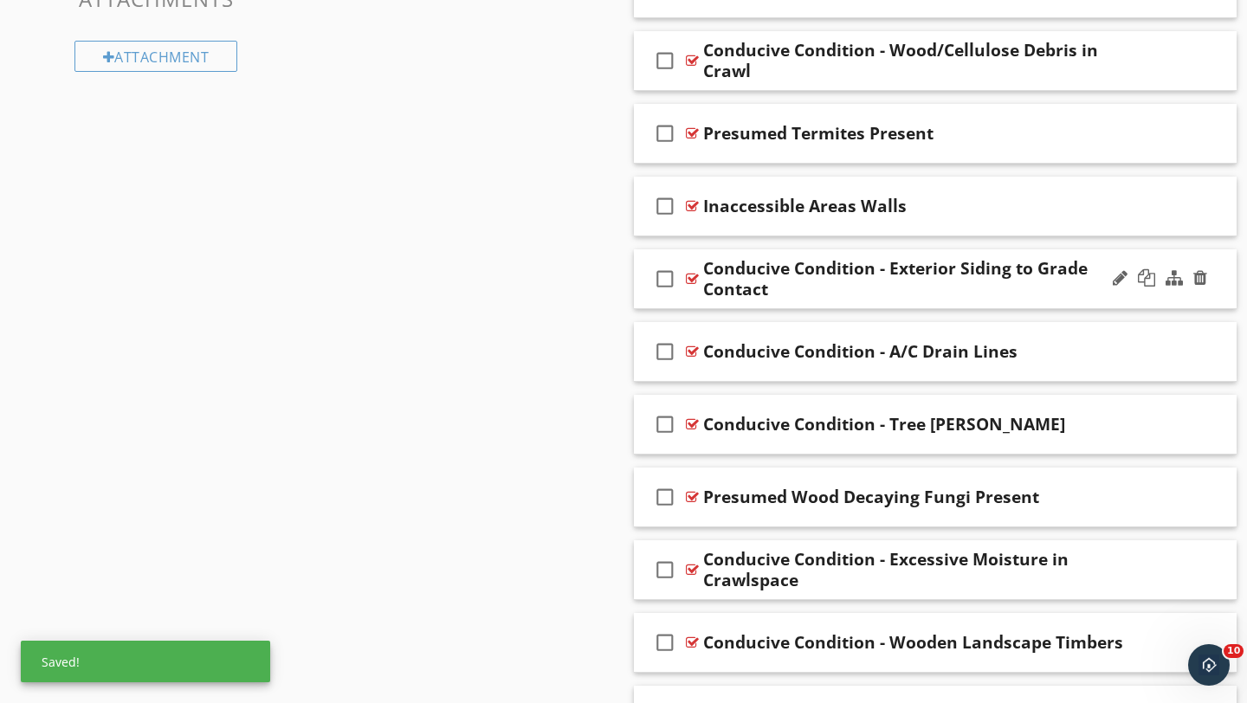
click at [1081, 288] on div "Conducive Condition - Exterior Siding to Grade Contact" at bounding box center [916, 279] width 426 height 42
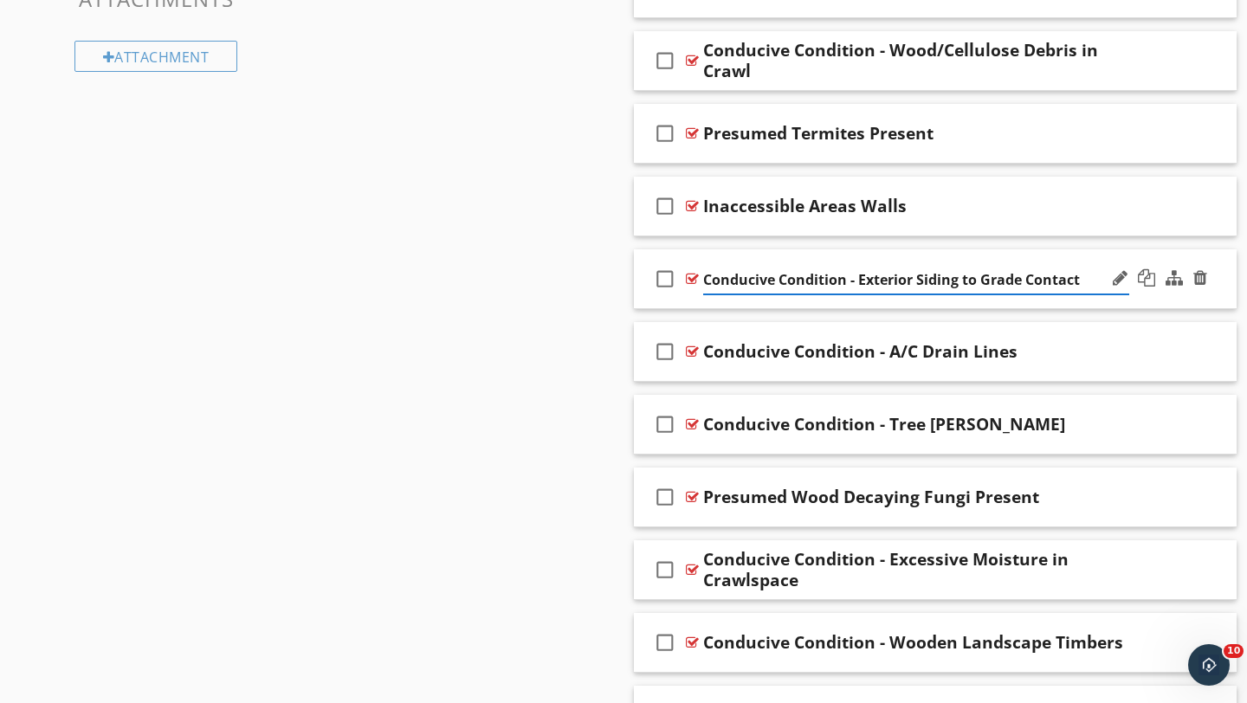
click at [1211, 294] on div "check_box_outline_blank Conducive Condition - Exterior Siding to Grade Contact" at bounding box center [935, 279] width 603 height 60
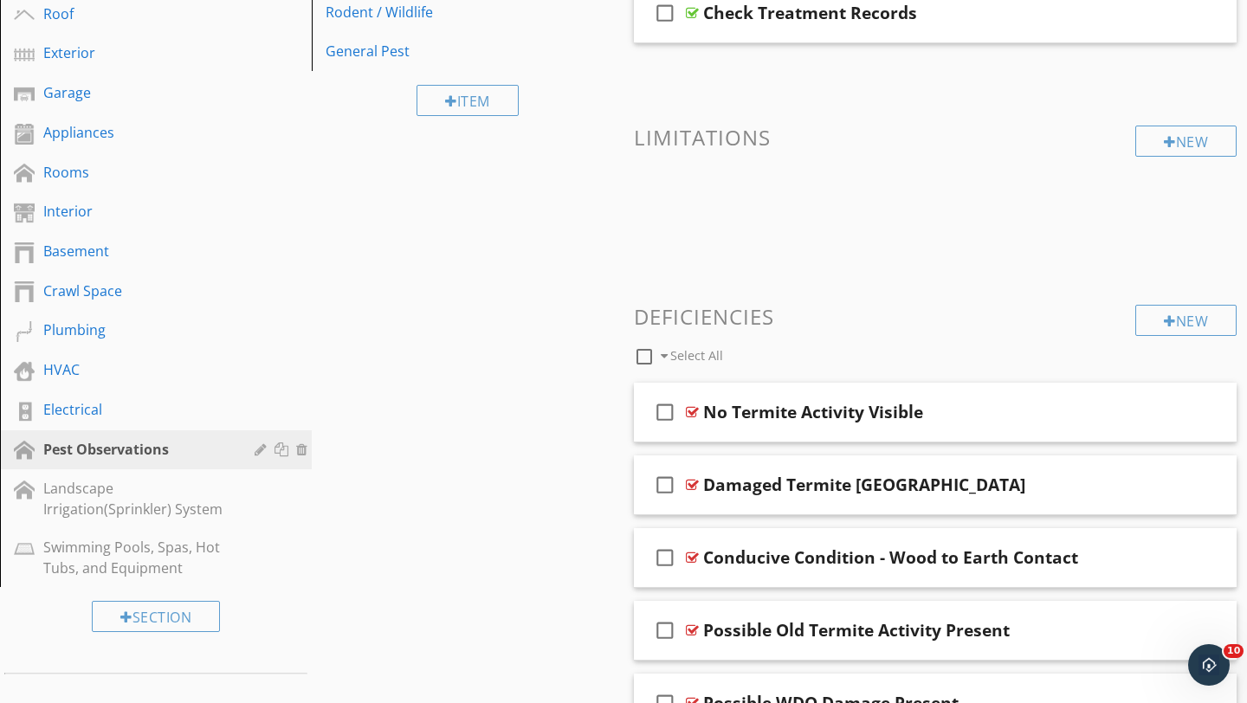
scroll to position [312, 0]
click at [155, 451] on div "Pest Observations" at bounding box center [136, 448] width 186 height 21
click at [302, 450] on div at bounding box center [304, 449] width 16 height 14
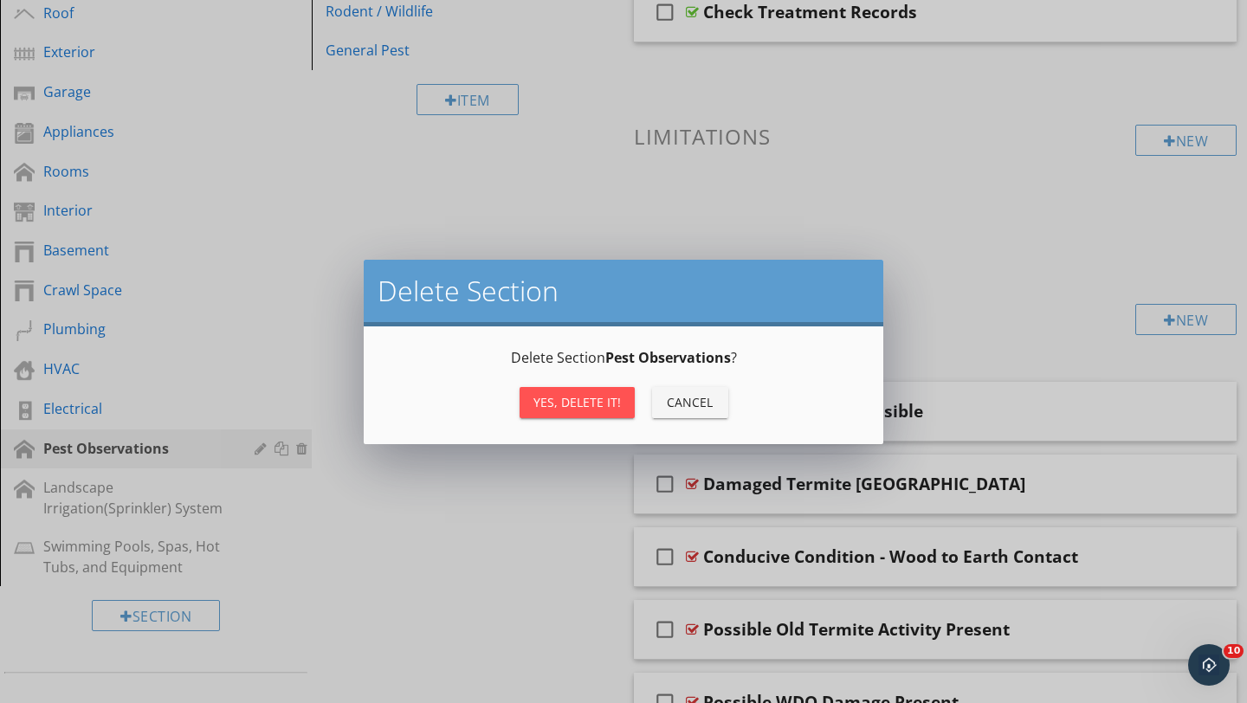
click at [584, 399] on div "Yes, Delete it!" at bounding box center [576, 402] width 87 height 18
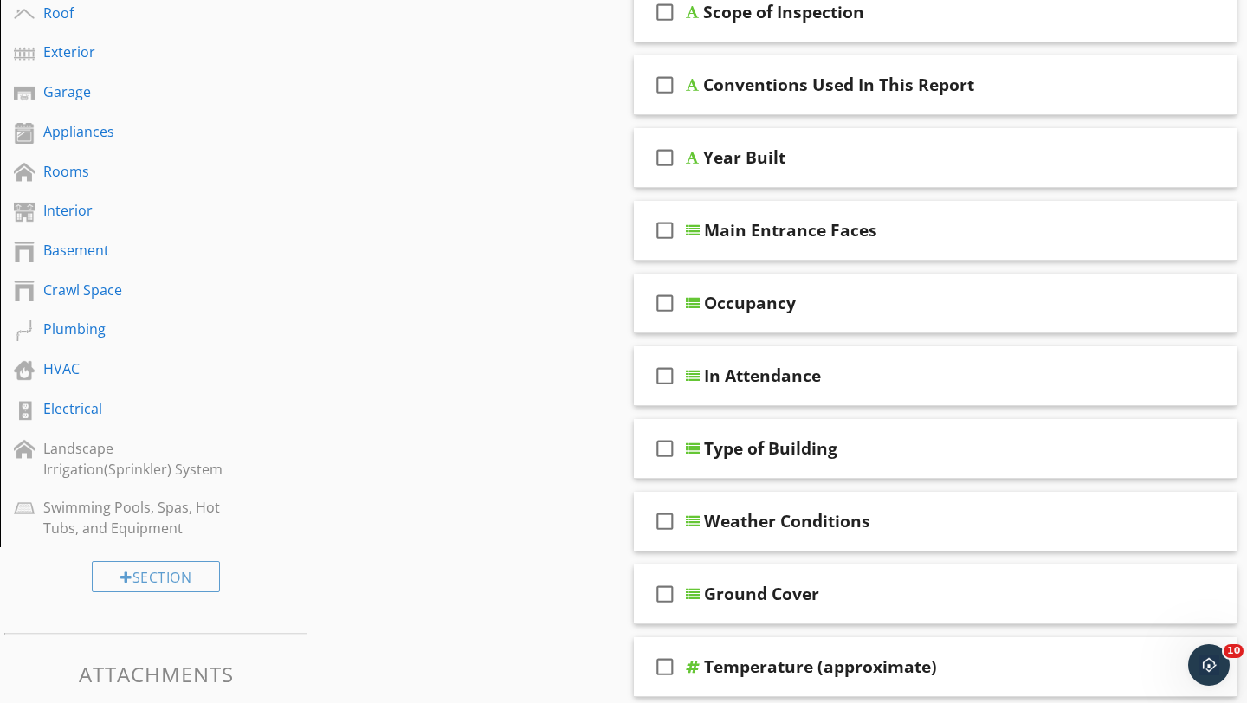
scroll to position [0, 0]
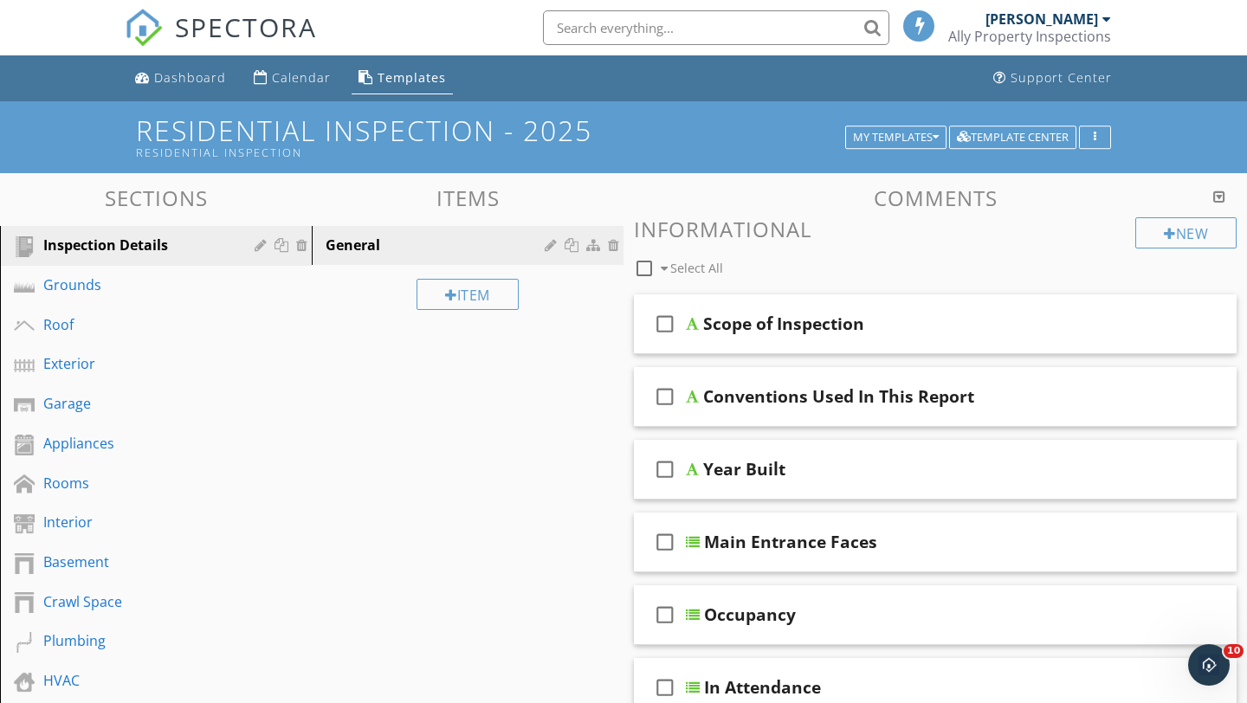
click at [1098, 29] on div "Ally Property Inspections" at bounding box center [1029, 36] width 163 height 17
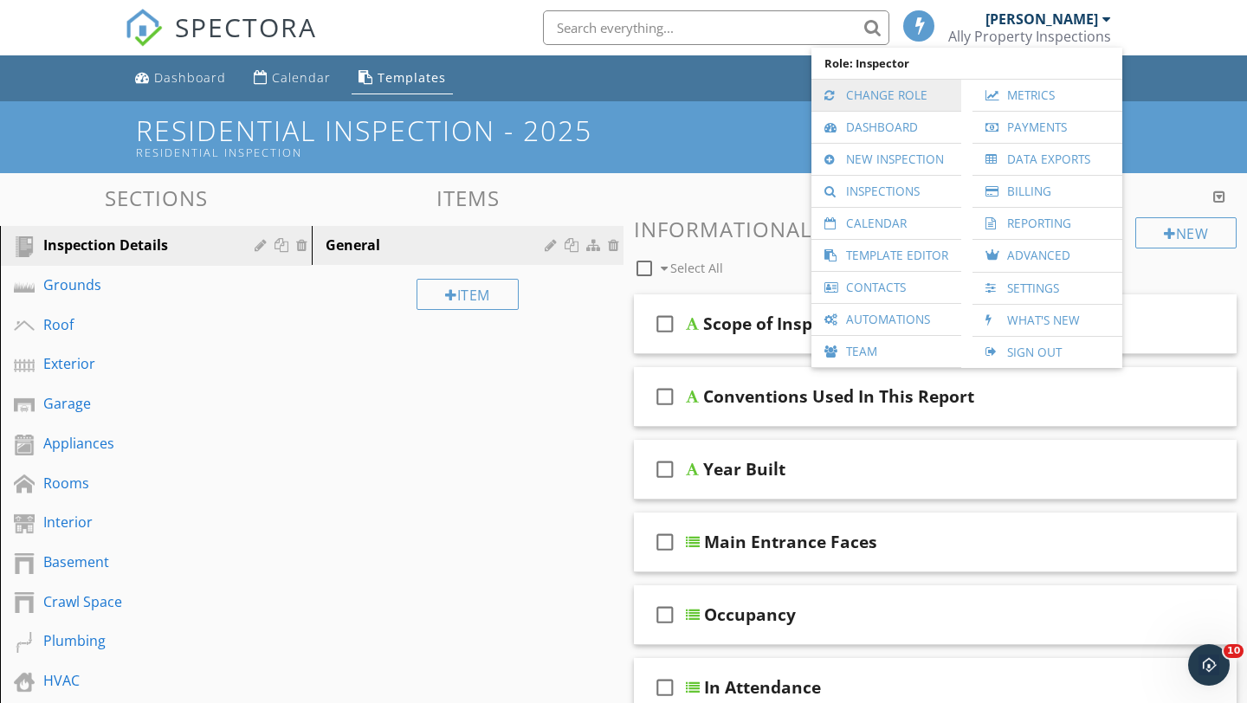
click at [870, 91] on link "Change Role" at bounding box center [886, 95] width 132 height 31
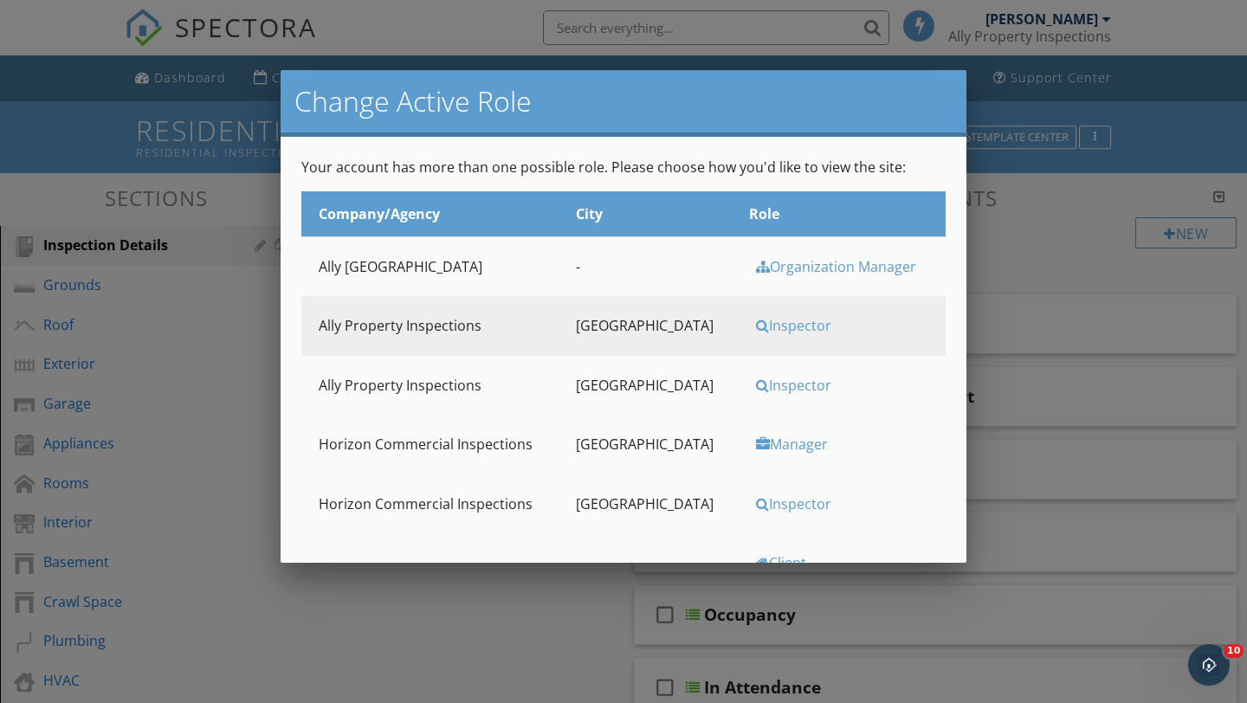
click at [773, 384] on div "Inspector" at bounding box center [845, 385] width 178 height 19
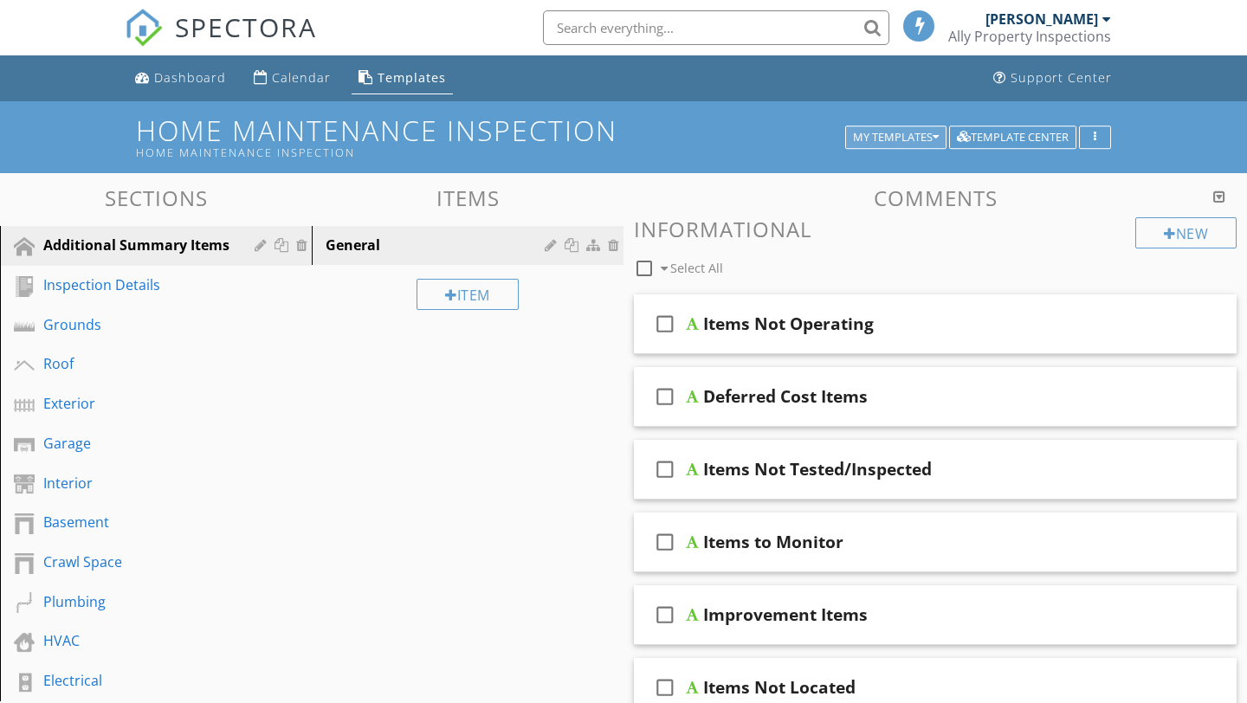
click at [907, 132] on div "My Templates" at bounding box center [896, 138] width 86 height 12
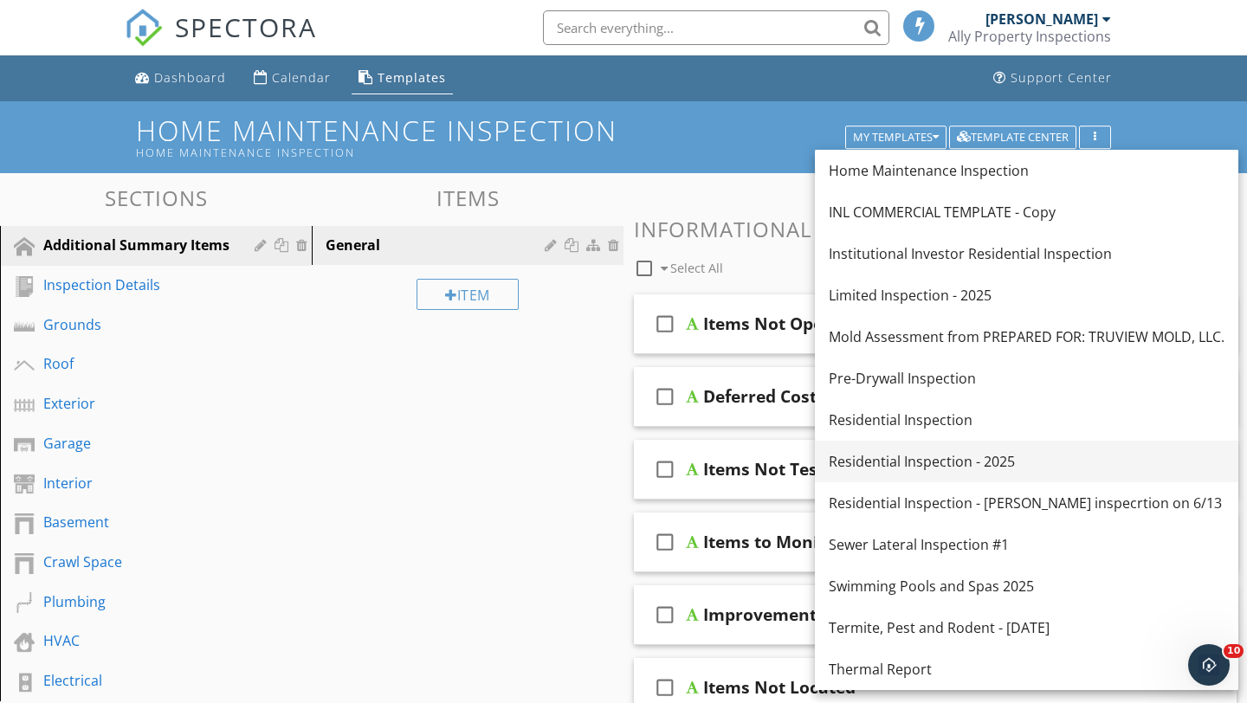
click at [857, 468] on div "Residential Inspection - 2025" at bounding box center [1027, 461] width 396 height 21
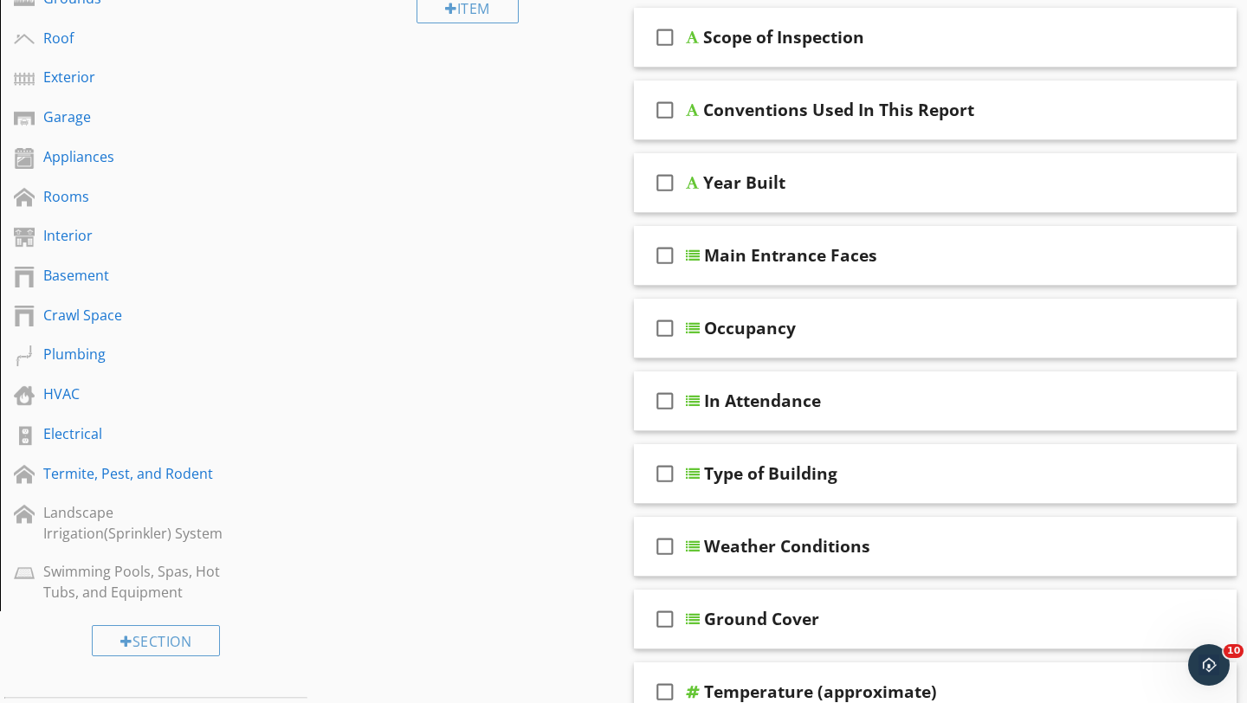
scroll to position [286, 0]
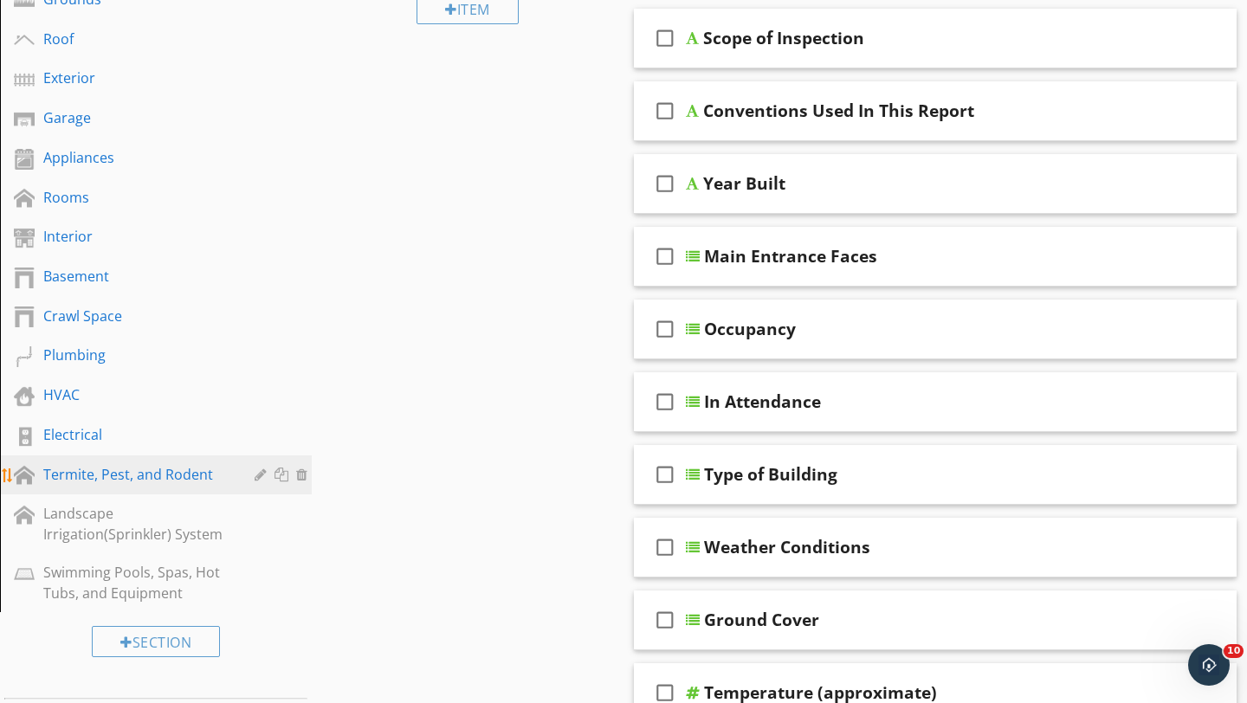
click at [134, 476] on div "Termite, Pest, and Rodent" at bounding box center [136, 474] width 186 height 21
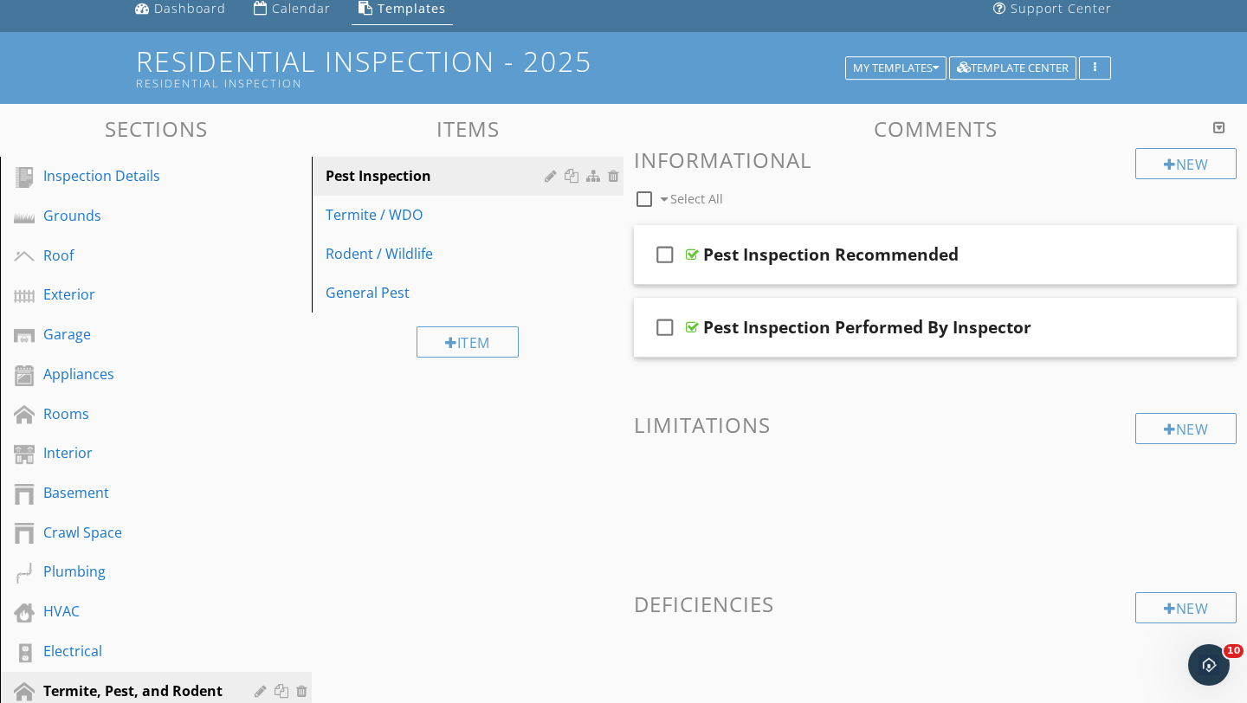
scroll to position [68, 0]
click at [391, 210] on div "Termite / WDO" at bounding box center [438, 215] width 224 height 21
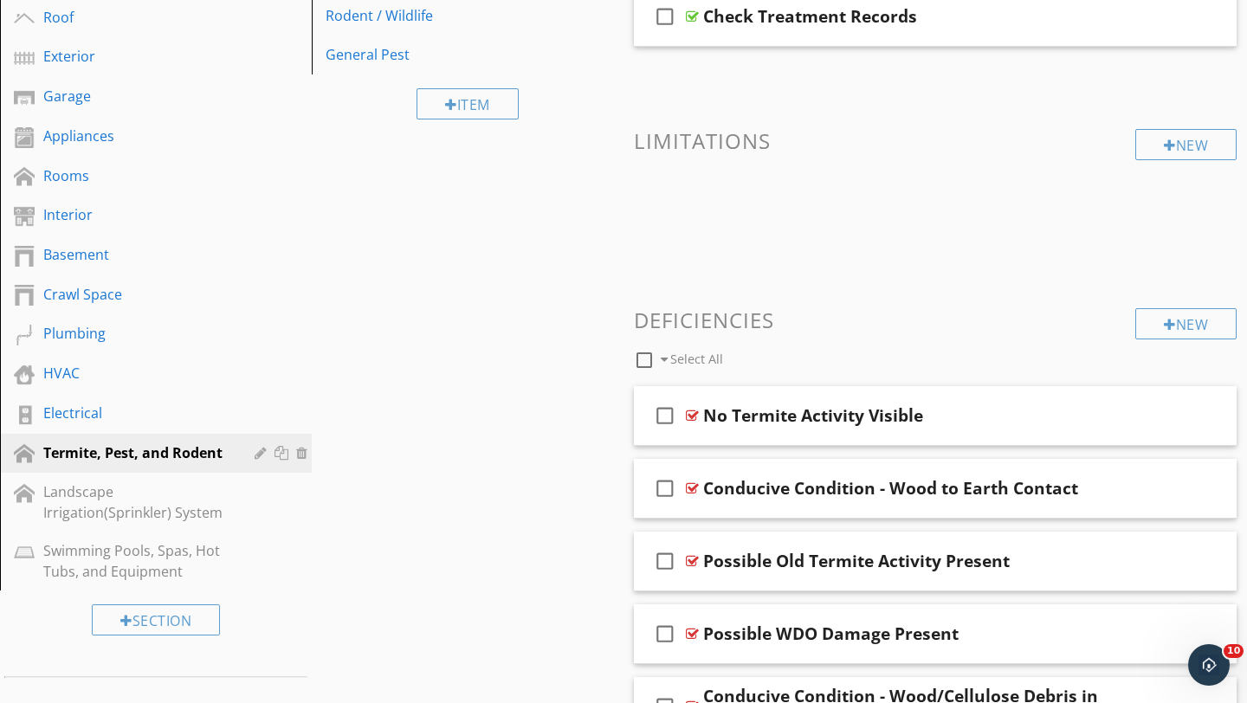
scroll to position [335, 0]
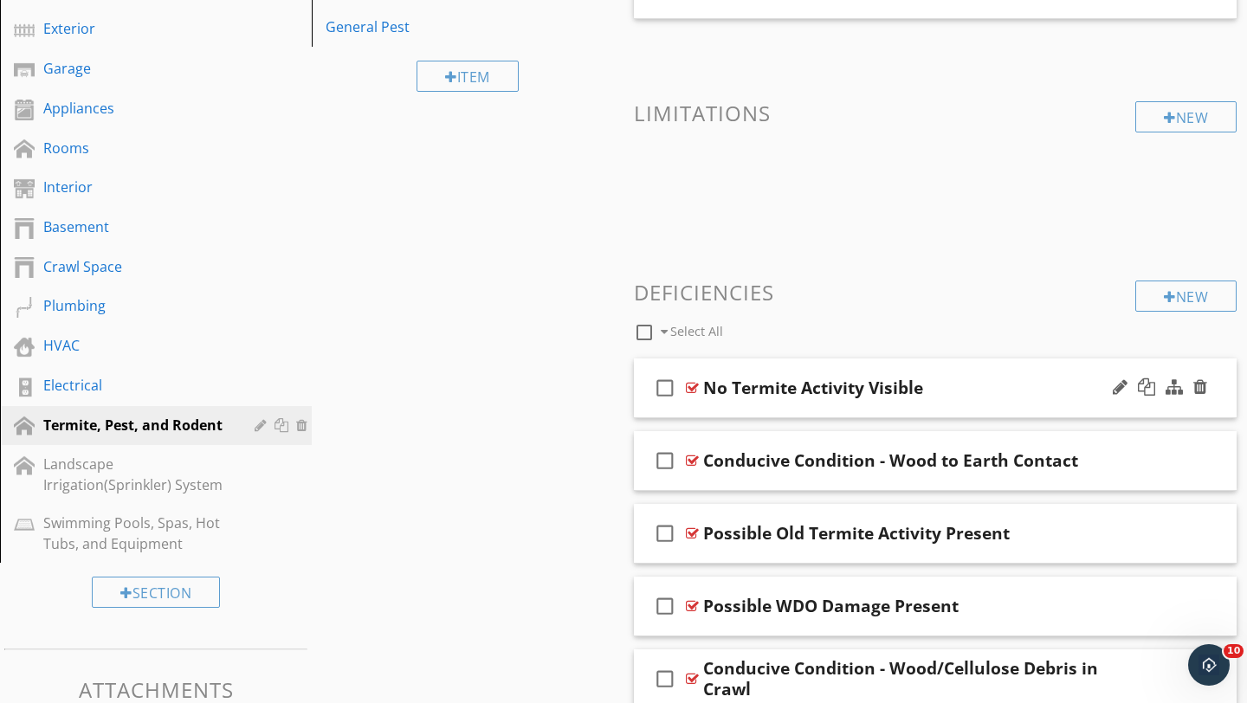
click at [992, 393] on div "No Termite Activity Visible" at bounding box center [916, 388] width 426 height 21
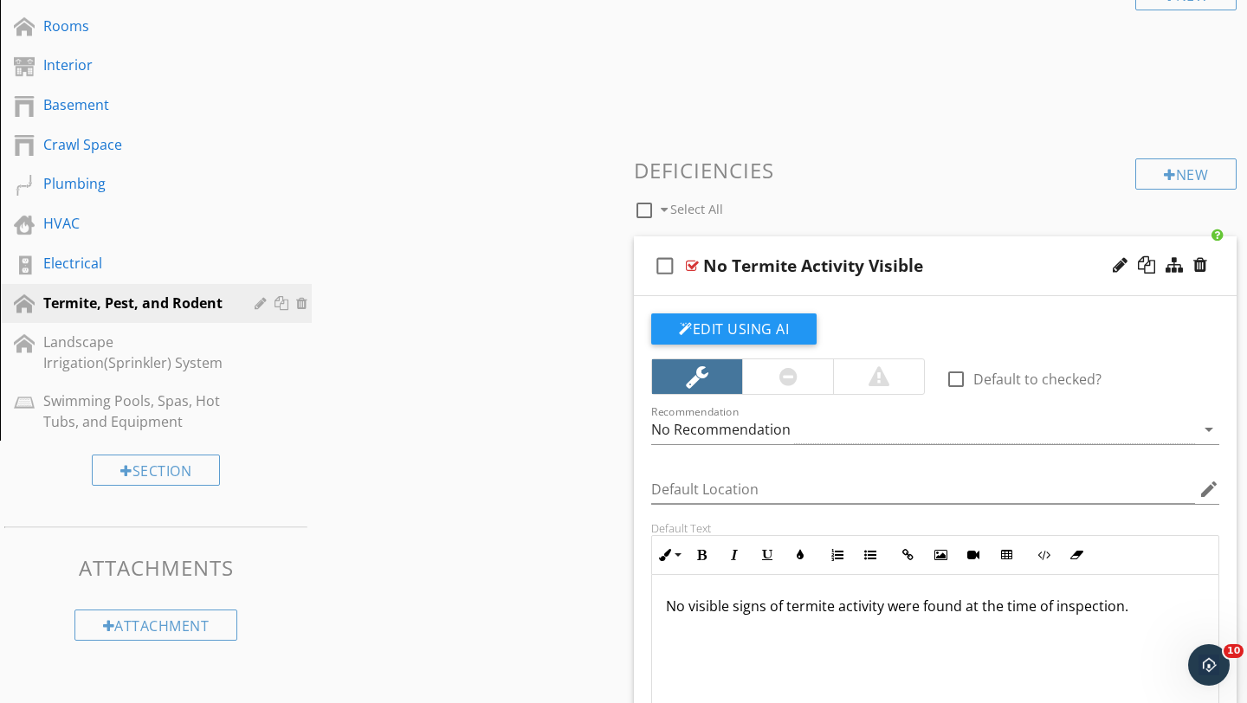
scroll to position [459, 0]
click at [1005, 265] on div "No Termite Activity Visible" at bounding box center [916, 264] width 426 height 21
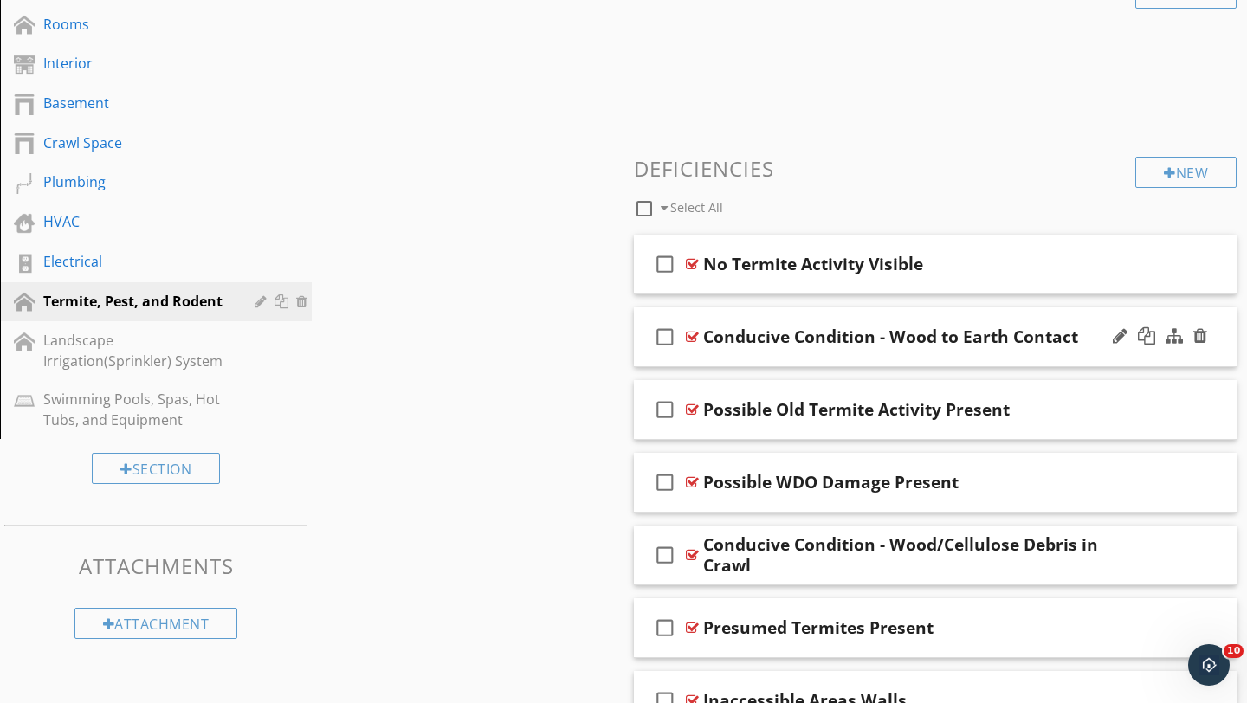
click at [1099, 358] on div "check_box_outline_blank Conducive Condition - Wood to Earth Contact" at bounding box center [935, 337] width 603 height 60
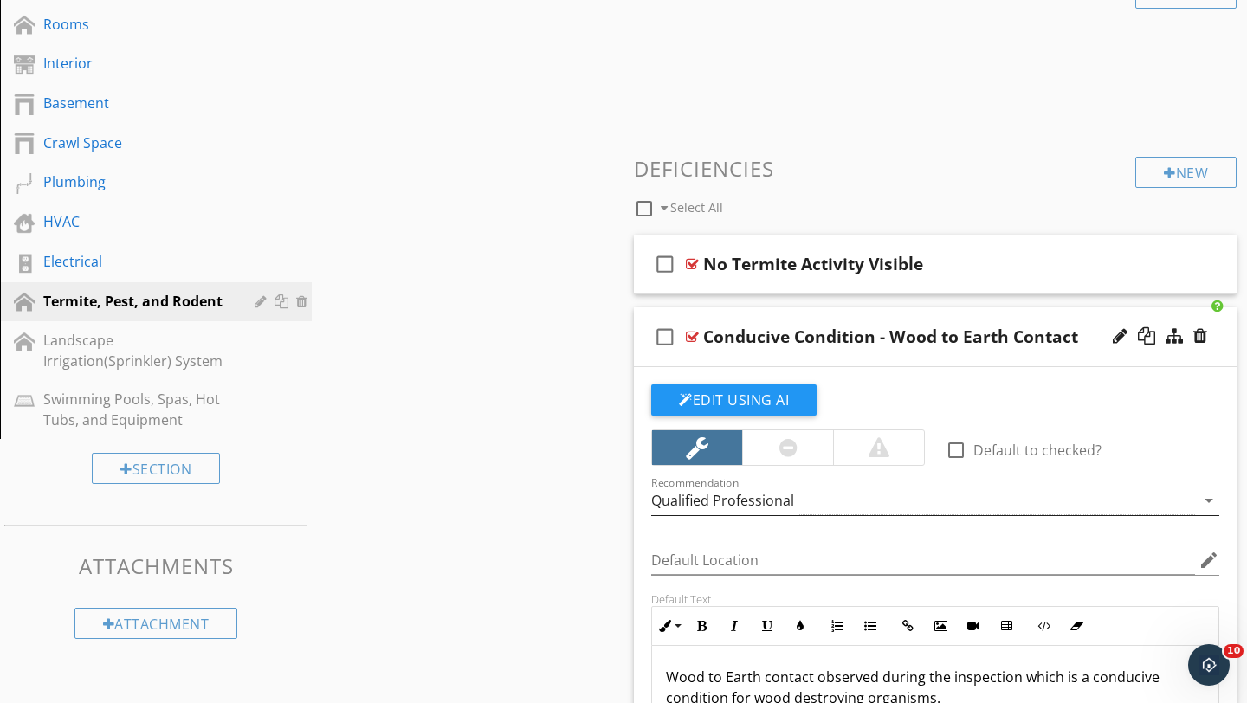
click at [836, 503] on div "Qualified Professional" at bounding box center [923, 501] width 544 height 29
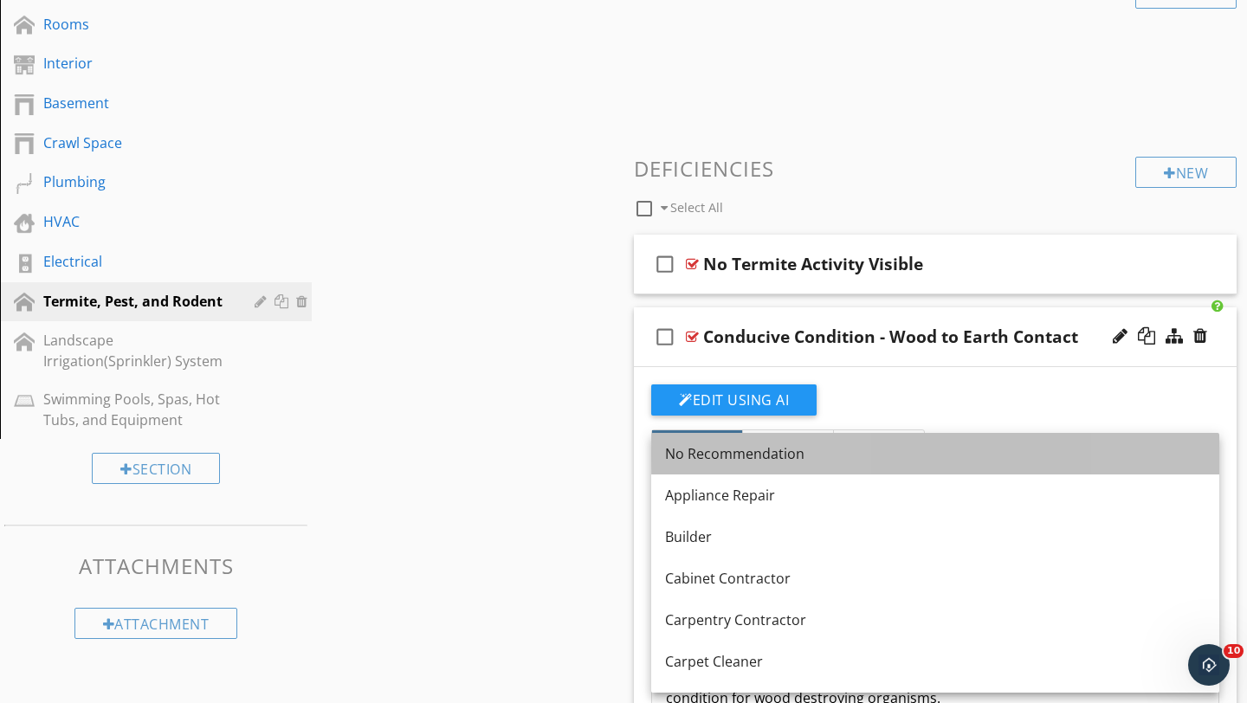
click at [752, 457] on div "No Recommendation" at bounding box center [935, 453] width 540 height 21
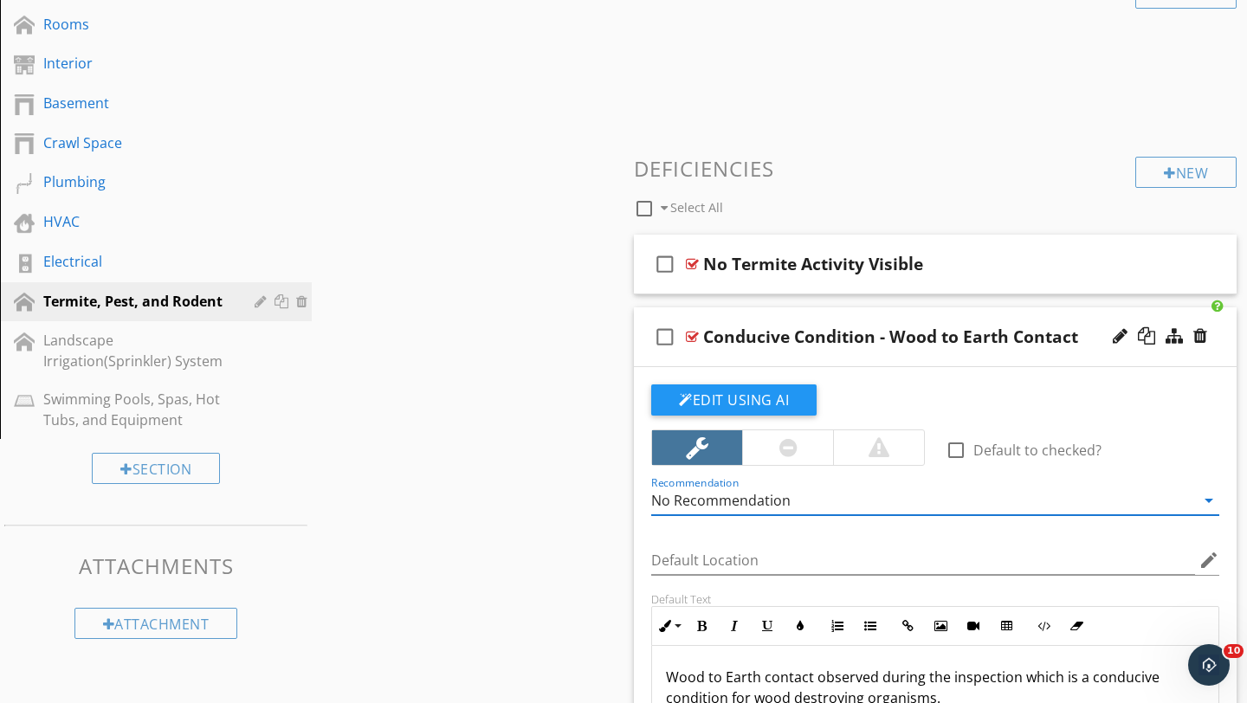
click at [1091, 354] on div "check_box_outline_blank Conducive Condition - Wood to Earth Contact" at bounding box center [935, 337] width 603 height 60
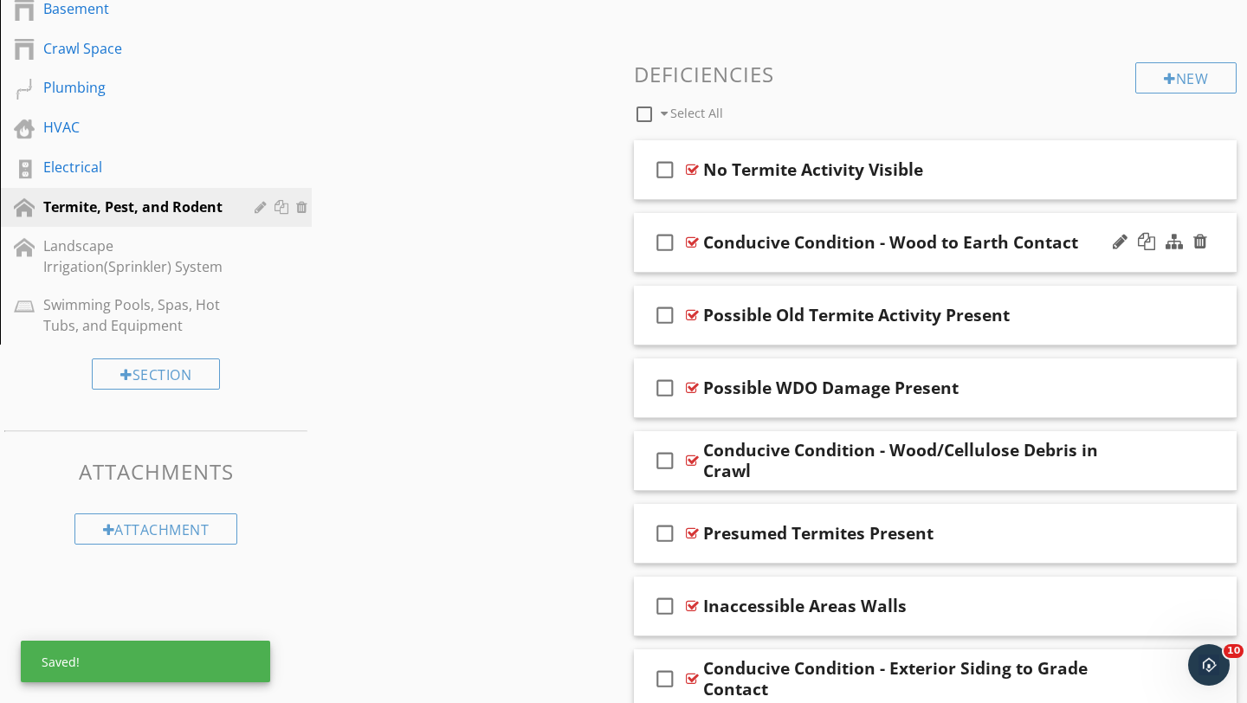
scroll to position [571, 0]
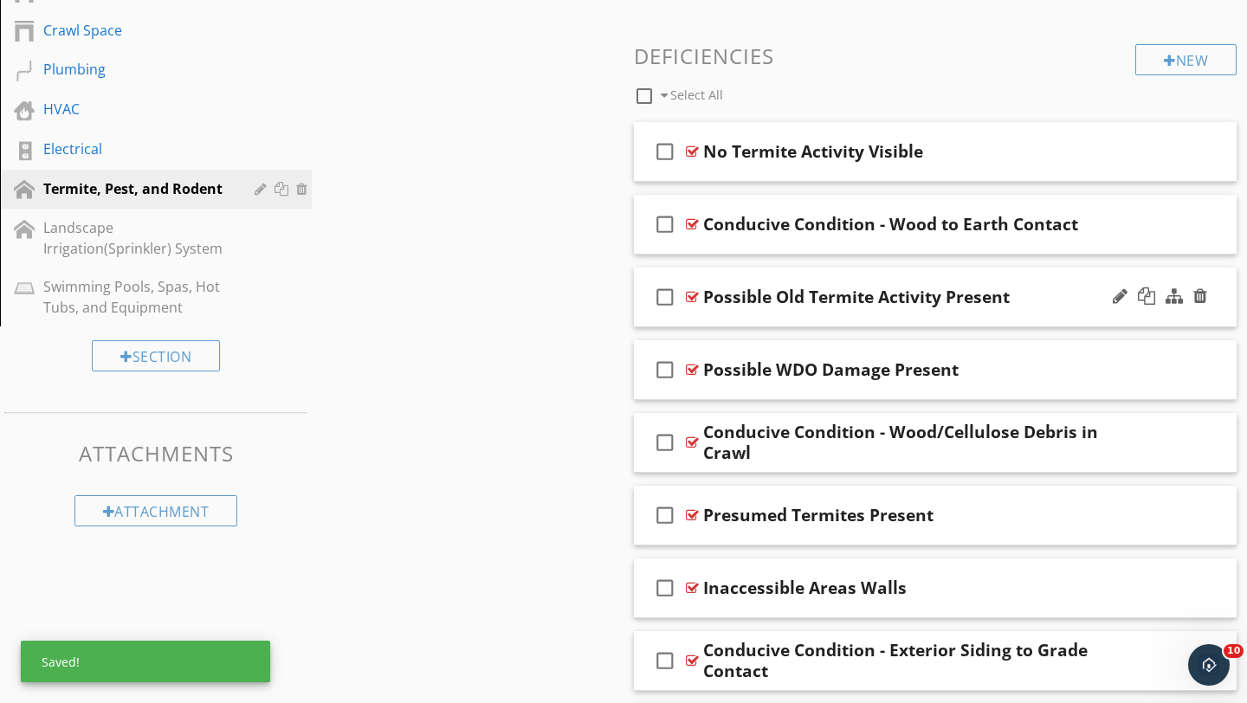
click at [1086, 313] on div "check_box_outline_blank Possible Old Termite Activity Present" at bounding box center [935, 298] width 603 height 60
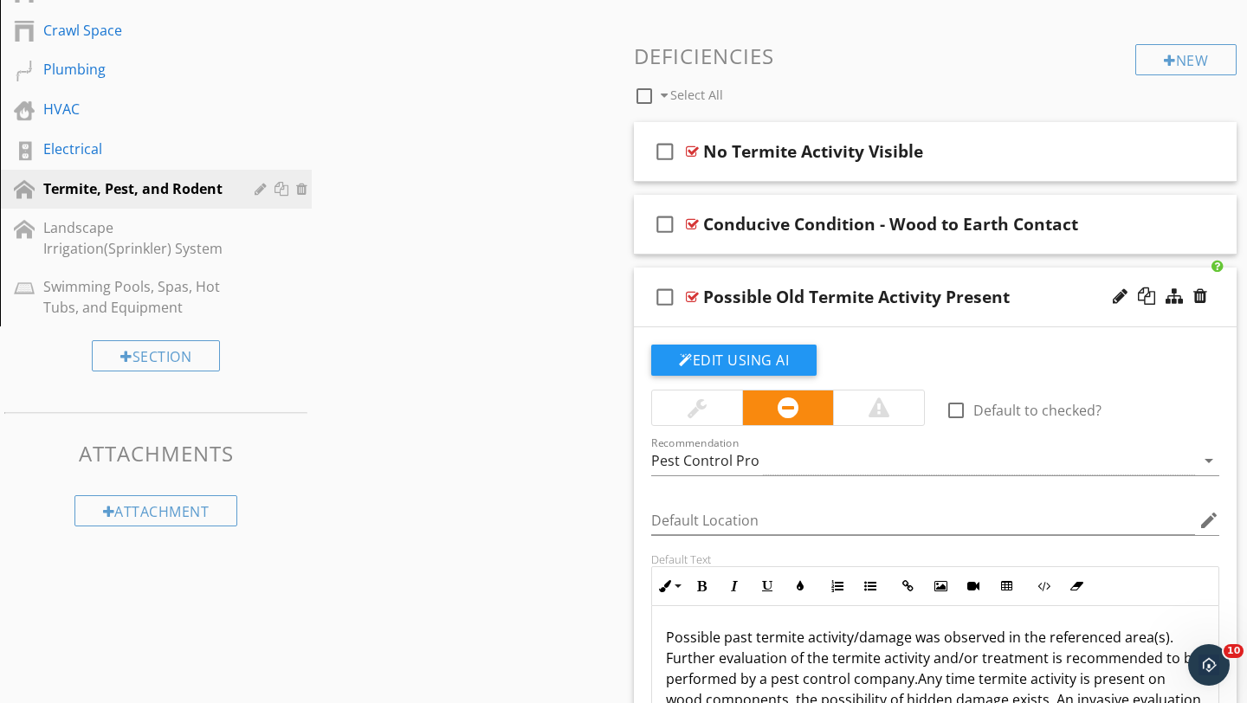
scroll to position [602, 0]
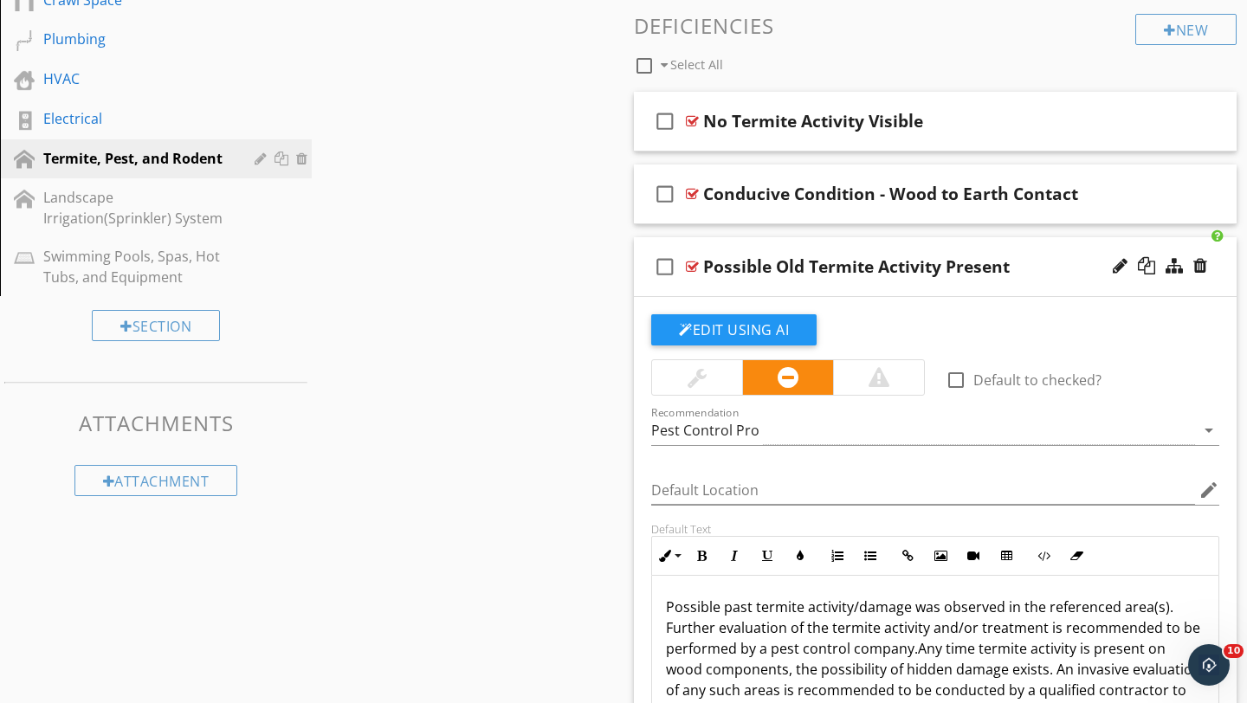
click at [1081, 261] on div "Possible Old Termite Activity Present" at bounding box center [916, 266] width 426 height 21
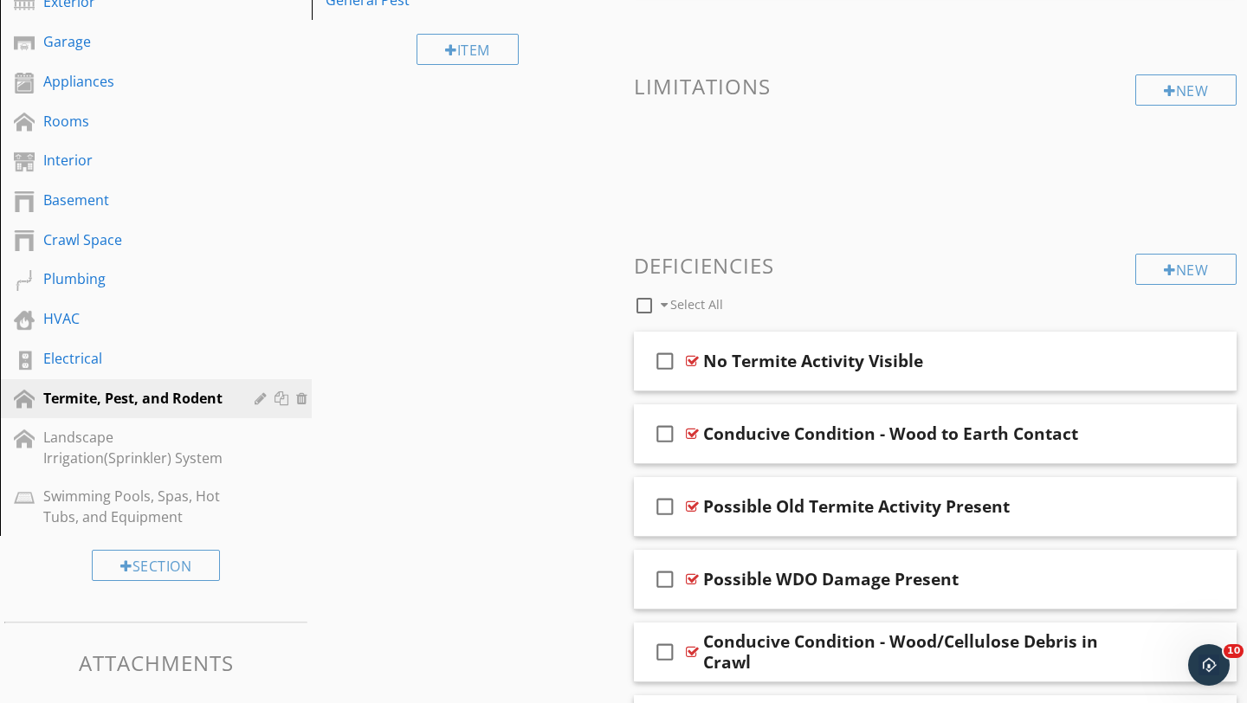
scroll to position [387, 0]
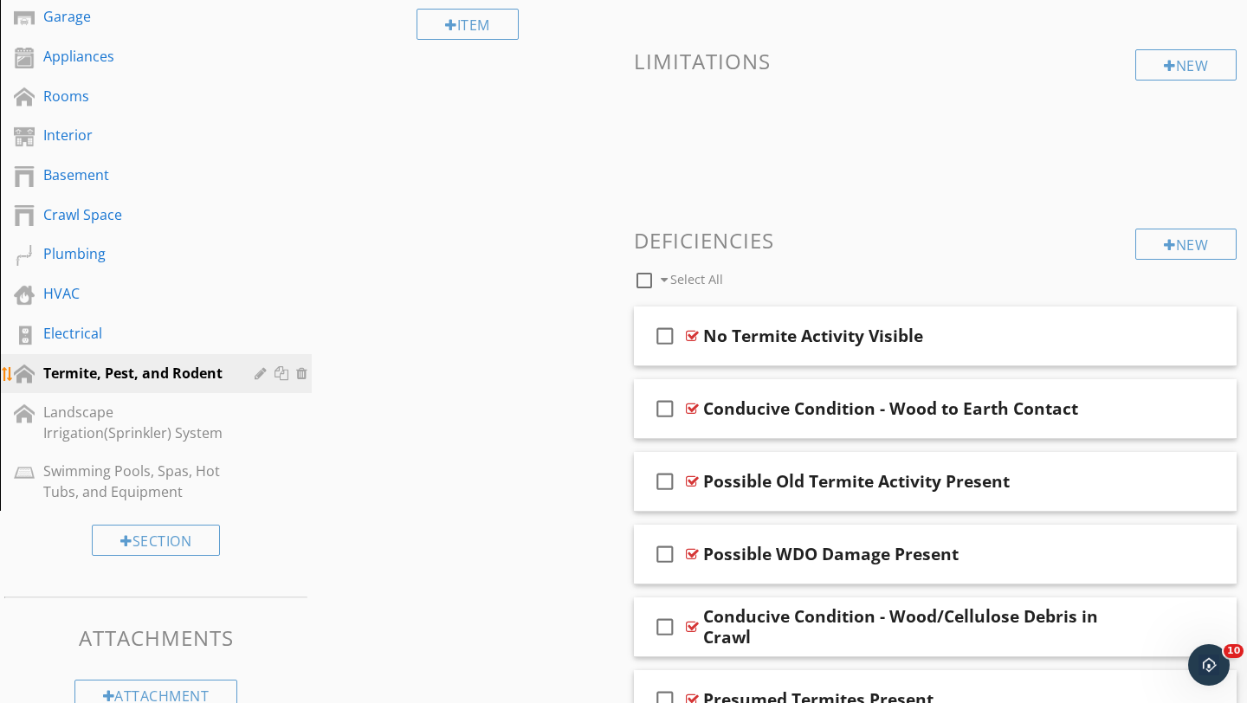
click at [284, 374] on div at bounding box center [283, 373] width 18 height 14
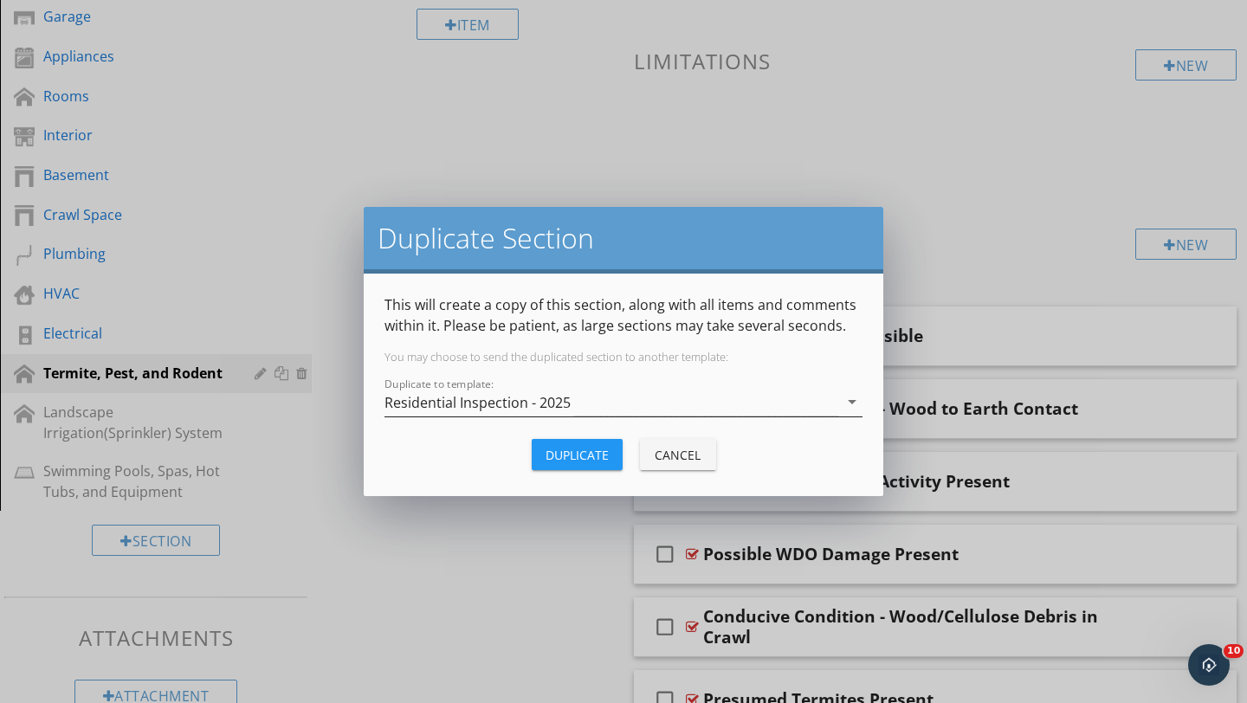
click at [648, 405] on div "Residential Inspection - 2025" at bounding box center [611, 402] width 454 height 29
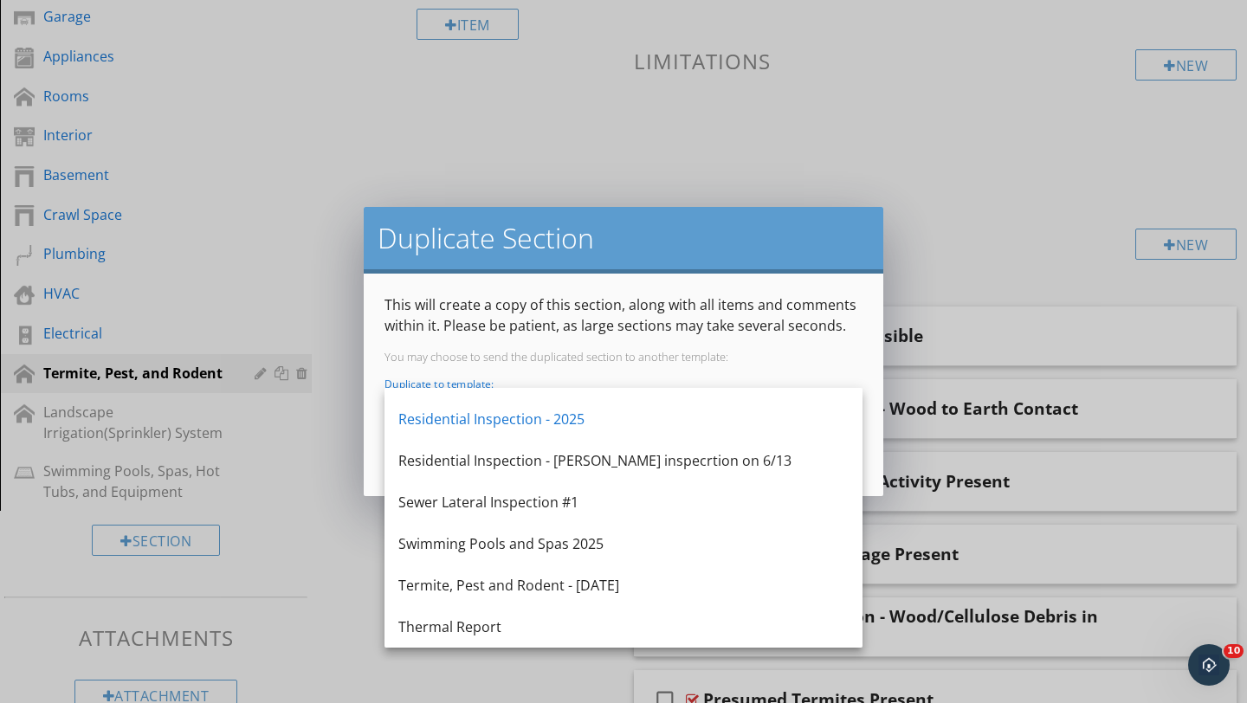
scroll to position [280, 0]
click at [795, 334] on p "This will create a copy of this section, along with all items and comments with…" at bounding box center [623, 315] width 478 height 42
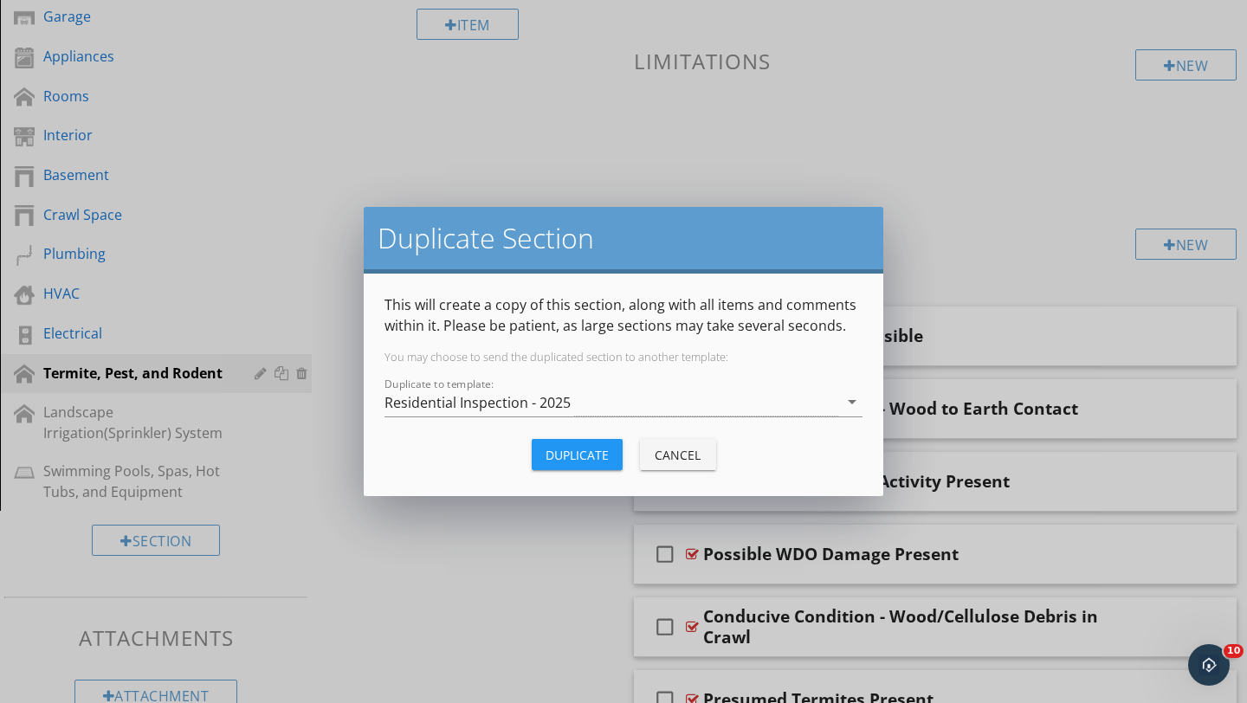
click at [678, 454] on div "Cancel" at bounding box center [678, 455] width 48 height 18
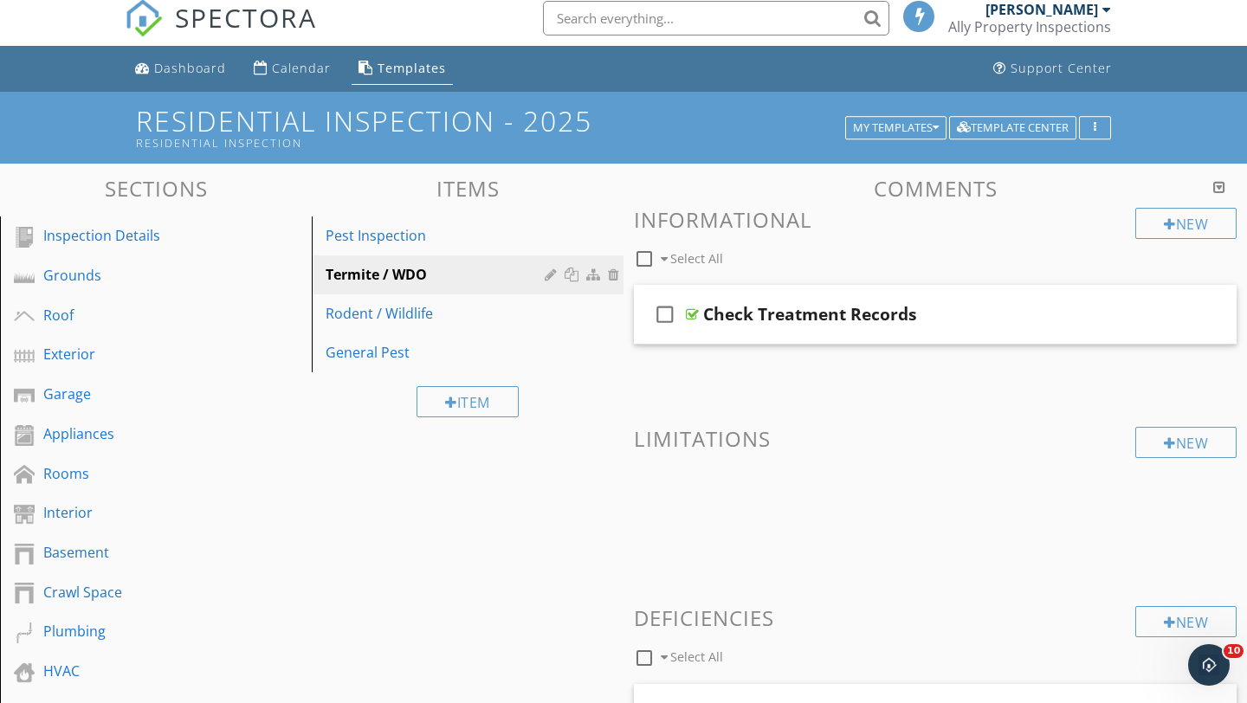
scroll to position [0, 0]
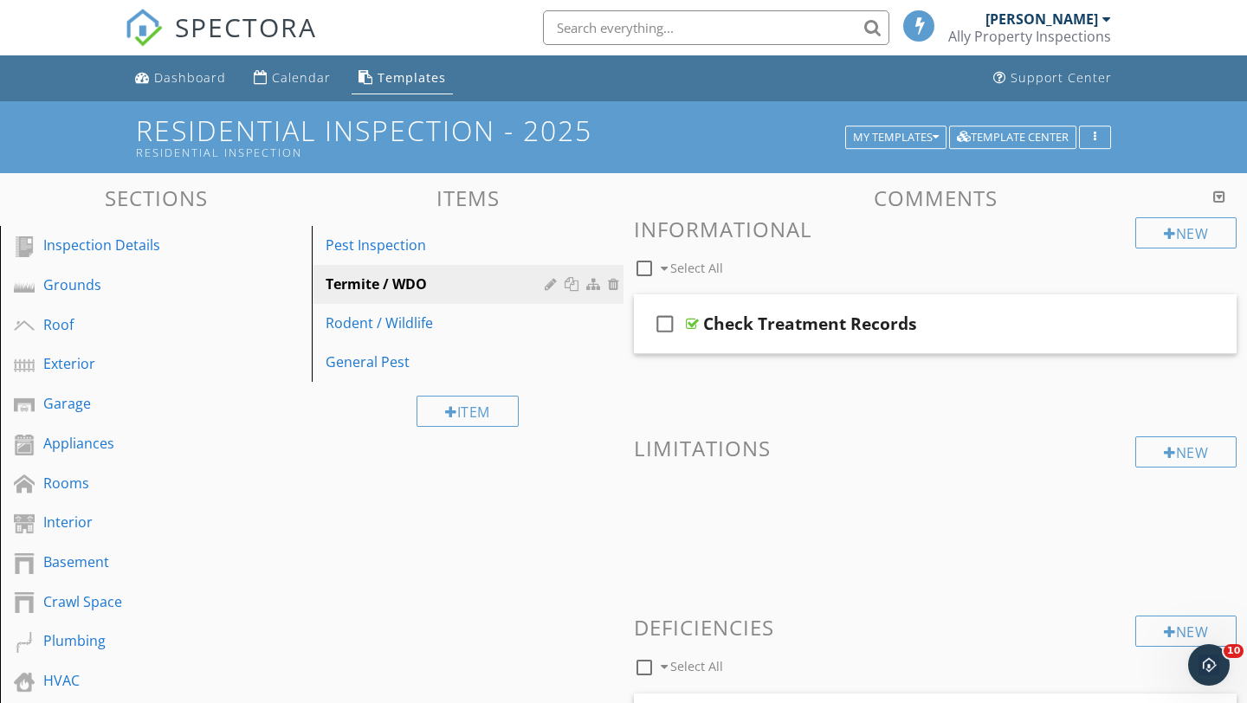
click at [1080, 28] on div "Ally Property Inspections" at bounding box center [1029, 36] width 163 height 17
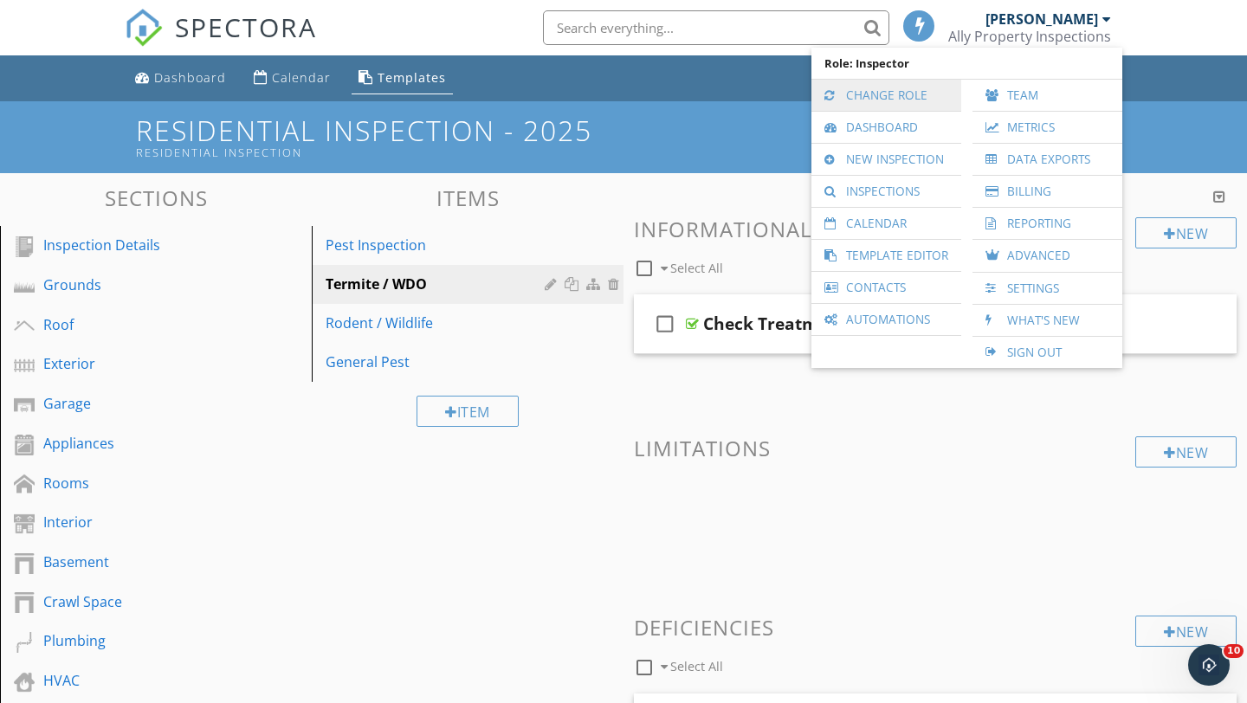
click at [886, 91] on link "Change Role" at bounding box center [886, 95] width 132 height 31
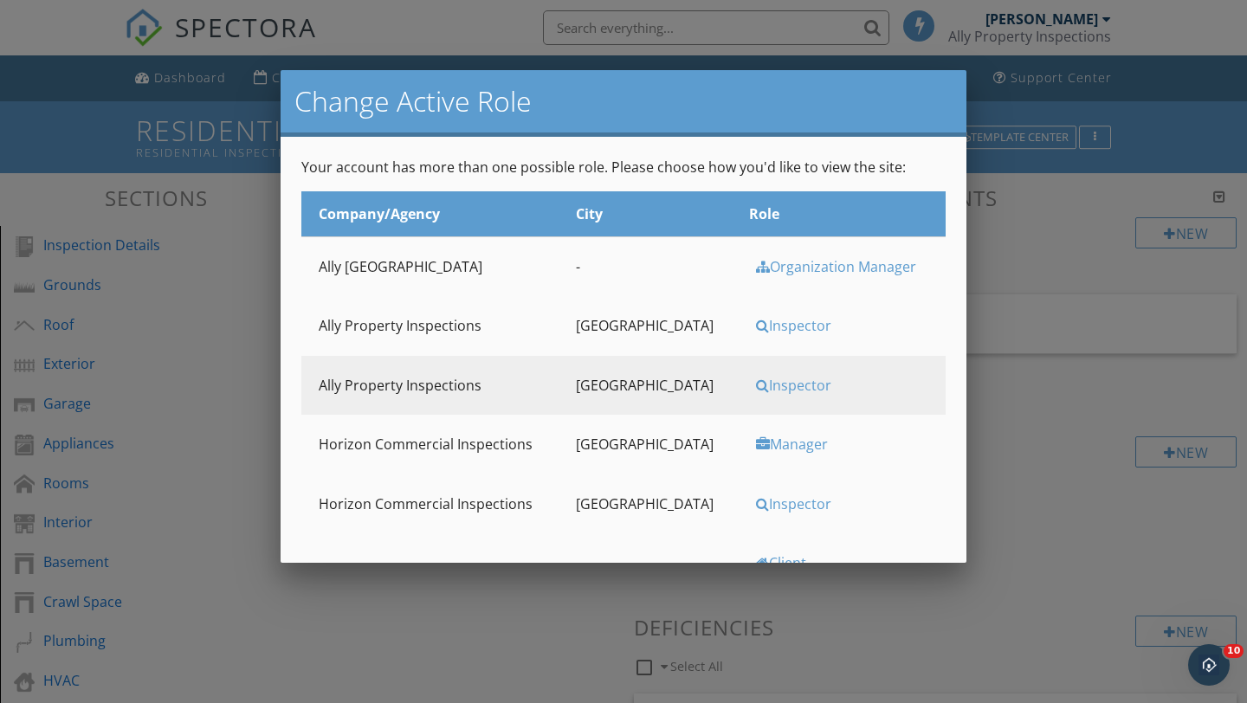
click at [775, 265] on div "Organization Manager" at bounding box center [845, 266] width 178 height 19
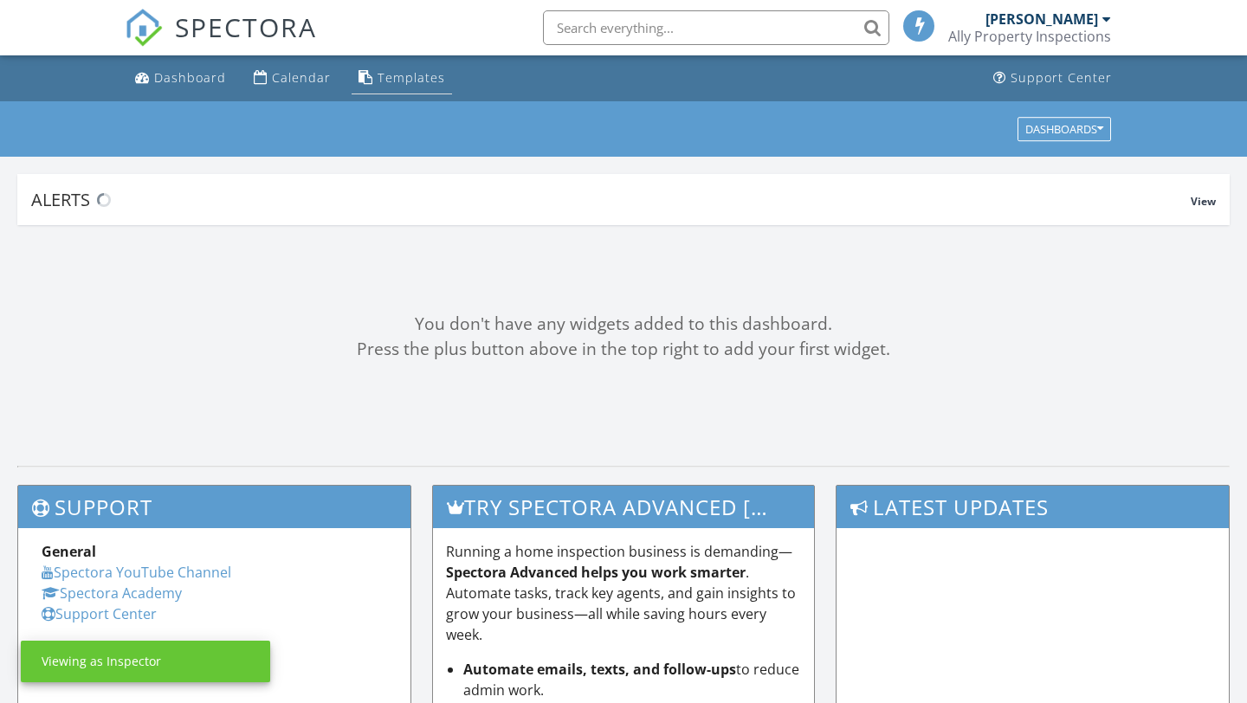
click at [391, 74] on div "Templates" at bounding box center [412, 77] width 68 height 16
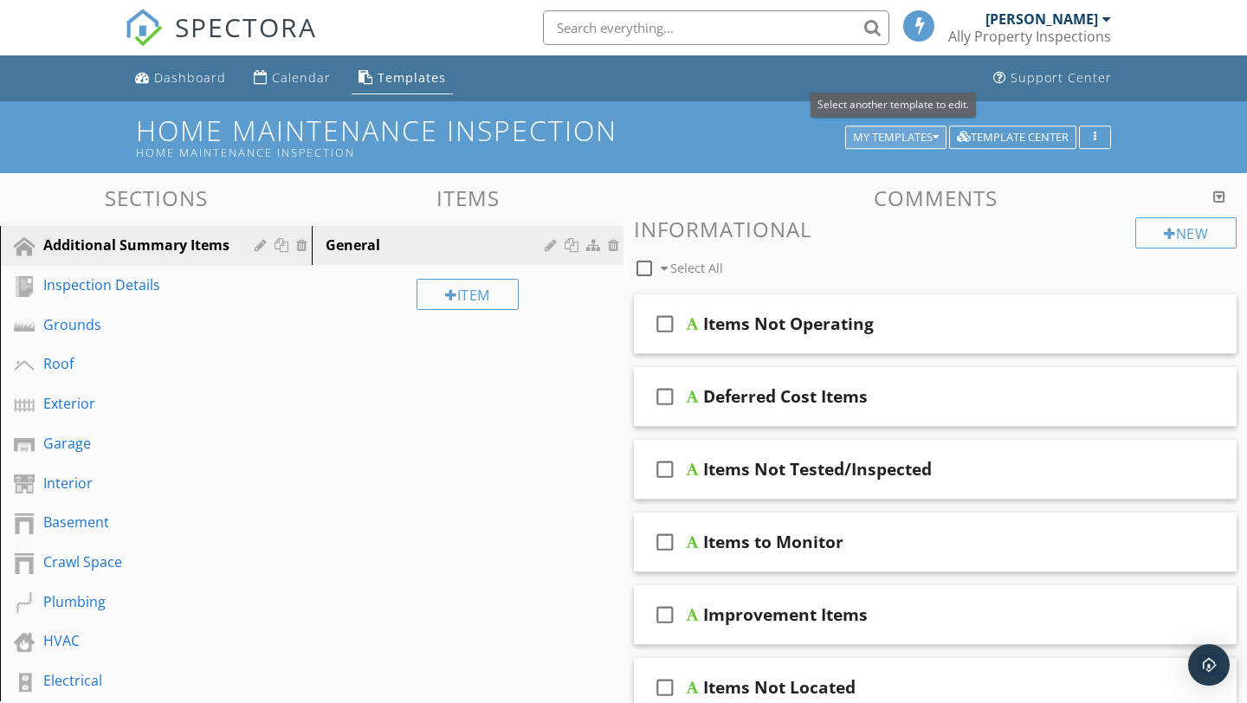
click at [909, 133] on div "My Templates" at bounding box center [896, 138] width 86 height 12
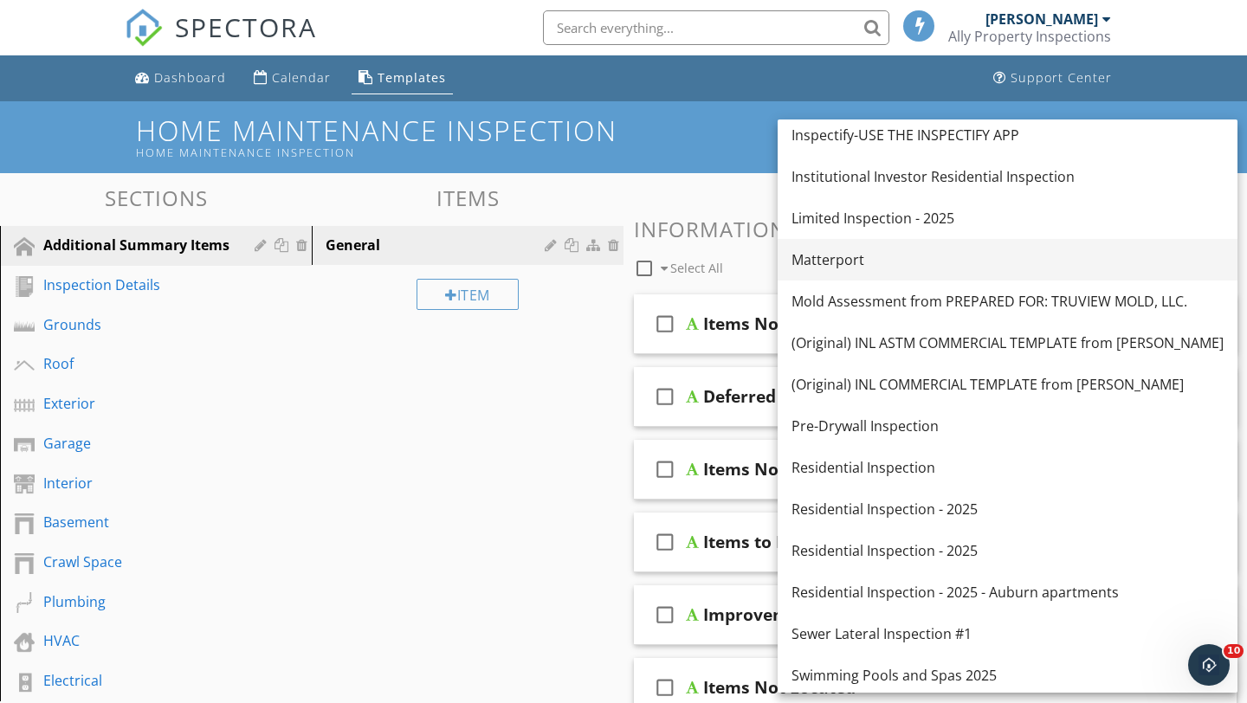
scroll to position [127, 0]
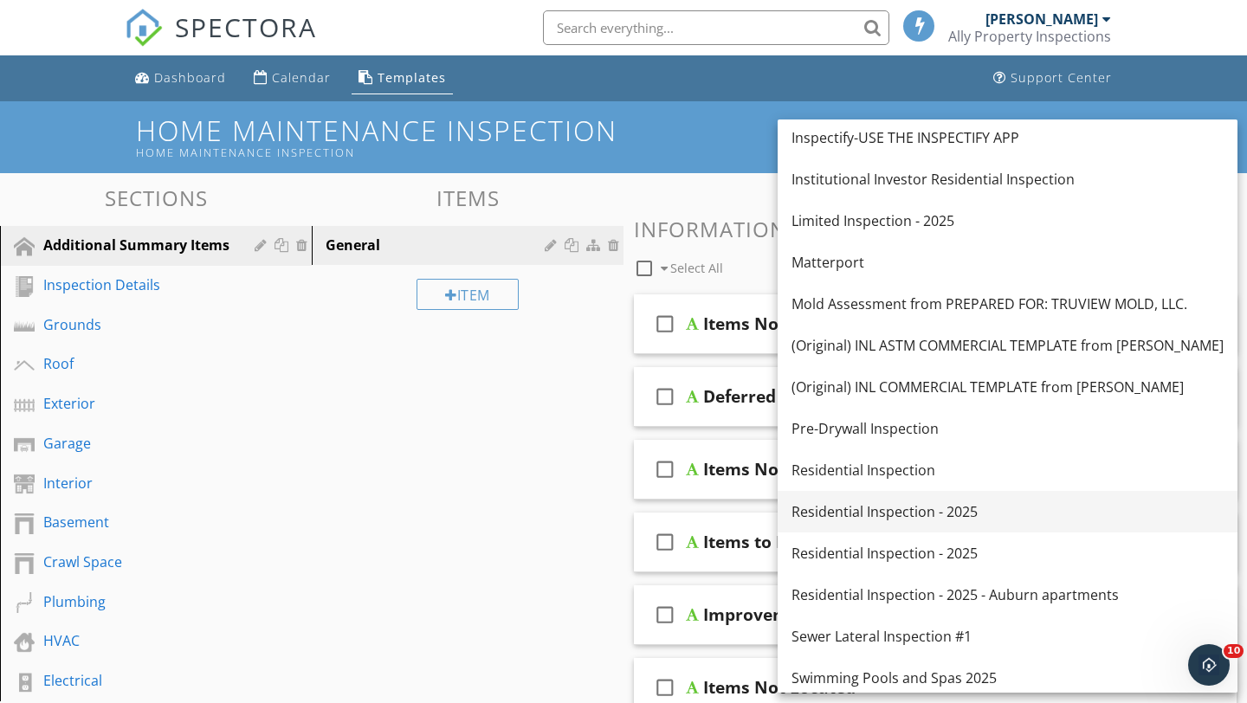
click at [846, 513] on div "Residential Inspection - 2025" at bounding box center [1007, 511] width 432 height 21
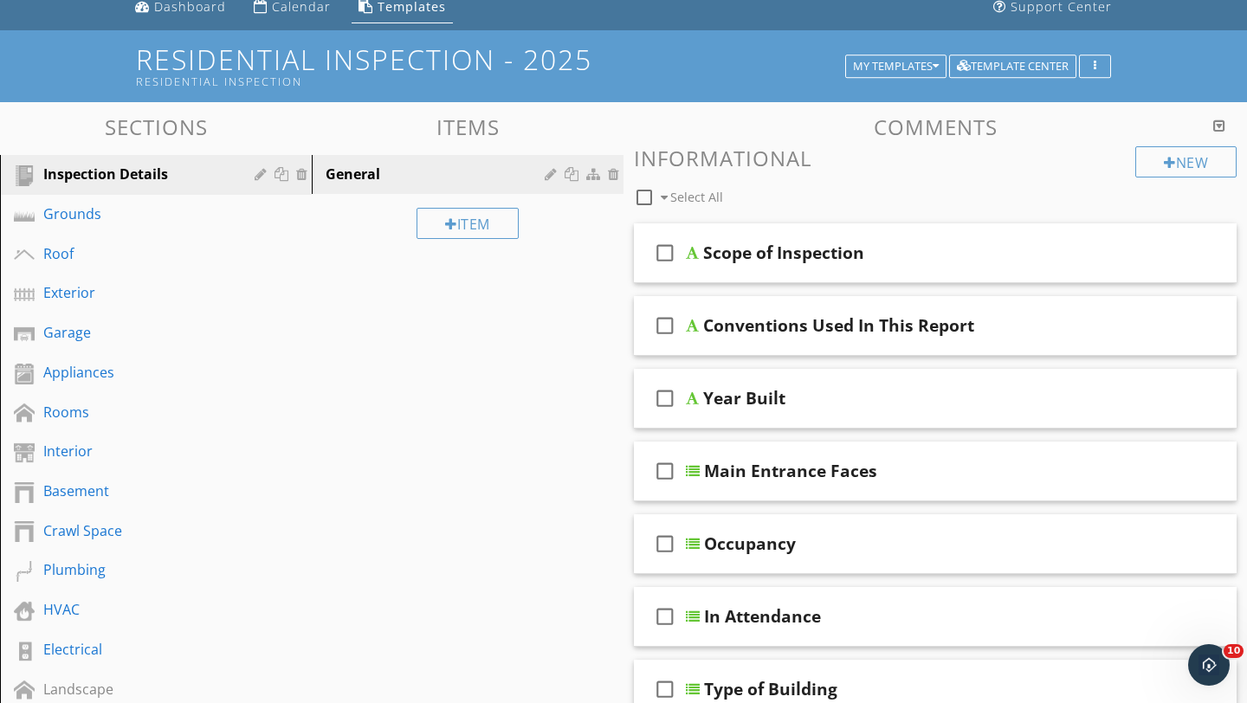
scroll to position [0, 0]
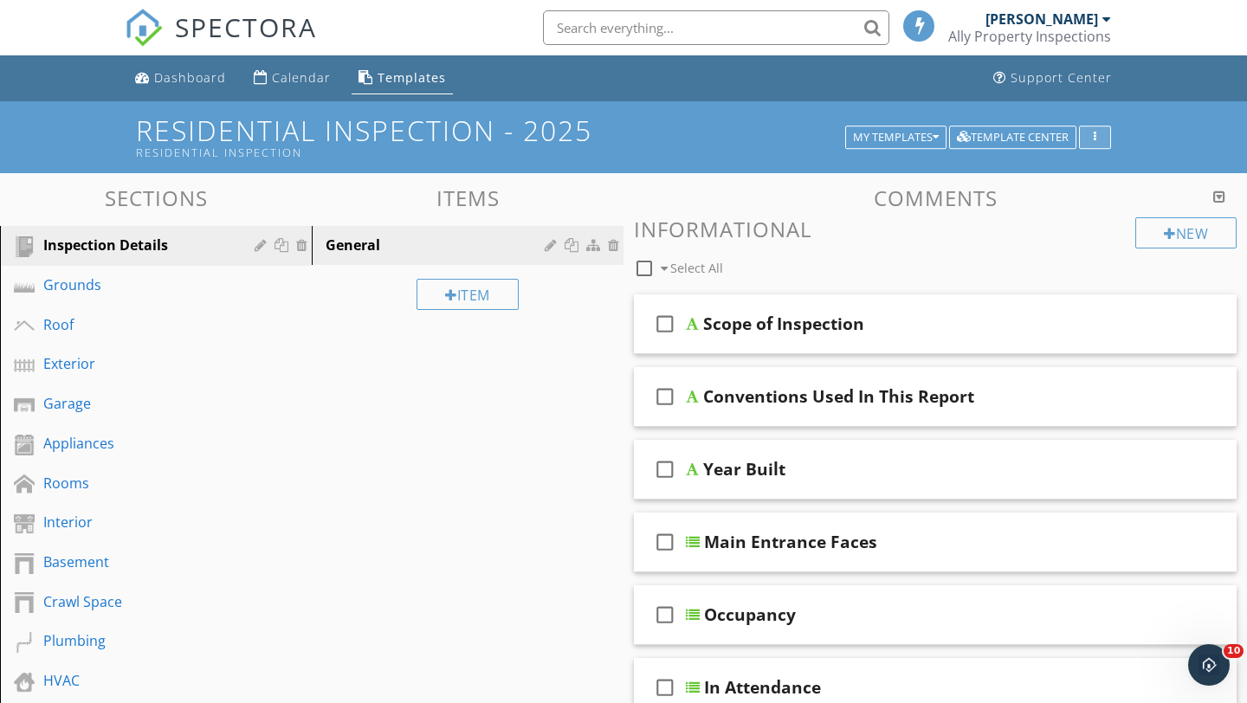
click at [1094, 136] on icon "button" at bounding box center [1095, 138] width 3 height 12
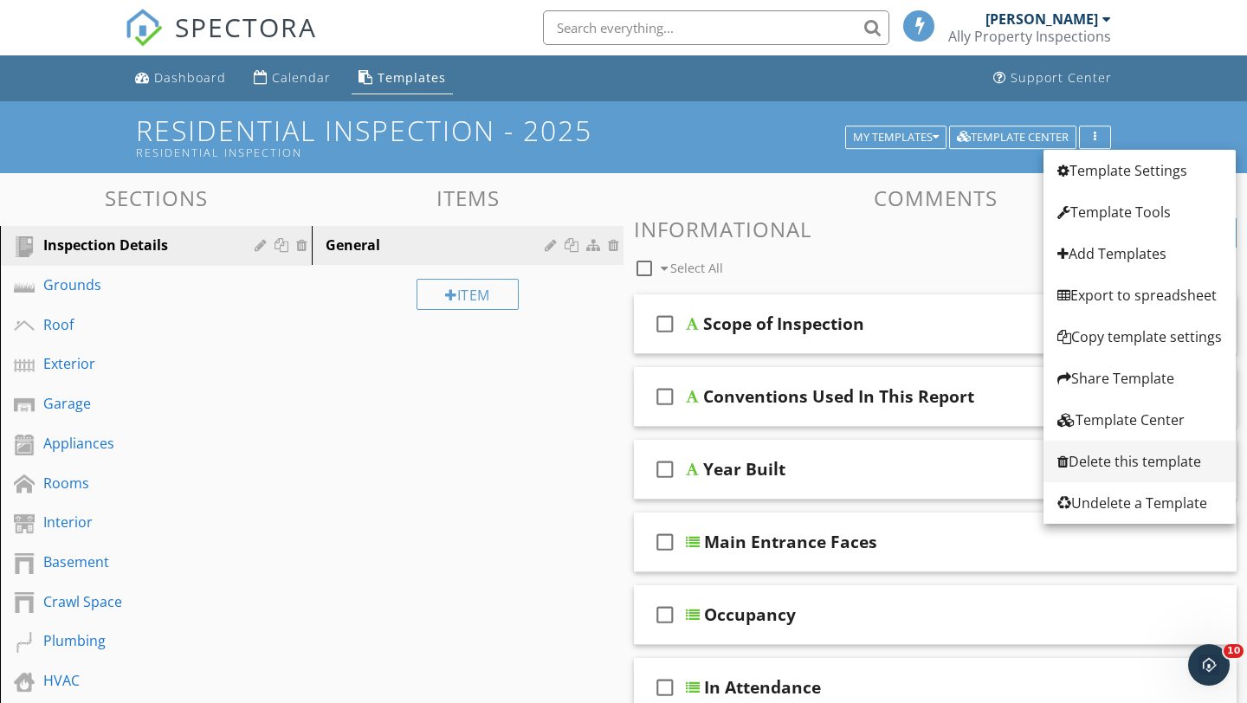
click at [1100, 462] on div "Delete this template" at bounding box center [1139, 461] width 165 height 21
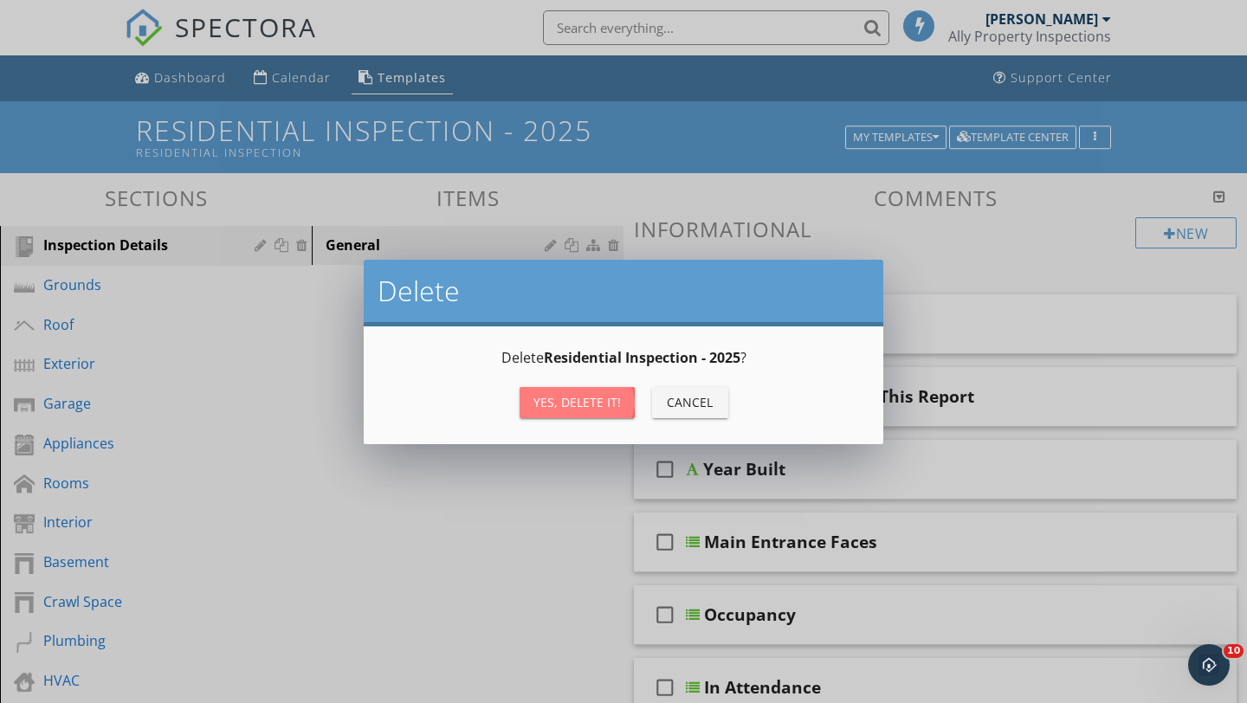
click at [565, 407] on div "Yes, Delete it!" at bounding box center [576, 402] width 87 height 18
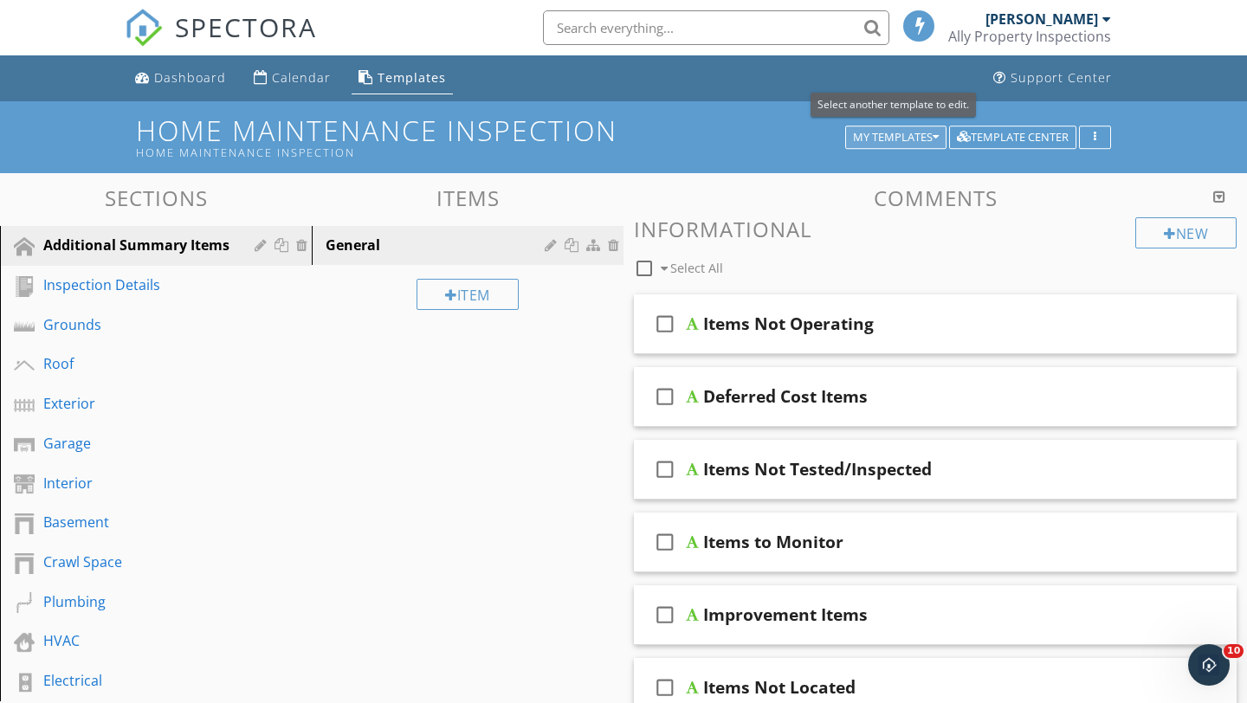
click at [901, 136] on div "My Templates" at bounding box center [896, 138] width 86 height 12
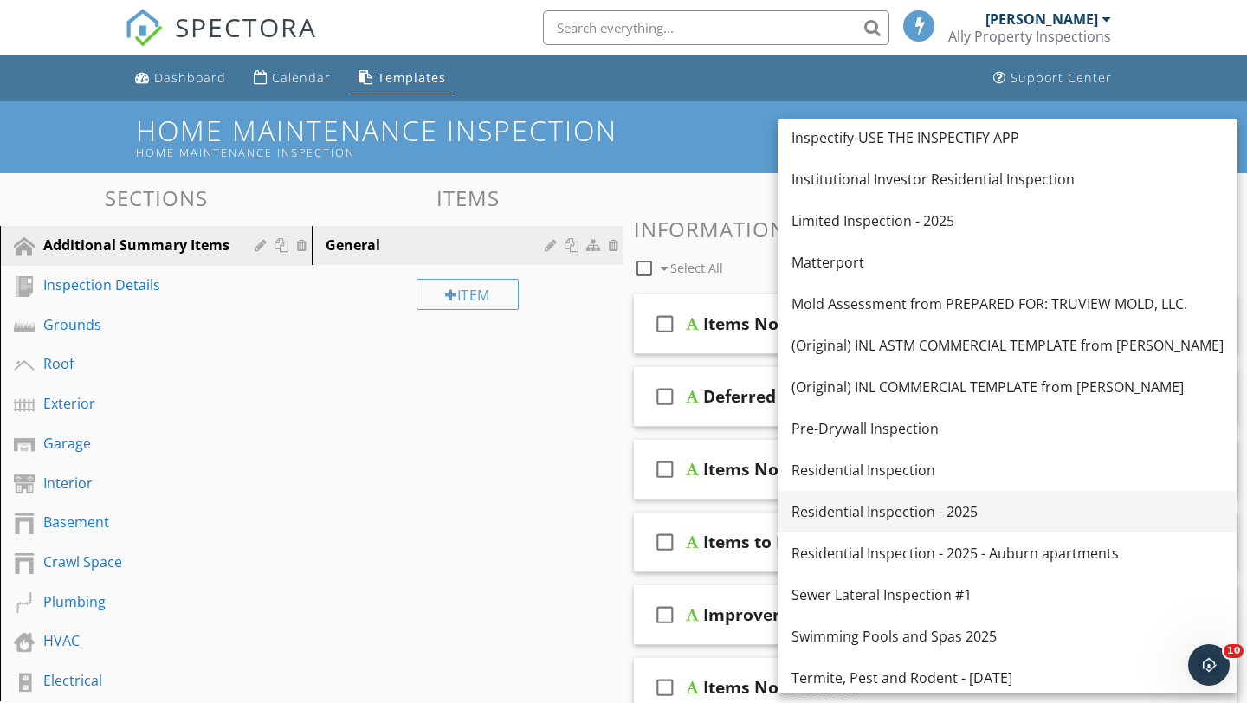
click at [843, 509] on div "Residential Inspection - 2025" at bounding box center [1007, 511] width 432 height 21
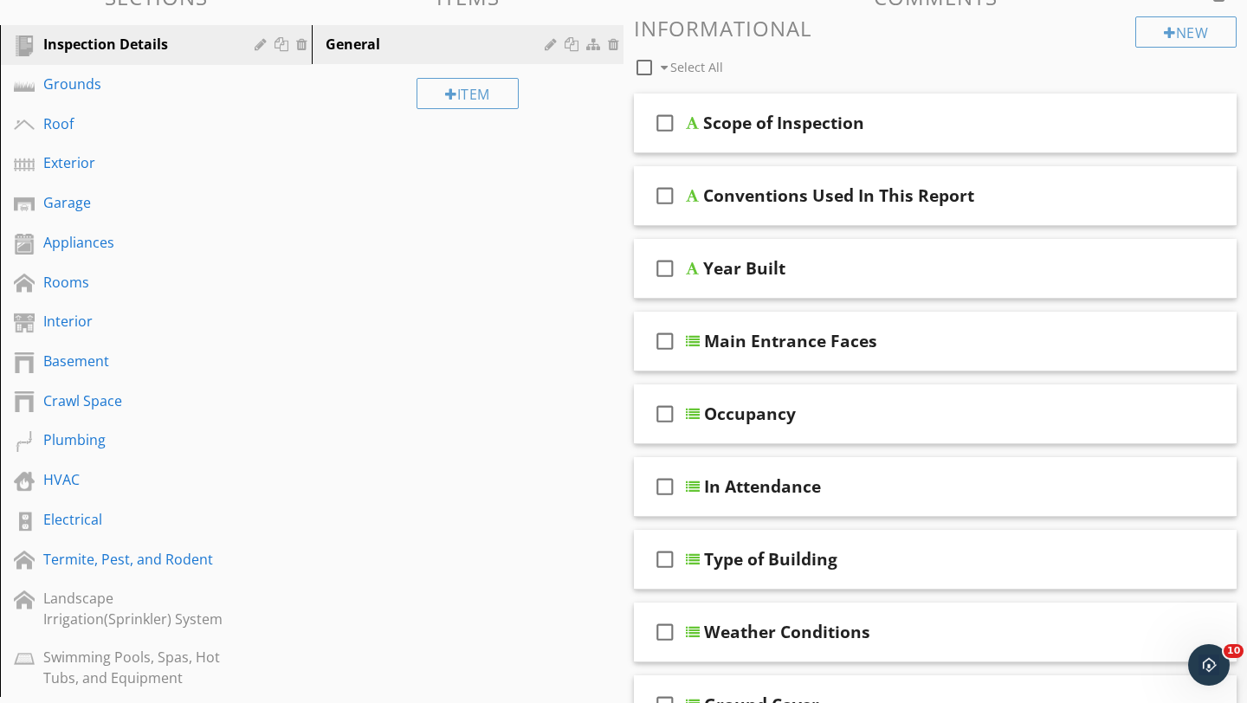
scroll to position [320, 0]
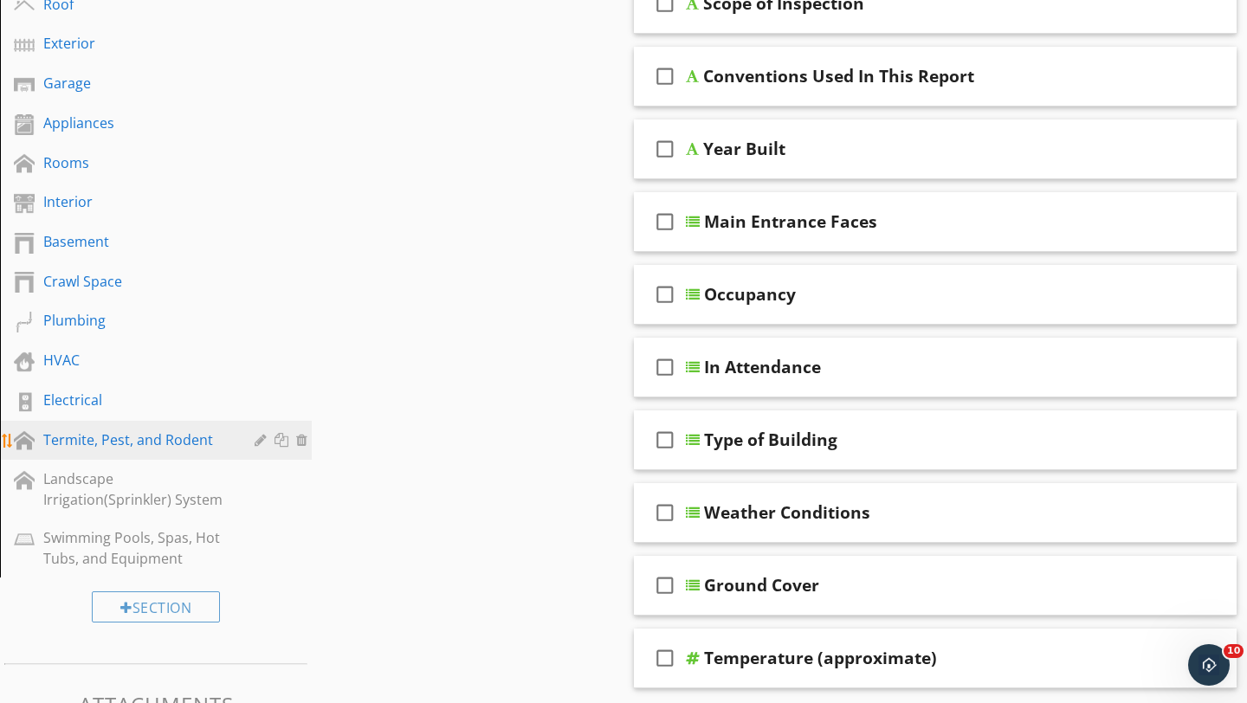
click at [119, 443] on div "Termite, Pest, and Rodent" at bounding box center [136, 439] width 186 height 21
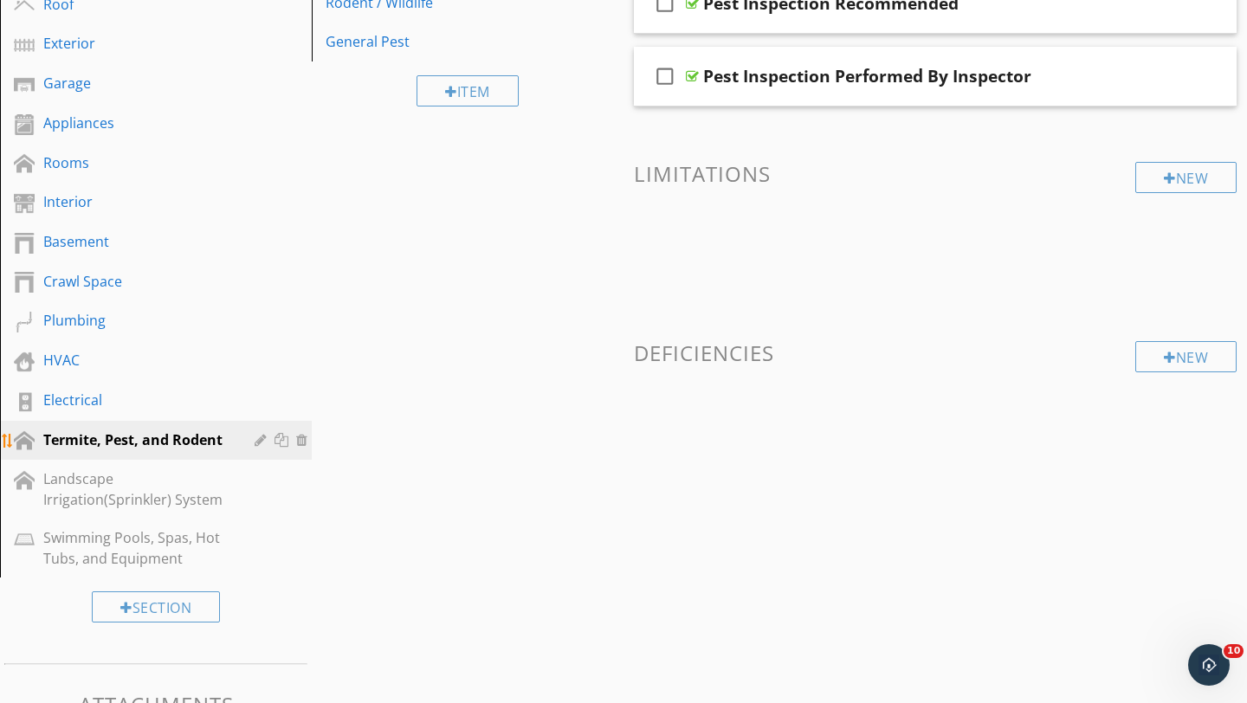
click at [255, 449] on div "Termite, Pest, and Rodent" at bounding box center [168, 440] width 251 height 23
click at [257, 442] on div at bounding box center [263, 440] width 16 height 14
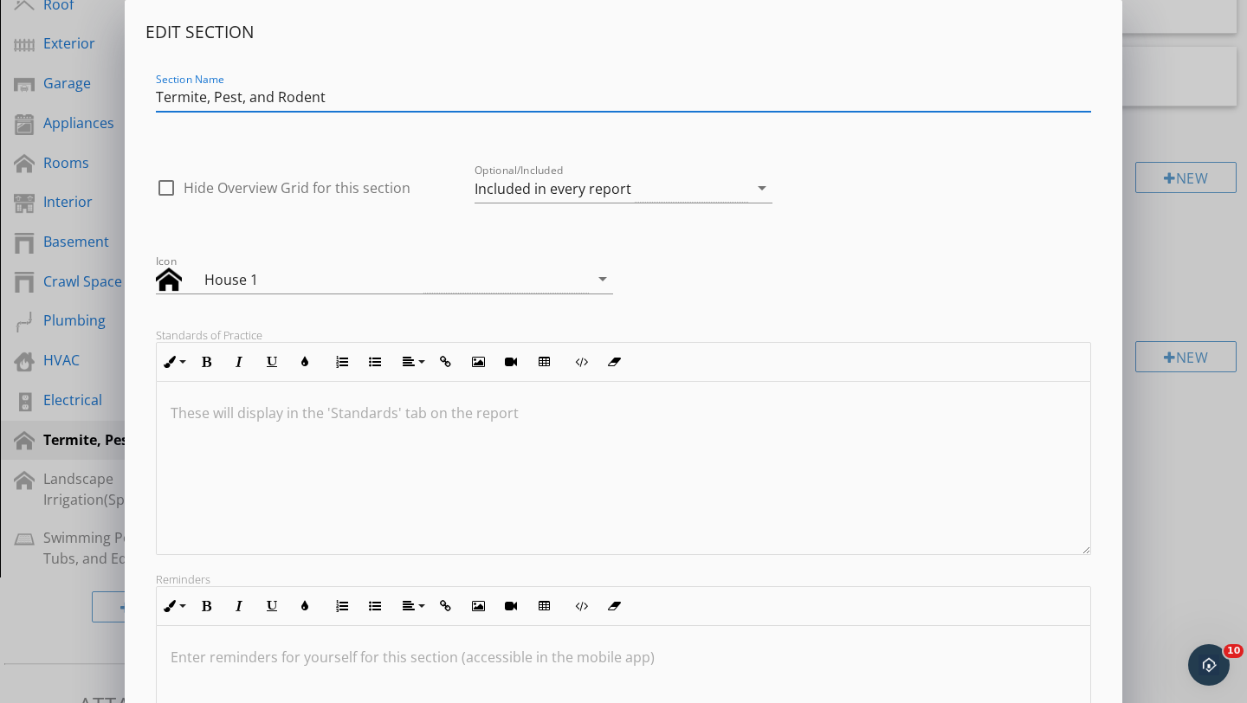
drag, startPoint x: 335, startPoint y: 96, endPoint x: 114, endPoint y: 92, distance: 220.8
click at [114, 94] on div "Edit Section Section Name Termite, Pest, and Rodent check_box_outline_blank Hid…" at bounding box center [623, 458] width 1247 height 917
type input "Pest Observations"
click at [639, 200] on div "Included in every report" at bounding box center [612, 188] width 274 height 29
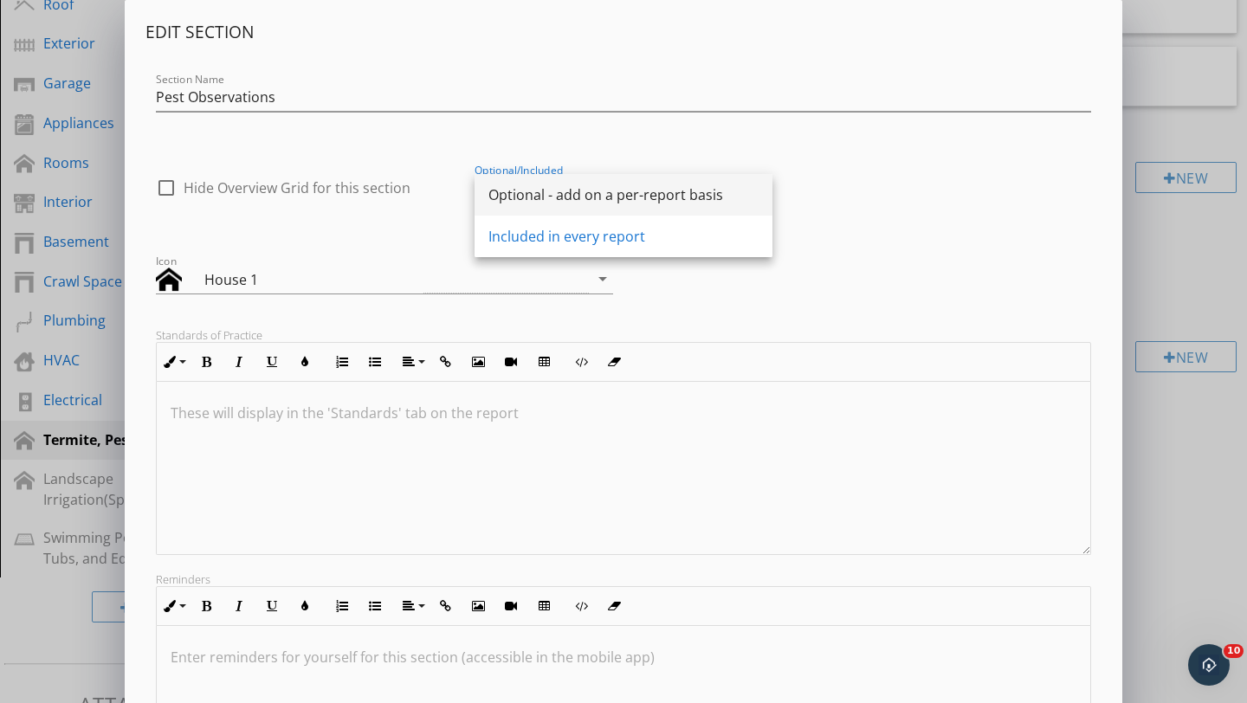
click at [530, 195] on div "Optional - add on a per-report basis" at bounding box center [623, 194] width 270 height 21
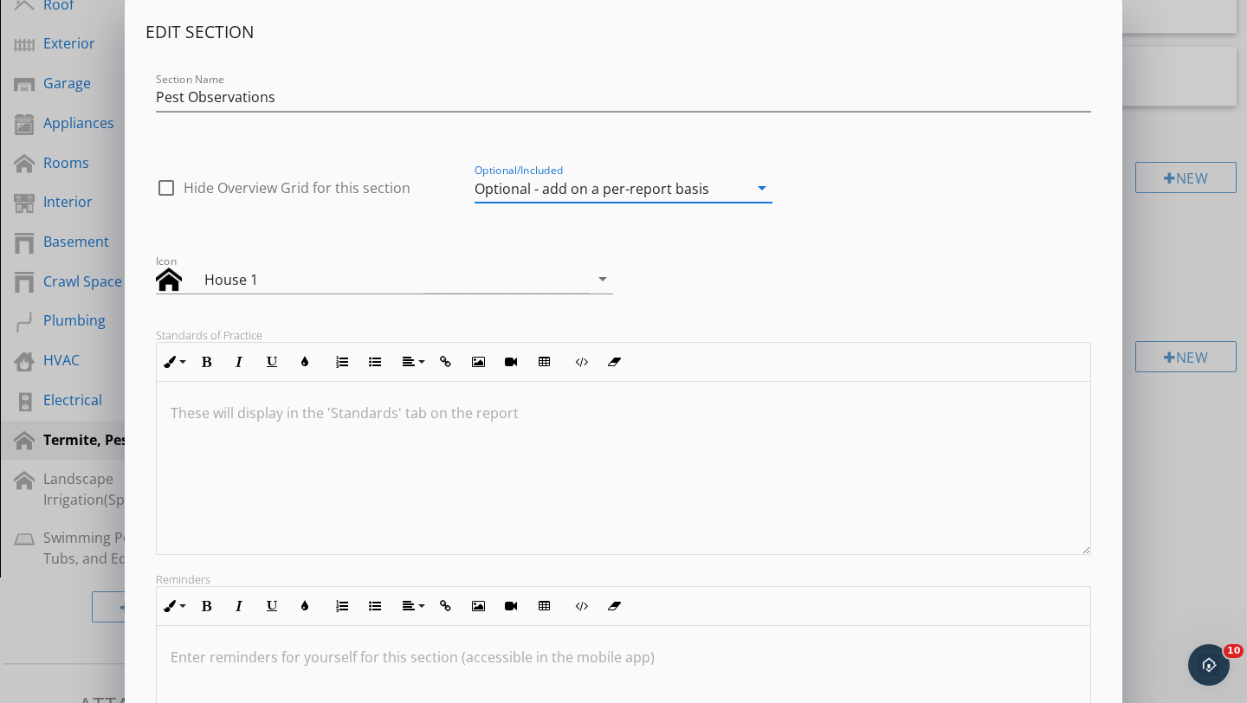
scroll to position [214, 0]
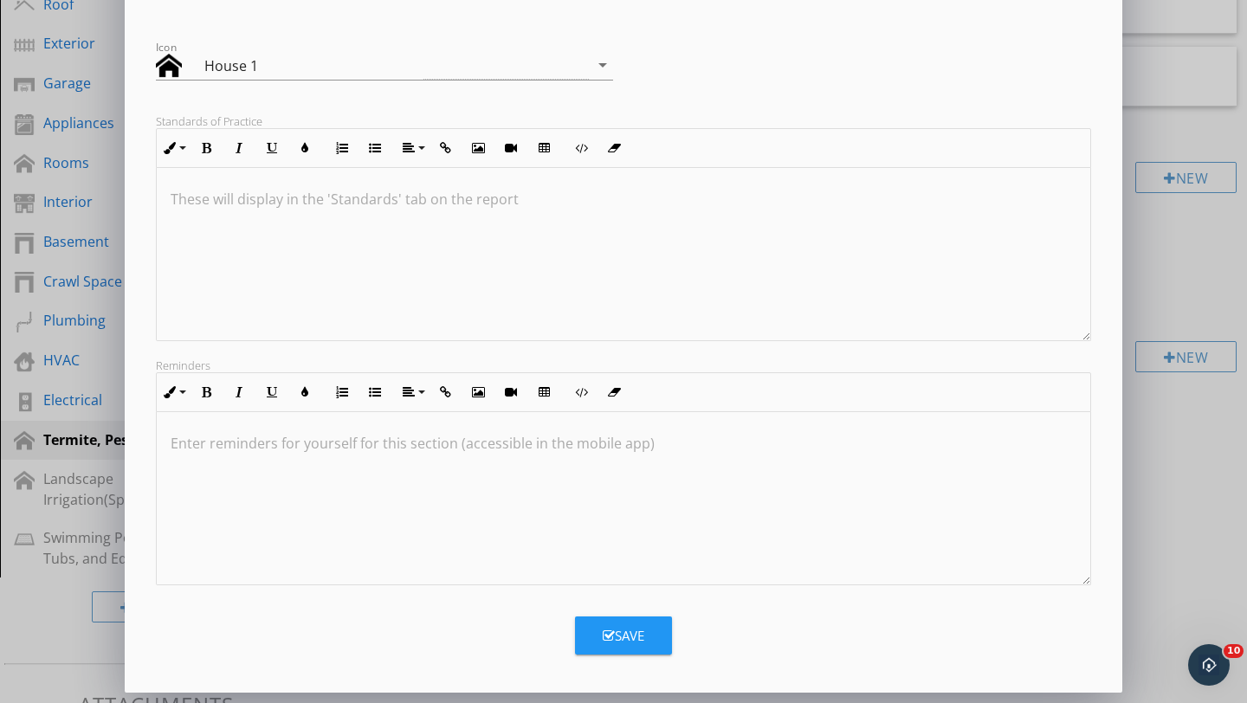
click at [609, 636] on icon "button" at bounding box center [609, 635] width 12 height 13
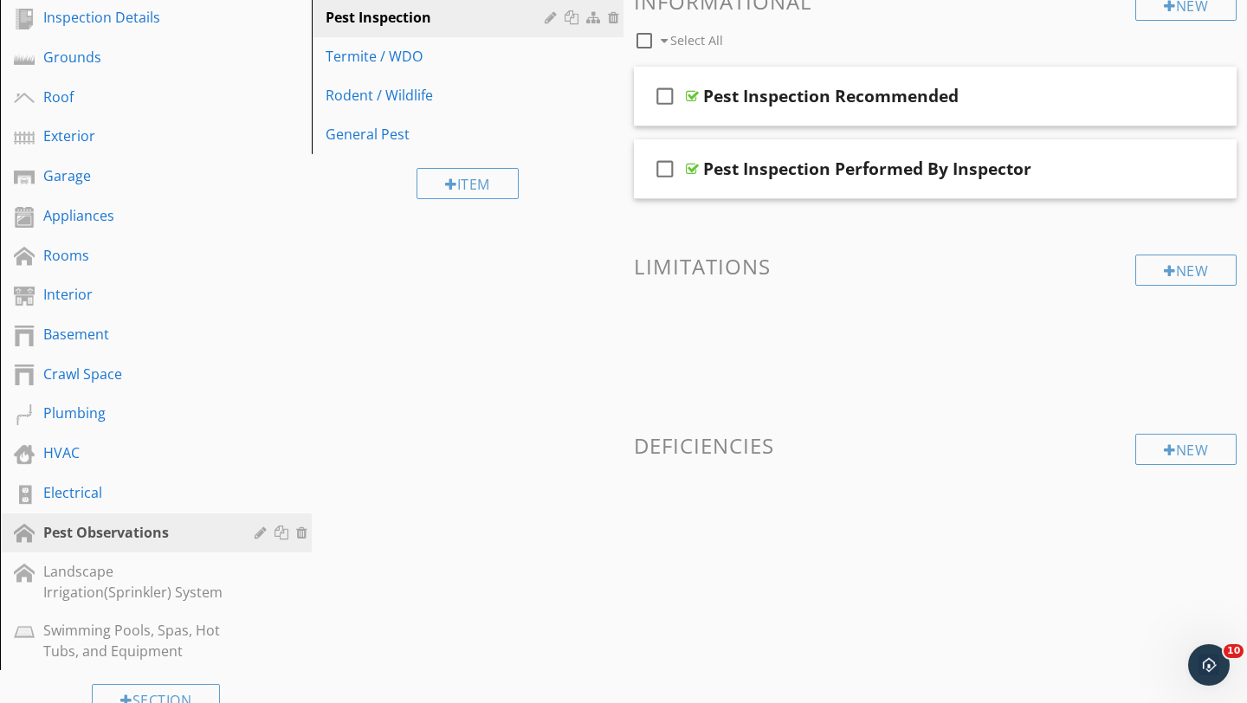
scroll to position [58, 0]
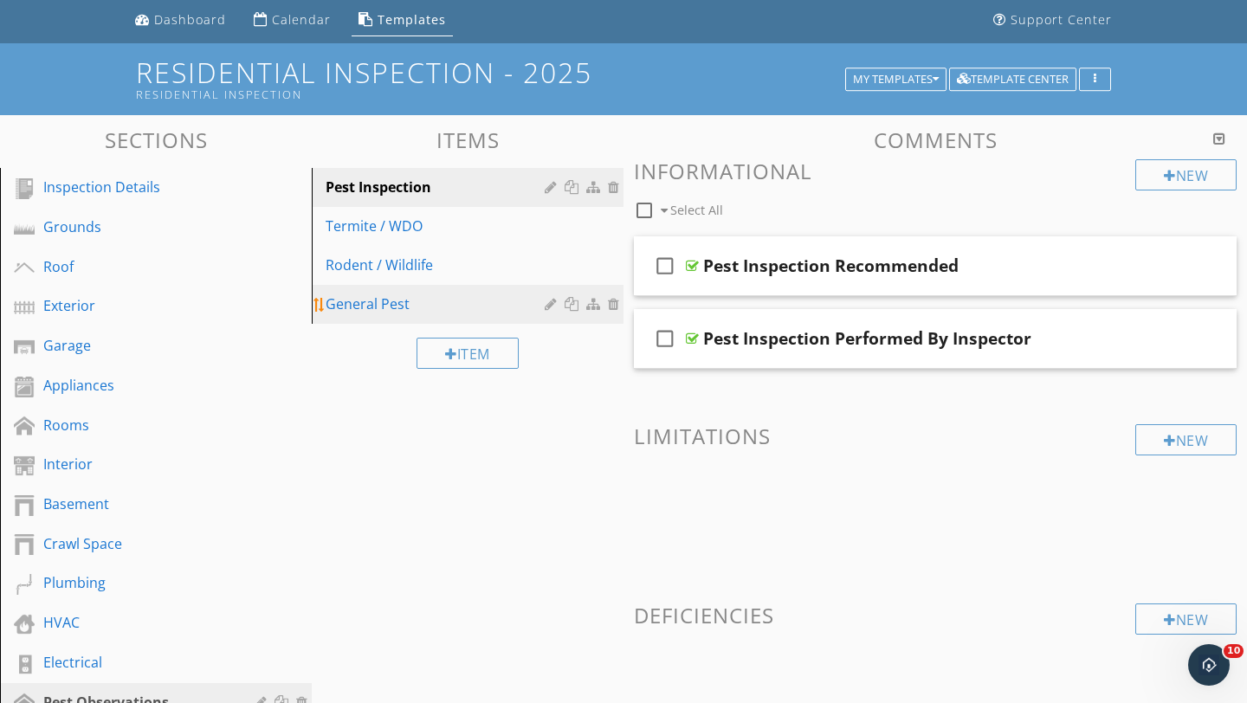
click at [362, 306] on div "General Pest" at bounding box center [438, 304] width 224 height 21
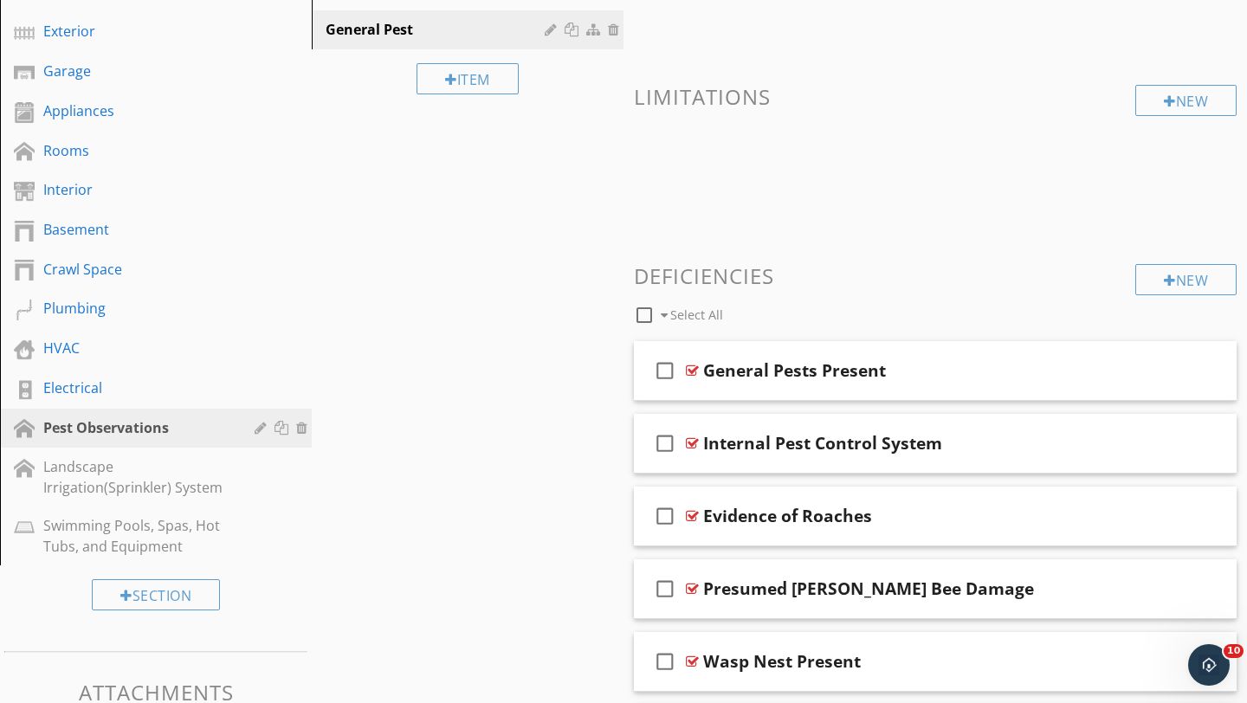
scroll to position [331, 0]
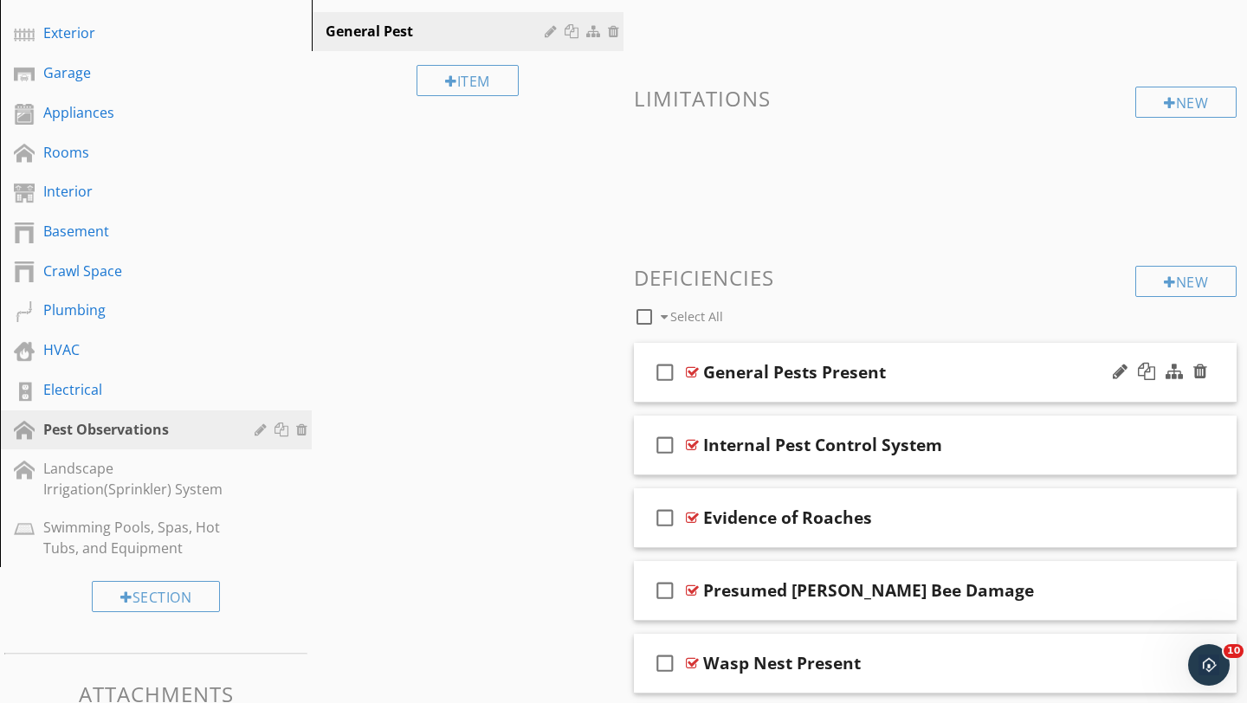
click at [1012, 390] on div "check_box_outline_blank General Pests Present" at bounding box center [935, 373] width 603 height 60
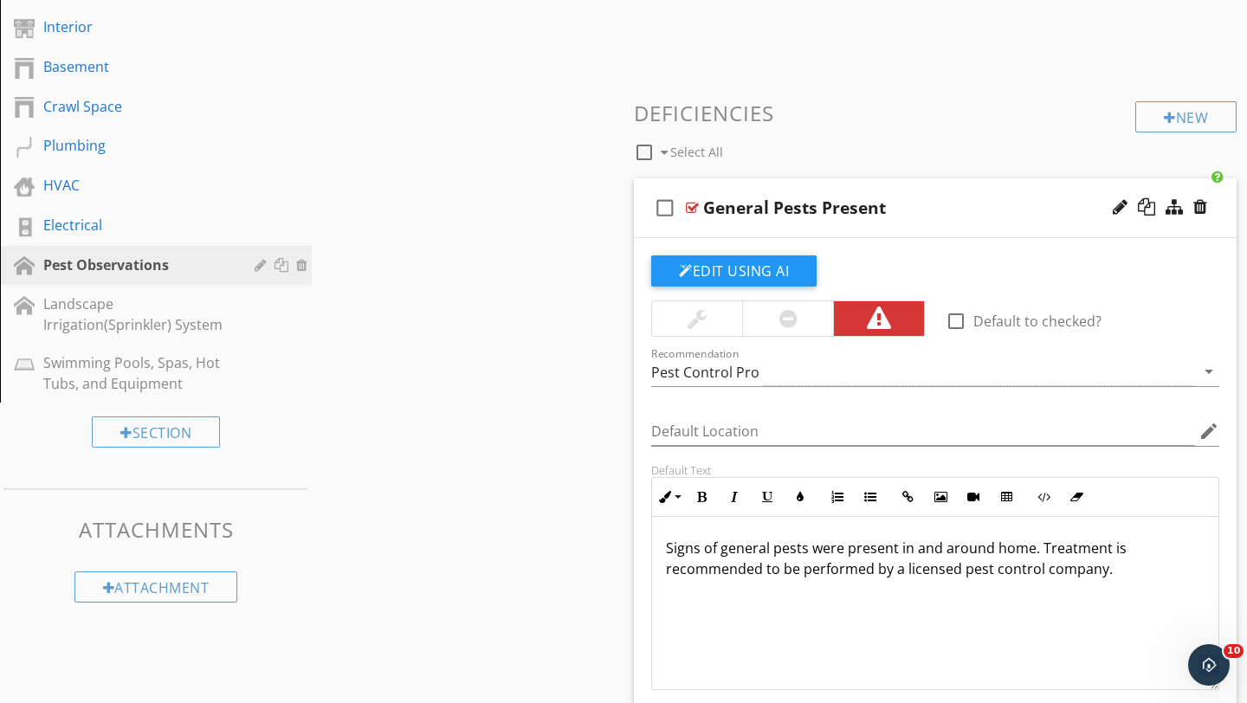
scroll to position [496, 0]
click at [1009, 216] on div "General Pests Present" at bounding box center [916, 207] width 426 height 21
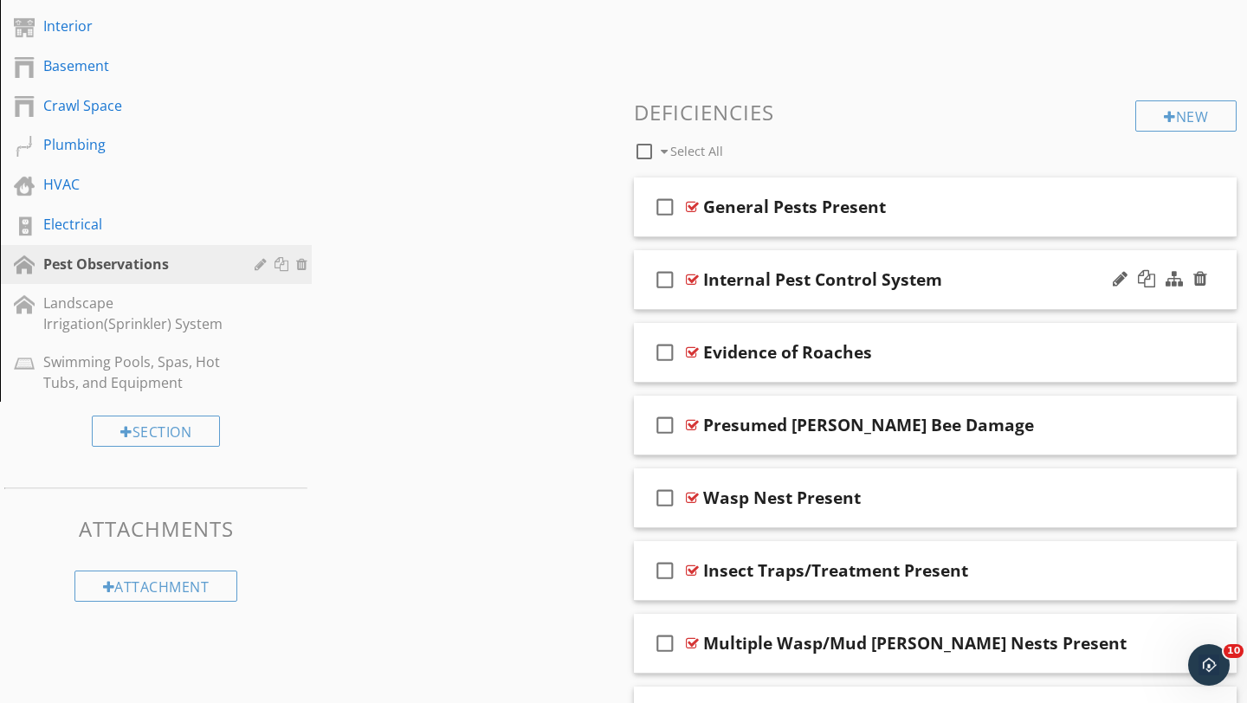
click at [1029, 290] on div "check_box_outline_blank Internal Pest Control System" at bounding box center [935, 280] width 603 height 60
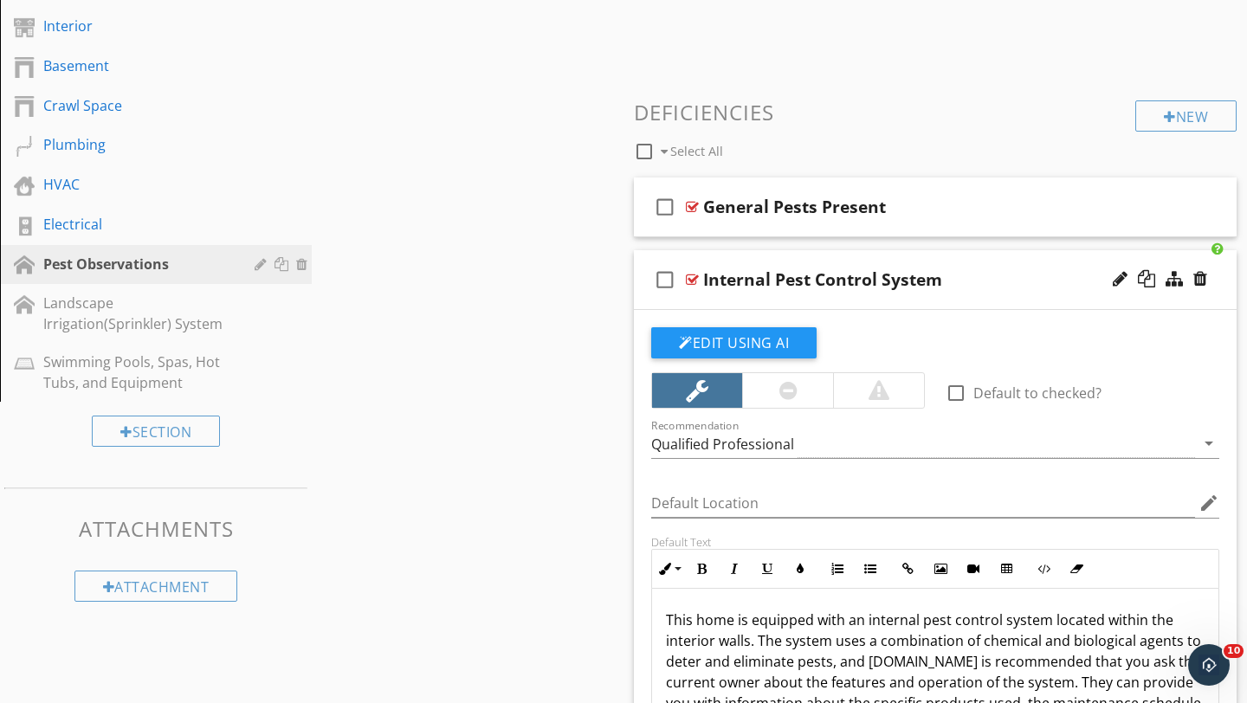
click at [1029, 290] on div "check_box_outline_blank Internal Pest Control System" at bounding box center [935, 280] width 603 height 60
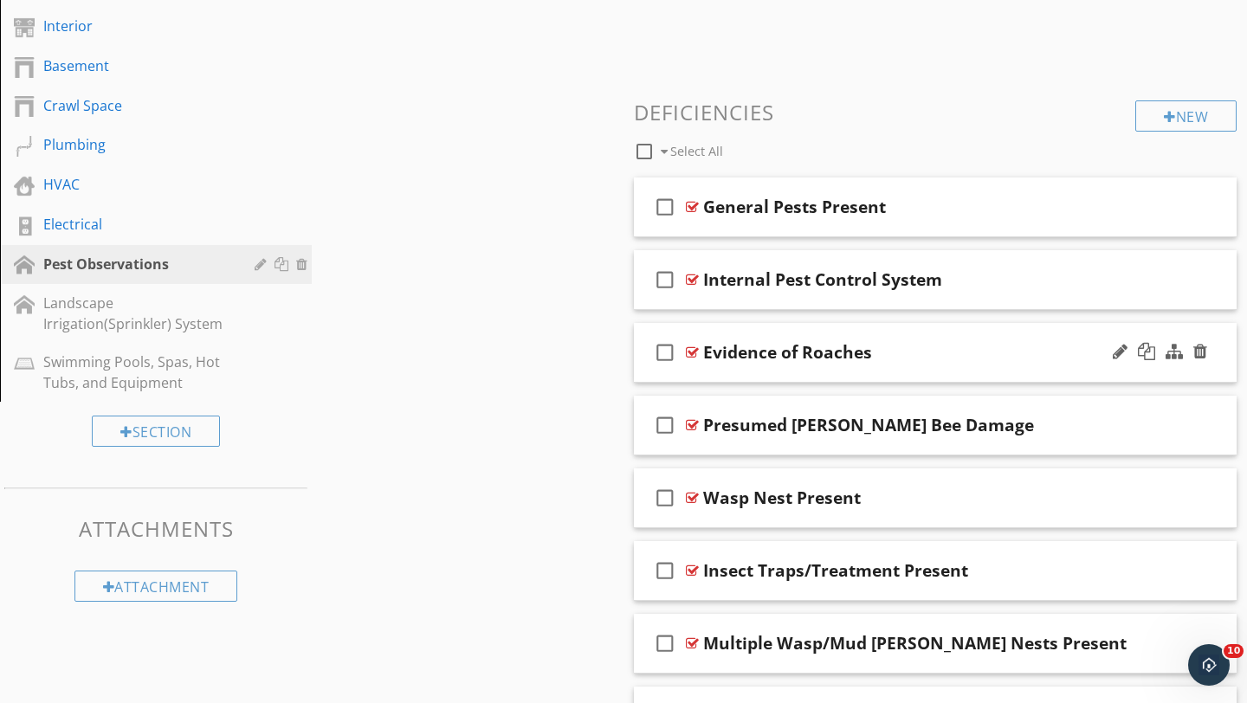
click at [1048, 343] on div "Evidence of Roaches" at bounding box center [916, 352] width 426 height 21
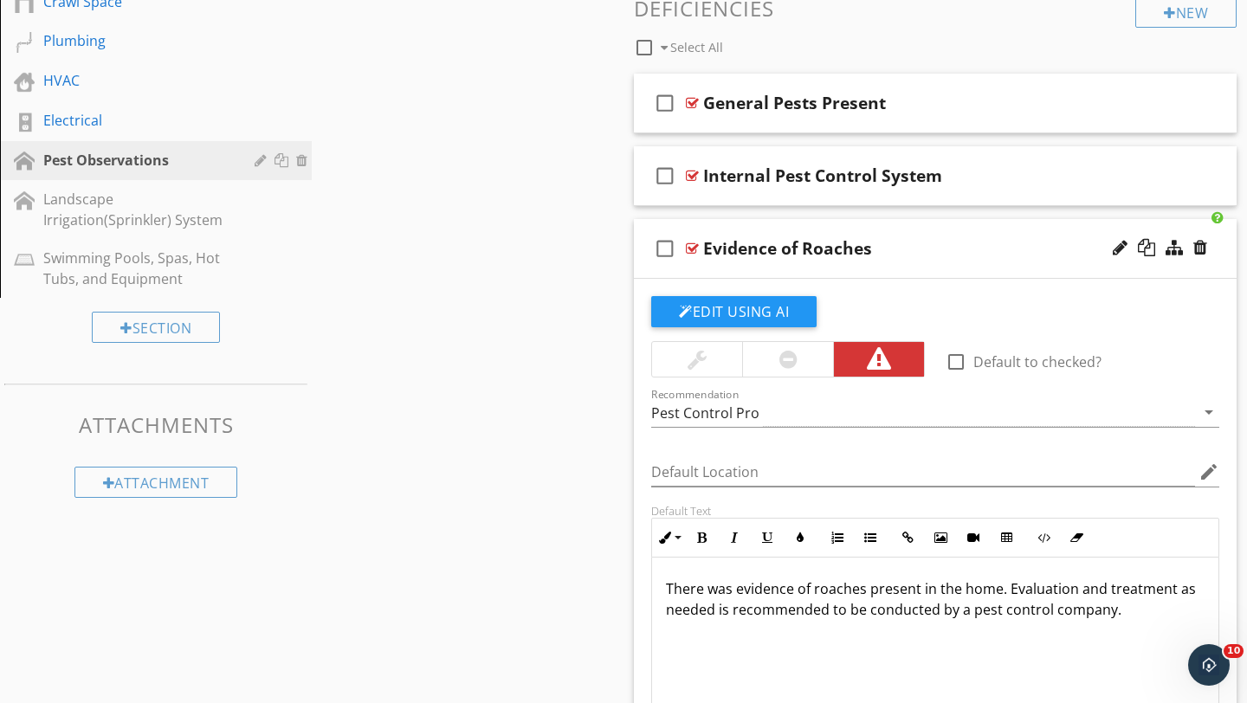
scroll to position [647, 0]
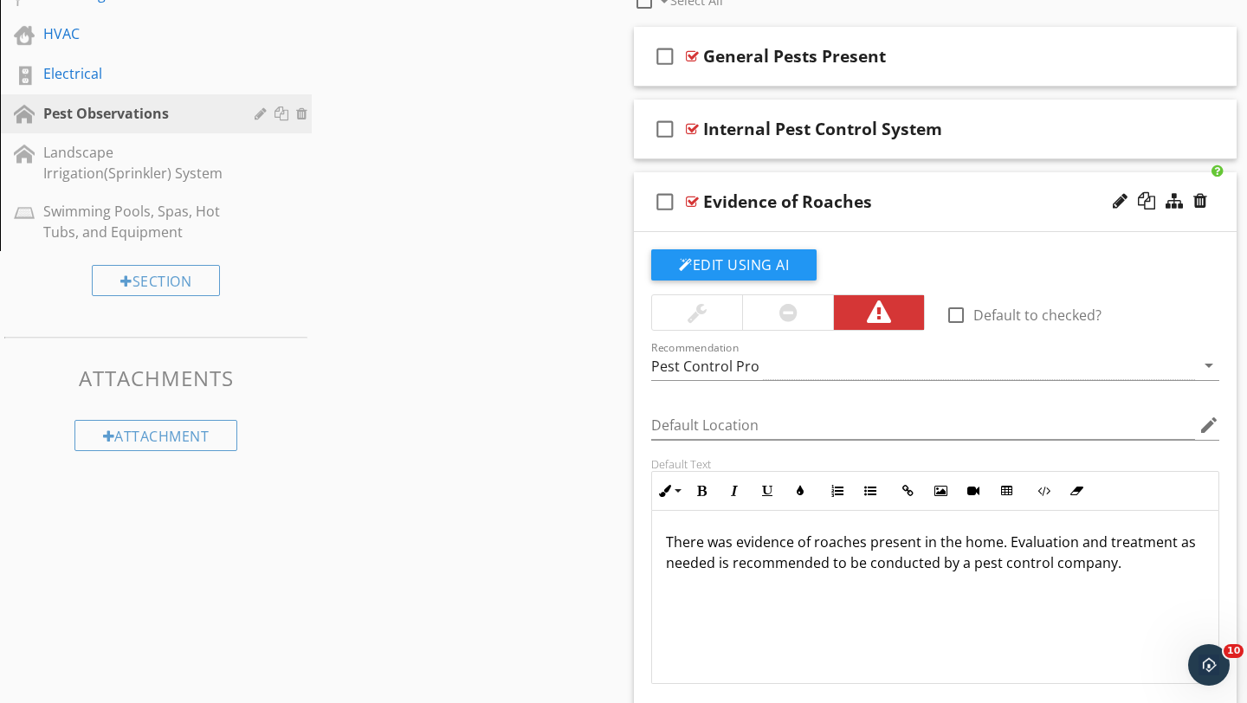
click at [1050, 197] on div "Evidence of Roaches" at bounding box center [916, 201] width 426 height 21
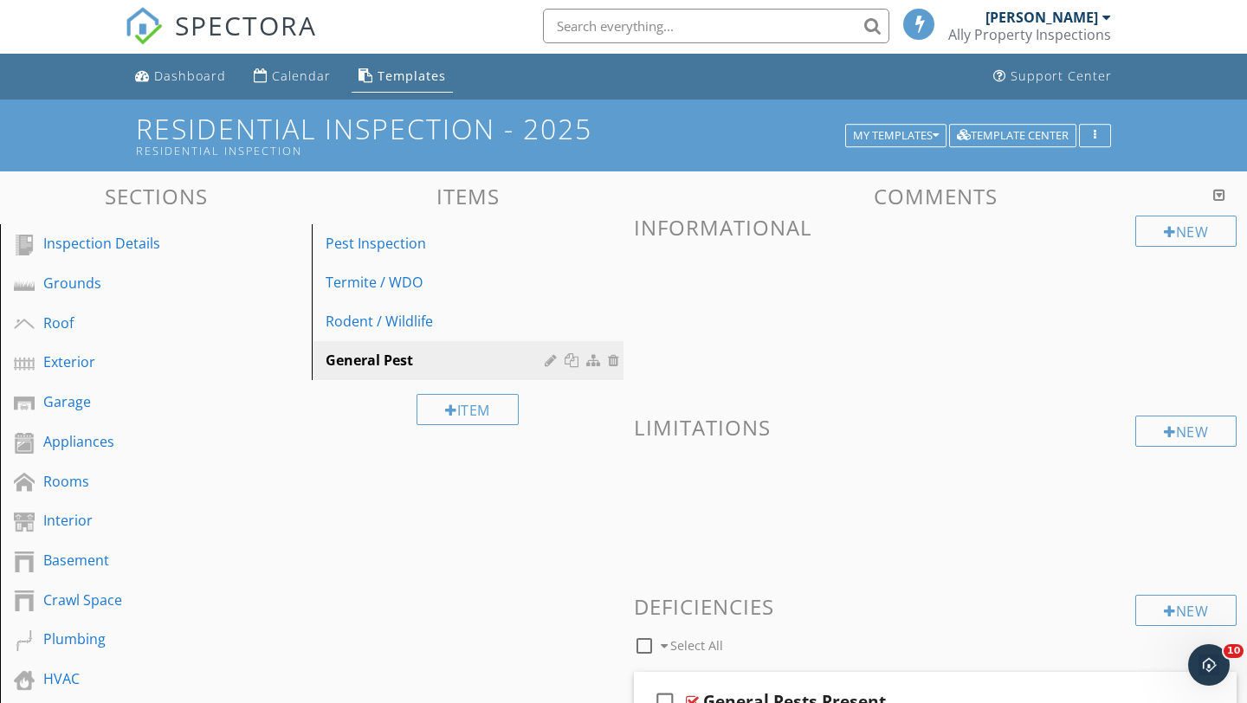
scroll to position [0, 0]
